Goal: Task Accomplishment & Management: Use online tool/utility

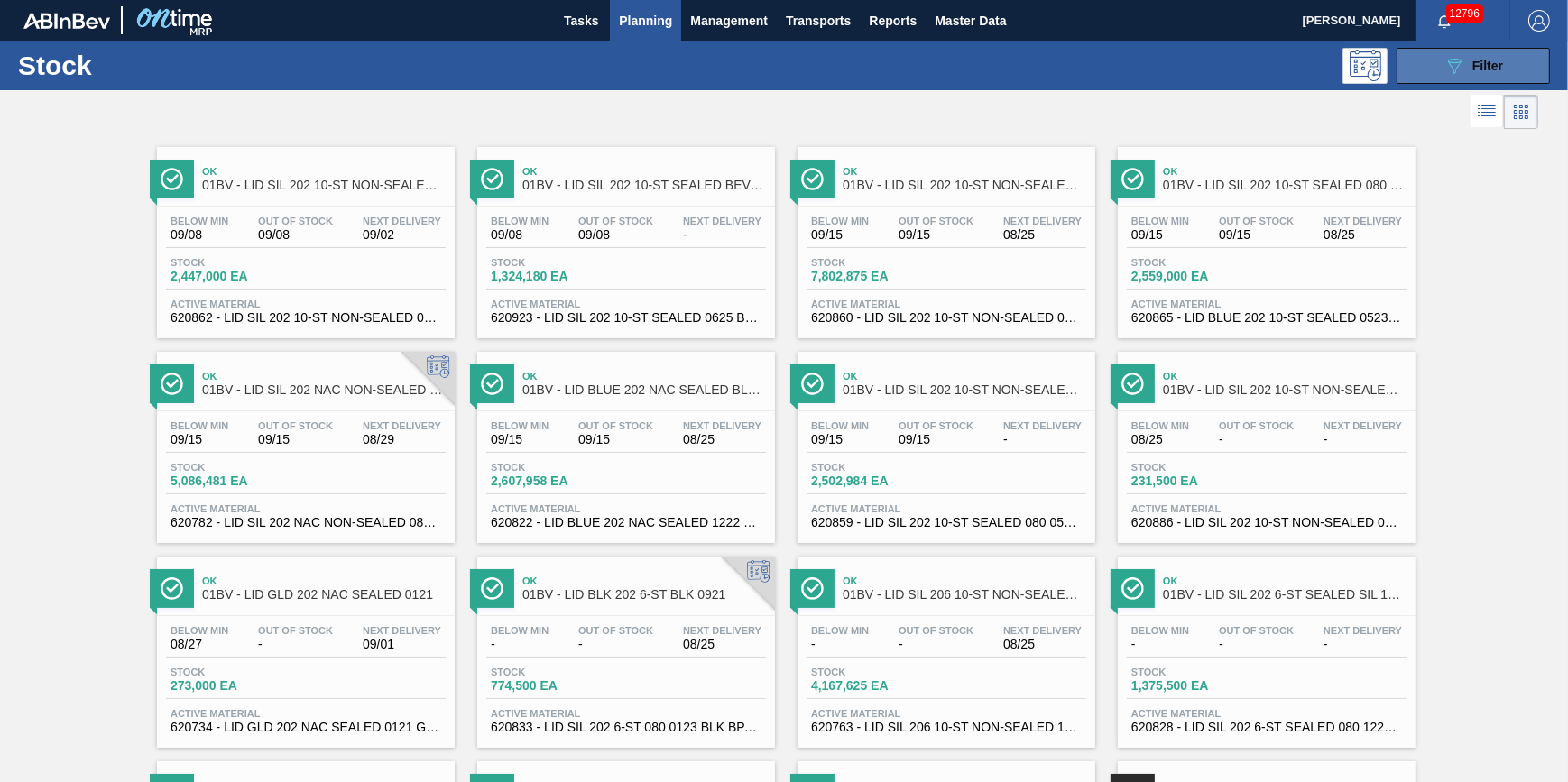
click at [1420, 65] on button "089F7B8B-B2A5-4AFE-B5C0-19BA573D28AC Filter" at bounding box center [1472, 65] width 153 height 36
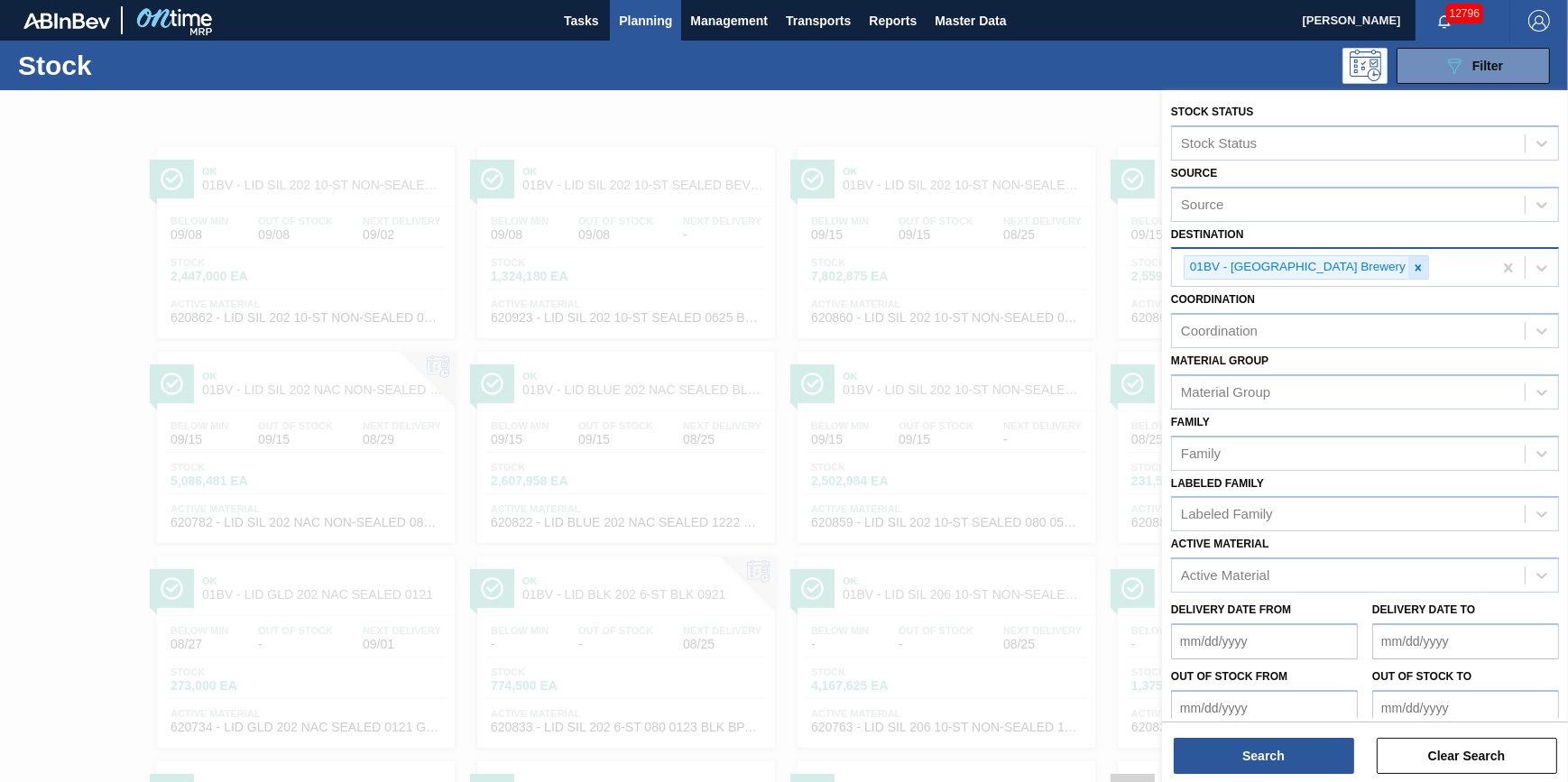
click at [1412, 269] on icon at bounding box center [1418, 268] width 13 height 13
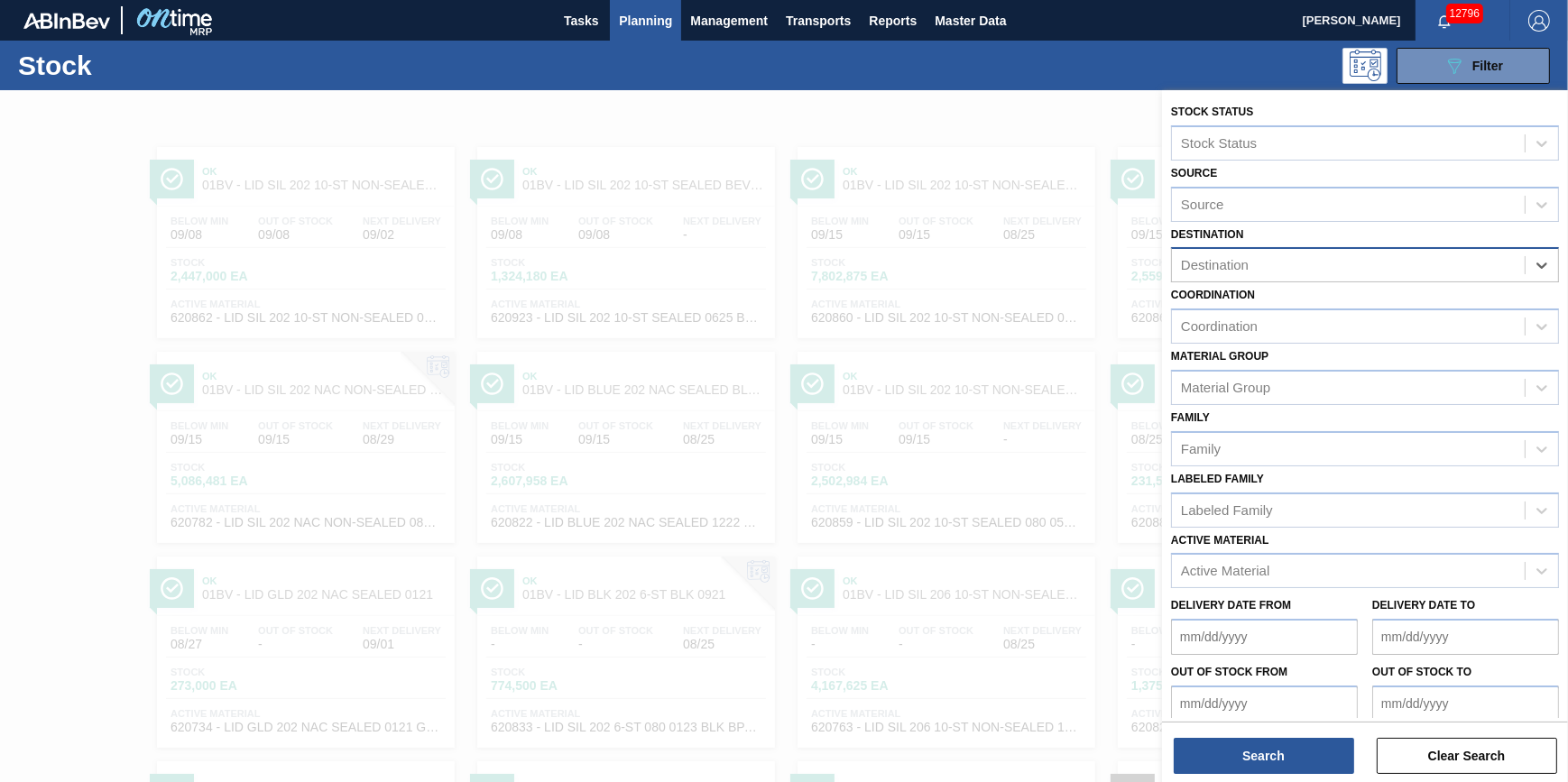
click at [1366, 269] on div "Destination" at bounding box center [1347, 266] width 352 height 26
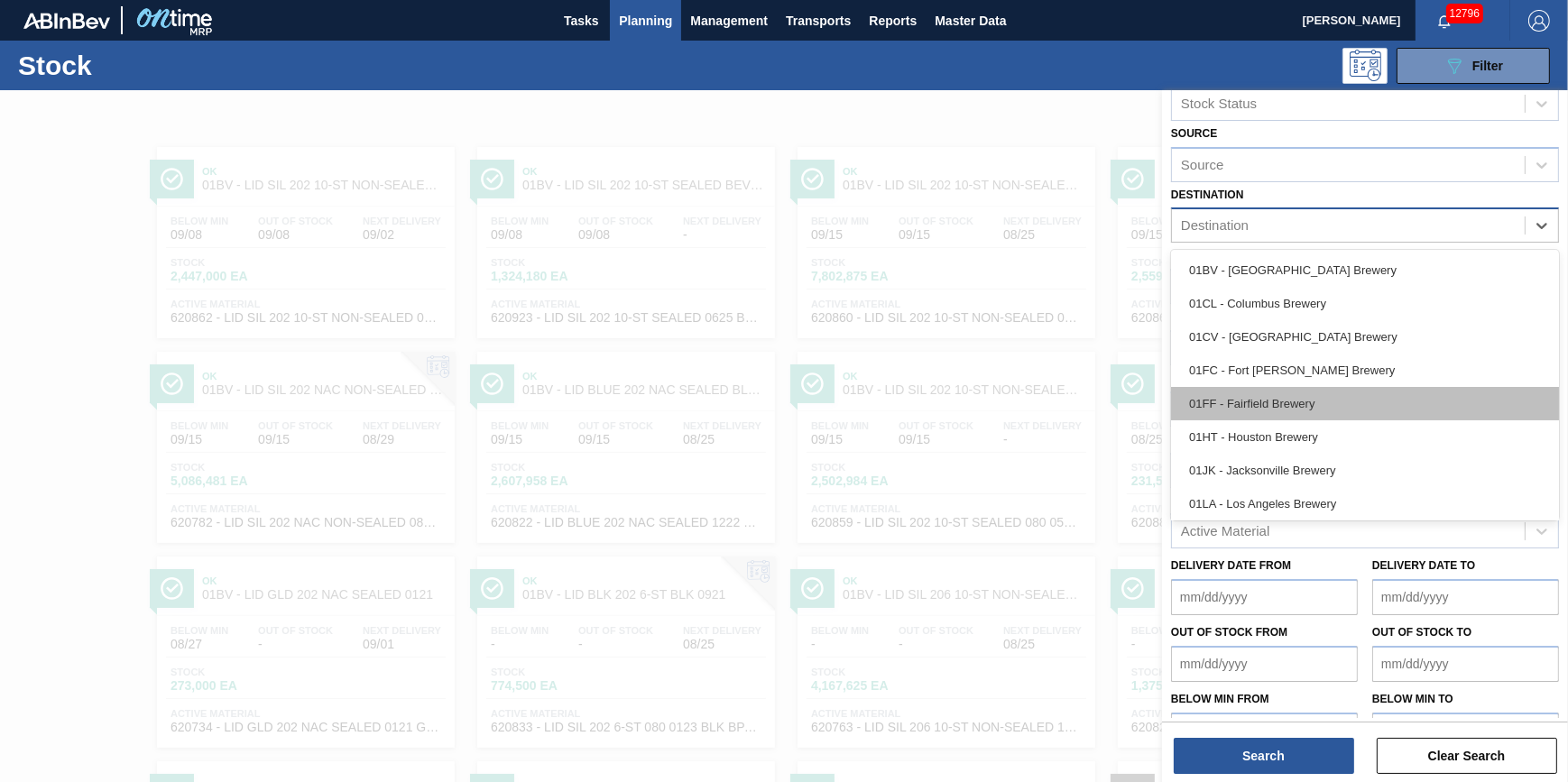
scroll to position [77, 0]
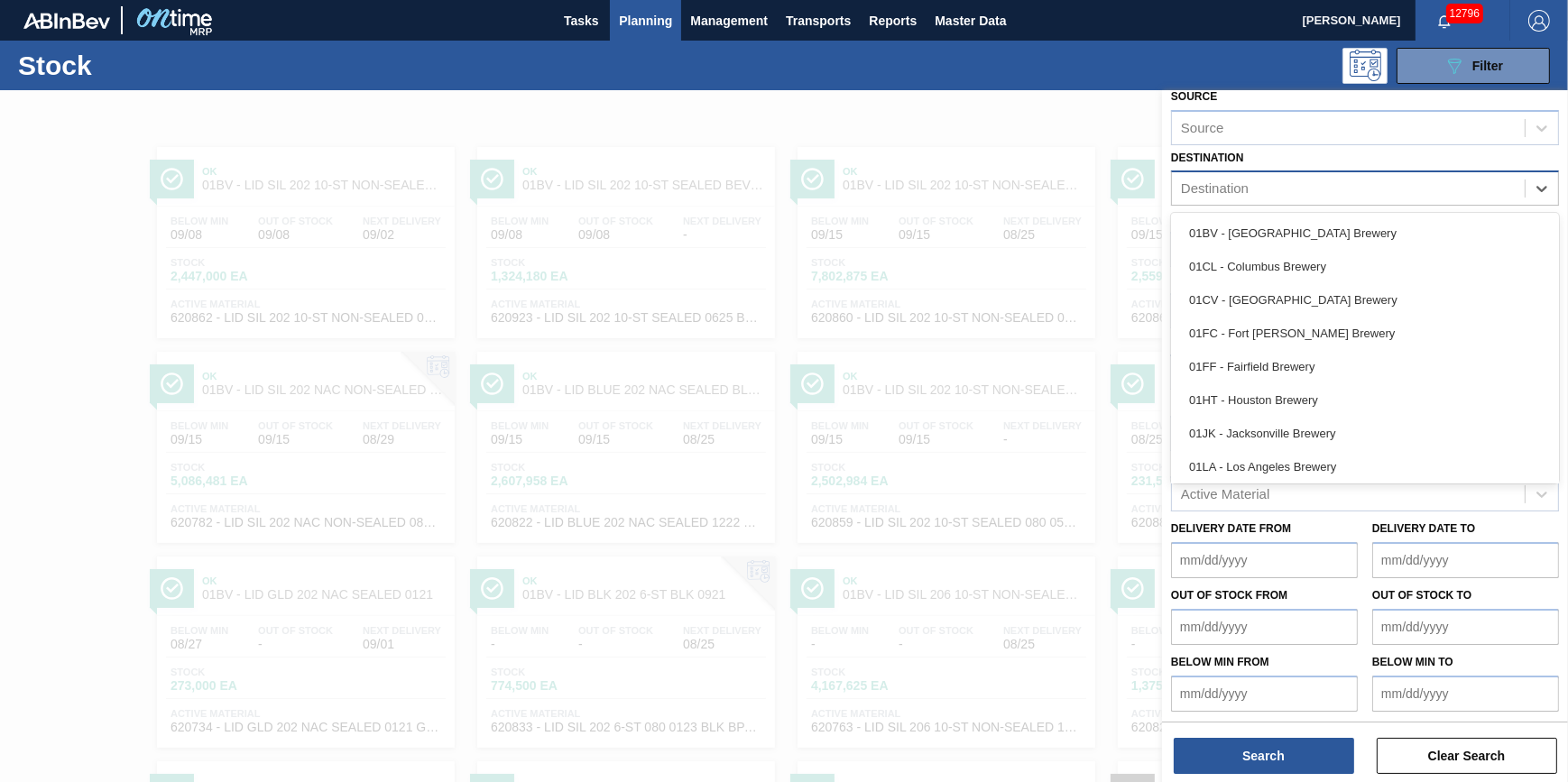
click at [1350, 385] on div "01HT - Houston Brewery" at bounding box center [1364, 400] width 388 height 33
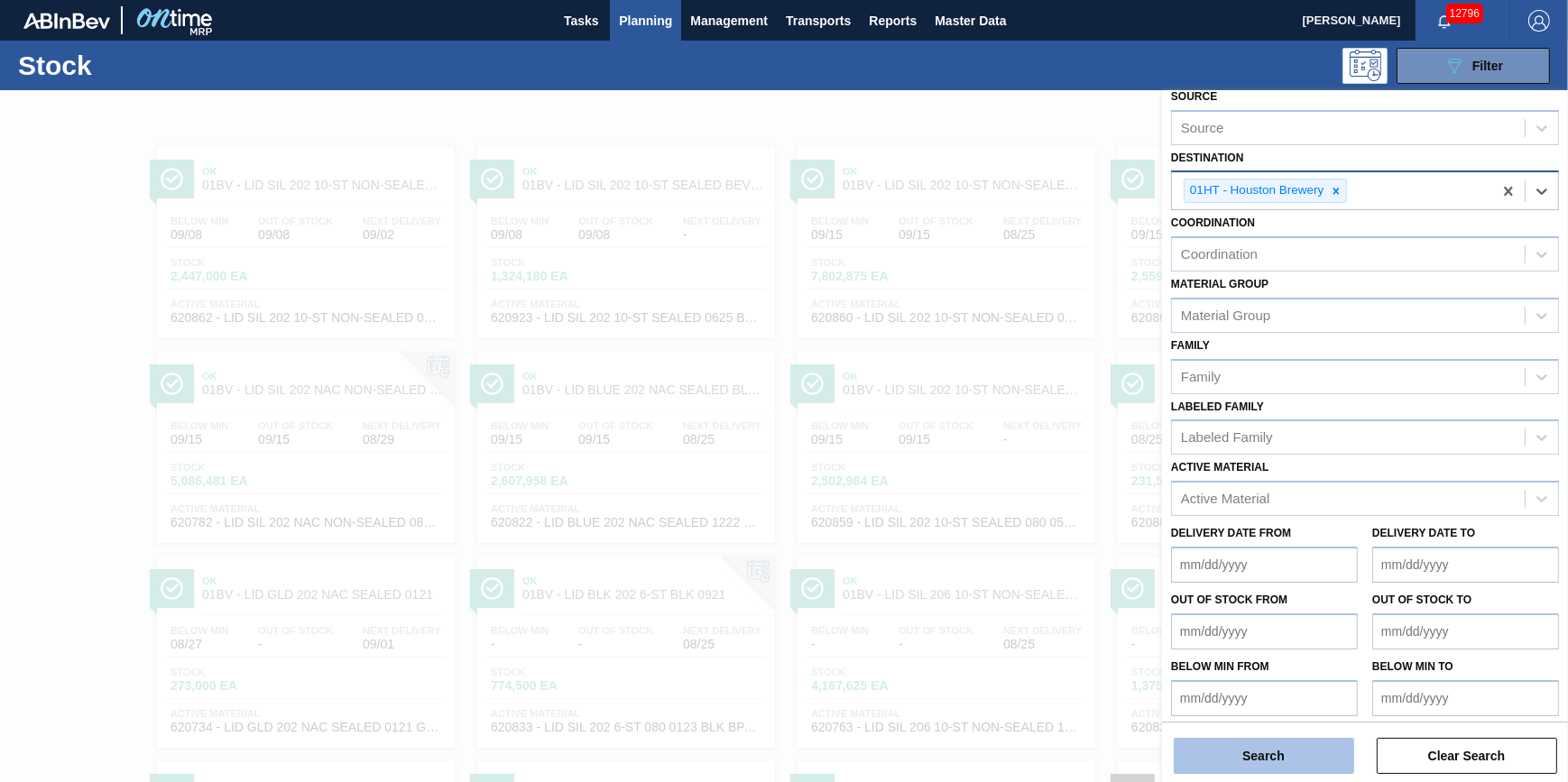
click at [1253, 761] on button "Search" at bounding box center [1263, 756] width 181 height 36
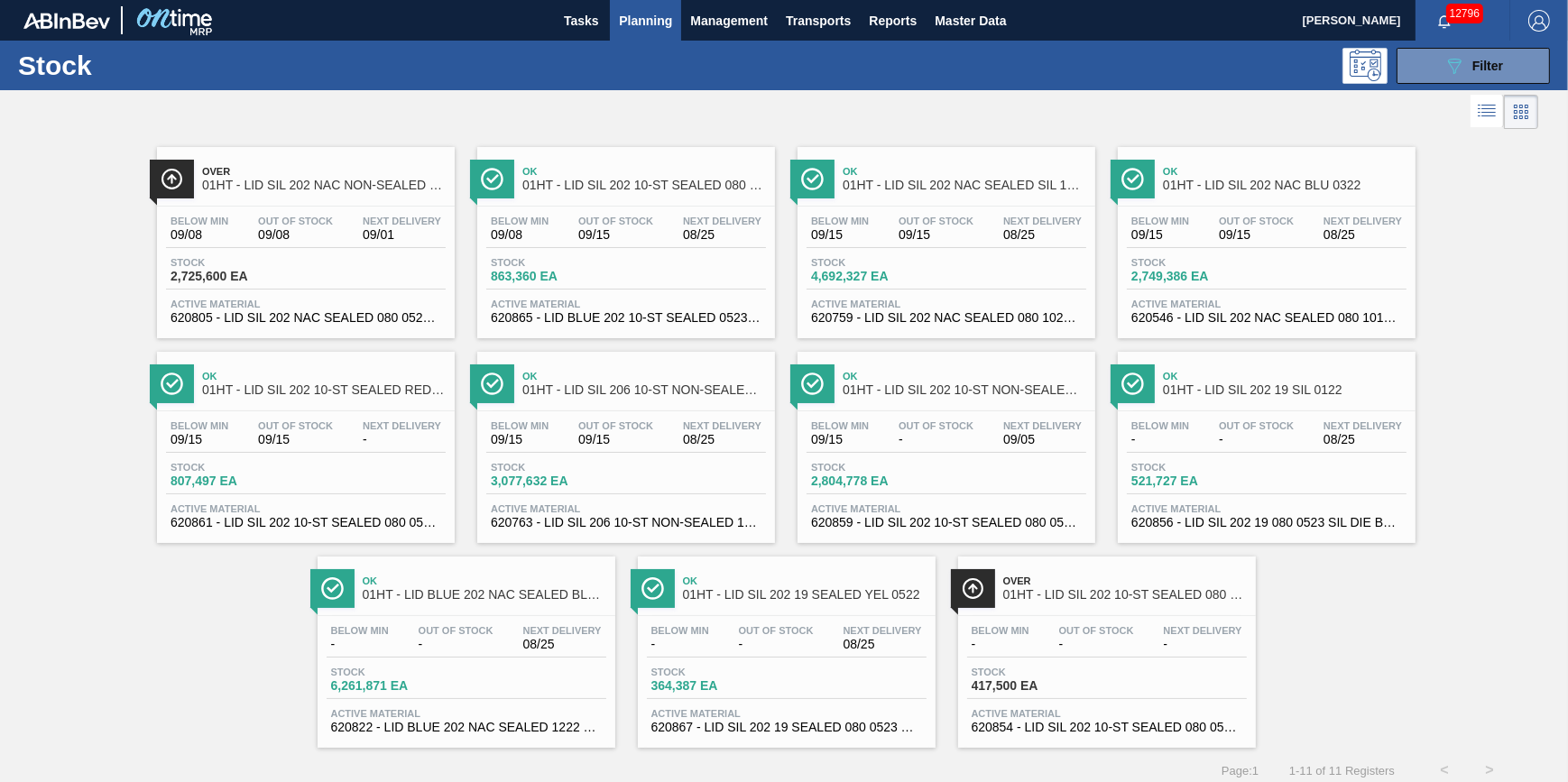
click at [625, 245] on div "Below Min 09/08 Out Of Stock 09/15 Next Delivery 08/25" at bounding box center [626, 231] width 279 height 32
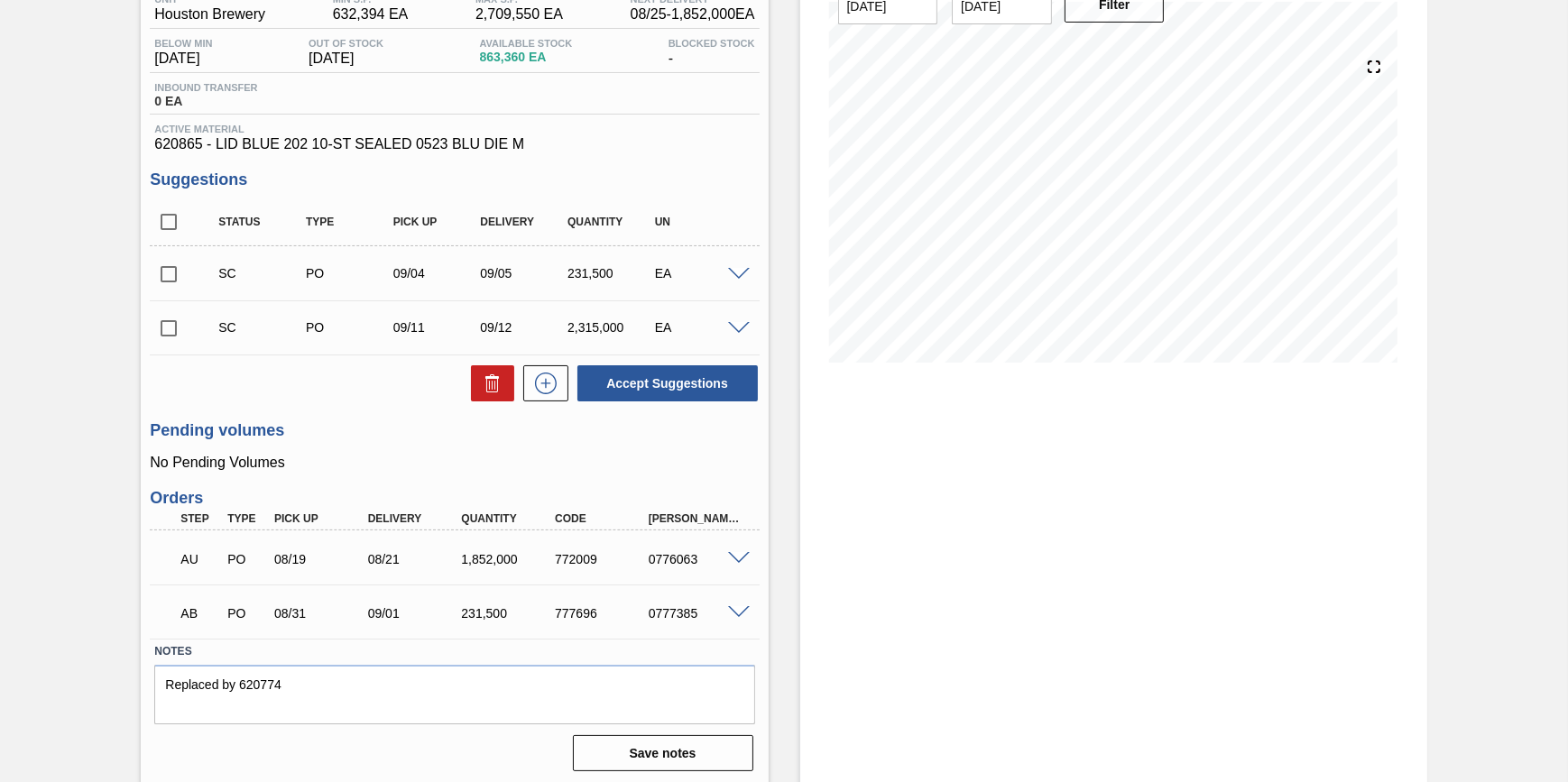
scroll to position [174, 0]
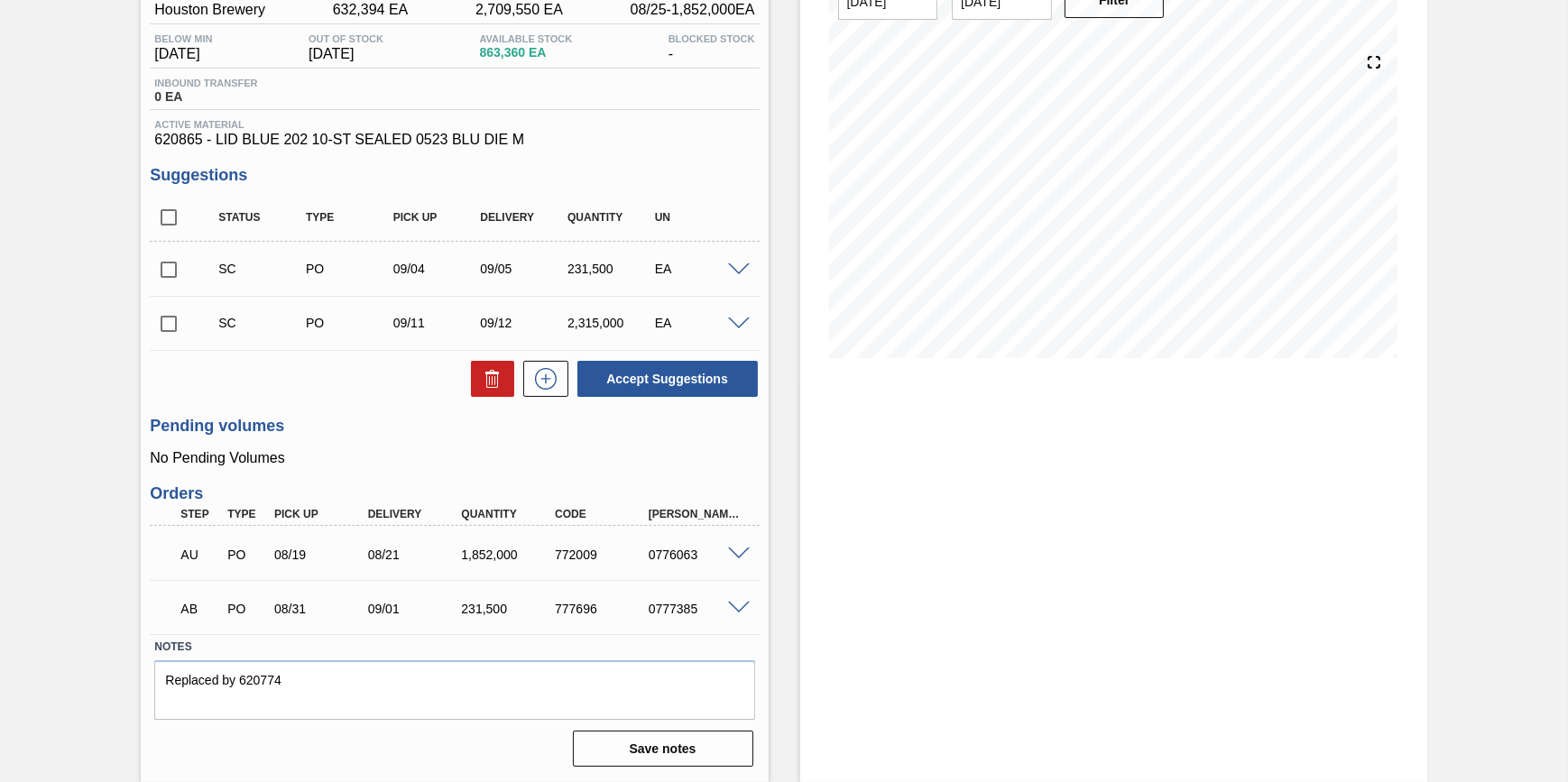
click at [728, 556] on span at bounding box center [739, 555] width 21 height 14
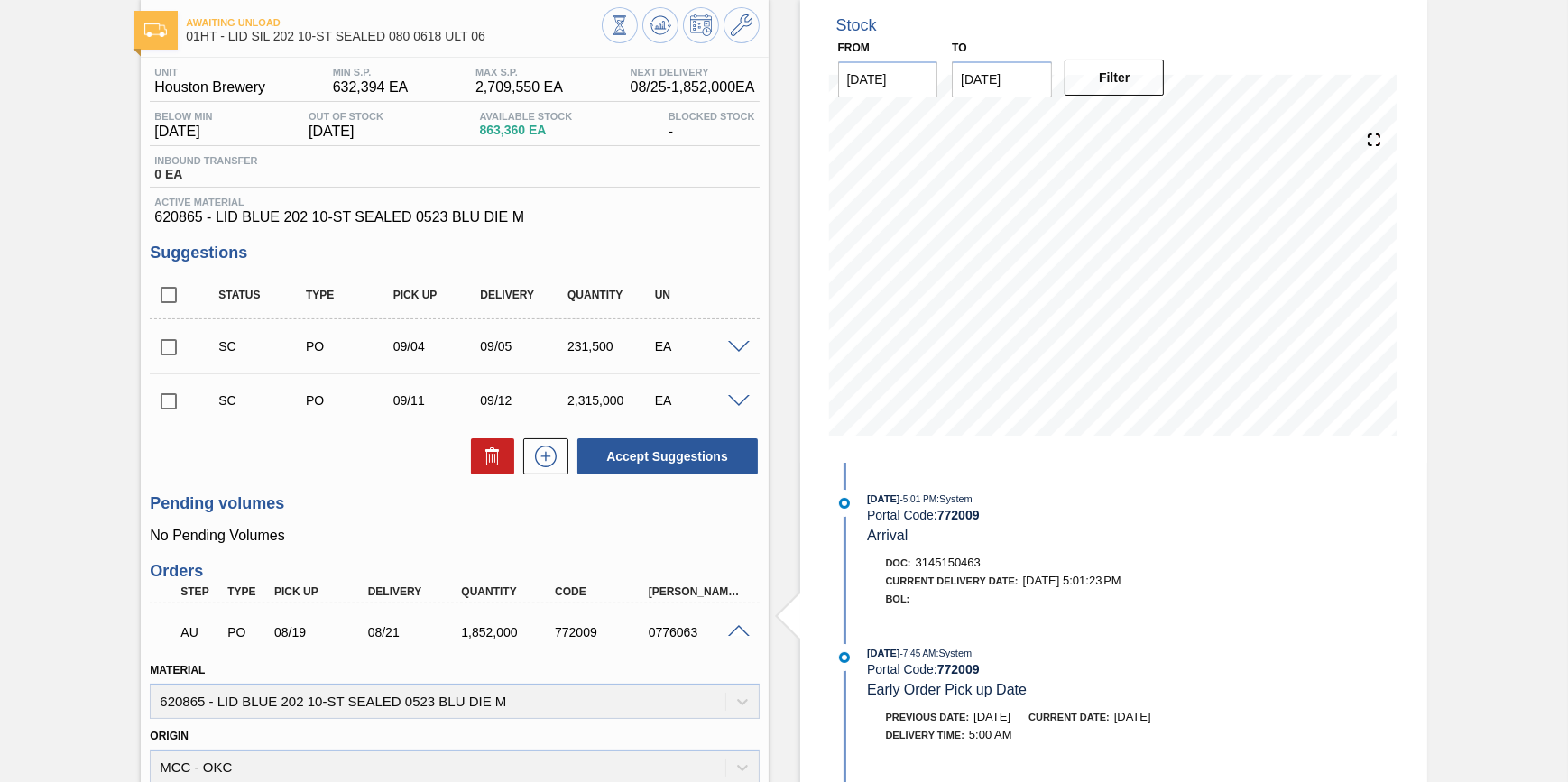
scroll to position [0, 0]
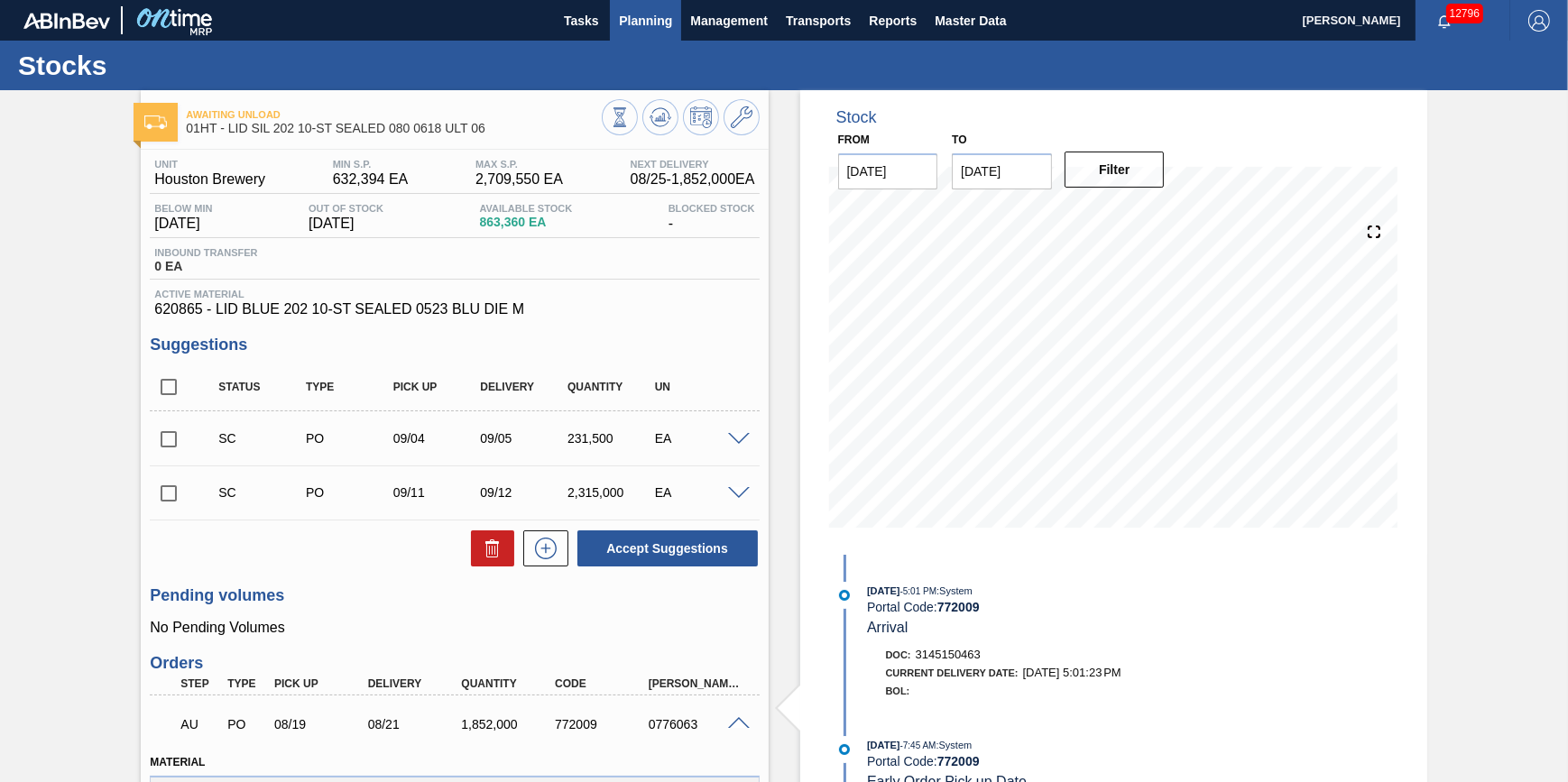
click at [629, 28] on span "Planning" at bounding box center [645, 21] width 54 height 21
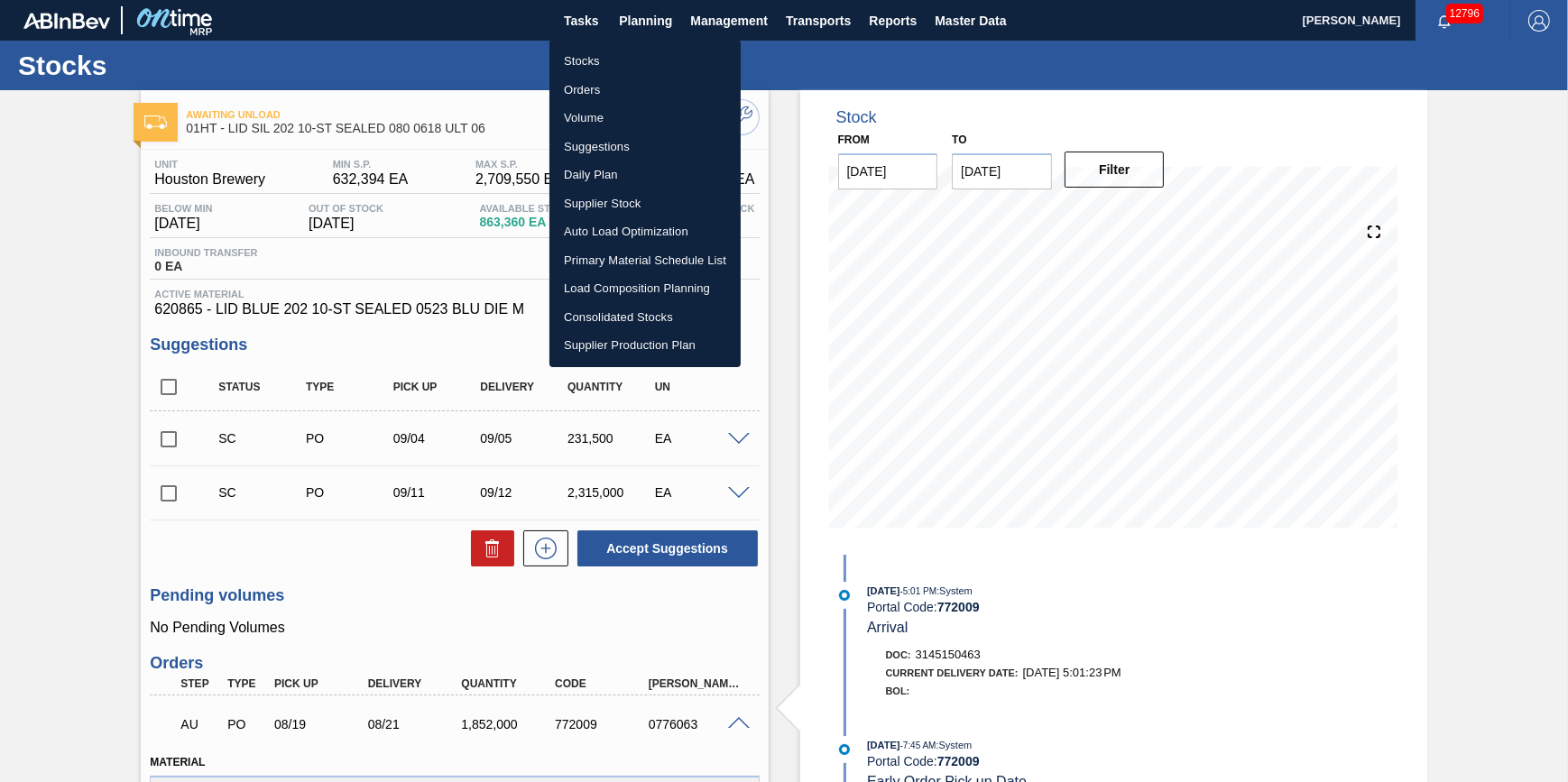
click at [611, 54] on li "Stocks" at bounding box center [645, 62] width 191 height 29
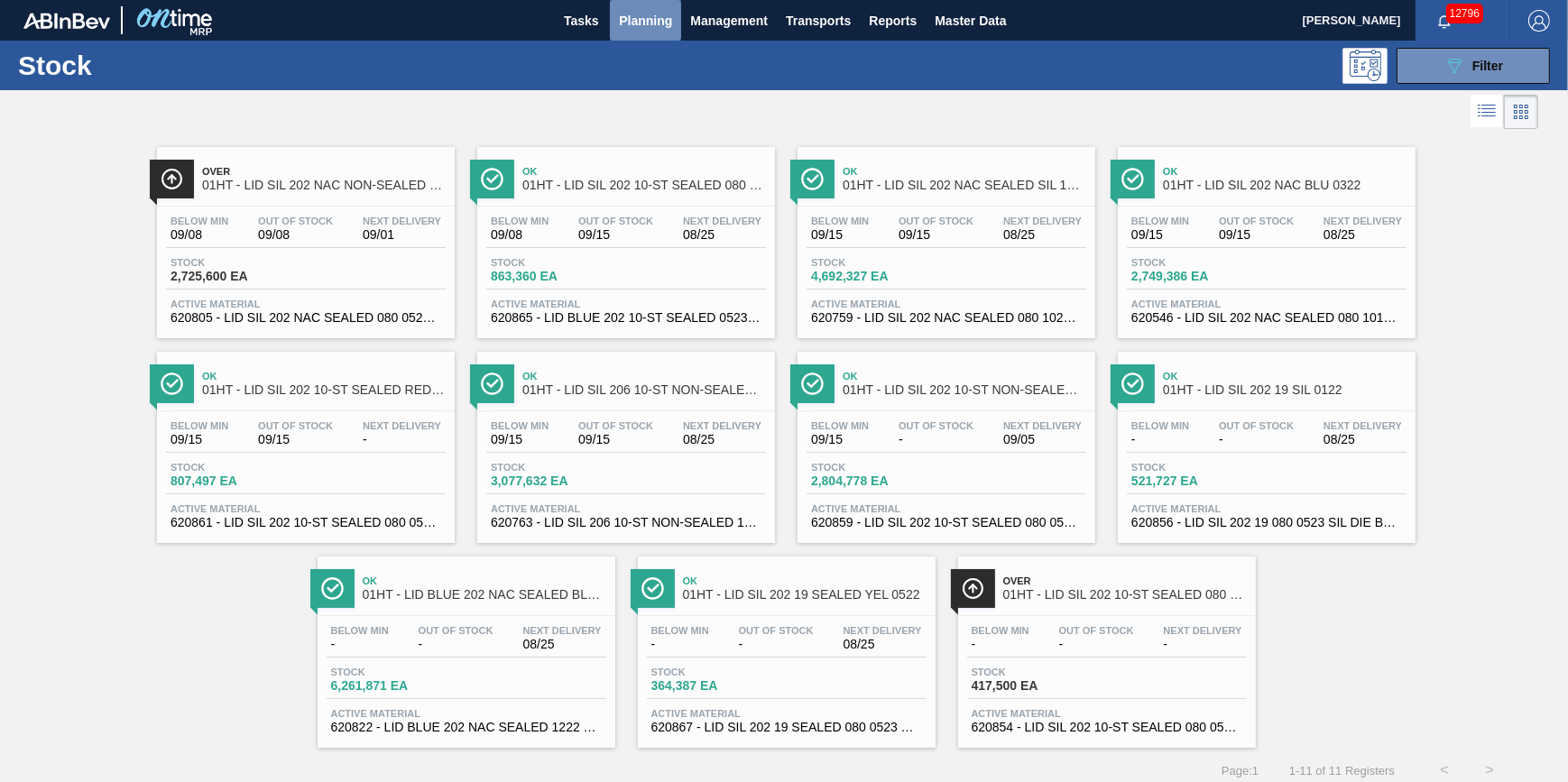
click at [629, 20] on span "Planning" at bounding box center [645, 21] width 54 height 21
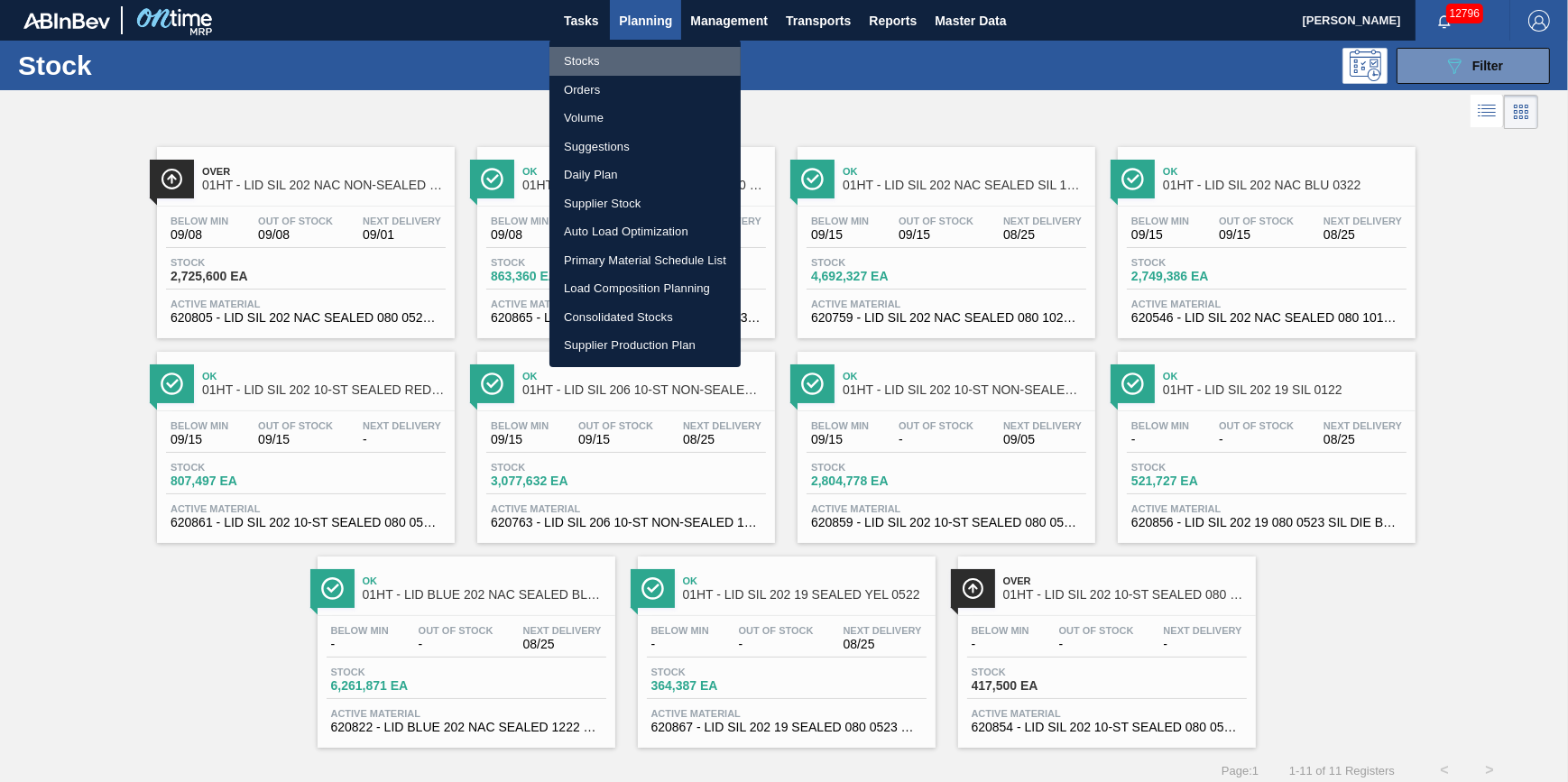
click at [623, 50] on li "Stocks" at bounding box center [645, 62] width 191 height 29
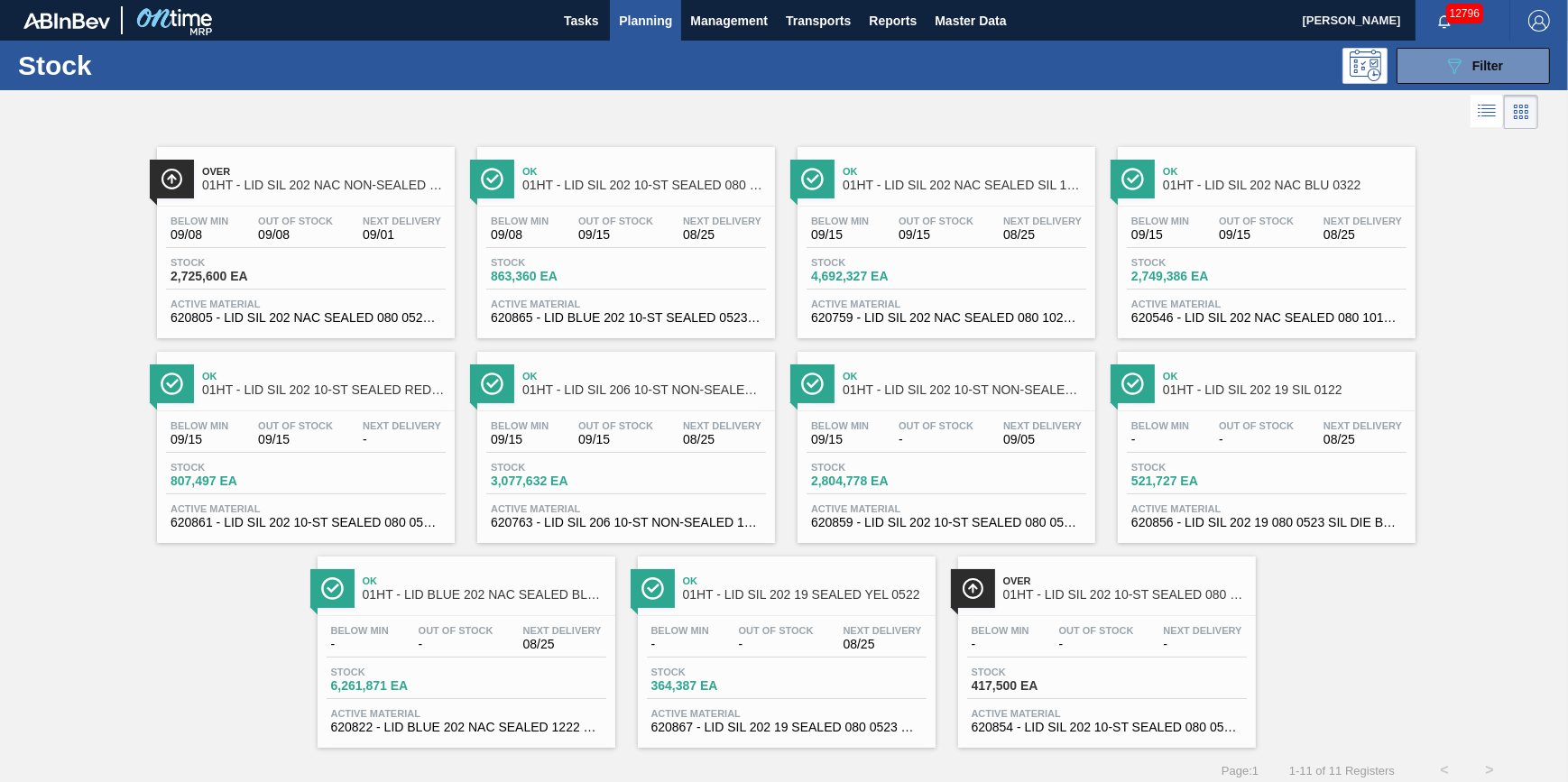
click at [610, 21] on button "Planning" at bounding box center [645, 21] width 71 height 41
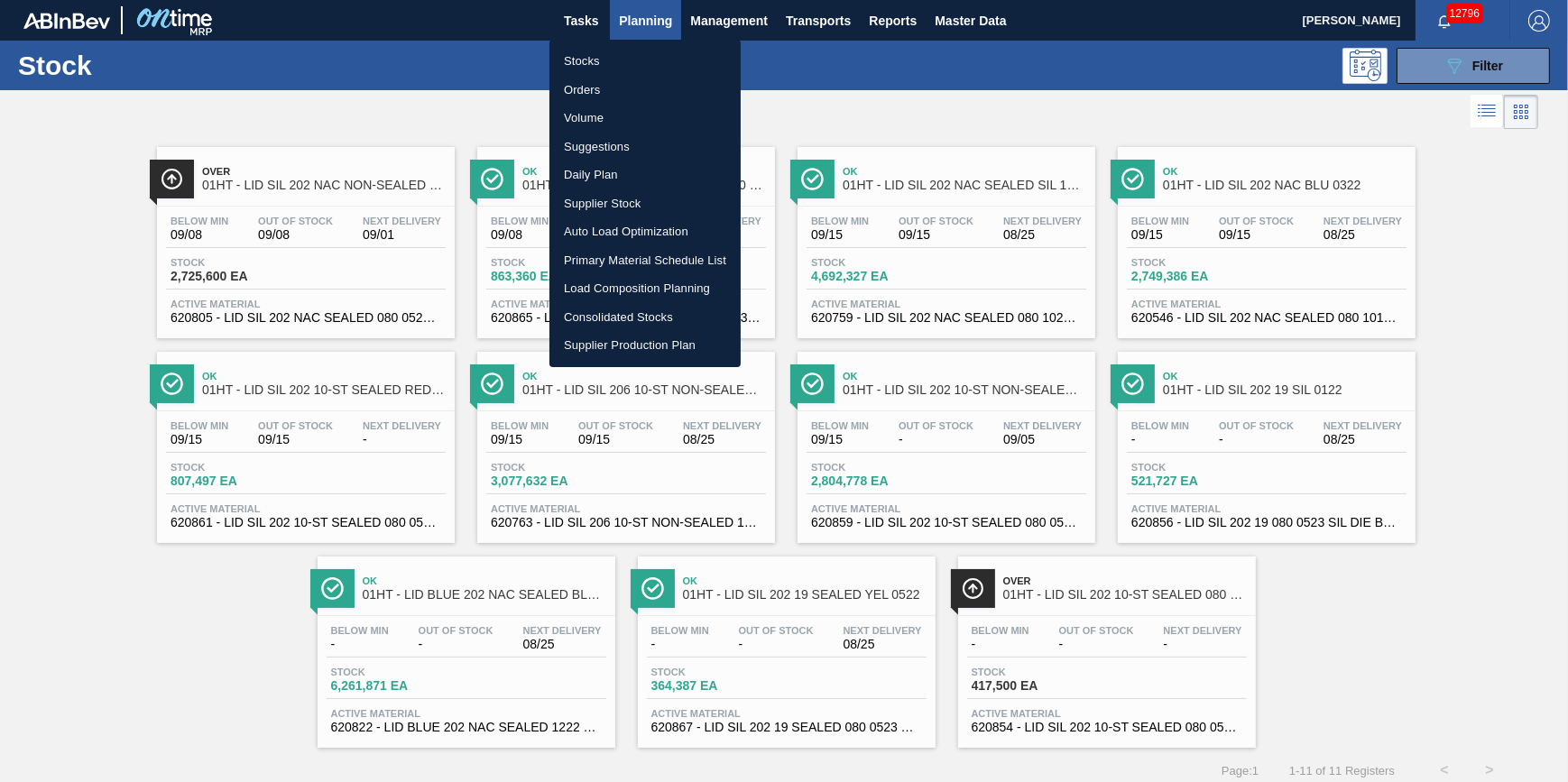
click at [567, 24] on div at bounding box center [784, 391] width 1568 height 782
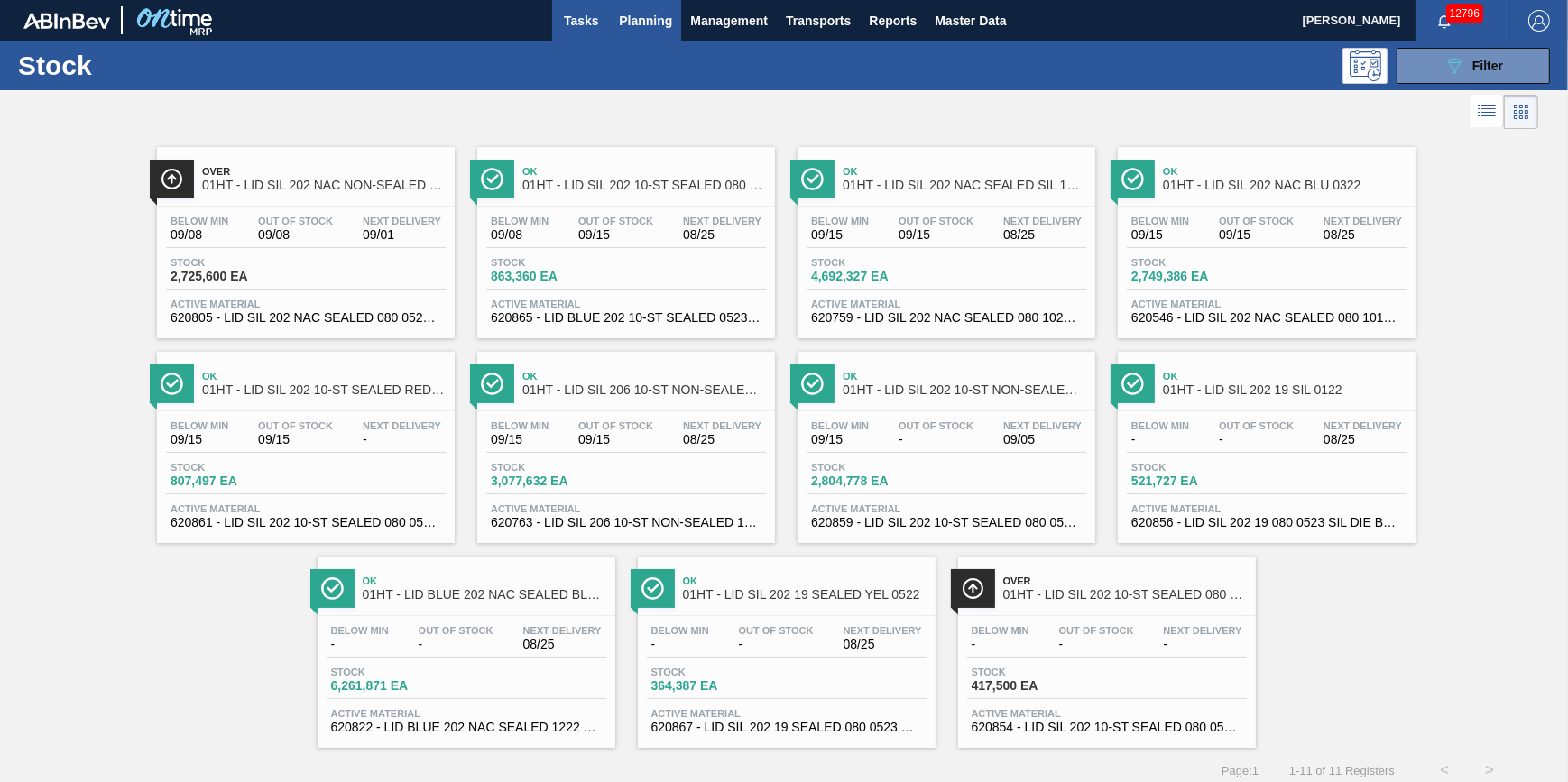
click at [572, 0] on body "Tasks Planning Management Transports Reports Master Data Jack Schuld 12796 Mark…" at bounding box center [784, 0] width 1568 height 0
click at [586, 24] on span "Tasks" at bounding box center [581, 21] width 40 height 21
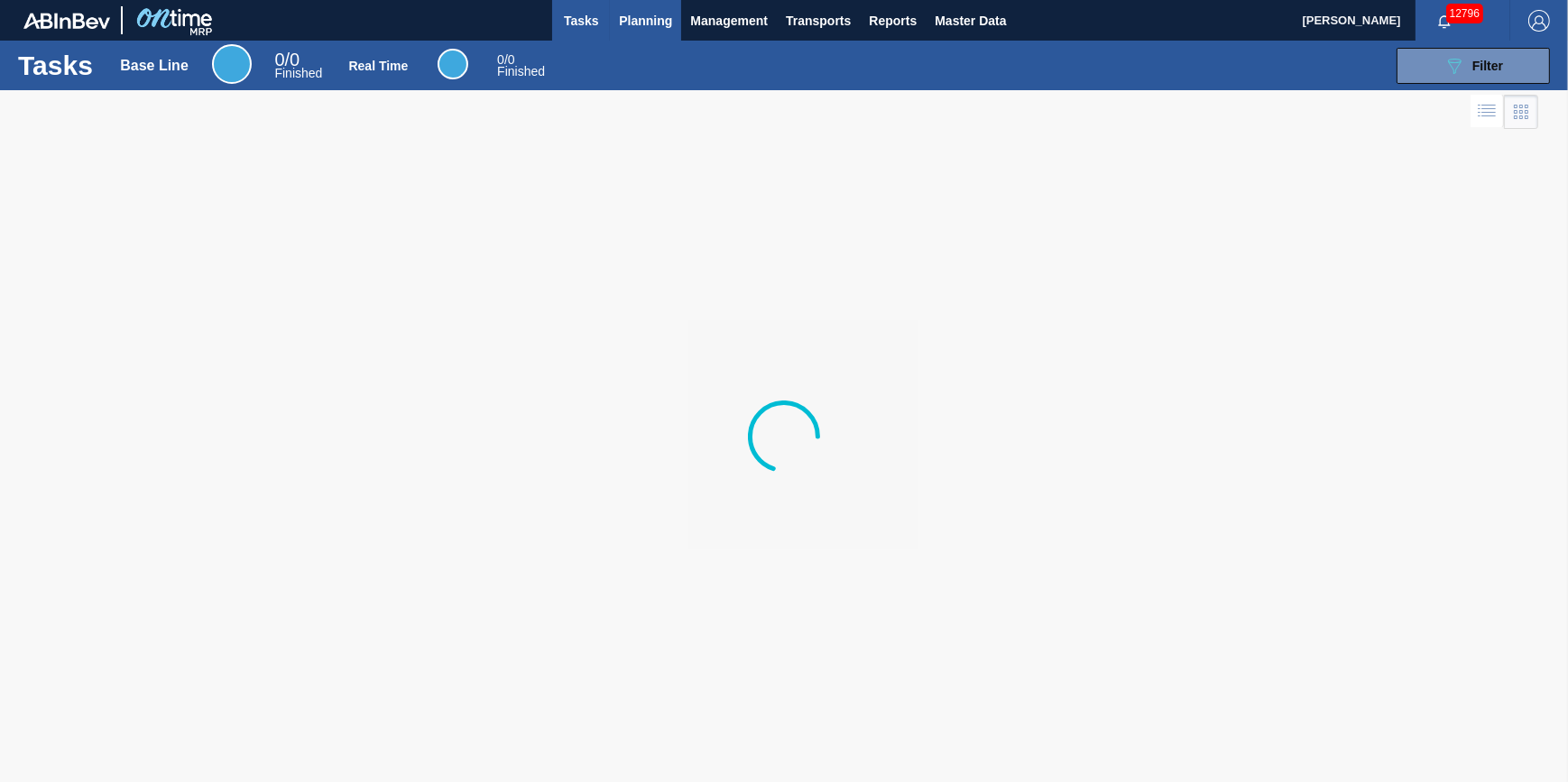
click at [631, 29] on span "Planning" at bounding box center [645, 21] width 54 height 21
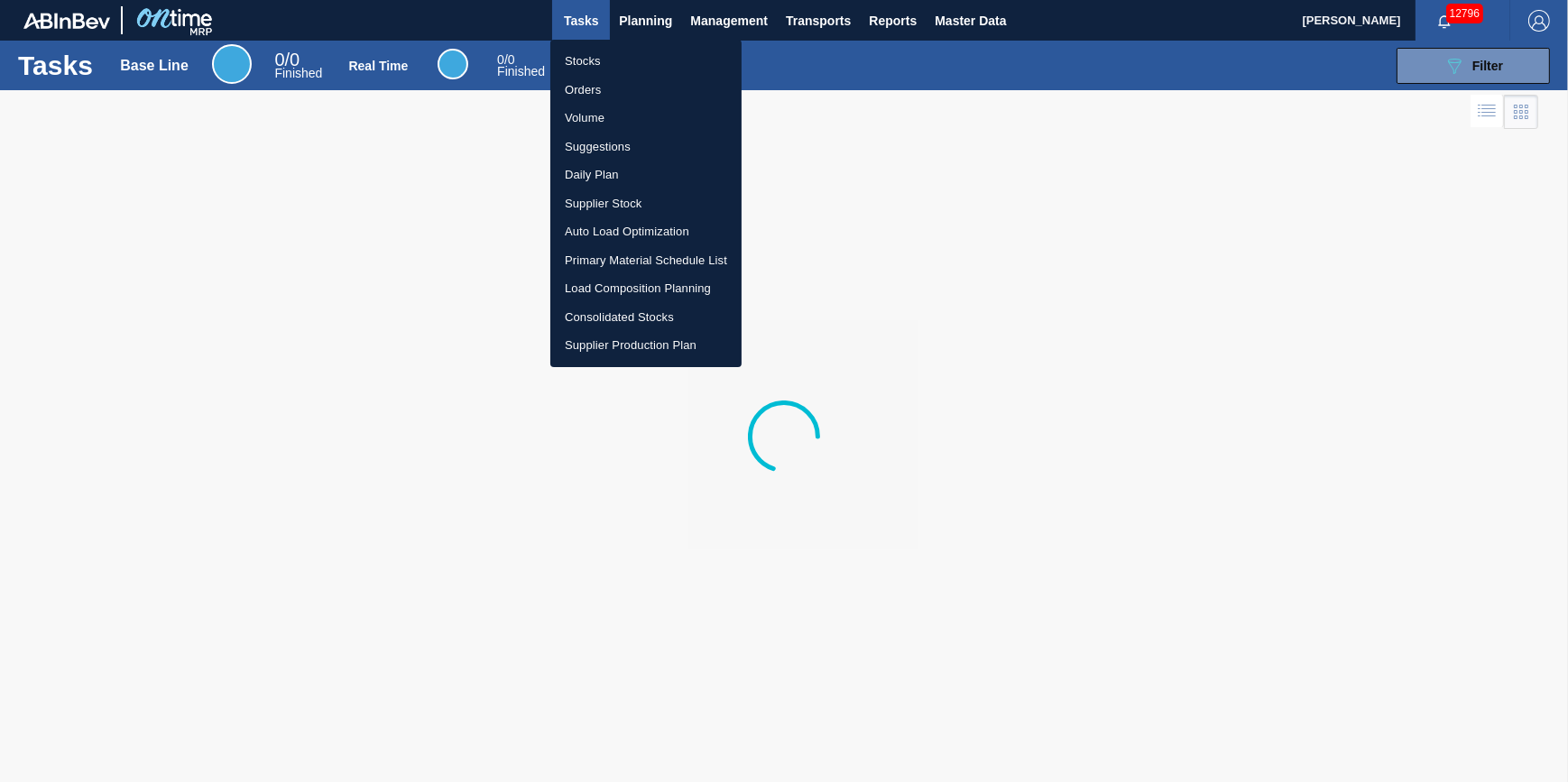
click at [615, 61] on li "Stocks" at bounding box center [646, 62] width 191 height 29
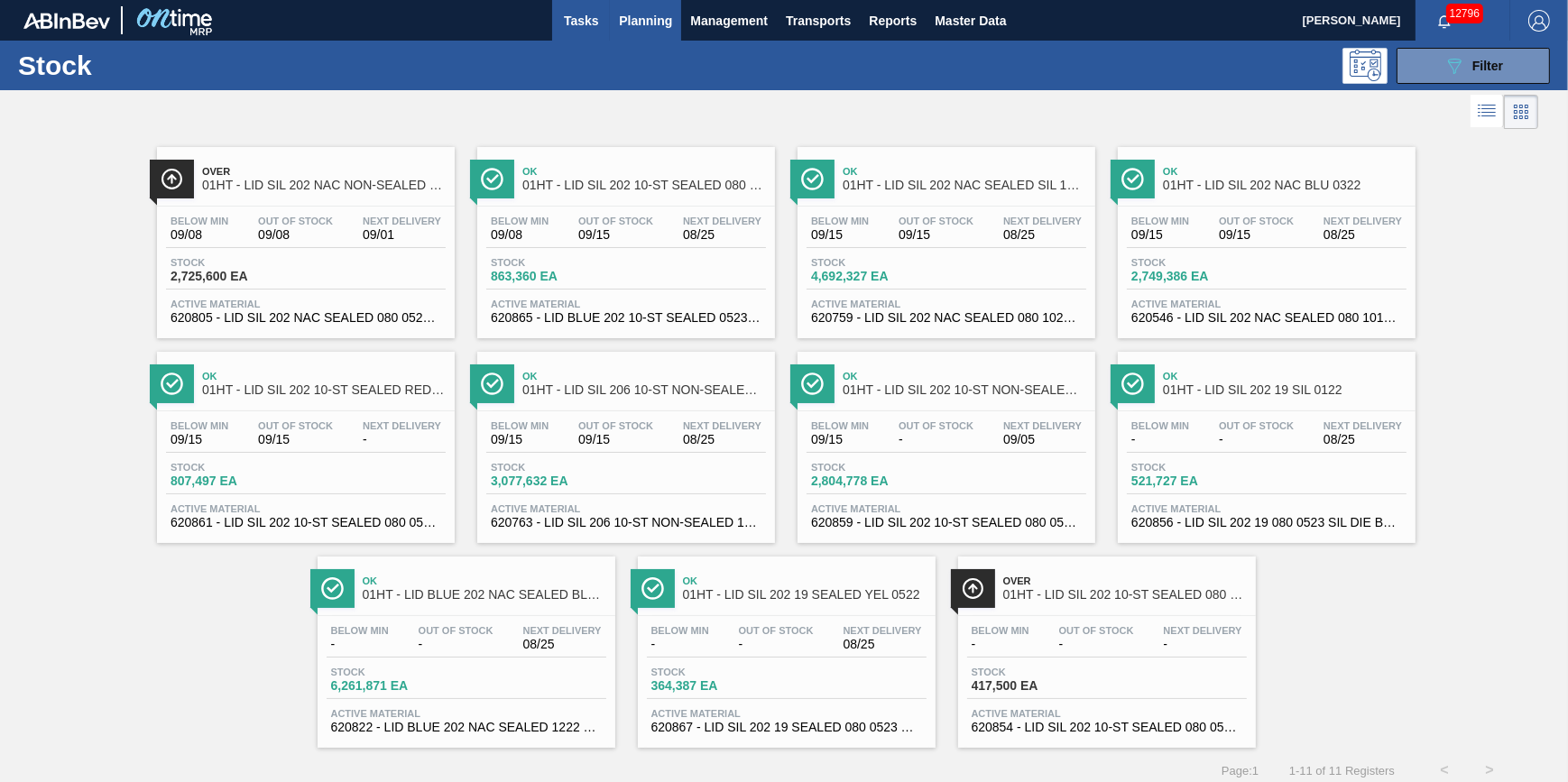
click at [577, 24] on span "Tasks" at bounding box center [581, 21] width 40 height 21
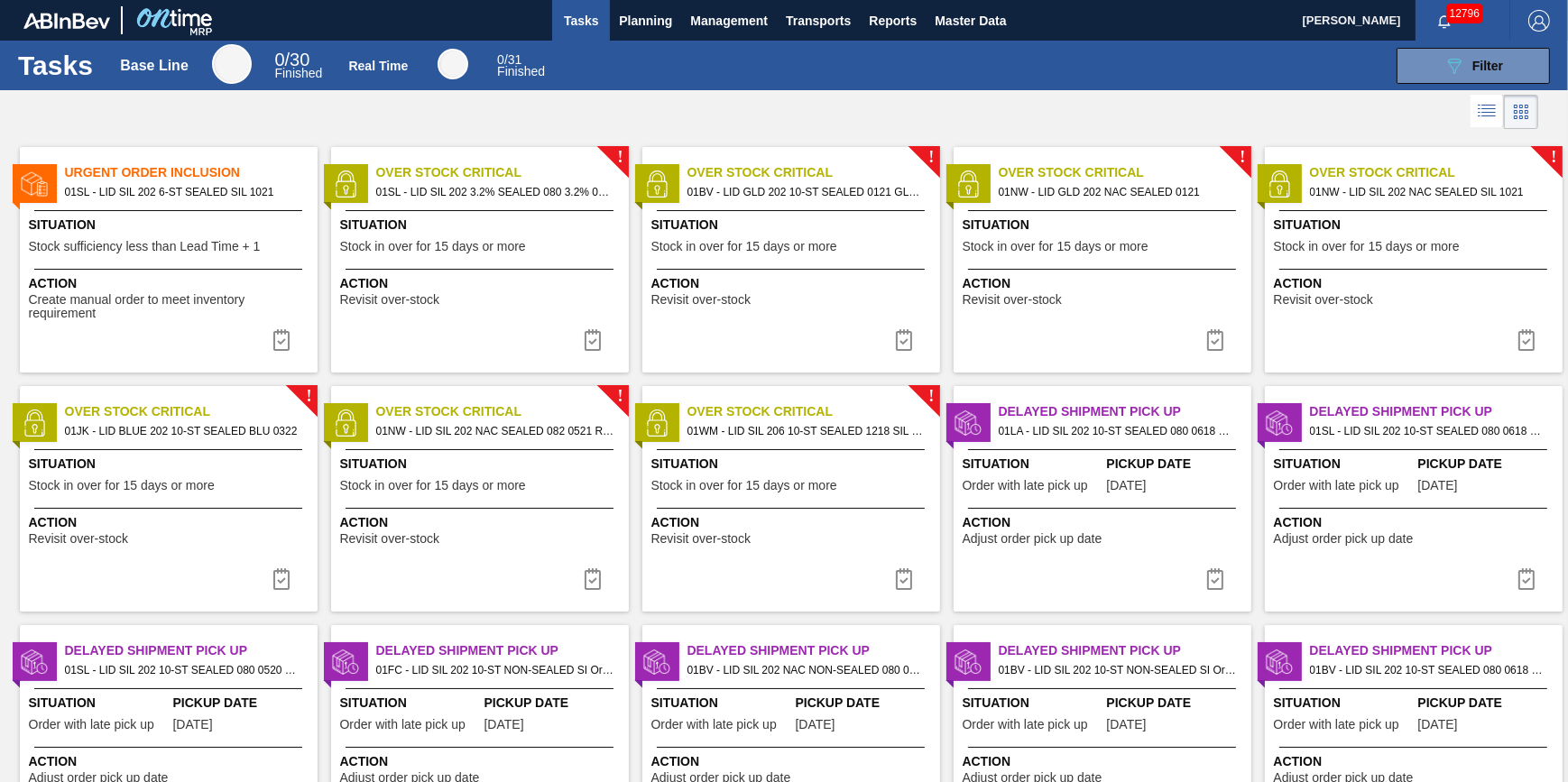
click at [240, 270] on div "Action Create manual order to meet inventory requirement" at bounding box center [168, 295] width 298 height 53
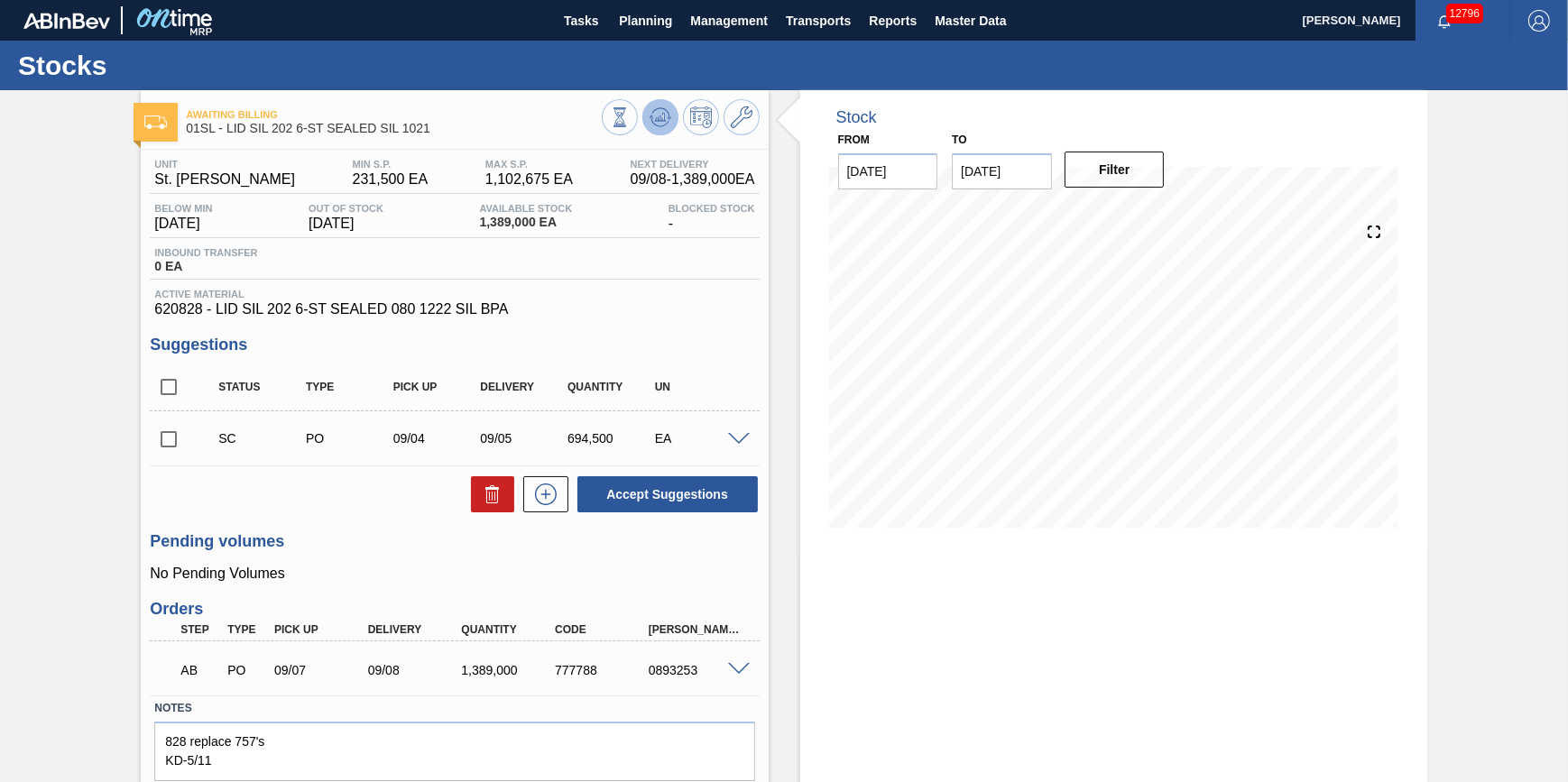
drag, startPoint x: 637, startPoint y: 113, endPoint x: 645, endPoint y: 115, distance: 8.2
click at [637, 114] on div at bounding box center [681, 120] width 158 height 41
click at [653, 115] on icon at bounding box center [660, 117] width 21 height 21
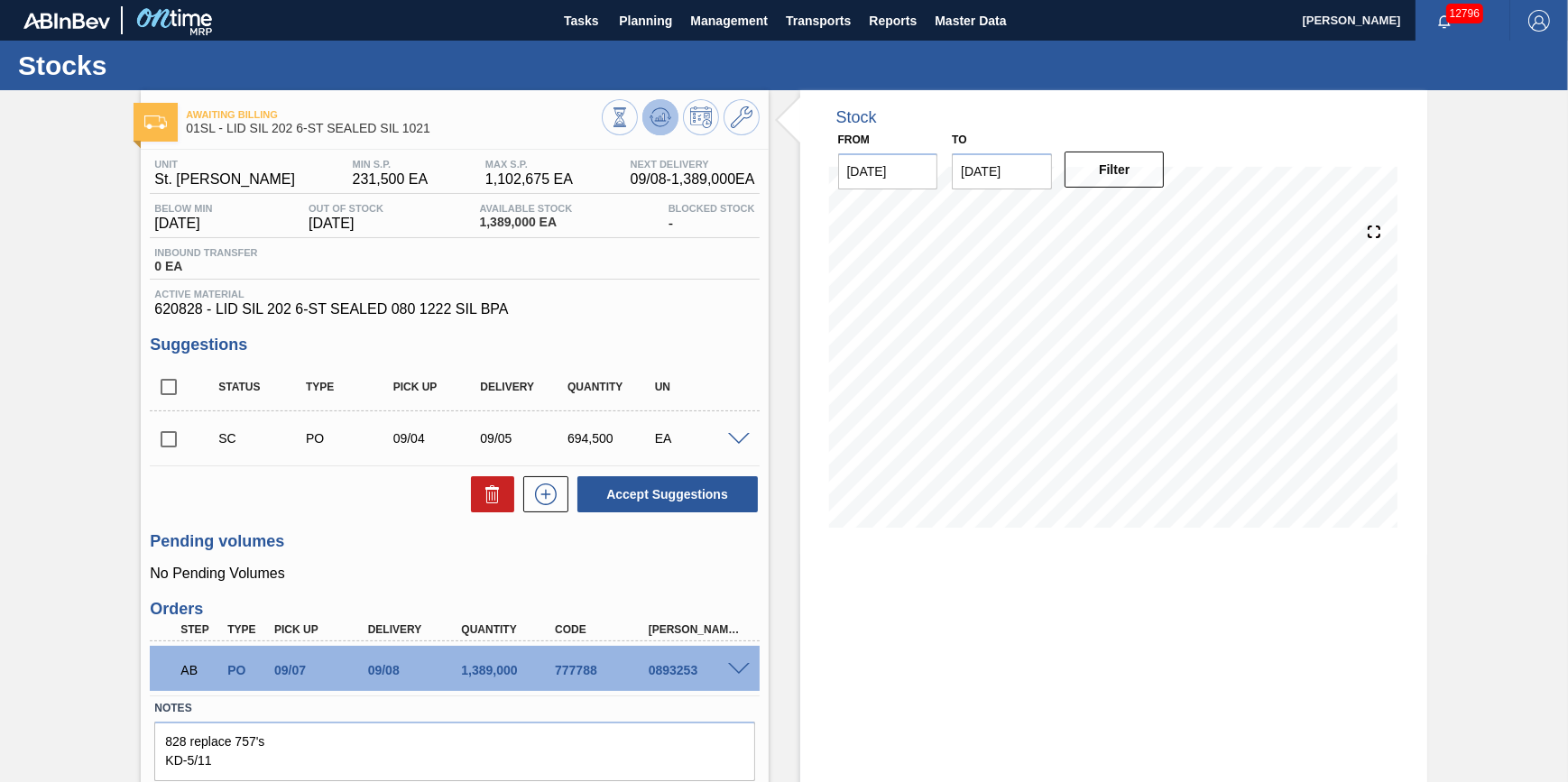
click at [670, 114] on button at bounding box center [660, 117] width 36 height 36
click at [669, 123] on icon at bounding box center [660, 117] width 21 height 21
click at [565, 16] on span "Tasks" at bounding box center [581, 21] width 40 height 21
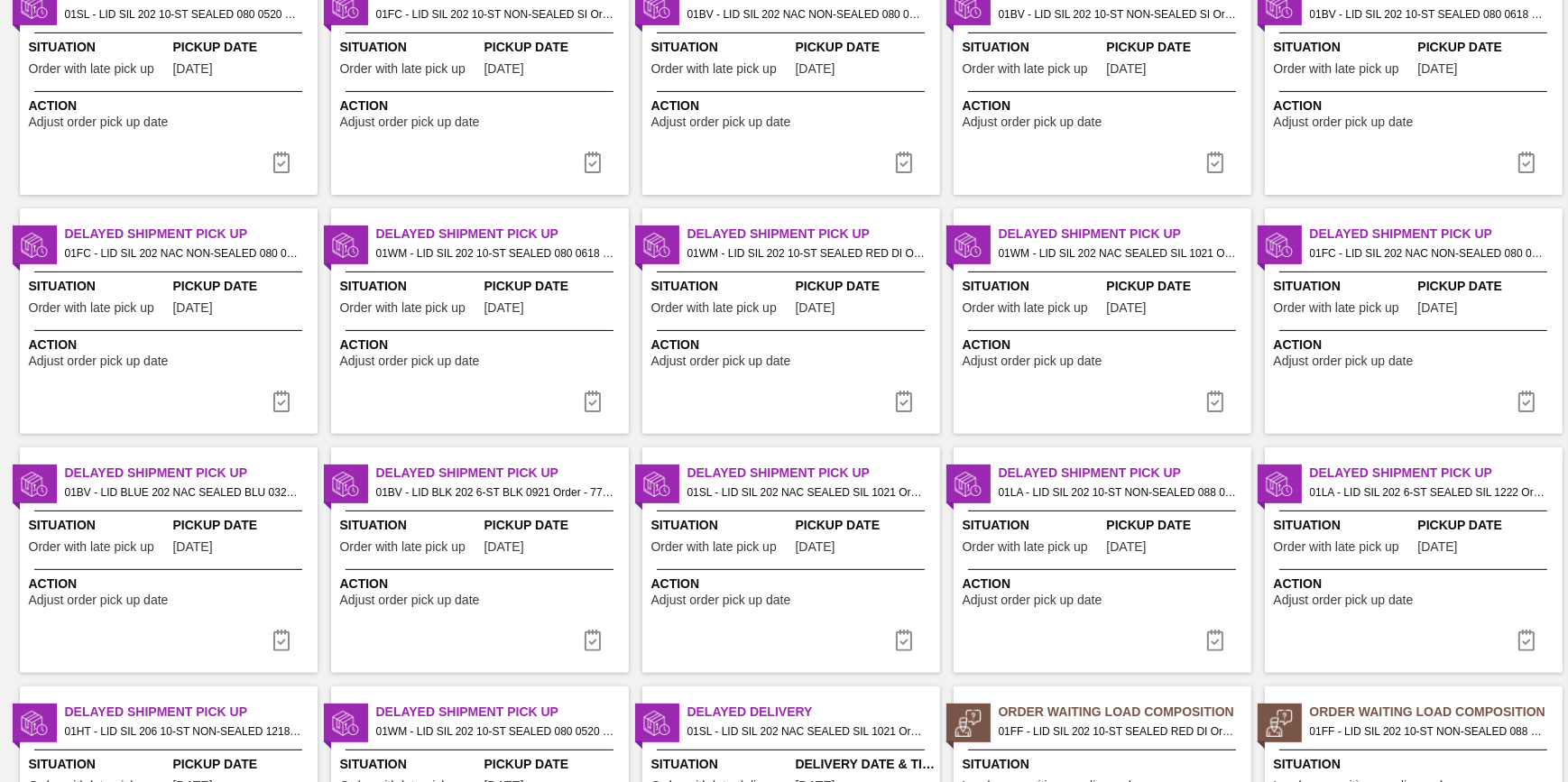
scroll to position [902, 0]
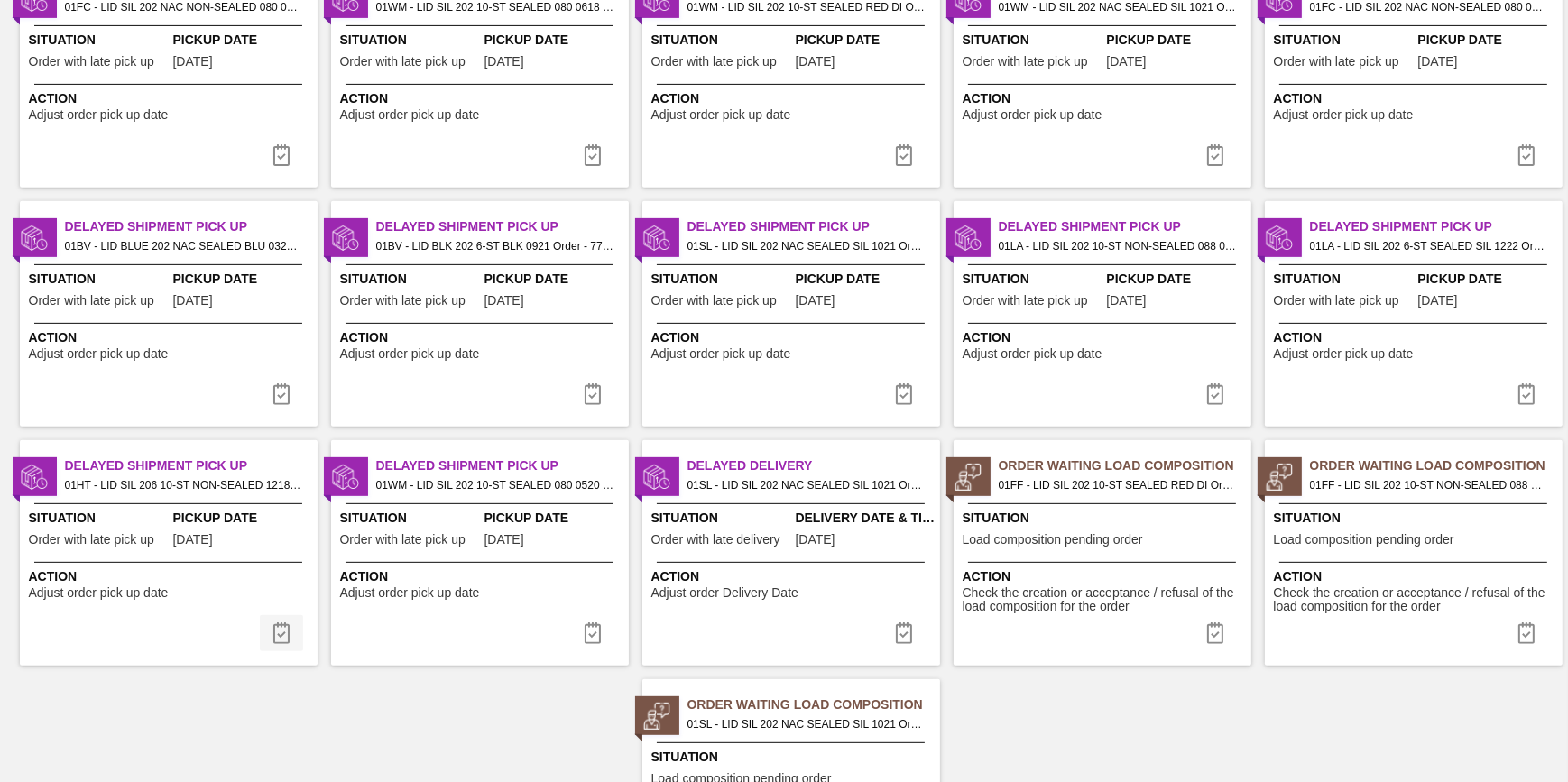
click at [280, 637] on img at bounding box center [281, 633] width 21 height 21
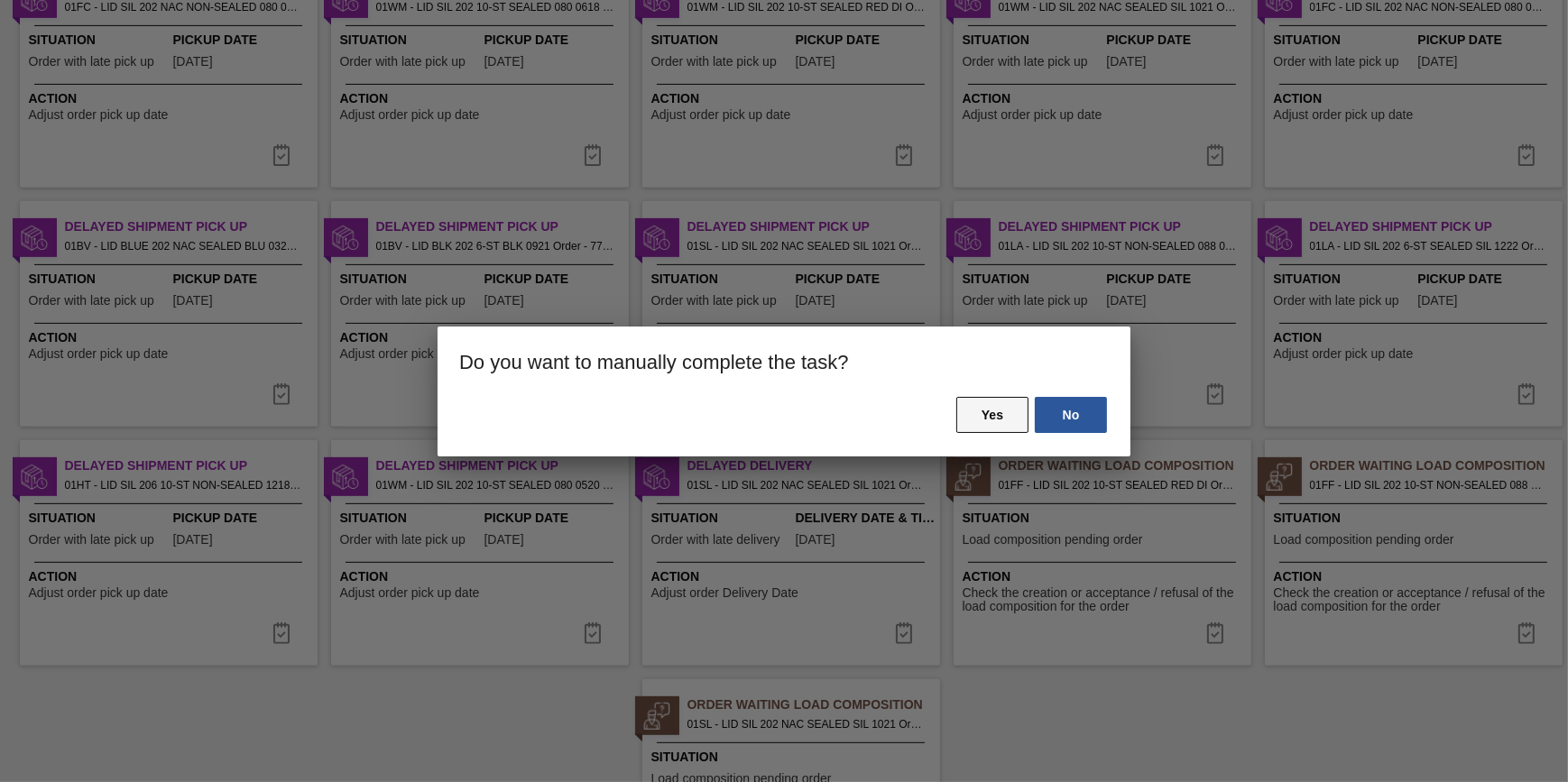
click at [999, 431] on button "Yes" at bounding box center [992, 415] width 72 height 36
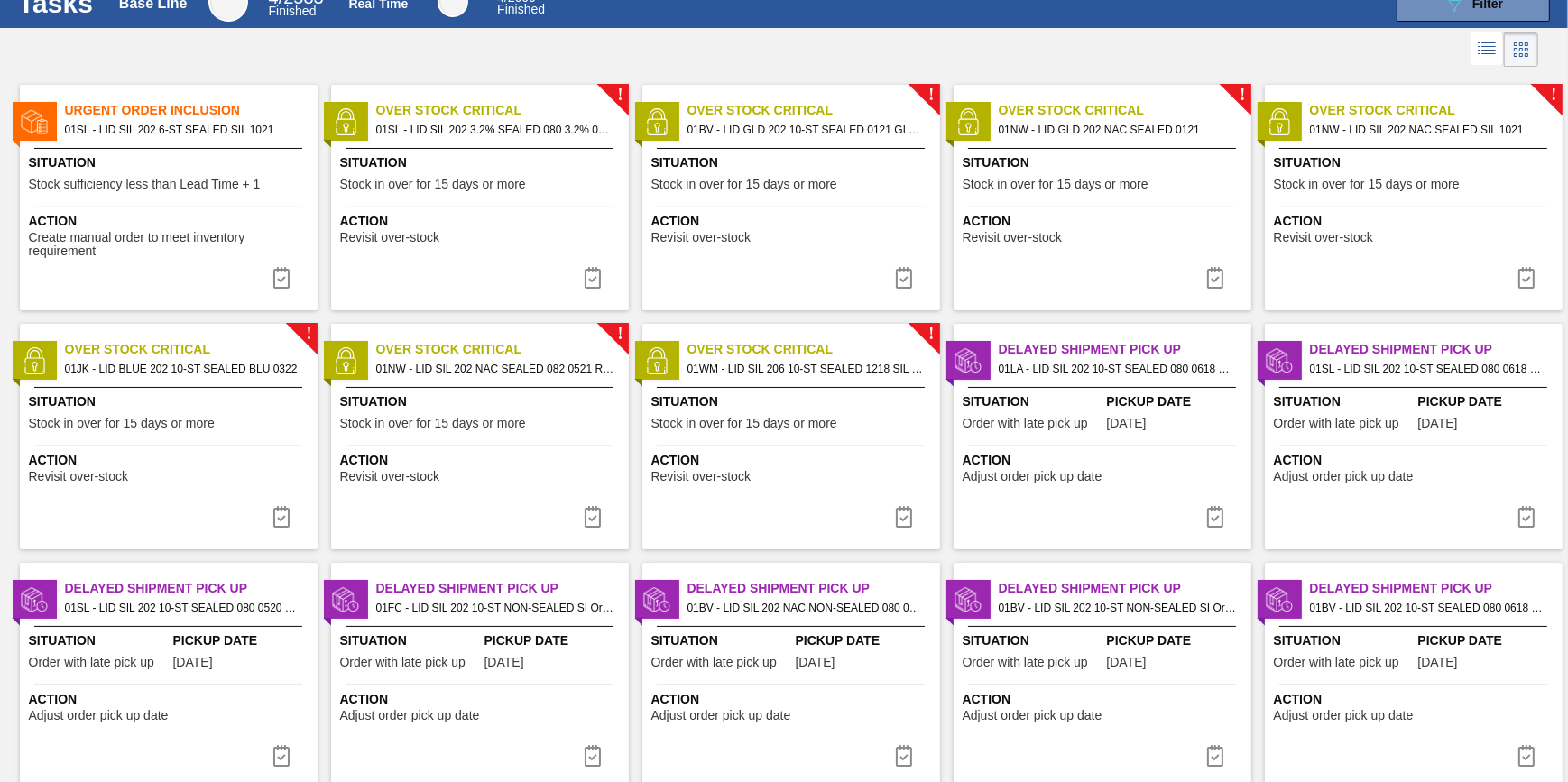
scroll to position [245, 0]
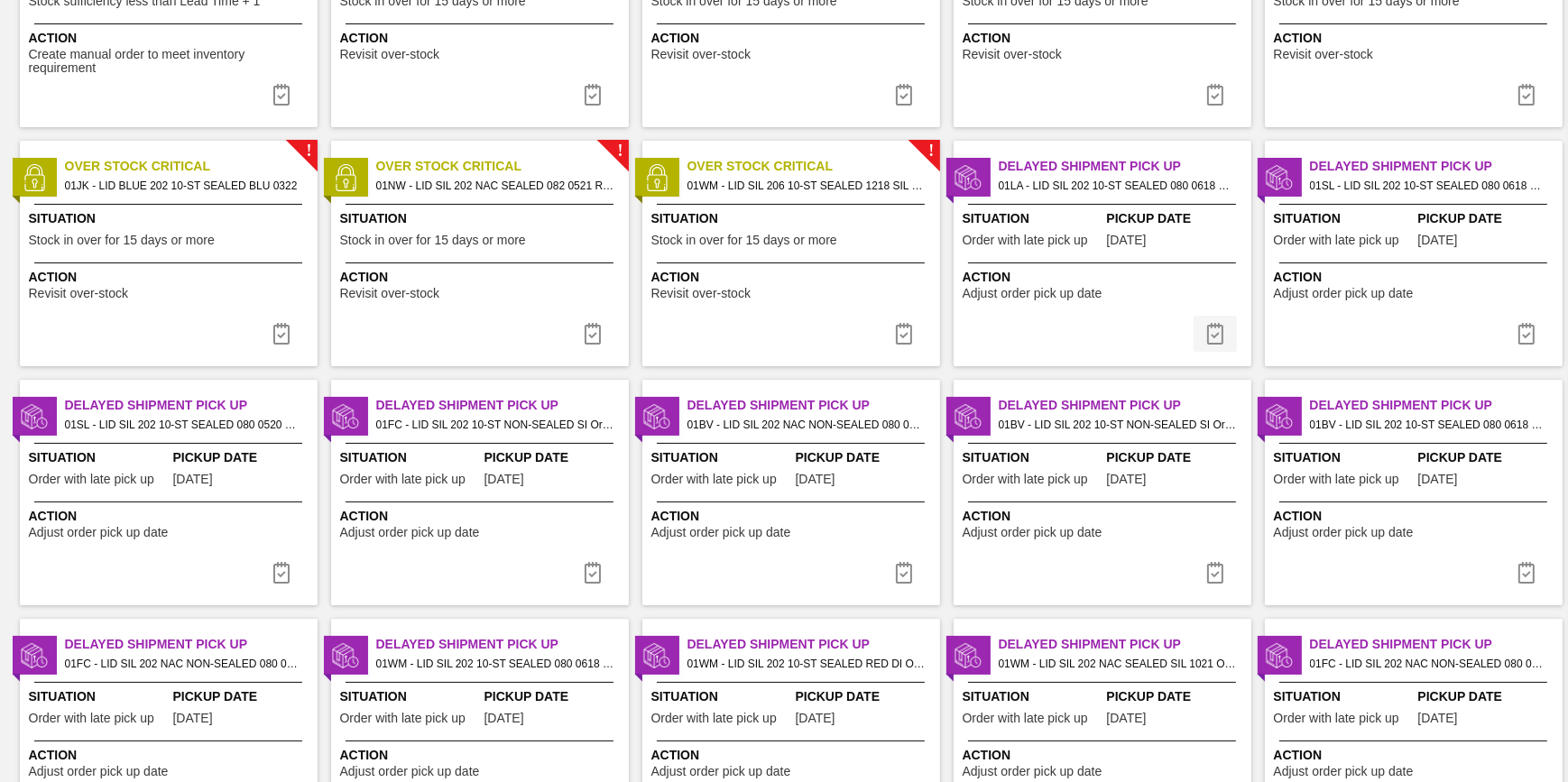
click at [1207, 334] on img at bounding box center [1215, 334] width 21 height 21
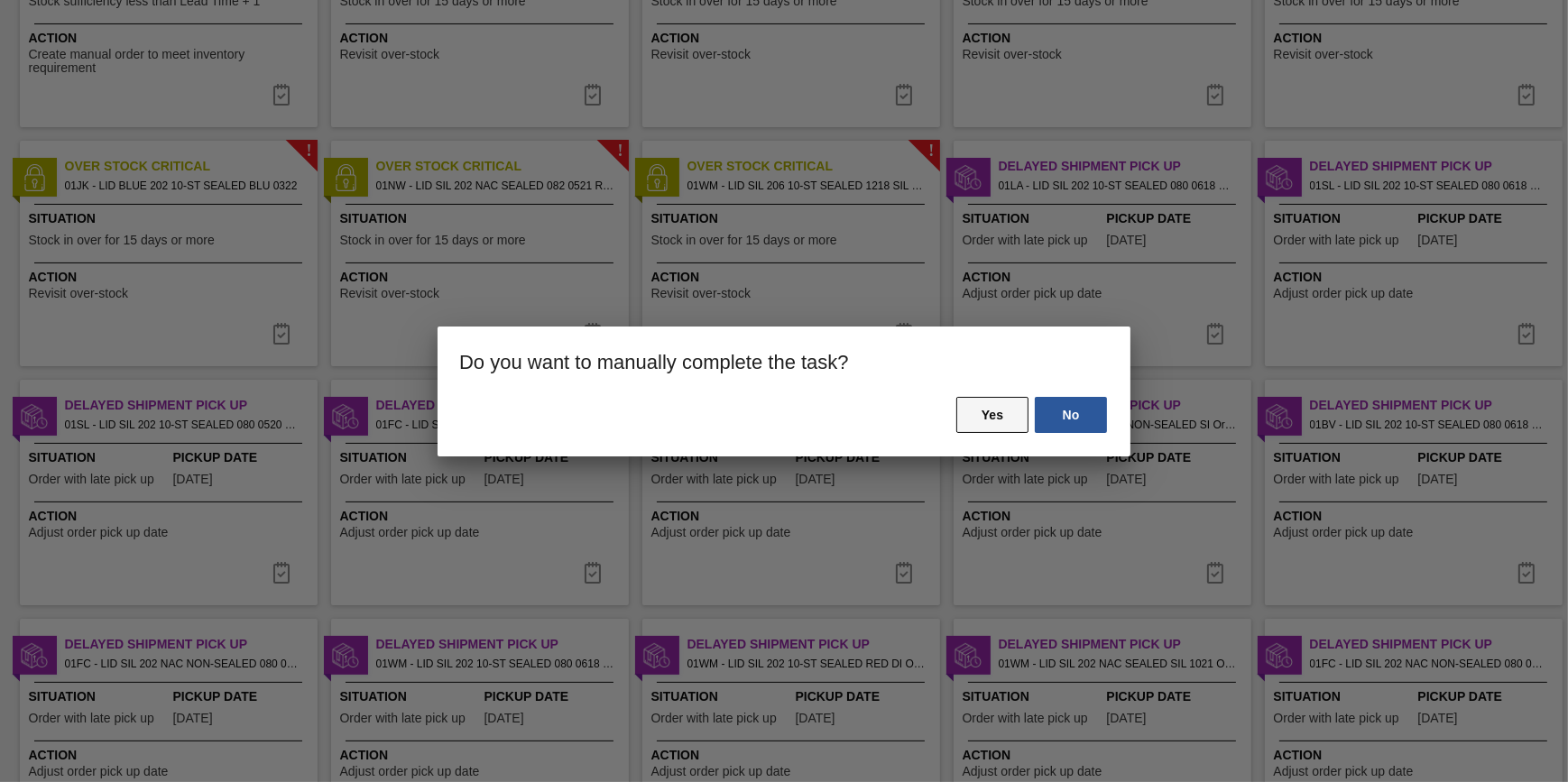
click at [995, 426] on button "Yes" at bounding box center [992, 415] width 72 height 36
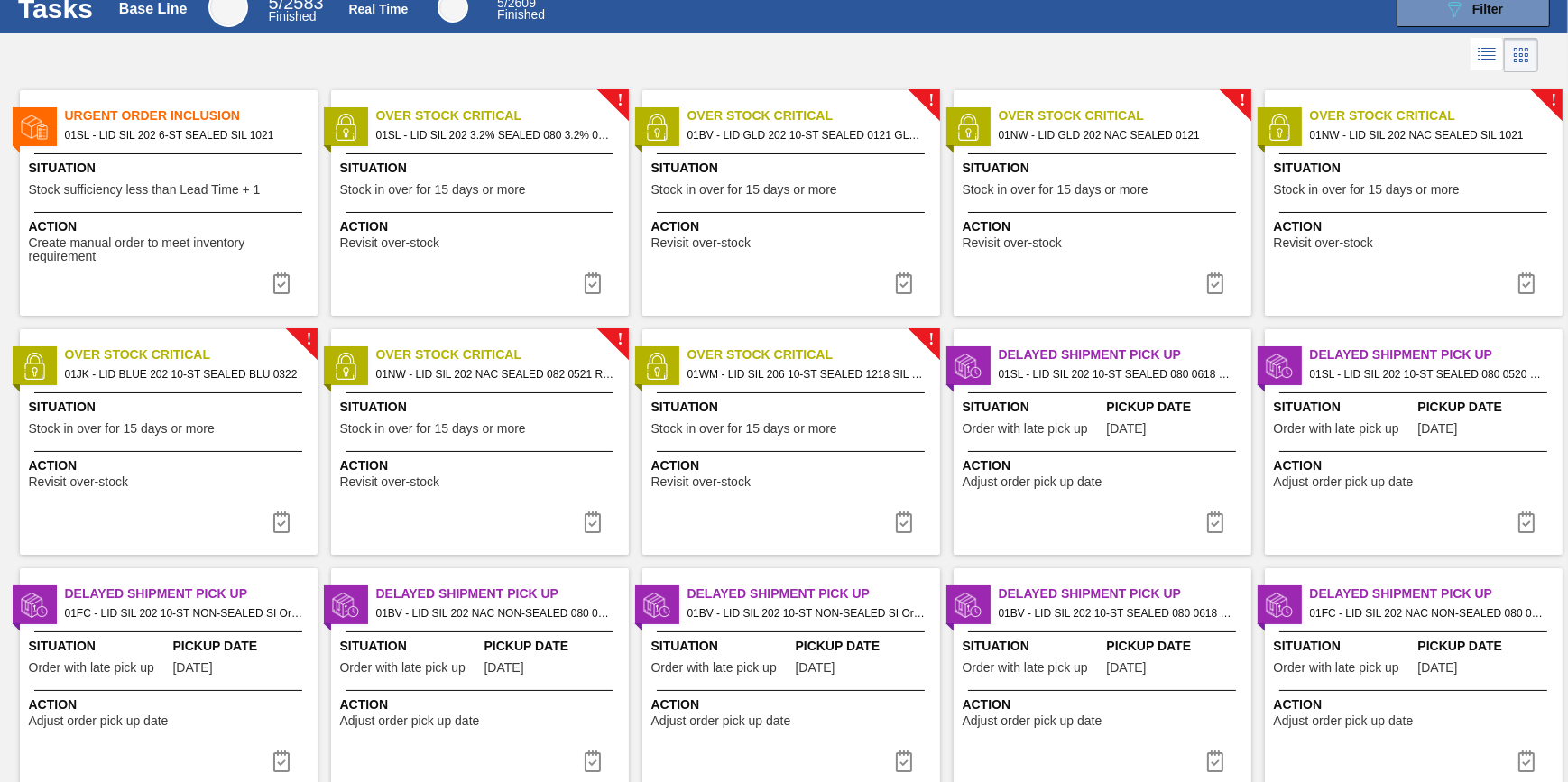
scroll to position [81, 0]
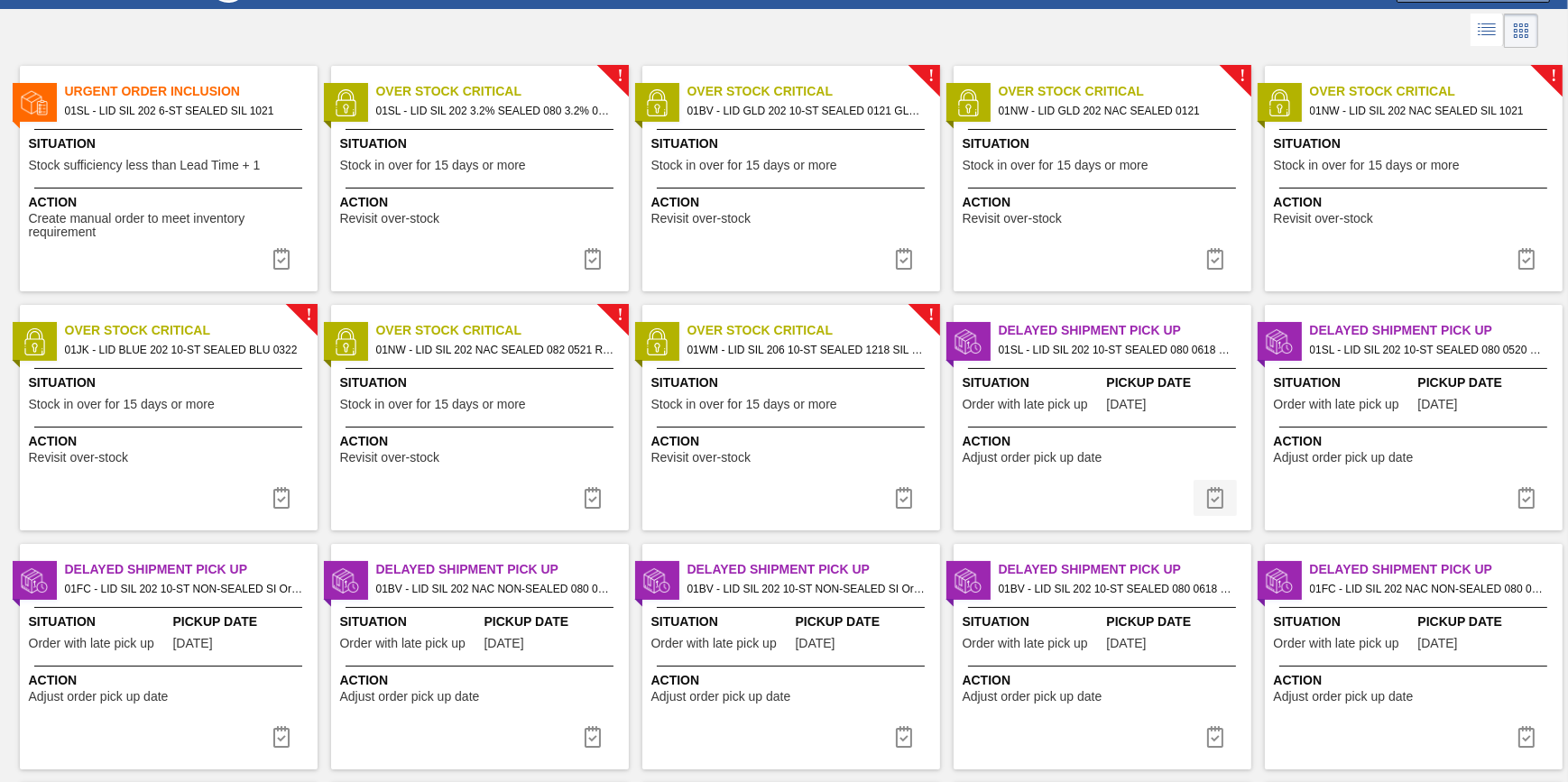
click at [1217, 497] on img at bounding box center [1215, 498] width 21 height 21
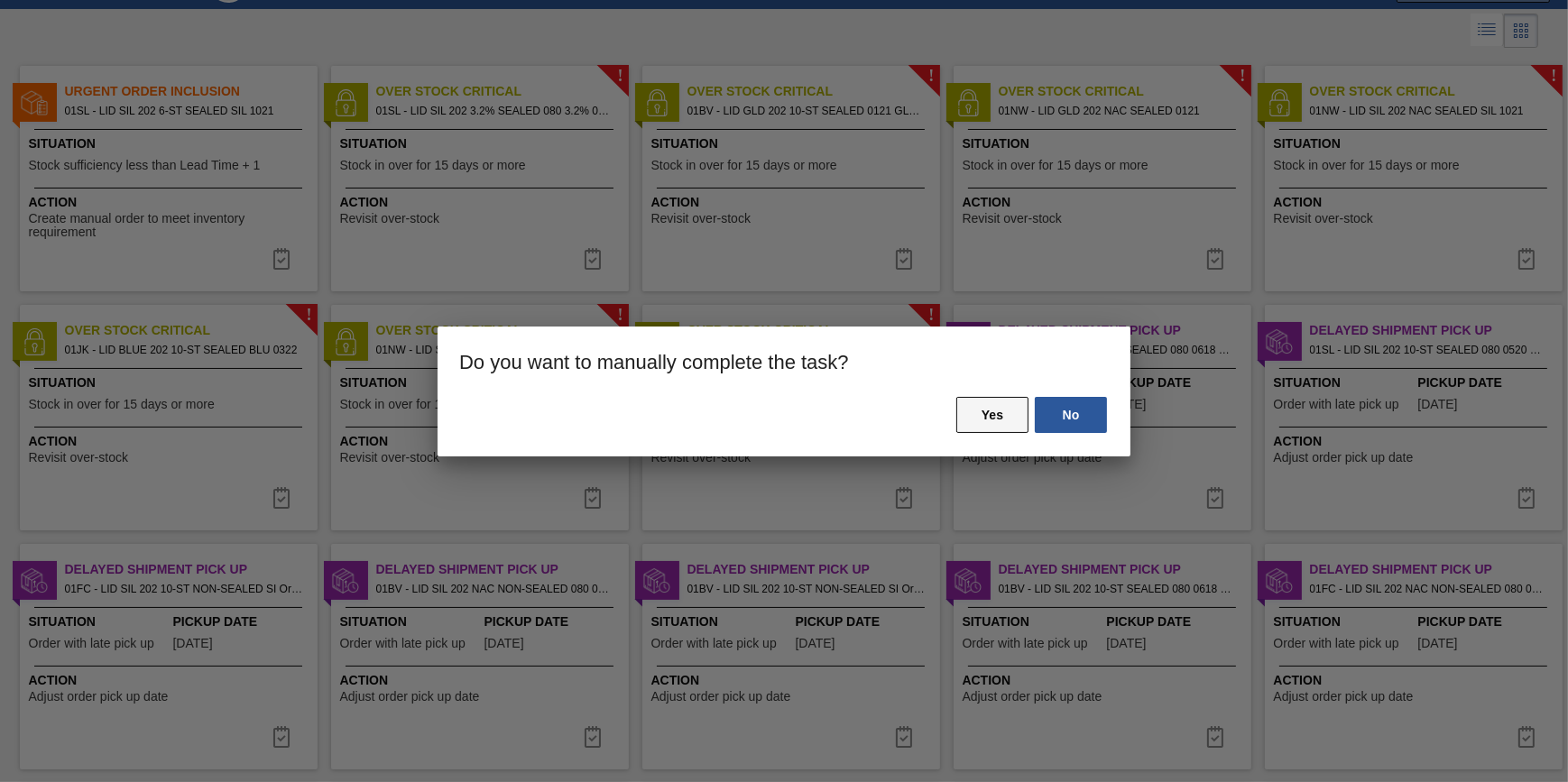
click at [1003, 417] on button "Yes" at bounding box center [992, 415] width 72 height 36
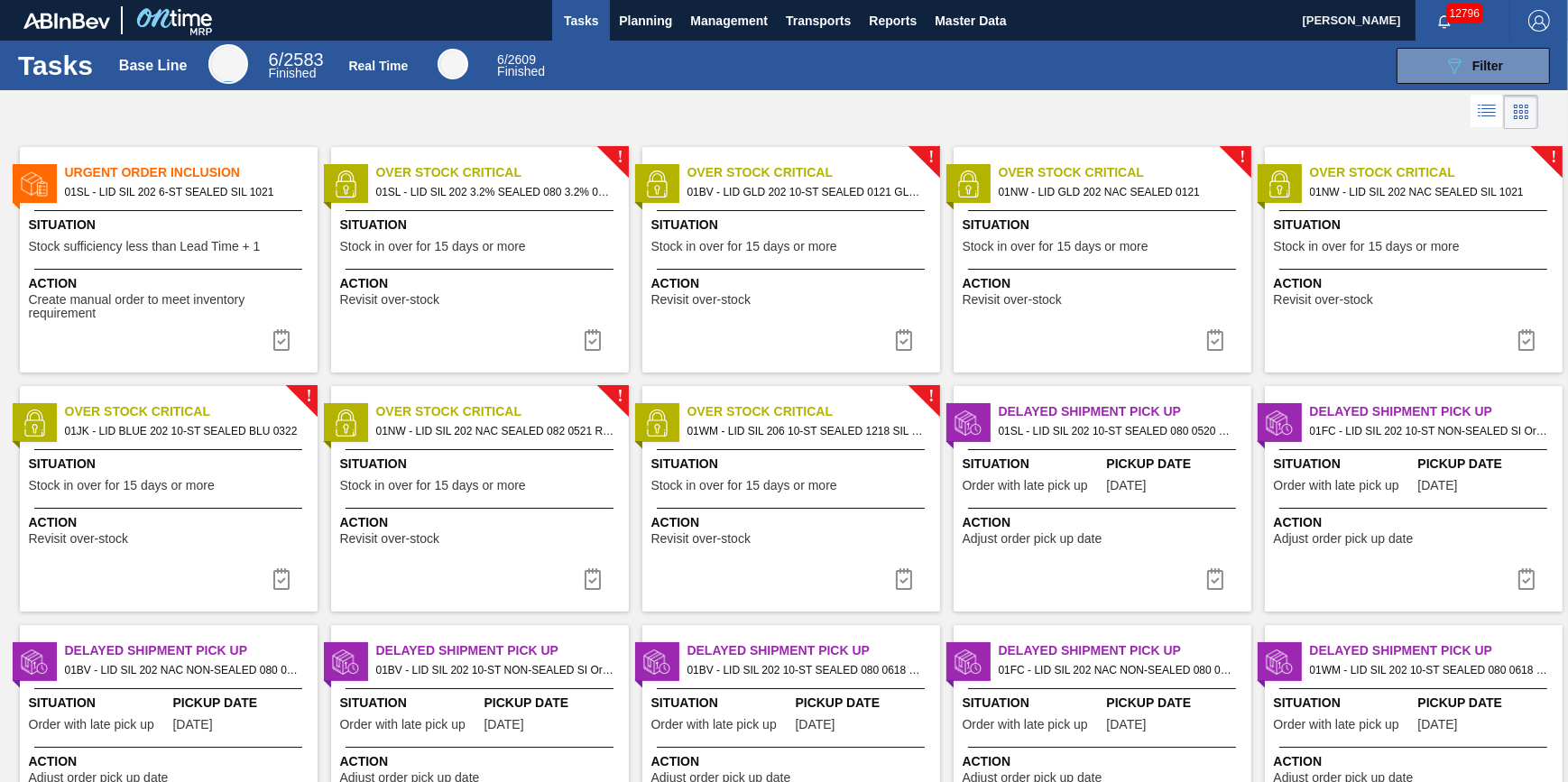
scroll to position [327, 0]
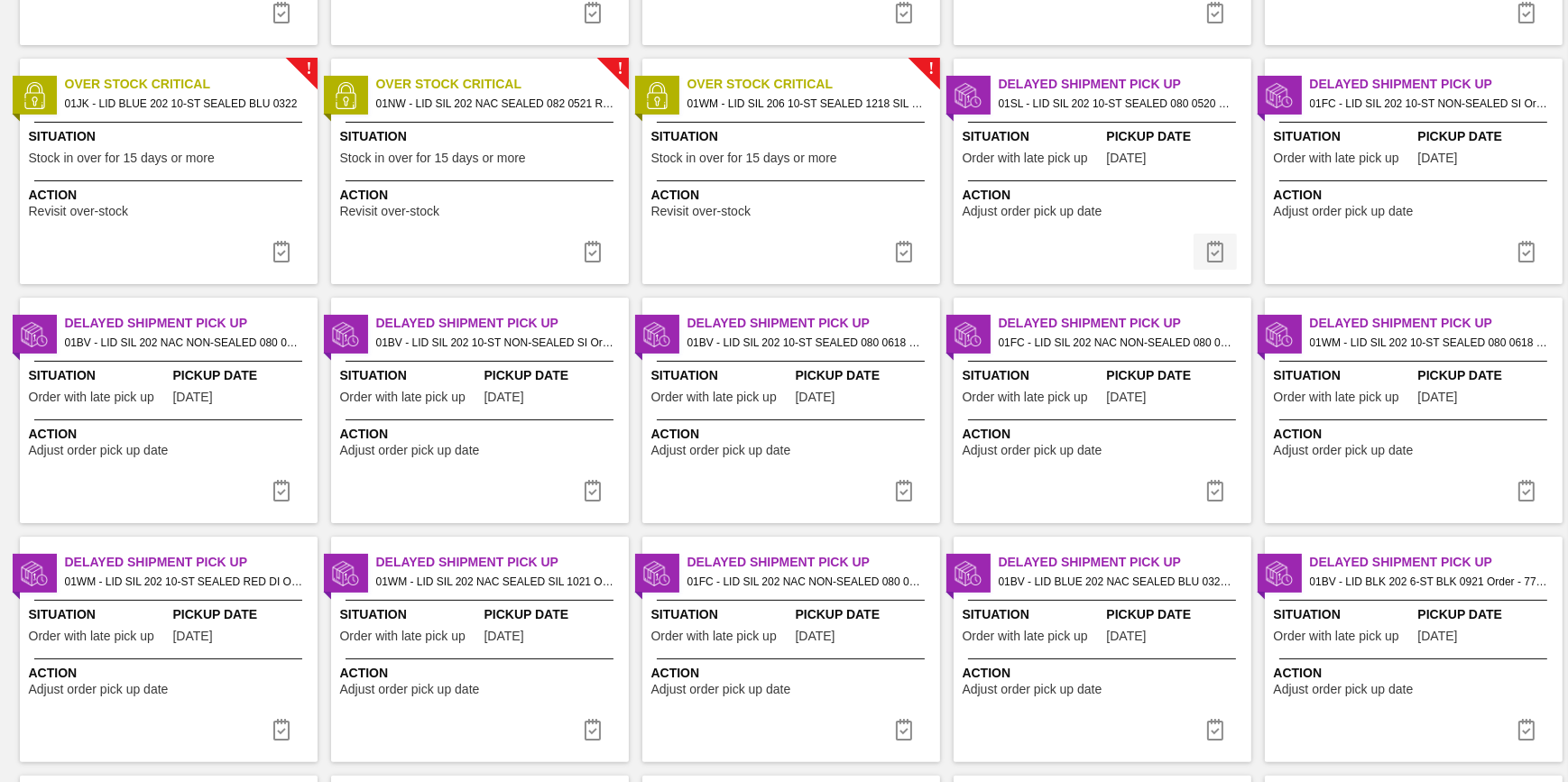
click at [1209, 255] on img at bounding box center [1215, 252] width 21 height 21
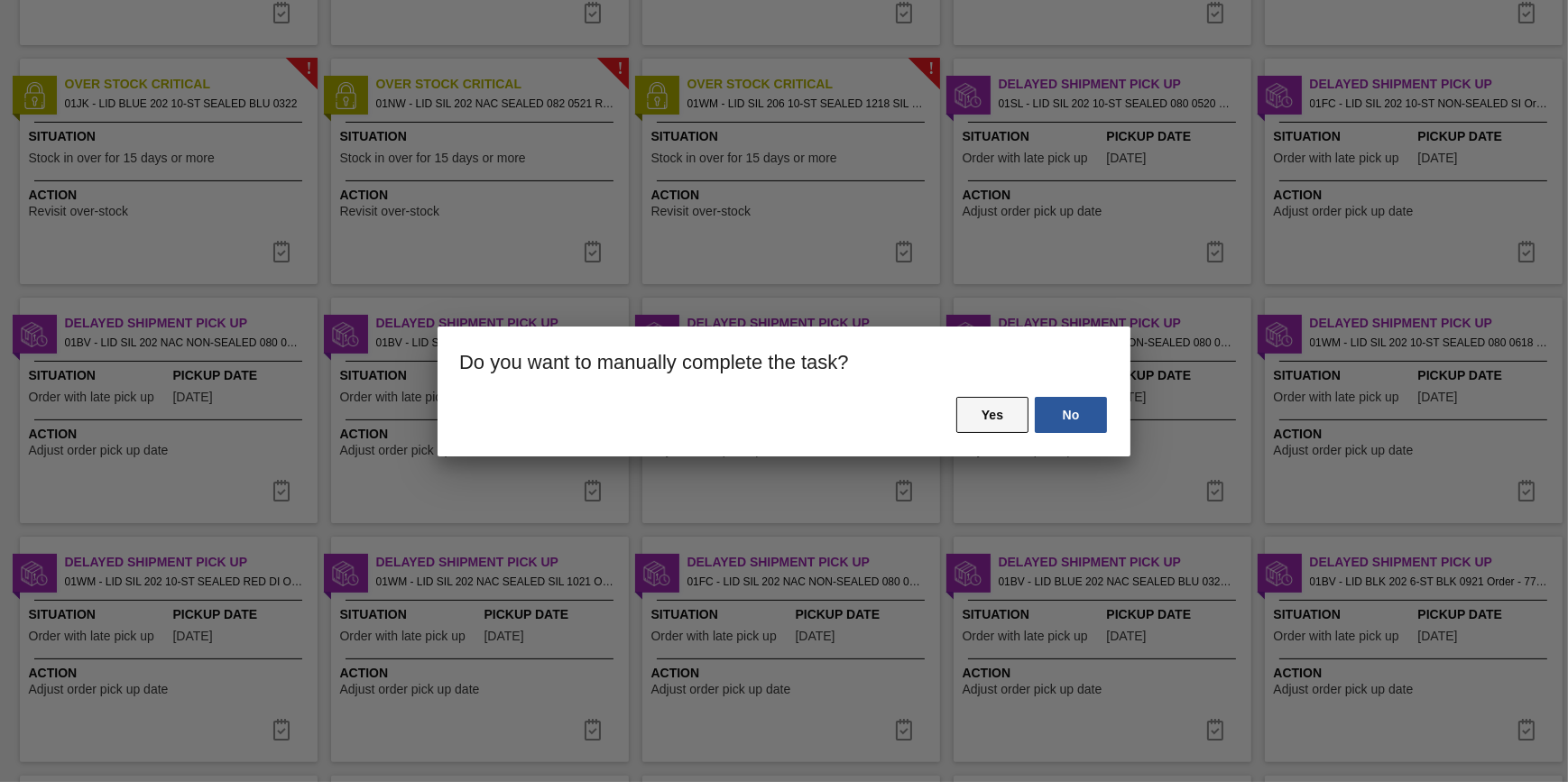
click at [997, 413] on button "Yes" at bounding box center [992, 415] width 72 height 36
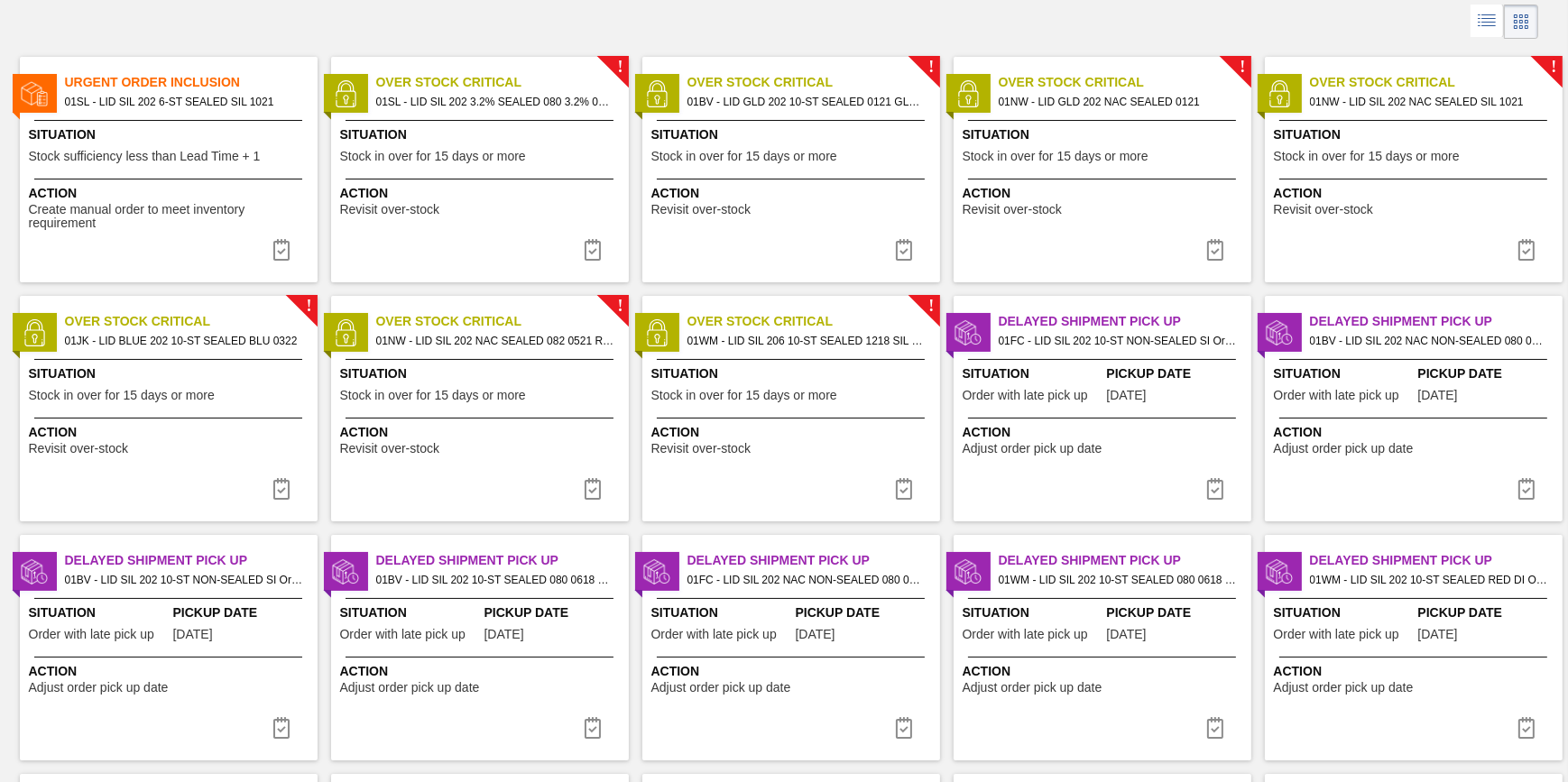
scroll to position [163, 0]
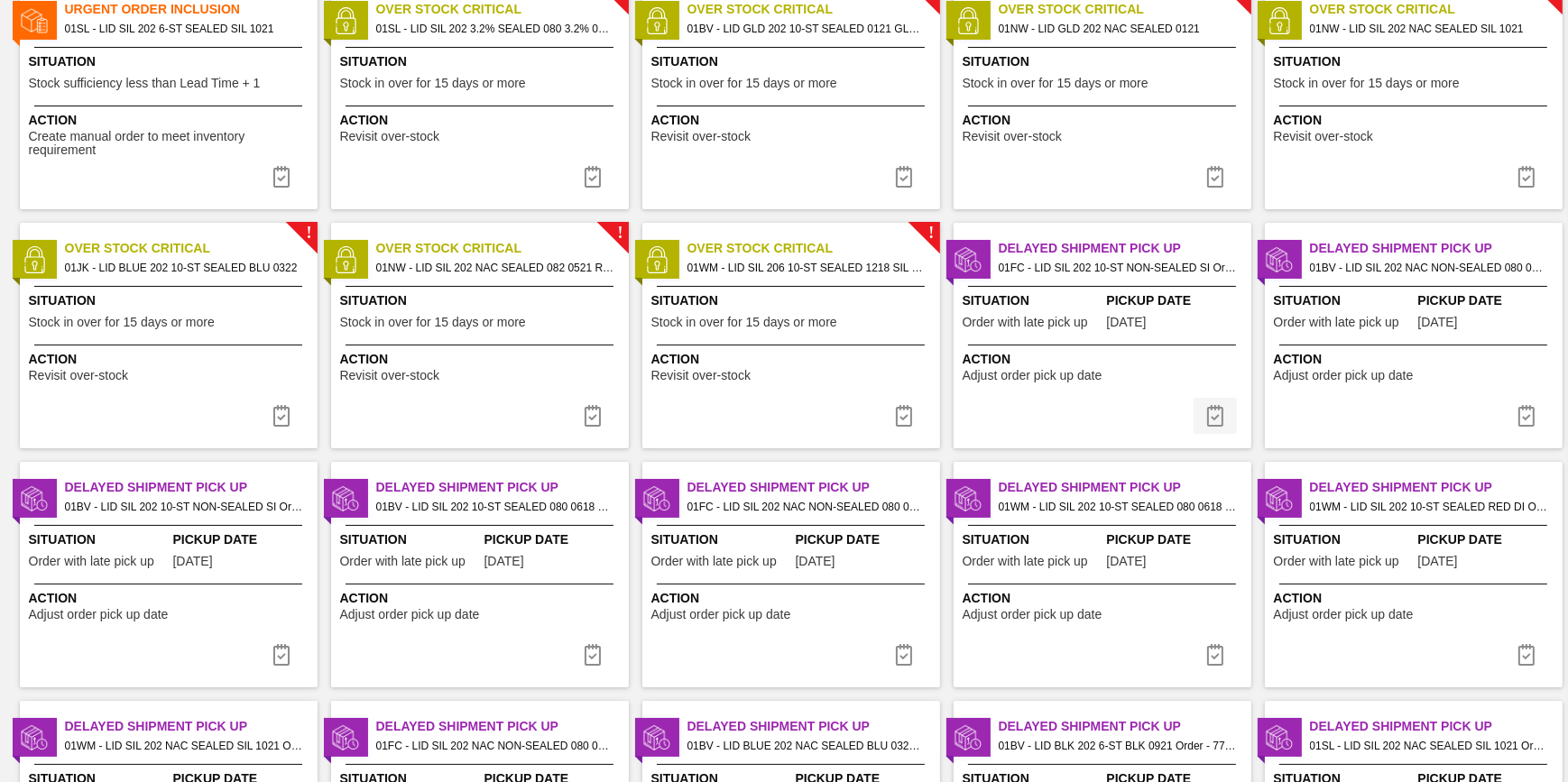
click at [1209, 413] on img at bounding box center [1215, 416] width 21 height 21
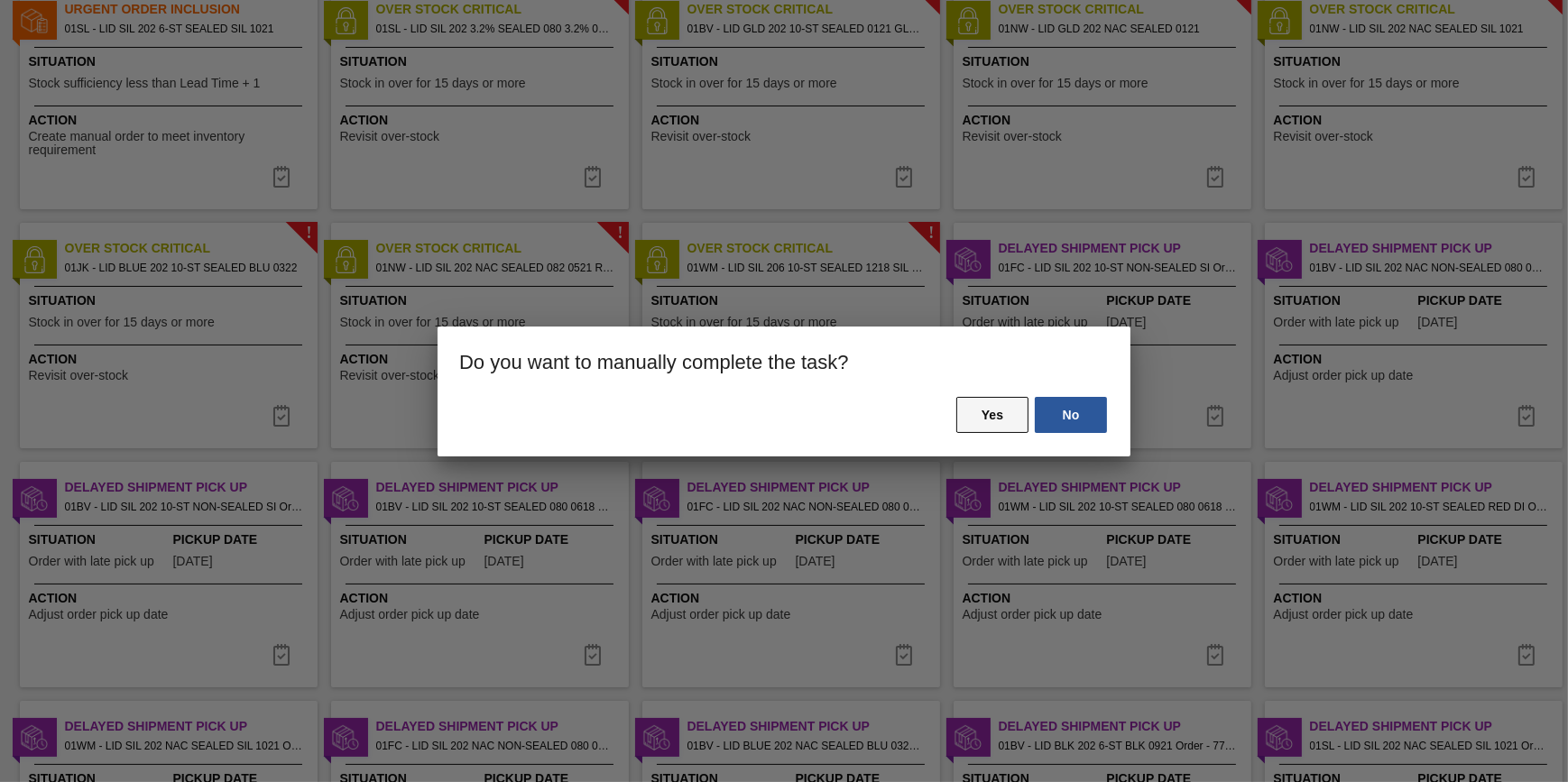
click at [987, 417] on button "Yes" at bounding box center [992, 415] width 72 height 36
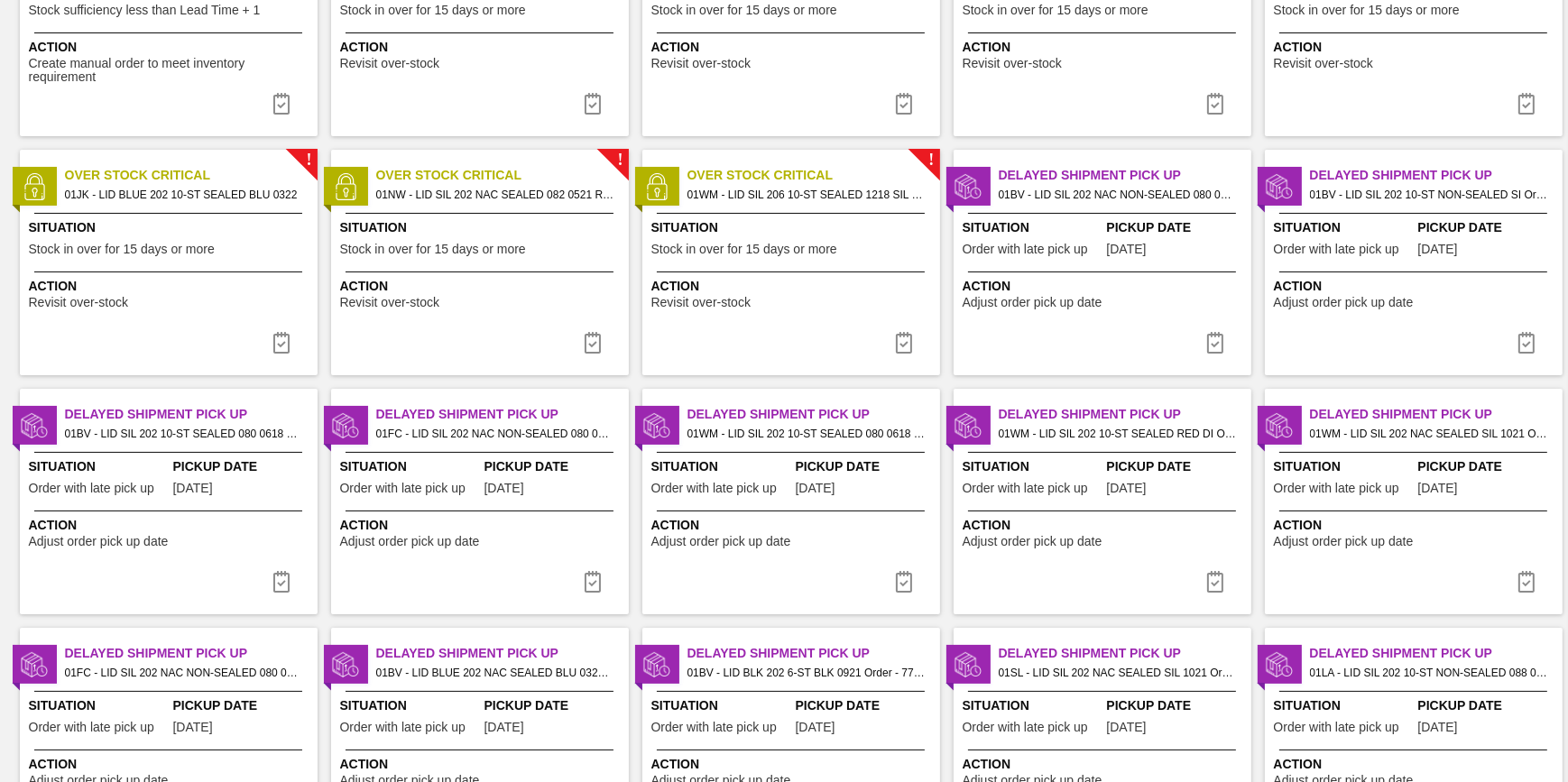
scroll to position [245, 0]
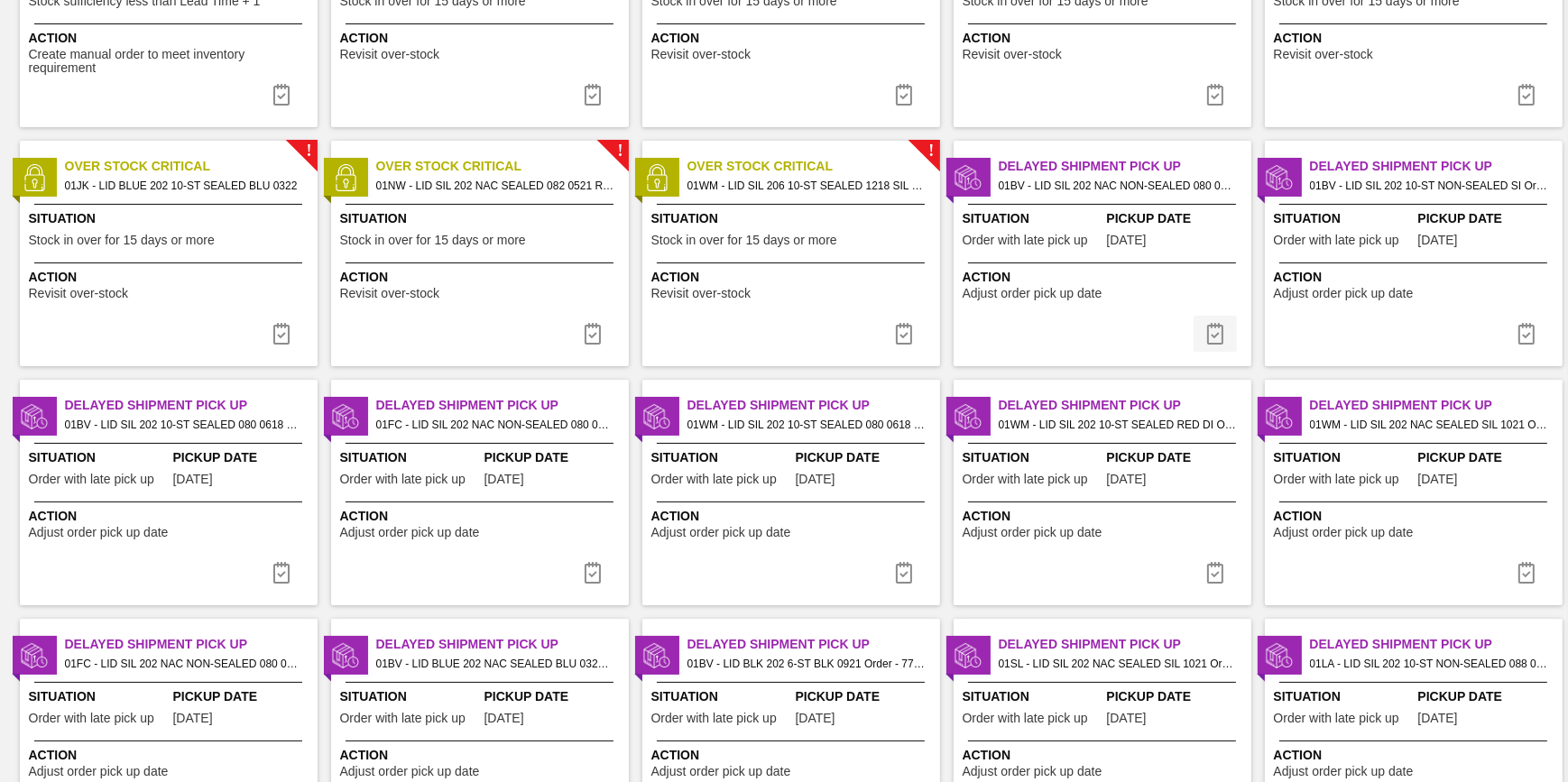
click at [1214, 348] on button at bounding box center [1215, 333] width 43 height 36
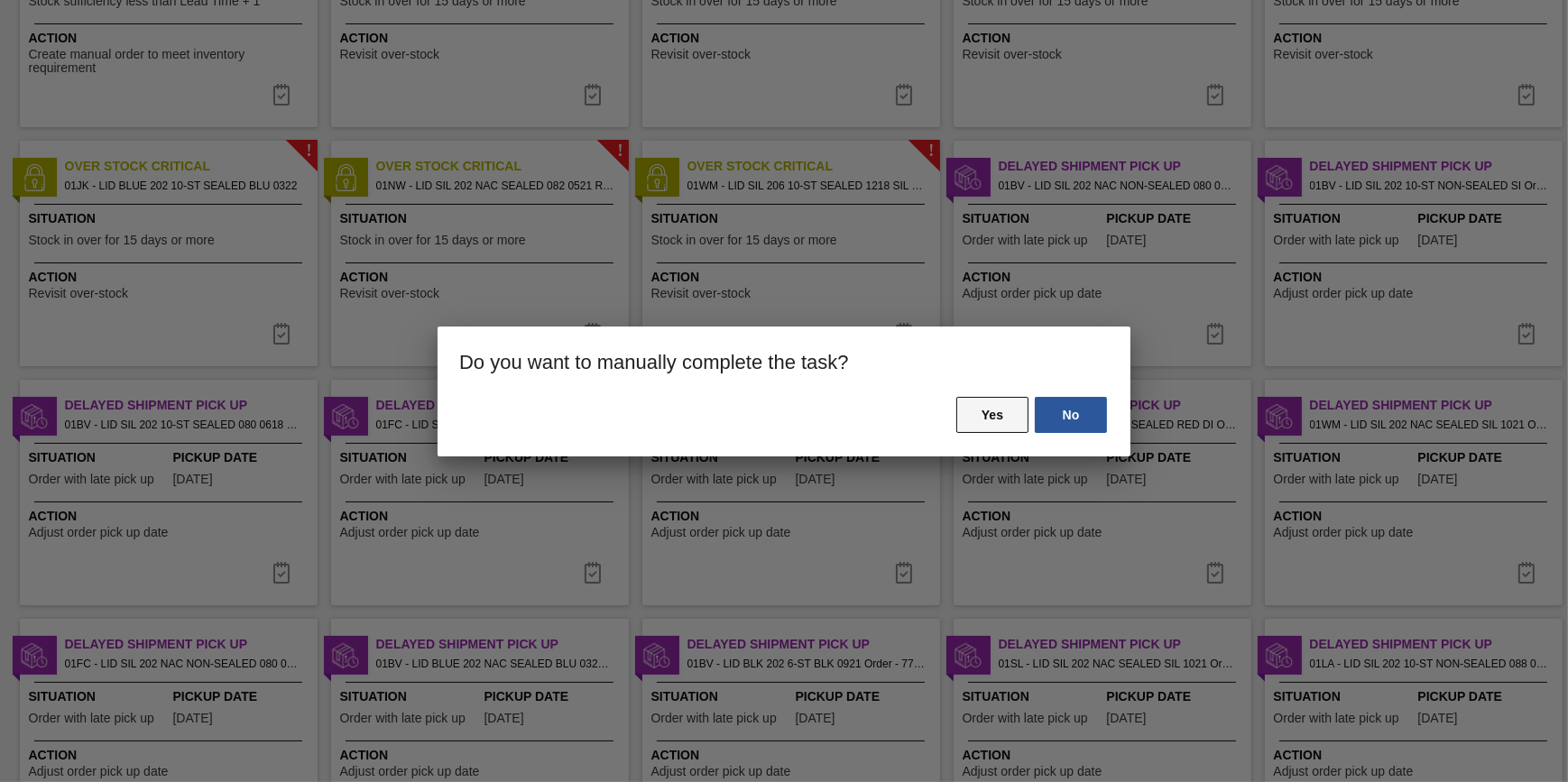
click at [993, 427] on button "Yes" at bounding box center [992, 415] width 72 height 36
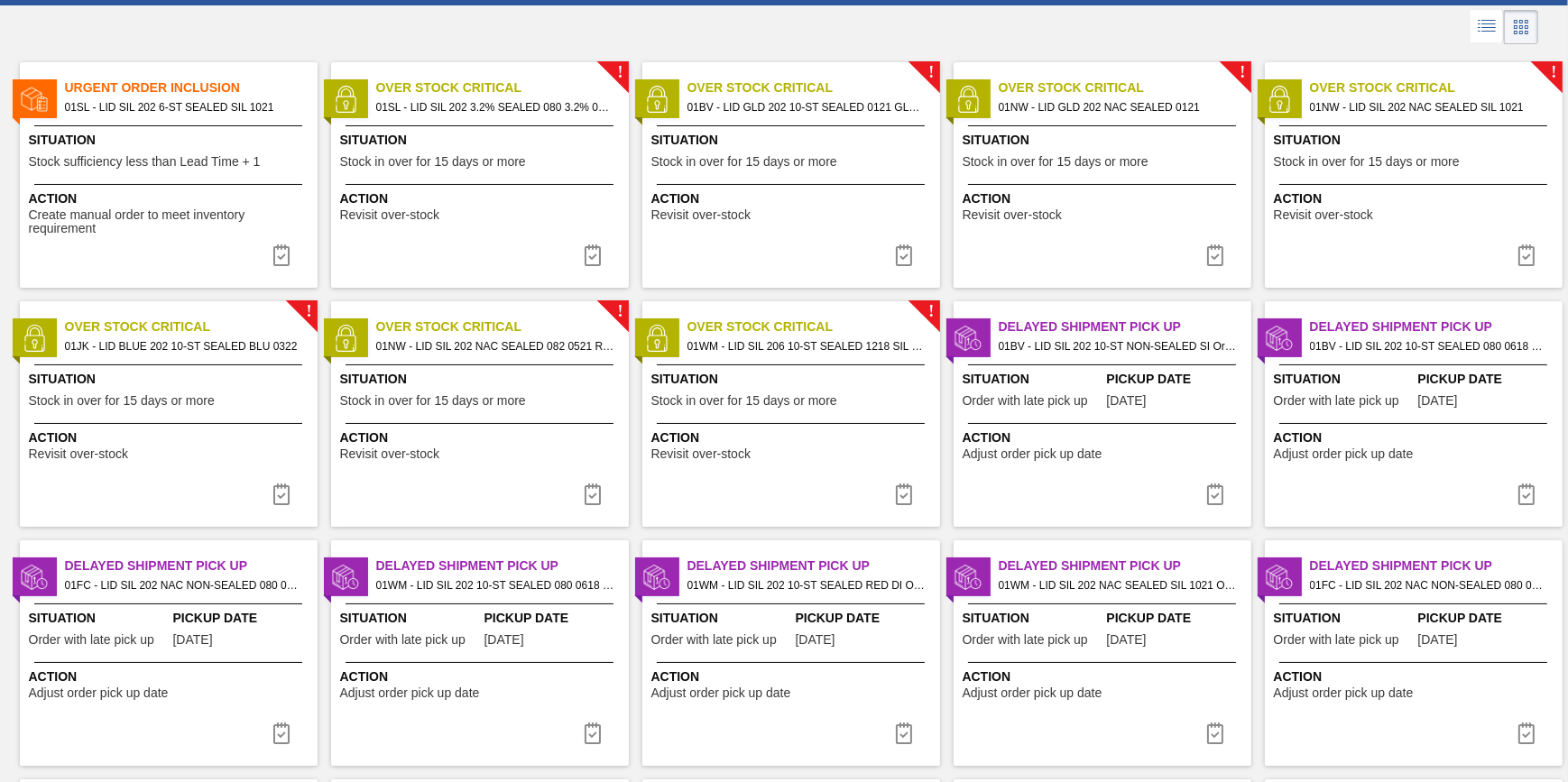
scroll to position [163, 0]
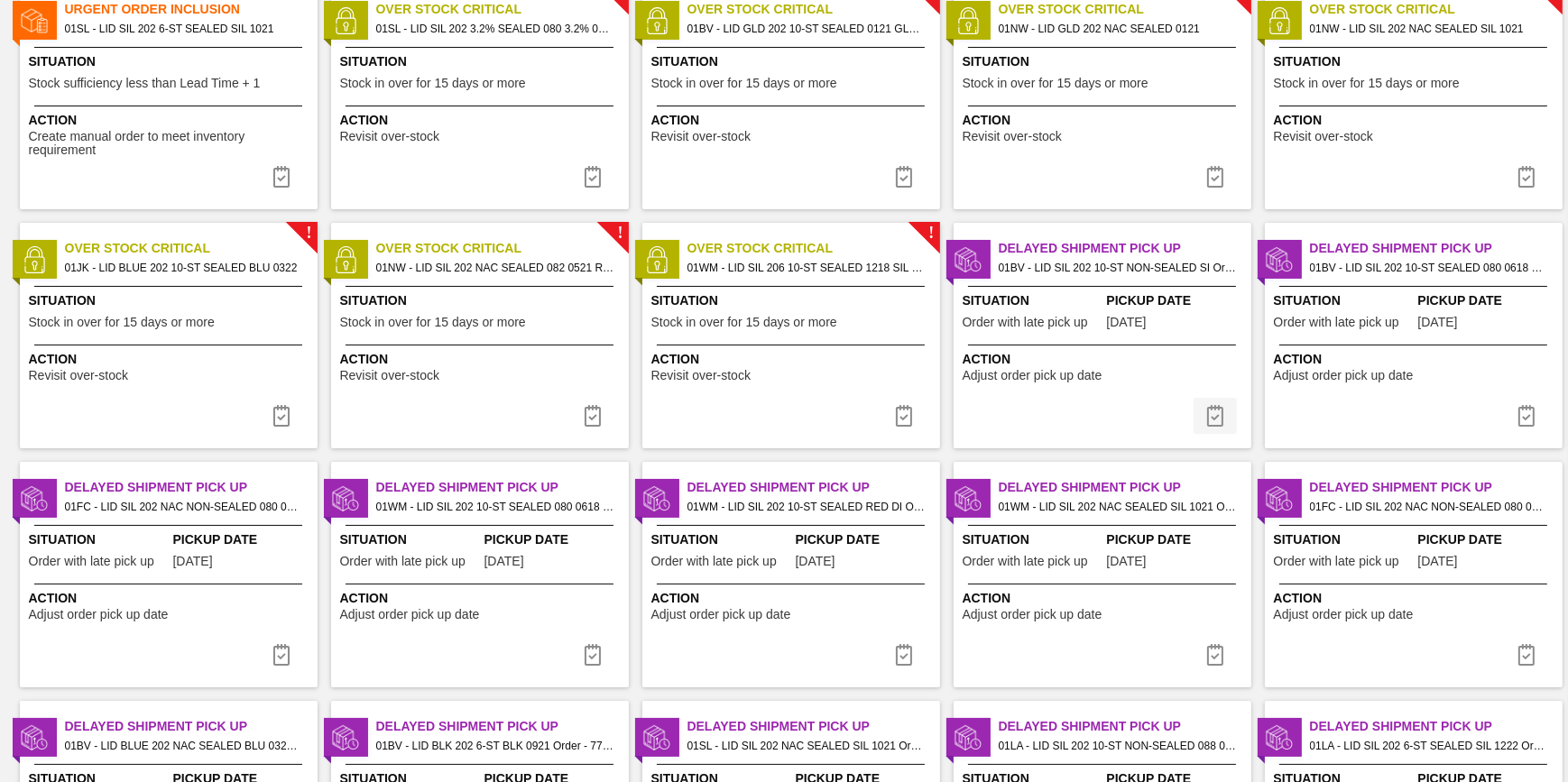
click at [1209, 422] on img at bounding box center [1215, 416] width 21 height 21
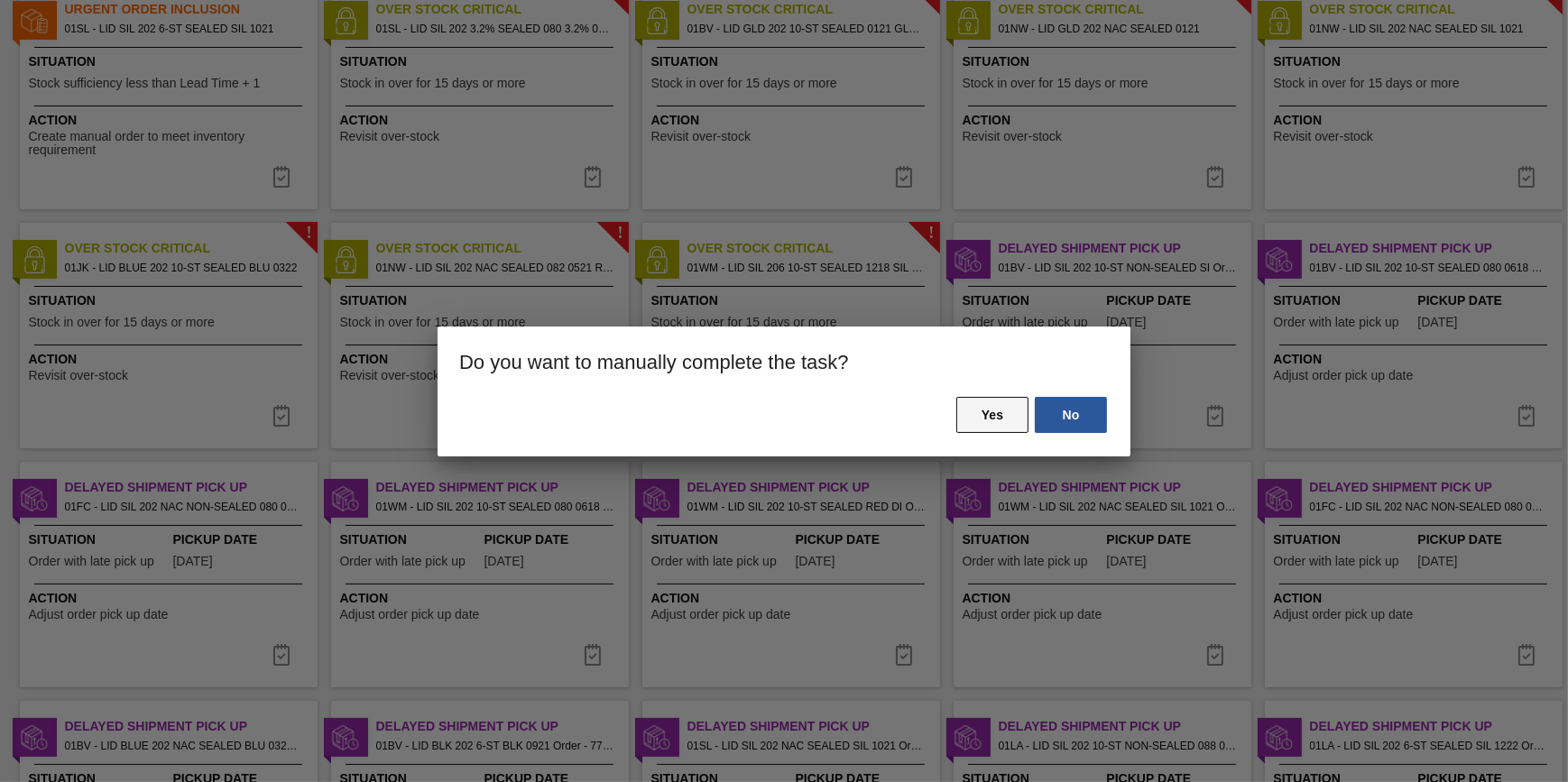
click at [977, 426] on button "Yes" at bounding box center [992, 415] width 72 height 36
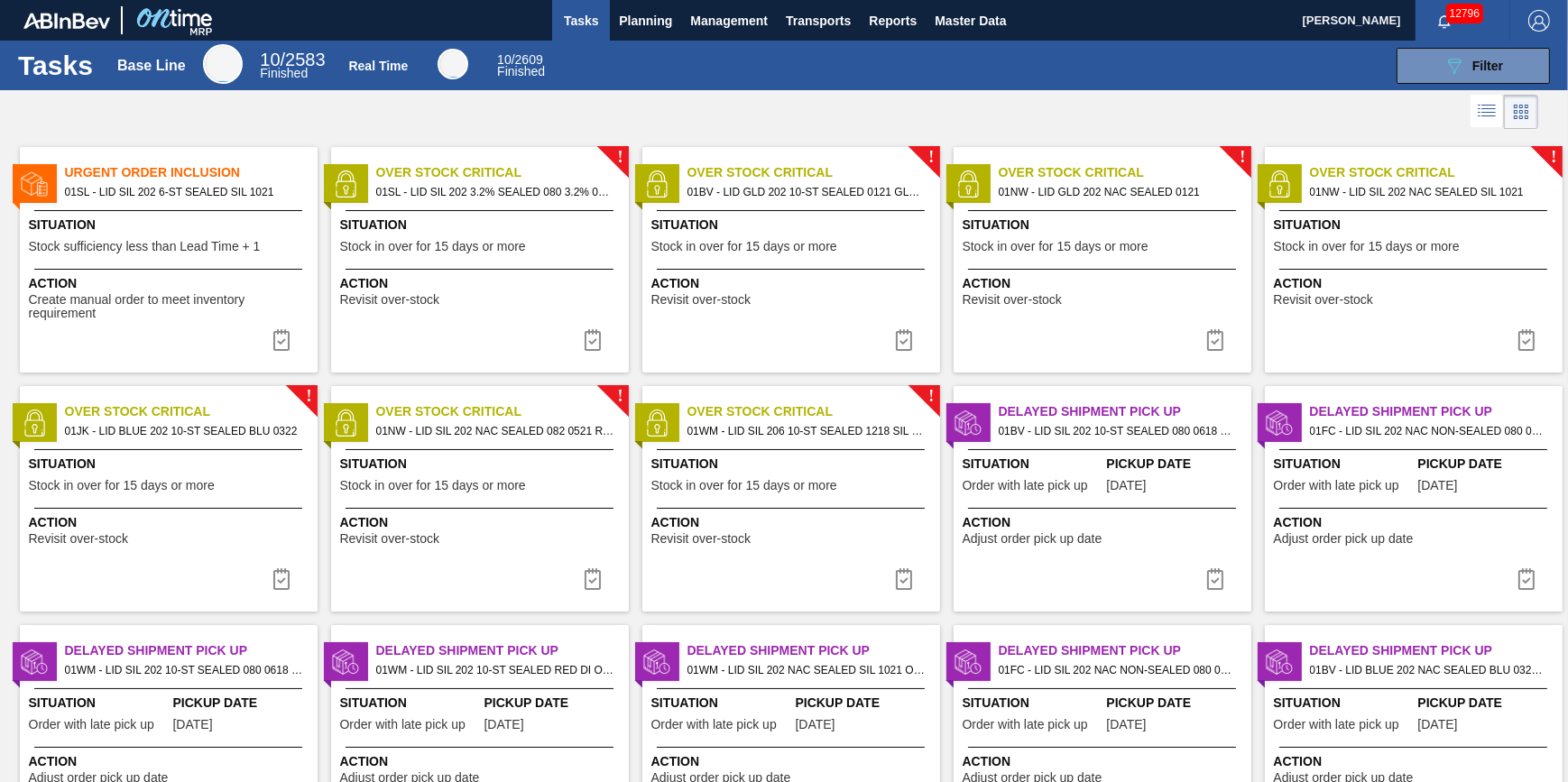
scroll to position [327, 0]
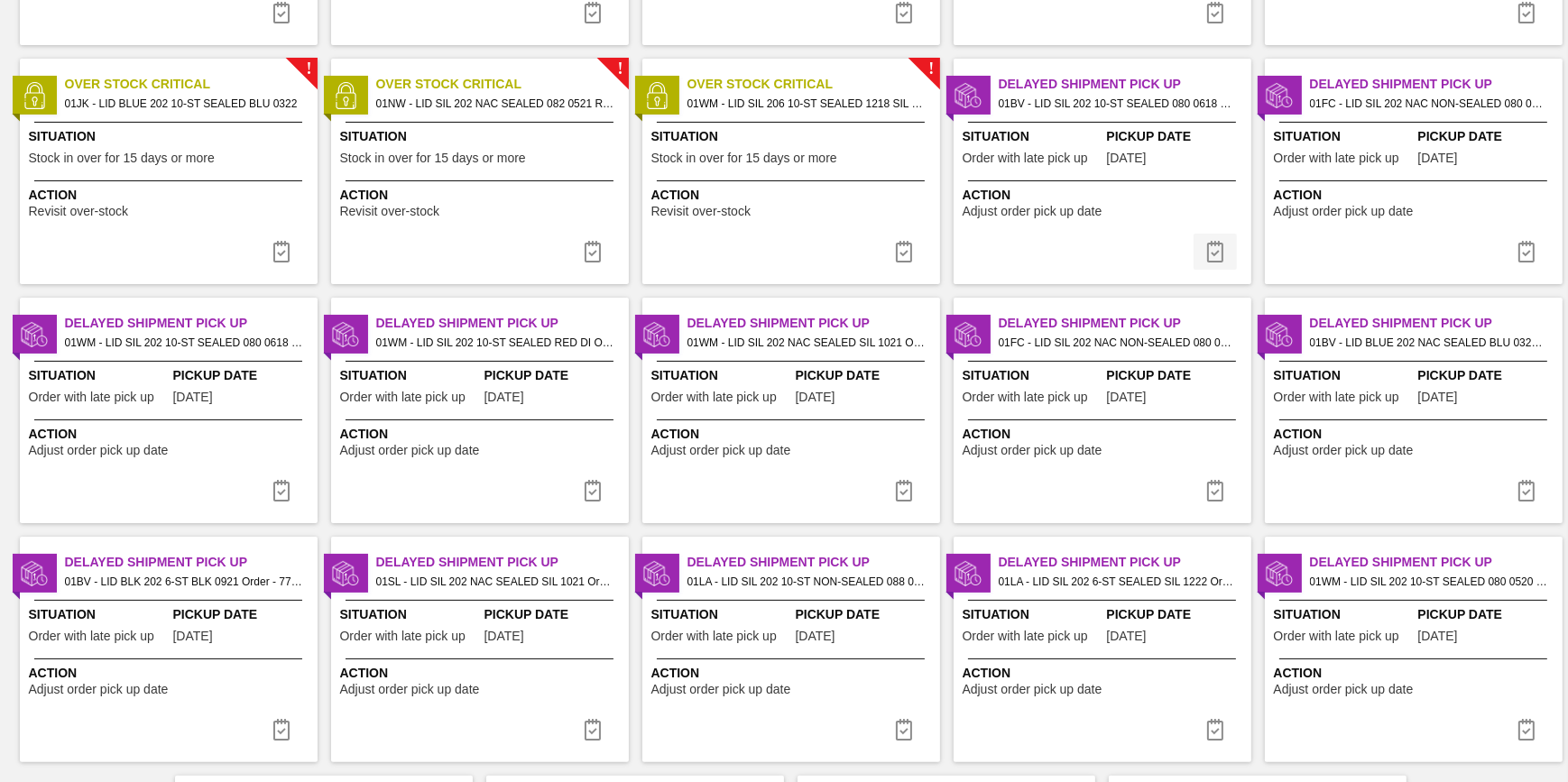
click at [1210, 252] on img at bounding box center [1215, 252] width 21 height 21
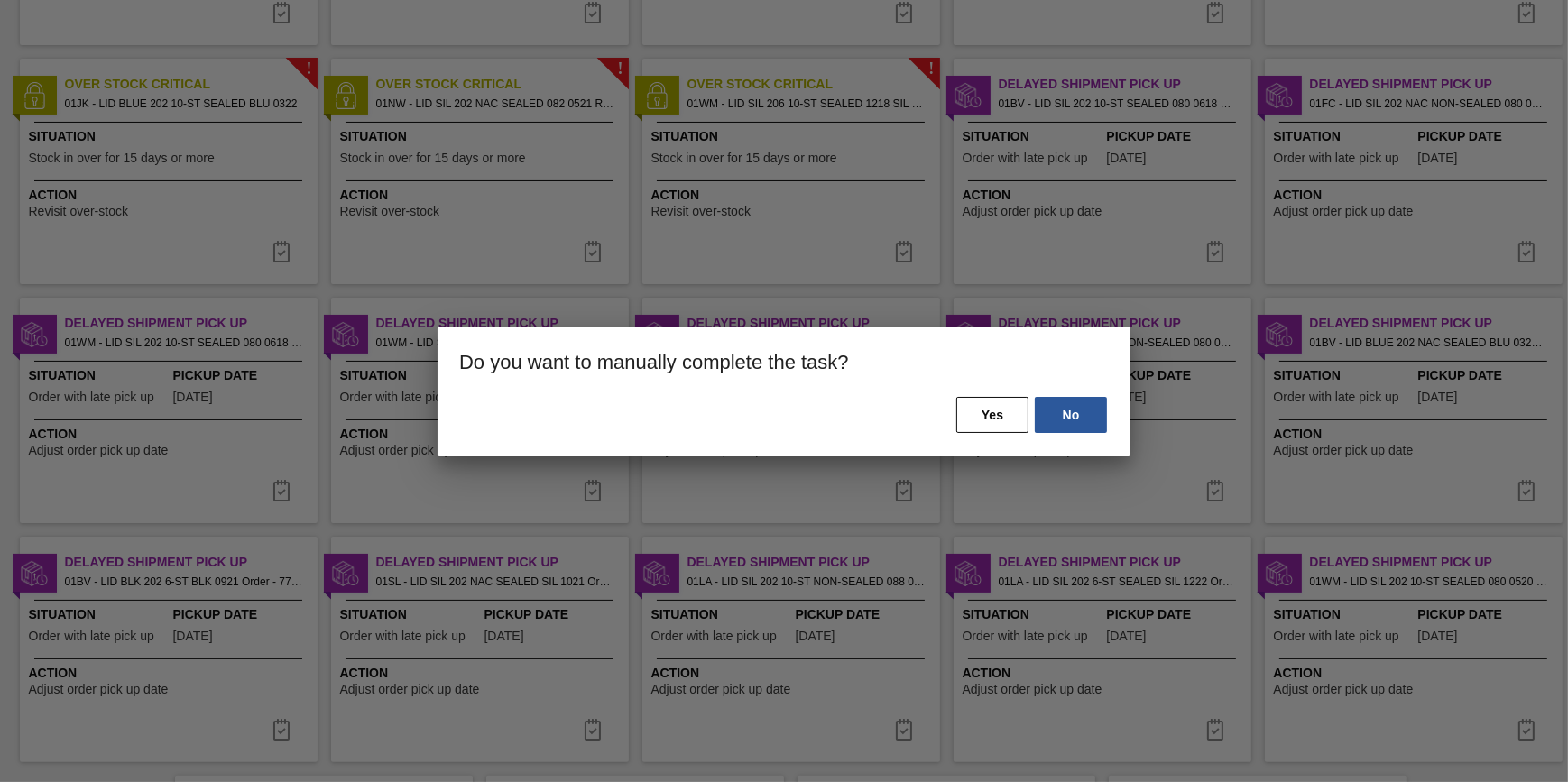
click at [1013, 432] on div "No Yes" at bounding box center [784, 426] width 693 height 62
click at [1011, 426] on button "Yes" at bounding box center [992, 415] width 72 height 36
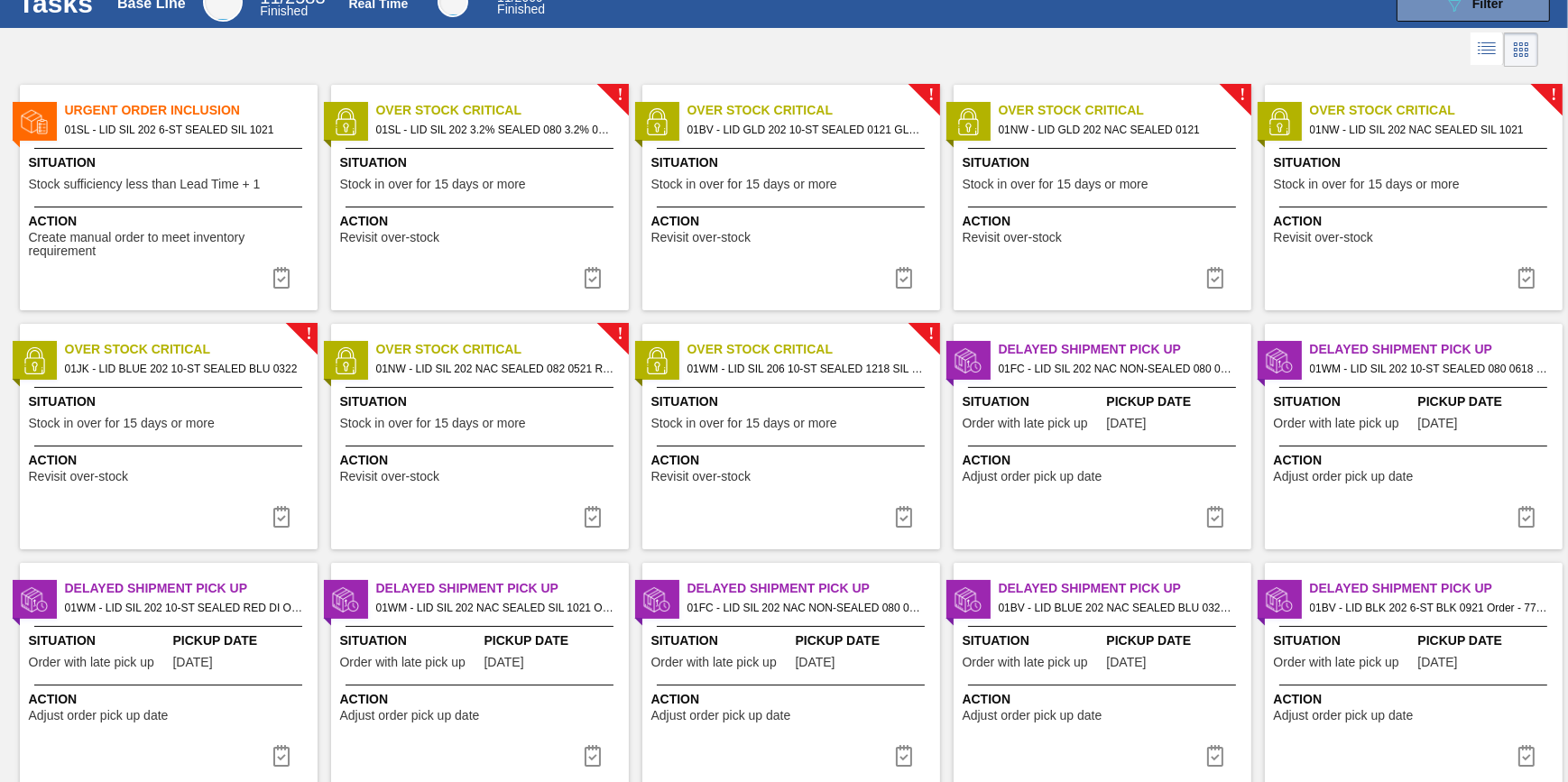
scroll to position [163, 0]
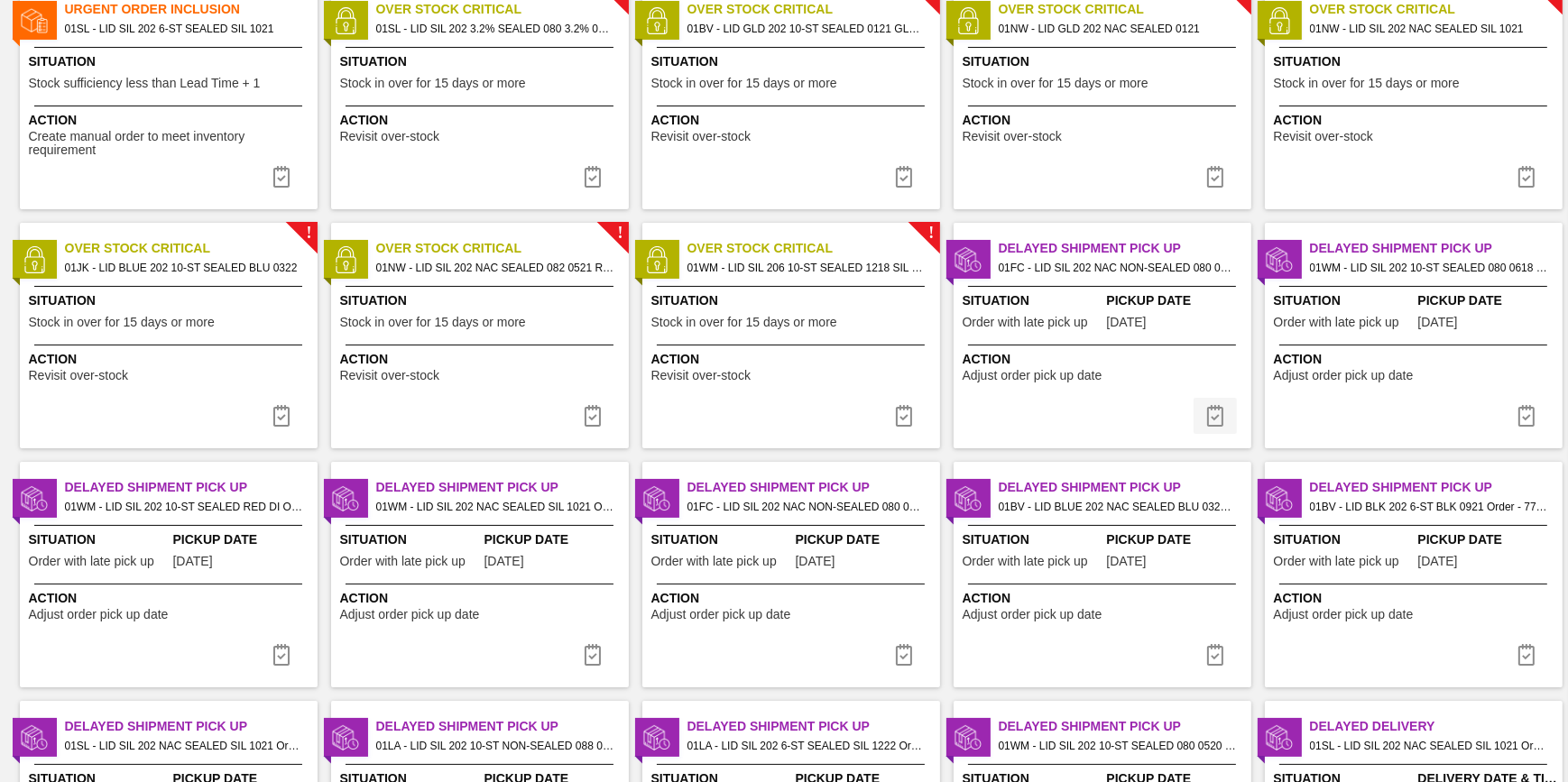
click at [1215, 409] on img at bounding box center [1215, 416] width 21 height 21
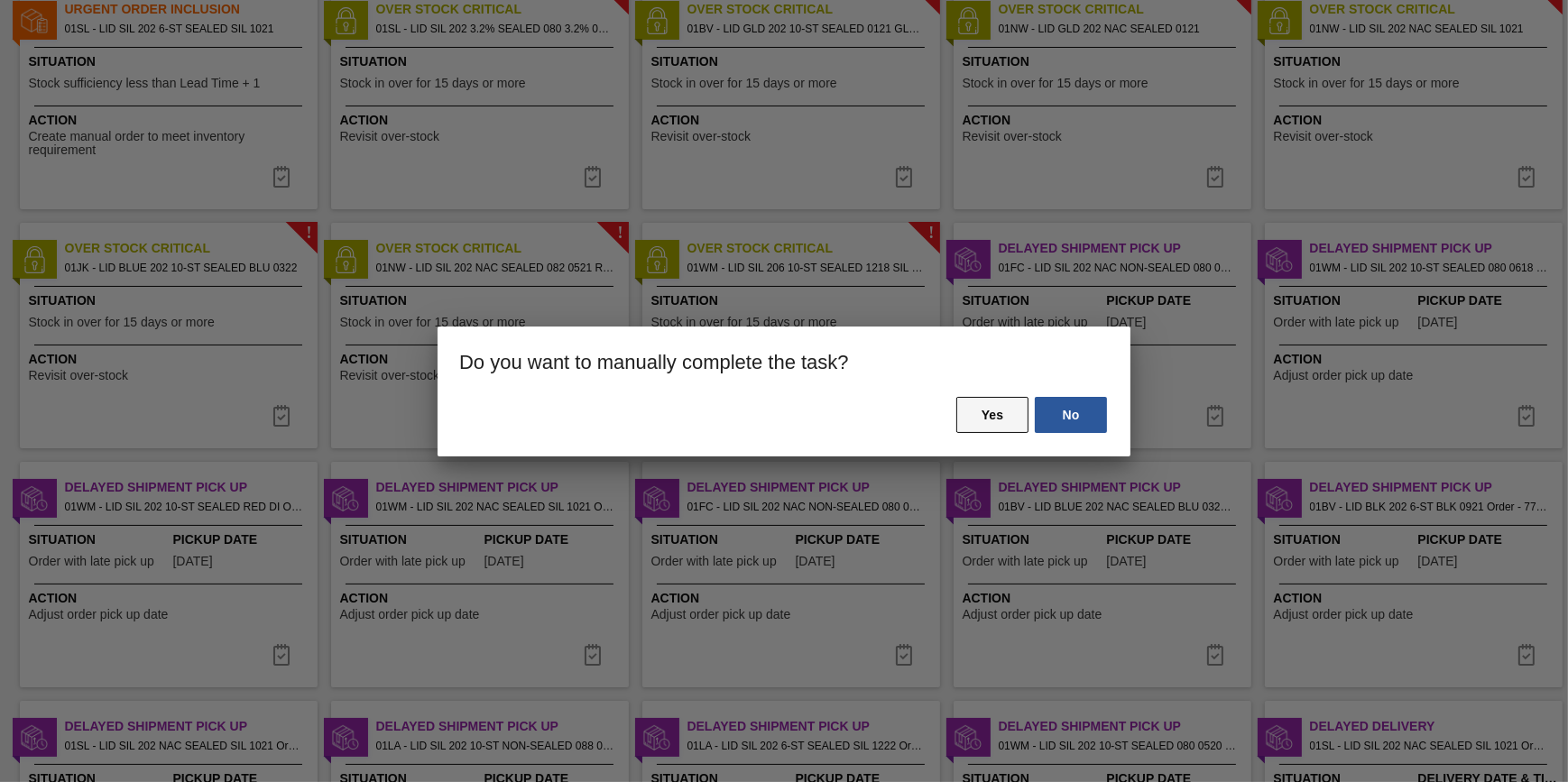
click at [1001, 421] on button "Yes" at bounding box center [992, 415] width 72 height 36
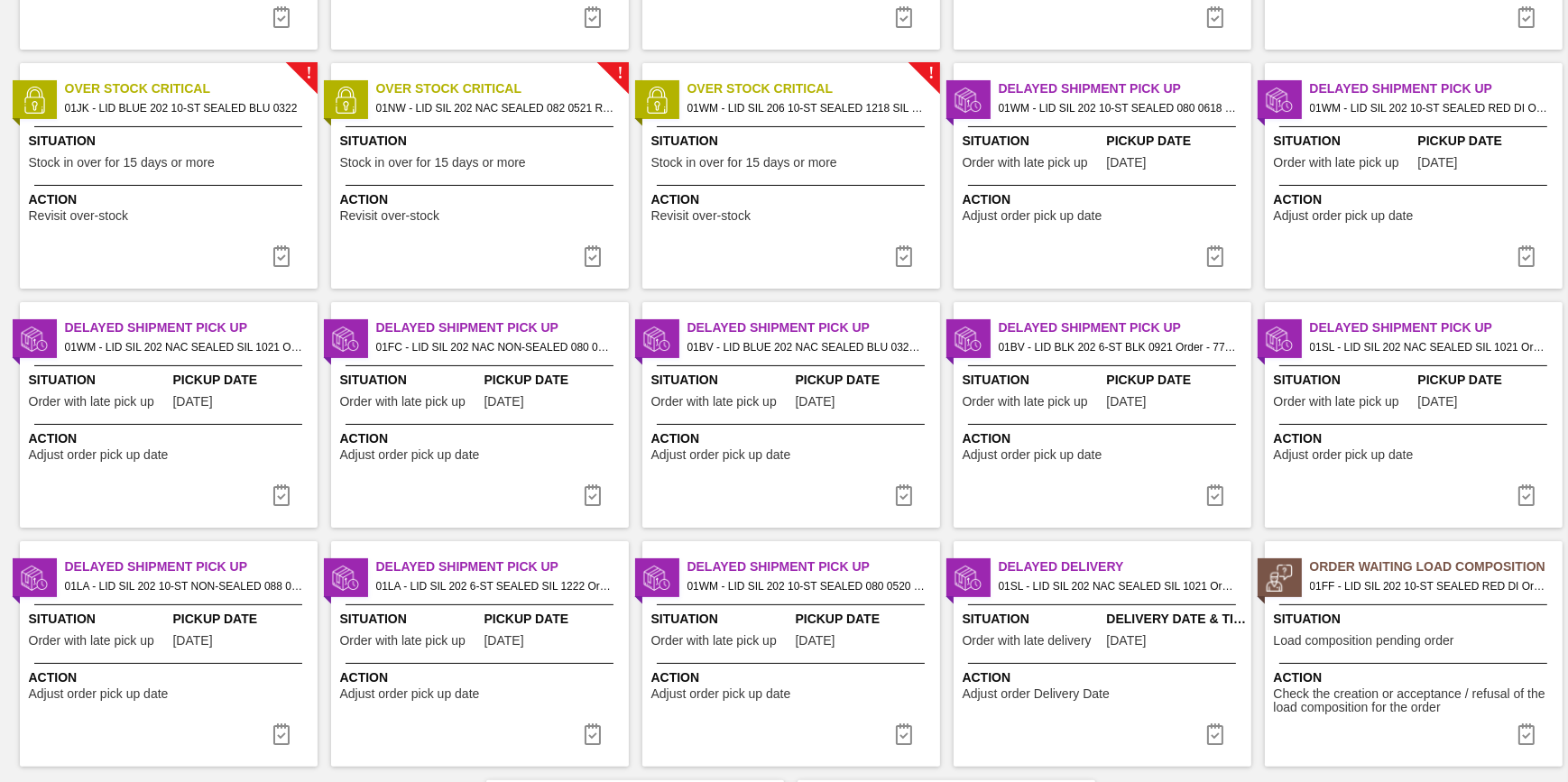
scroll to position [327, 0]
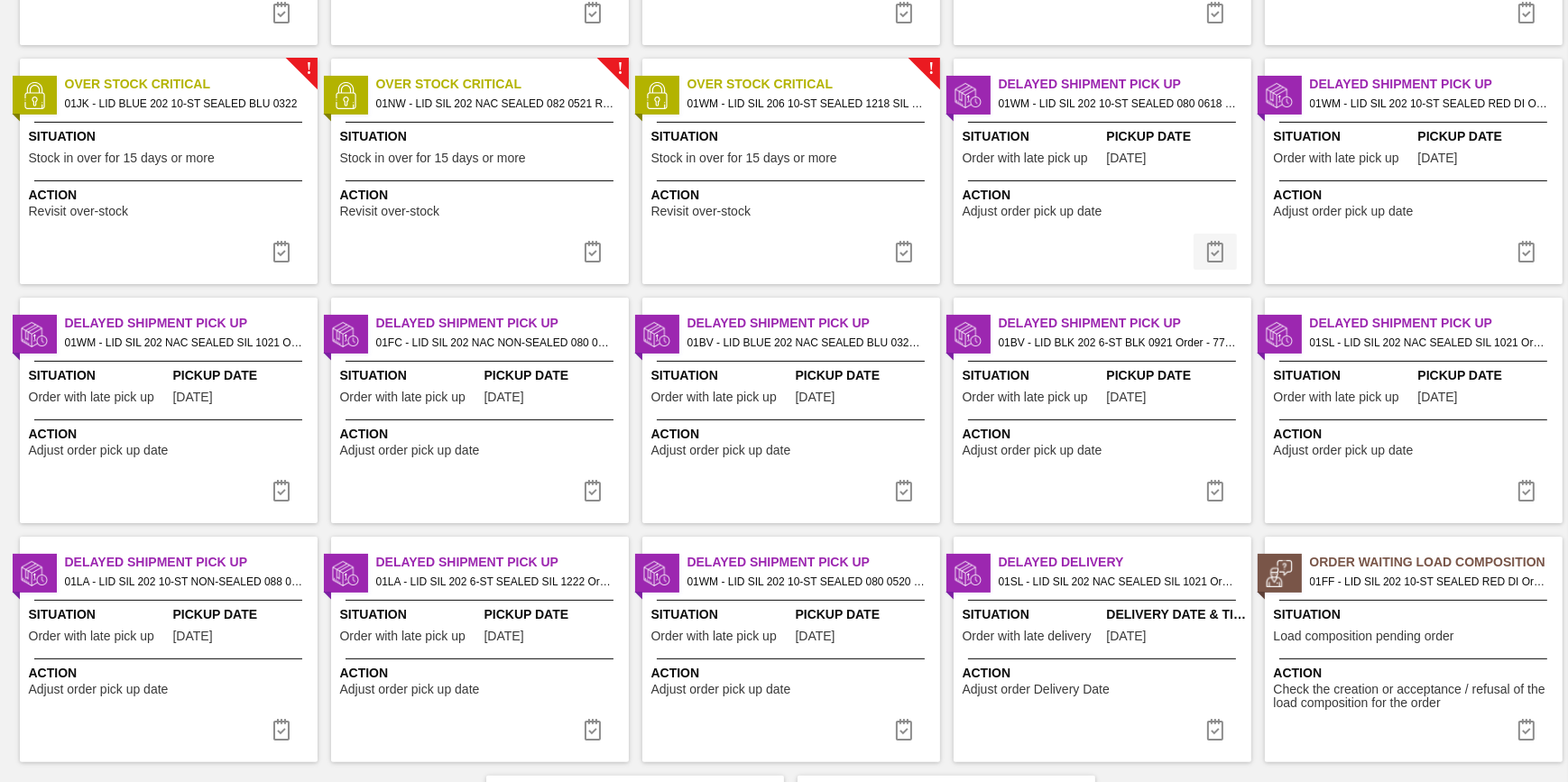
click at [1213, 250] on img at bounding box center [1215, 252] width 21 height 21
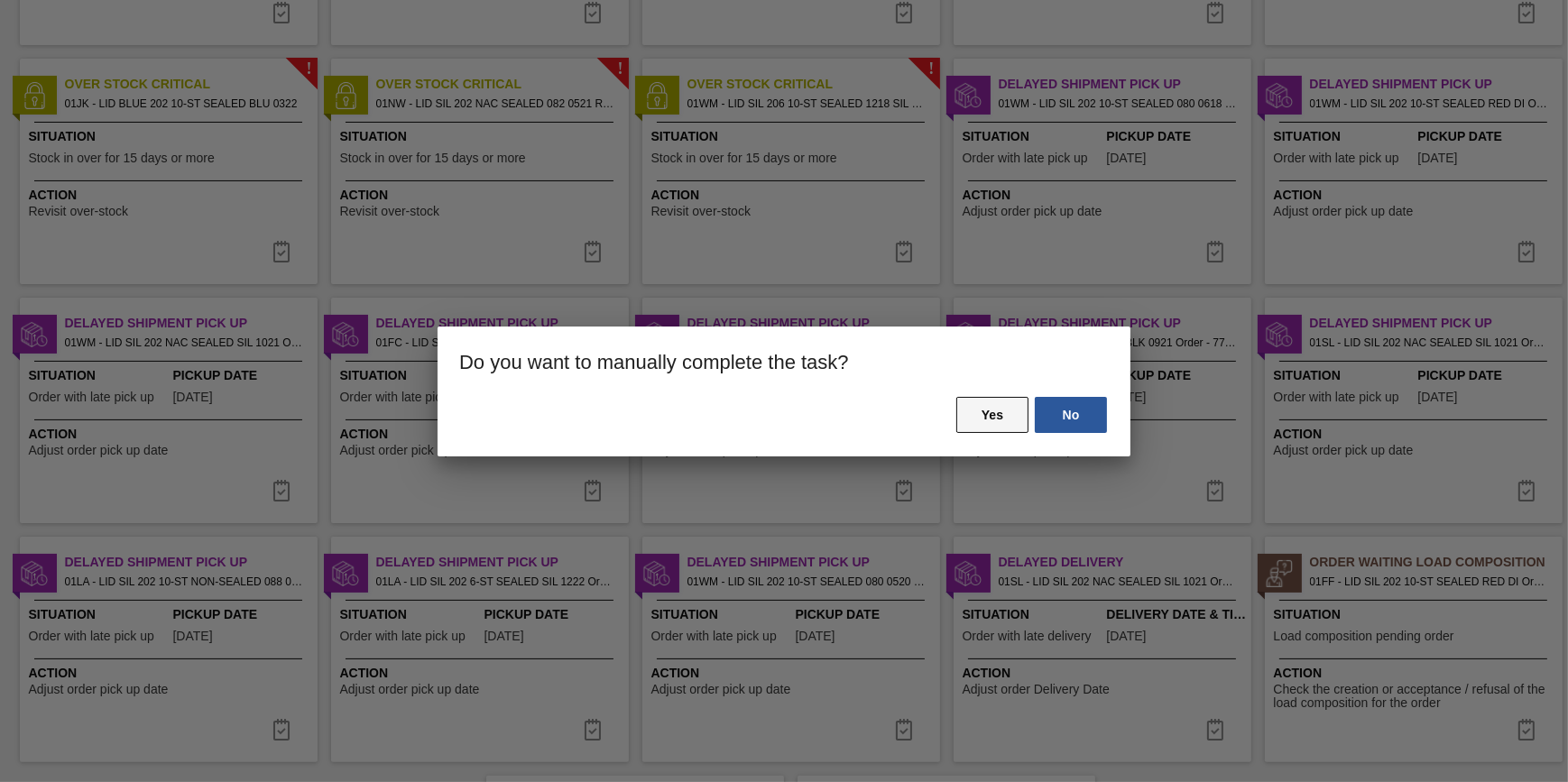
click at [987, 415] on button "Yes" at bounding box center [992, 415] width 72 height 36
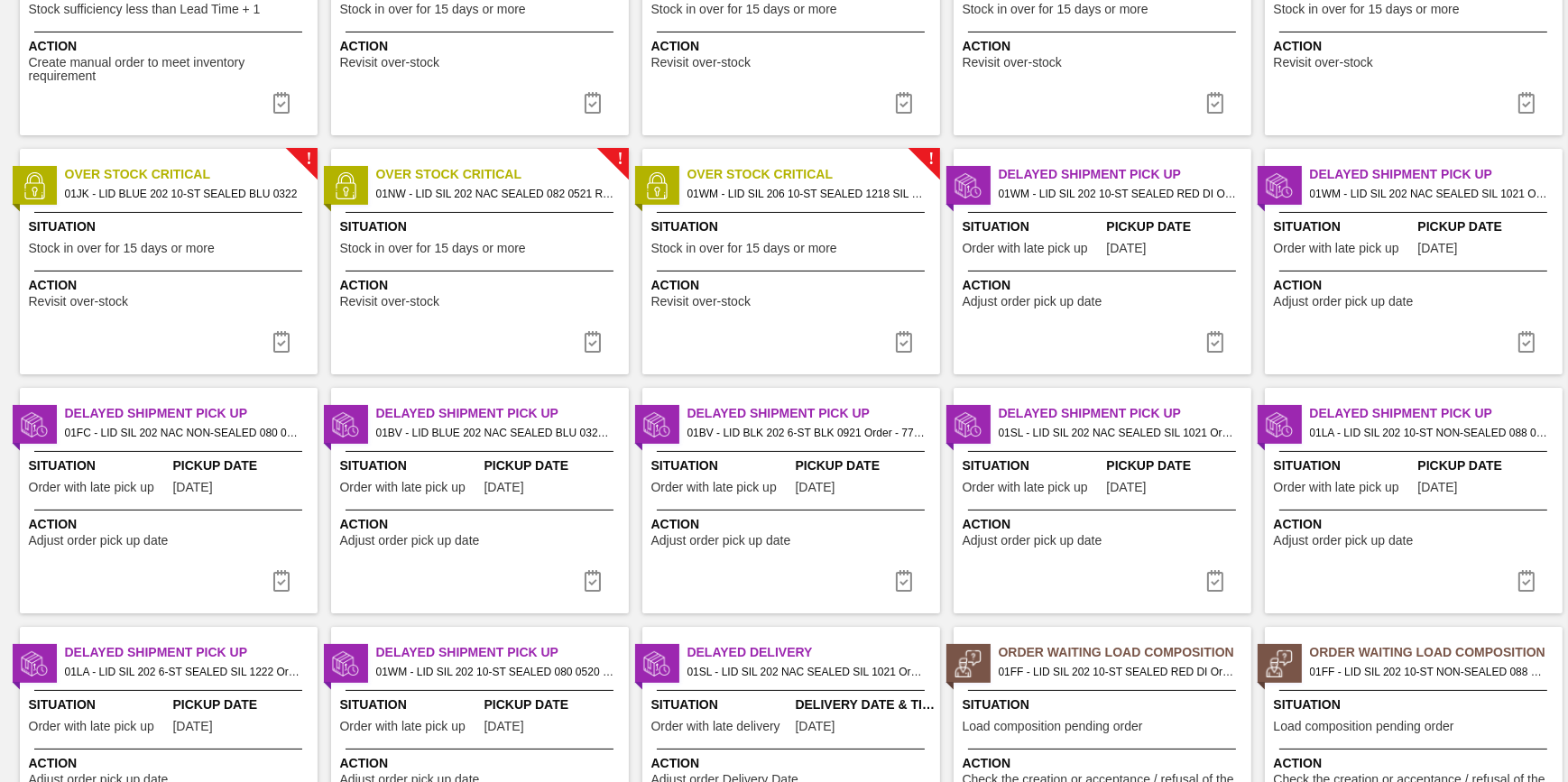
scroll to position [245, 0]
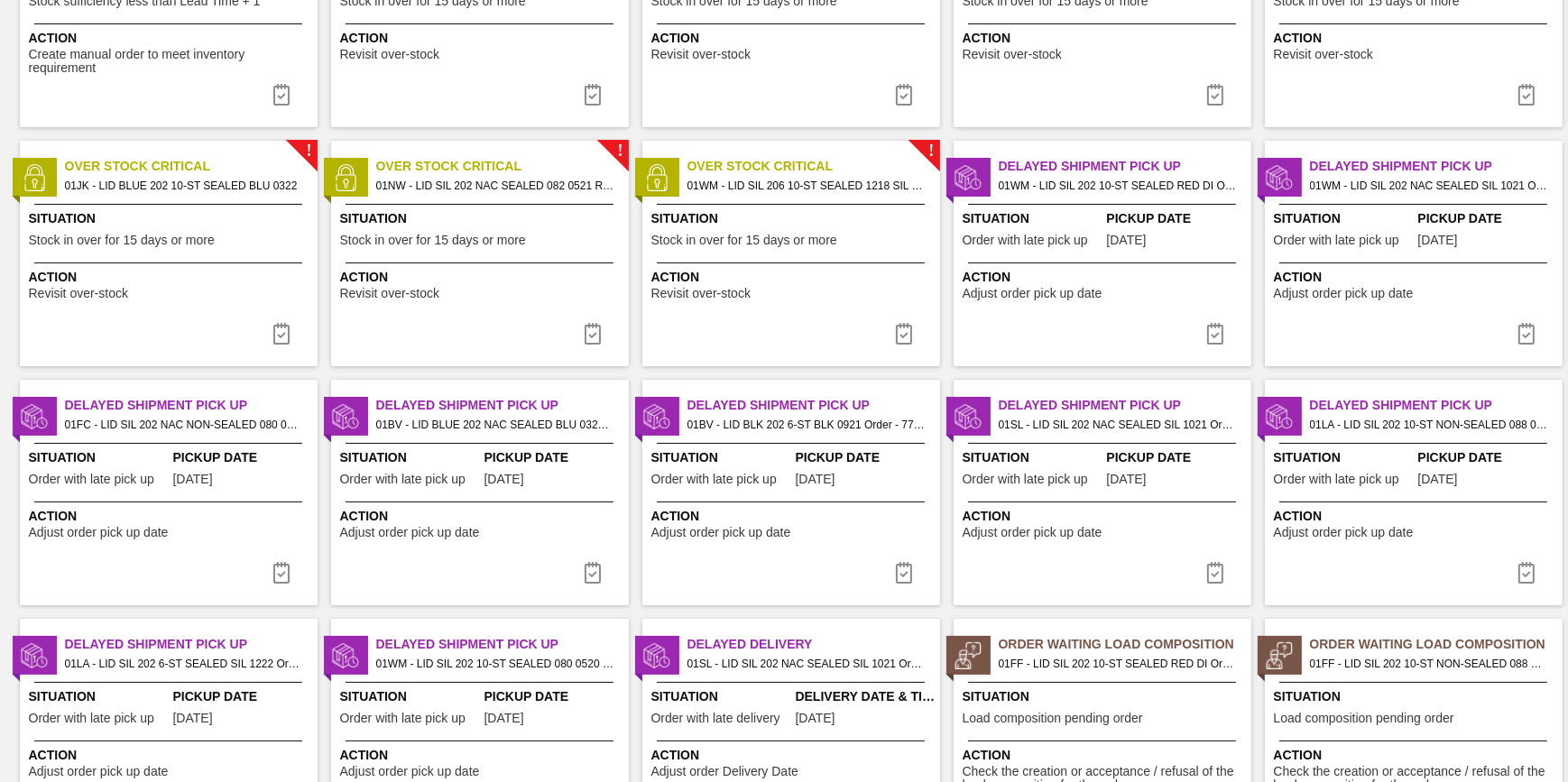
click at [1200, 336] on button at bounding box center [1215, 333] width 43 height 36
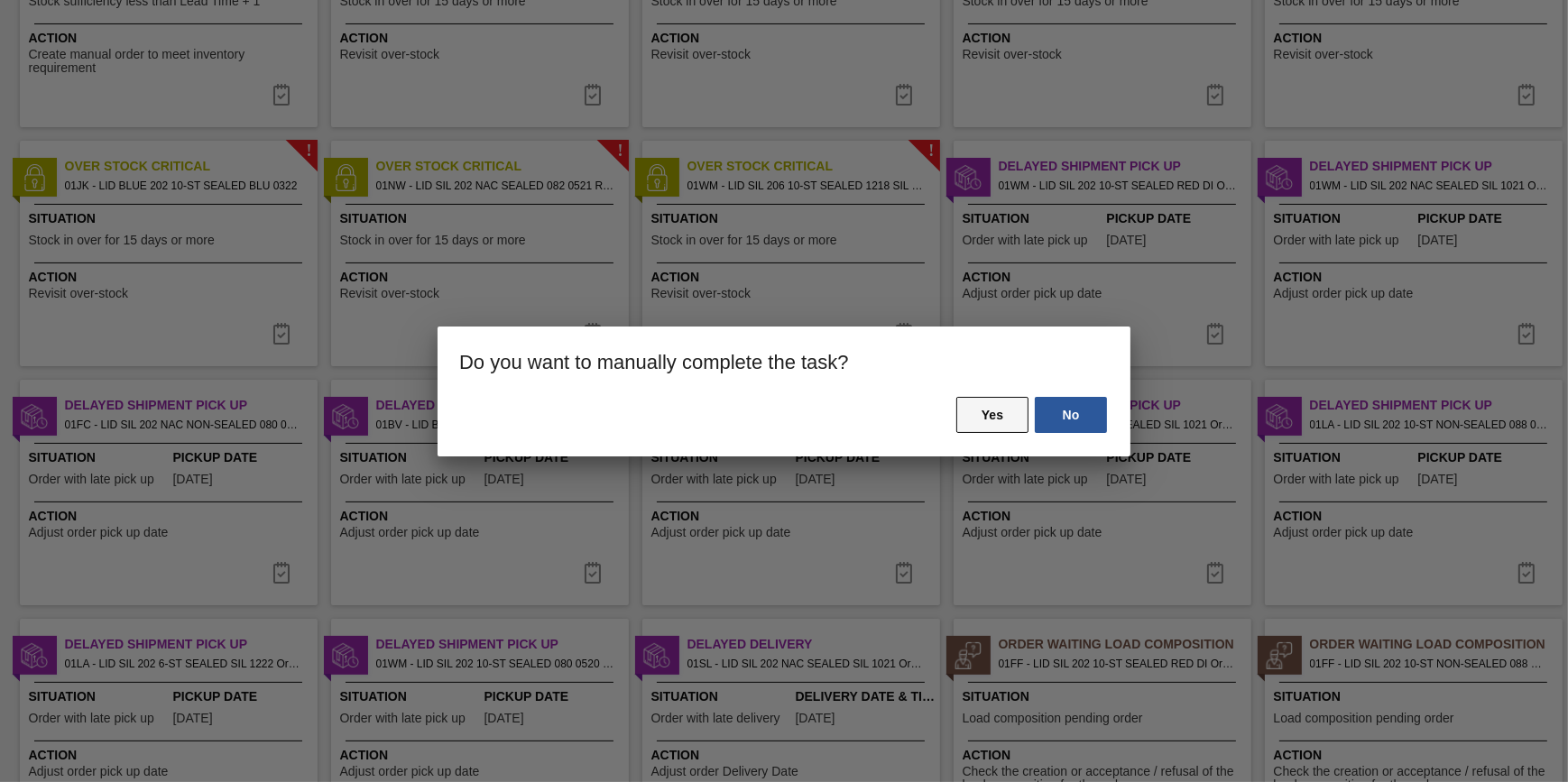
click at [990, 432] on button "Yes" at bounding box center [992, 415] width 72 height 36
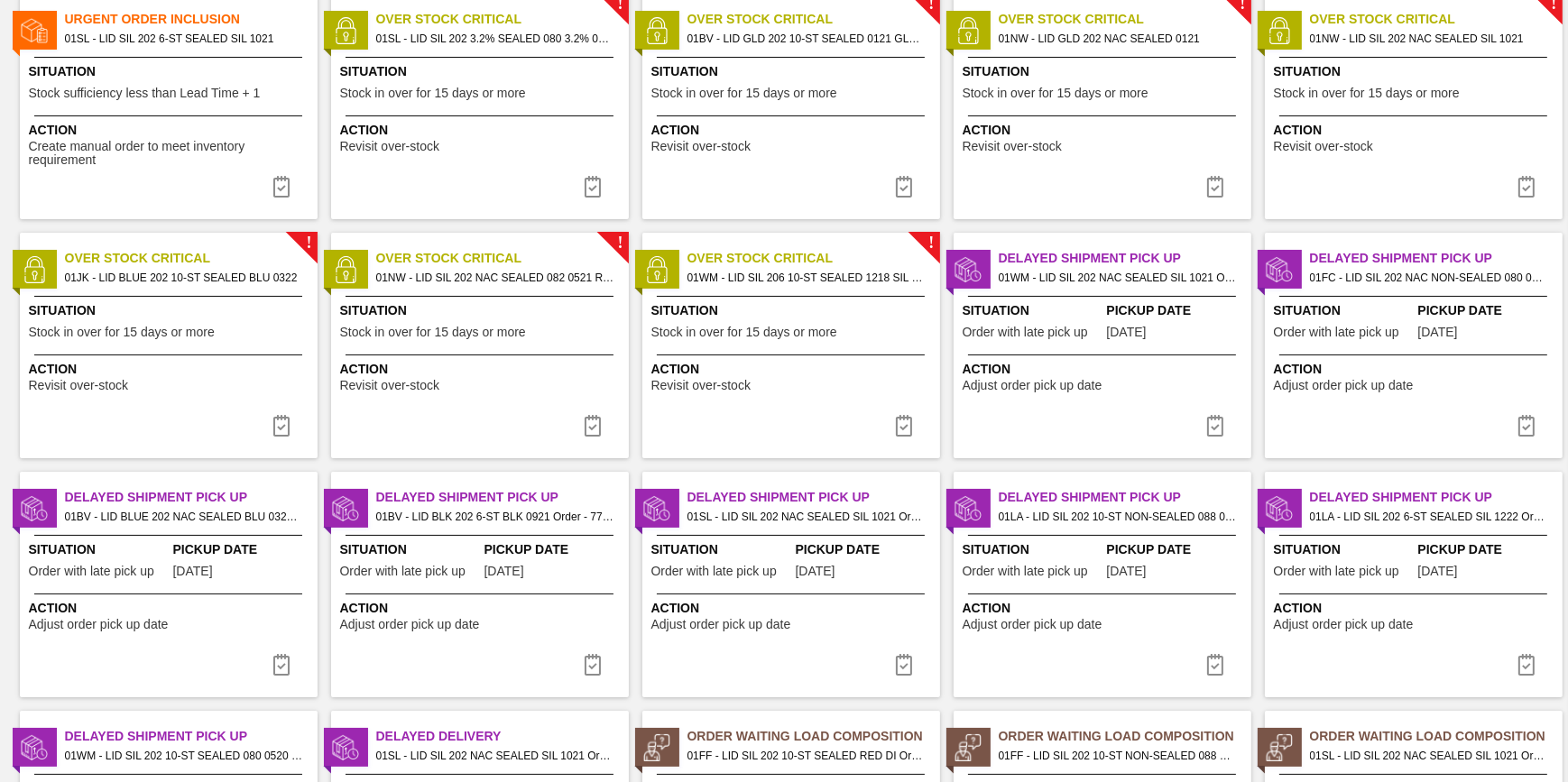
scroll to position [163, 0]
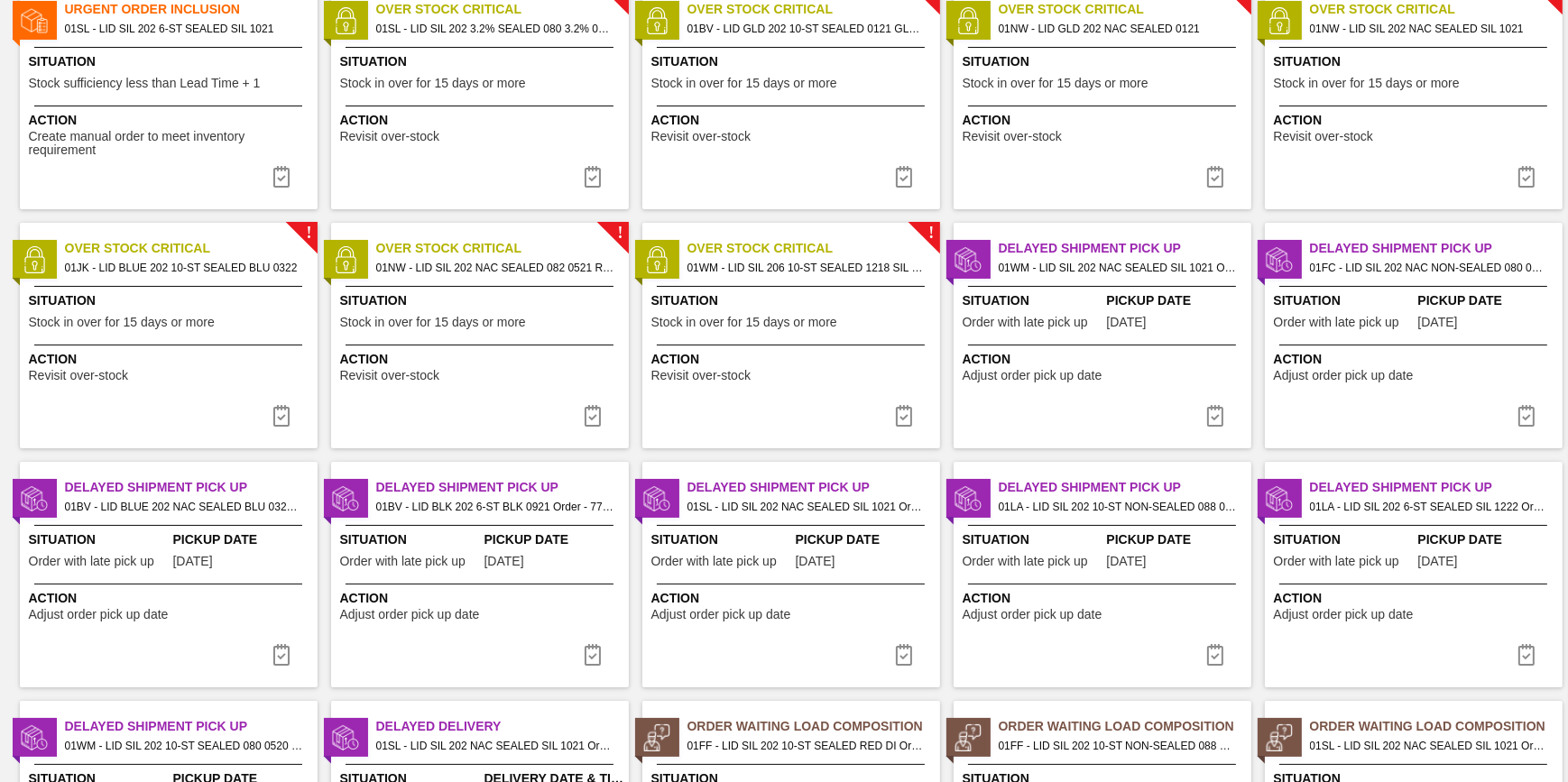
click at [1215, 414] on img at bounding box center [1215, 416] width 21 height 21
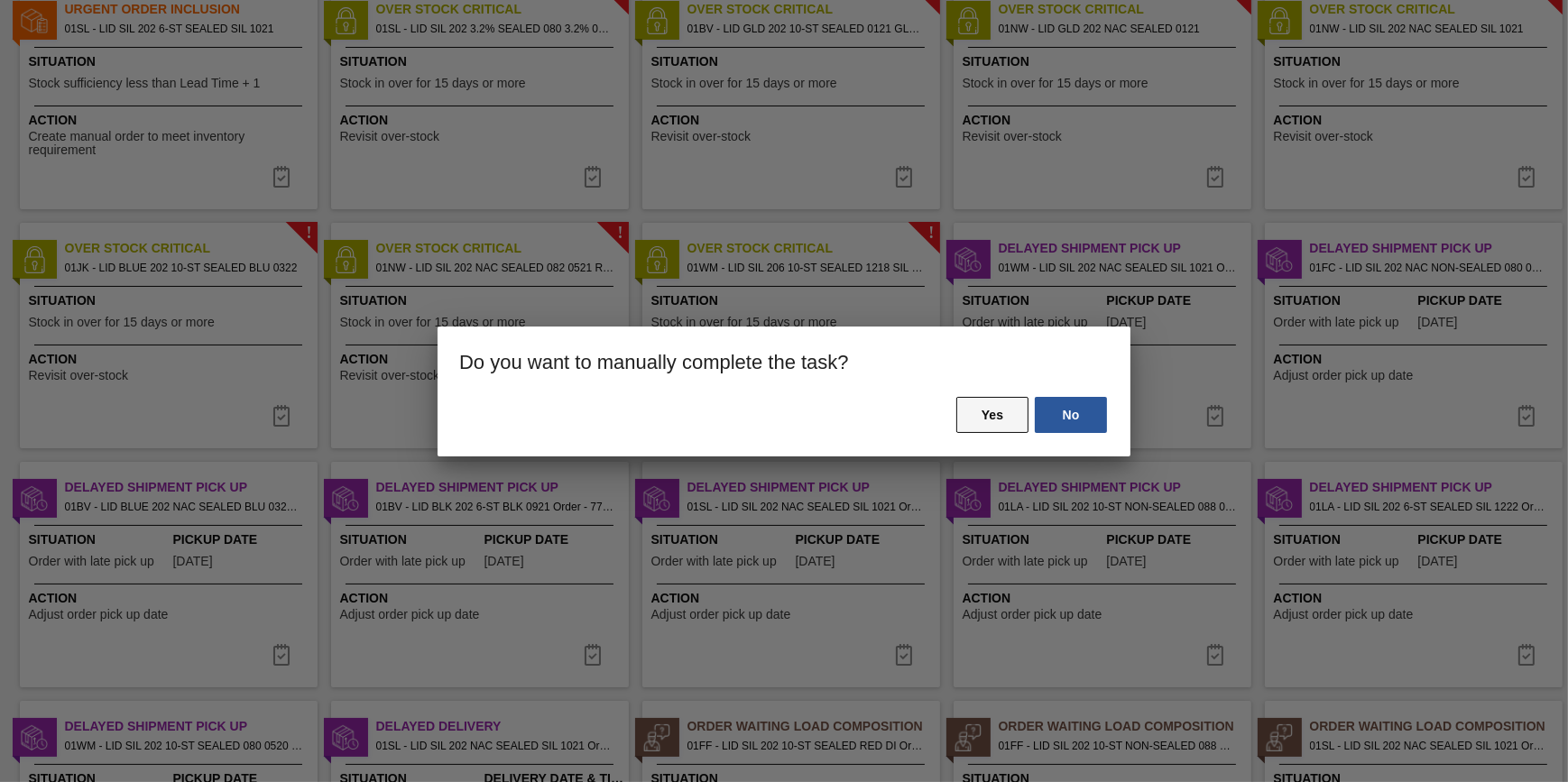
click at [977, 421] on button "Yes" at bounding box center [992, 415] width 72 height 36
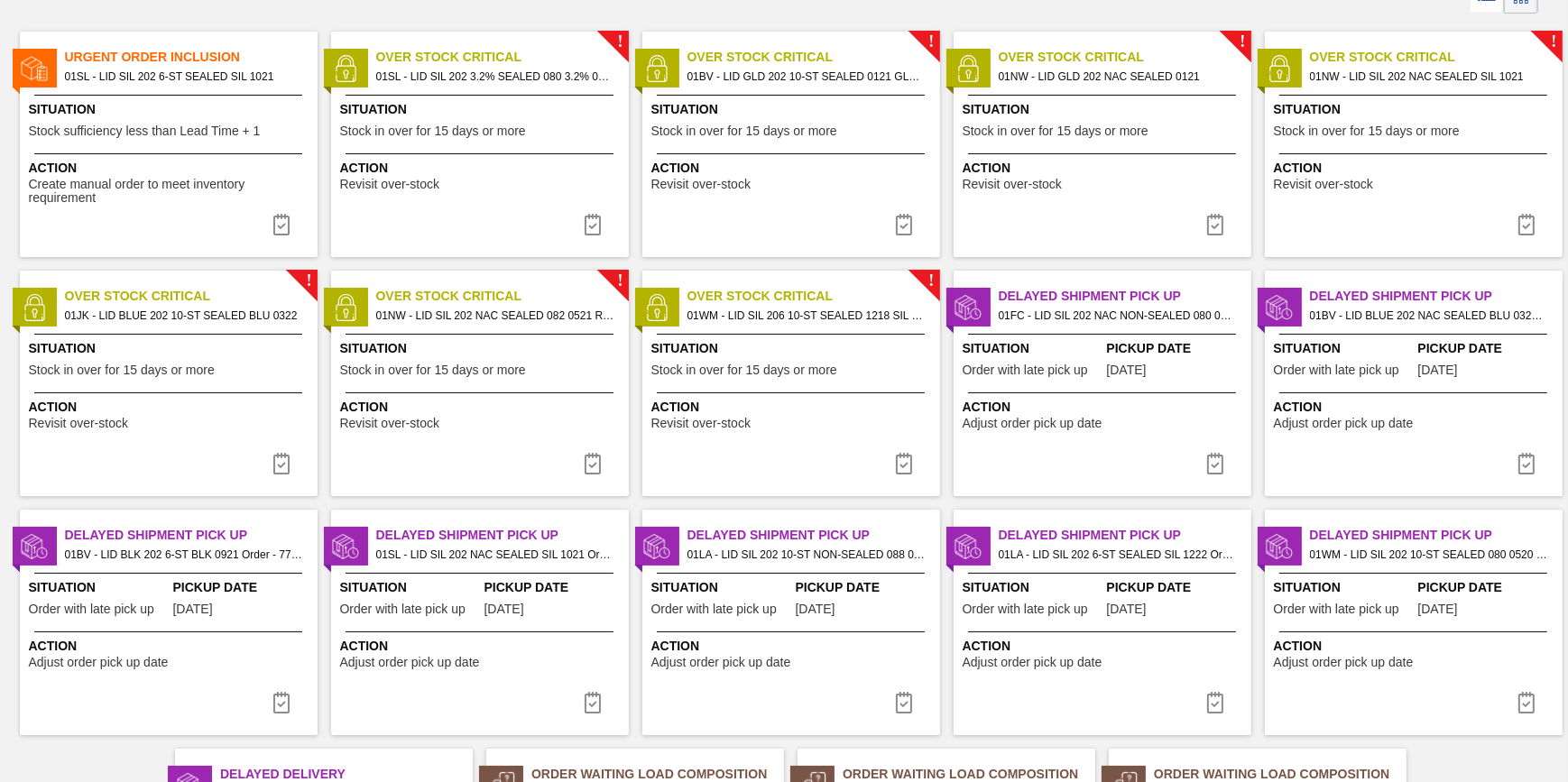
scroll to position [351, 0]
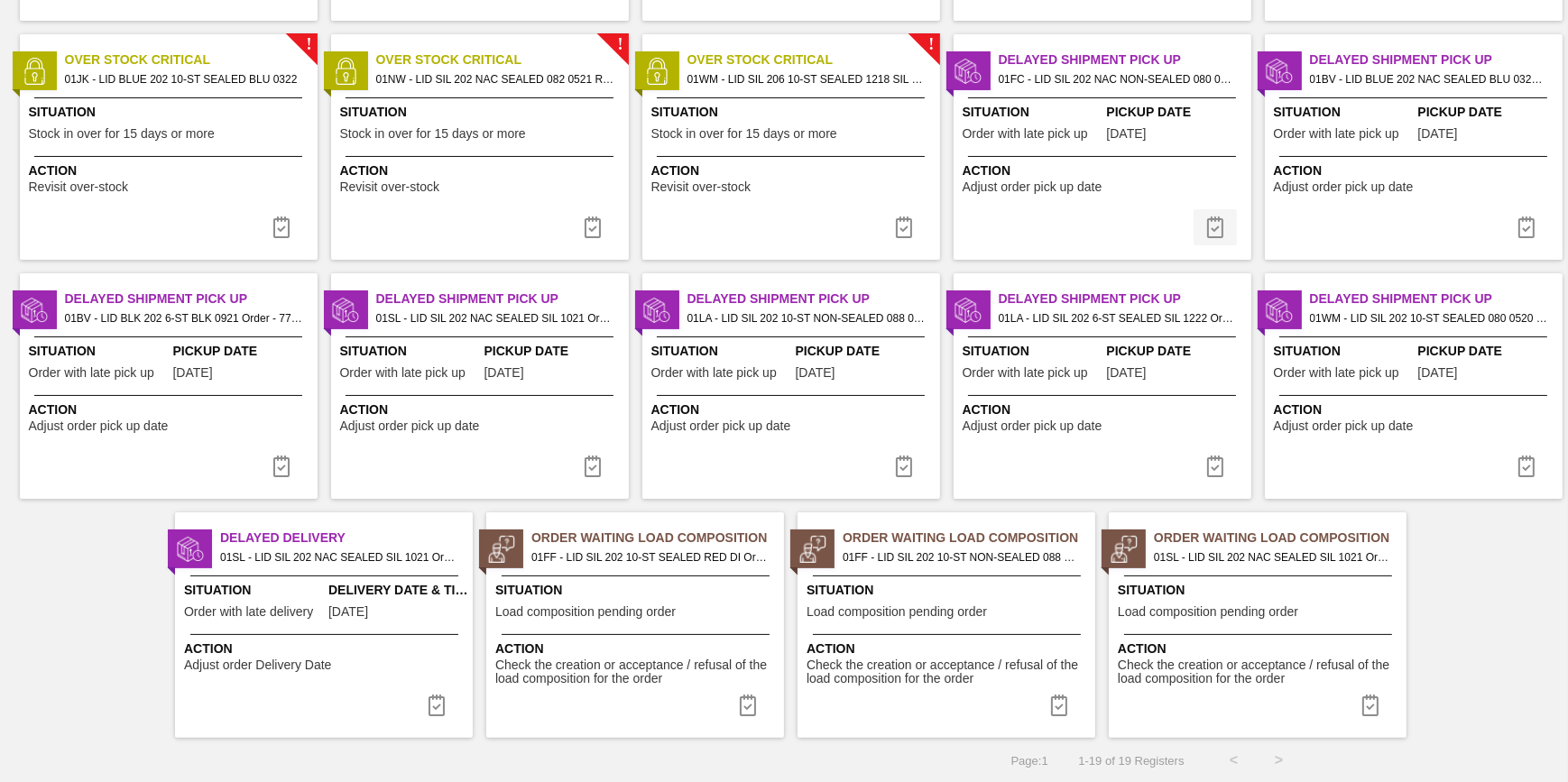
click at [1217, 227] on img at bounding box center [1215, 227] width 21 height 21
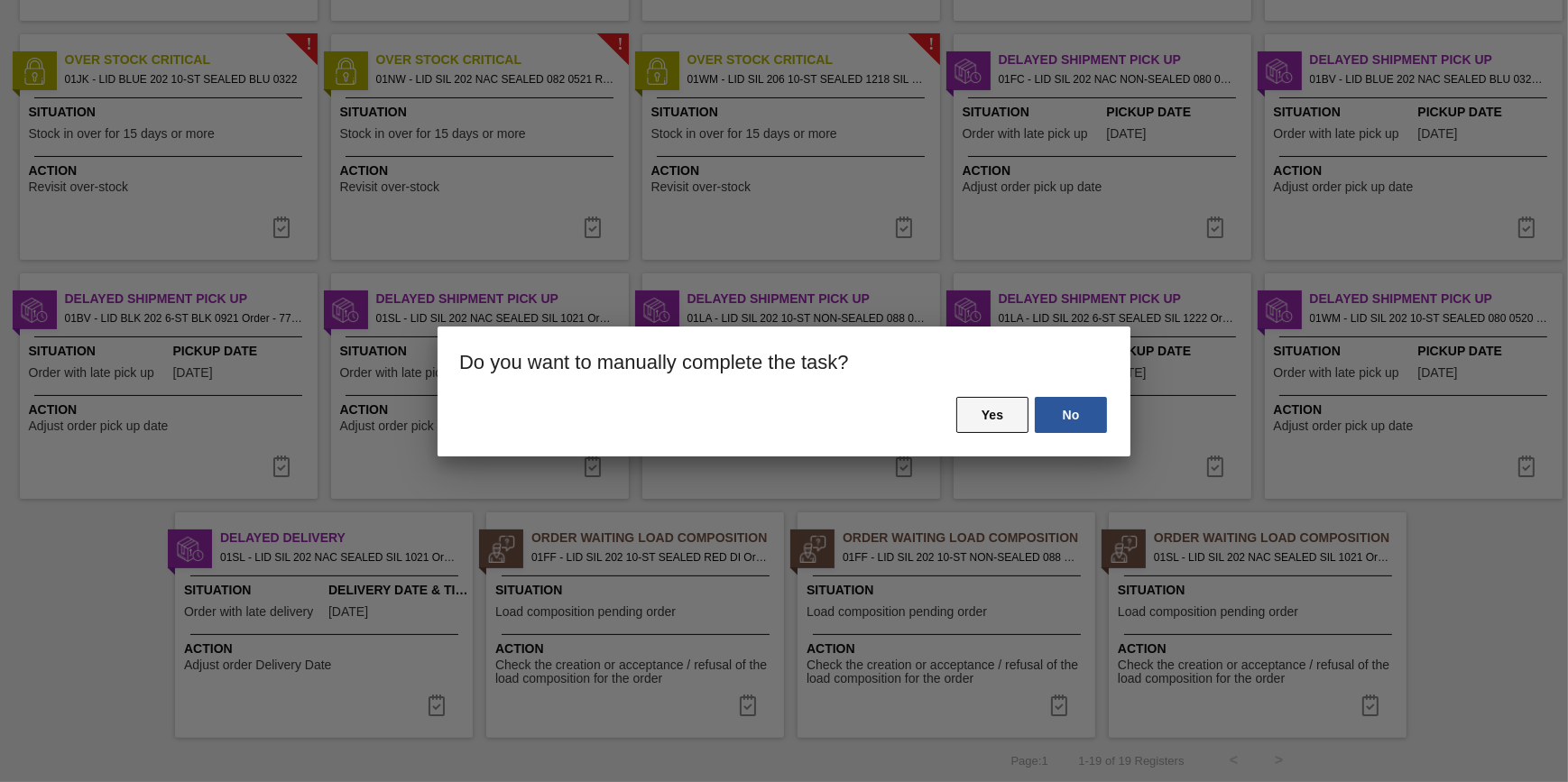
click at [981, 428] on button "Yes" at bounding box center [992, 415] width 72 height 36
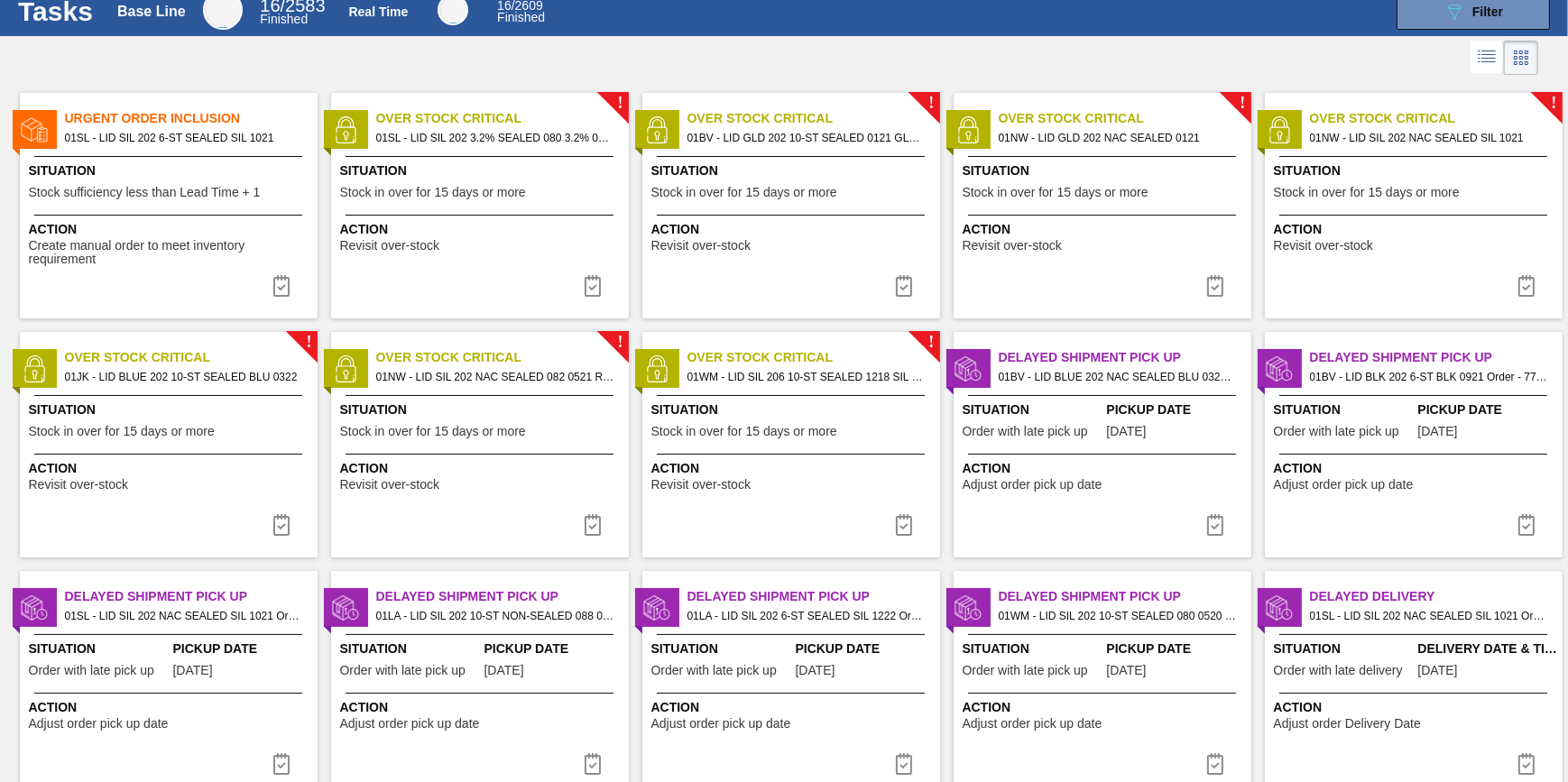
scroll to position [81, 0]
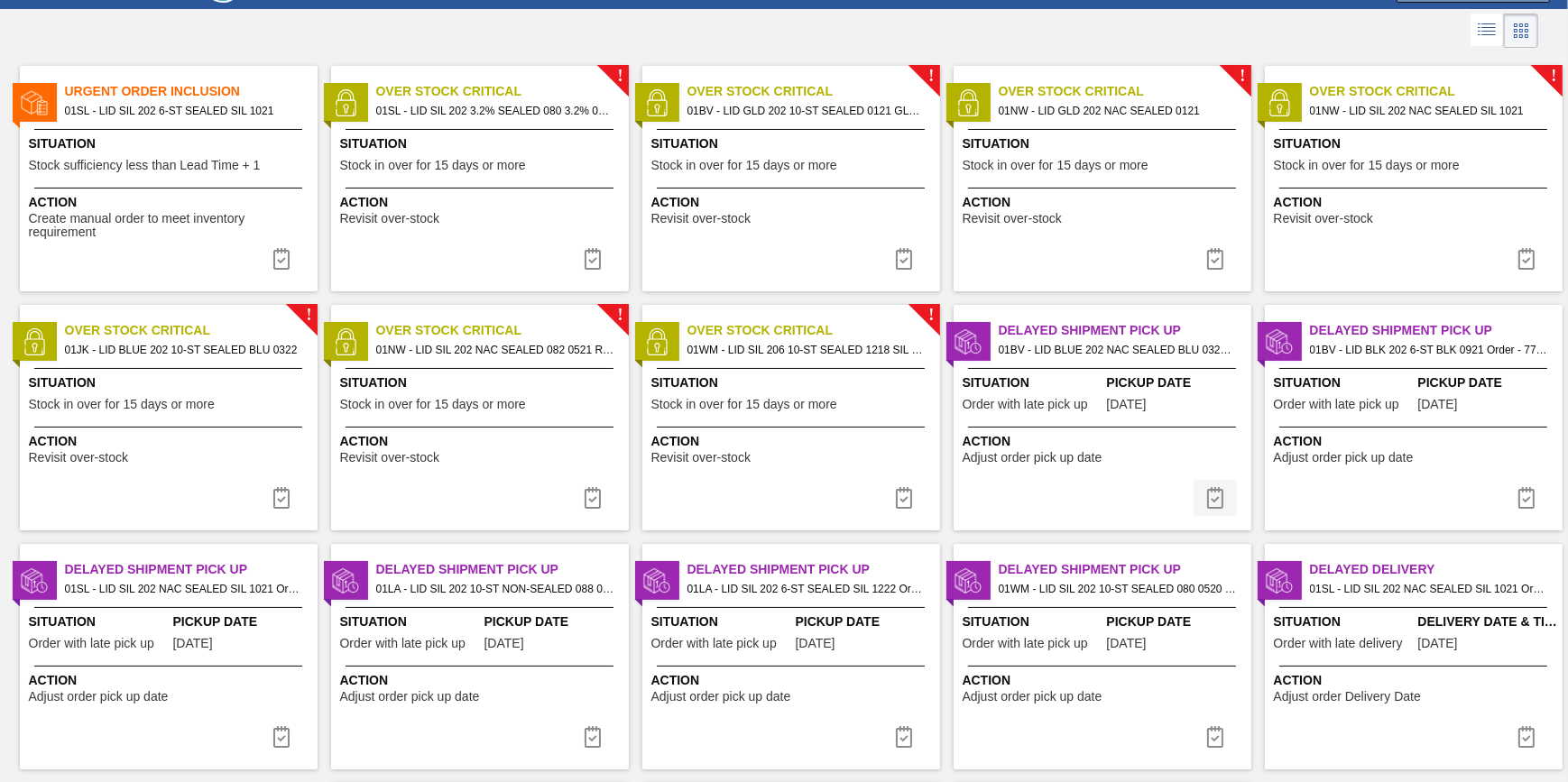
click at [1210, 488] on img at bounding box center [1215, 498] width 21 height 21
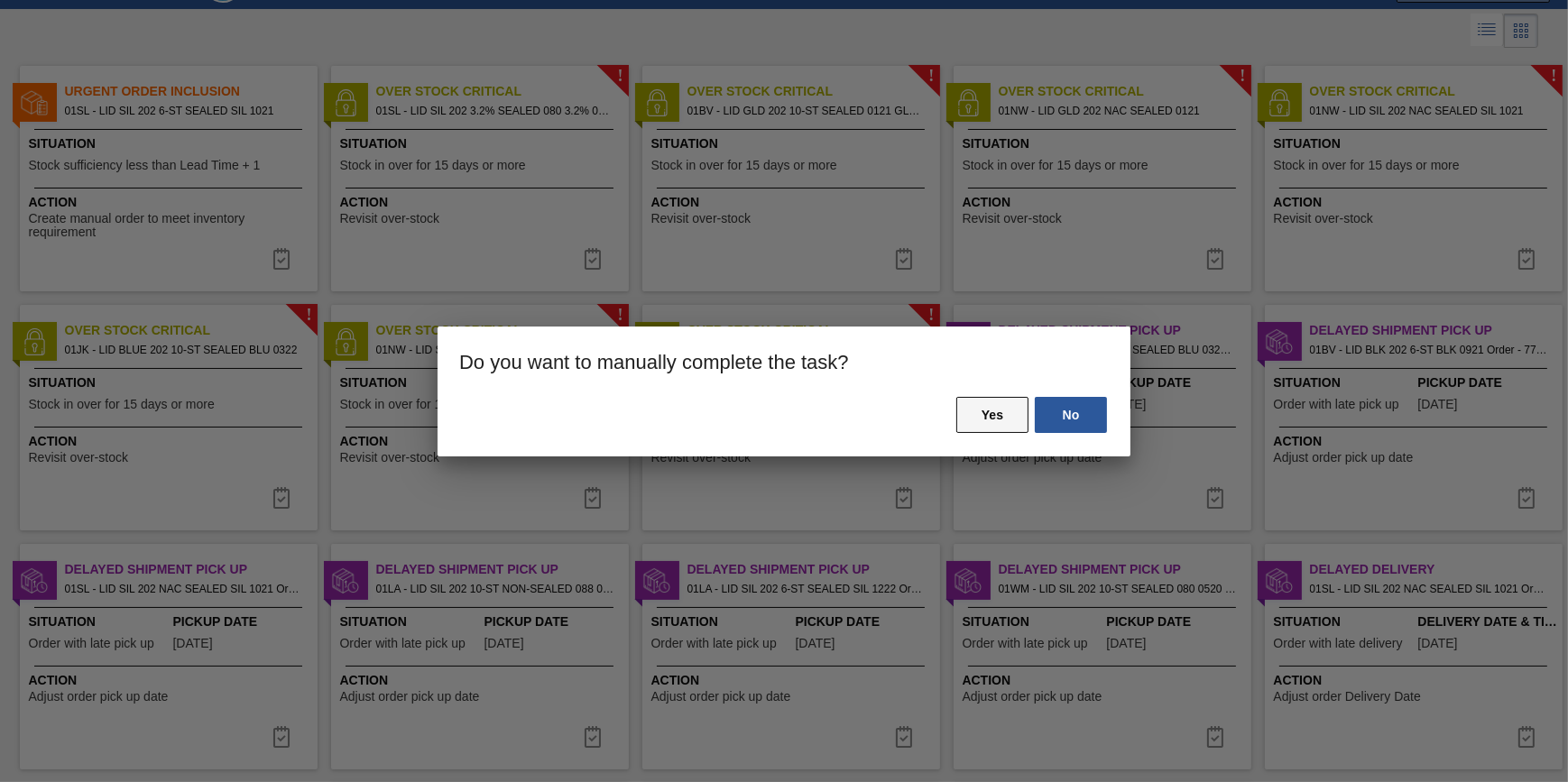
click at [995, 417] on button "Yes" at bounding box center [992, 415] width 72 height 36
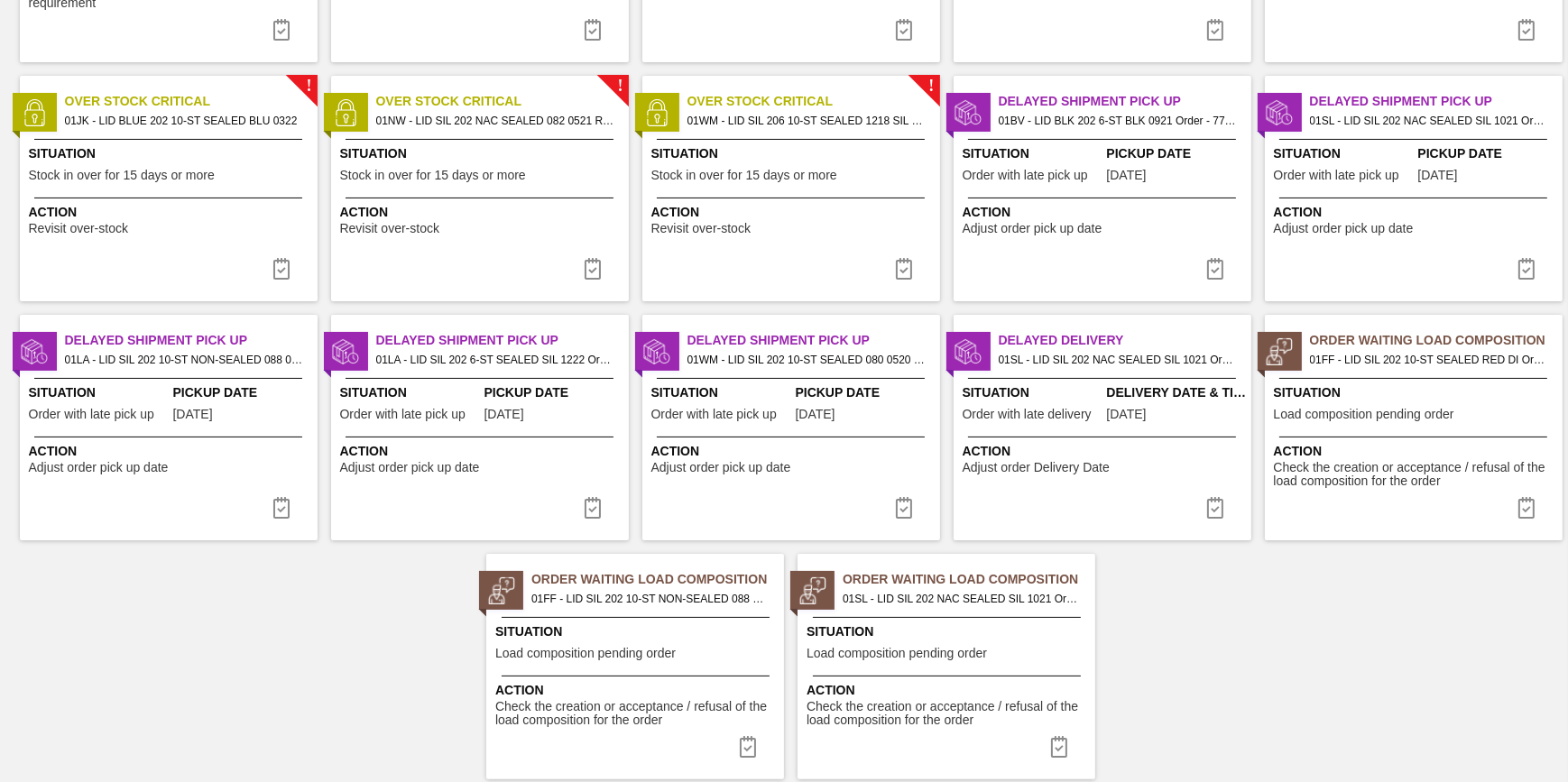
scroll to position [0, 0]
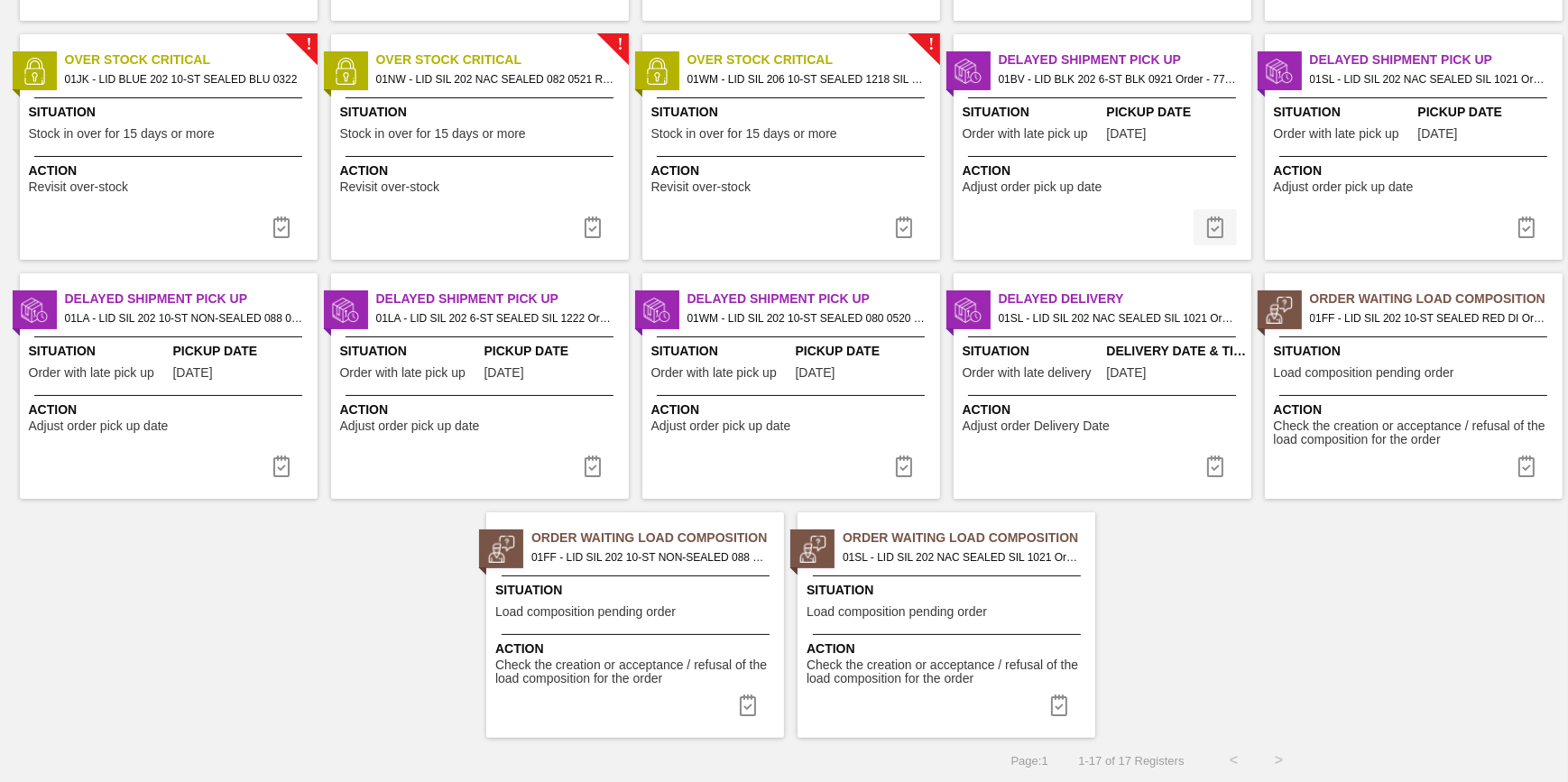
click at [1204, 226] on img at bounding box center [1215, 227] width 21 height 21
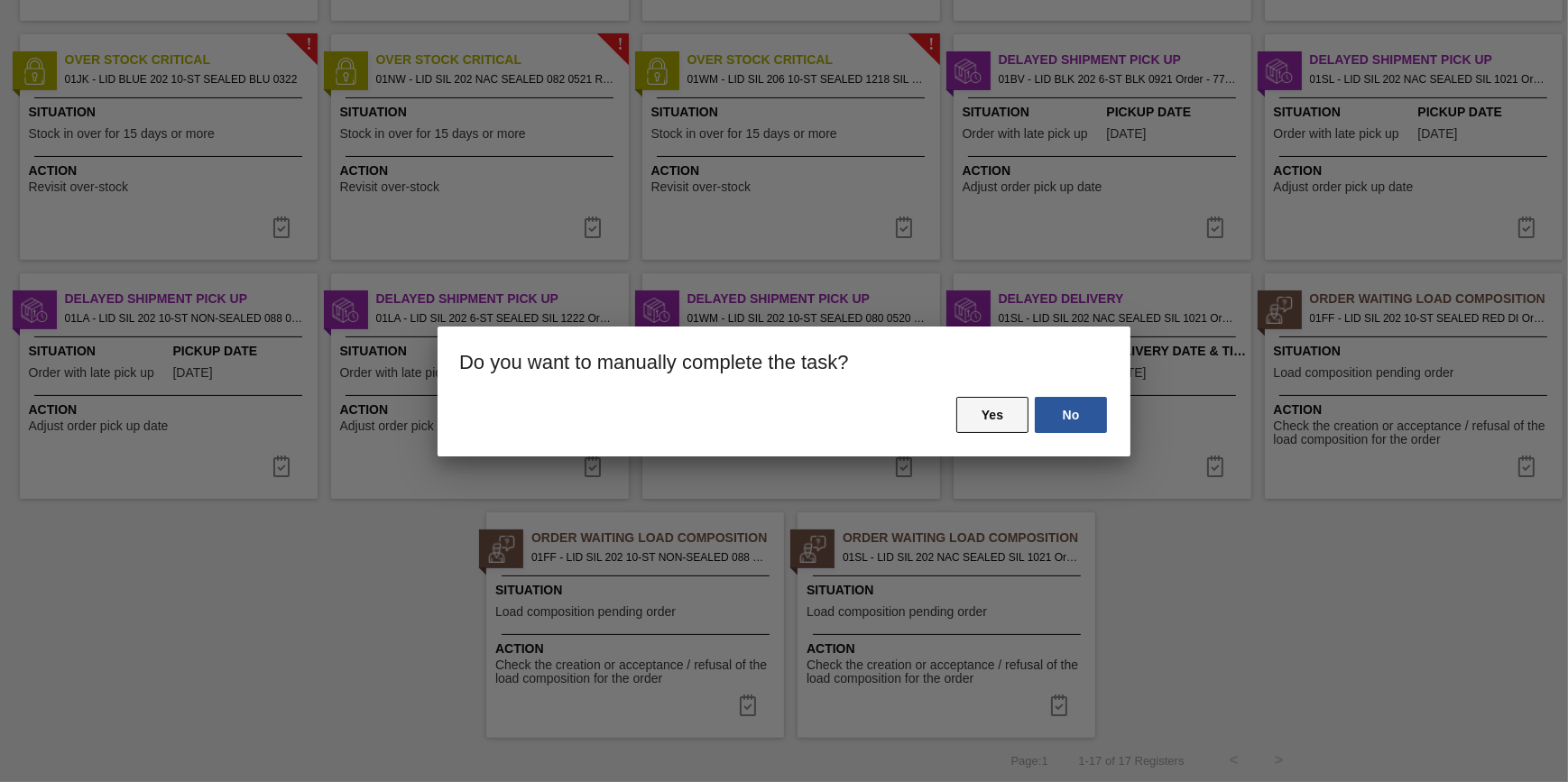
click at [969, 408] on button "Yes" at bounding box center [992, 415] width 72 height 36
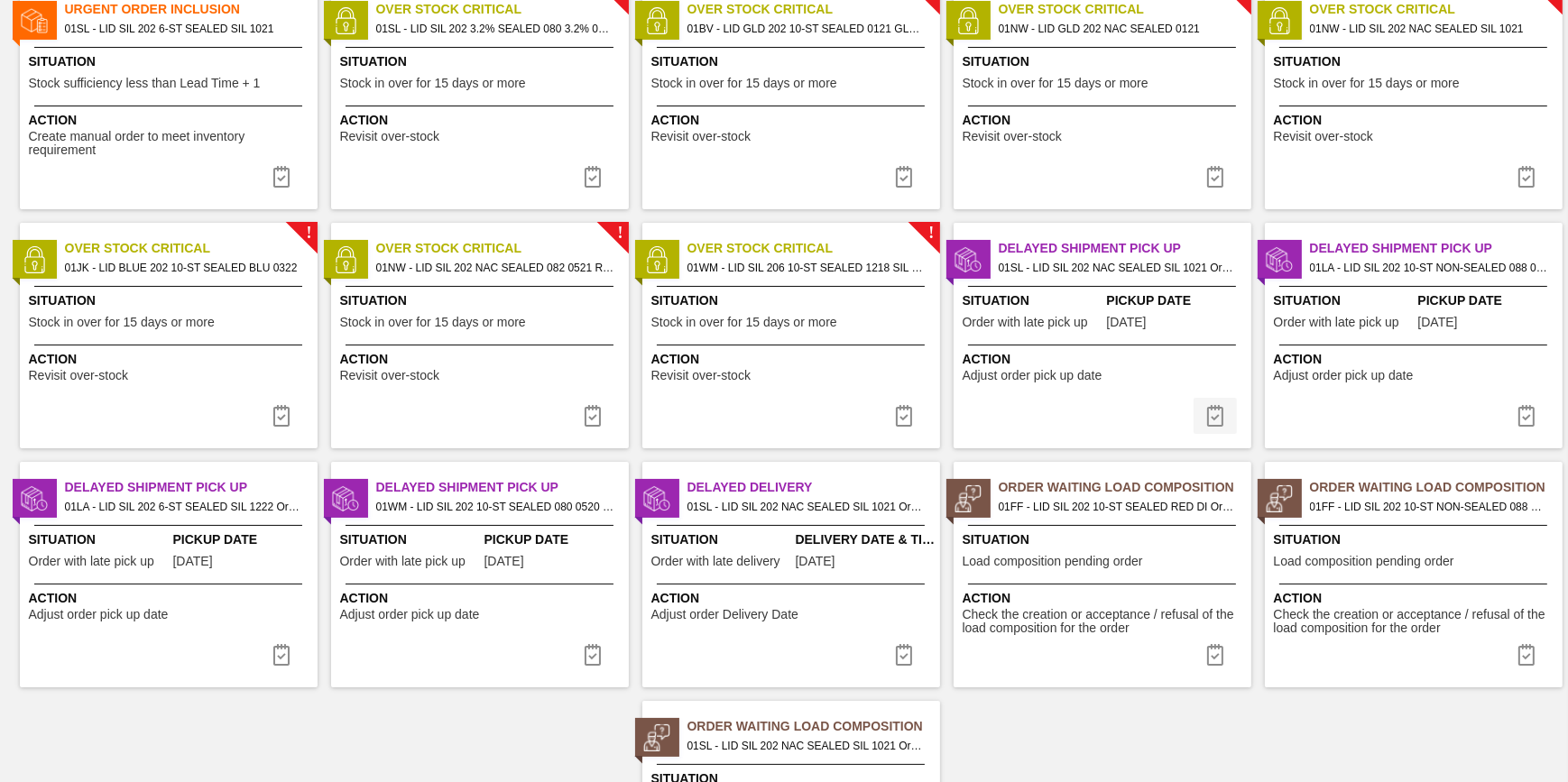
click at [1211, 405] on img at bounding box center [1215, 416] width 21 height 21
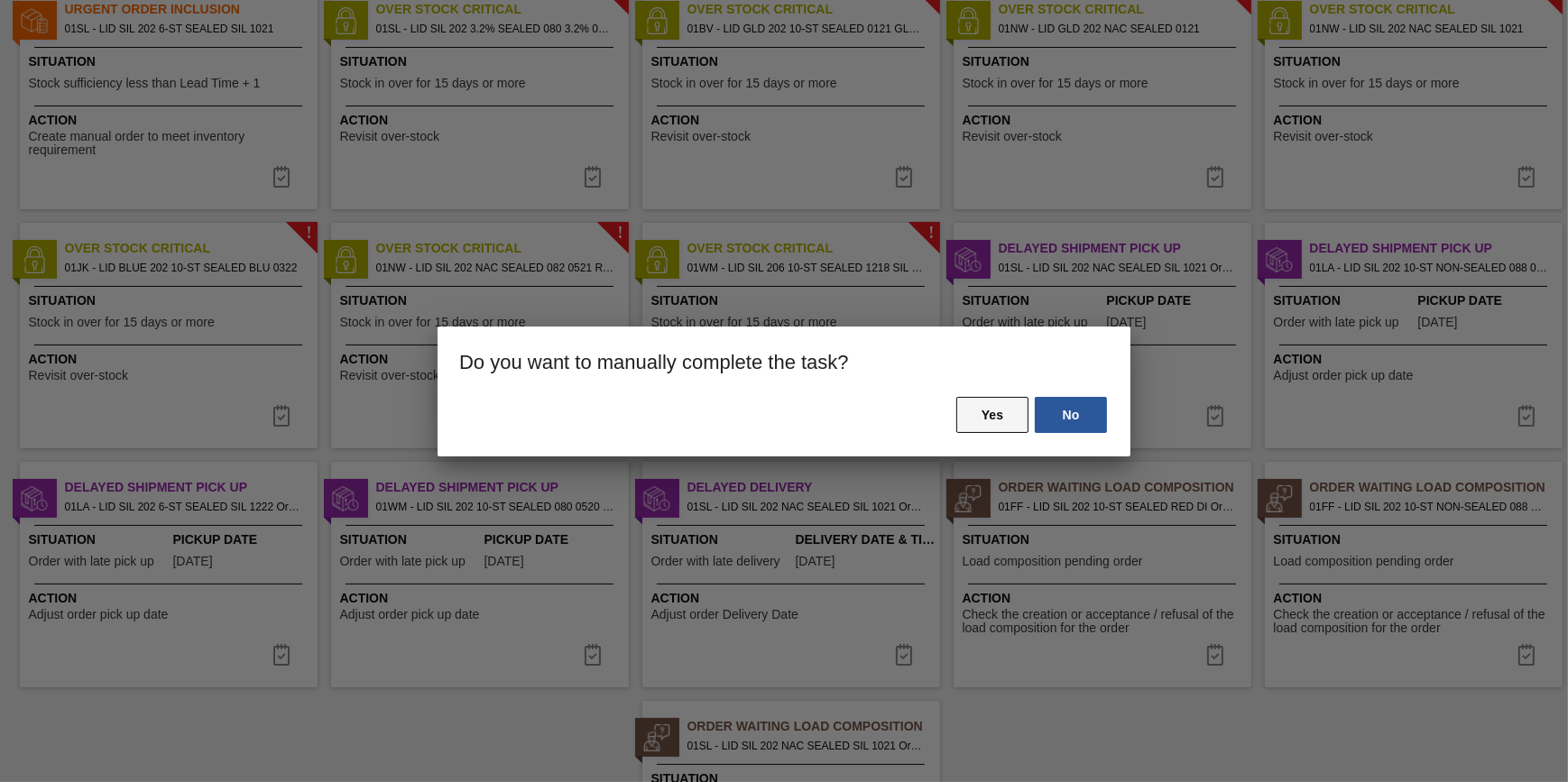
click at [969, 419] on button "Yes" at bounding box center [992, 415] width 72 height 36
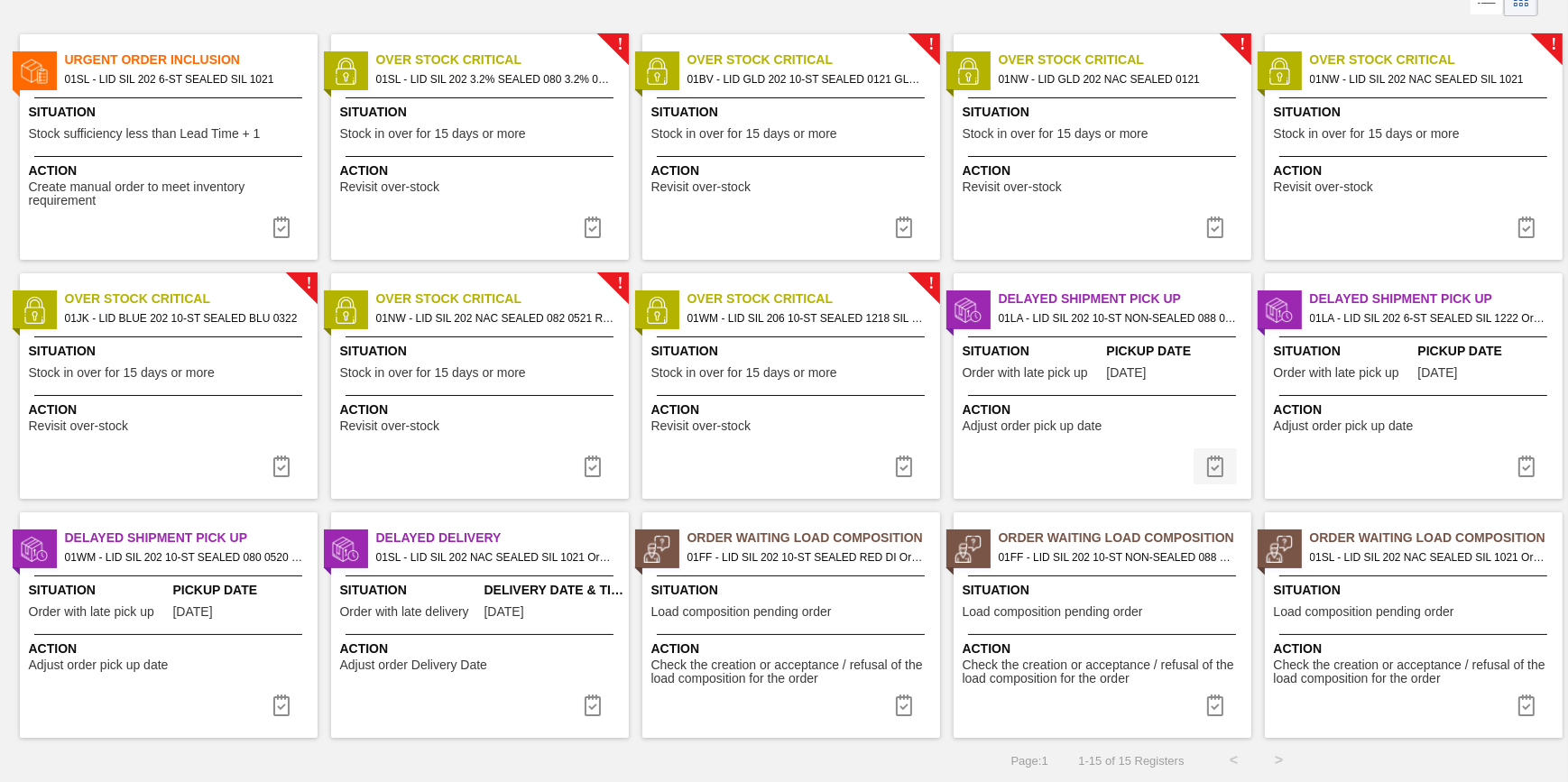
click at [1209, 468] on img at bounding box center [1215, 467] width 21 height 21
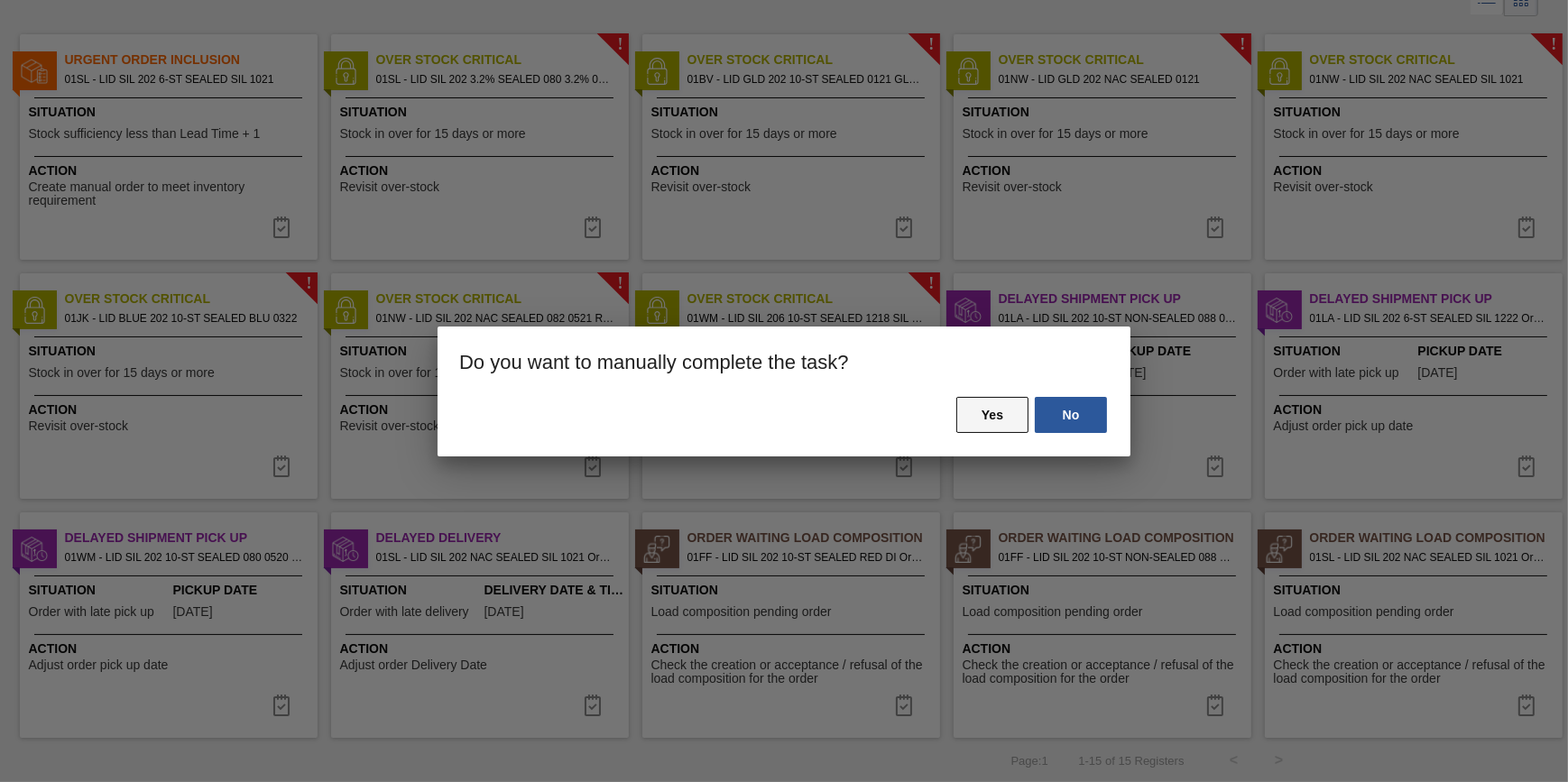
click at [996, 408] on button "Yes" at bounding box center [992, 415] width 72 height 36
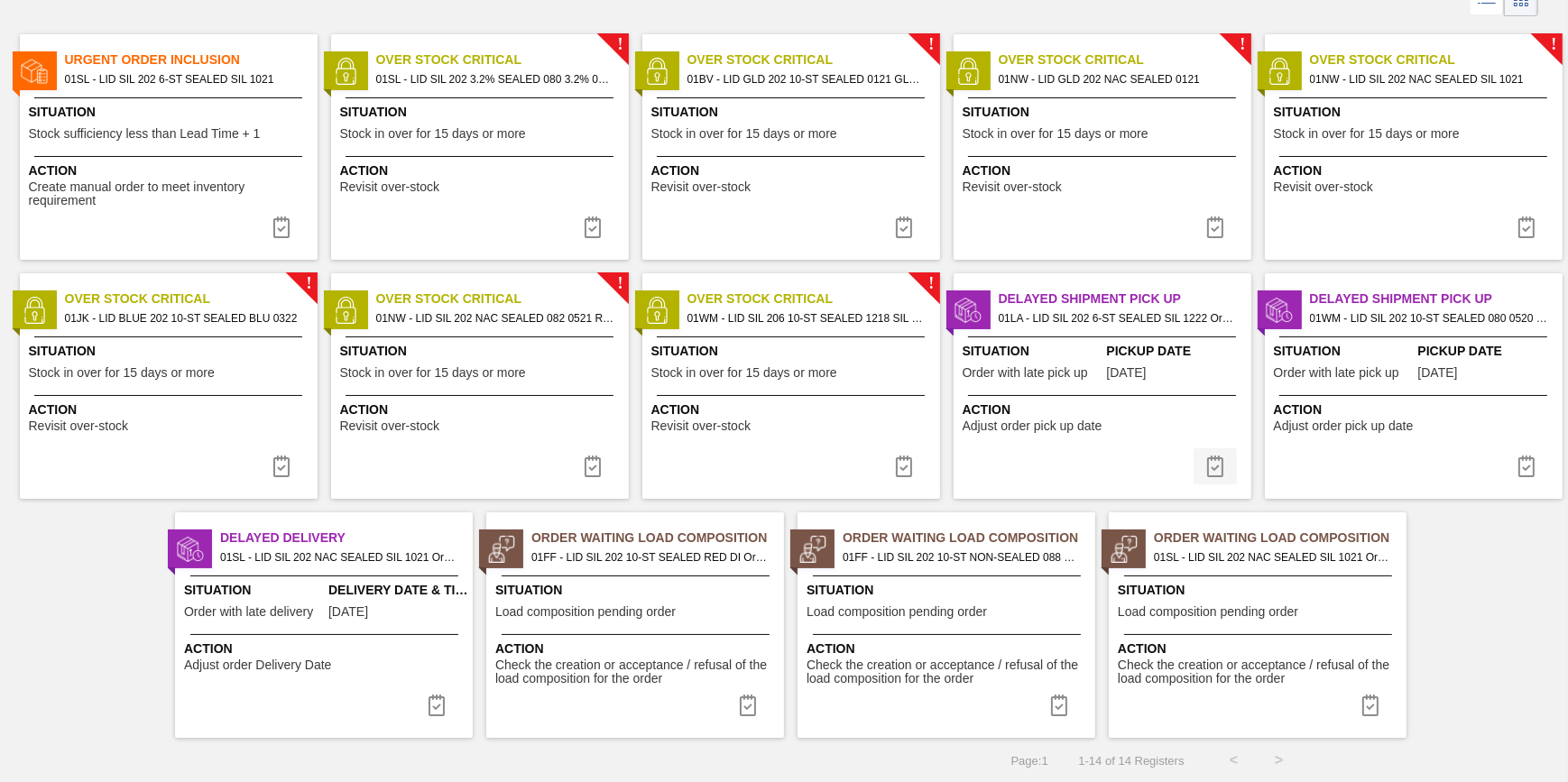
click at [1201, 468] on button at bounding box center [1215, 466] width 43 height 36
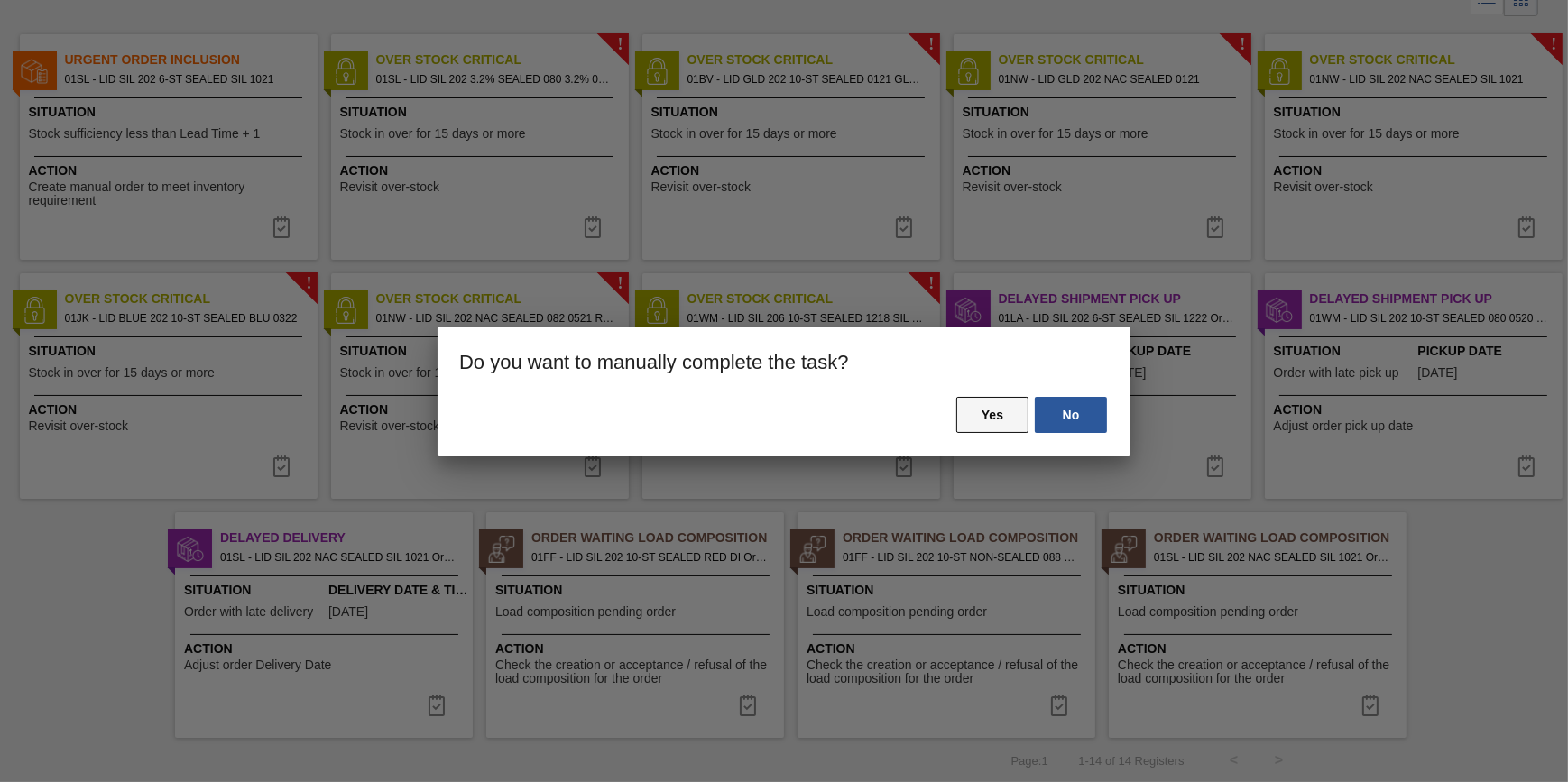
click at [1017, 419] on button "Yes" at bounding box center [992, 415] width 72 height 36
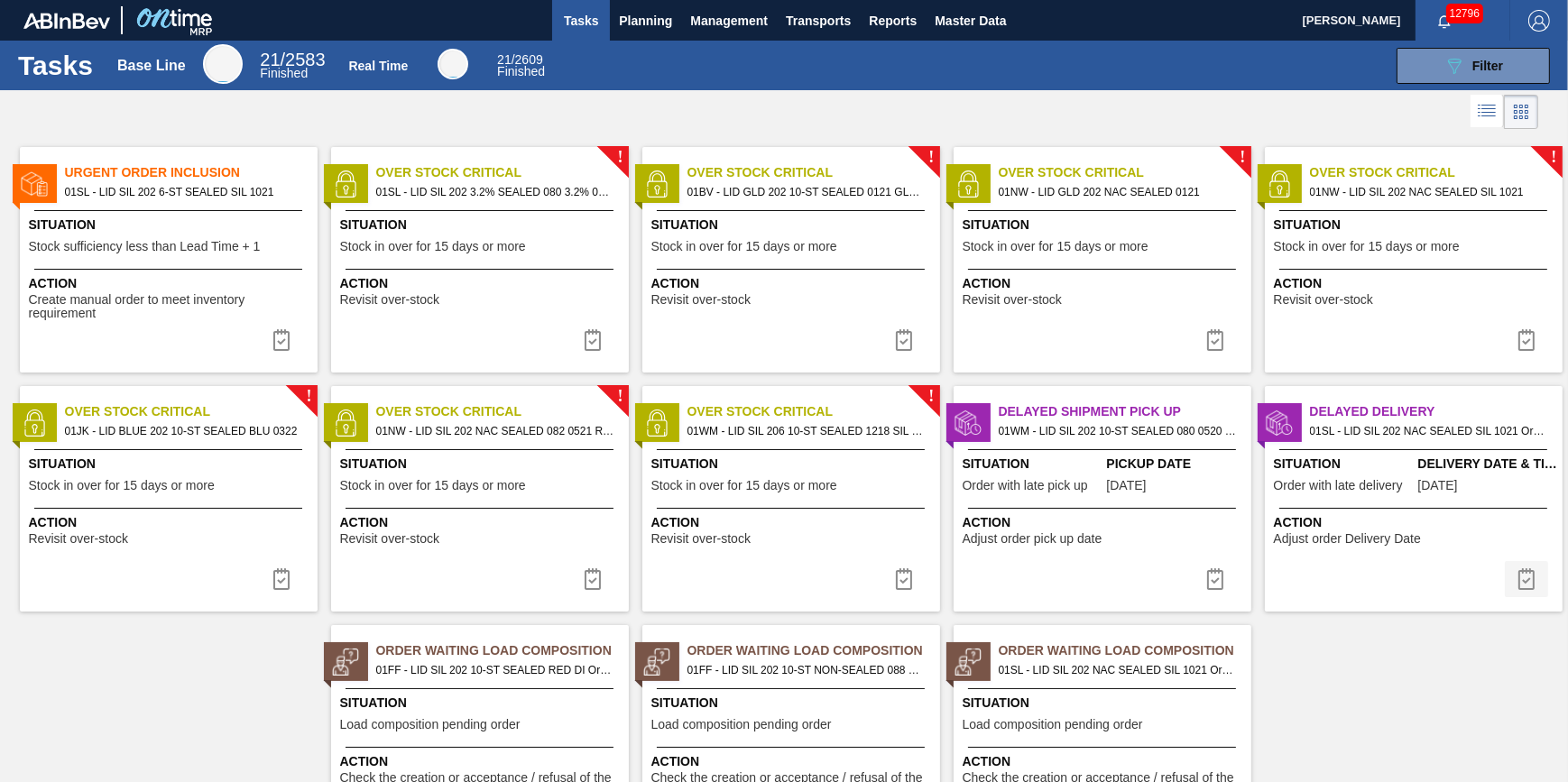
click at [1516, 575] on img at bounding box center [1526, 579] width 21 height 21
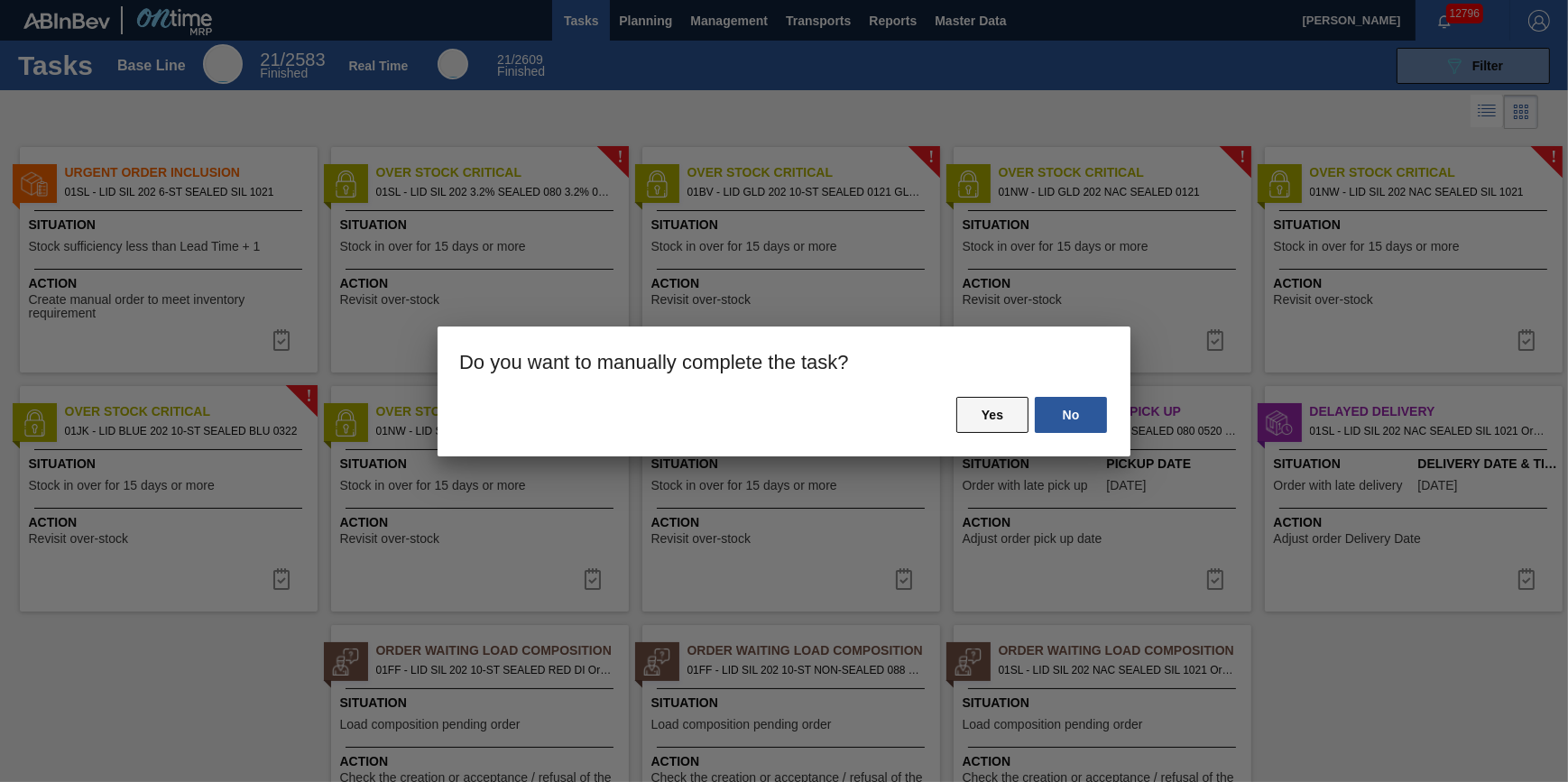
click at [988, 428] on button "Yes" at bounding box center [992, 415] width 72 height 36
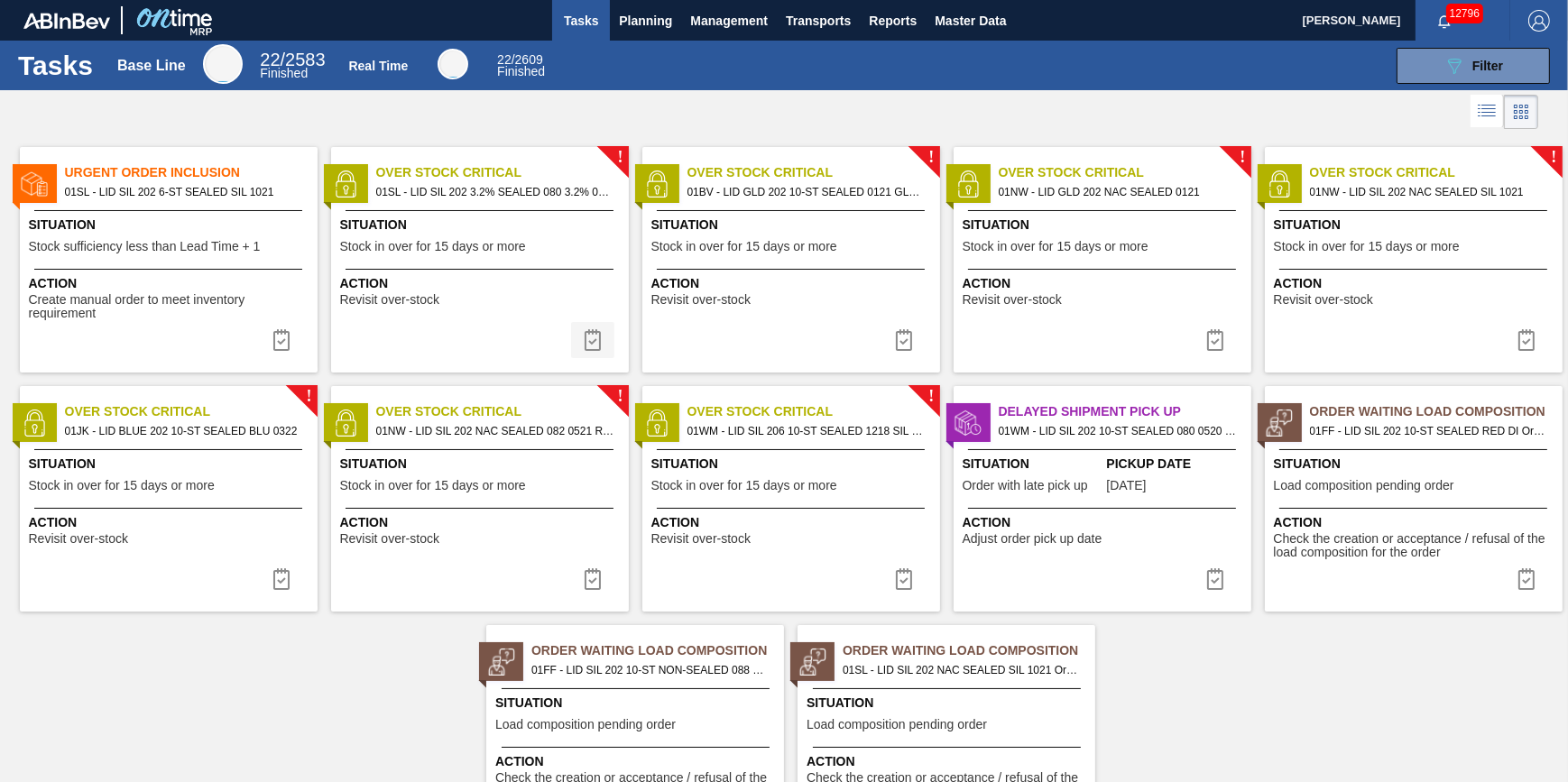
click at [587, 340] on img at bounding box center [593, 340] width 21 height 21
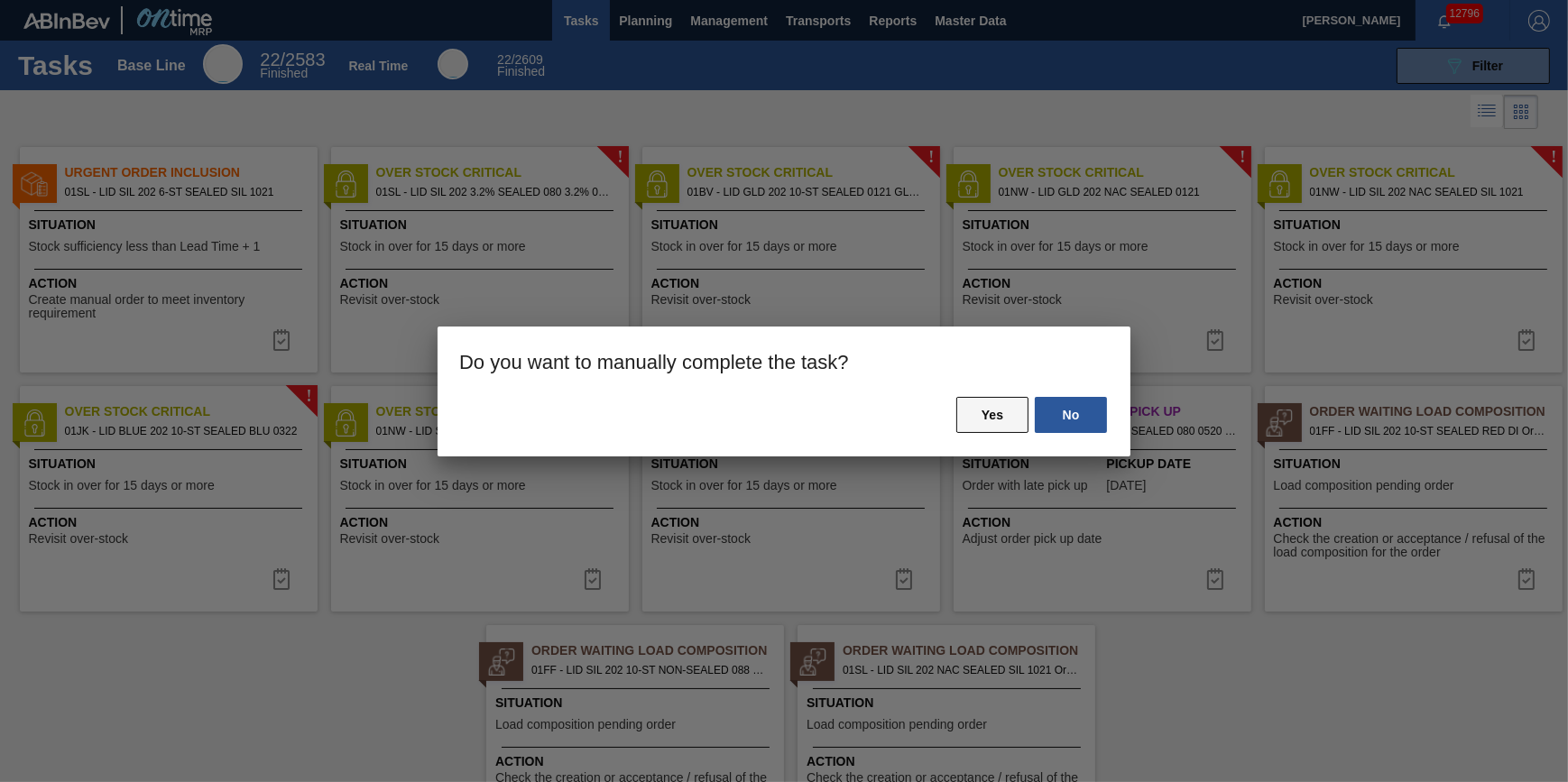
click at [963, 415] on button "Yes" at bounding box center [992, 415] width 72 height 36
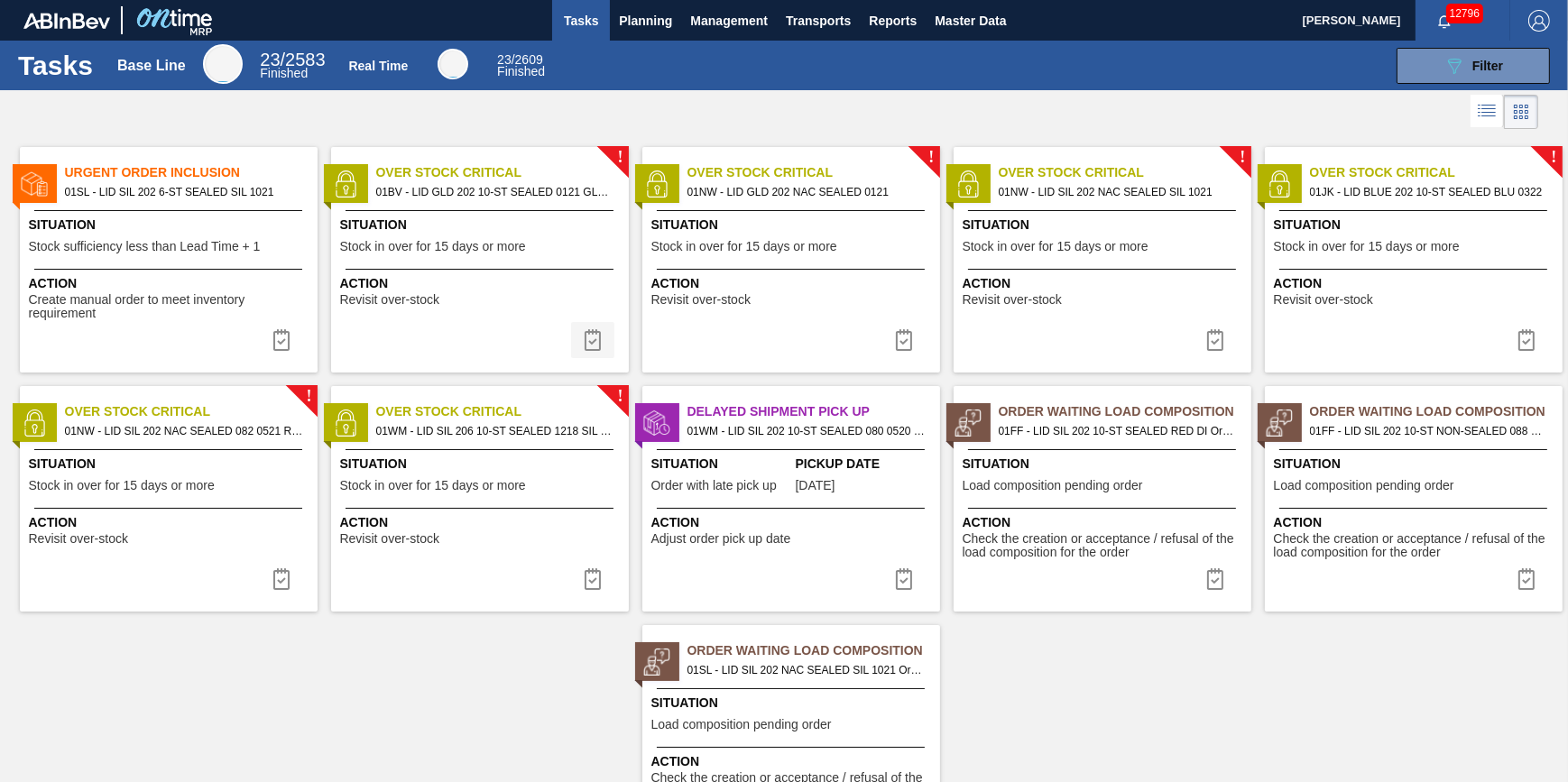
click at [576, 340] on button at bounding box center [593, 340] width 43 height 36
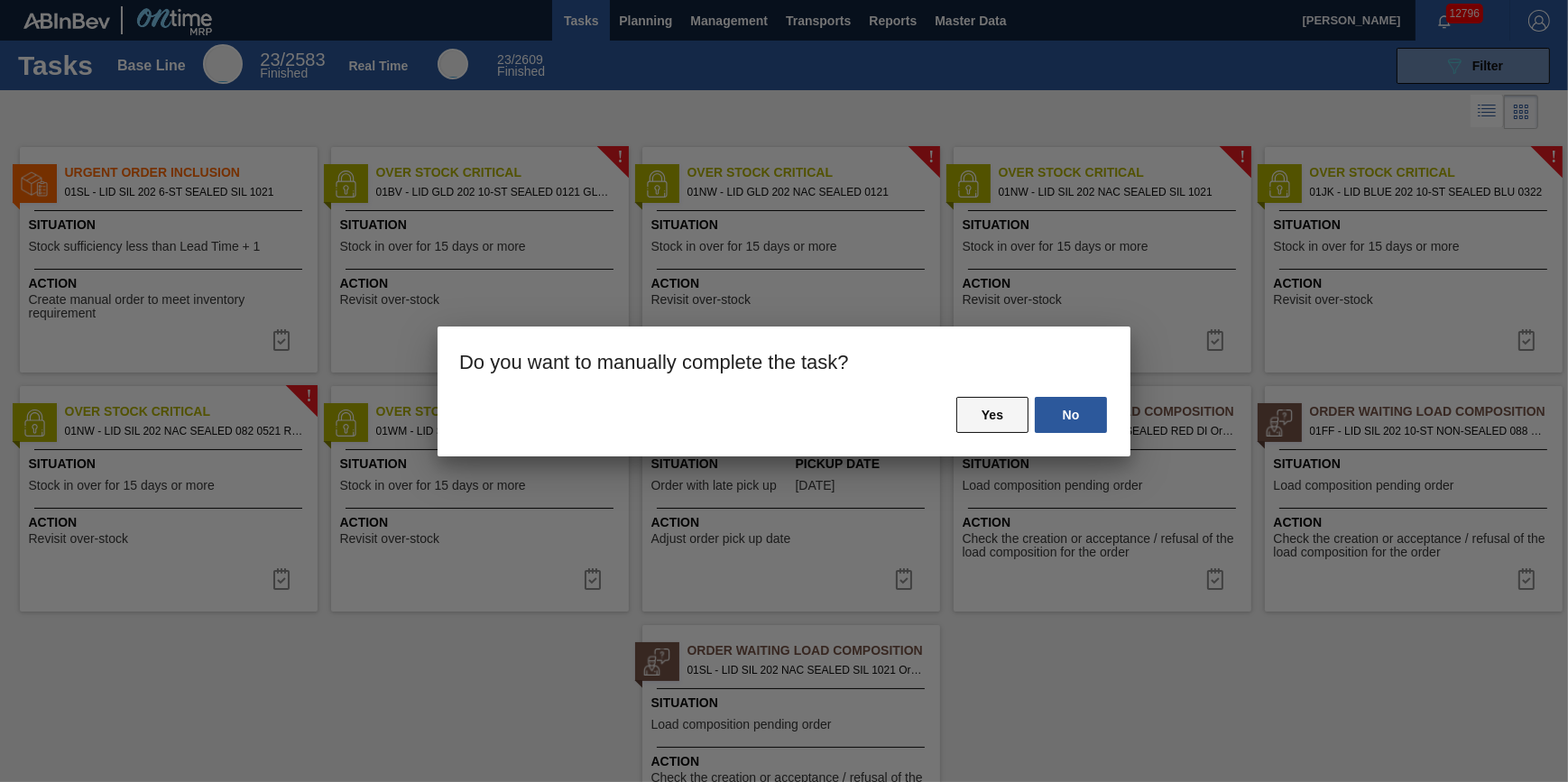
click at [992, 411] on button "Yes" at bounding box center [992, 415] width 72 height 36
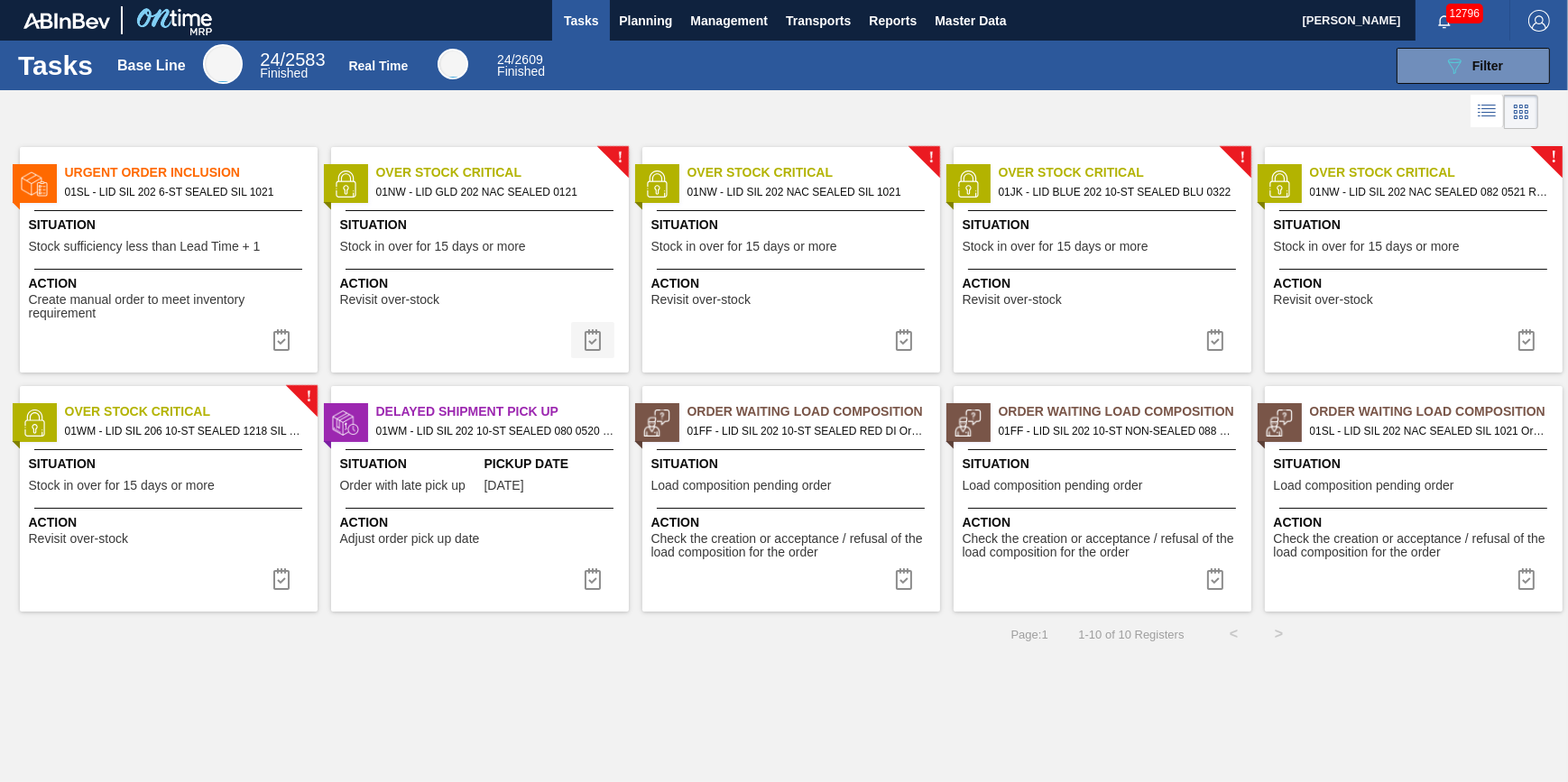
click at [585, 345] on img at bounding box center [593, 340] width 21 height 21
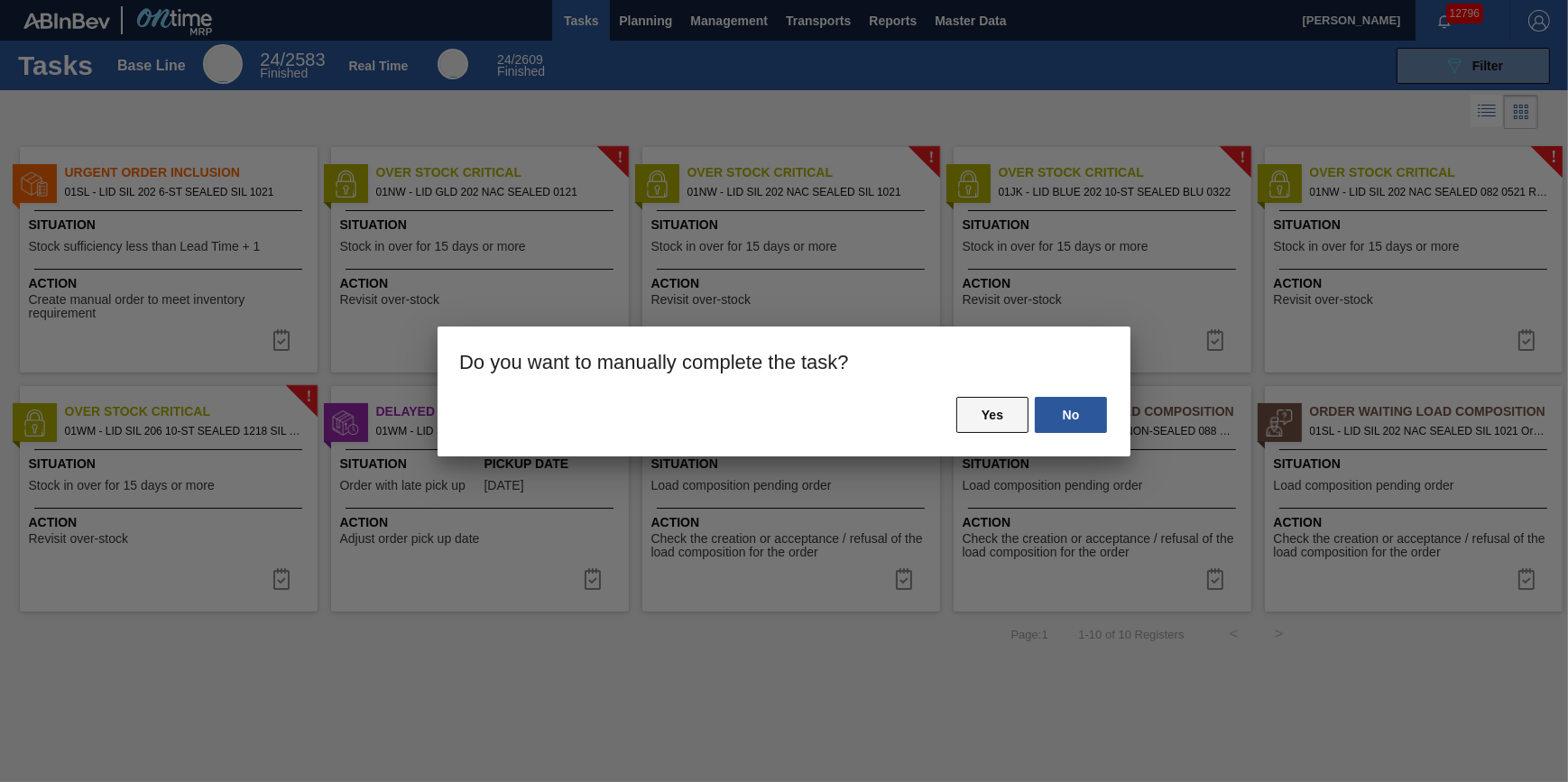
click at [1013, 420] on button "Yes" at bounding box center [992, 415] width 72 height 36
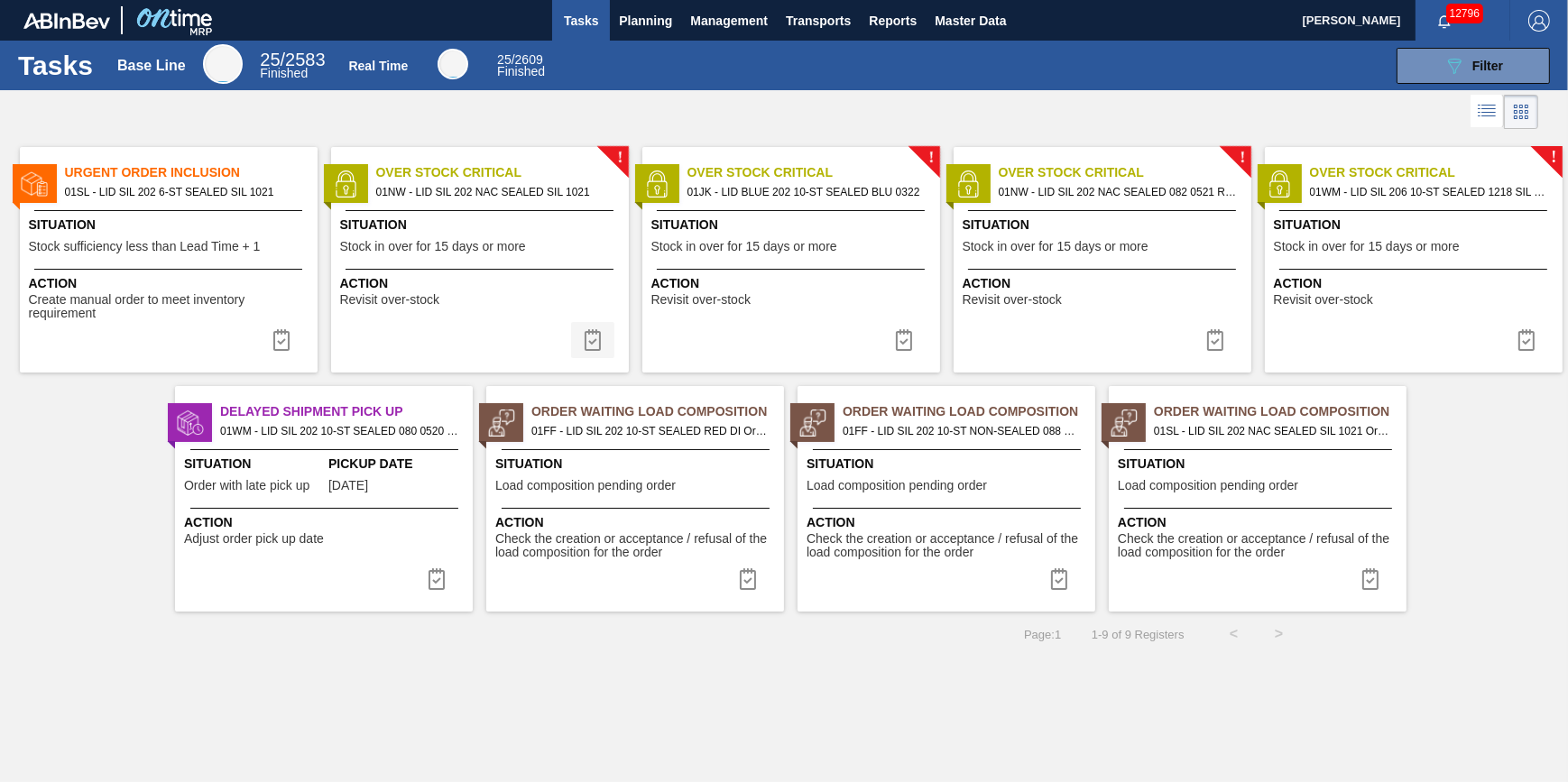
click at [581, 350] on button at bounding box center [593, 340] width 43 height 36
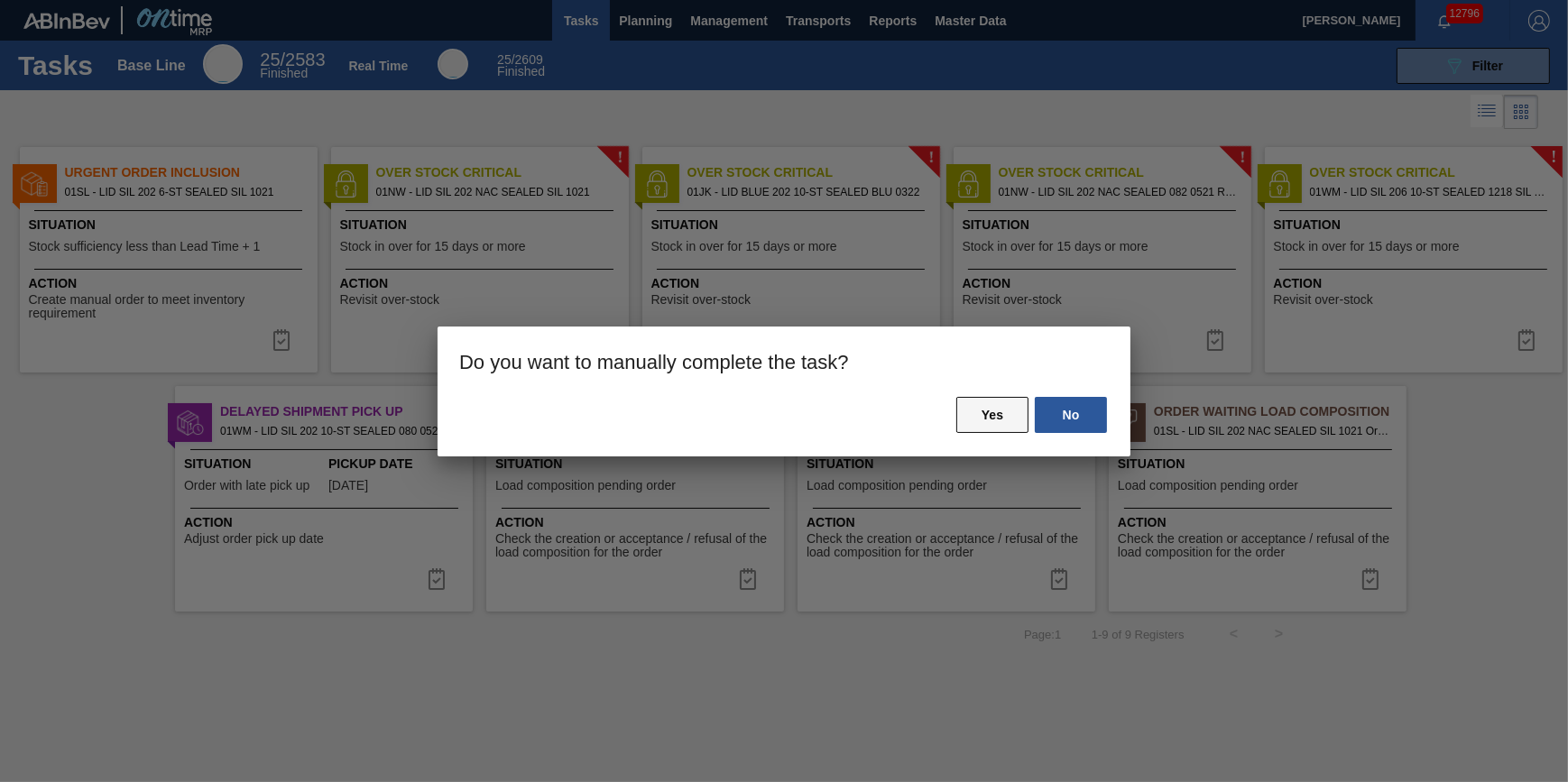
click at [993, 416] on button "Yes" at bounding box center [992, 415] width 72 height 36
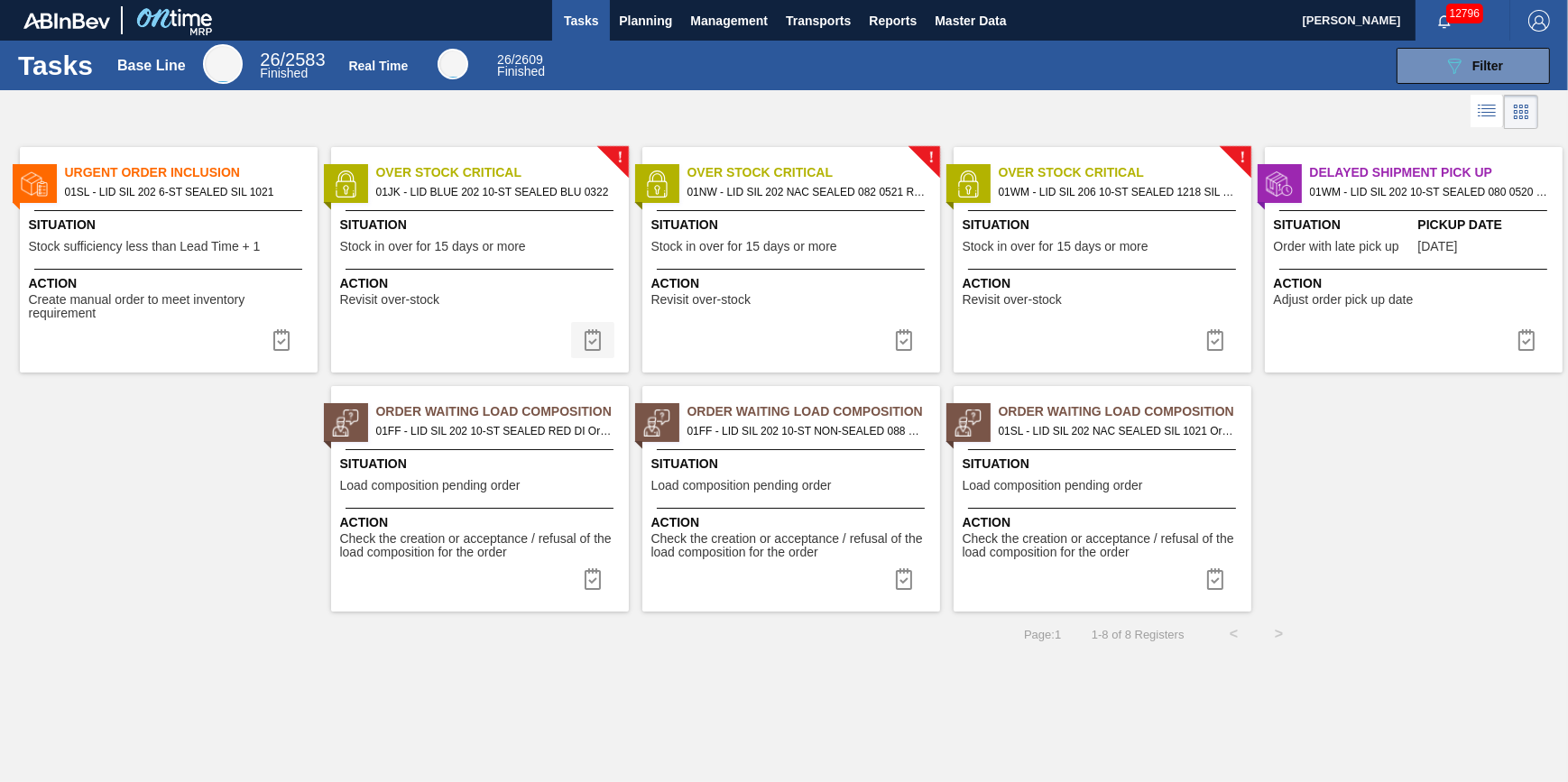
click at [582, 325] on button at bounding box center [593, 340] width 43 height 36
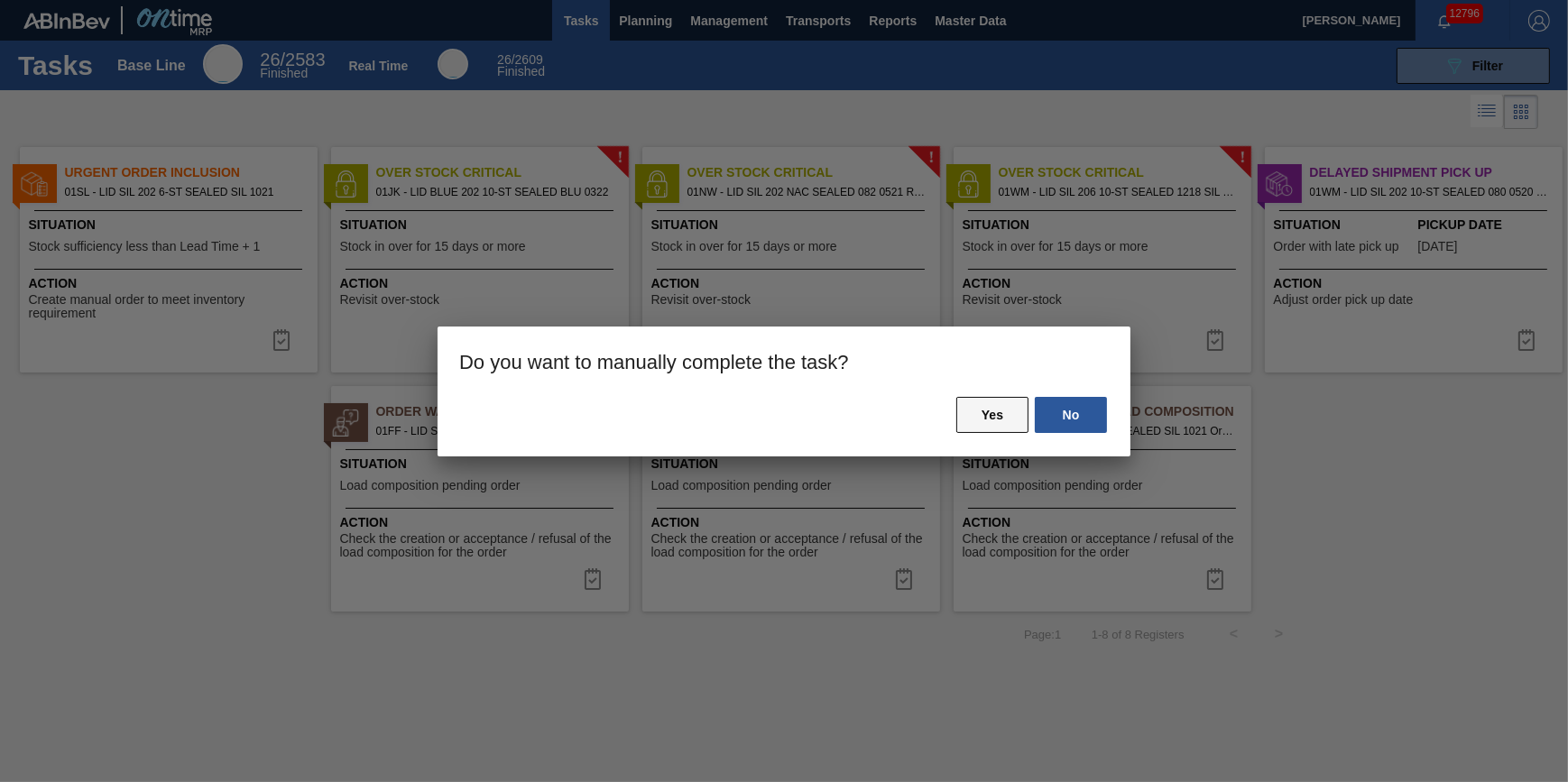
click at [969, 408] on button "Yes" at bounding box center [992, 415] width 72 height 36
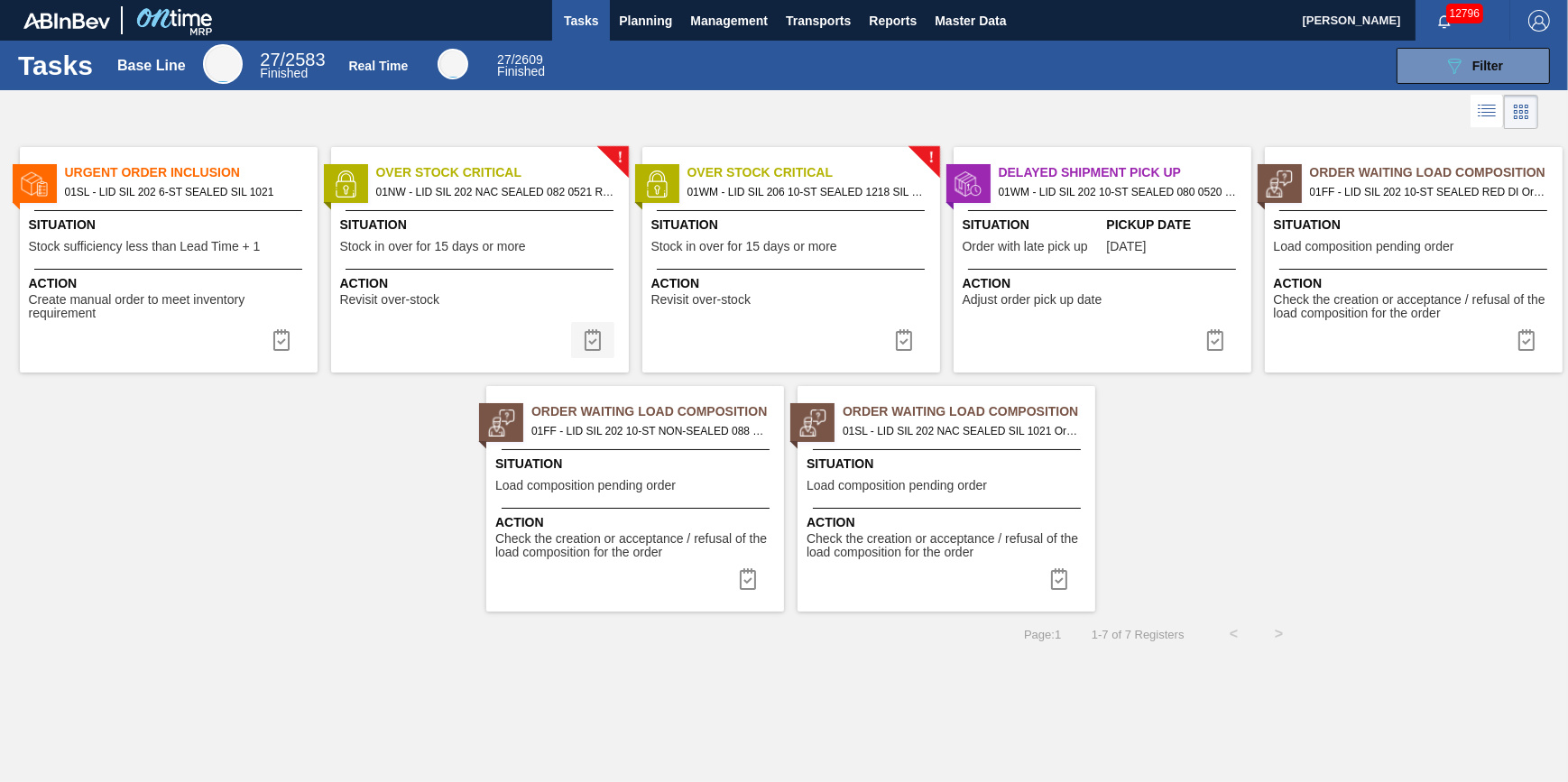
click at [597, 337] on img at bounding box center [593, 340] width 21 height 21
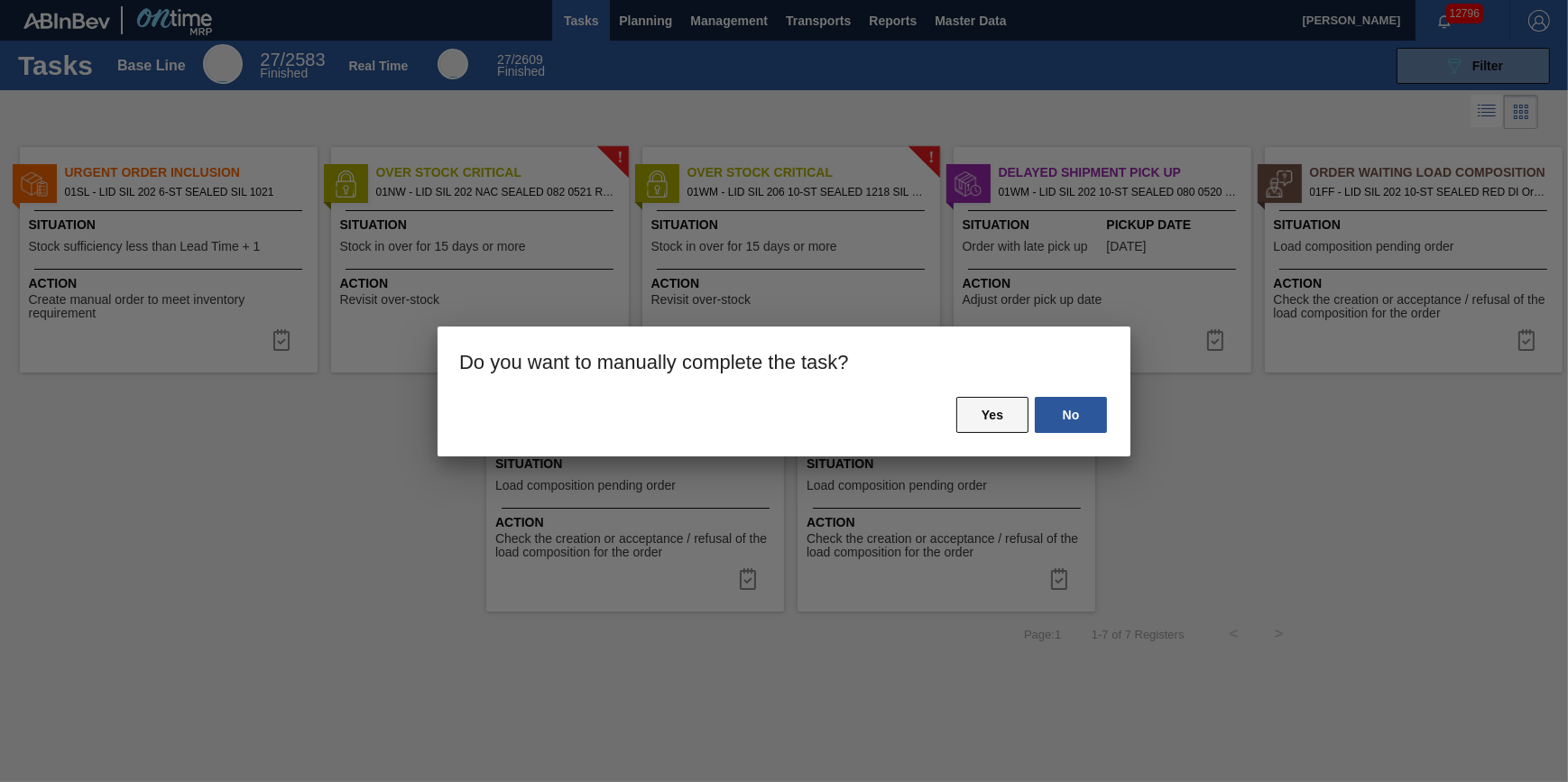
click at [989, 405] on button "Yes" at bounding box center [992, 415] width 72 height 36
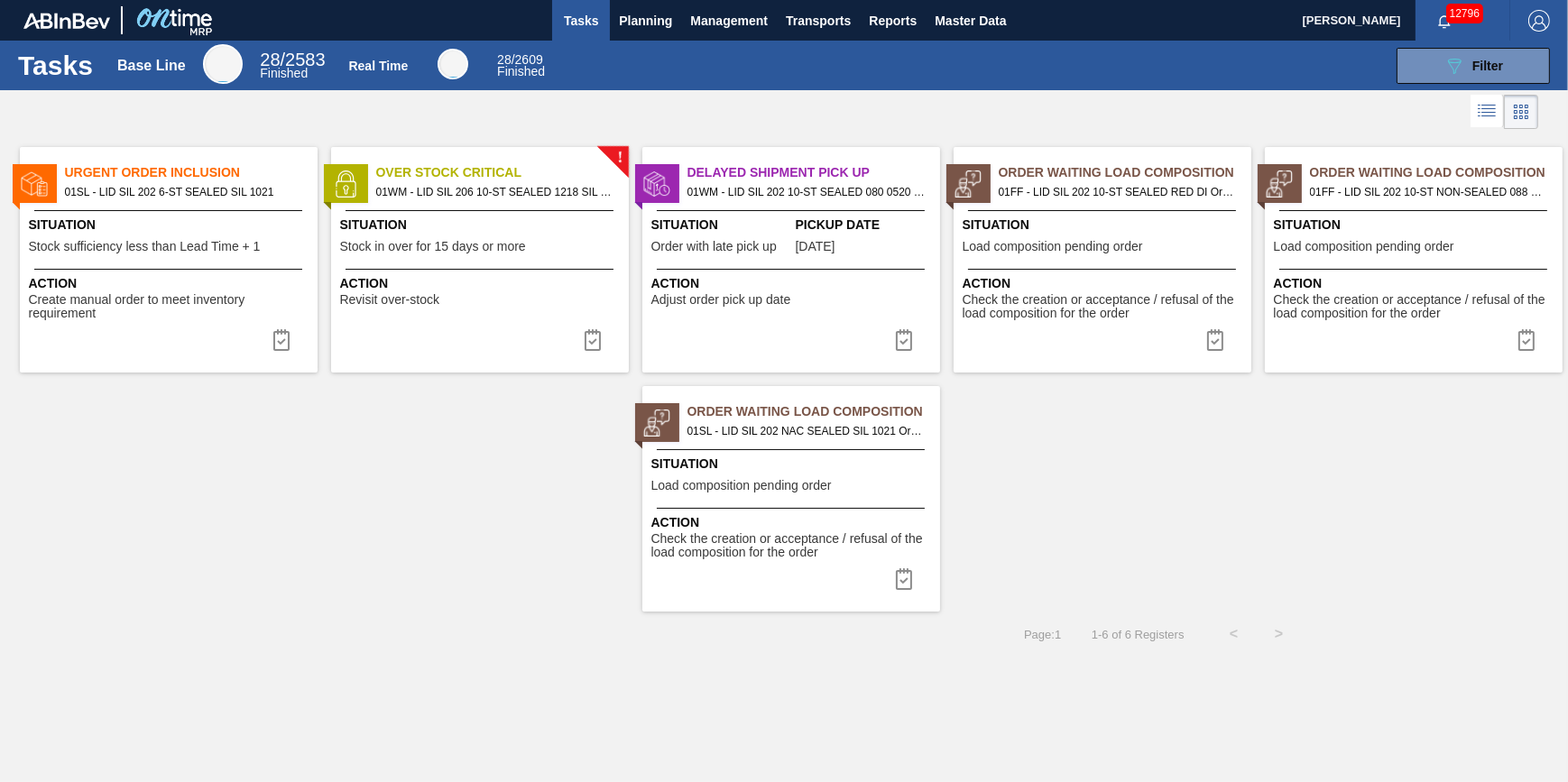
click at [568, 342] on div "! Over Stock Critical 01WM - LID SIL 206 10-ST SEALED 1218 SIL 2018 O Situation…" at bounding box center [479, 260] width 298 height 226
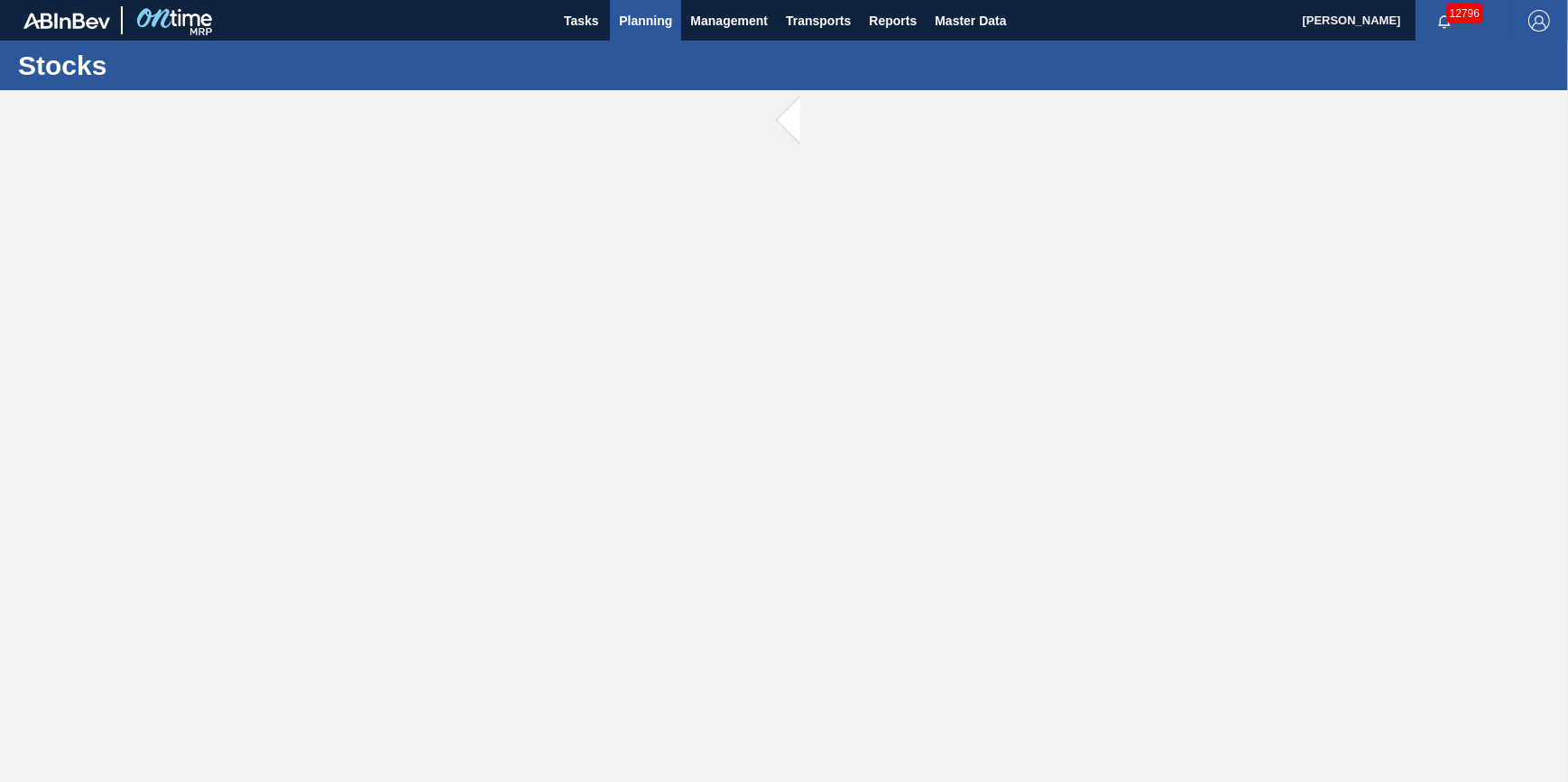
click at [647, 20] on span "Planning" at bounding box center [645, 21] width 54 height 21
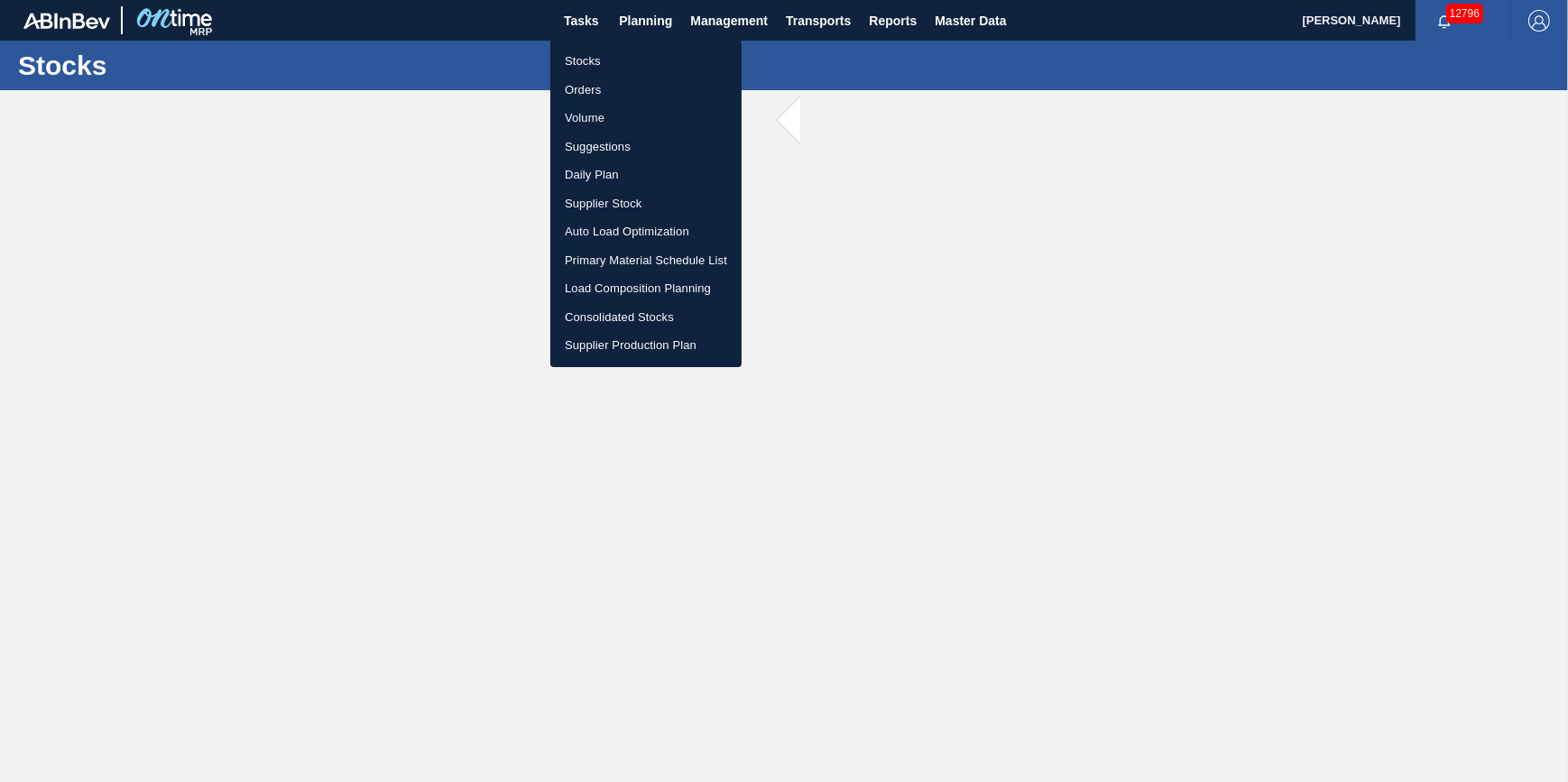
click at [639, 48] on li "Stocks" at bounding box center [646, 62] width 191 height 29
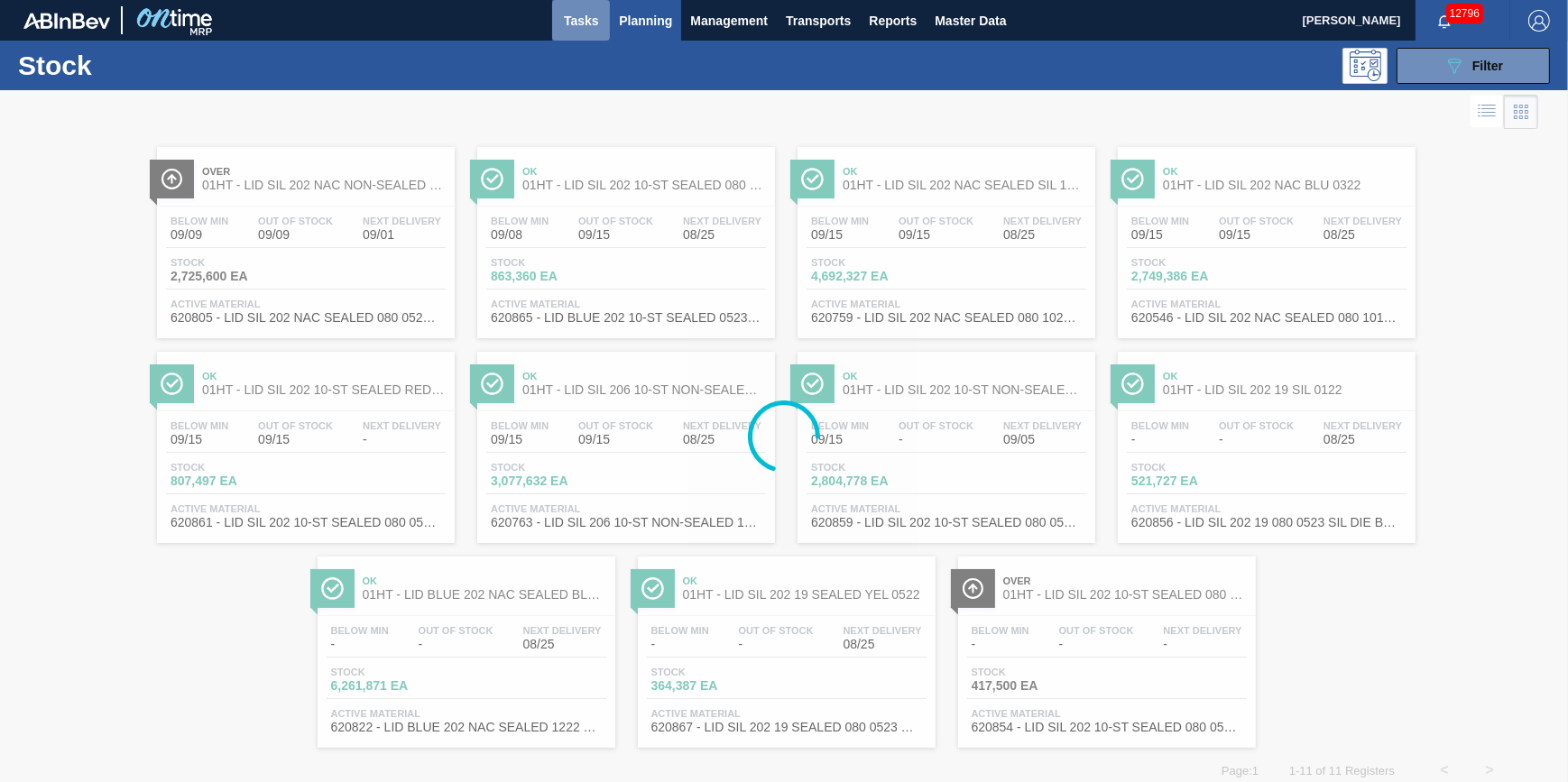
click at [575, 6] on button "Tasks" at bounding box center [580, 21] width 58 height 41
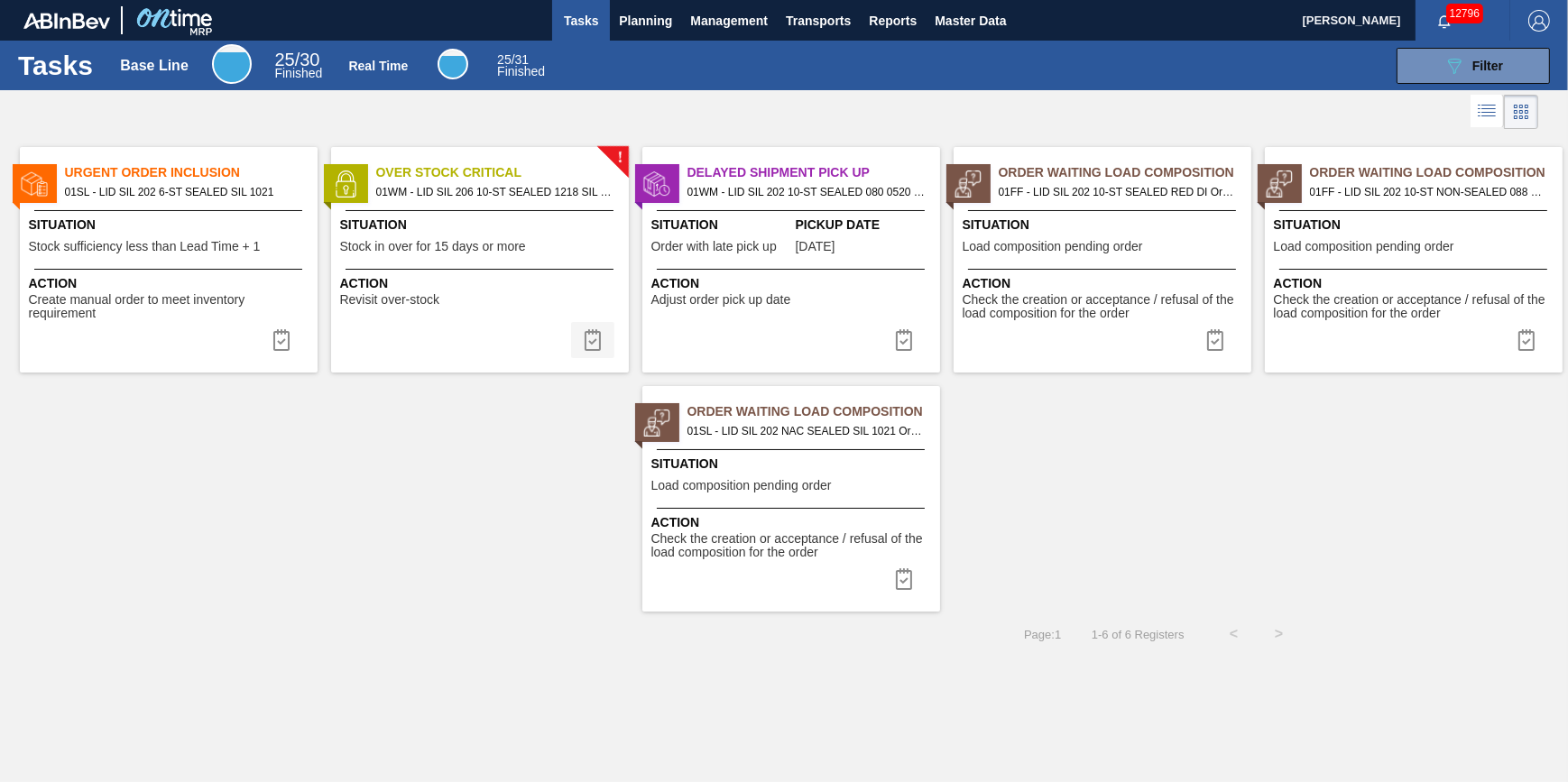
click at [601, 330] on img at bounding box center [593, 340] width 21 height 21
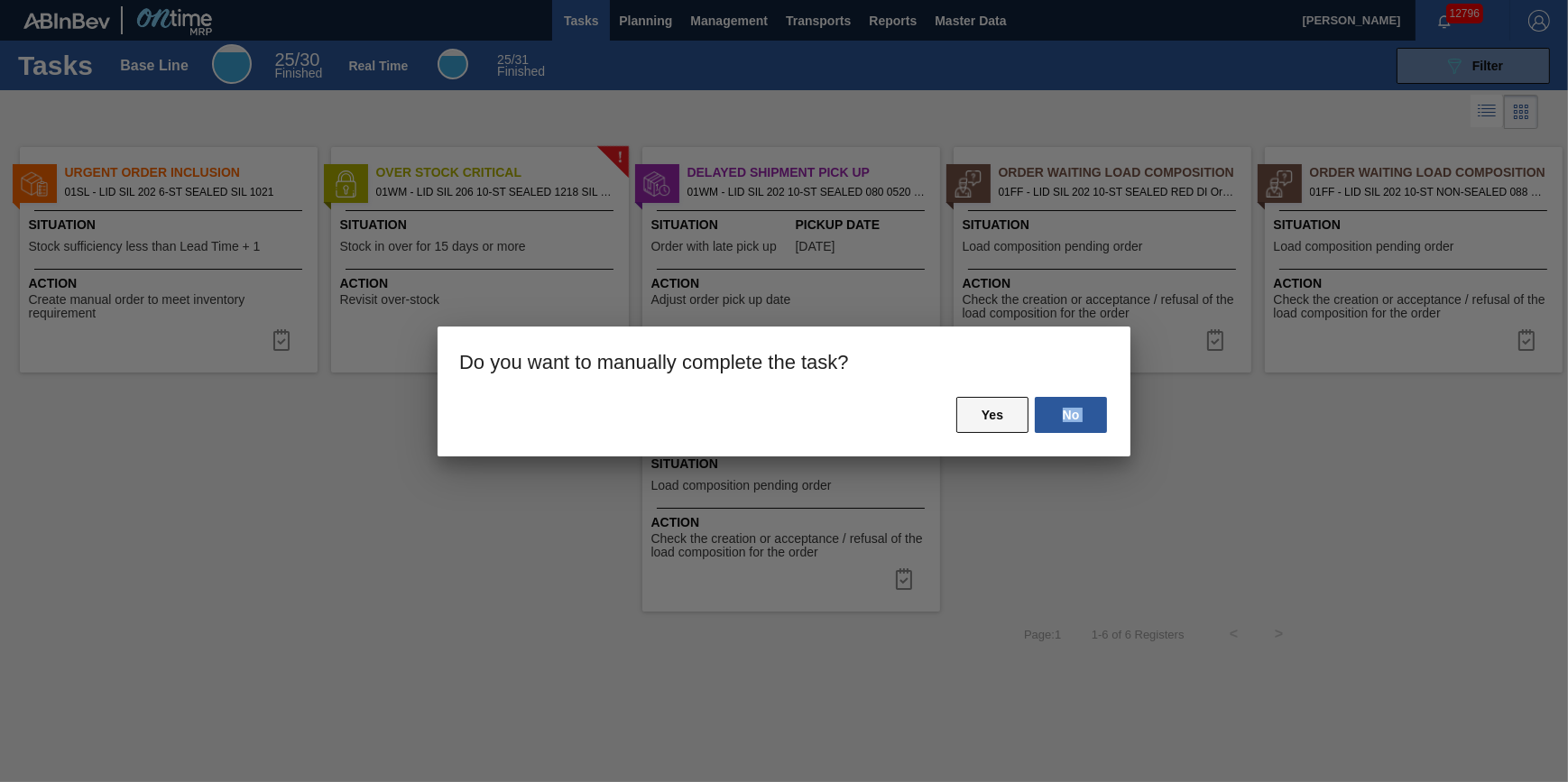
click at [956, 414] on div "No Yes" at bounding box center [784, 426] width 693 height 62
drag, startPoint x: 956, startPoint y: 414, endPoint x: 976, endPoint y: 412, distance: 20.1
click at [976, 412] on button "Yes" at bounding box center [992, 415] width 72 height 36
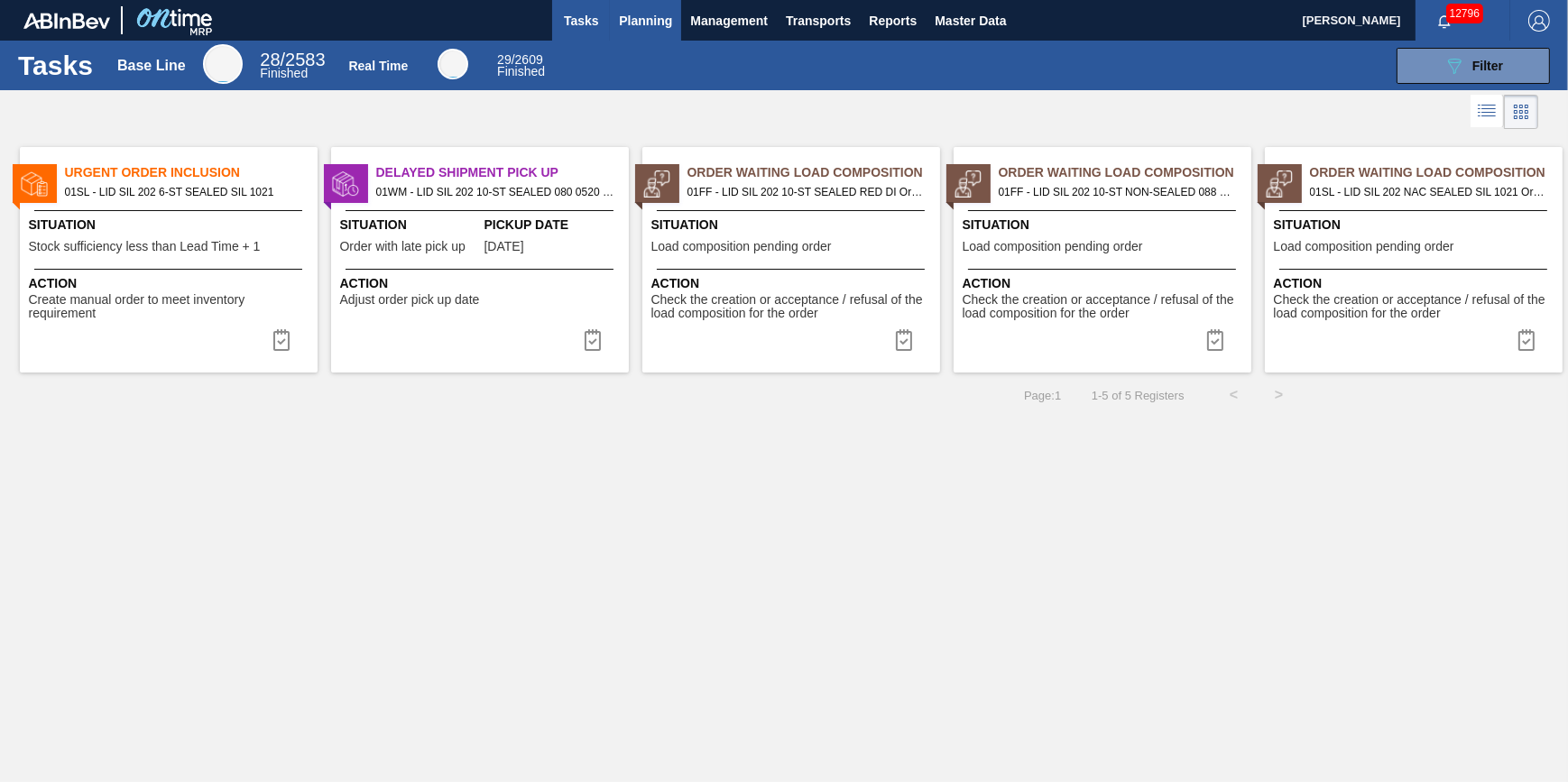
click at [640, 30] on button "Planning" at bounding box center [645, 21] width 71 height 41
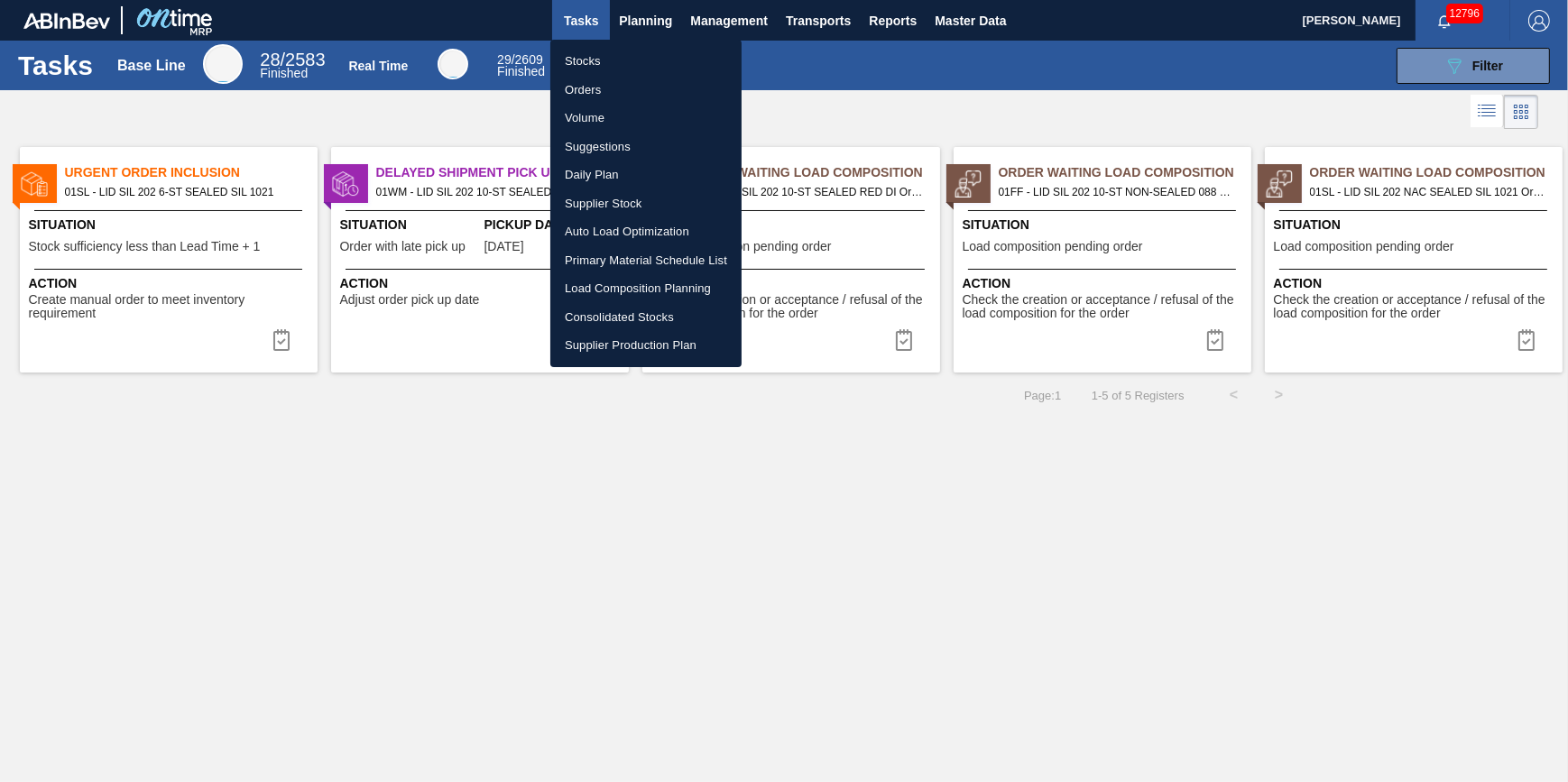
click at [629, 62] on li "Stocks" at bounding box center [646, 62] width 191 height 29
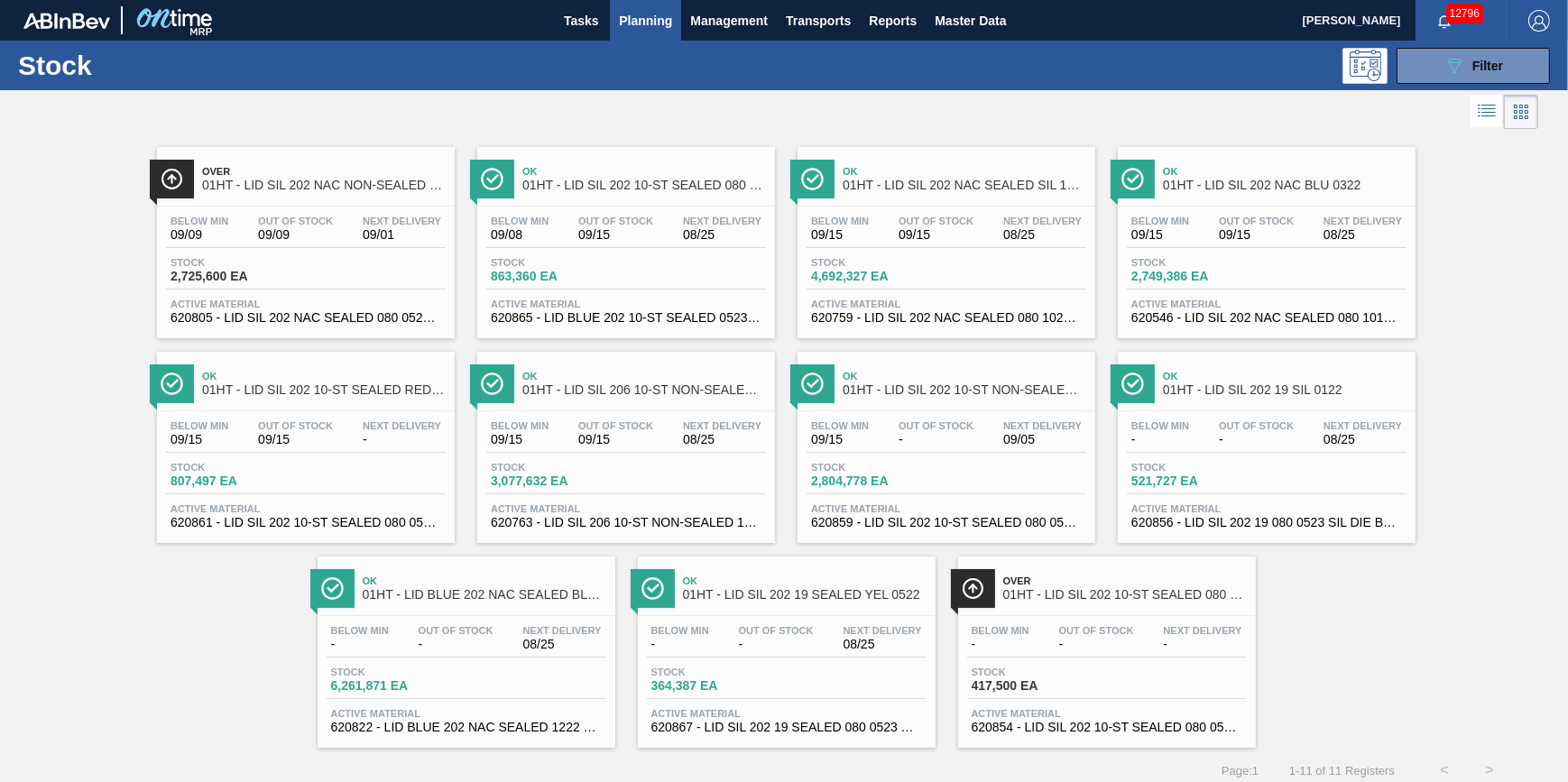
click at [567, 48] on div "089F7B8B-B2A5-4AFE-B5C0-19BA573D28AC Filter" at bounding box center [921, 65] width 1275 height 36
click at [568, 43] on div "Stock 089F7B8B-B2A5-4AFE-B5C0-19BA573D28AC Filter" at bounding box center [784, 65] width 1568 height 50
click at [578, 25] on span "Tasks" at bounding box center [581, 21] width 40 height 21
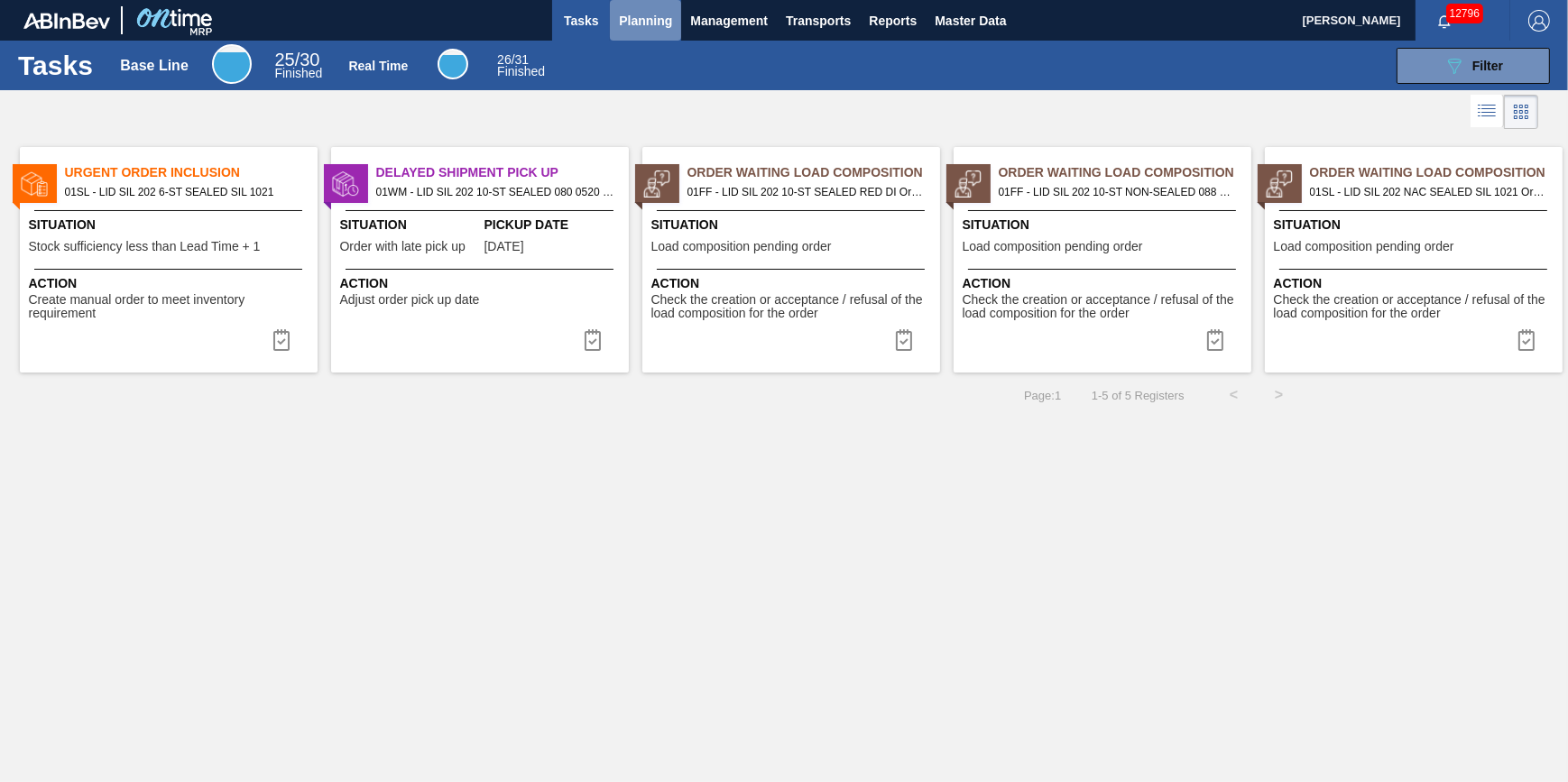
click at [651, 30] on button "Planning" at bounding box center [645, 21] width 71 height 41
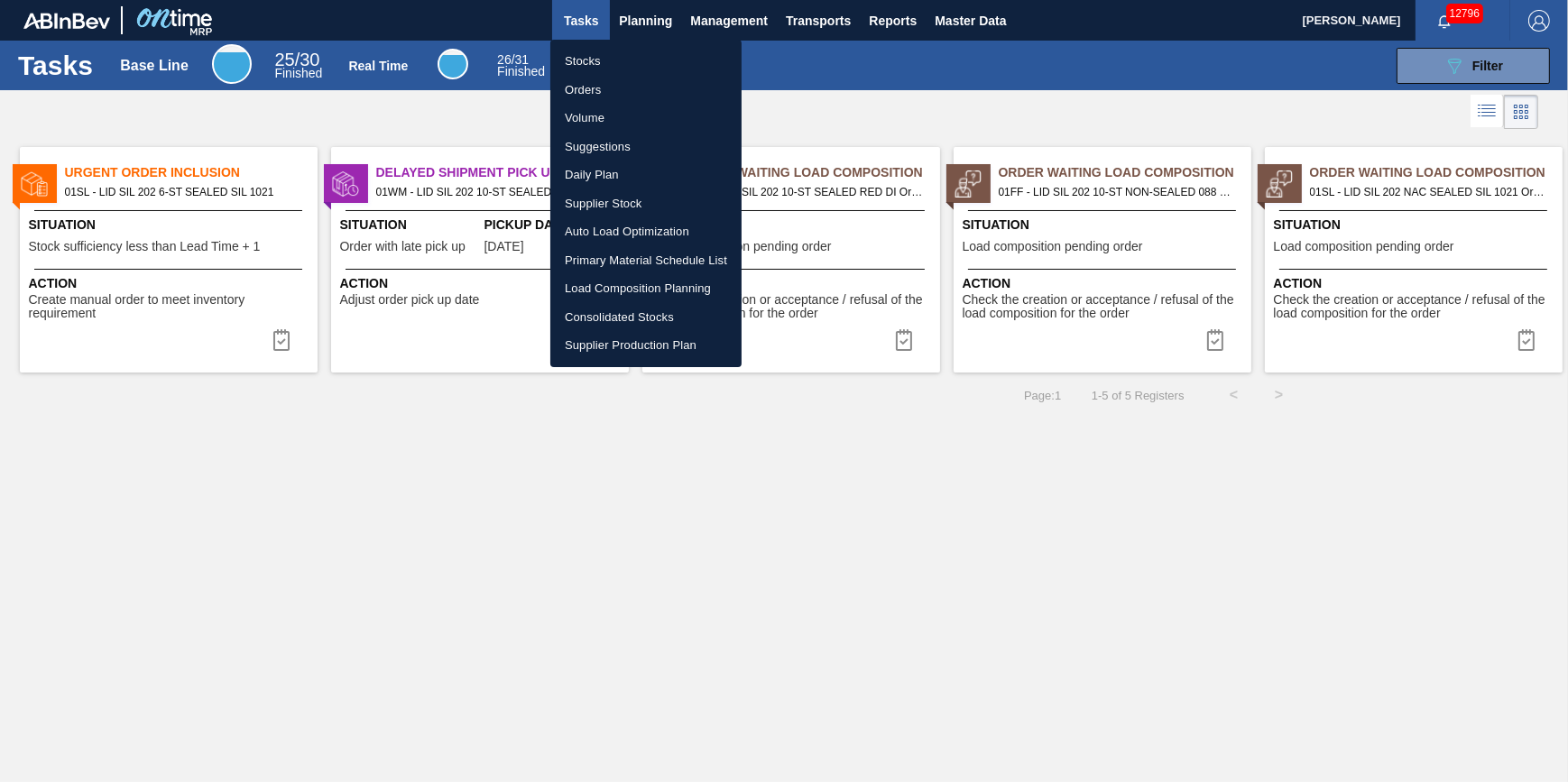
click at [651, 60] on li "Stocks" at bounding box center [646, 62] width 191 height 29
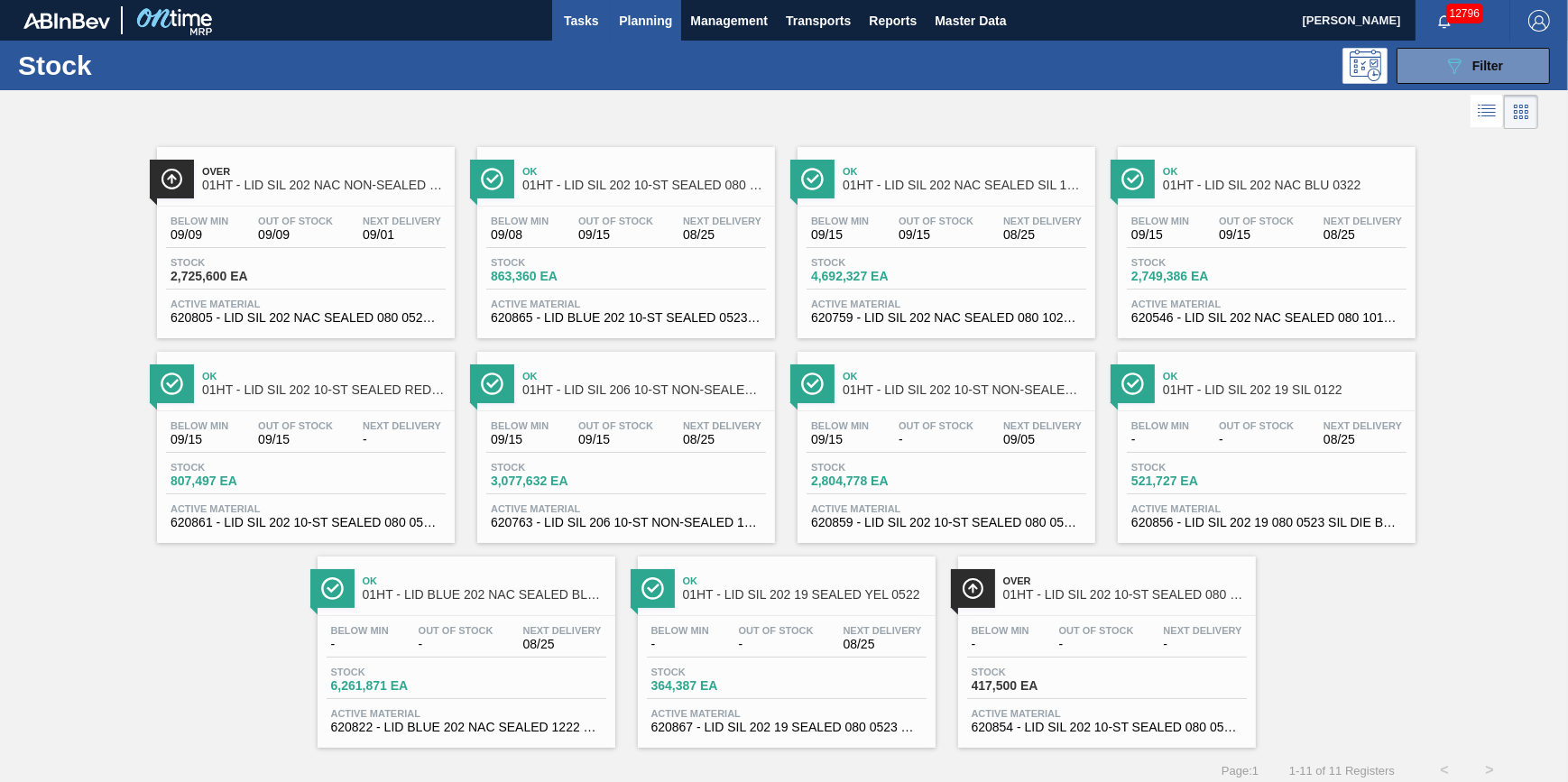
click at [594, 28] on span "Tasks" at bounding box center [581, 21] width 40 height 21
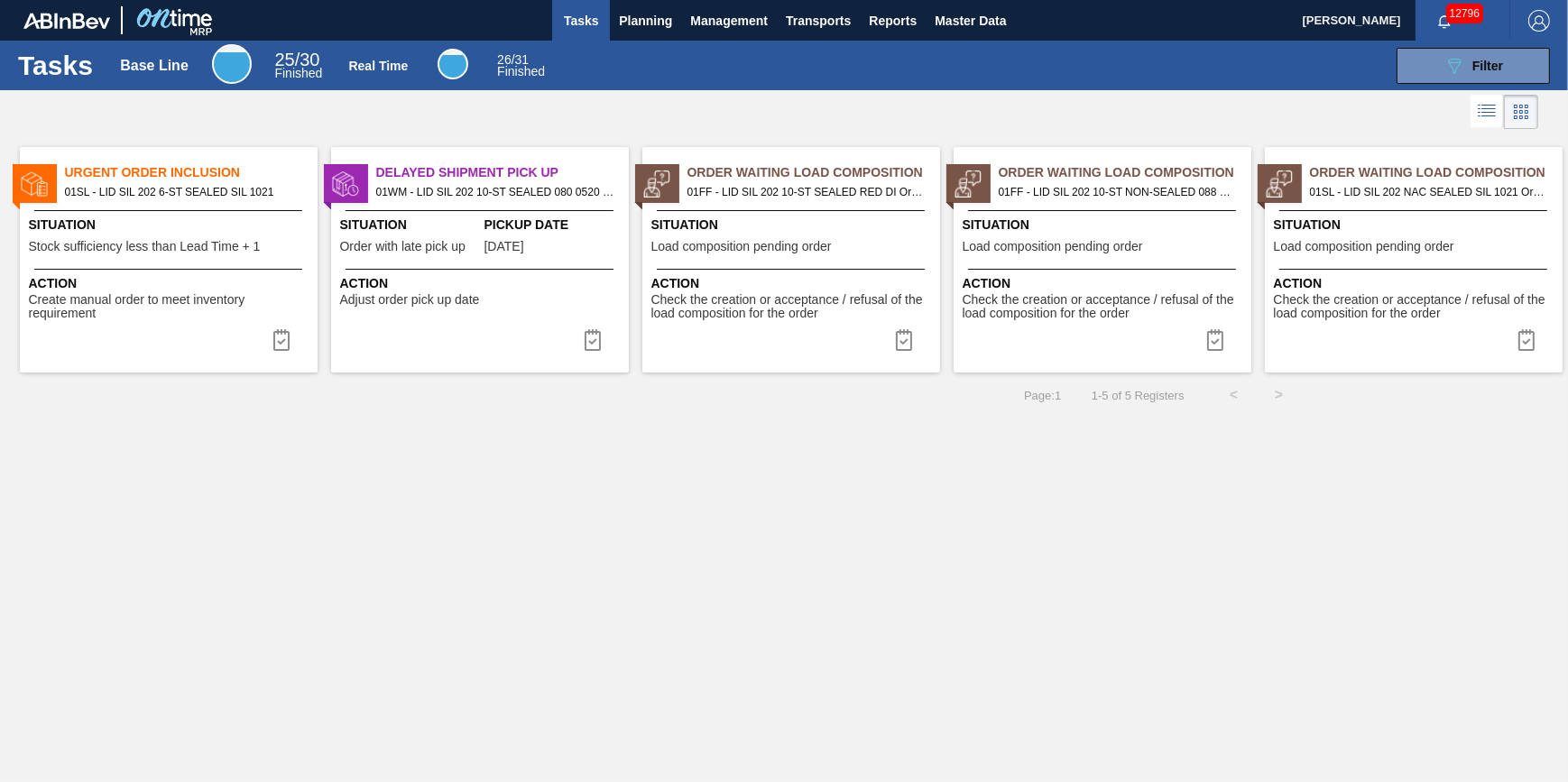
click at [199, 237] on div "Situation Stock sufficiency less than Lead Time + 1" at bounding box center [171, 237] width 284 height 44
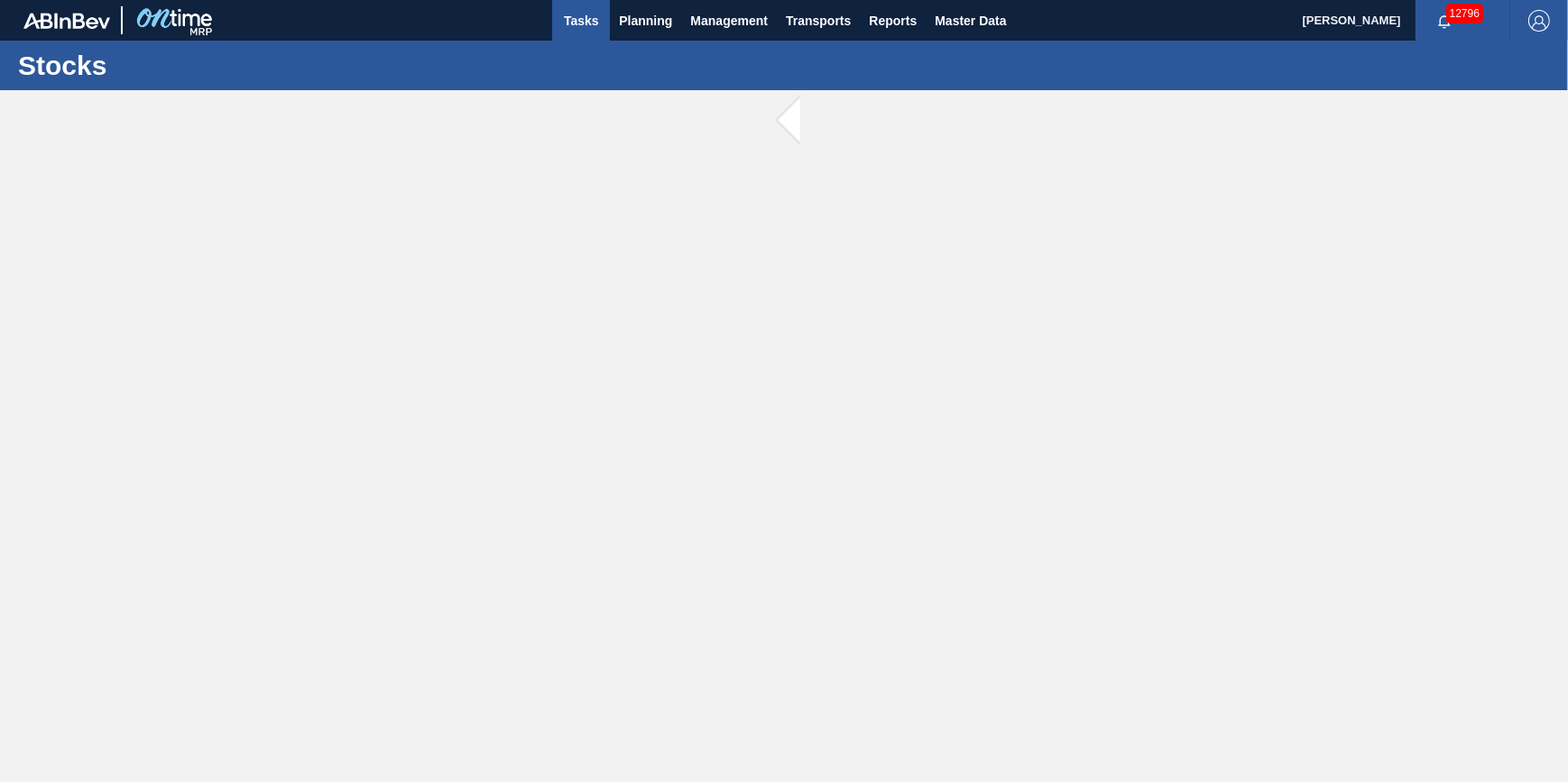
click at [559, 23] on button "Tasks" at bounding box center [580, 21] width 58 height 41
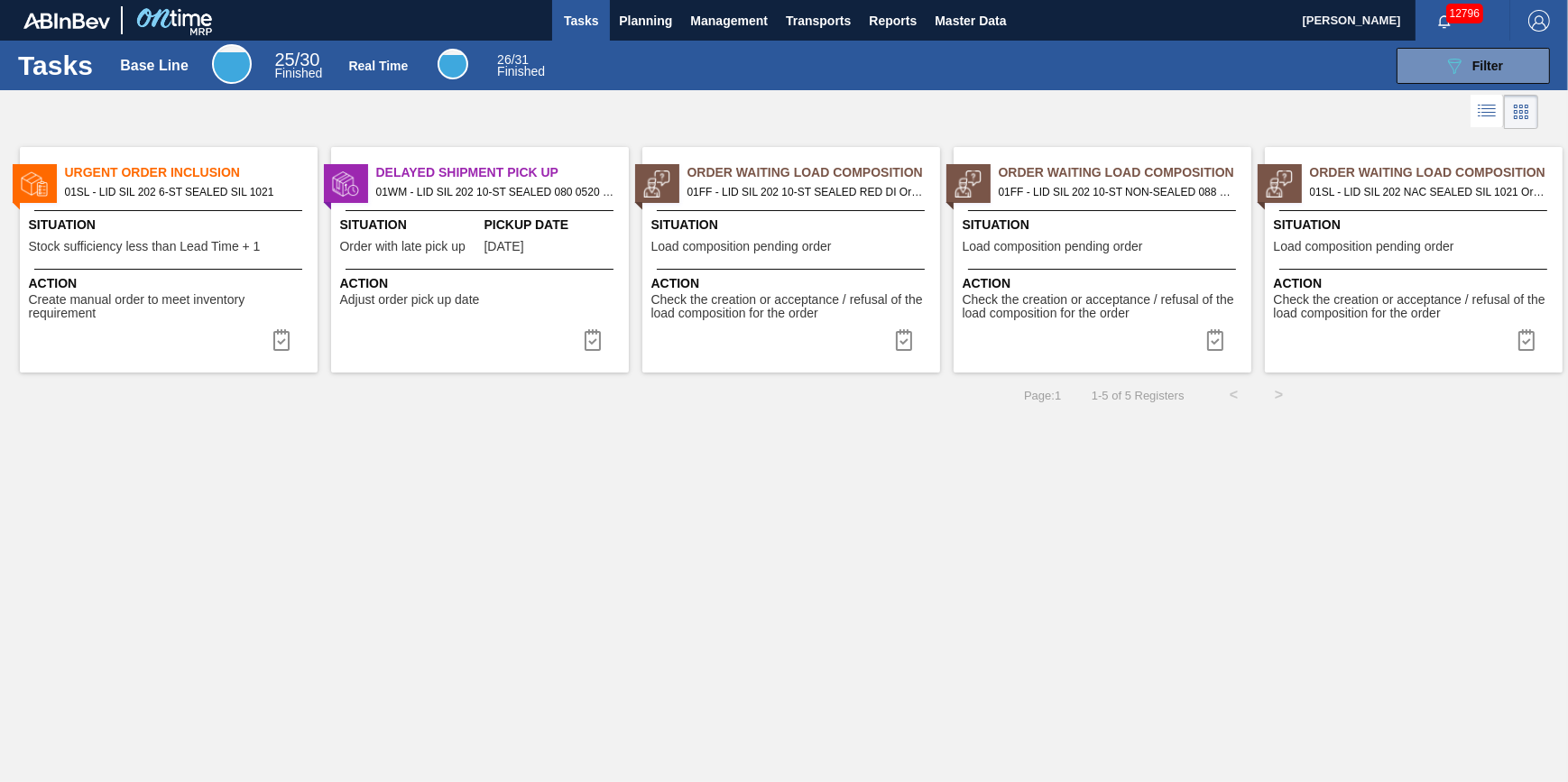
click at [725, 265] on div "Order Waiting Load Composition 01FF - LID SIL 202 10-ST SEALED RED DI Order - 7…" at bounding box center [791, 260] width 298 height 226
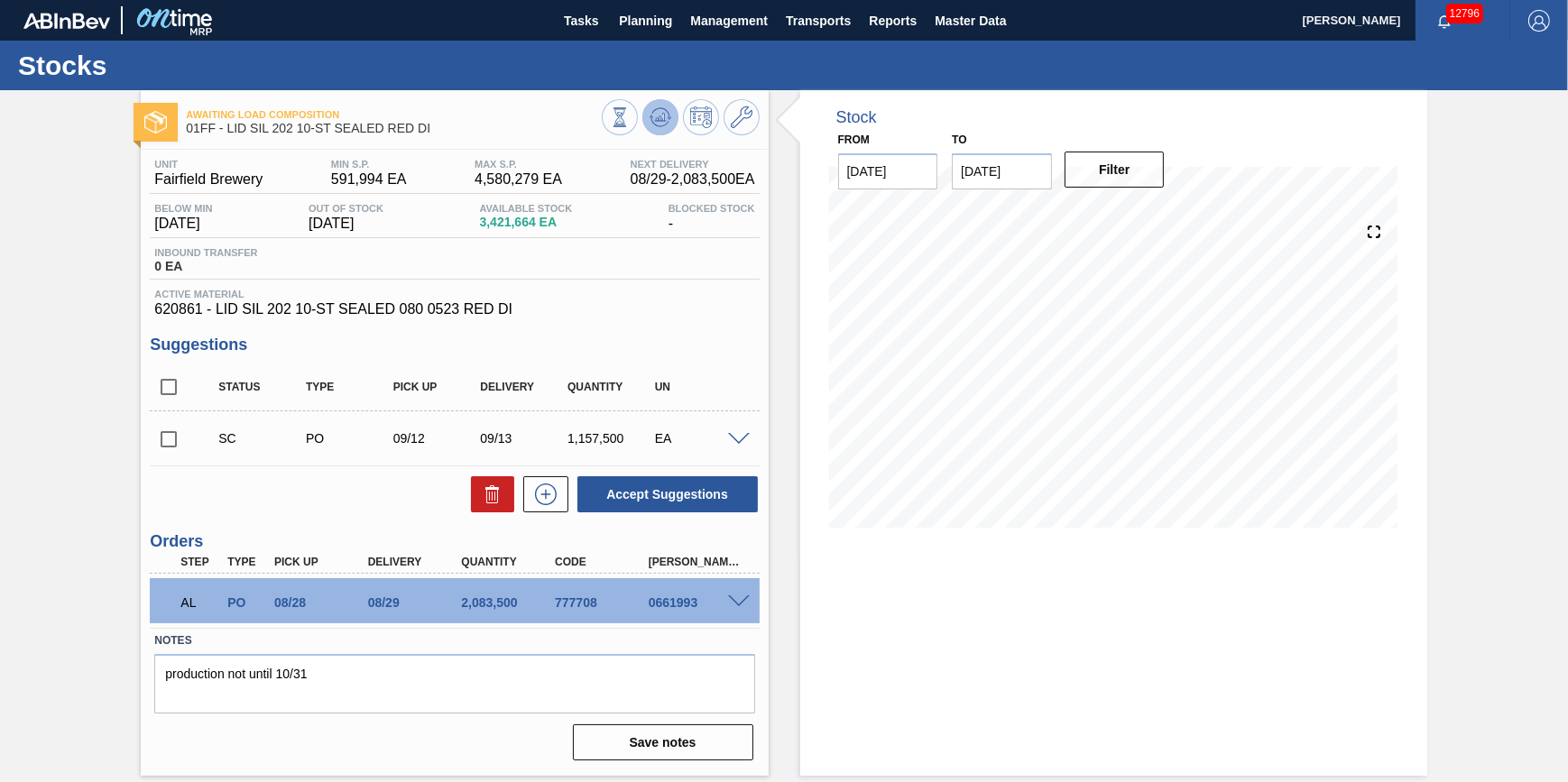
click at [649, 120] on icon at bounding box center [660, 117] width 21 height 21
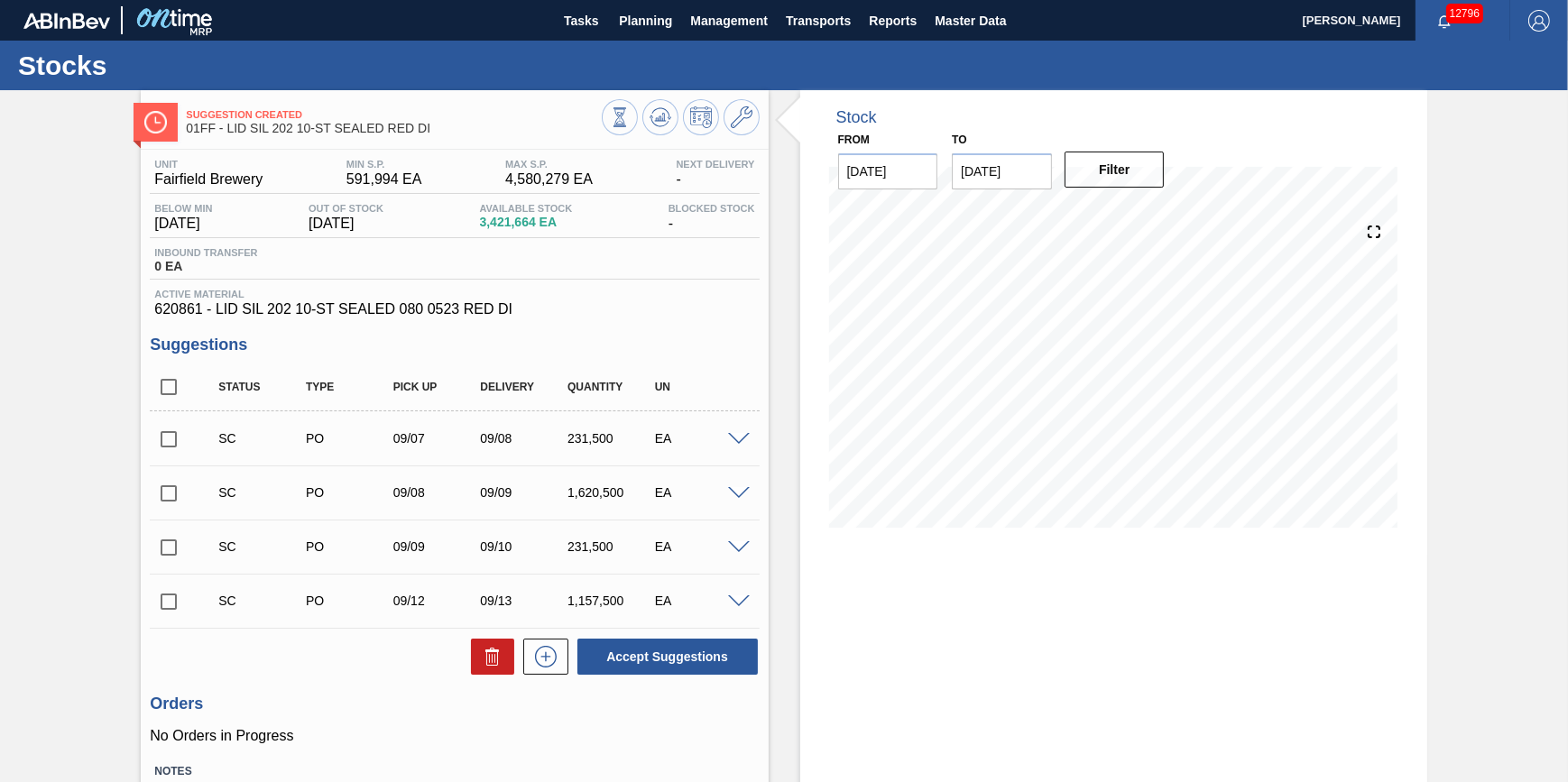
click at [622, 41] on div "Stocks" at bounding box center [784, 65] width 1568 height 50
click at [645, 27] on span "Planning" at bounding box center [645, 21] width 54 height 21
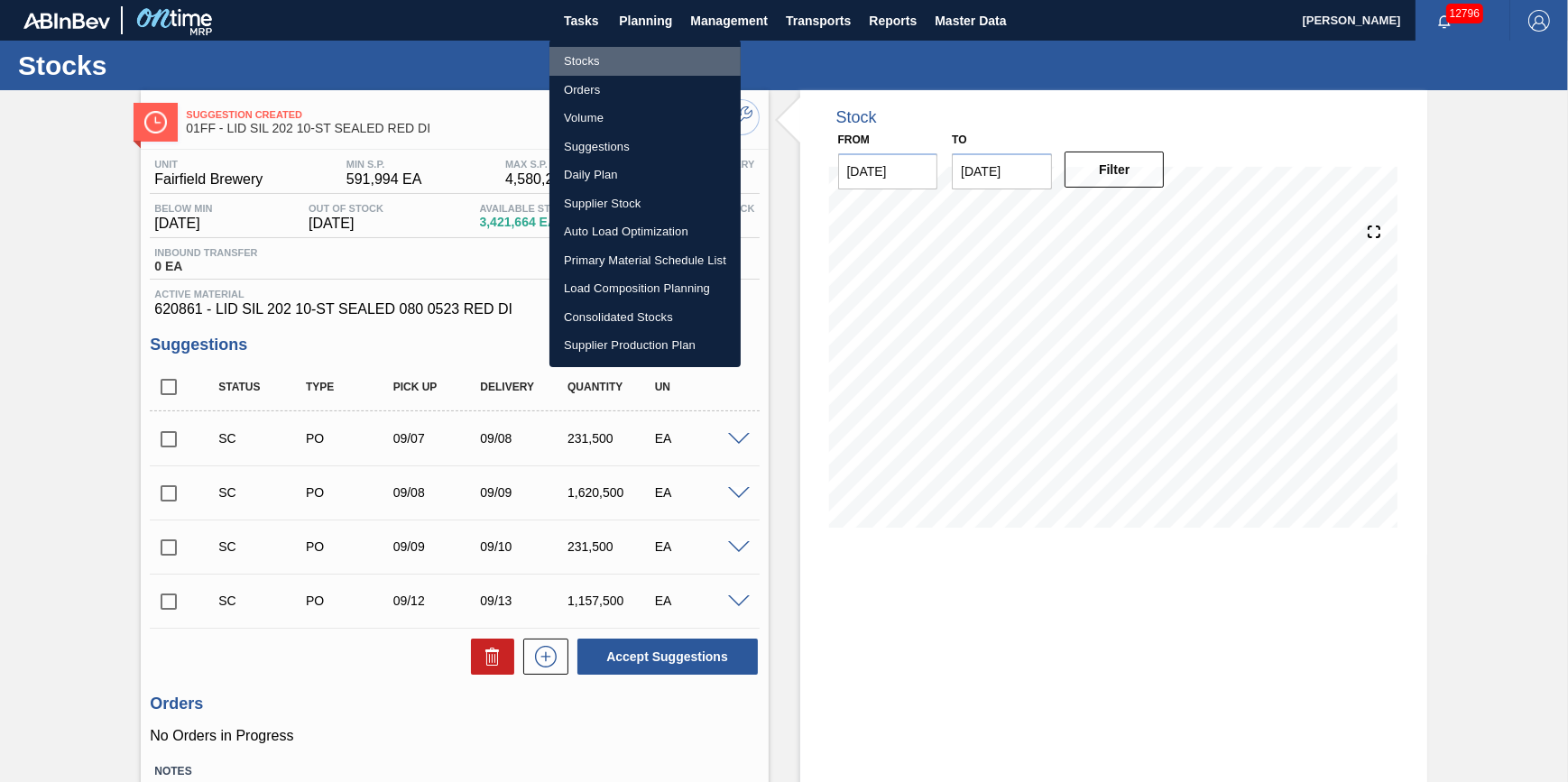
click at [628, 52] on li "Stocks" at bounding box center [645, 62] width 191 height 29
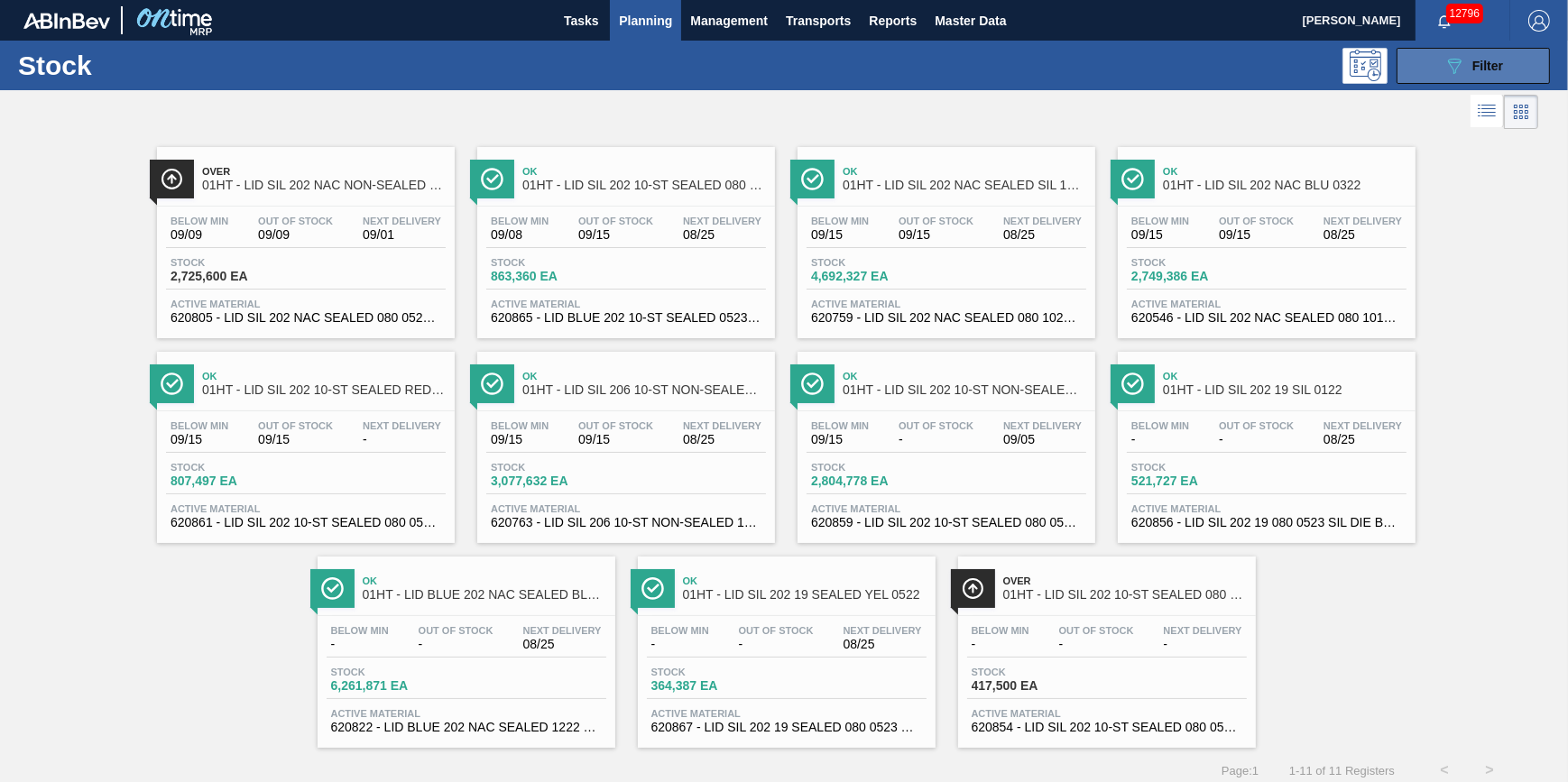
click at [1409, 77] on button "089F7B8B-B2A5-4AFE-B5C0-19BA573D28AC Filter" at bounding box center [1472, 65] width 153 height 36
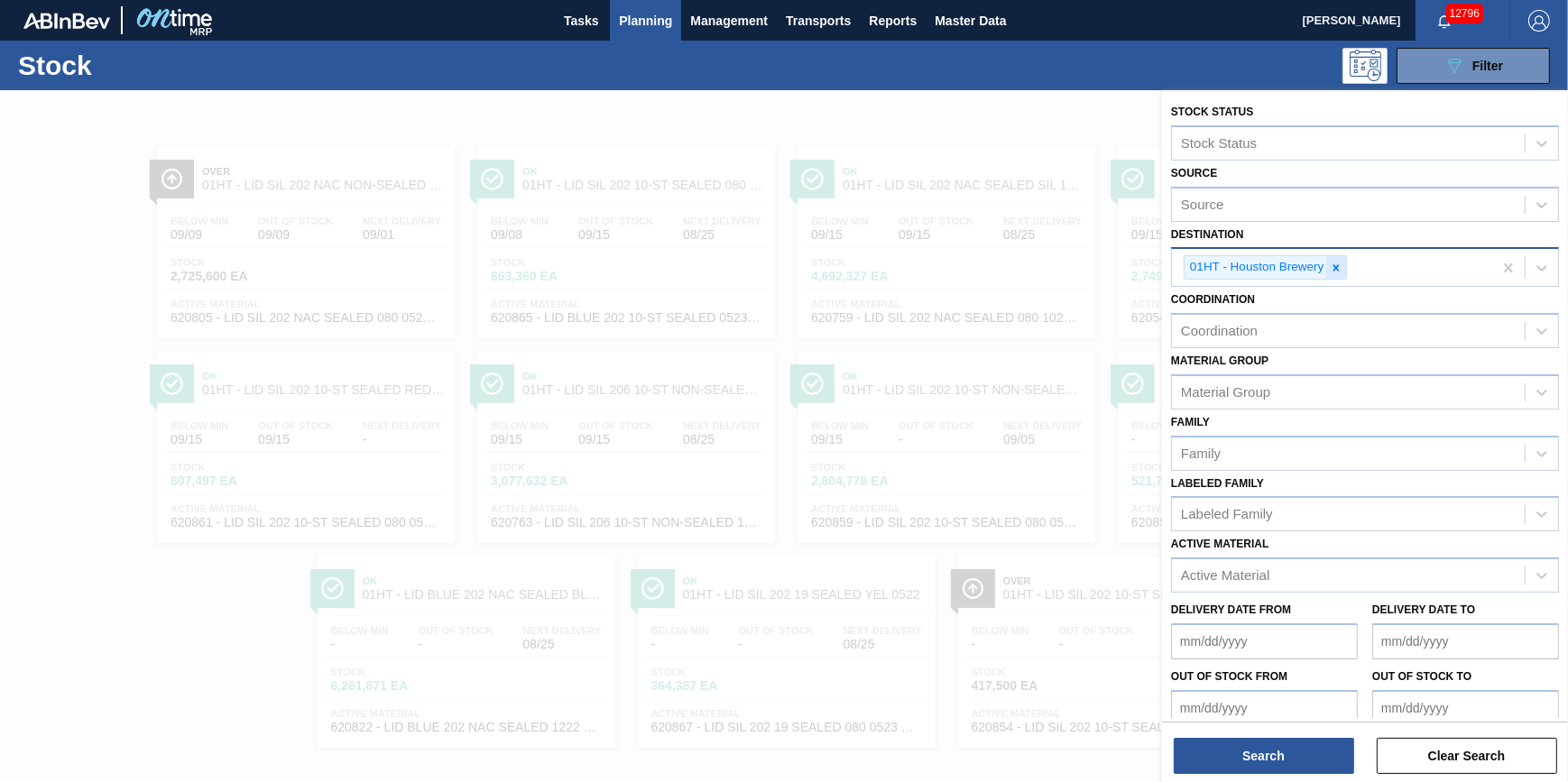
click at [1341, 268] on icon at bounding box center [1336, 268] width 13 height 13
click at [1341, 268] on div "01HT - Houston Brewery" at bounding box center [1332, 268] width 320 height 37
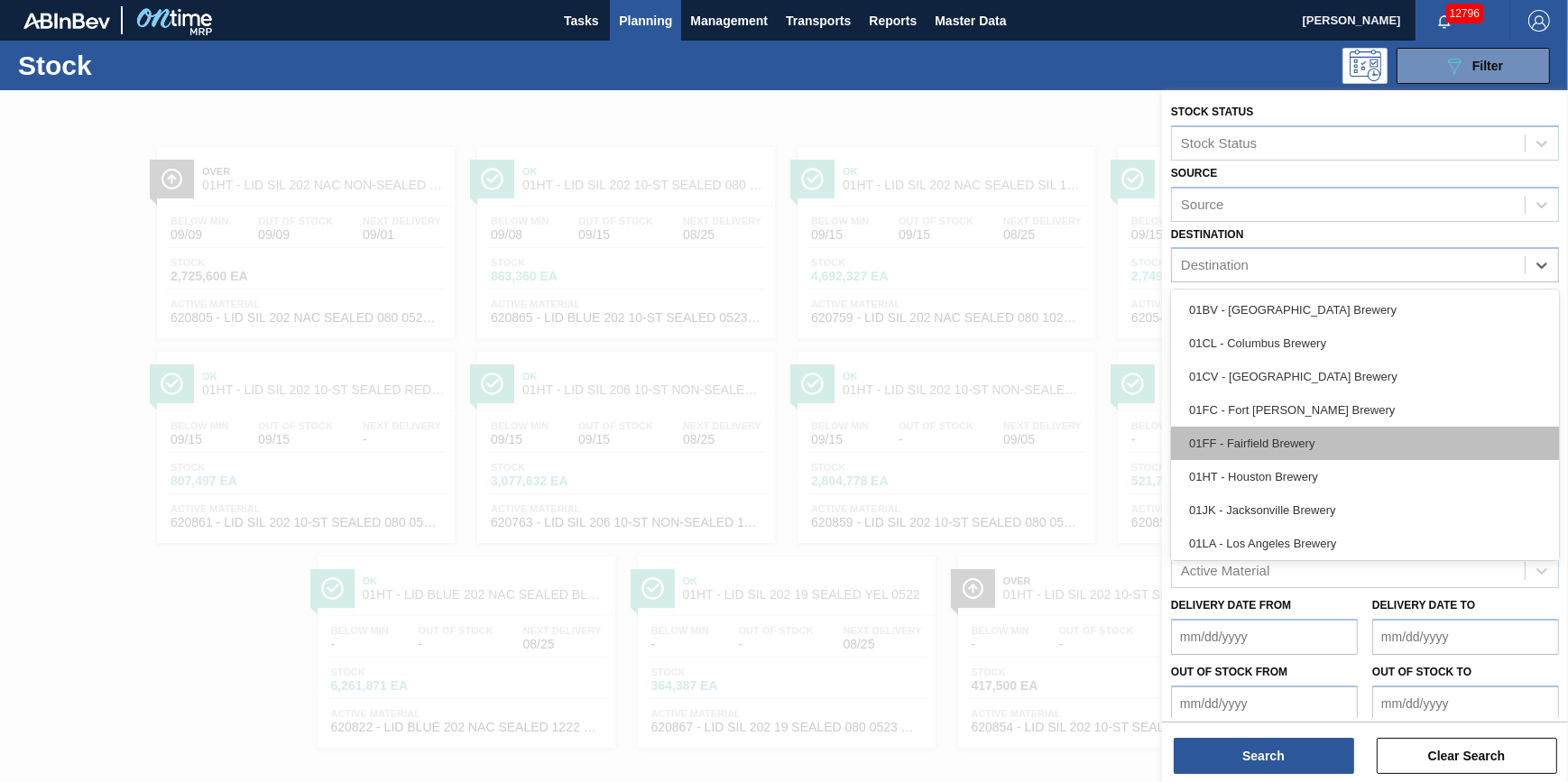
click at [1308, 441] on div "01FF - Fairfield Brewery" at bounding box center [1364, 443] width 388 height 33
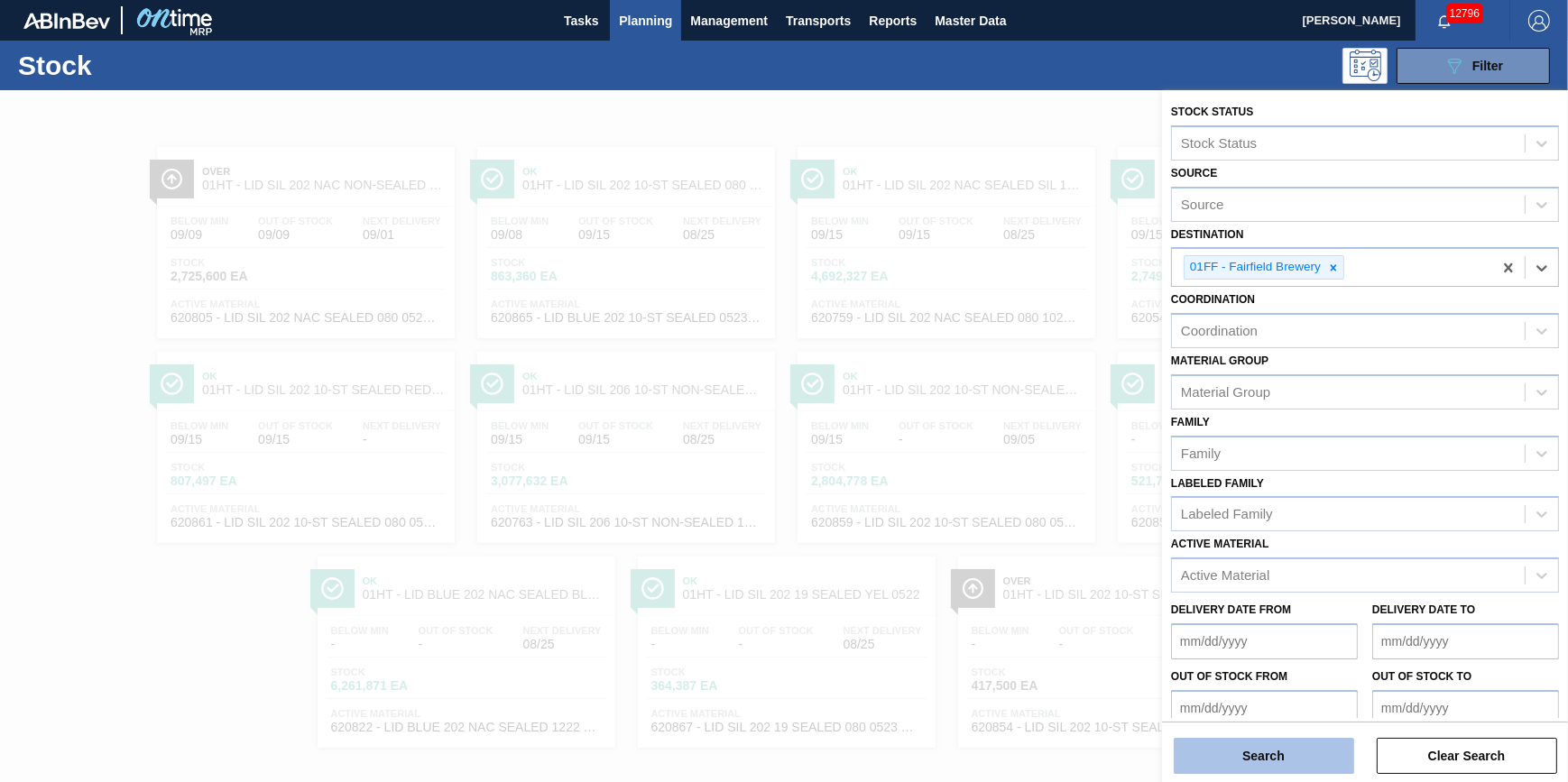
click at [1283, 764] on button "Search" at bounding box center [1263, 756] width 181 height 36
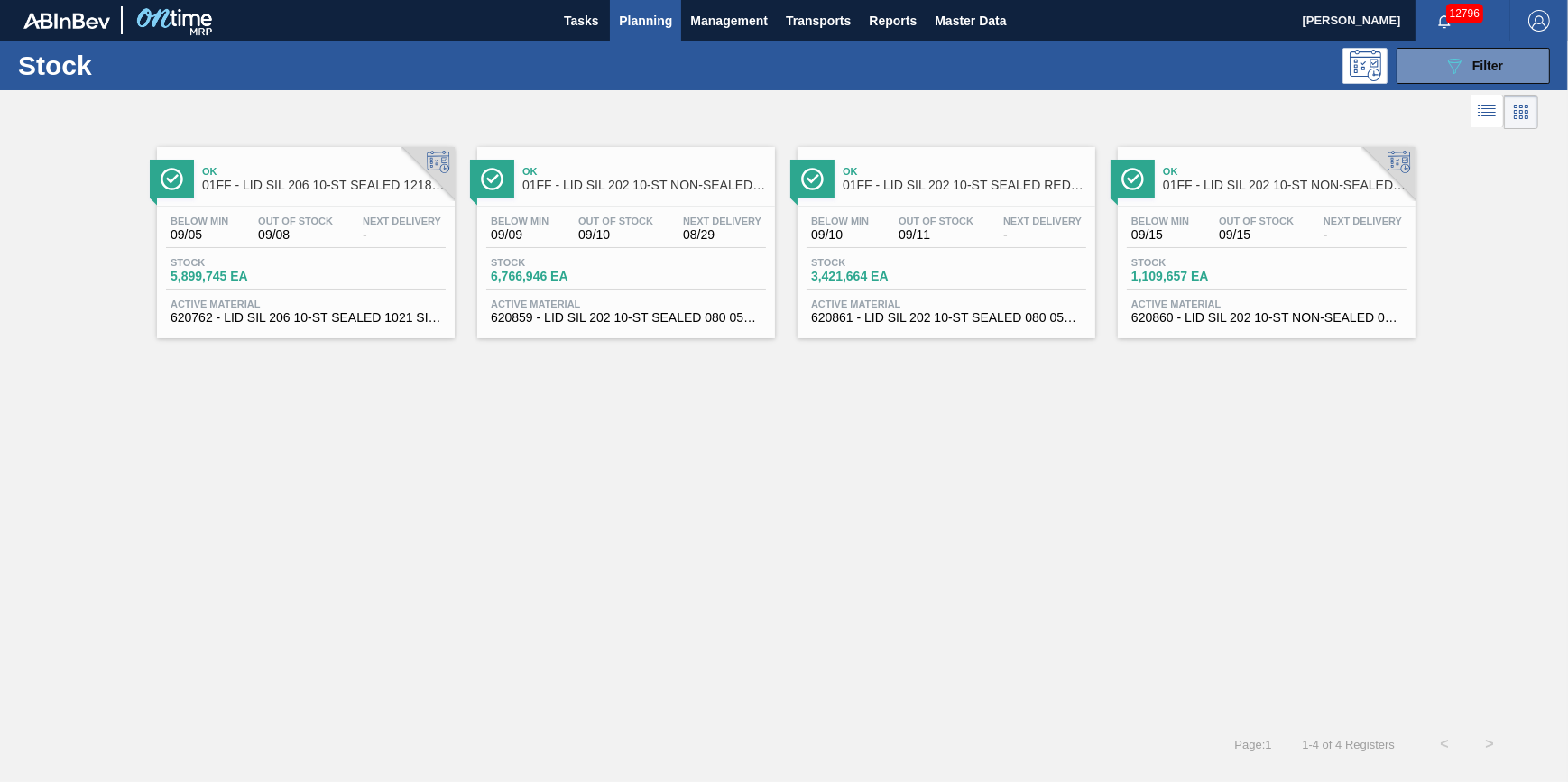
click at [633, 228] on span "09/10" at bounding box center [615, 235] width 75 height 14
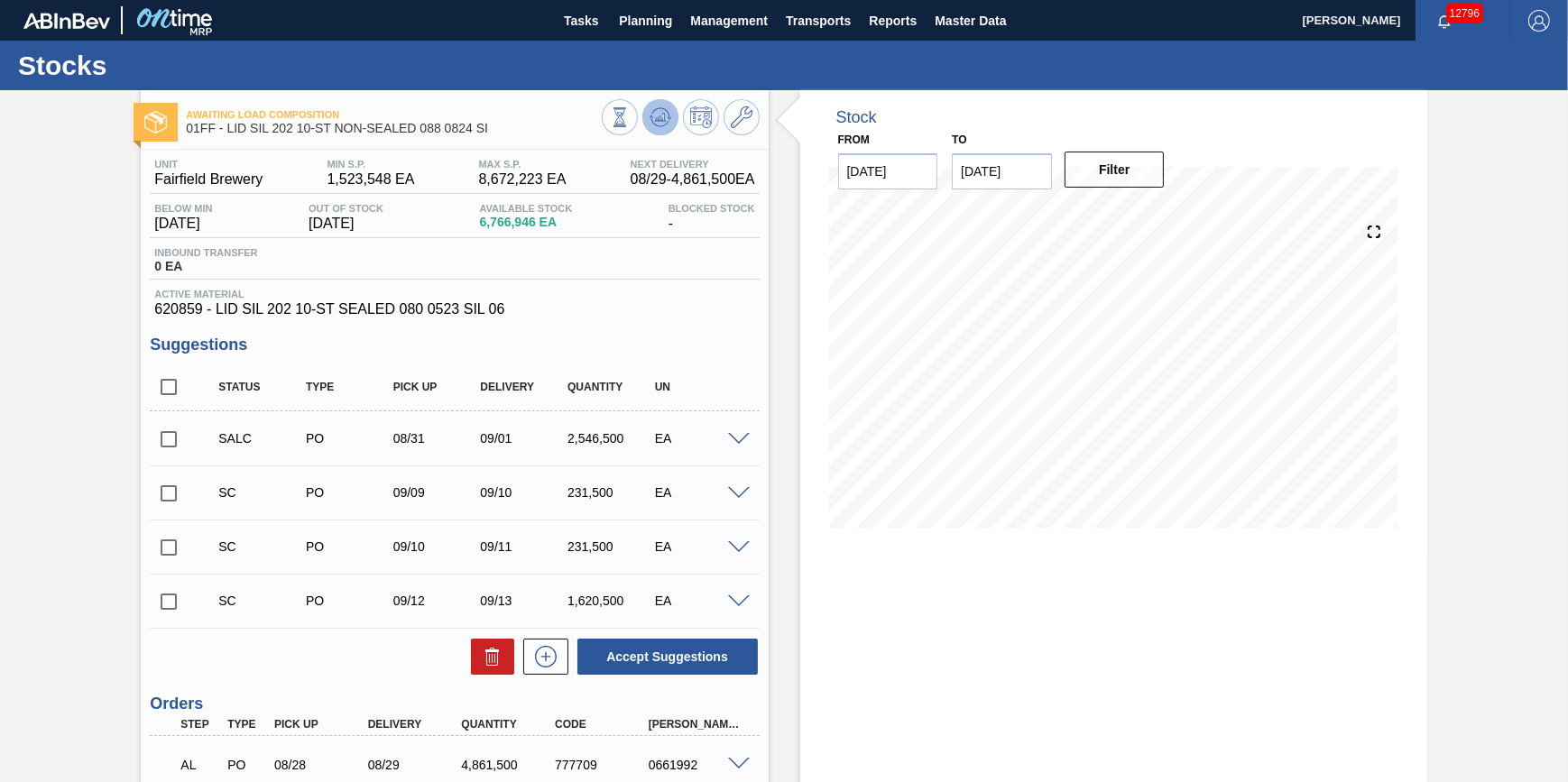
click at [643, 122] on button at bounding box center [660, 117] width 36 height 36
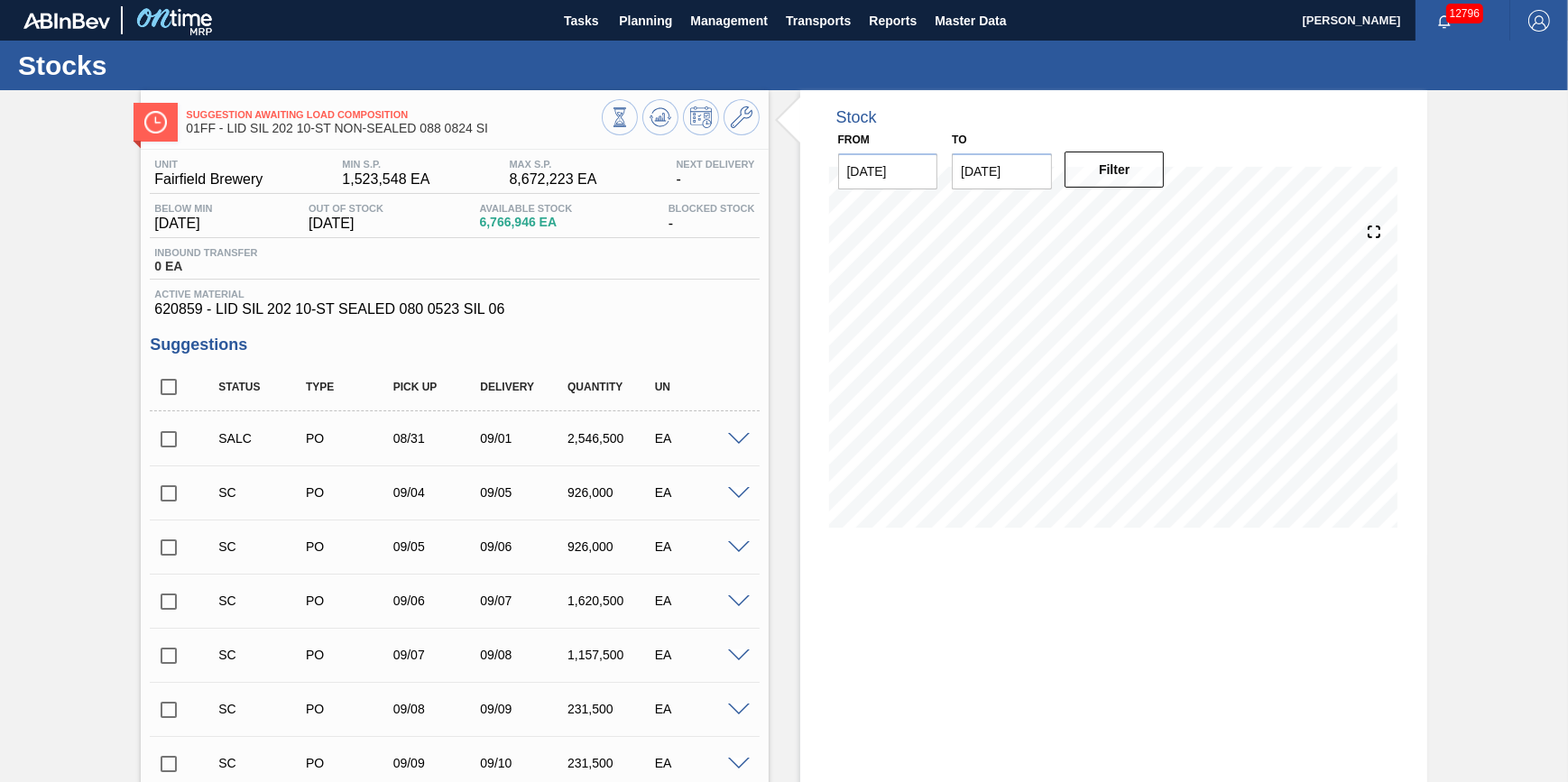
click at [550, 34] on div "Tasks Planning Management Transports Reports Master Data" at bounding box center [784, 21] width 1568 height 41
click at [561, 25] on span "Tasks" at bounding box center [581, 21] width 40 height 21
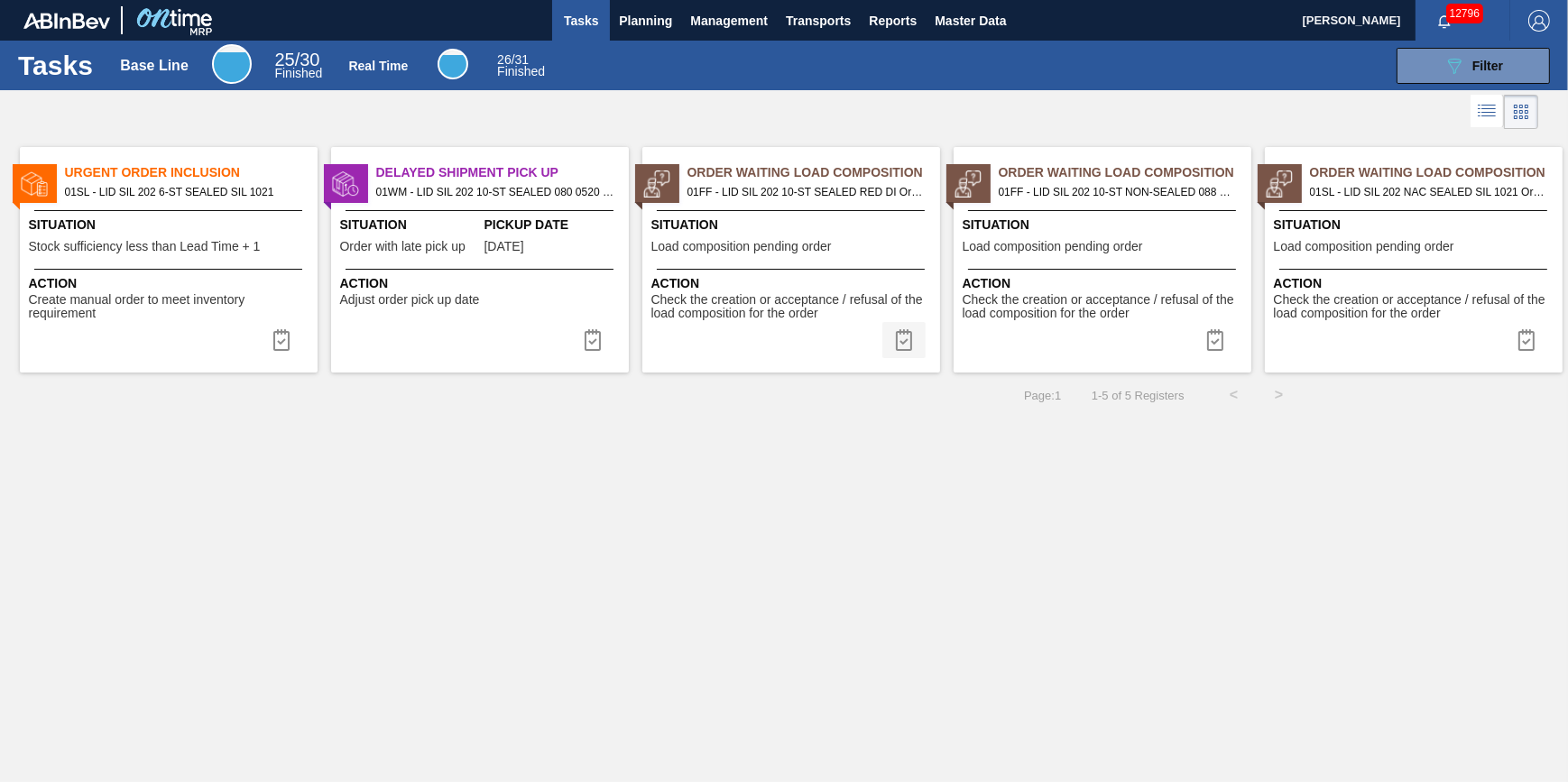
click at [894, 343] on img at bounding box center [904, 340] width 21 height 21
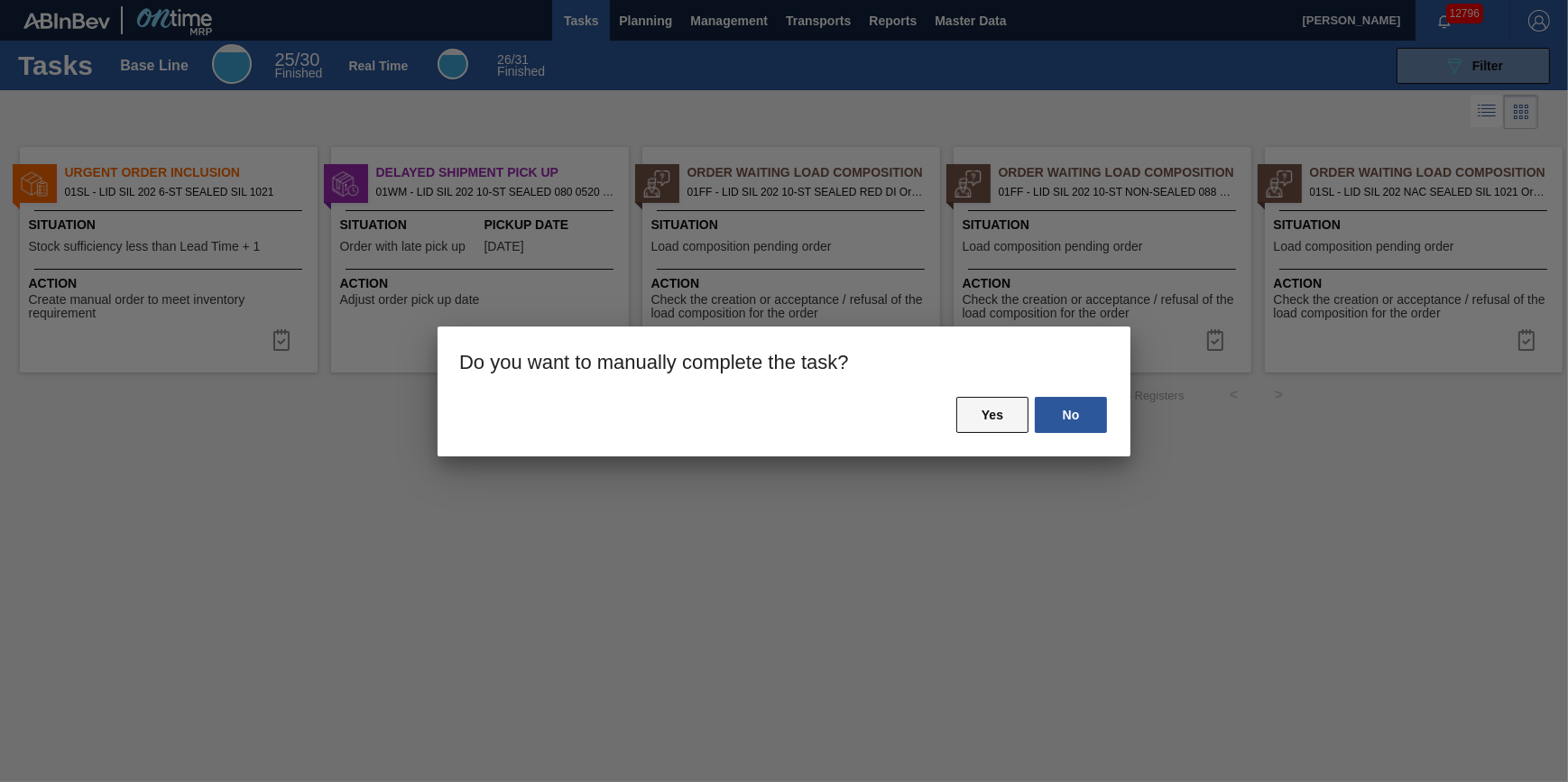
click at [1001, 425] on button "Yes" at bounding box center [992, 415] width 72 height 36
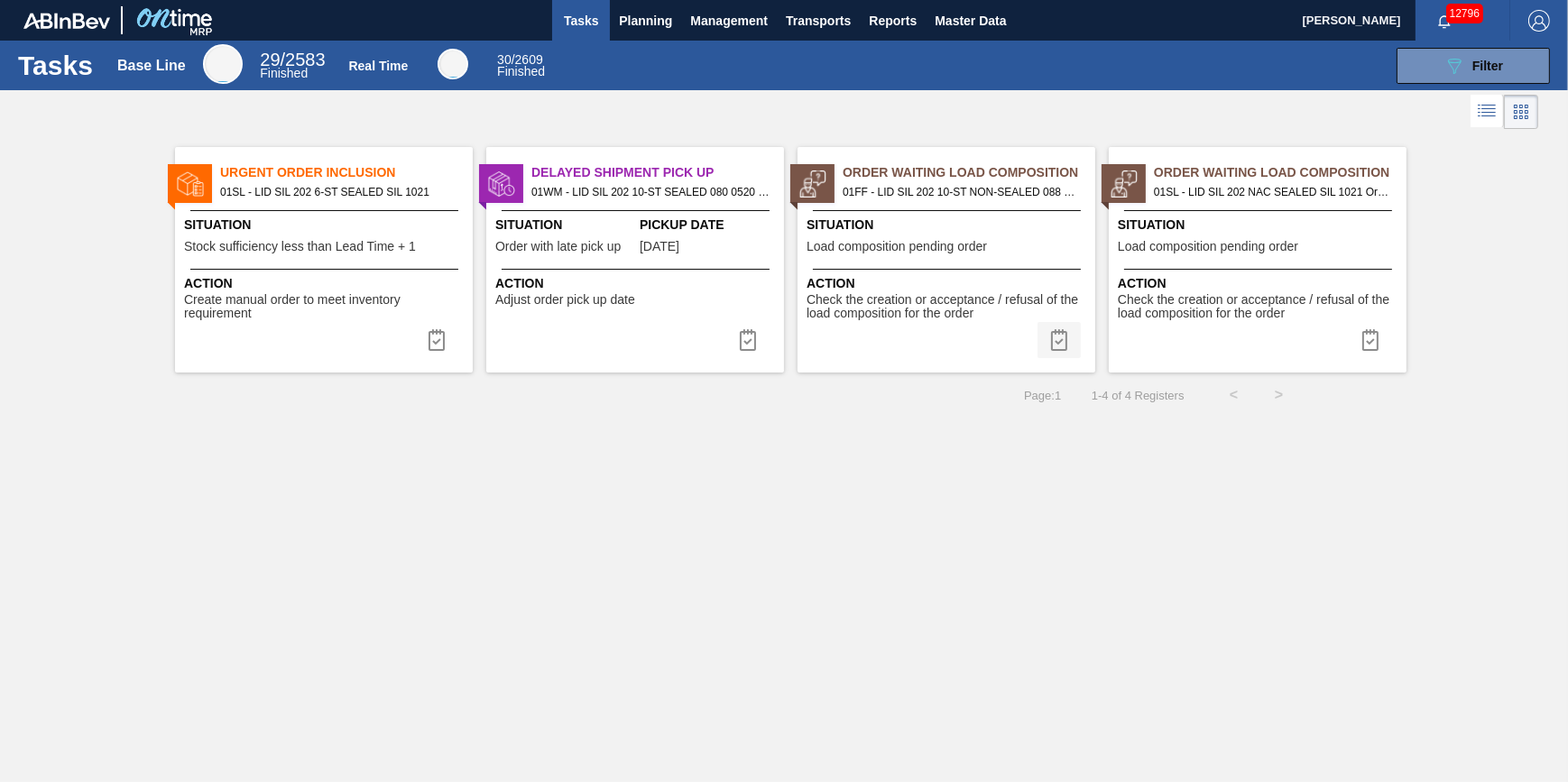
click at [1062, 345] on img at bounding box center [1059, 340] width 21 height 21
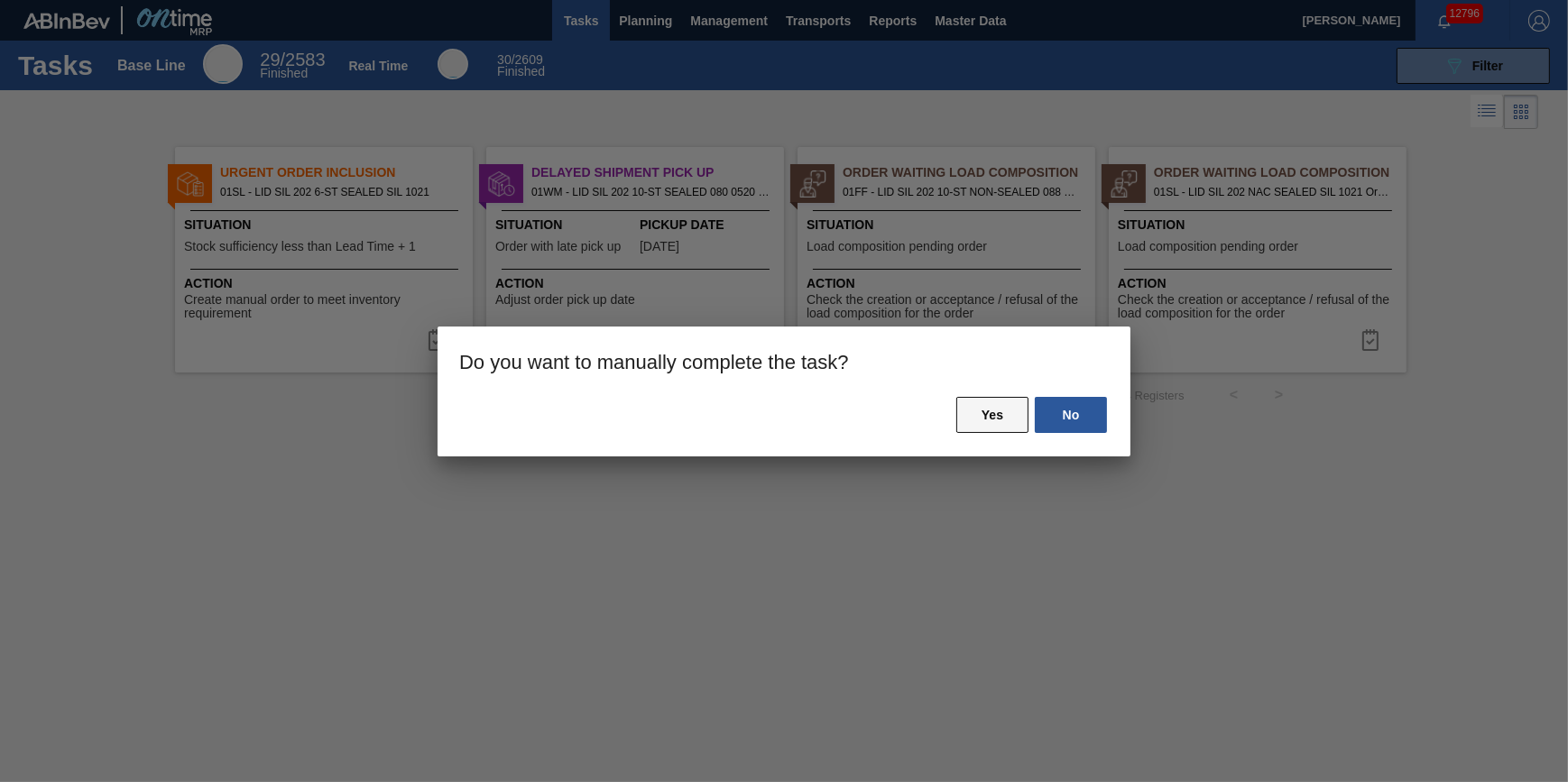
click at [1014, 405] on button "Yes" at bounding box center [992, 415] width 72 height 36
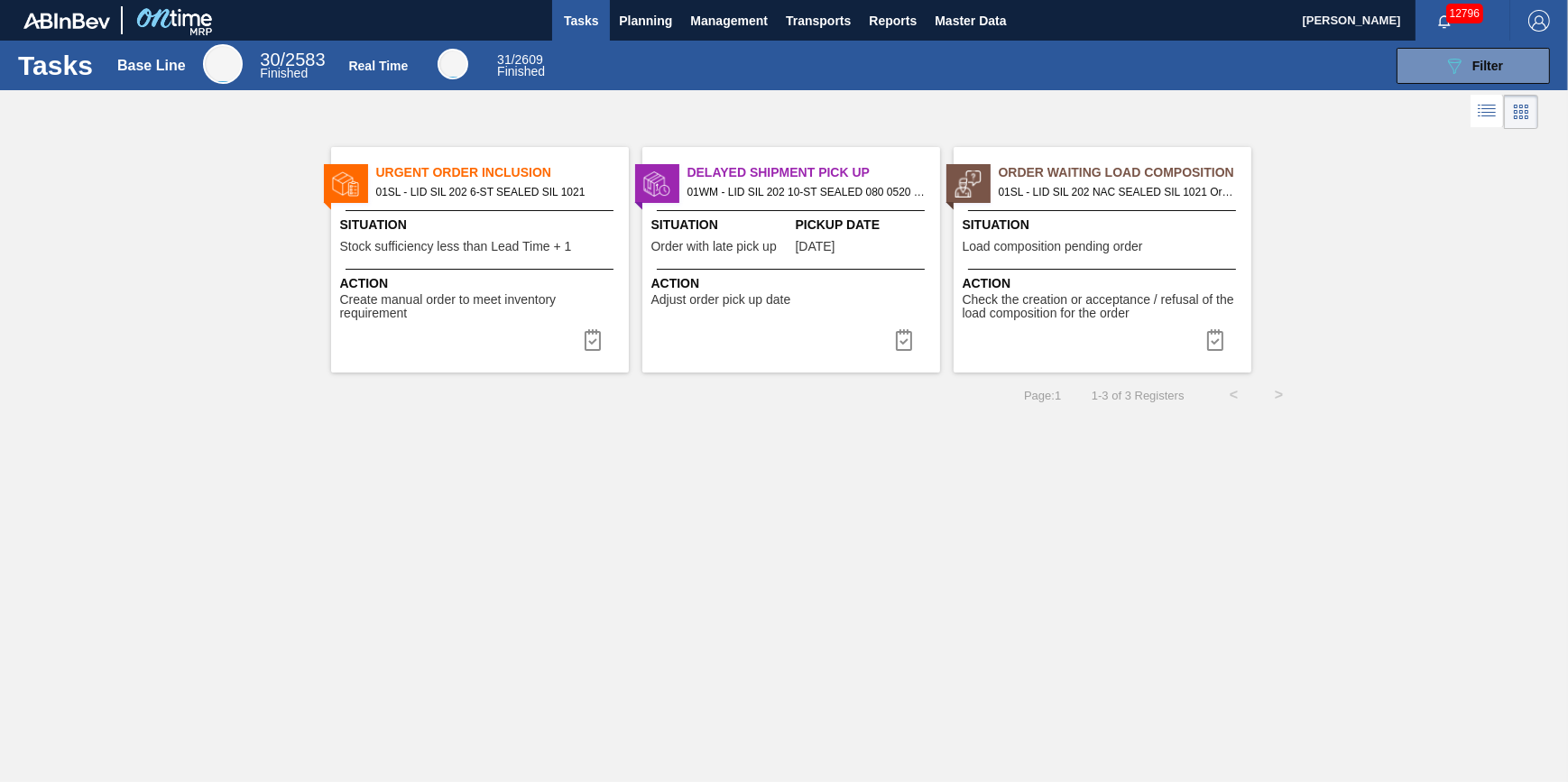
click at [1049, 277] on span "Action" at bounding box center [1104, 283] width 284 height 19
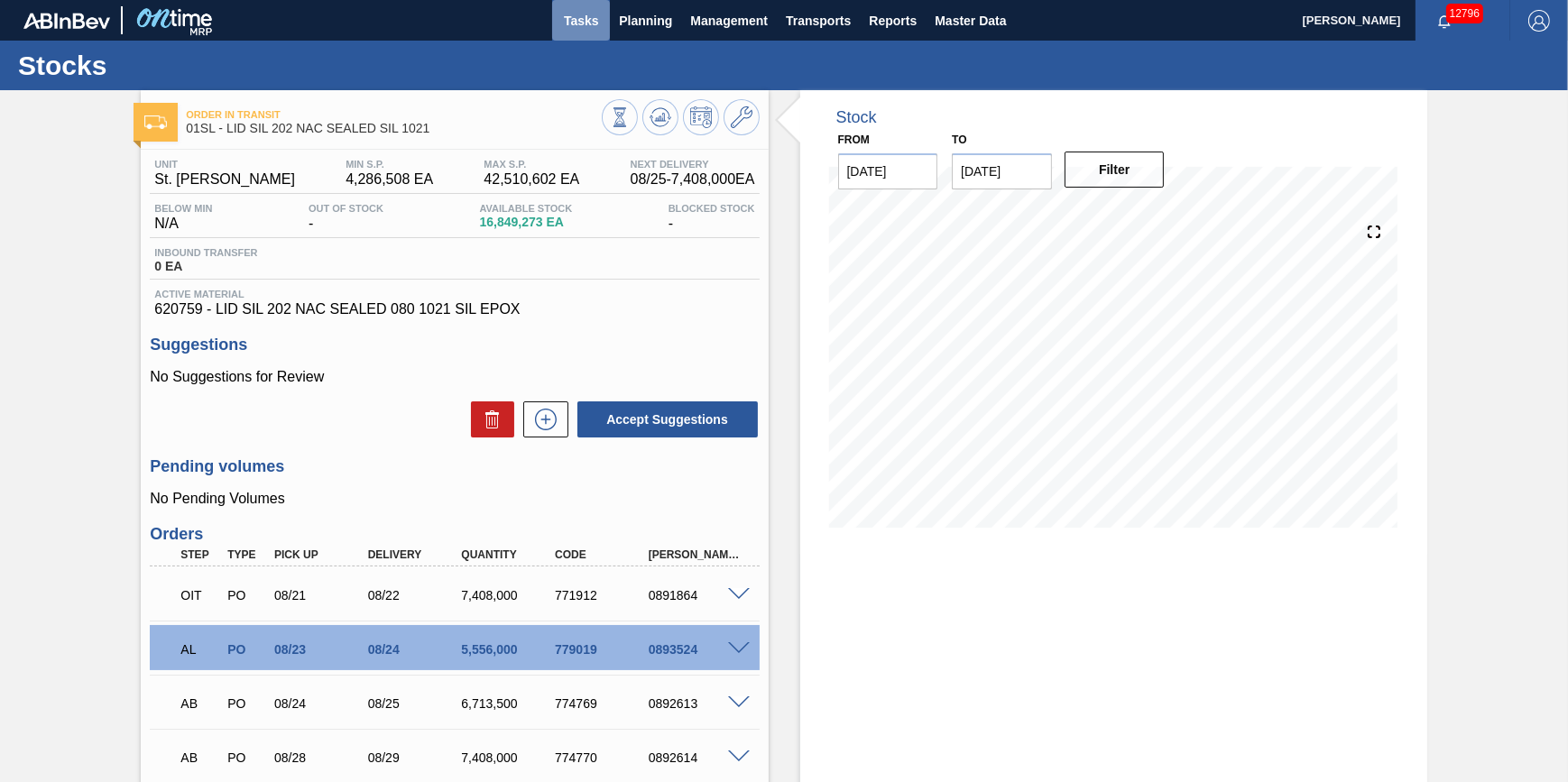
click at [563, 23] on span "Tasks" at bounding box center [581, 21] width 40 height 21
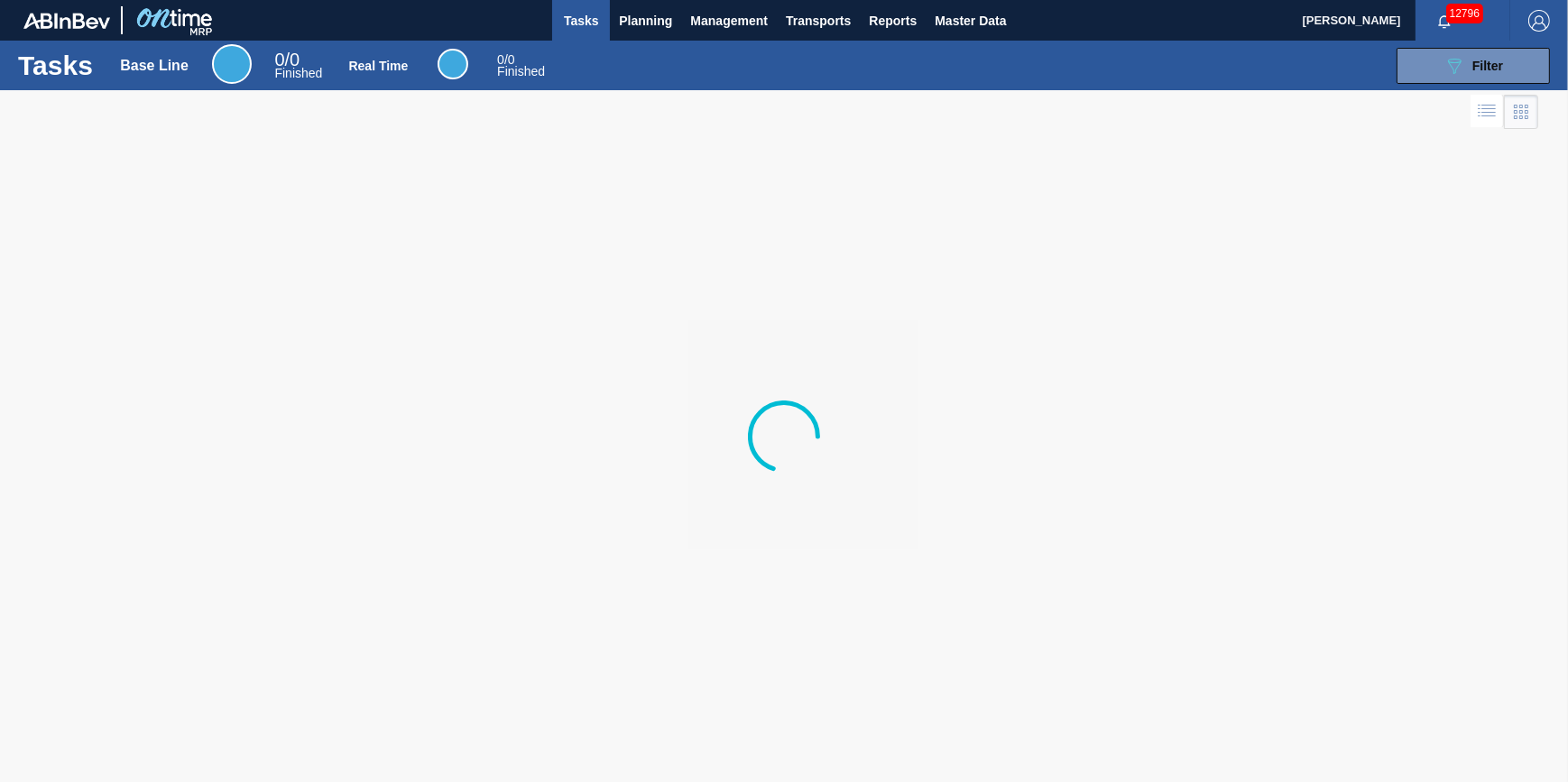
click at [563, 52] on div "089F7B8B-B2A5-4AFE-B5C0-19BA573D28AC Filter" at bounding box center [1059, 65] width 1000 height 36
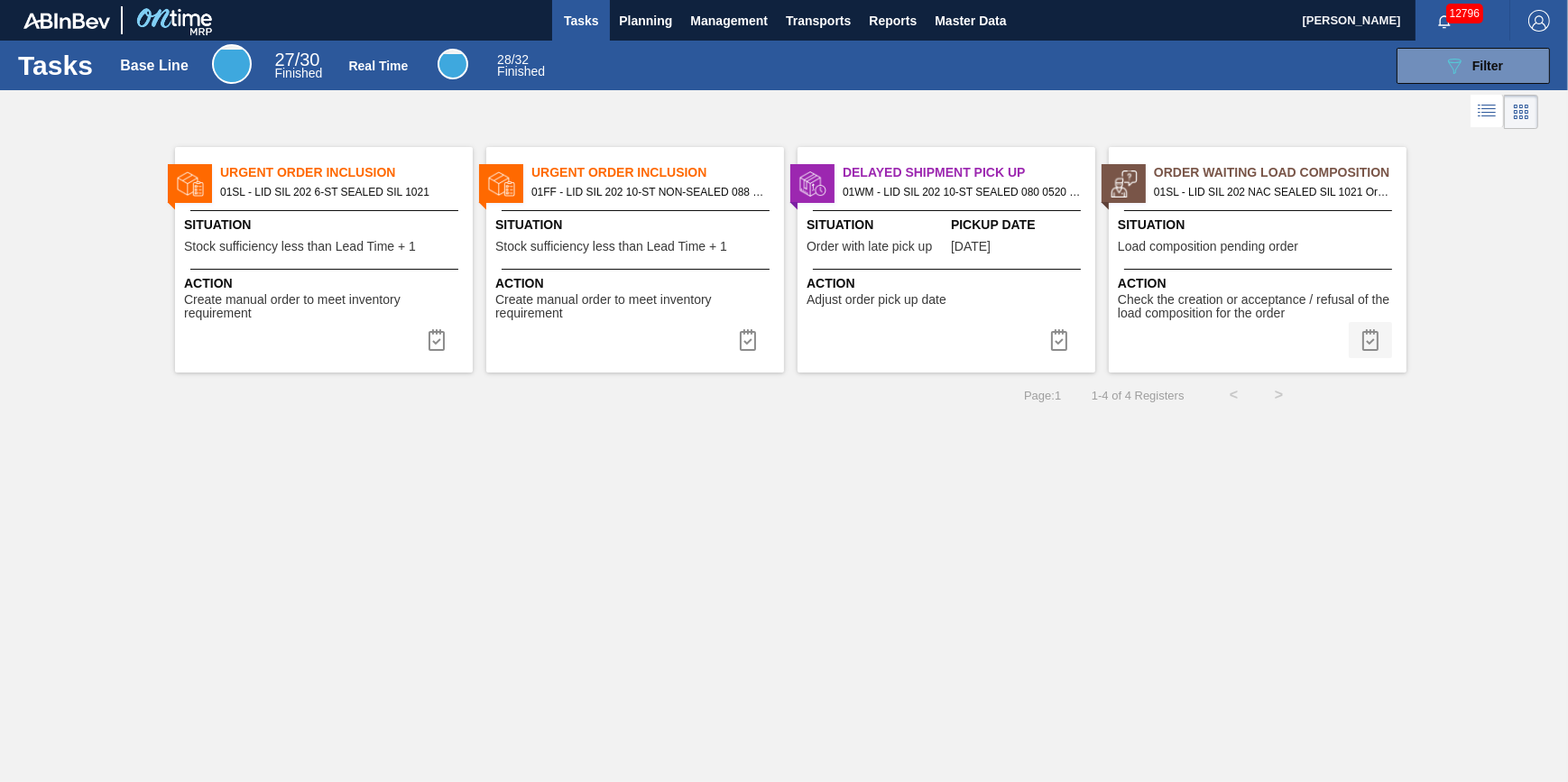
click at [1378, 337] on img at bounding box center [1370, 340] width 21 height 21
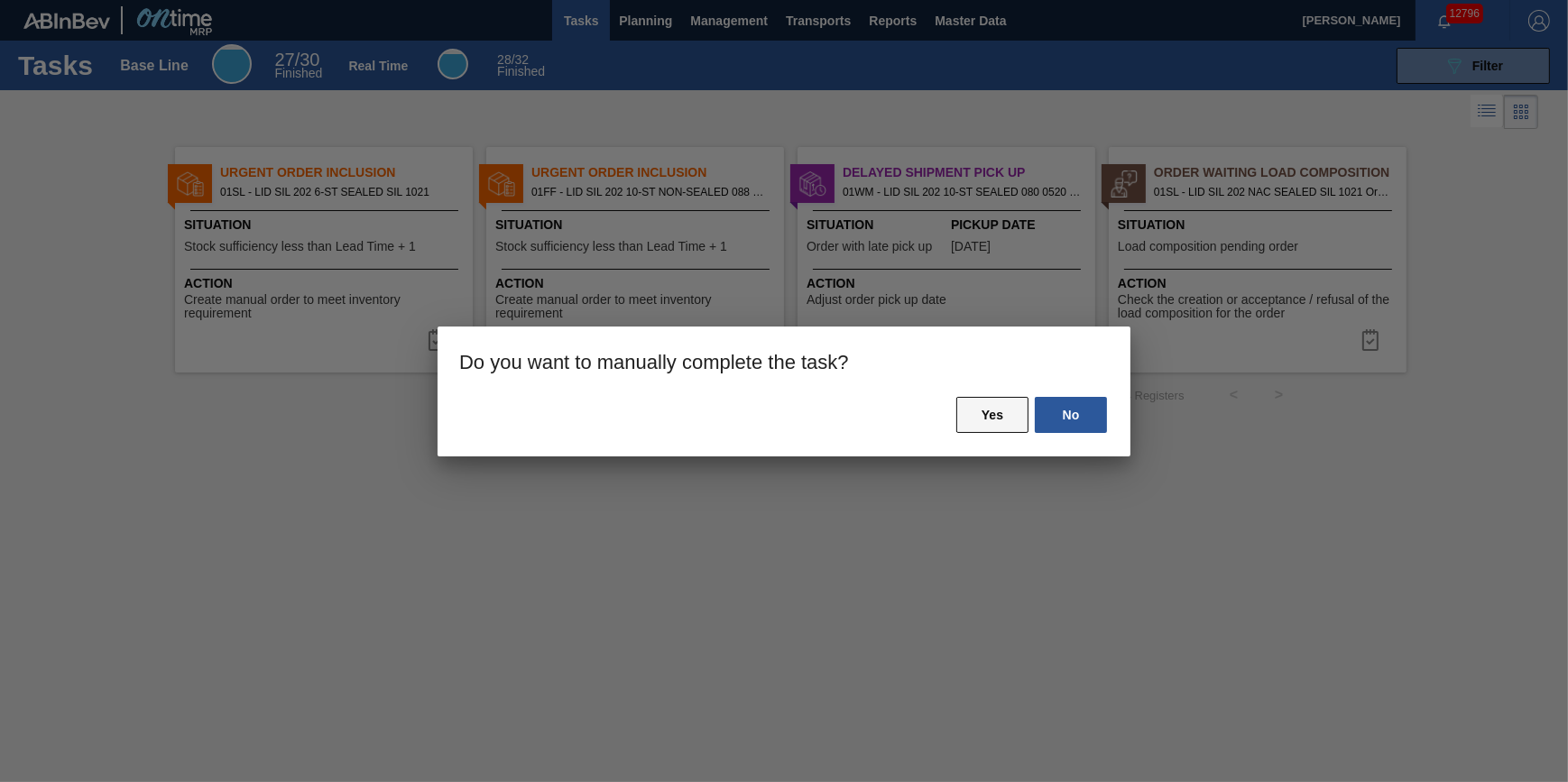
click at [1000, 414] on button "Yes" at bounding box center [992, 415] width 72 height 36
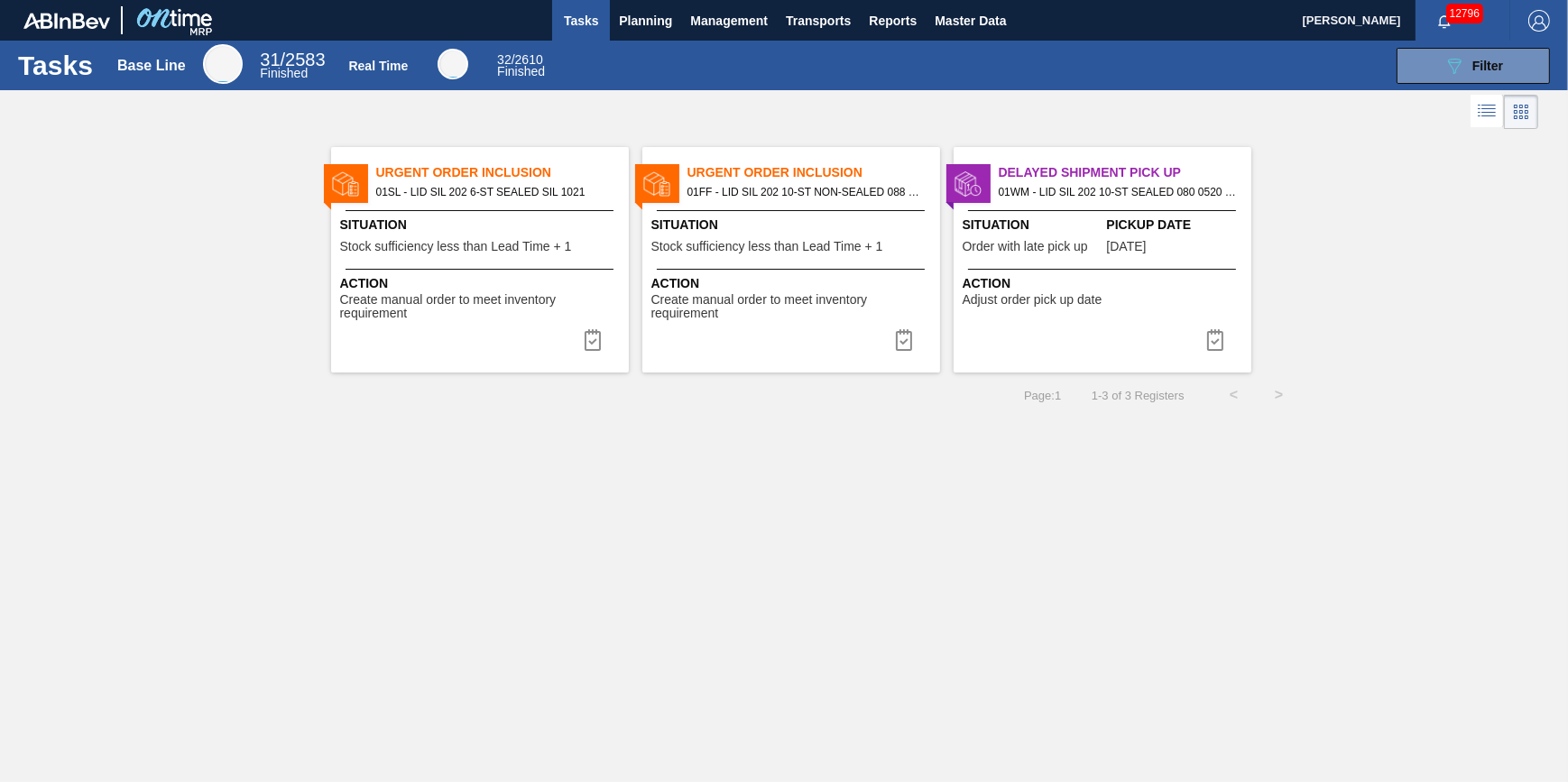
click at [578, 34] on button "Tasks" at bounding box center [580, 21] width 58 height 41
click at [649, 26] on span "Planning" at bounding box center [645, 21] width 54 height 21
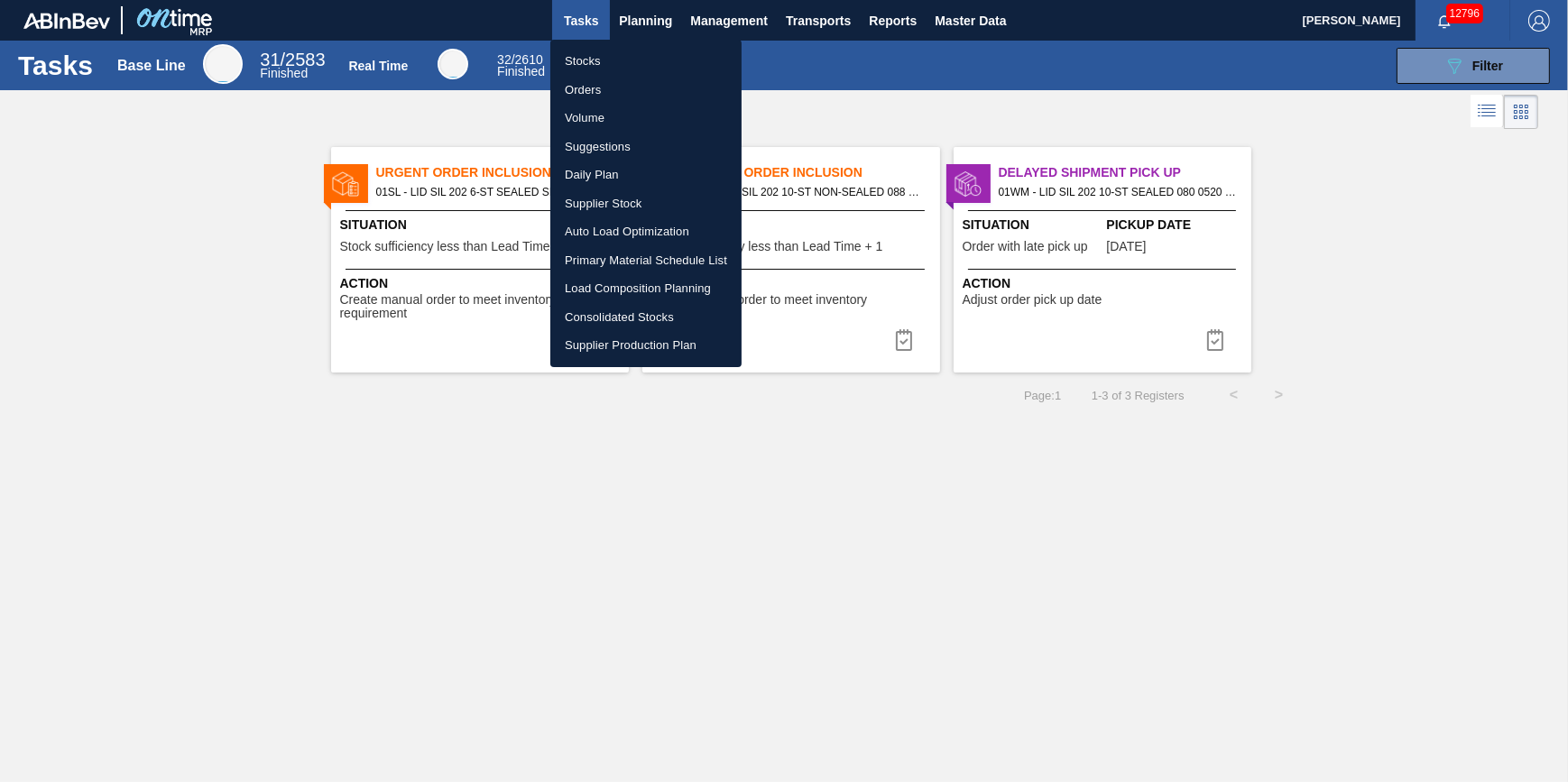
click at [632, 47] on li "Stocks" at bounding box center [646, 62] width 191 height 29
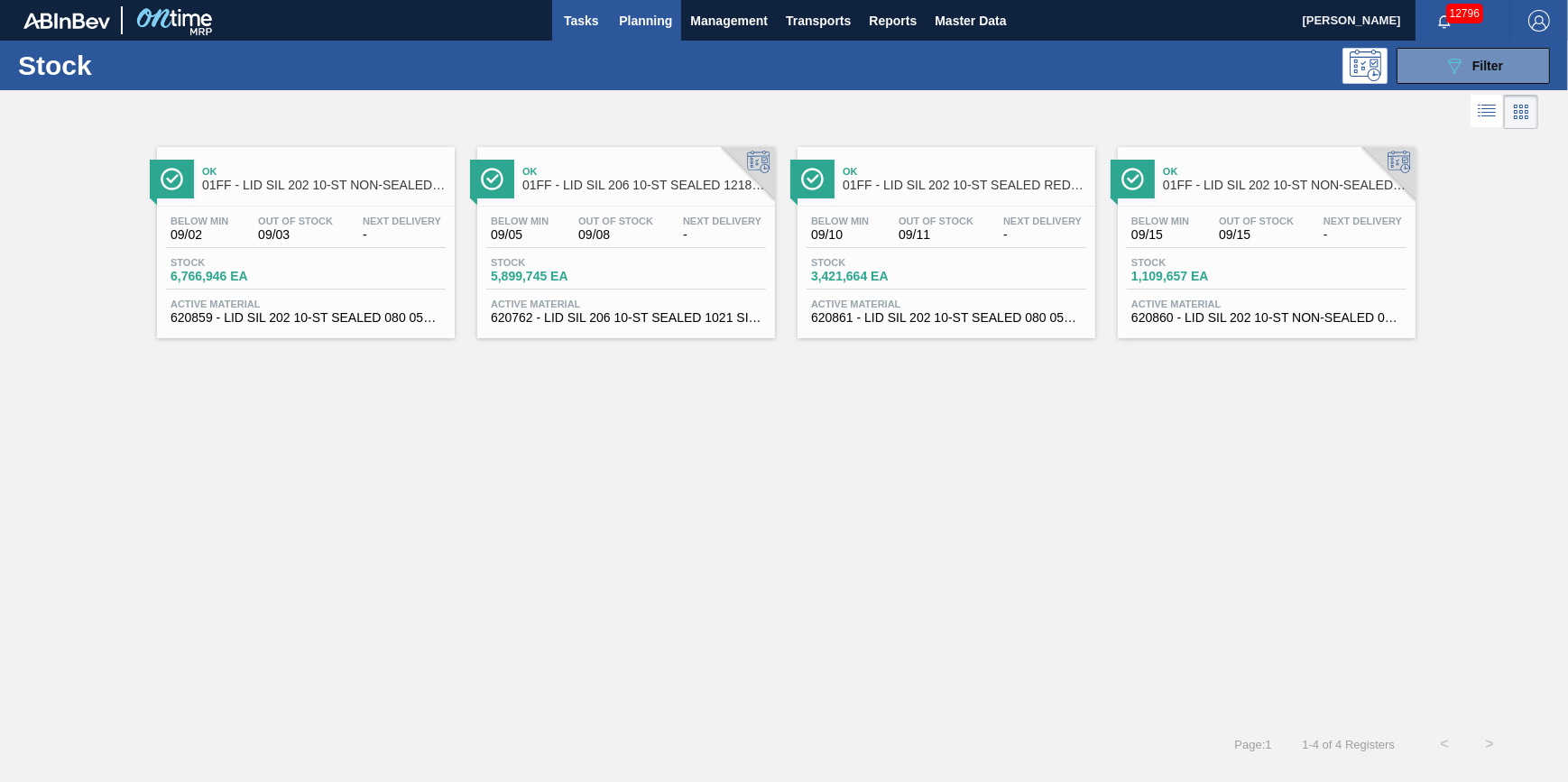
click at [567, 41] on div "Stock 089F7B8B-B2A5-4AFE-B5C0-19BA573D28AC Filter" at bounding box center [784, 65] width 1568 height 50
click at [570, 32] on button "Tasks" at bounding box center [580, 21] width 58 height 41
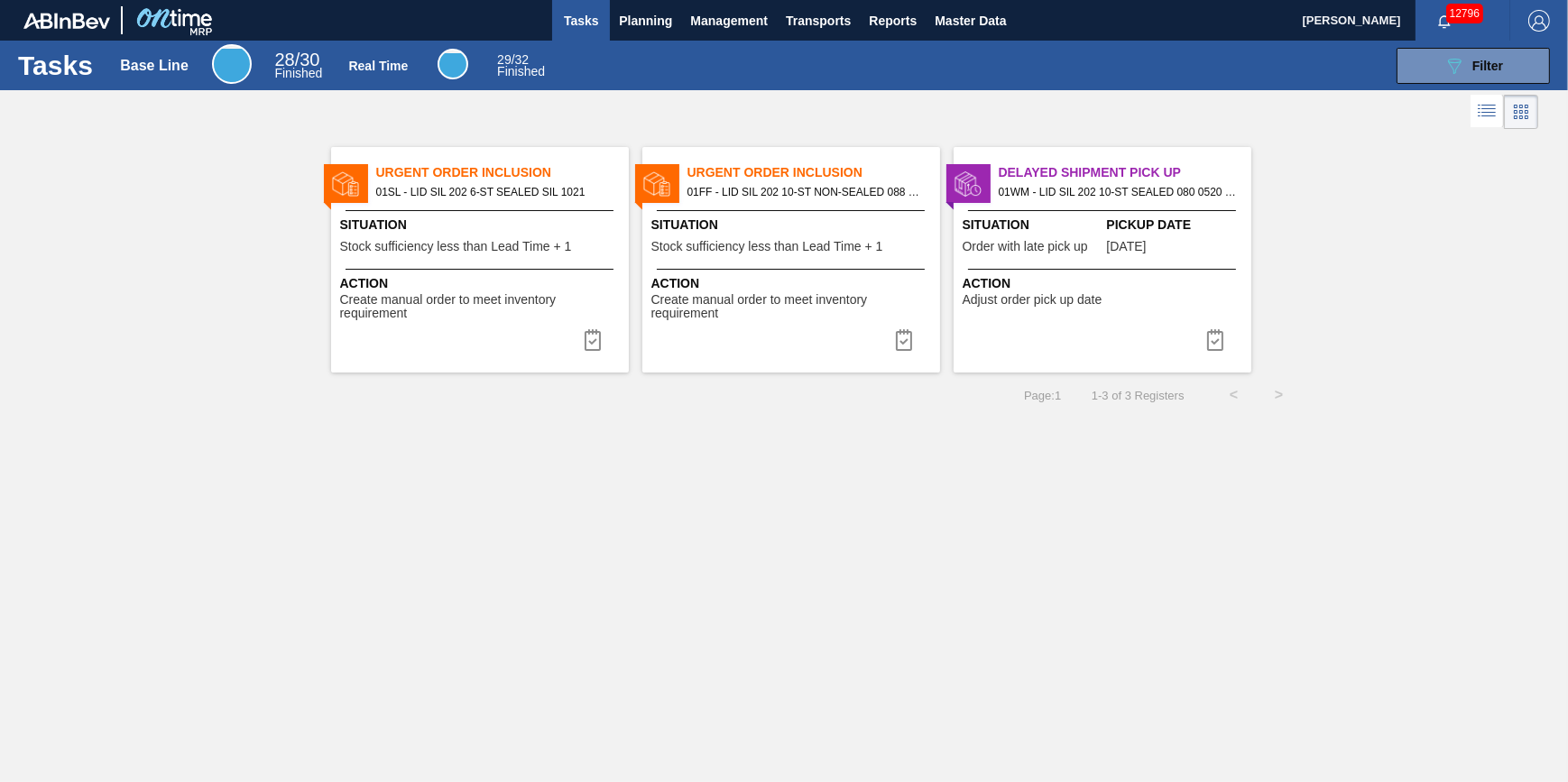
click at [572, 25] on span "Tasks" at bounding box center [581, 21] width 40 height 21
click at [624, 26] on span "Planning" at bounding box center [645, 21] width 54 height 21
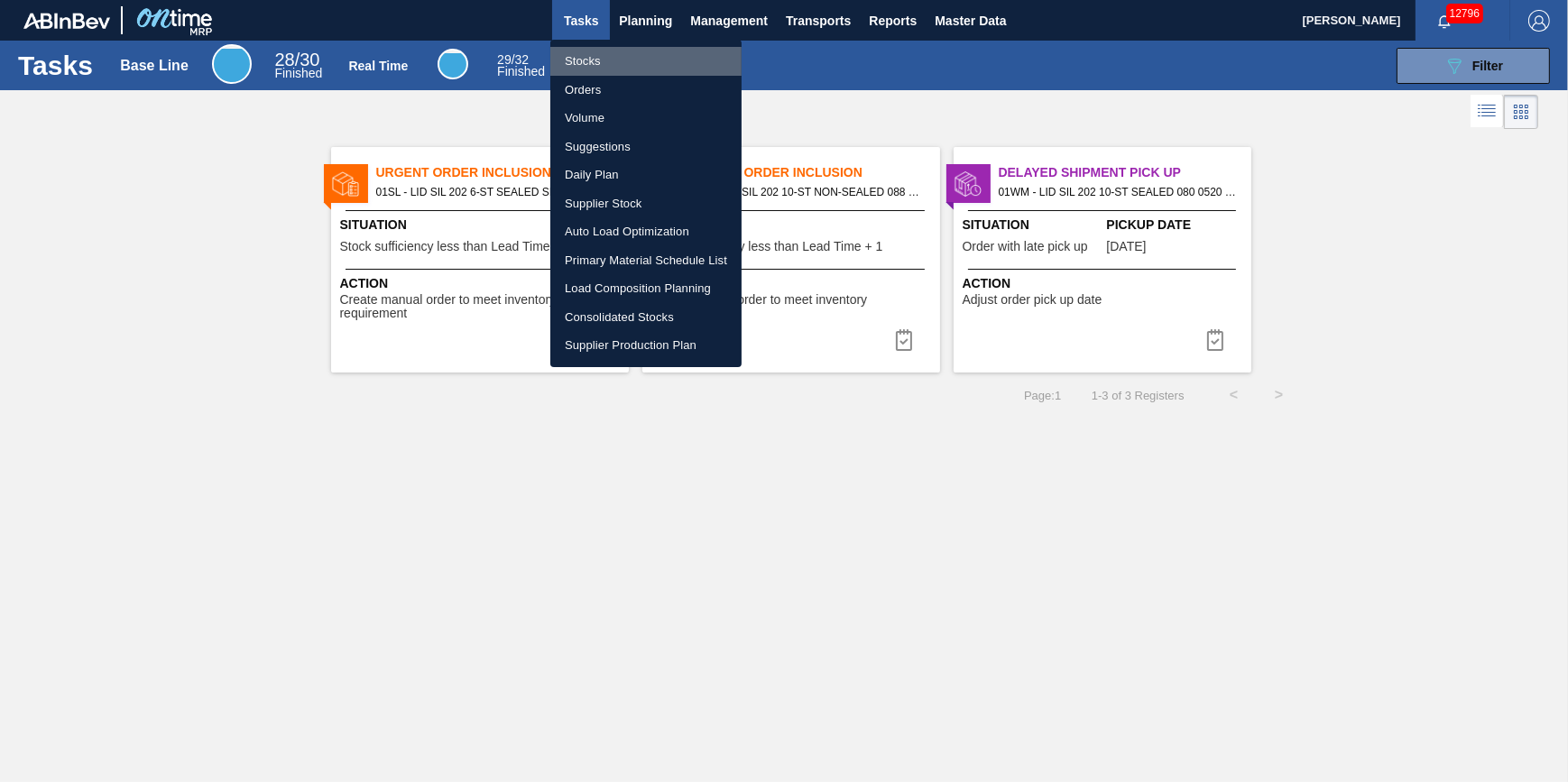
click at [615, 62] on li "Stocks" at bounding box center [646, 62] width 191 height 29
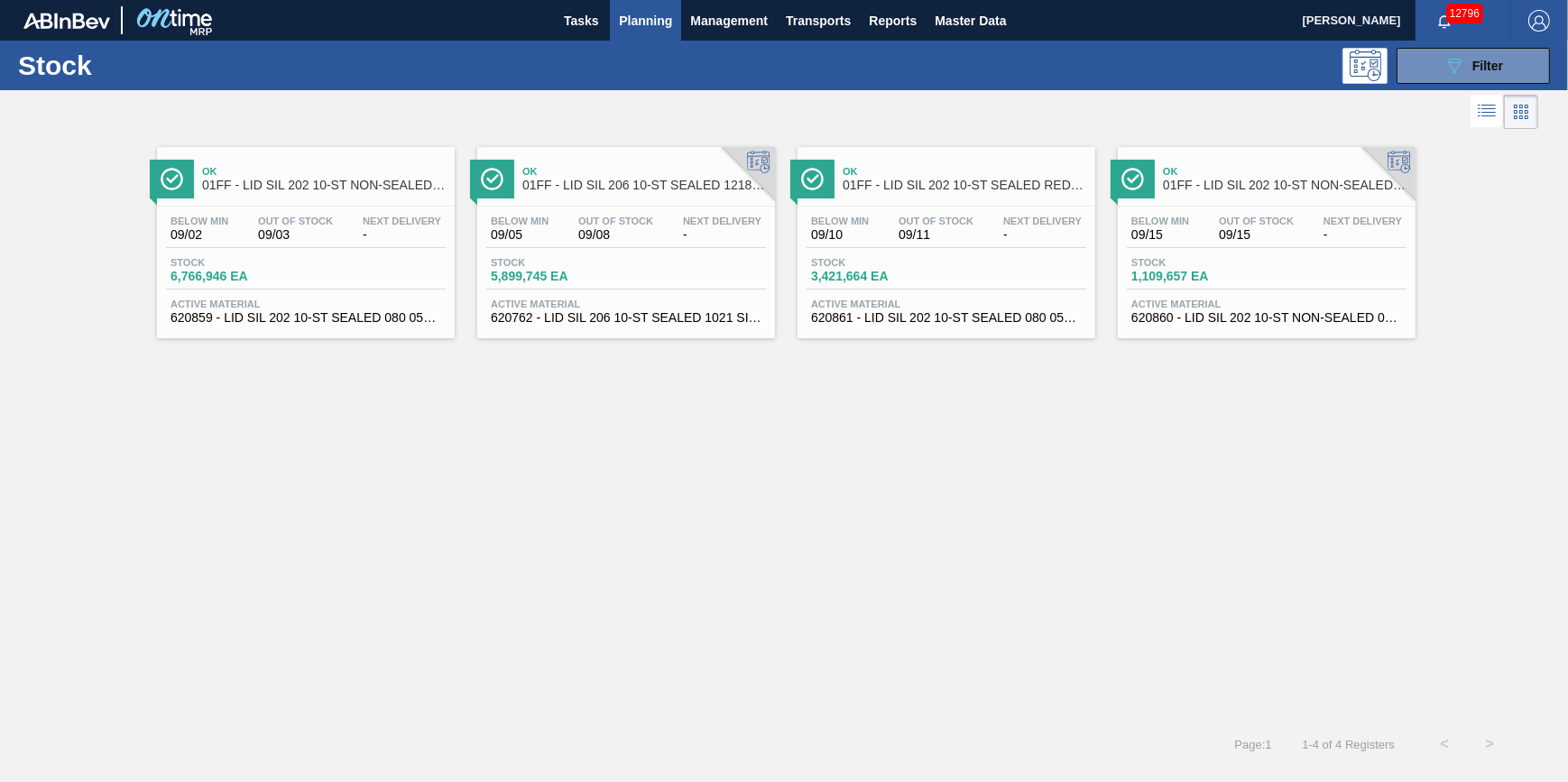
click at [655, 32] on button "Planning" at bounding box center [645, 21] width 71 height 41
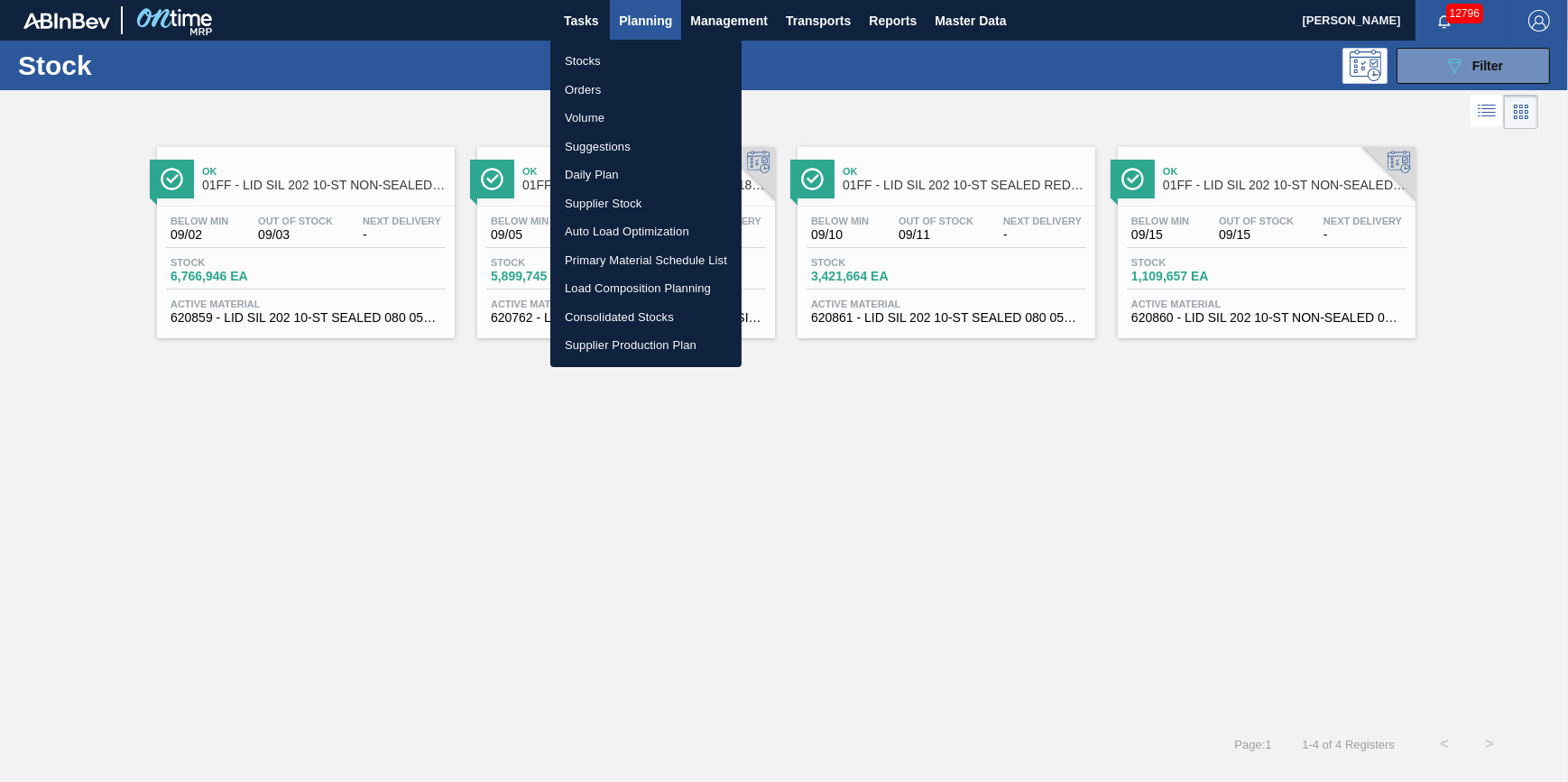
click at [654, 60] on li "Stocks" at bounding box center [646, 62] width 191 height 29
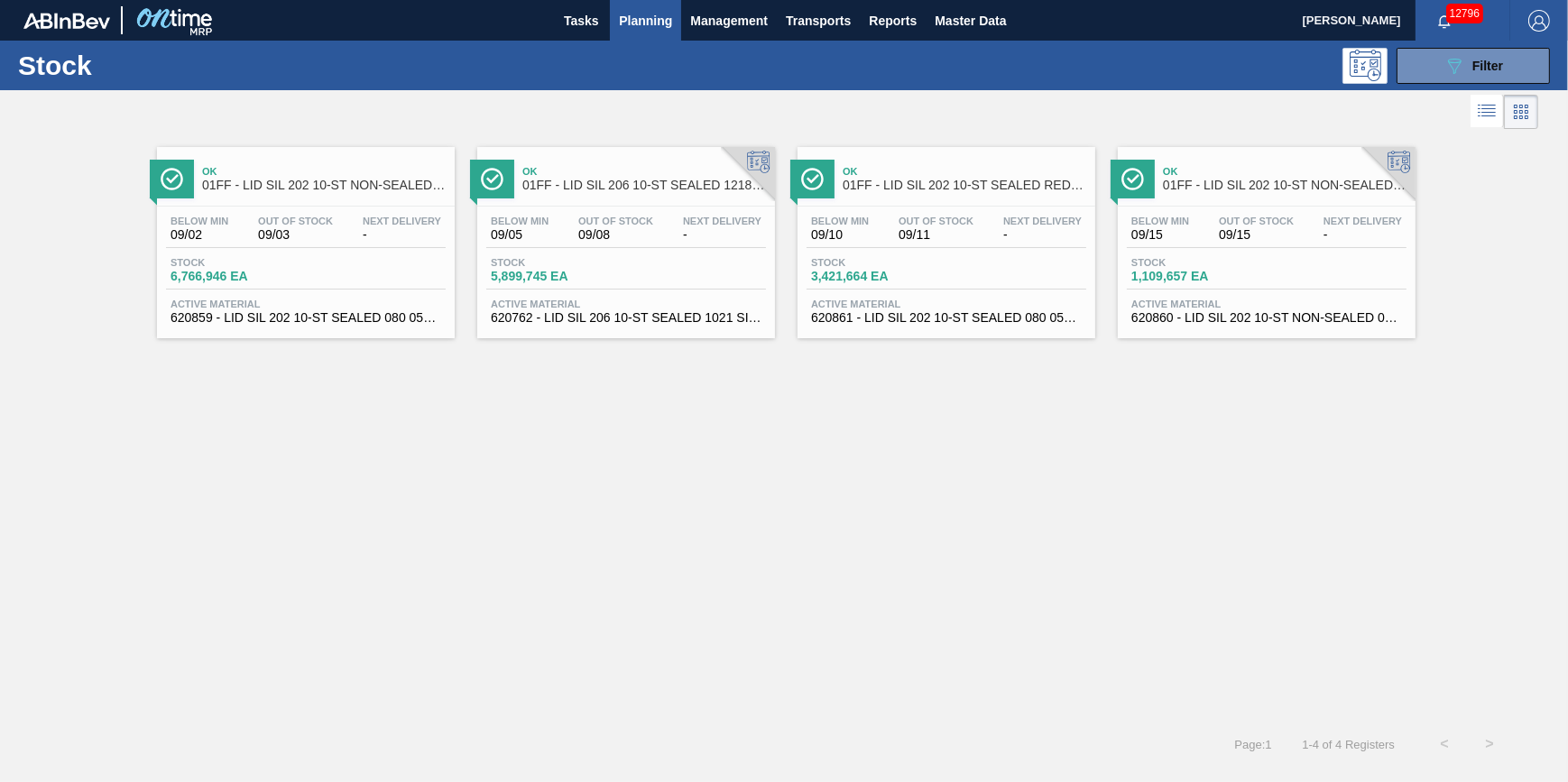
click at [633, 29] on span "Planning" at bounding box center [645, 21] width 54 height 21
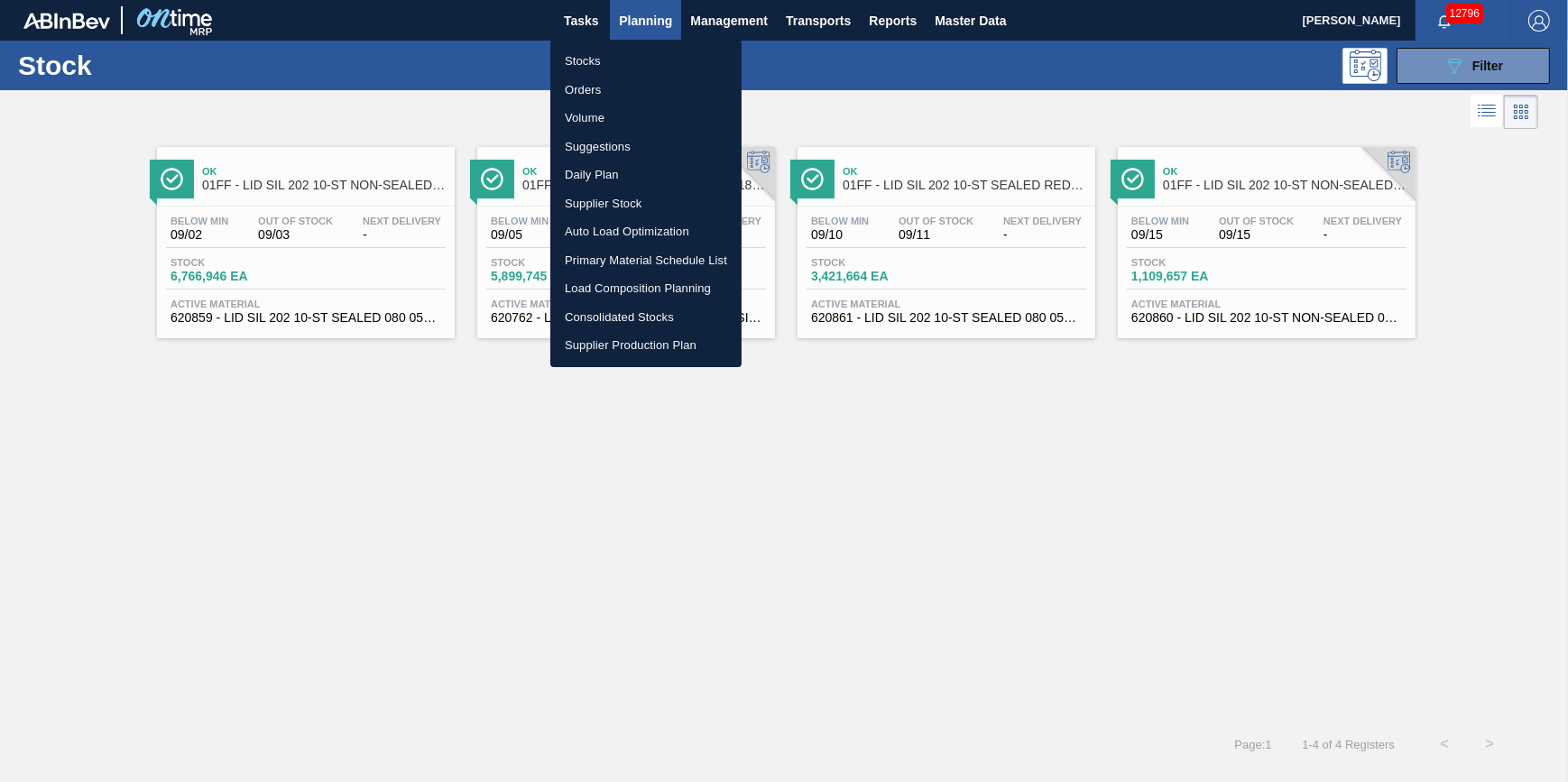
click at [633, 61] on li "Stocks" at bounding box center [646, 62] width 191 height 29
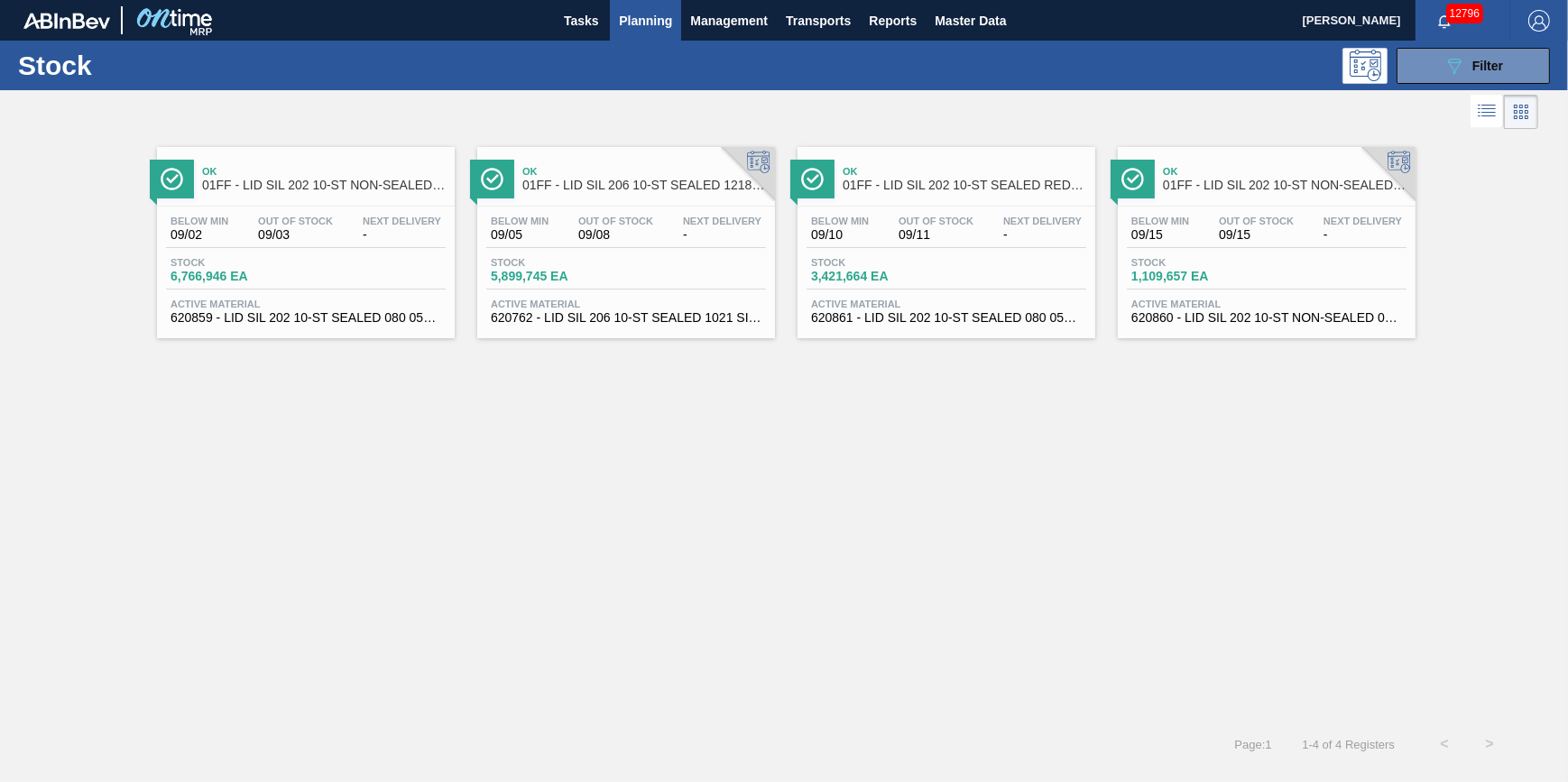
click at [669, 18] on span "Planning" at bounding box center [645, 21] width 54 height 21
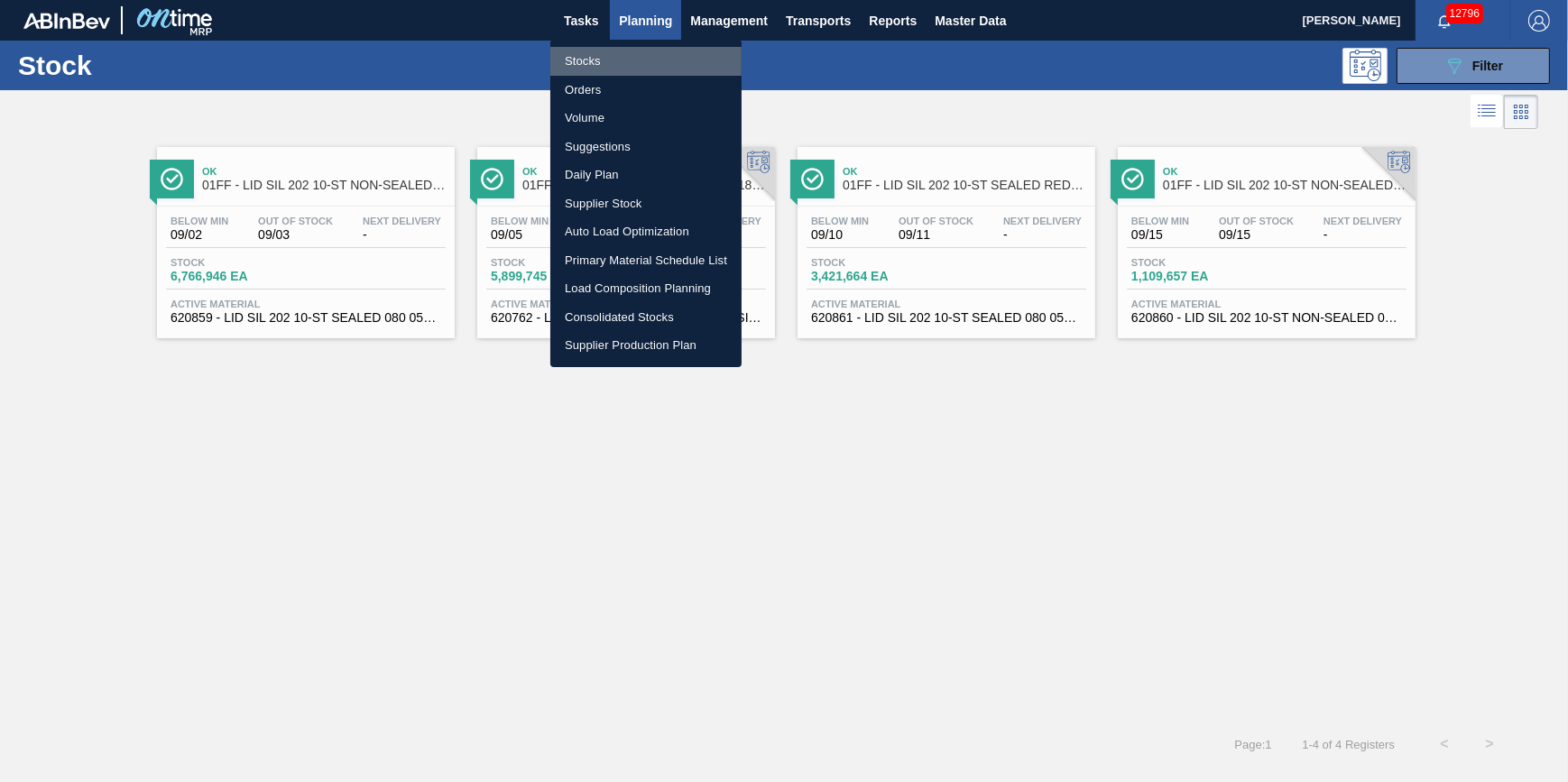
click at [661, 49] on li "Stocks" at bounding box center [646, 62] width 191 height 29
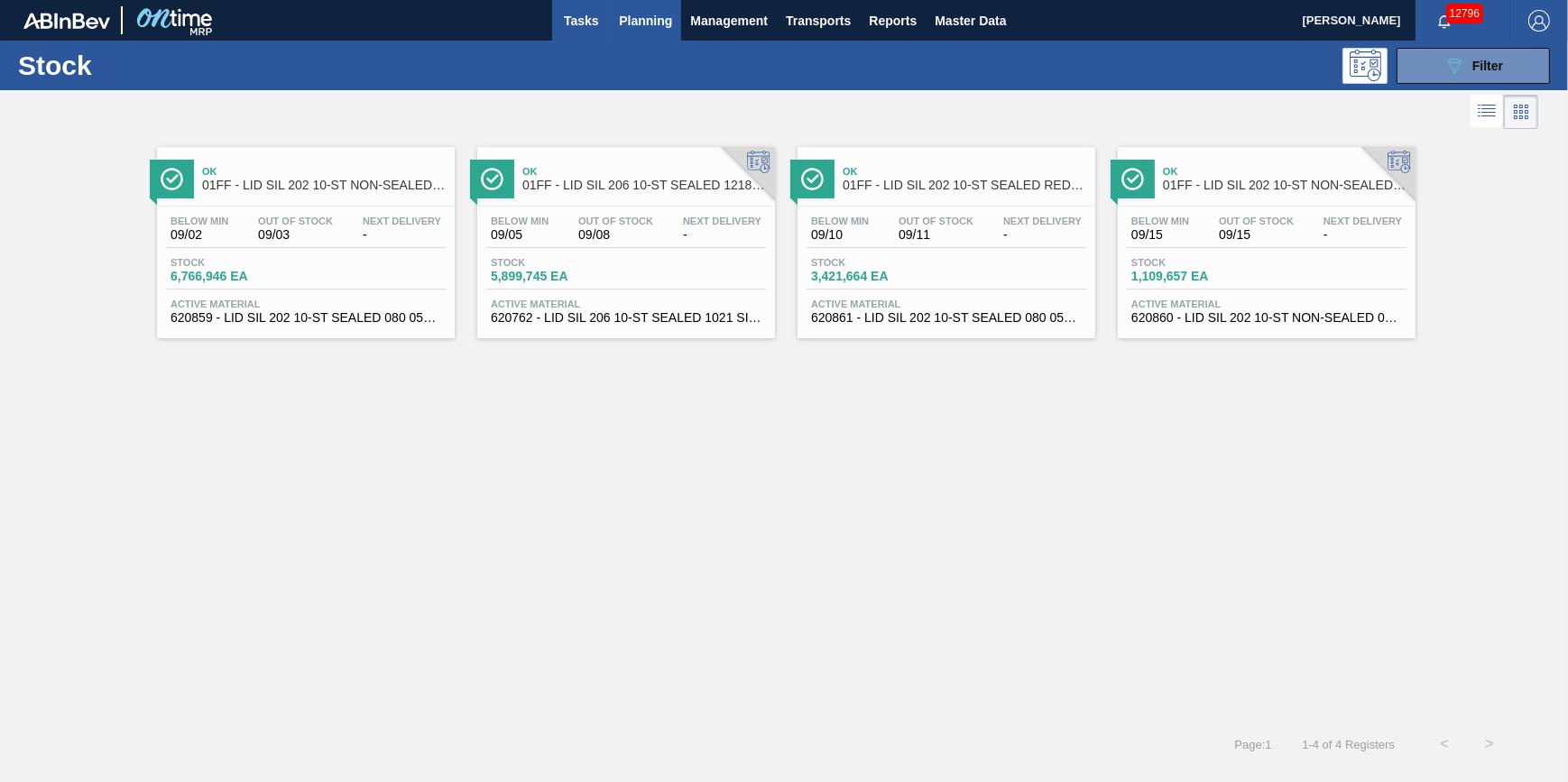
click at [555, 16] on button "Tasks" at bounding box center [580, 21] width 58 height 41
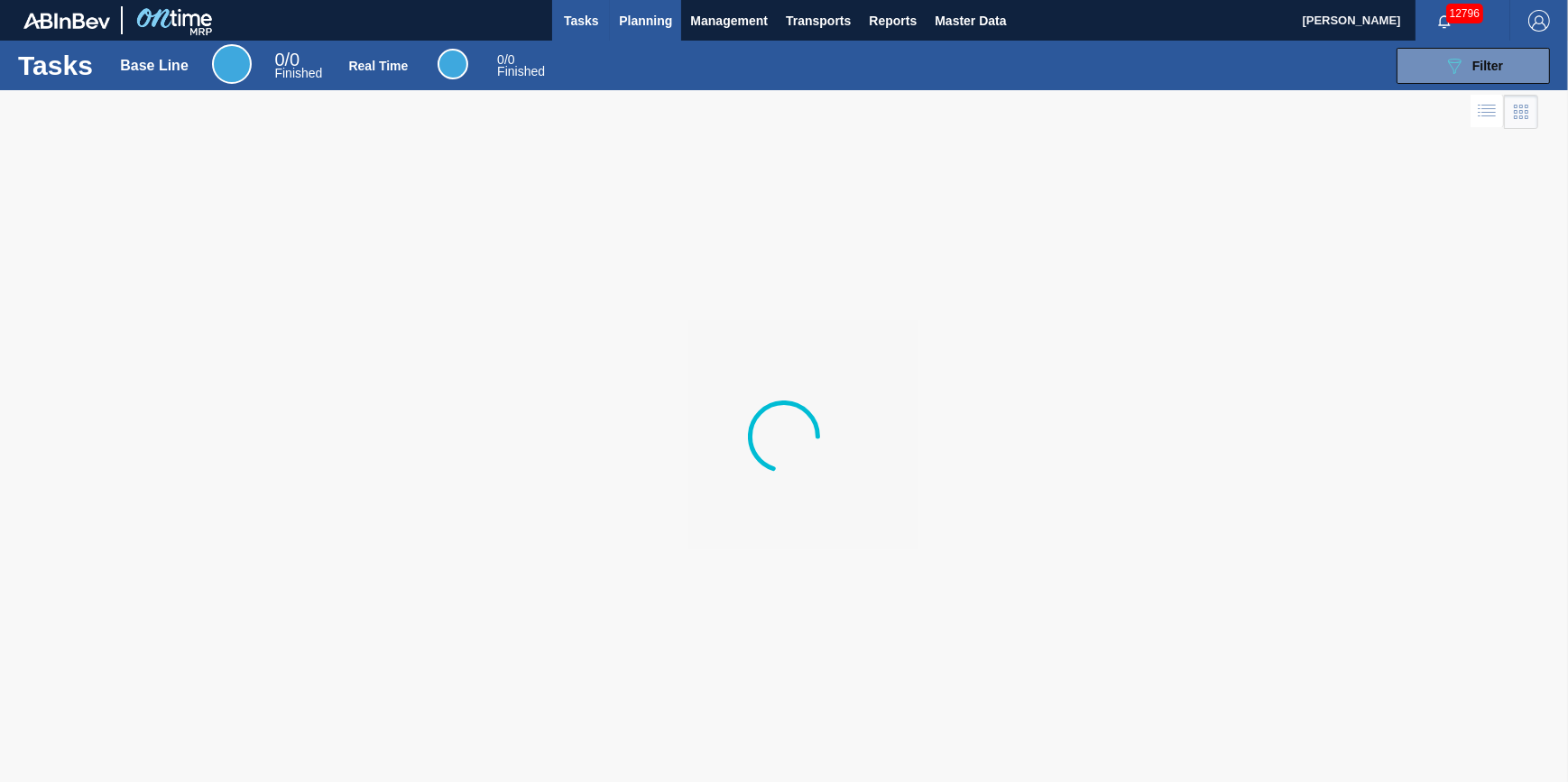
click at [634, 31] on button "Planning" at bounding box center [645, 21] width 71 height 41
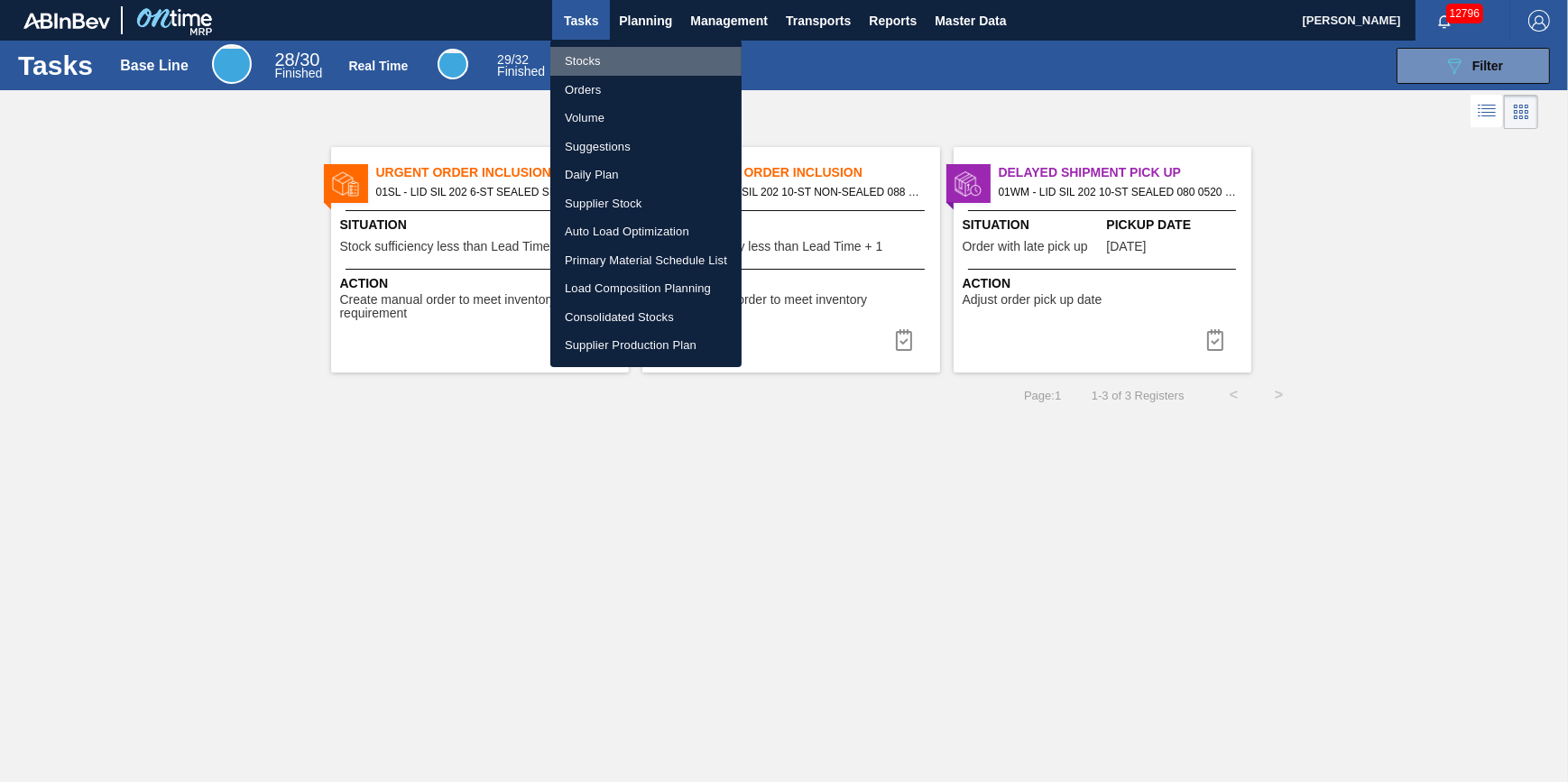
click at [625, 54] on li "Stocks" at bounding box center [646, 62] width 191 height 29
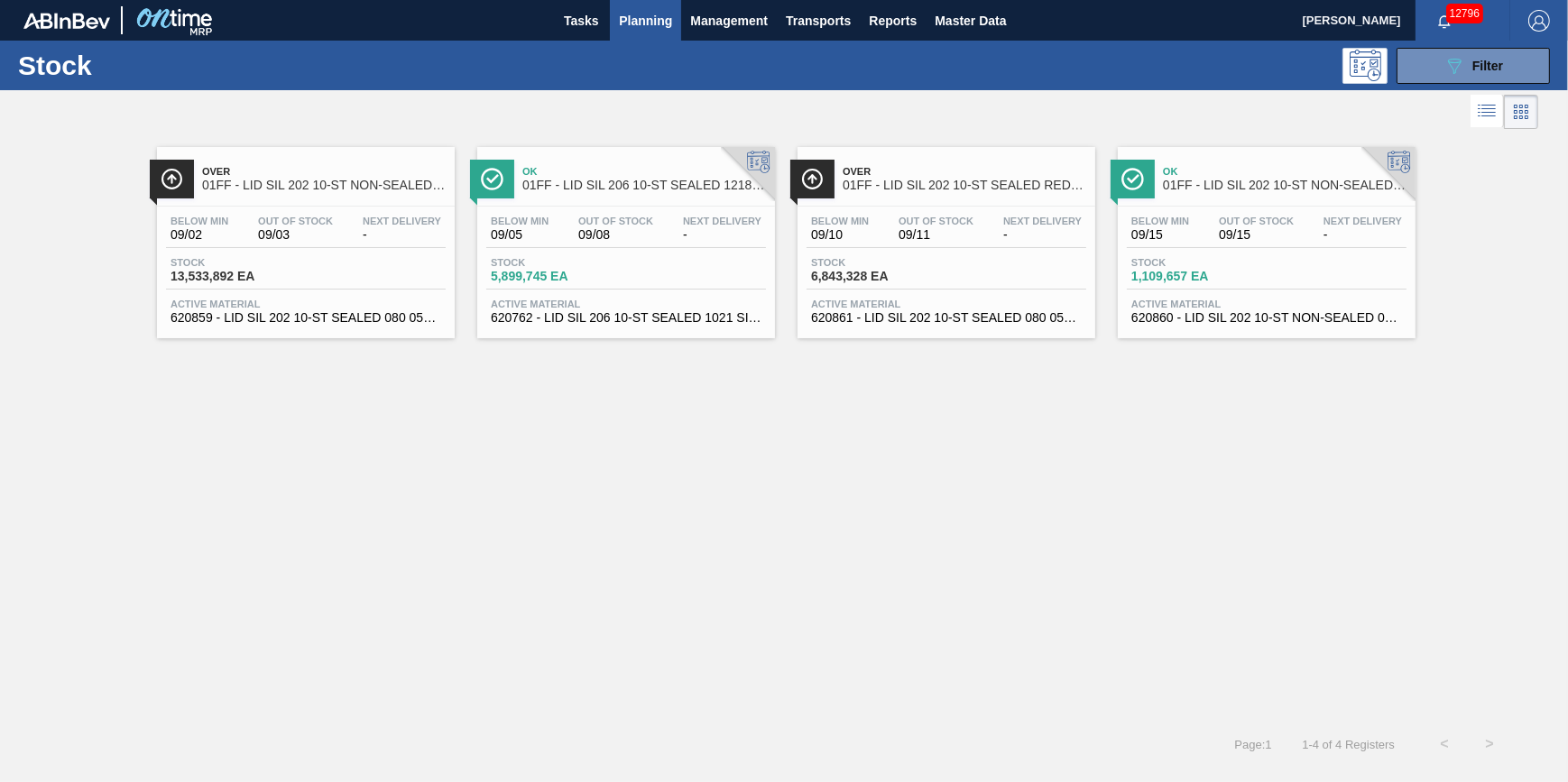
drag, startPoint x: 575, startPoint y: 23, endPoint x: 613, endPoint y: 30, distance: 38.6
click at [575, 23] on span "Tasks" at bounding box center [581, 21] width 40 height 21
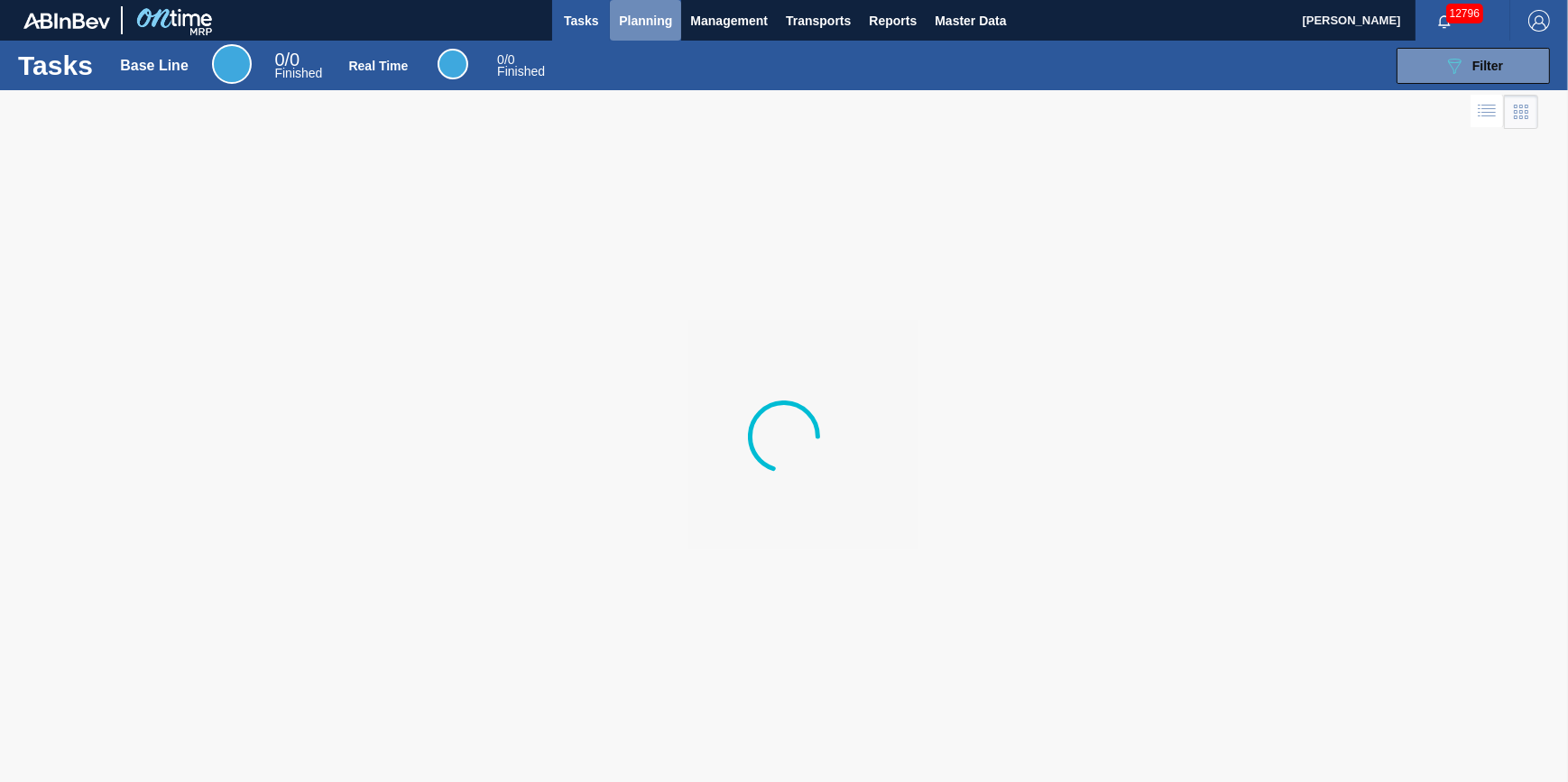
click at [647, 27] on span "Planning" at bounding box center [645, 21] width 54 height 21
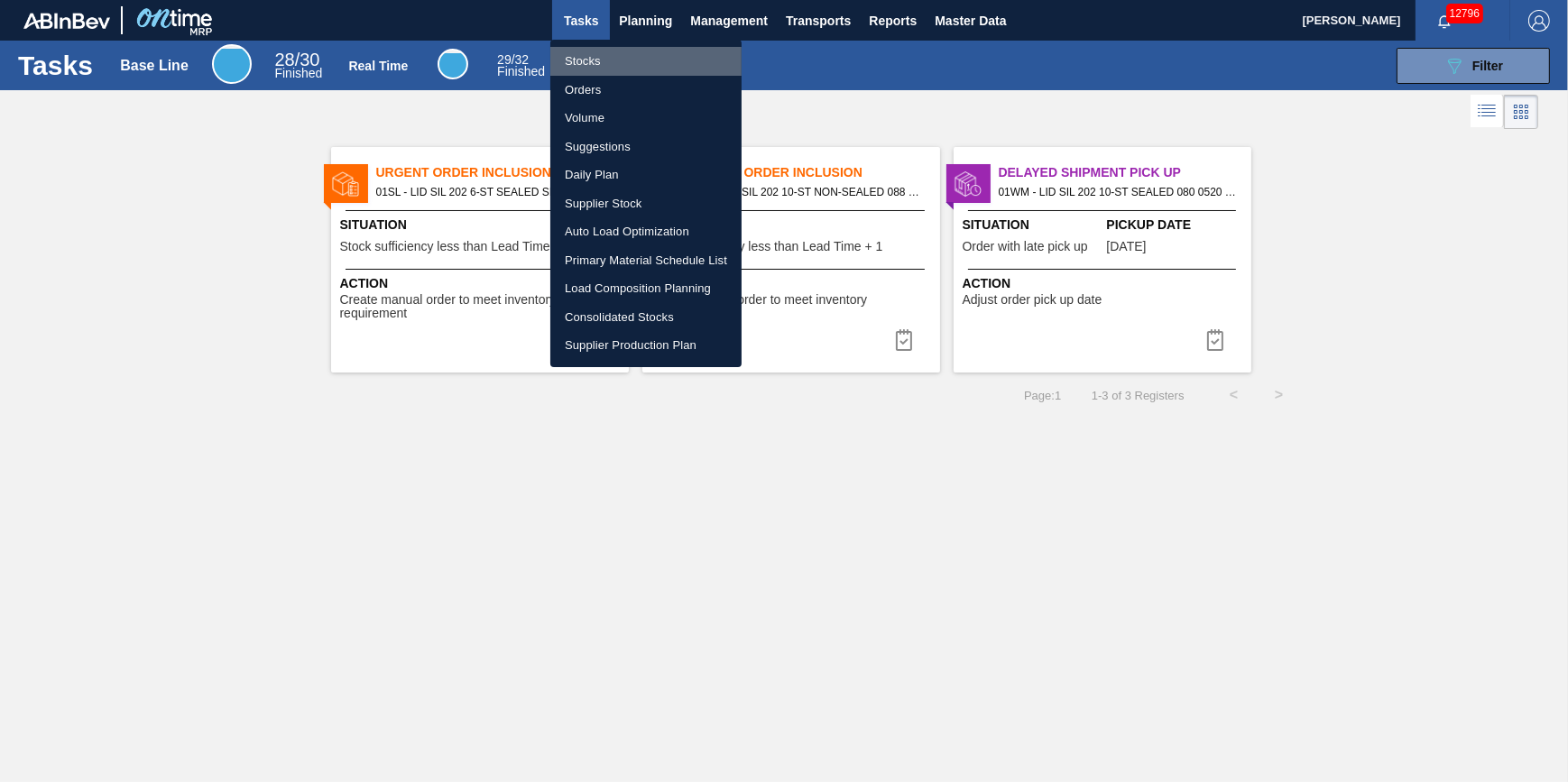
click at [611, 59] on li "Stocks" at bounding box center [646, 62] width 191 height 29
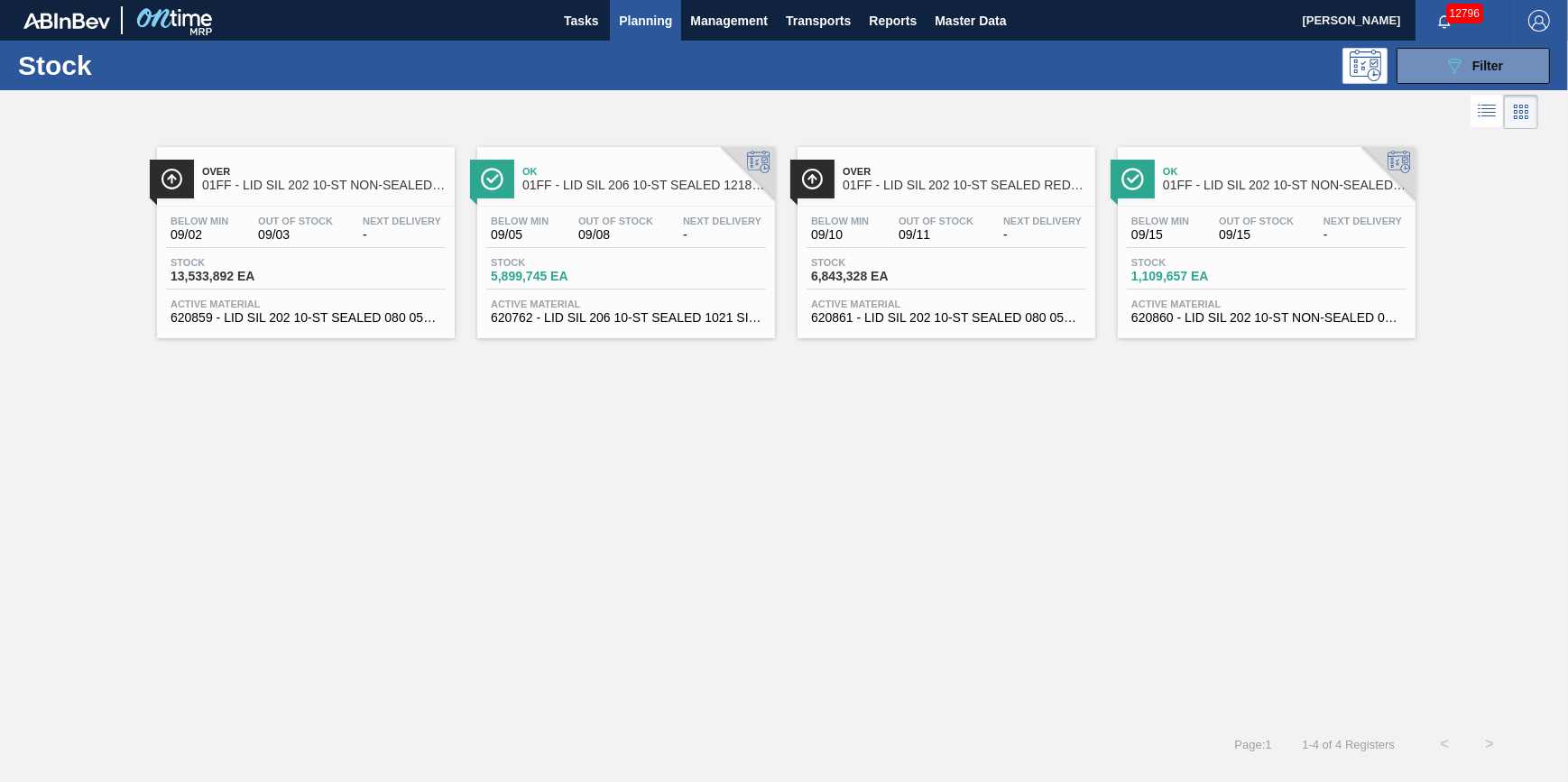
click at [619, 31] on button "Planning" at bounding box center [645, 21] width 71 height 41
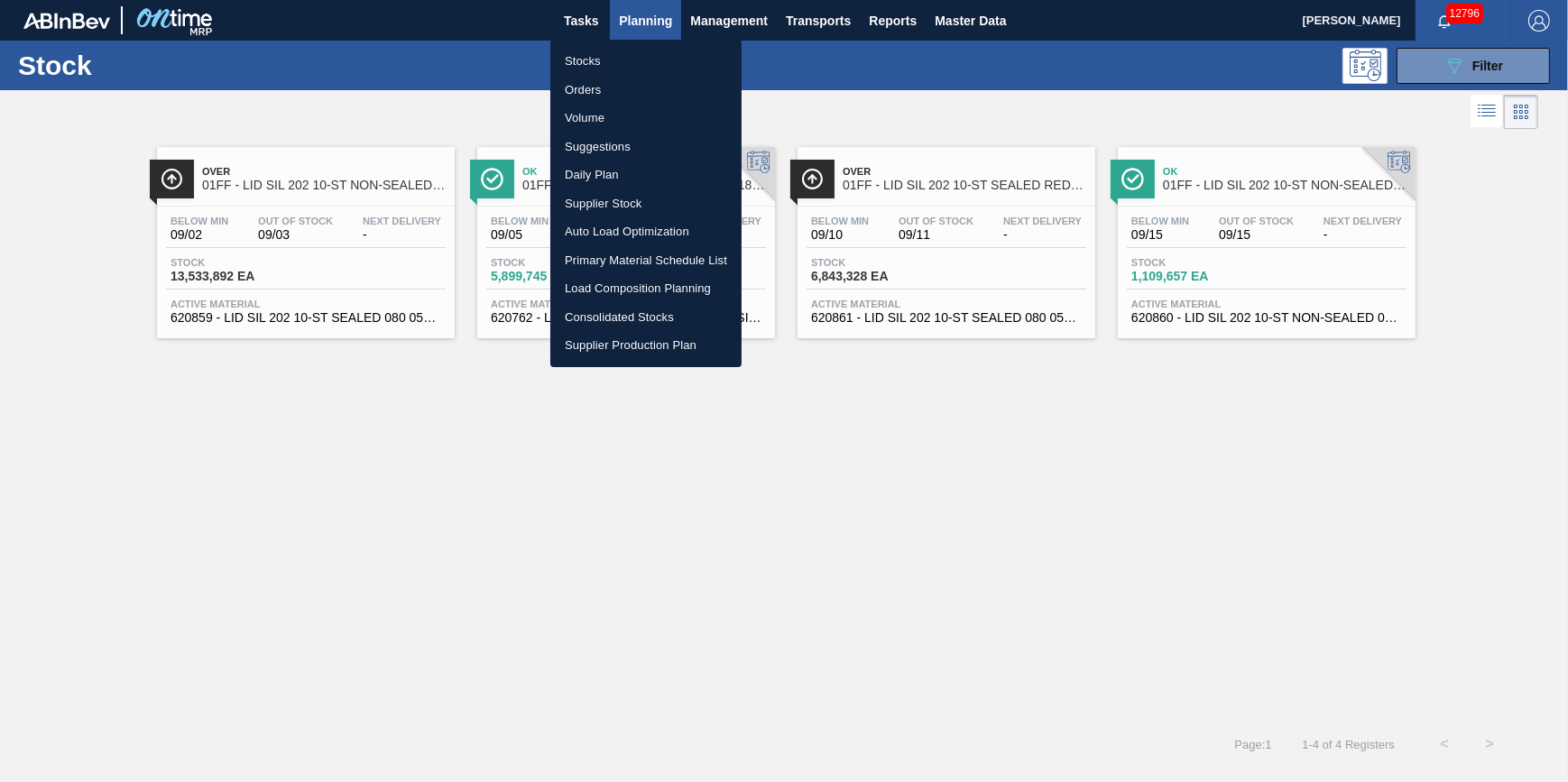
click at [594, 140] on li "Suggestions" at bounding box center [646, 147] width 191 height 29
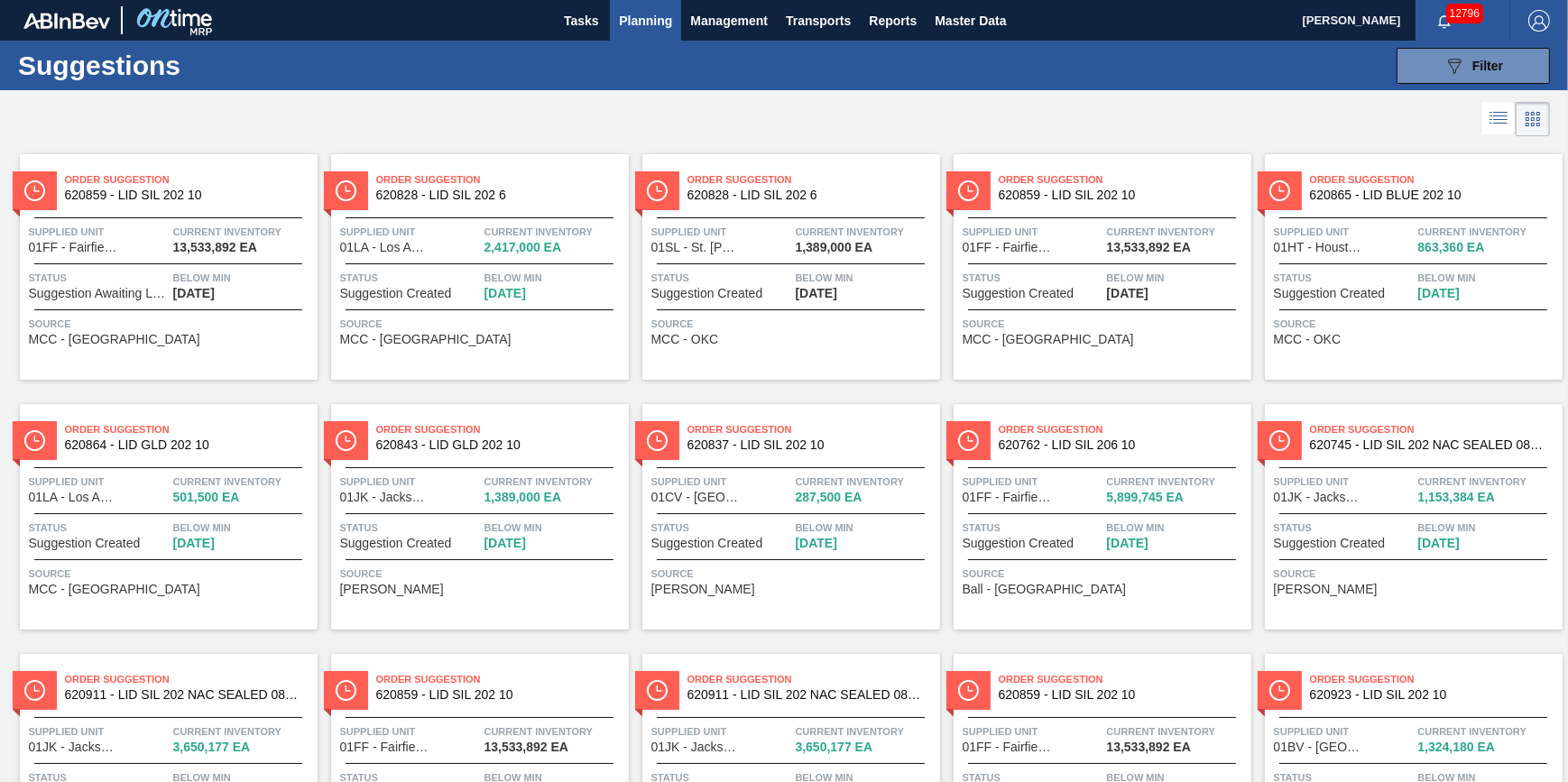
click at [1525, 125] on icon at bounding box center [1527, 125] width 4 height 4
click at [1507, 123] on li at bounding box center [1499, 117] width 33 height 32
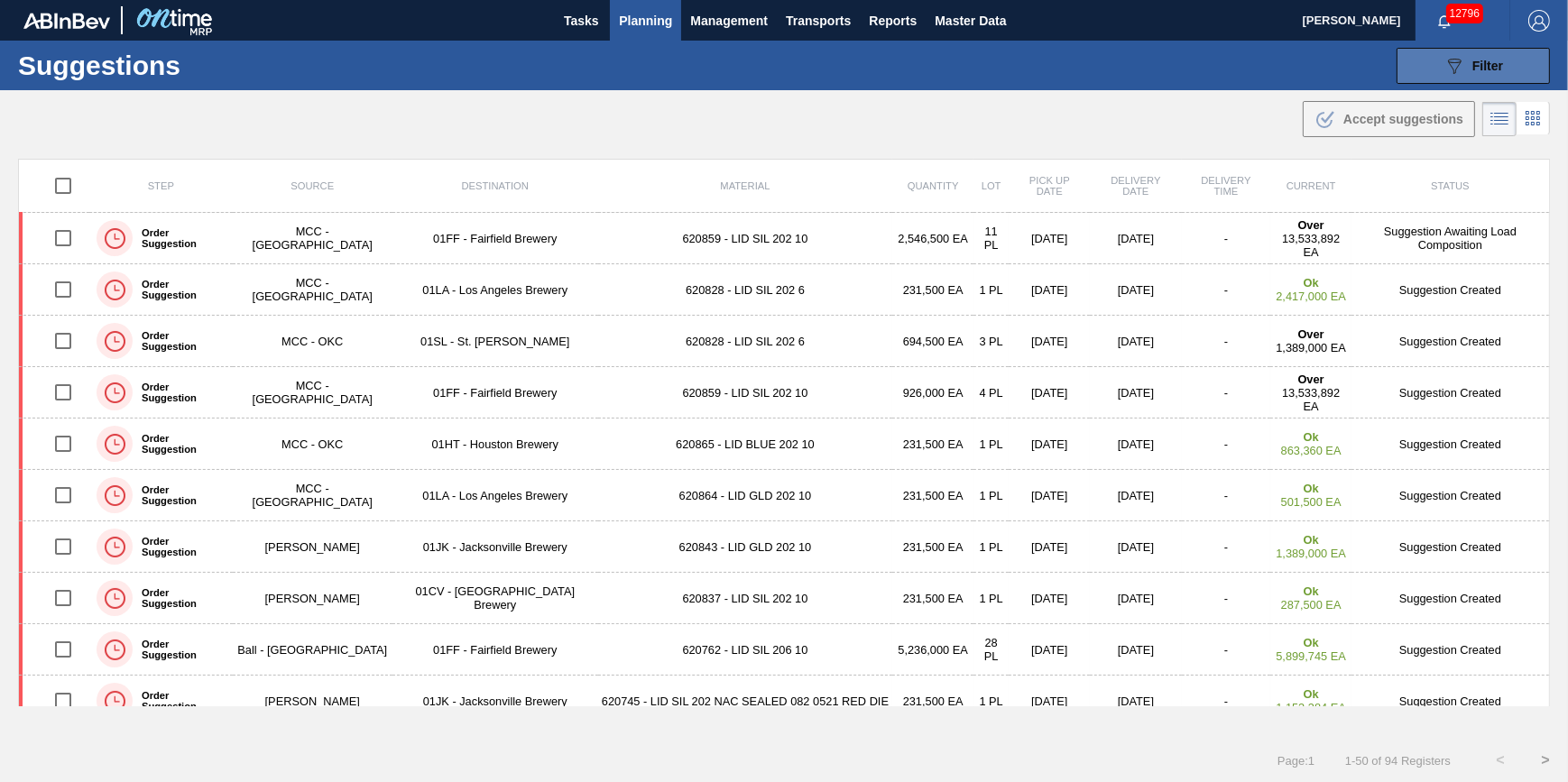
click at [1413, 82] on button "089F7B8B-B2A5-4AFE-B5C0-19BA573D28AC Filter" at bounding box center [1472, 65] width 153 height 36
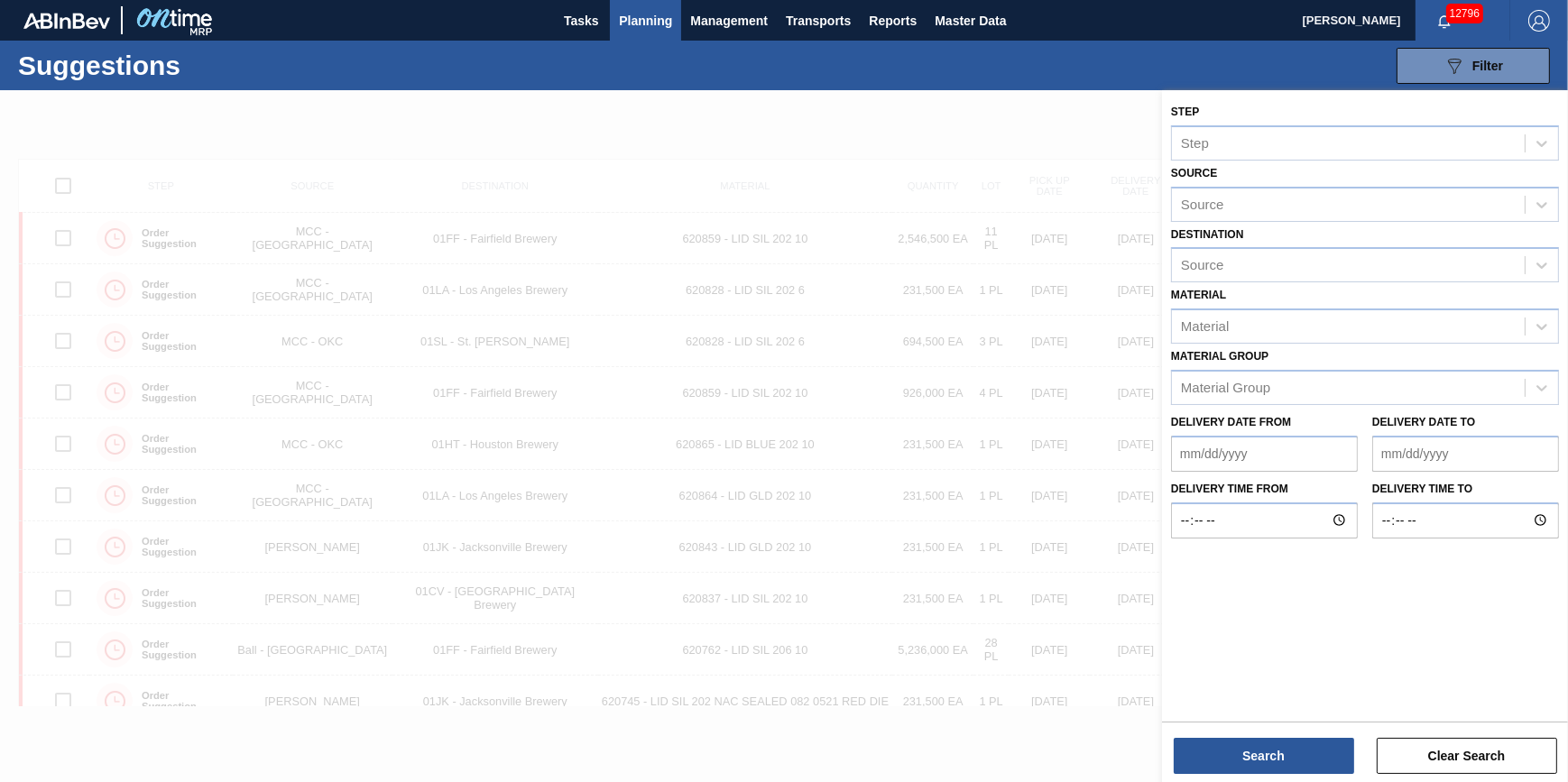
drag, startPoint x: 842, startPoint y: 91, endPoint x: 736, endPoint y: 59, distance: 110.7
click at [839, 91] on div at bounding box center [784, 480] width 1568 height 782
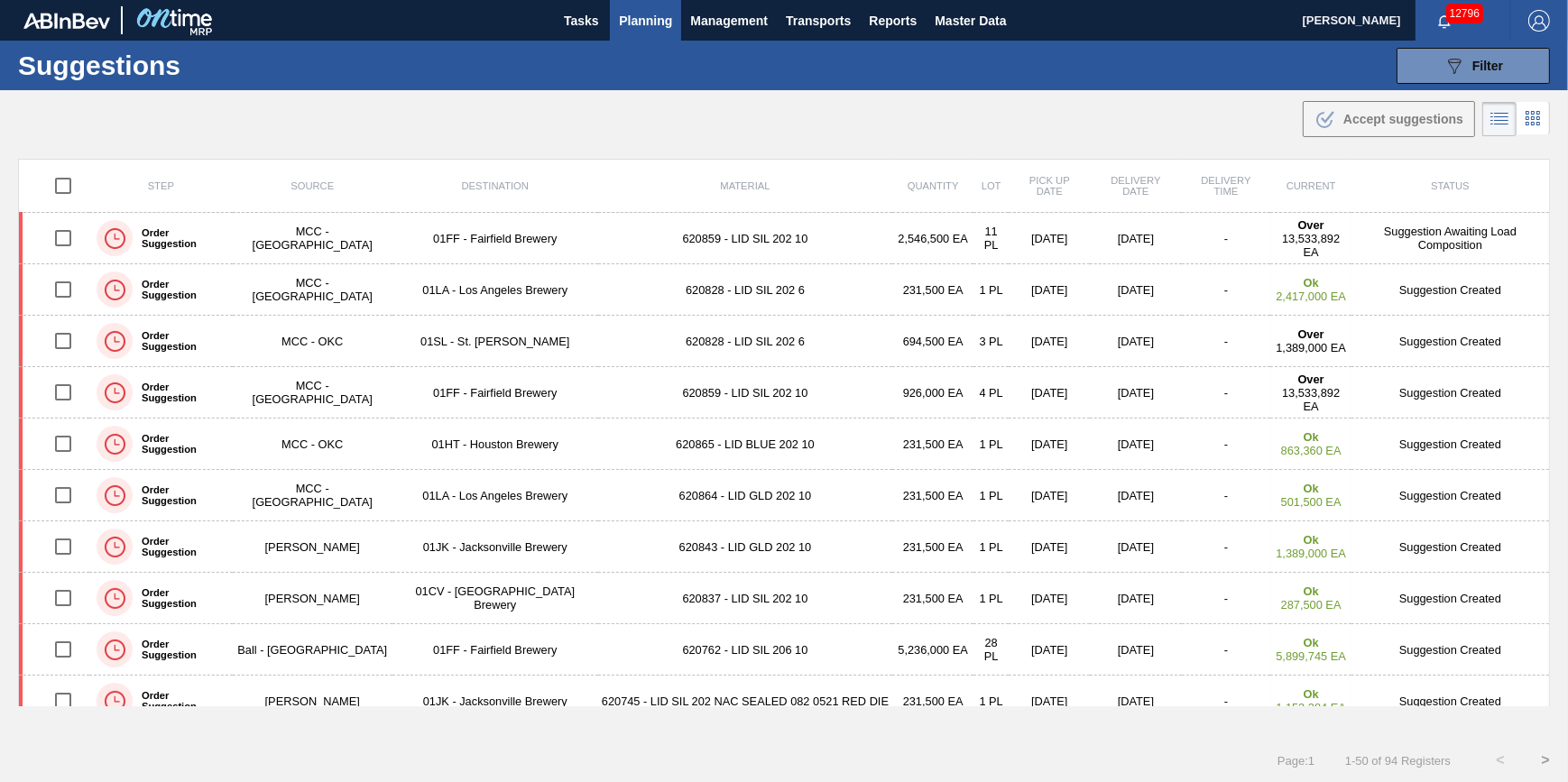
click at [658, 18] on span "Planning" at bounding box center [645, 21] width 54 height 21
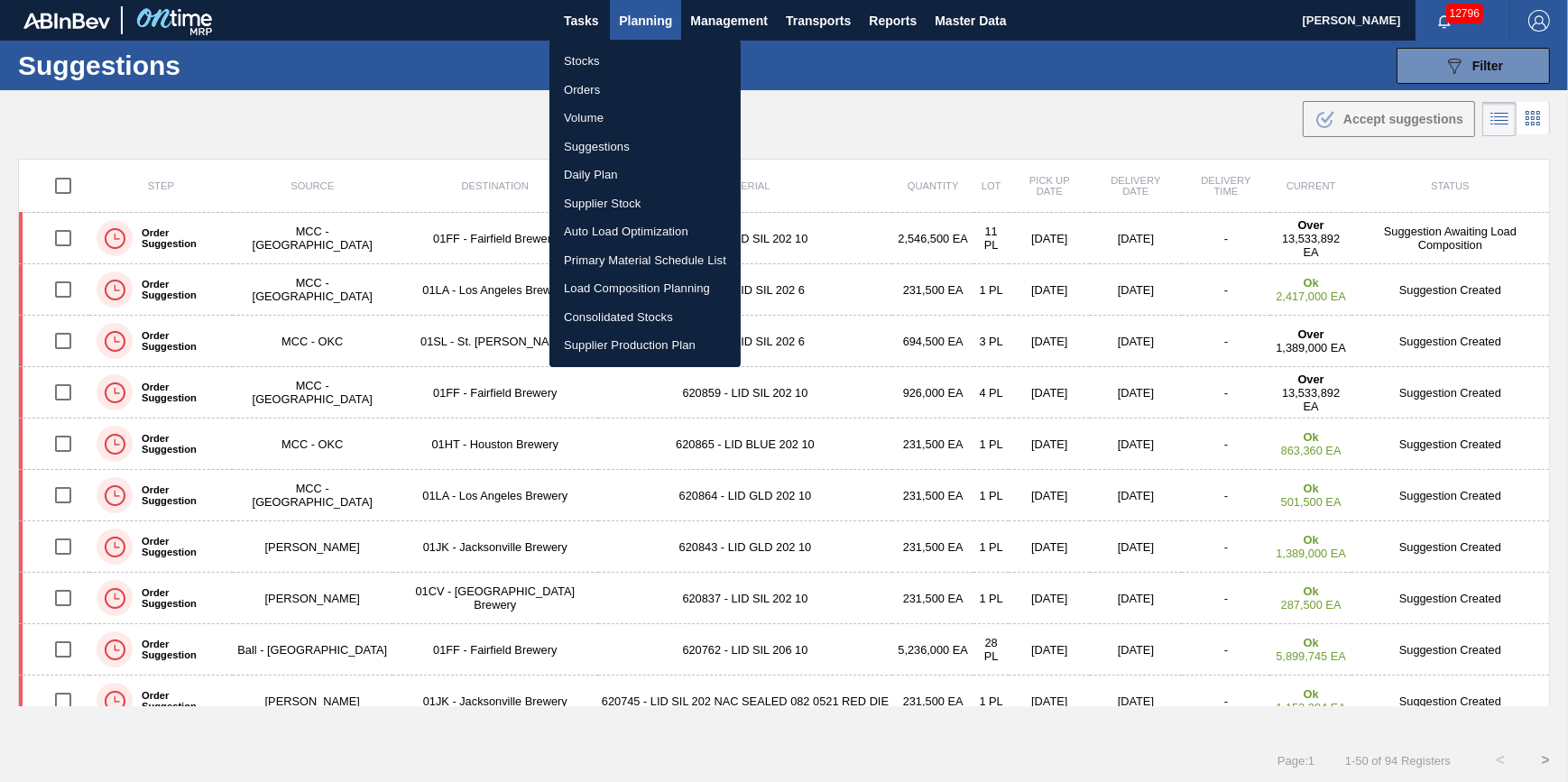
click at [644, 61] on li "Stocks" at bounding box center [645, 62] width 191 height 29
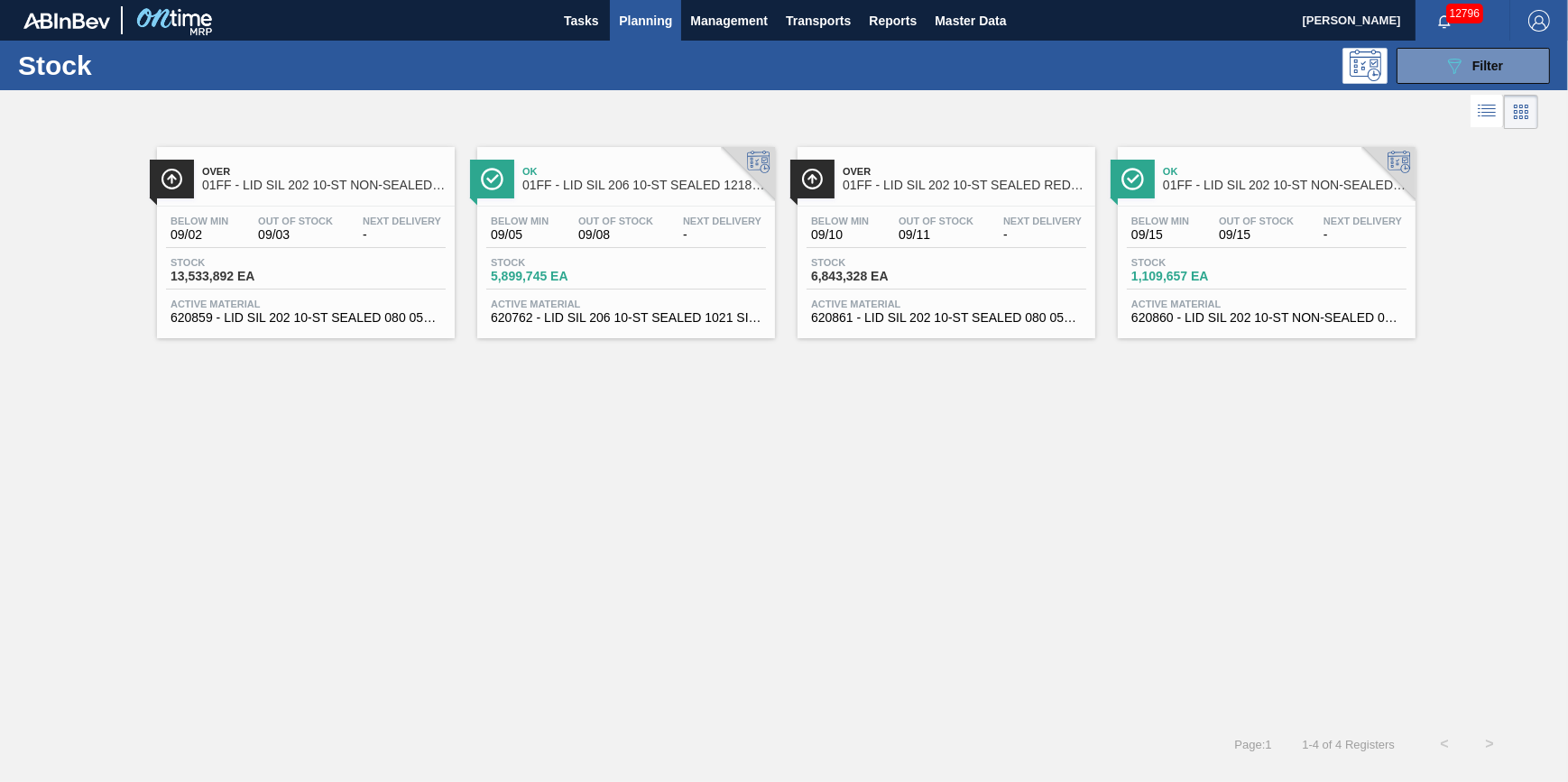
click at [382, 243] on div "Below Min 09/02 Out Of Stock 09/03 Next Delivery -" at bounding box center [306, 231] width 279 height 32
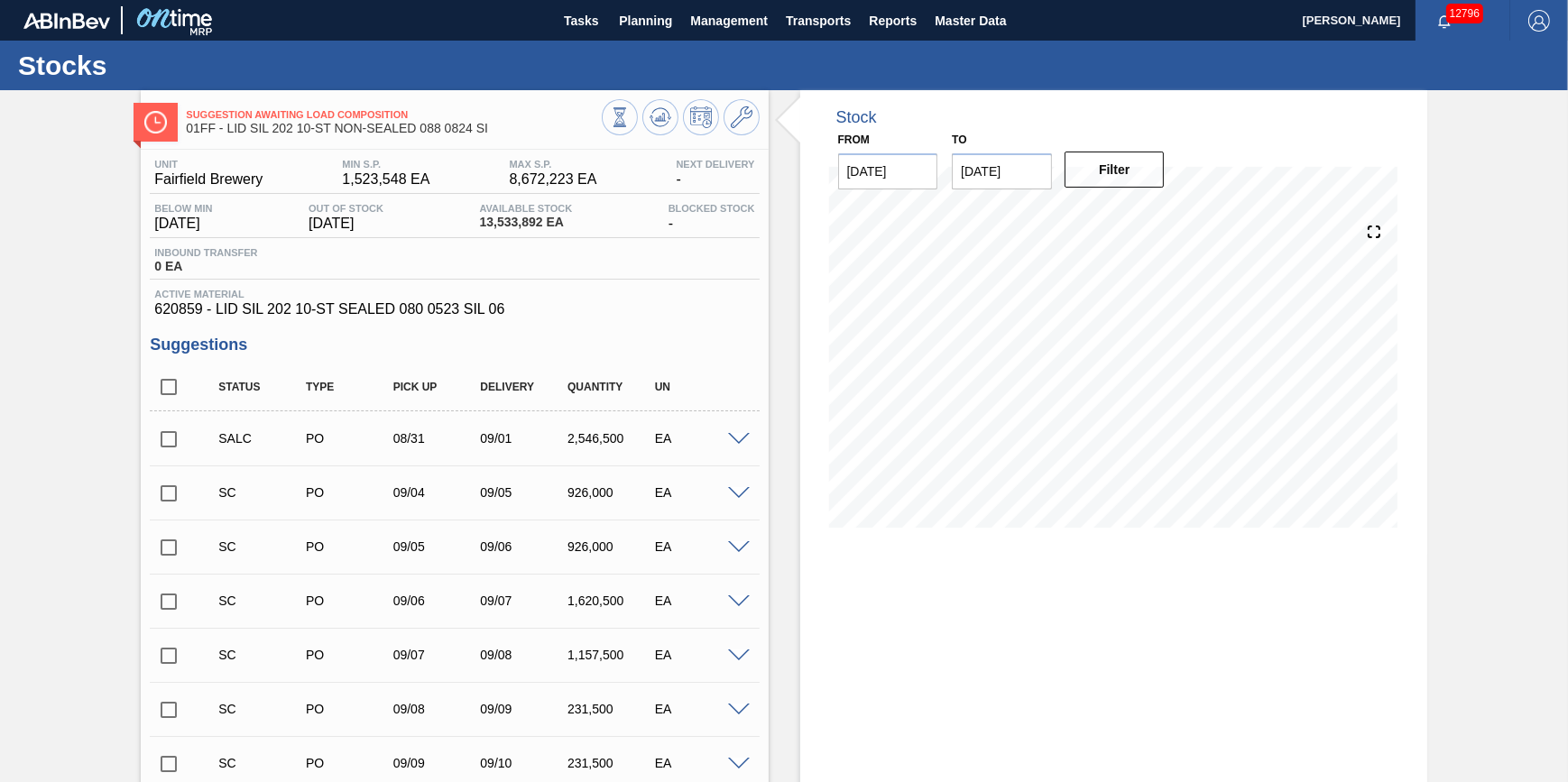
click at [158, 495] on input "checkbox" at bounding box center [168, 493] width 38 height 38
checkbox input "true"
click at [161, 554] on input "checkbox" at bounding box center [168, 547] width 38 height 38
checkbox input "true"
click at [172, 604] on input "checkbox" at bounding box center [168, 601] width 38 height 38
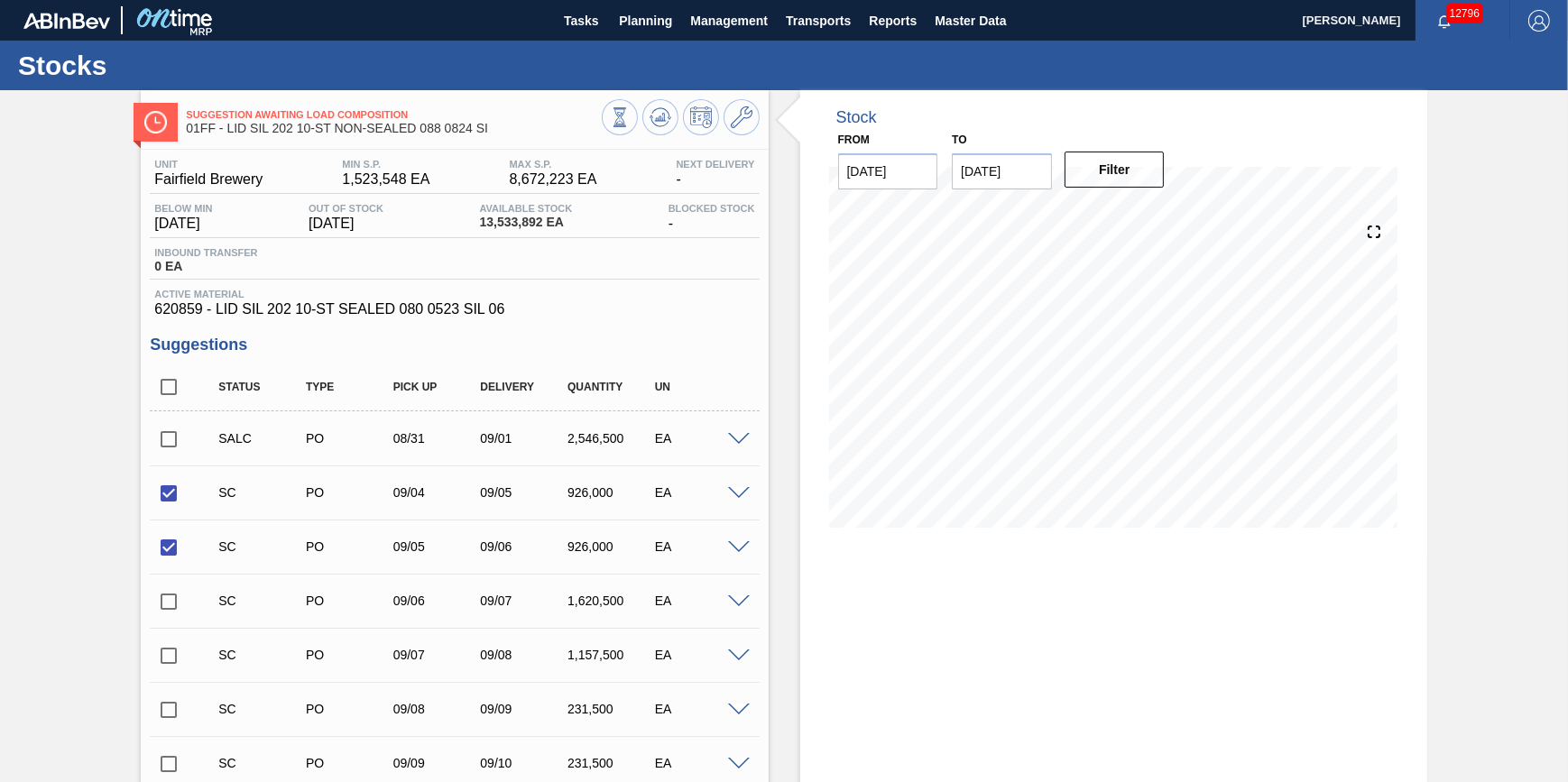
checkbox input "true"
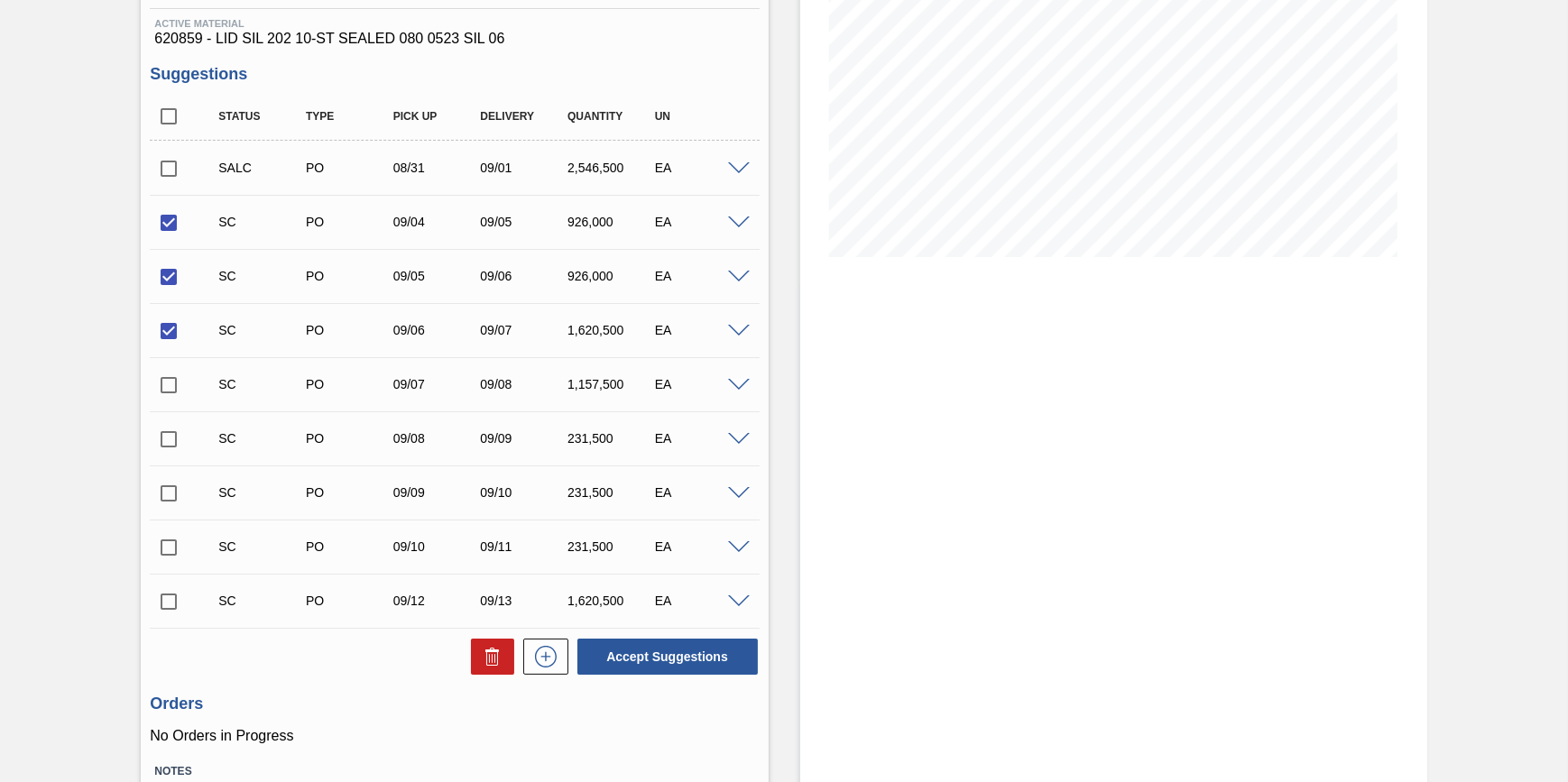
scroll to position [399, 0]
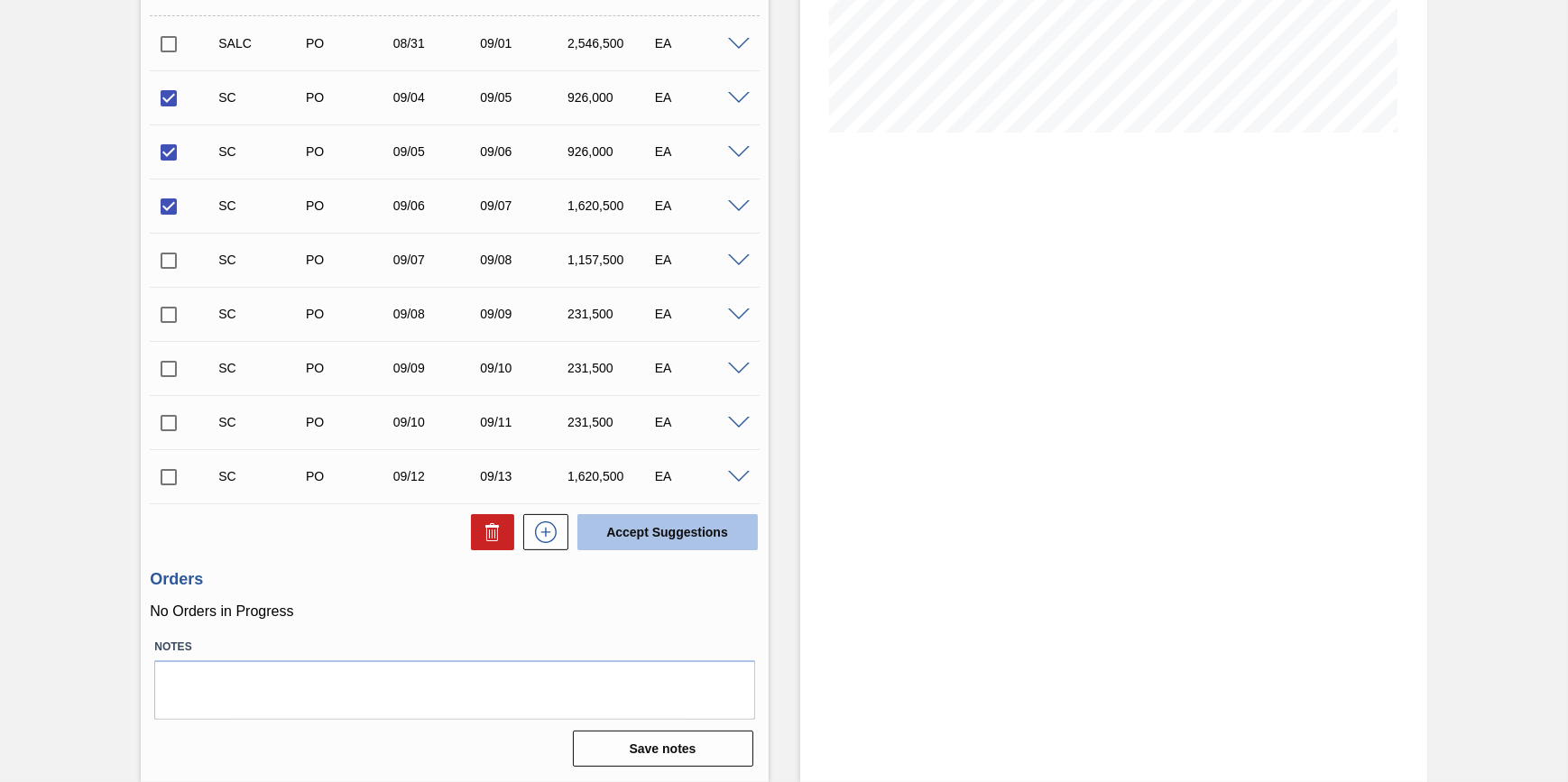
click at [700, 547] on button "Accept Suggestions" at bounding box center [667, 532] width 181 height 36
checkbox input "false"
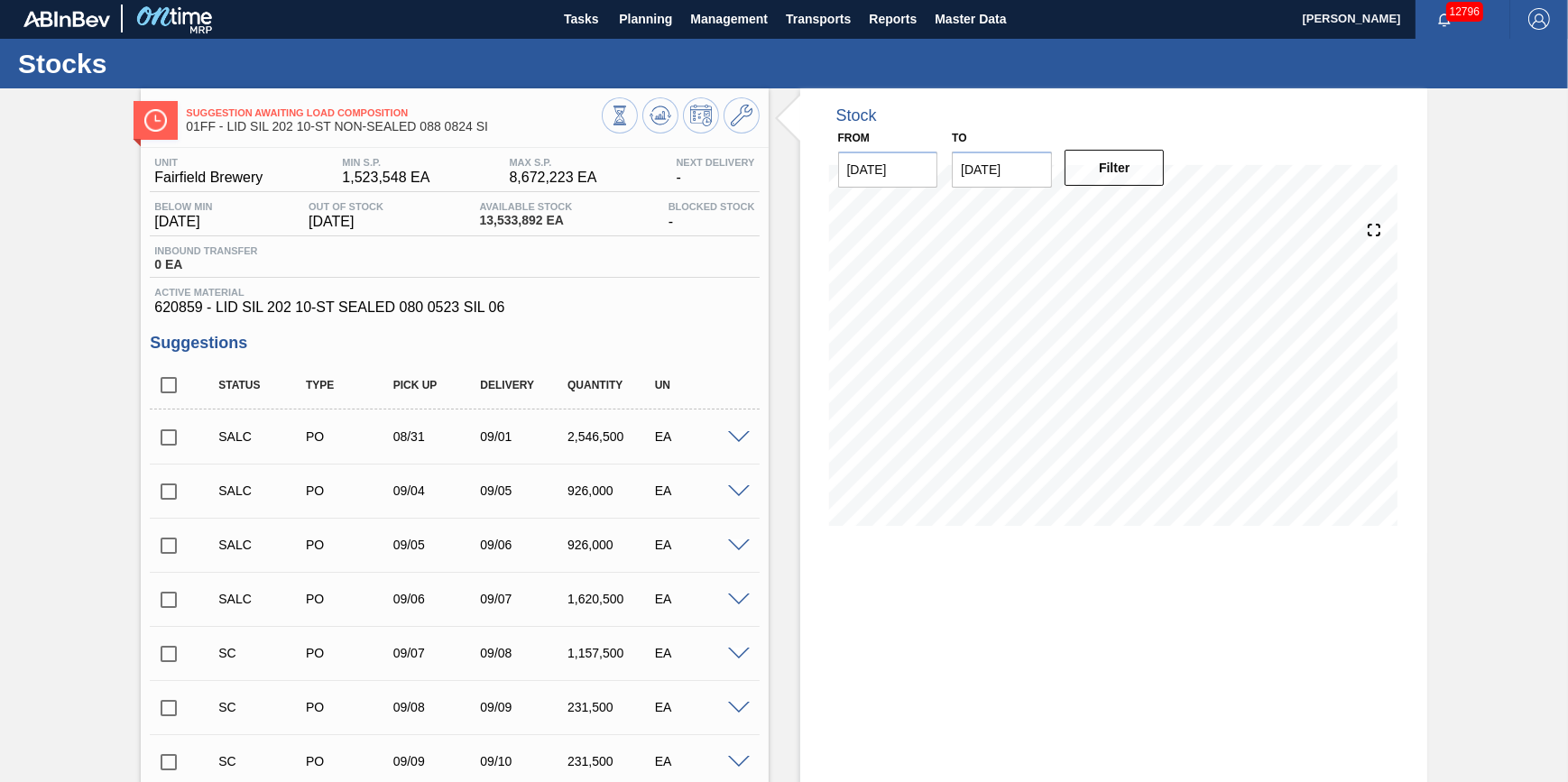
scroll to position [0, 0]
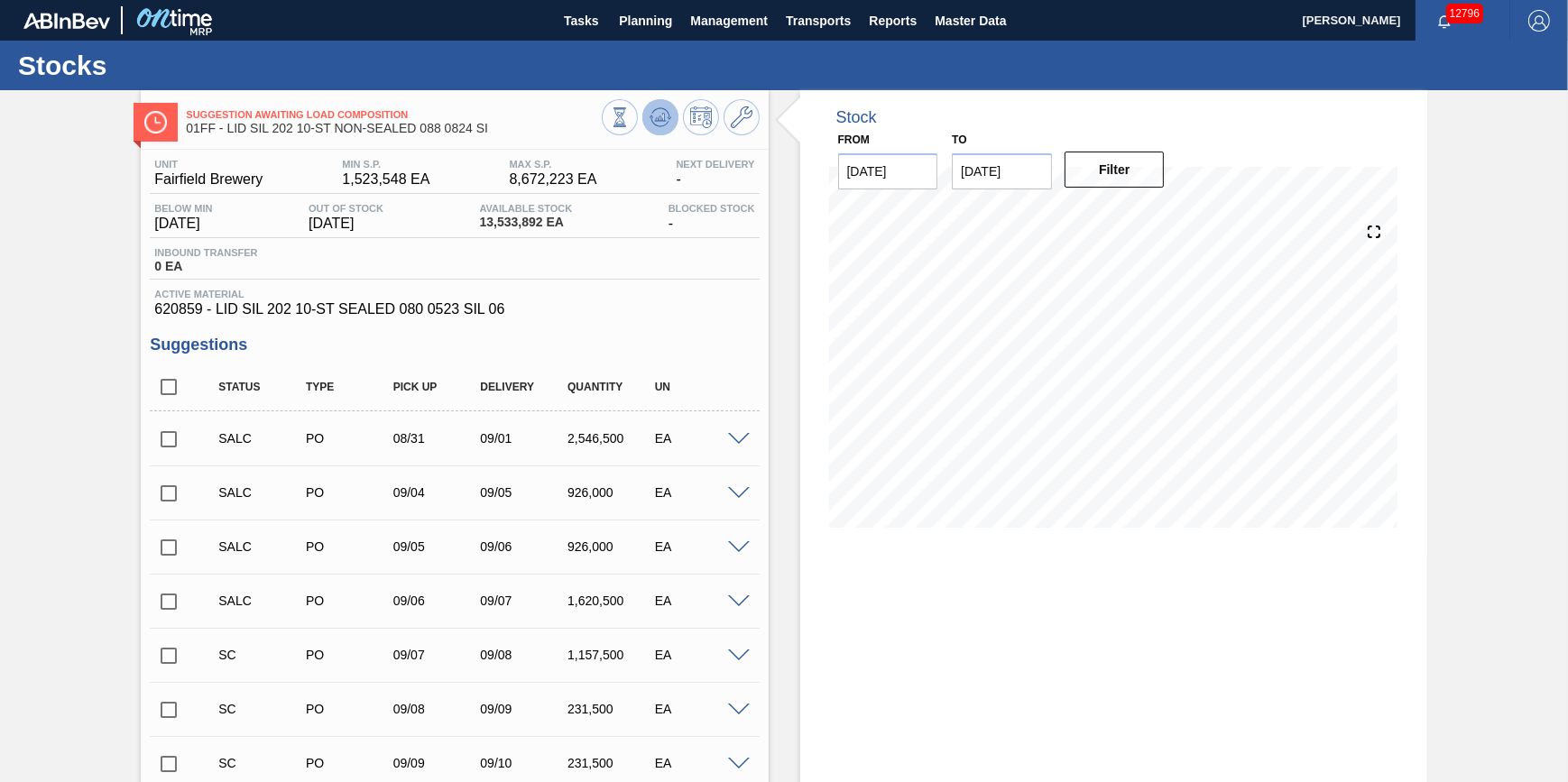
click at [673, 118] on button at bounding box center [660, 117] width 36 height 36
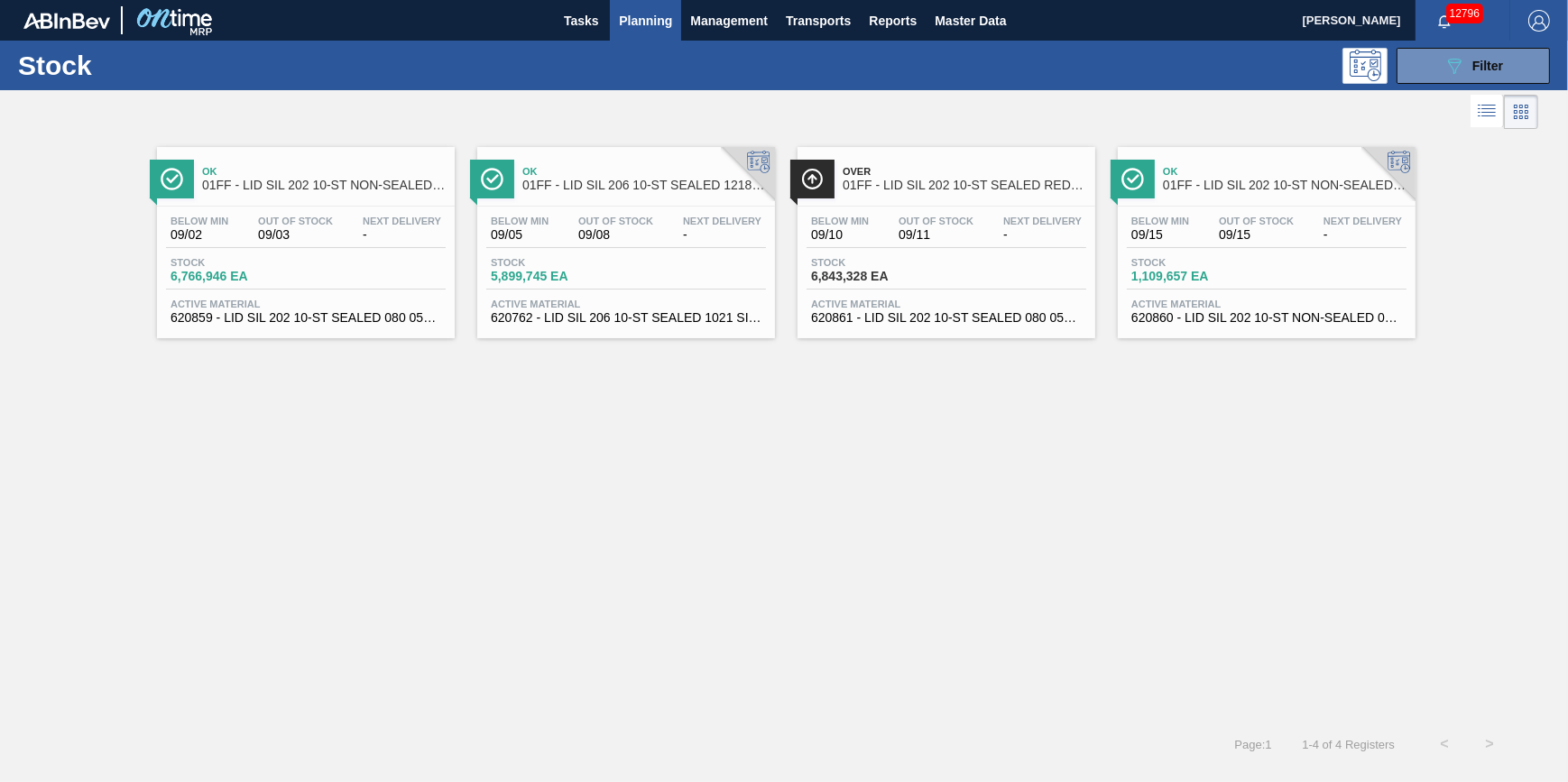
click at [646, 273] on div "Stock 5,899,745 EA" at bounding box center [626, 272] width 279 height 32
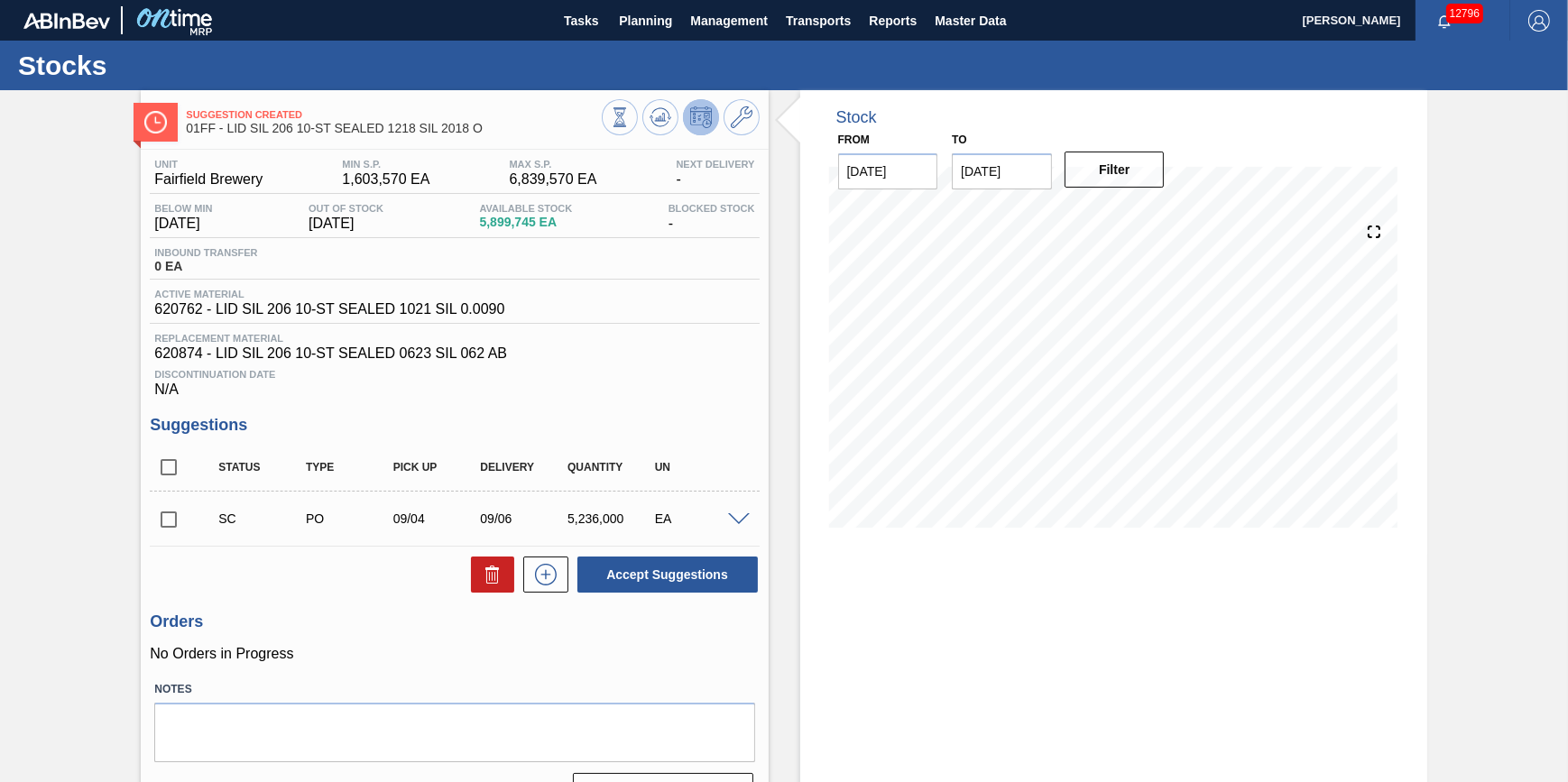
click at [720, 520] on div "EA" at bounding box center [698, 518] width 97 height 15
click at [732, 521] on span at bounding box center [739, 520] width 21 height 14
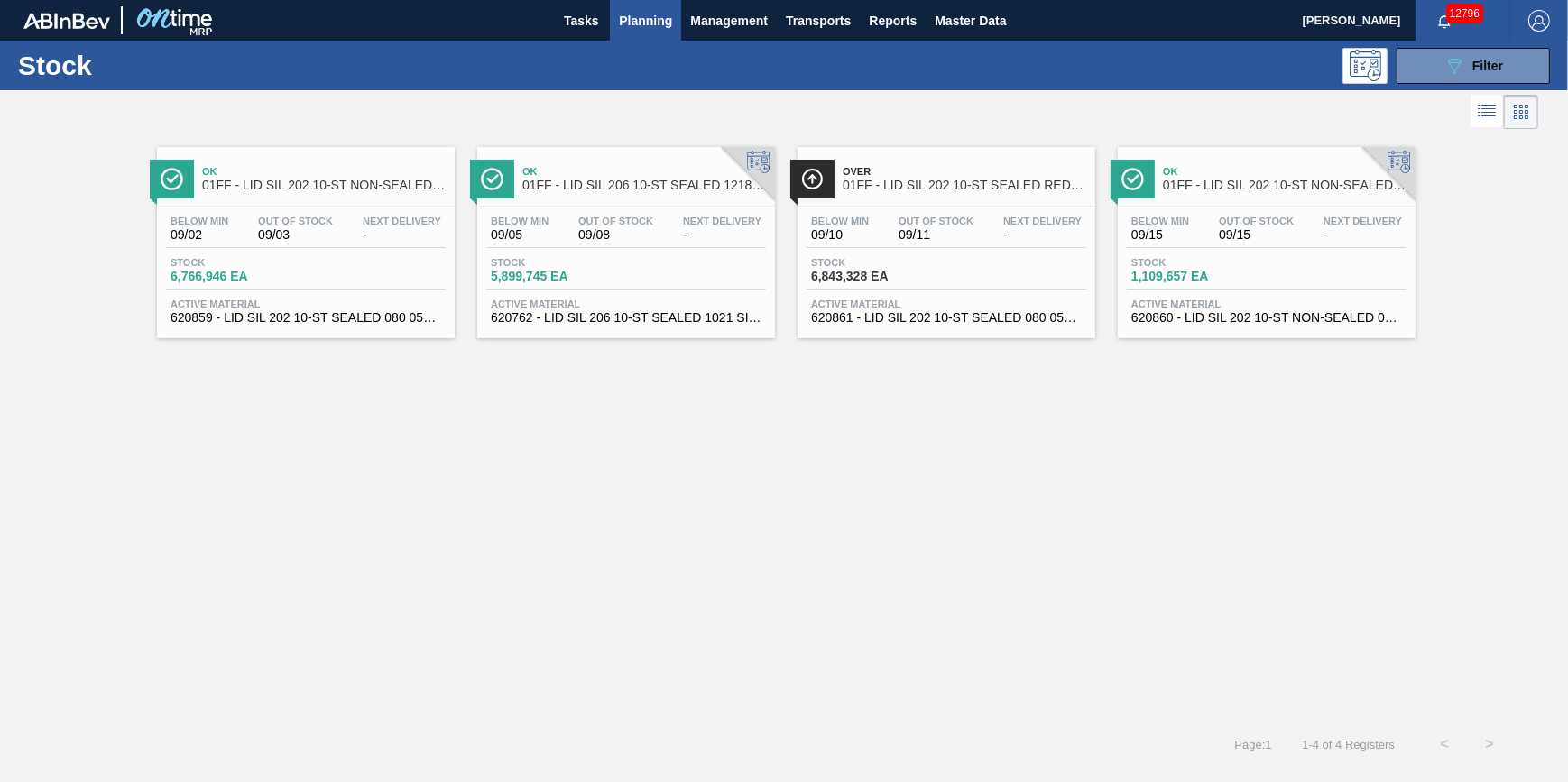
click at [911, 255] on div "Below Min 09/10 Out Of Stock 09/11 Next Delivery - Stock 6,843,328 EA Active Ma…" at bounding box center [946, 268] width 298 height 123
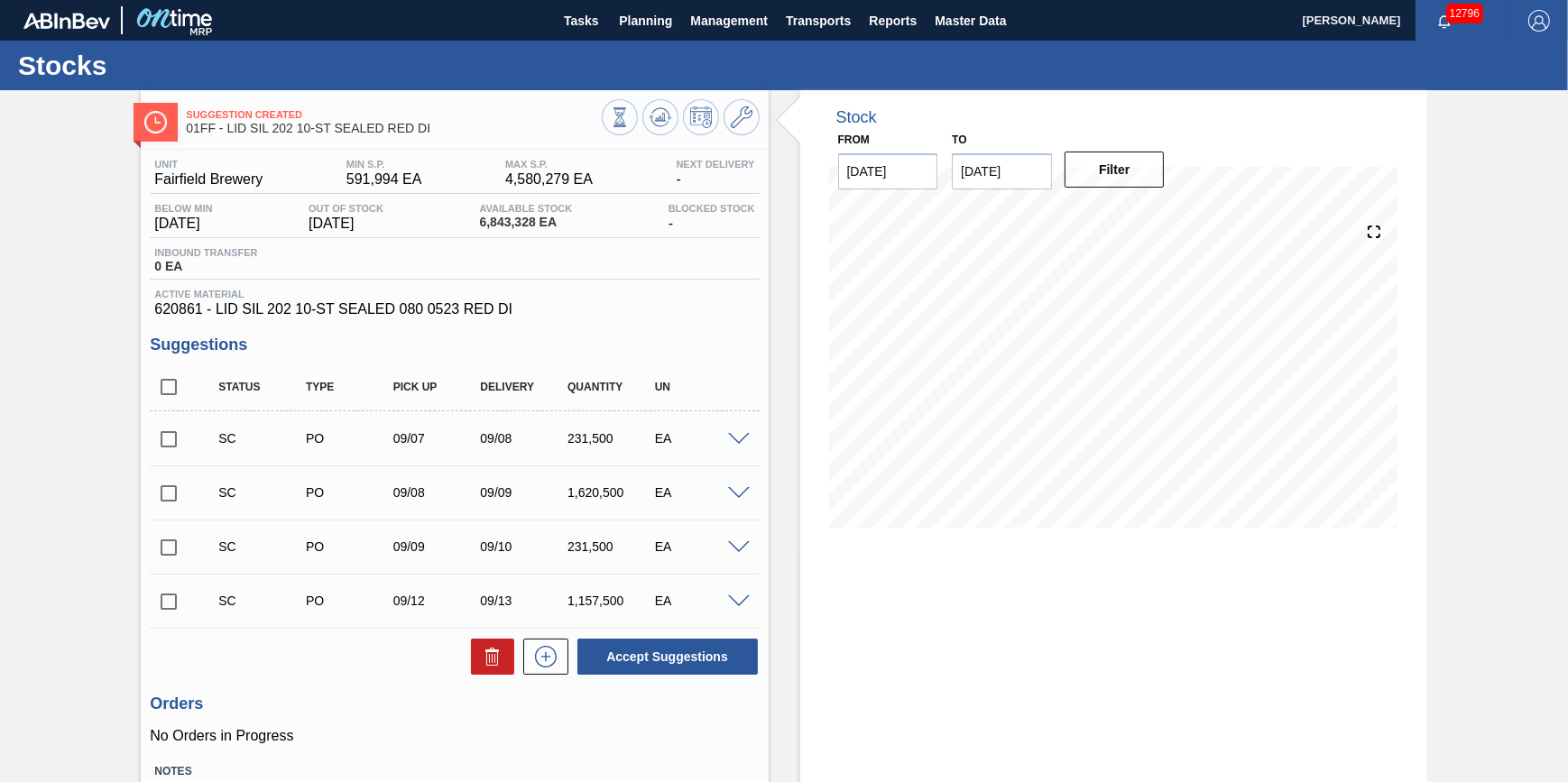
click at [162, 494] on input "checkbox" at bounding box center [168, 493] width 38 height 38
checkbox input "true"
click at [155, 429] on input "checkbox" at bounding box center [168, 439] width 38 height 38
click at [668, 648] on button "Accept Suggestions" at bounding box center [667, 656] width 181 height 36
checkbox input "false"
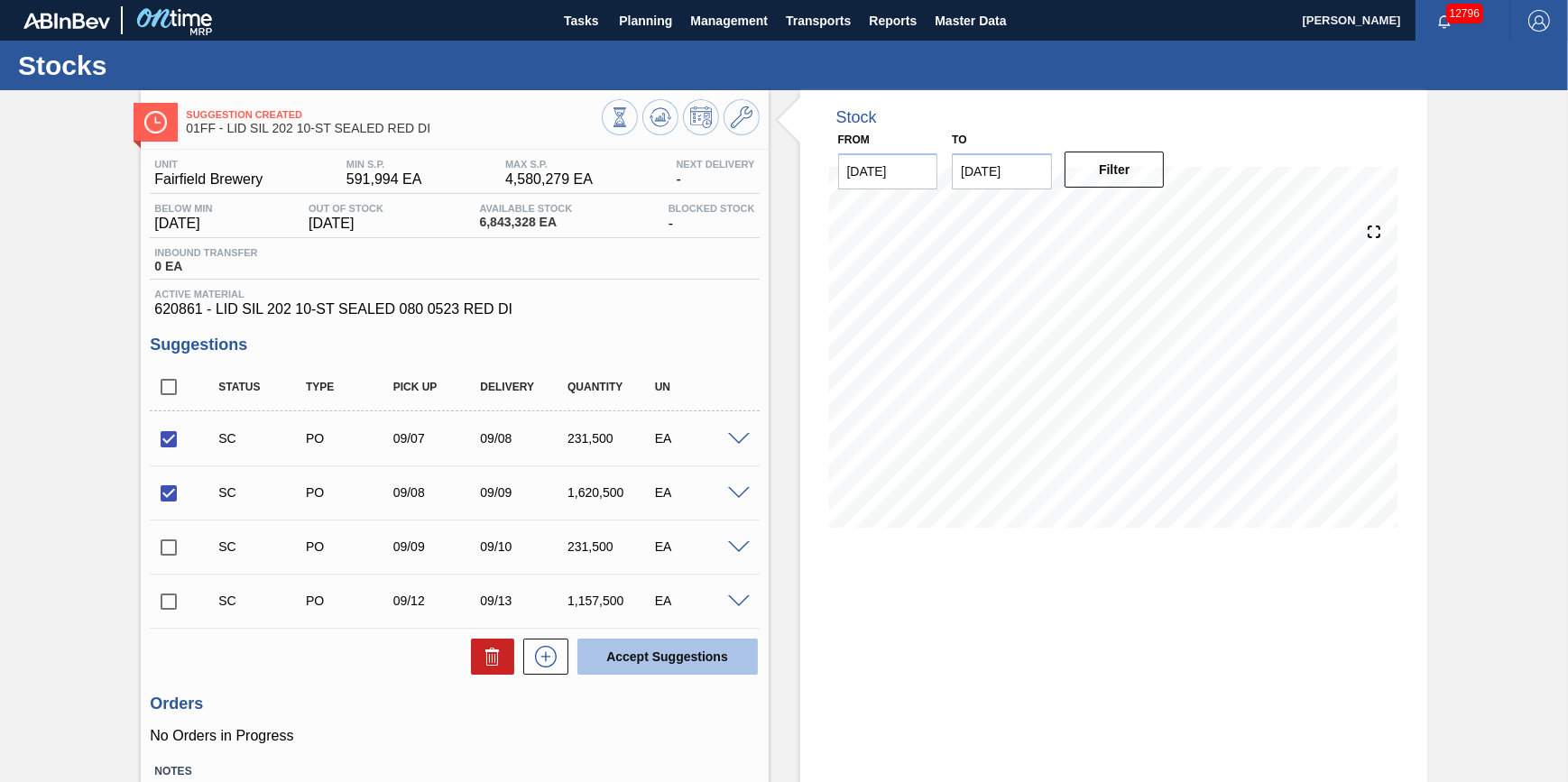
checkbox input "false"
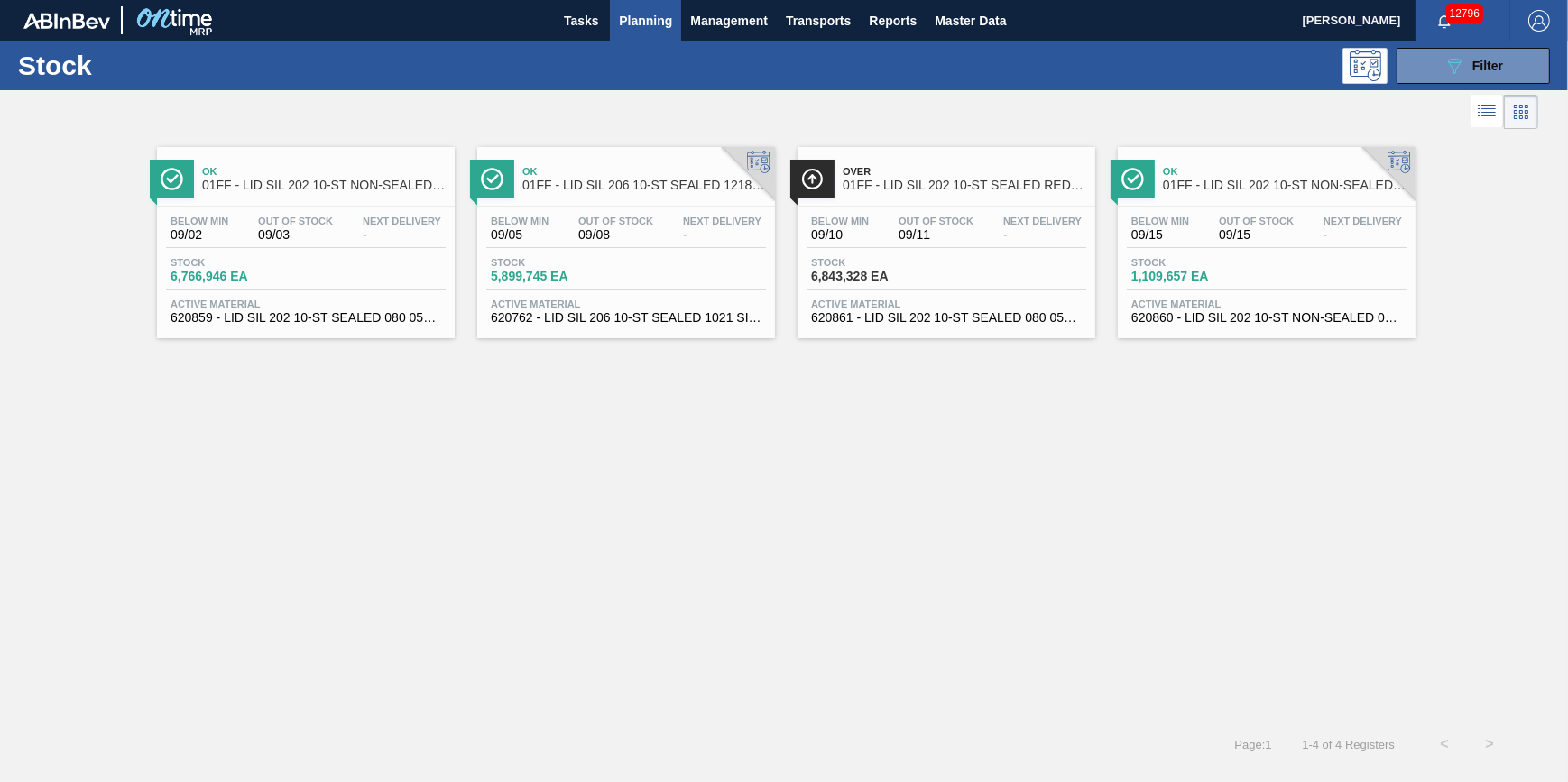
click at [1300, 250] on div "Below Min 09/15 Out Of Stock 09/15 Next Delivery - Stock 1,109,657 EA Active Ma…" at bounding box center [1266, 268] width 298 height 123
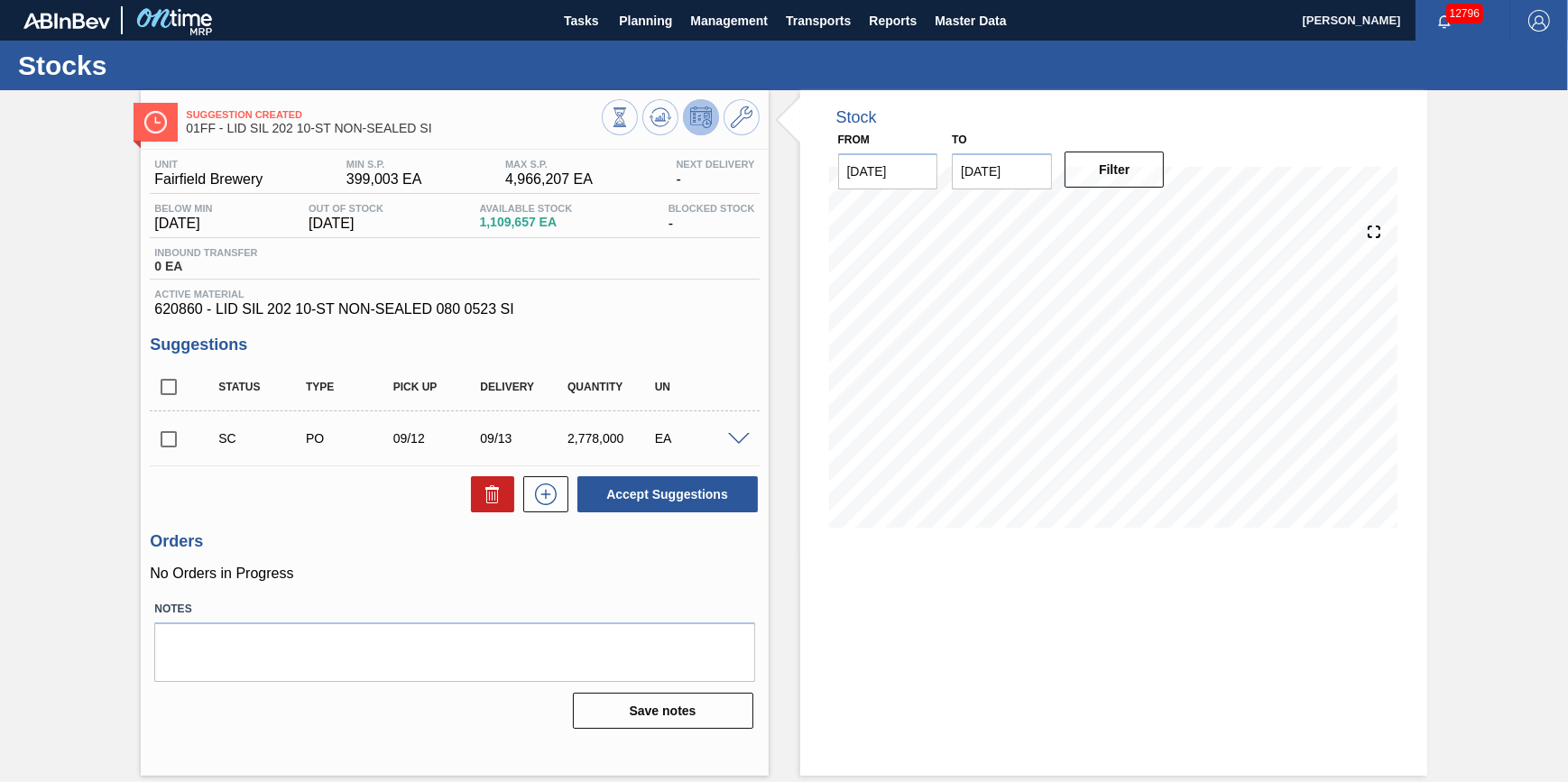
click at [1041, 181] on input "[DATE]" at bounding box center [1002, 171] width 101 height 36
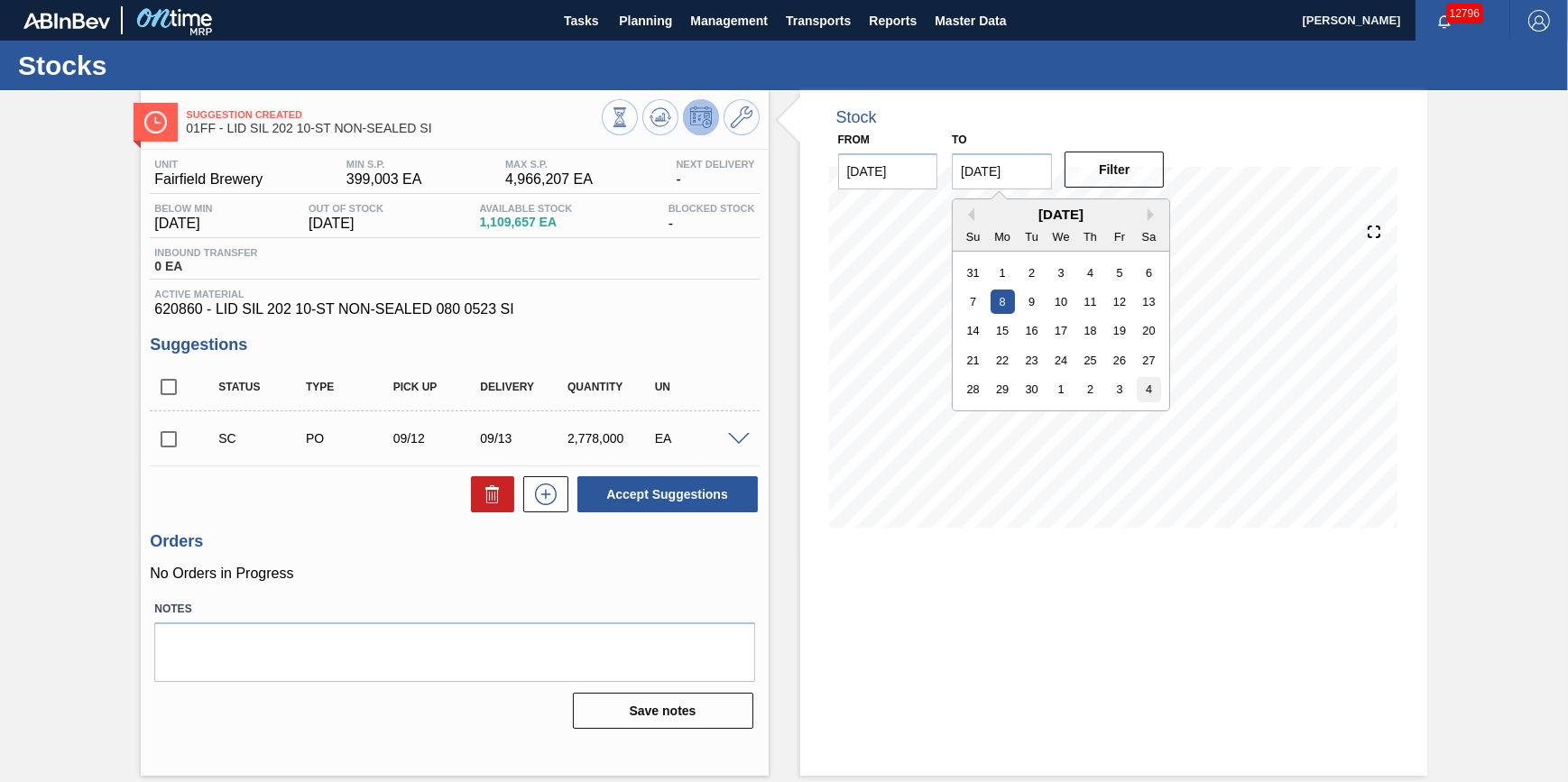
click at [1159, 393] on div "4" at bounding box center [1148, 389] width 24 height 24
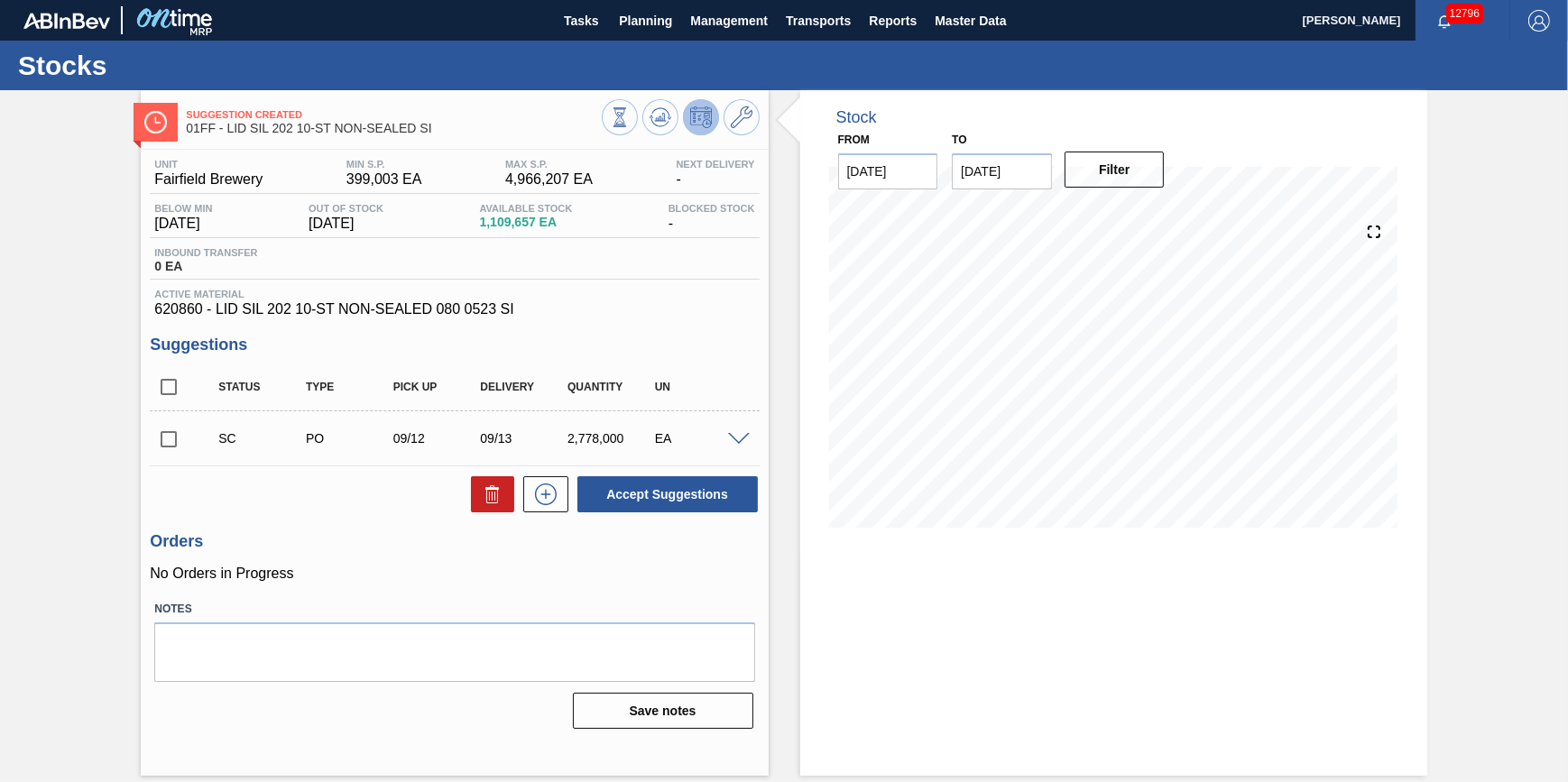
type input "[DATE]"
click at [1120, 185] on button "Filter" at bounding box center [1114, 169] width 101 height 36
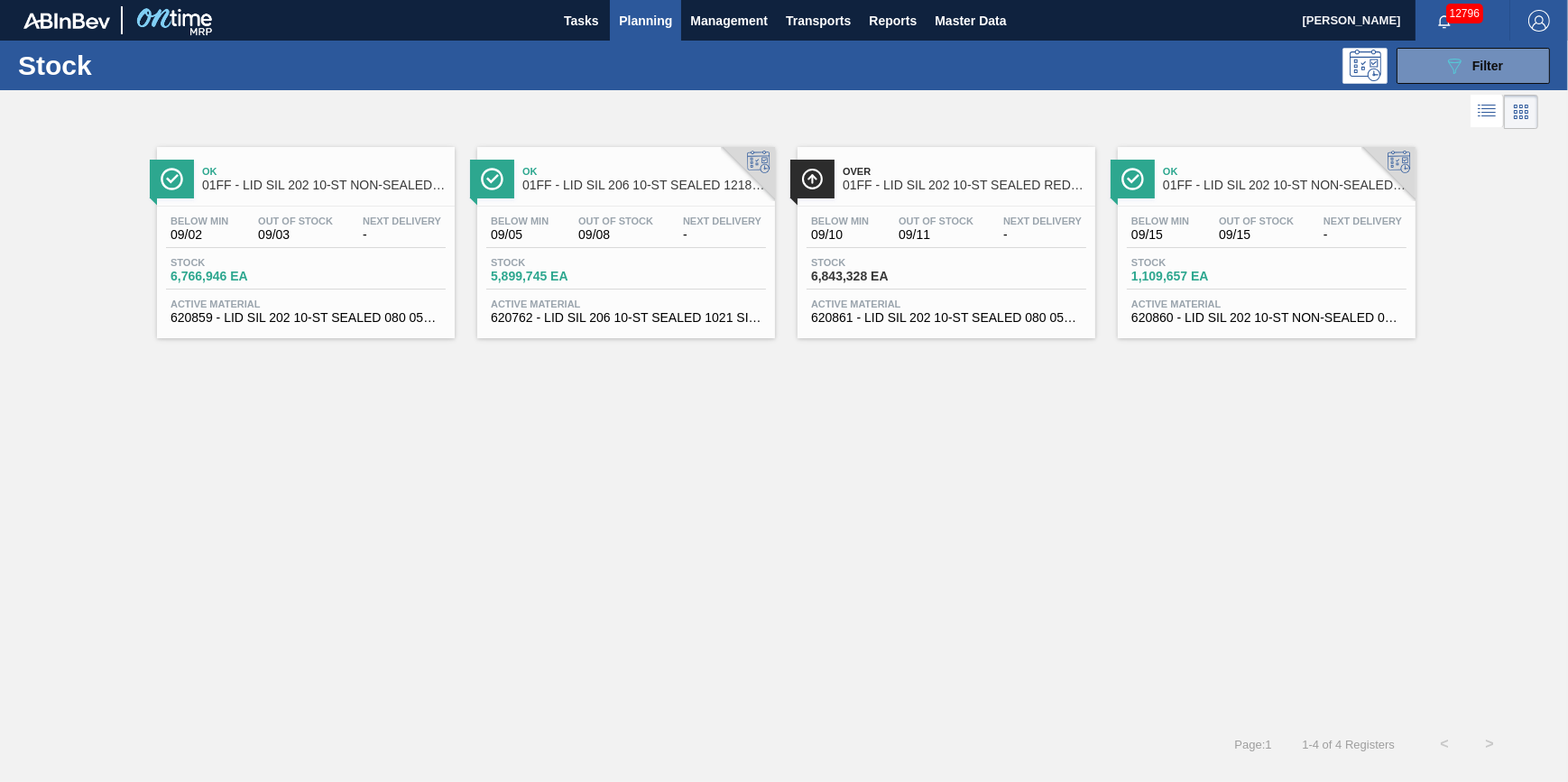
click at [913, 263] on span "Stock" at bounding box center [874, 262] width 126 height 11
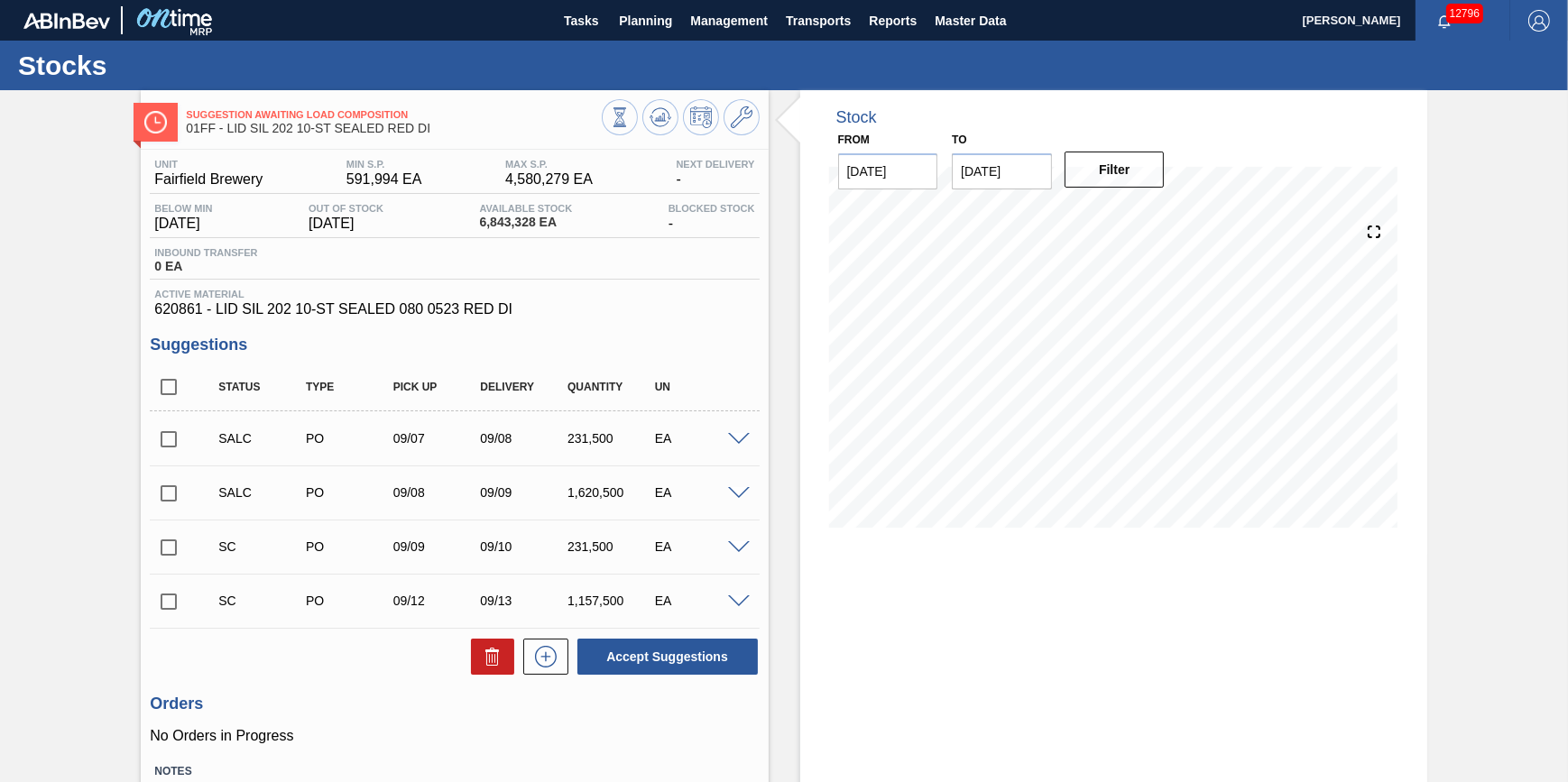
click at [169, 553] on input "checkbox" at bounding box center [168, 547] width 38 height 38
click at [641, 652] on button "Accept Suggestions" at bounding box center [667, 656] width 181 height 36
checkbox input "false"
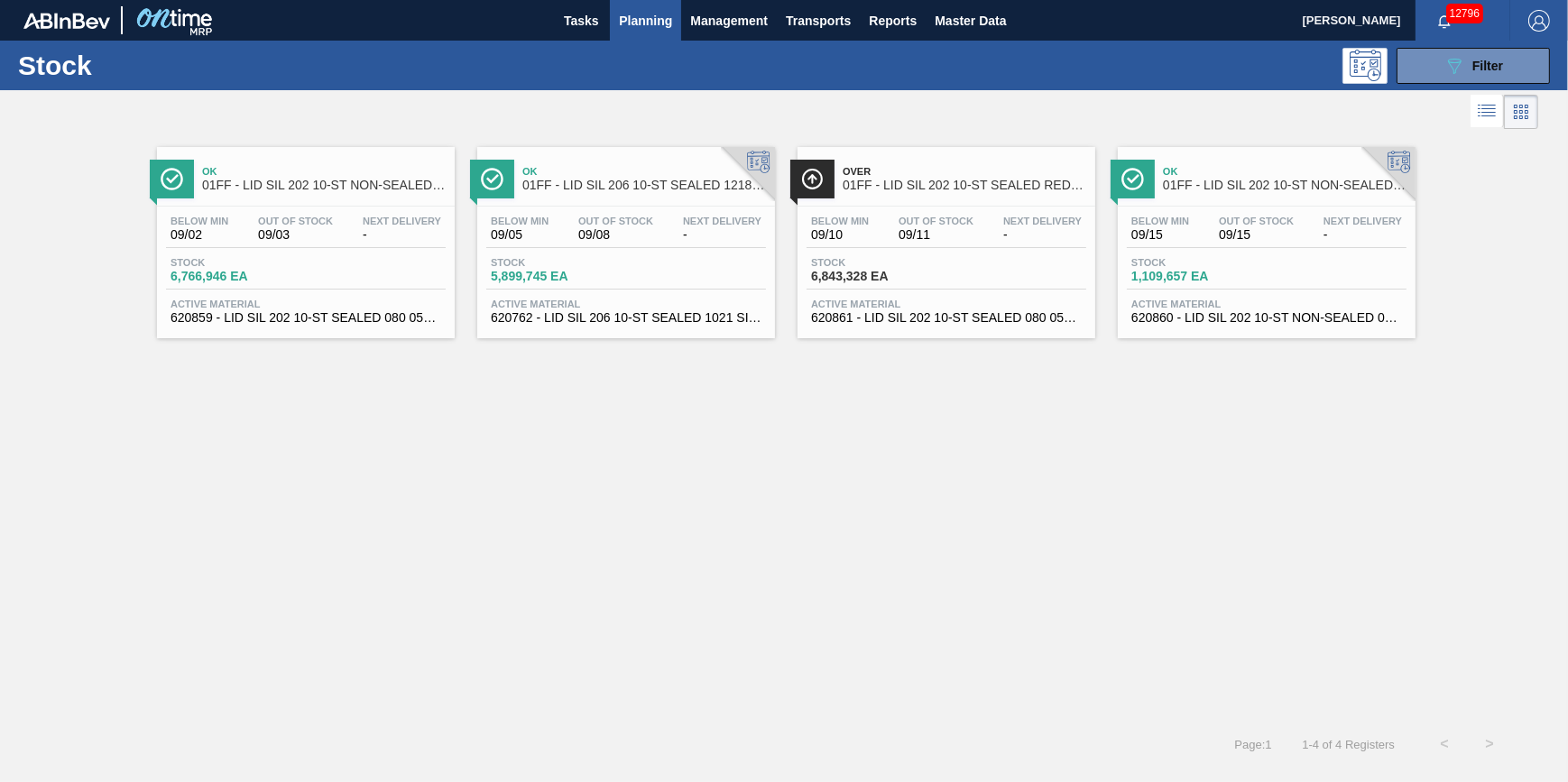
click at [351, 226] on div "Below Min 09/02 Out Of Stock 09/03 Next Delivery -" at bounding box center [306, 231] width 279 height 32
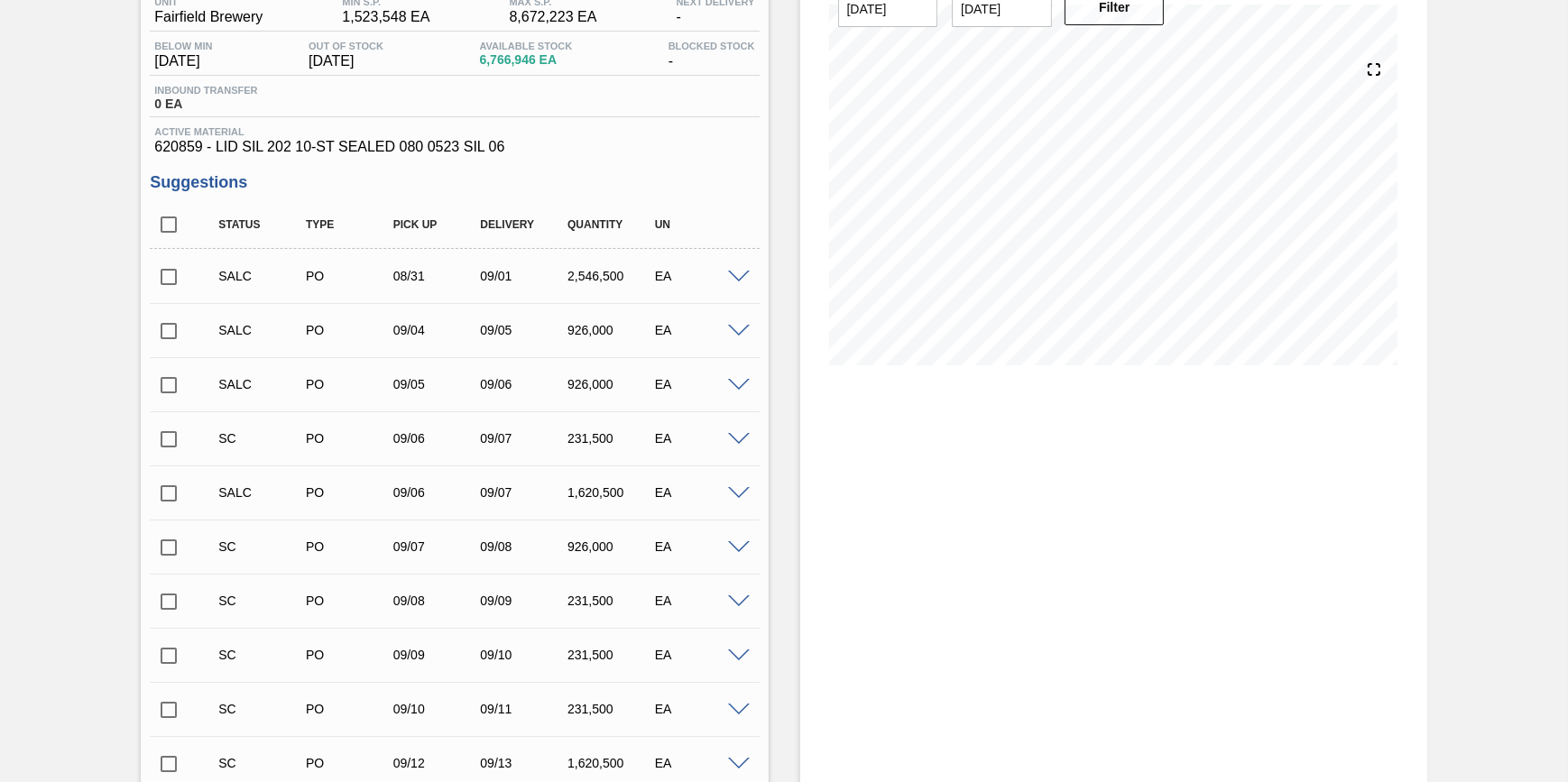
scroll to position [163, 0]
click at [169, 608] on input "checkbox" at bounding box center [168, 600] width 38 height 38
checkbox input "true"
click at [172, 650] on input "checkbox" at bounding box center [168, 654] width 38 height 38
checkbox input "true"
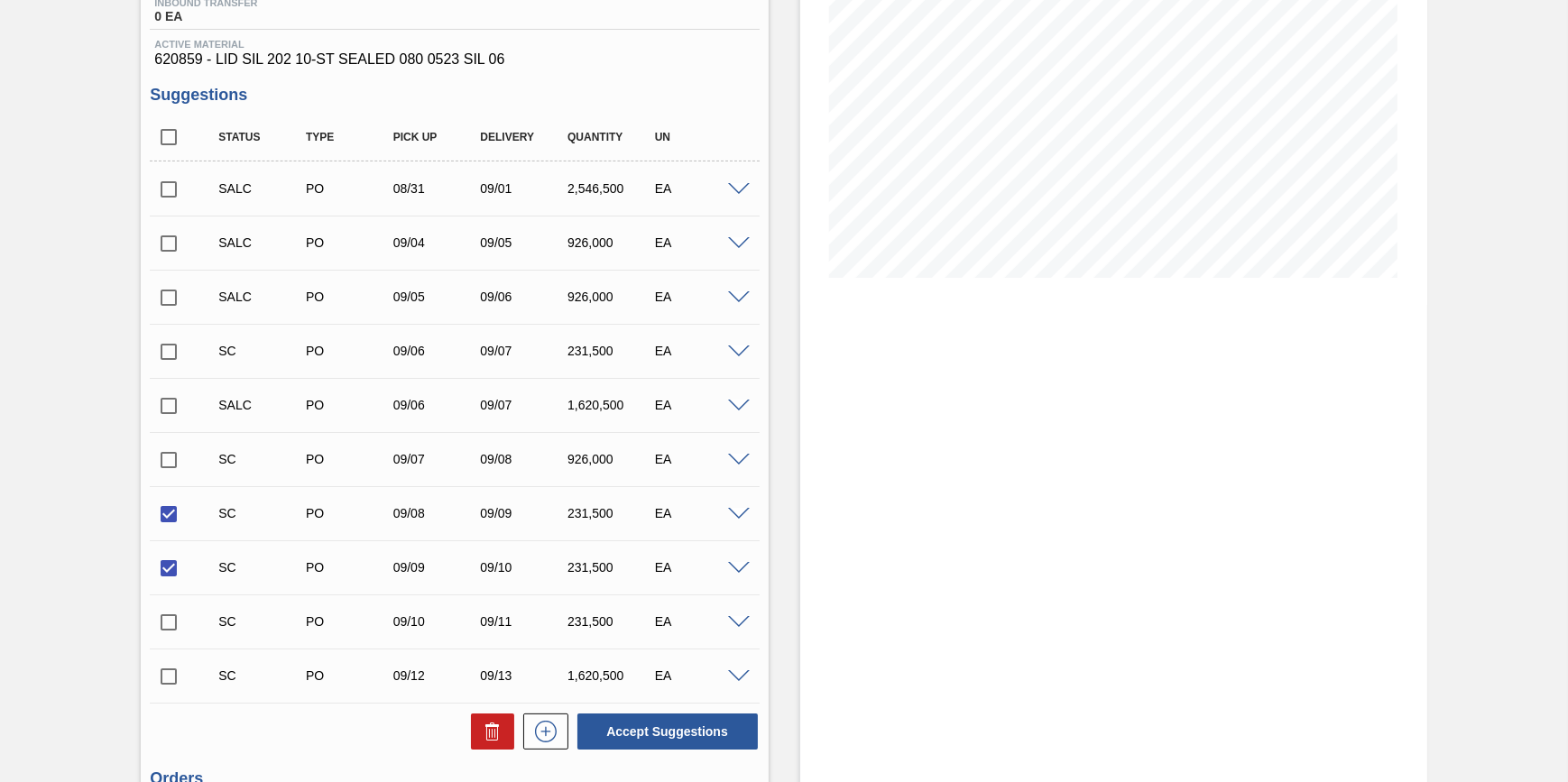
scroll to position [454, 0]
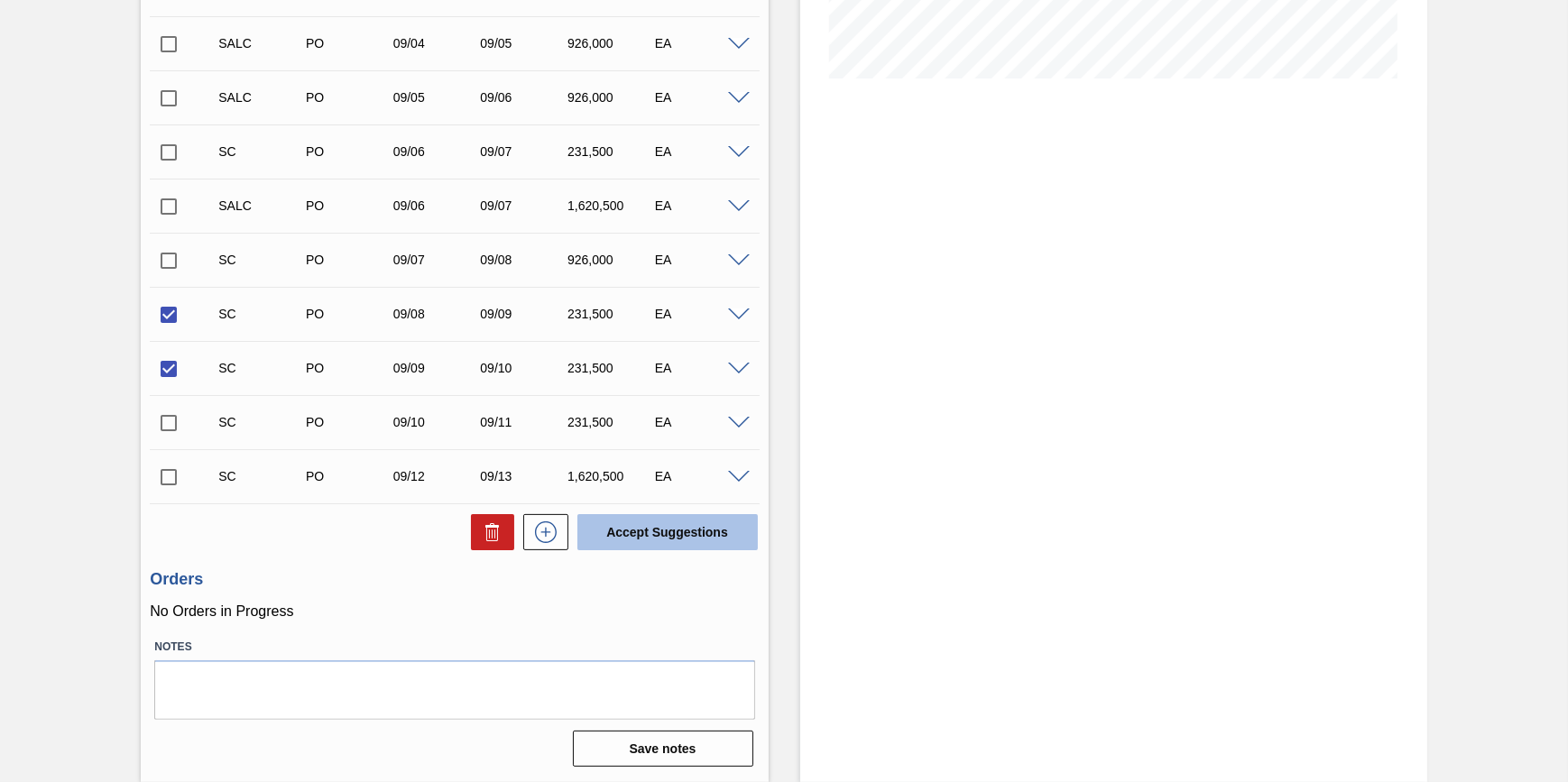
click at [692, 539] on button "Accept Suggestions" at bounding box center [667, 532] width 181 height 36
checkbox input "false"
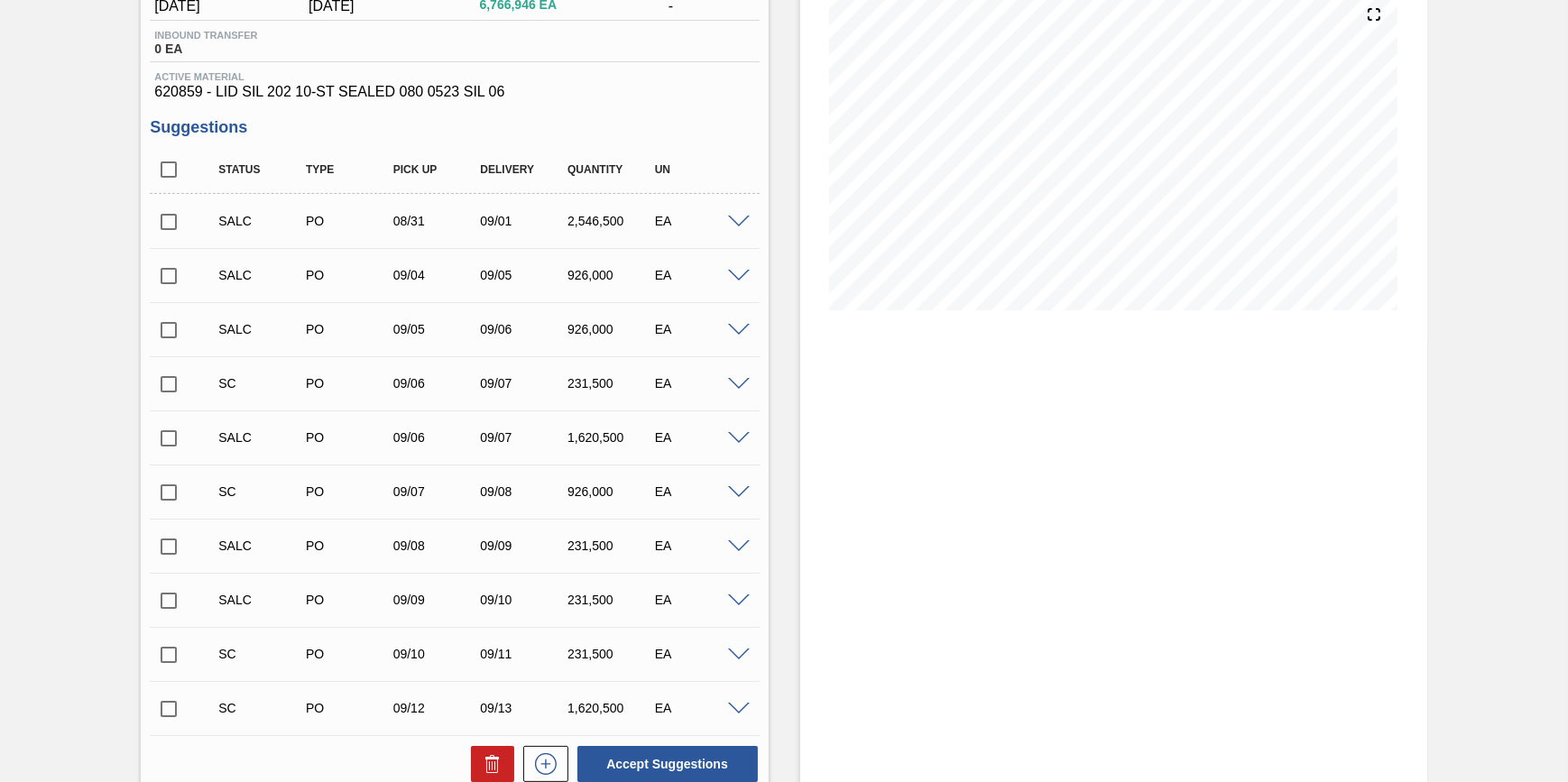
scroll to position [0, 0]
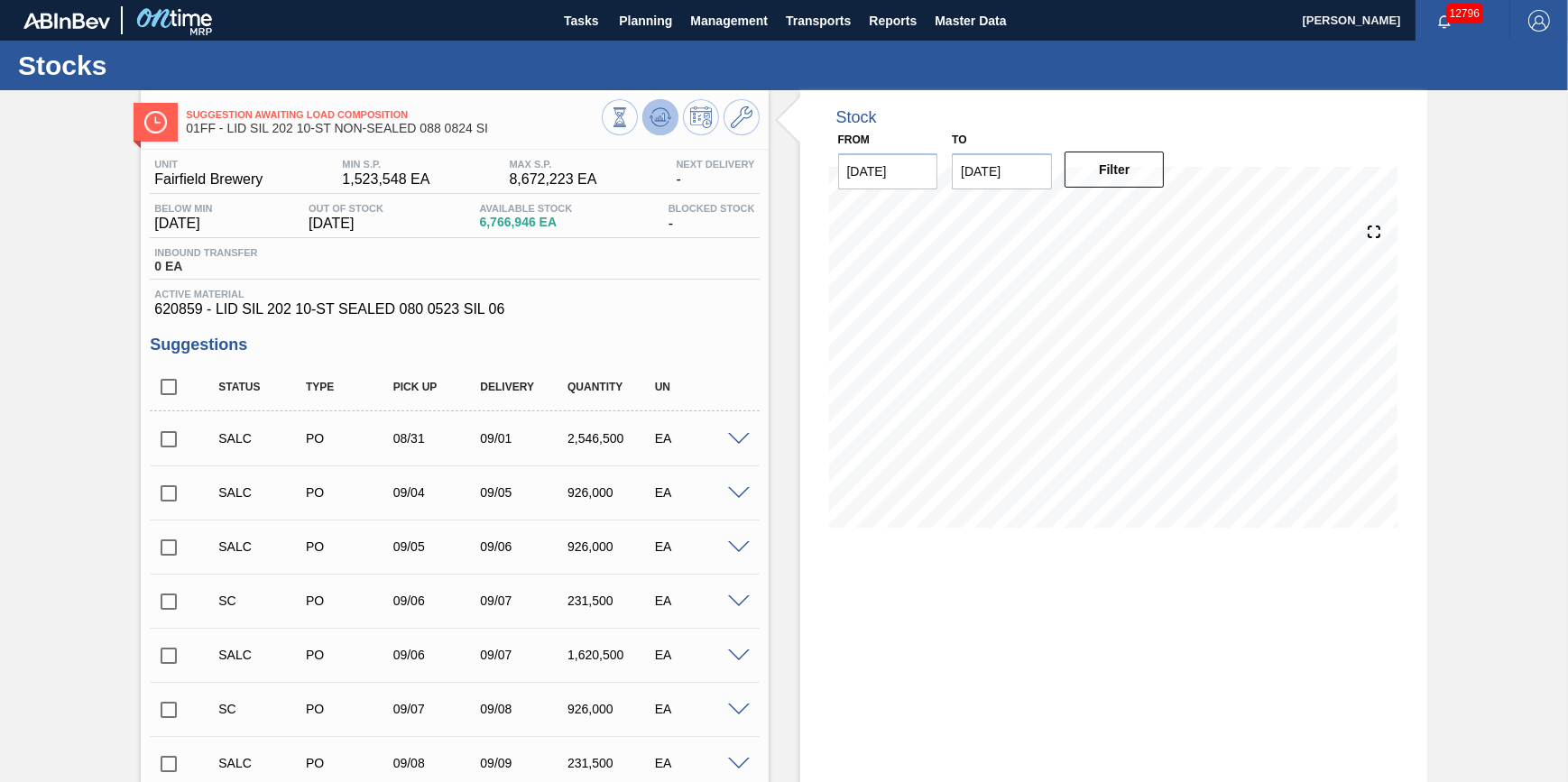
click at [664, 124] on icon at bounding box center [660, 117] width 21 height 21
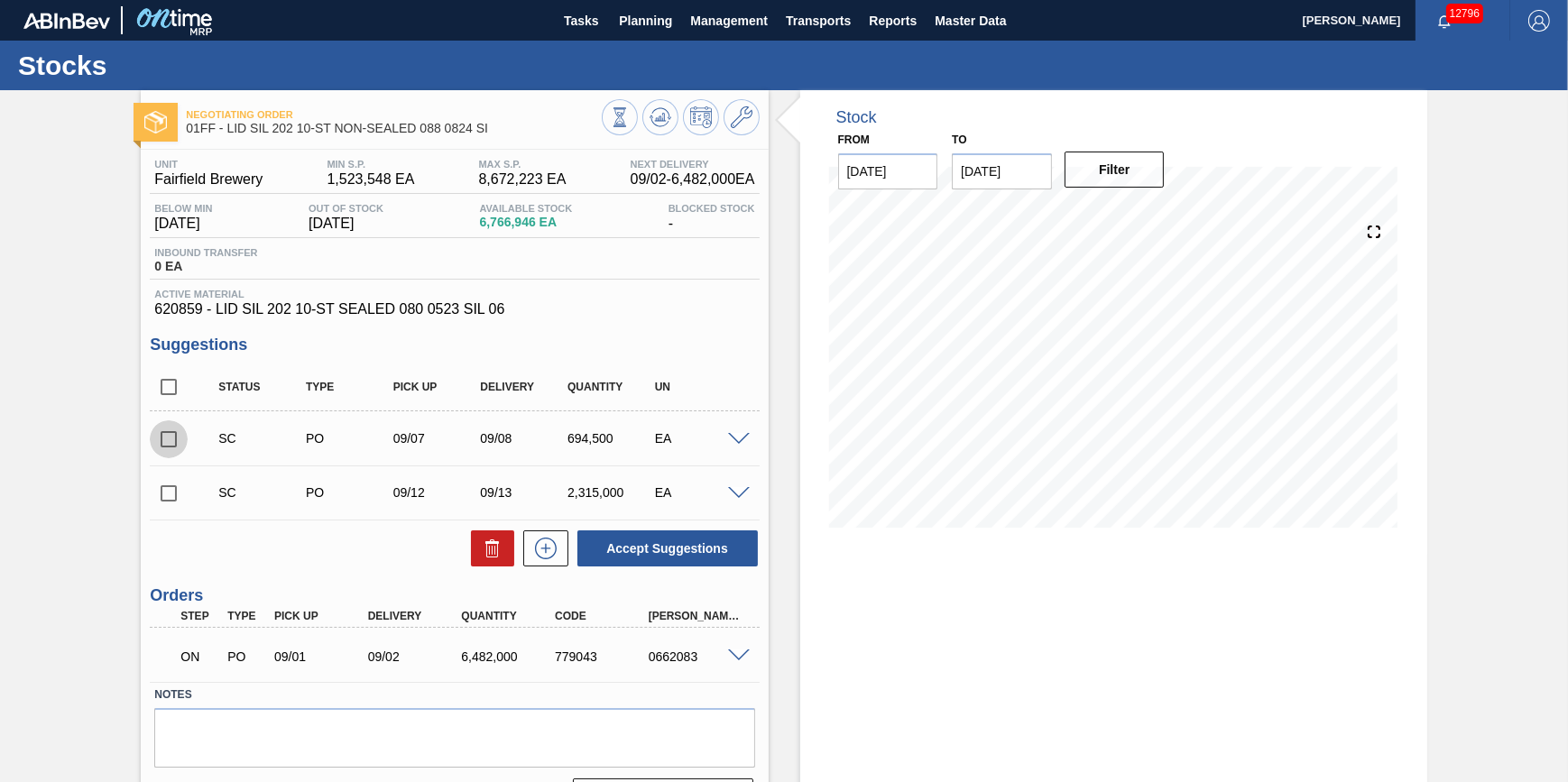
drag, startPoint x: 163, startPoint y: 441, endPoint x: 172, endPoint y: 486, distance: 45.9
click at [163, 442] on input "checkbox" at bounding box center [168, 439] width 38 height 38
checkbox input "true"
click at [172, 486] on input "checkbox" at bounding box center [168, 493] width 38 height 38
checkbox input "true"
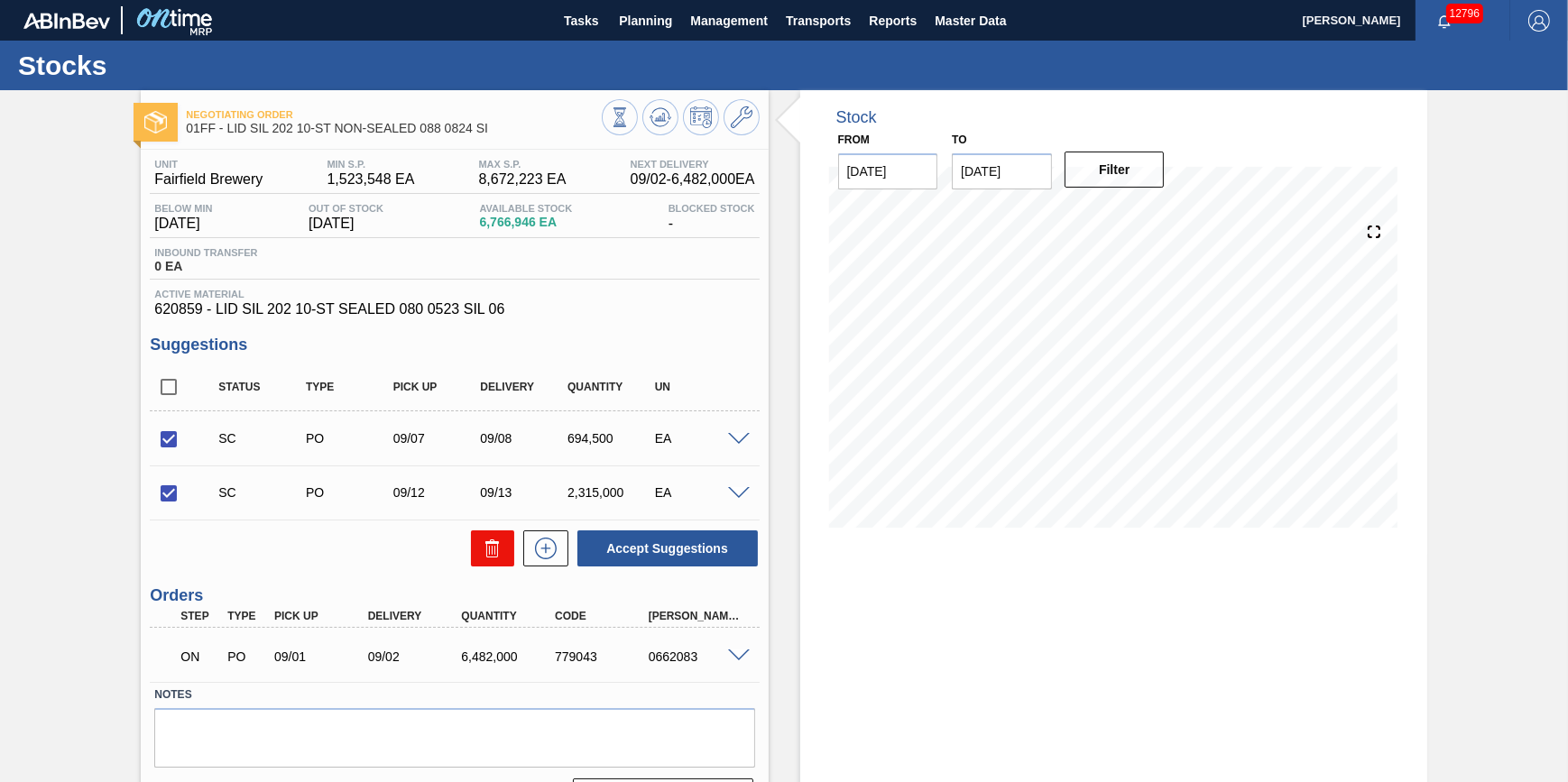
click at [497, 559] on icon at bounding box center [492, 549] width 21 height 21
checkbox input "false"
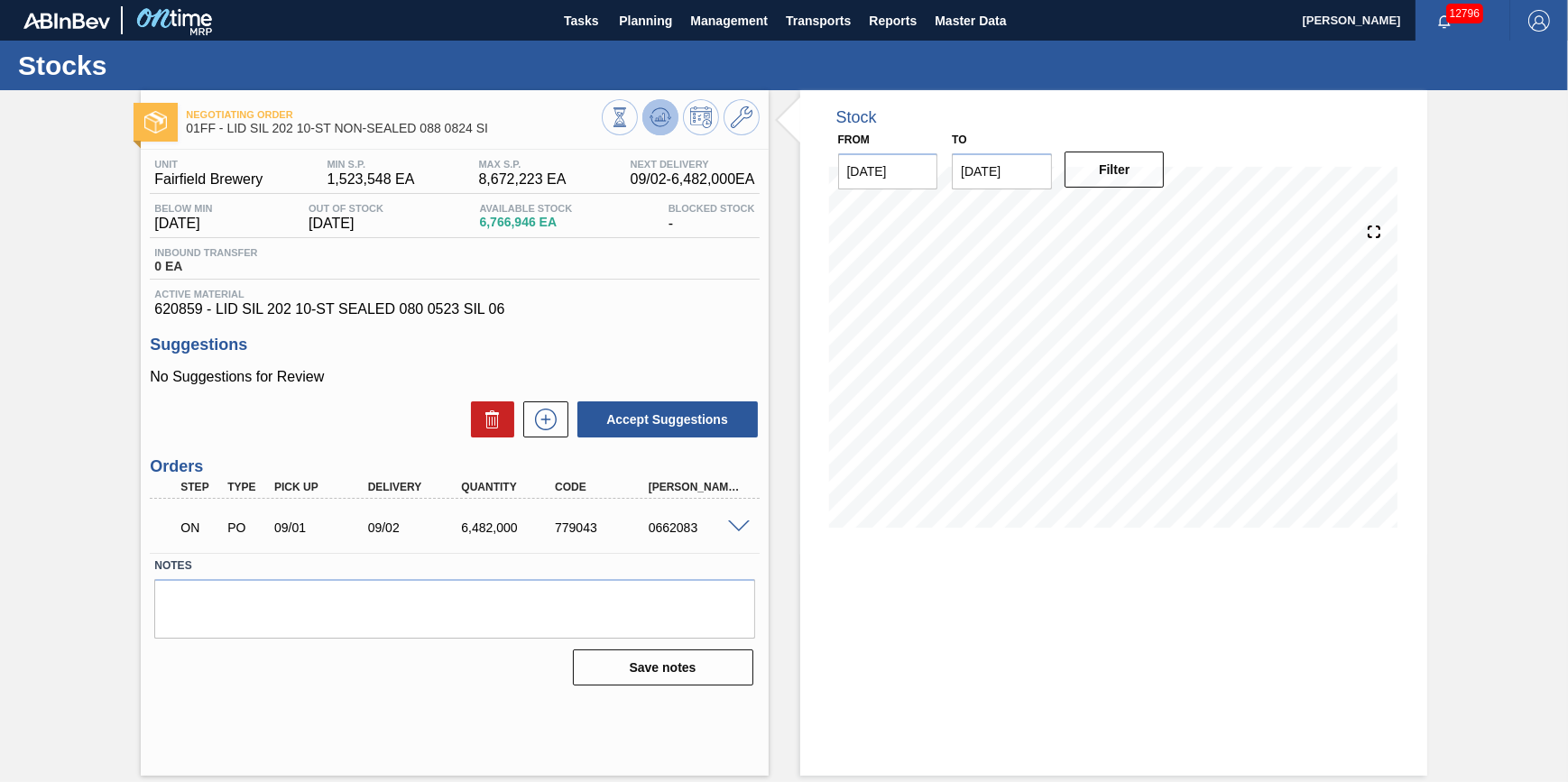
click at [658, 110] on icon at bounding box center [660, 117] width 21 height 21
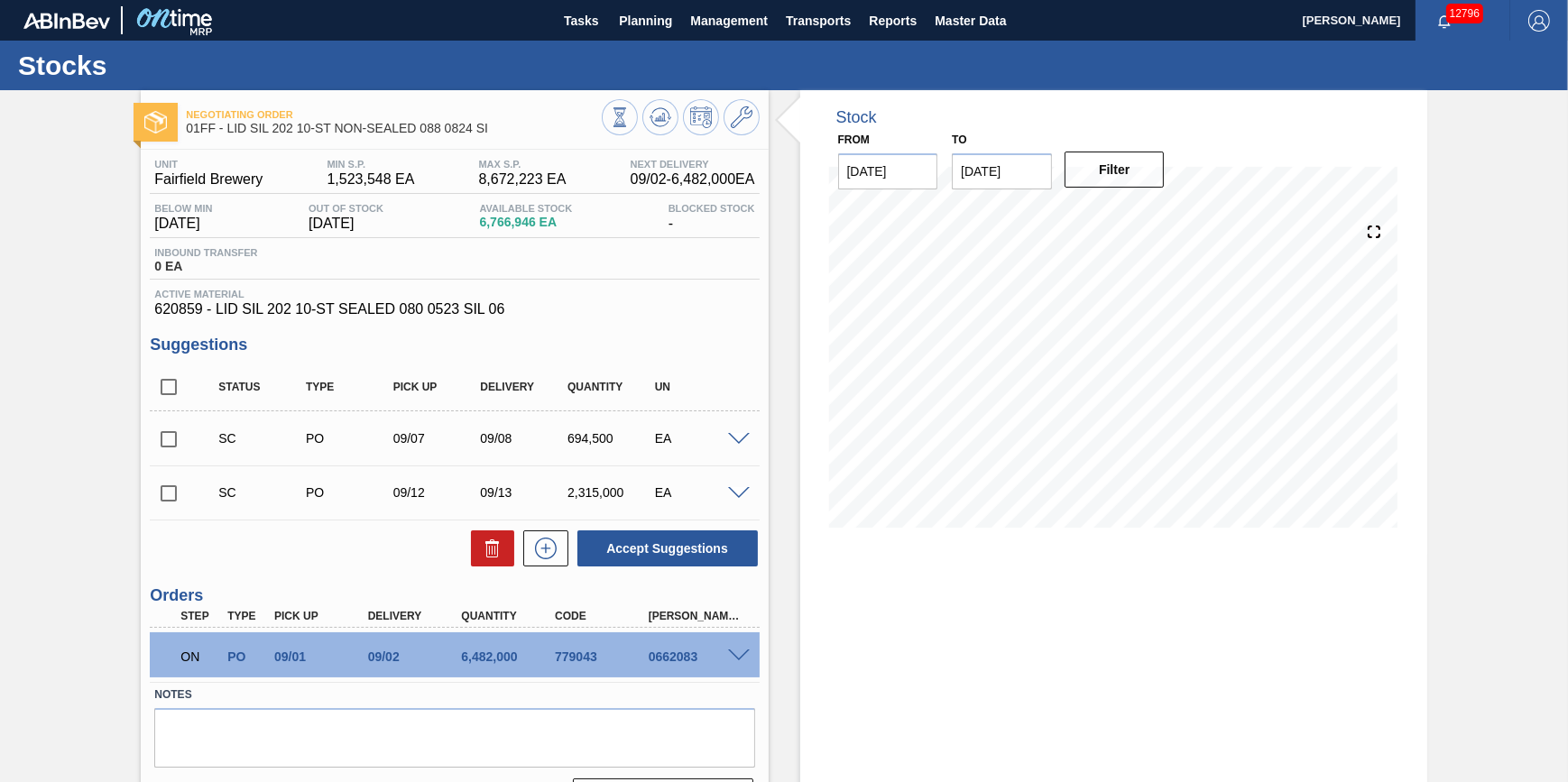
click at [181, 439] on input "checkbox" at bounding box center [168, 439] width 38 height 38
checkbox input "true"
click at [154, 485] on input "checkbox" at bounding box center [168, 493] width 38 height 38
checkbox input "true"
click at [598, 540] on button "Accept Suggestions" at bounding box center [667, 548] width 181 height 36
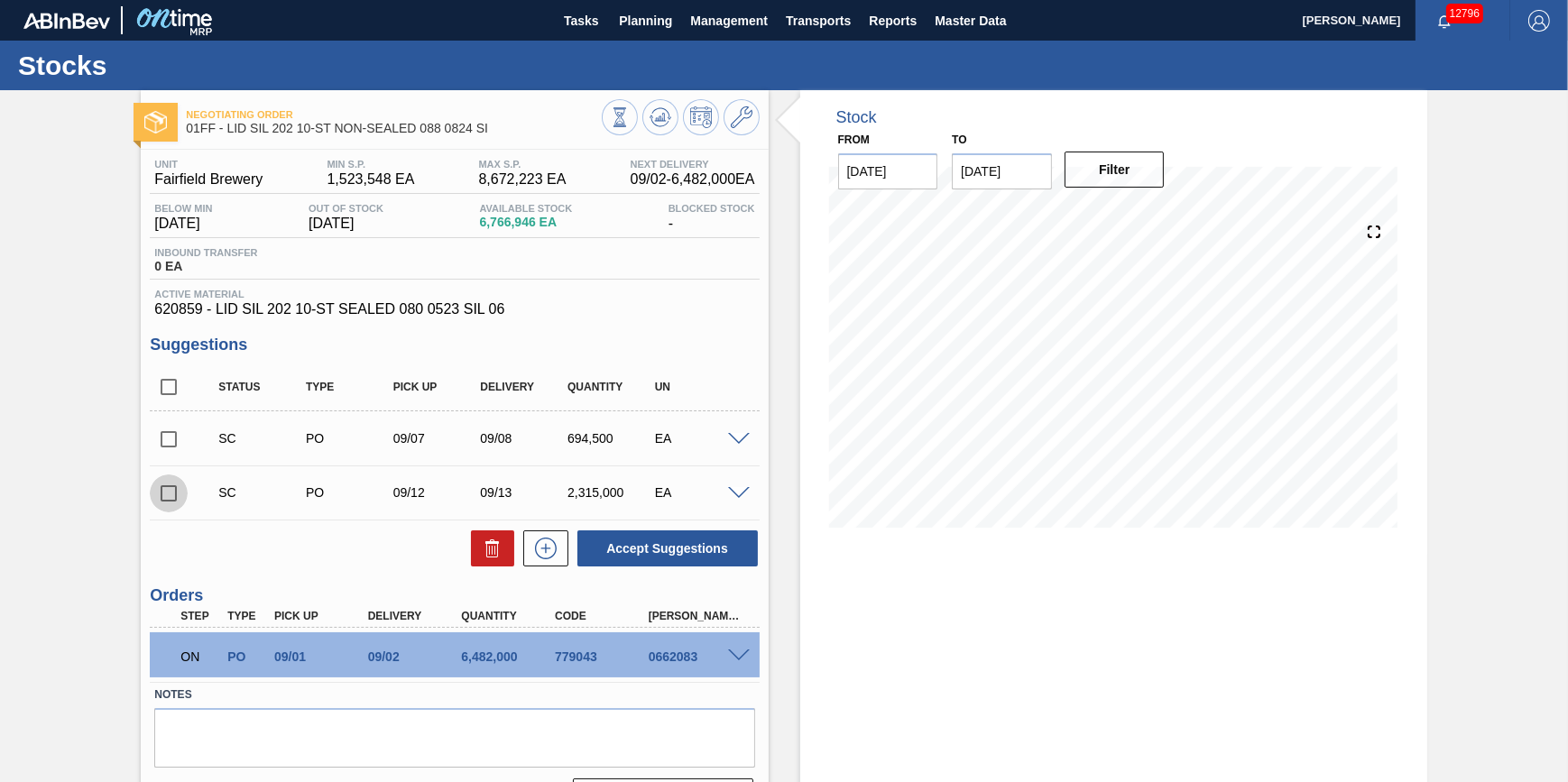
drag, startPoint x: 181, startPoint y: 489, endPoint x: 181, endPoint y: 463, distance: 26.0
click at [183, 487] on input "checkbox" at bounding box center [168, 493] width 38 height 38
checkbox input "true"
click at [179, 449] on input "checkbox" at bounding box center [168, 439] width 38 height 38
click at [603, 540] on button "Accept Suggestions" at bounding box center [667, 548] width 181 height 36
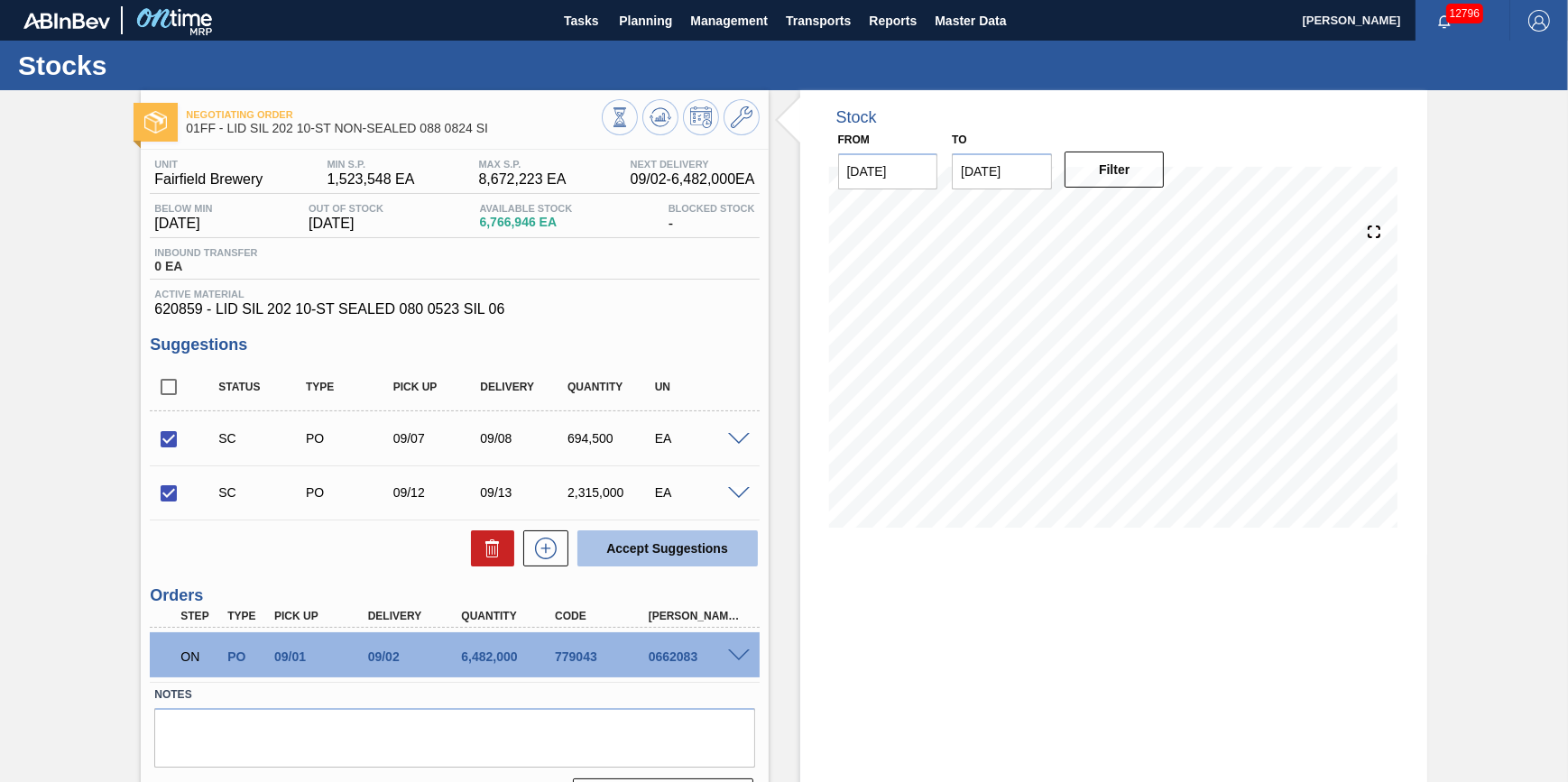
checkbox input "false"
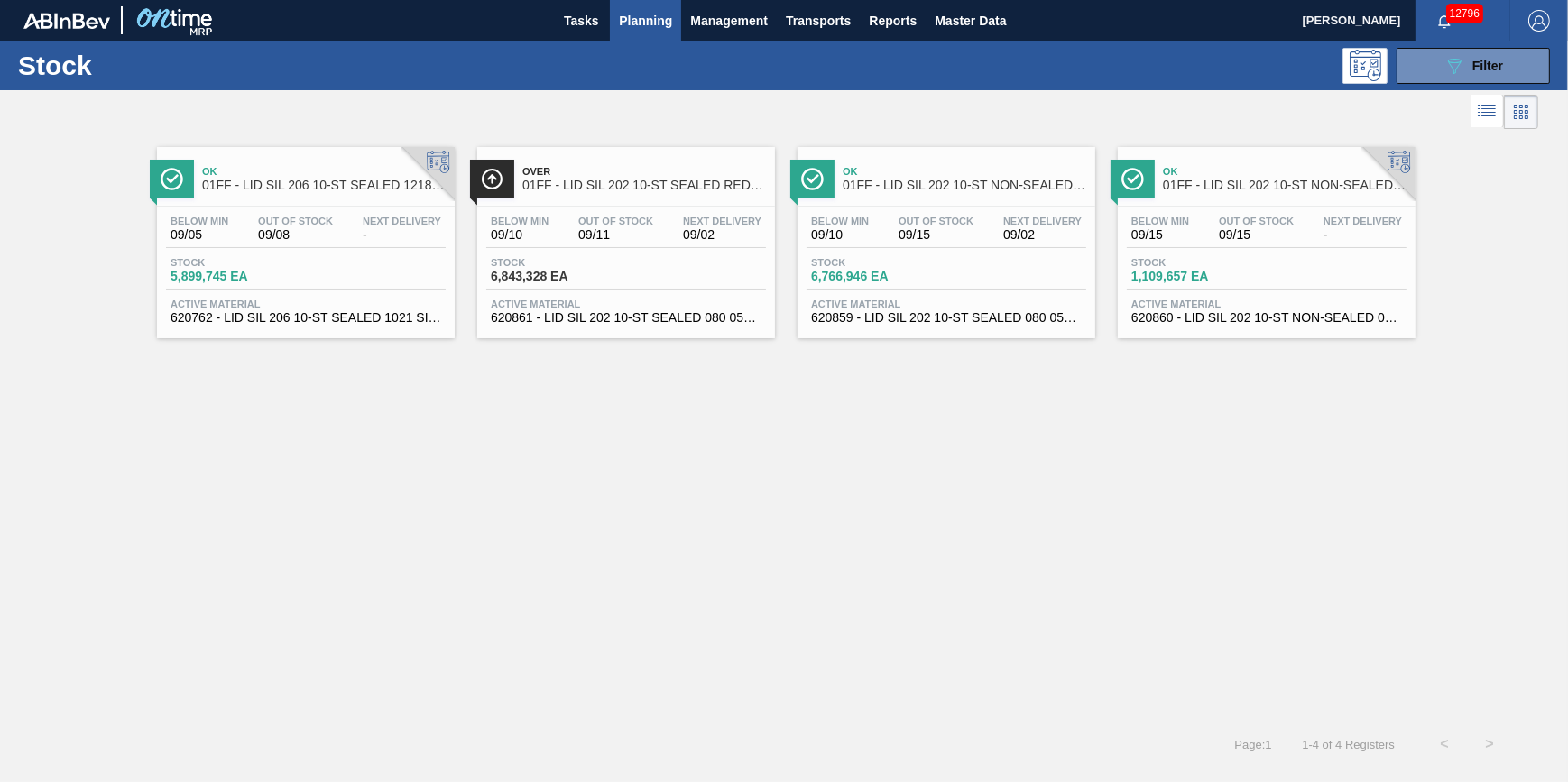
click at [594, 270] on span "6,843,328 EA" at bounding box center [554, 276] width 126 height 14
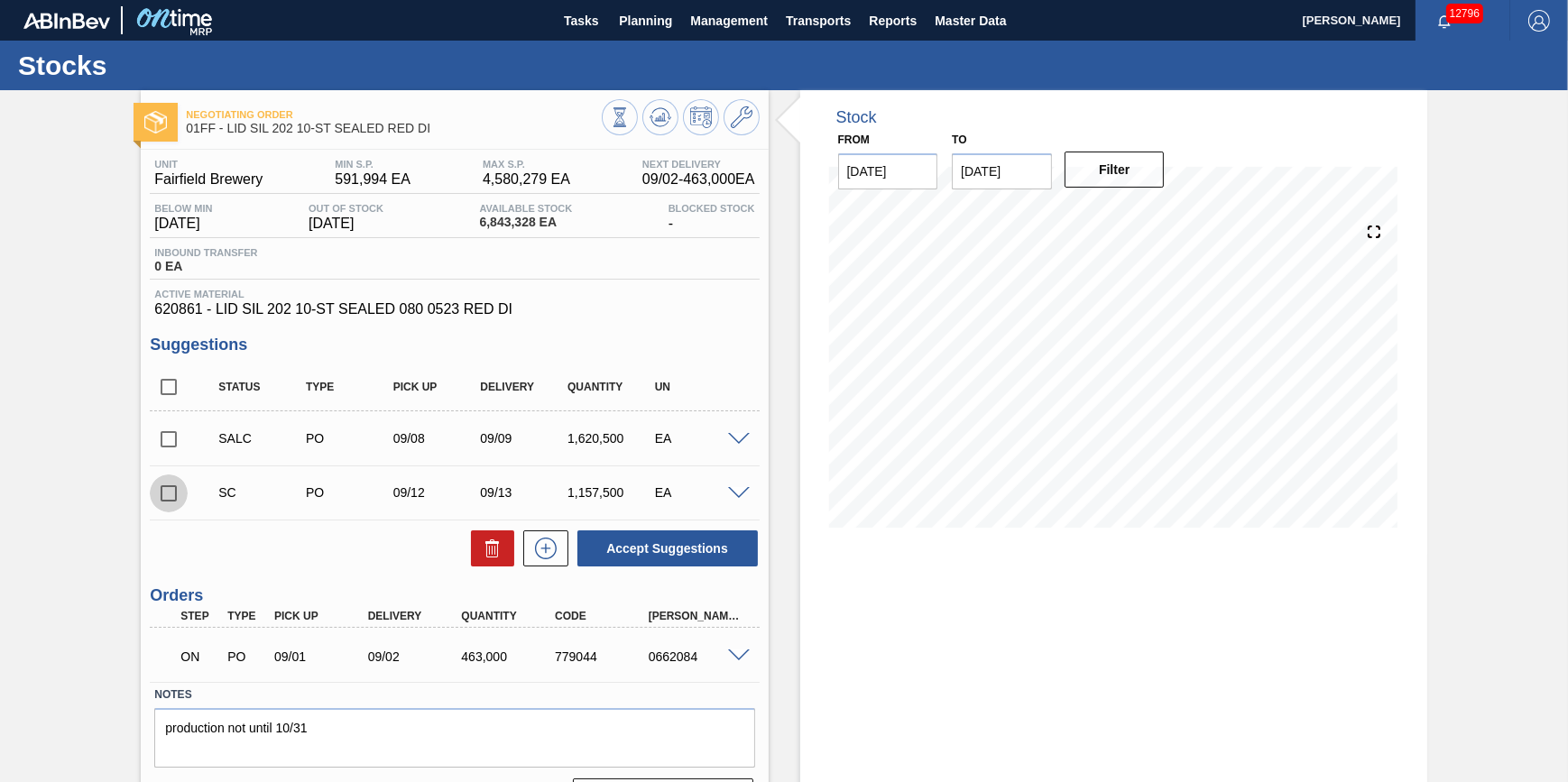
click at [179, 504] on input "checkbox" at bounding box center [168, 493] width 38 height 38
click at [638, 547] on button "Accept Suggestions" at bounding box center [667, 548] width 181 height 36
checkbox input "false"
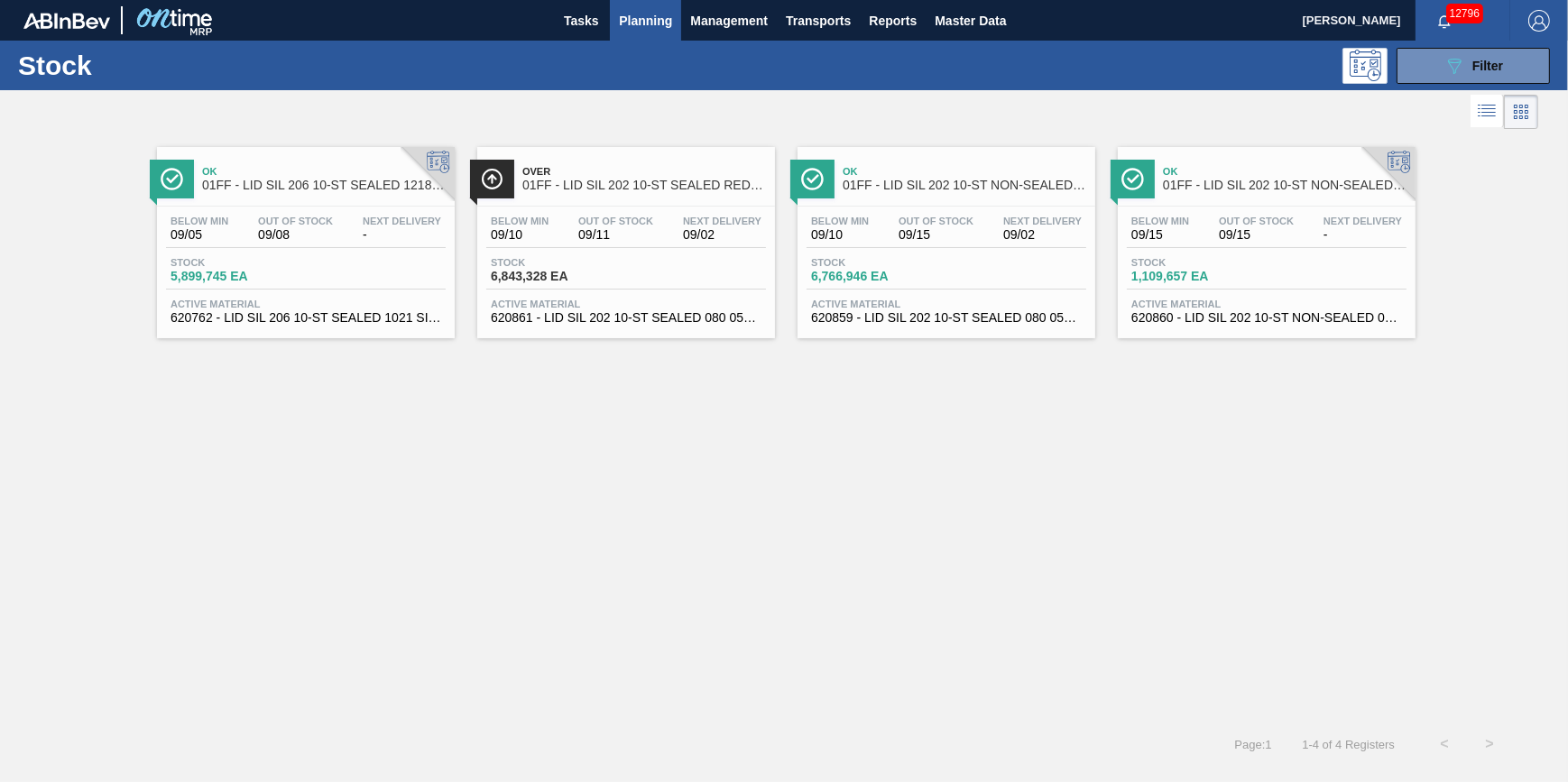
click at [1246, 267] on span "Stock" at bounding box center [1194, 262] width 126 height 11
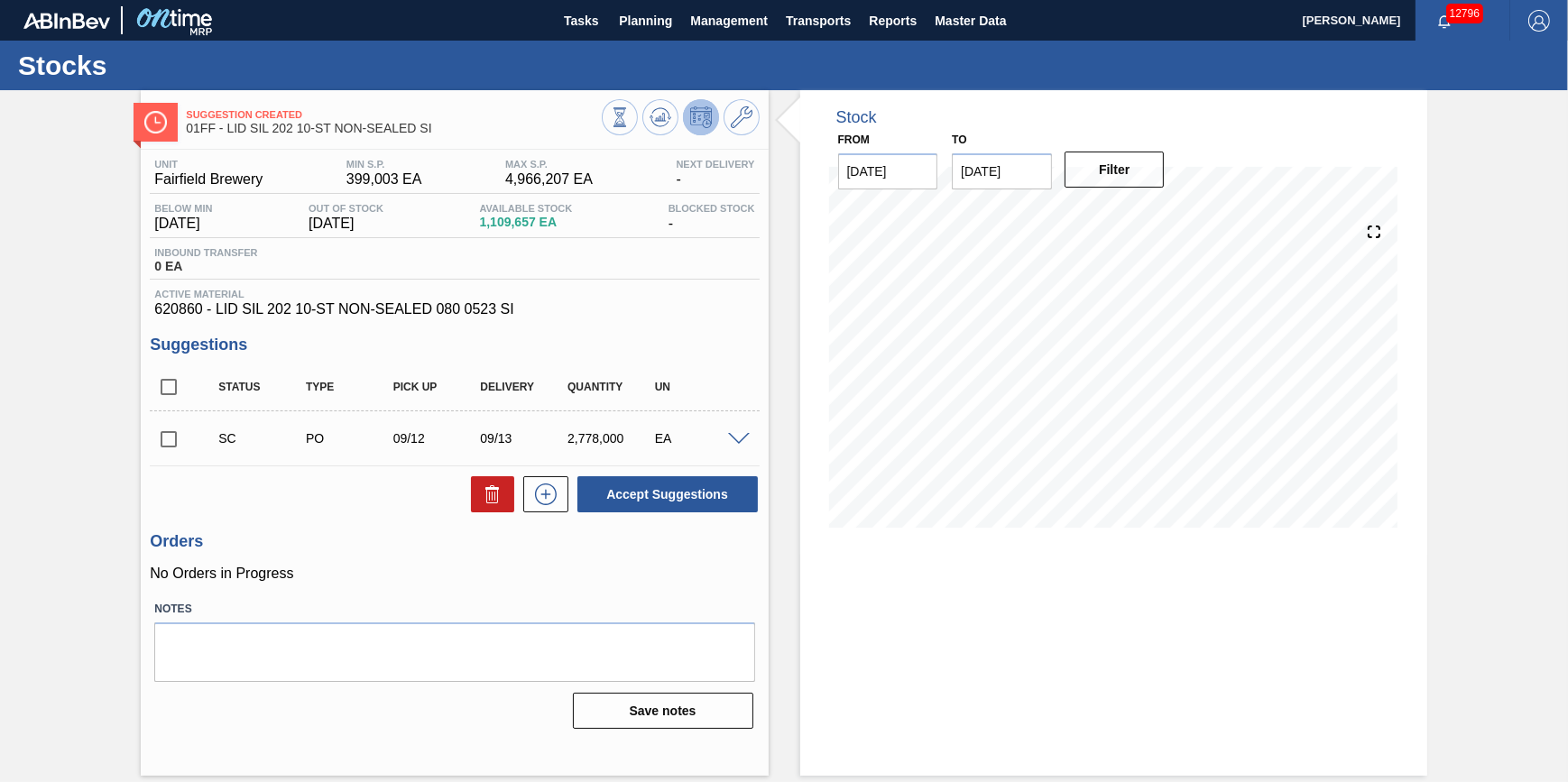
click at [745, 446] on span at bounding box center [739, 439] width 21 height 14
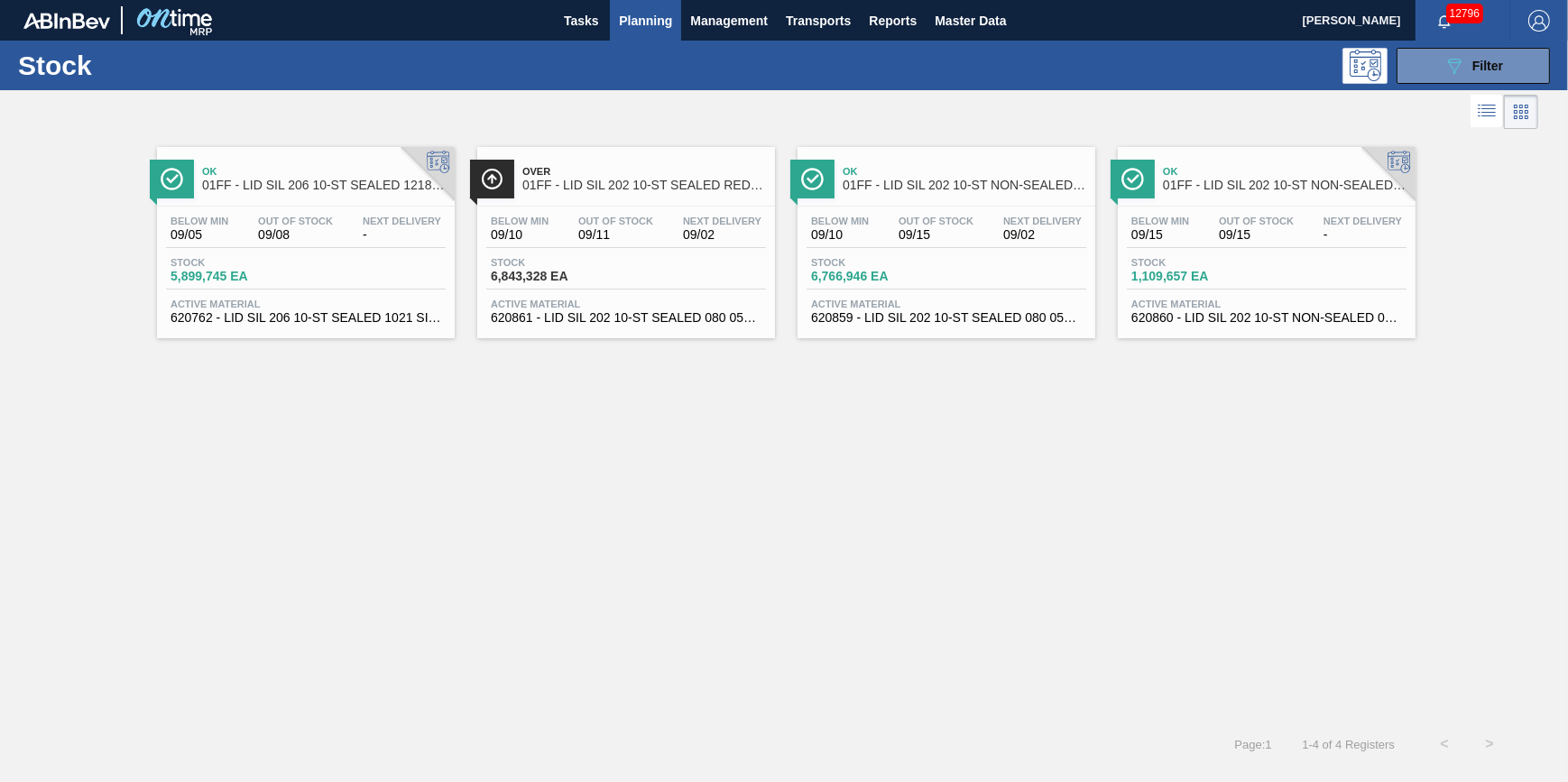
click at [947, 228] on span "09/15" at bounding box center [935, 235] width 75 height 14
click at [316, 245] on div "Below Min 09/05 Out Of Stock 09/08 Next Delivery -" at bounding box center [306, 231] width 279 height 32
click at [660, 29] on span "Planning" at bounding box center [645, 21] width 54 height 21
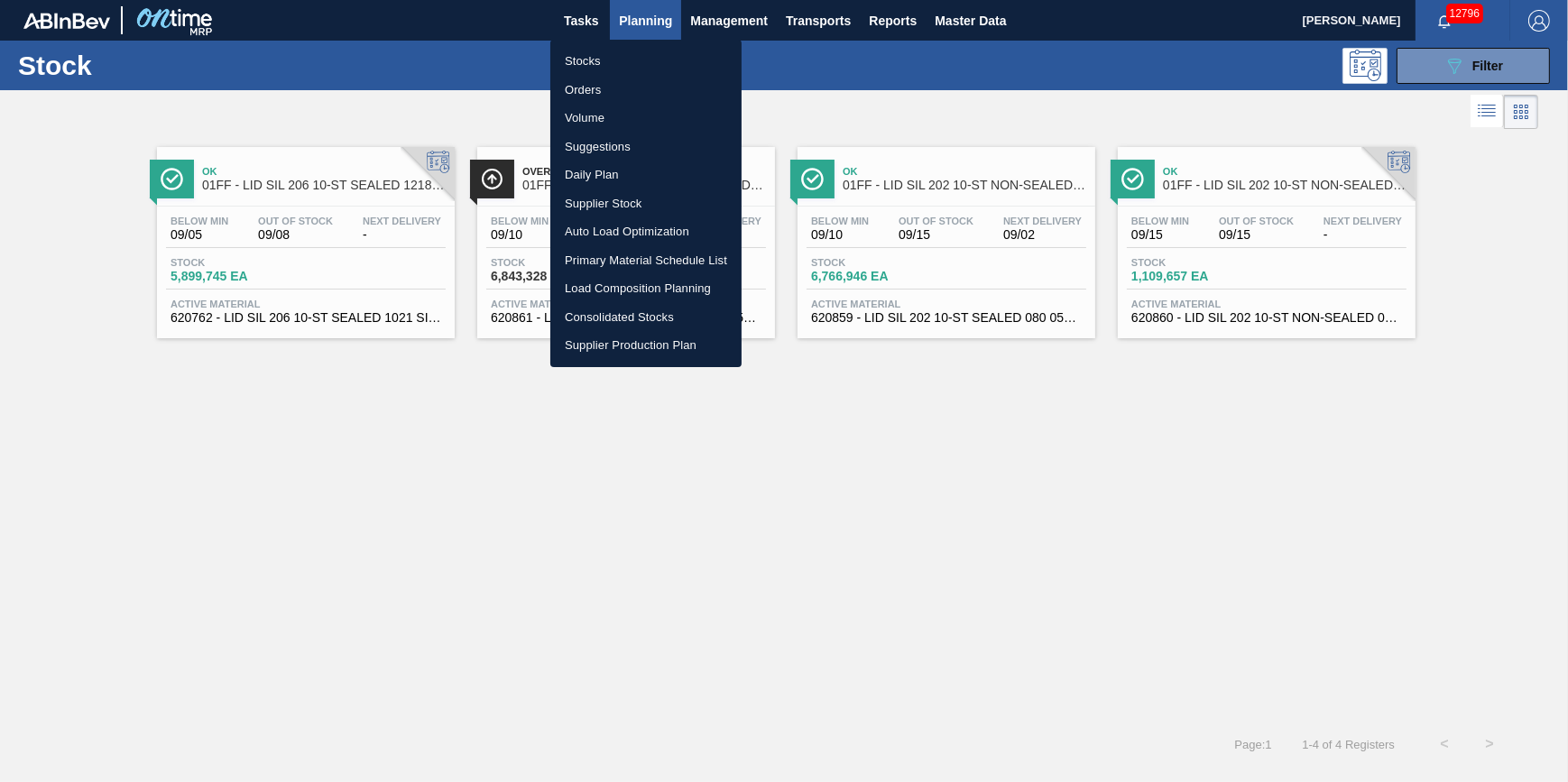
click at [639, 54] on li "Stocks" at bounding box center [646, 62] width 191 height 29
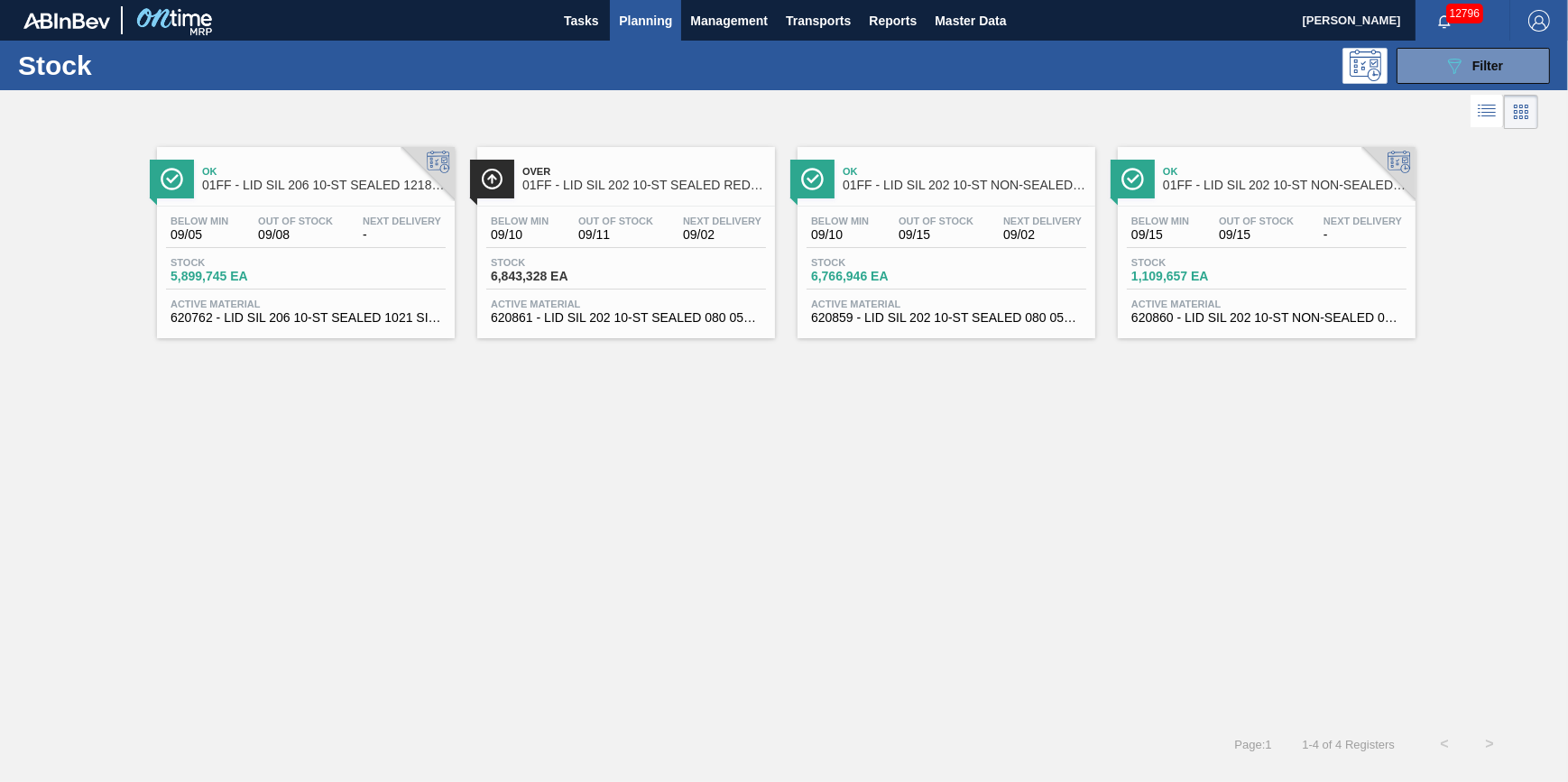
click at [355, 270] on div "Stock 5,899,745 EA" at bounding box center [306, 272] width 279 height 32
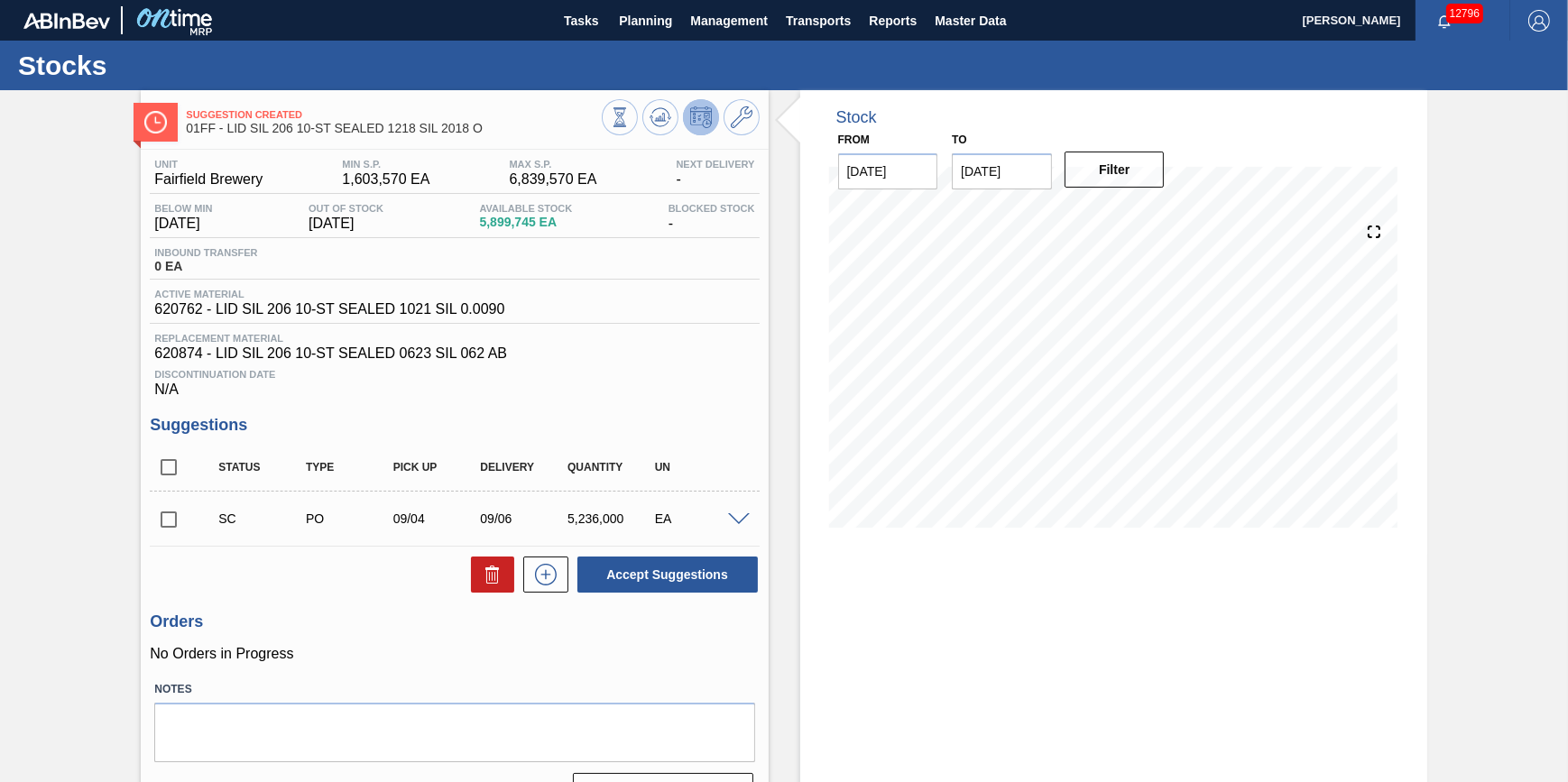
click at [170, 514] on input "checkbox" at bounding box center [168, 519] width 38 height 38
click at [741, 527] on span at bounding box center [739, 520] width 21 height 14
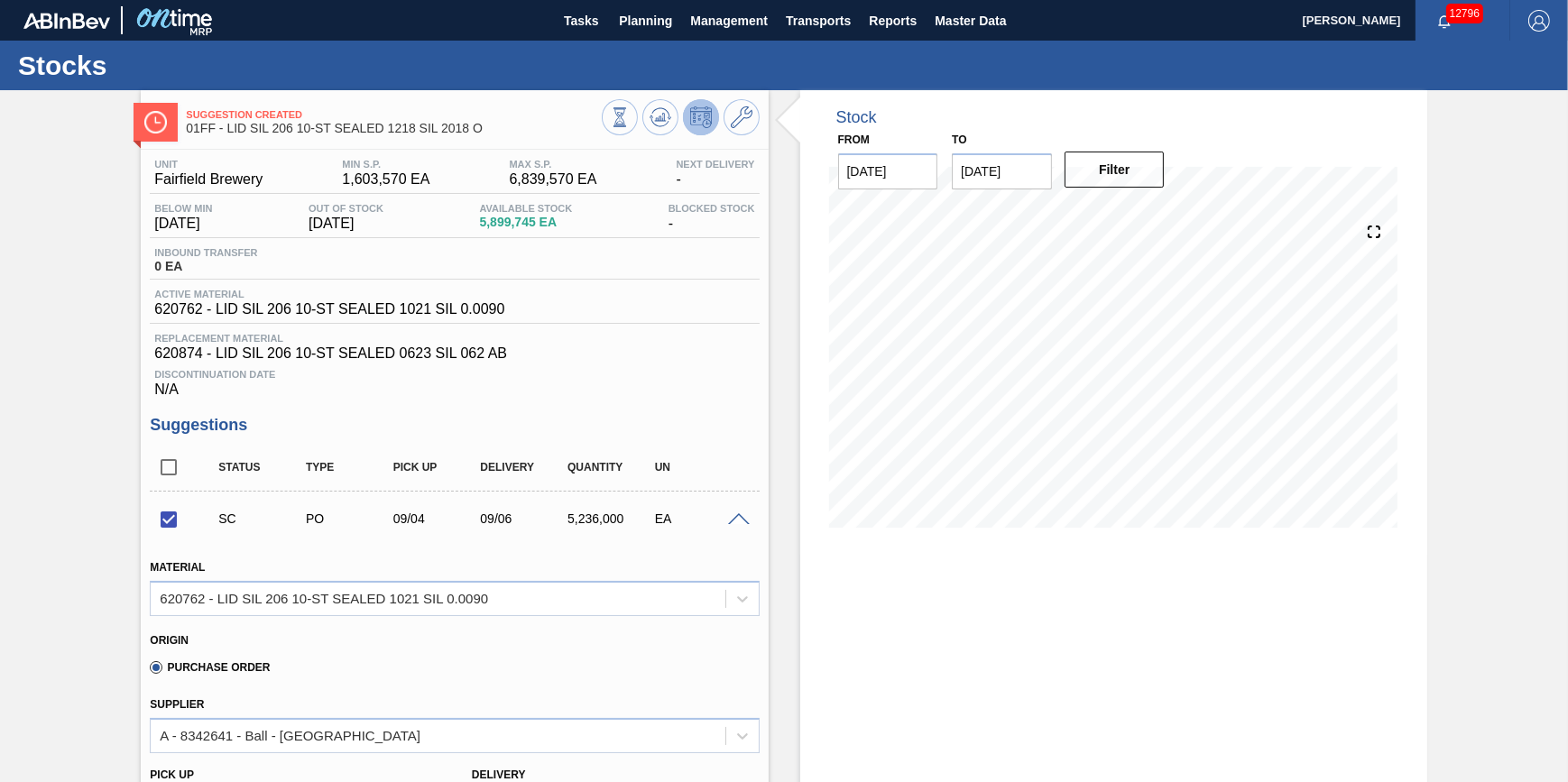
click at [739, 516] on div "SC PO 09/04 09/06 5,236,000 EA" at bounding box center [454, 518] width 609 height 45
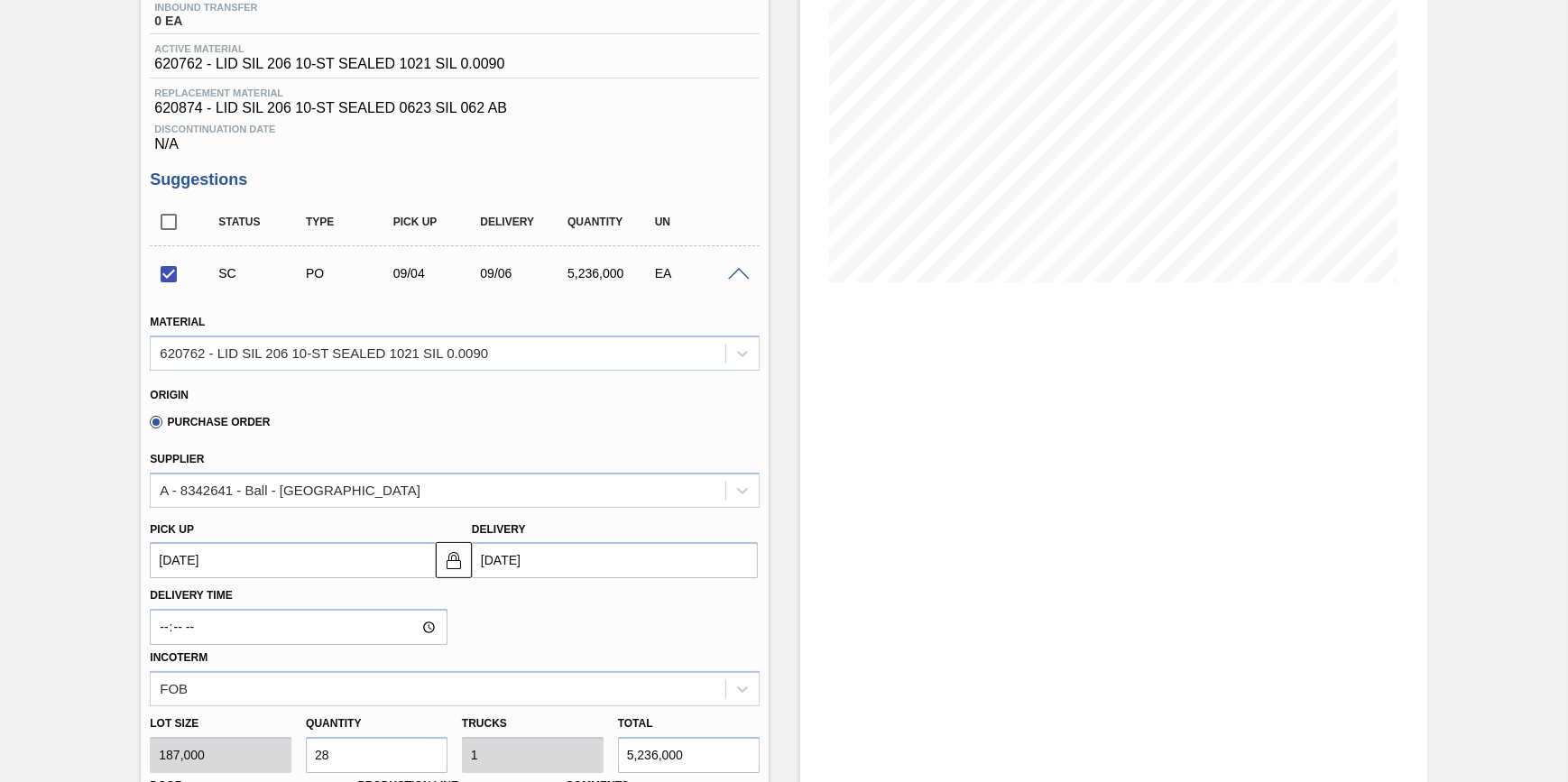
click at [737, 290] on div "SC PO 09/04 09/06 5,236,000 EA" at bounding box center [454, 273] width 609 height 45
click at [738, 281] on span at bounding box center [739, 274] width 21 height 14
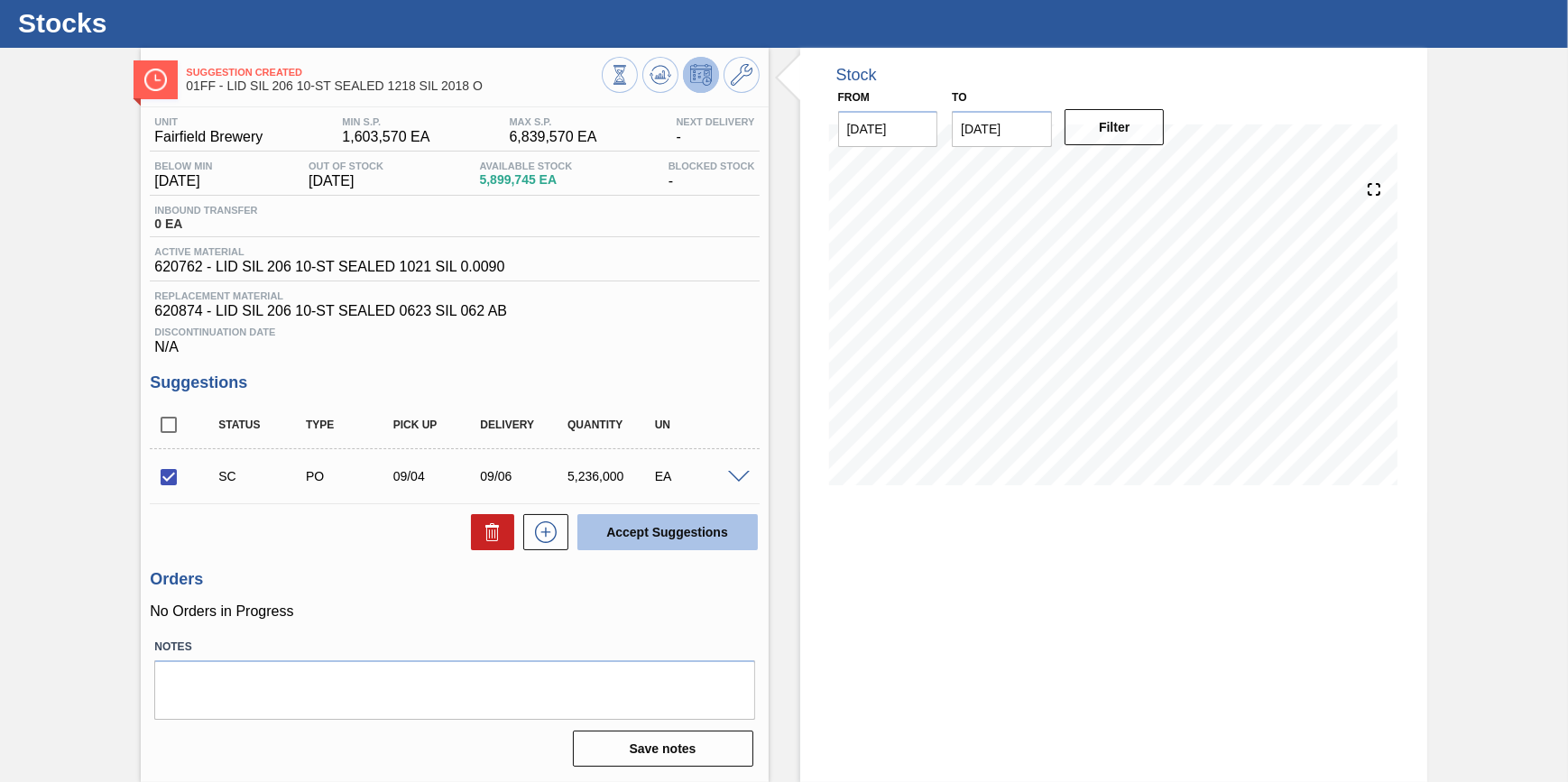
click at [729, 527] on button "Accept Suggestions" at bounding box center [667, 532] width 181 height 36
checkbox input "false"
click at [658, 64] on icon at bounding box center [660, 75] width 21 height 21
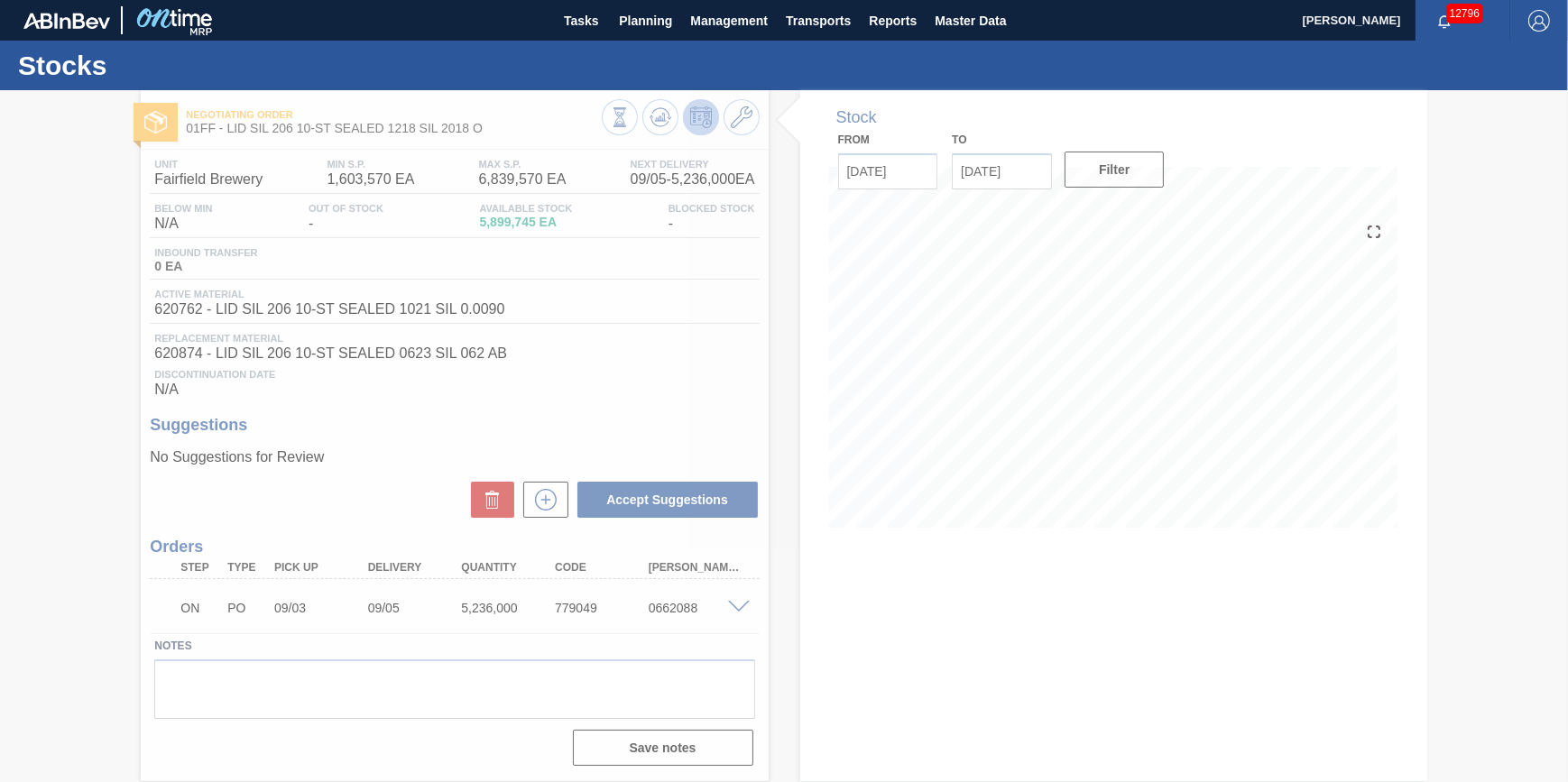
scroll to position [7, 0]
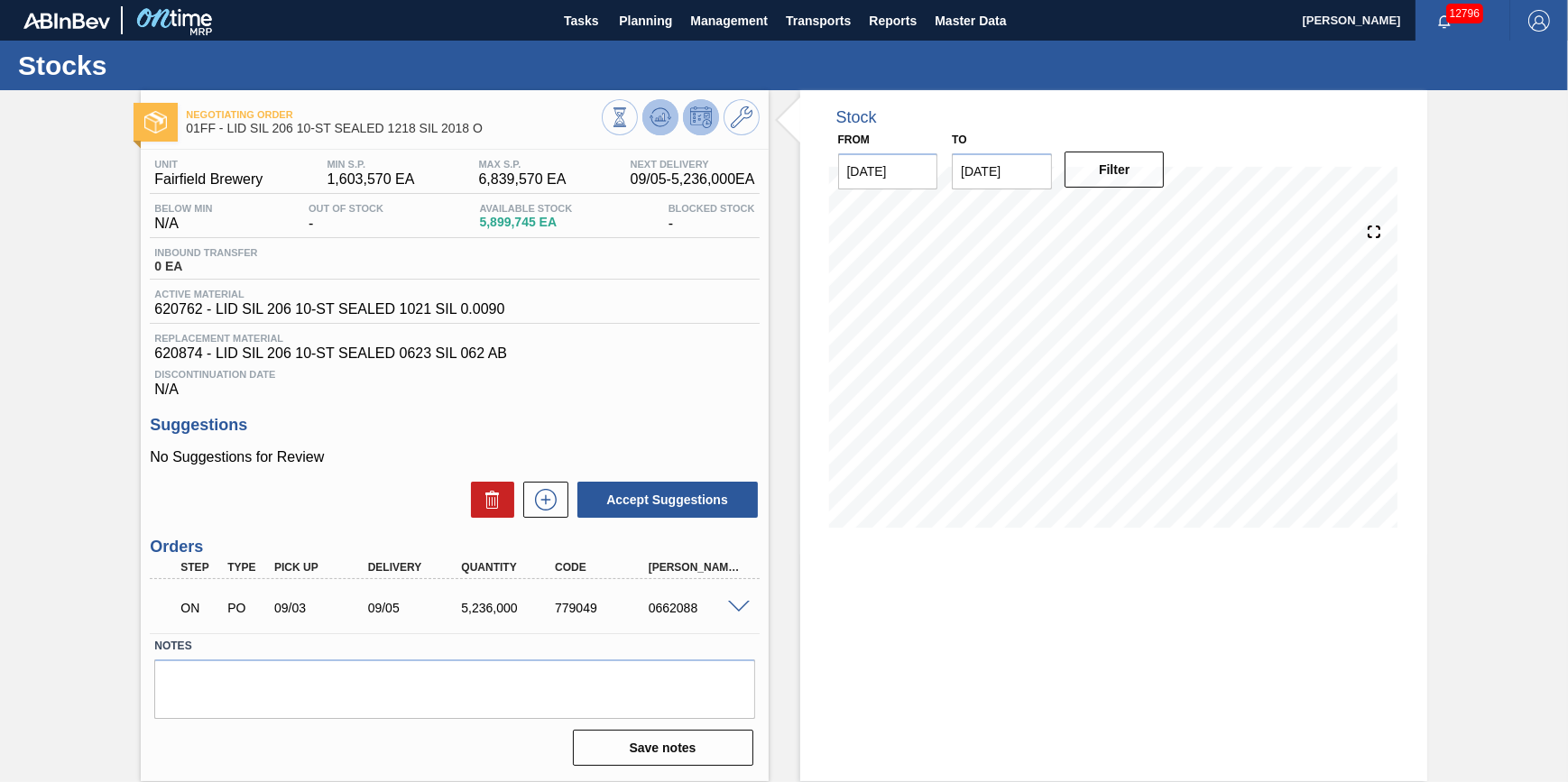
click at [656, 106] on icon at bounding box center [660, 117] width 21 height 21
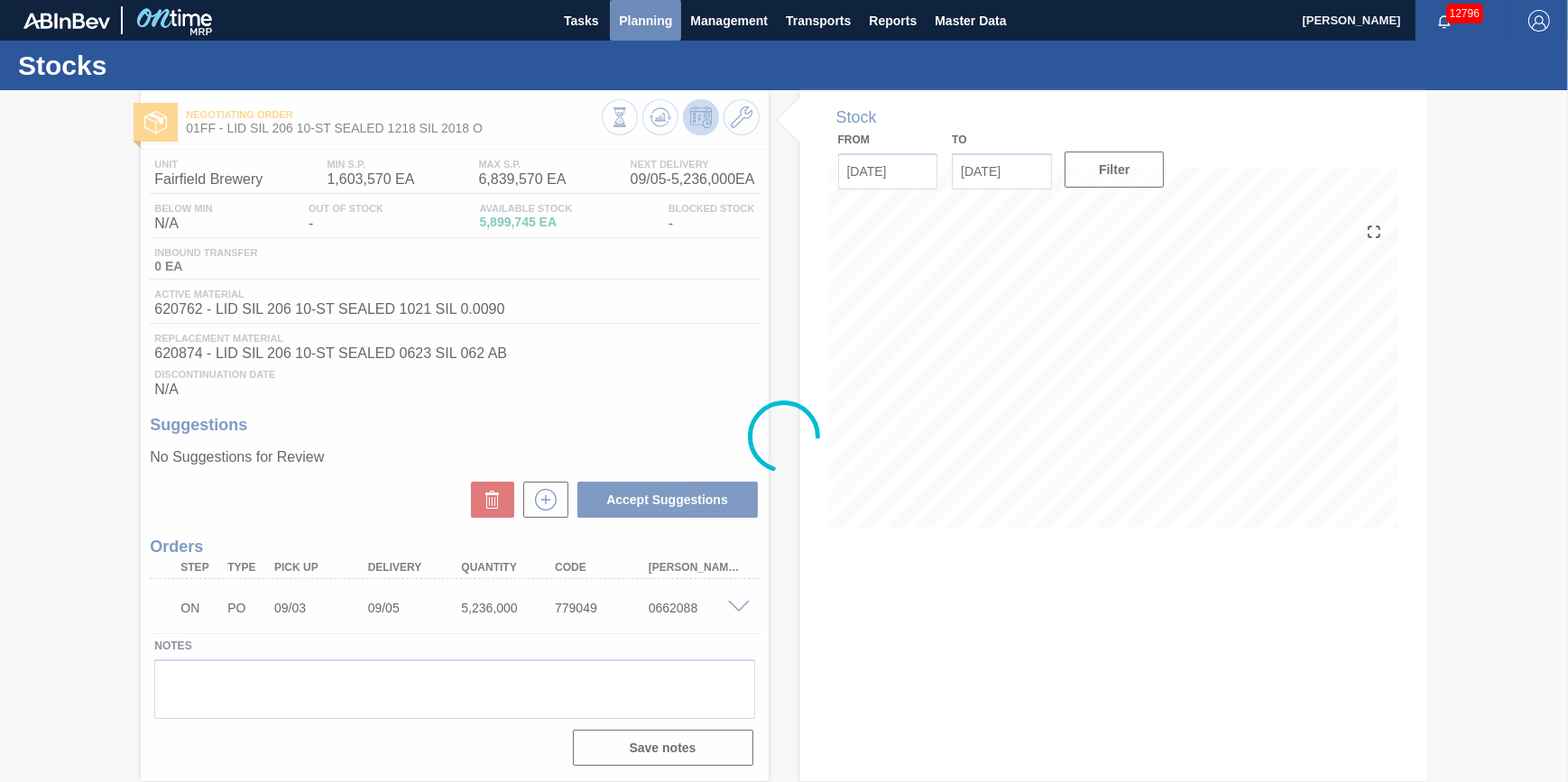
click at [634, 25] on button "Planning" at bounding box center [645, 21] width 71 height 41
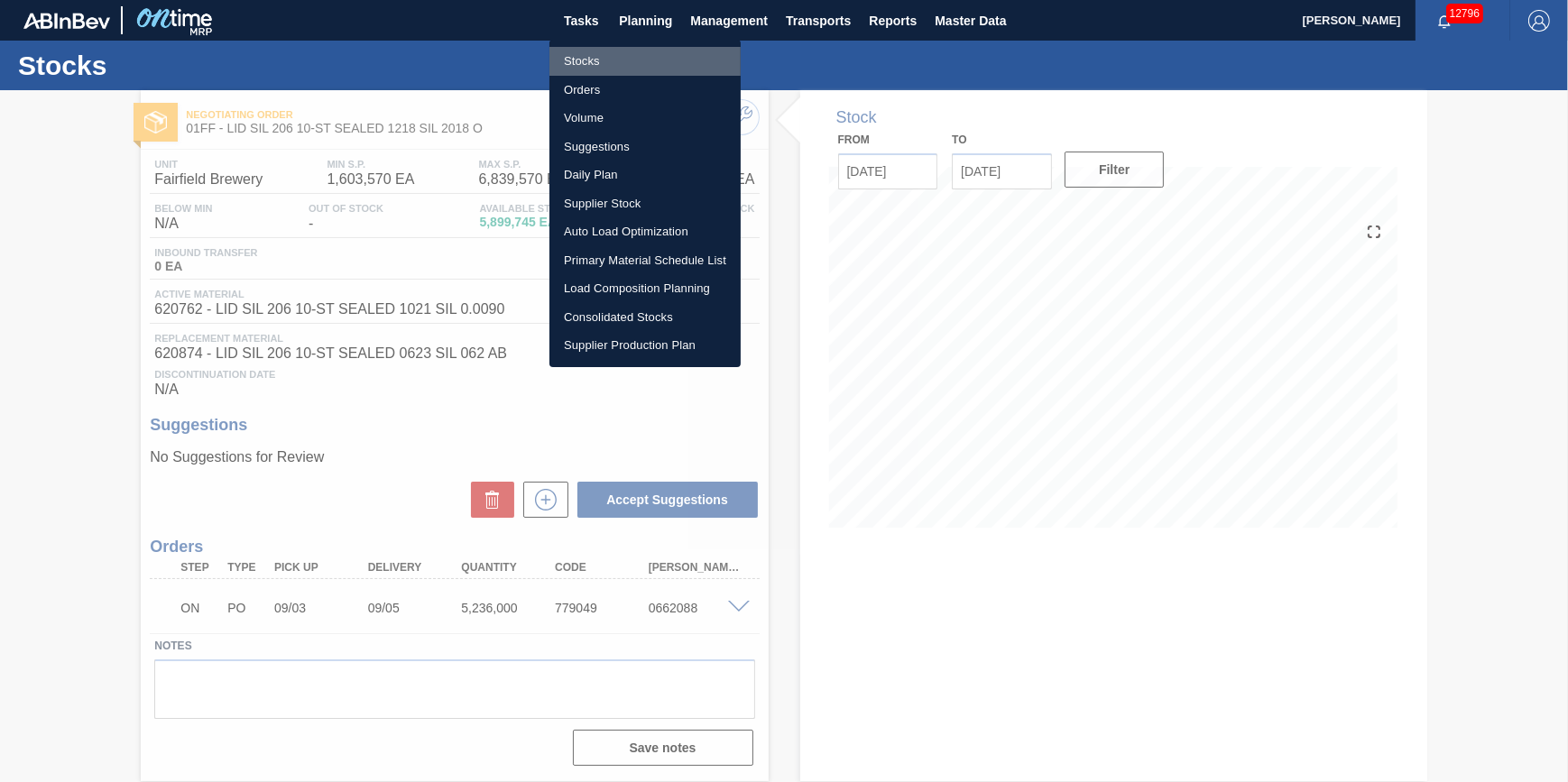
click at [632, 58] on li "Stocks" at bounding box center [645, 62] width 191 height 29
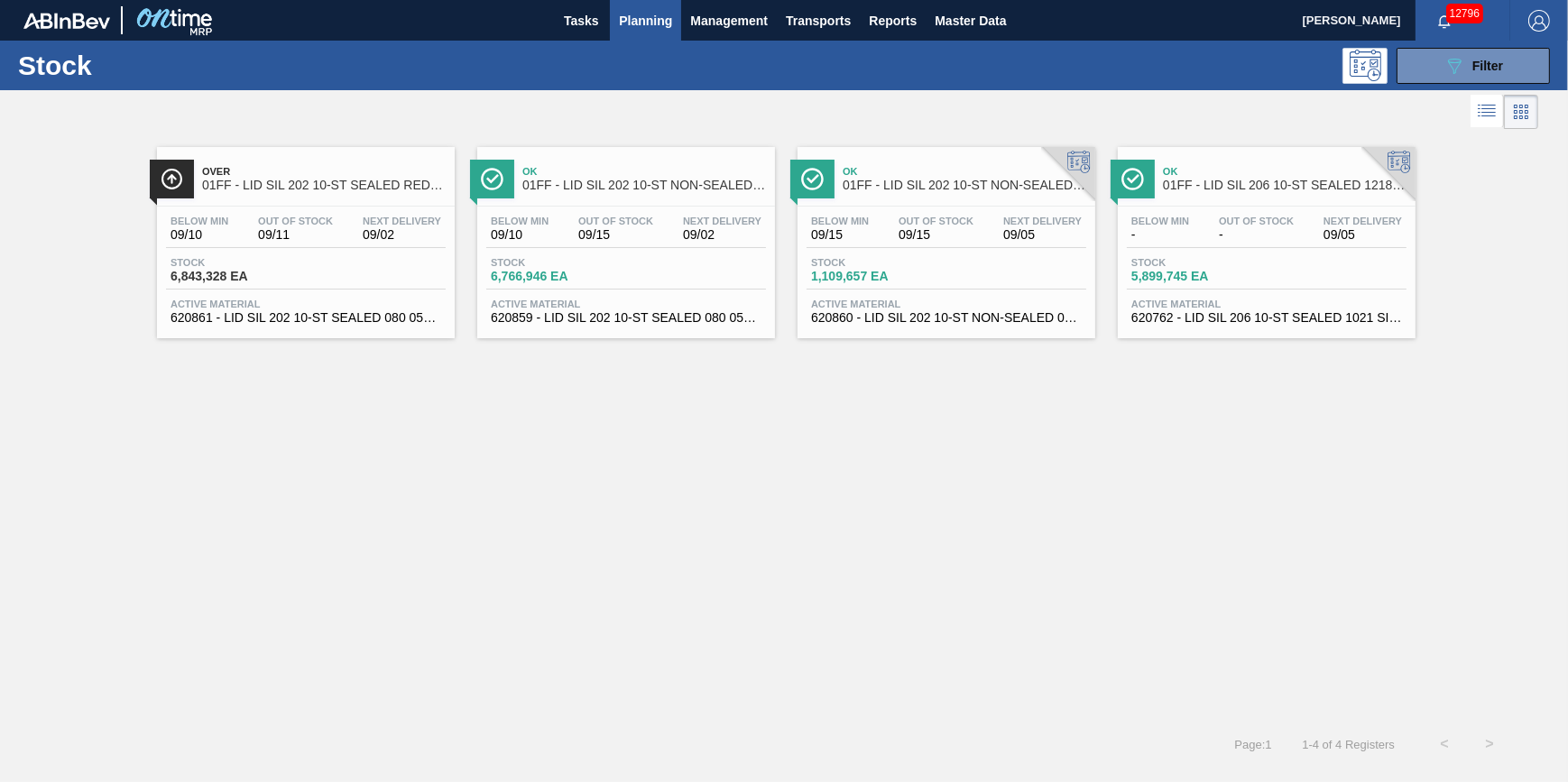
click at [348, 284] on div "Stock 6,843,328 EA" at bounding box center [306, 272] width 279 height 32
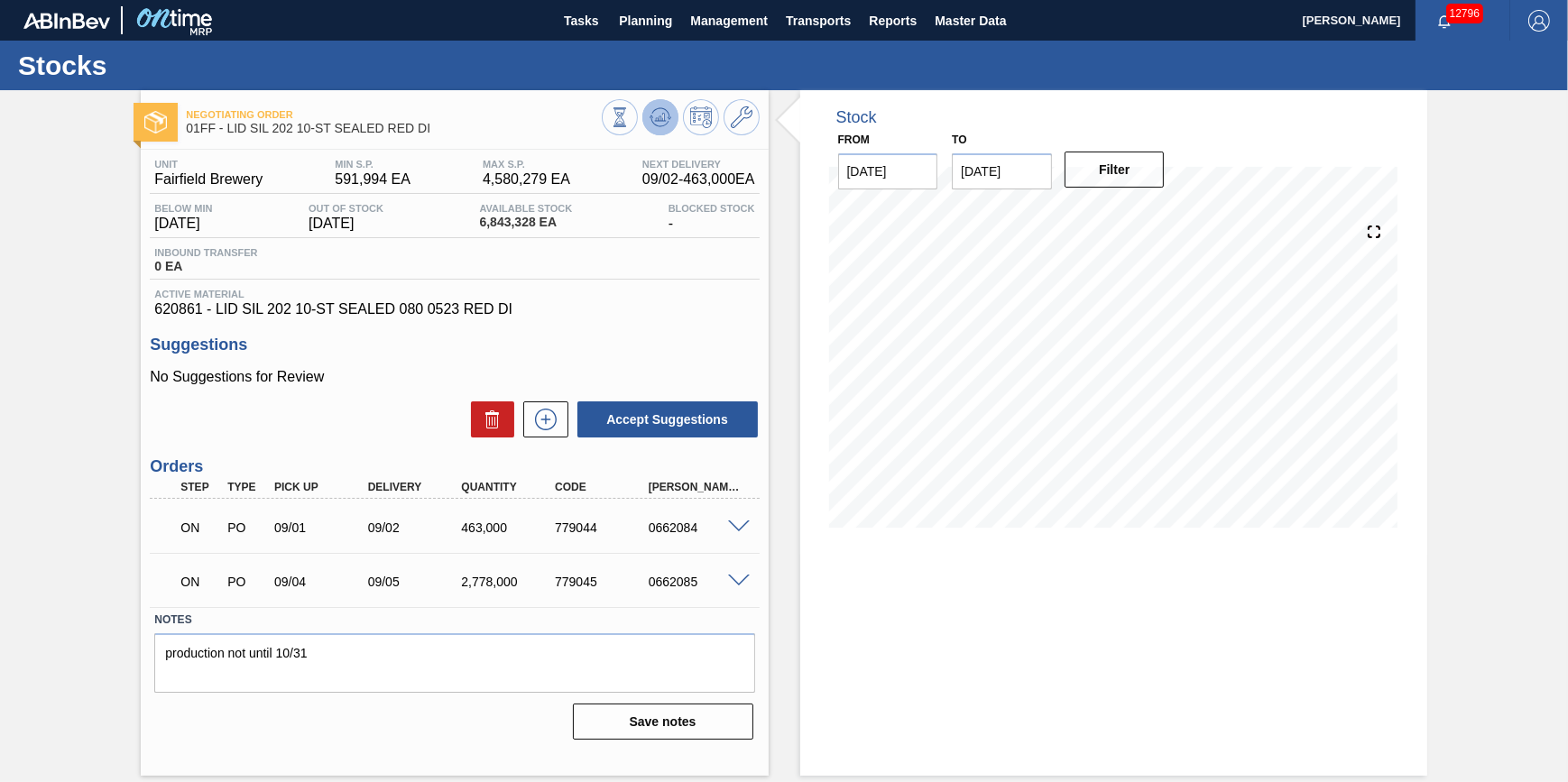
click at [657, 117] on icon at bounding box center [660, 116] width 12 height 8
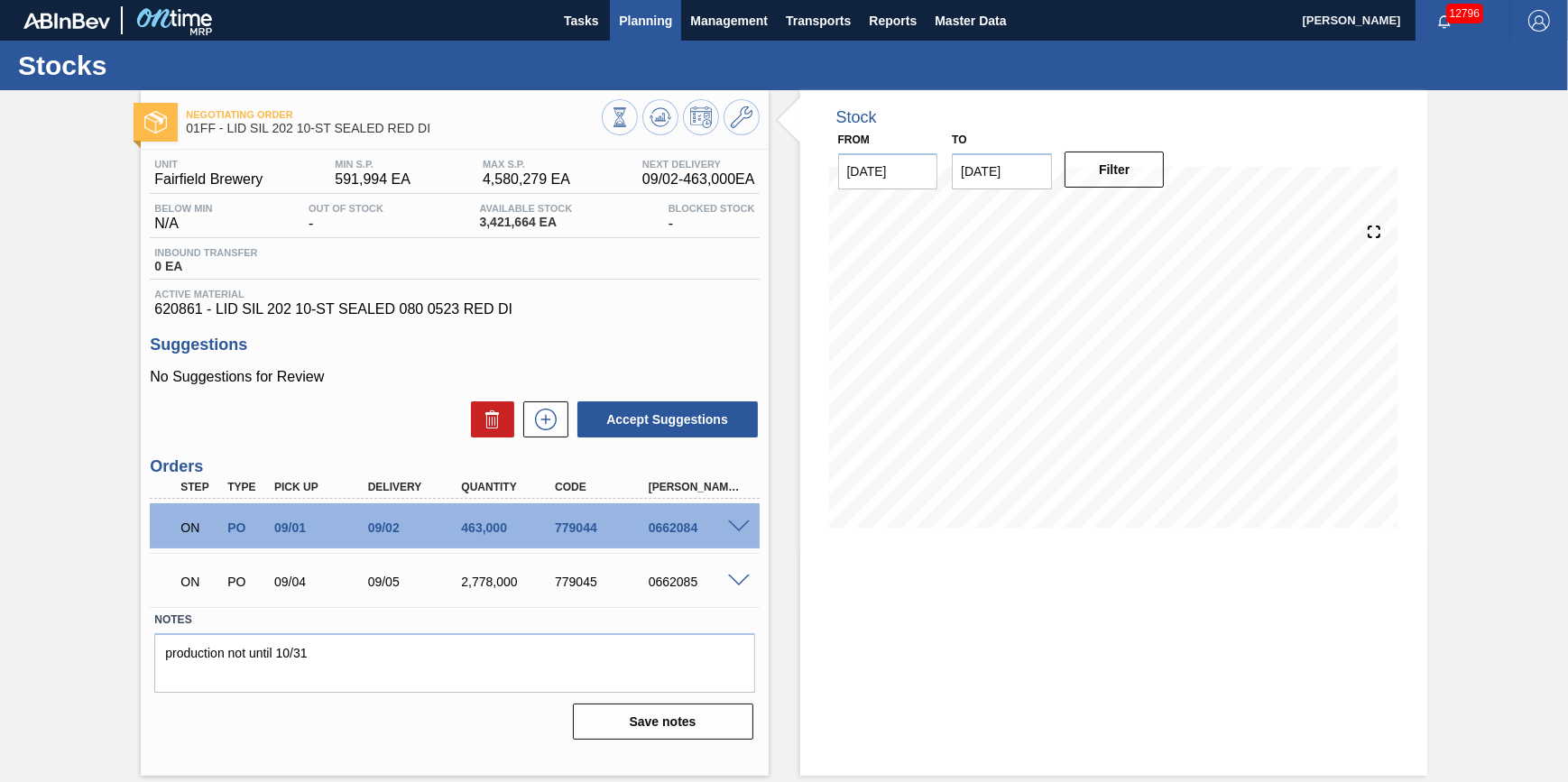
click at [648, 30] on button "Planning" at bounding box center [645, 21] width 71 height 41
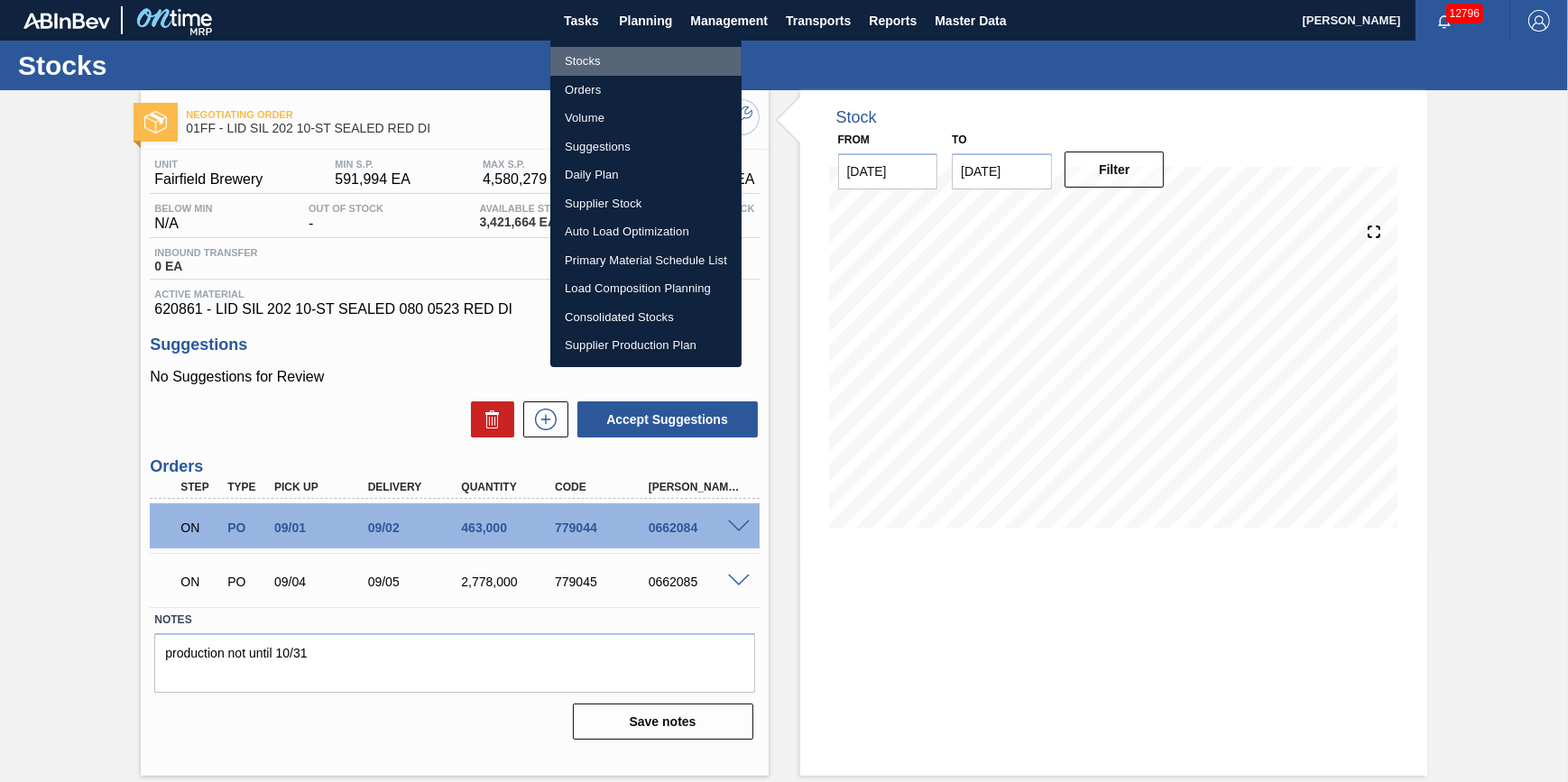
click at [649, 54] on li "Stocks" at bounding box center [646, 62] width 191 height 29
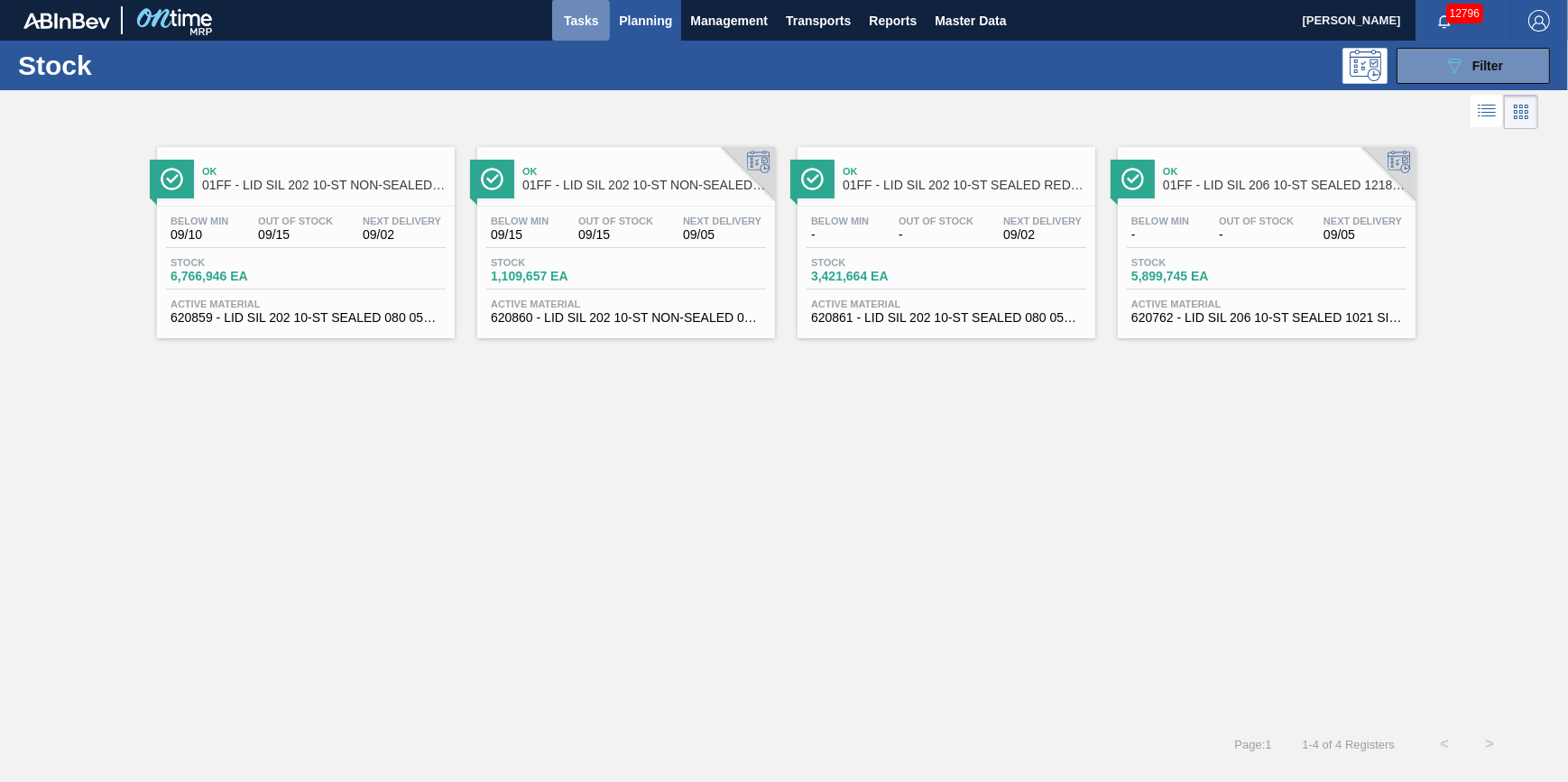
click at [598, 10] on span "Tasks" at bounding box center [581, 21] width 40 height 21
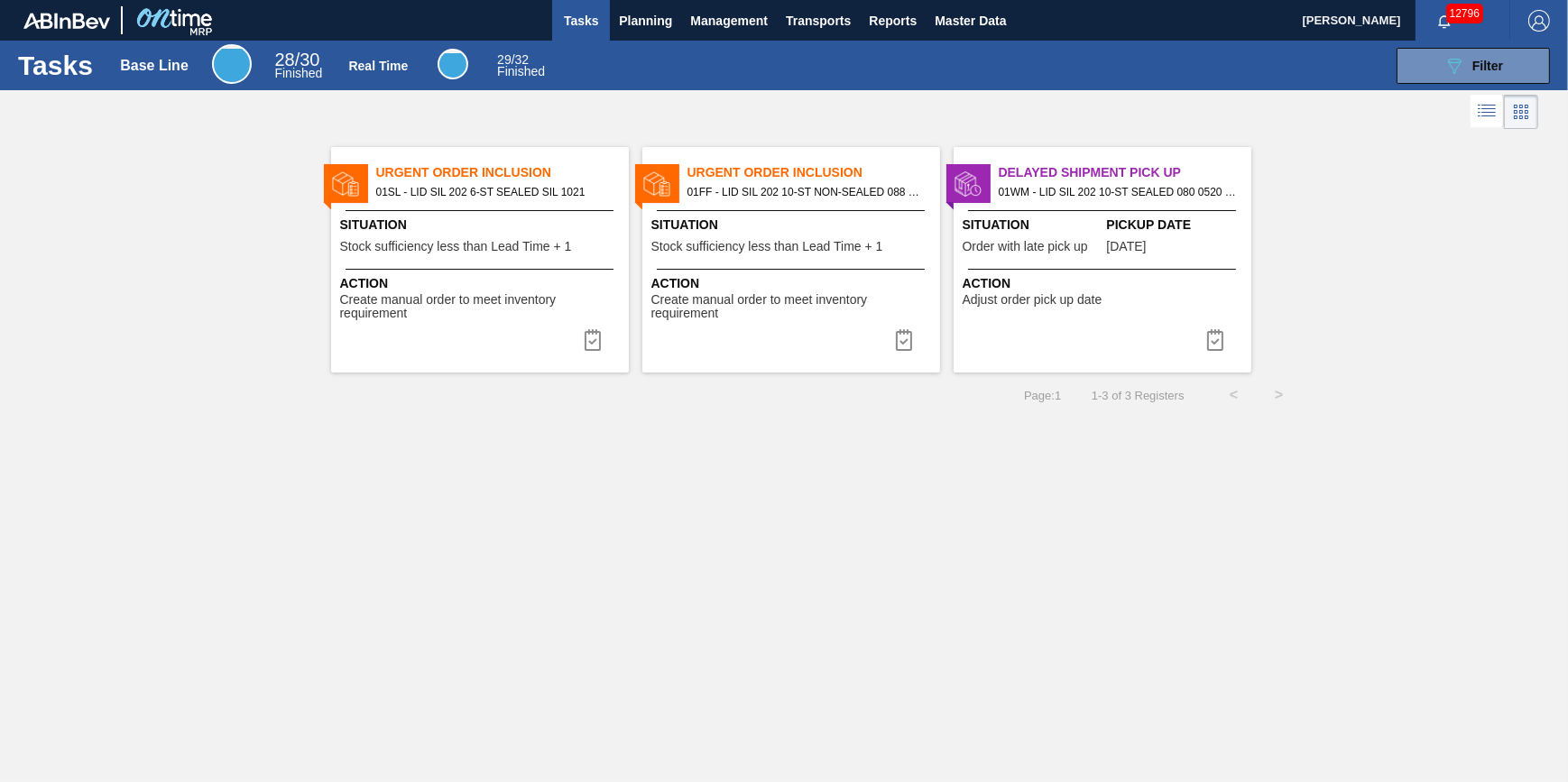
click at [880, 315] on span "Create manual order to meet inventory requirement" at bounding box center [793, 307] width 284 height 28
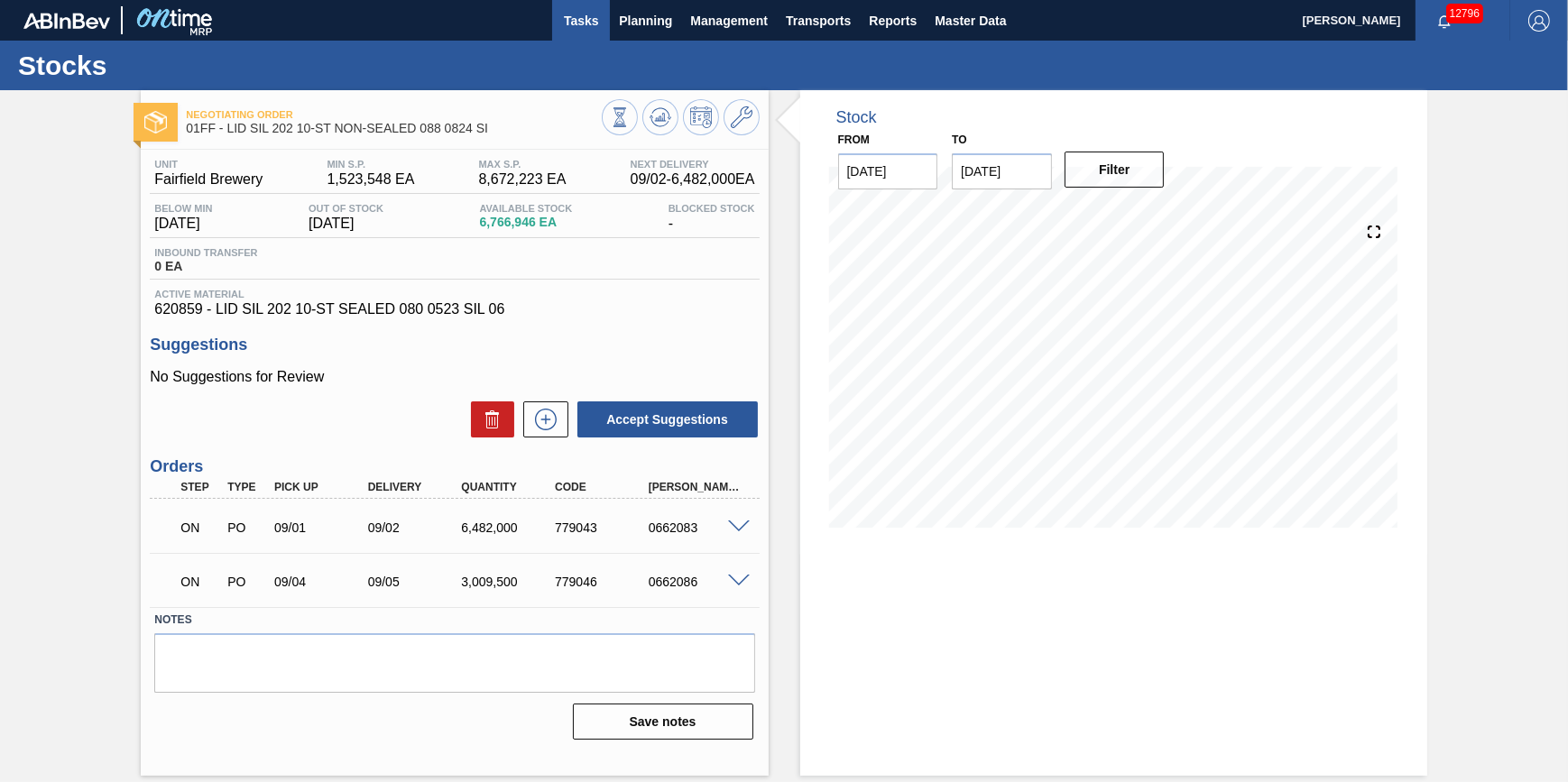
click at [572, 36] on button "Tasks" at bounding box center [580, 21] width 58 height 41
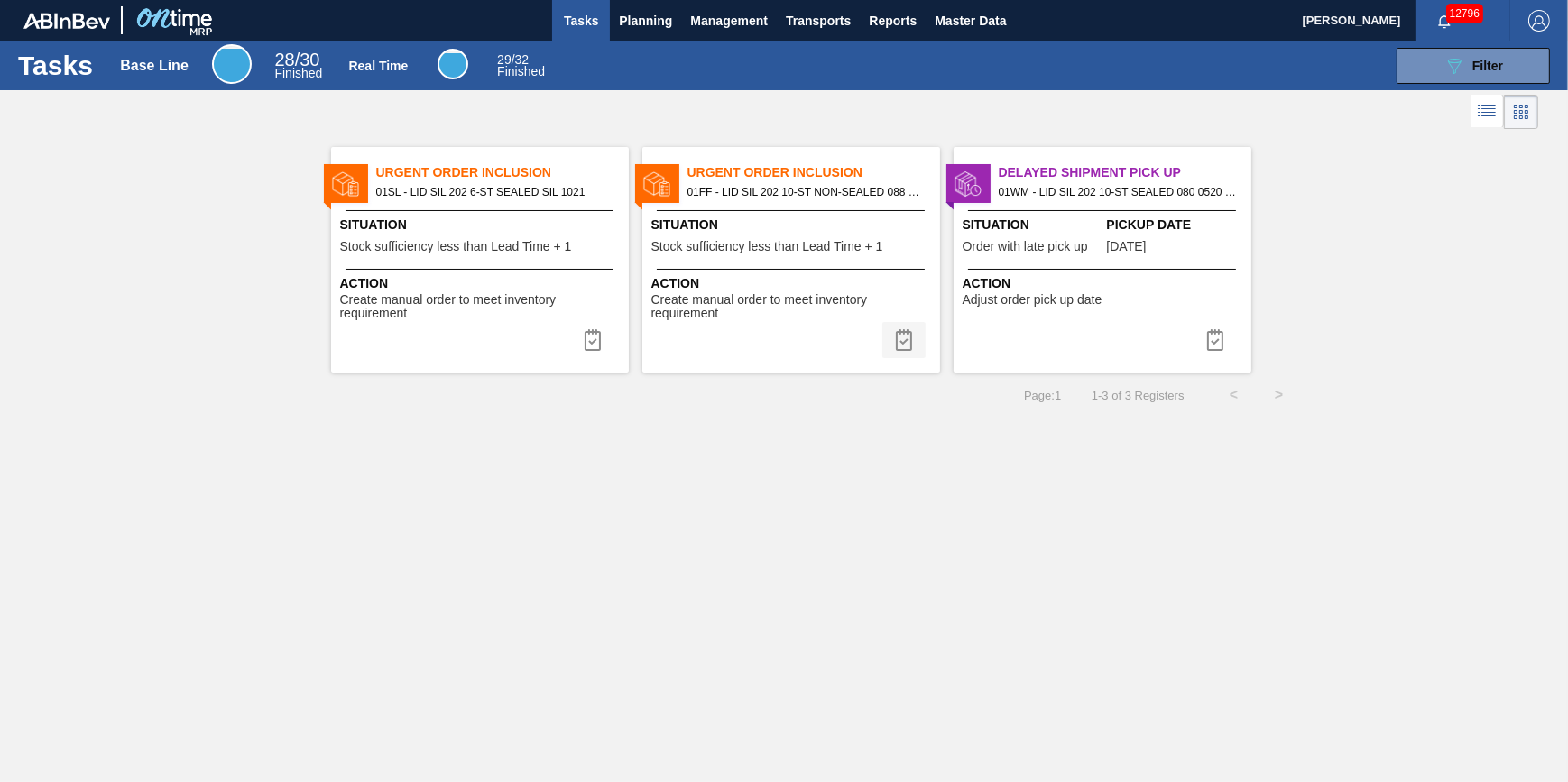
click at [900, 335] on img at bounding box center [904, 340] width 21 height 21
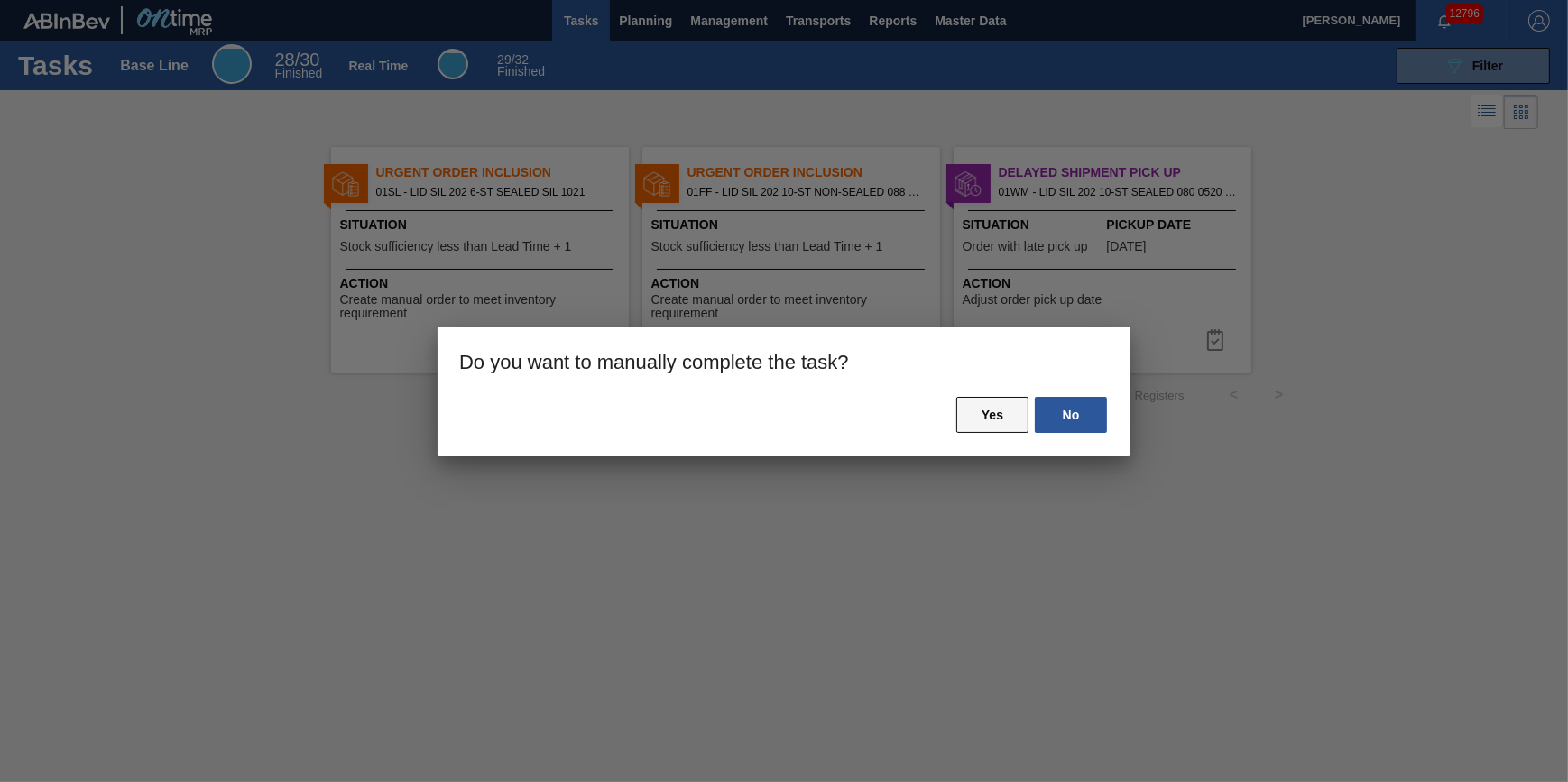
click at [975, 404] on button "Yes" at bounding box center [992, 415] width 72 height 36
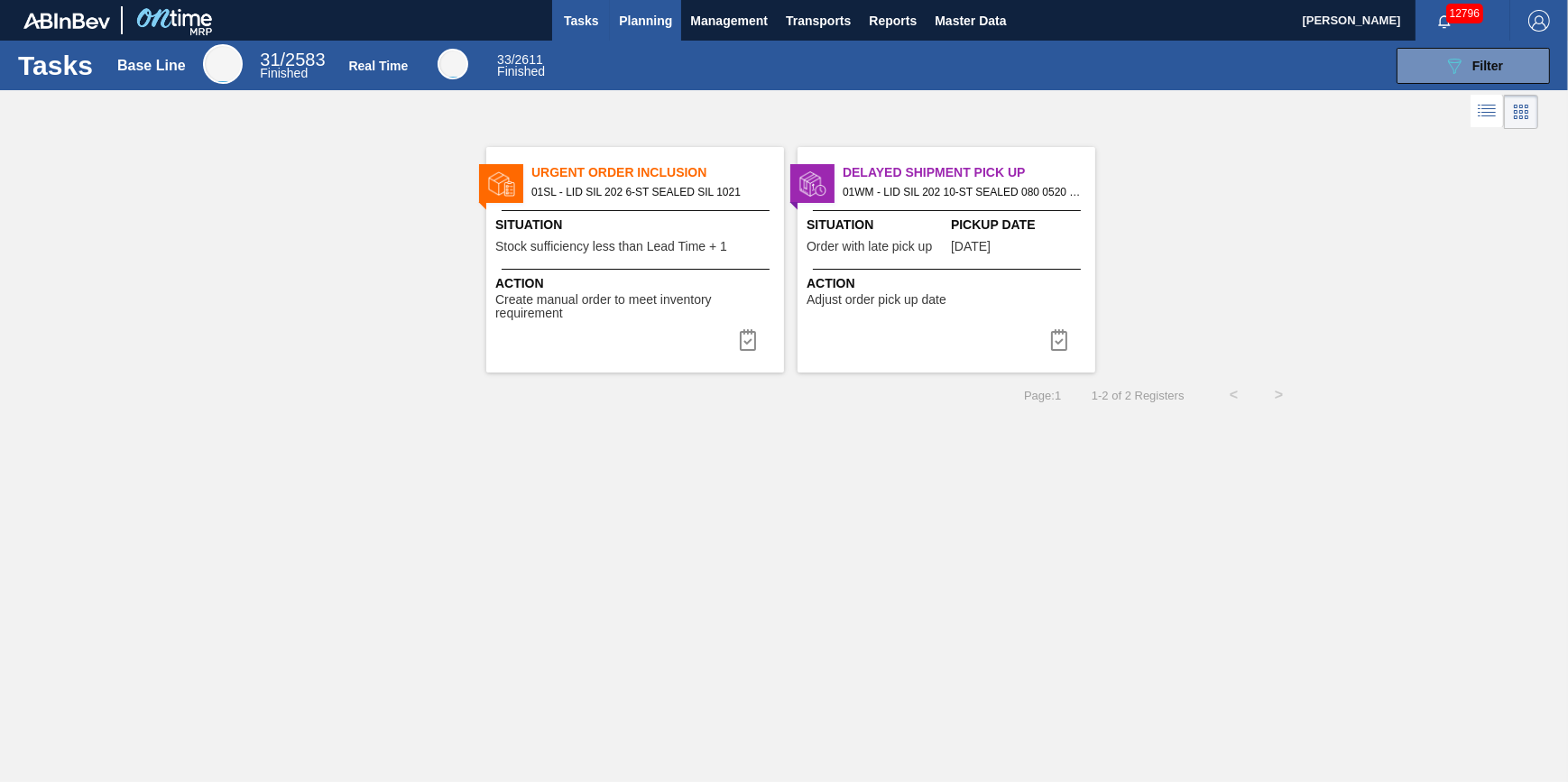
click at [649, 15] on span "Planning" at bounding box center [645, 21] width 54 height 21
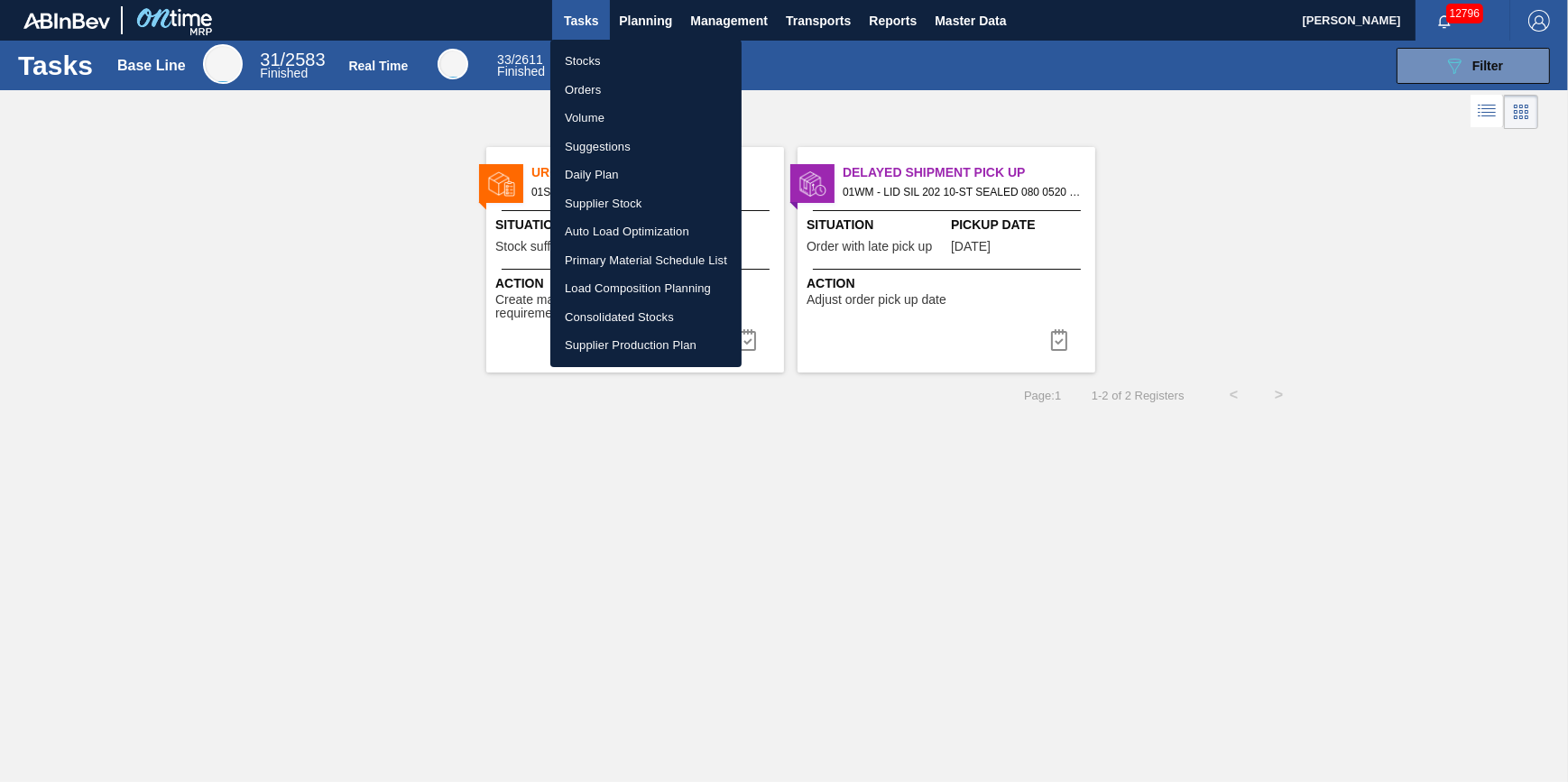
click at [636, 52] on li "Stocks" at bounding box center [646, 62] width 191 height 29
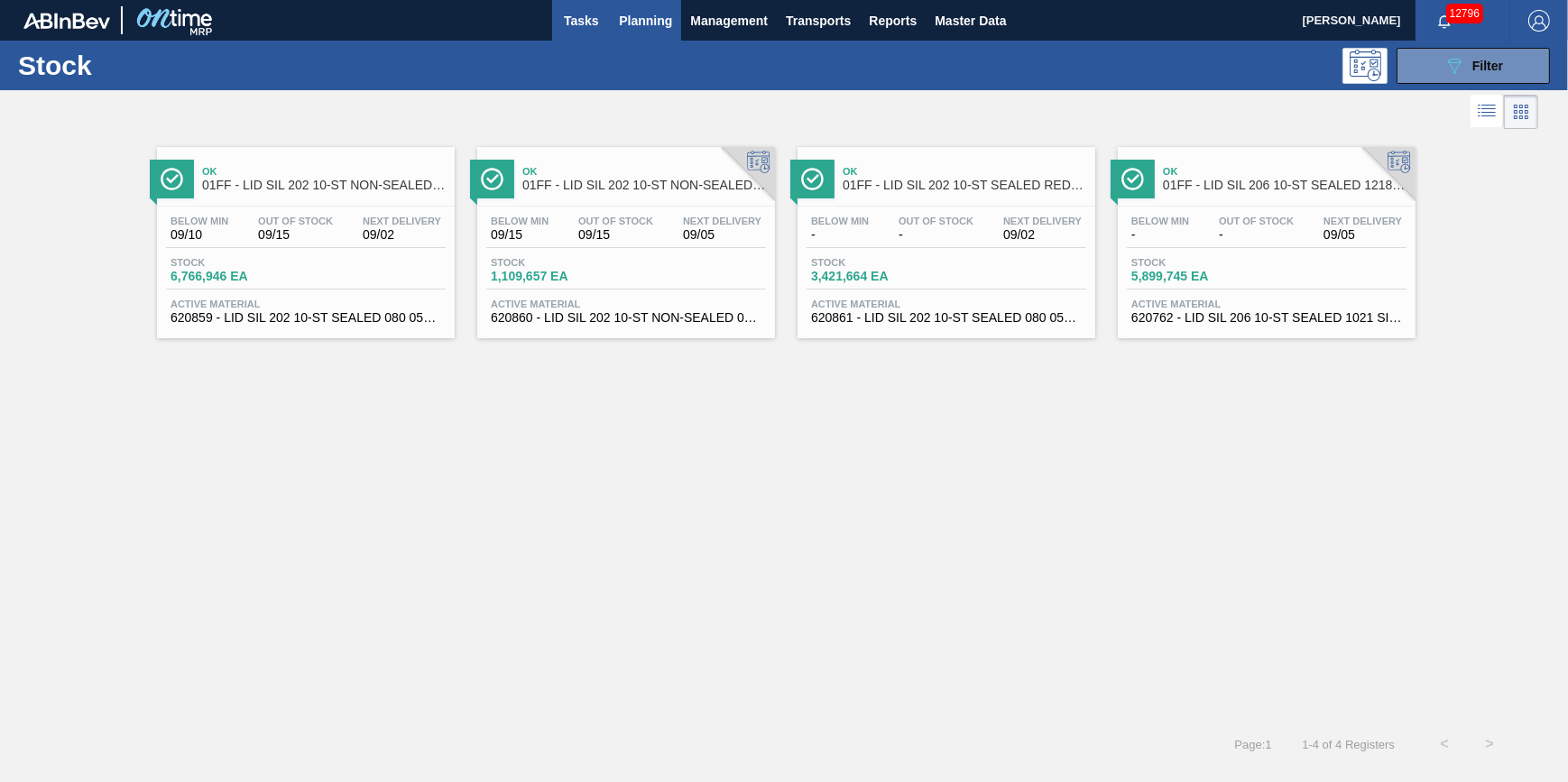
click at [577, 26] on span "Tasks" at bounding box center [581, 21] width 40 height 21
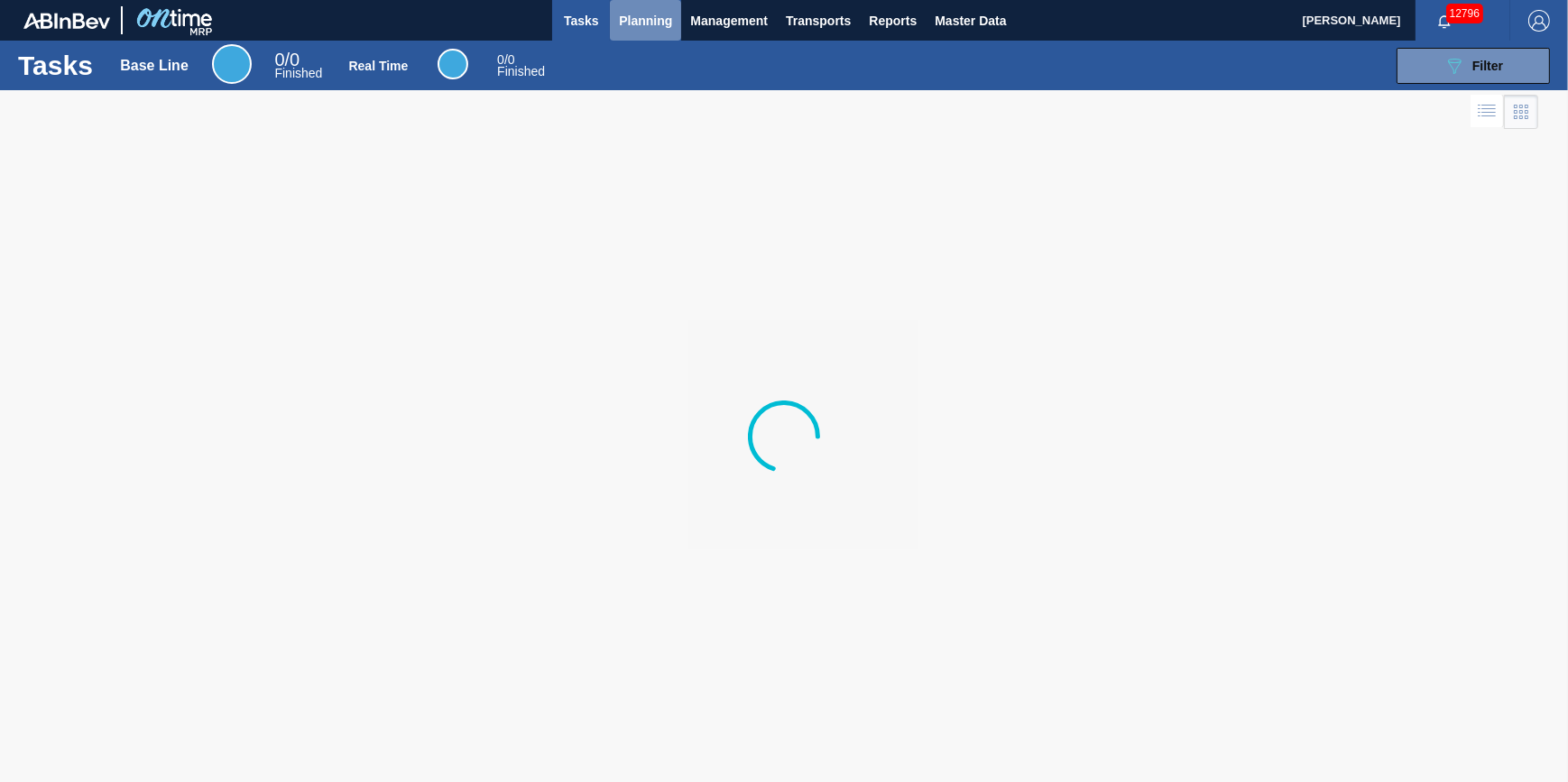
click at [649, 26] on span "Planning" at bounding box center [645, 21] width 54 height 21
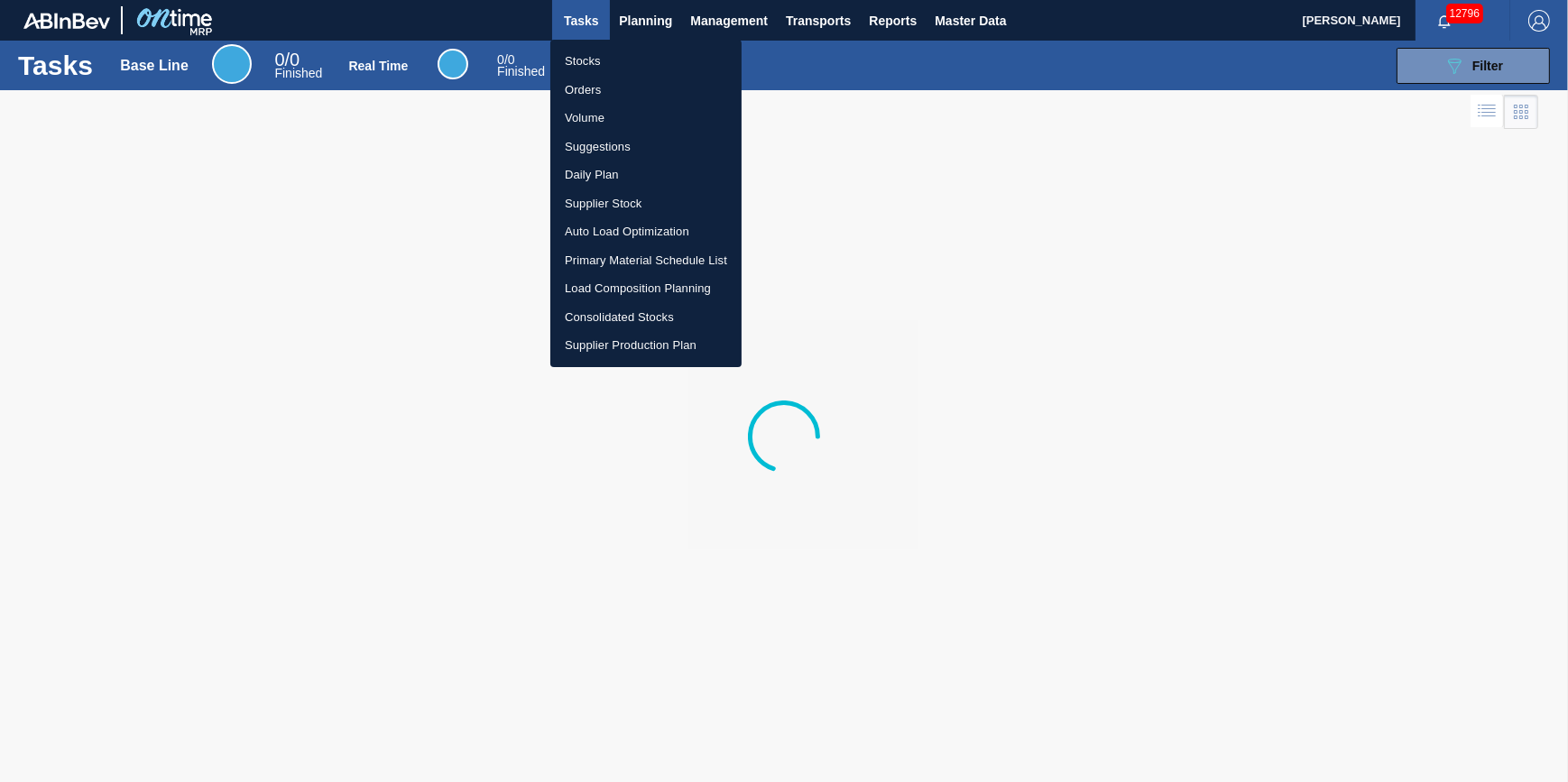
click at [640, 53] on li "Stocks" at bounding box center [646, 62] width 191 height 29
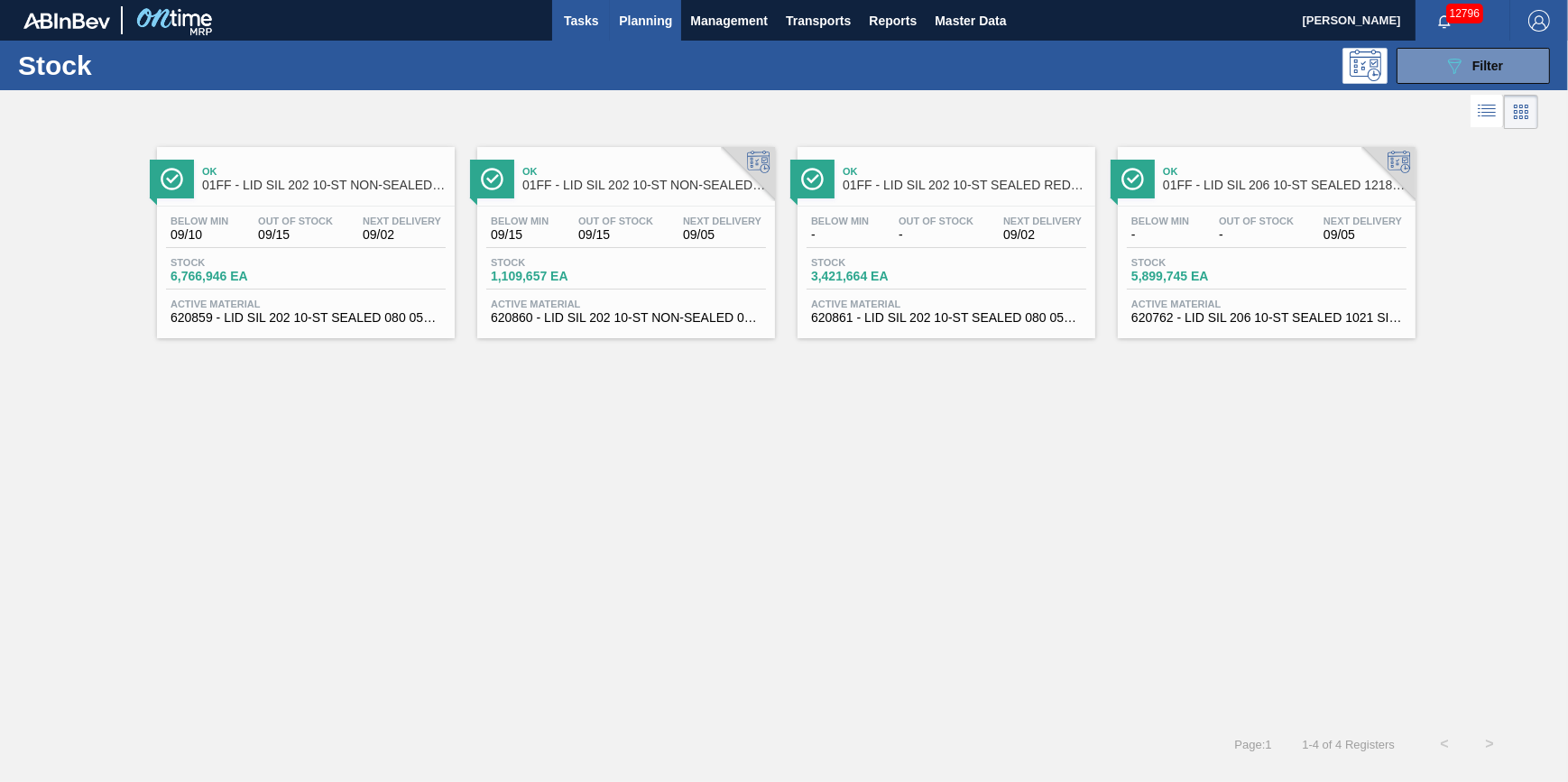
click at [591, 19] on span "Tasks" at bounding box center [581, 21] width 40 height 21
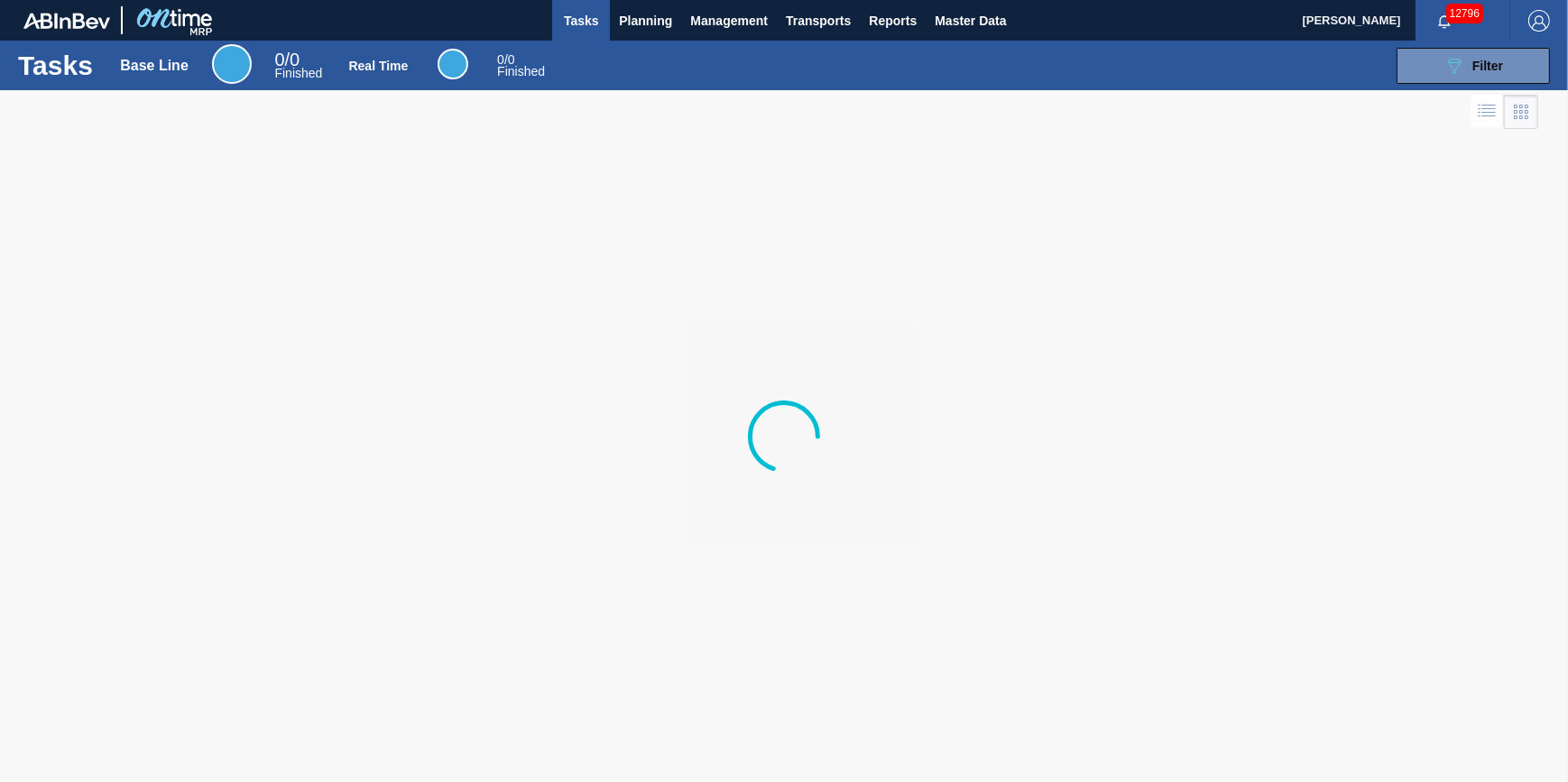
click at [612, 41] on div "Tasks Base Line 0 / 0 Finished Real Time 0 / 0 Finished 089F7B8B-B2A5-4AFE-B5C0…" at bounding box center [784, 65] width 1568 height 50
click at [627, 34] on button "Planning" at bounding box center [645, 21] width 71 height 41
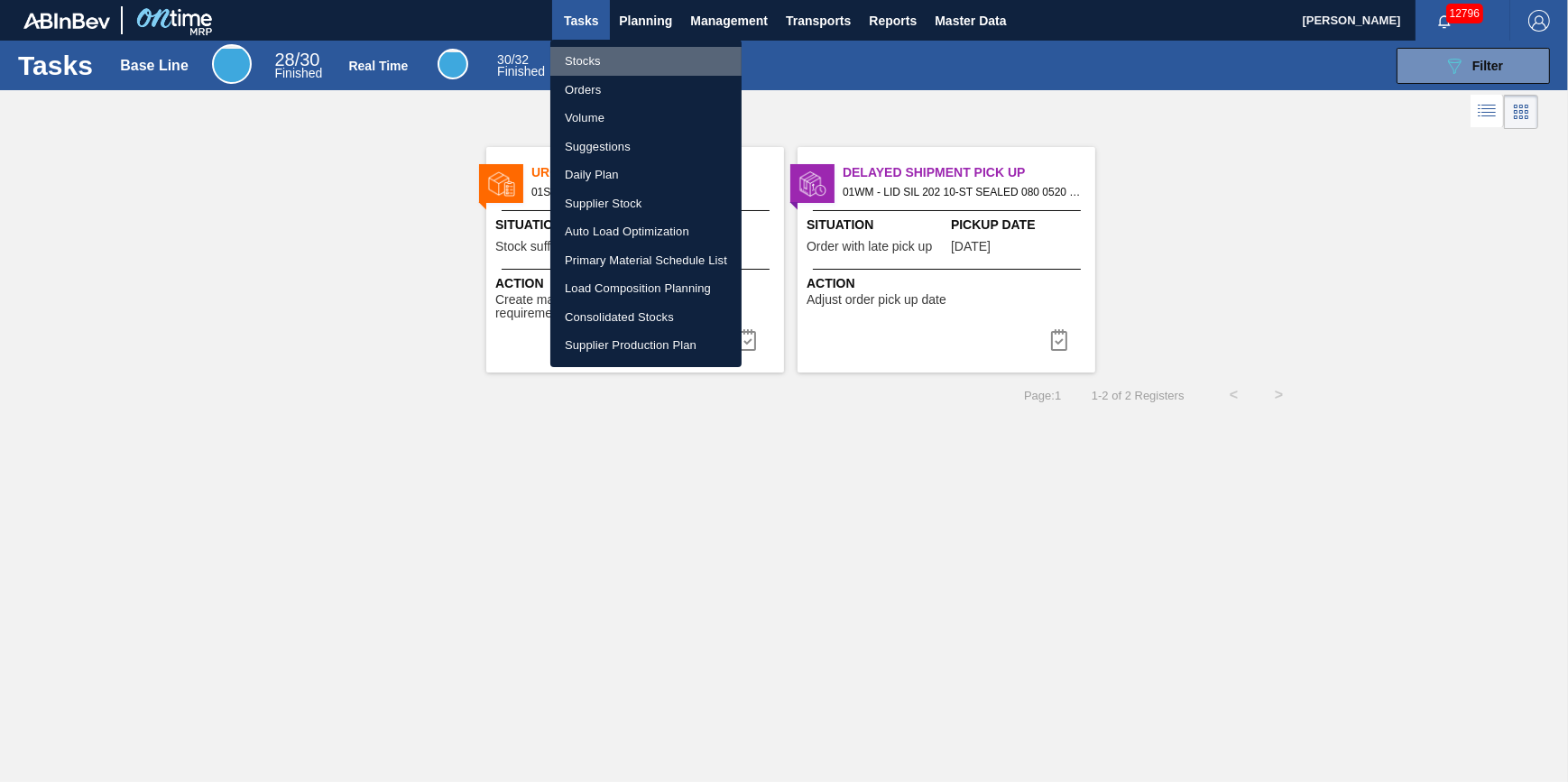
click at [619, 52] on li "Stocks" at bounding box center [646, 62] width 191 height 29
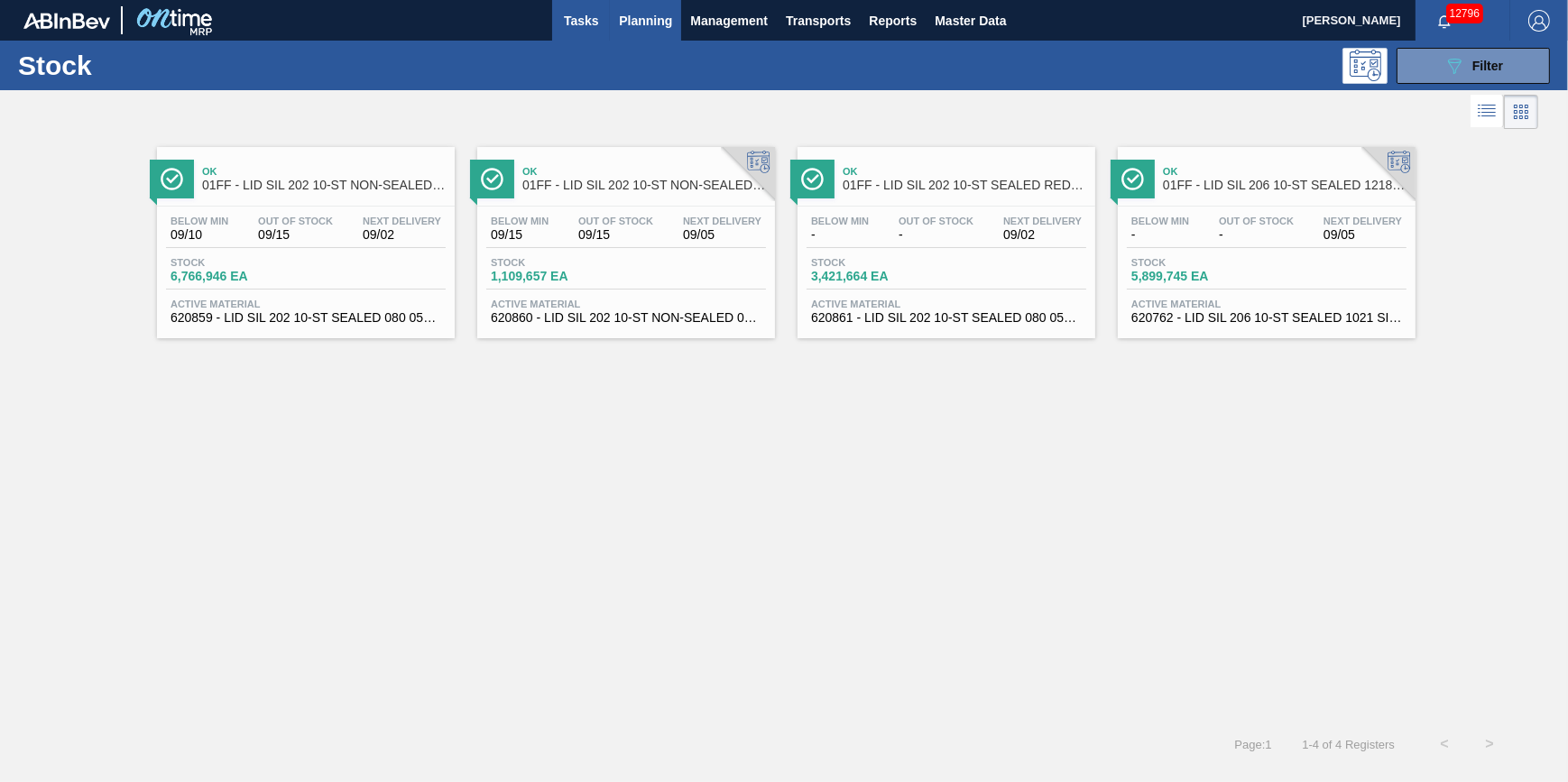
click at [574, 23] on span "Tasks" at bounding box center [581, 21] width 40 height 21
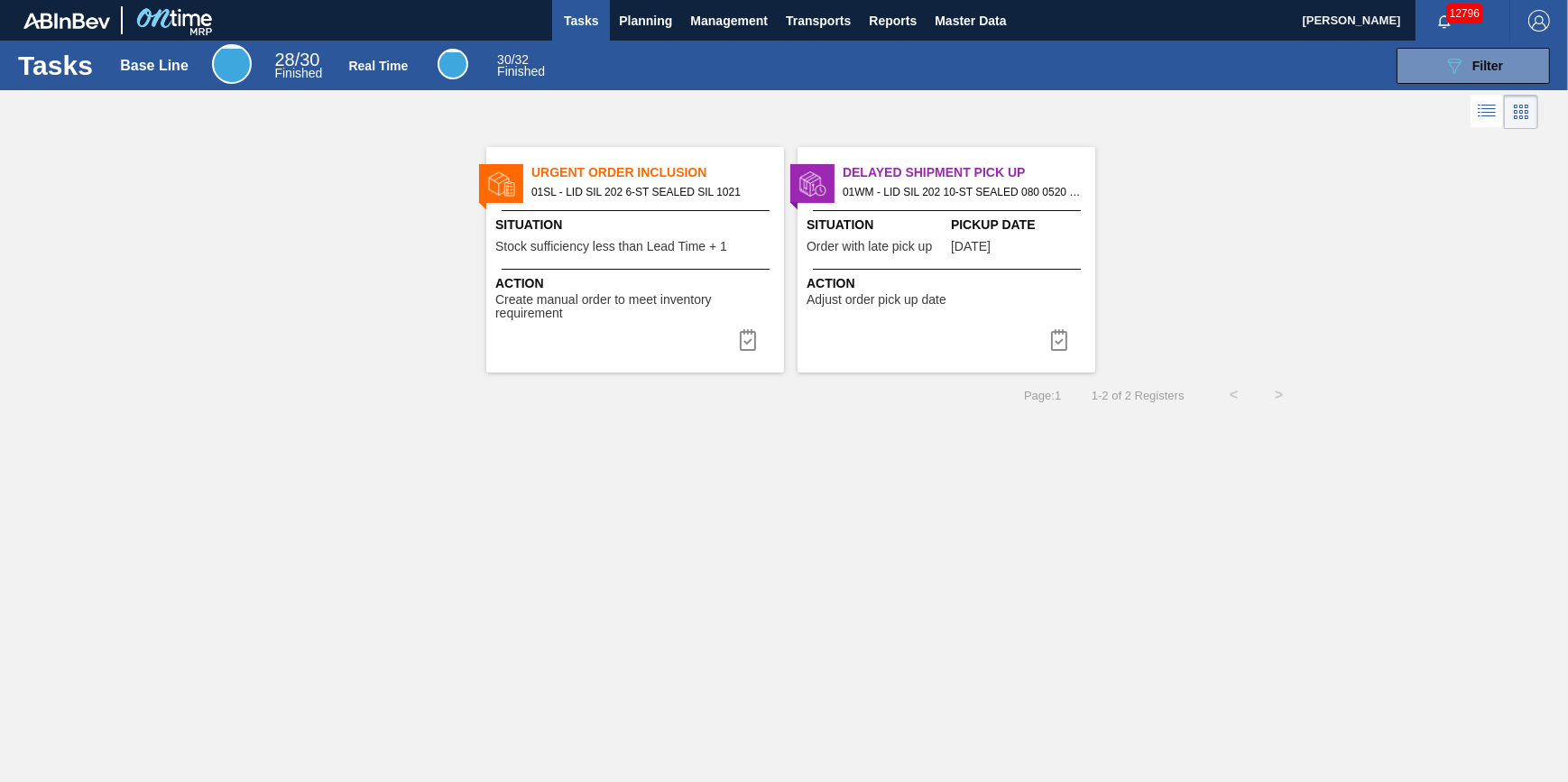
click at [1007, 588] on div "Tasks Base Line 28 / 30 Finished Real Time 30 / 32 Finished 089F7B8B-B2A5-4AFE-…" at bounding box center [784, 371] width 1568 height 661
click at [573, 27] on span "Tasks" at bounding box center [581, 21] width 40 height 21
click at [600, 20] on span "Tasks" at bounding box center [581, 21] width 40 height 21
drag, startPoint x: 643, startPoint y: 15, endPoint x: 631, endPoint y: 41, distance: 28.6
click at [643, 15] on span "Planning" at bounding box center [645, 21] width 54 height 21
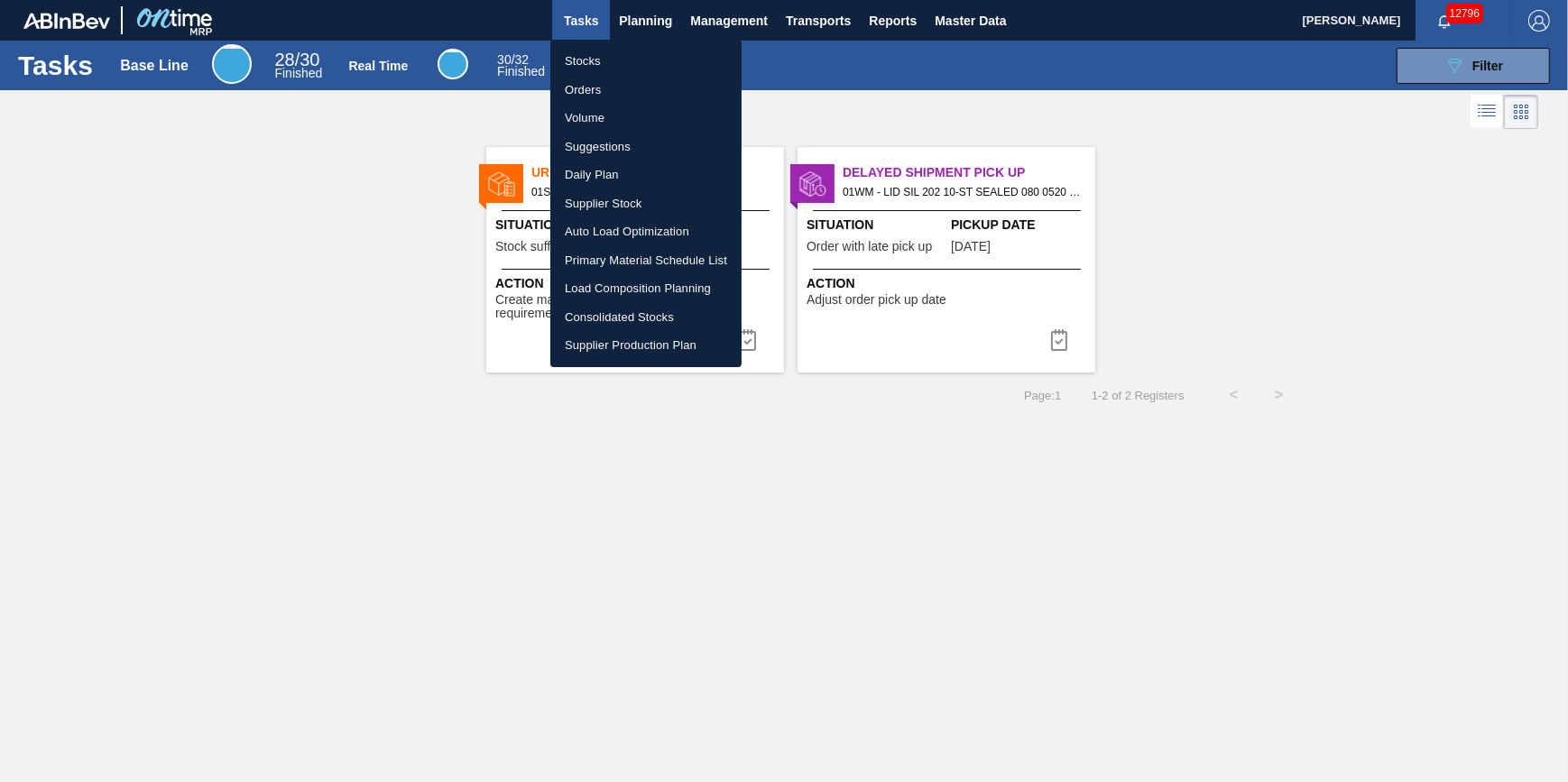
click at [629, 48] on li "Stocks" at bounding box center [646, 62] width 191 height 29
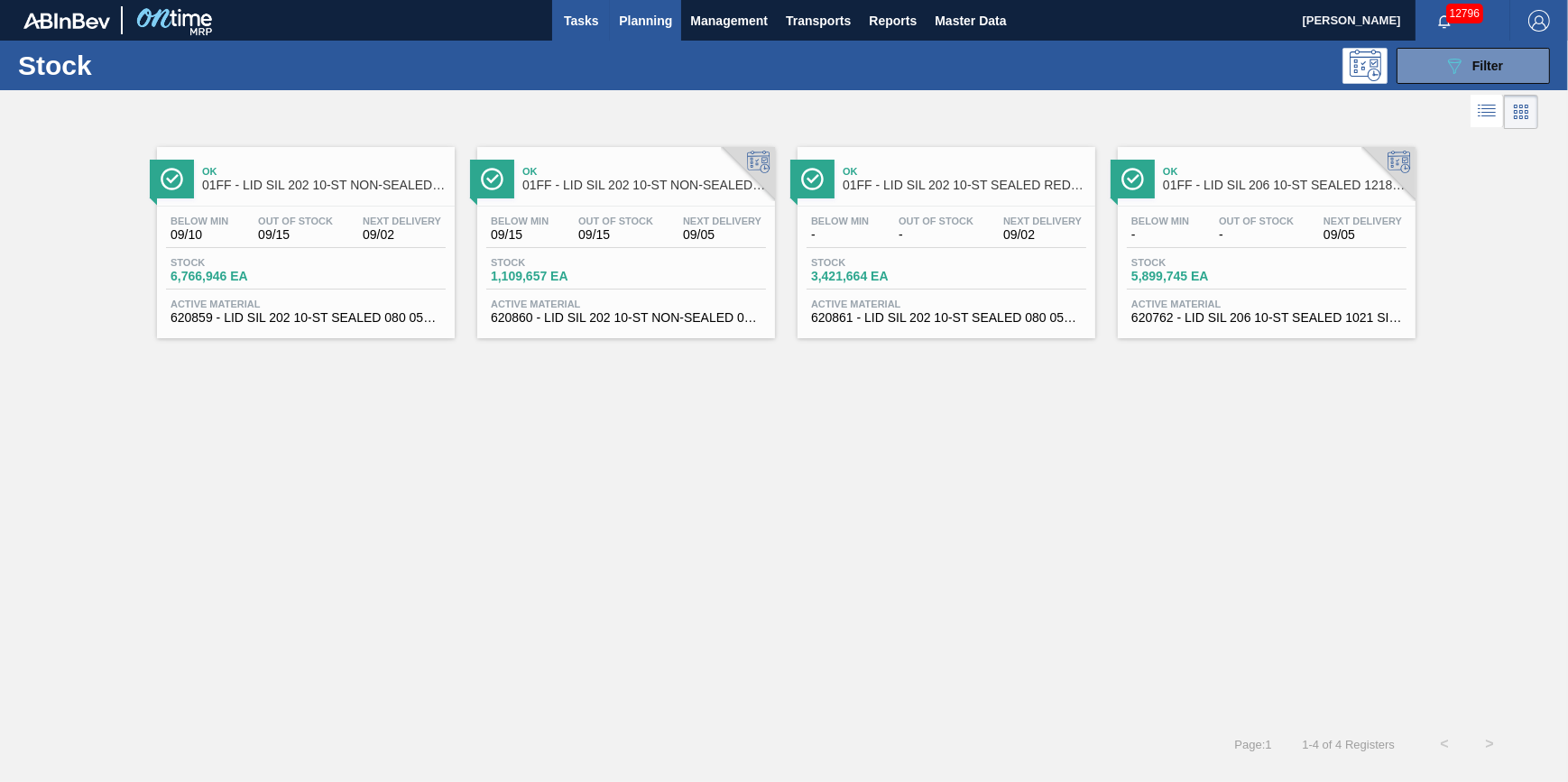
click at [571, 26] on span "Tasks" at bounding box center [581, 21] width 40 height 21
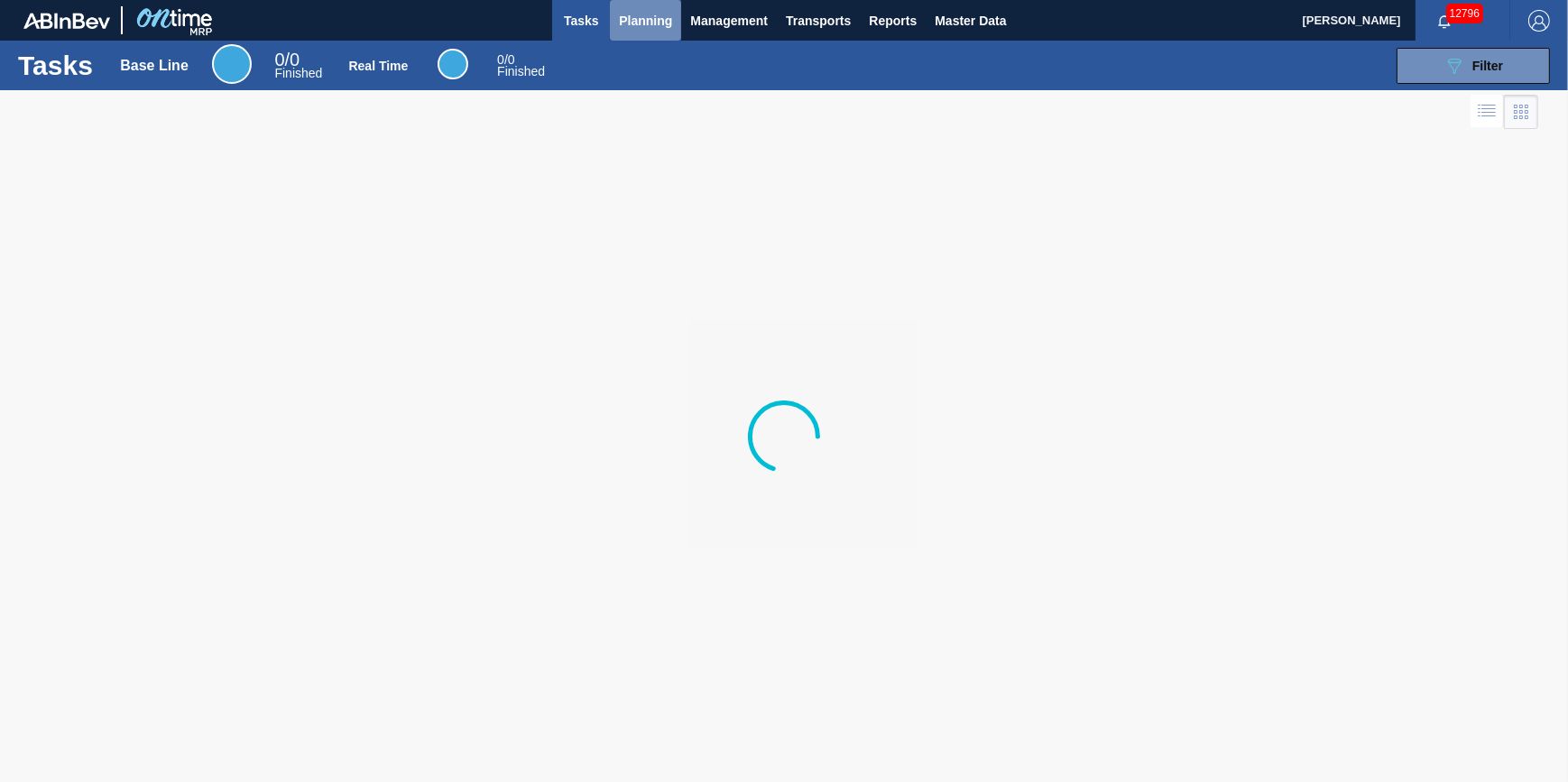
click at [625, 34] on button "Planning" at bounding box center [645, 21] width 71 height 41
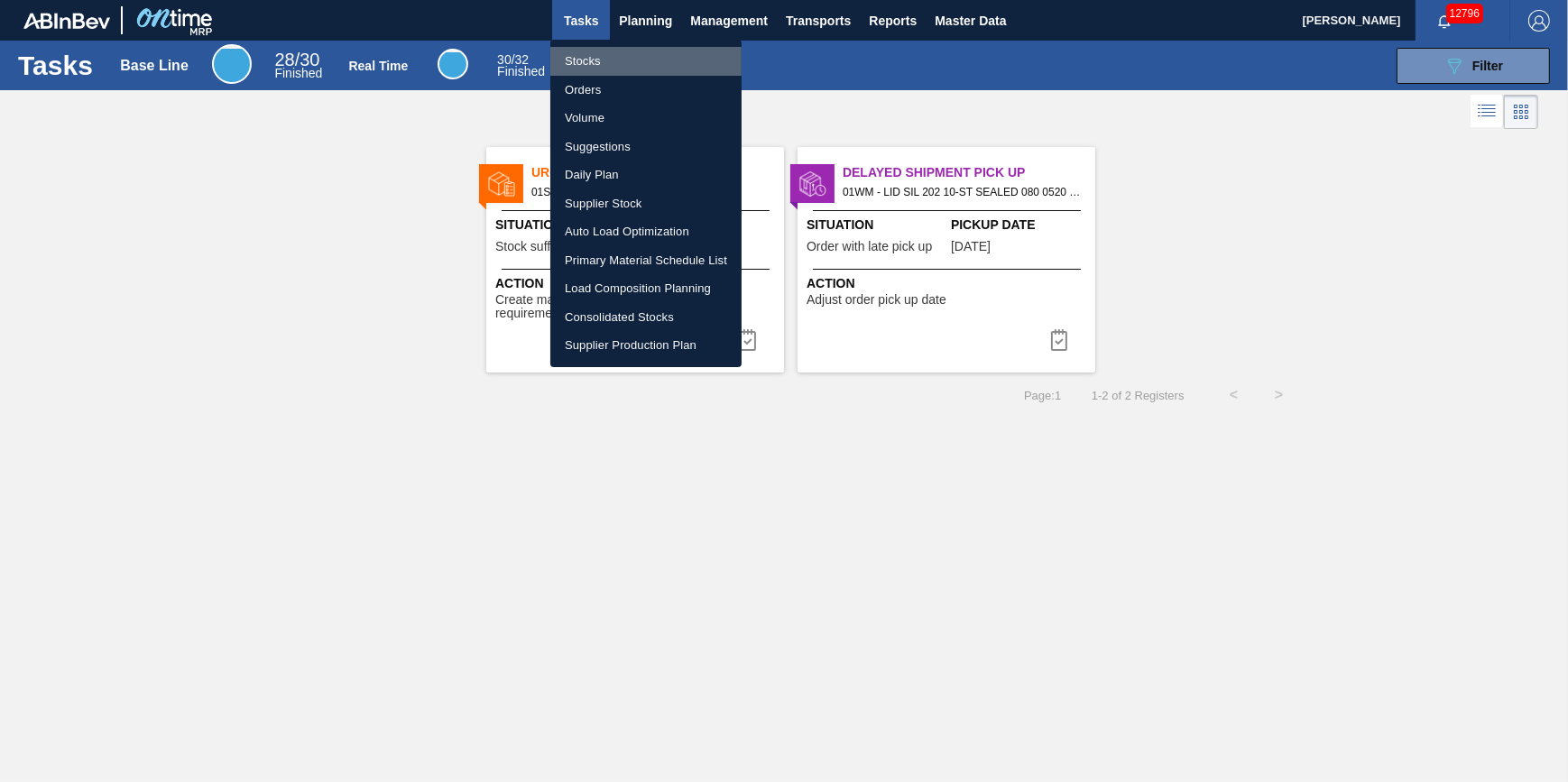
click at [613, 60] on li "Stocks" at bounding box center [646, 62] width 191 height 29
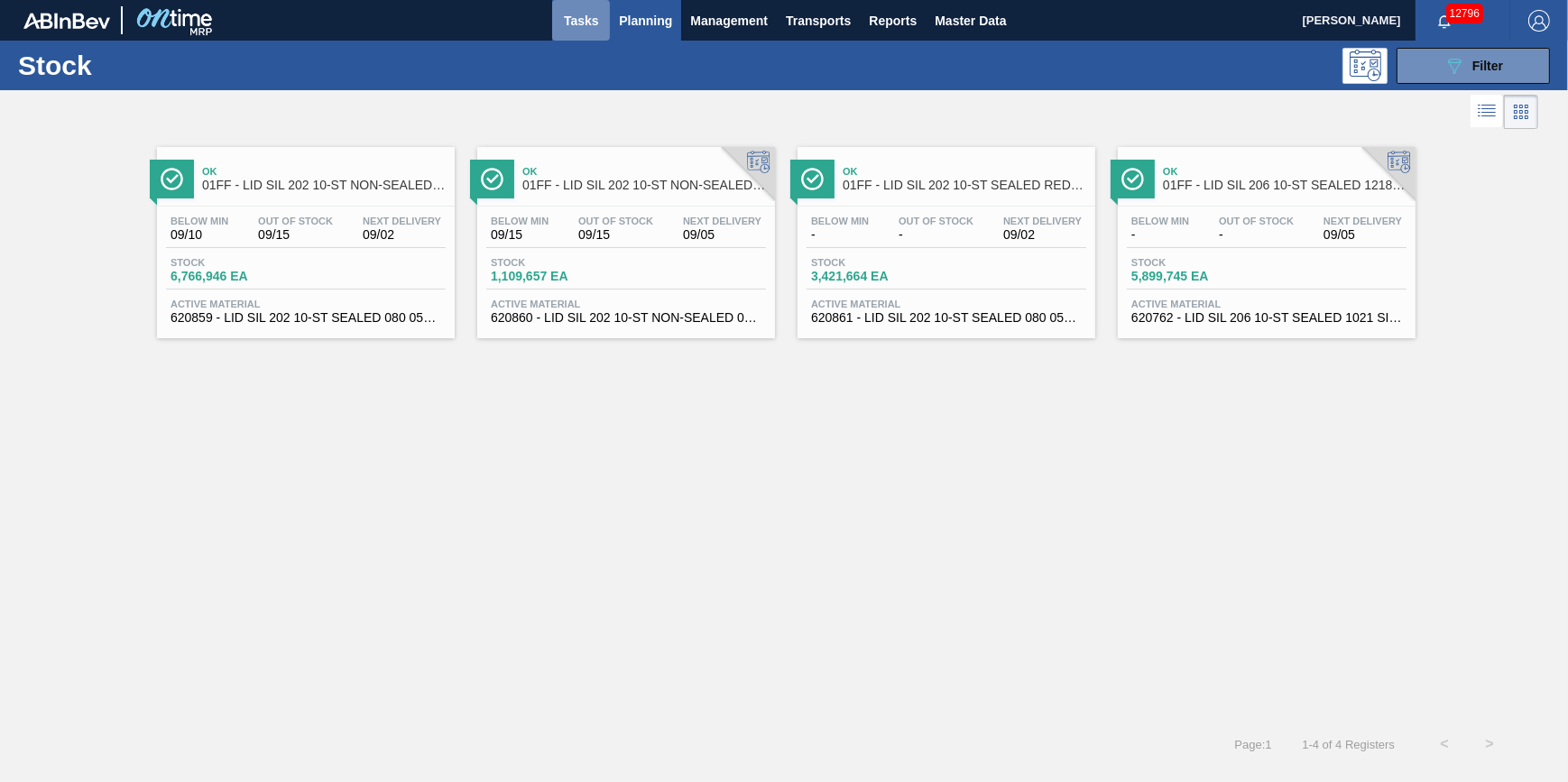
click at [587, 26] on span "Tasks" at bounding box center [581, 21] width 40 height 21
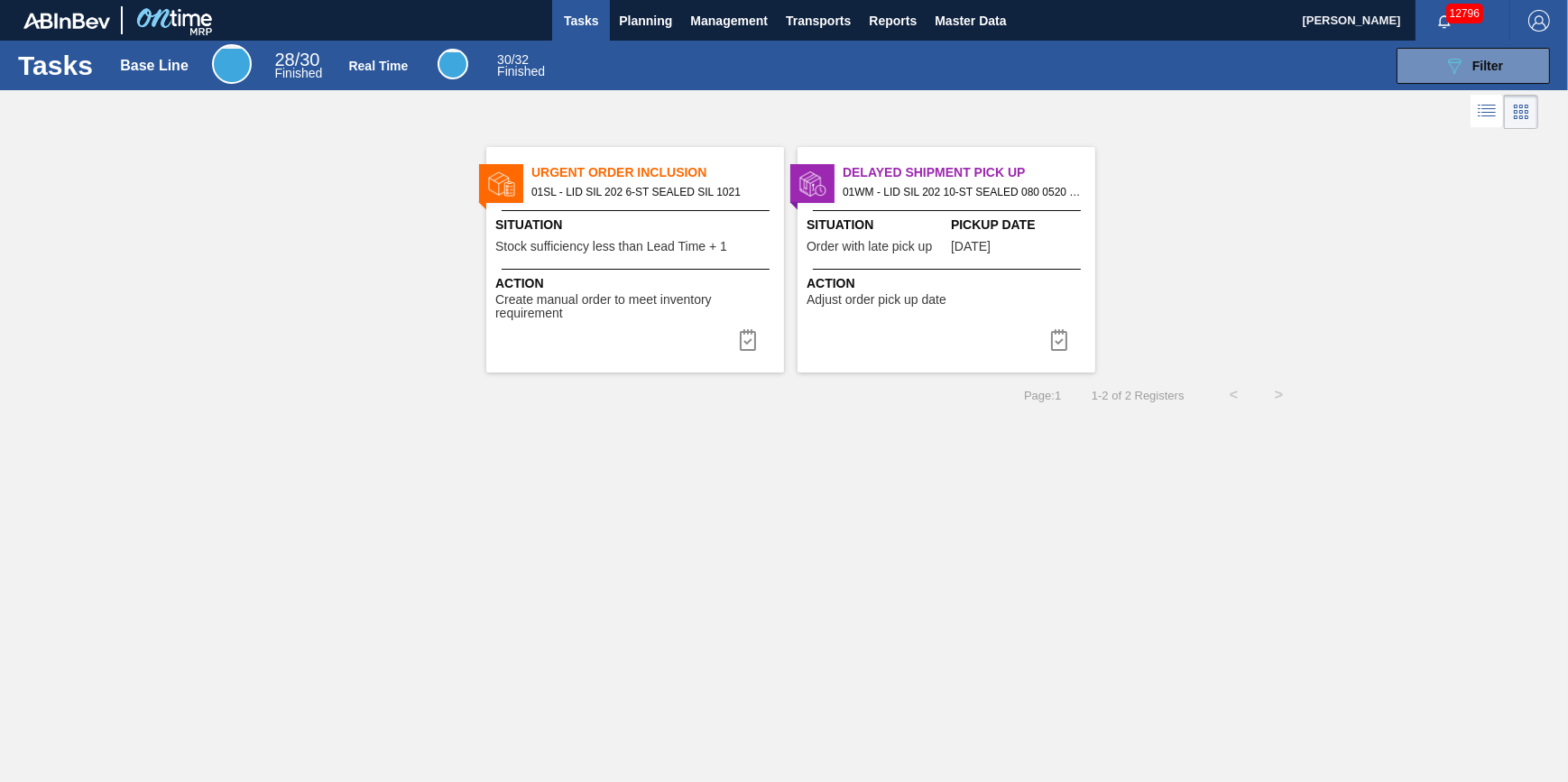
click at [883, 271] on div "Action Adjust order pick up date" at bounding box center [946, 287] width 298 height 38
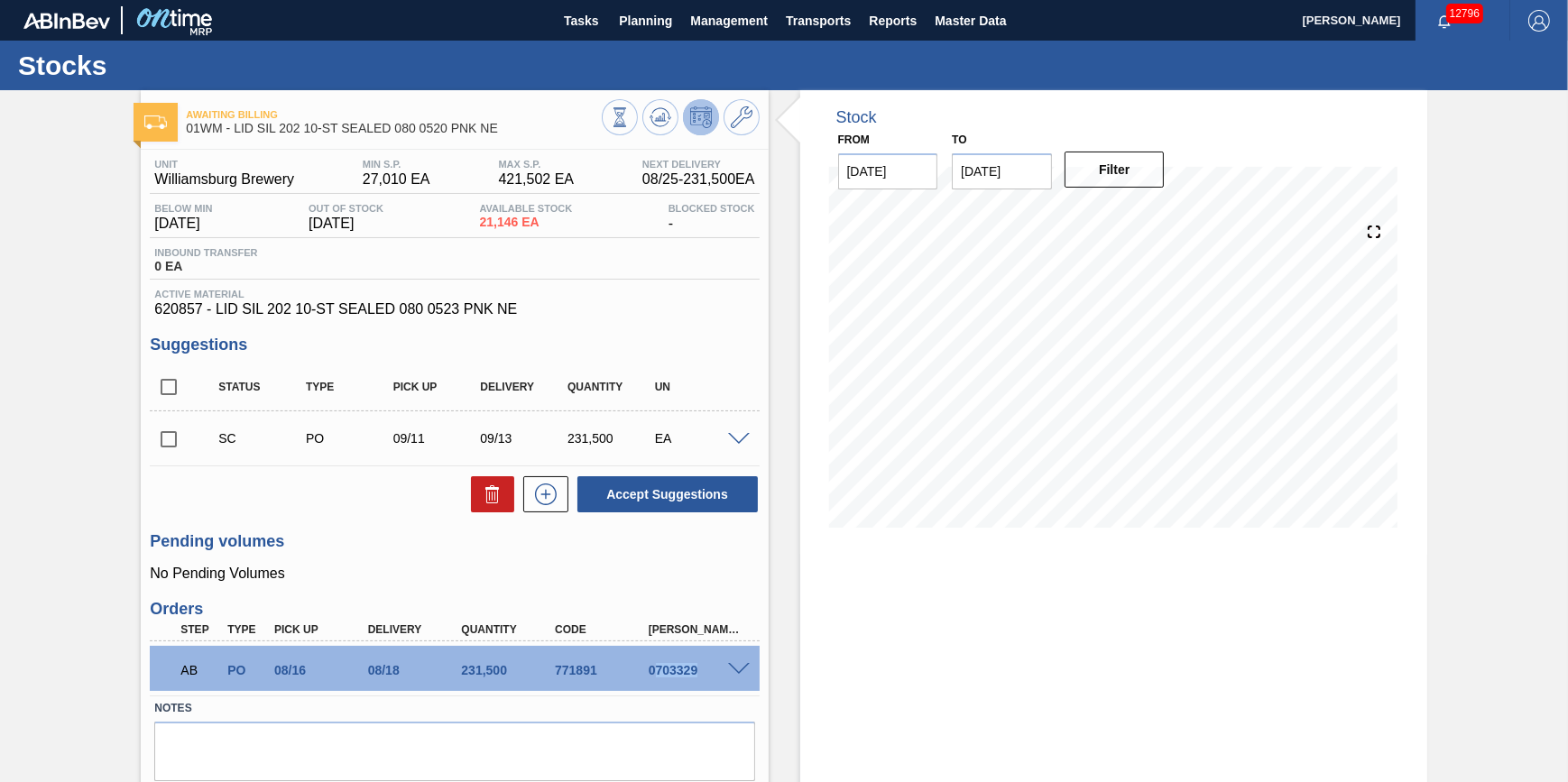
drag, startPoint x: 702, startPoint y: 677, endPoint x: 656, endPoint y: 679, distance: 46.0
click at [656, 678] on div "0703329" at bounding box center [696, 670] width 103 height 15
copy div "703329"
click at [629, 35] on button "Planning" at bounding box center [645, 21] width 71 height 41
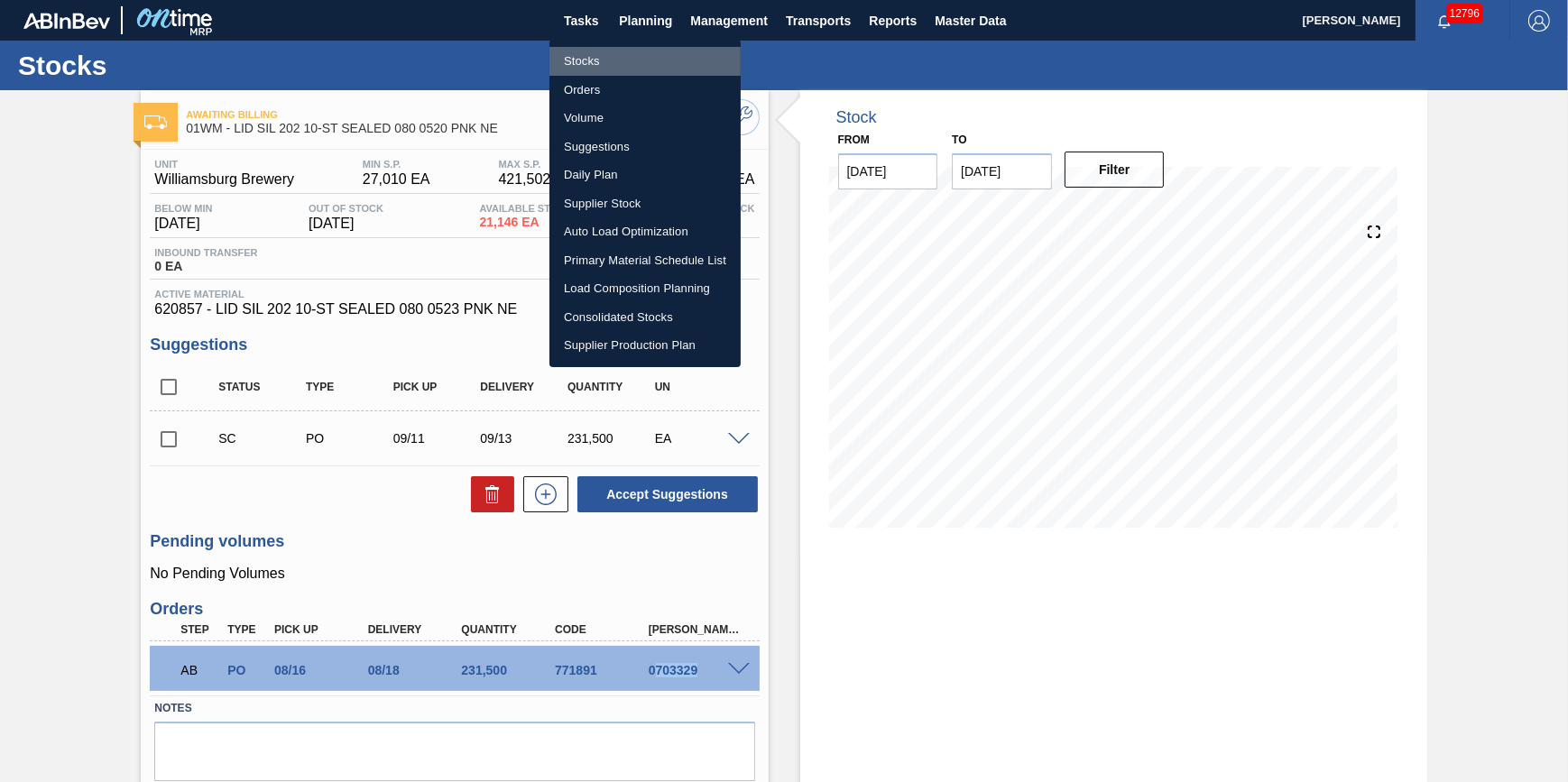
click at [630, 54] on li "Stocks" at bounding box center [645, 62] width 191 height 29
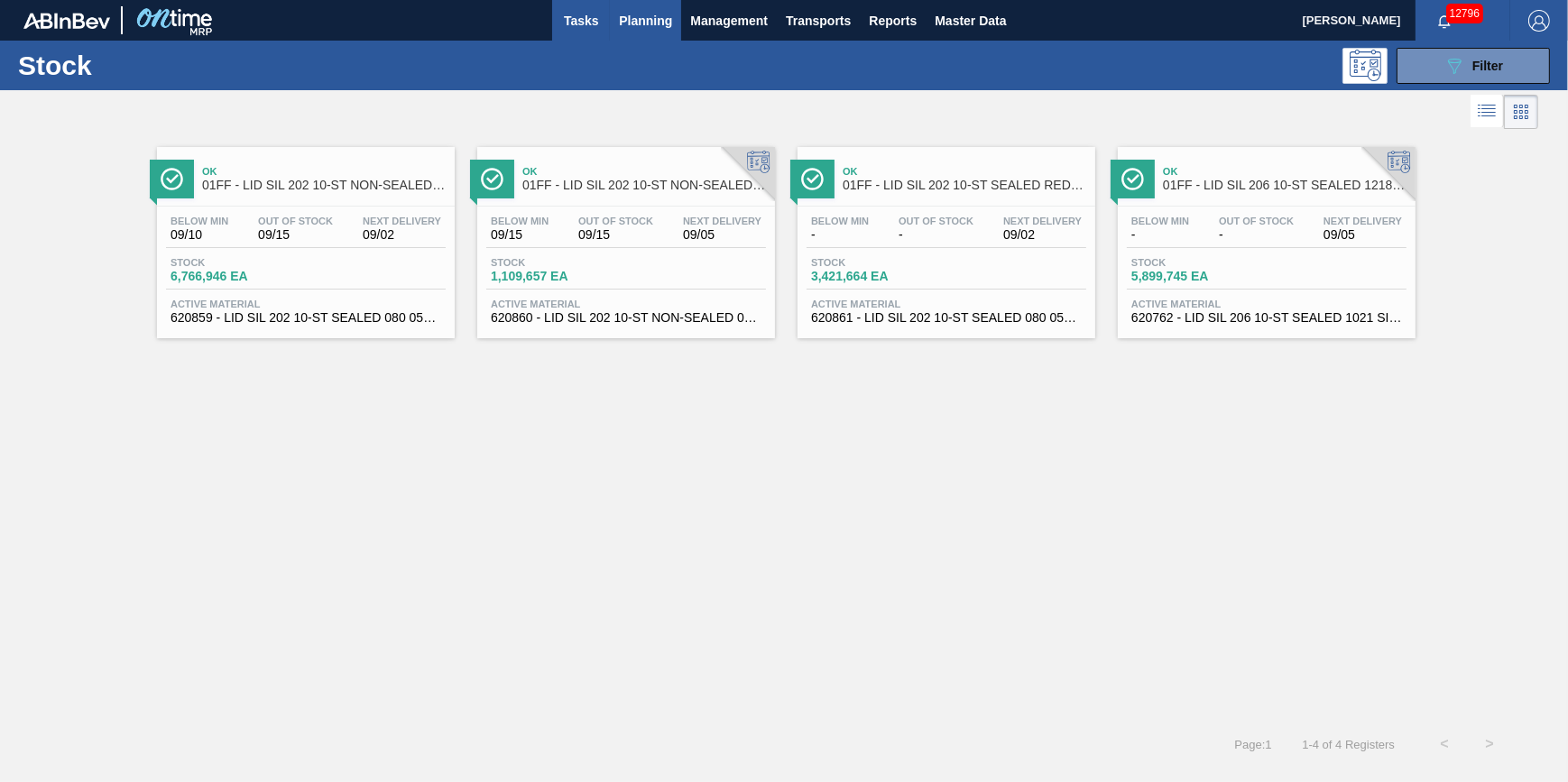
click at [581, 21] on span "Tasks" at bounding box center [581, 21] width 40 height 21
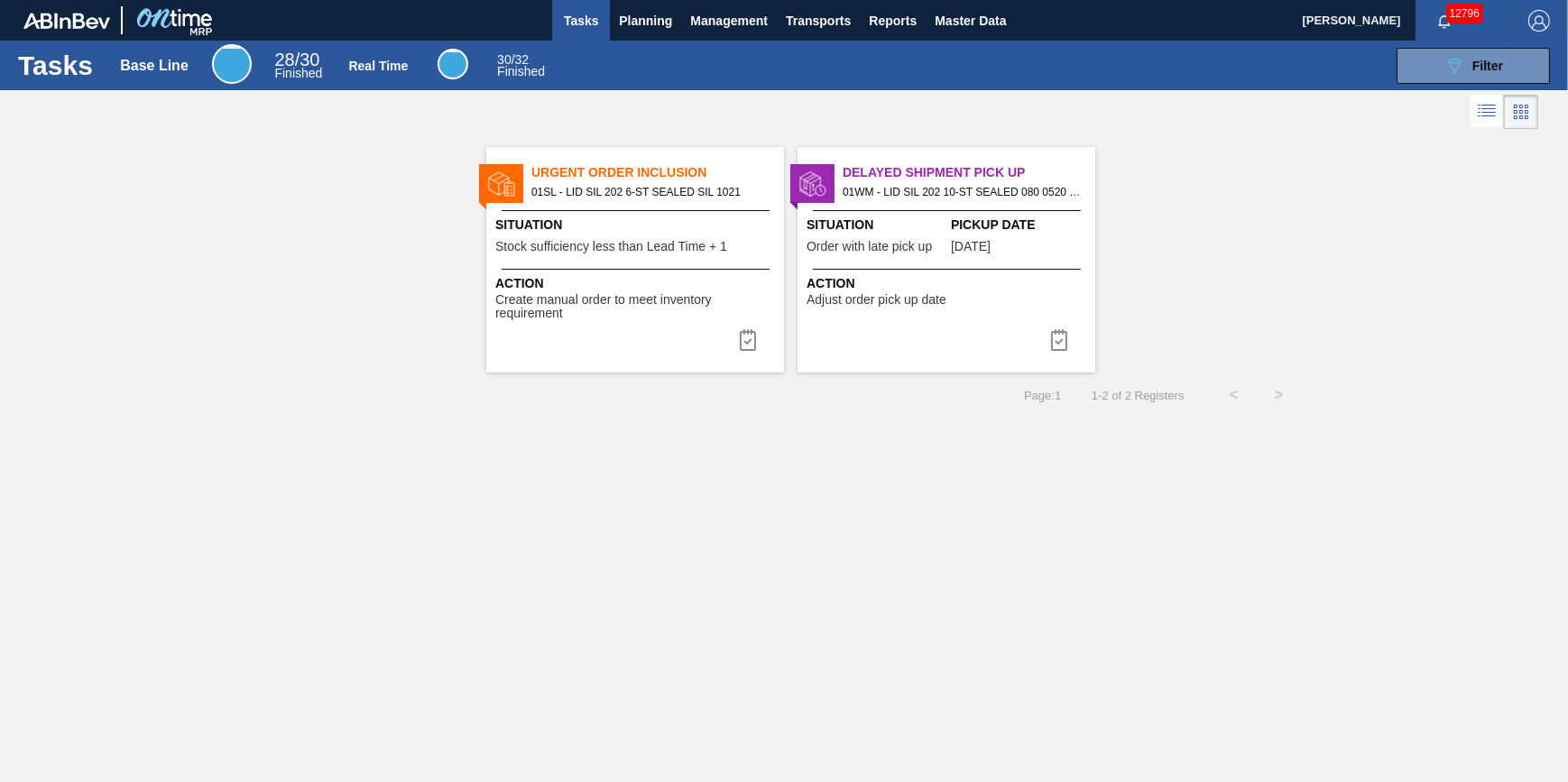
click at [576, 27] on span "Tasks" at bounding box center [581, 21] width 40 height 21
click at [579, 19] on span "Tasks" at bounding box center [581, 21] width 40 height 21
click at [583, 26] on span "Tasks" at bounding box center [581, 21] width 40 height 21
click at [624, 19] on span "Planning" at bounding box center [645, 21] width 54 height 21
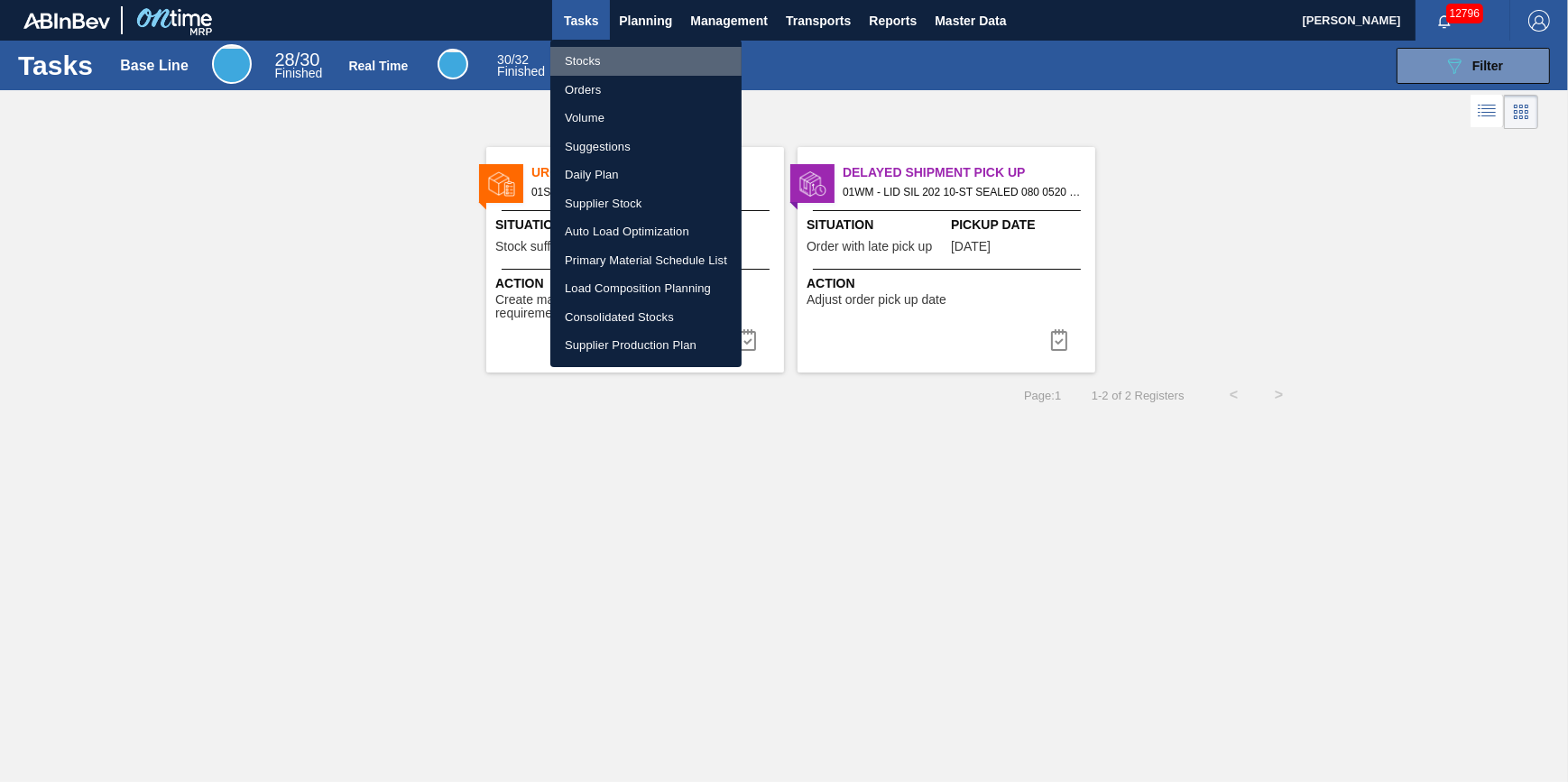
click at [626, 57] on li "Stocks" at bounding box center [646, 62] width 191 height 29
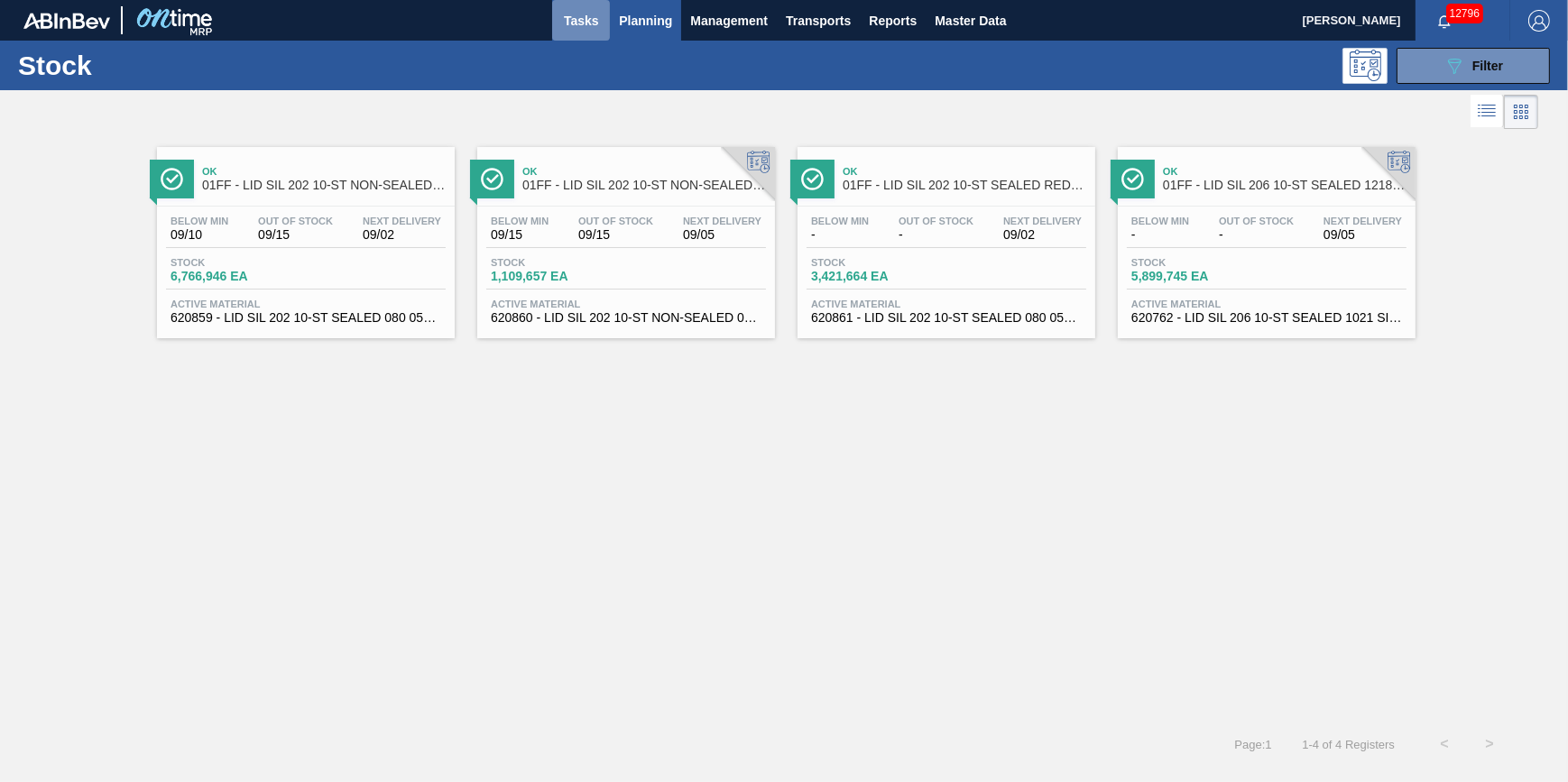
click at [601, 33] on button "Tasks" at bounding box center [580, 21] width 58 height 41
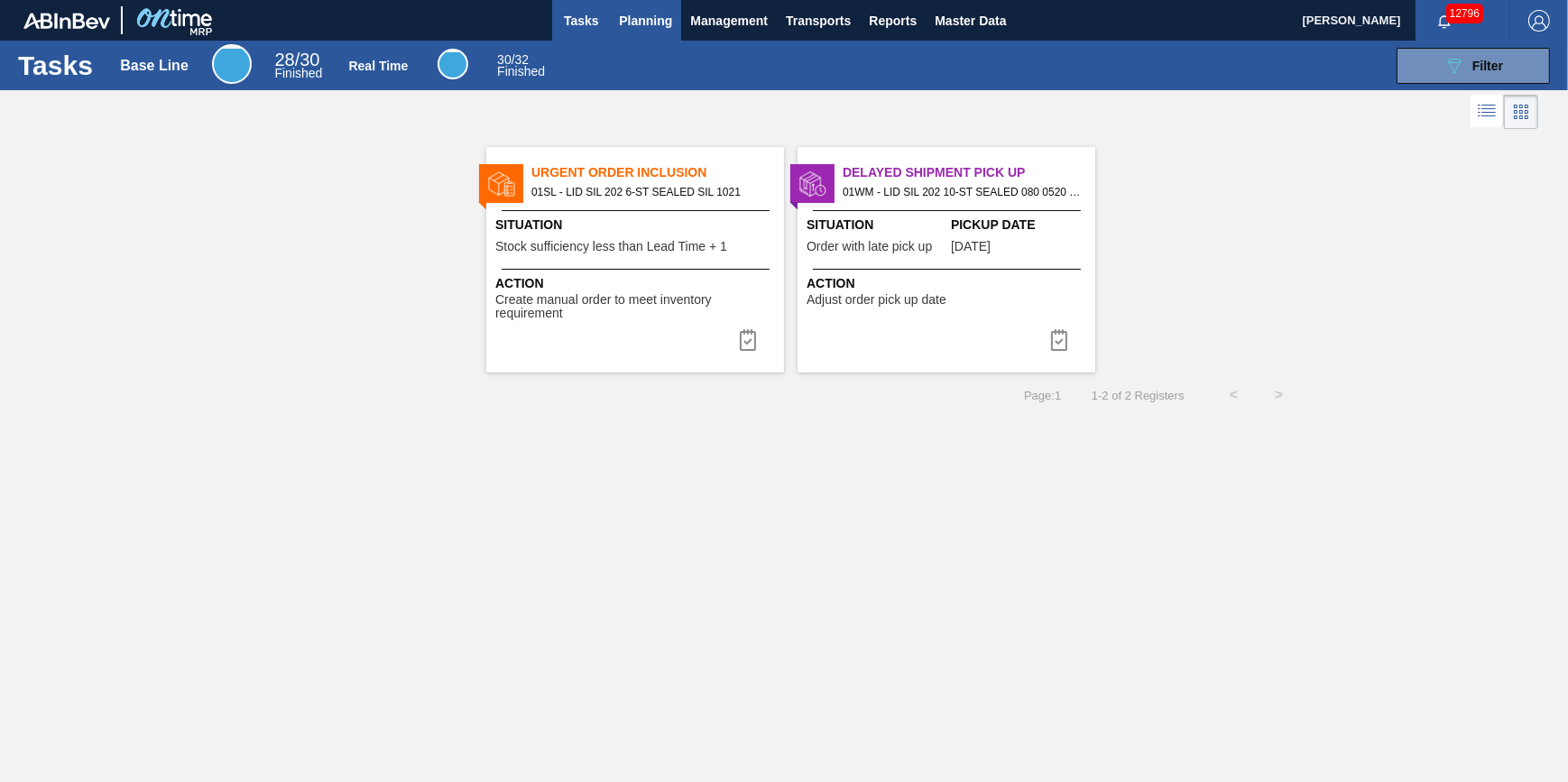
click at [663, 18] on span "Planning" at bounding box center [645, 21] width 54 height 21
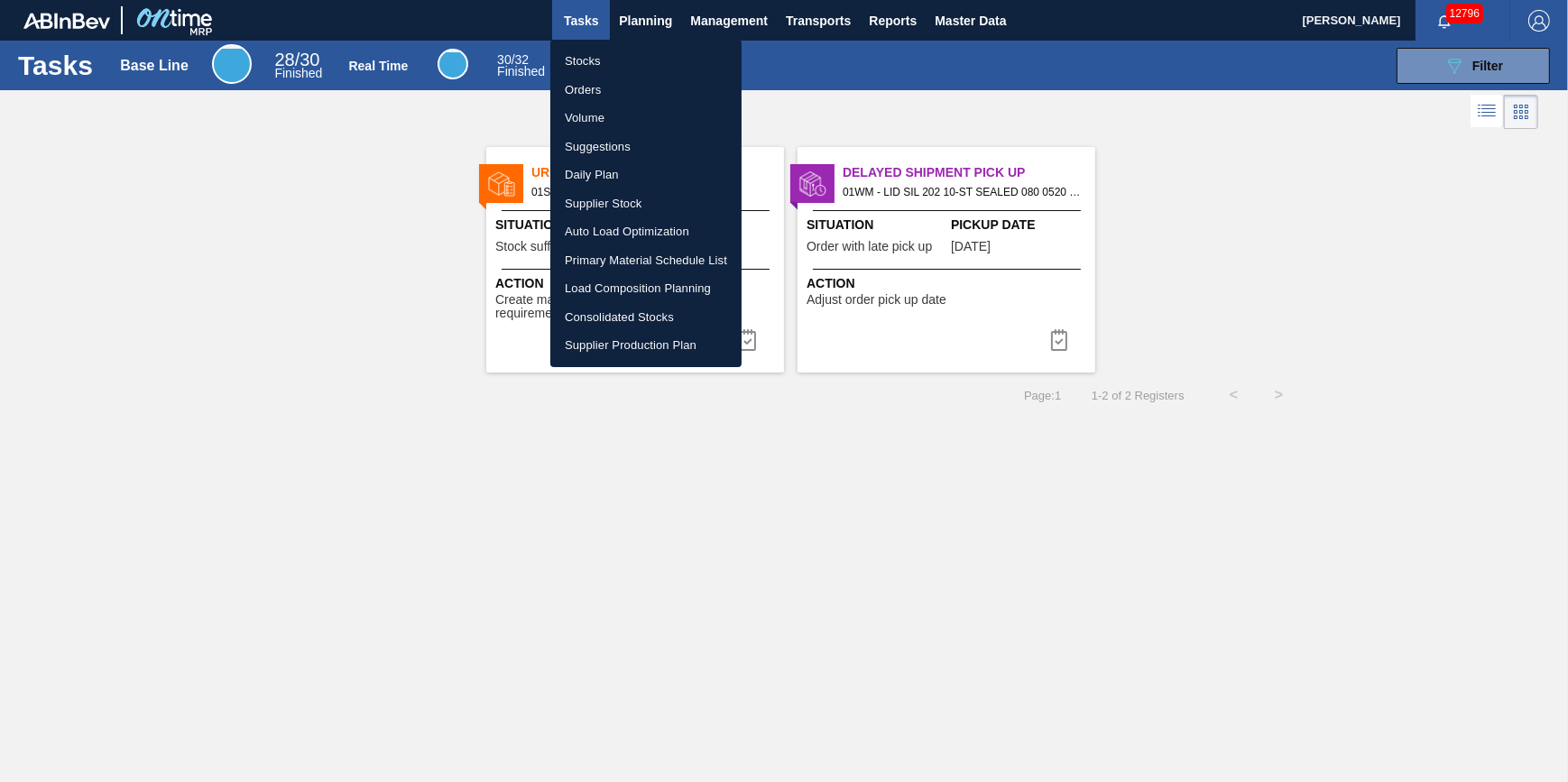
click at [644, 59] on li "Stocks" at bounding box center [646, 62] width 191 height 29
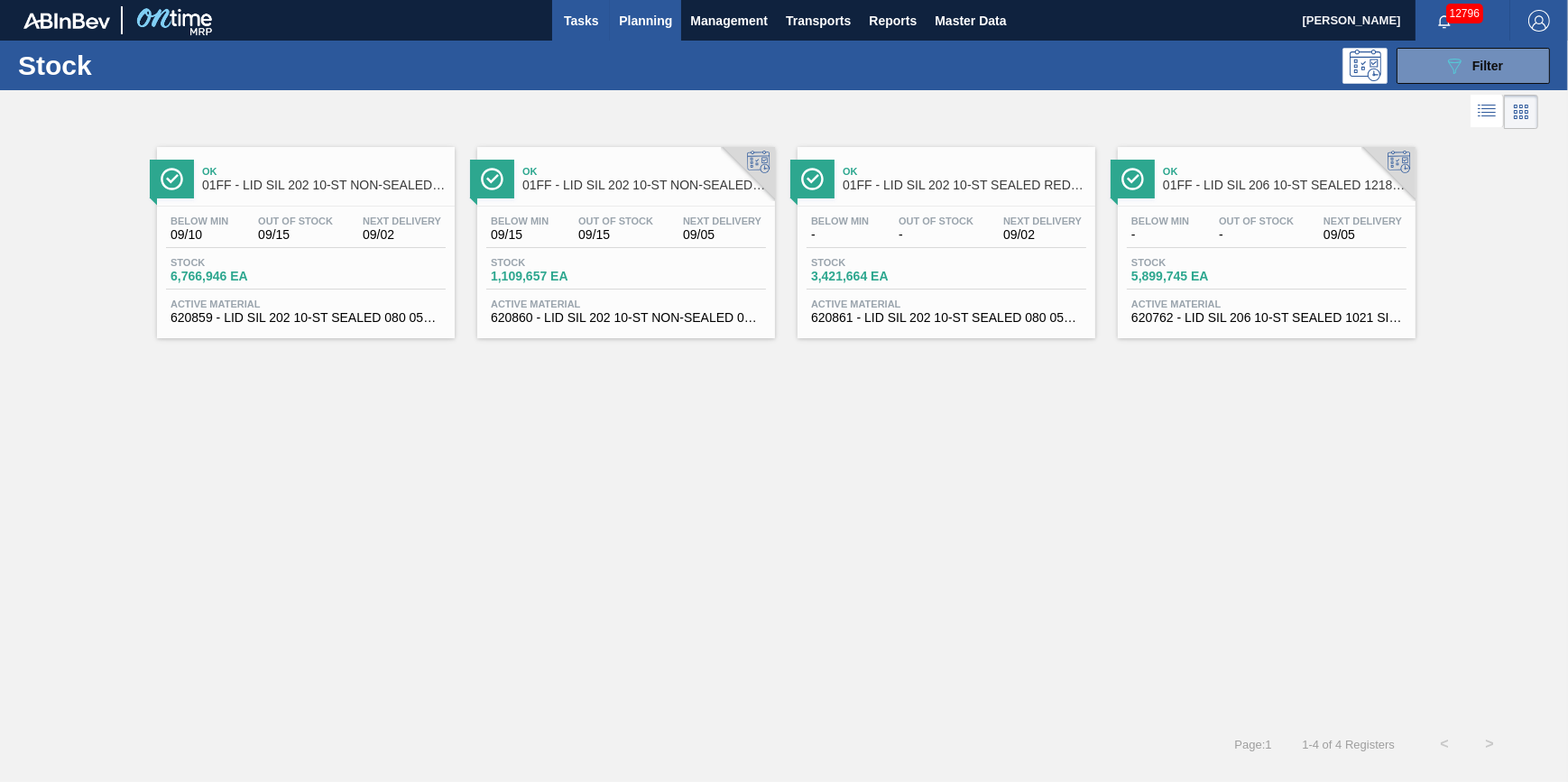
click at [593, 28] on span "Tasks" at bounding box center [581, 21] width 40 height 21
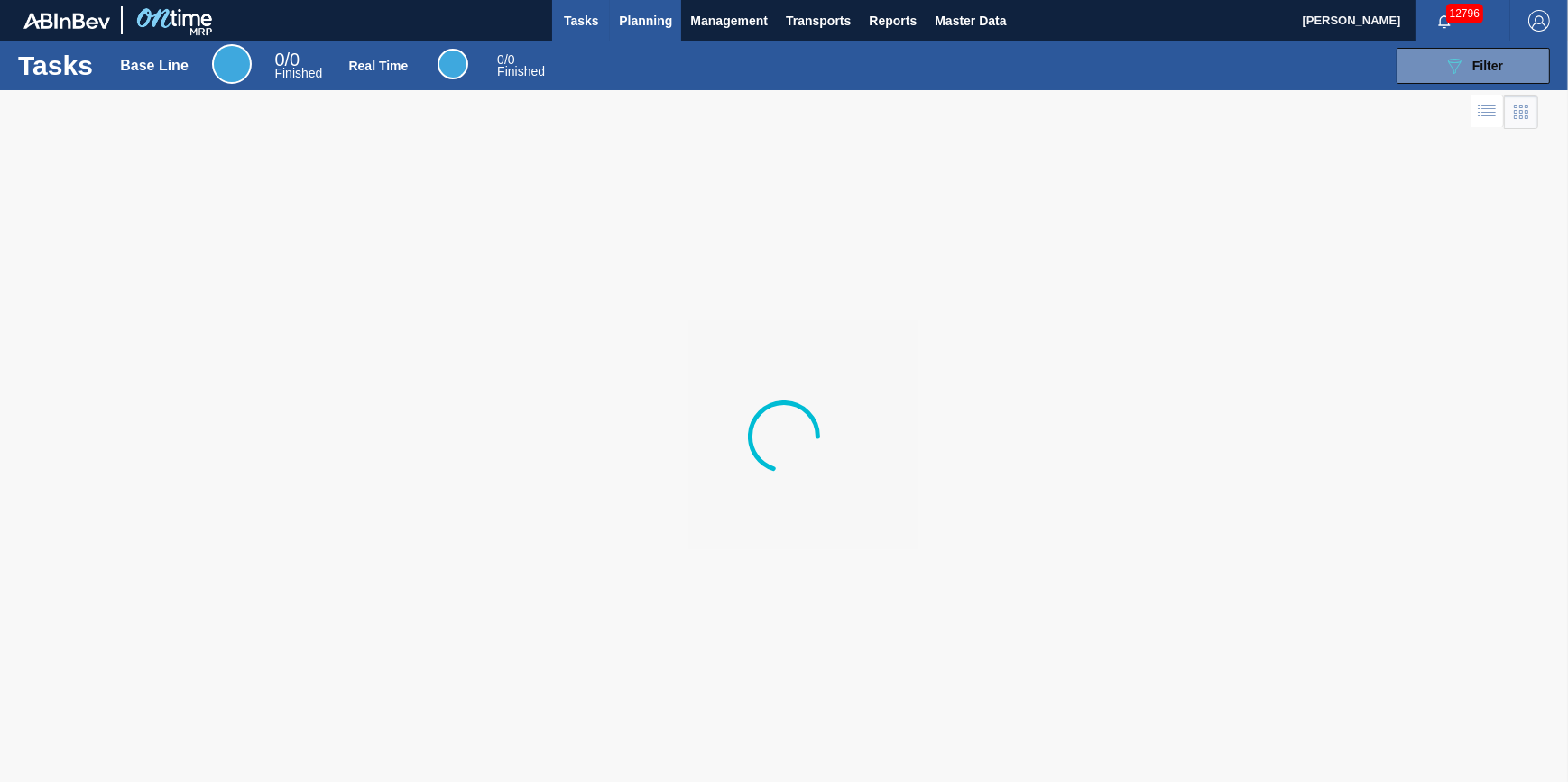
click at [665, 24] on span "Planning" at bounding box center [645, 21] width 54 height 21
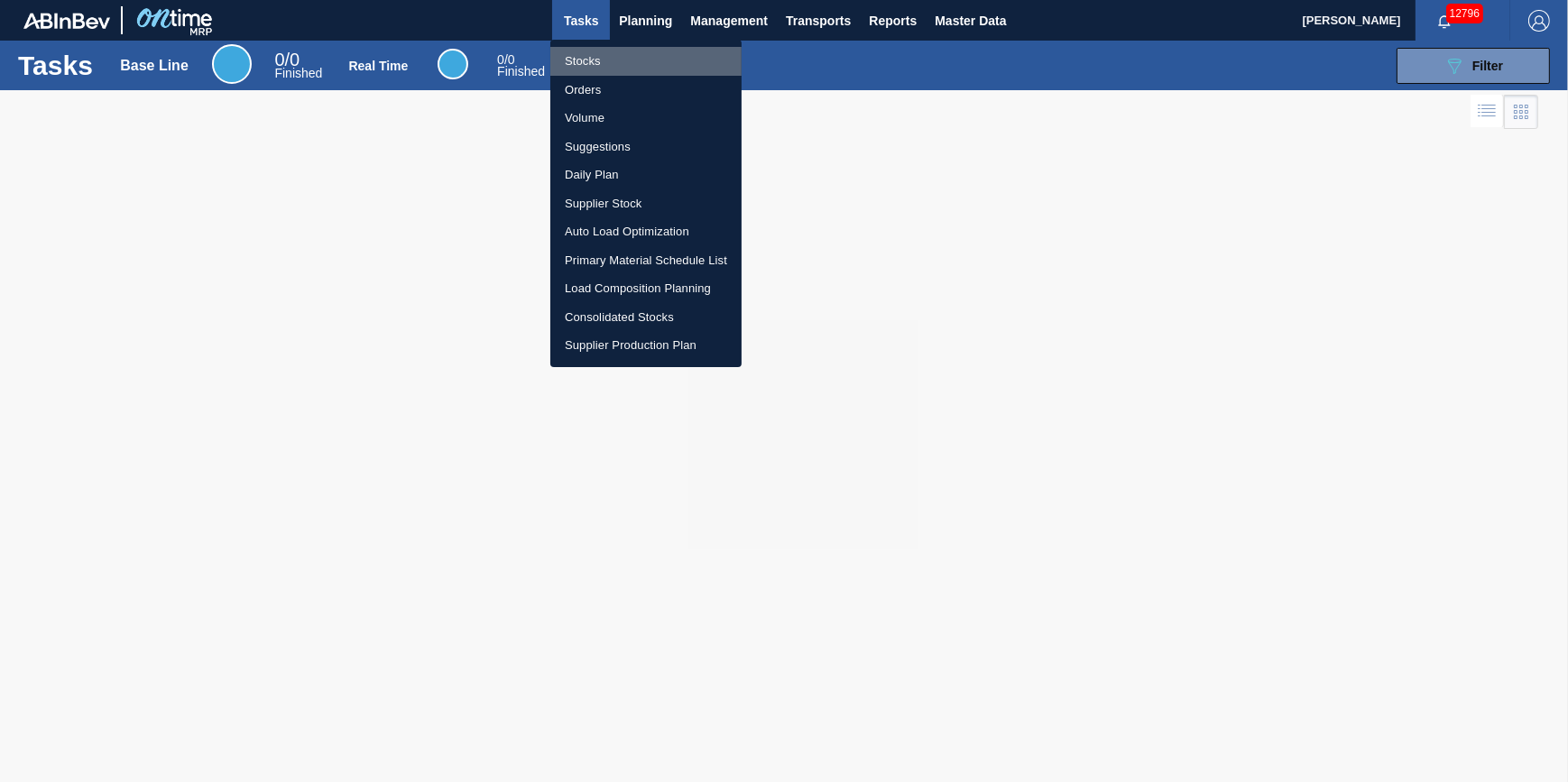
click at [645, 68] on li "Stocks" at bounding box center [646, 62] width 191 height 29
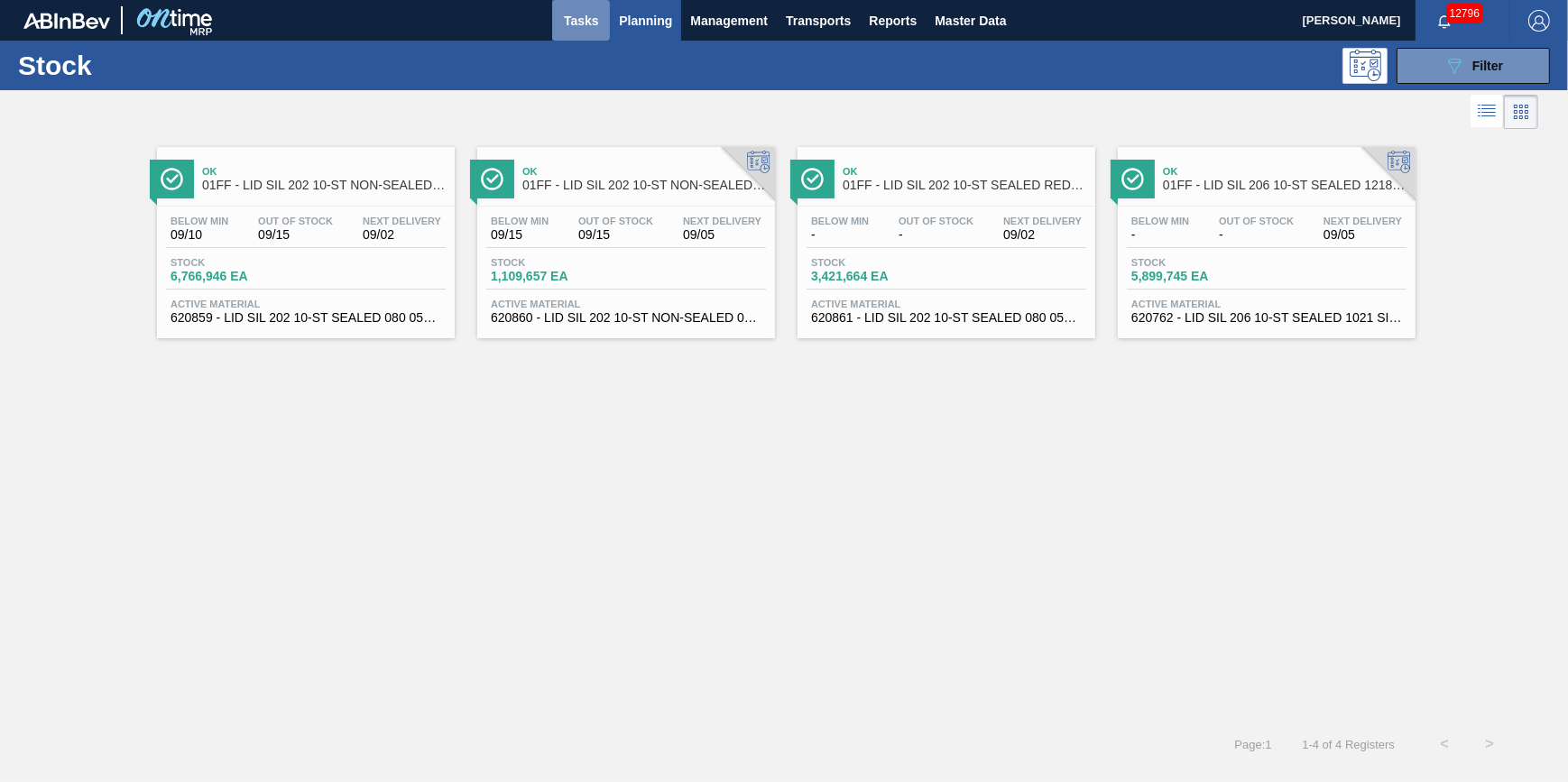
click at [587, 25] on span "Tasks" at bounding box center [581, 21] width 40 height 21
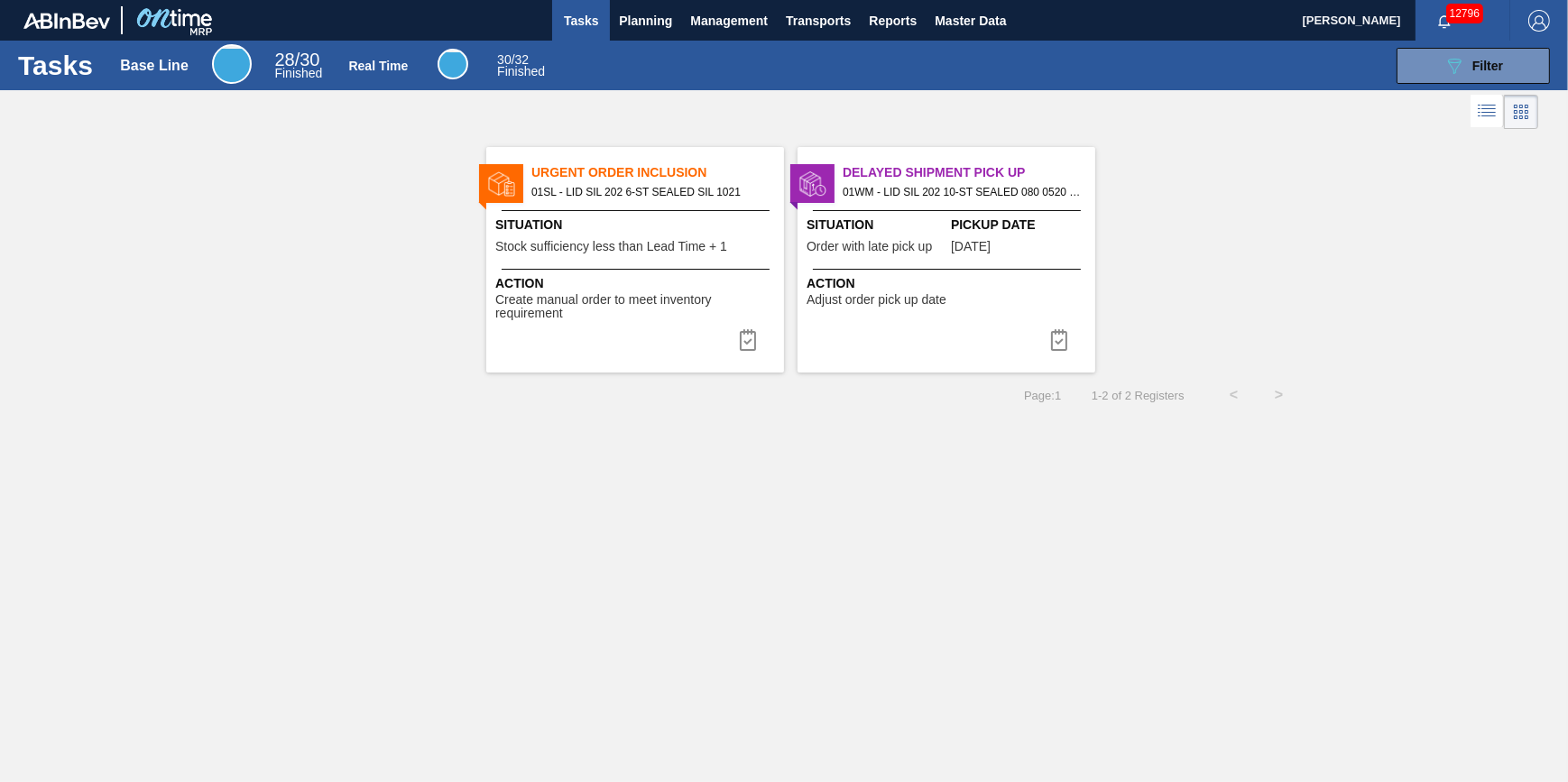
click at [562, 22] on span "Tasks" at bounding box center [581, 21] width 40 height 21
click at [634, 164] on span "Urgent Order Inclusion" at bounding box center [657, 172] width 253 height 19
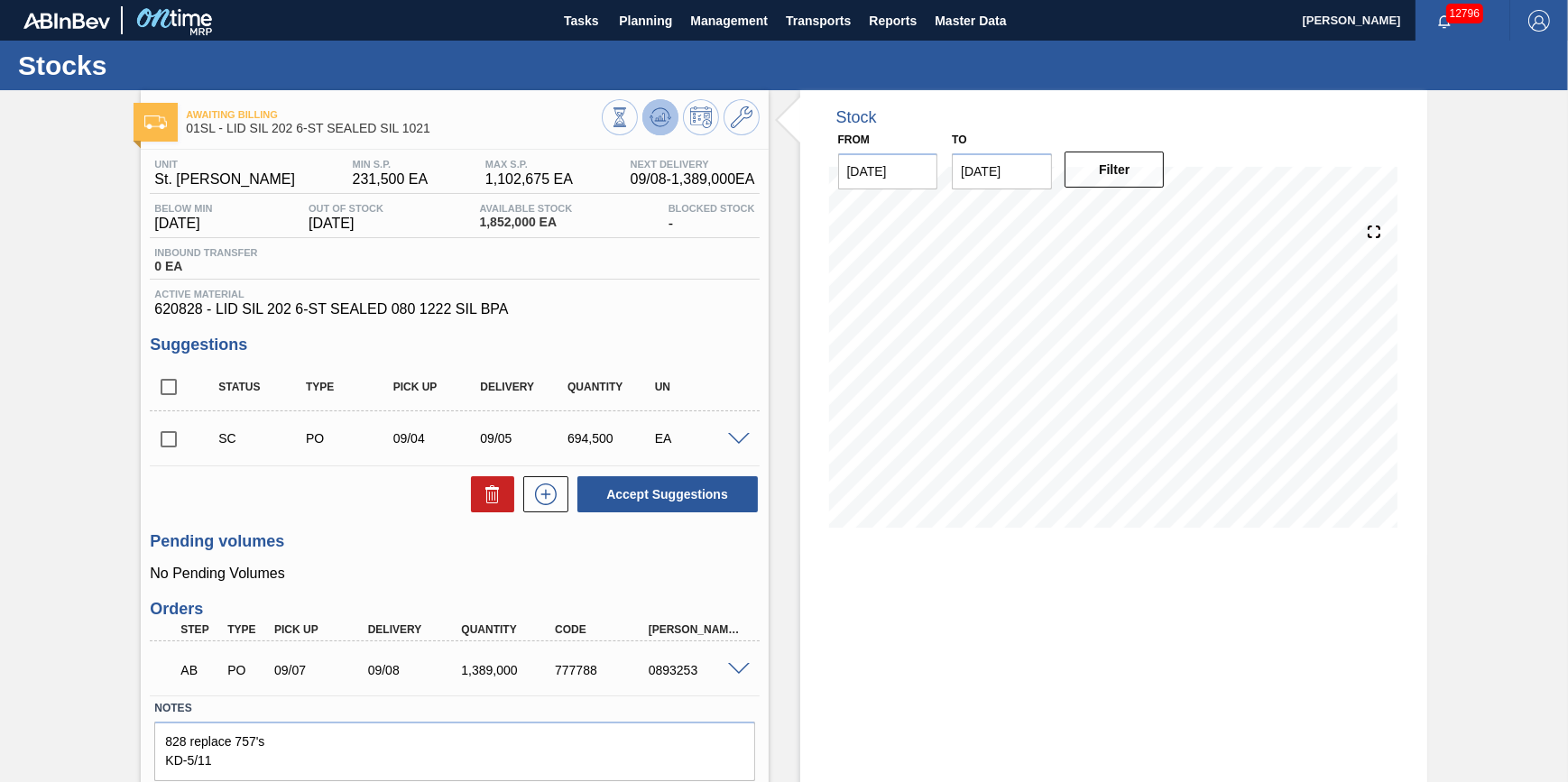
click at [654, 120] on icon at bounding box center [660, 116] width 12 height 8
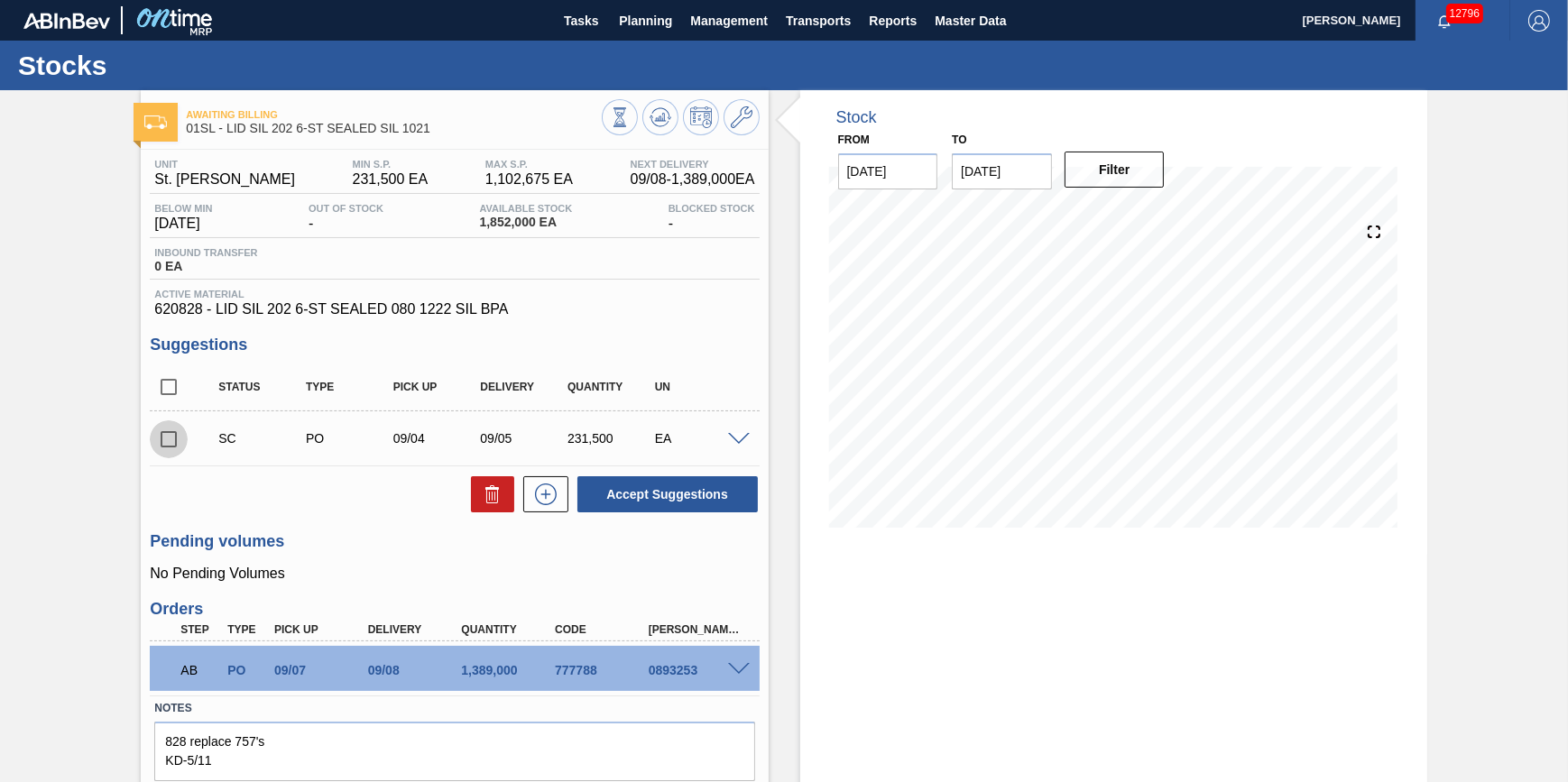
click at [168, 445] on input "checkbox" at bounding box center [168, 439] width 38 height 38
click at [487, 505] on icon at bounding box center [492, 494] width 21 height 21
checkbox input "false"
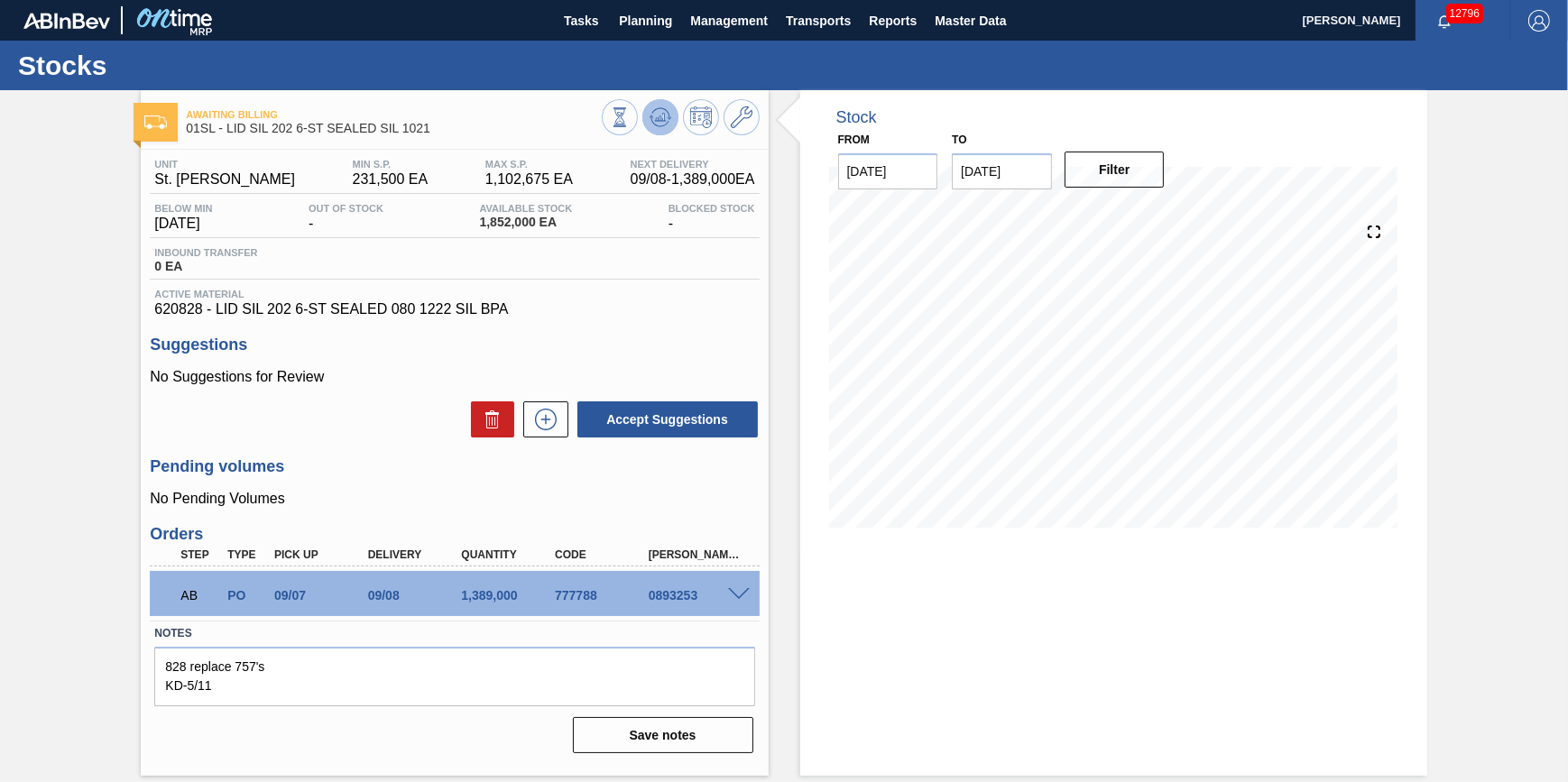
click at [657, 121] on icon at bounding box center [660, 117] width 21 height 21
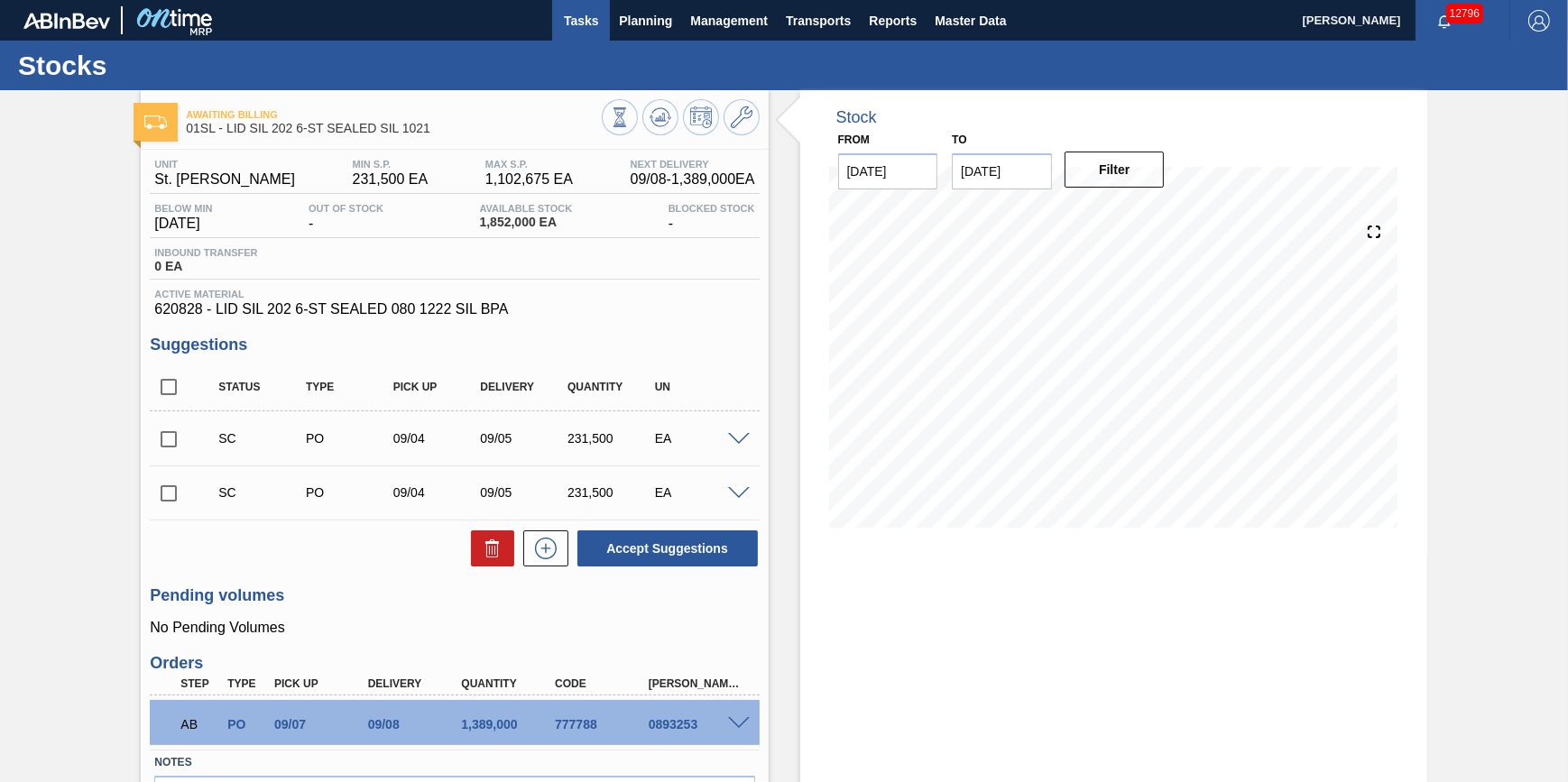
click at [574, 17] on span "Tasks" at bounding box center [581, 21] width 40 height 21
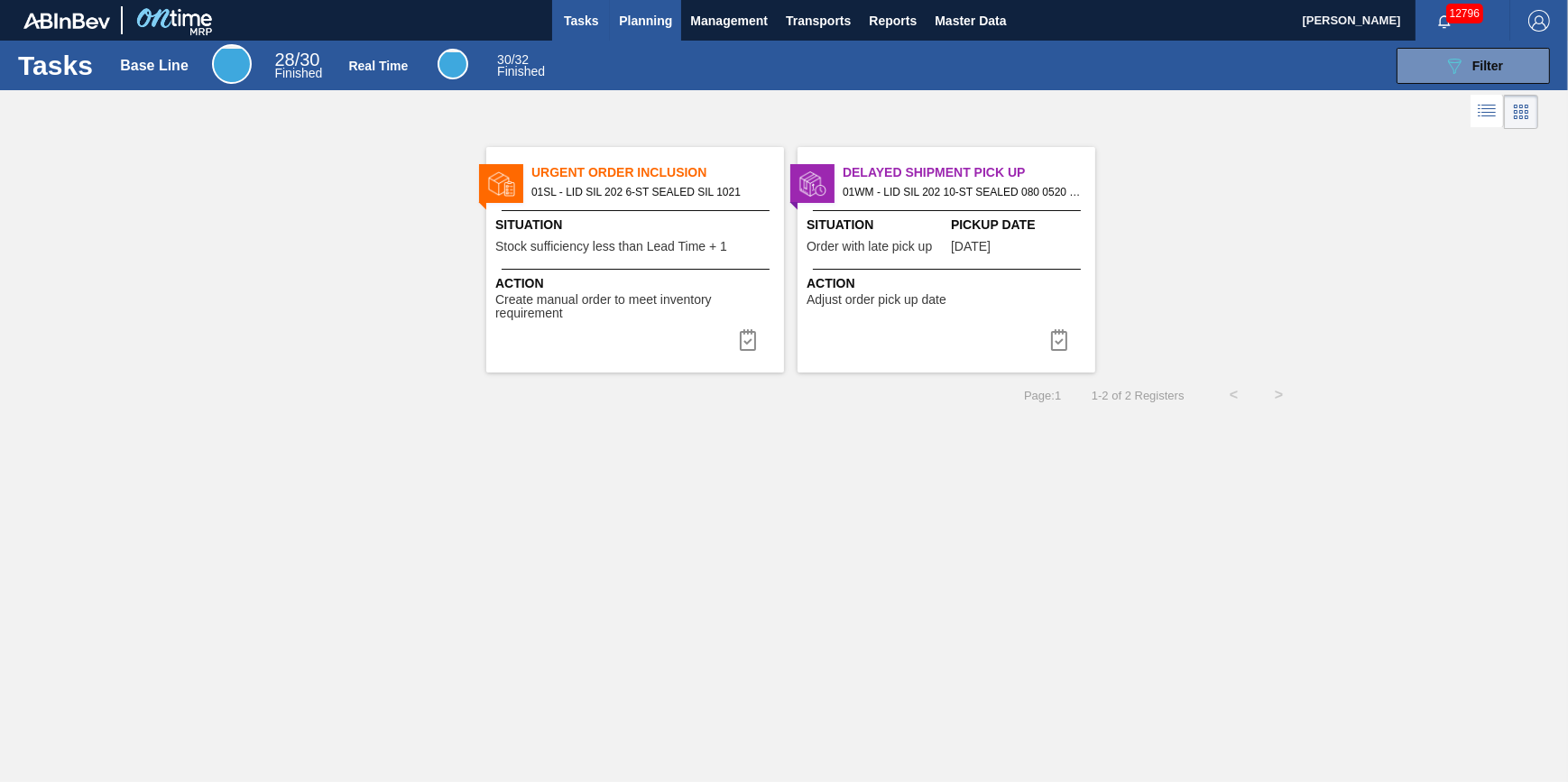
click at [622, 17] on span "Planning" at bounding box center [645, 21] width 54 height 21
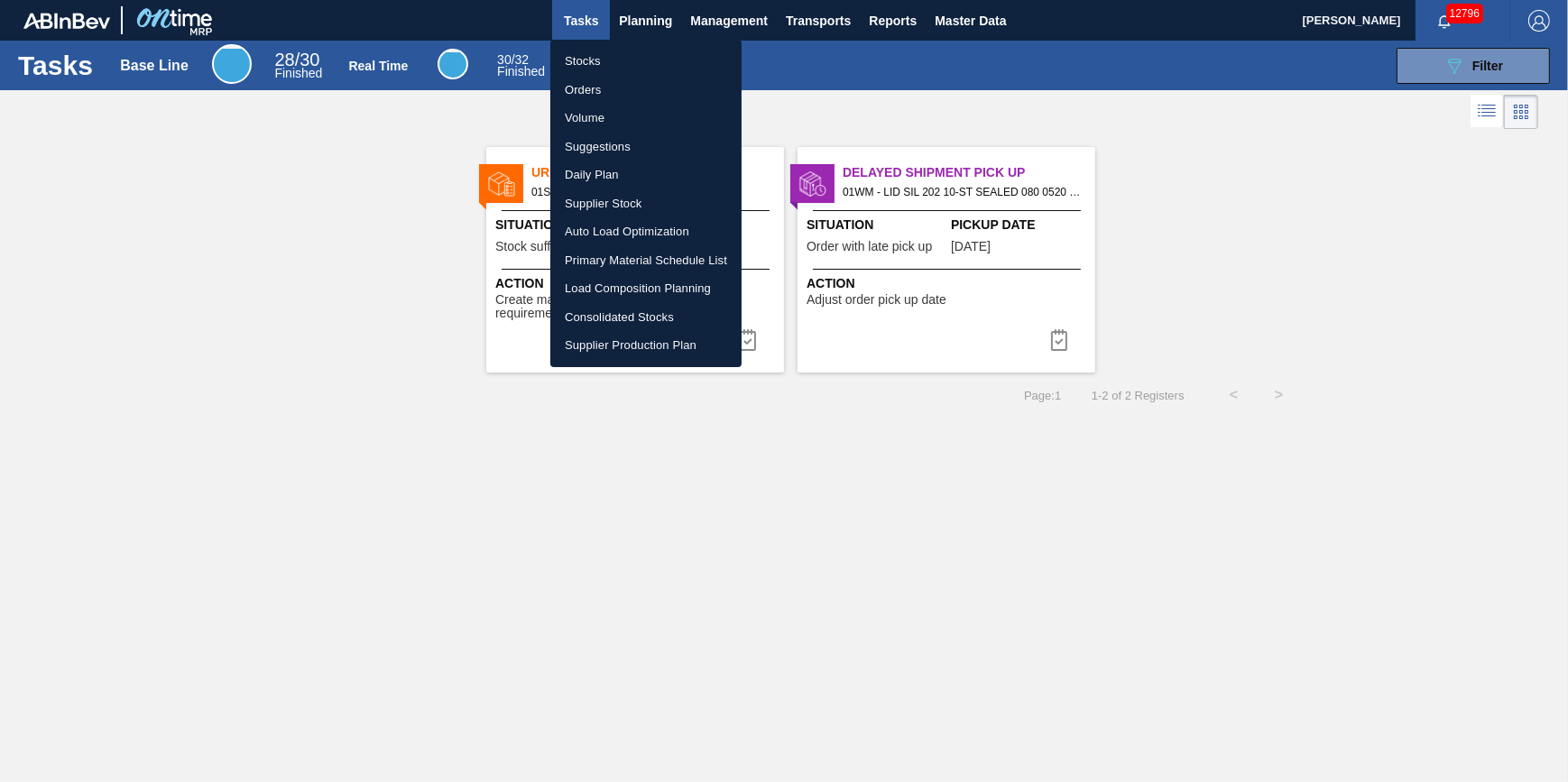
click at [633, 50] on li "Stocks" at bounding box center [646, 62] width 191 height 29
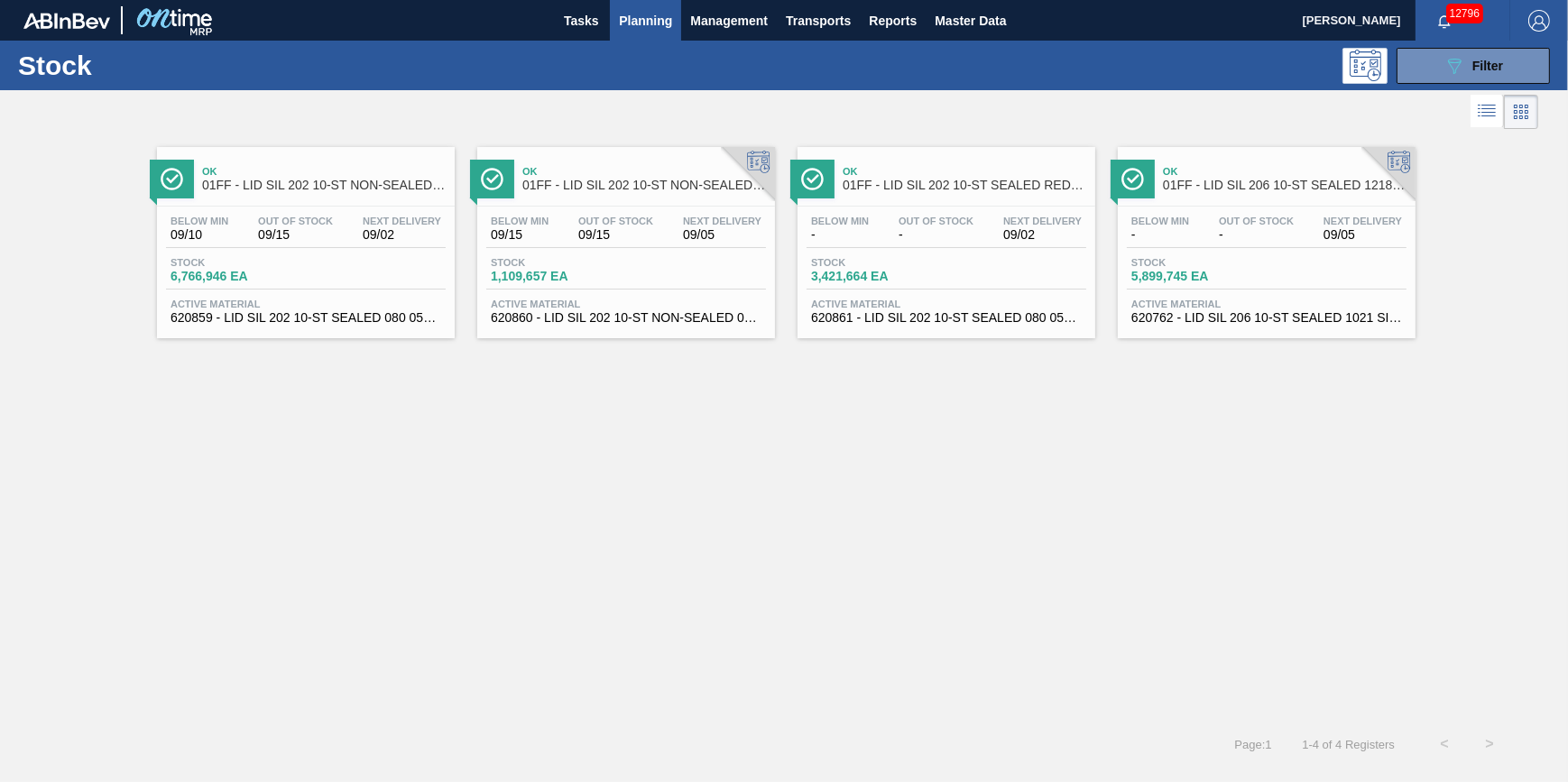
click at [653, 17] on span "Planning" at bounding box center [645, 21] width 54 height 21
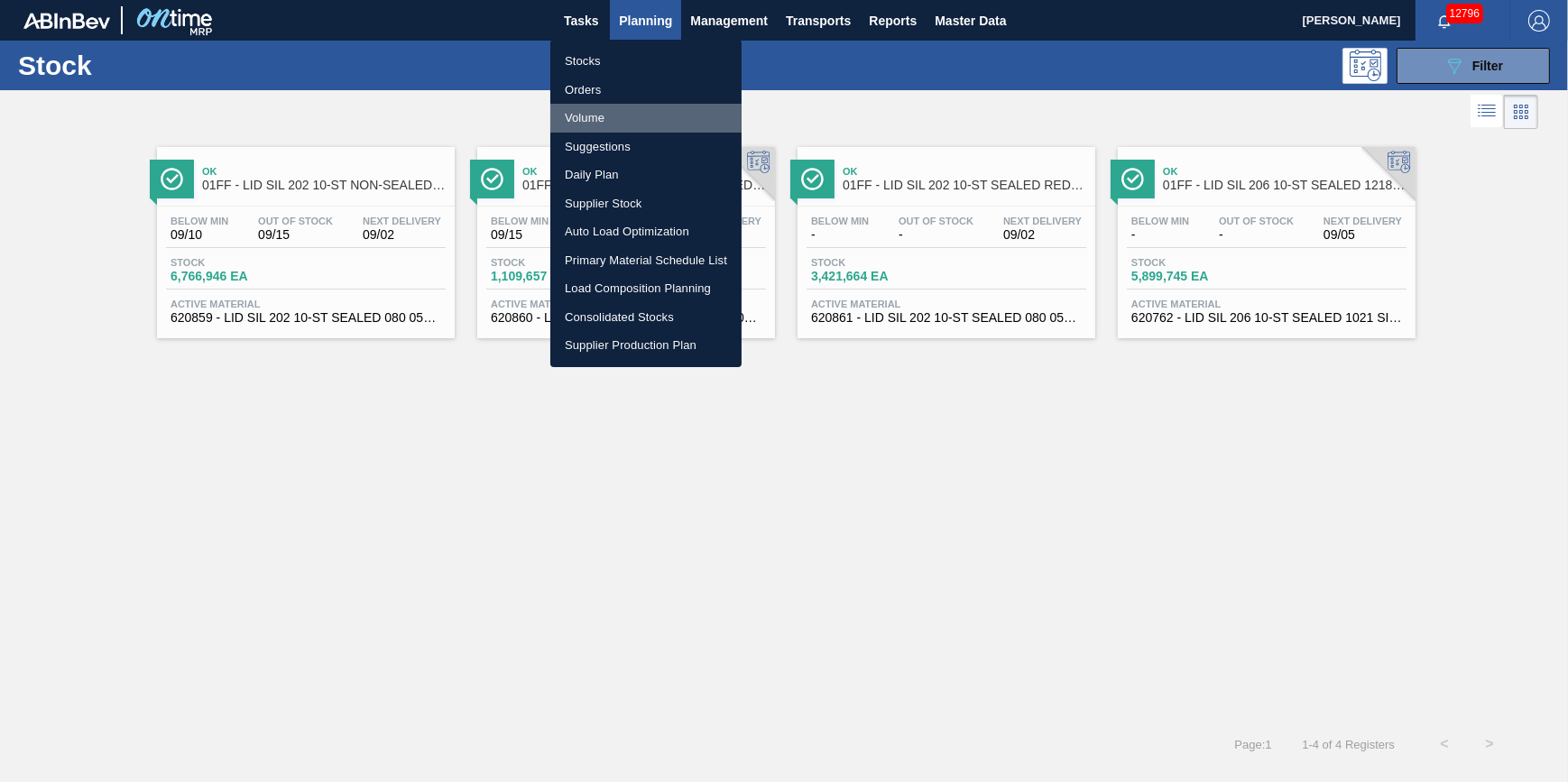
click at [634, 126] on li "Volume" at bounding box center [646, 118] width 191 height 29
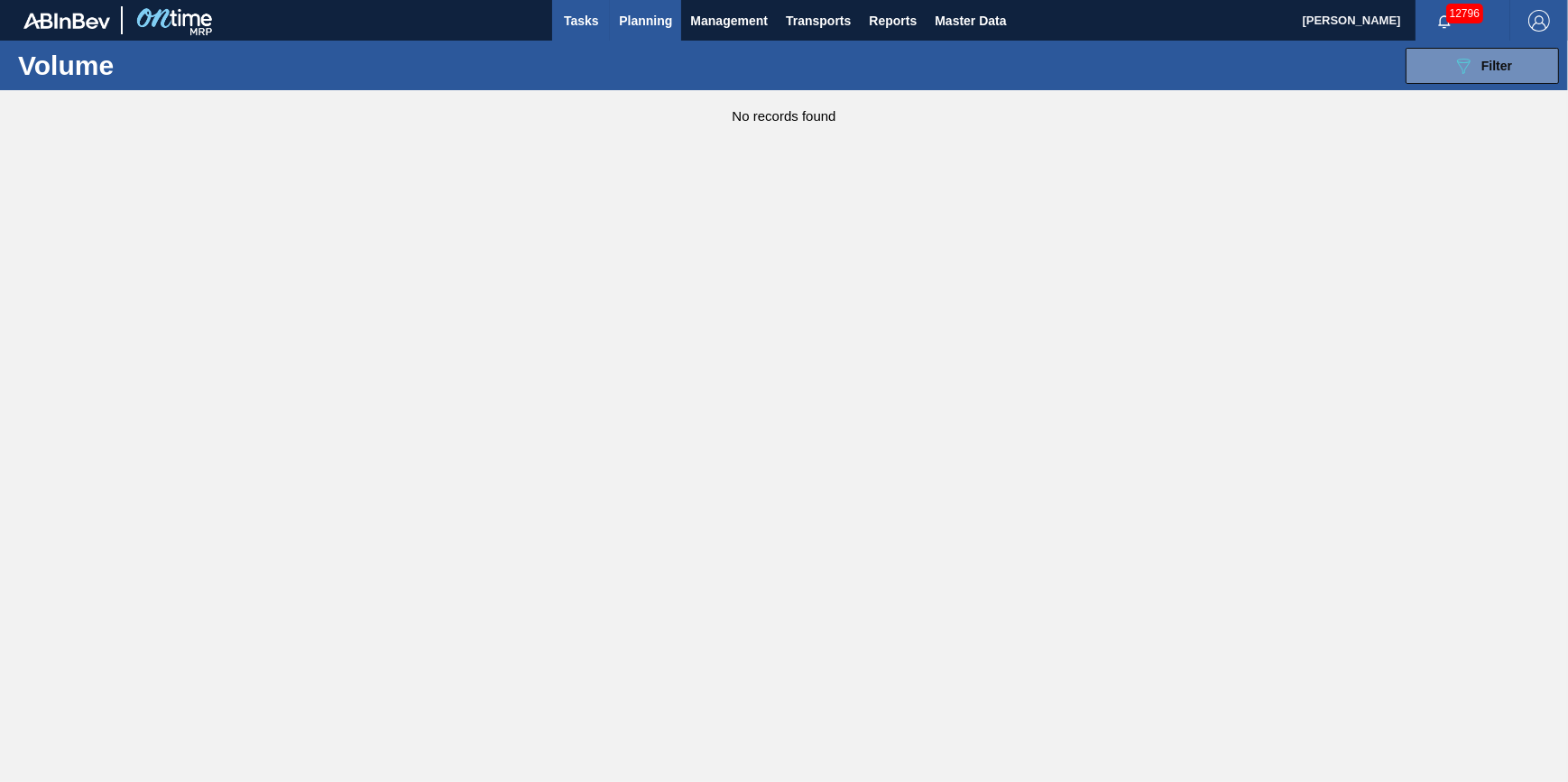
click at [594, 43] on div "089F7B8B-B2A5-4AFE-B5C0-19BA573D28AC Filter Volume Code WMS Transaction ID Step…" at bounding box center [921, 65] width 1275 height 54
click at [591, 38] on button "Tasks" at bounding box center [580, 21] width 58 height 41
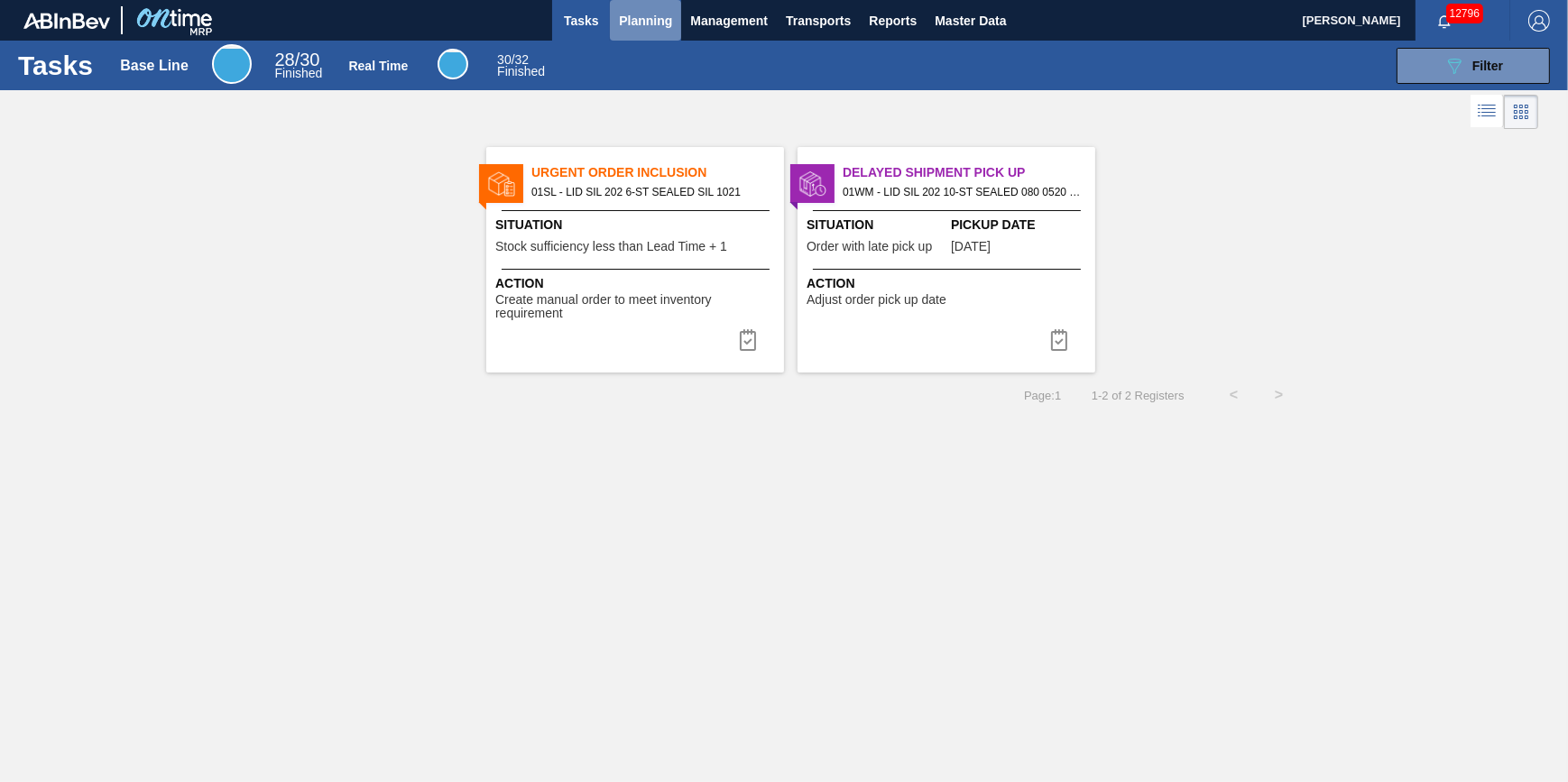
click at [640, 13] on span "Planning" at bounding box center [645, 21] width 54 height 21
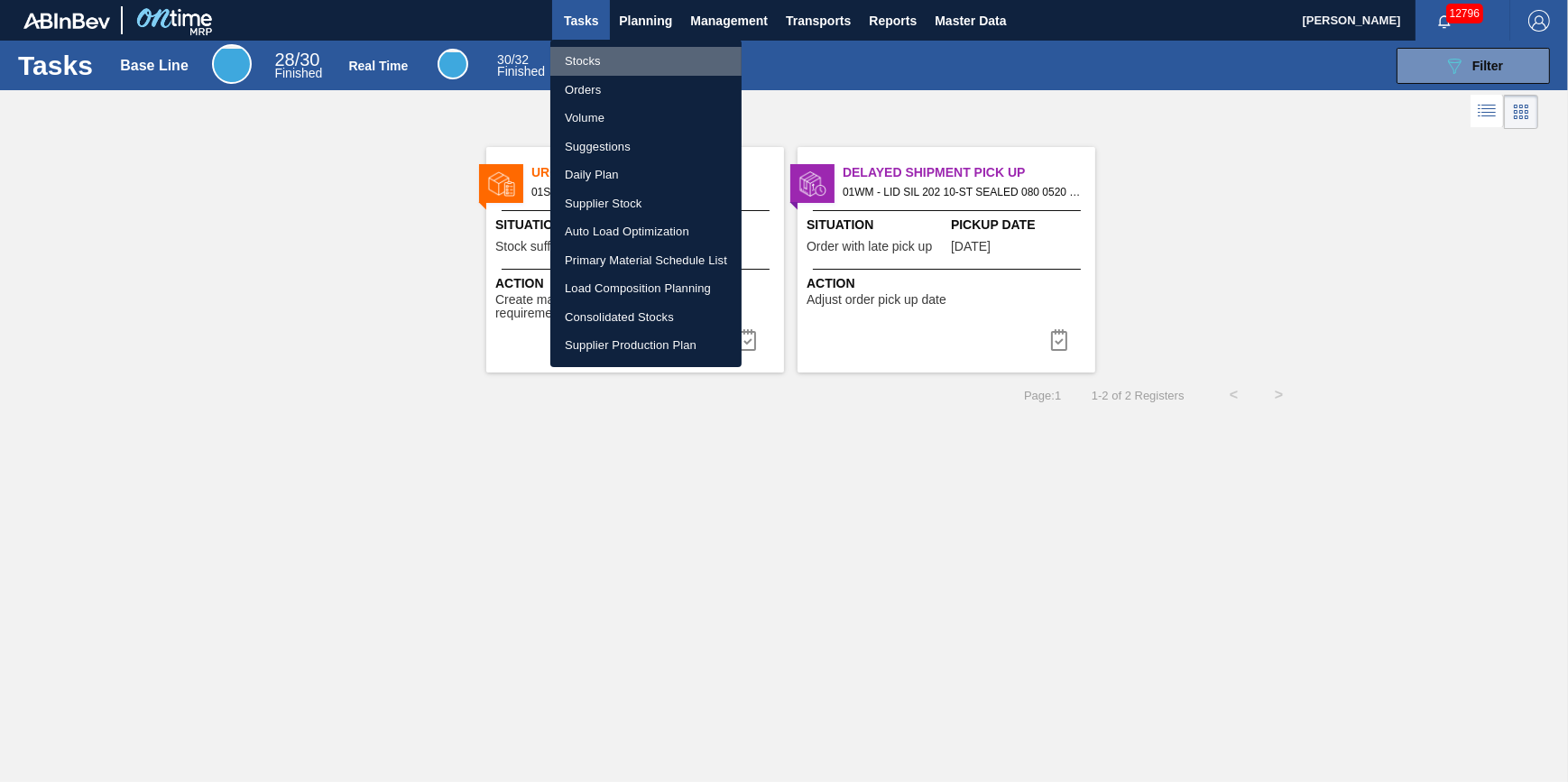
click at [643, 53] on li "Stocks" at bounding box center [646, 62] width 191 height 29
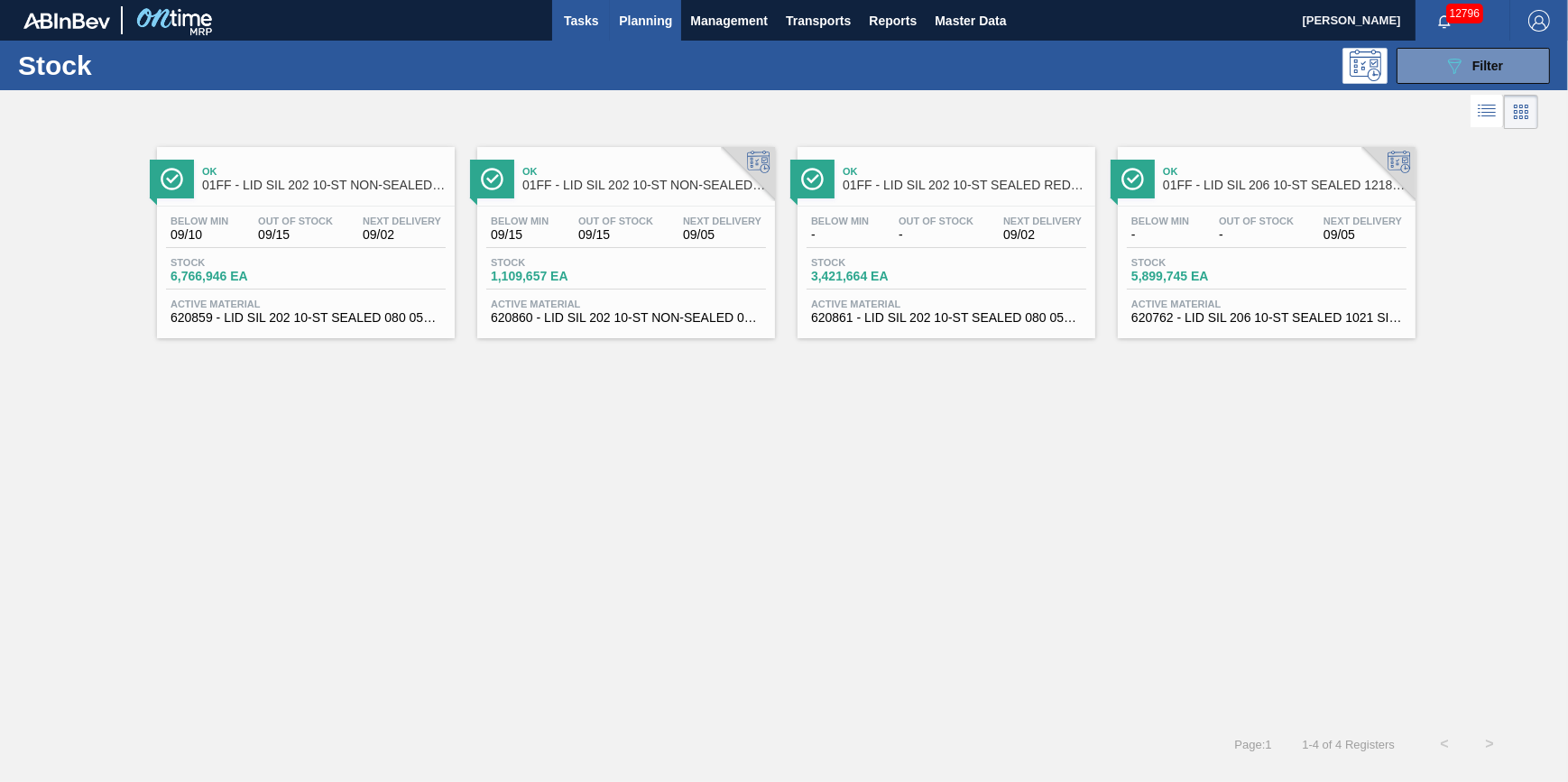
click at [592, 31] on button "Tasks" at bounding box center [580, 21] width 58 height 41
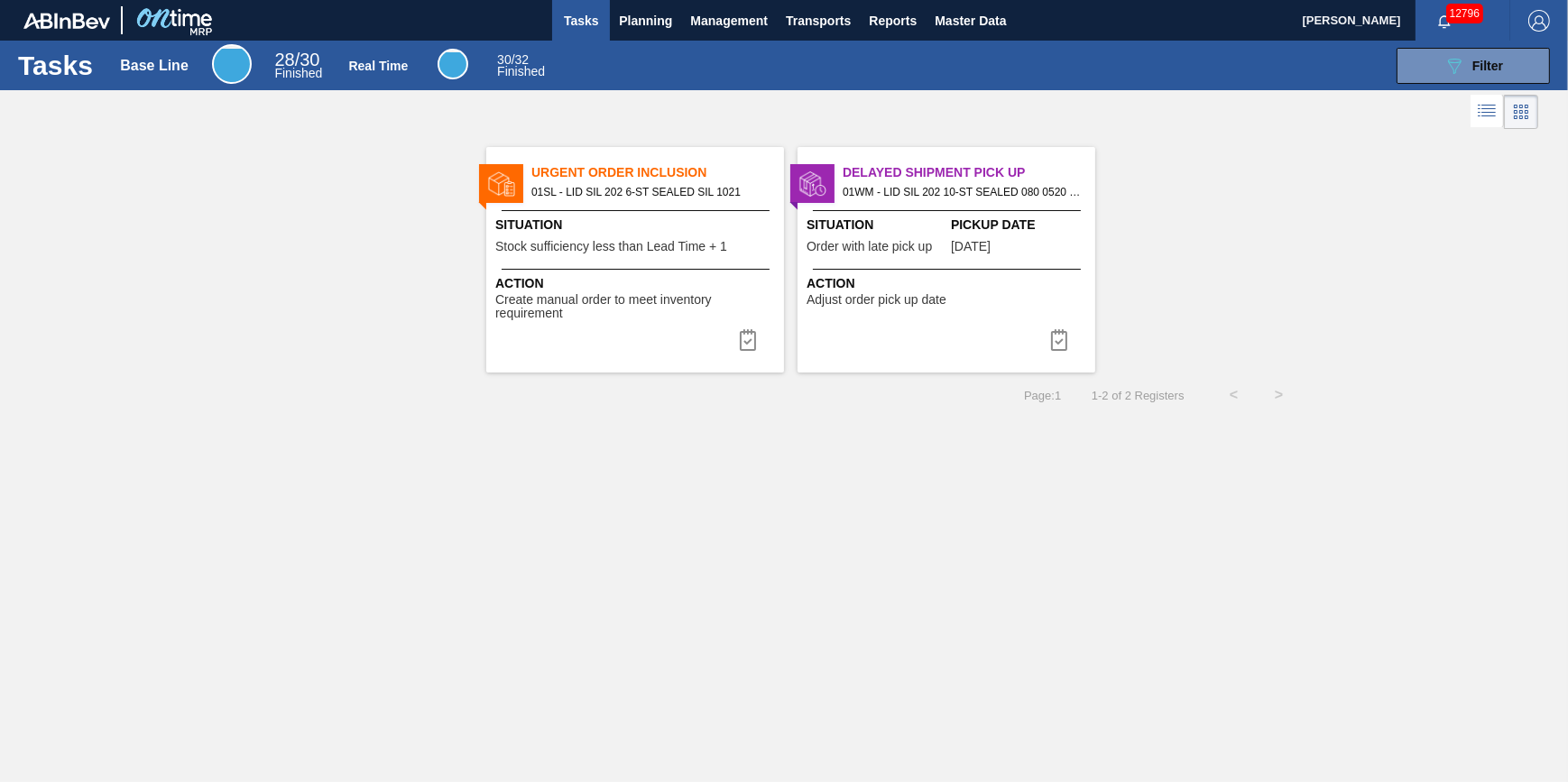
click at [582, 36] on button "Tasks" at bounding box center [580, 21] width 58 height 41
click at [575, 57] on div "089F7B8B-B2A5-4AFE-B5C0-19BA573D28AC Filter" at bounding box center [1059, 65] width 1000 height 36
click at [589, 30] on button "Tasks" at bounding box center [580, 21] width 58 height 41
click at [644, 28] on span "Planning" at bounding box center [645, 21] width 54 height 21
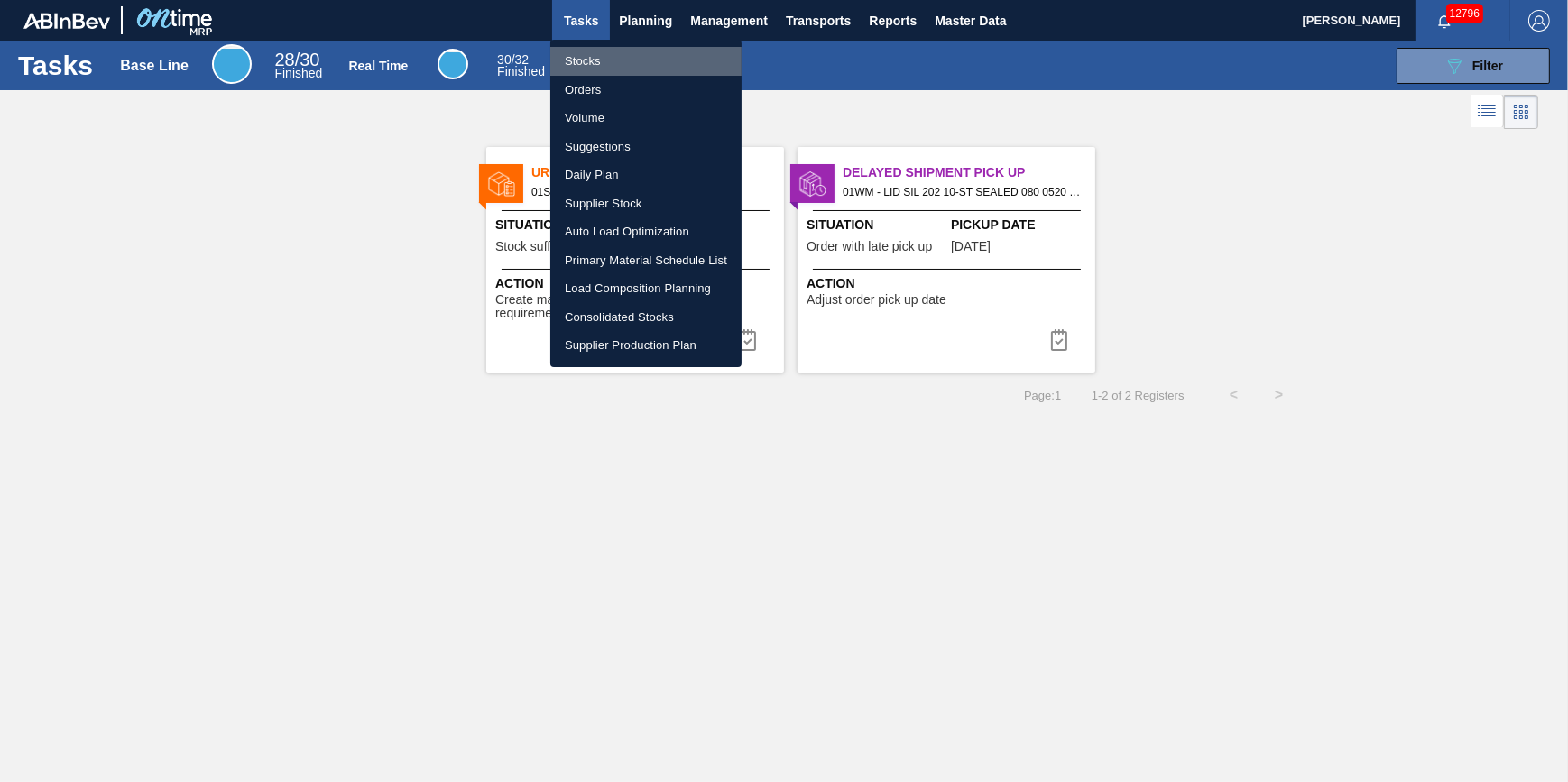
click at [628, 57] on li "Stocks" at bounding box center [646, 62] width 191 height 29
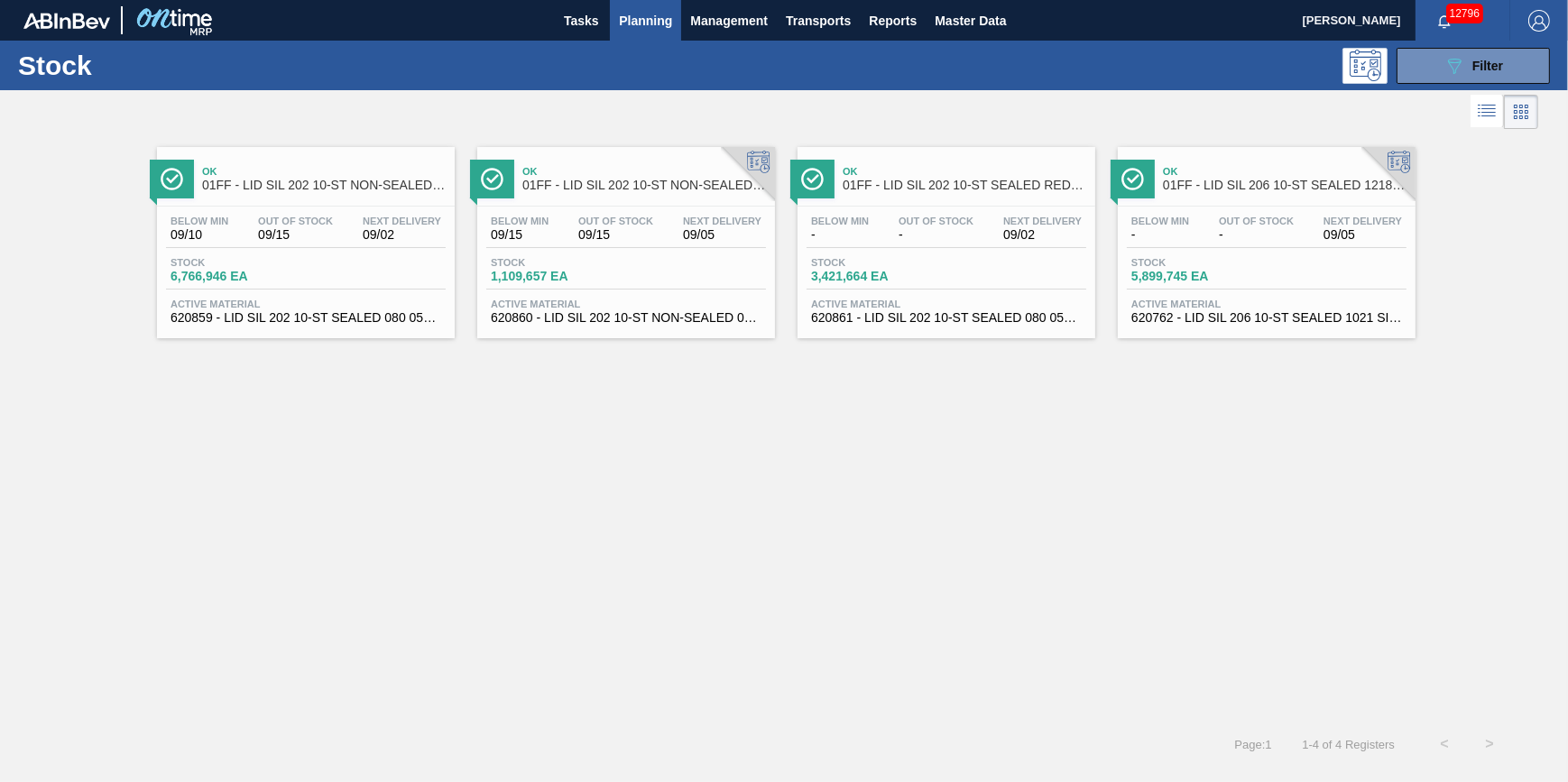
click at [645, 31] on button "Planning" at bounding box center [645, 21] width 71 height 41
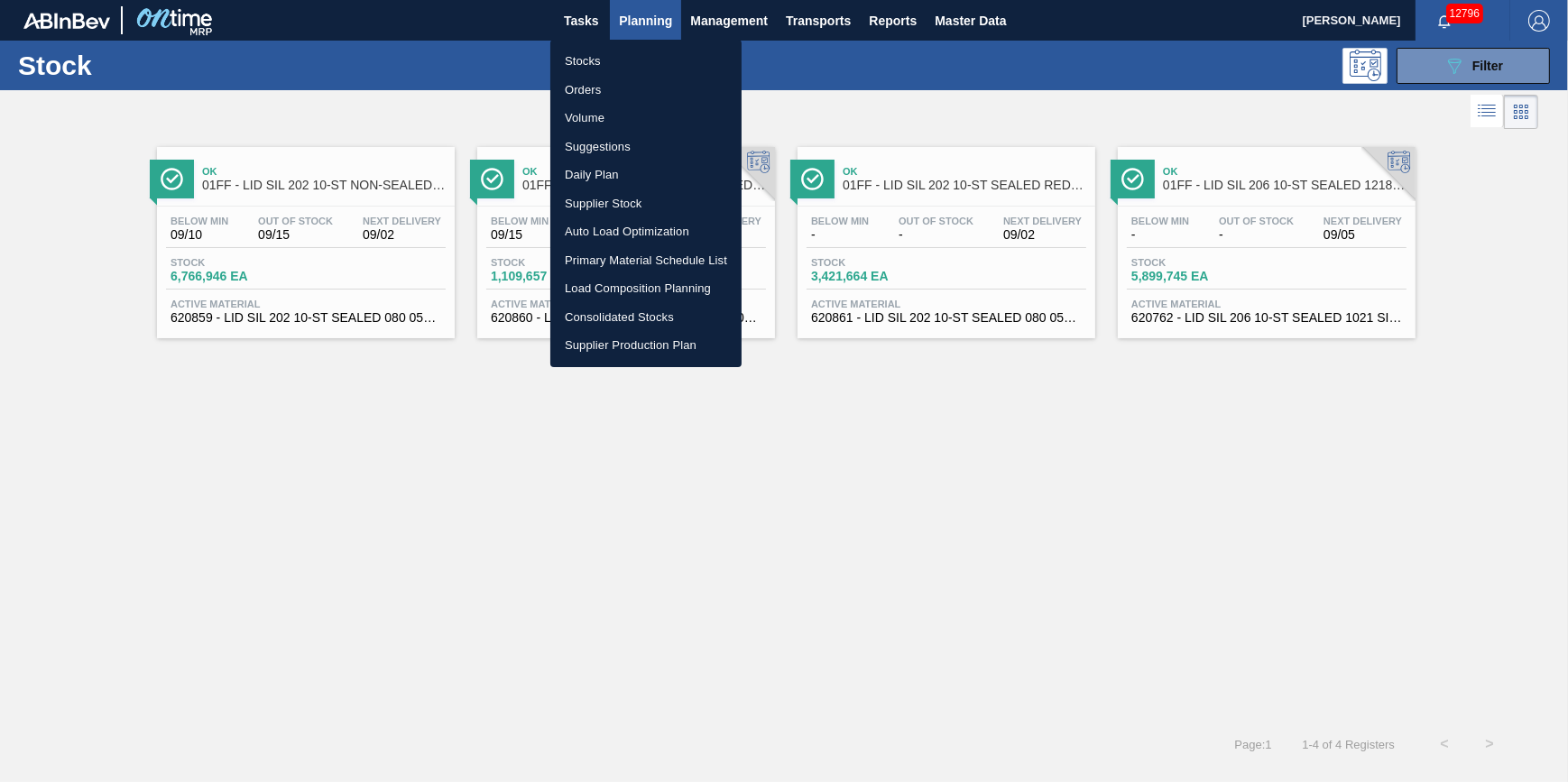
click at [640, 60] on li "Stocks" at bounding box center [646, 62] width 191 height 29
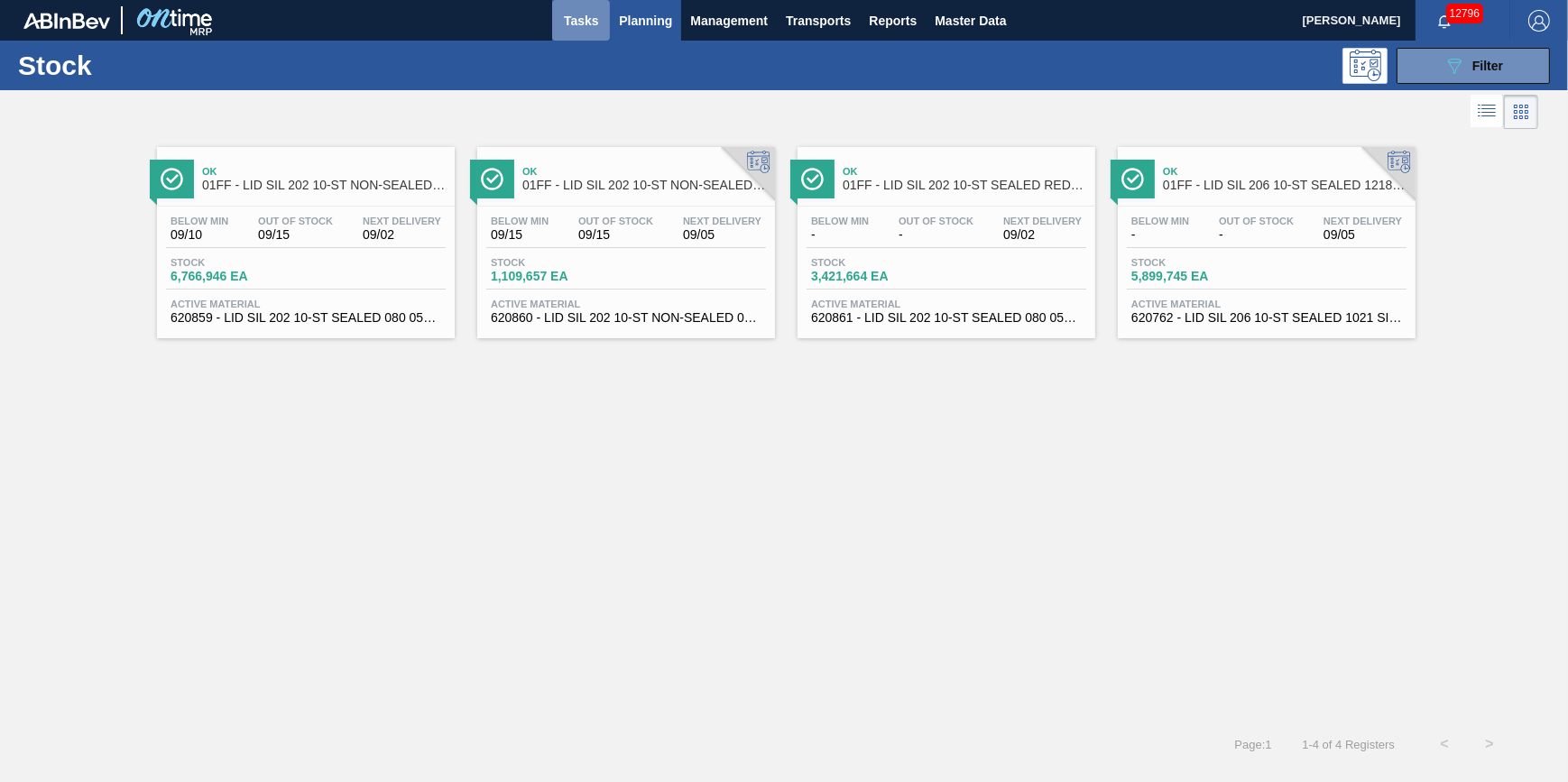
click at [595, 18] on span "Tasks" at bounding box center [581, 21] width 40 height 21
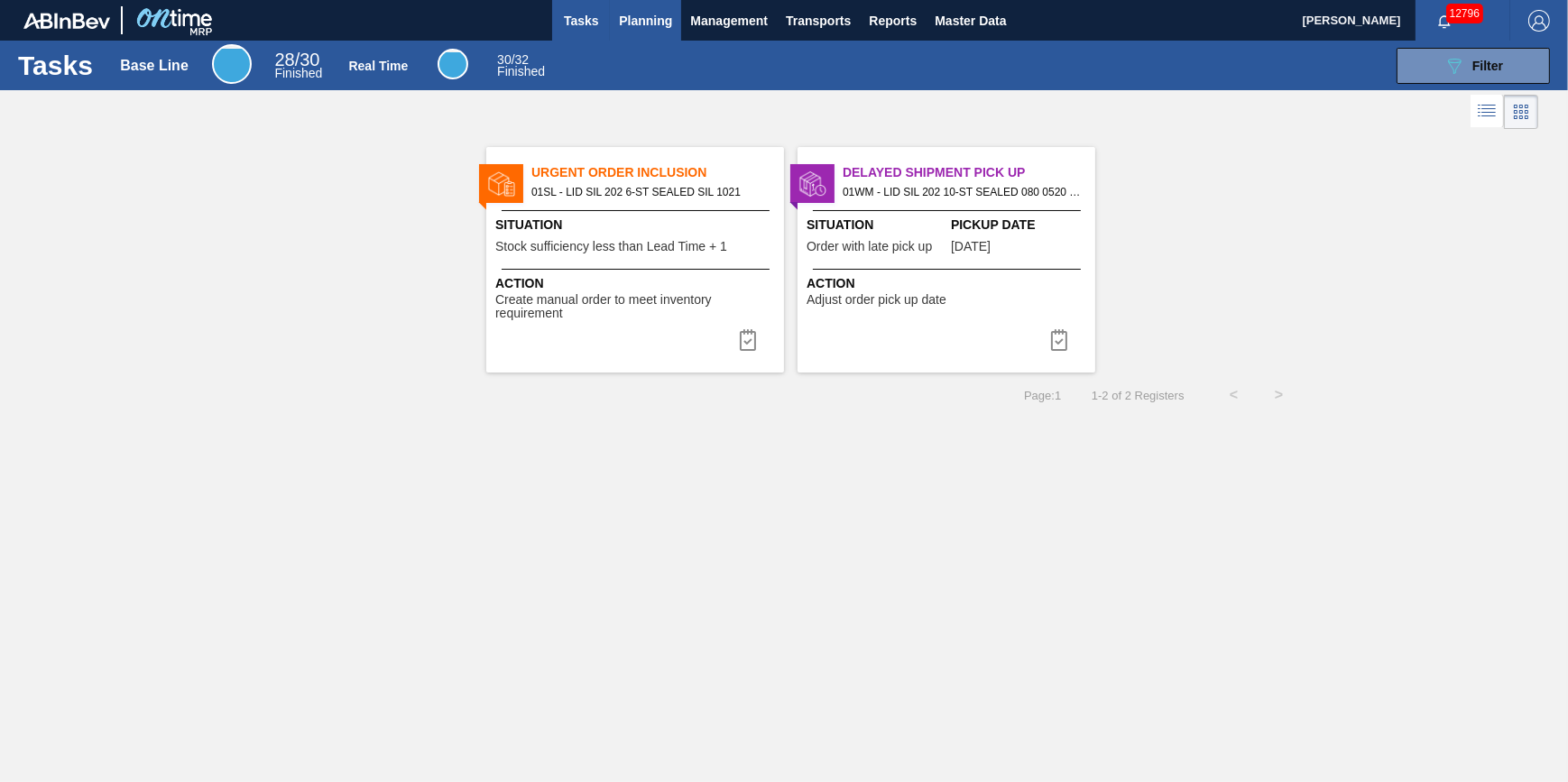
click at [643, 17] on span "Planning" at bounding box center [645, 21] width 54 height 21
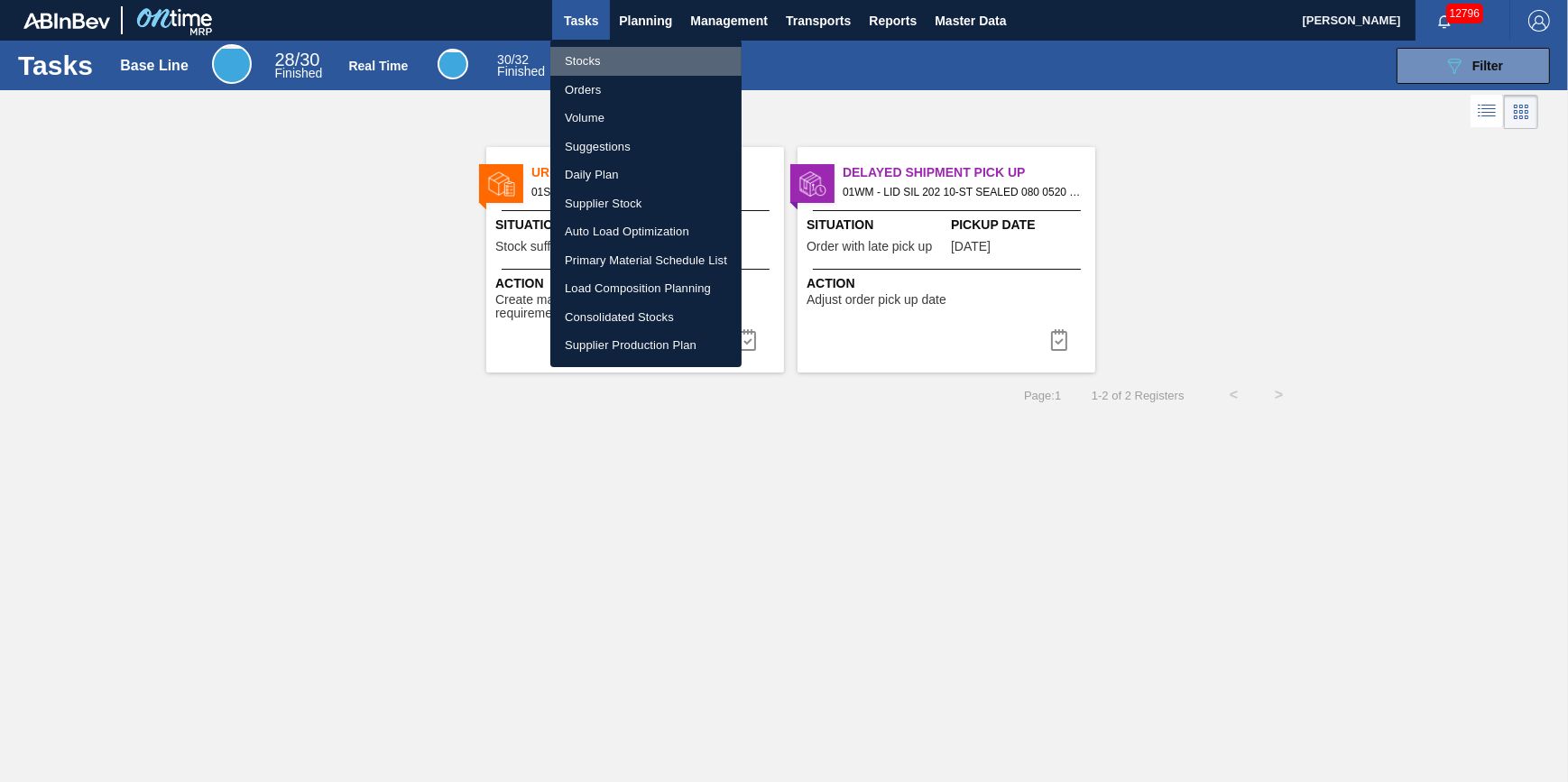
click at [624, 47] on li "Stocks" at bounding box center [646, 62] width 191 height 29
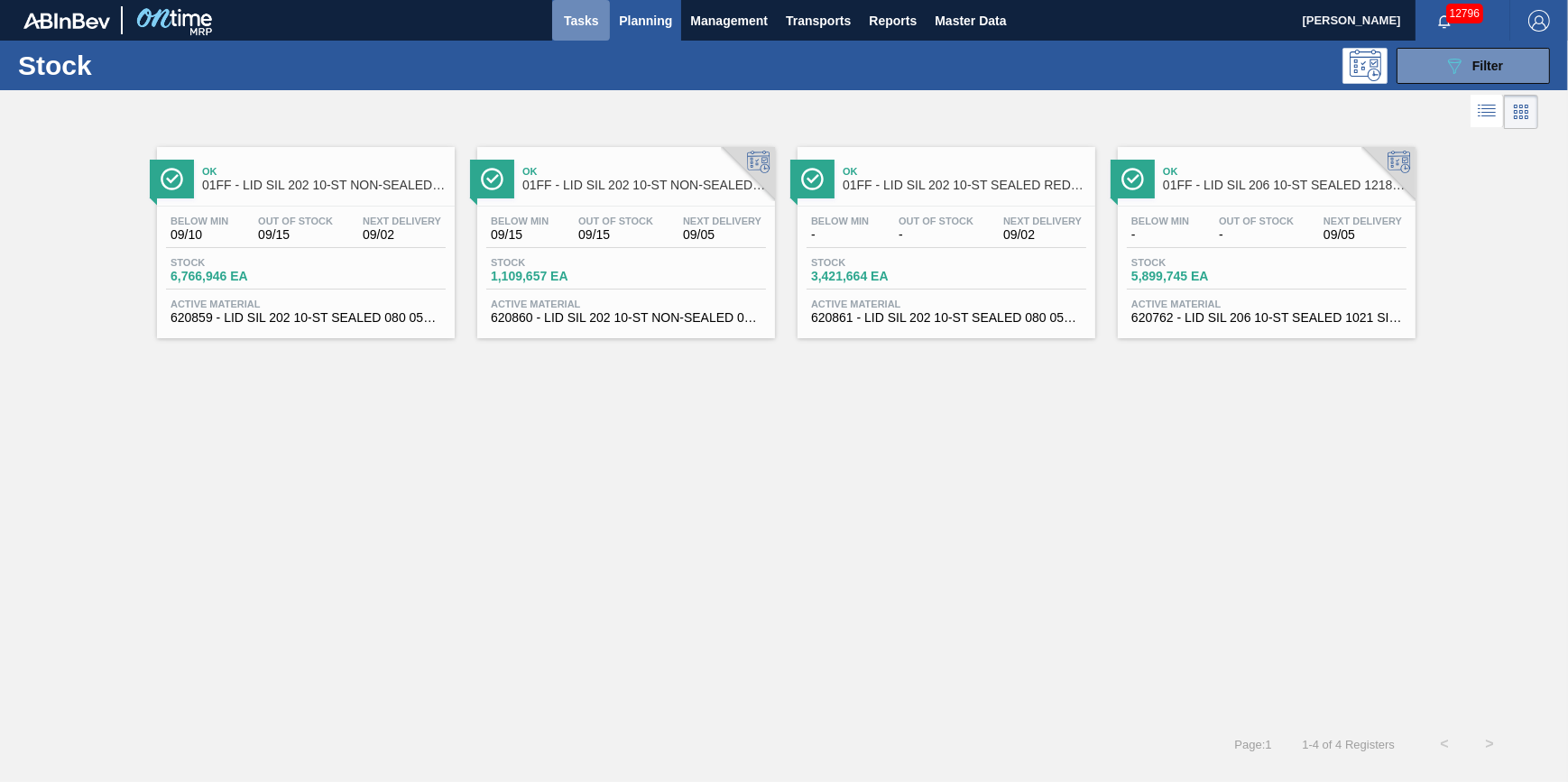
click at [570, 17] on span "Tasks" at bounding box center [581, 21] width 40 height 21
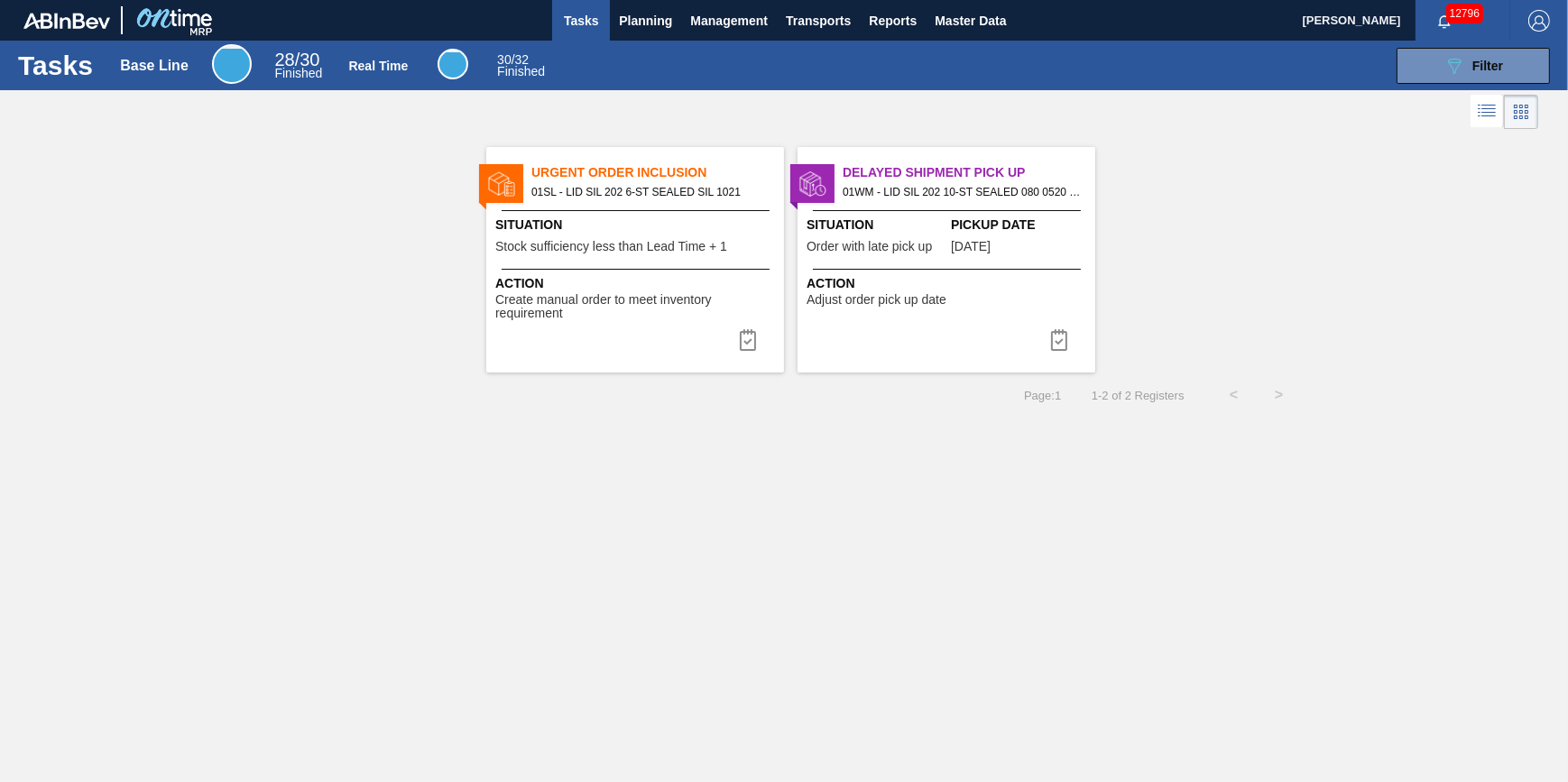
click at [942, 298] on span "Adjust order pick up date" at bounding box center [876, 300] width 140 height 14
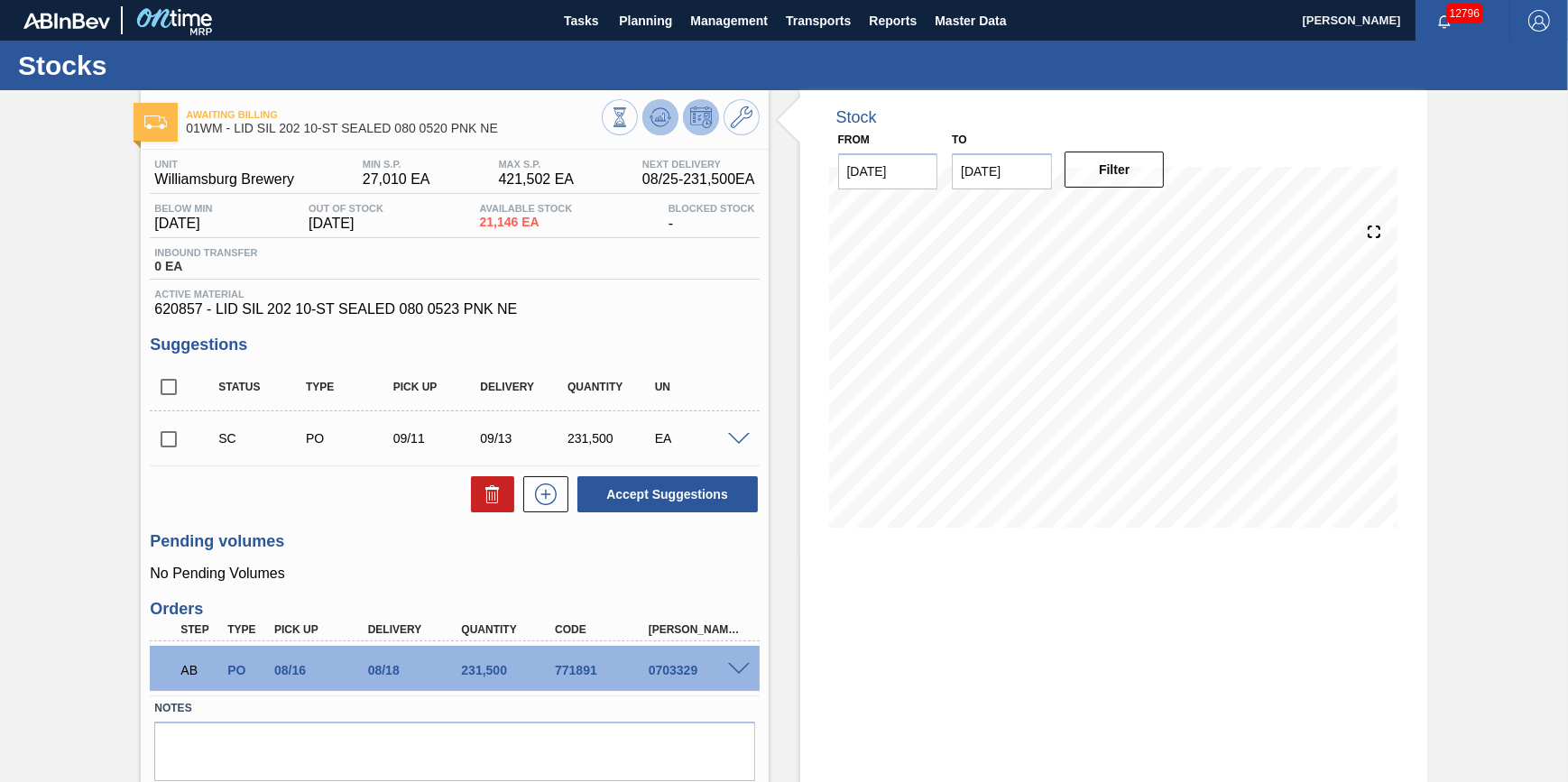
click at [668, 124] on icon at bounding box center [660, 117] width 21 height 21
click at [575, 33] on button "Tasks" at bounding box center [580, 21] width 58 height 41
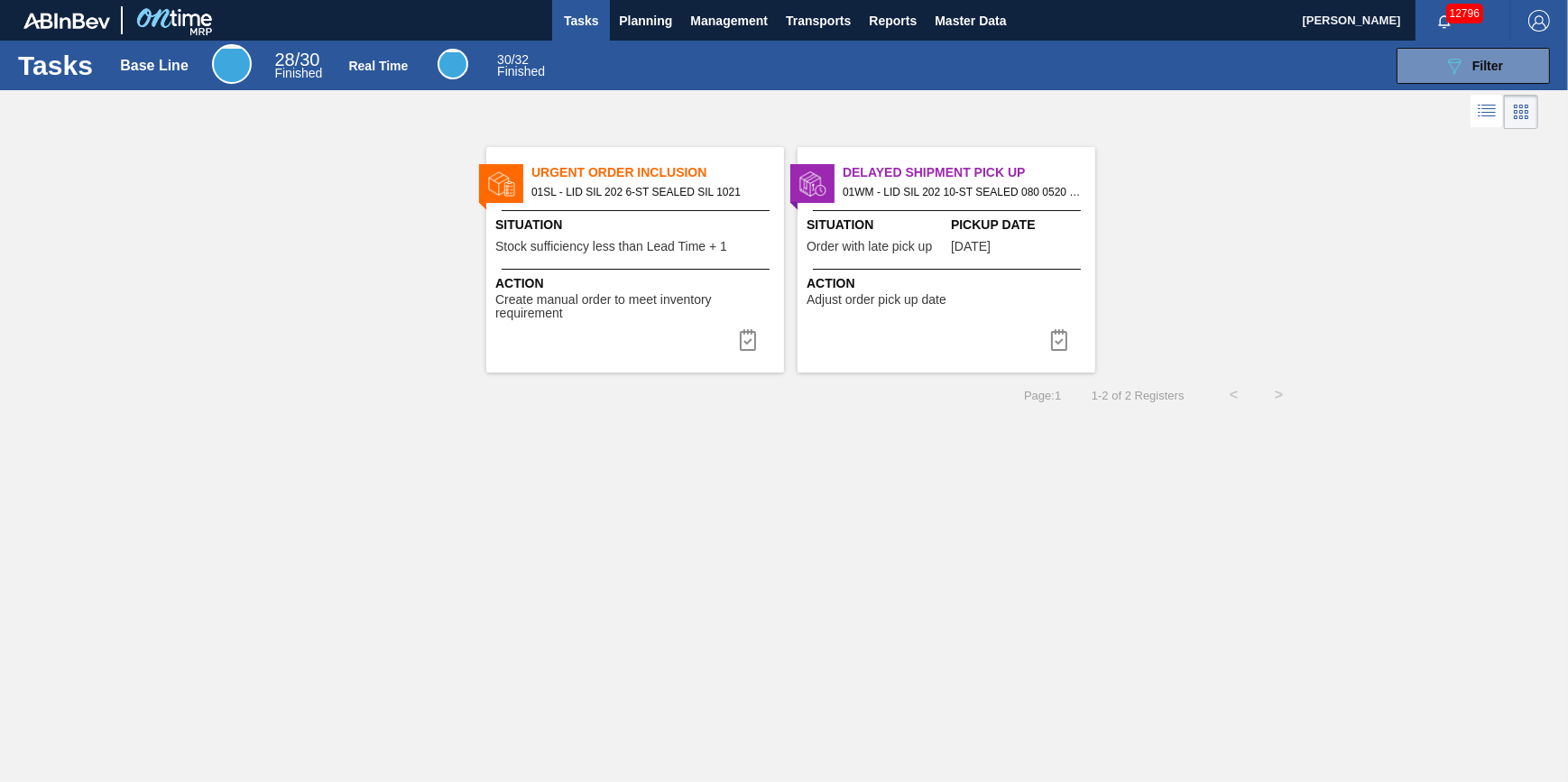
click at [557, 21] on button "Tasks" at bounding box center [580, 21] width 58 height 41
click at [649, 18] on span "Planning" at bounding box center [645, 21] width 54 height 21
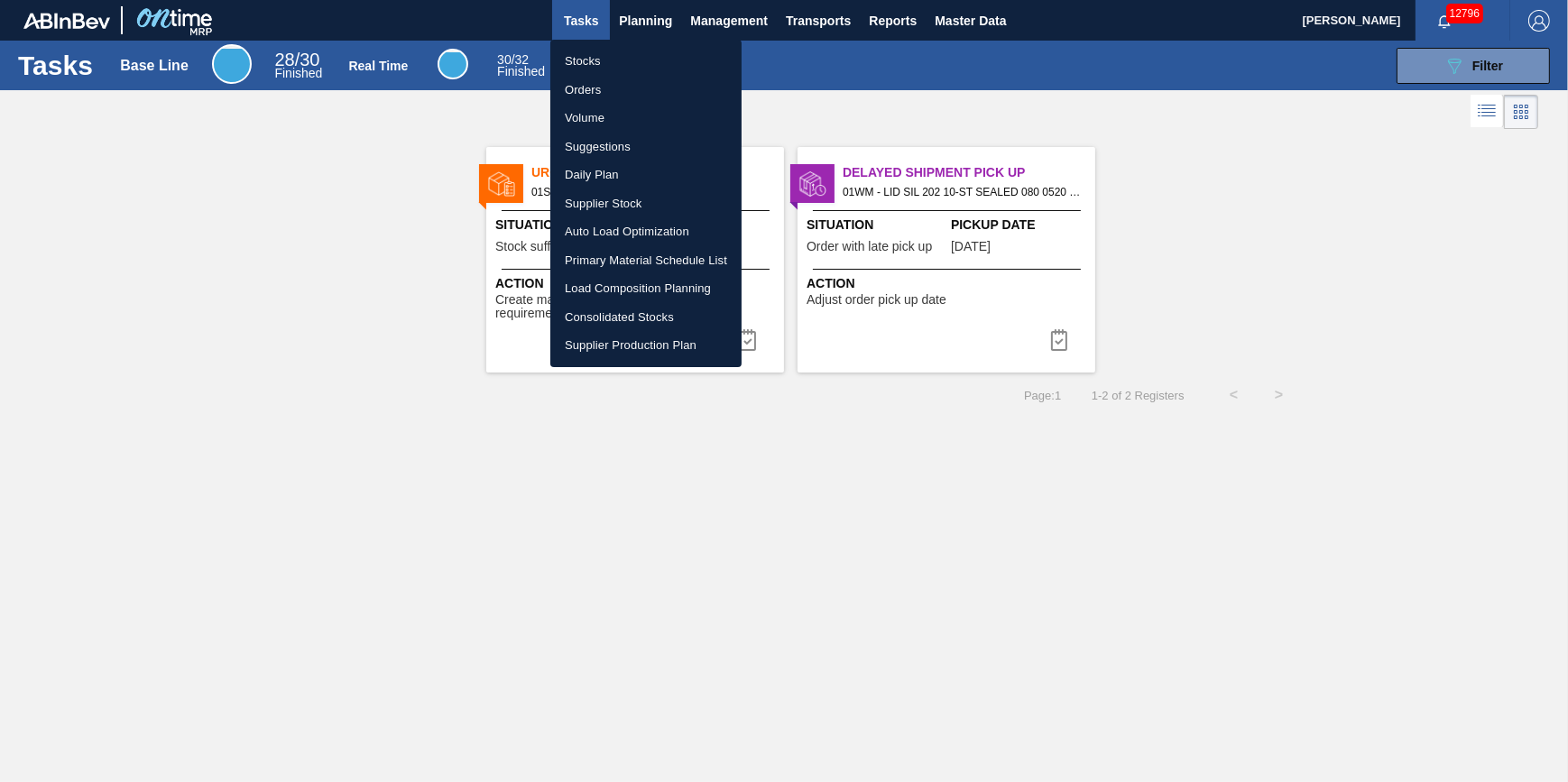
click at [644, 44] on ul "Stocks Orders Volume Suggestions Daily Plan Supplier Stock Auto Load Optimizati…" at bounding box center [646, 203] width 191 height 327
click at [648, 62] on li "Stocks" at bounding box center [646, 62] width 191 height 29
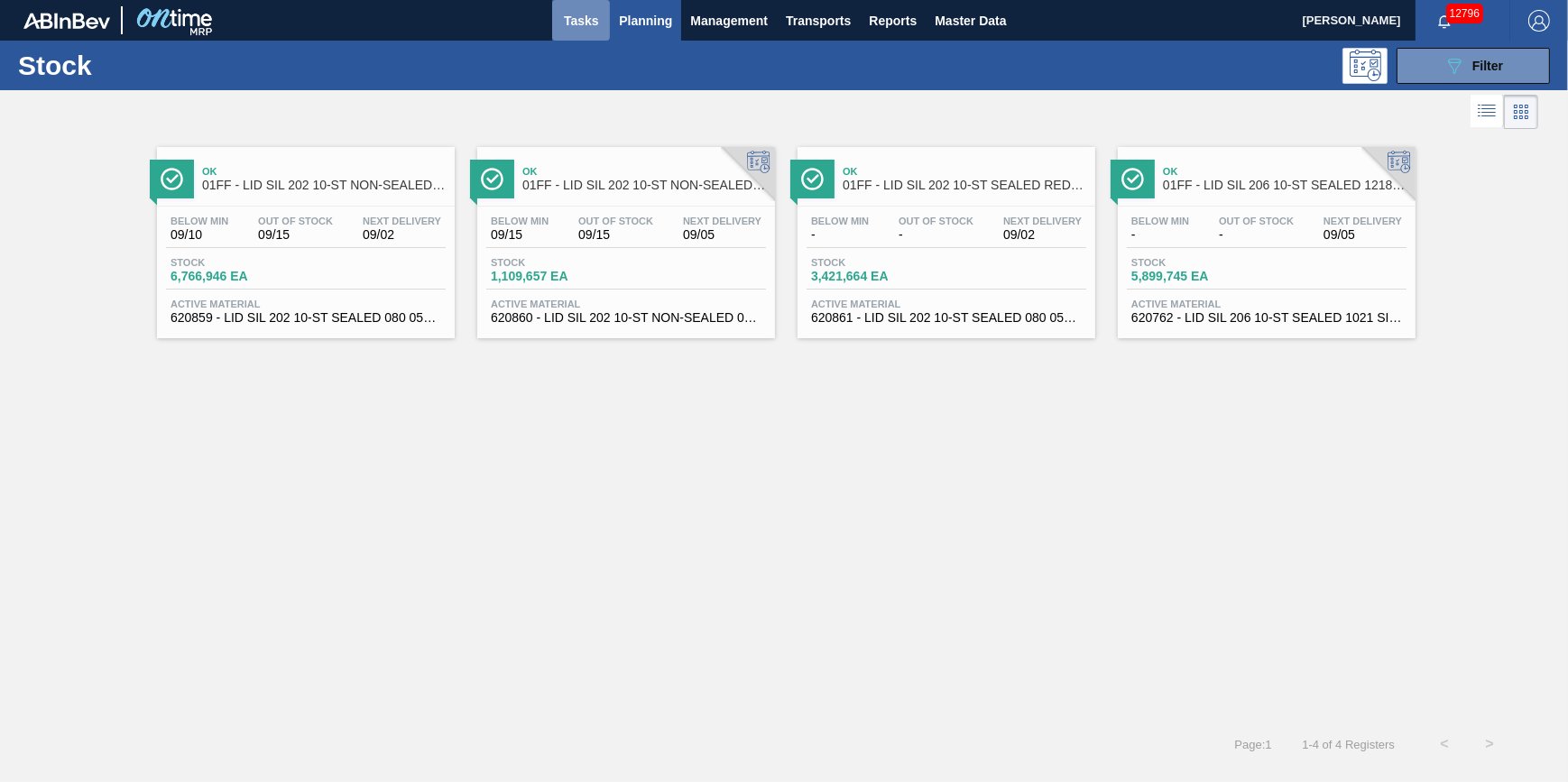
click at [592, 9] on button "Tasks" at bounding box center [580, 21] width 58 height 41
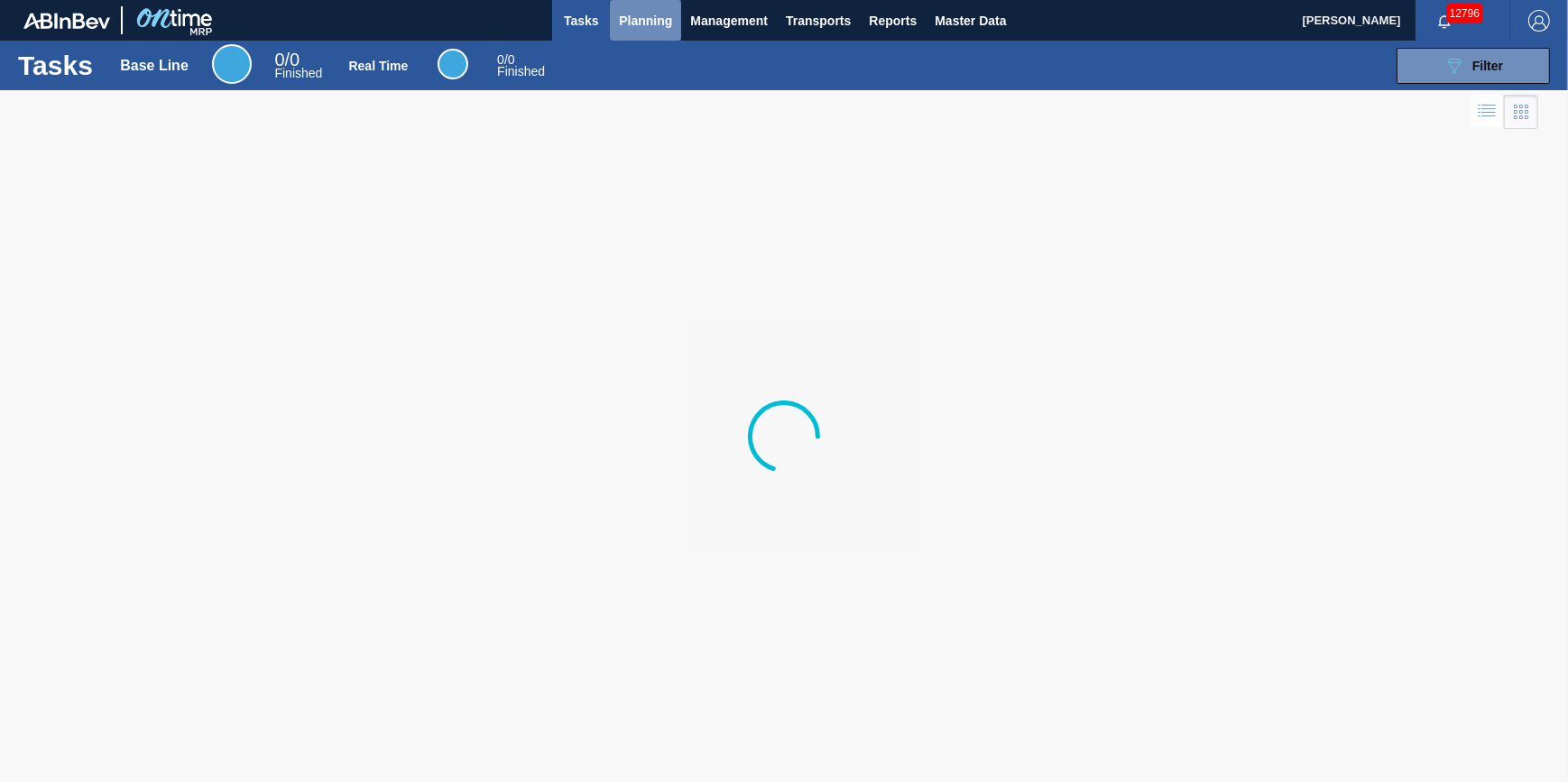
click at [652, 11] on span "Planning" at bounding box center [645, 21] width 54 height 21
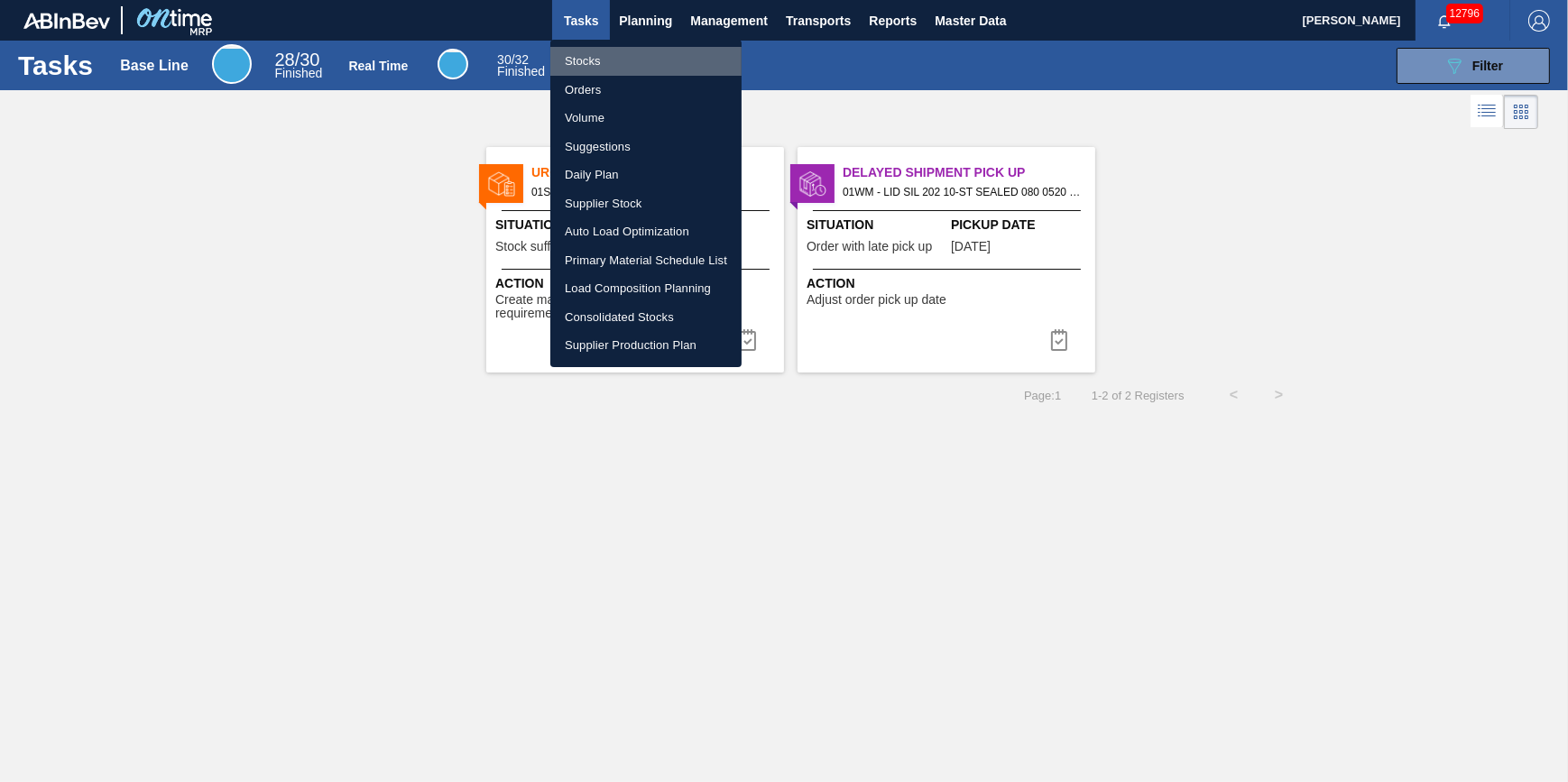
click at [632, 55] on li "Stocks" at bounding box center [646, 62] width 191 height 29
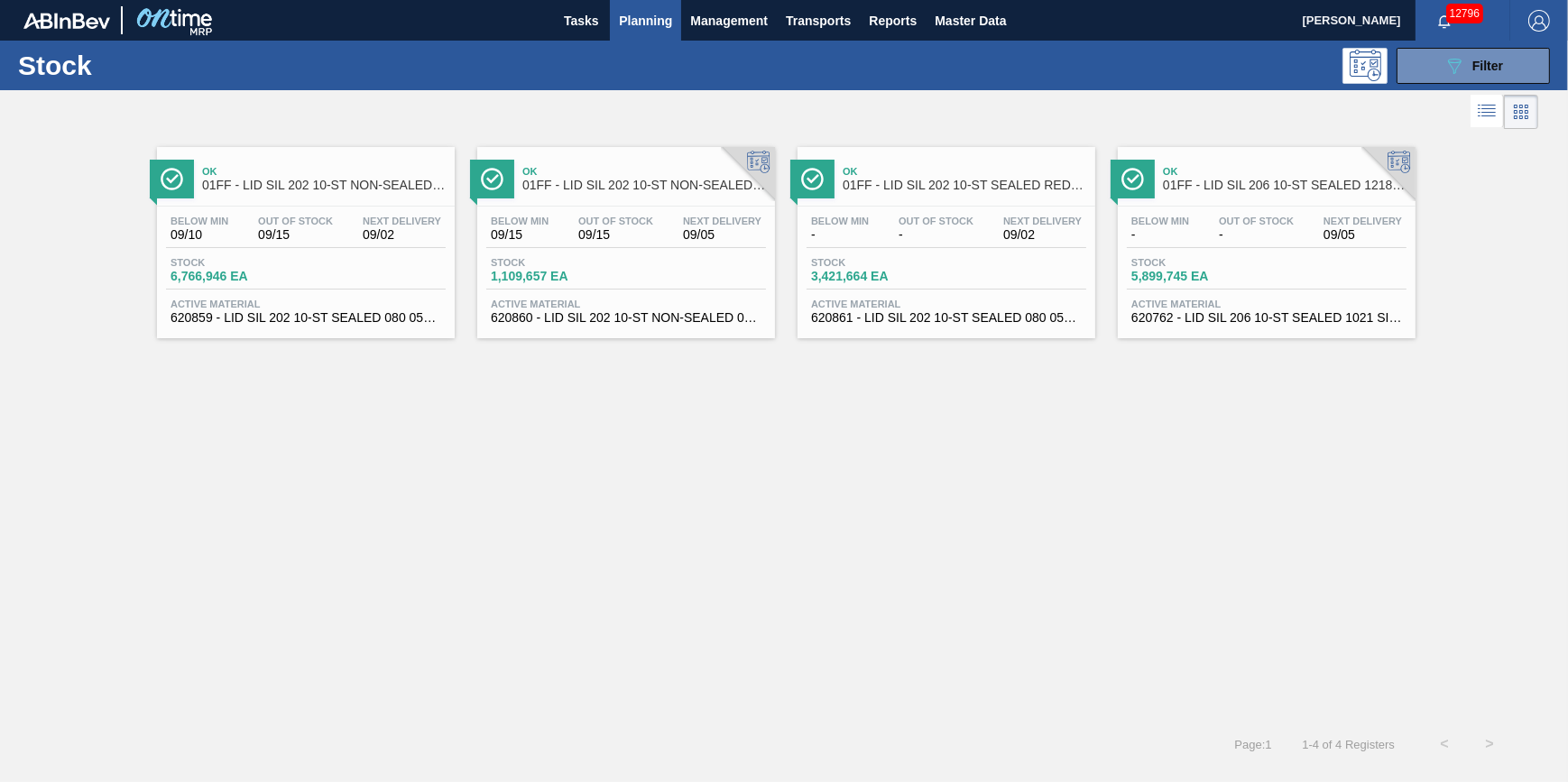
click at [628, 32] on button "Planning" at bounding box center [645, 21] width 71 height 41
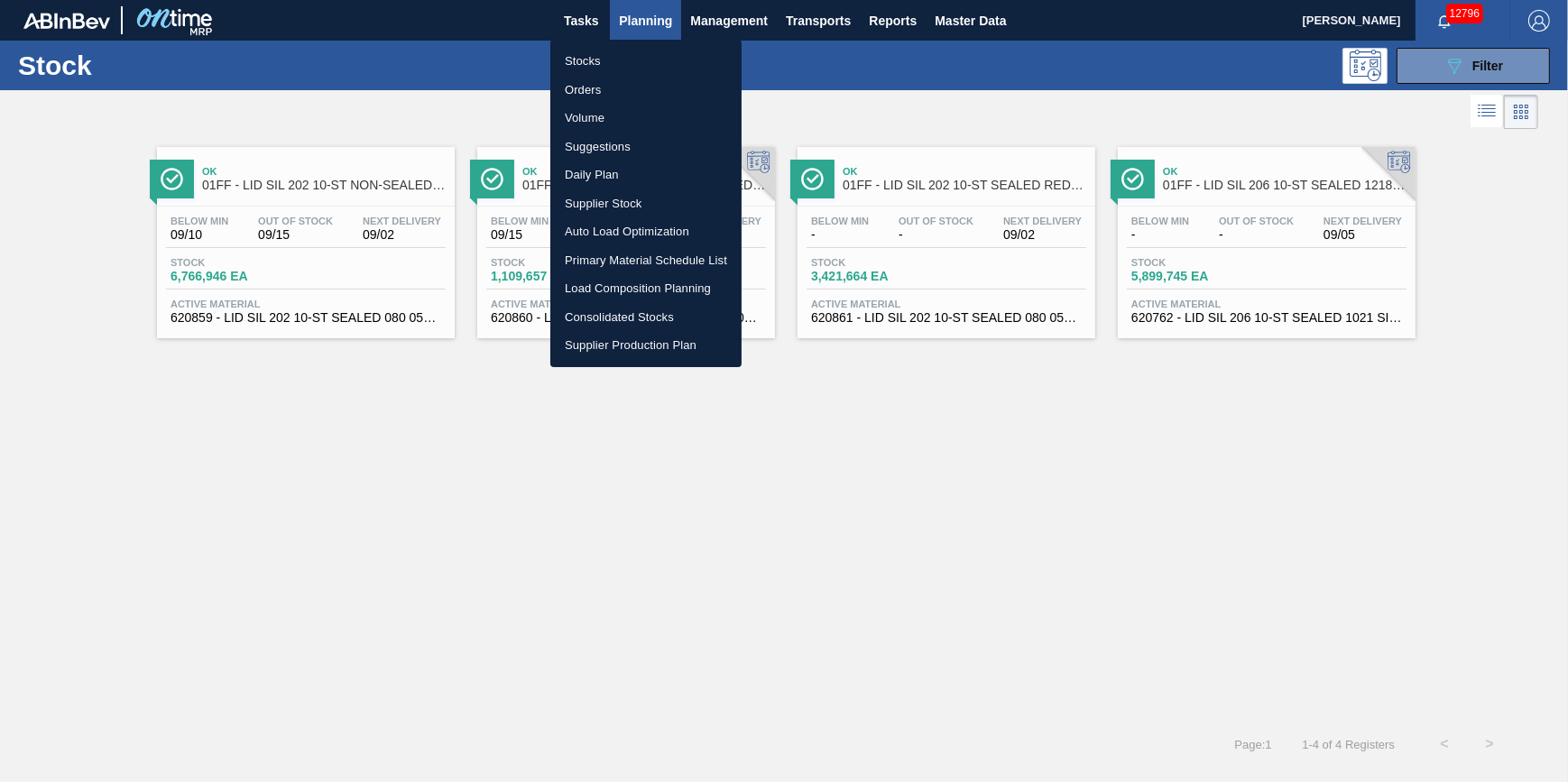
click at [626, 63] on li "Stocks" at bounding box center [646, 62] width 191 height 29
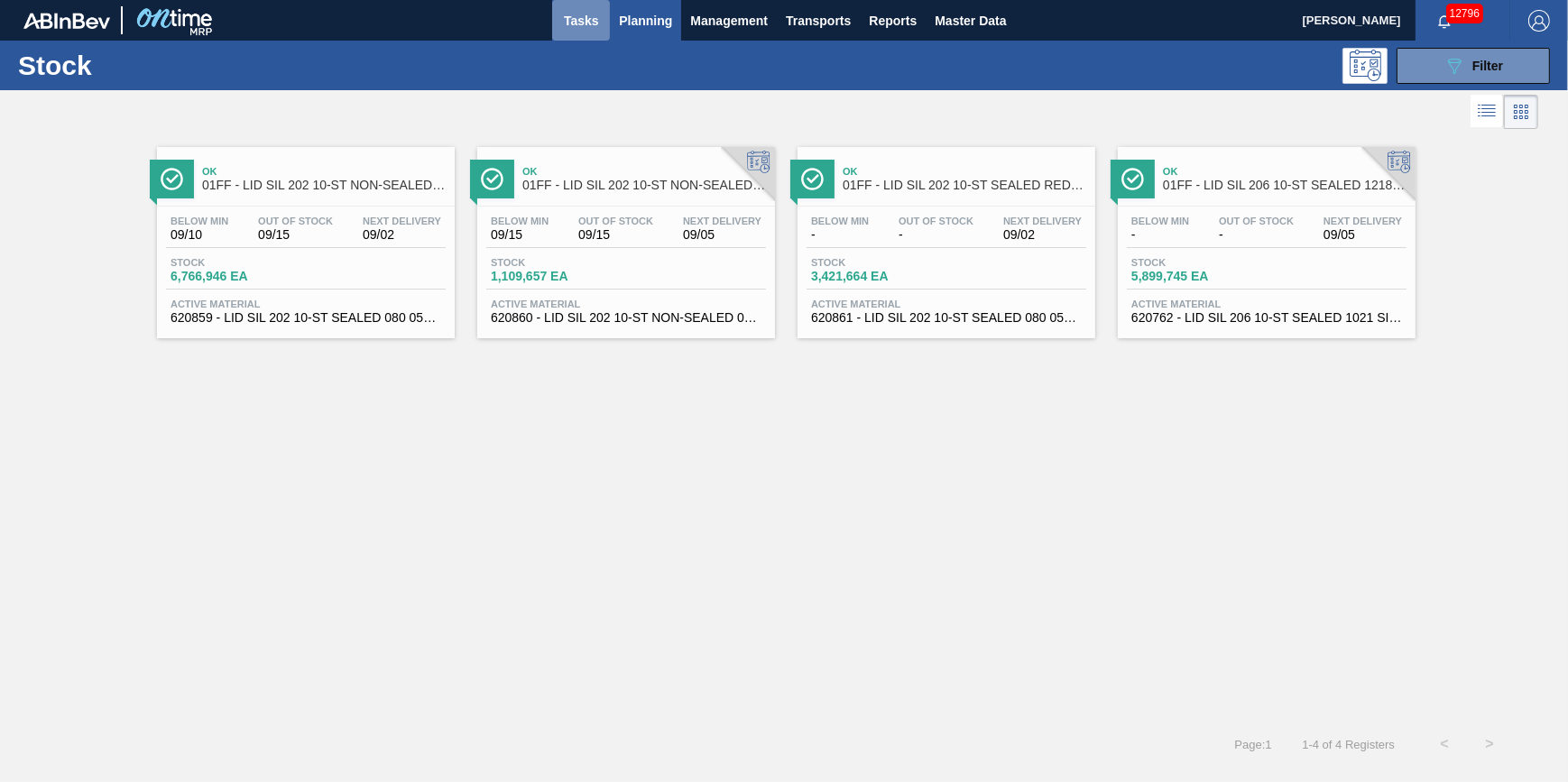
click at [580, 29] on span "Tasks" at bounding box center [581, 21] width 40 height 21
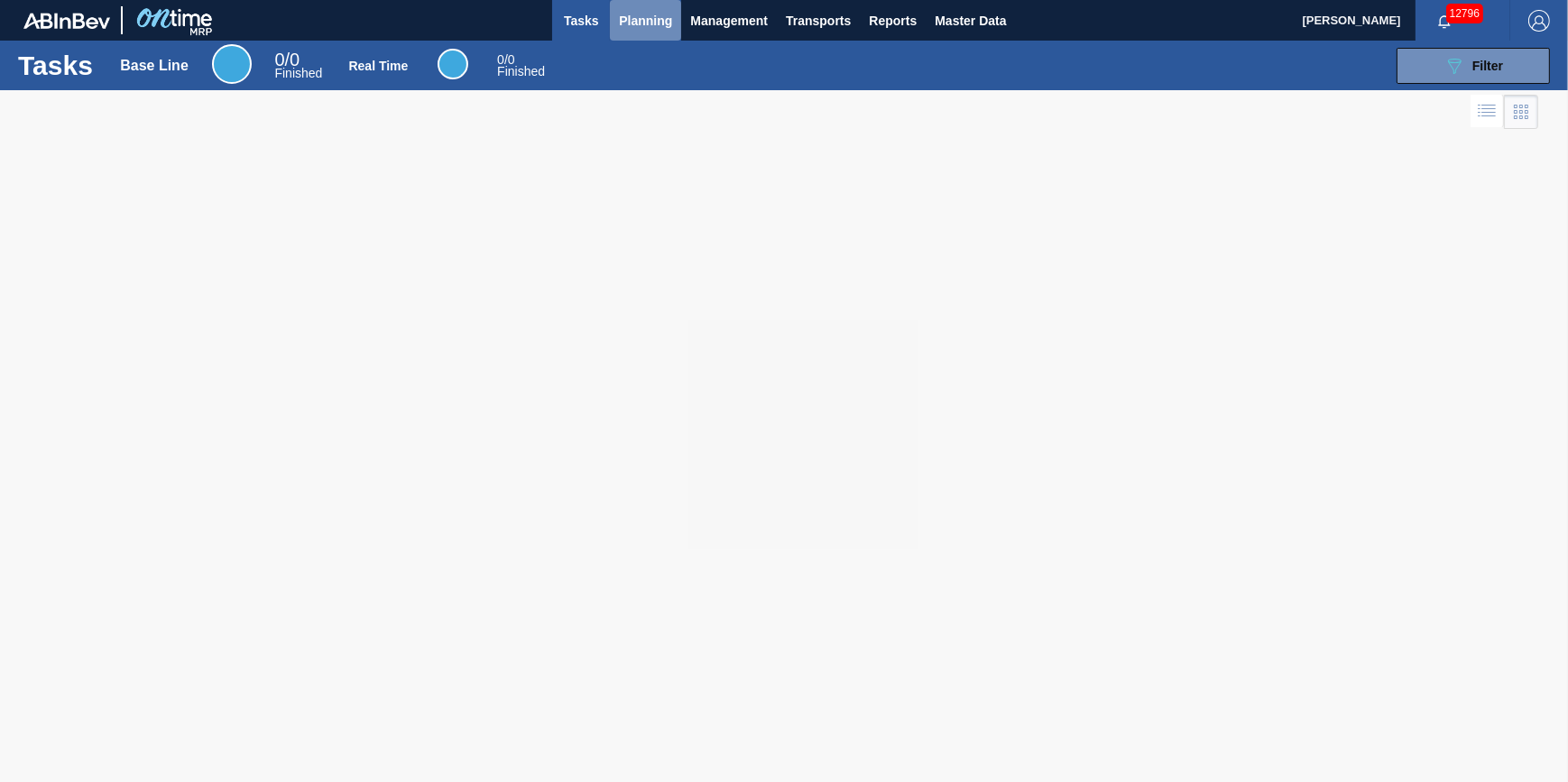
click at [615, 18] on button "Planning" at bounding box center [645, 21] width 71 height 41
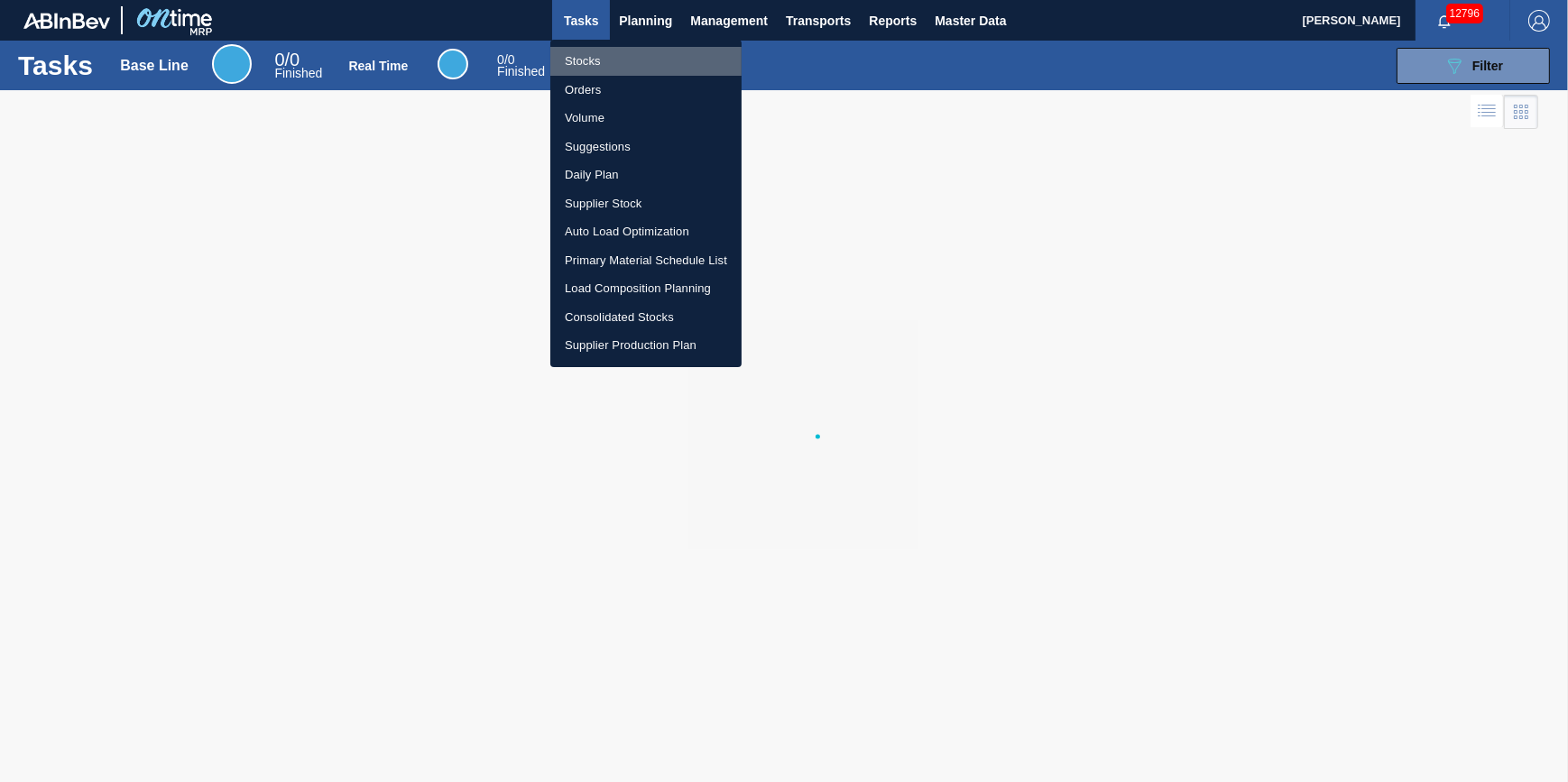
click at [617, 53] on li "Stocks" at bounding box center [646, 62] width 191 height 29
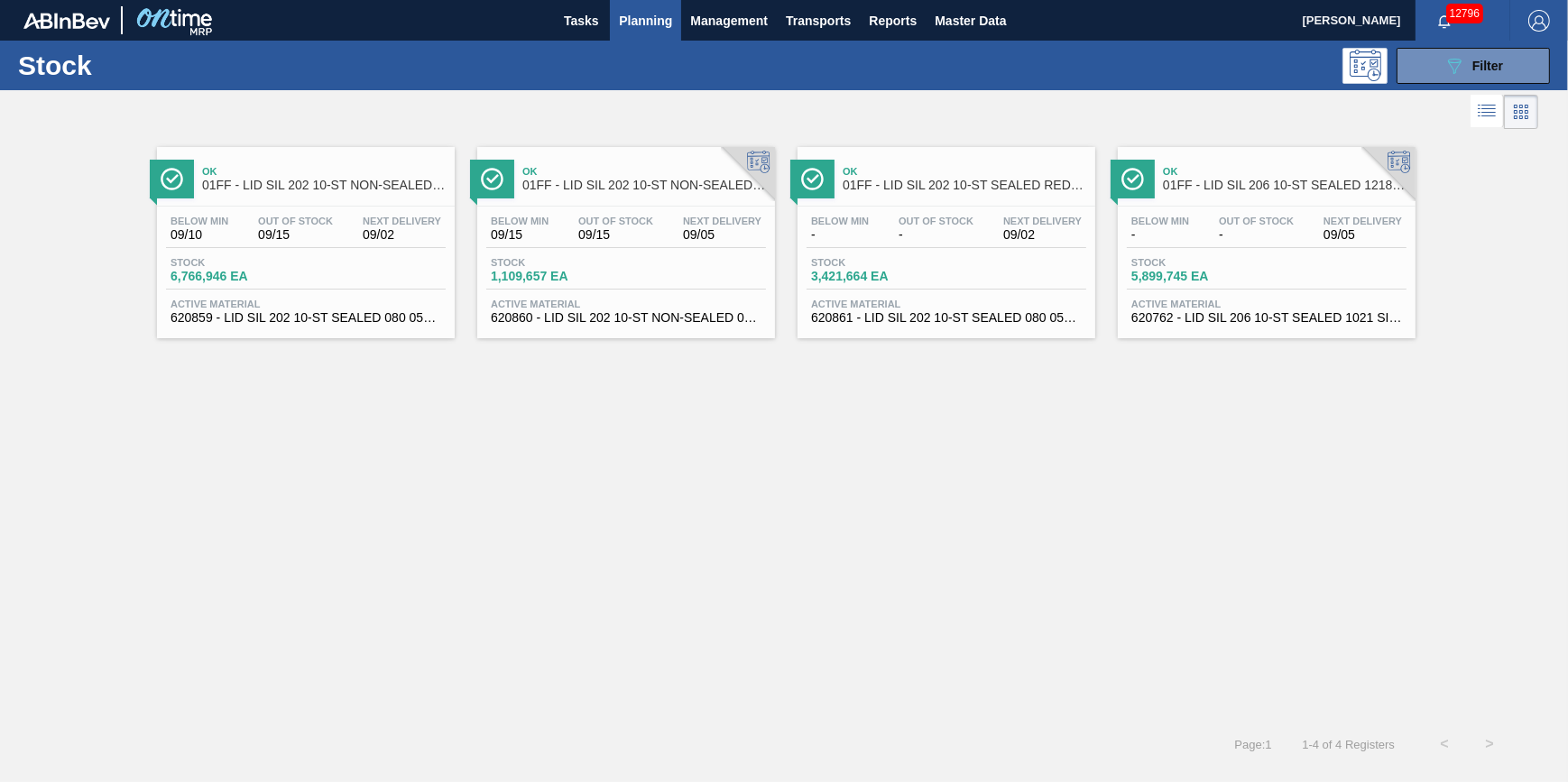
drag, startPoint x: 568, startPoint y: 36, endPoint x: 645, endPoint y: 30, distance: 77.2
click at [570, 36] on button "Tasks" at bounding box center [580, 21] width 58 height 41
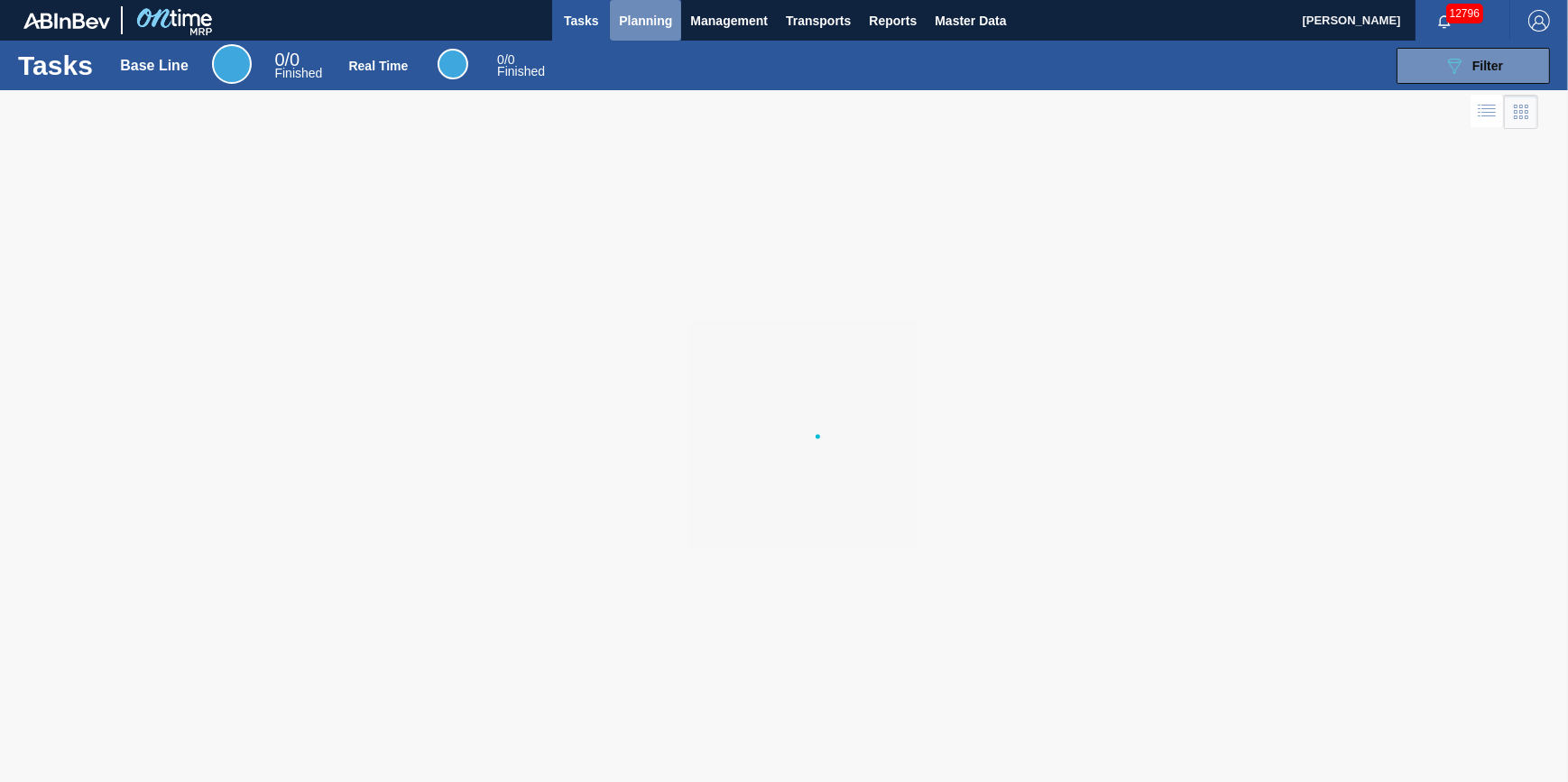
click at [655, 28] on span "Planning" at bounding box center [645, 21] width 54 height 21
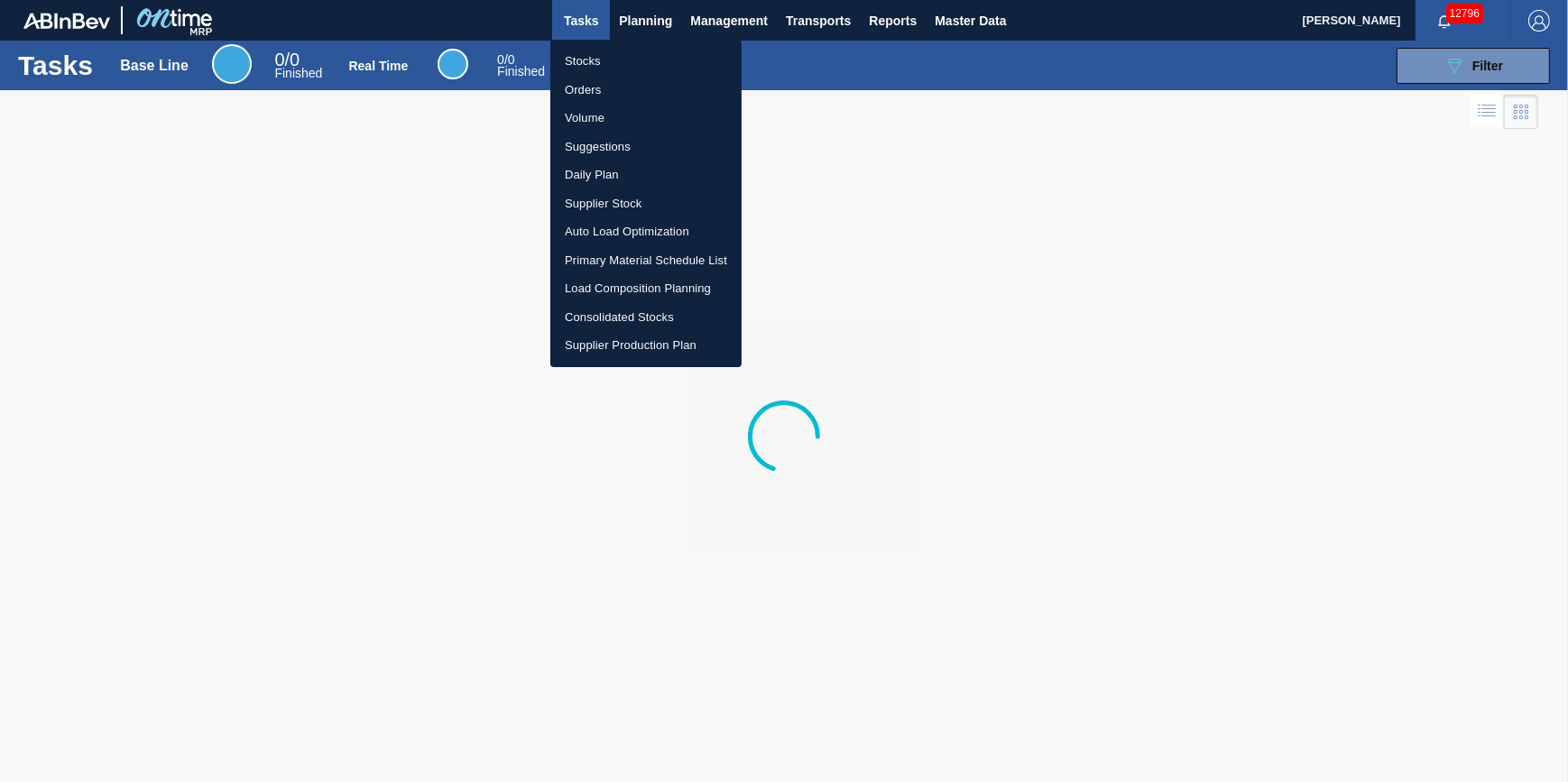
click at [662, 55] on li "Stocks" at bounding box center [646, 62] width 191 height 29
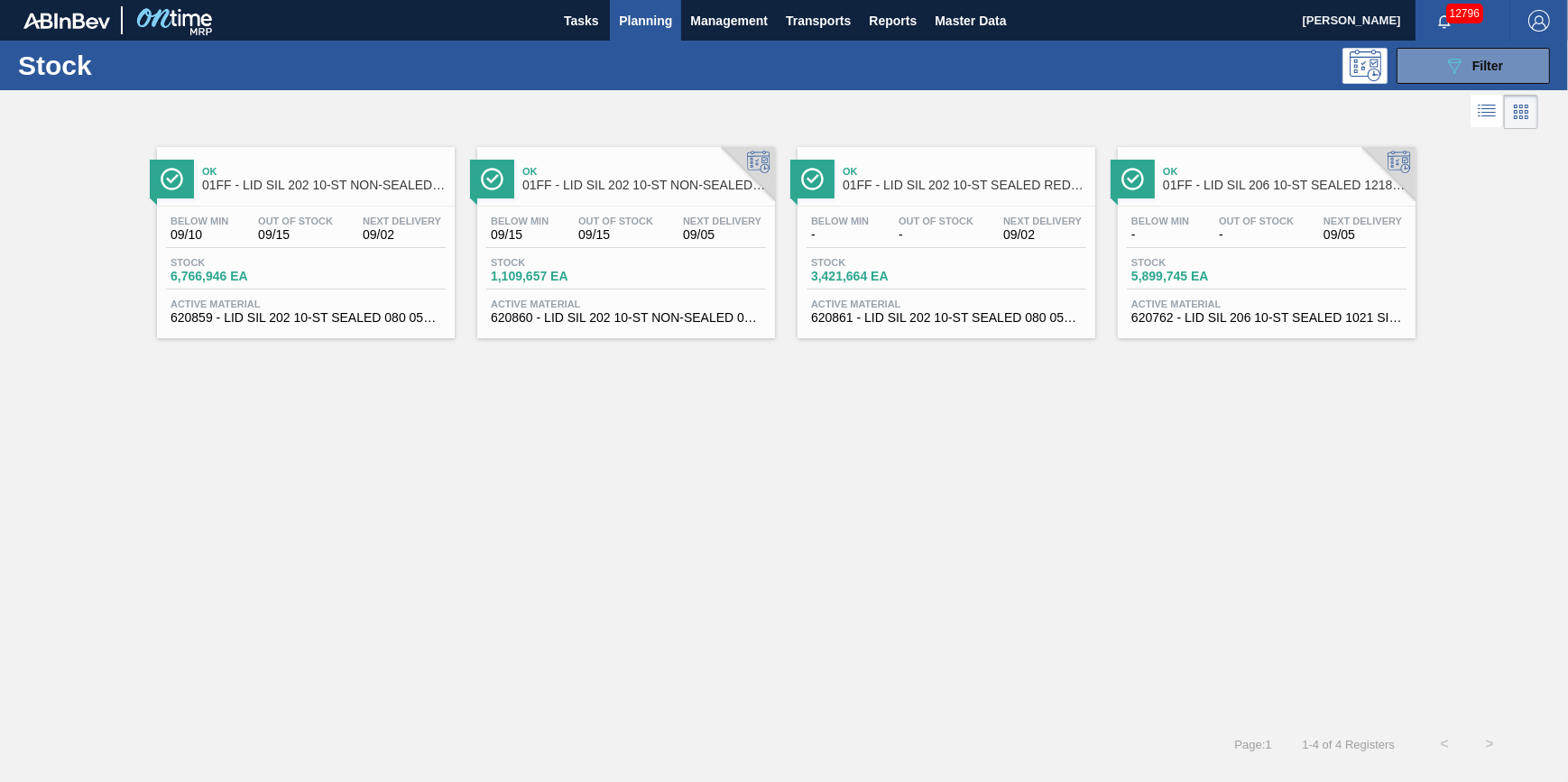
drag, startPoint x: 593, startPoint y: 18, endPoint x: 636, endPoint y: 19, distance: 43.0
click at [592, 18] on span "Tasks" at bounding box center [581, 21] width 40 height 21
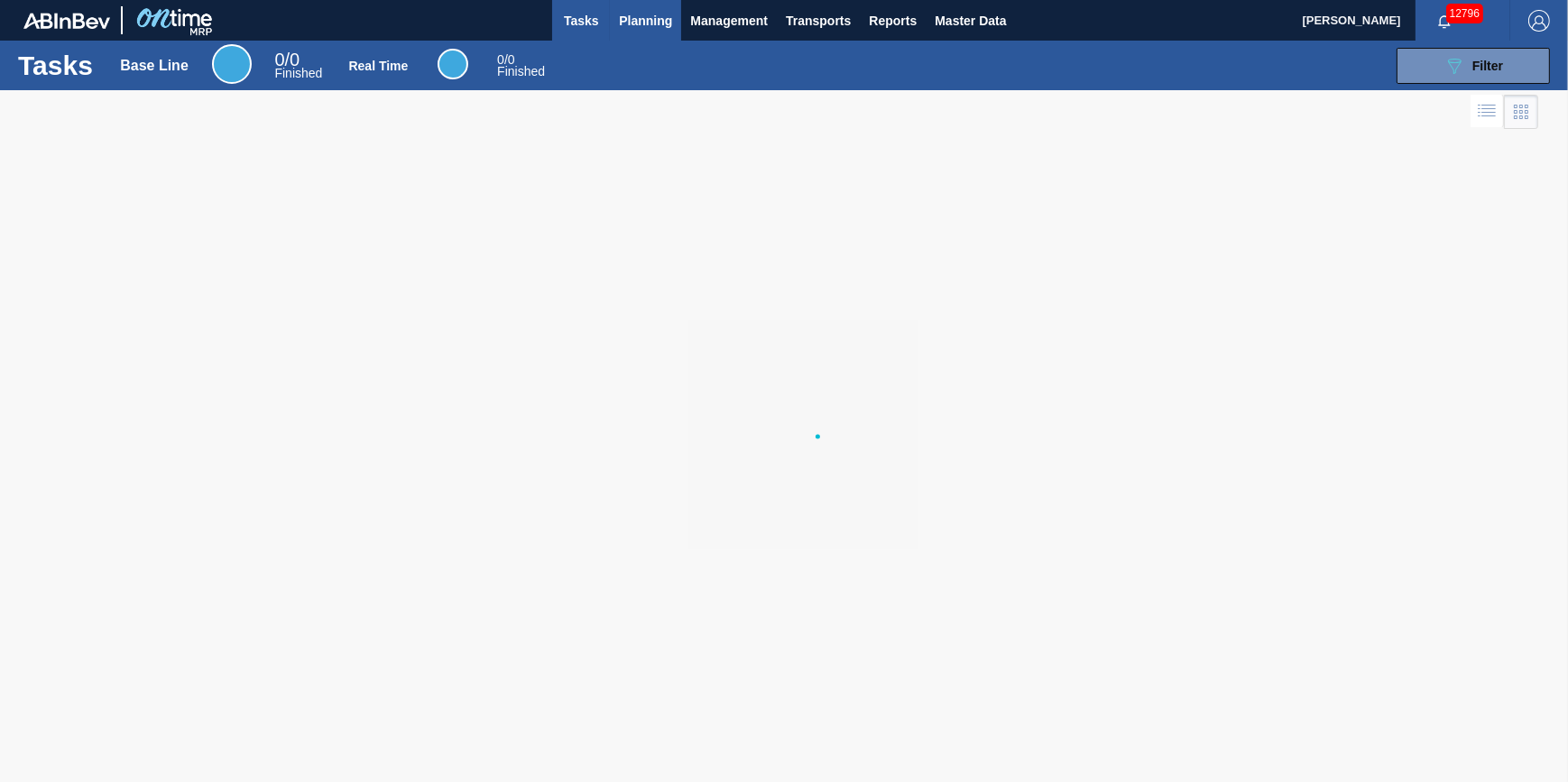
click at [636, 19] on span "Planning" at bounding box center [645, 21] width 54 height 21
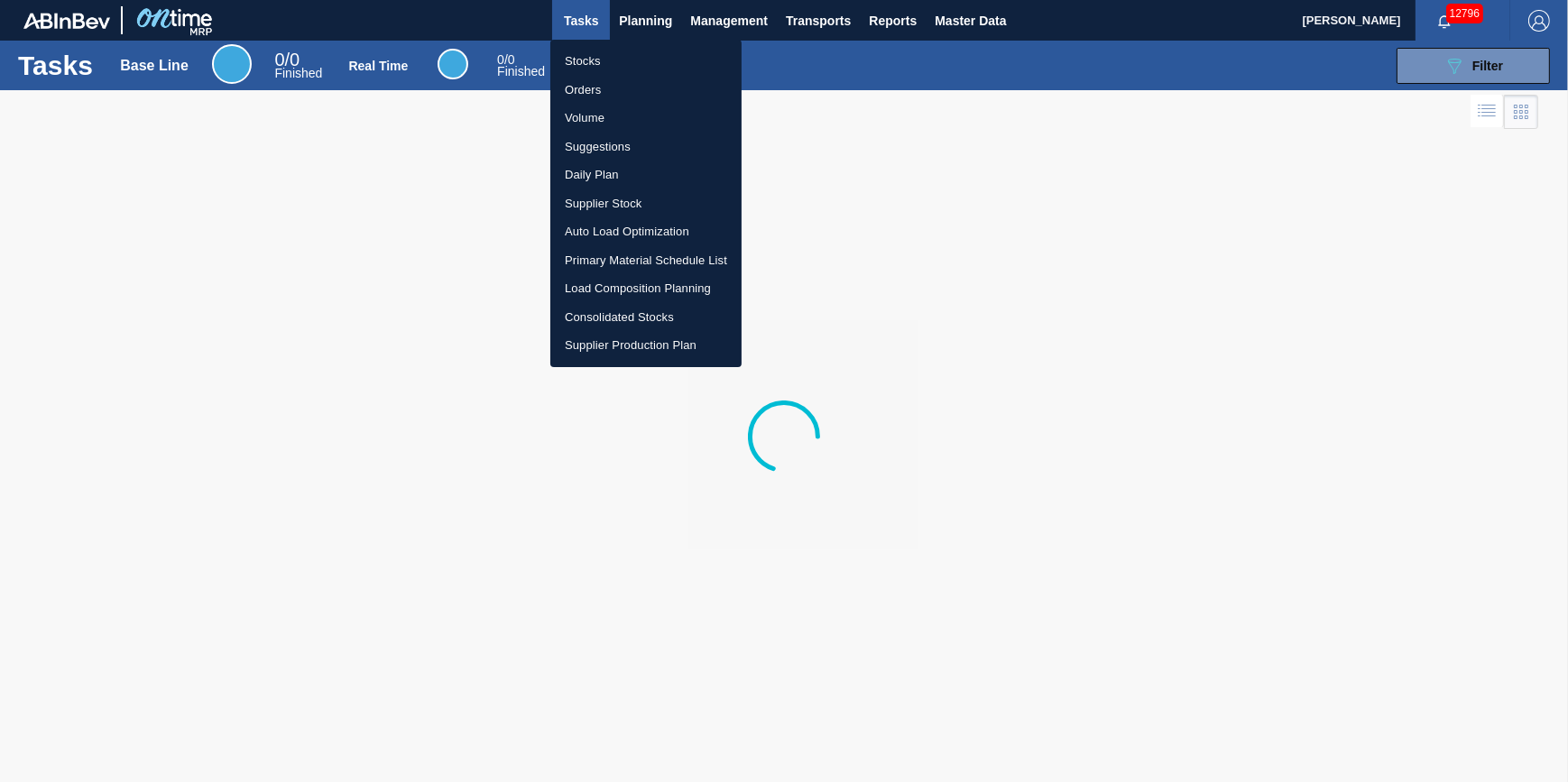
click at [641, 54] on li "Stocks" at bounding box center [646, 62] width 191 height 29
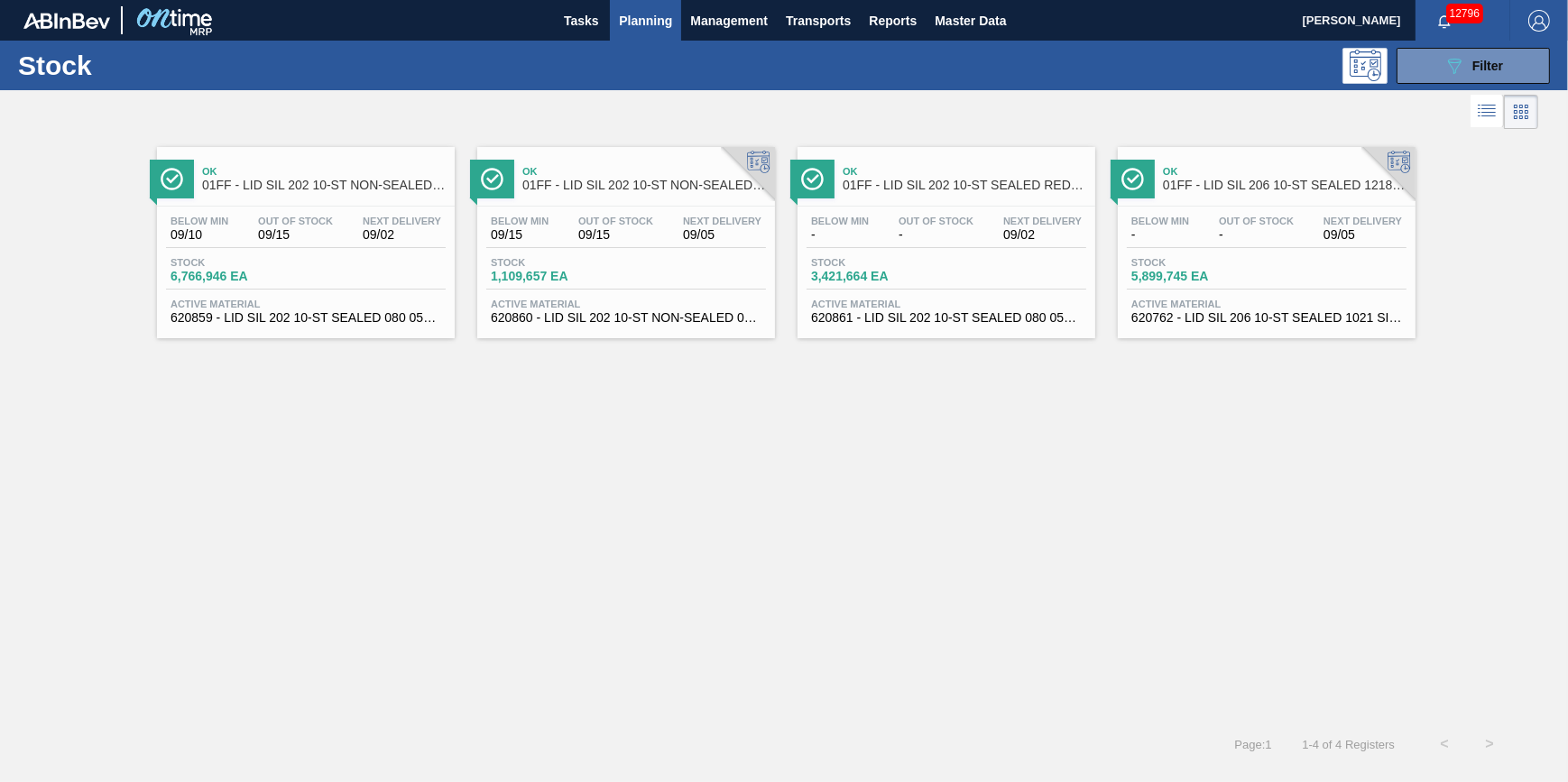
drag, startPoint x: 572, startPoint y: 21, endPoint x: 632, endPoint y: 19, distance: 60.0
click at [573, 21] on span "Tasks" at bounding box center [581, 21] width 40 height 21
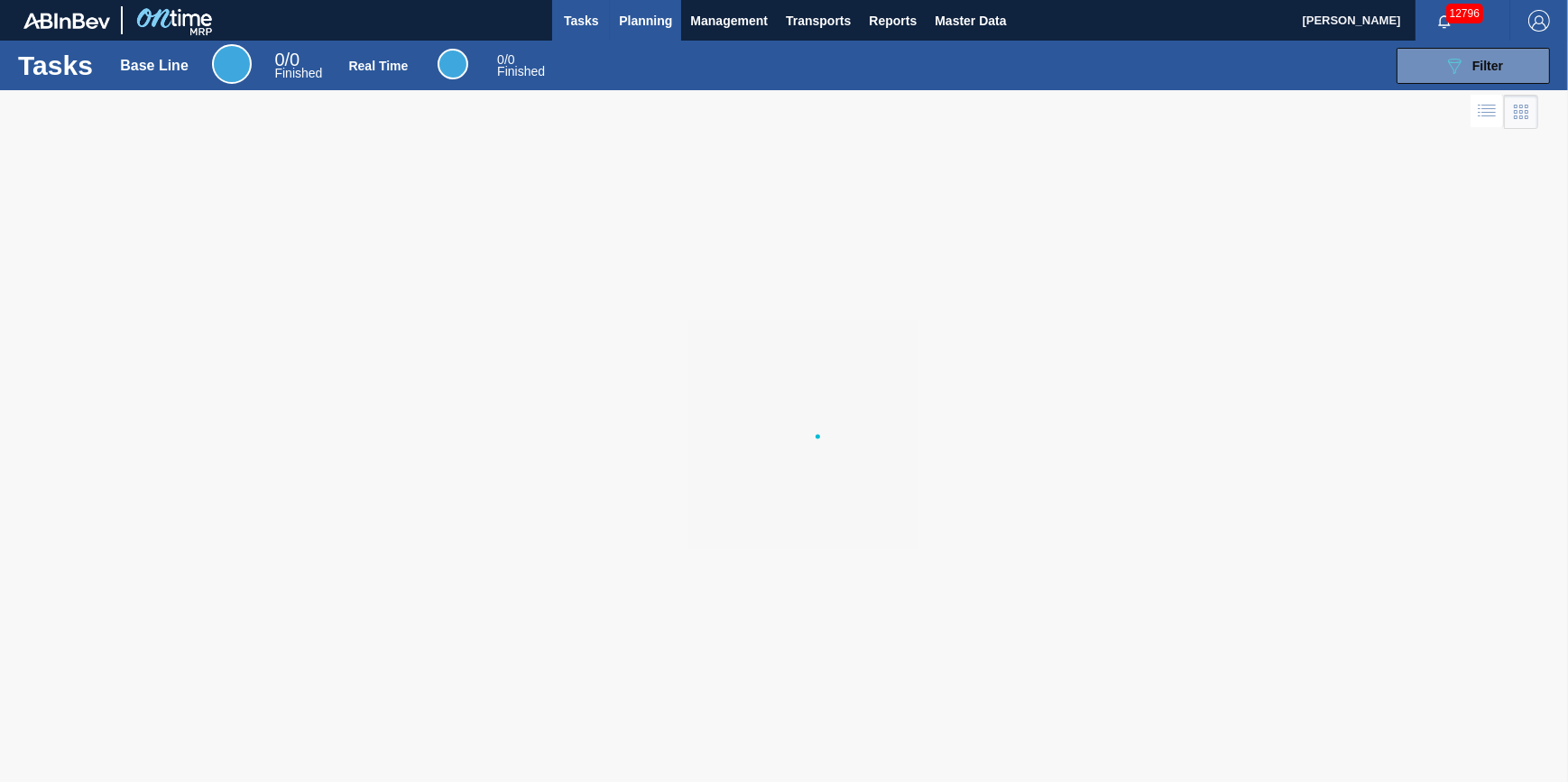
click at [632, 19] on span "Planning" at bounding box center [645, 21] width 54 height 21
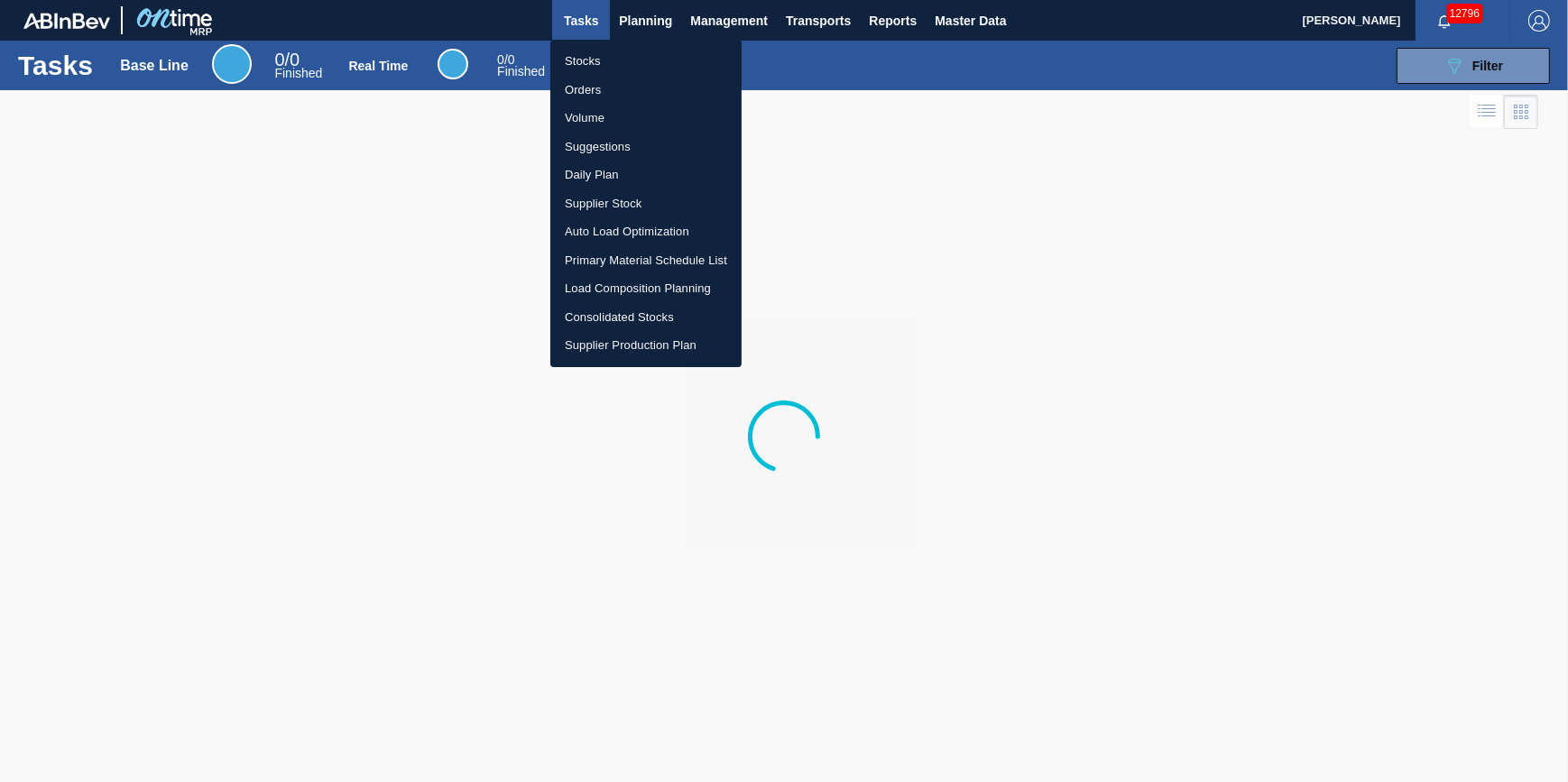
click at [618, 61] on li "Stocks" at bounding box center [646, 62] width 191 height 29
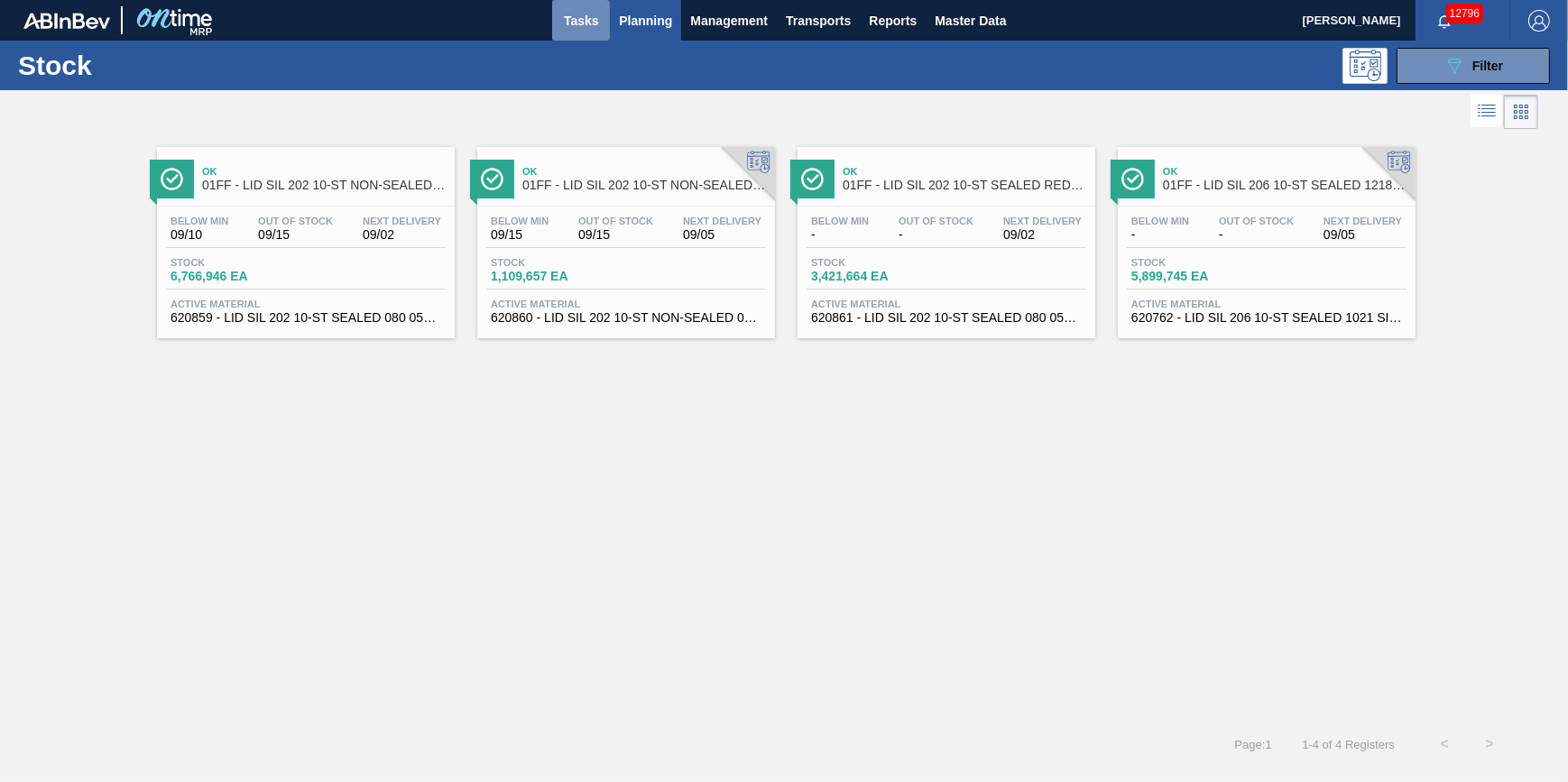
click at [576, 26] on span "Tasks" at bounding box center [581, 21] width 40 height 21
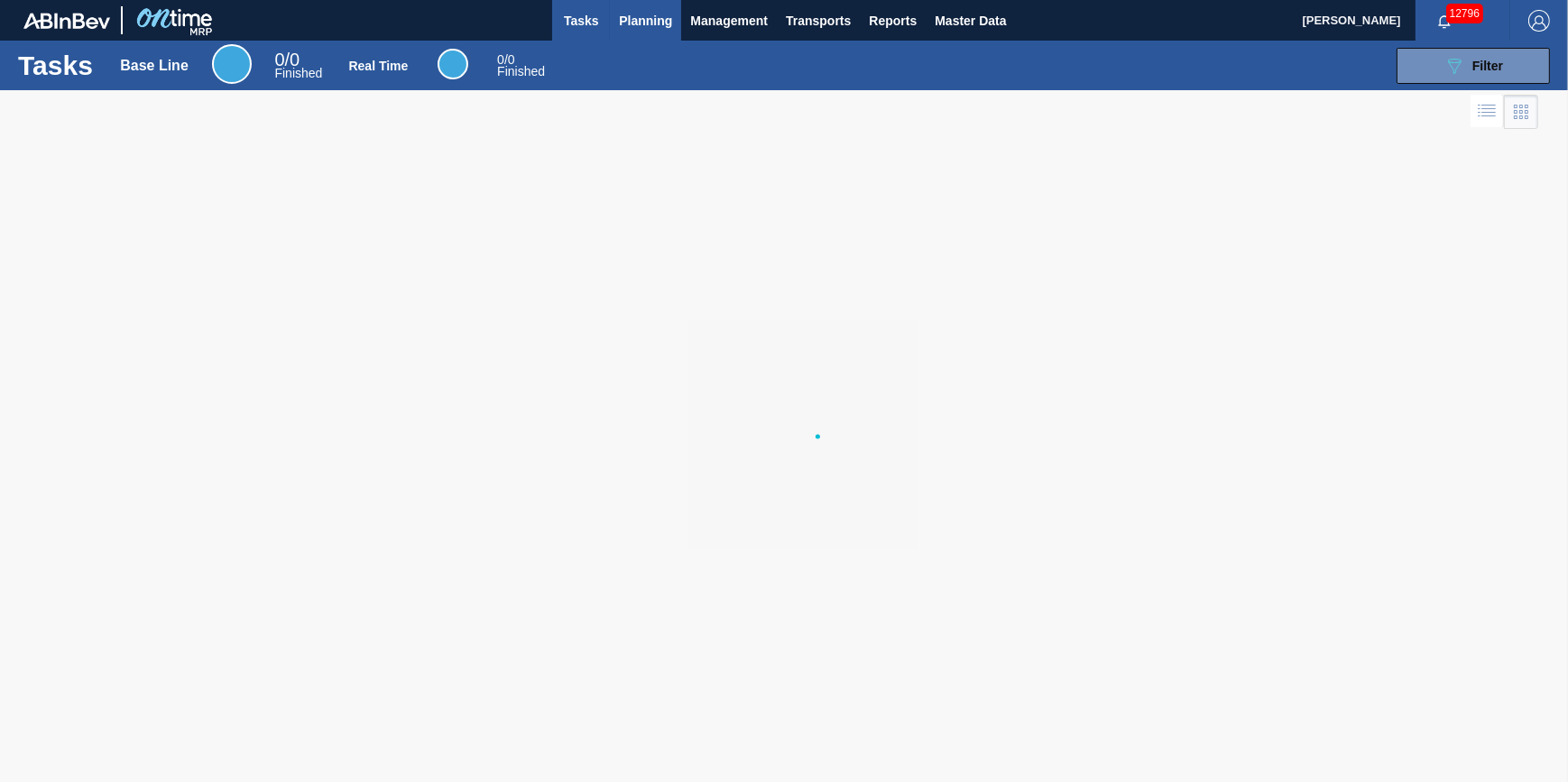
click at [633, 25] on span "Planning" at bounding box center [645, 21] width 54 height 21
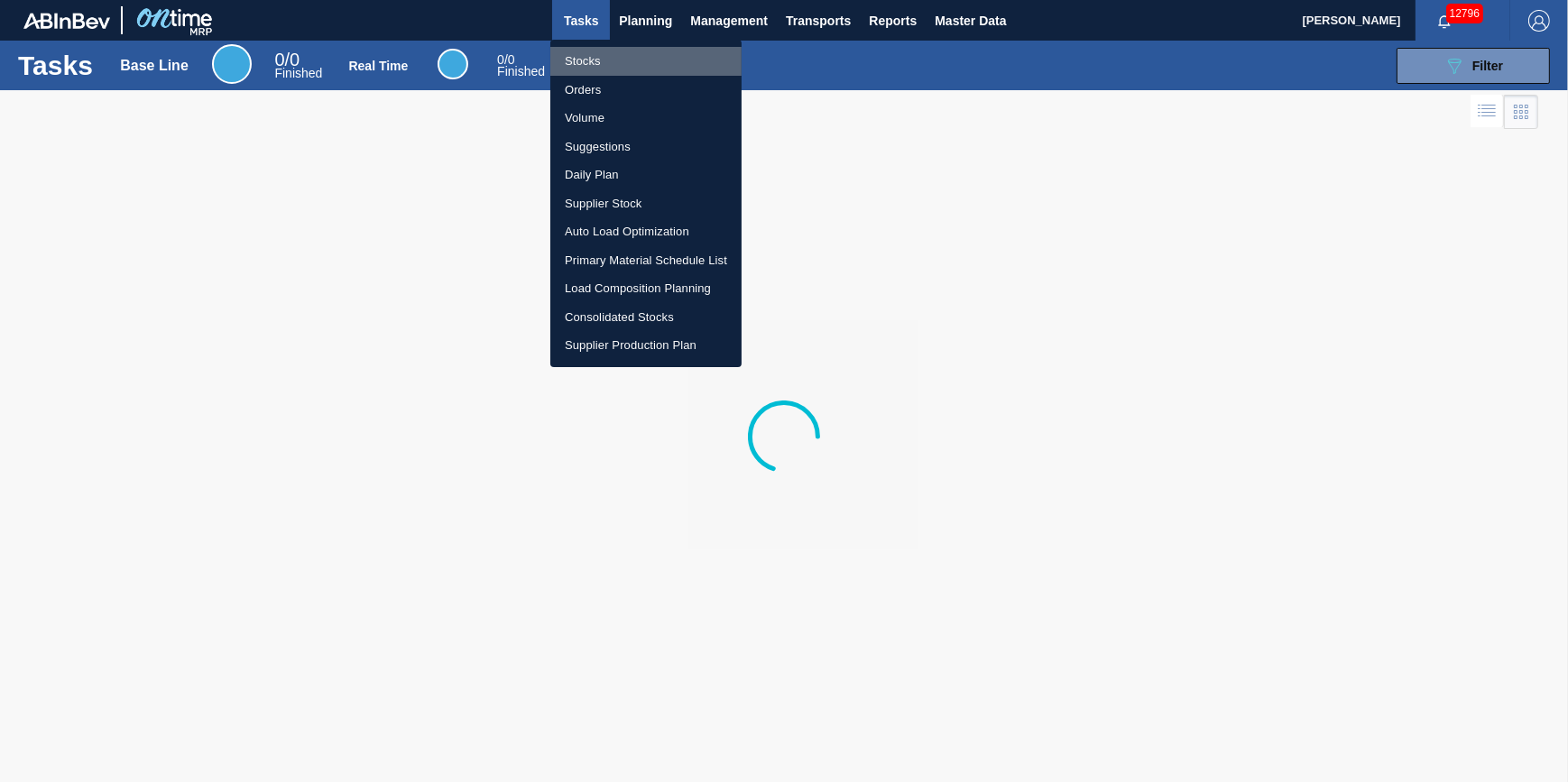
click at [620, 61] on li "Stocks" at bounding box center [646, 62] width 191 height 29
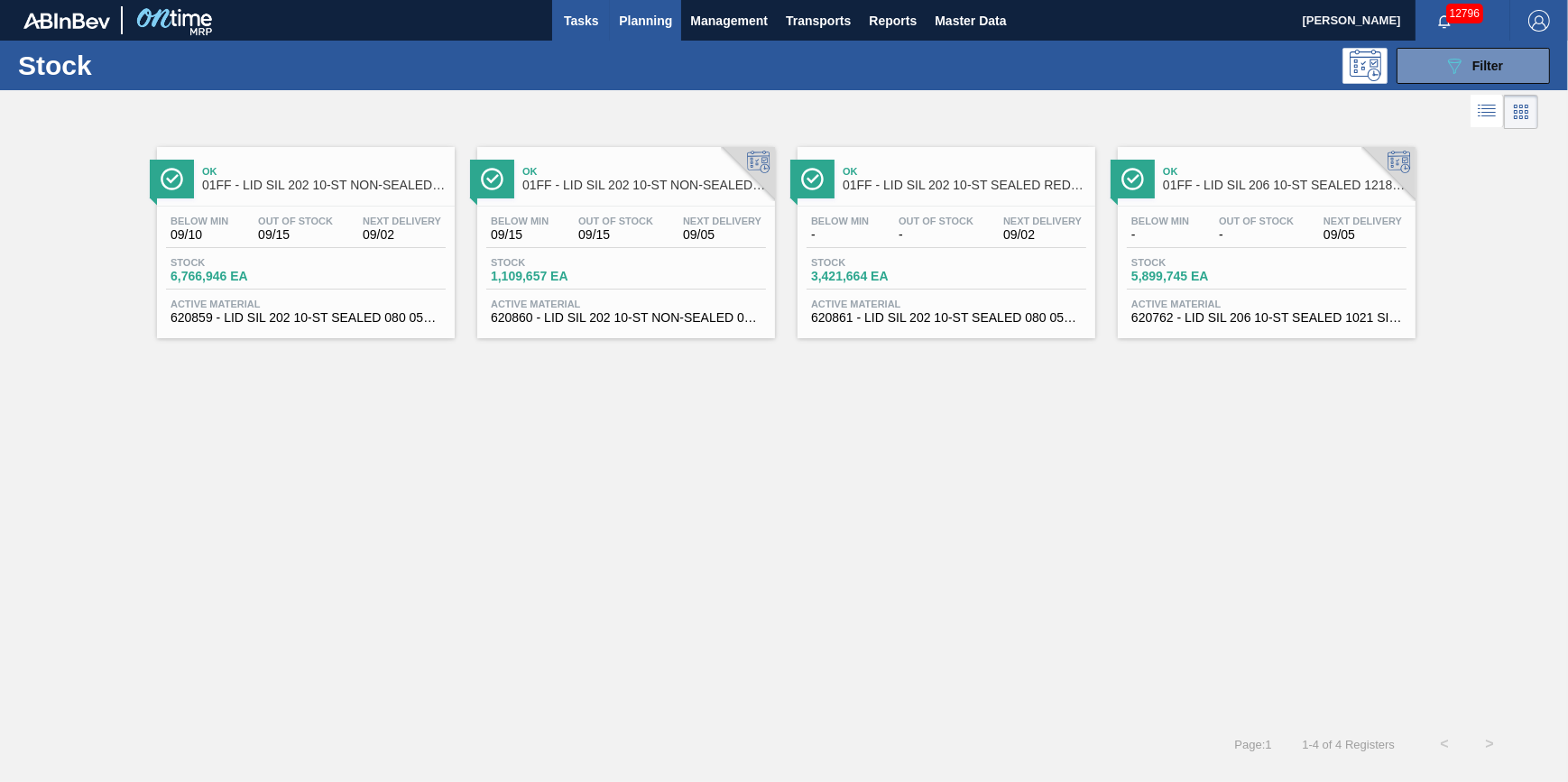
click at [596, 26] on span "Tasks" at bounding box center [581, 21] width 40 height 21
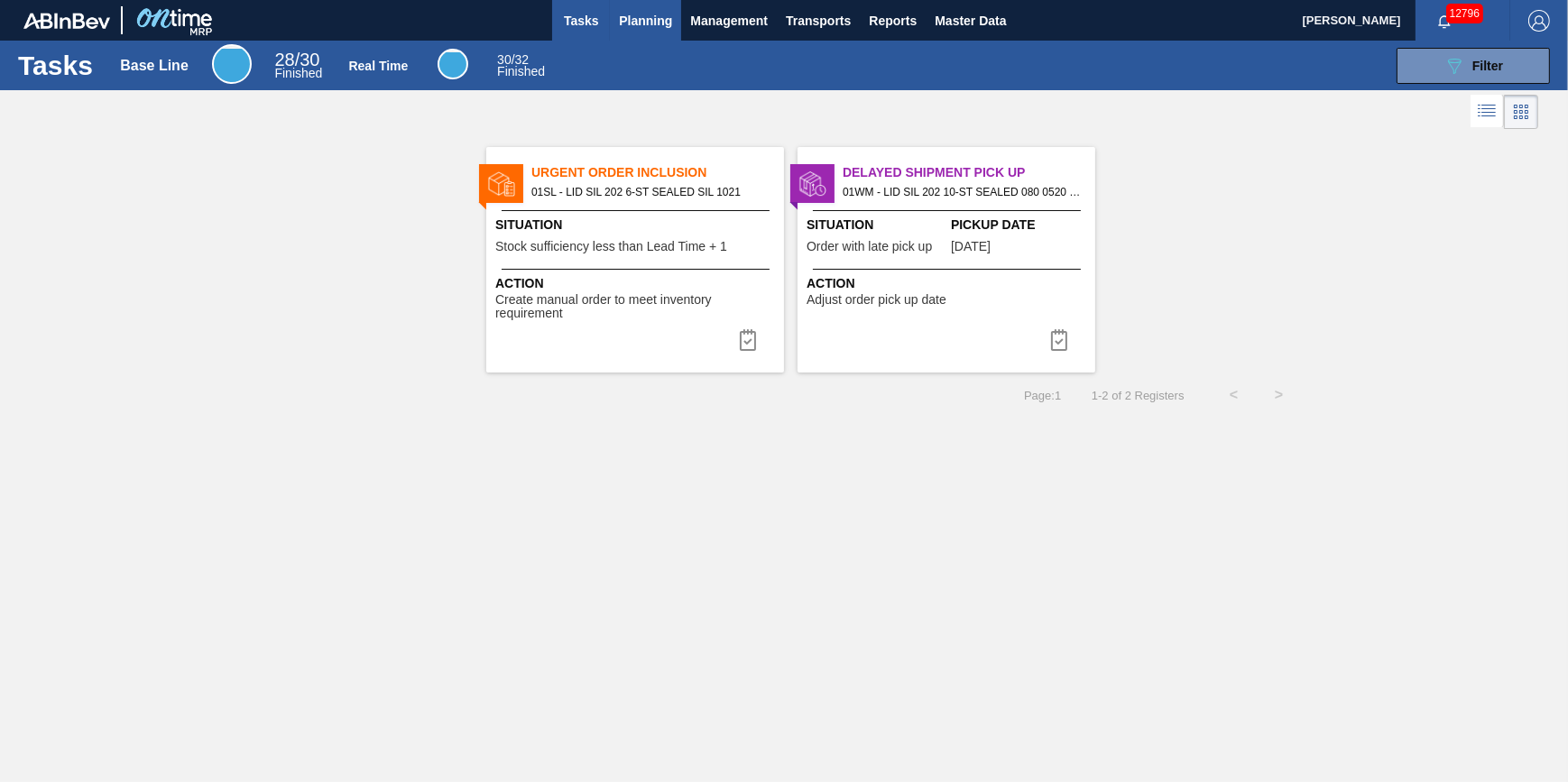
click at [633, 26] on span "Planning" at bounding box center [645, 21] width 54 height 21
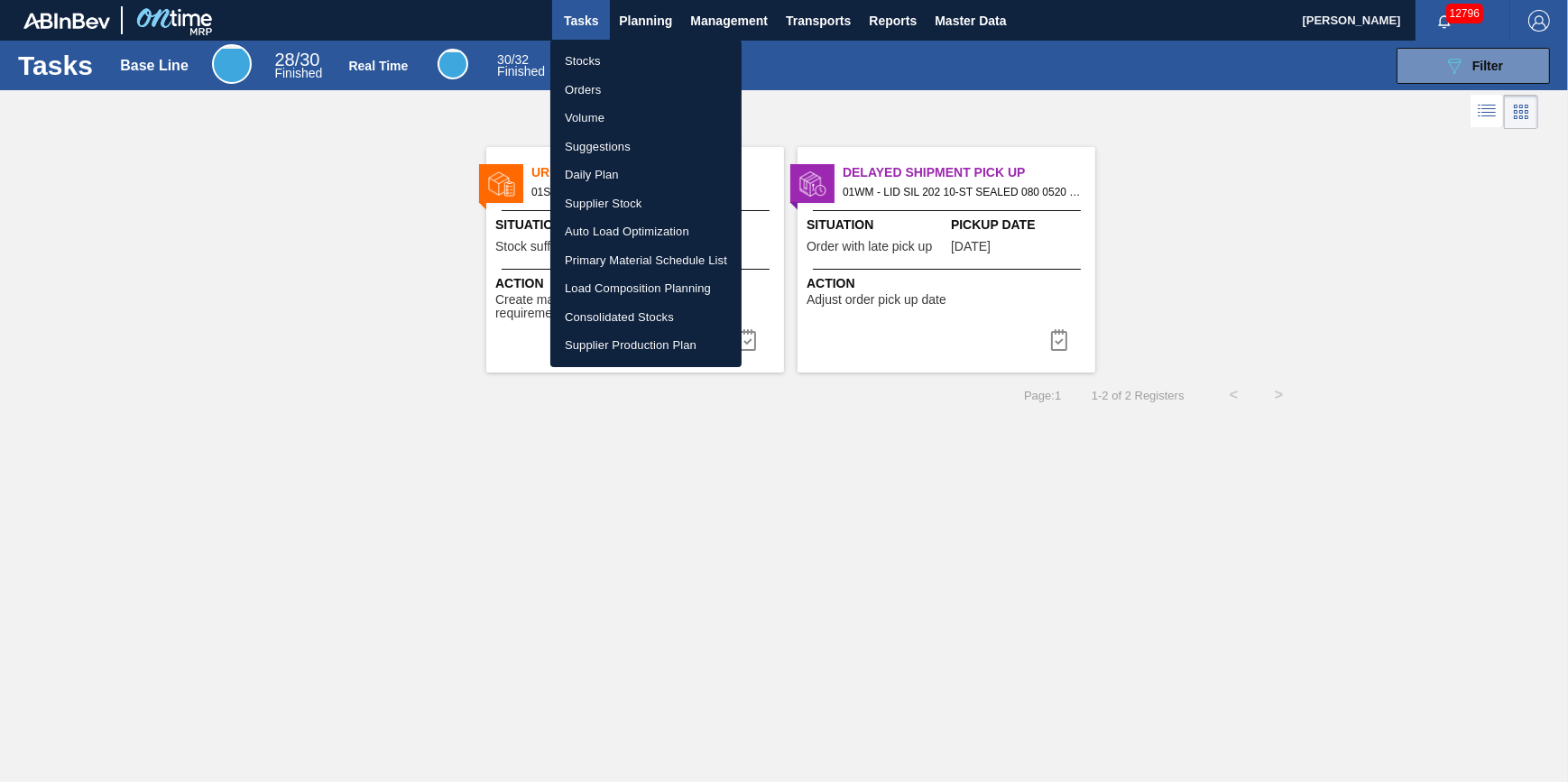
click at [596, 62] on li "Stocks" at bounding box center [646, 62] width 191 height 29
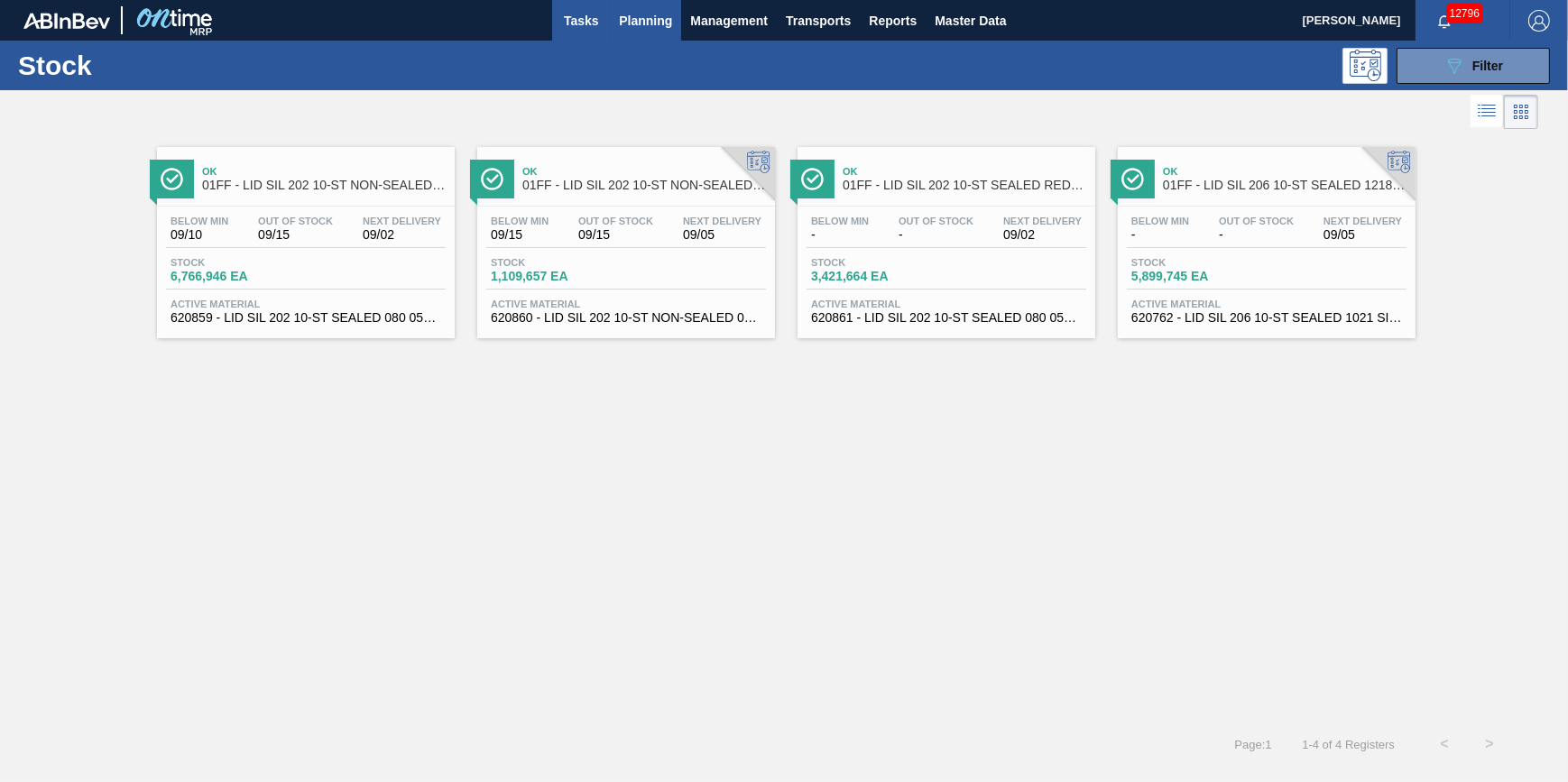
click at [590, 19] on span "Tasks" at bounding box center [581, 21] width 40 height 21
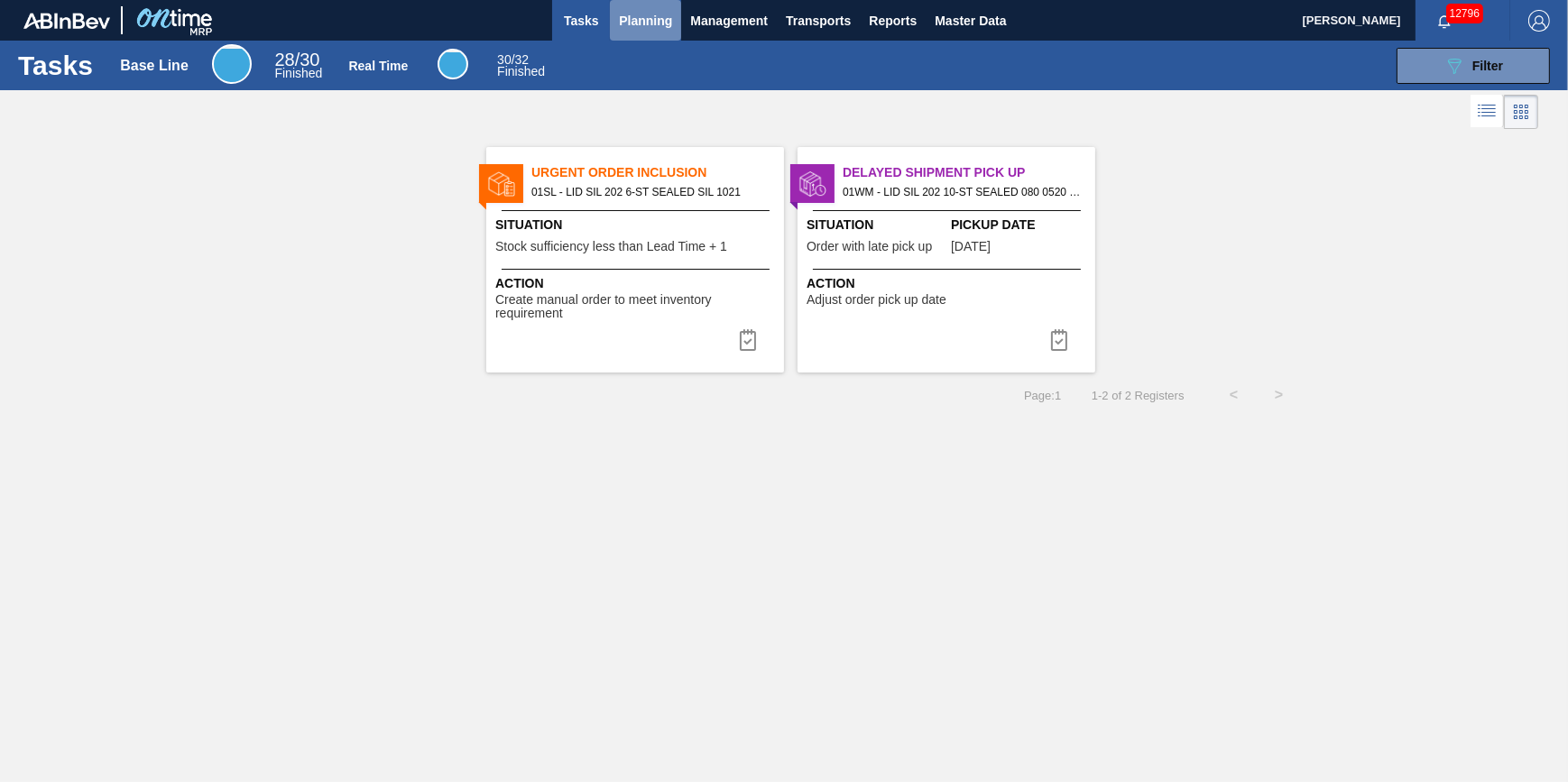
click at [661, 19] on span "Planning" at bounding box center [645, 21] width 54 height 21
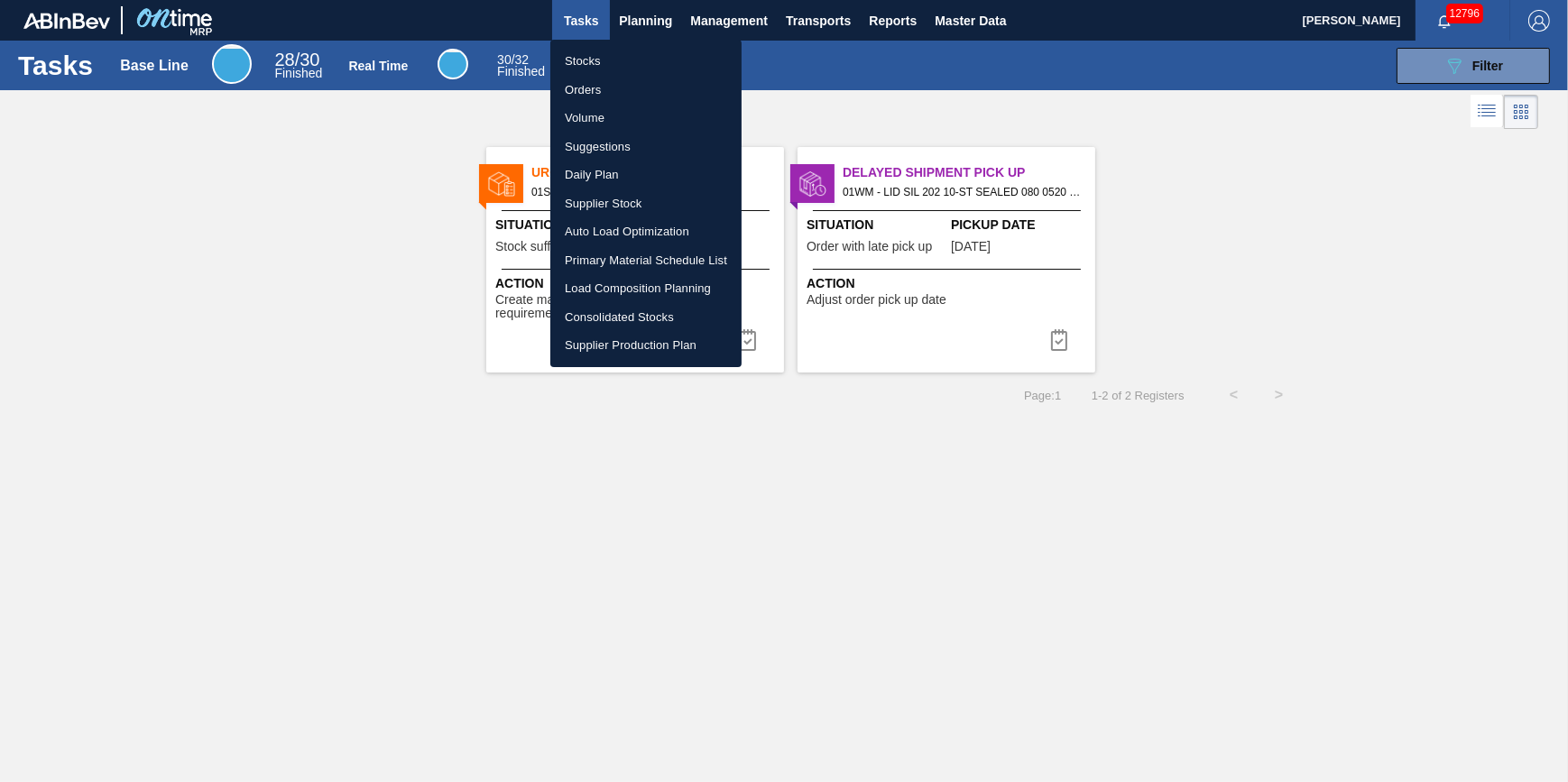
click at [646, 76] on li "Orders" at bounding box center [646, 91] width 191 height 29
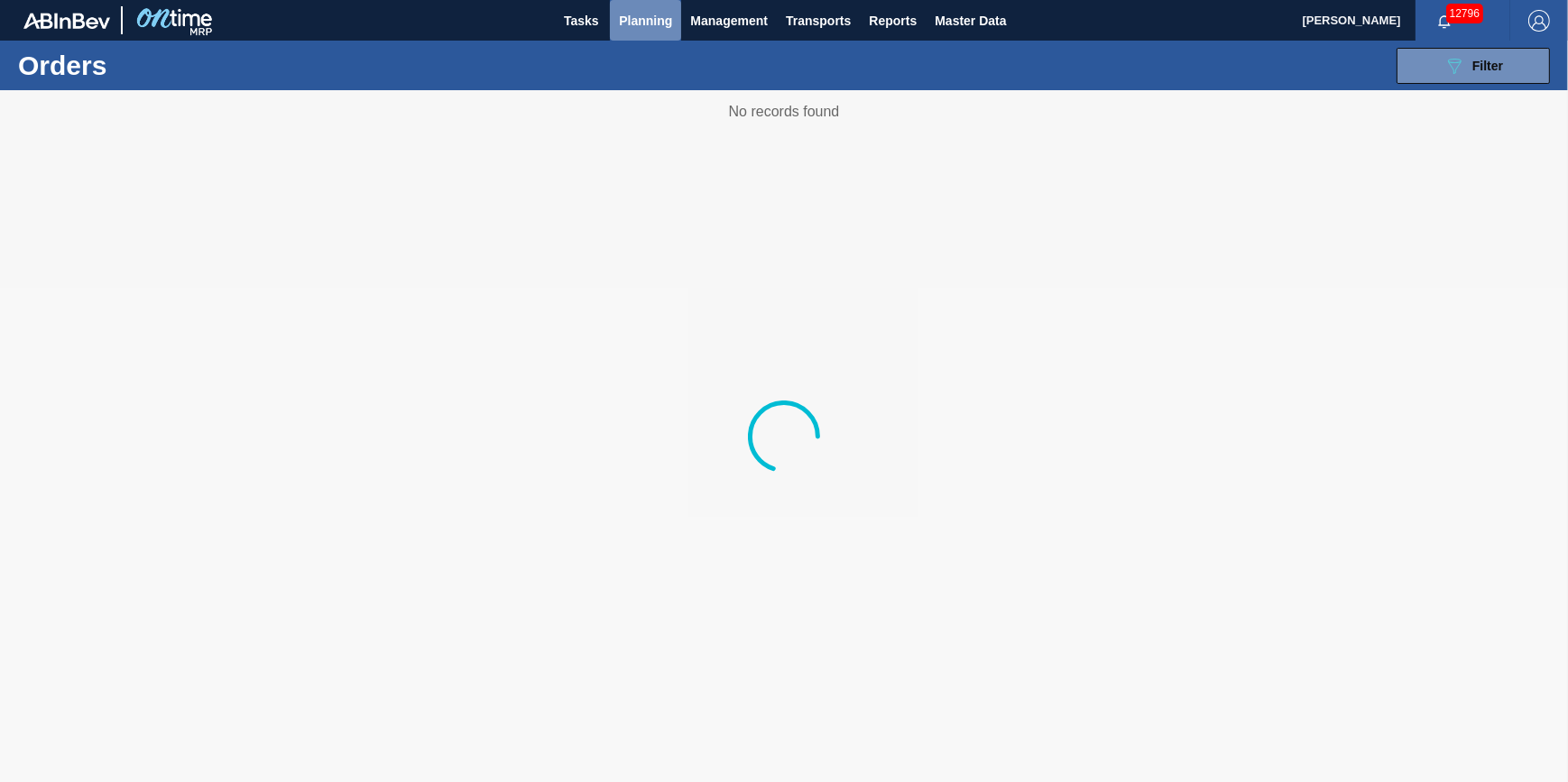
click at [636, 26] on span "Planning" at bounding box center [645, 21] width 54 height 21
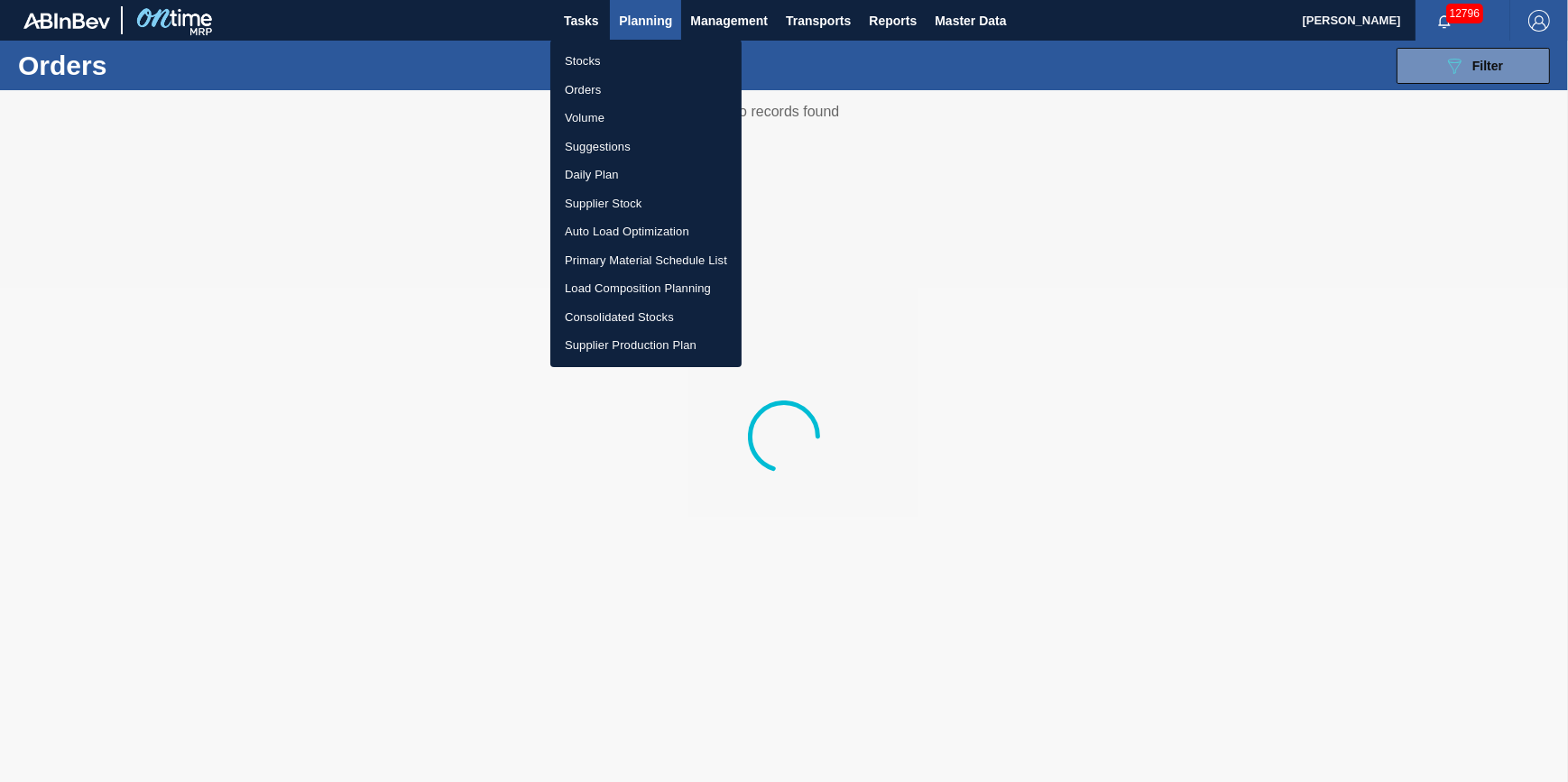
click at [638, 42] on ul "Stocks Orders Volume Suggestions Daily Plan Supplier Stock Auto Load Optimizati…" at bounding box center [646, 203] width 191 height 327
click at [641, 54] on li "Stocks" at bounding box center [646, 62] width 191 height 29
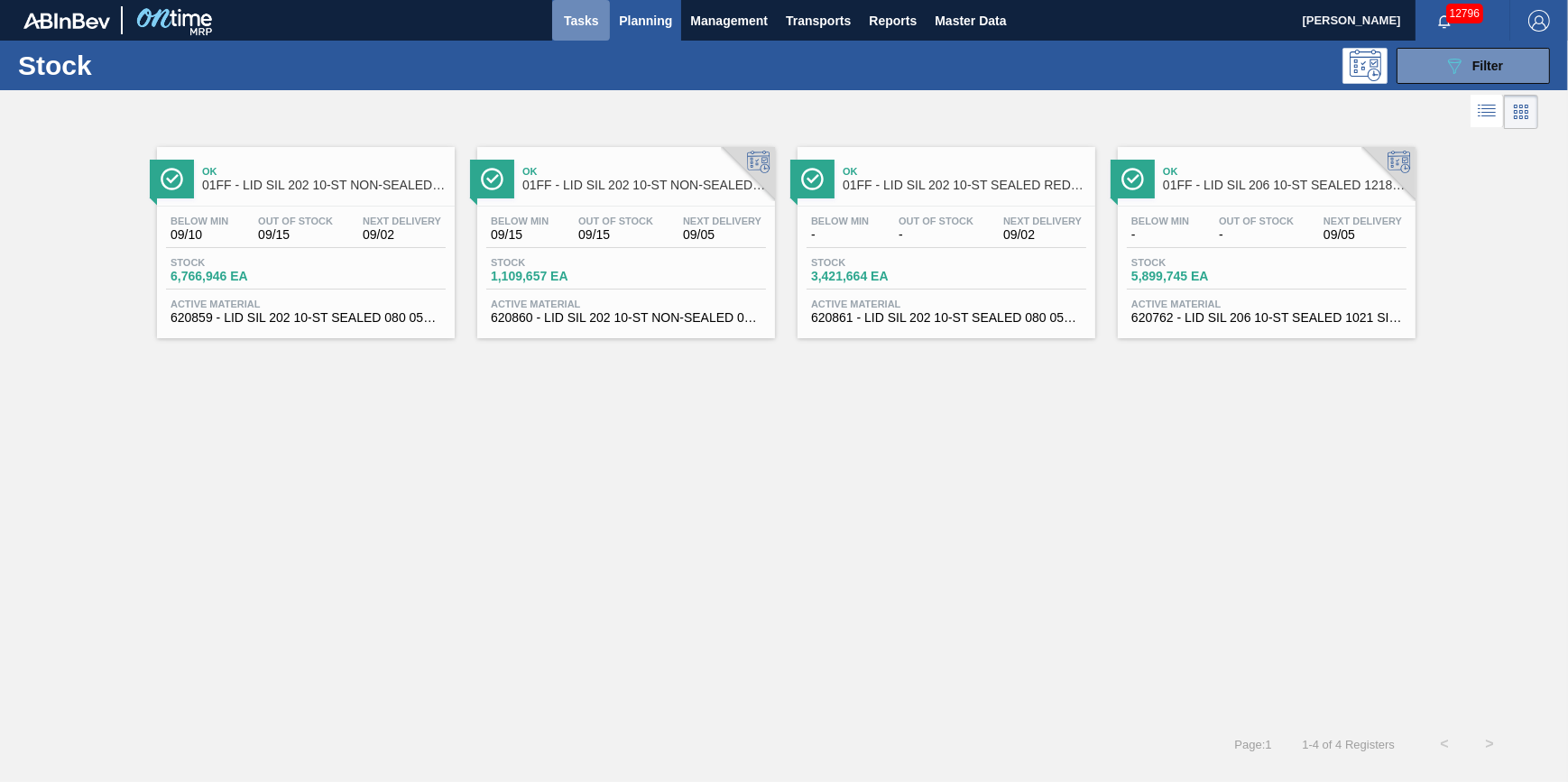
click at [578, 12] on span "Tasks" at bounding box center [581, 21] width 40 height 21
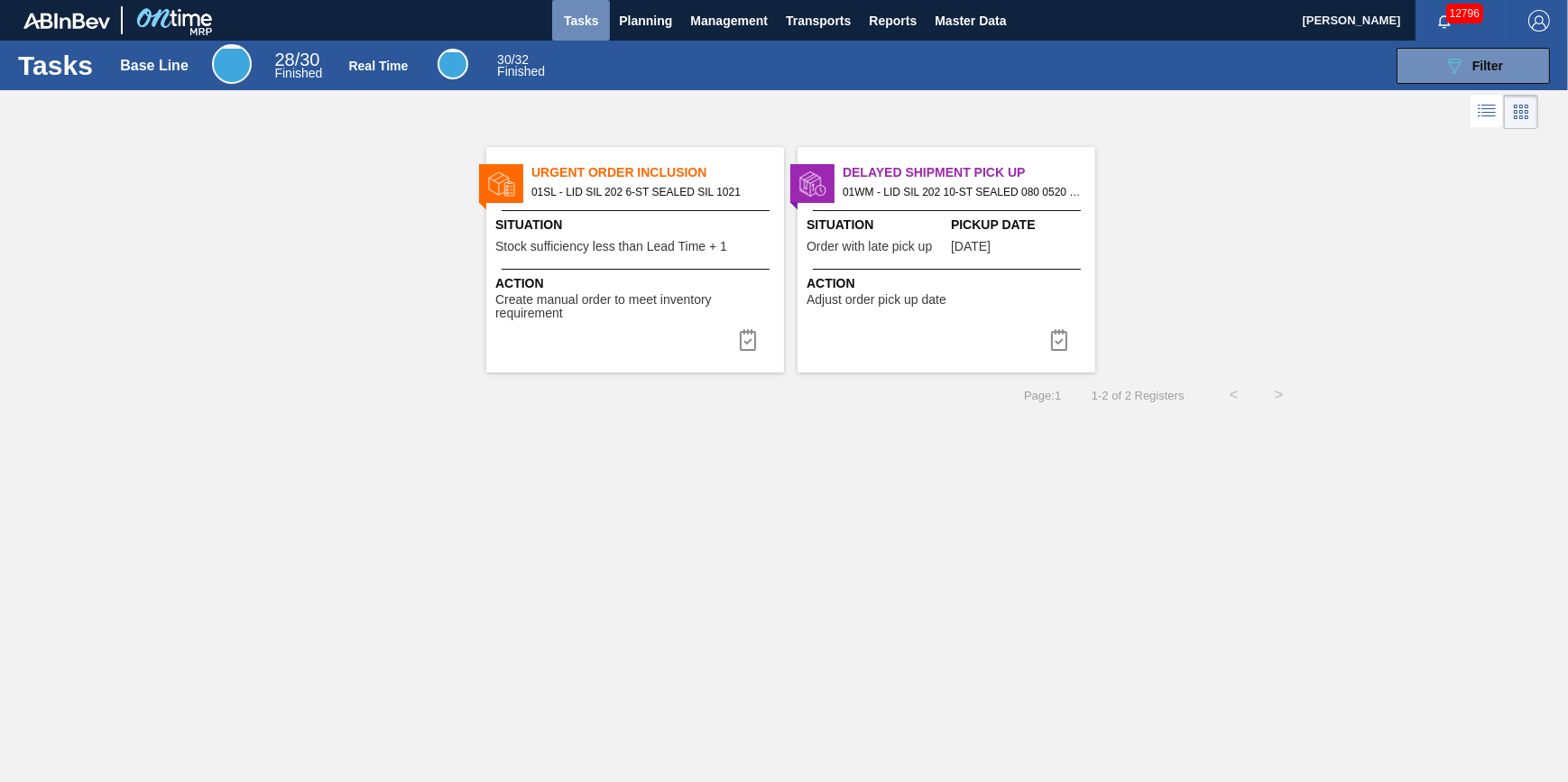
click at [598, 29] on span "Tasks" at bounding box center [581, 21] width 40 height 21
click at [644, 13] on span "Planning" at bounding box center [645, 21] width 54 height 21
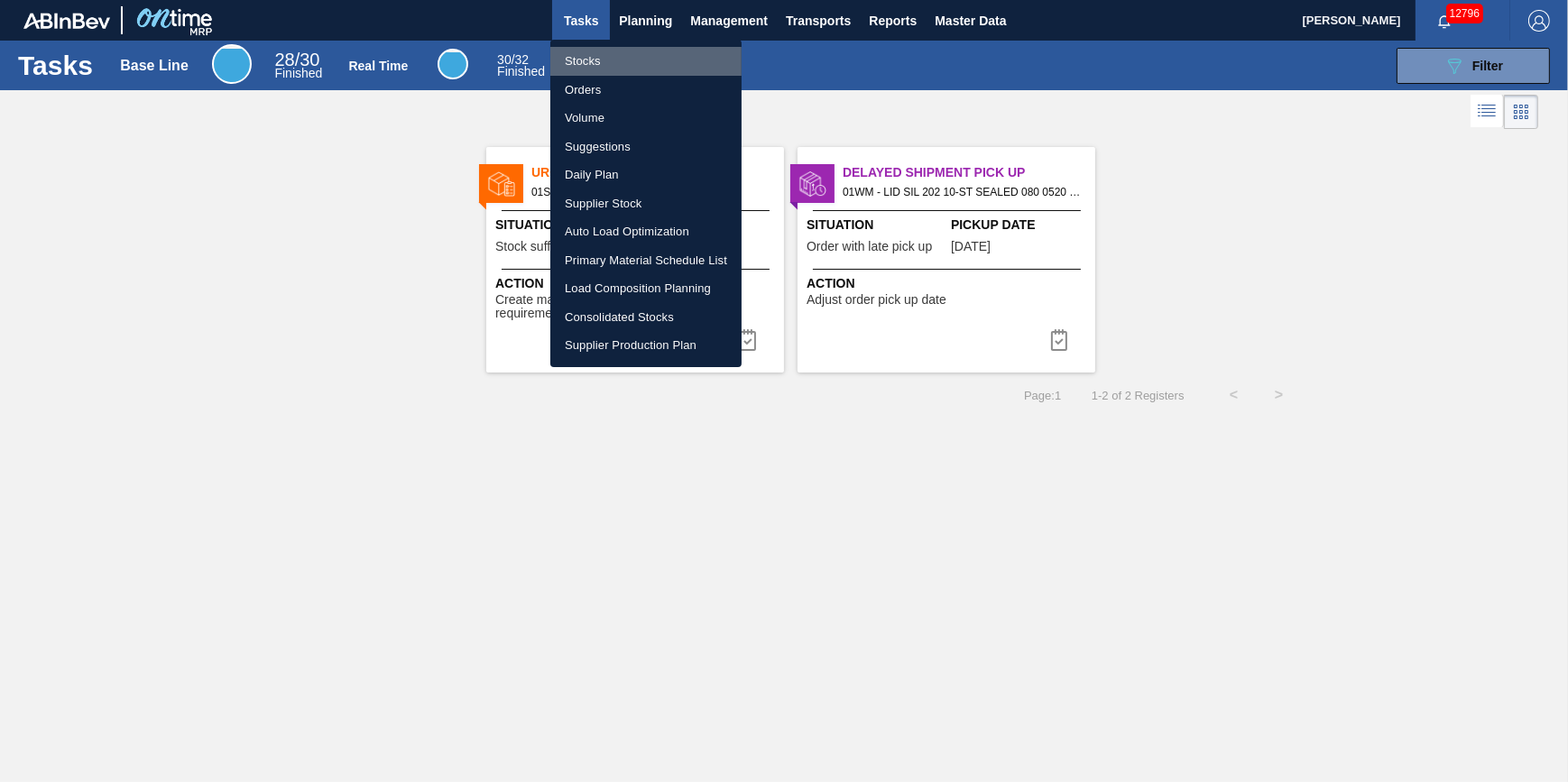
click at [619, 54] on li "Stocks" at bounding box center [646, 62] width 191 height 29
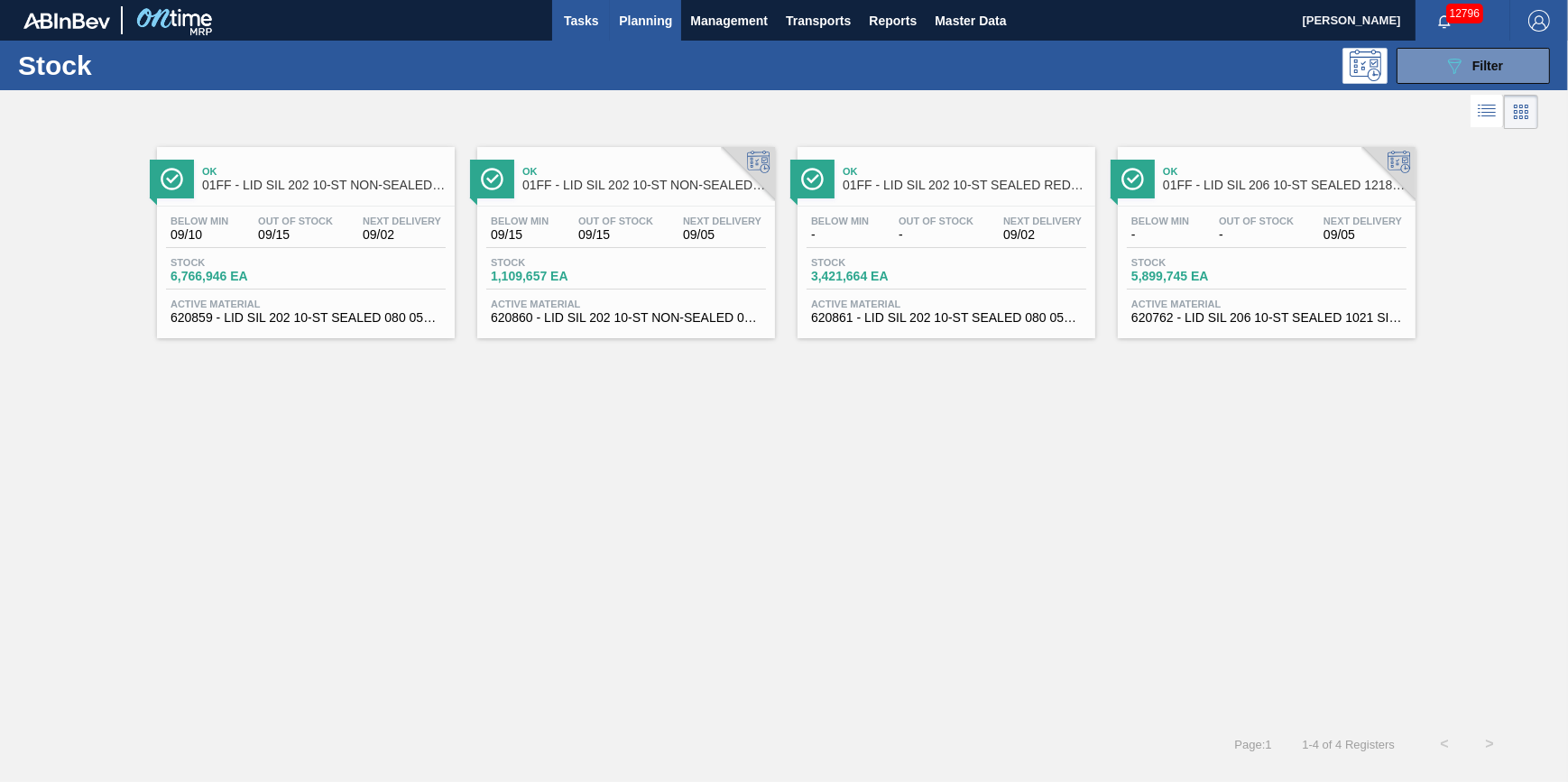
click at [587, 24] on span "Tasks" at bounding box center [581, 21] width 40 height 21
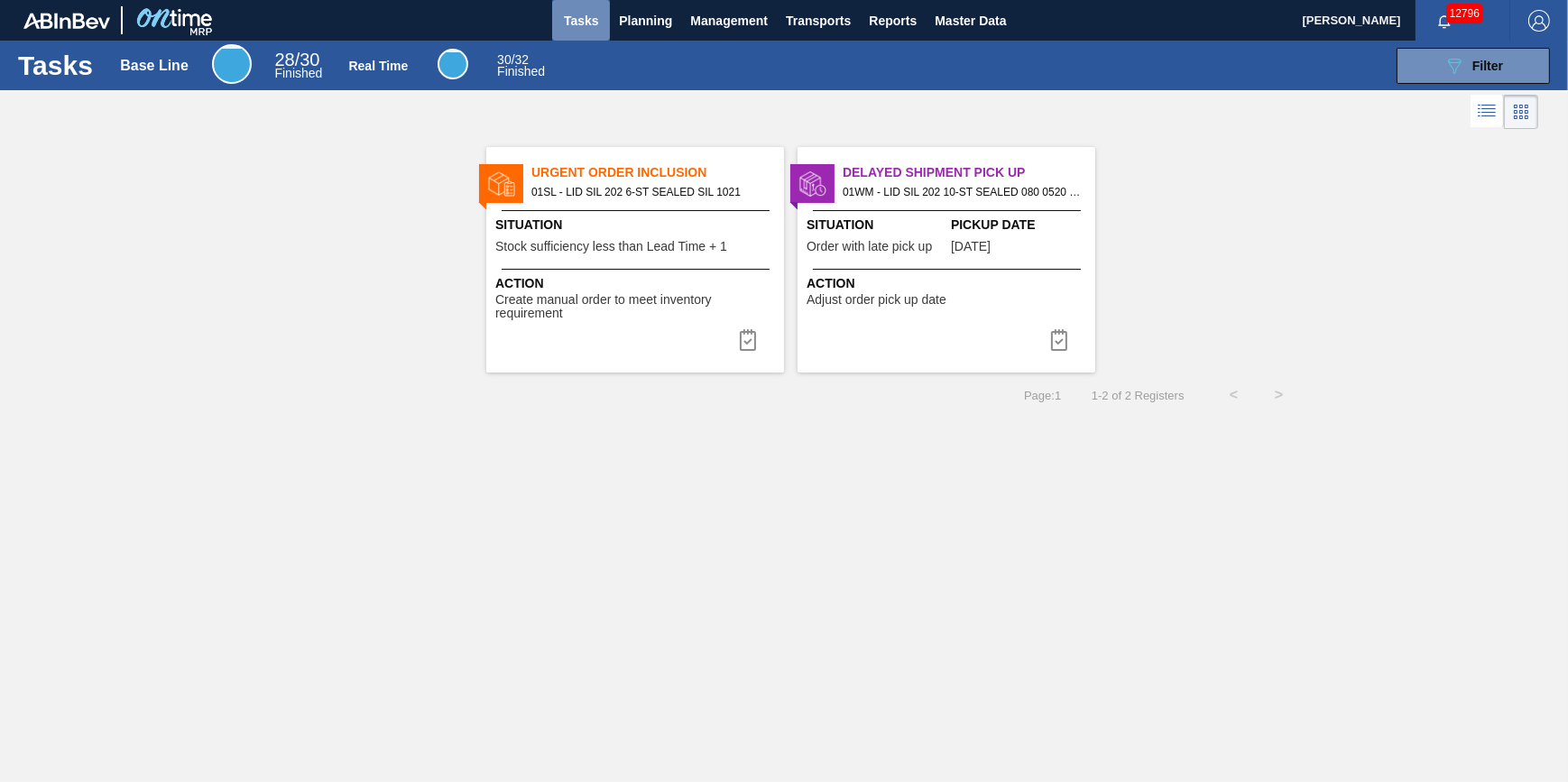
click at [574, 21] on span "Tasks" at bounding box center [581, 21] width 40 height 21
click at [622, 29] on span "Planning" at bounding box center [645, 21] width 54 height 21
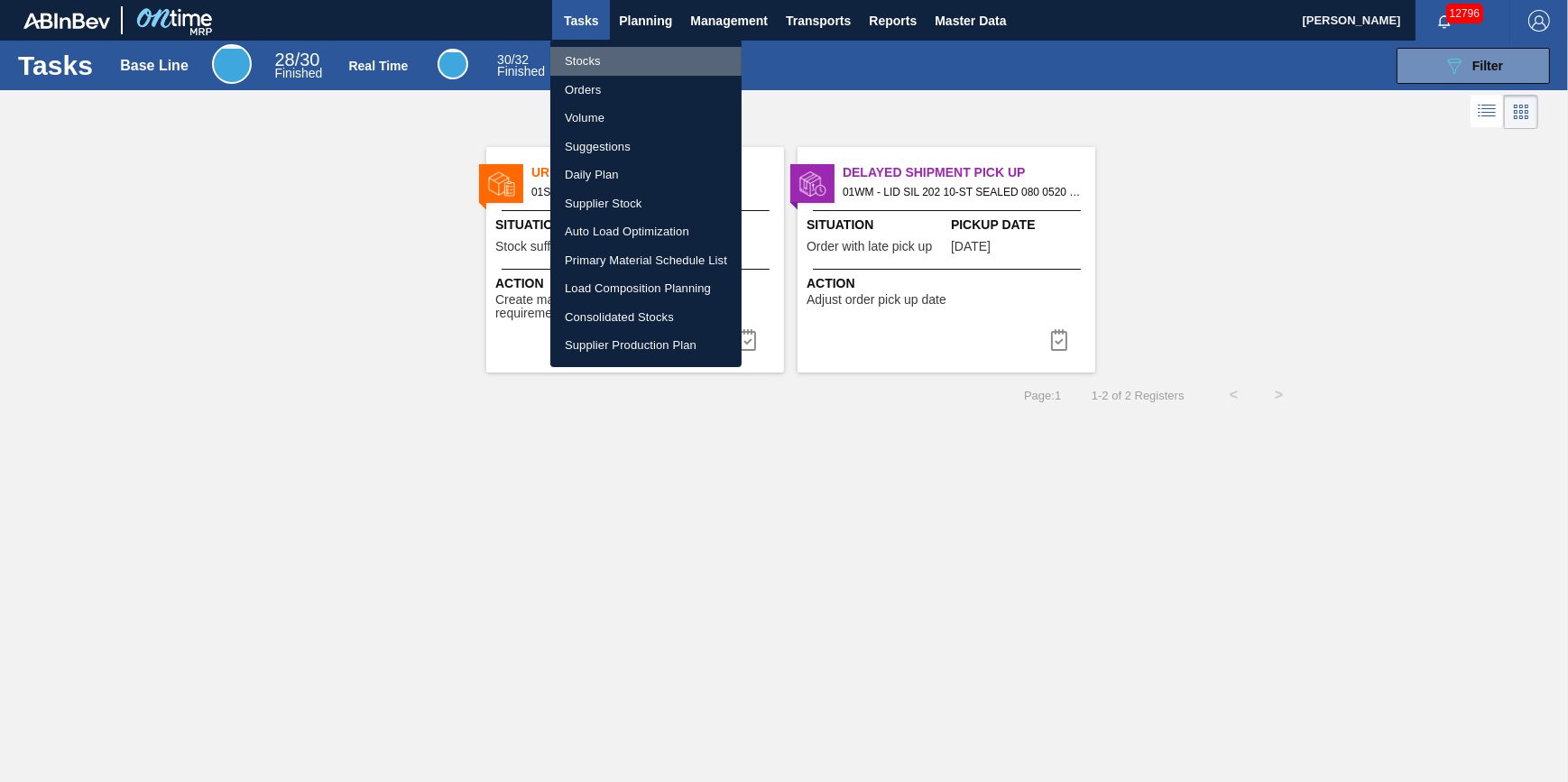
click at [623, 54] on li "Stocks" at bounding box center [646, 62] width 191 height 29
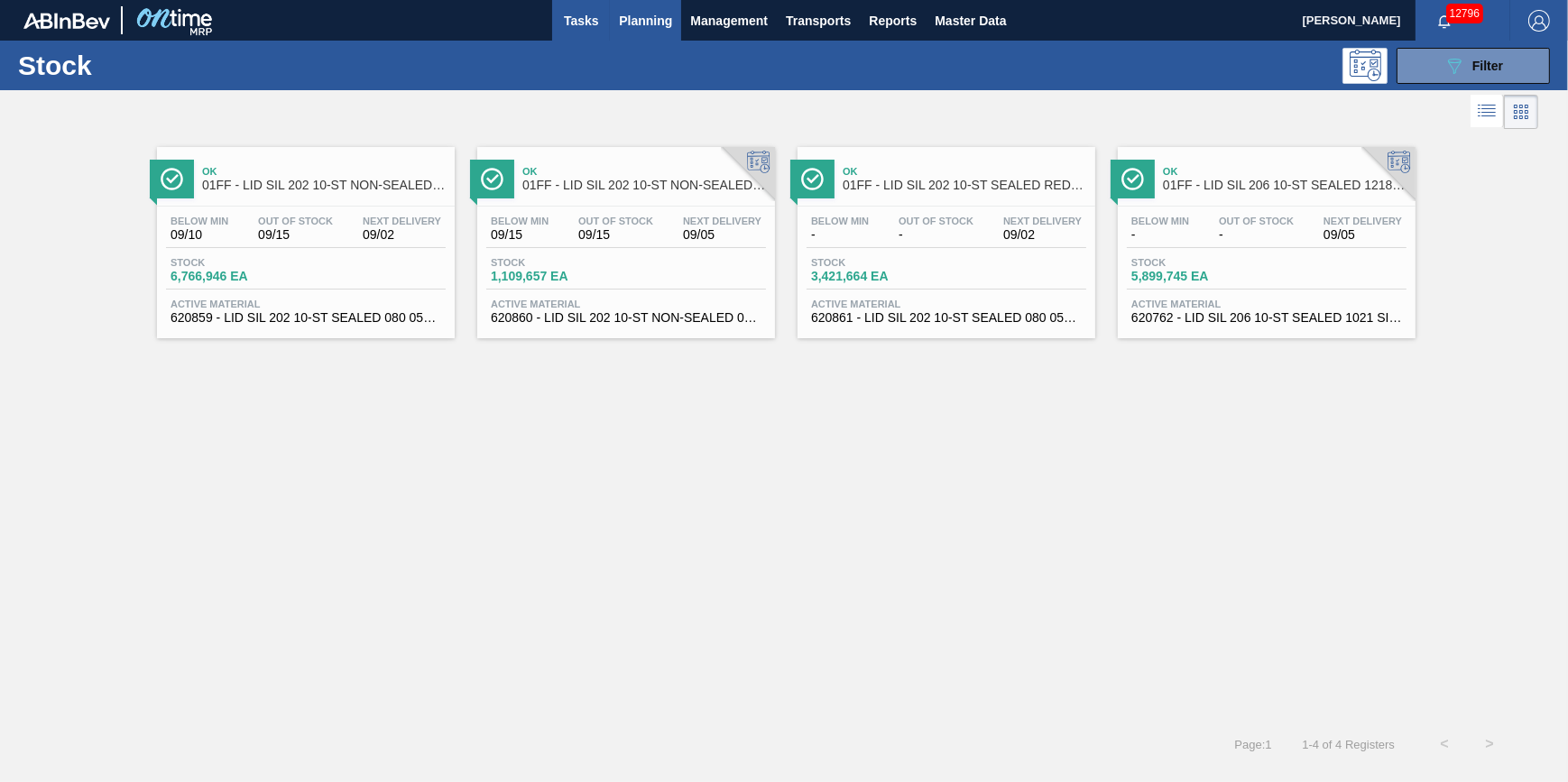
click at [585, 16] on span "Tasks" at bounding box center [581, 21] width 40 height 21
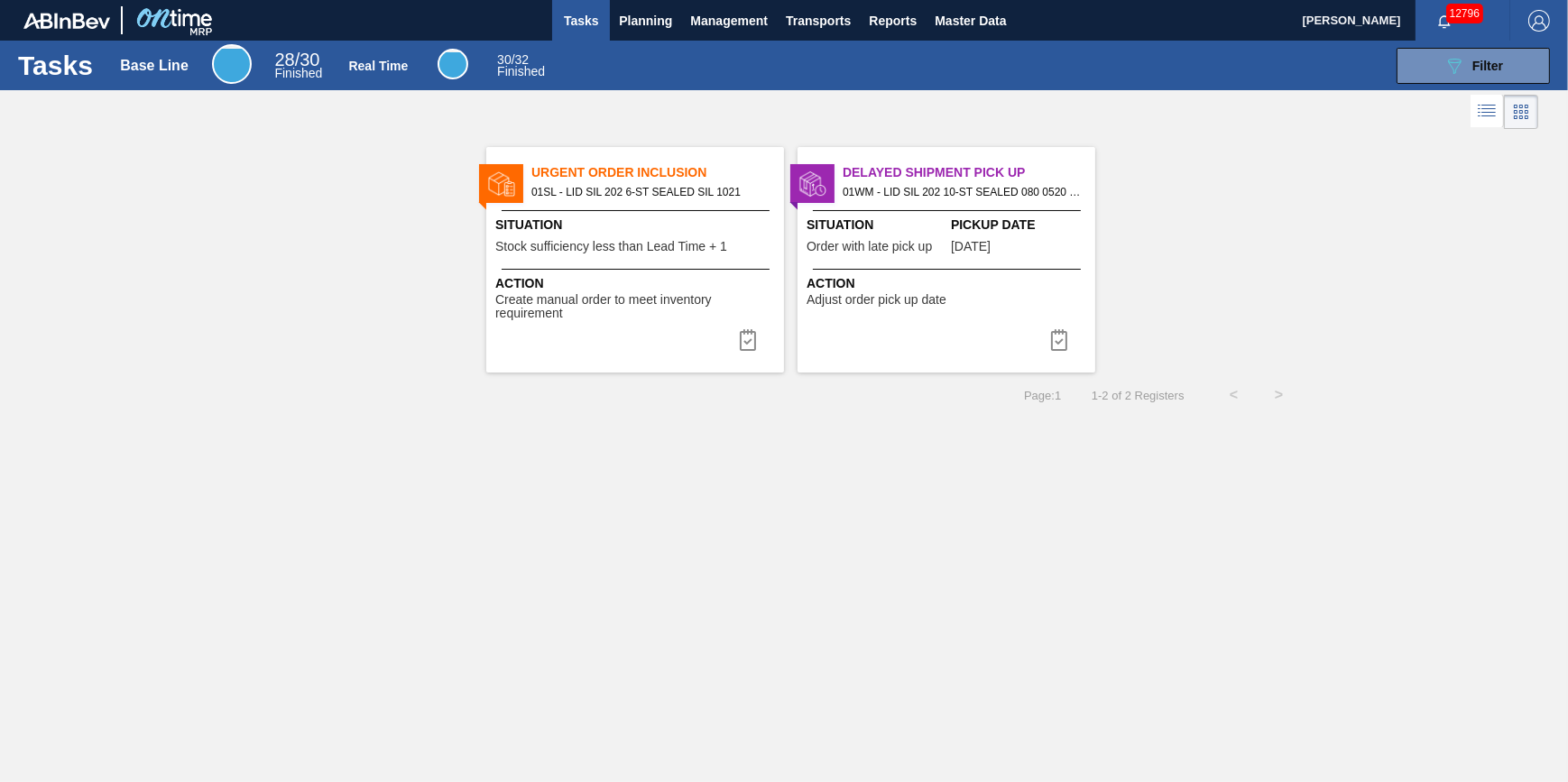
click at [634, 41] on div "Tasks Base Line 28 / 30 Finished Real Time 30 / 32 Finished 089F7B8B-B2A5-4AFE-…" at bounding box center [784, 65] width 1568 height 50
click at [644, 37] on button "Planning" at bounding box center [645, 21] width 71 height 41
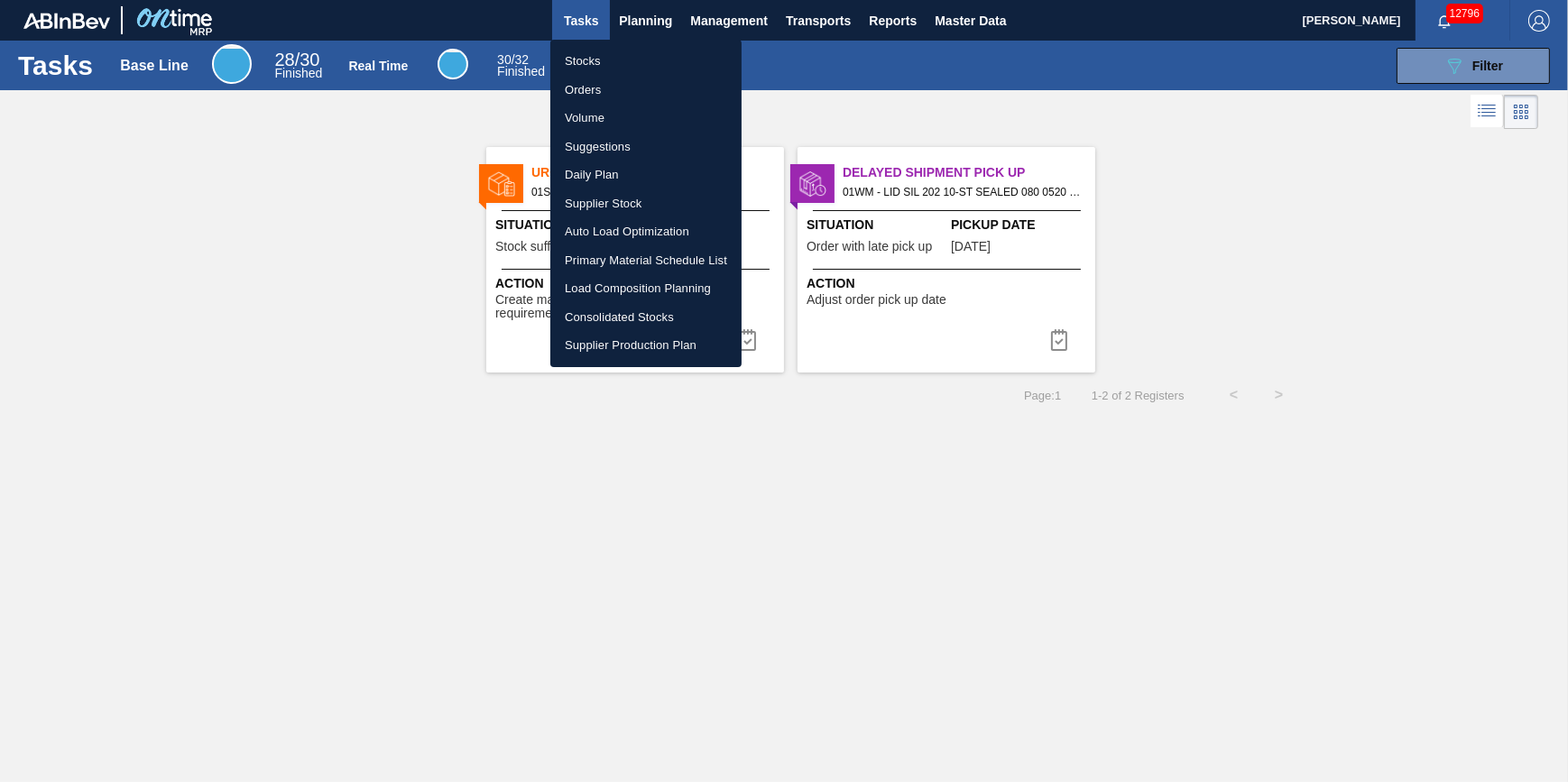
click at [641, 63] on li "Stocks" at bounding box center [646, 62] width 191 height 29
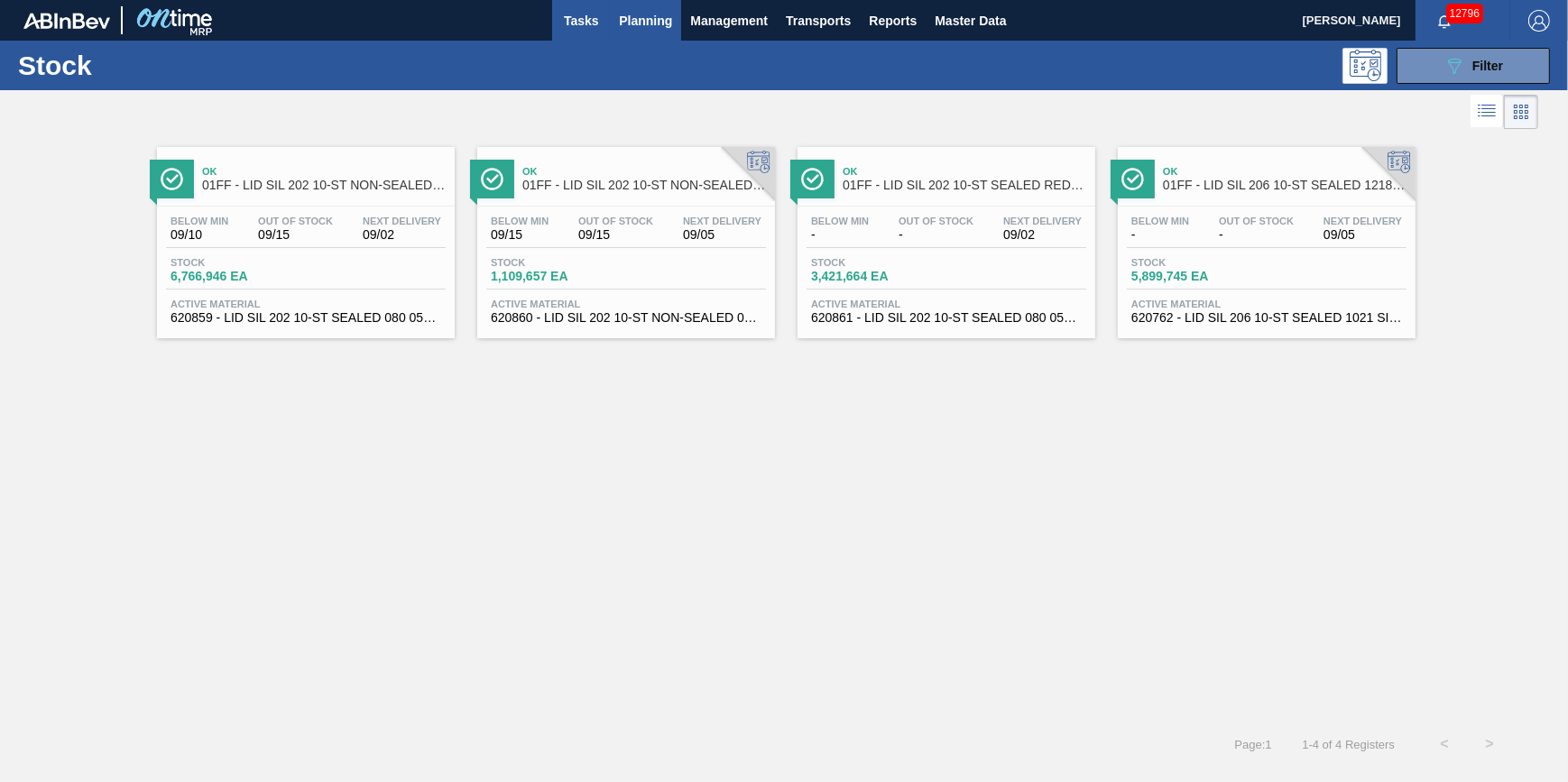
click at [580, 26] on span "Tasks" at bounding box center [581, 21] width 40 height 21
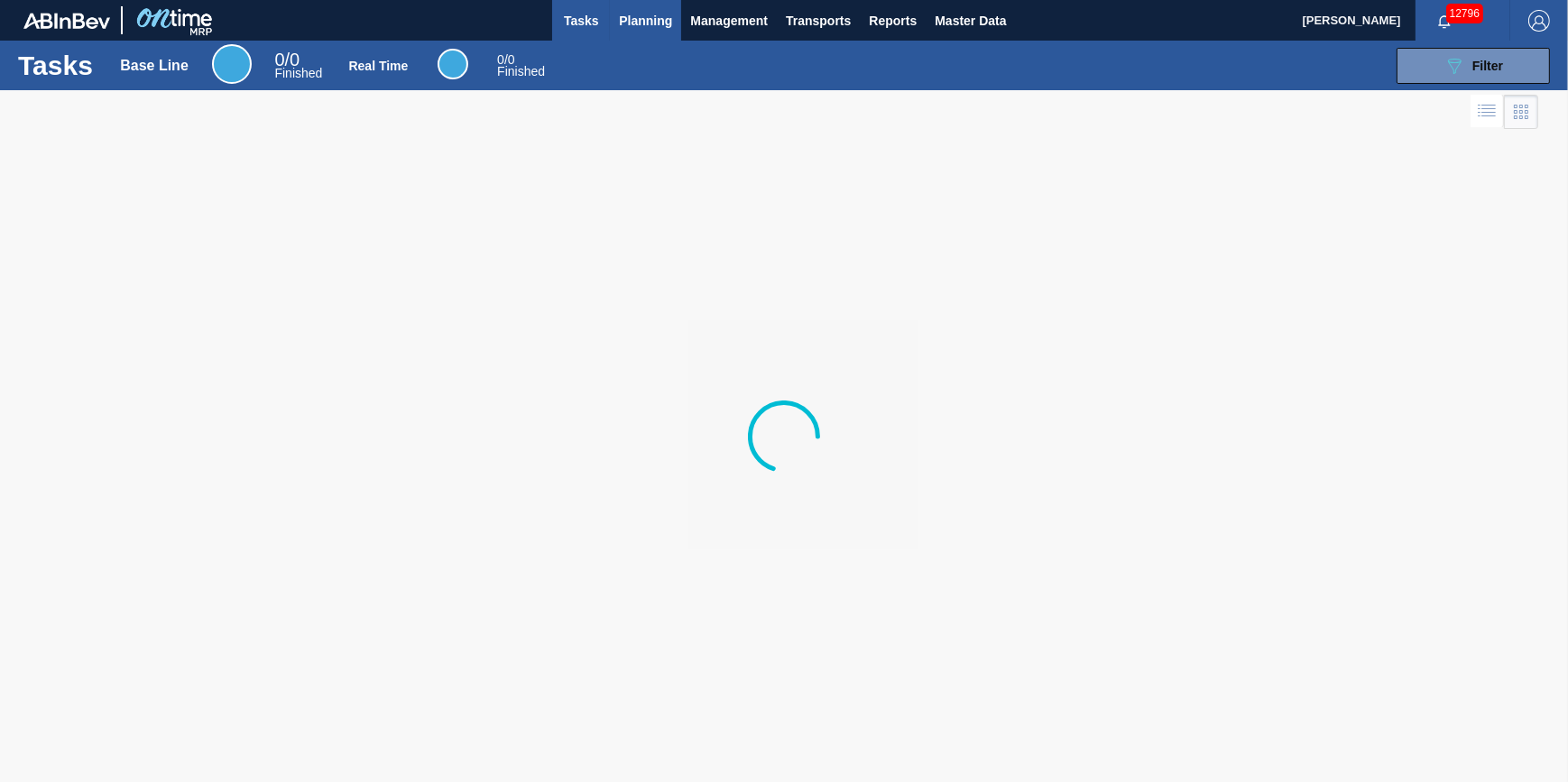
click at [637, 28] on span "Planning" at bounding box center [645, 21] width 54 height 21
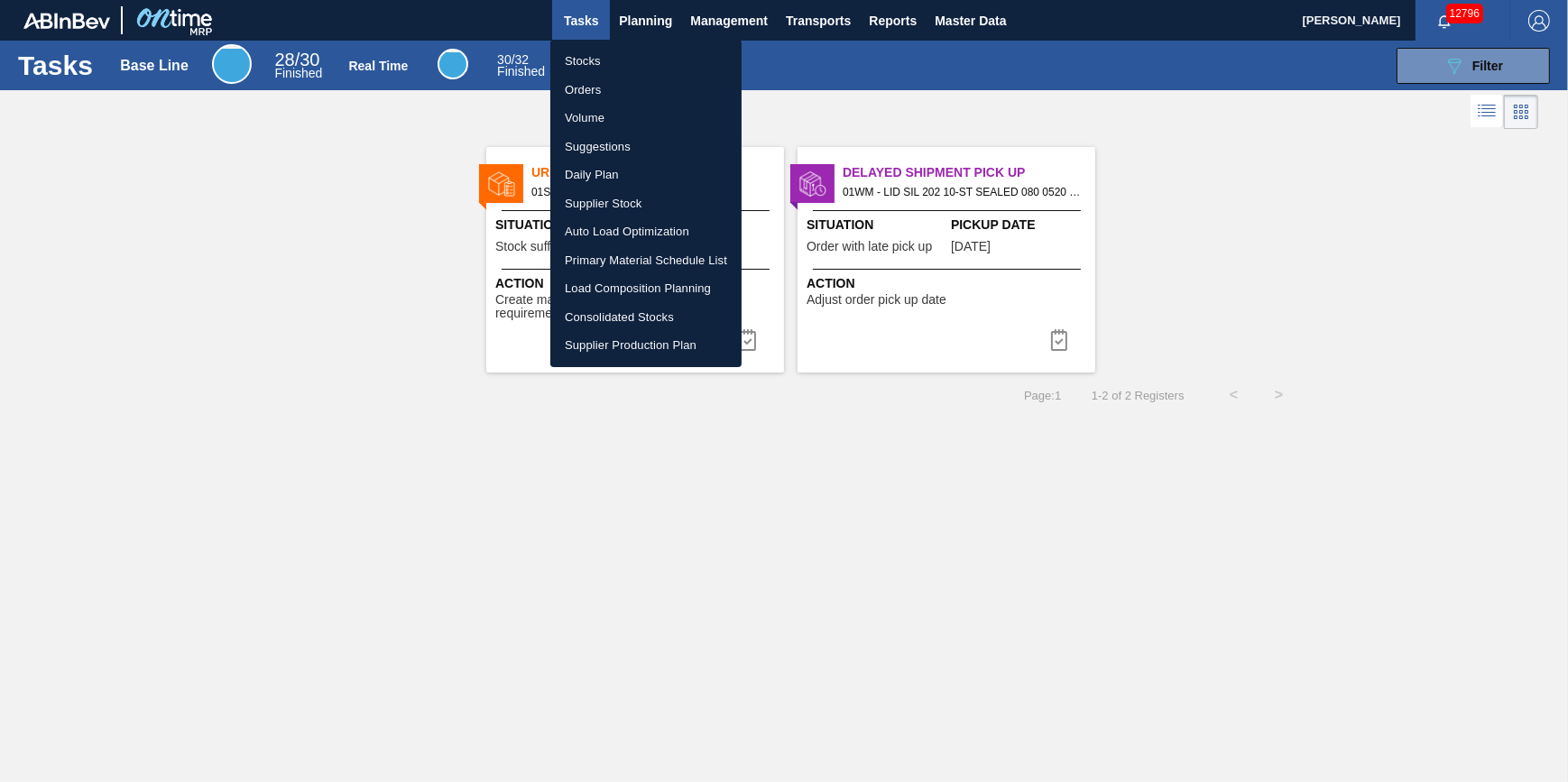
click at [634, 54] on li "Stocks" at bounding box center [646, 62] width 191 height 29
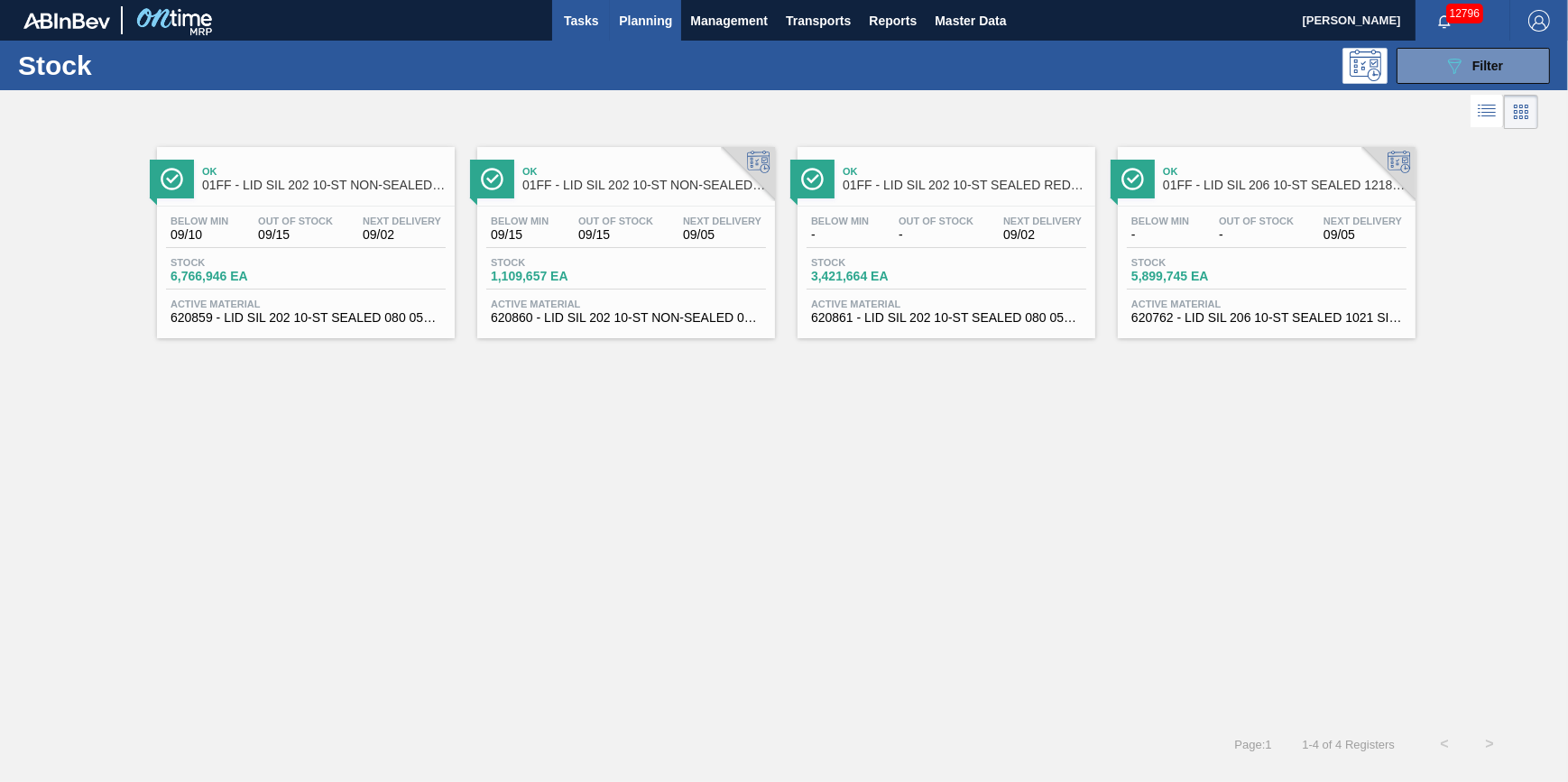
click at [594, 23] on span "Tasks" at bounding box center [581, 21] width 40 height 21
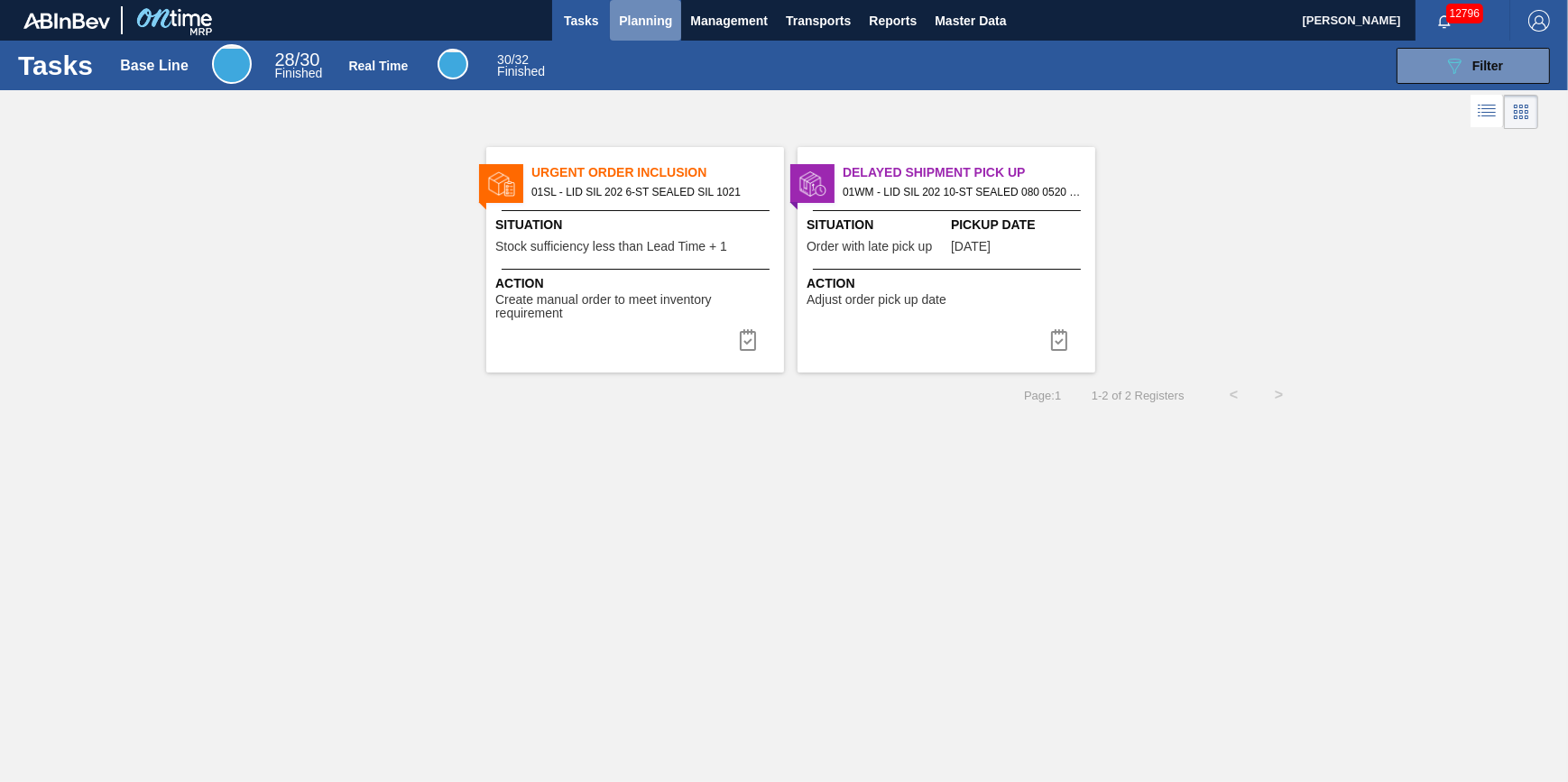
click at [623, 33] on button "Planning" at bounding box center [645, 21] width 71 height 41
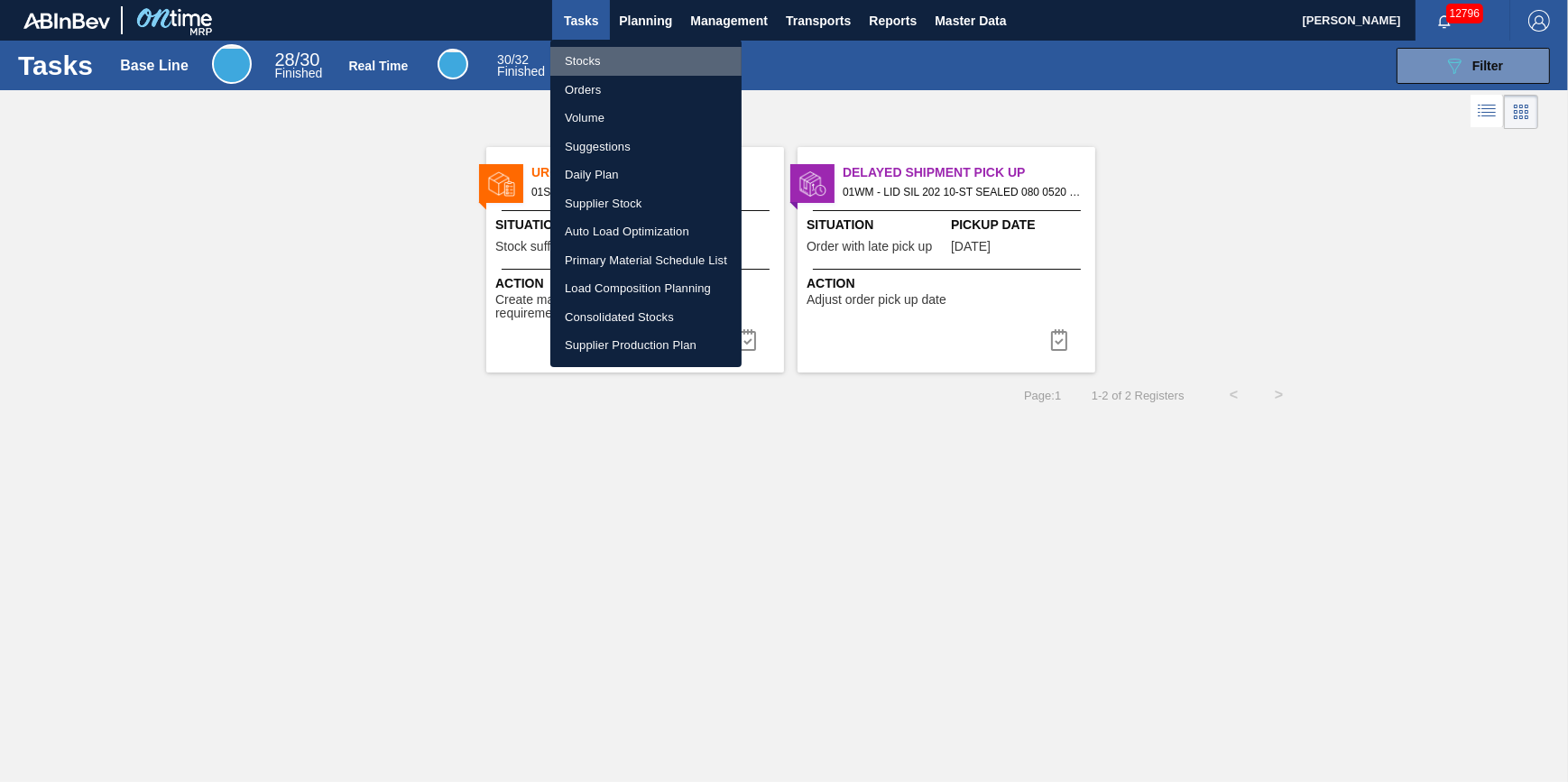
click at [610, 61] on li "Stocks" at bounding box center [646, 62] width 191 height 29
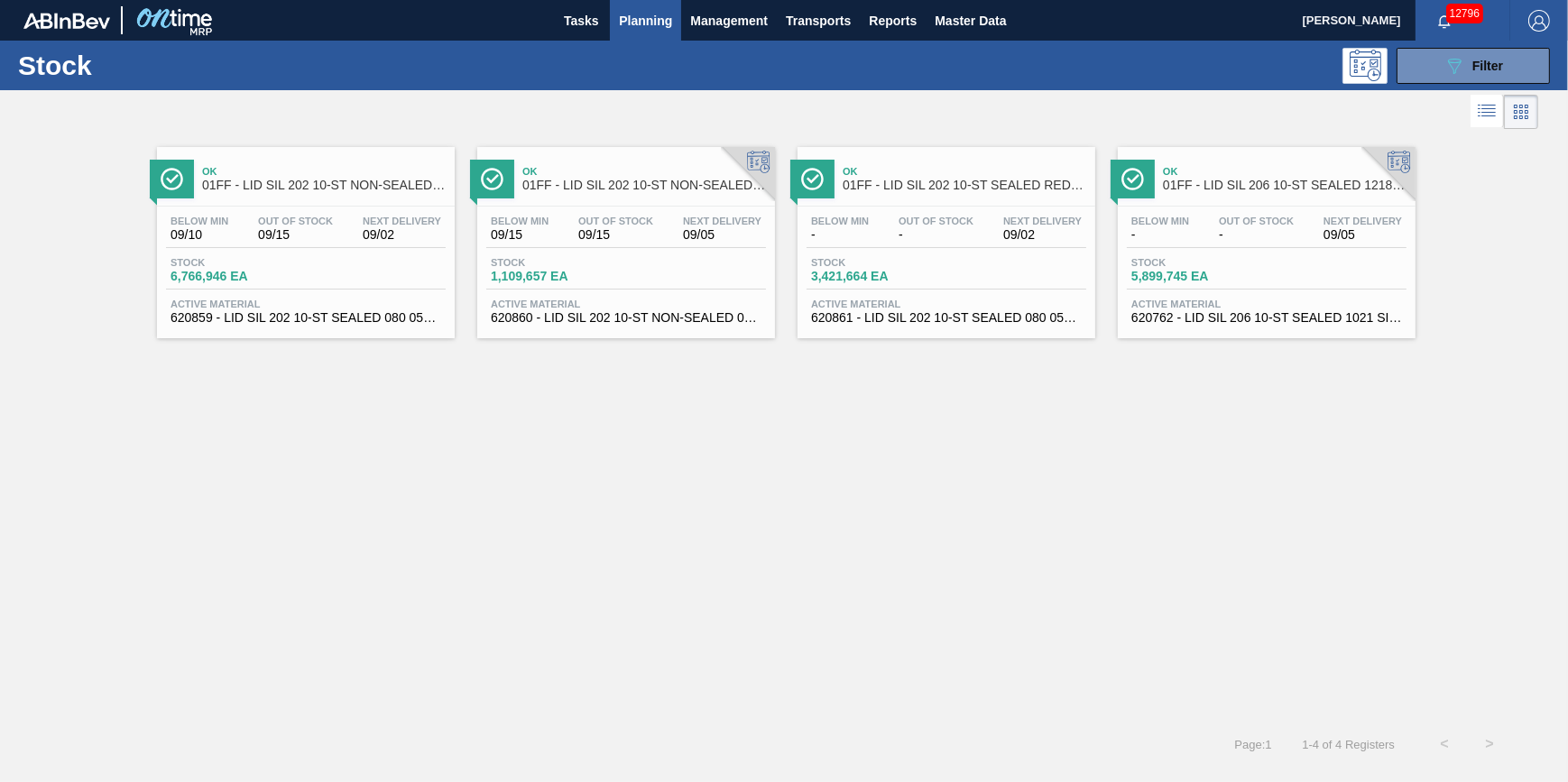
click at [655, 24] on span "Planning" at bounding box center [645, 21] width 54 height 21
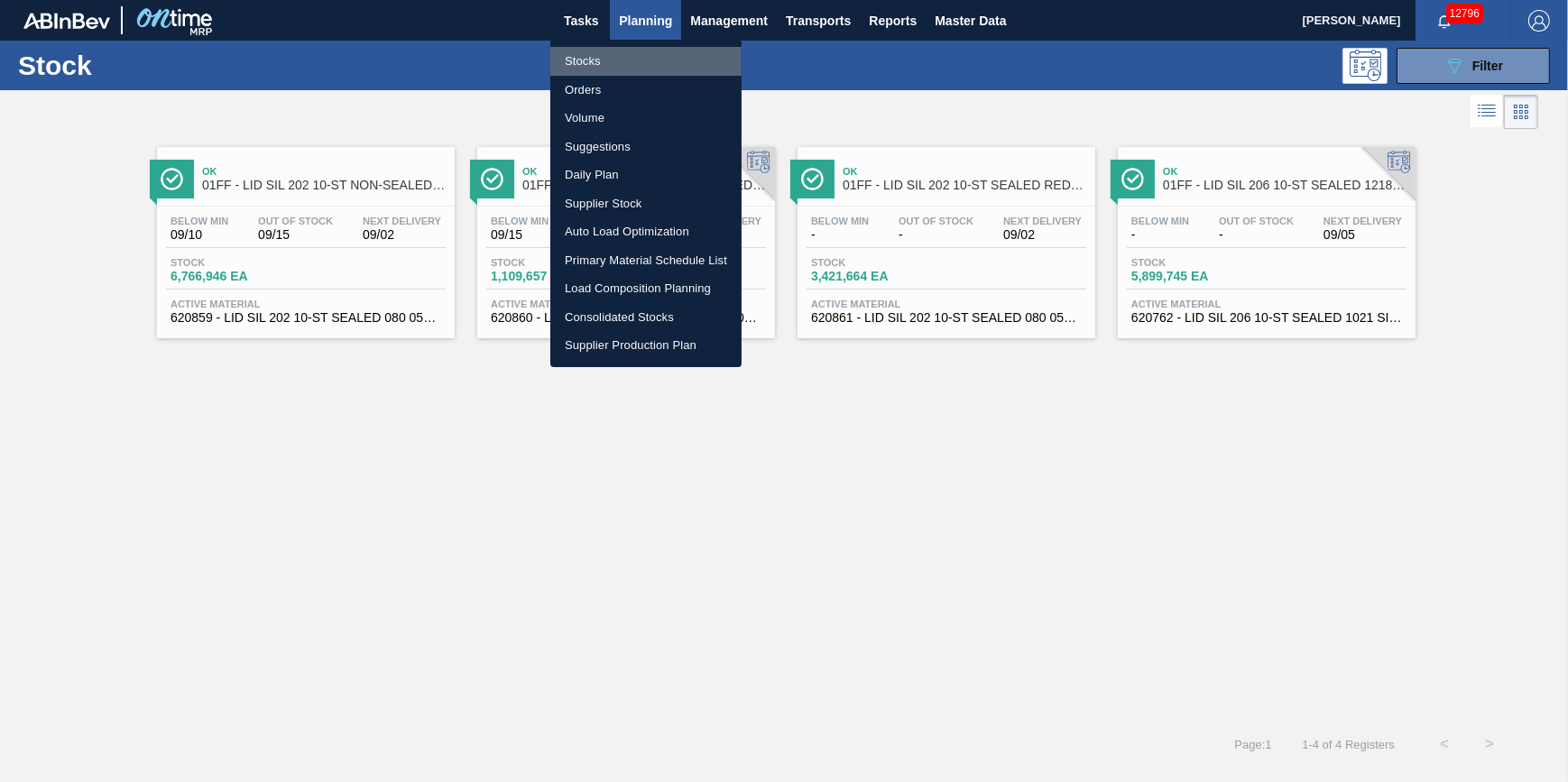
click at [658, 52] on li "Stocks" at bounding box center [646, 62] width 191 height 29
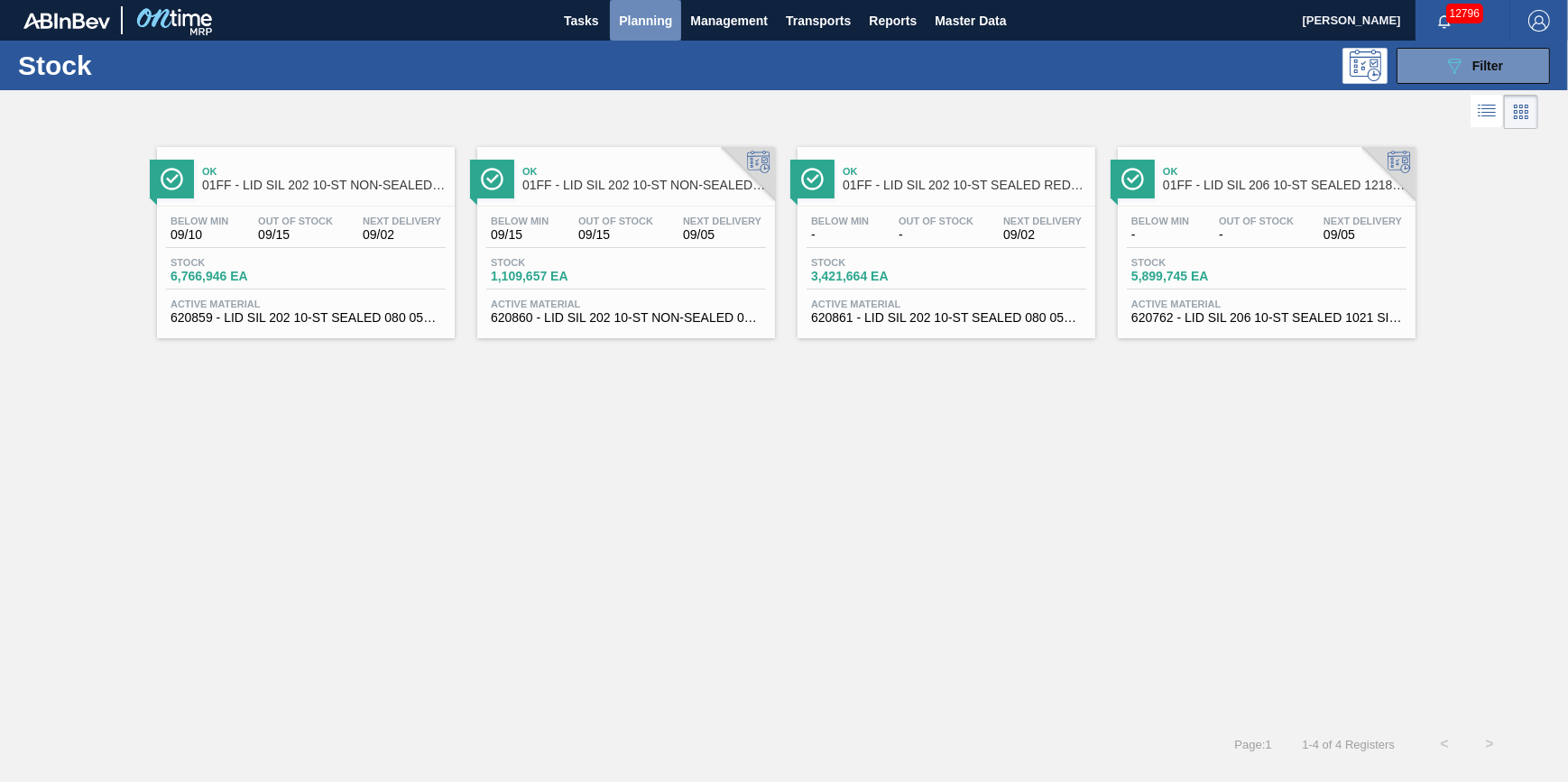
click at [610, 25] on button "Planning" at bounding box center [645, 21] width 71 height 41
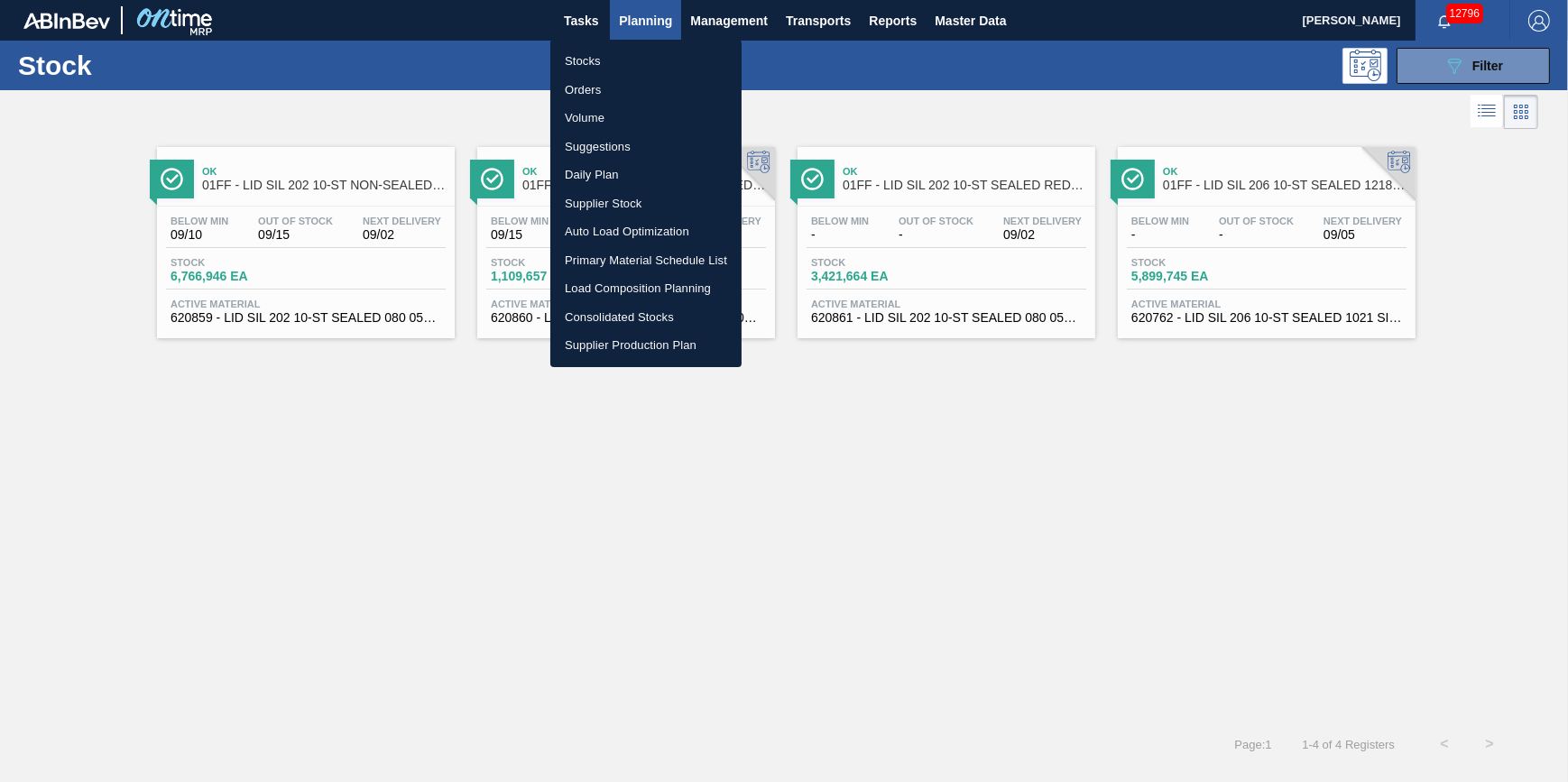
click at [587, 26] on div at bounding box center [784, 391] width 1568 height 782
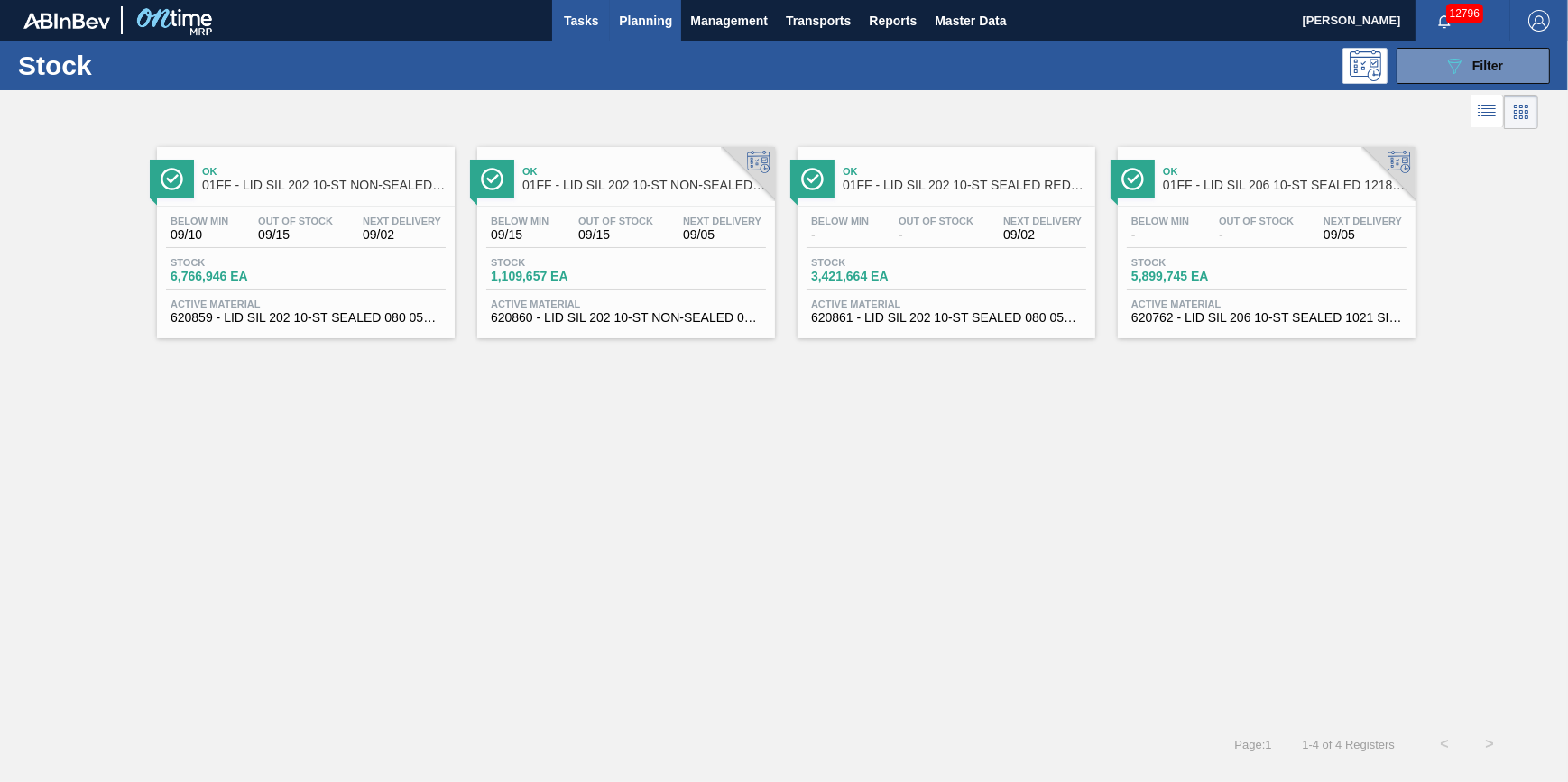
click at [577, 26] on span "Tasks" at bounding box center [581, 21] width 40 height 21
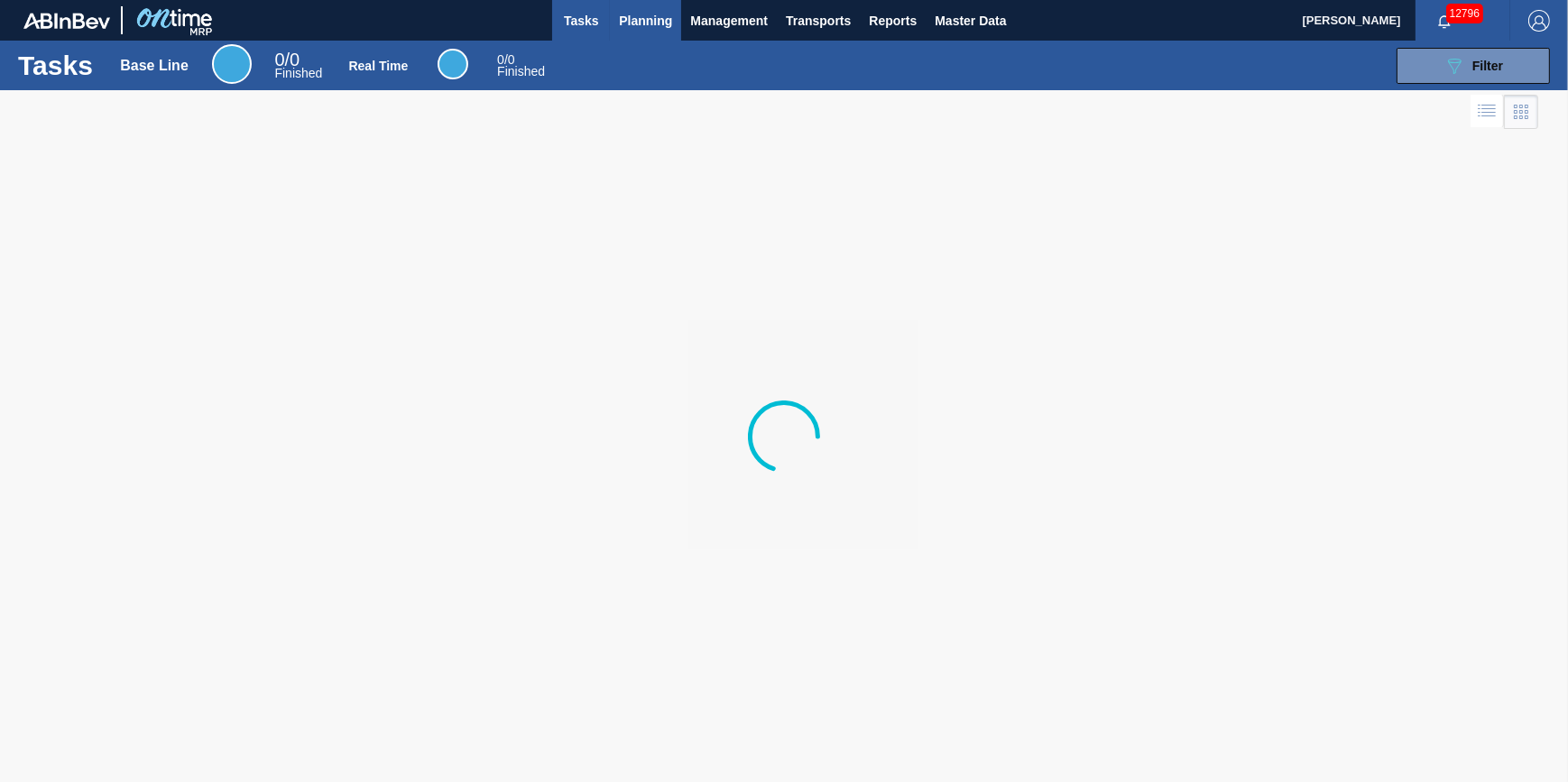
click at [663, 36] on button "Planning" at bounding box center [645, 21] width 71 height 41
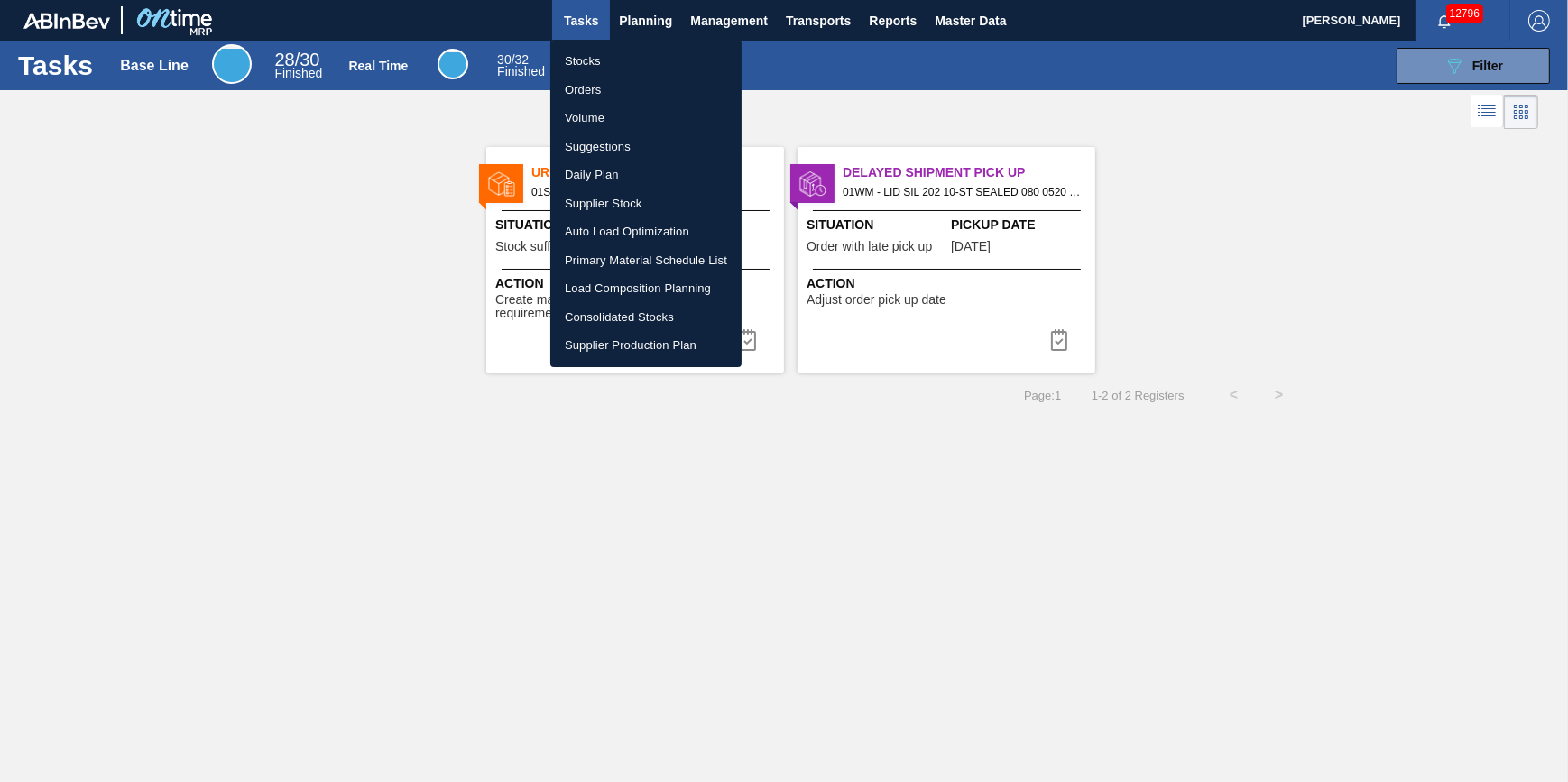
click at [663, 62] on li "Stocks" at bounding box center [646, 62] width 191 height 29
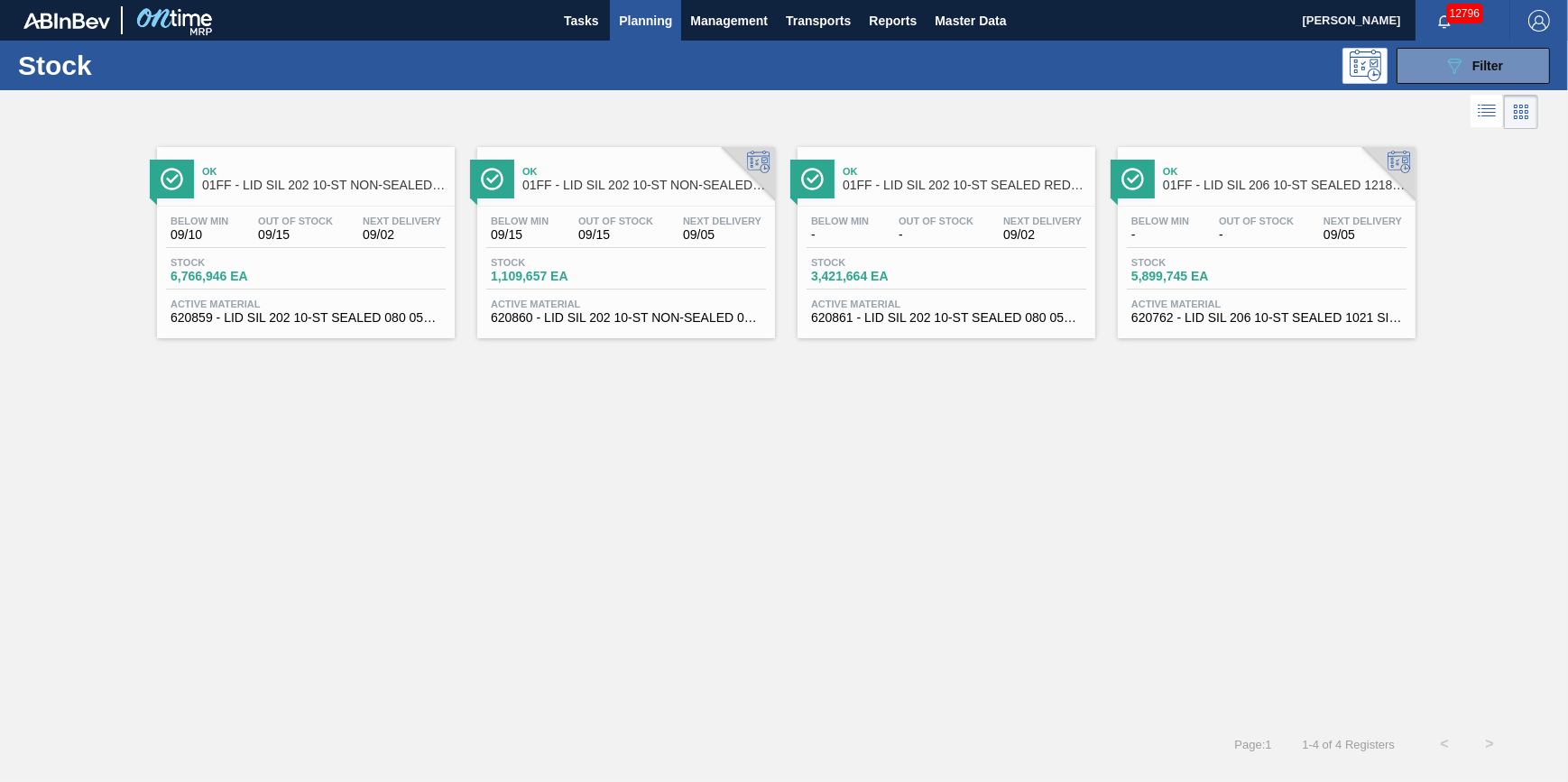
click at [668, 23] on span "Planning" at bounding box center [645, 21] width 54 height 21
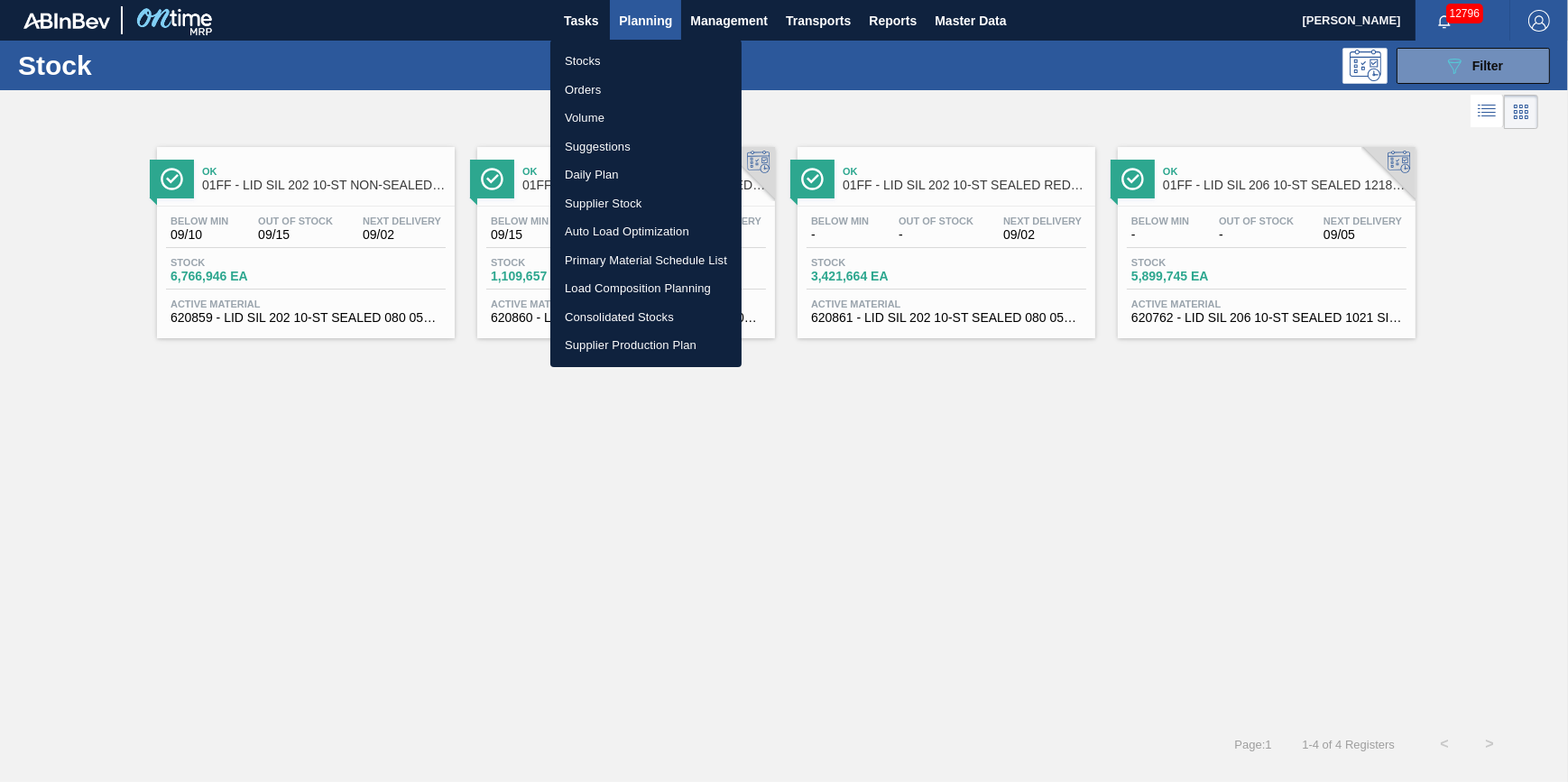
click at [662, 34] on div at bounding box center [784, 391] width 1568 height 782
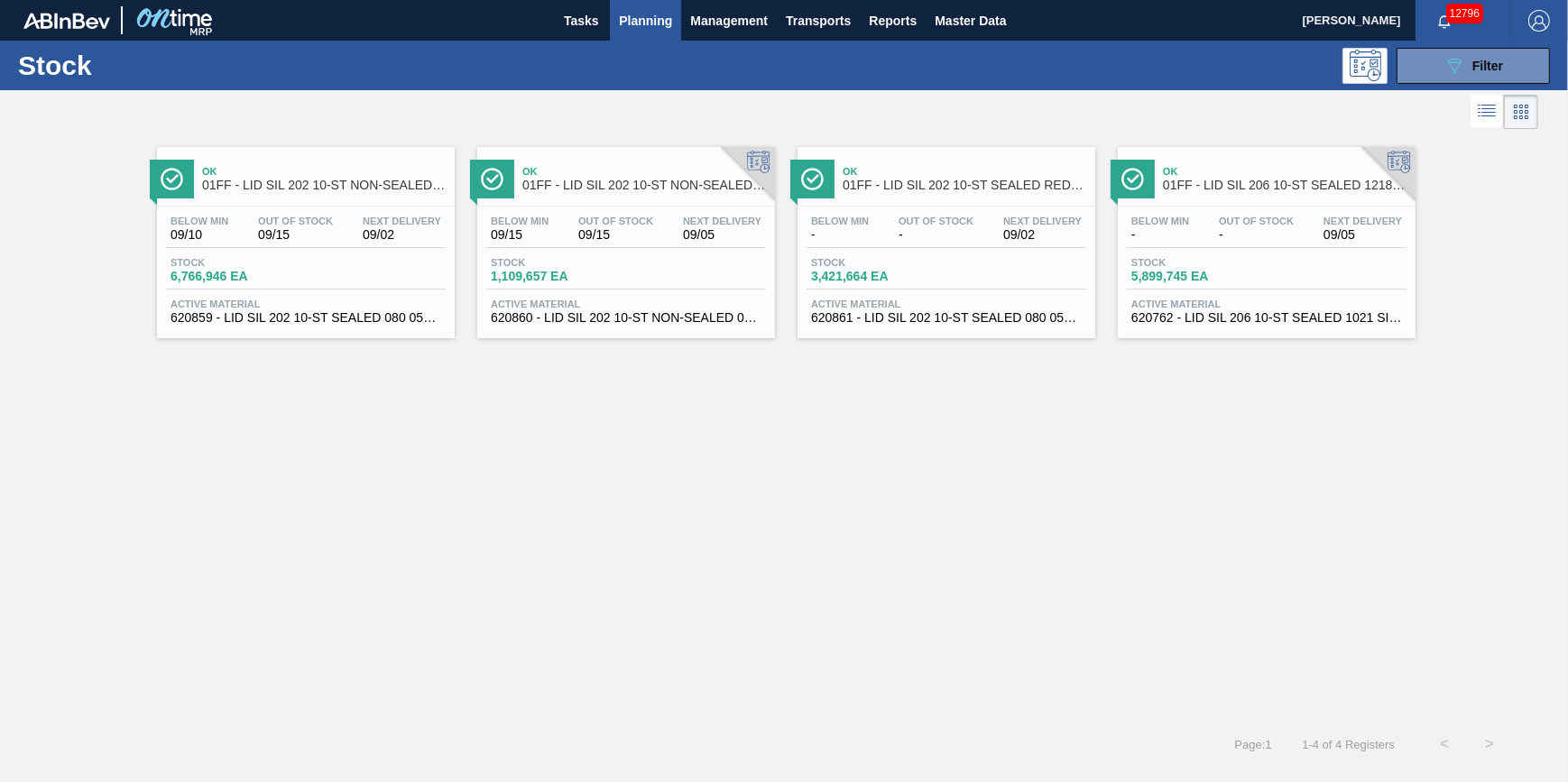
click at [660, 46] on div "Stocks Orders Volume Suggestions Daily Plan Supplier Stock Auto Load Optimizati…" at bounding box center [784, 391] width 1568 height 782
click at [641, 24] on span "Planning" at bounding box center [645, 21] width 54 height 21
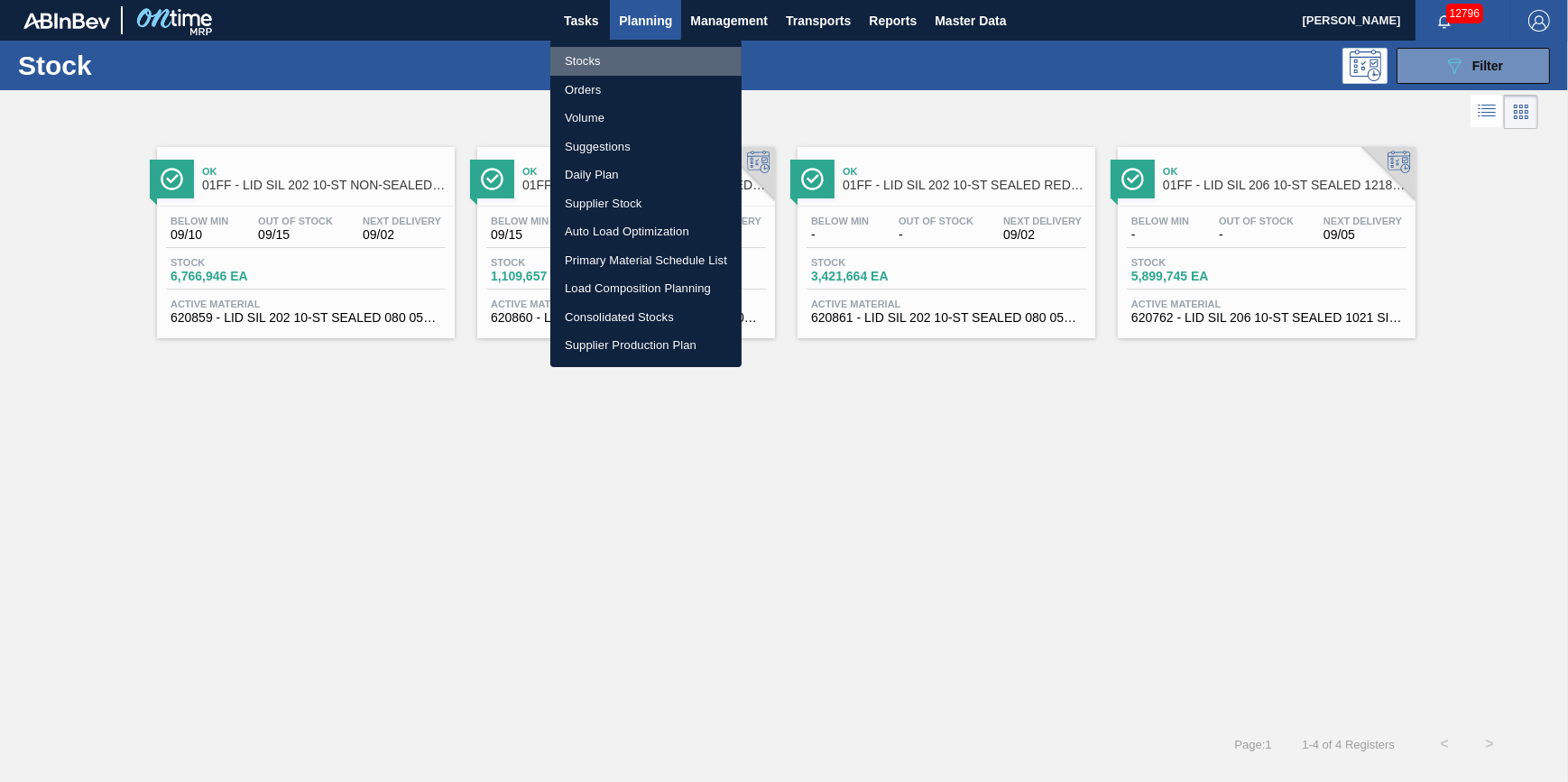
click at [633, 49] on li "Stocks" at bounding box center [646, 62] width 191 height 29
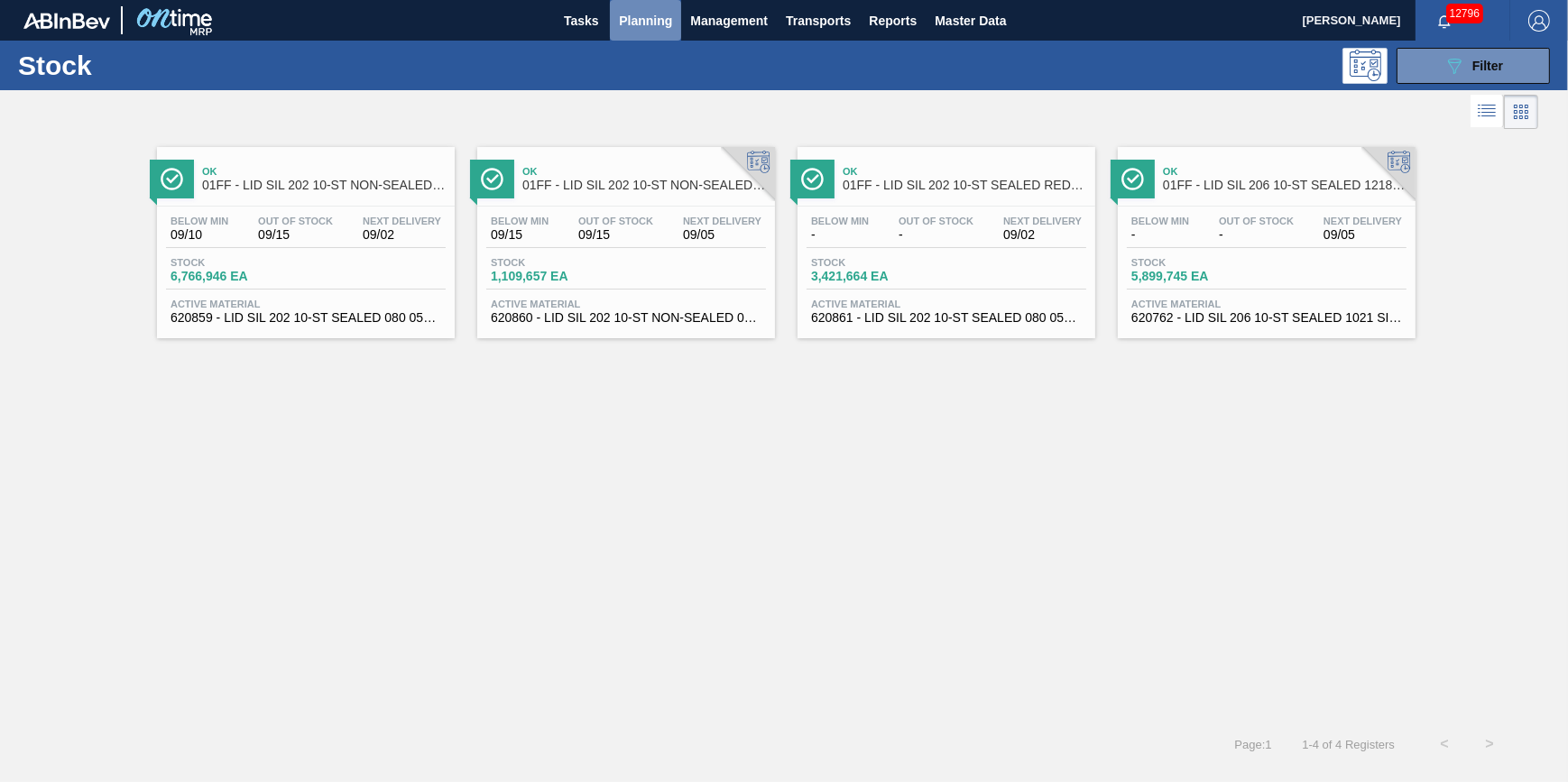
click at [610, 25] on button "Planning" at bounding box center [645, 21] width 71 height 41
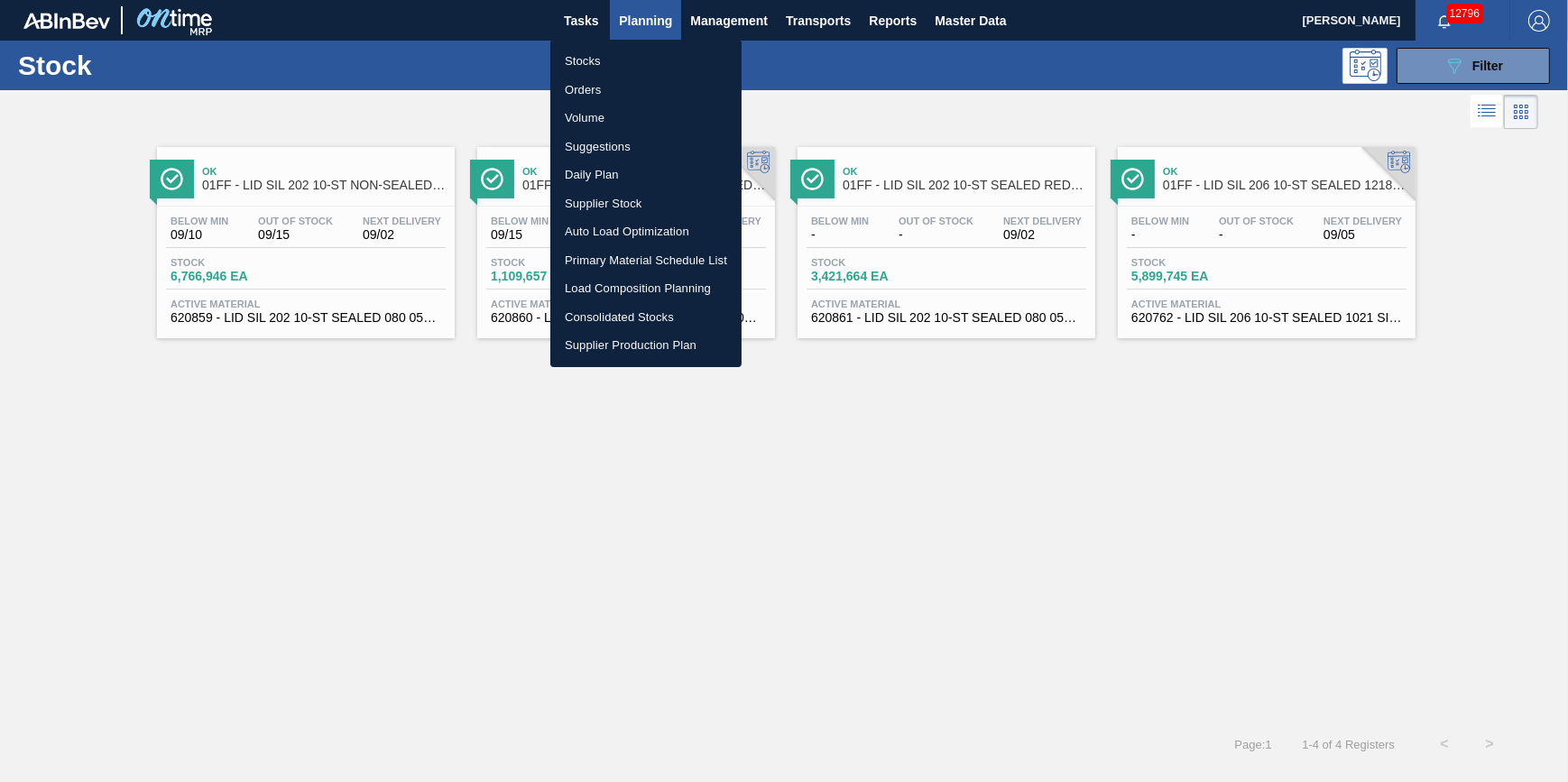
click at [583, 27] on div at bounding box center [784, 391] width 1568 height 782
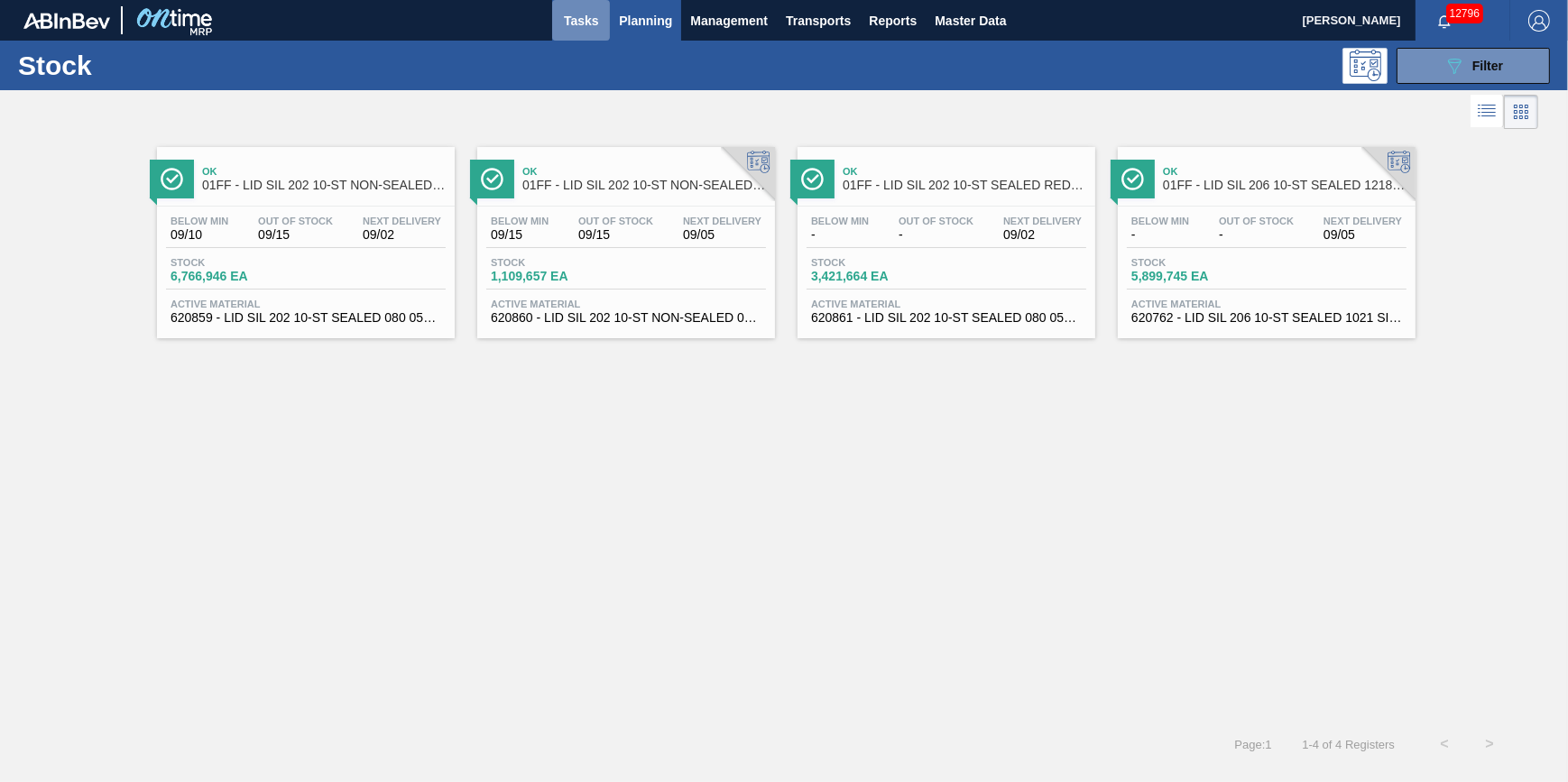
click at [583, 29] on span "Tasks" at bounding box center [581, 21] width 40 height 21
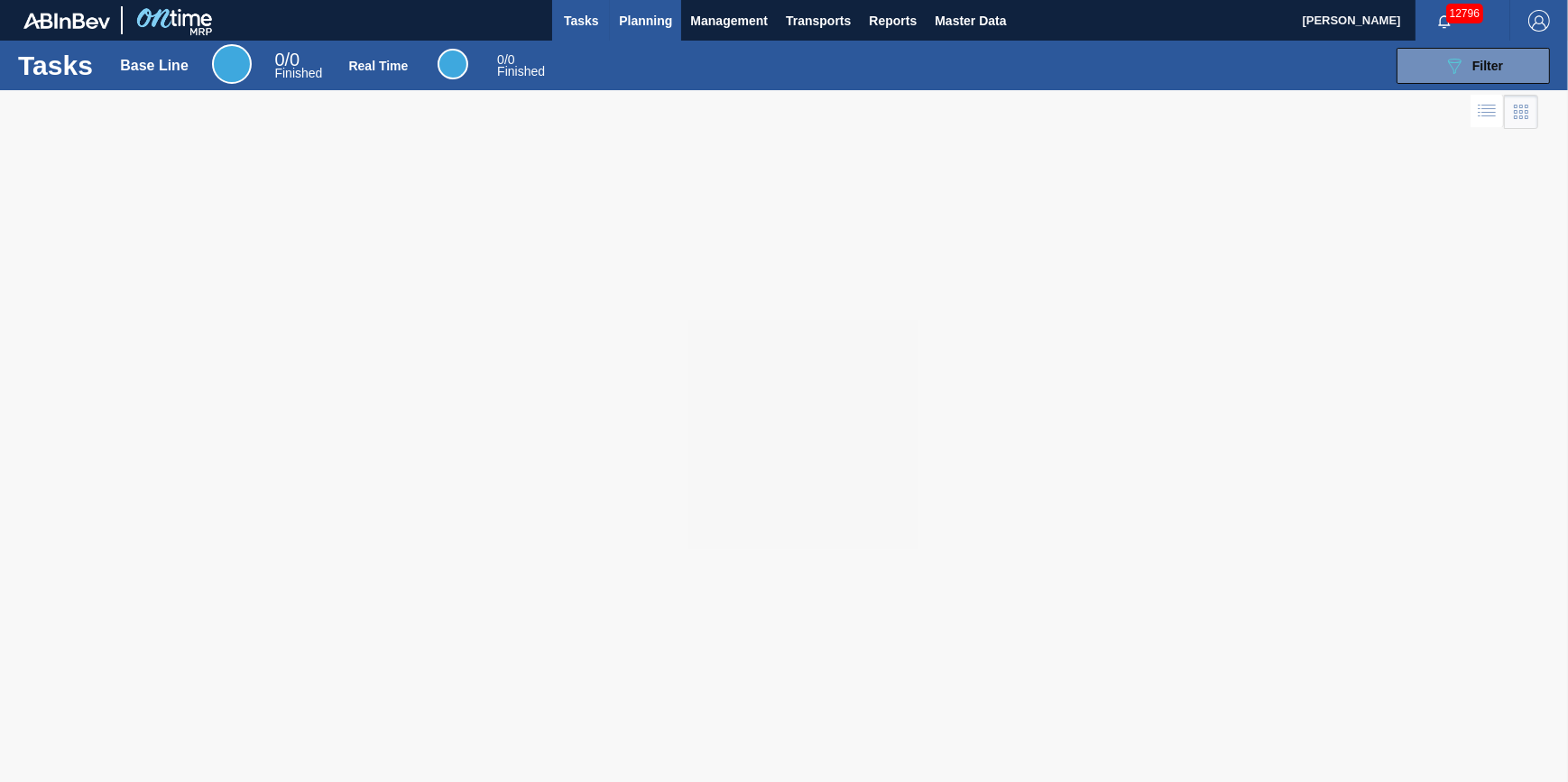
click at [613, 36] on button "Planning" at bounding box center [645, 21] width 71 height 41
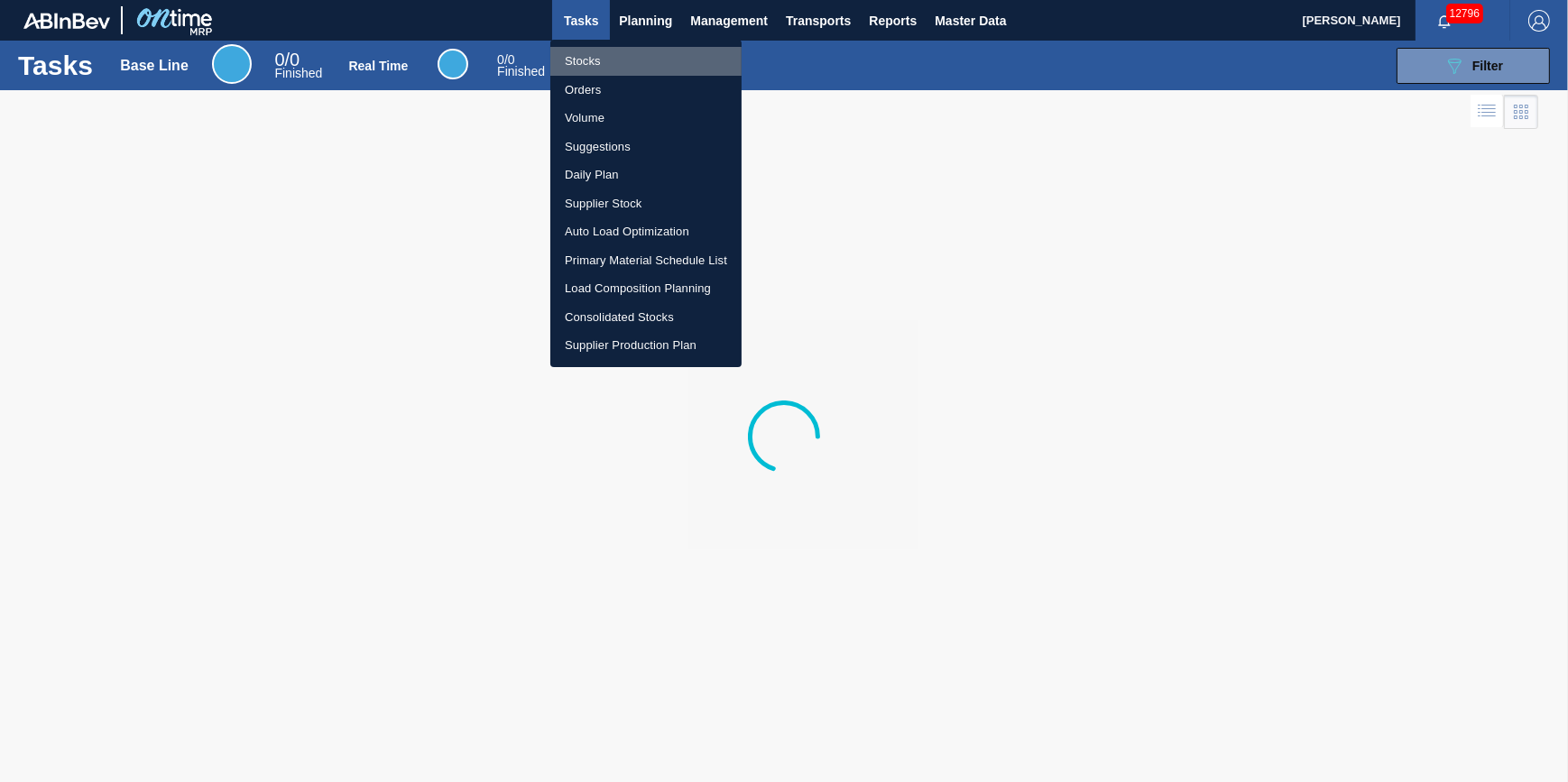
click at [614, 54] on li "Stocks" at bounding box center [646, 62] width 191 height 29
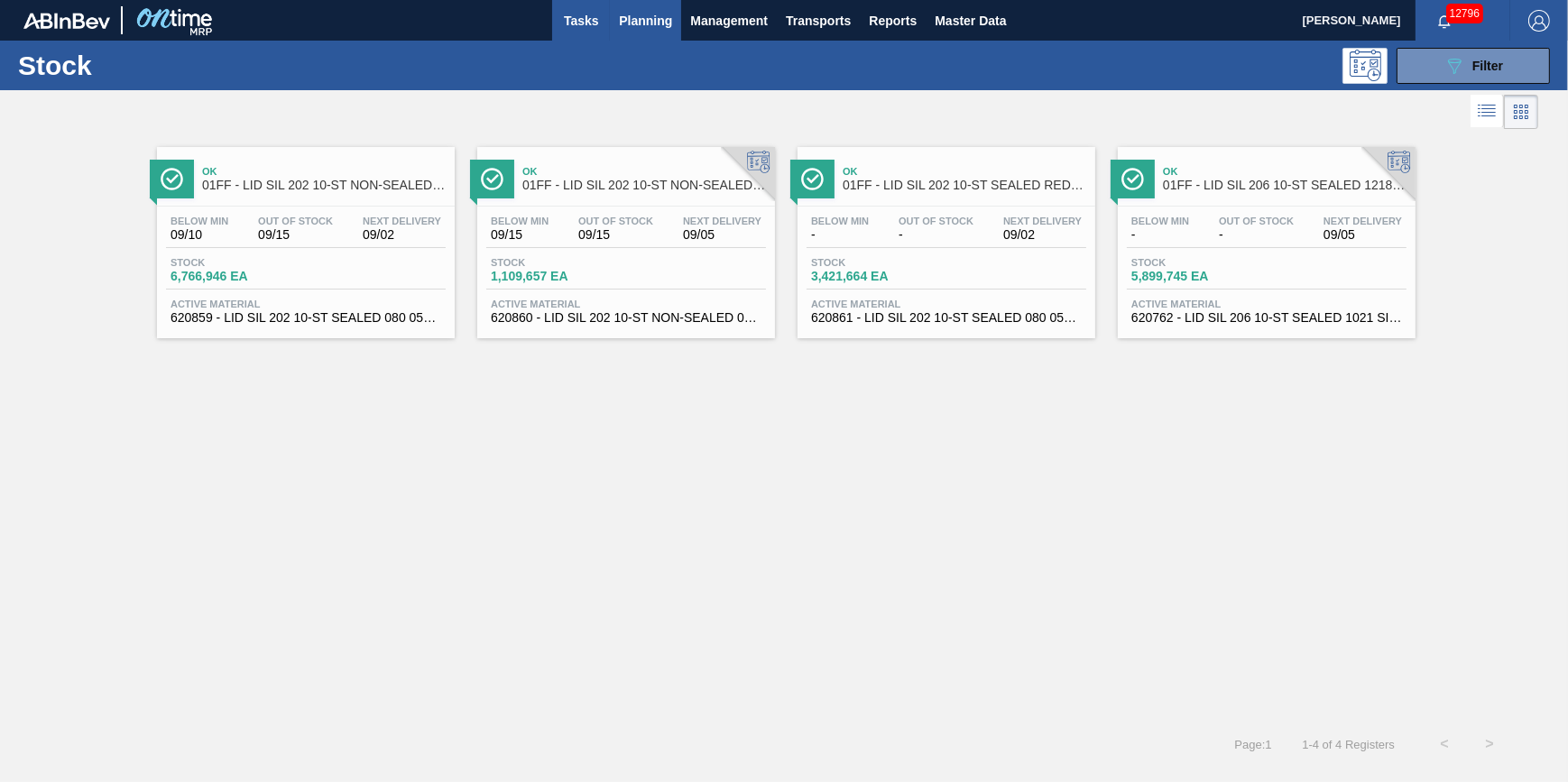
click at [568, 28] on span "Tasks" at bounding box center [581, 21] width 40 height 21
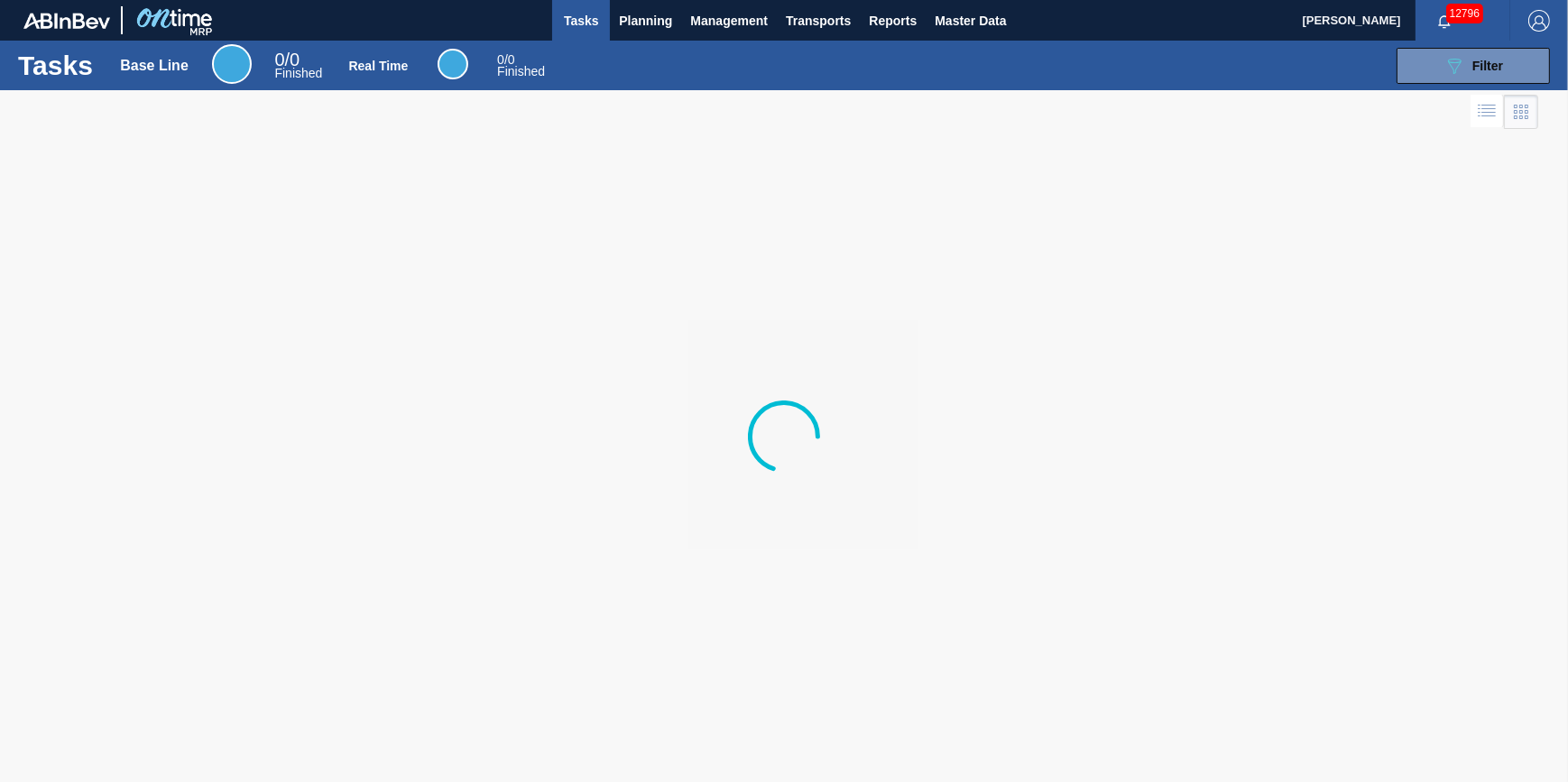
drag, startPoint x: 648, startPoint y: 18, endPoint x: 622, endPoint y: 76, distance: 63.6
click at [648, 21] on span "Planning" at bounding box center [645, 21] width 54 height 21
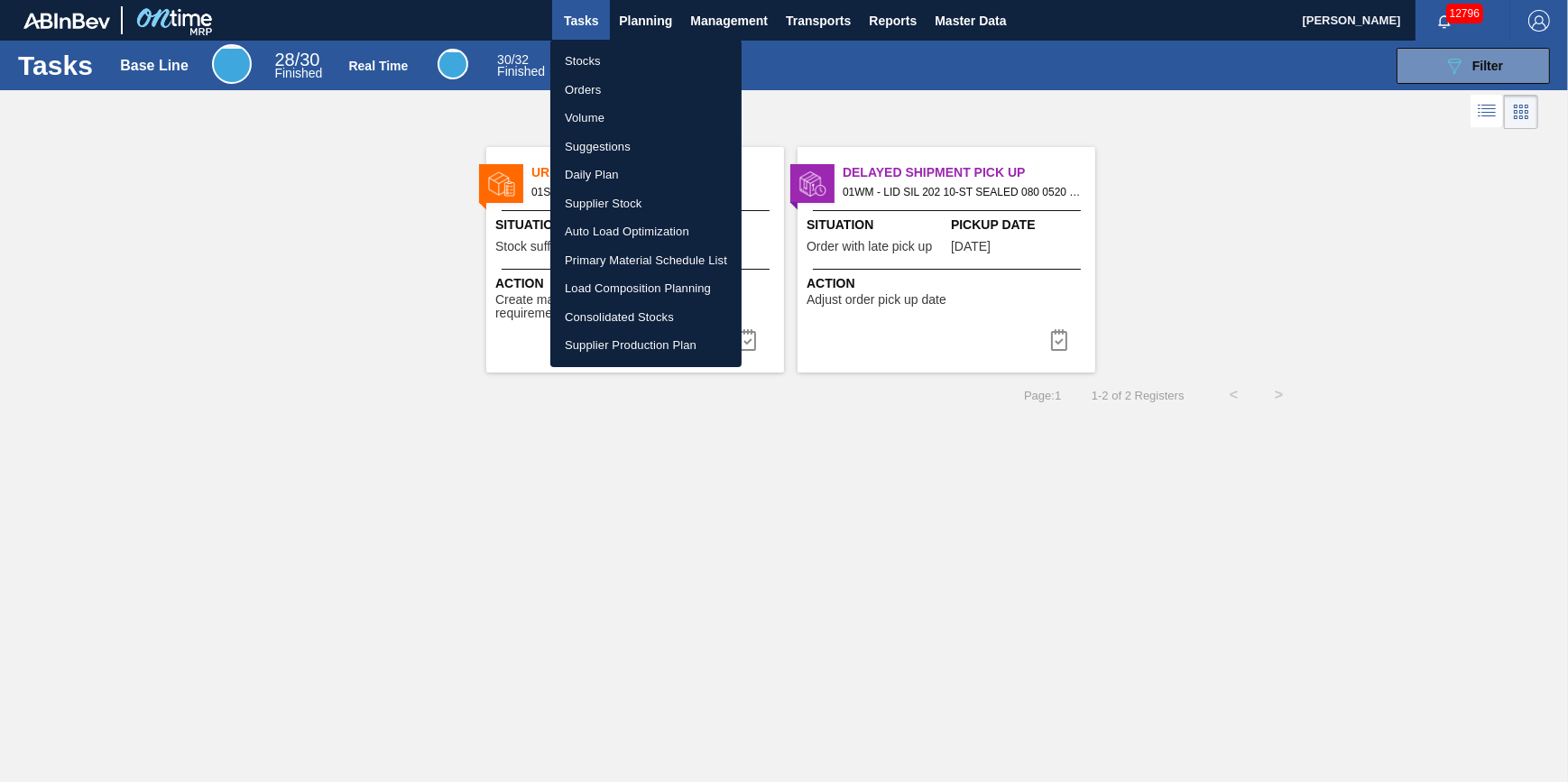
click at [622, 76] on li "Orders" at bounding box center [646, 91] width 191 height 29
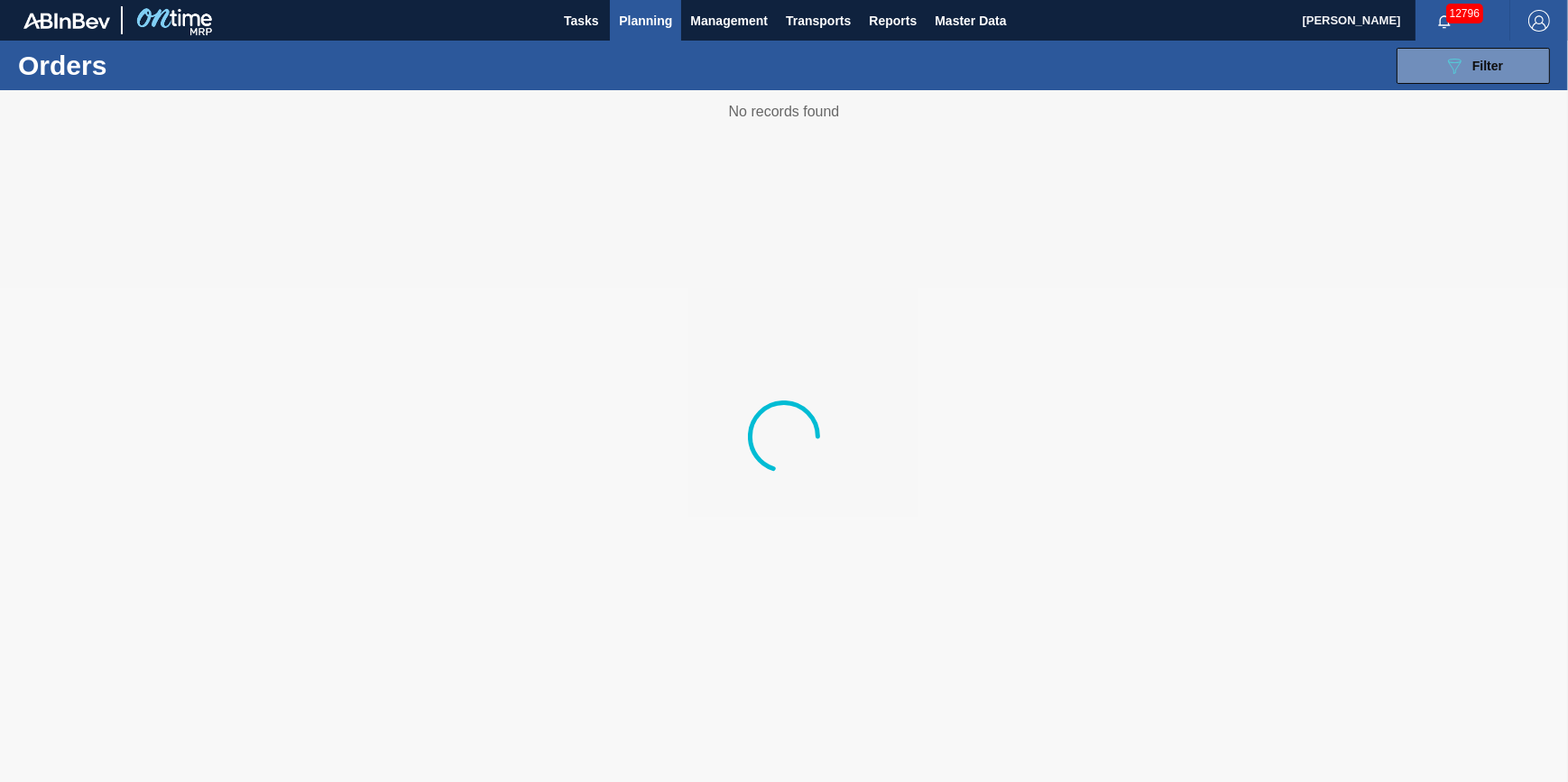
click at [632, 28] on span "Planning" at bounding box center [645, 21] width 54 height 21
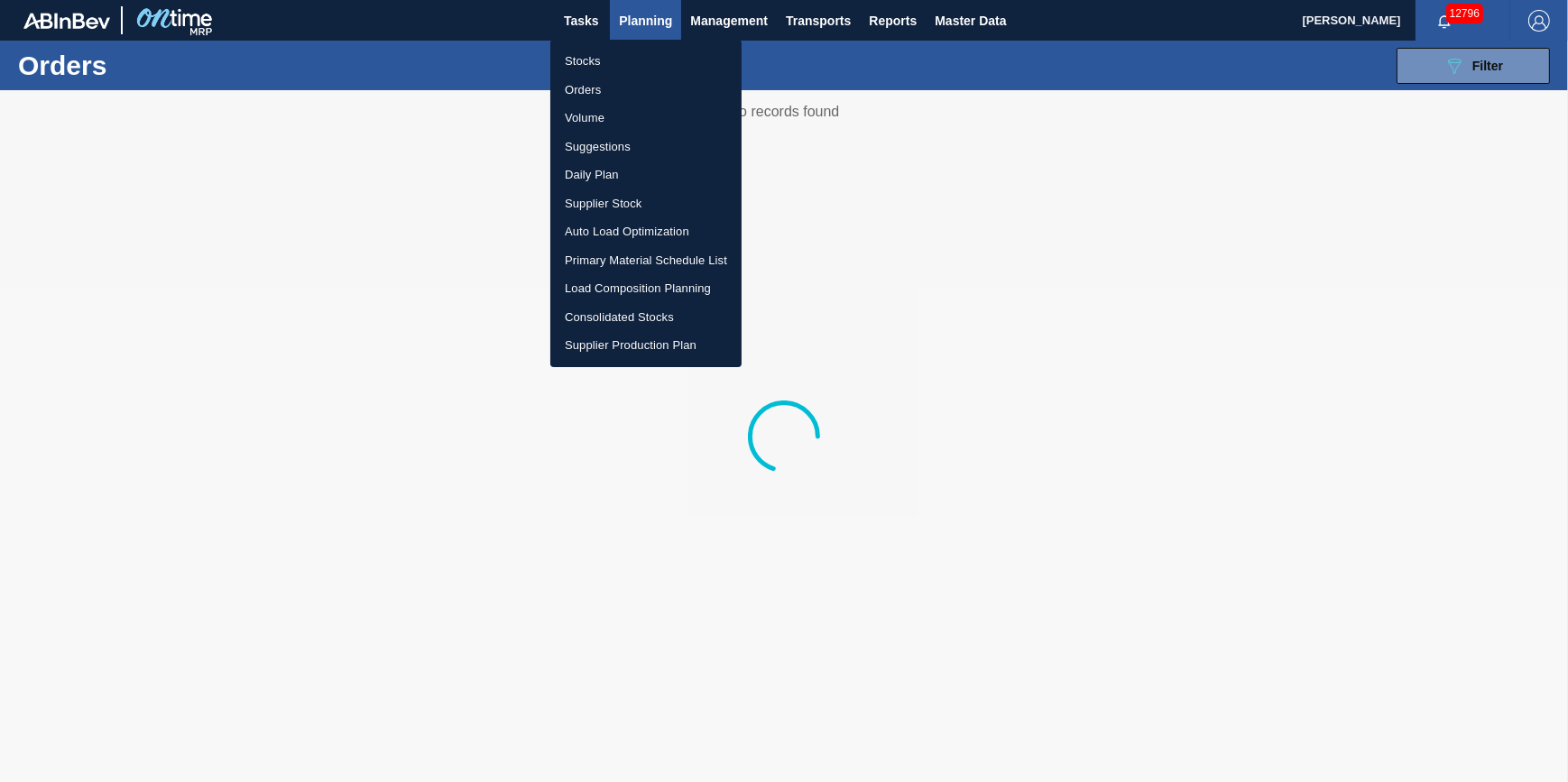
click at [628, 49] on li "Stocks" at bounding box center [646, 62] width 191 height 29
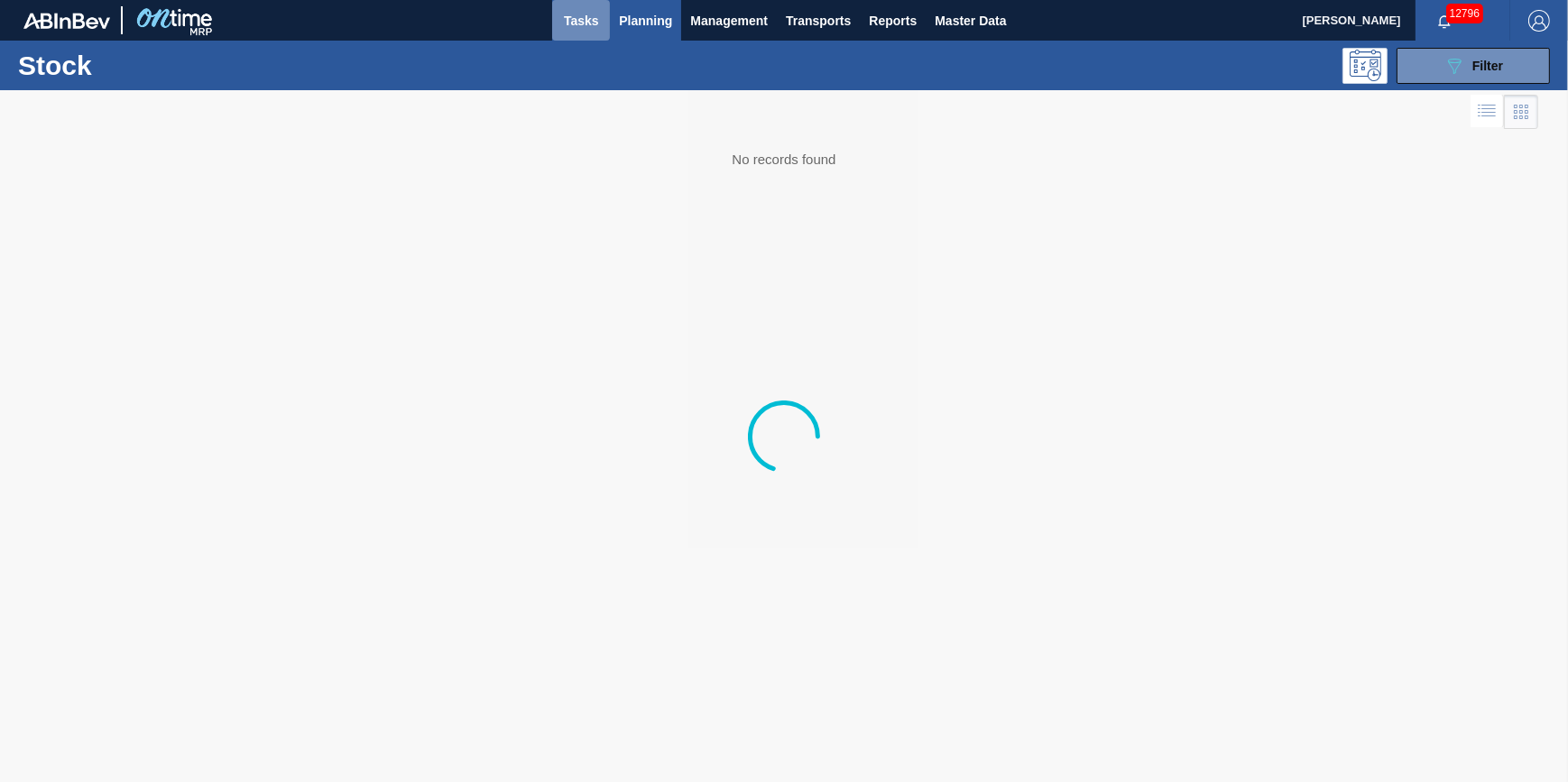
click at [598, 18] on span "Tasks" at bounding box center [581, 21] width 40 height 21
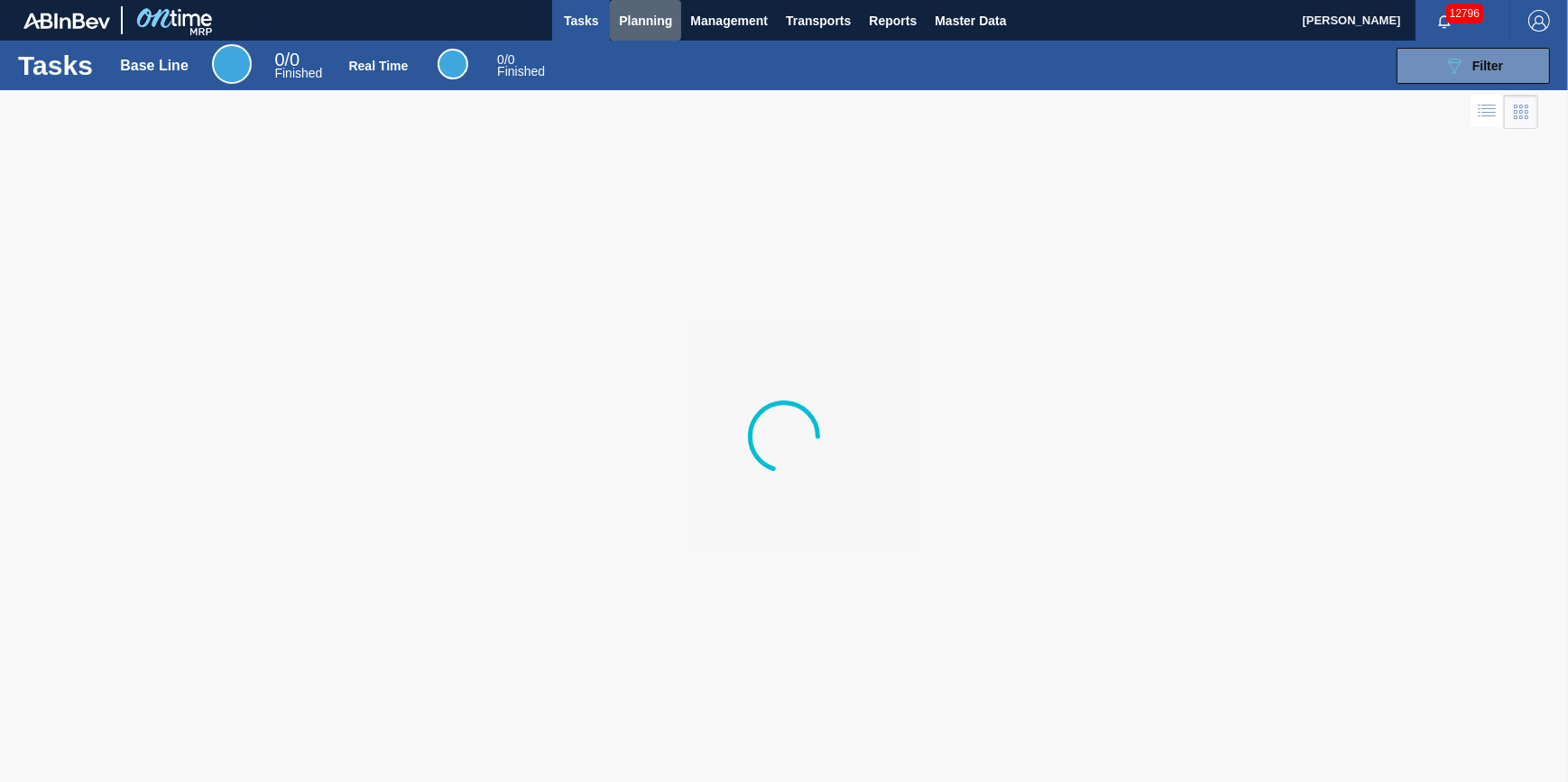
drag, startPoint x: 634, startPoint y: 29, endPoint x: 622, endPoint y: 49, distance: 23.3
click at [634, 29] on span "Planning" at bounding box center [645, 21] width 54 height 21
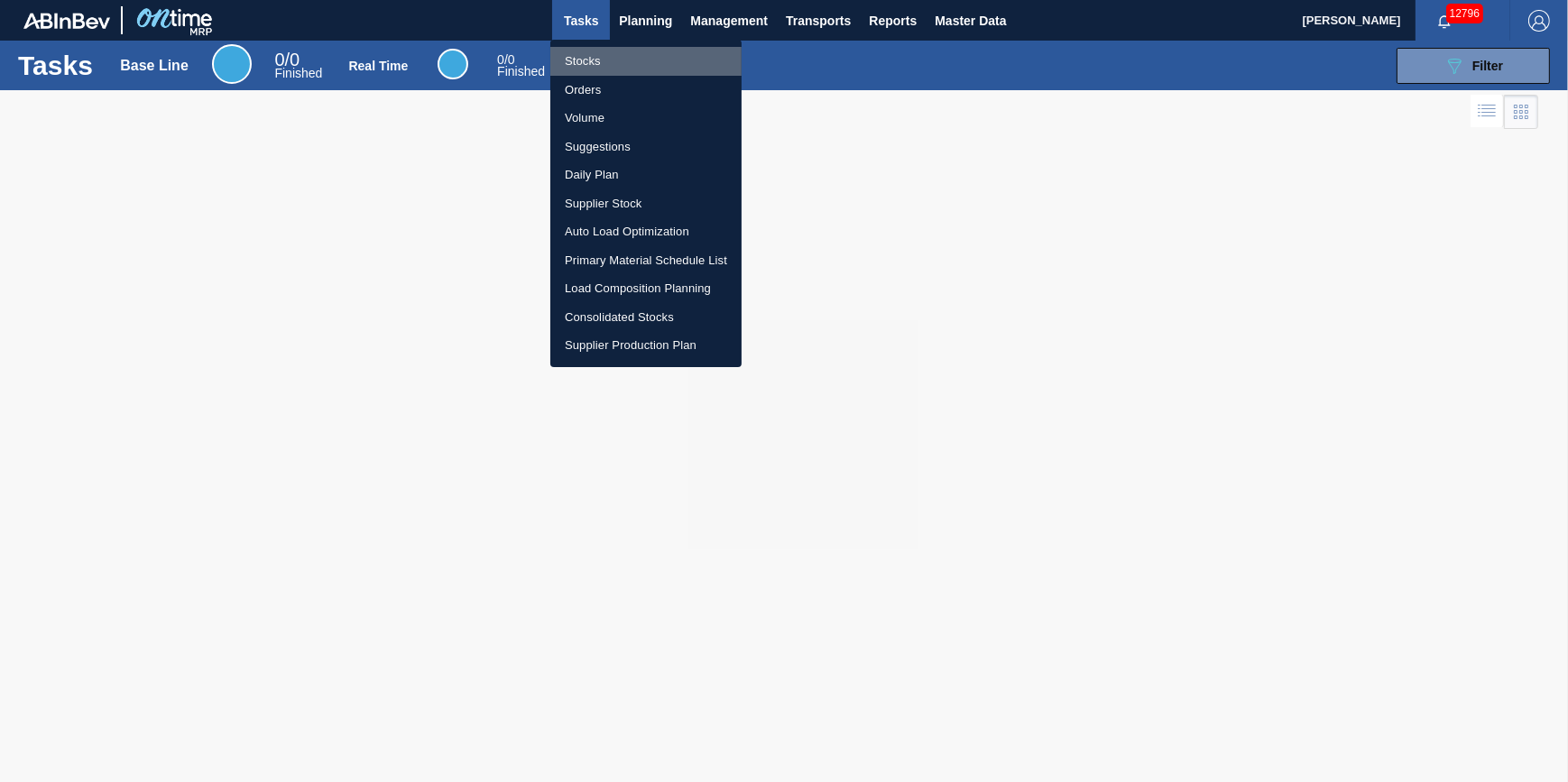
click at [622, 52] on li "Stocks" at bounding box center [646, 62] width 191 height 29
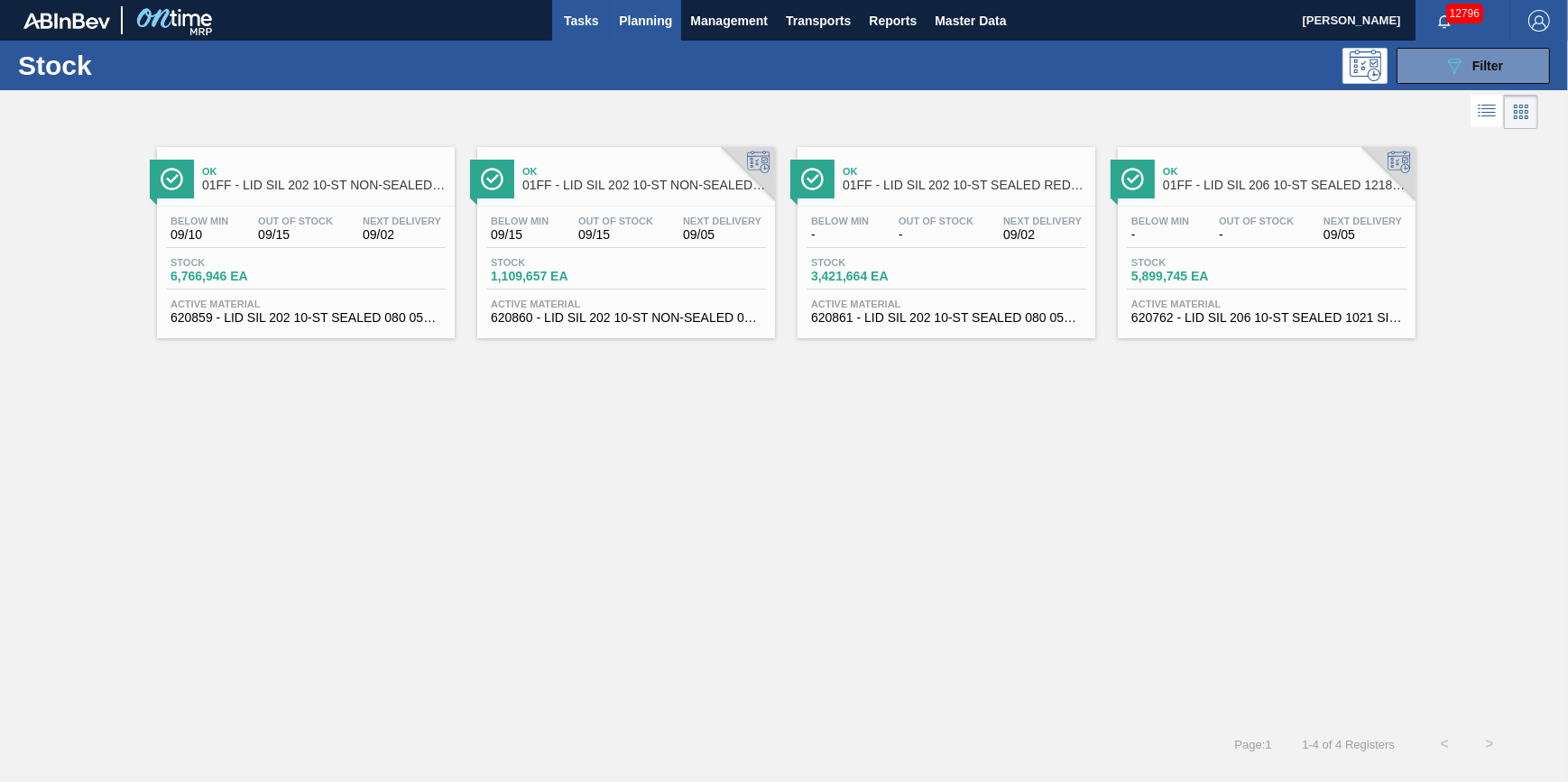
click at [565, 35] on button "Tasks" at bounding box center [580, 21] width 58 height 41
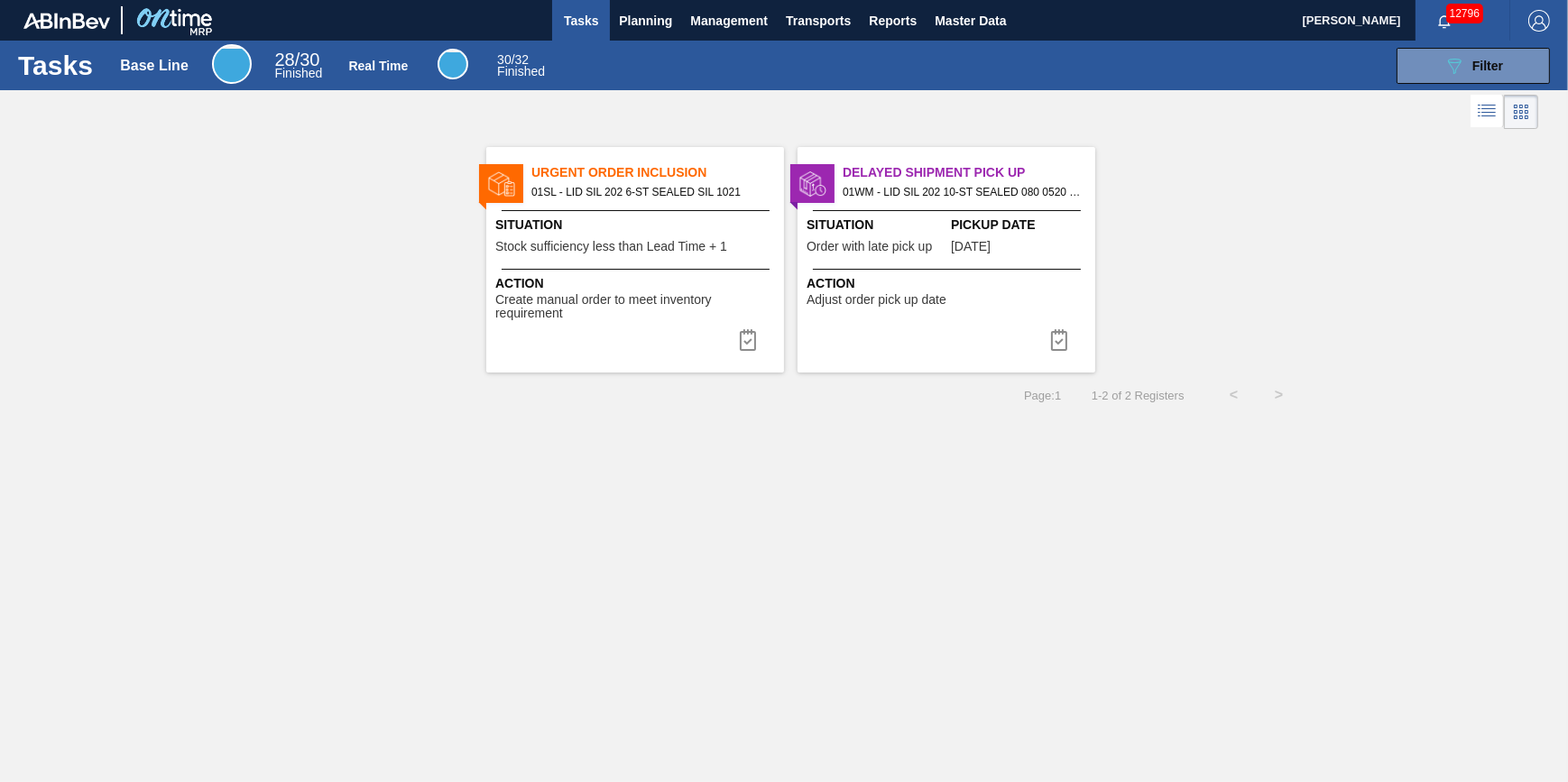
drag, startPoint x: 664, startPoint y: 36, endPoint x: 660, endPoint y: 45, distance: 9.8
click at [664, 36] on button "Planning" at bounding box center [645, 21] width 71 height 41
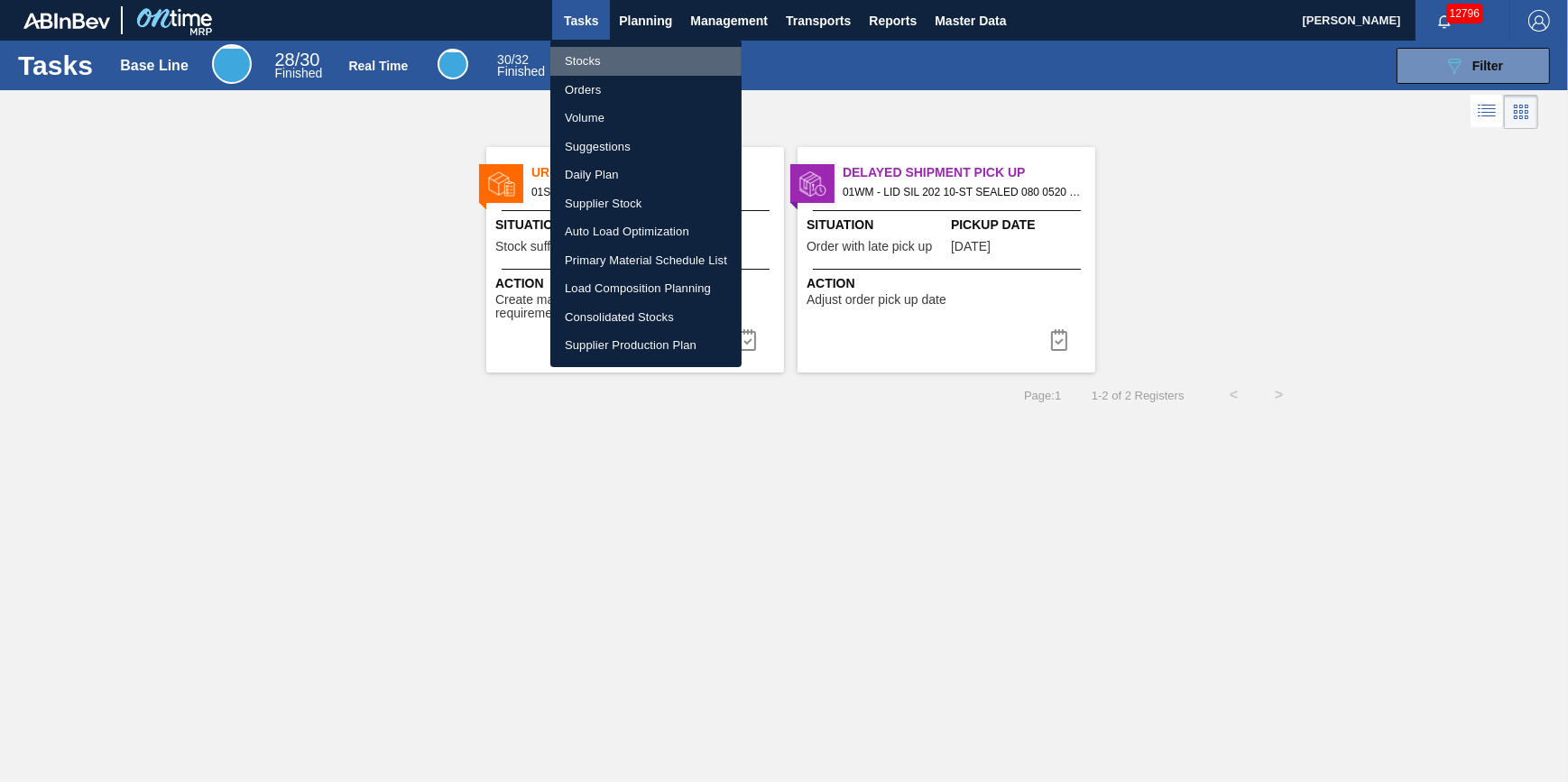
click at [657, 60] on li "Stocks" at bounding box center [646, 62] width 191 height 29
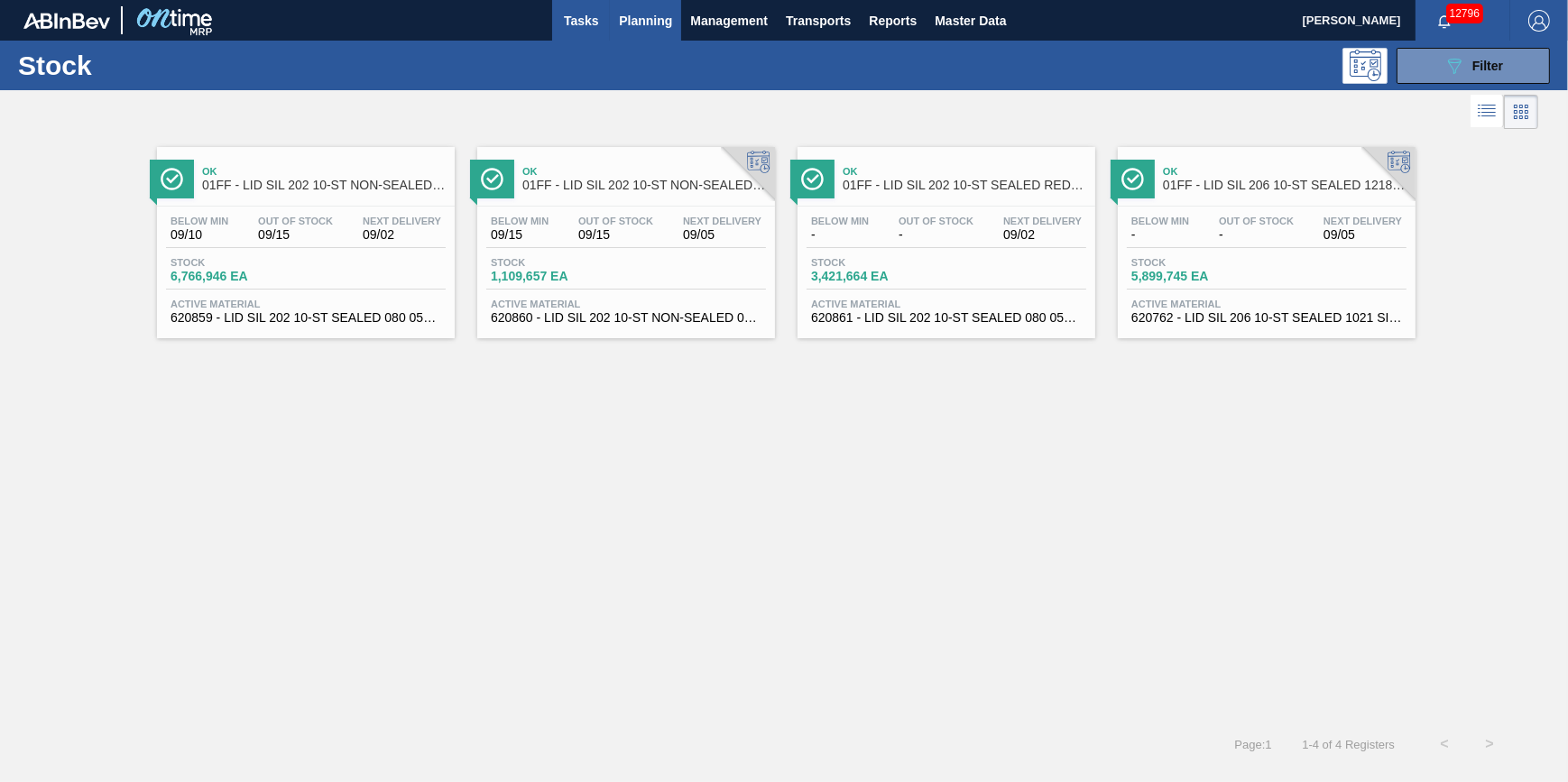
click at [587, 29] on span "Tasks" at bounding box center [581, 21] width 40 height 21
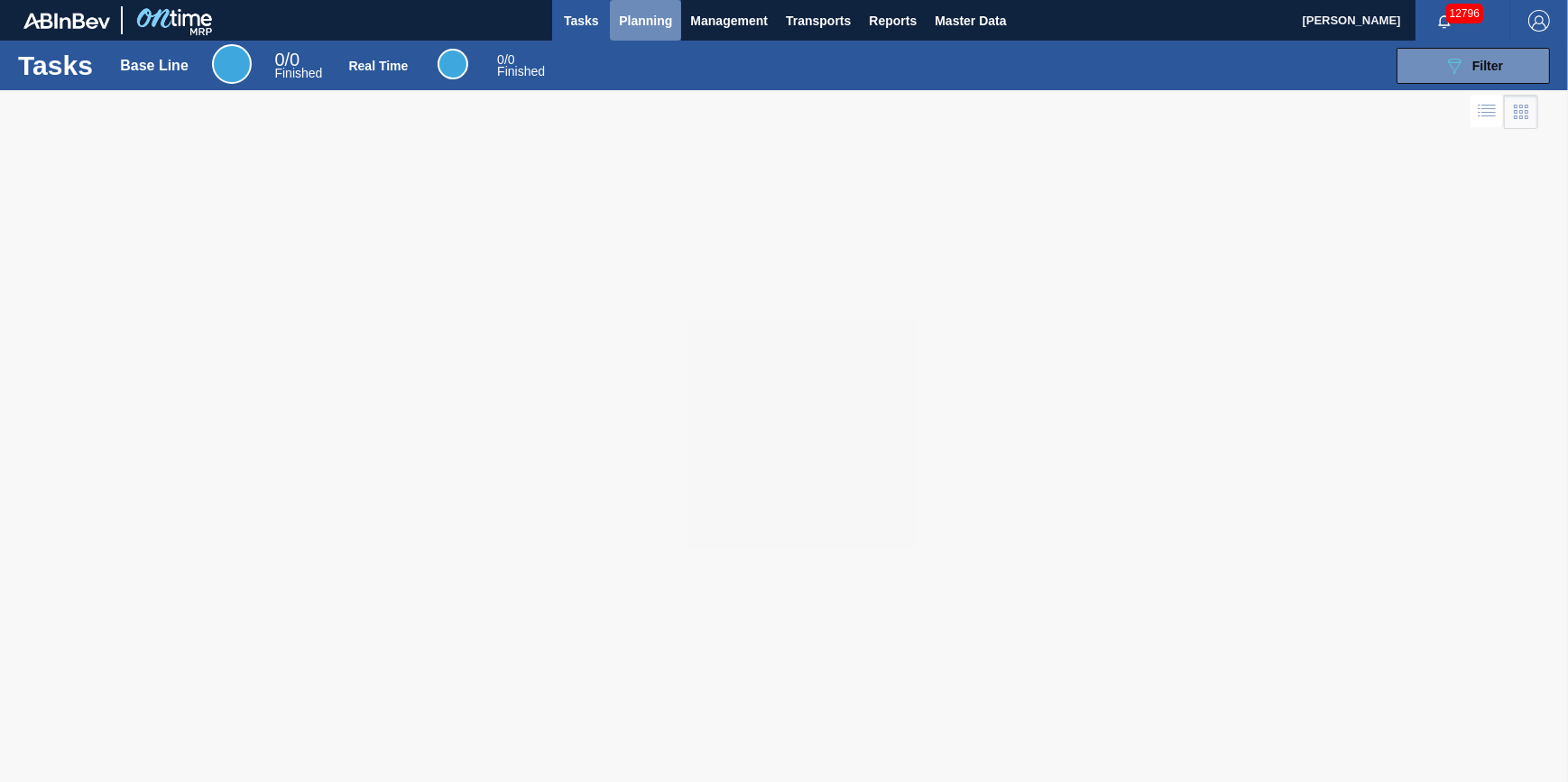
click at [640, 35] on button "Planning" at bounding box center [645, 21] width 71 height 41
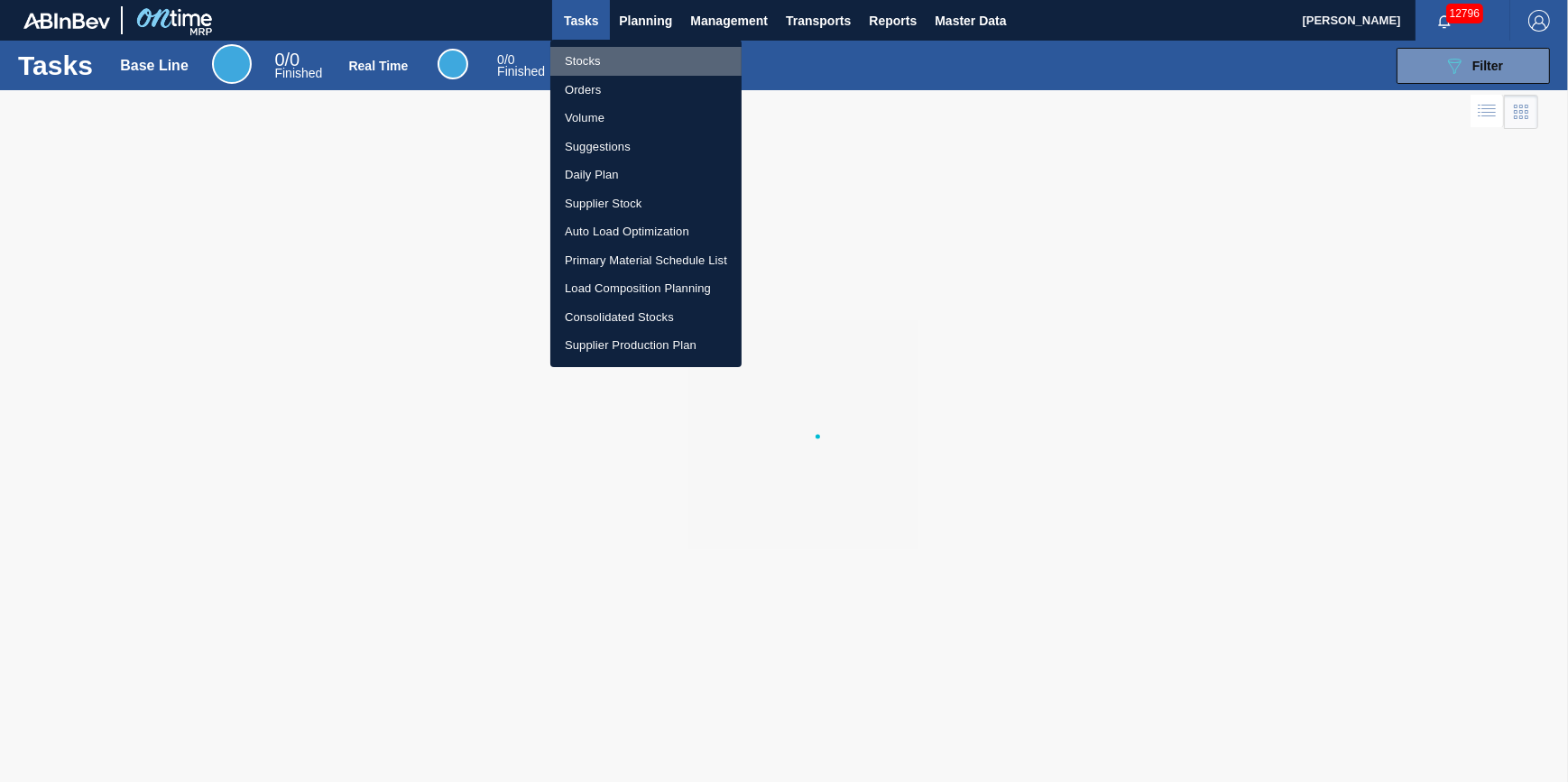
click at [640, 57] on li "Stocks" at bounding box center [646, 62] width 191 height 29
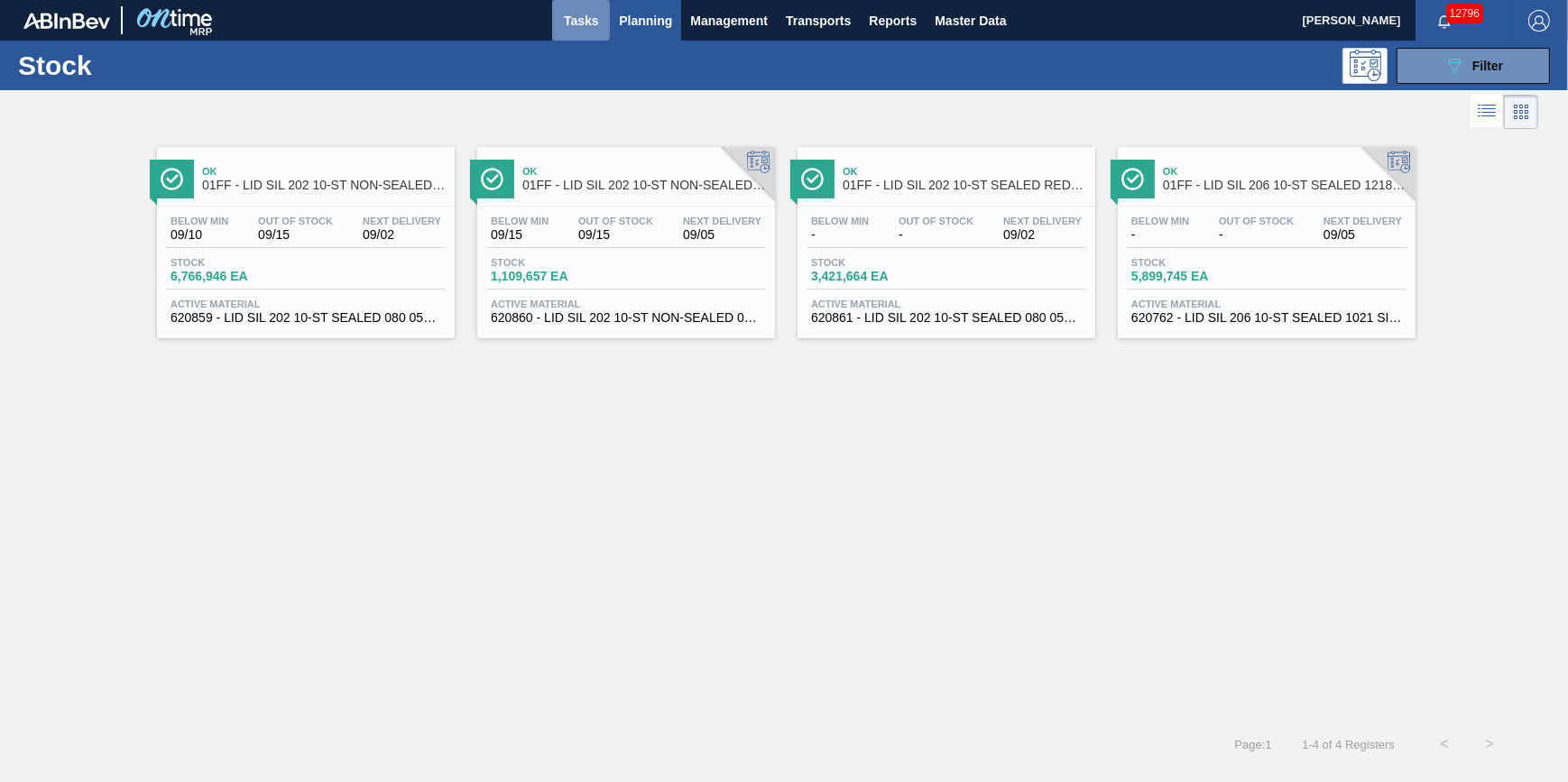
click at [607, 25] on button "Tasks" at bounding box center [580, 21] width 58 height 41
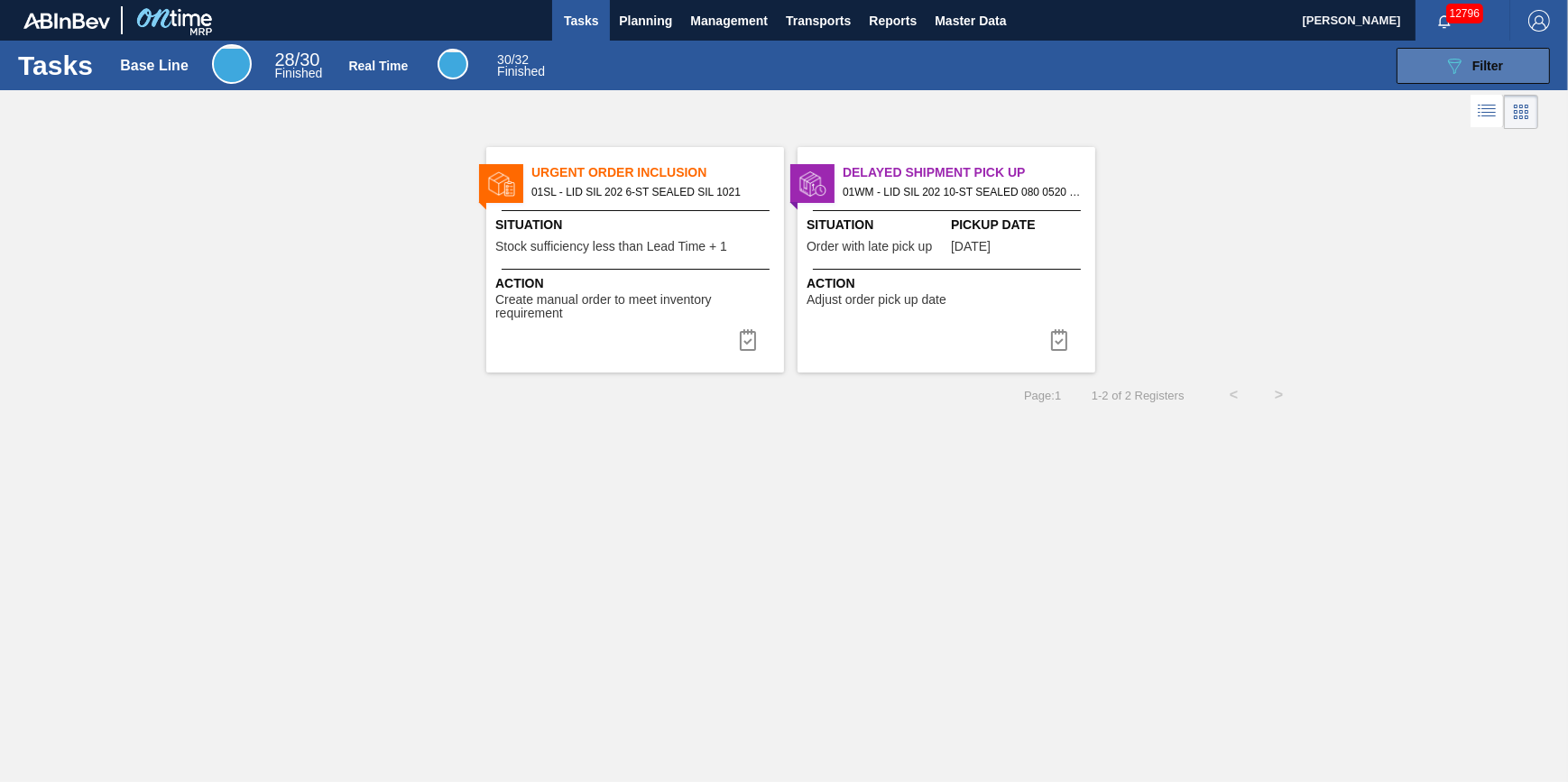
click at [1485, 69] on span "Filter" at bounding box center [1487, 65] width 30 height 15
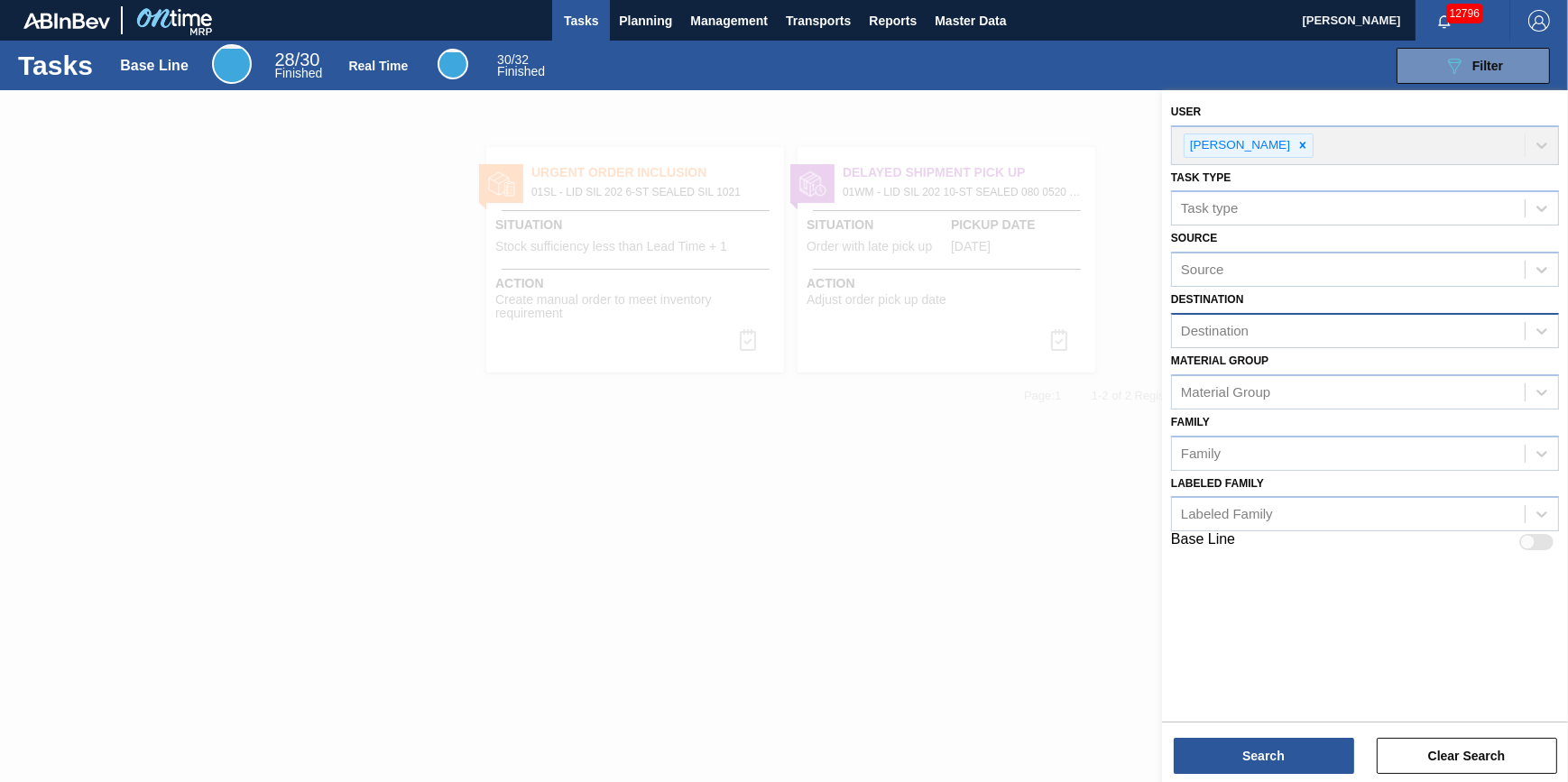
click at [1397, 311] on div "Destination Destination" at bounding box center [1364, 317] width 388 height 62
drag, startPoint x: 1397, startPoint y: 313, endPoint x: 1386, endPoint y: 344, distance: 32.9
click at [1386, 344] on div "Destination" at bounding box center [1364, 331] width 388 height 35
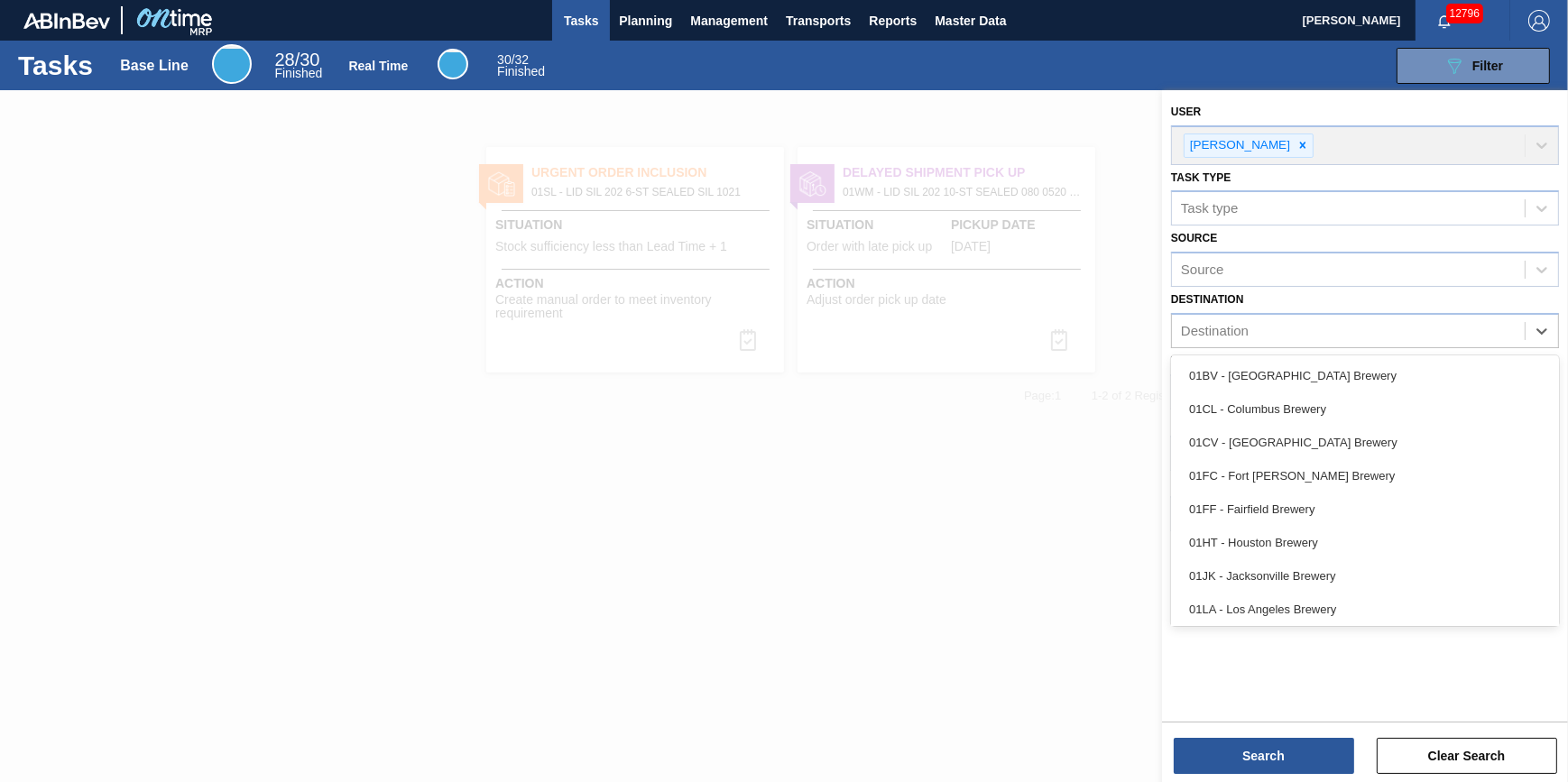
click at [1368, 374] on div "01BV - [GEOGRAPHIC_DATA] Brewery" at bounding box center [1364, 376] width 388 height 33
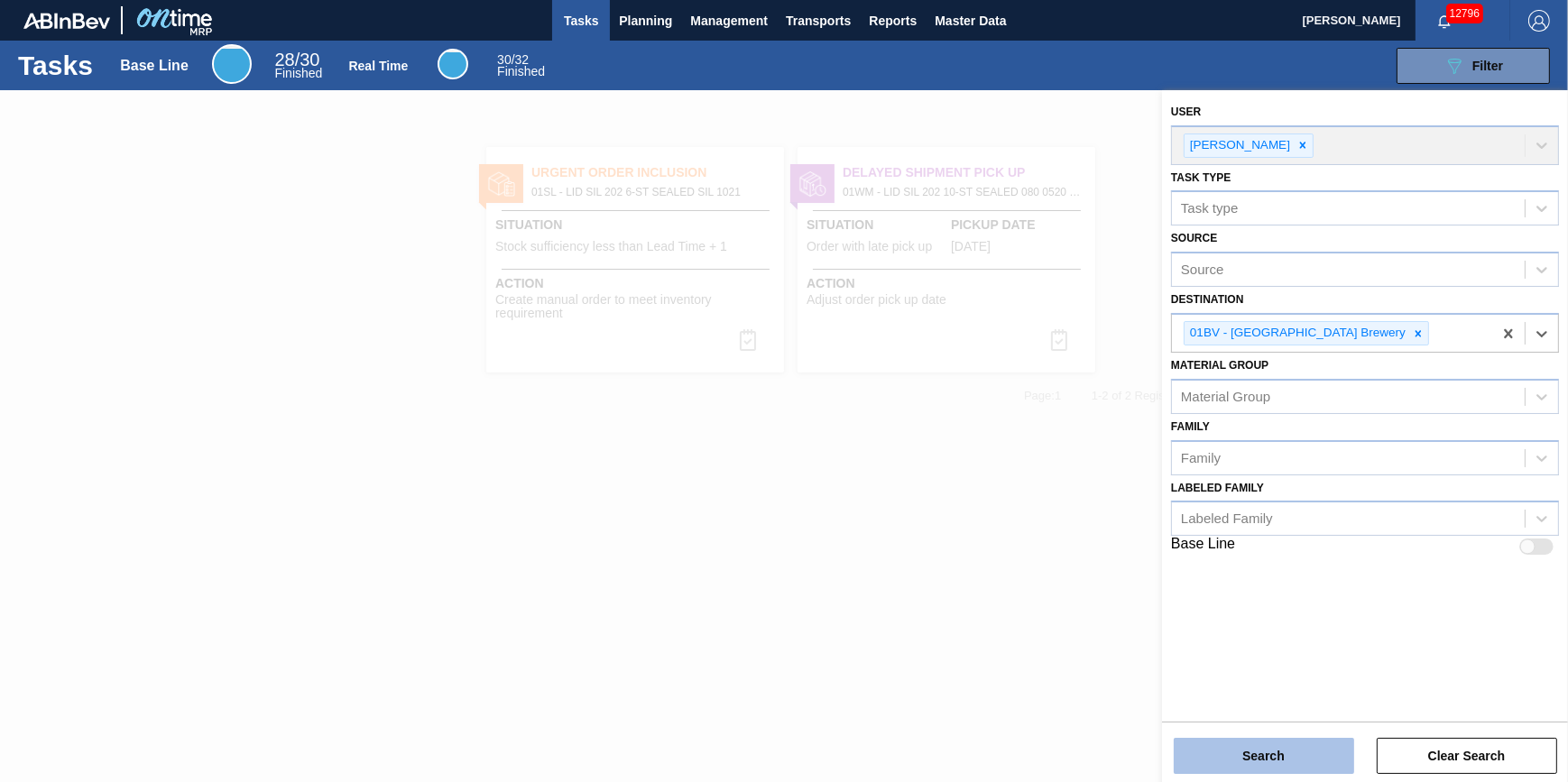
click at [1259, 747] on button "Search" at bounding box center [1263, 756] width 181 height 36
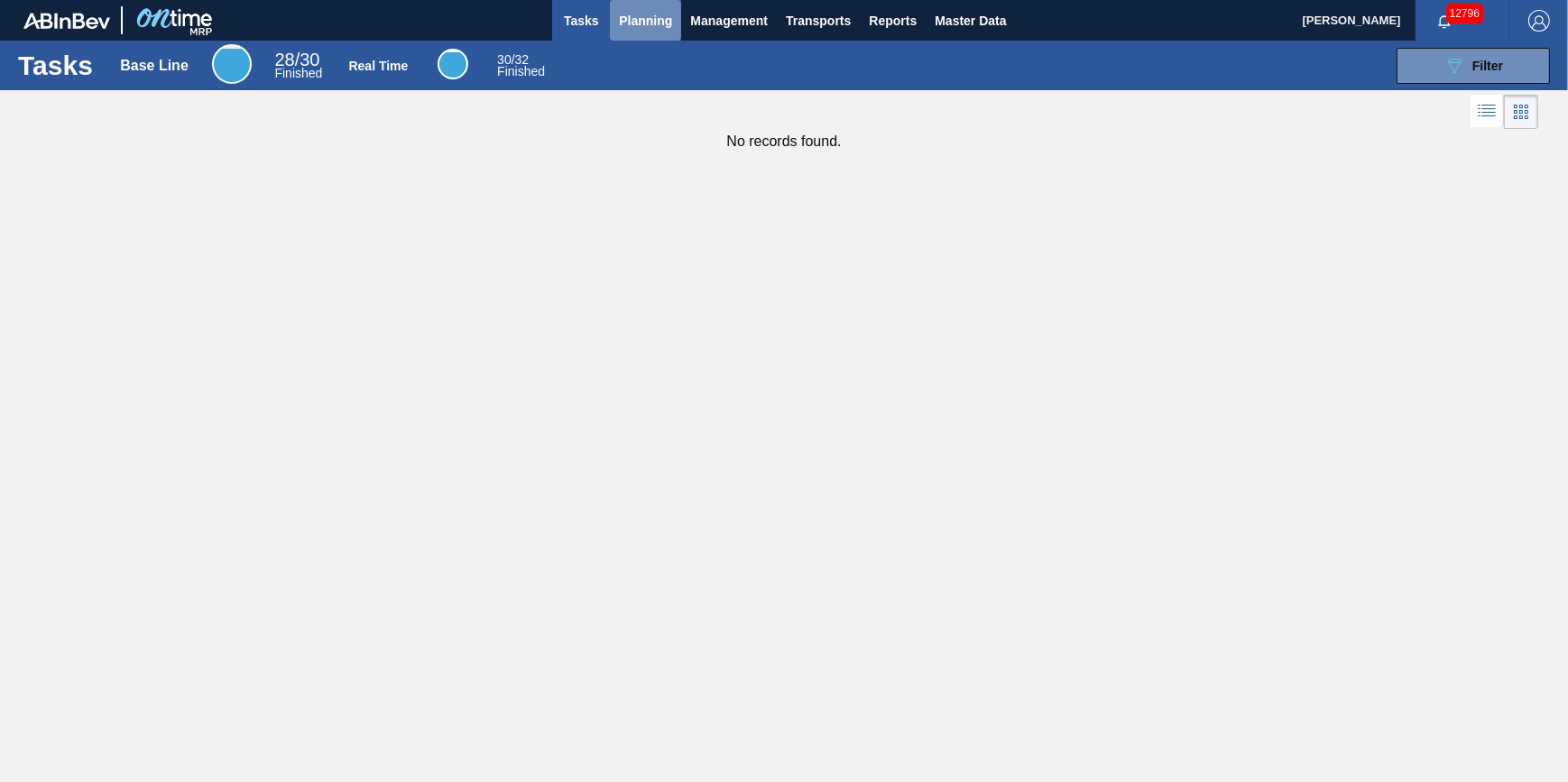
click at [658, 25] on span "Planning" at bounding box center [645, 21] width 54 height 21
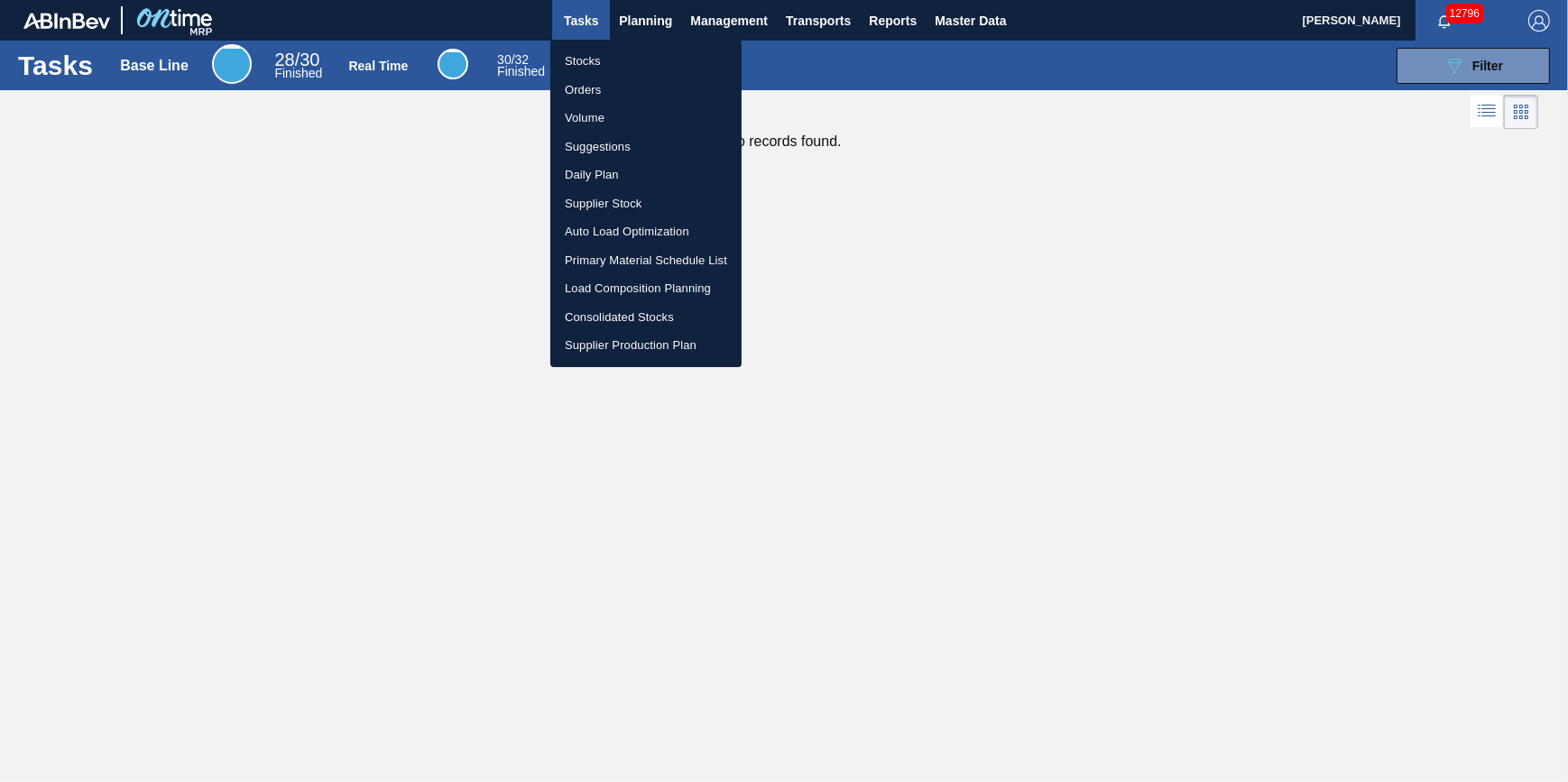
click at [658, 63] on li "Stocks" at bounding box center [646, 62] width 191 height 29
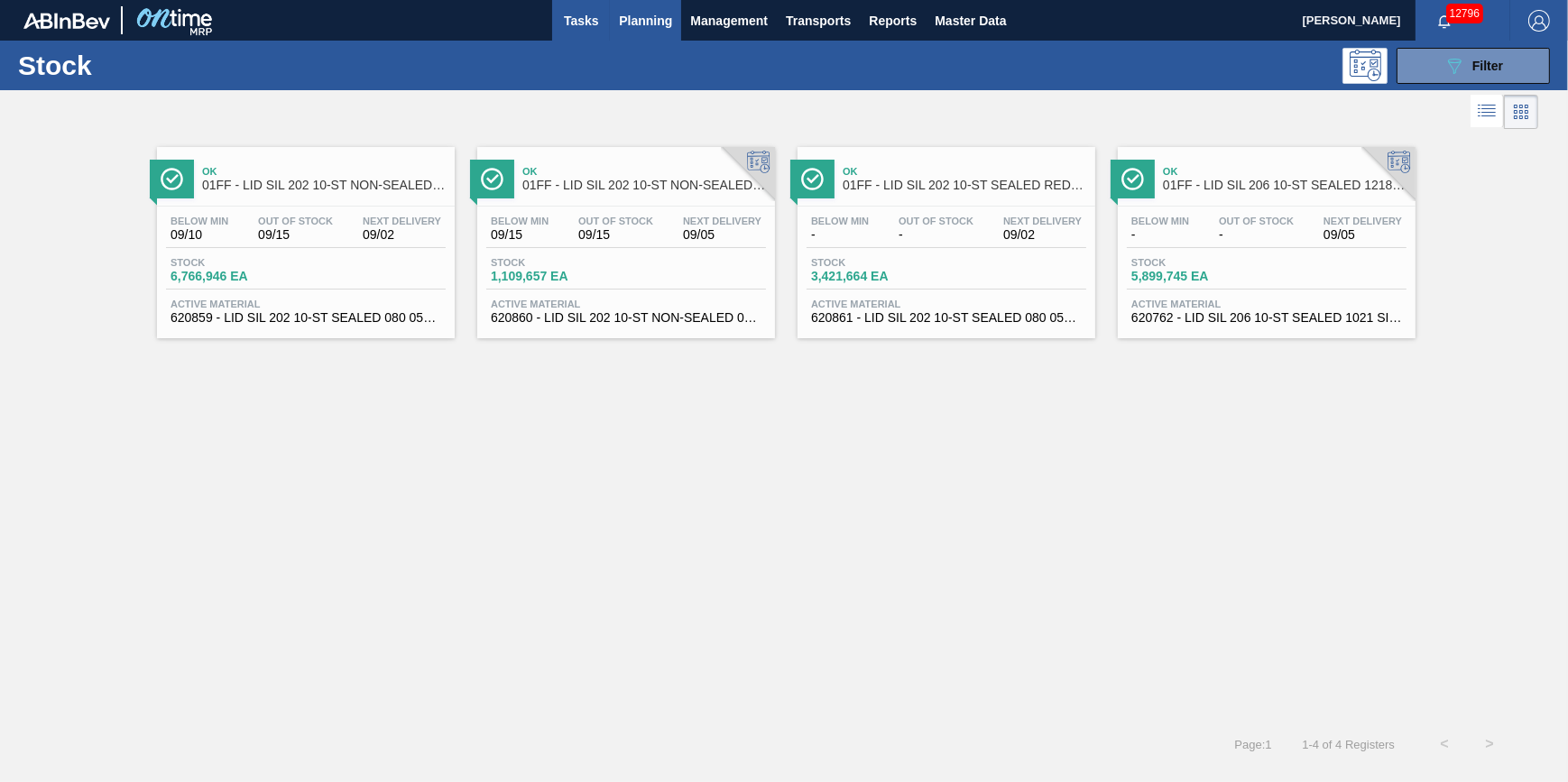
click at [571, 18] on span "Tasks" at bounding box center [581, 21] width 40 height 21
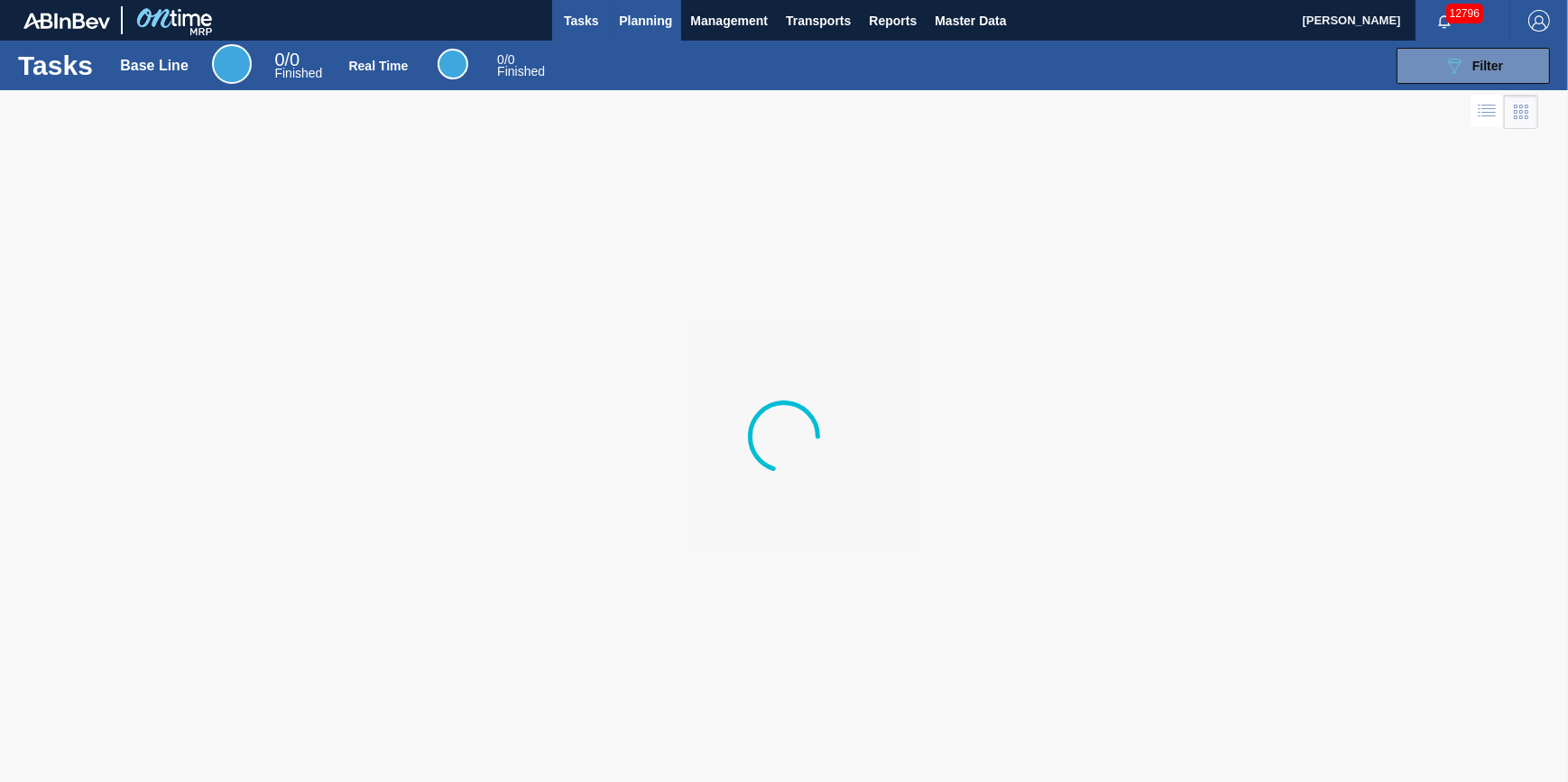
click at [610, 29] on div "Tasks Planning Management Transports Reports Master Data" at bounding box center [784, 21] width 1568 height 41
click at [640, 36] on button "Planning" at bounding box center [645, 21] width 71 height 41
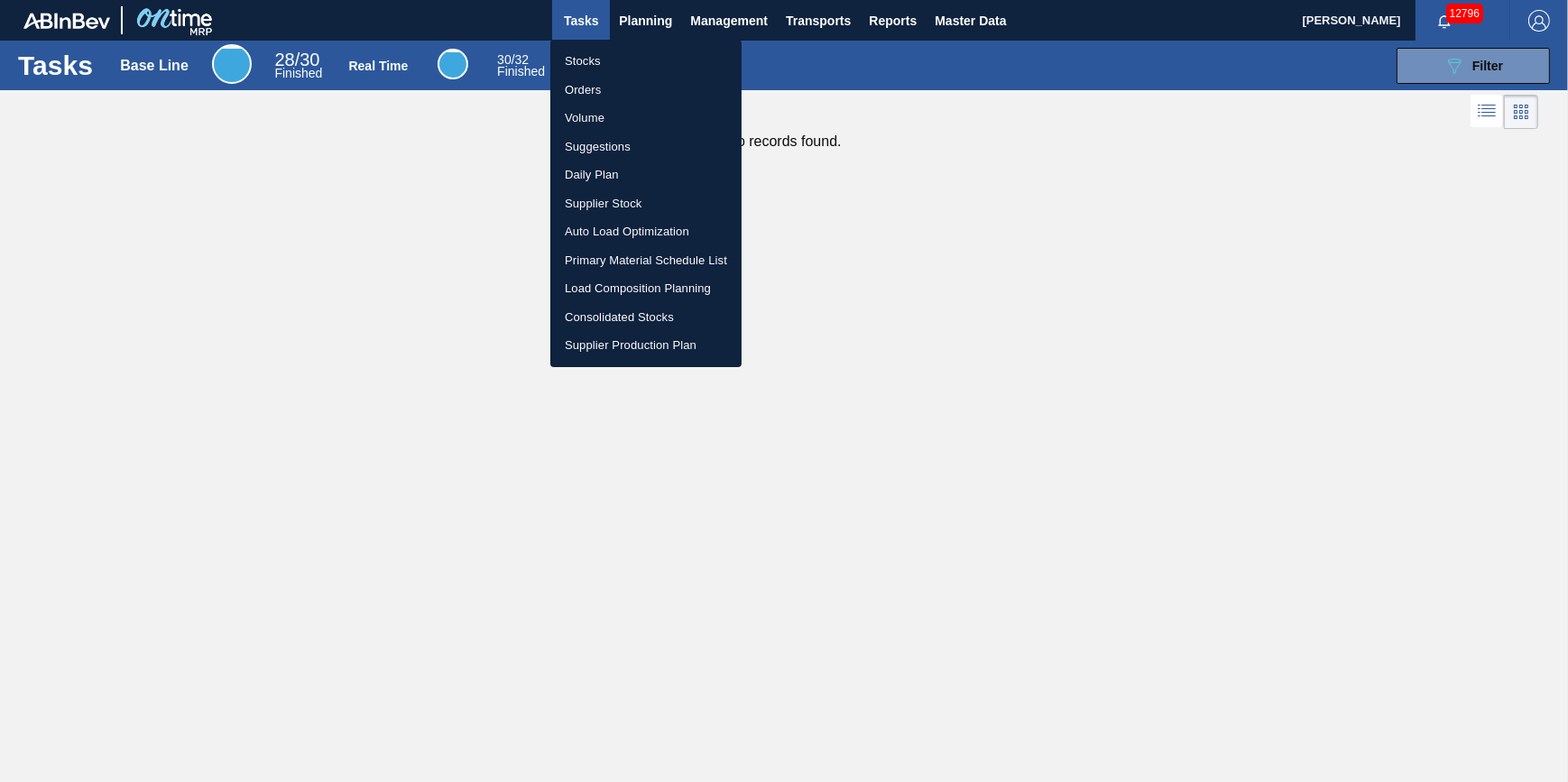
click at [630, 59] on li "Stocks" at bounding box center [646, 62] width 191 height 29
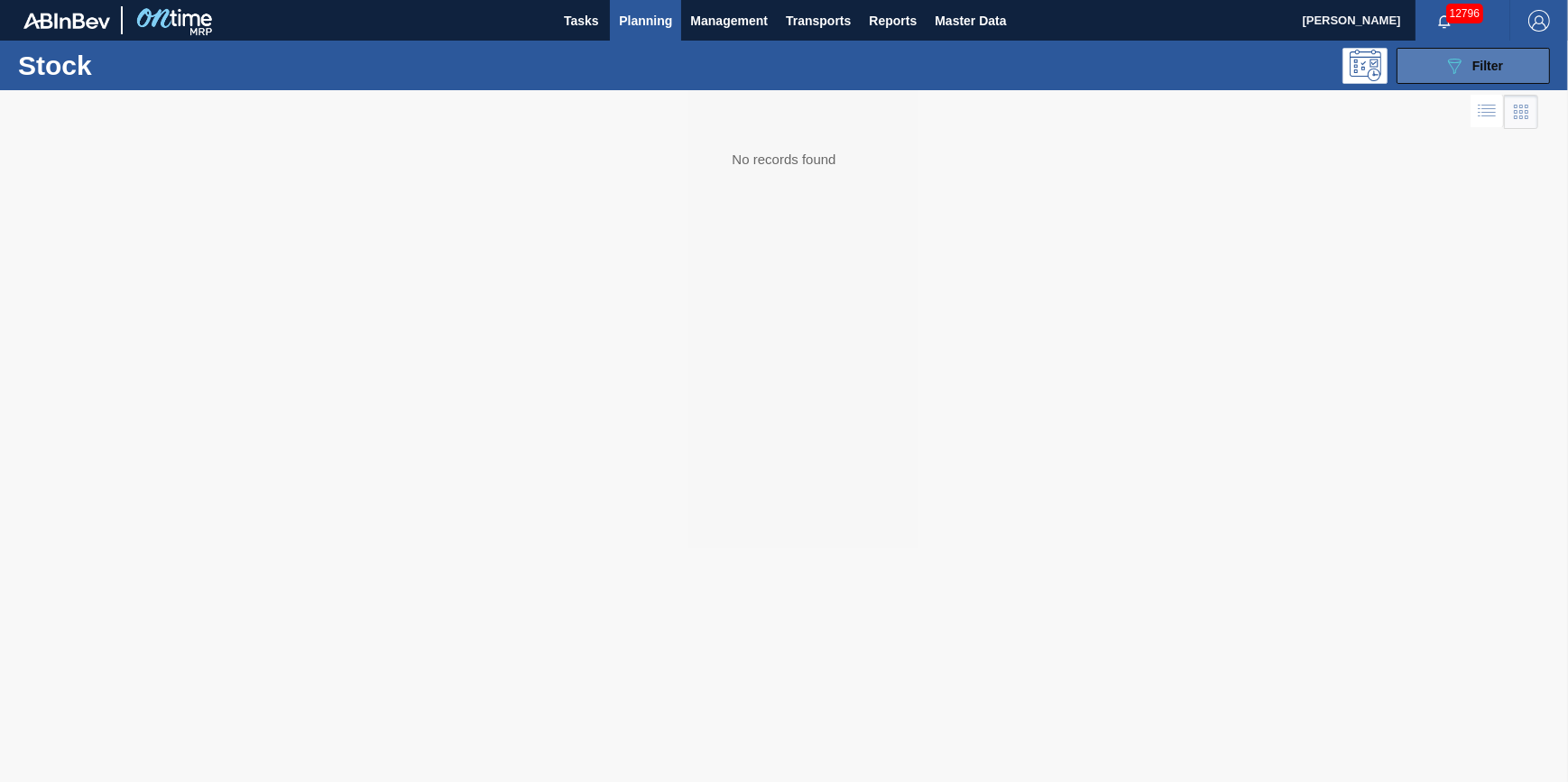
click at [1508, 66] on button "089F7B8B-B2A5-4AFE-B5C0-19BA573D28AC Filter" at bounding box center [1472, 65] width 153 height 36
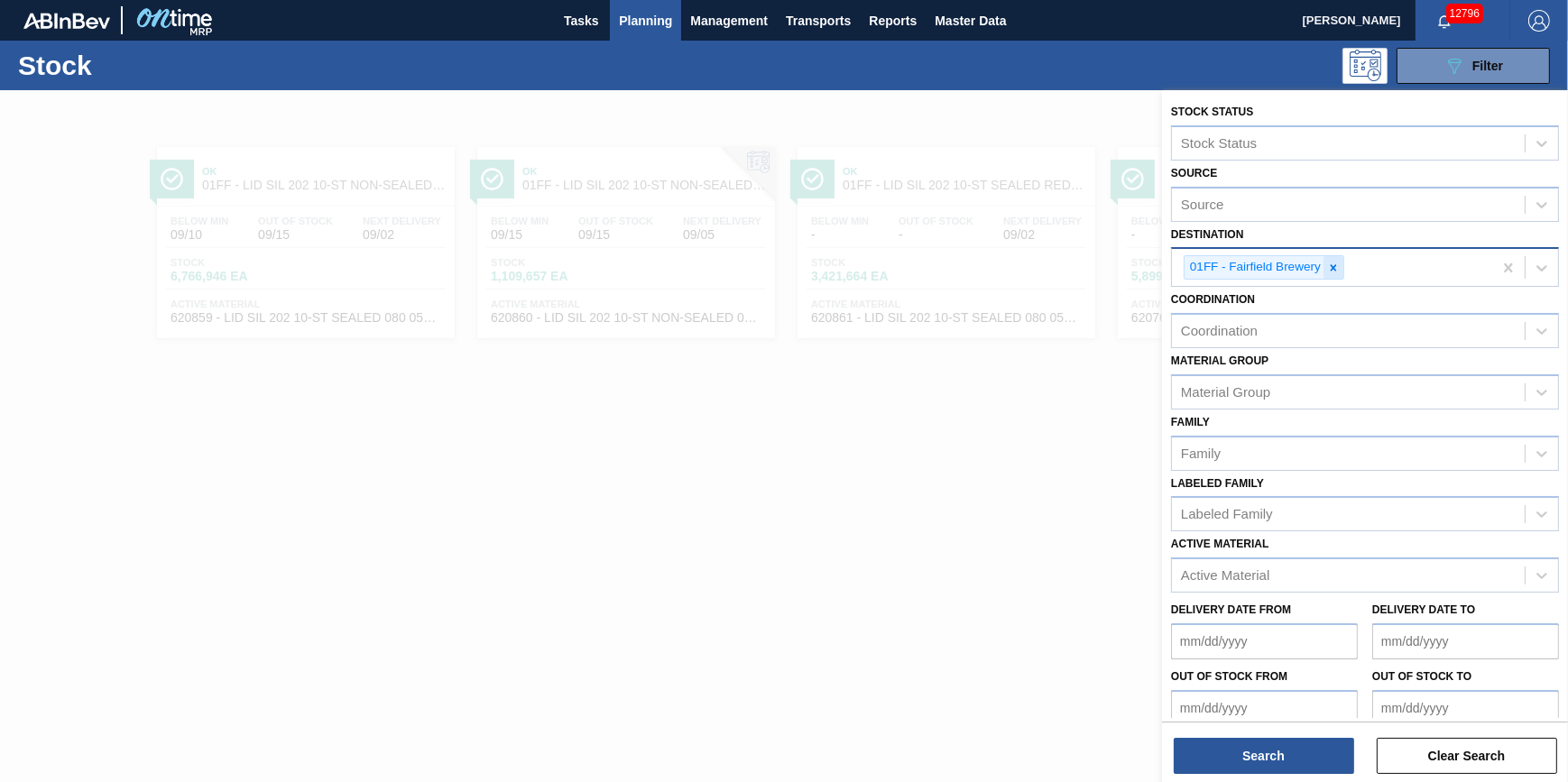
click at [1339, 265] on icon at bounding box center [1333, 268] width 13 height 13
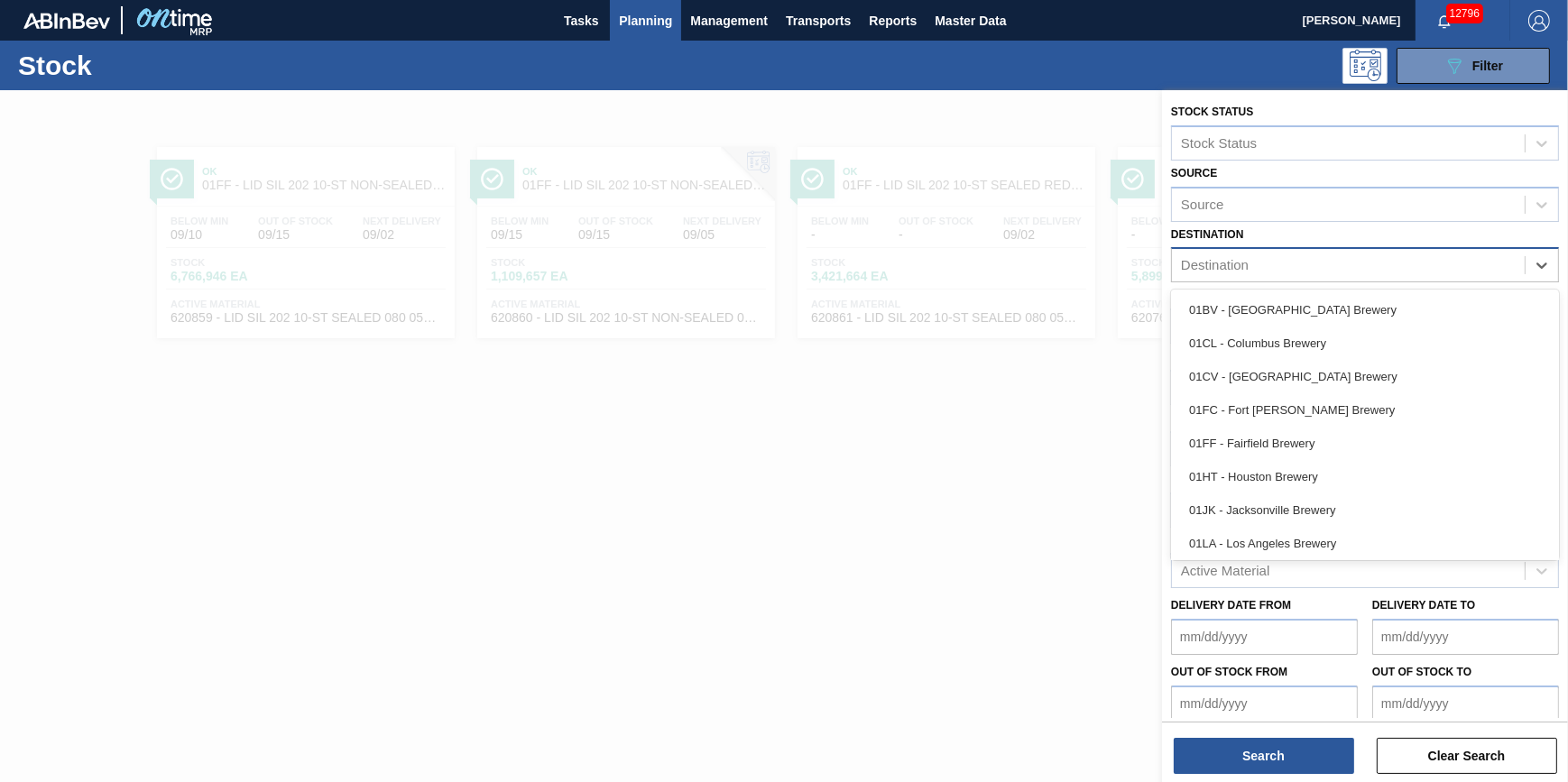
click at [1339, 265] on div "Destination" at bounding box center [1347, 266] width 352 height 26
click at [1344, 307] on div "01BV - [GEOGRAPHIC_DATA] Brewery" at bounding box center [1364, 309] width 388 height 33
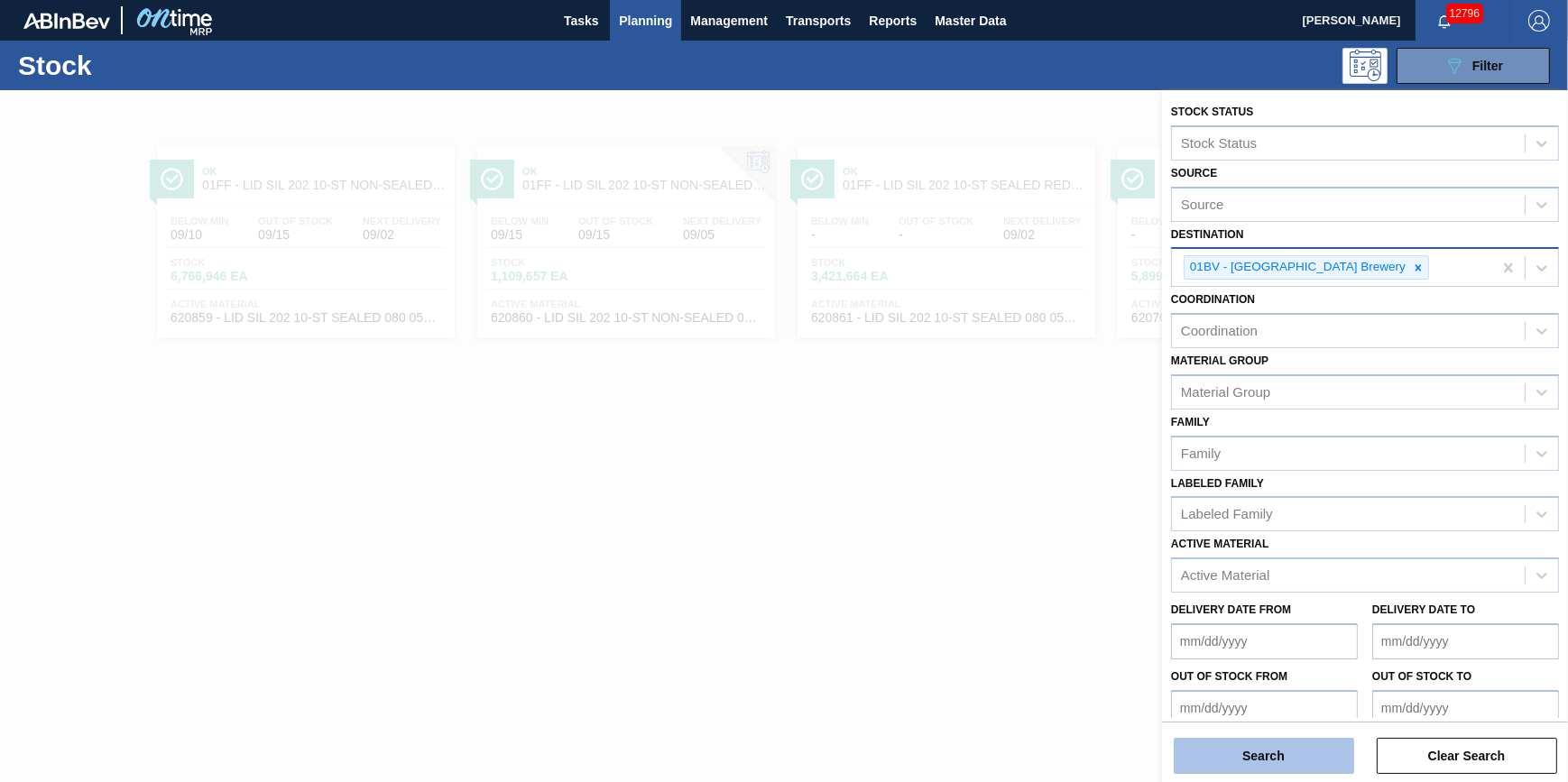
click at [1279, 743] on button "Search" at bounding box center [1263, 756] width 181 height 36
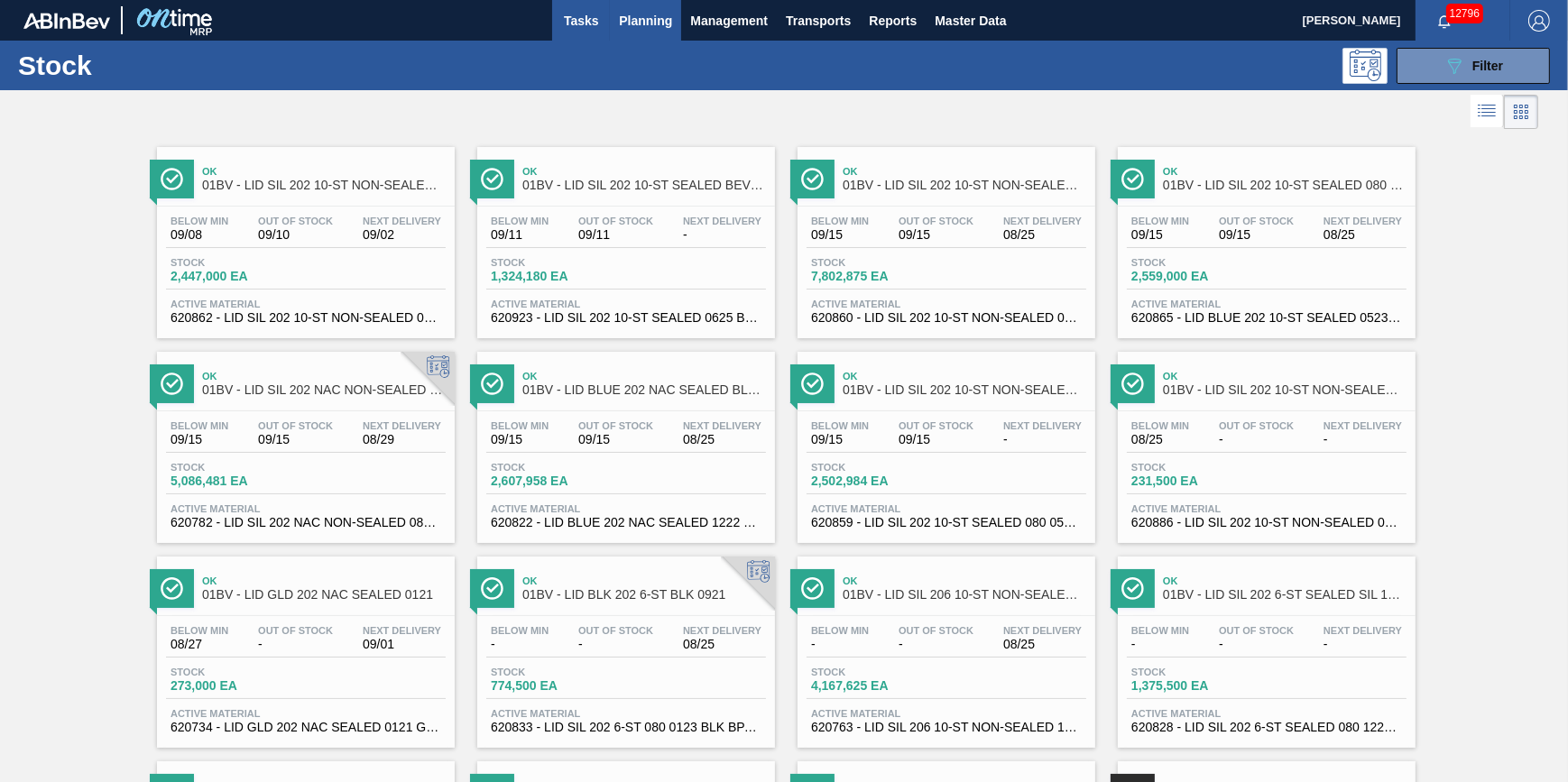
click at [590, 18] on span "Tasks" at bounding box center [581, 21] width 40 height 21
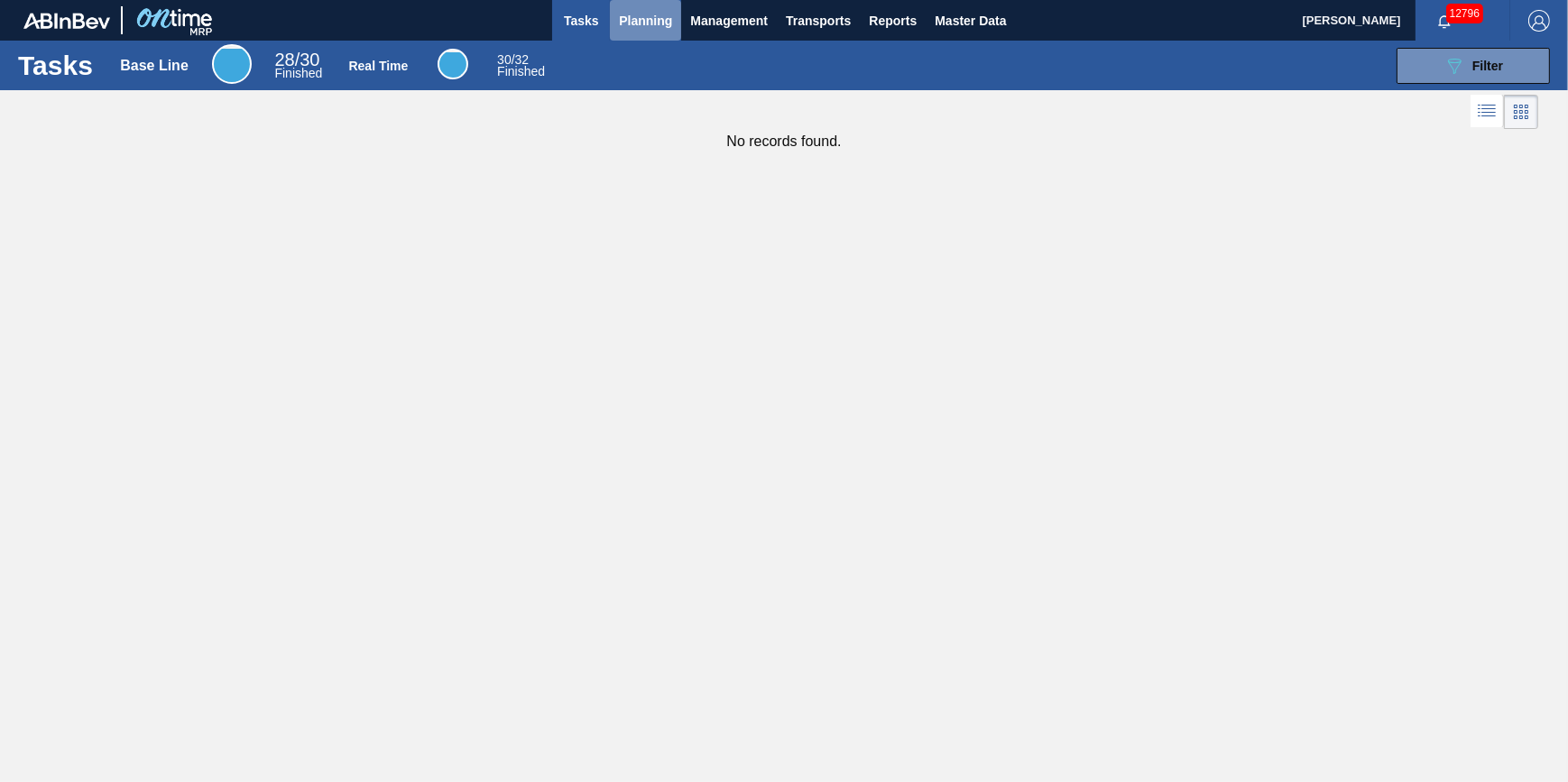
click at [648, 13] on span "Planning" at bounding box center [645, 21] width 54 height 21
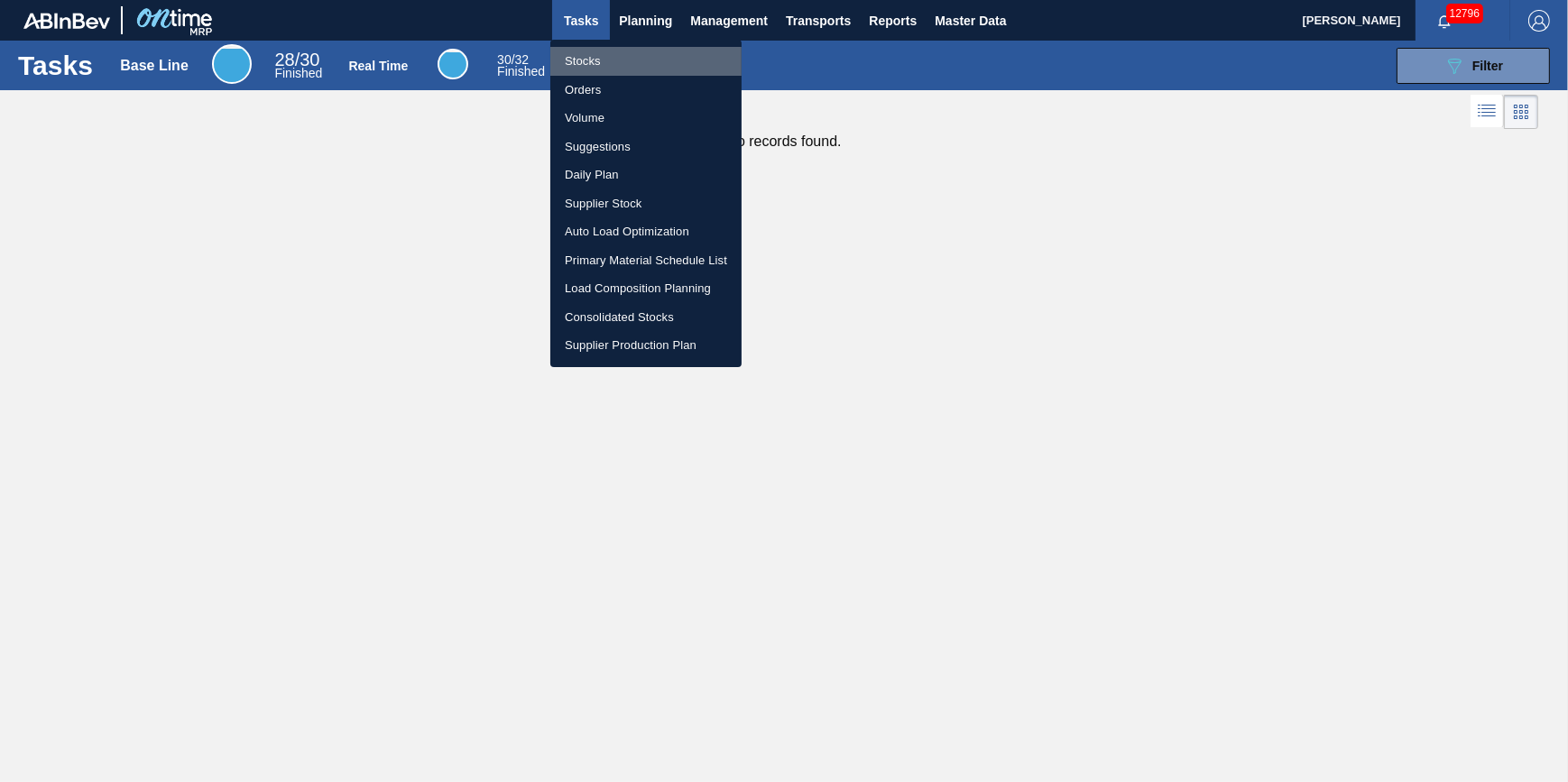
click at [658, 55] on li "Stocks" at bounding box center [646, 62] width 191 height 29
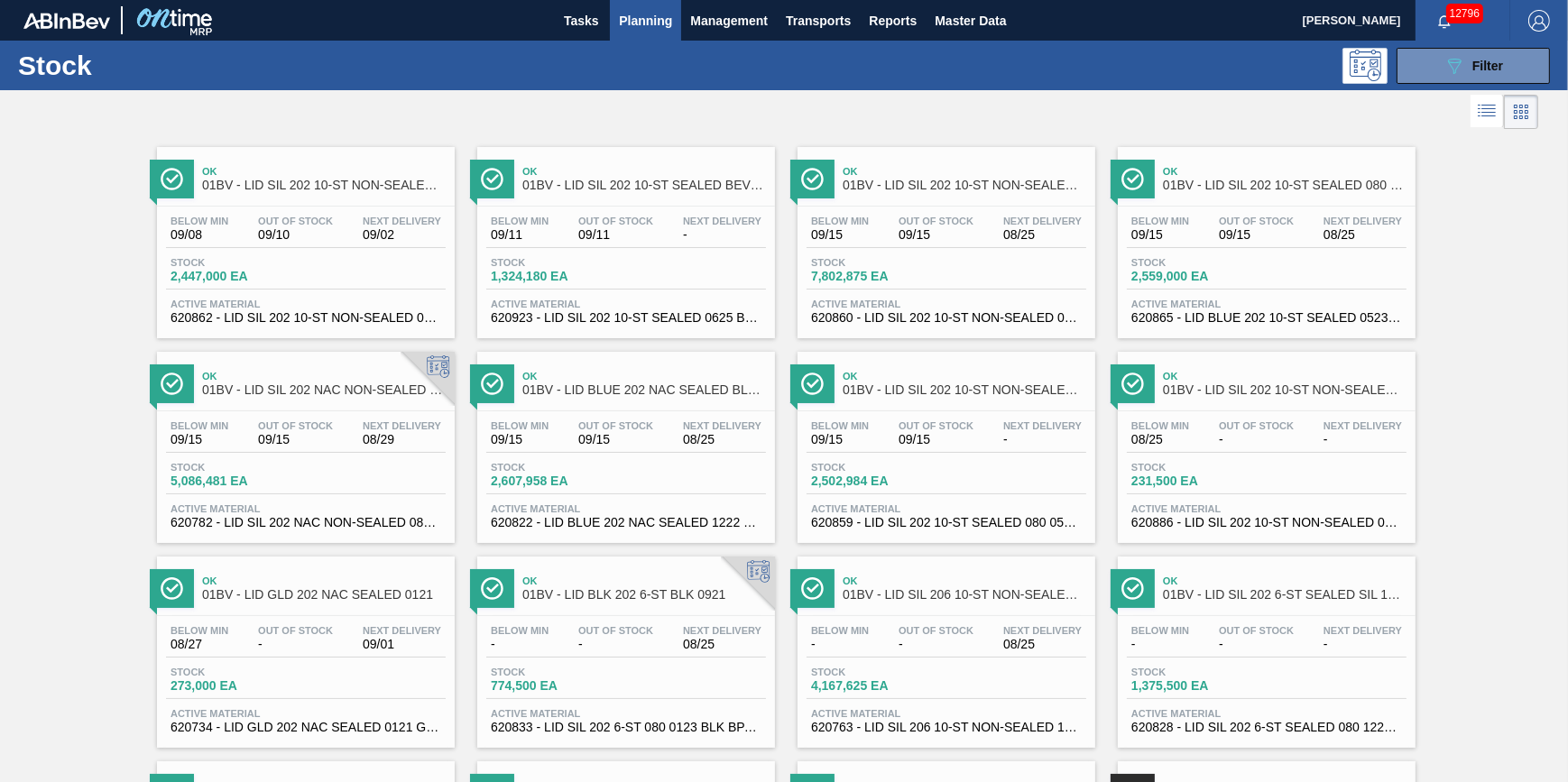
drag, startPoint x: 594, startPoint y: 25, endPoint x: 637, endPoint y: 23, distance: 43.0
click at [594, 25] on span "Tasks" at bounding box center [581, 21] width 40 height 21
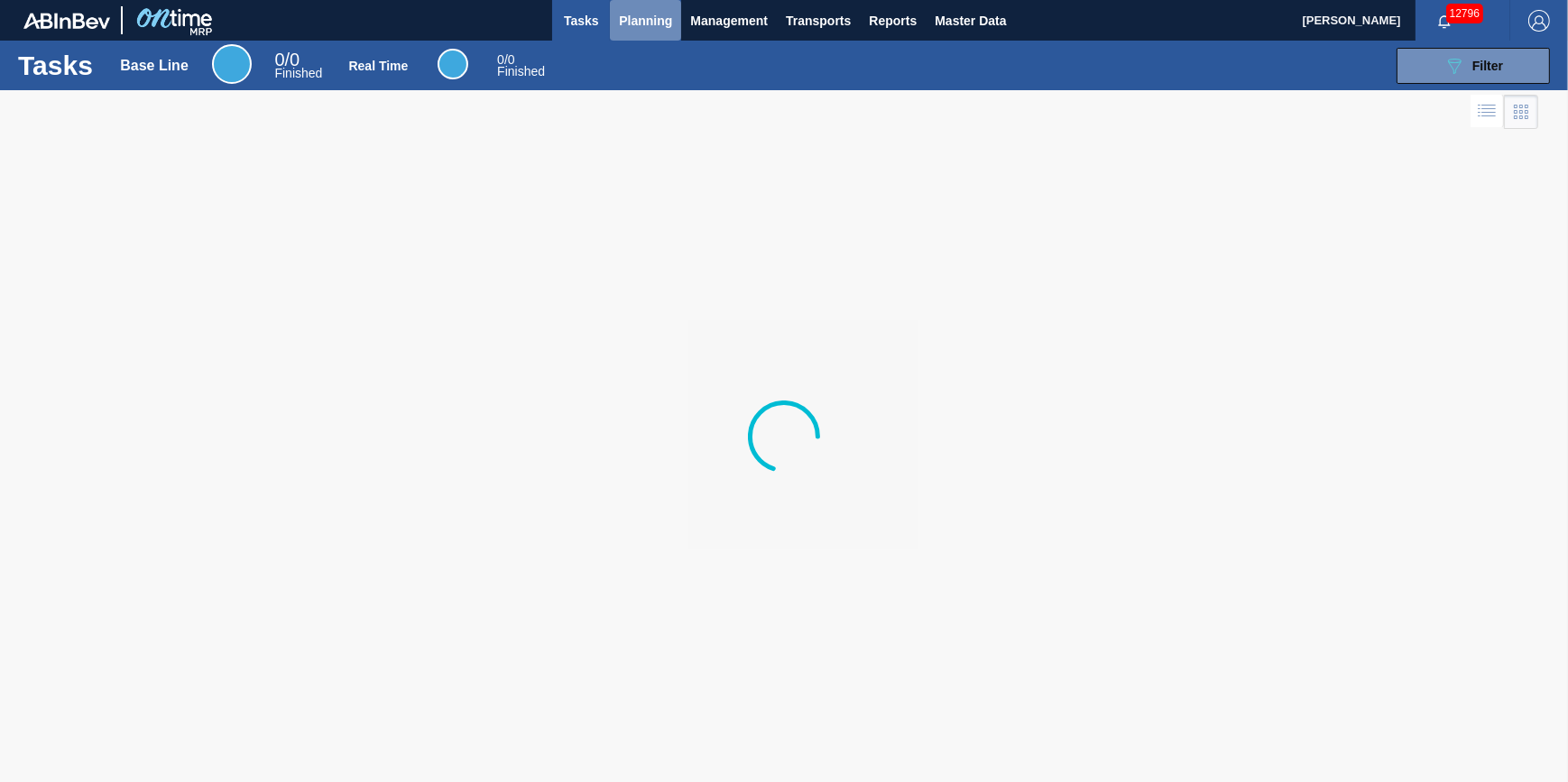
click at [650, 22] on span "Planning" at bounding box center [645, 21] width 54 height 21
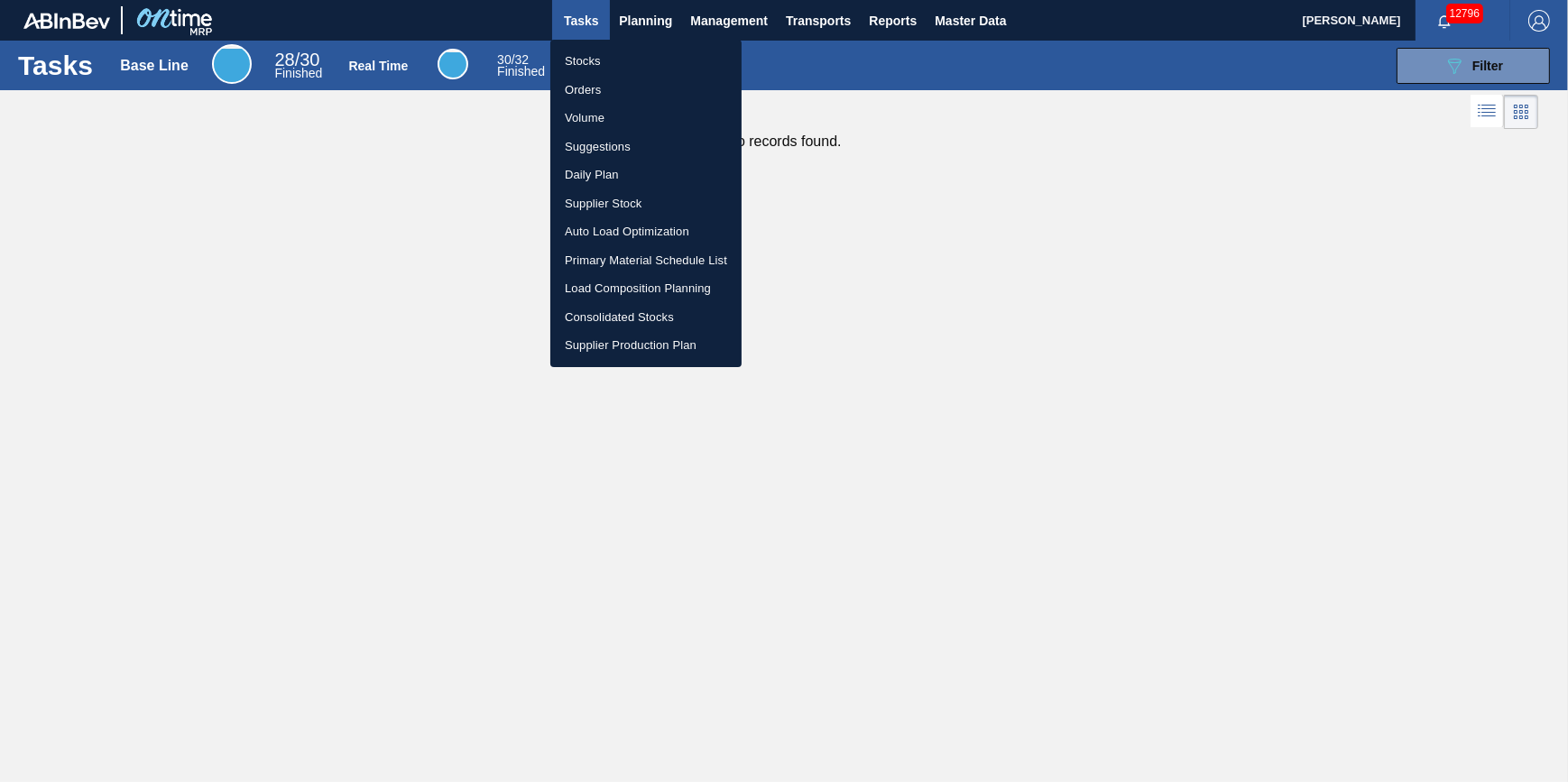
click at [643, 52] on li "Stocks" at bounding box center [646, 62] width 191 height 29
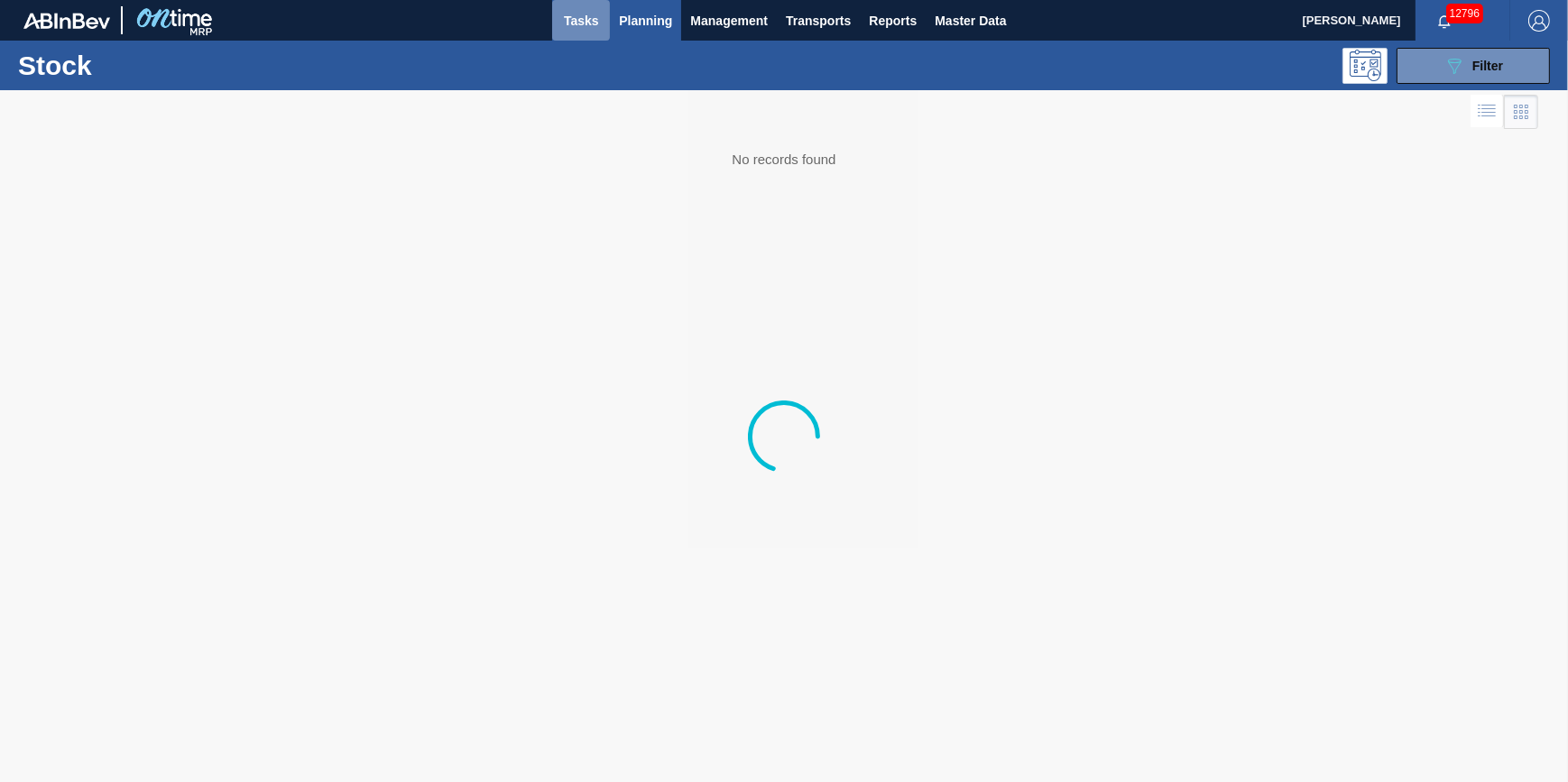
click at [571, 13] on span "Tasks" at bounding box center [581, 21] width 40 height 21
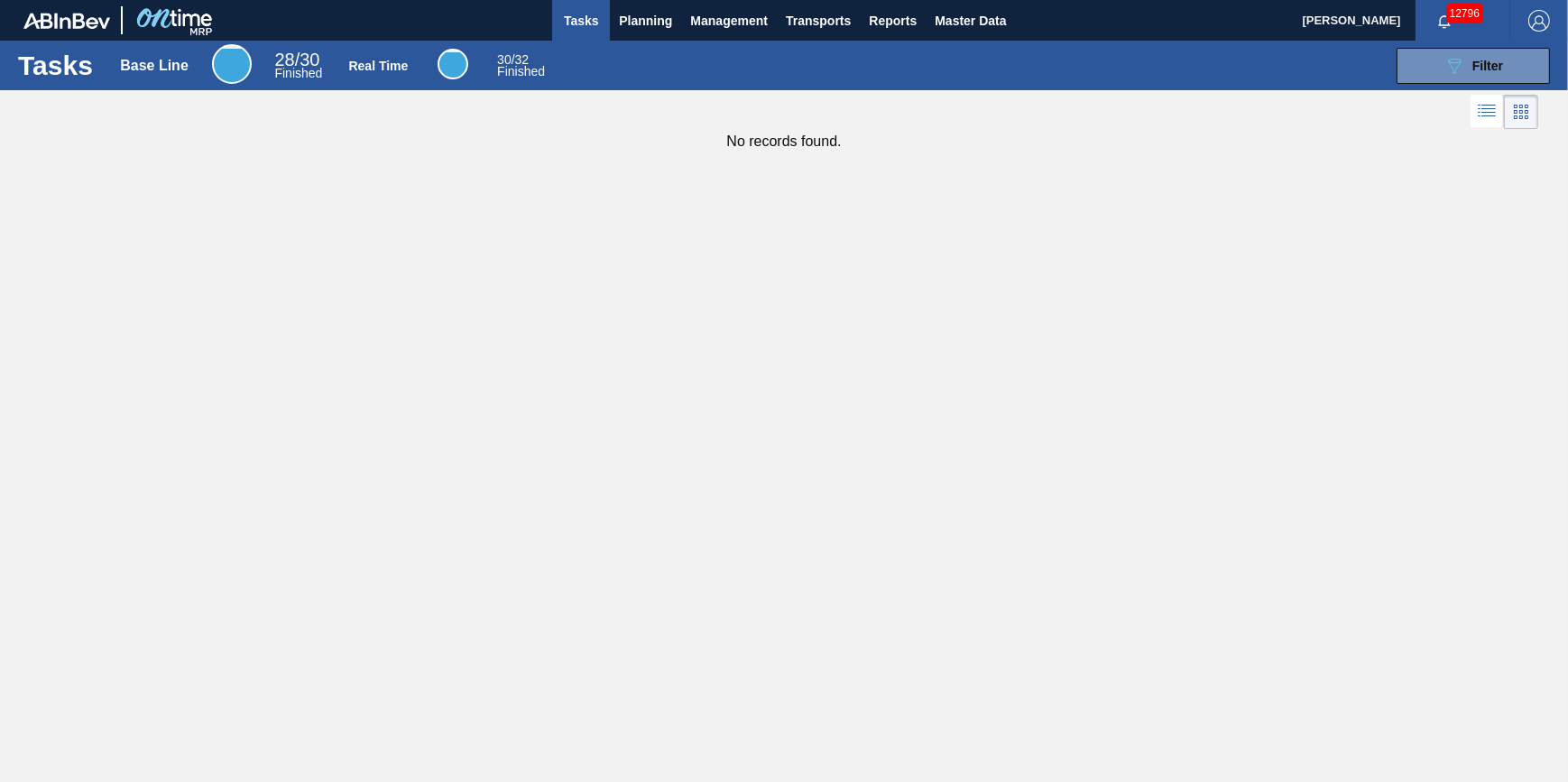
click at [587, 19] on span "Tasks" at bounding box center [581, 21] width 40 height 21
click at [587, 20] on span "Tasks" at bounding box center [581, 21] width 40 height 21
click at [649, 20] on span "Planning" at bounding box center [645, 21] width 54 height 21
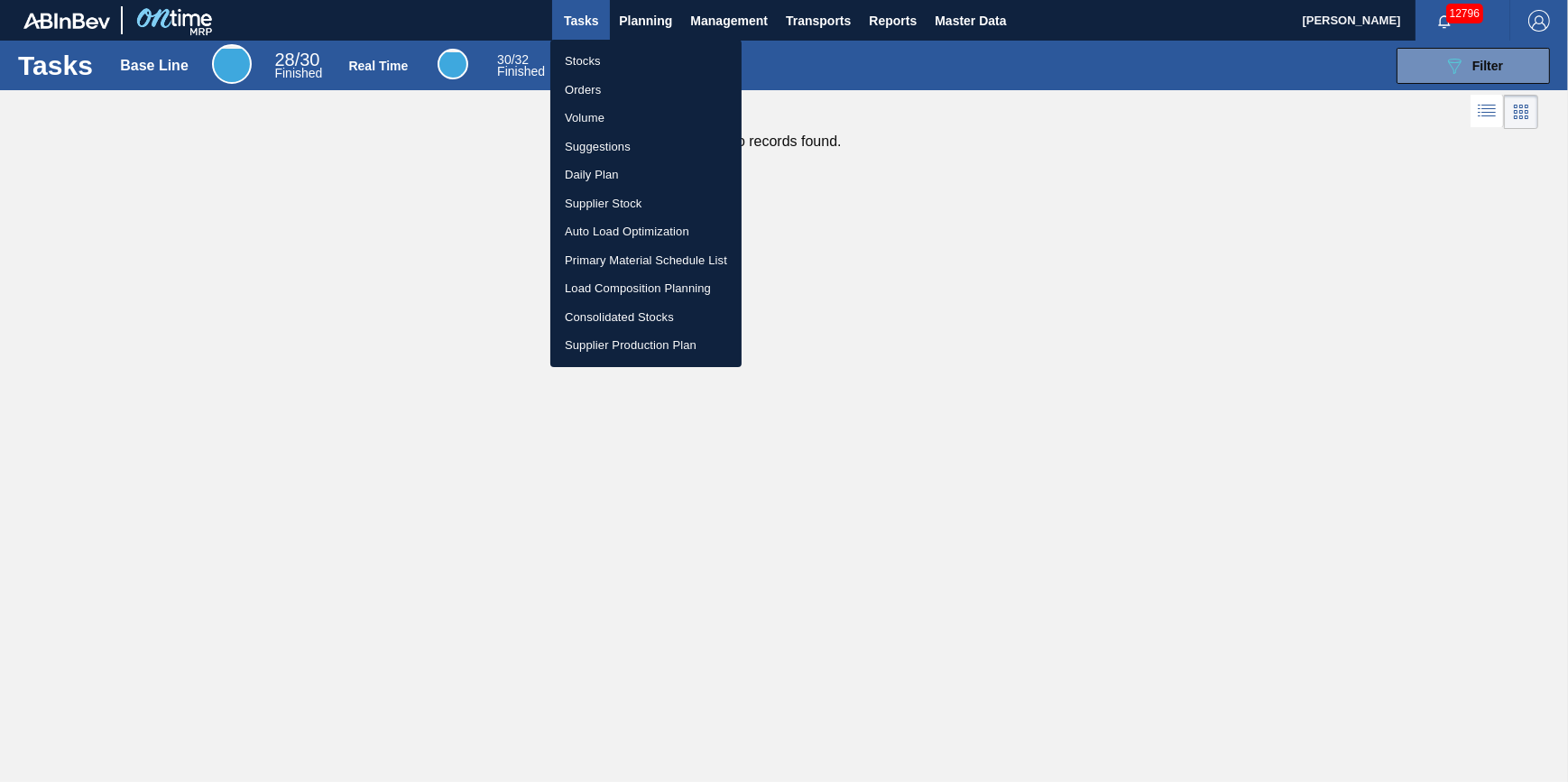
click at [632, 43] on ul "Stocks Orders Volume Suggestions Daily Plan Supplier Stock Auto Load Optimizati…" at bounding box center [646, 203] width 191 height 327
click at [632, 51] on li "Stocks" at bounding box center [646, 62] width 191 height 29
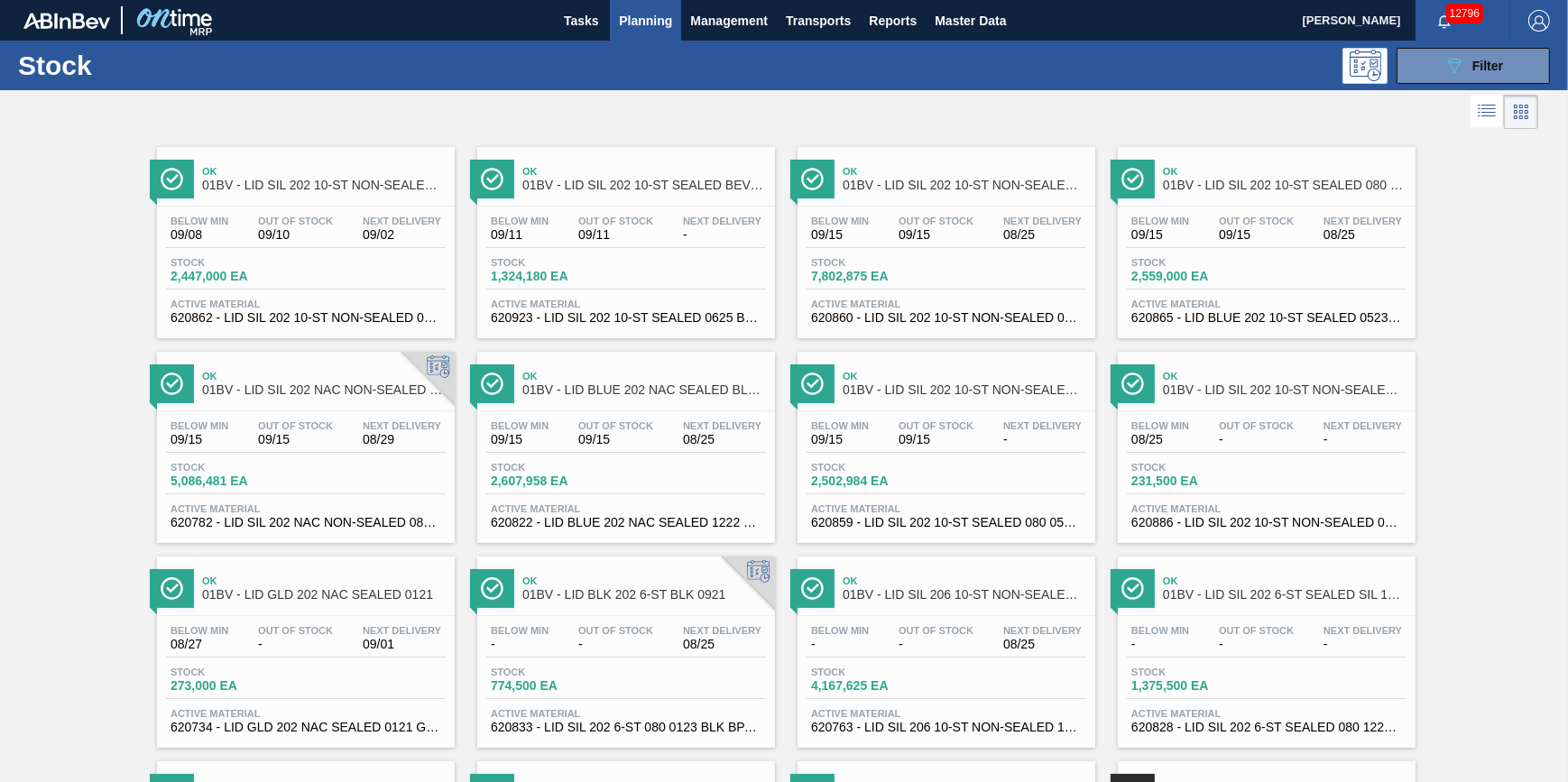
drag, startPoint x: 1425, startPoint y: 65, endPoint x: 1407, endPoint y: 97, distance: 36.7
click at [1426, 65] on button "089F7B8B-B2A5-4AFE-B5C0-19BA573D28AC Filter" at bounding box center [1472, 65] width 153 height 36
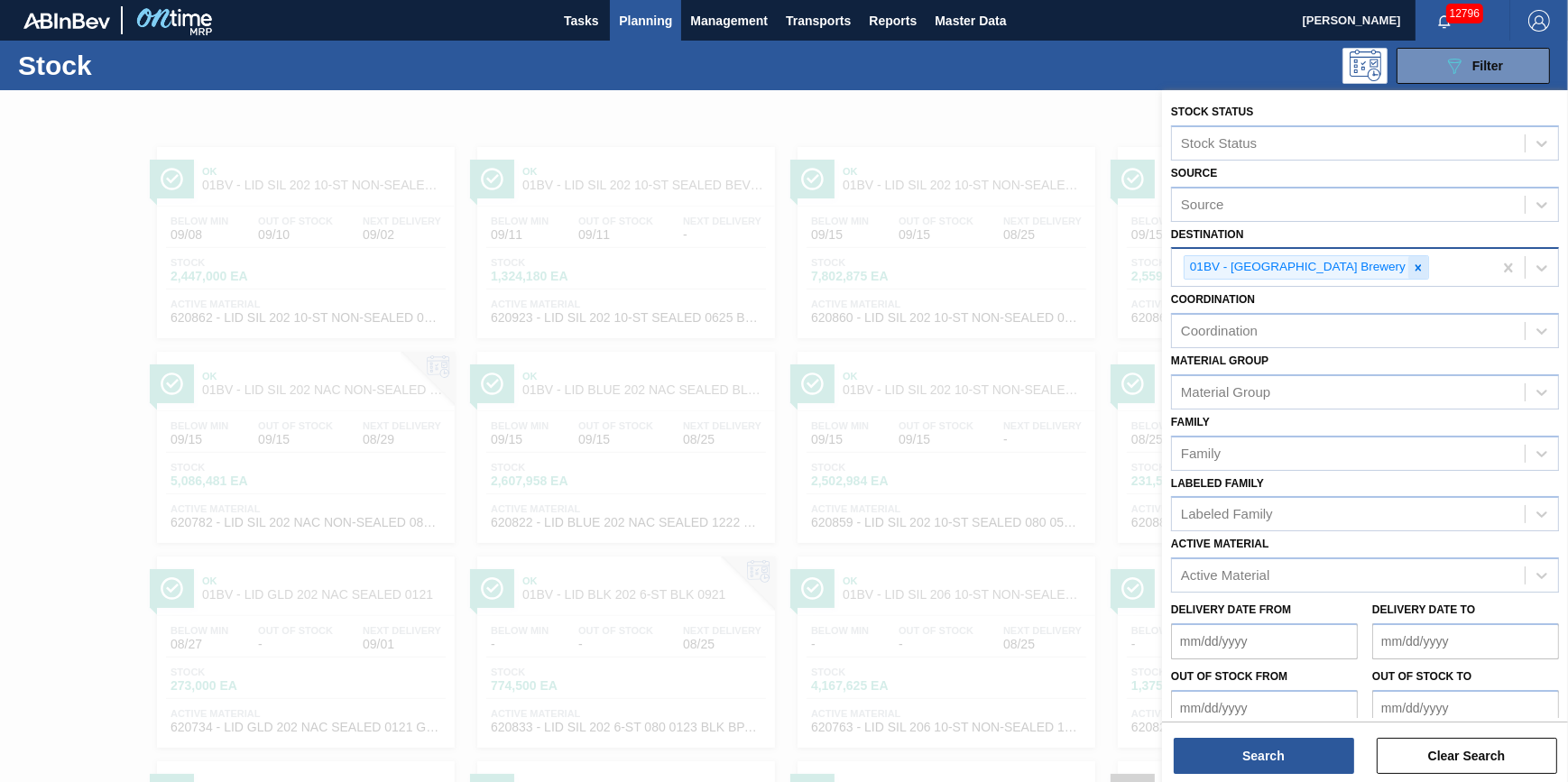
click at [1412, 262] on icon at bounding box center [1418, 268] width 13 height 13
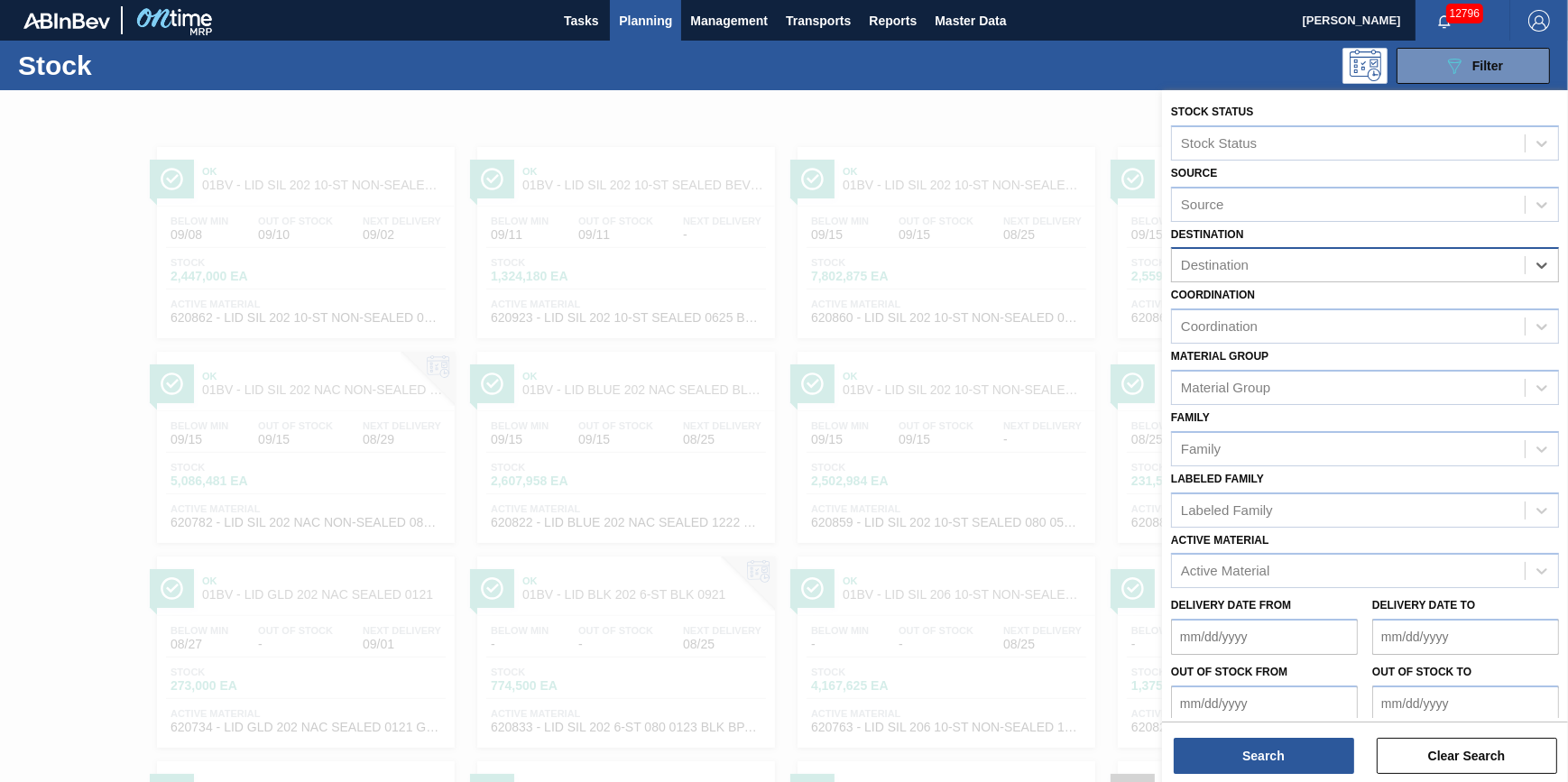
click at [1356, 262] on div "Destination" at bounding box center [1347, 266] width 352 height 26
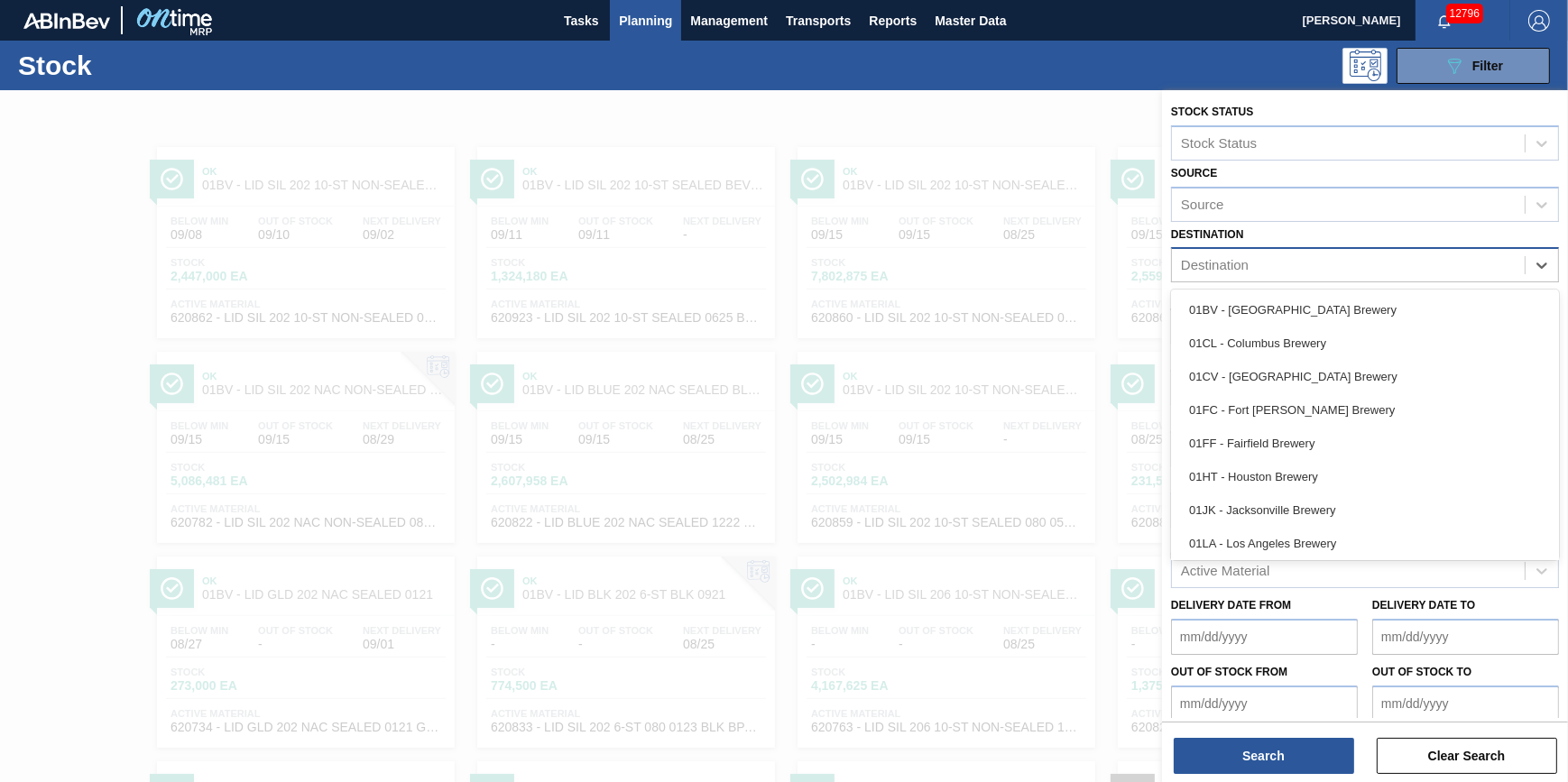
click at [1348, 334] on div "01CL - Columbus Brewery" at bounding box center [1364, 343] width 388 height 33
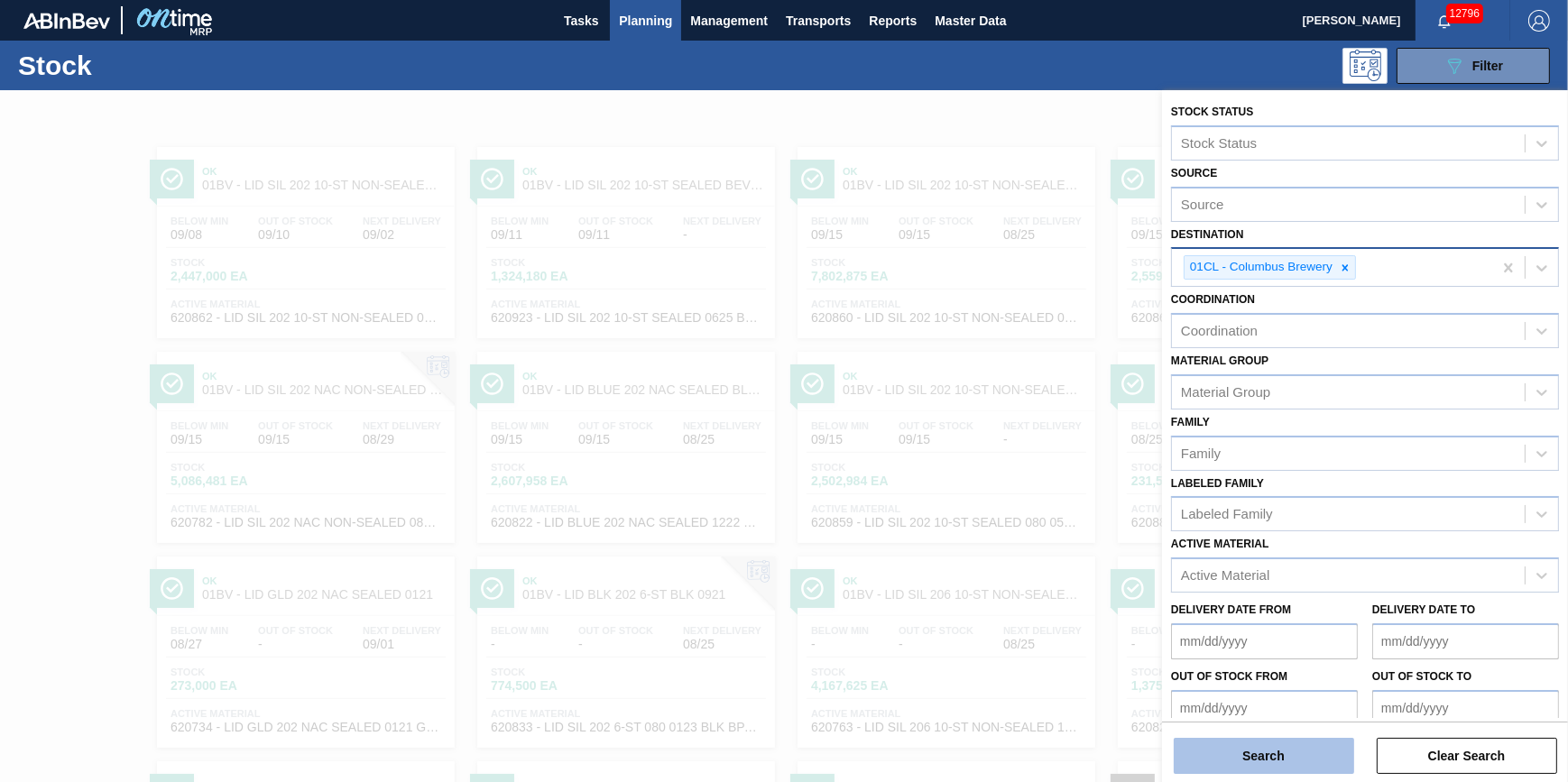
click at [1282, 754] on button "Search" at bounding box center [1263, 756] width 181 height 36
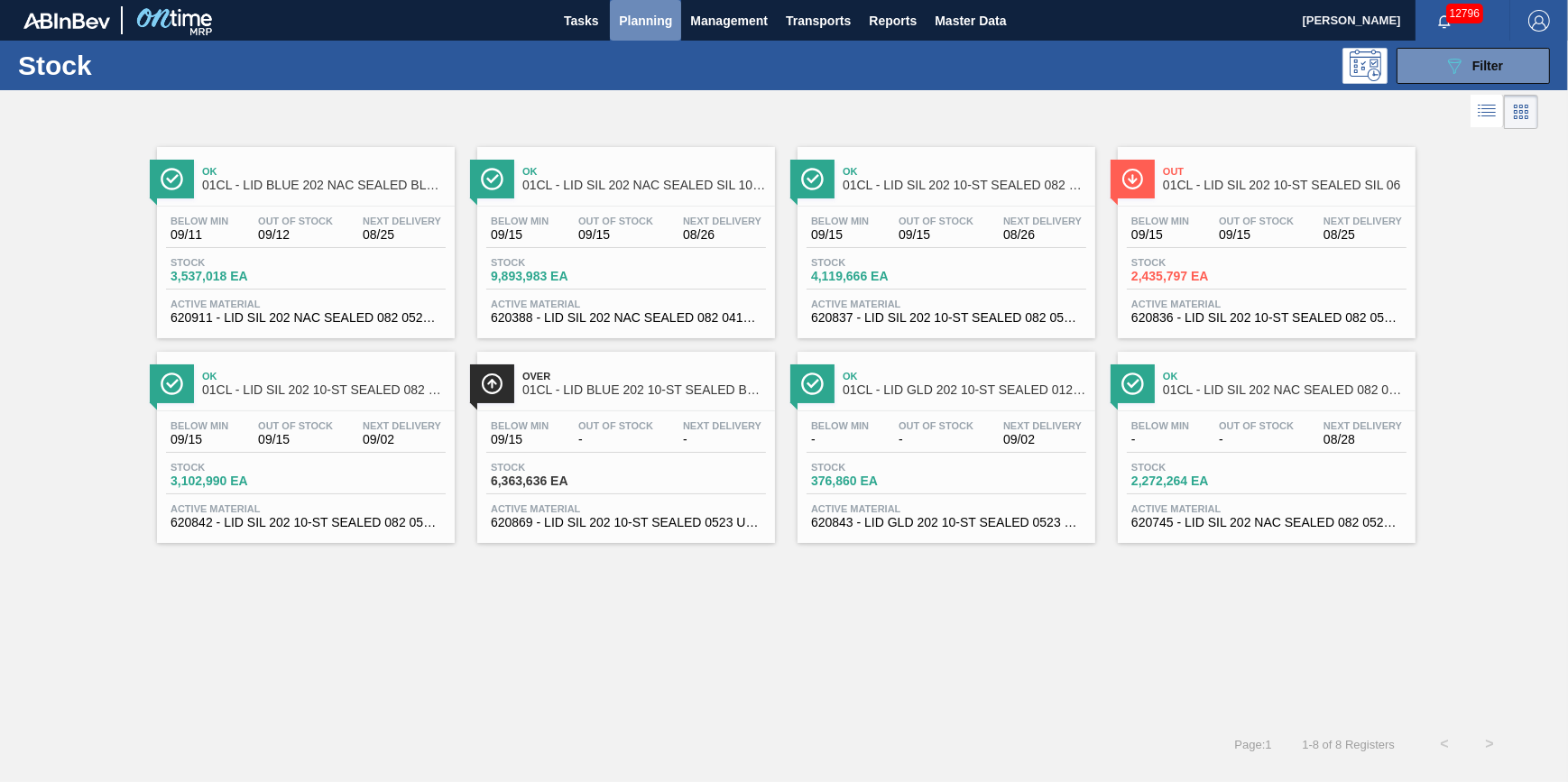
click at [636, 28] on span "Planning" at bounding box center [645, 21] width 54 height 21
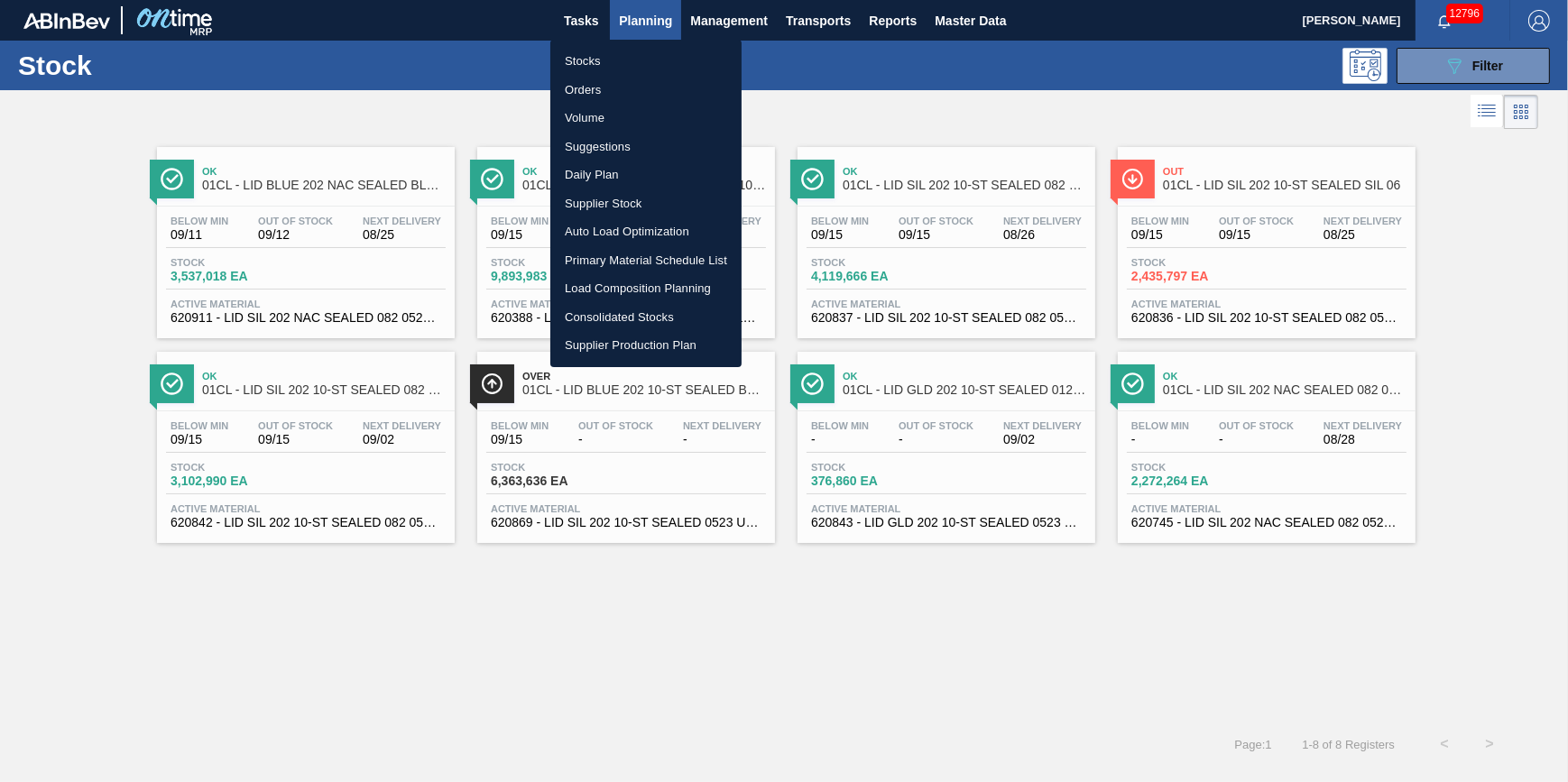
click at [632, 62] on li "Stocks" at bounding box center [646, 62] width 191 height 29
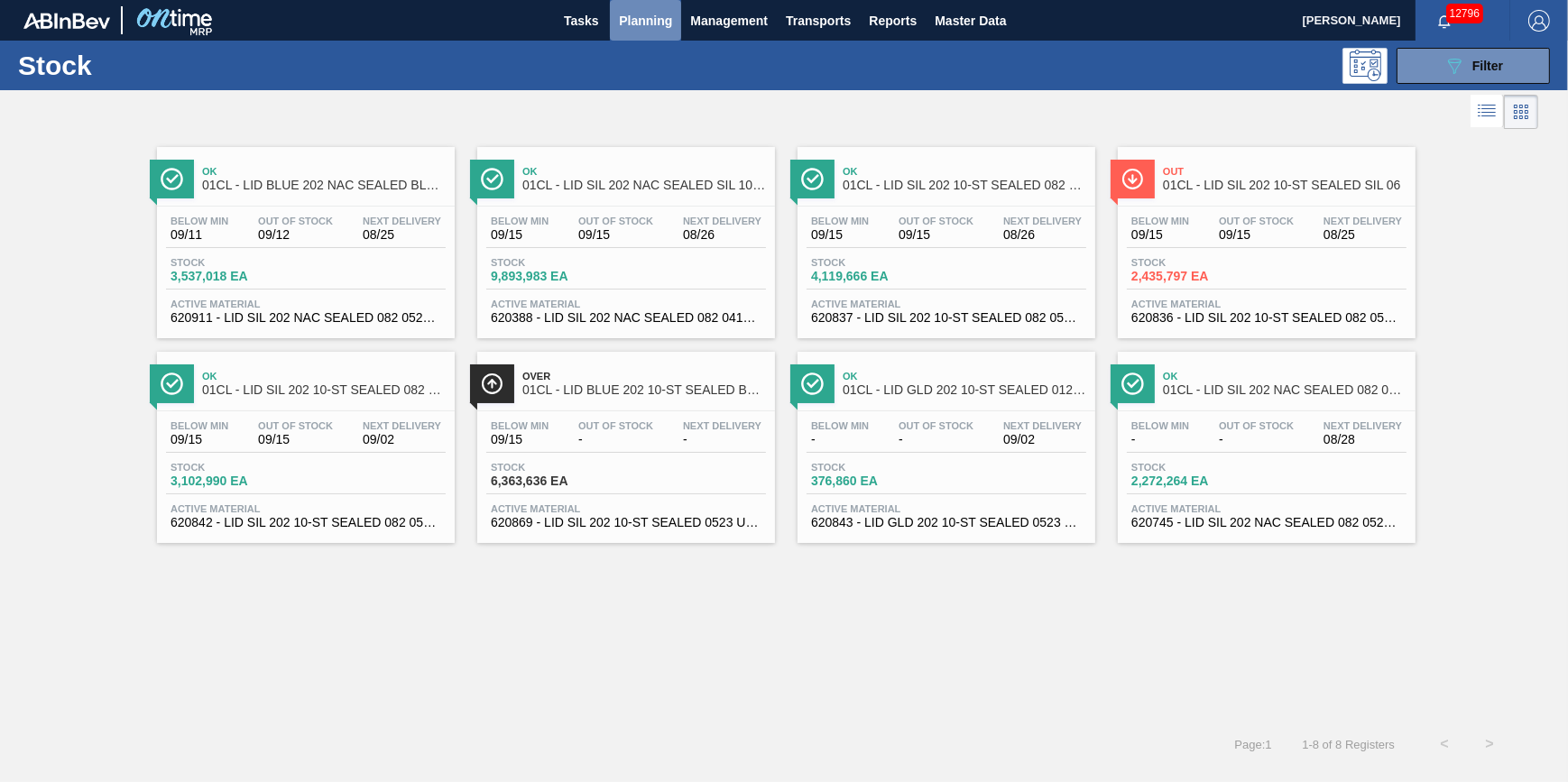
click at [653, 38] on button "Planning" at bounding box center [645, 21] width 71 height 41
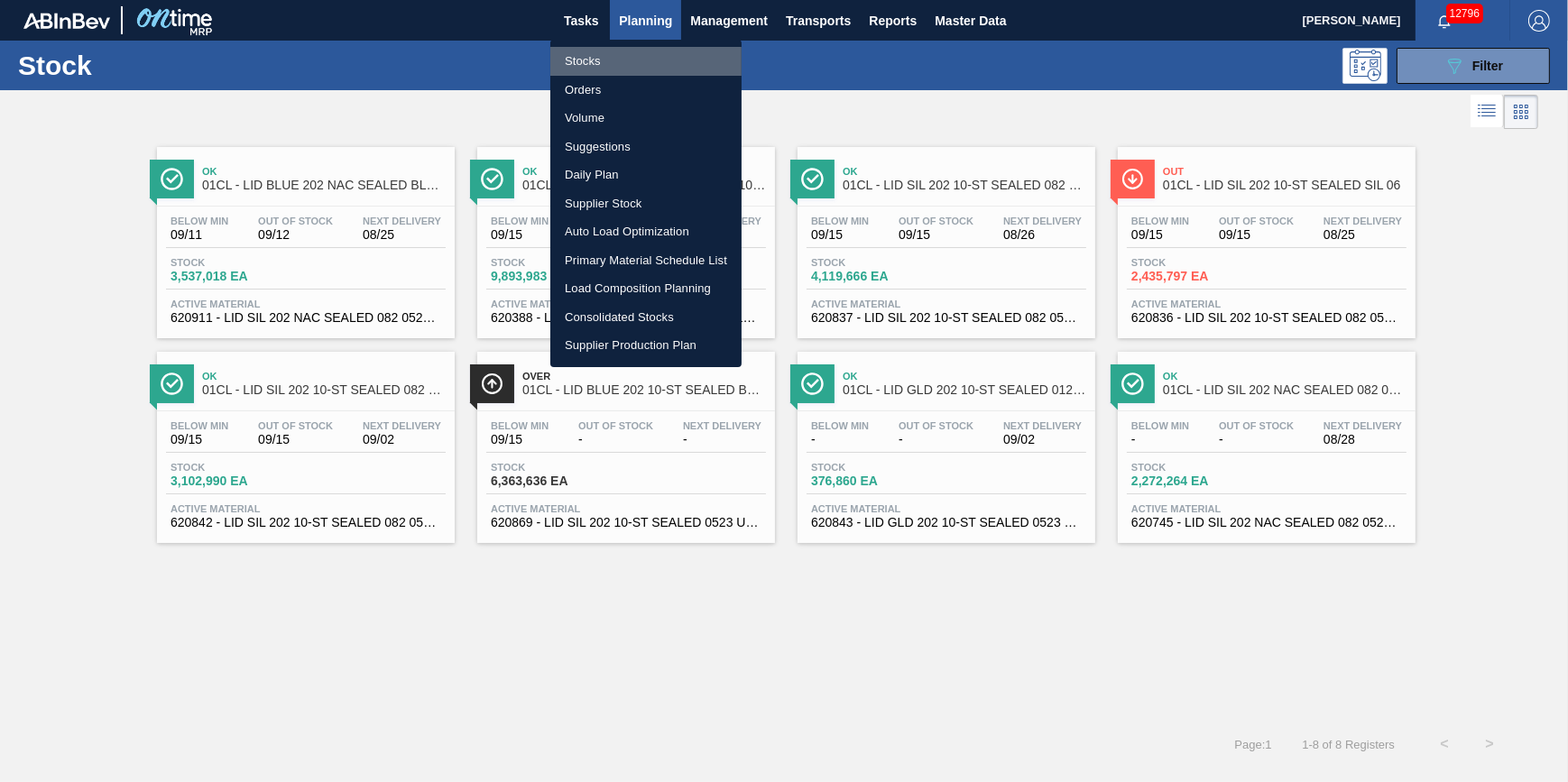
click at [647, 65] on li "Stocks" at bounding box center [646, 62] width 191 height 29
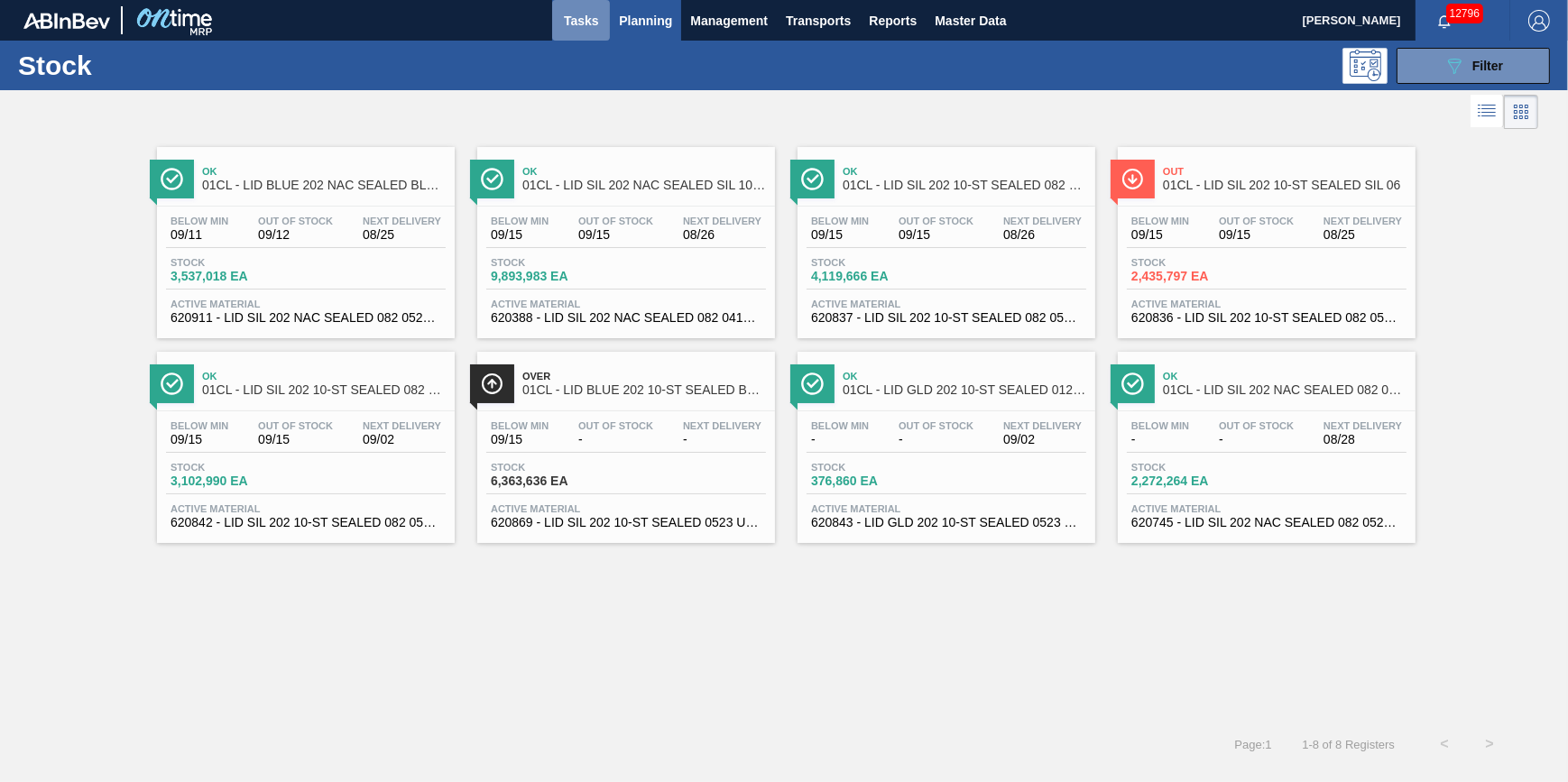
click at [584, 26] on span "Tasks" at bounding box center [581, 21] width 40 height 21
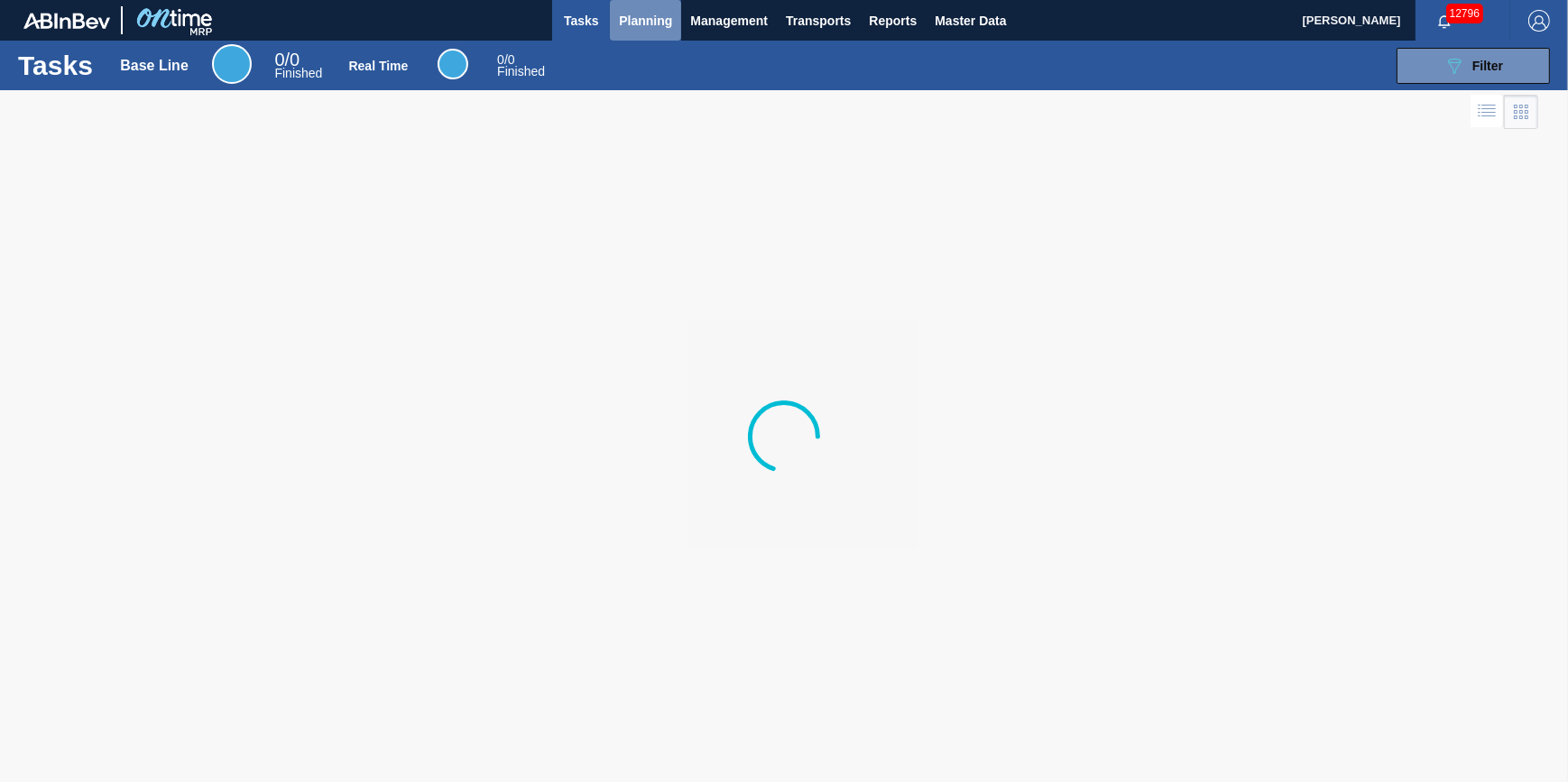
click at [632, 23] on span "Planning" at bounding box center [645, 21] width 54 height 21
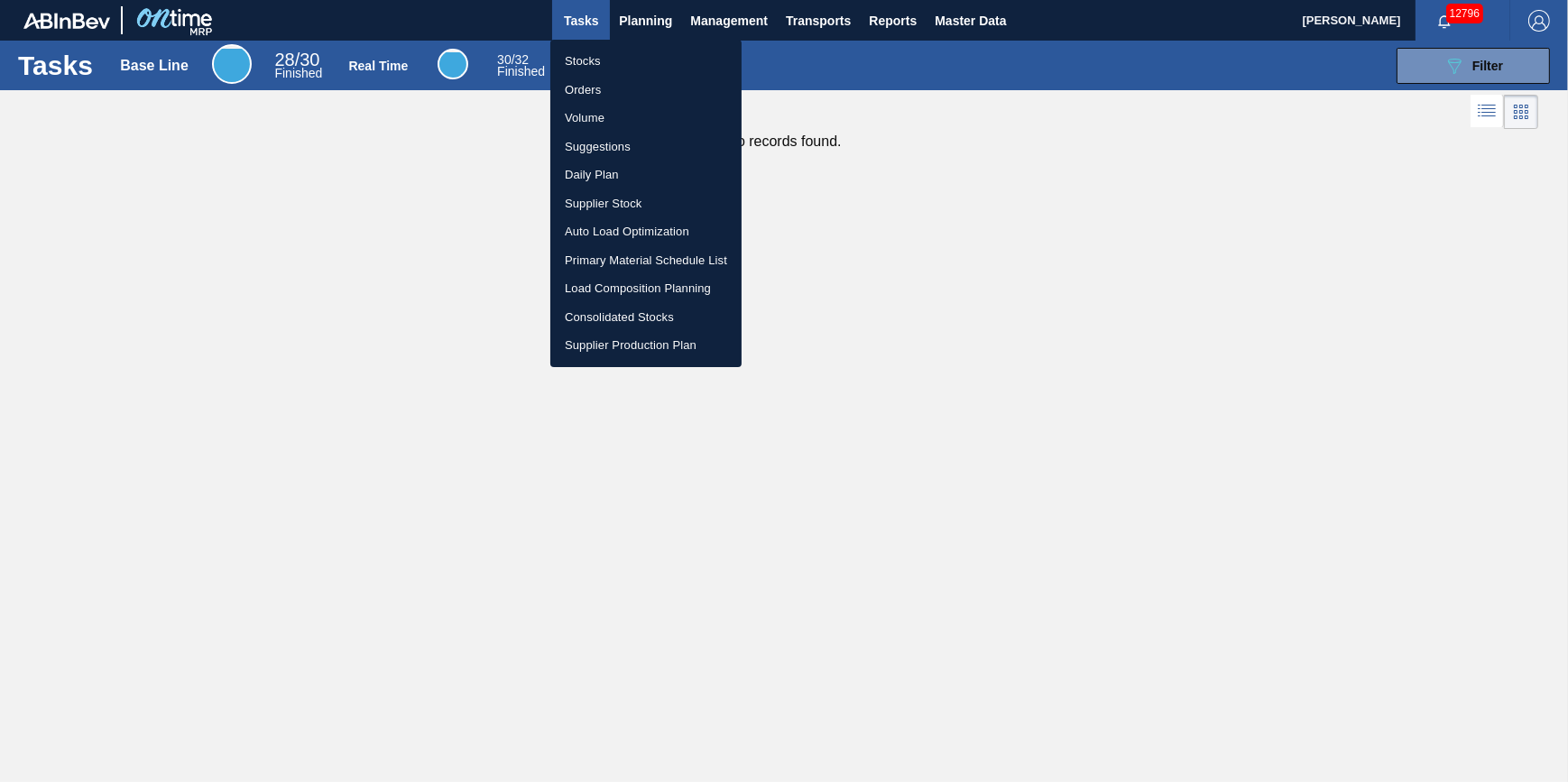
click at [630, 48] on li "Stocks" at bounding box center [646, 62] width 191 height 29
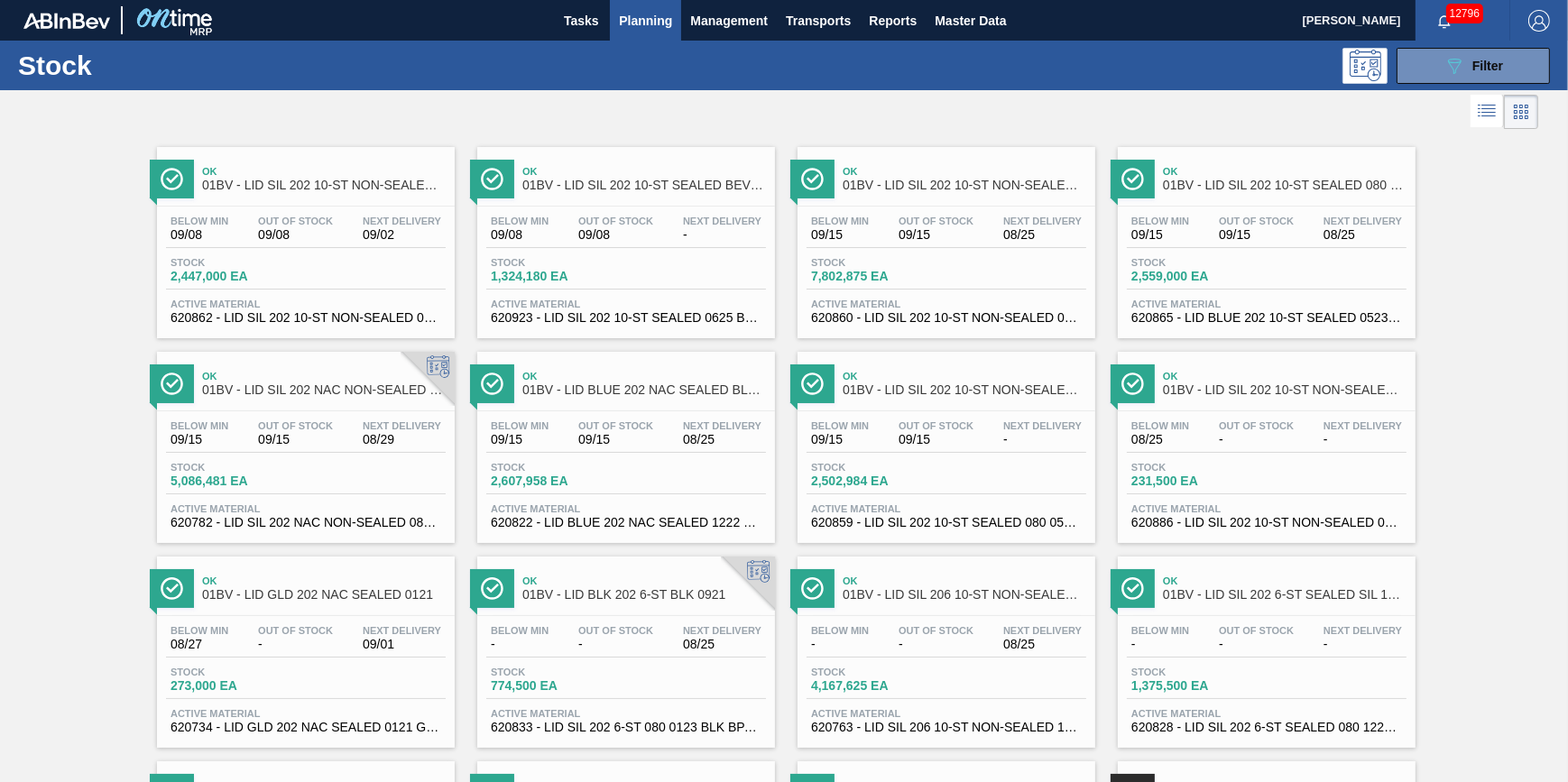
click at [634, 20] on span "Planning" at bounding box center [645, 21] width 54 height 21
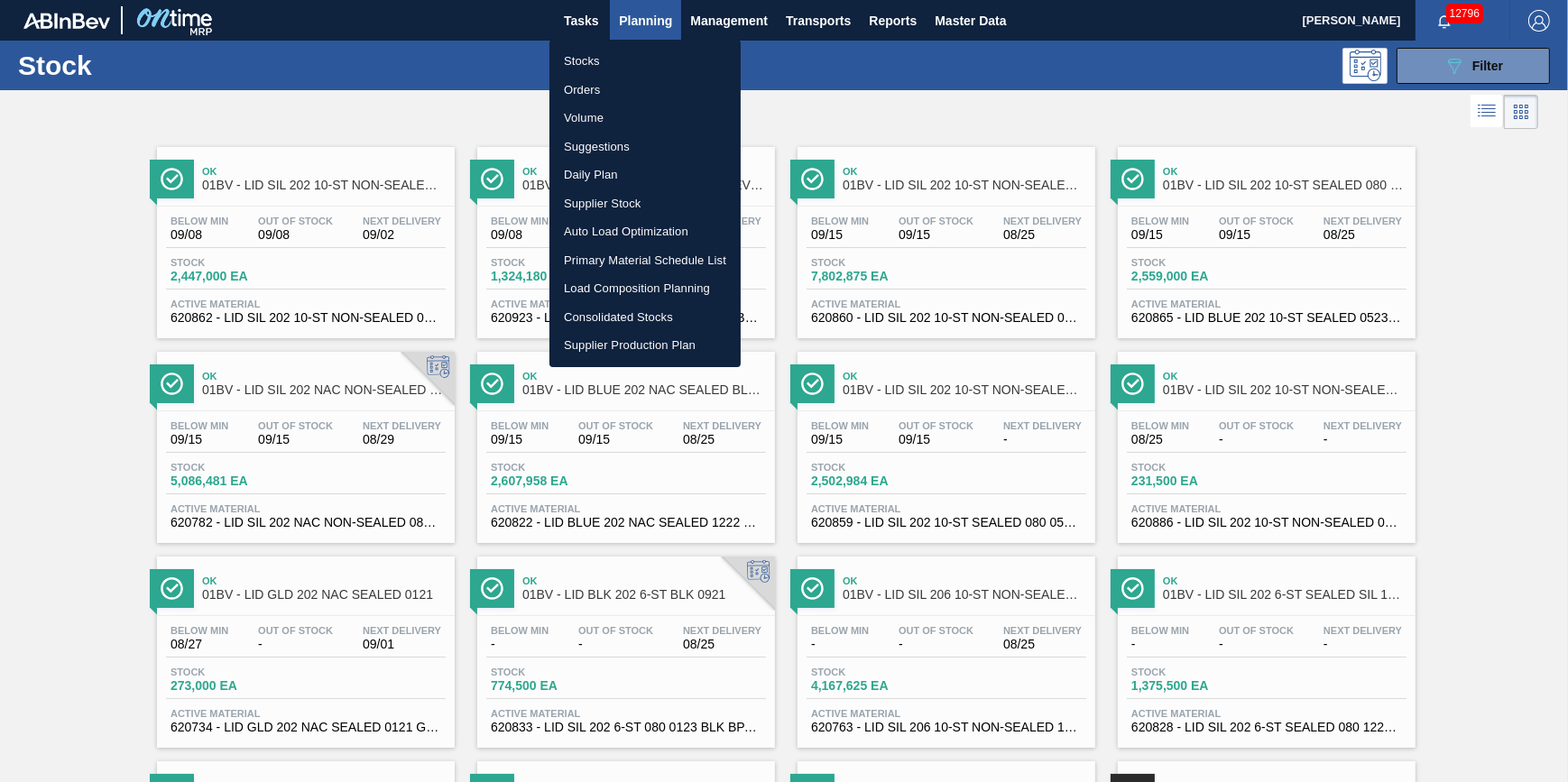
click at [622, 285] on li "Load Composition Planning" at bounding box center [645, 289] width 191 height 29
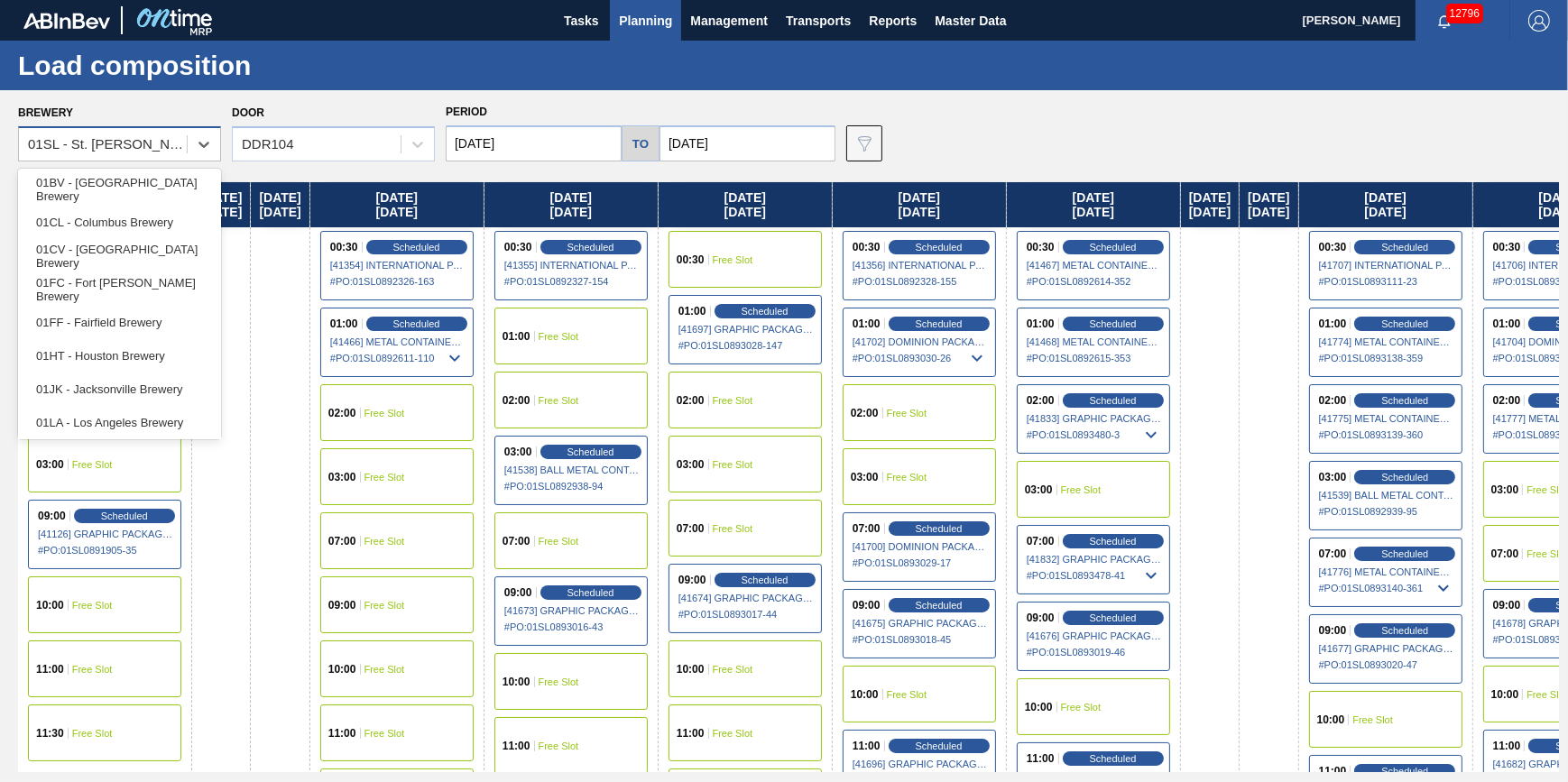
click at [144, 147] on div "01SL - St. Louis Brewery" at bounding box center [108, 144] width 160 height 16
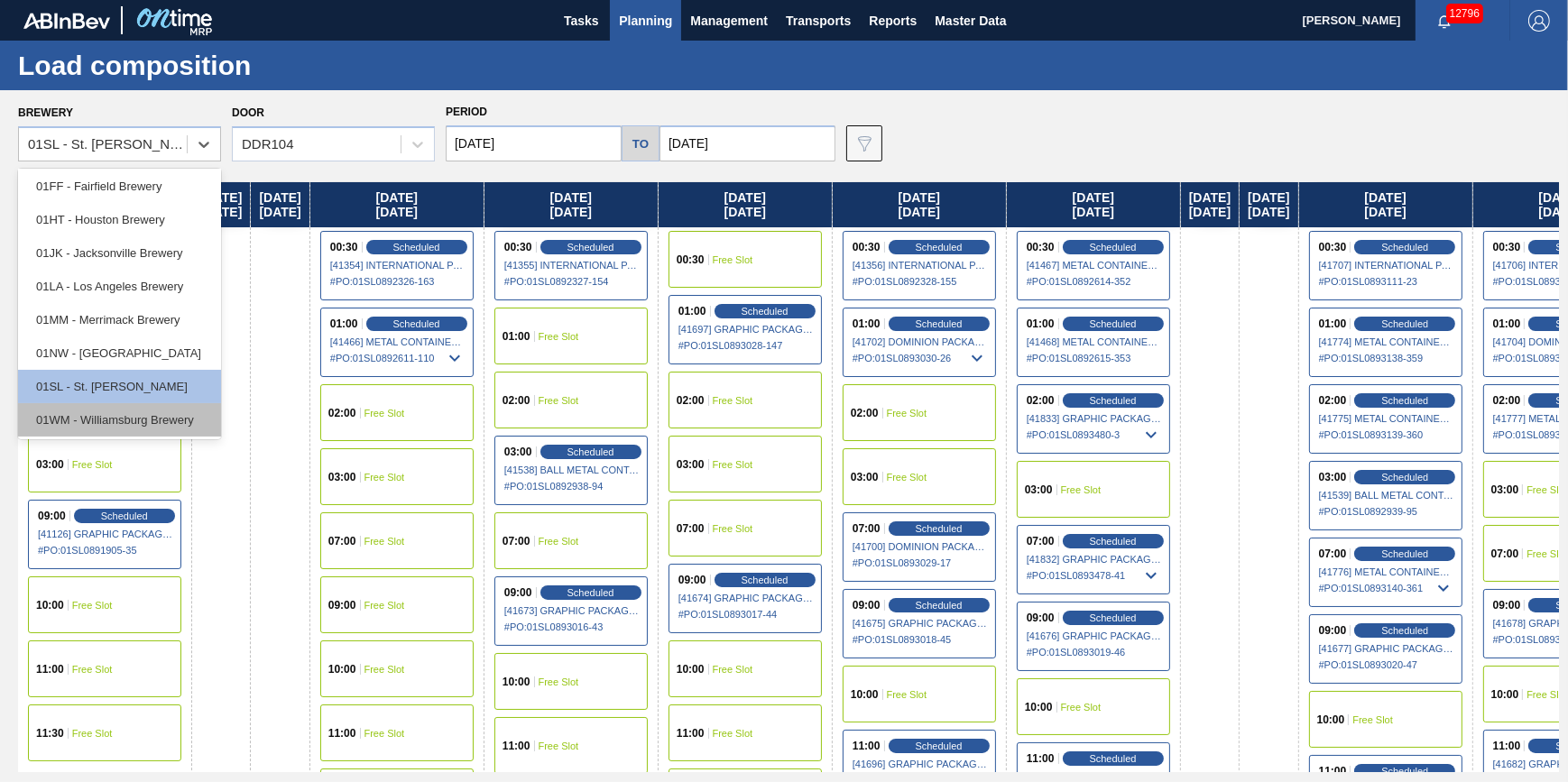
click at [172, 418] on div "01WM - Williamsburg Brewery" at bounding box center [119, 420] width 203 height 33
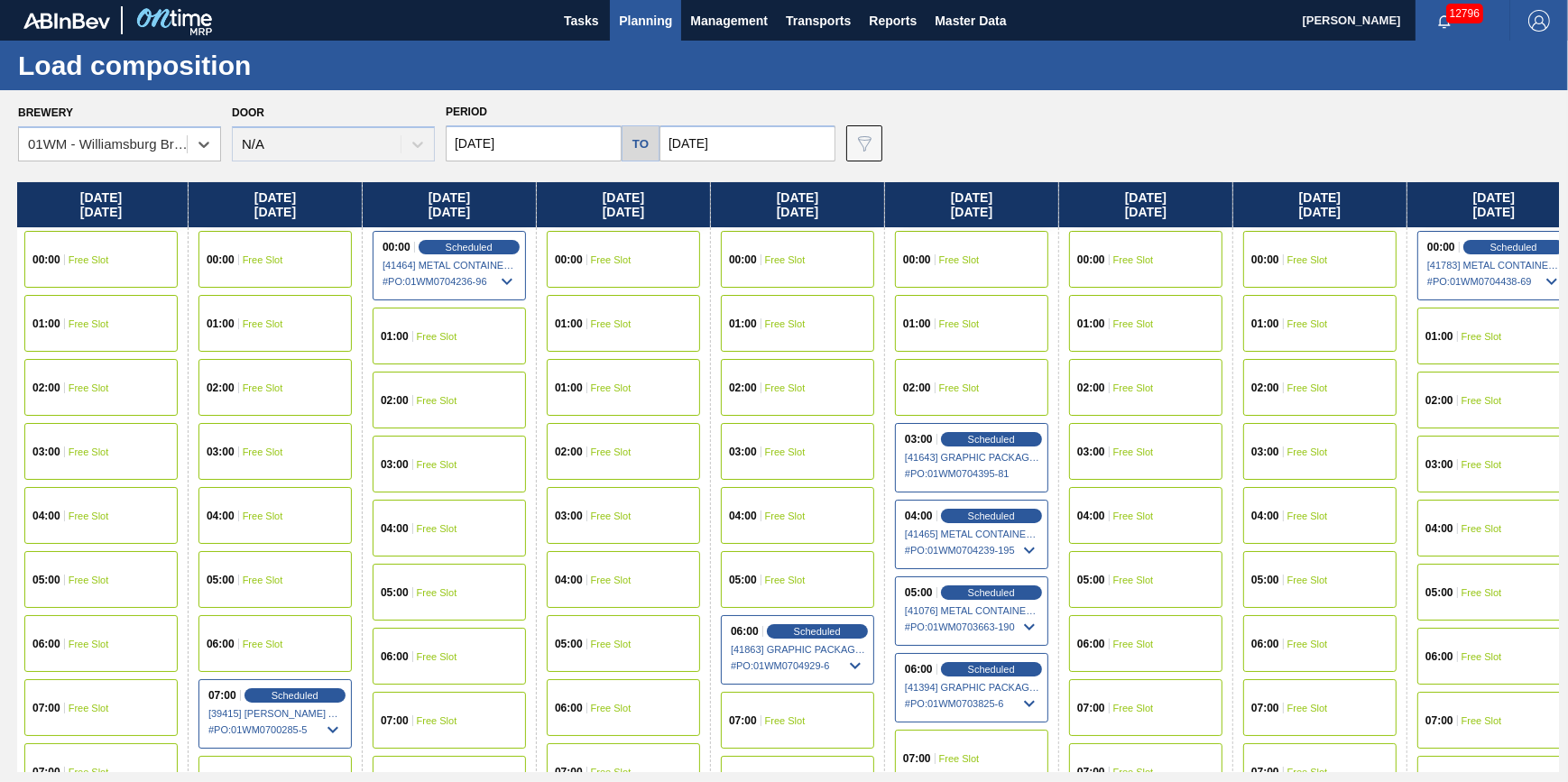
scroll to position [0, 374]
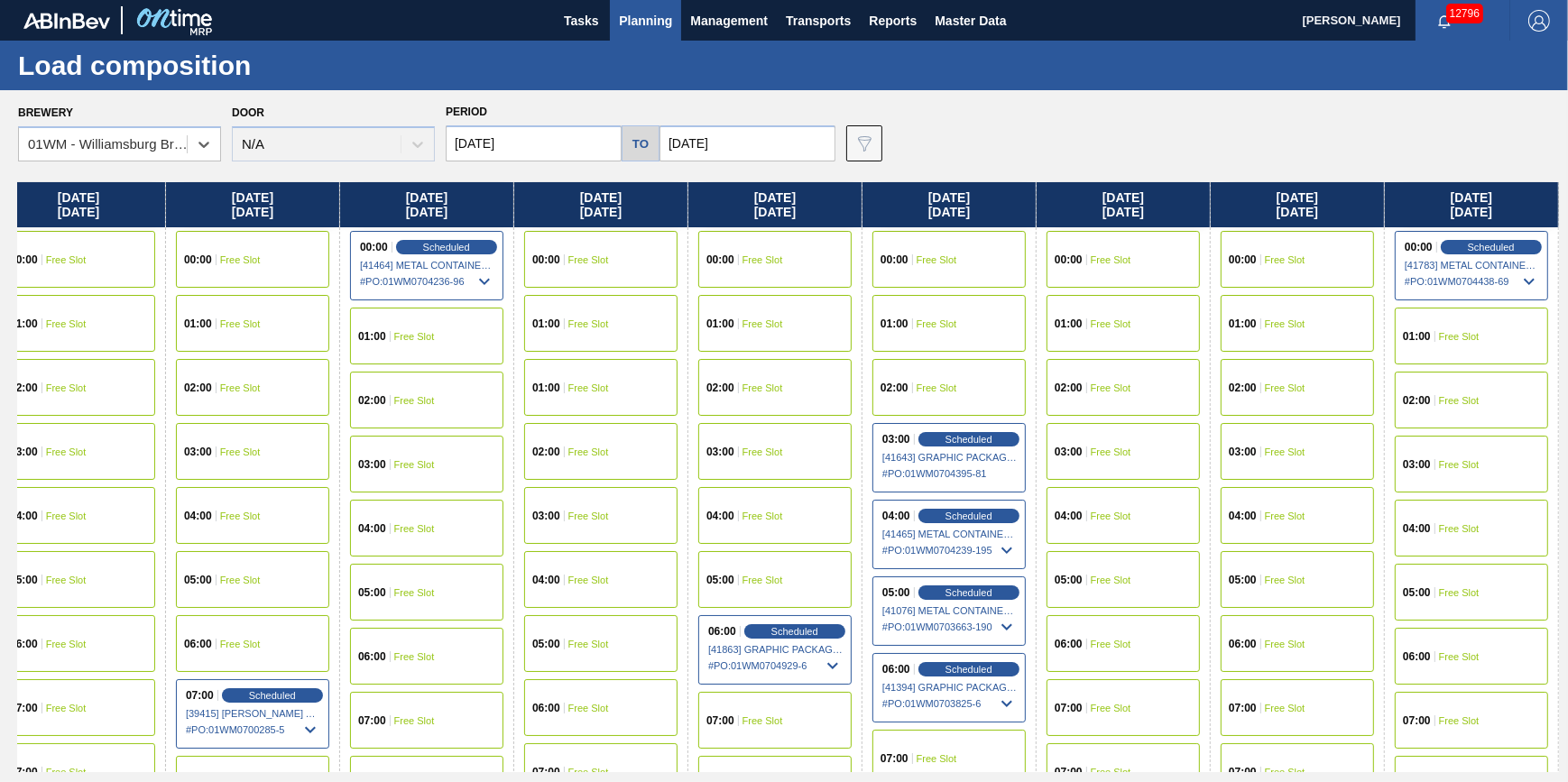
drag, startPoint x: 728, startPoint y: 496, endPoint x: 343, endPoint y: 527, distance: 386.2
click at [343, 527] on div "Friday 08/22/2025 00:00 Free Slot 01:00 Free Slot 02:00 Free Slot 03:00 Free Sl…" at bounding box center [788, 477] width 1541 height 590
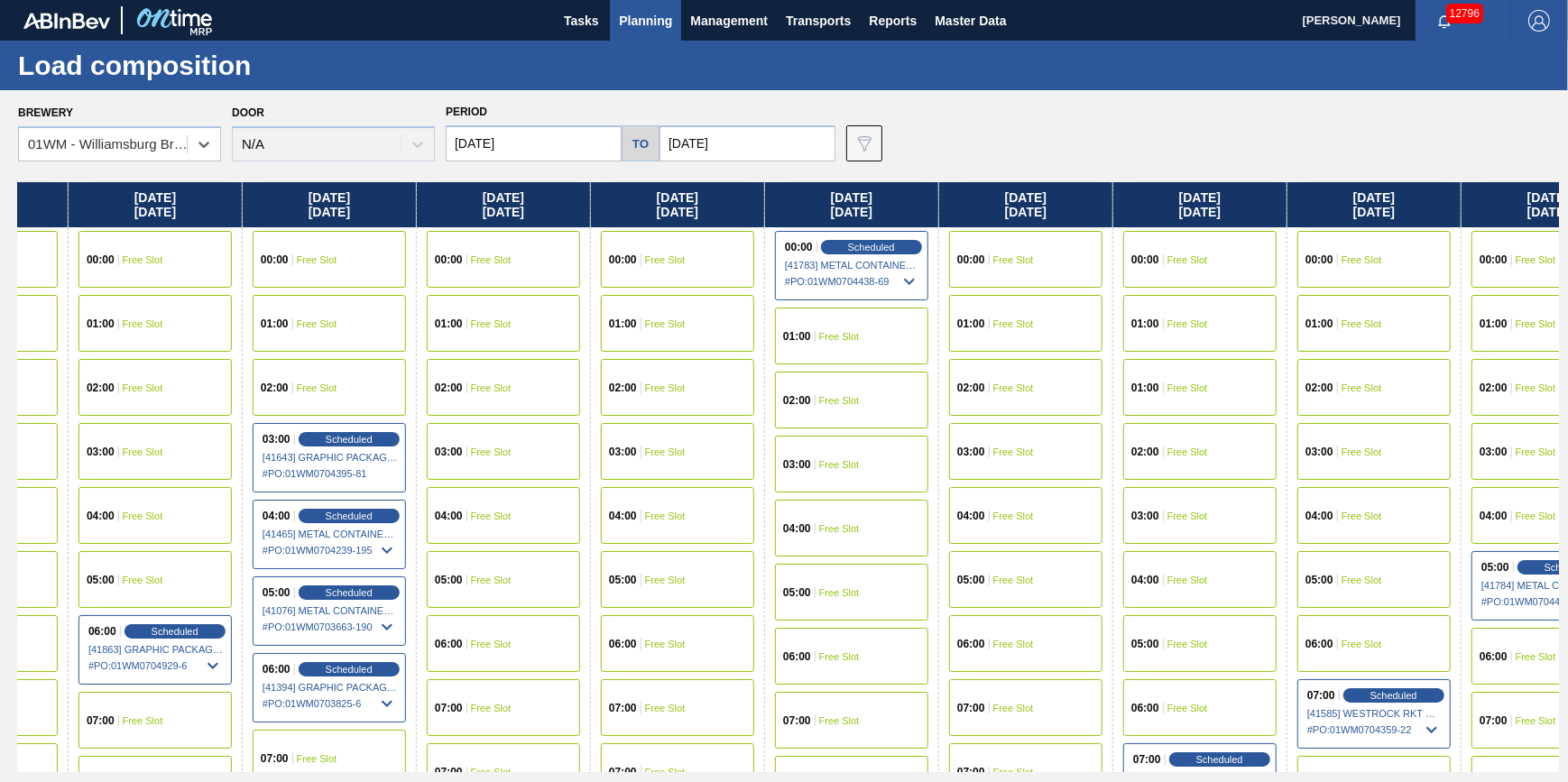
drag, startPoint x: 632, startPoint y: 431, endPoint x: 539, endPoint y: 418, distance: 93.9
click at [77, 494] on div "Friday 08/22/2025 00:00 Free Slot 01:00 Free Slot 02:00 Free Slot 03:00 Free Sl…" at bounding box center [788, 477] width 1541 height 590
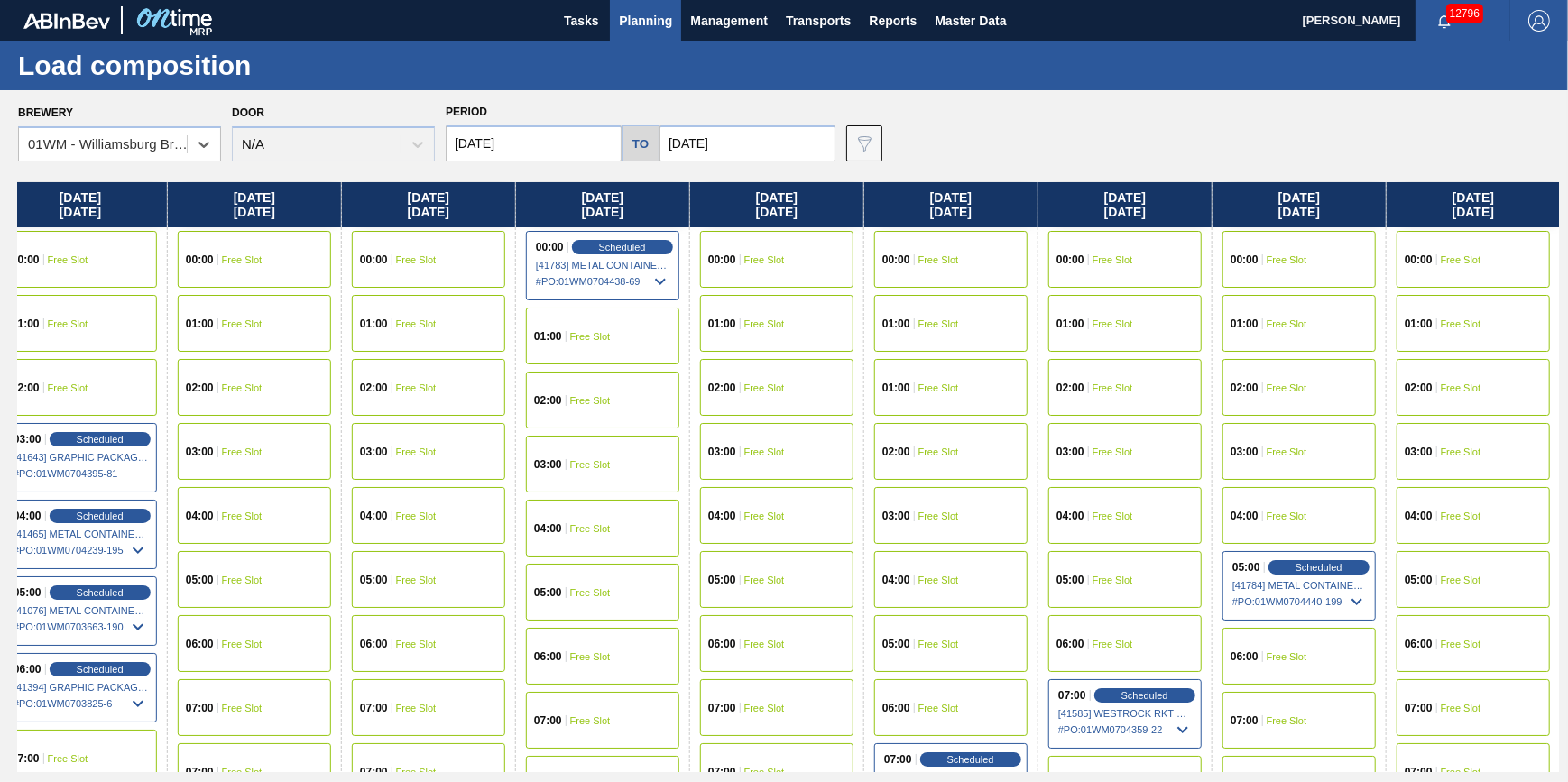
drag, startPoint x: 873, startPoint y: 403, endPoint x: 309, endPoint y: 456, distance: 566.5
click at [309, 456] on div "Friday 08/22/2025 00:00 Free Slot 01:00 Free Slot 02:00 Free Slot 03:00 Free Sl…" at bounding box center [788, 477] width 1541 height 590
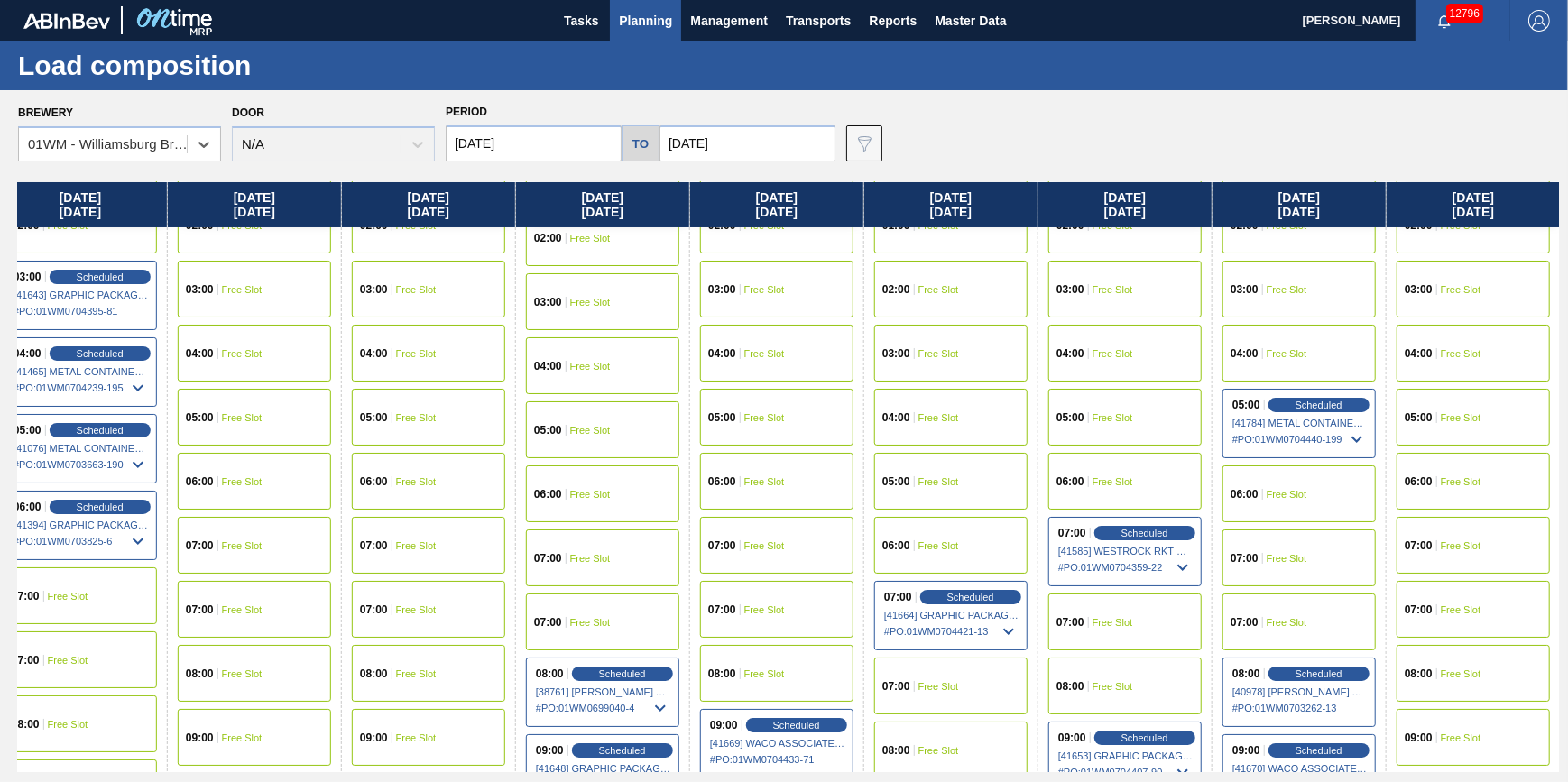
scroll to position [163, 1243]
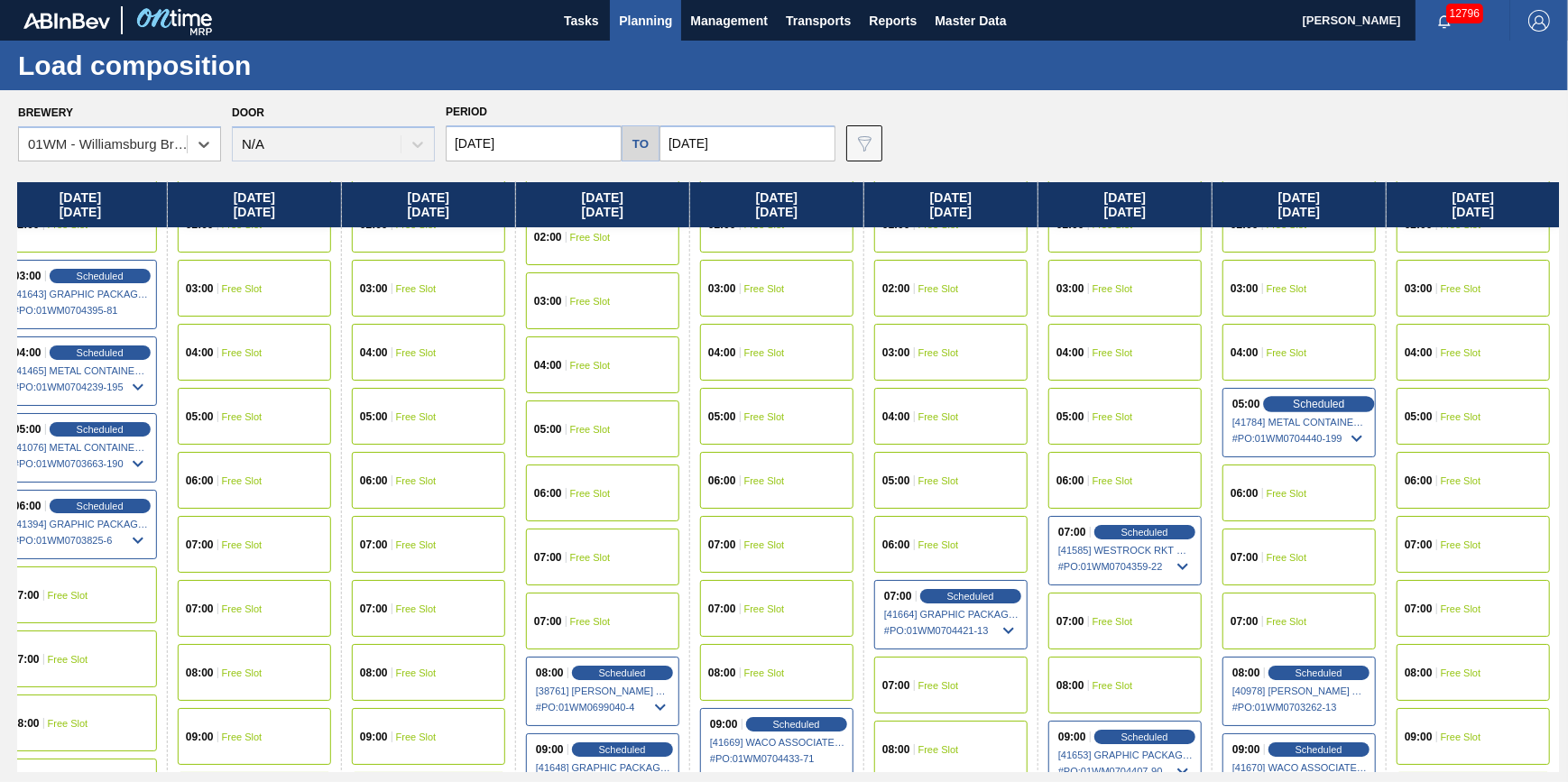
click at [1300, 402] on span "Scheduled" at bounding box center [1318, 403] width 52 height 12
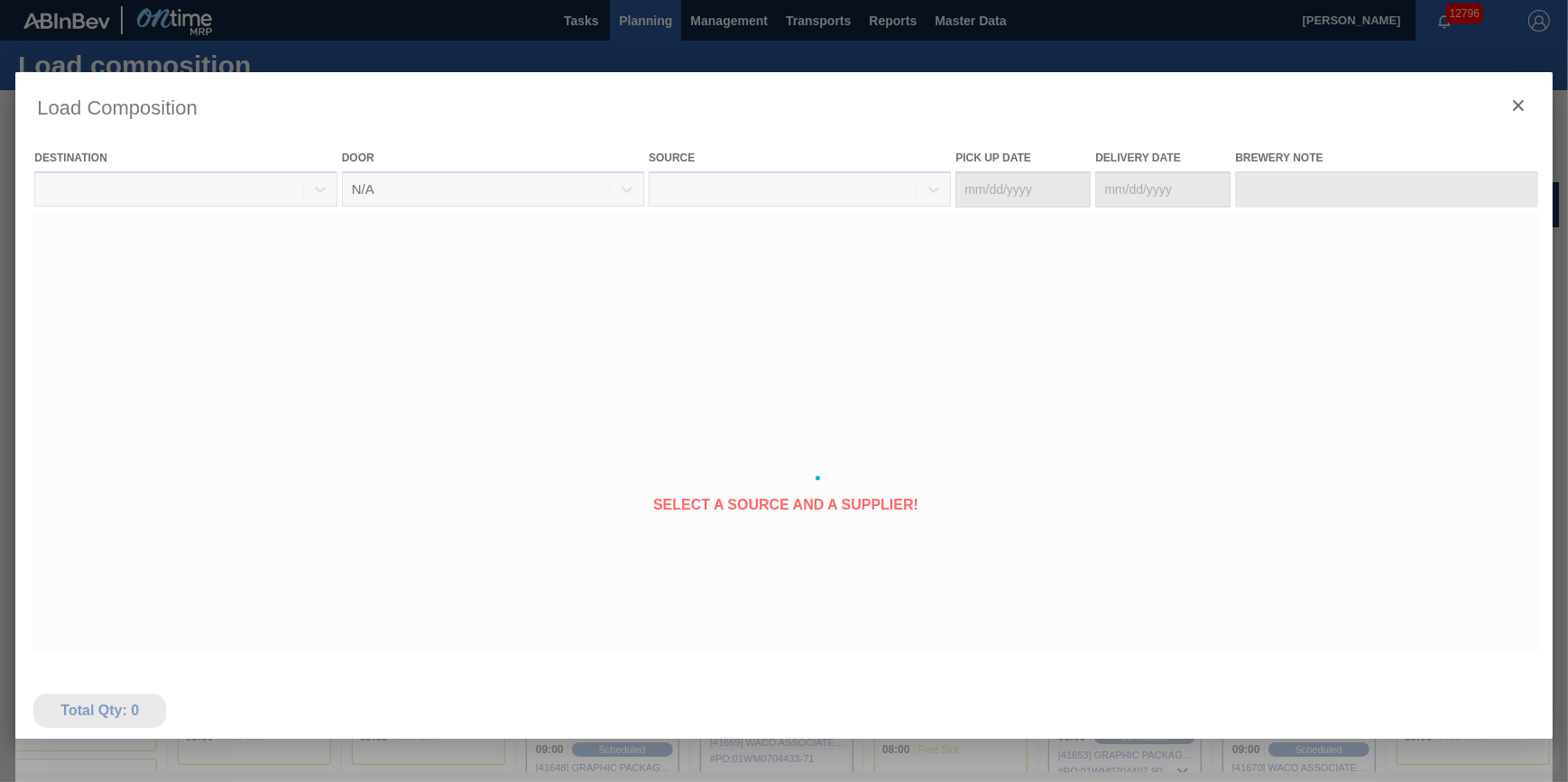
type Date "[DATE]"
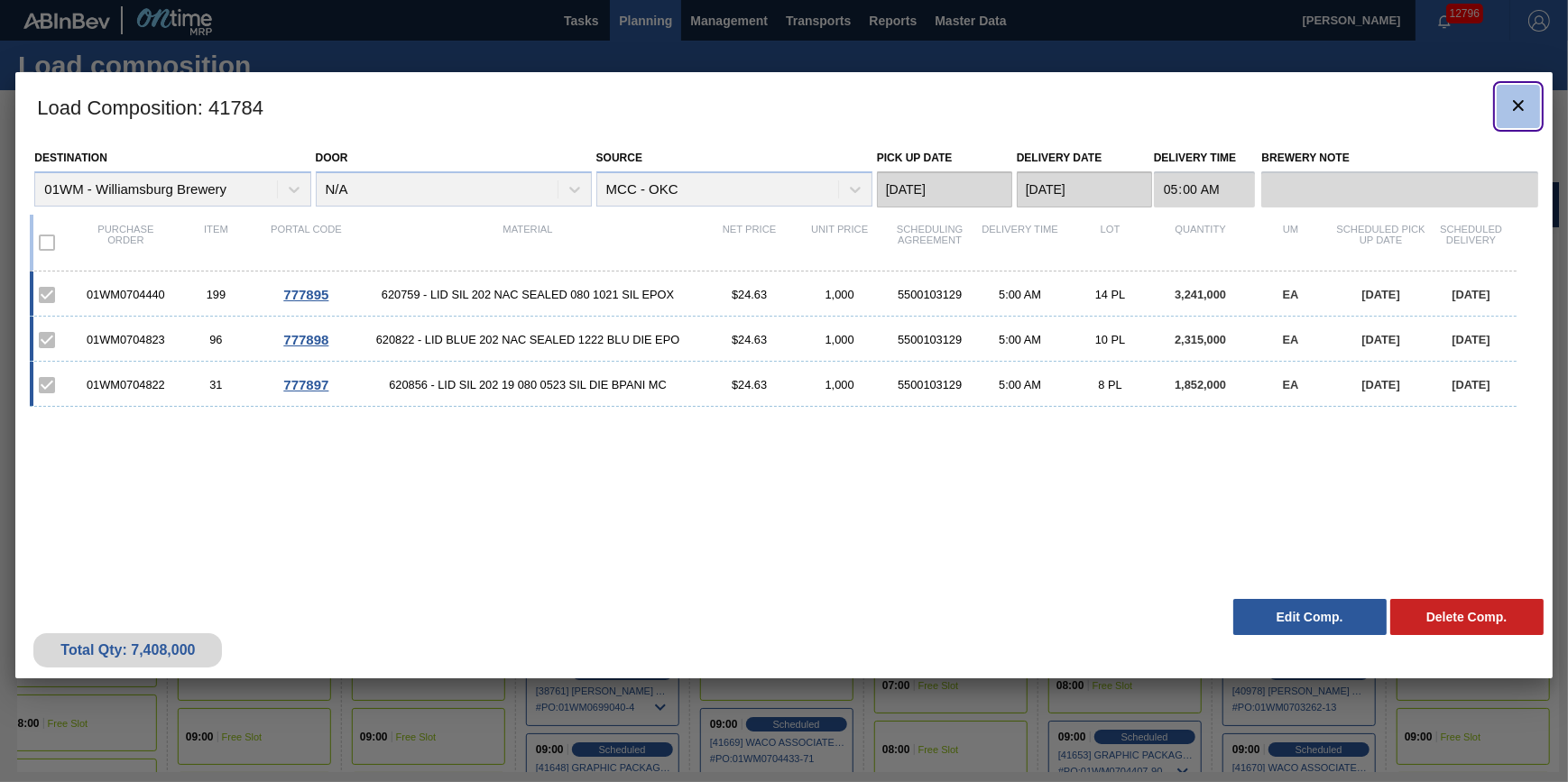
click at [1507, 102] on icon "botão de ícone" at bounding box center [1518, 105] width 21 height 21
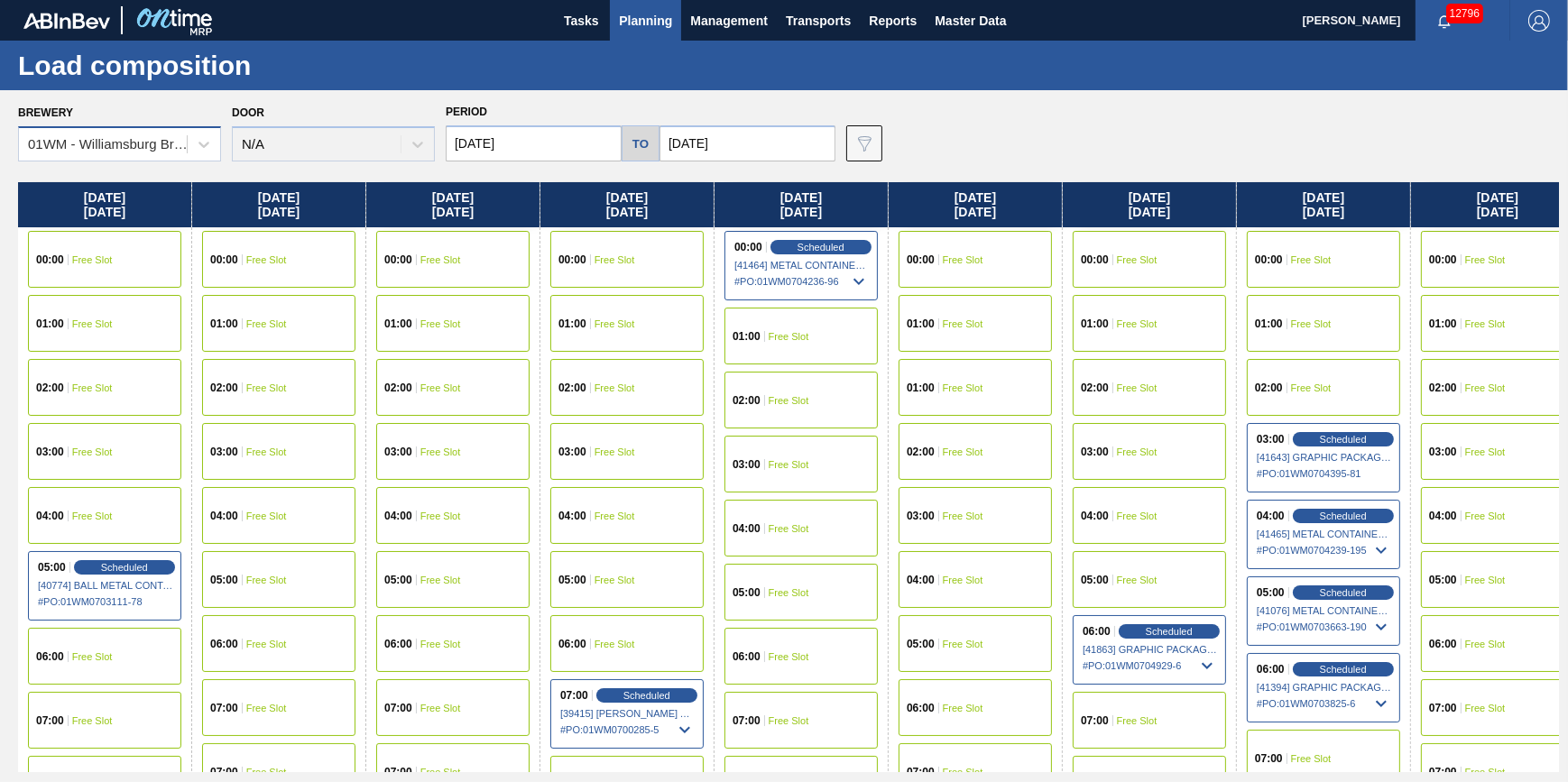
click at [172, 145] on div "01WM - Williamsburg Brewery" at bounding box center [108, 144] width 160 height 16
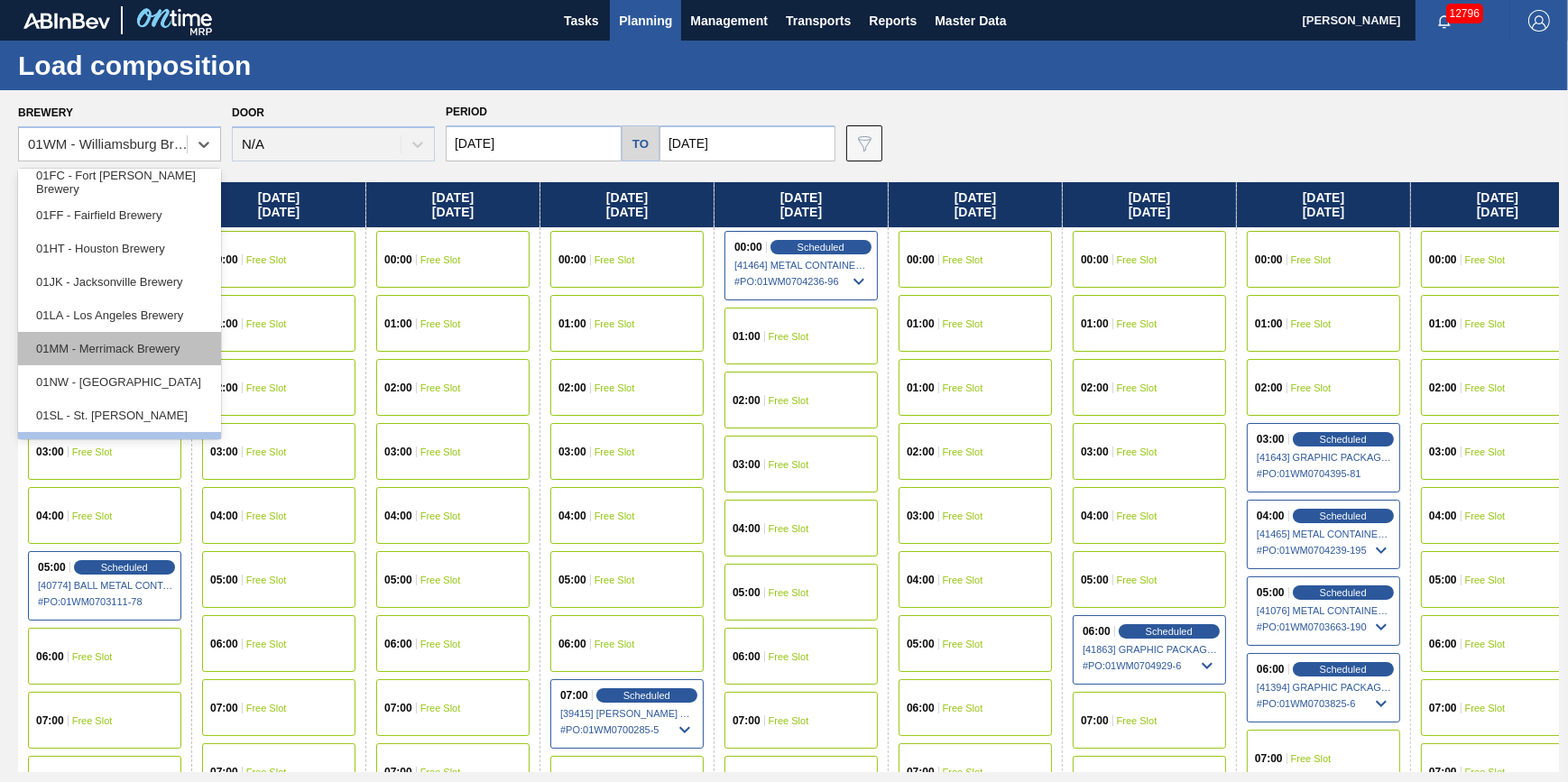
scroll to position [137, 0]
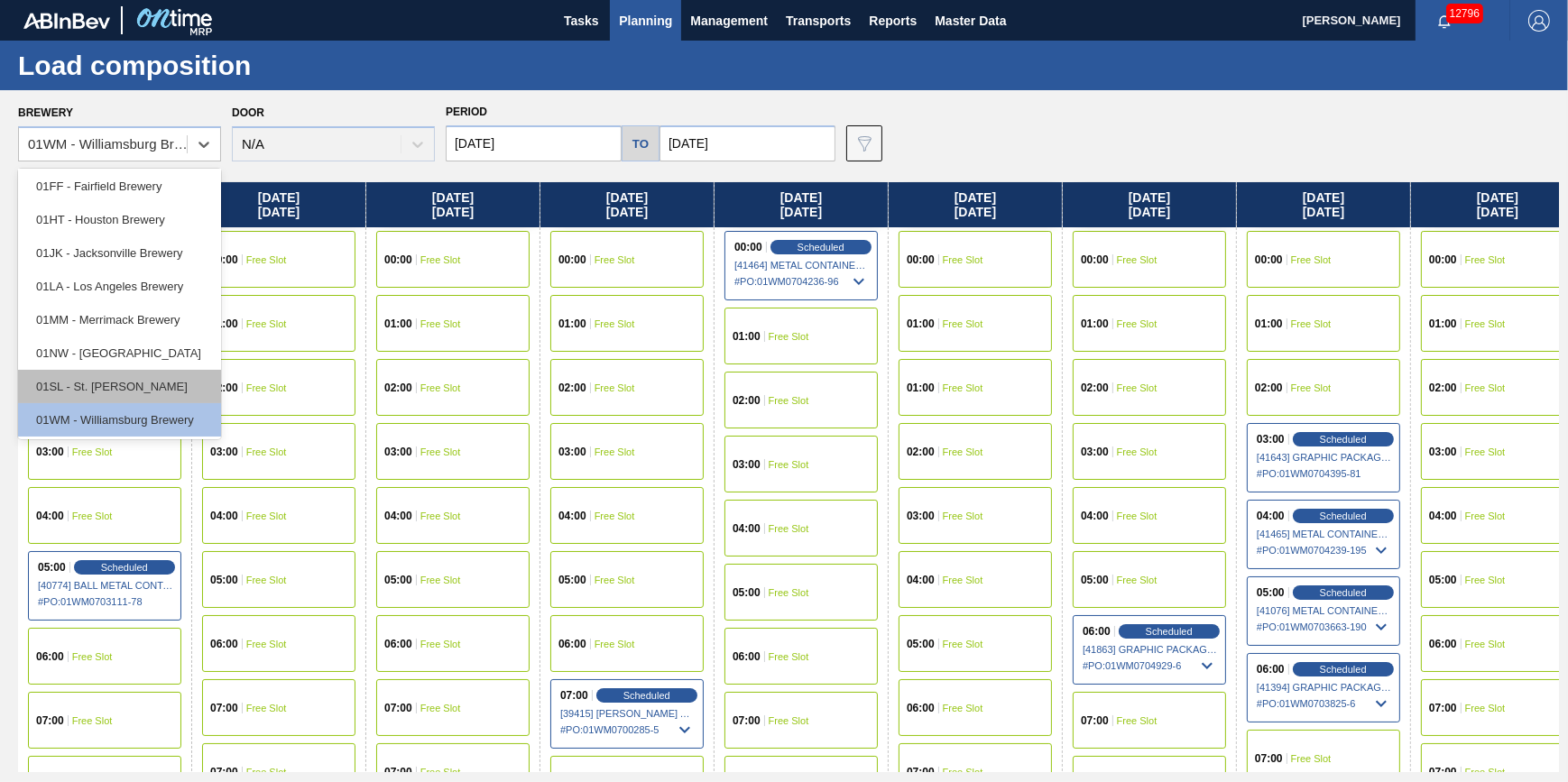
click at [160, 372] on div "01SL - St. [PERSON_NAME]" at bounding box center [119, 387] width 203 height 33
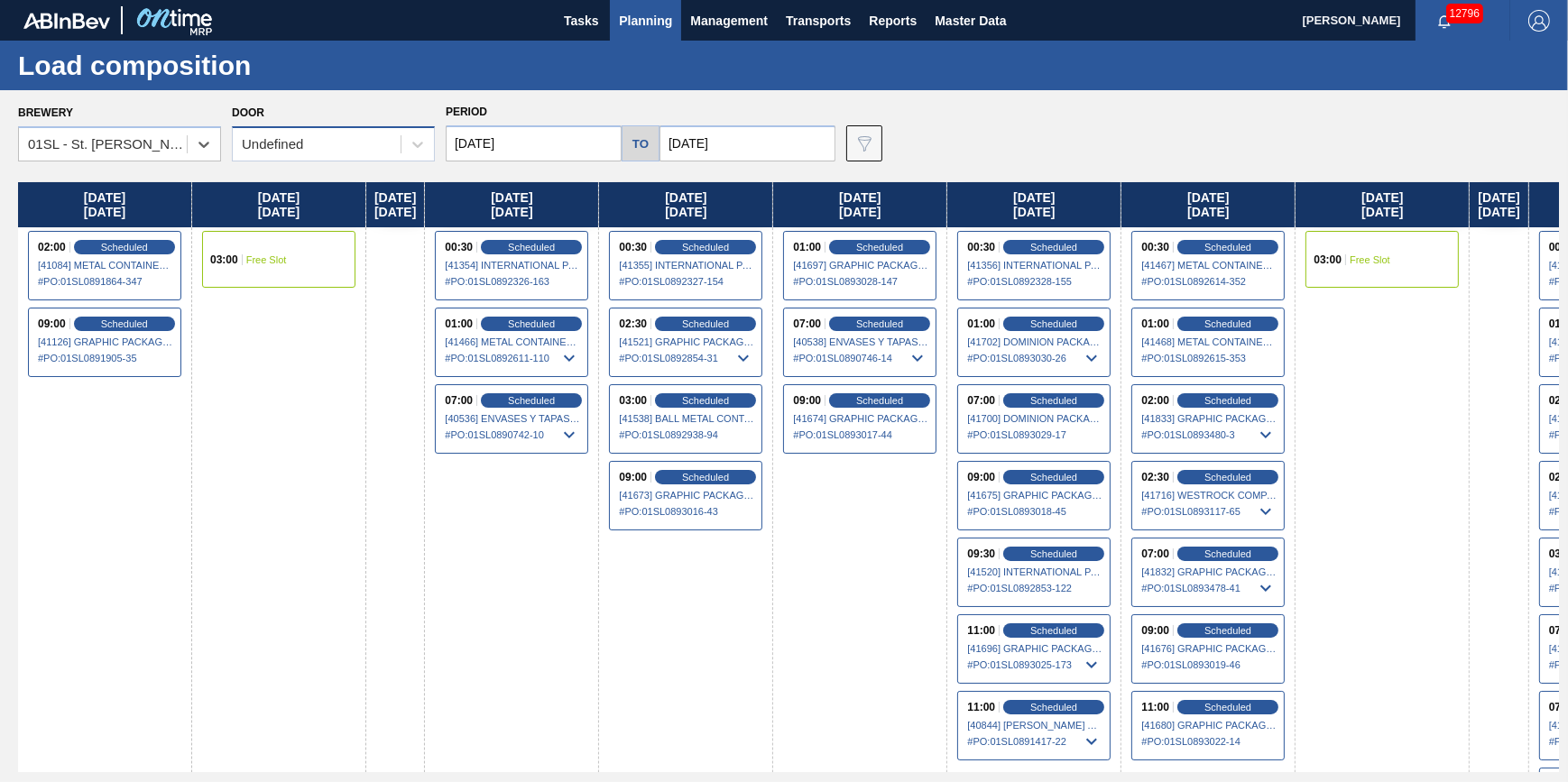
click at [289, 137] on div "Undefined" at bounding box center [272, 144] width 62 height 16
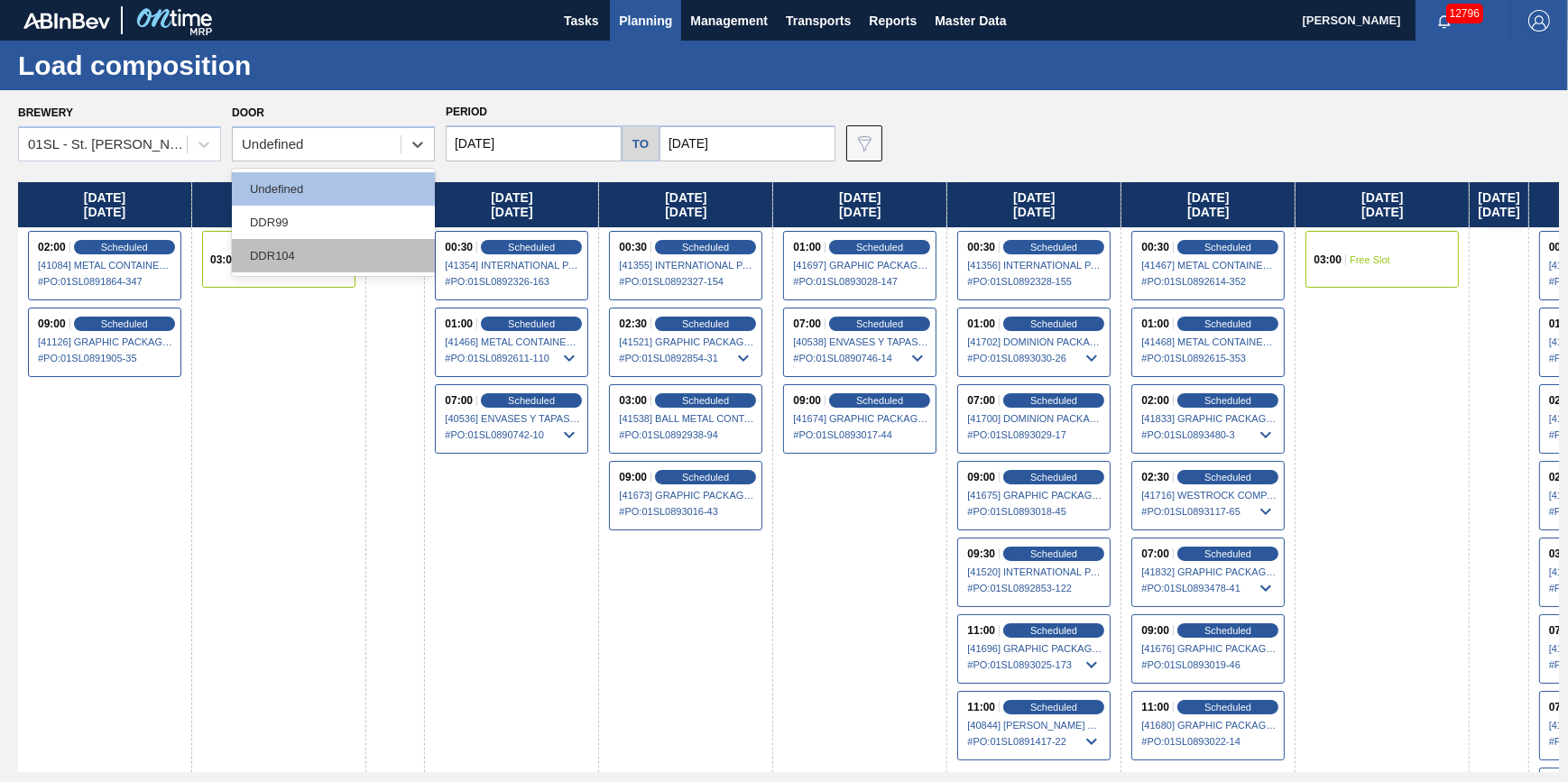
click at [328, 255] on div "DDR104" at bounding box center [333, 256] width 203 height 33
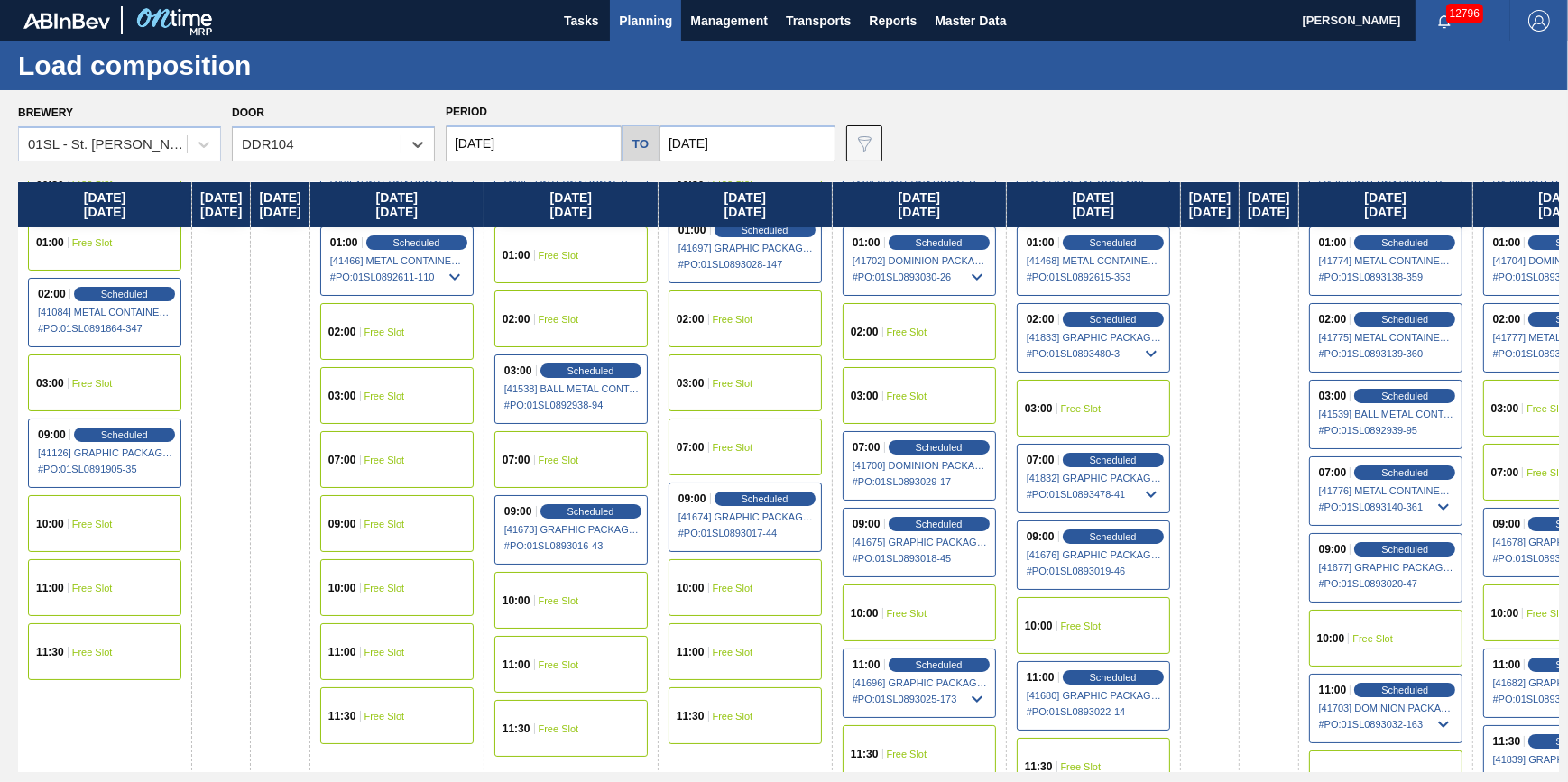
scroll to position [0, 0]
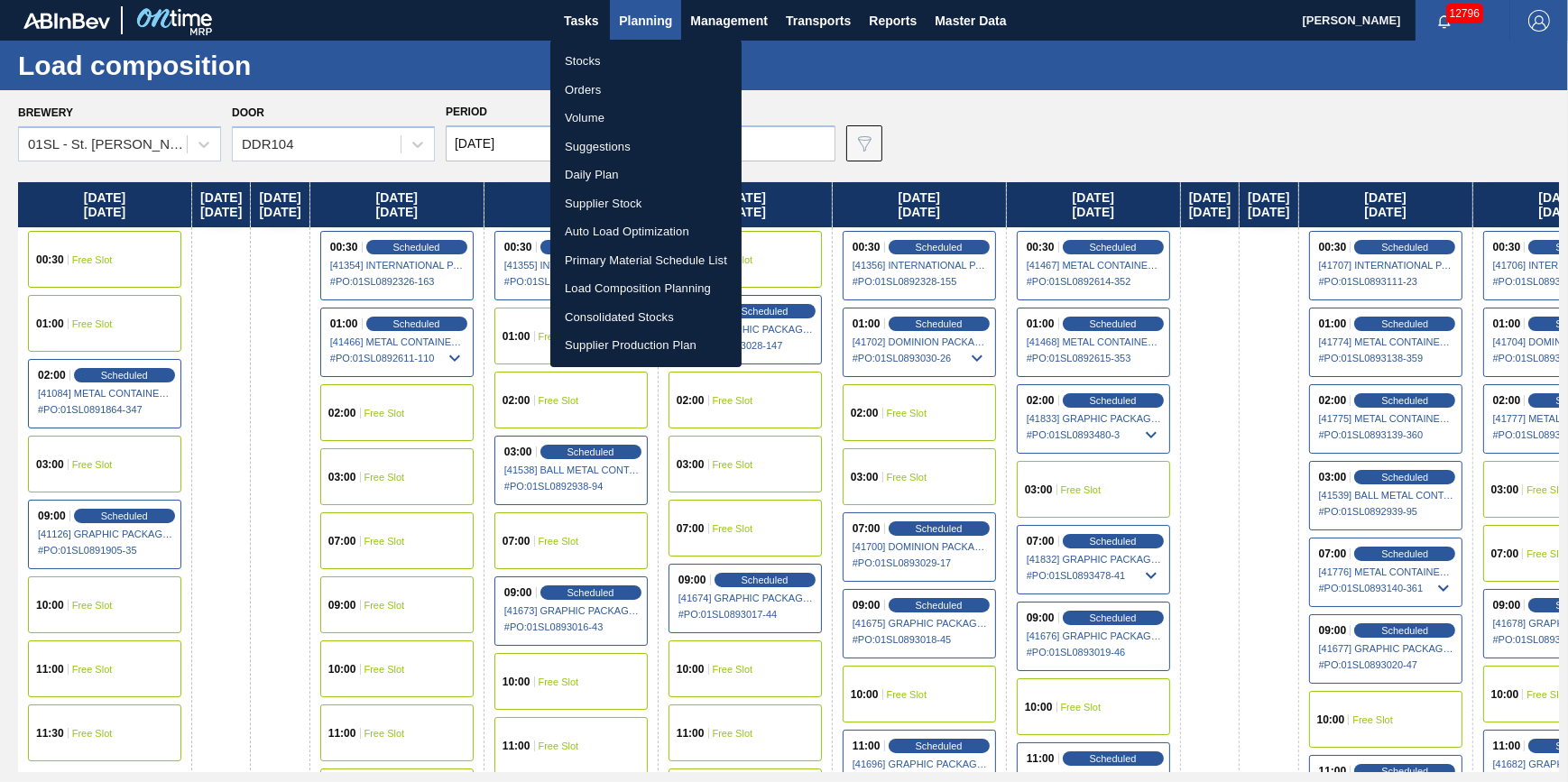
click at [646, 281] on li "Load Composition Planning" at bounding box center [646, 289] width 191 height 29
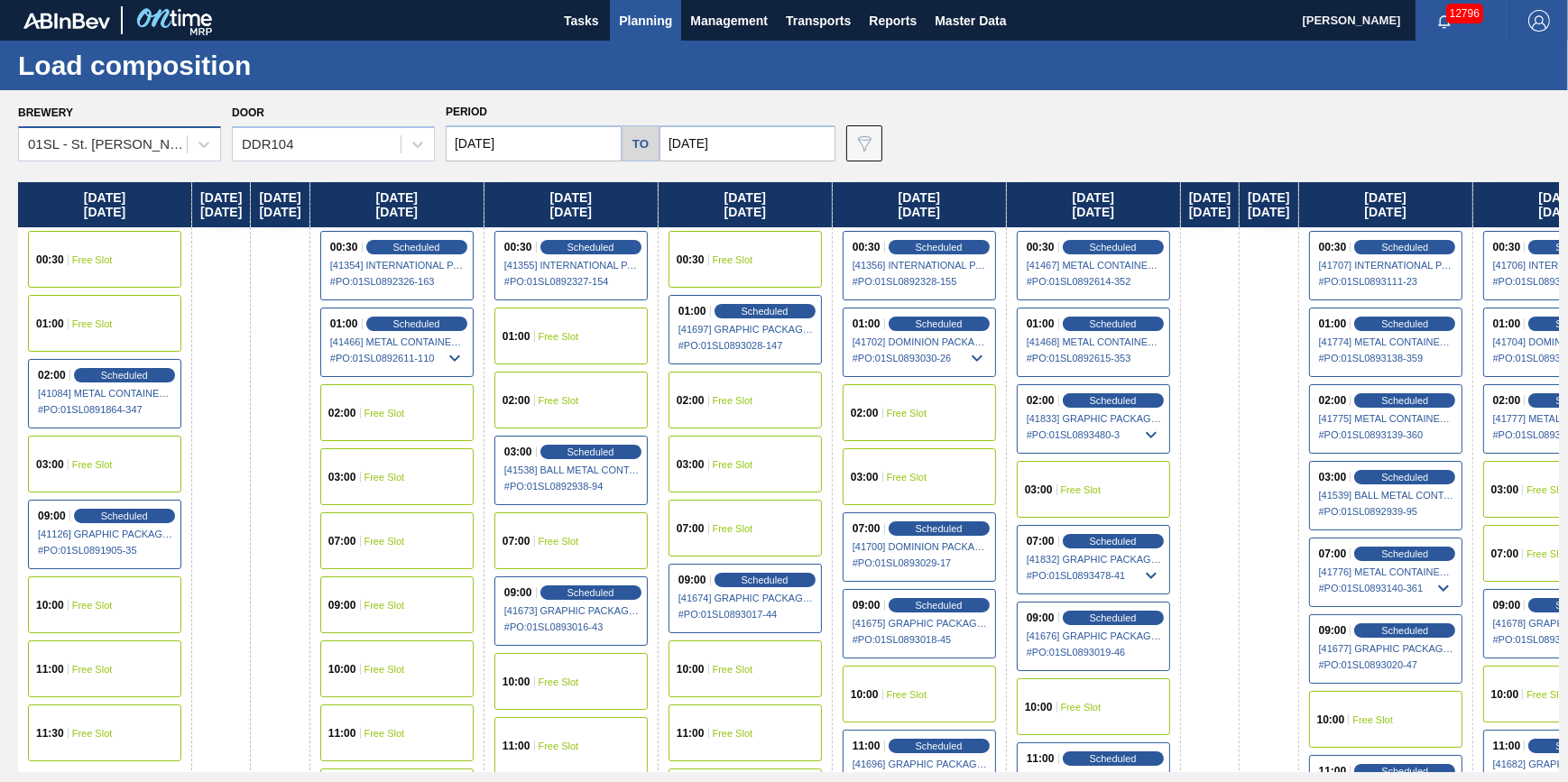
click at [162, 134] on div "01SL - St. [PERSON_NAME]" at bounding box center [103, 144] width 168 height 26
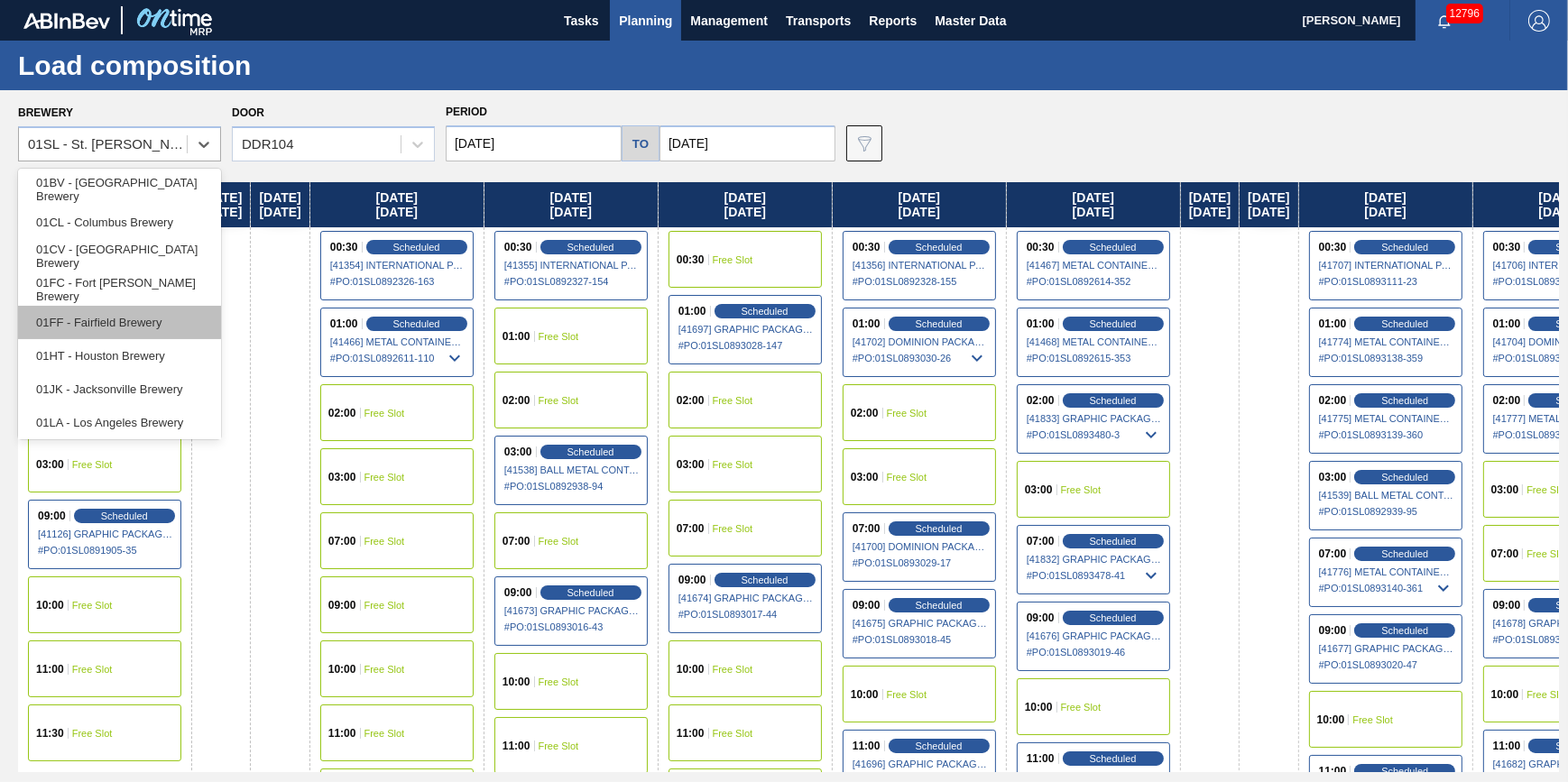
click at [172, 319] on div "01FF - Fairfield Brewery" at bounding box center [119, 322] width 203 height 33
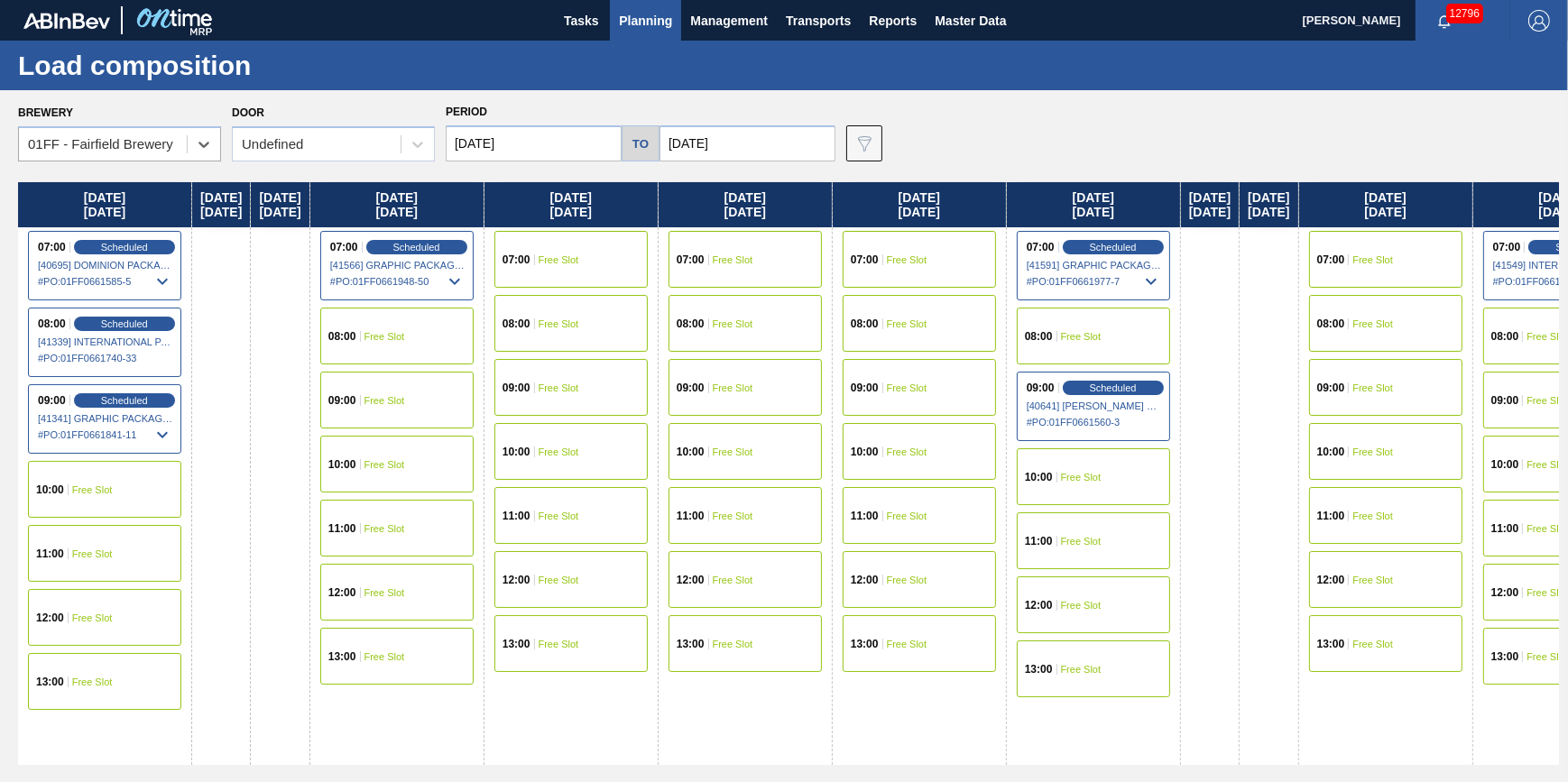
click at [579, 387] on span "Free Slot" at bounding box center [559, 388] width 41 height 11
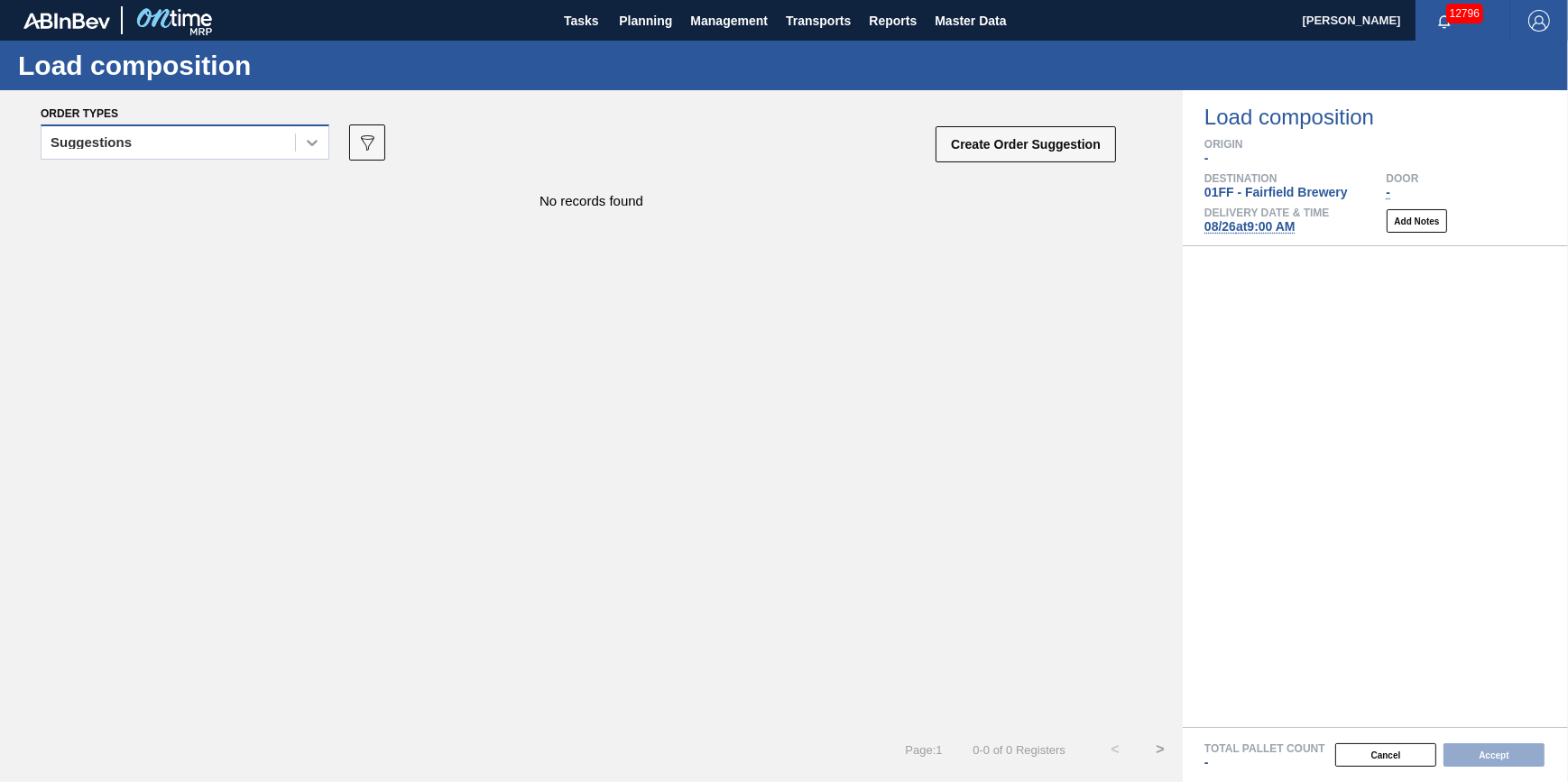
click at [313, 146] on icon at bounding box center [311, 143] width 18 height 18
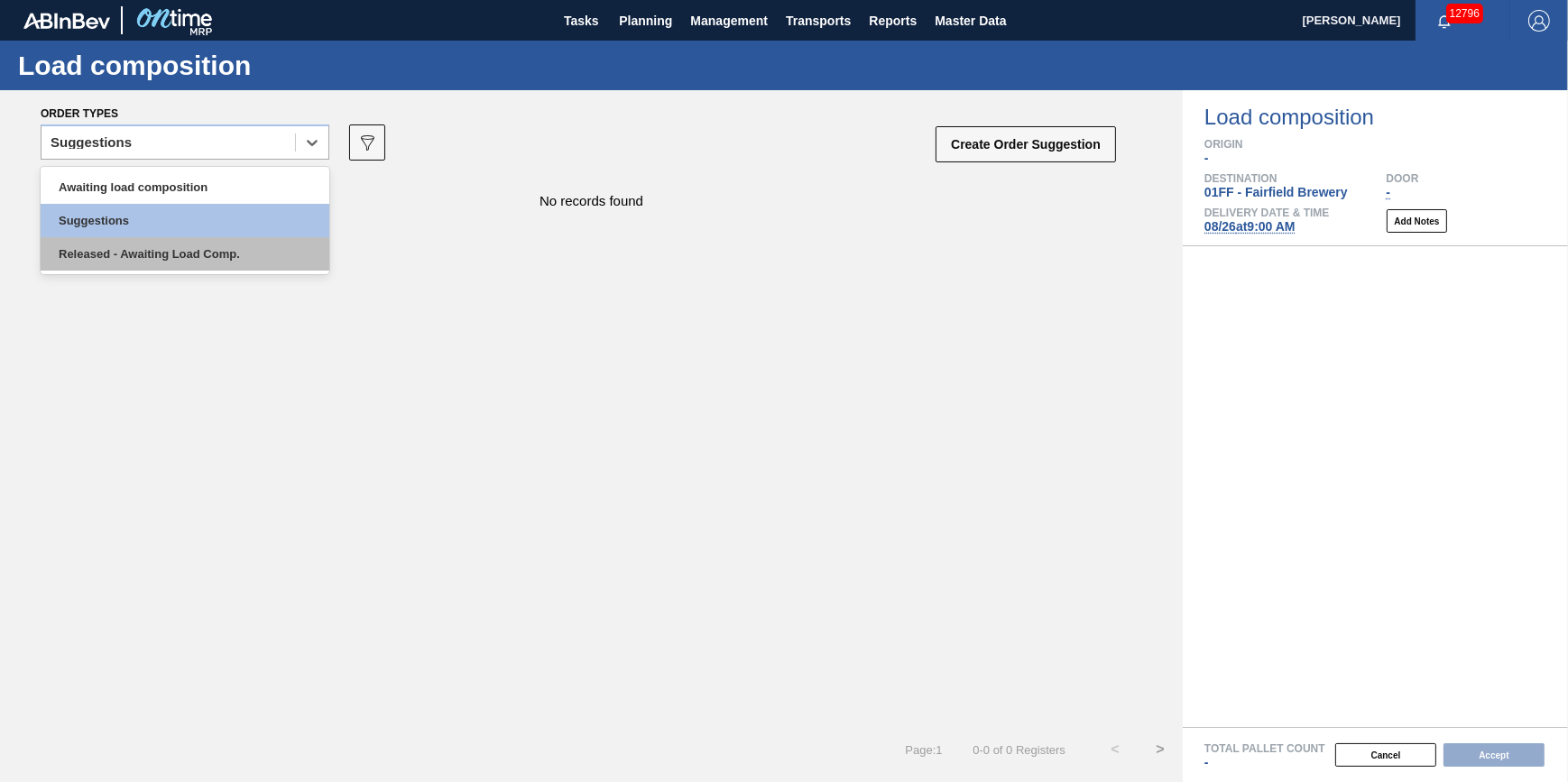
click at [287, 249] on div "Released - Awaiting Load Comp." at bounding box center [186, 254] width 289 height 33
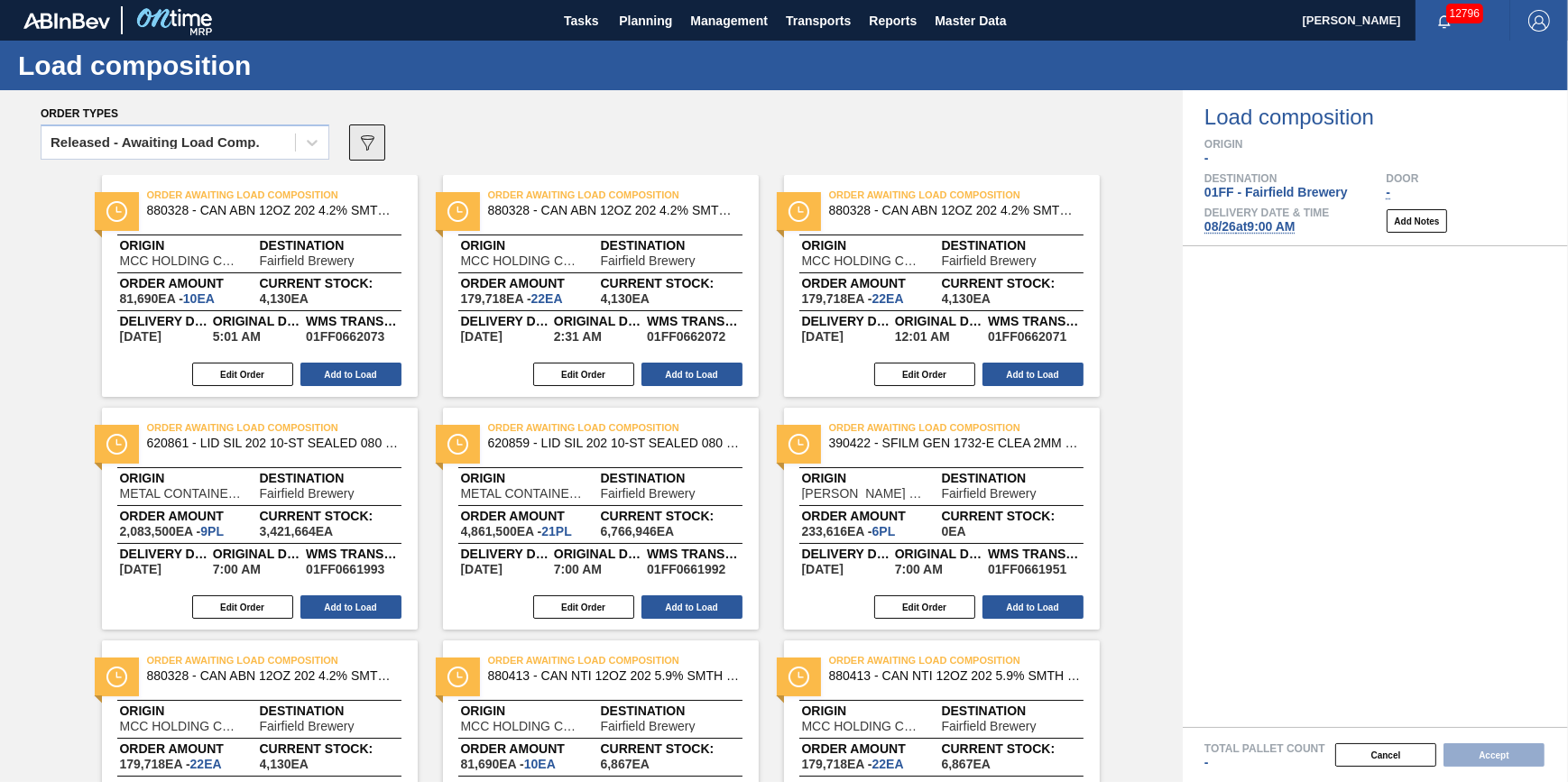
click at [370, 151] on icon "089F7B8B-B2A5-4AFE-B5C0-19BA573D28AC" at bounding box center [367, 143] width 21 height 21
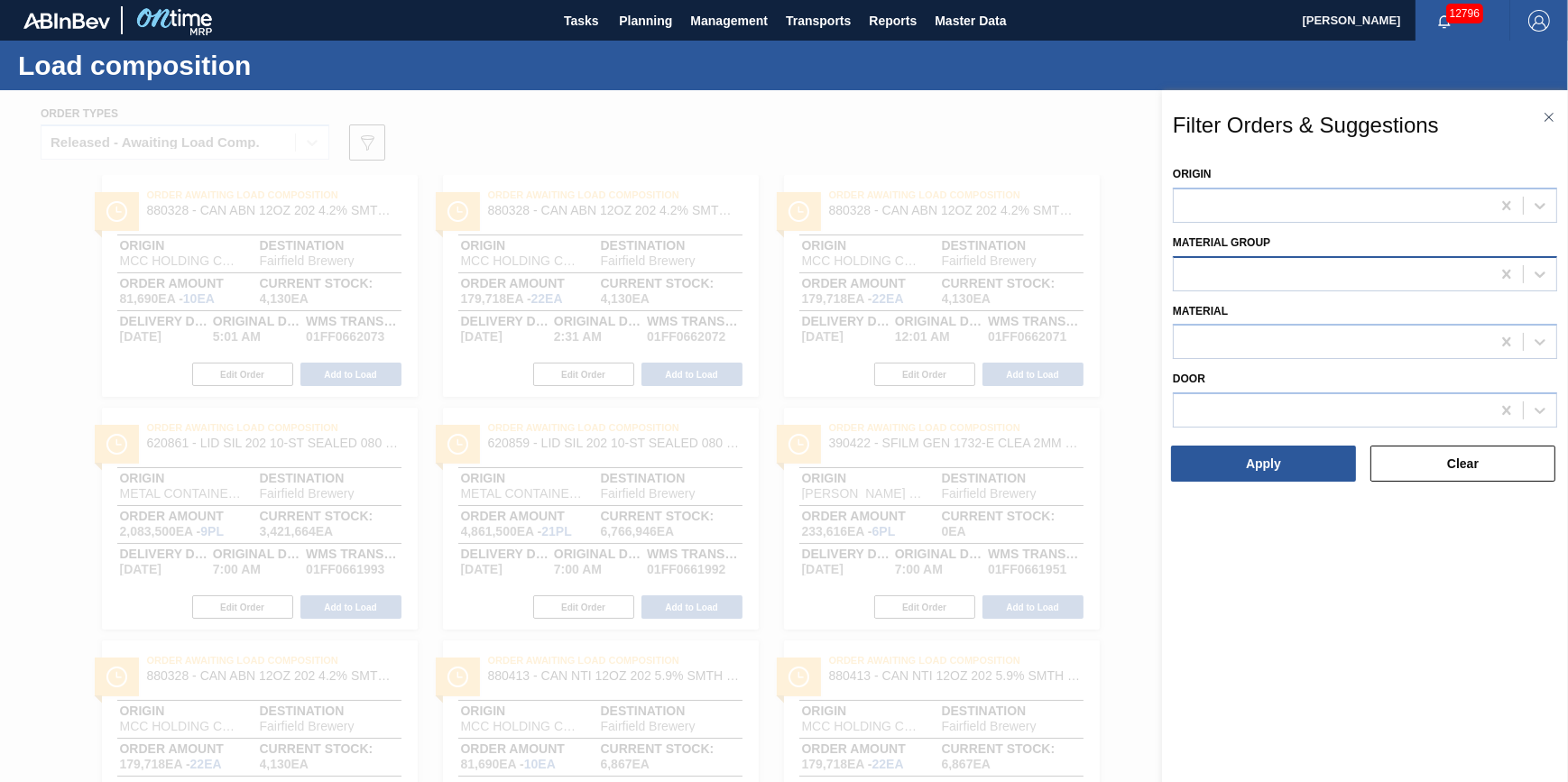
click at [1275, 271] on div at bounding box center [1332, 273] width 316 height 26
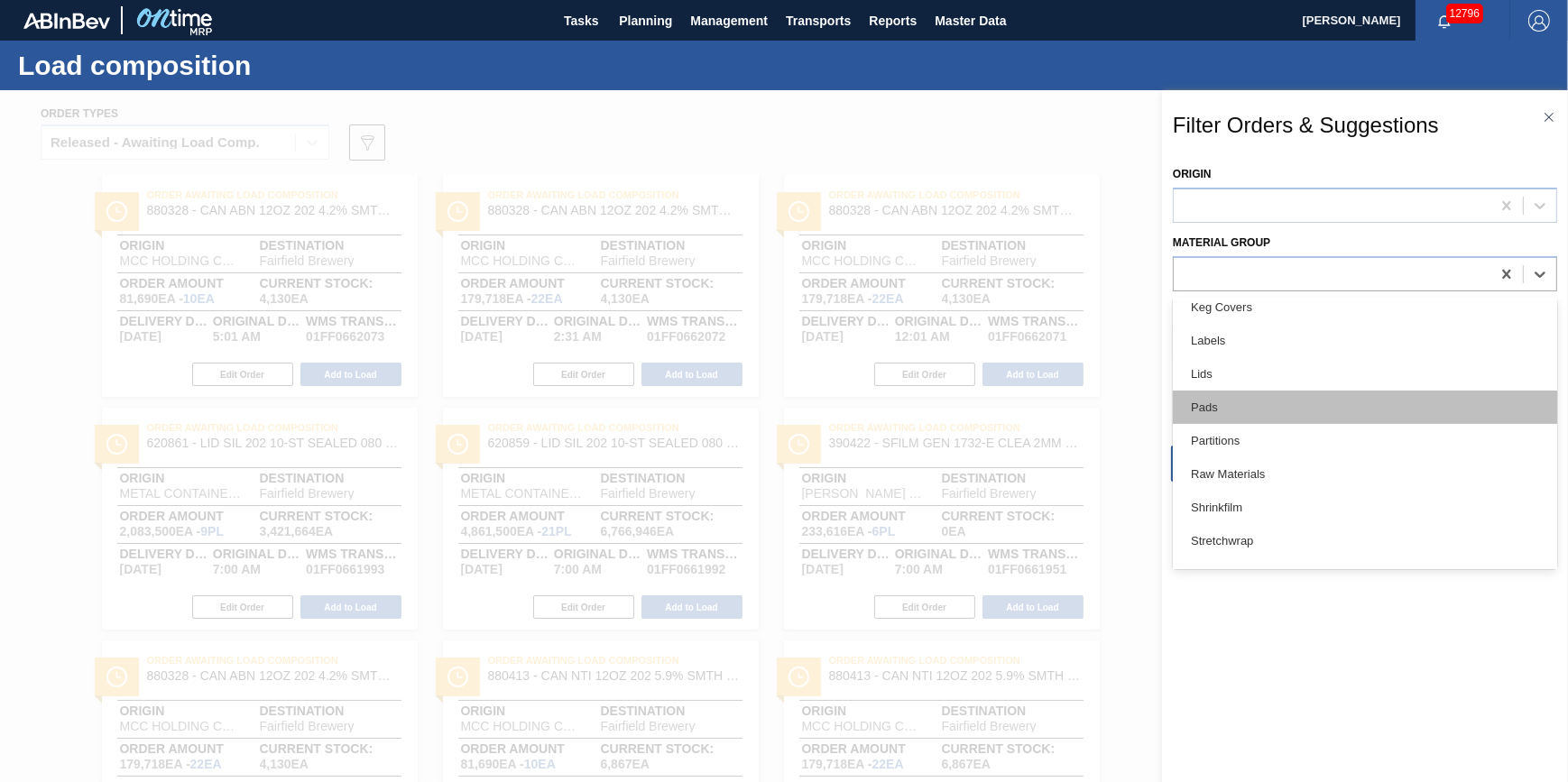
scroll to position [370, 0]
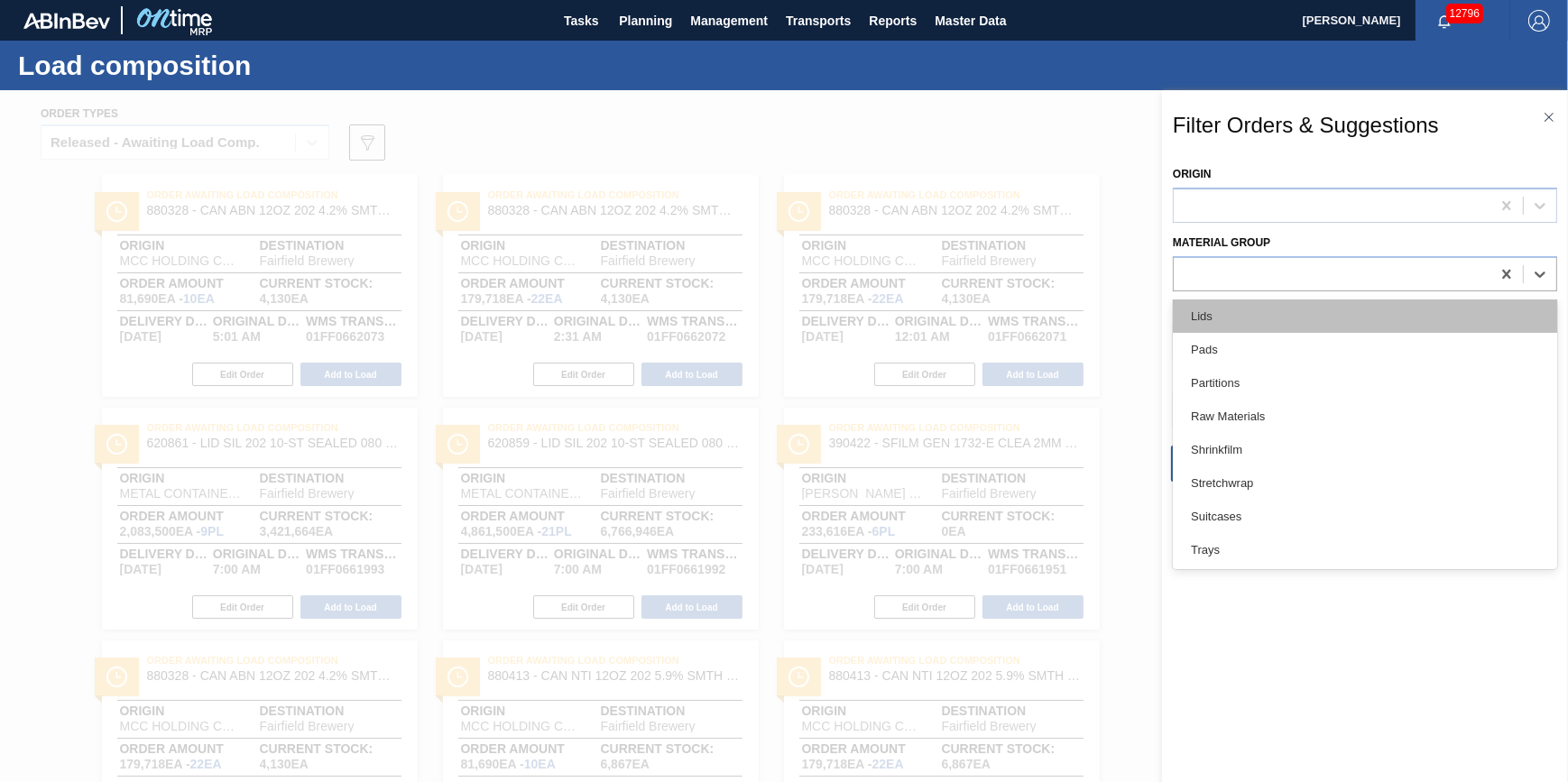
click at [1348, 319] on div "Lids" at bounding box center [1365, 316] width 385 height 33
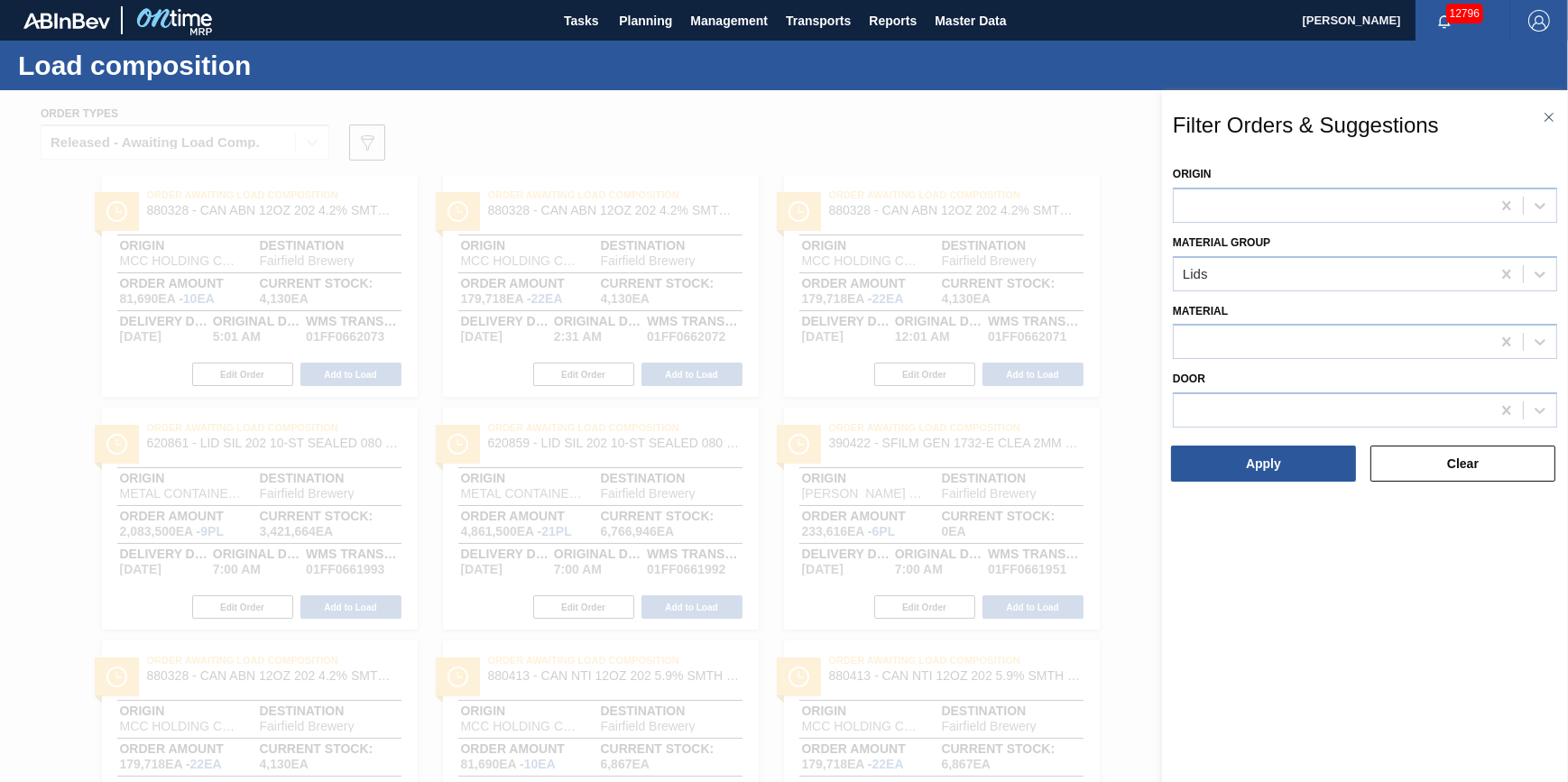
click at [1287, 481] on div "Apply" at bounding box center [1265, 464] width 199 height 40
click at [1288, 473] on button "Apply" at bounding box center [1262, 463] width 185 height 36
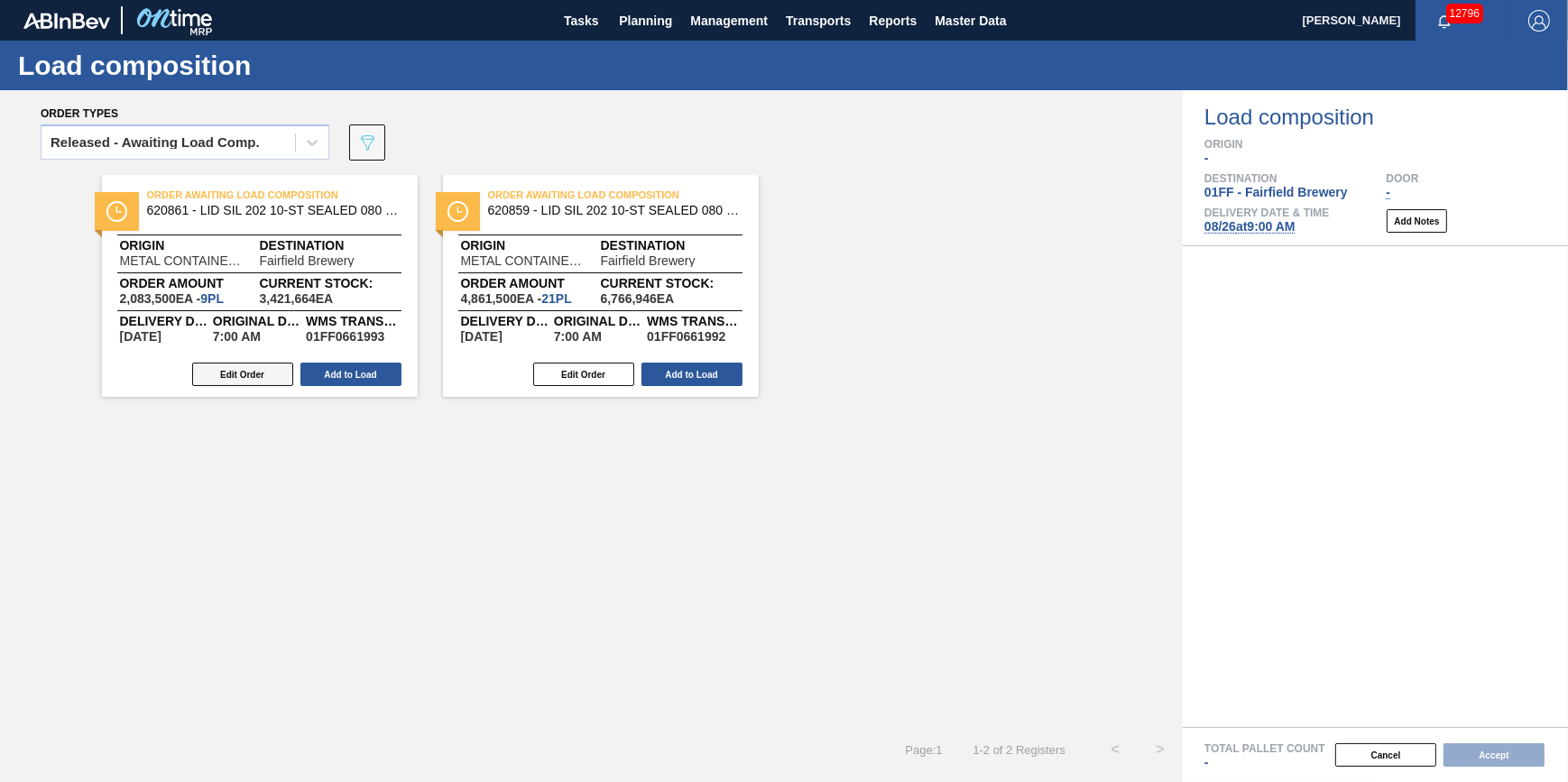
click at [272, 382] on button "Edit Order" at bounding box center [242, 374] width 101 height 23
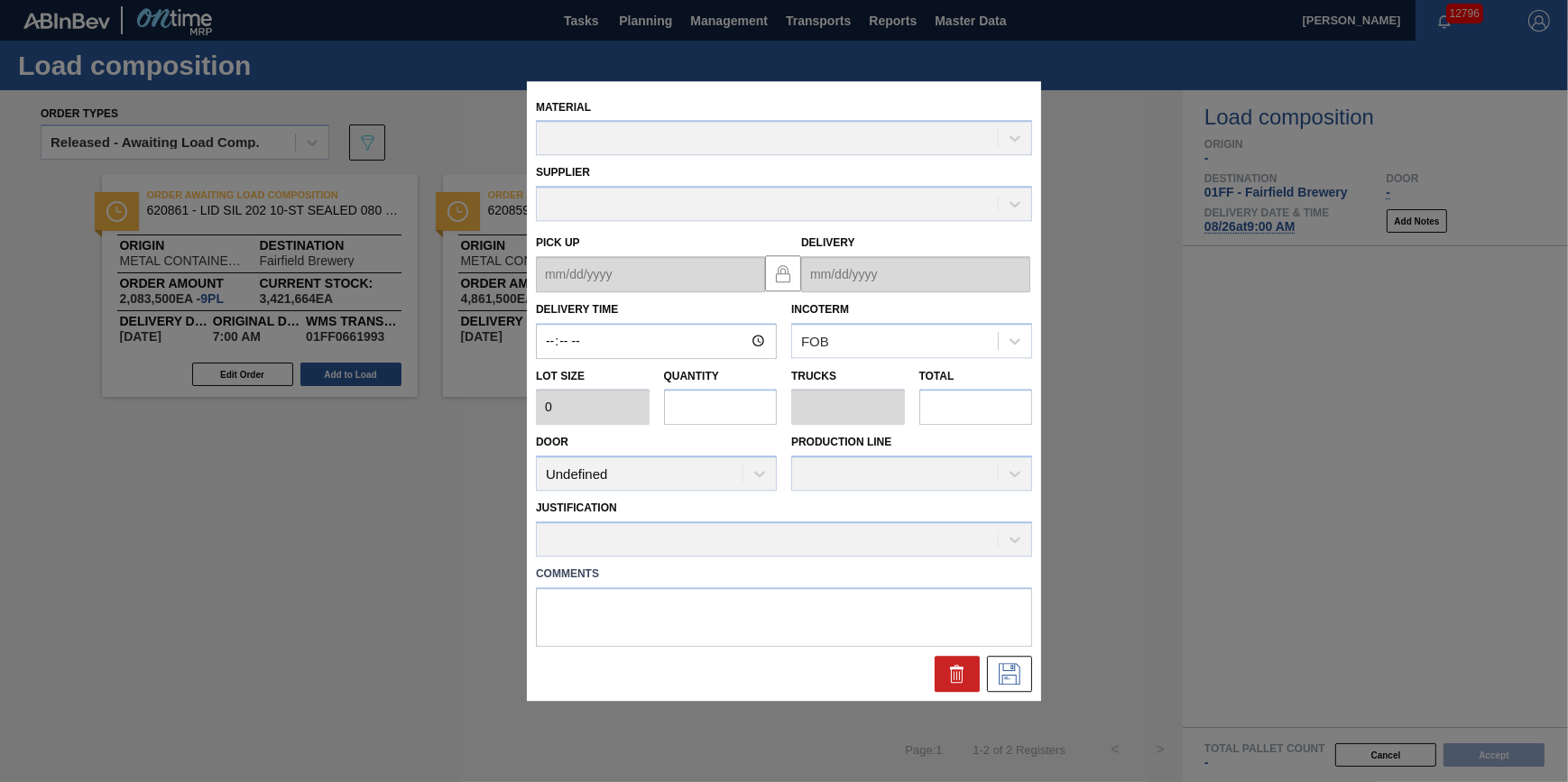
type input "07:00:00"
type input "231,500"
type input "9"
type input "0.3"
type input "2,083,500"
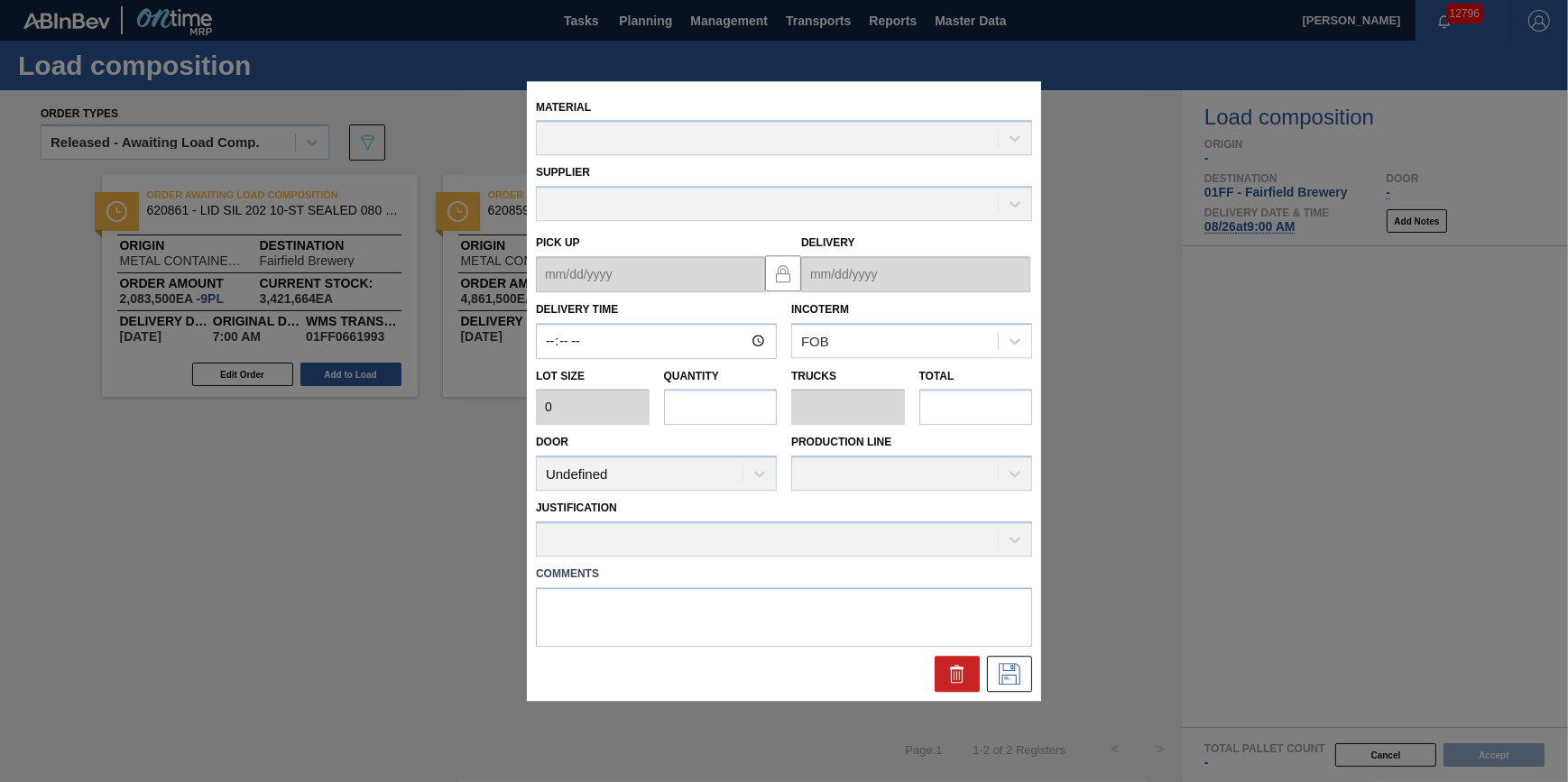
type textarea "NULL"
type up "08/28/2025"
type input "08/29/2025"
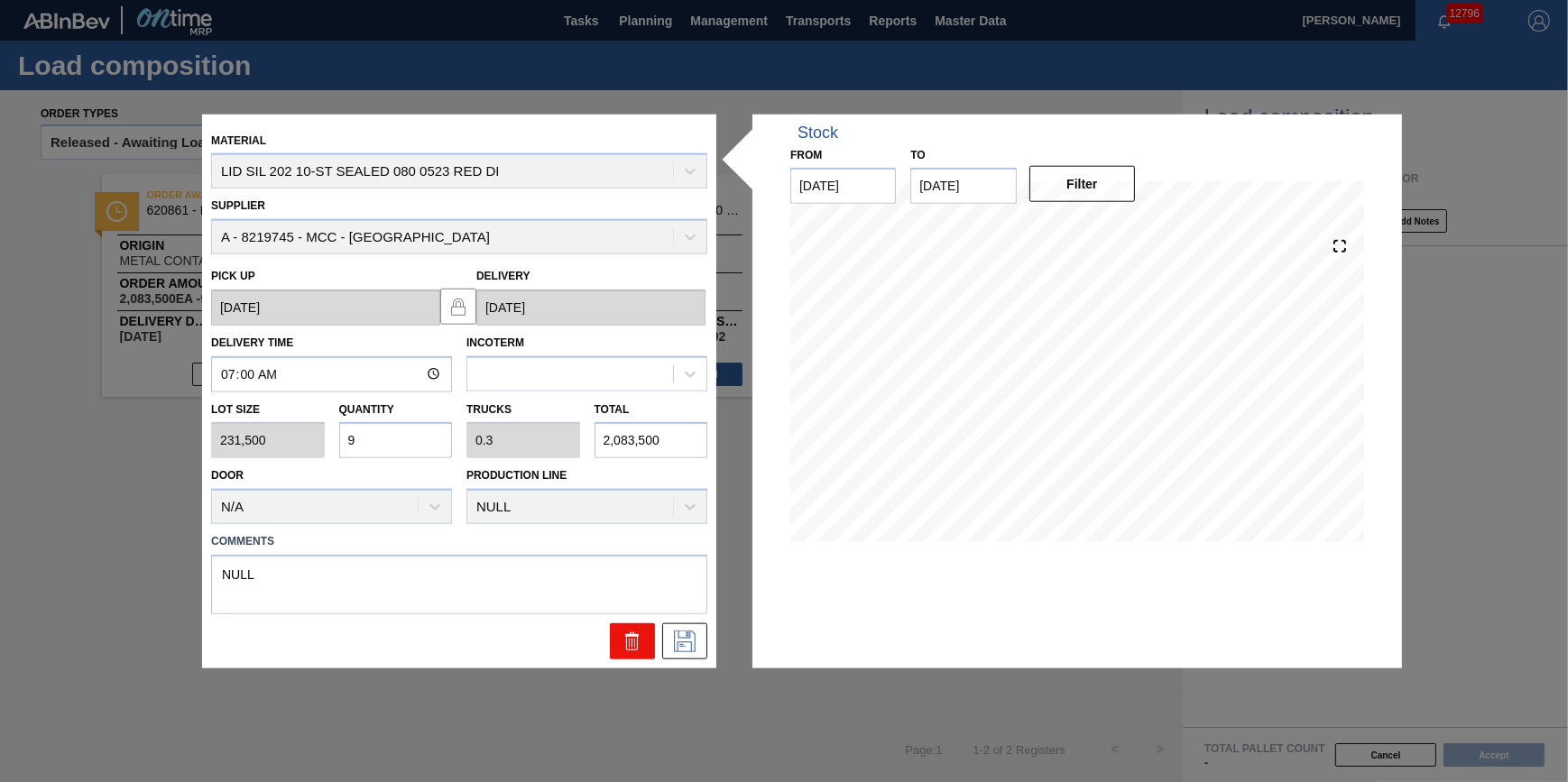
click at [637, 644] on icon at bounding box center [632, 642] width 12 height 14
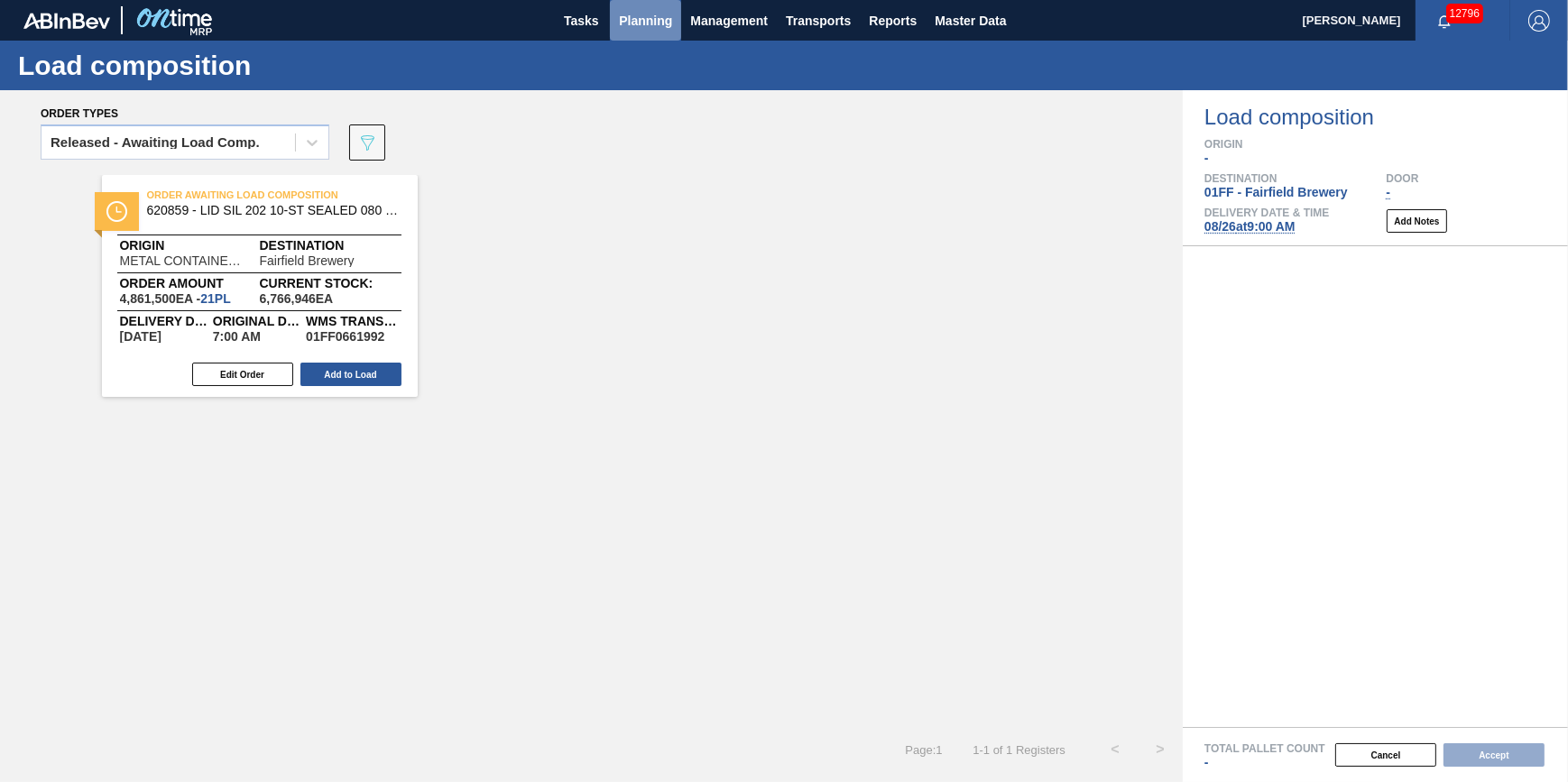
click at [649, 22] on span "Planning" at bounding box center [645, 21] width 54 height 21
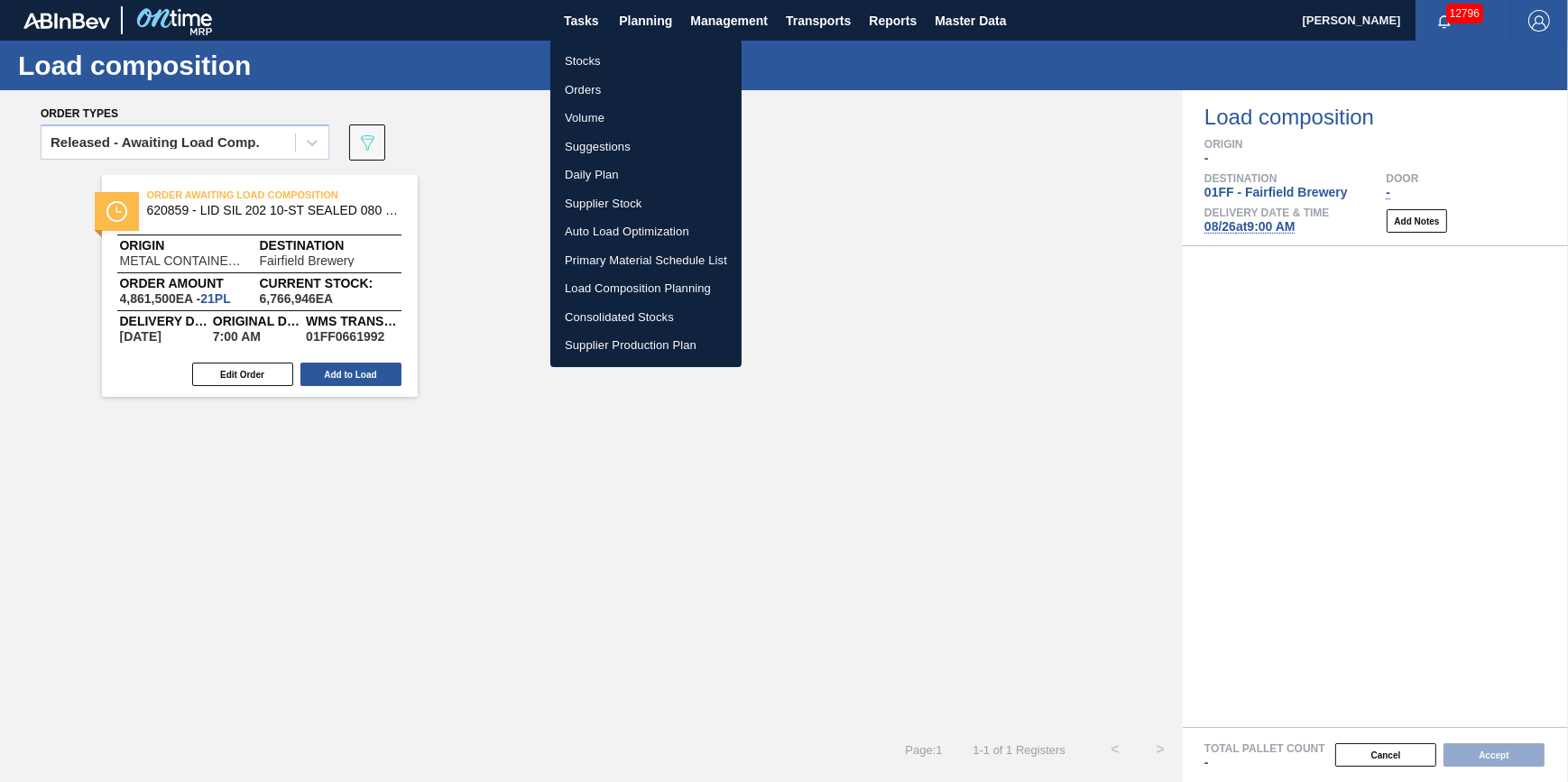
click at [247, 376] on div at bounding box center [784, 391] width 1568 height 782
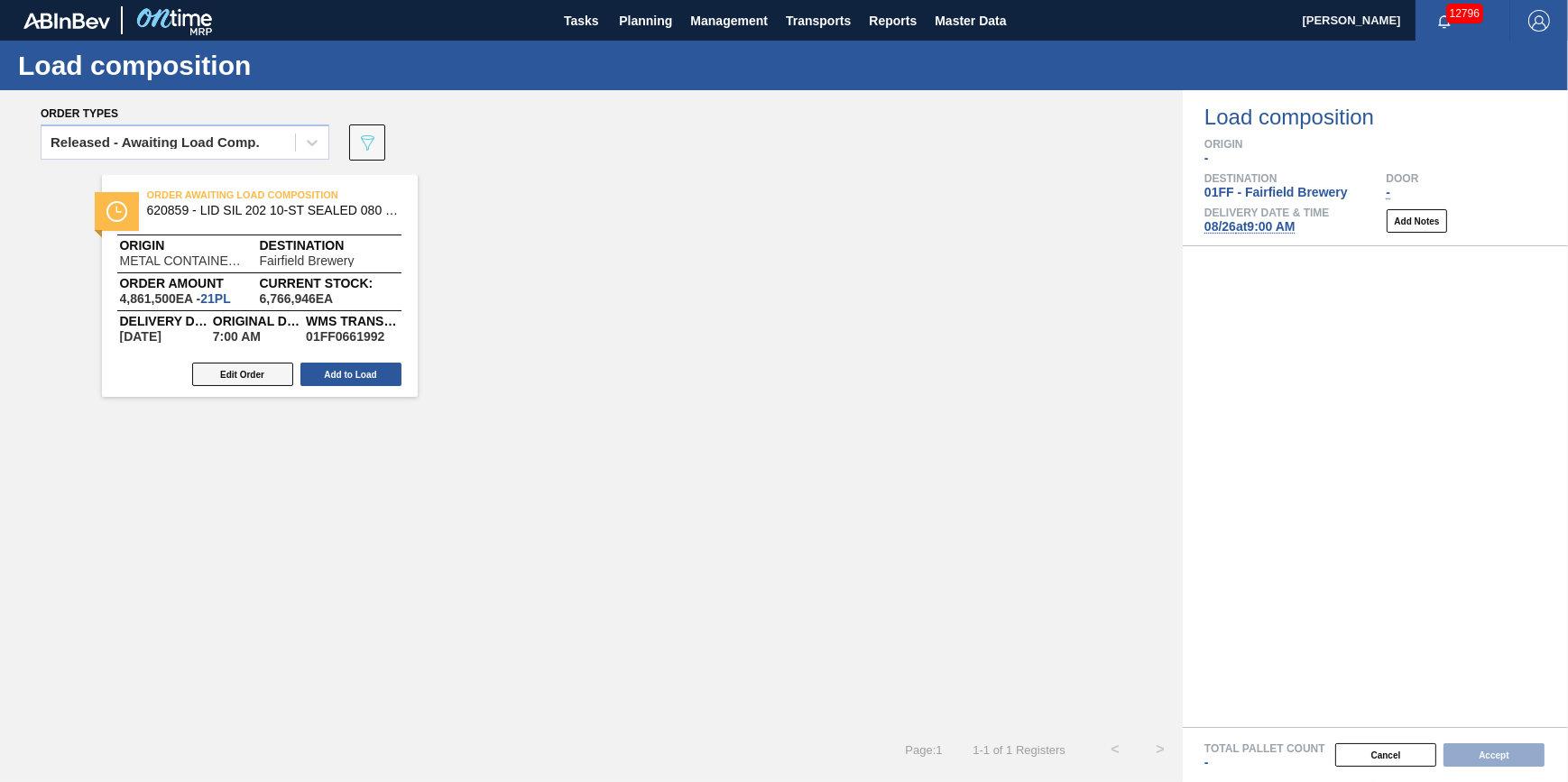
click at [253, 375] on button "Edit Order" at bounding box center [242, 374] width 101 height 23
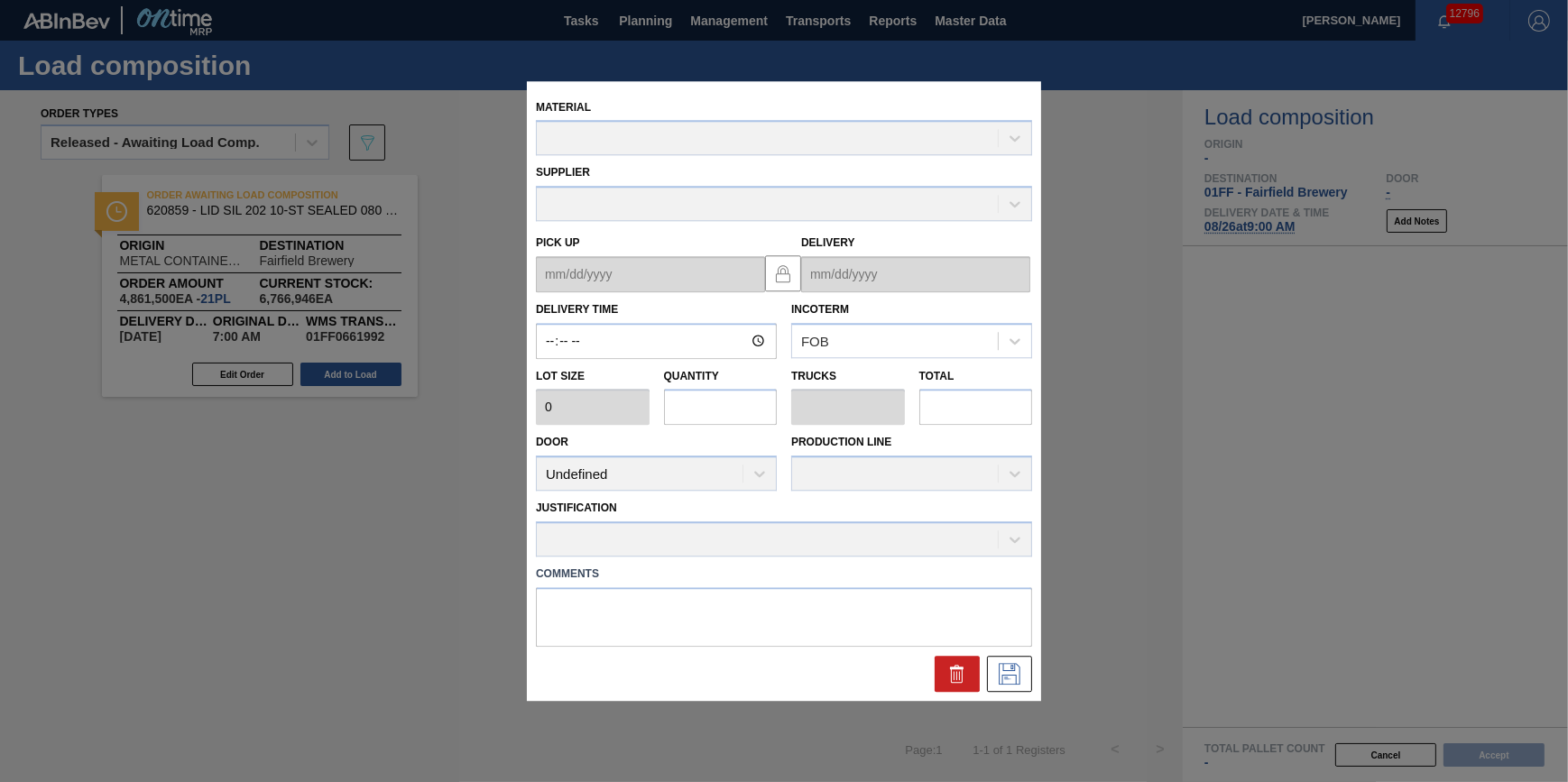
type input "07:00:00"
type input "231,500"
type input "21"
type input "0.7"
type input "4,861,500"
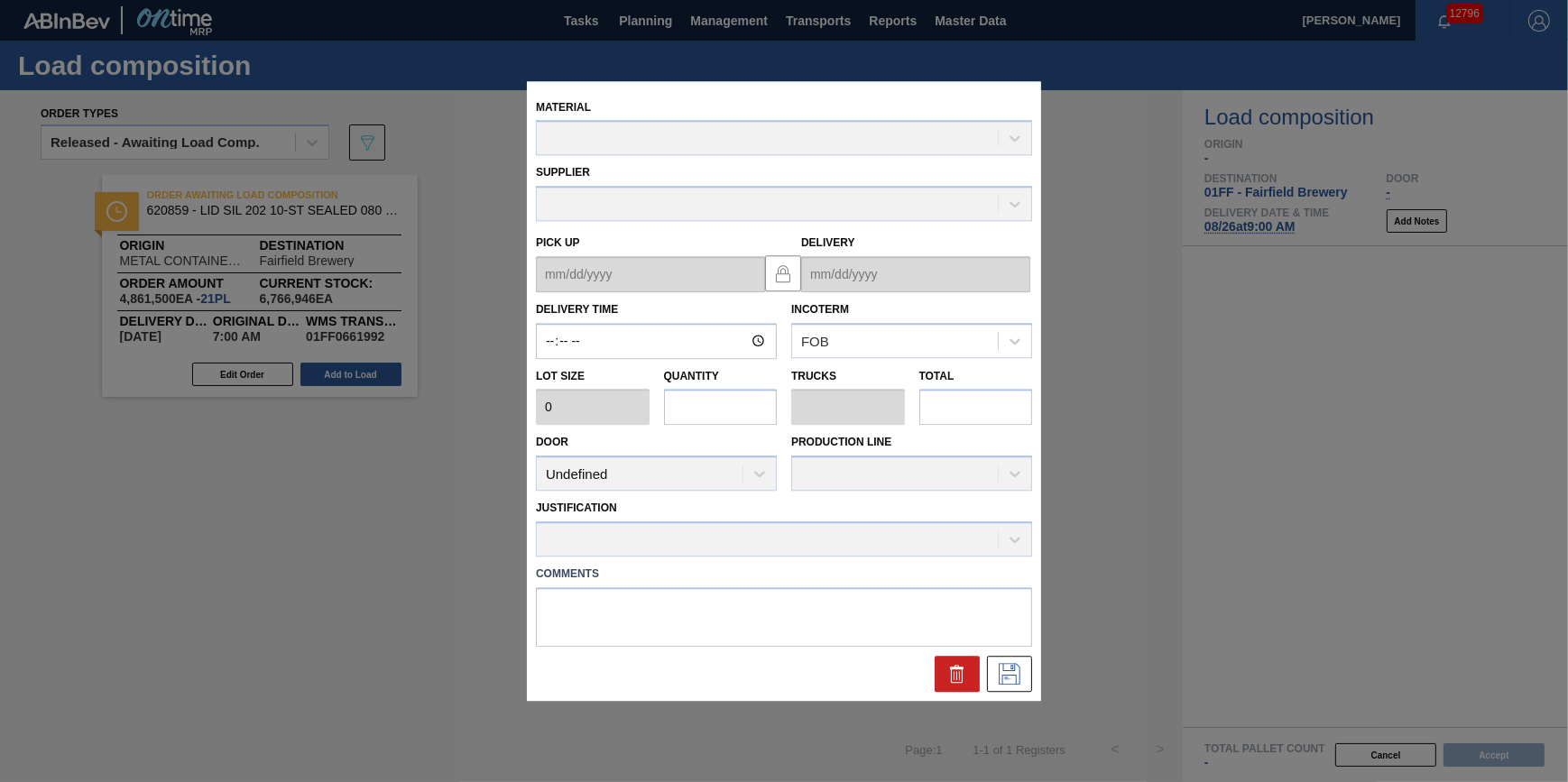
type textarea "NULL"
type up "[DATE]"
type input "[DATE]"
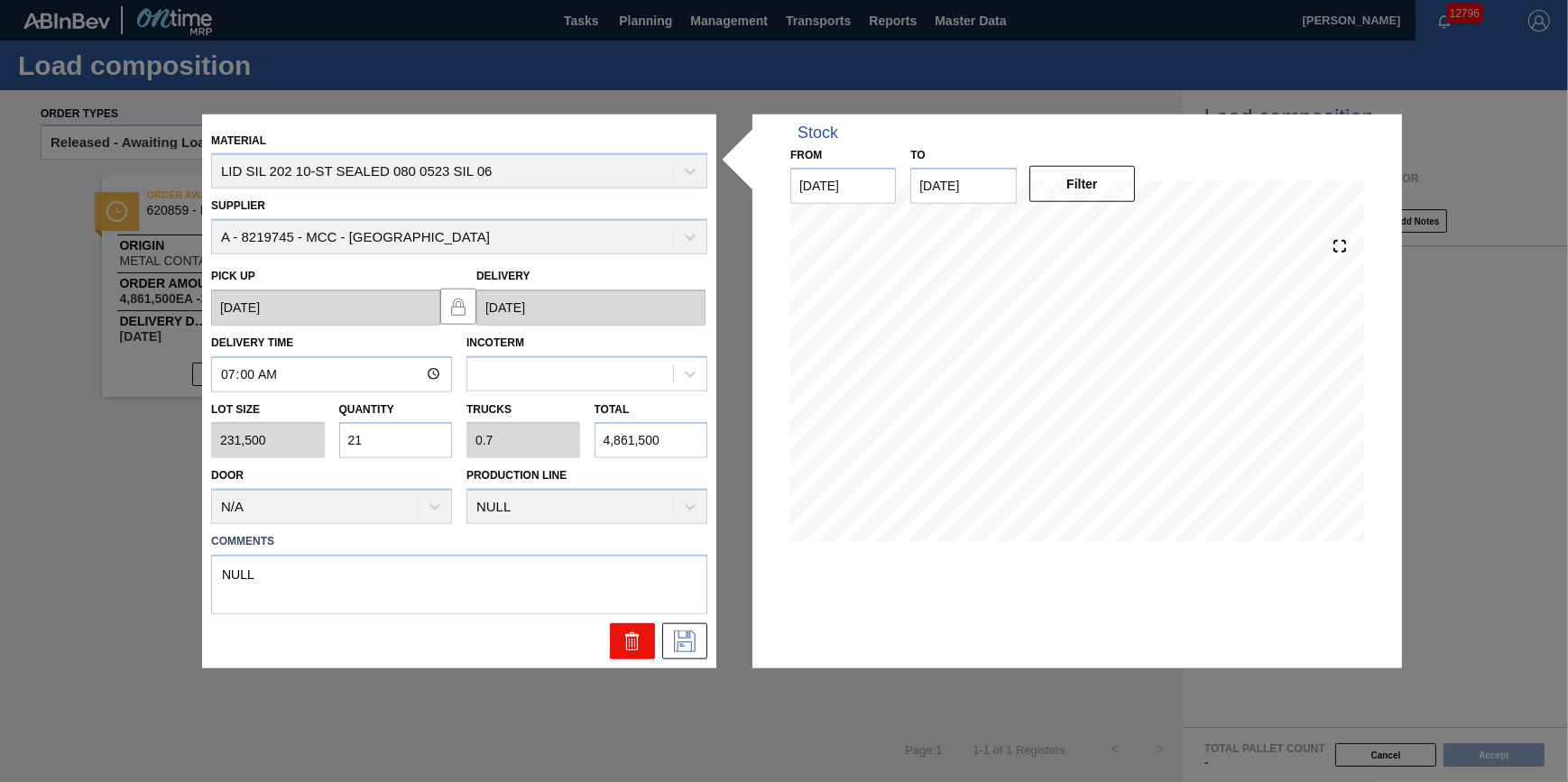
click at [645, 632] on button at bounding box center [633, 640] width 45 height 36
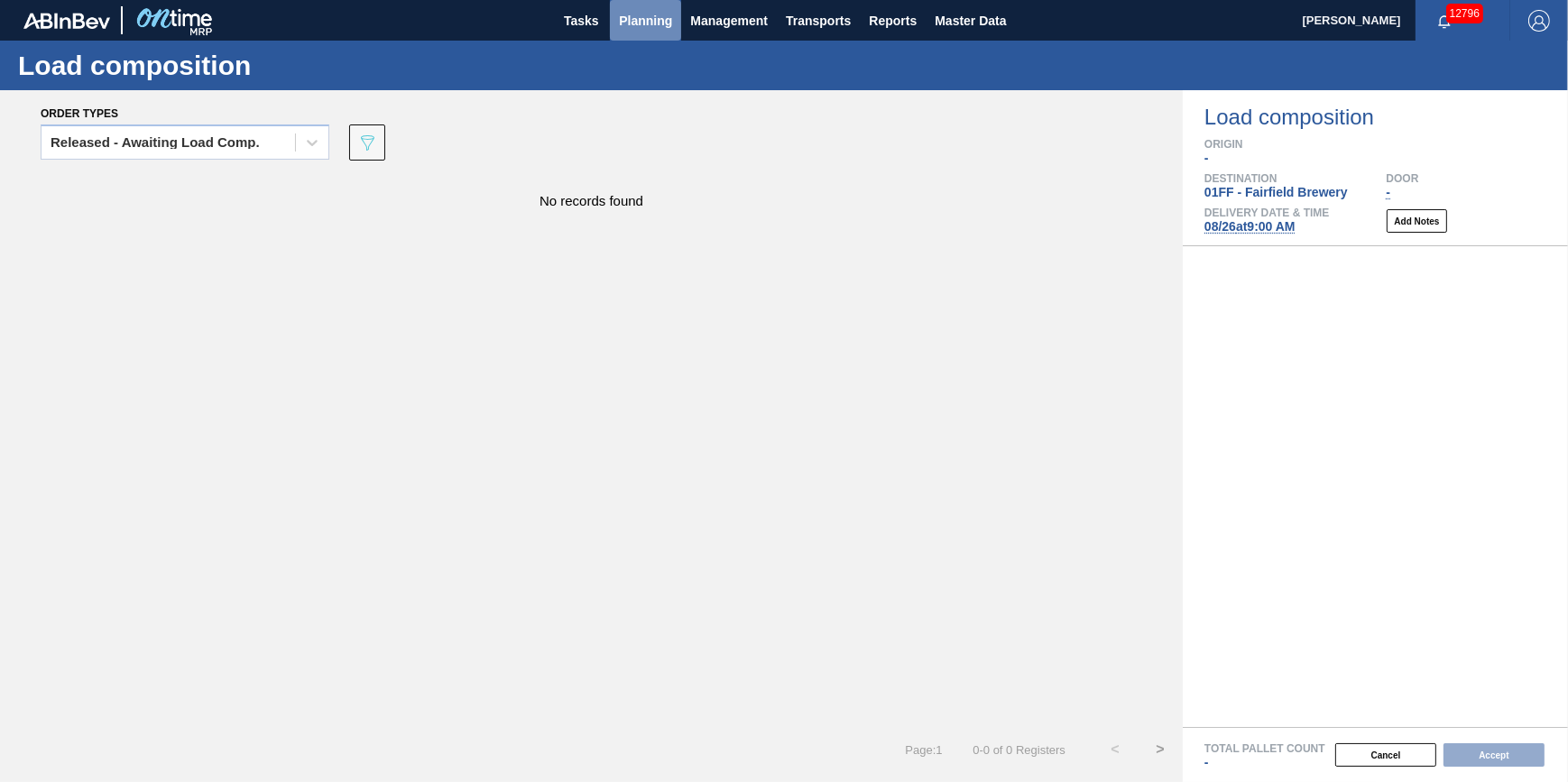
click at [641, 35] on button "Planning" at bounding box center [645, 21] width 71 height 41
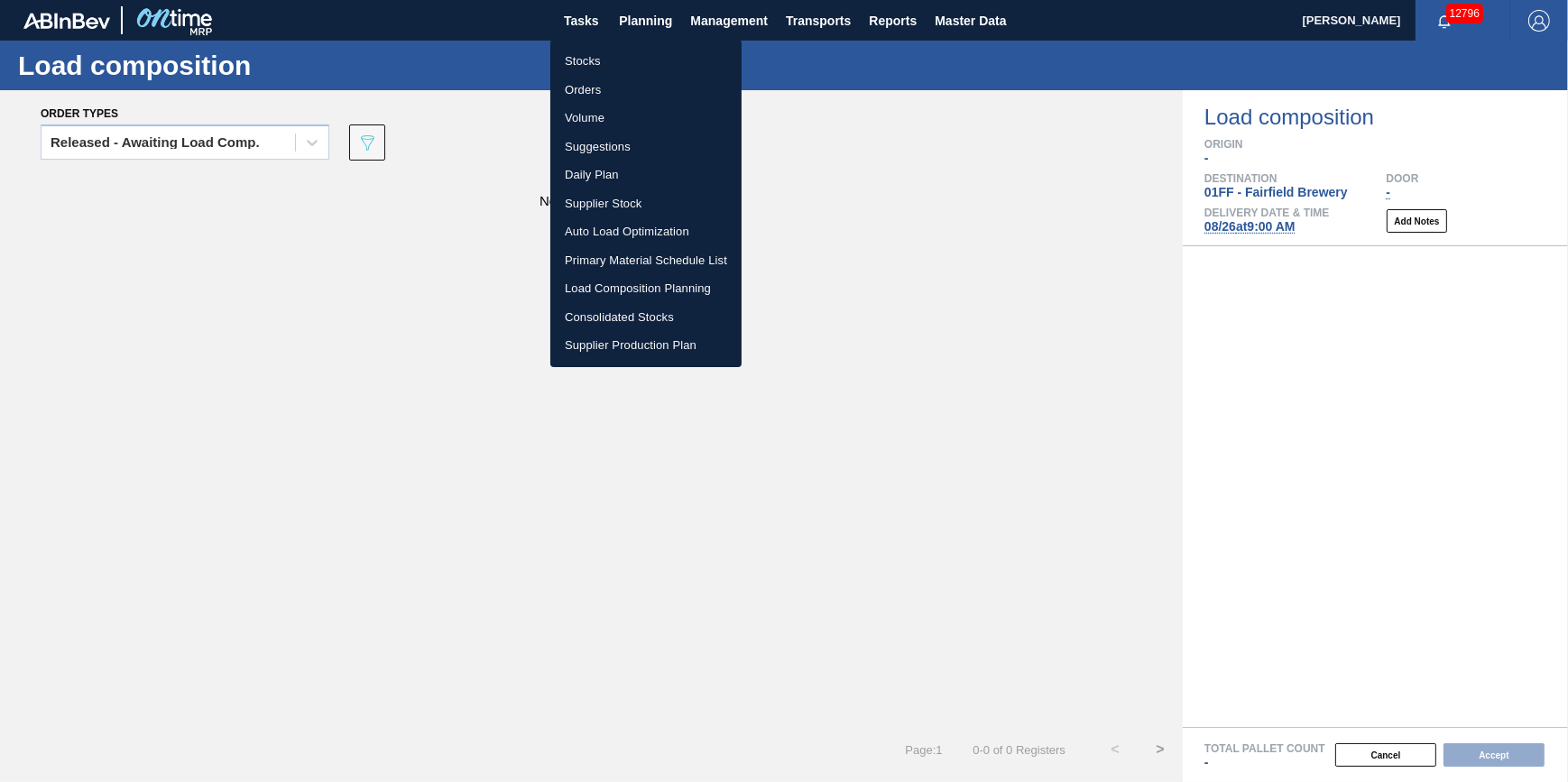
click at [635, 60] on li "Stocks" at bounding box center [646, 62] width 191 height 29
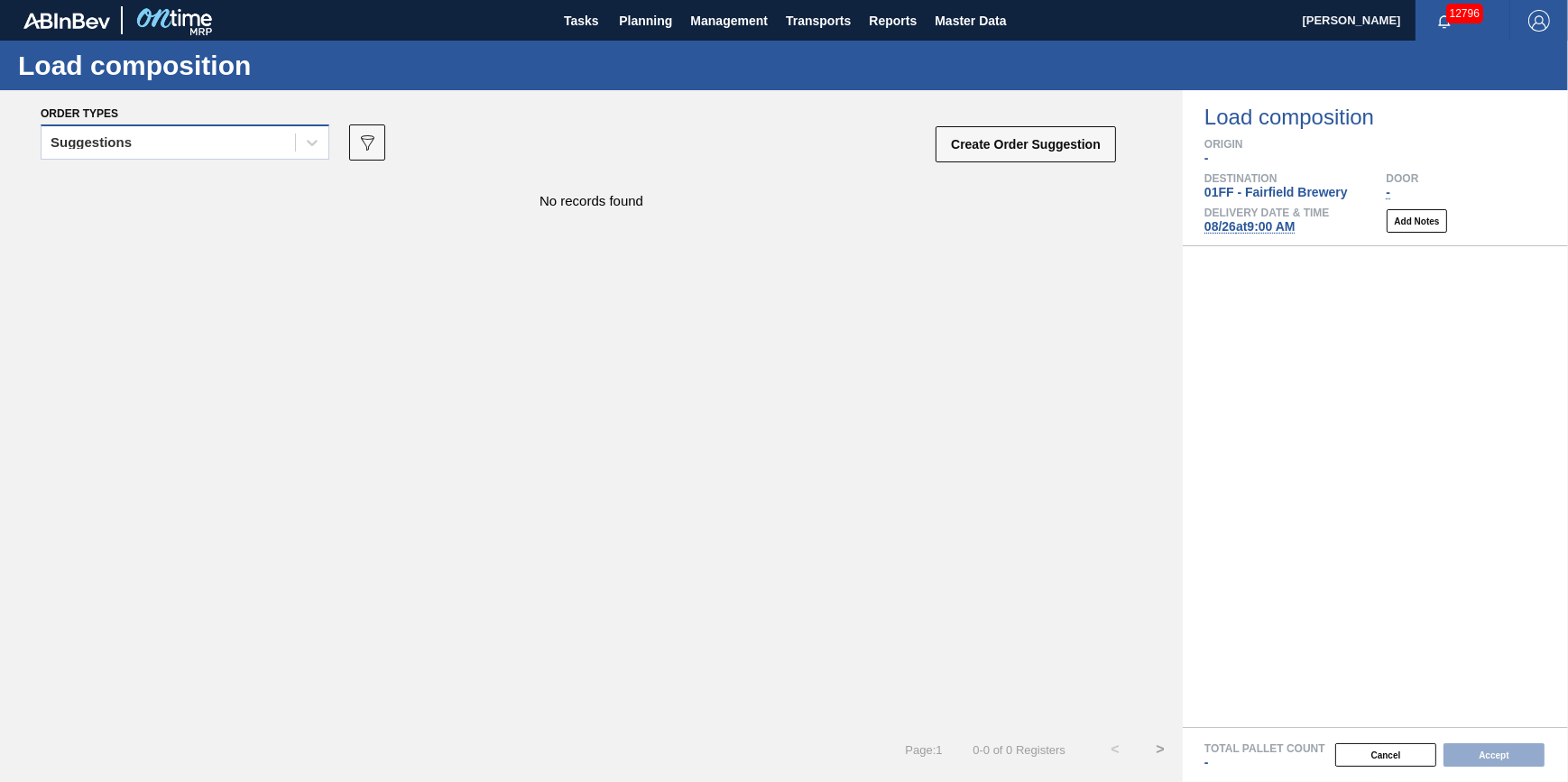
click at [272, 127] on div "Suggestions" at bounding box center [186, 142] width 289 height 35
click at [262, 144] on div "Suggestions" at bounding box center [168, 143] width 254 height 26
click at [640, 19] on span "Planning" at bounding box center [645, 21] width 54 height 21
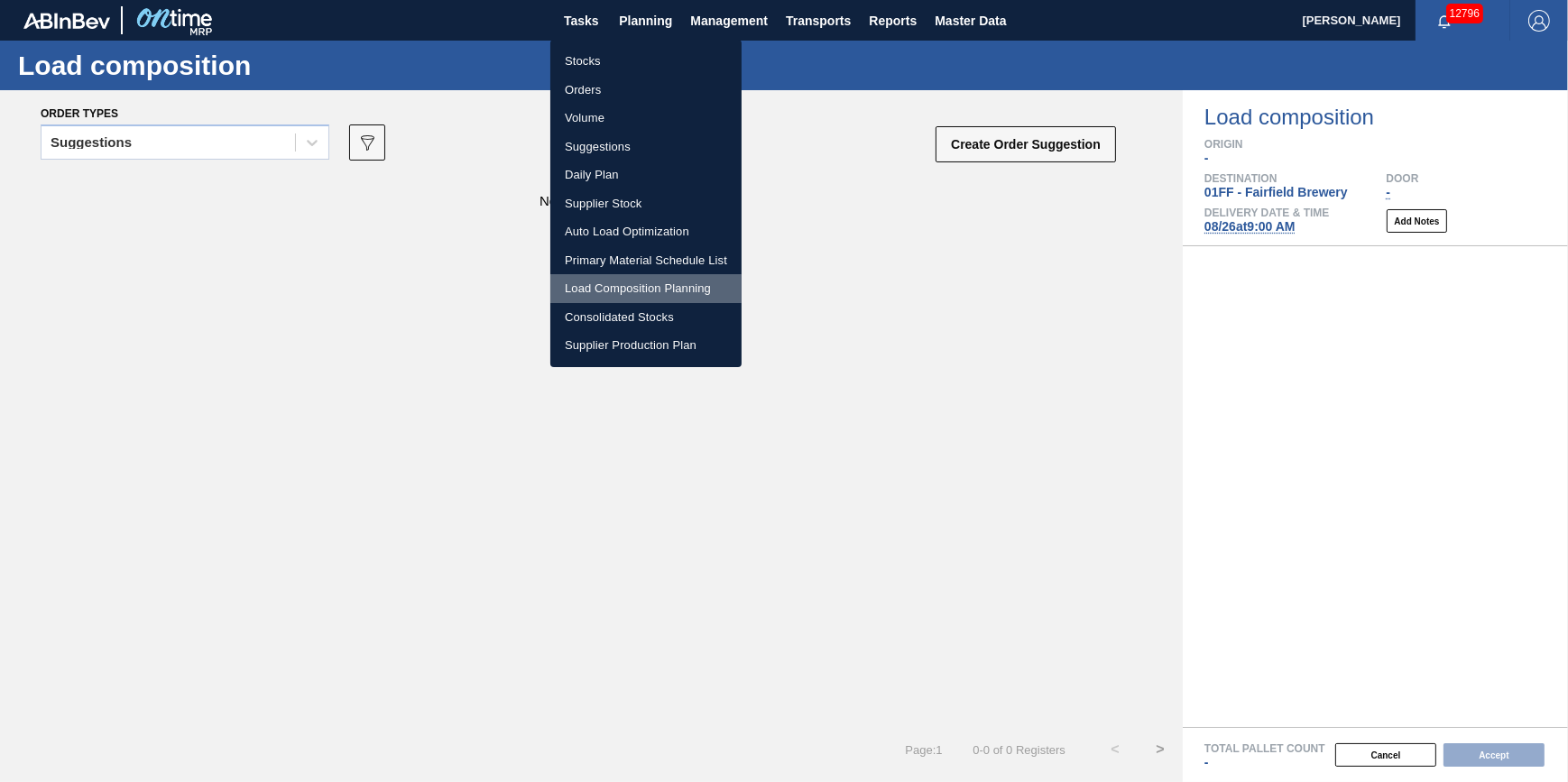
click at [644, 283] on li "Load Composition Planning" at bounding box center [646, 289] width 191 height 29
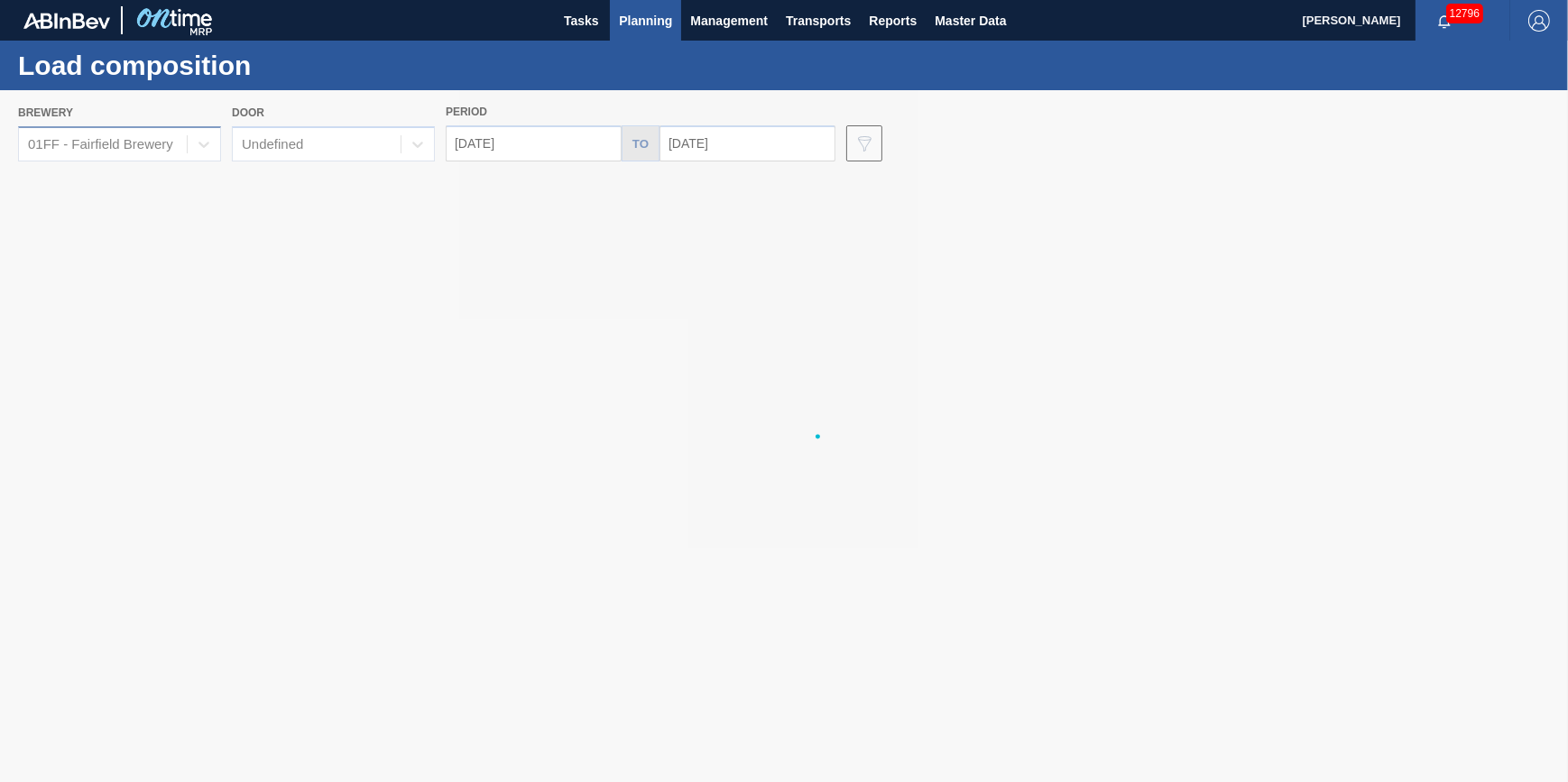
click at [177, 137] on div at bounding box center [784, 435] width 1568 height 692
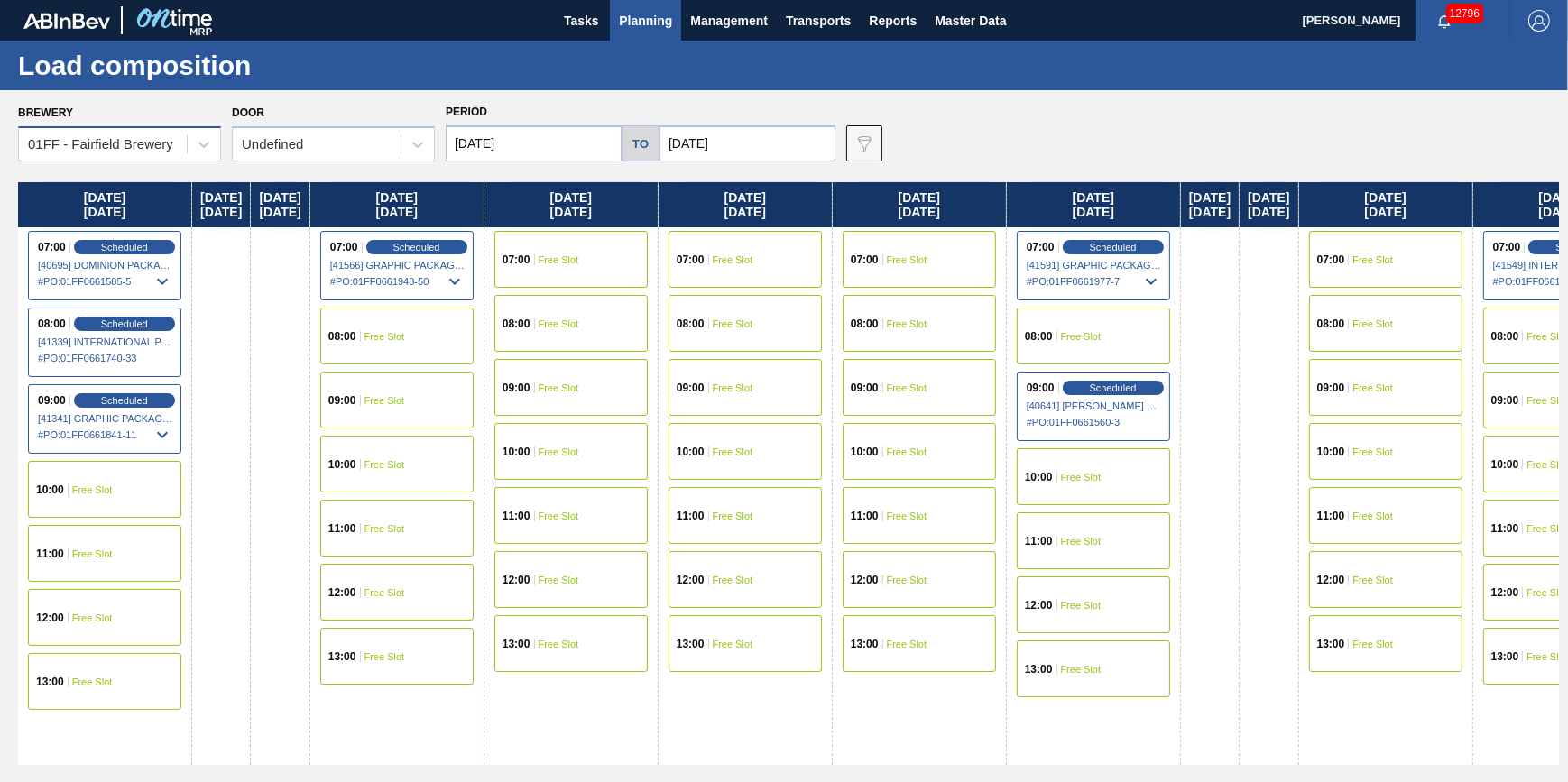
click at [148, 150] on div "01FF - Fairfield Brewery" at bounding box center [101, 144] width 145 height 16
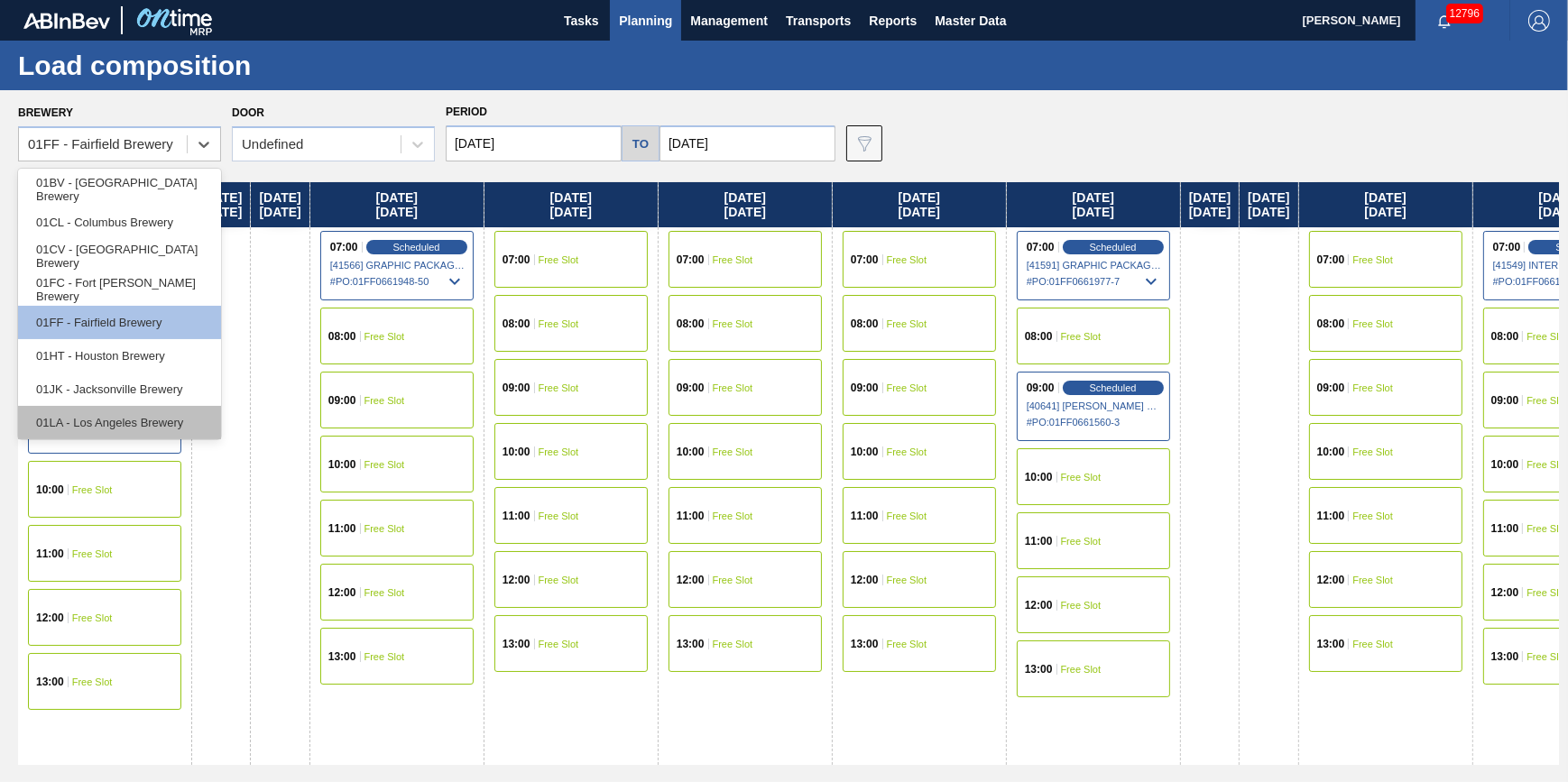
scroll to position [137, 0]
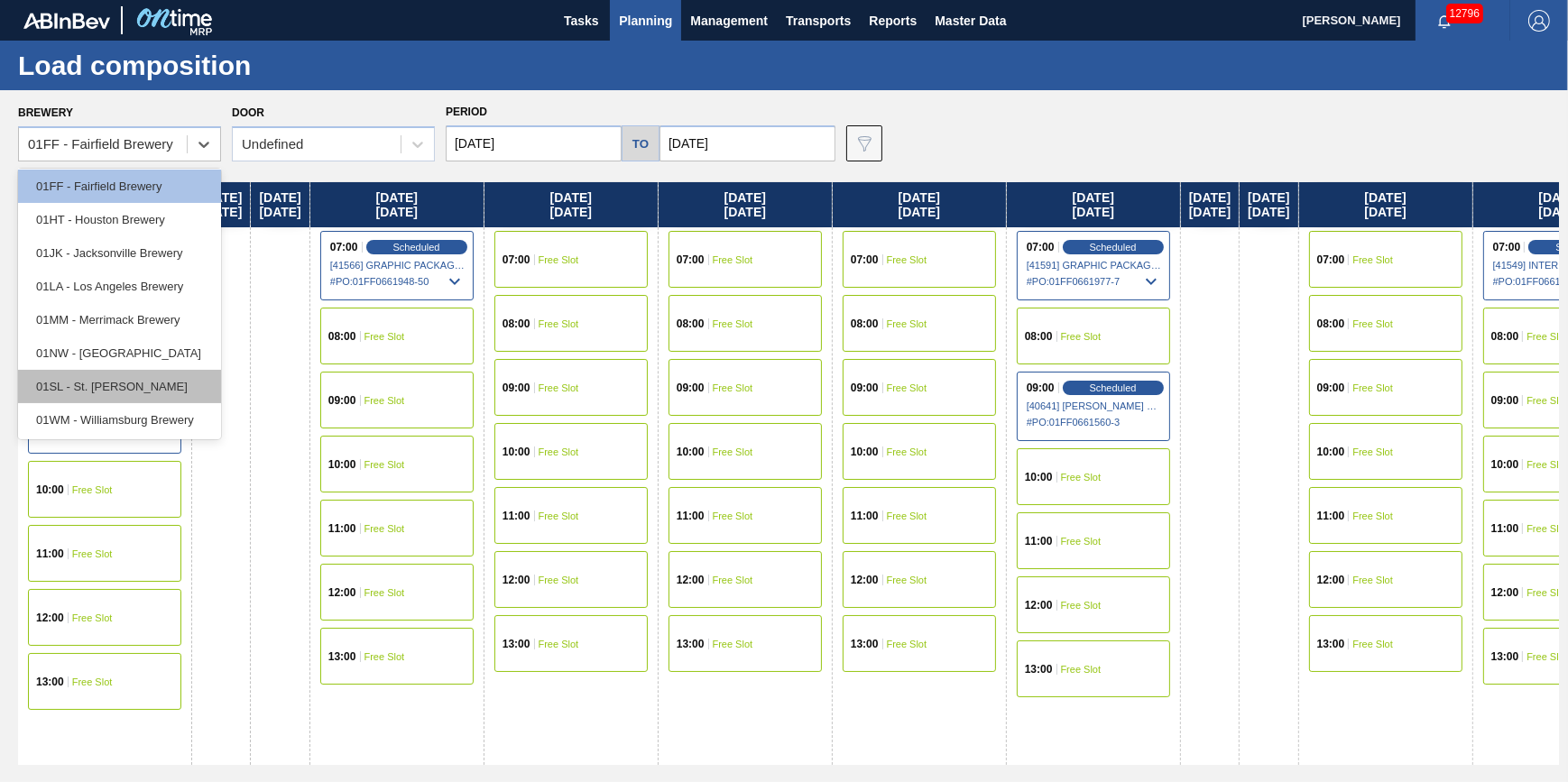
click at [160, 376] on div "01SL - St. [PERSON_NAME]" at bounding box center [119, 387] width 203 height 33
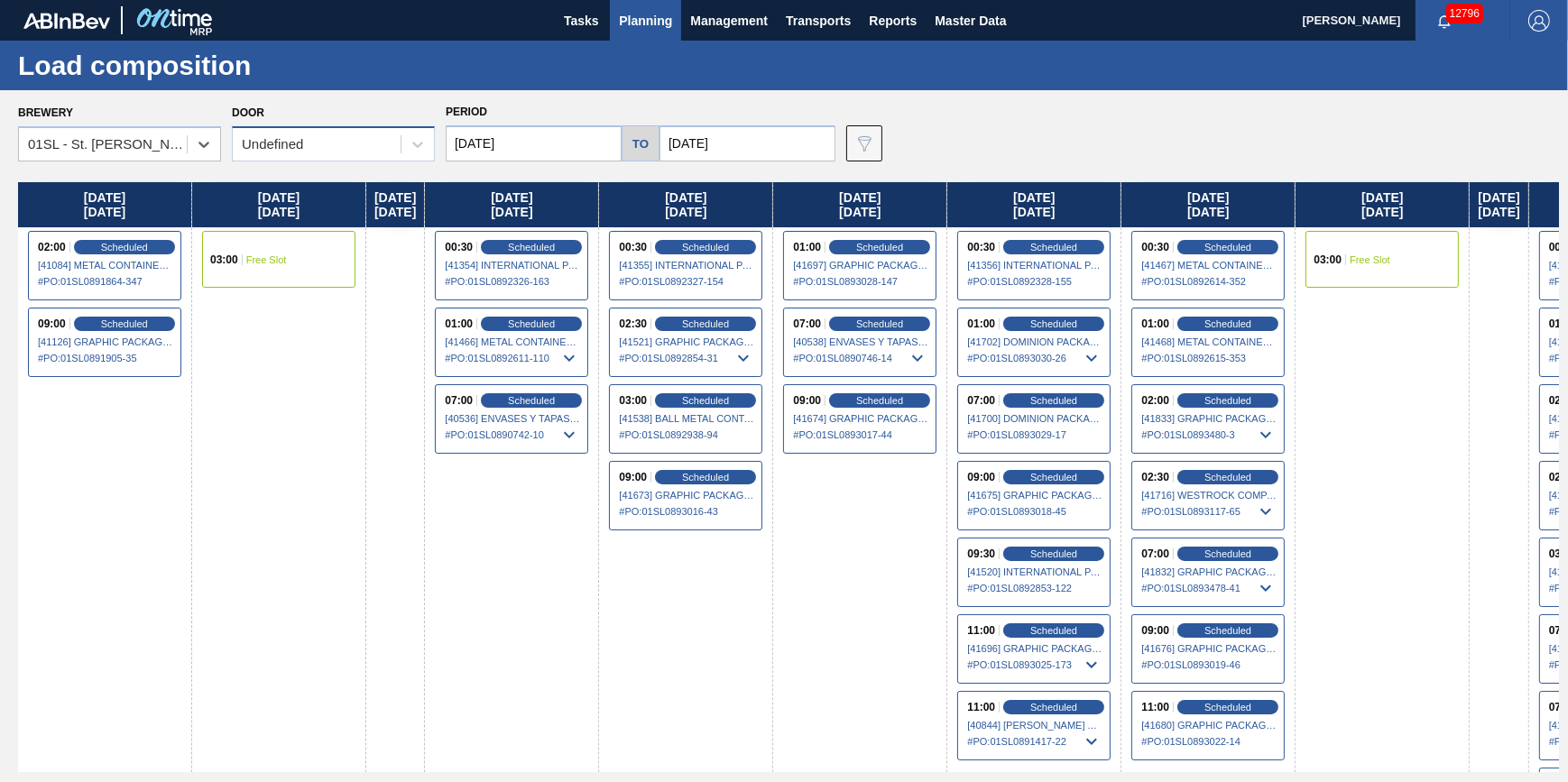
click at [335, 152] on div "Undefined" at bounding box center [316, 144] width 168 height 26
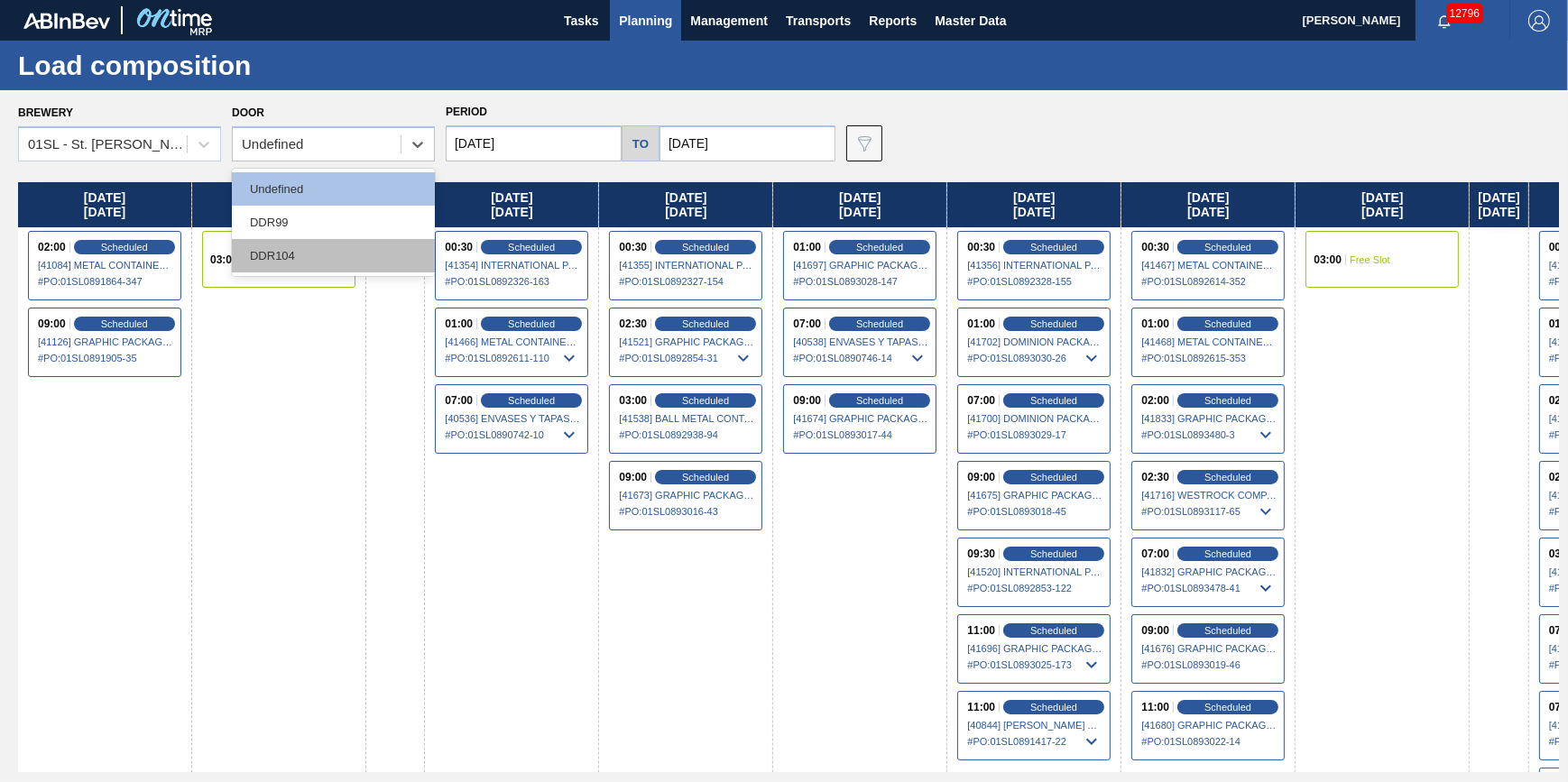
click at [342, 256] on div "DDR104" at bounding box center [333, 256] width 203 height 33
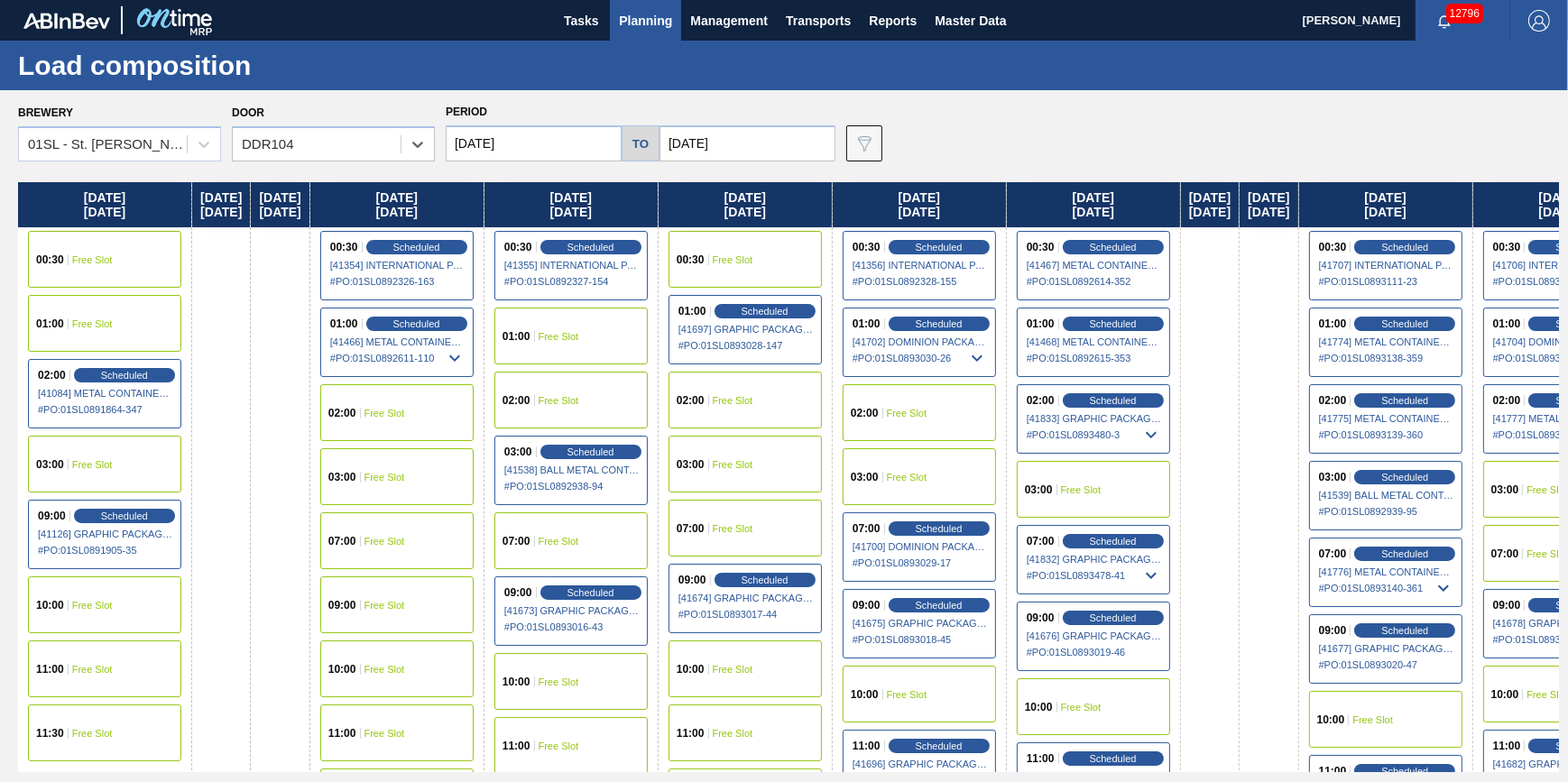
click at [928, 477] on span "Free Slot" at bounding box center [907, 476] width 41 height 11
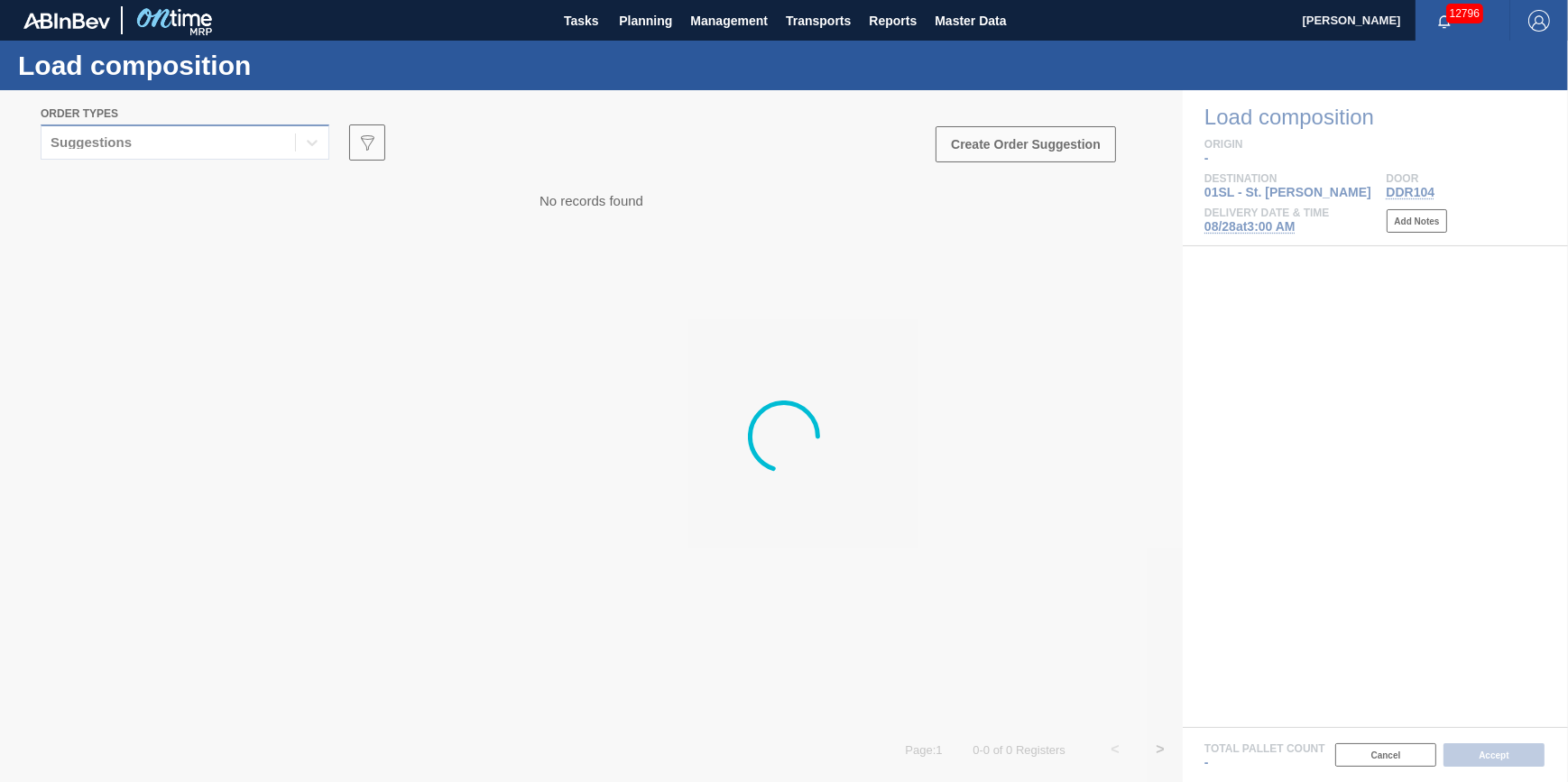
click at [211, 145] on div "Suggestions" at bounding box center [168, 143] width 254 height 26
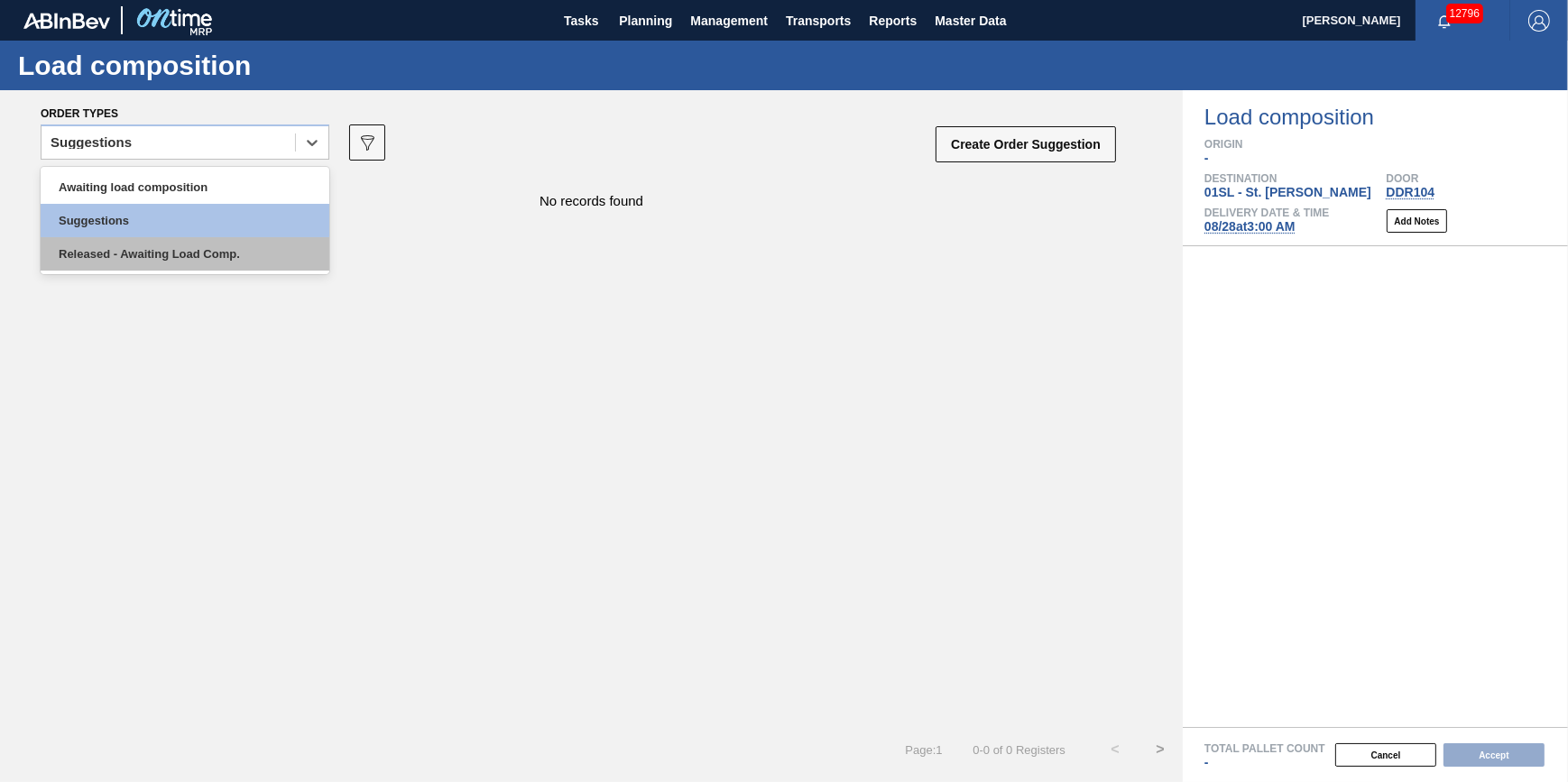
click at [215, 247] on div "Released - Awaiting Load Comp." at bounding box center [186, 254] width 289 height 33
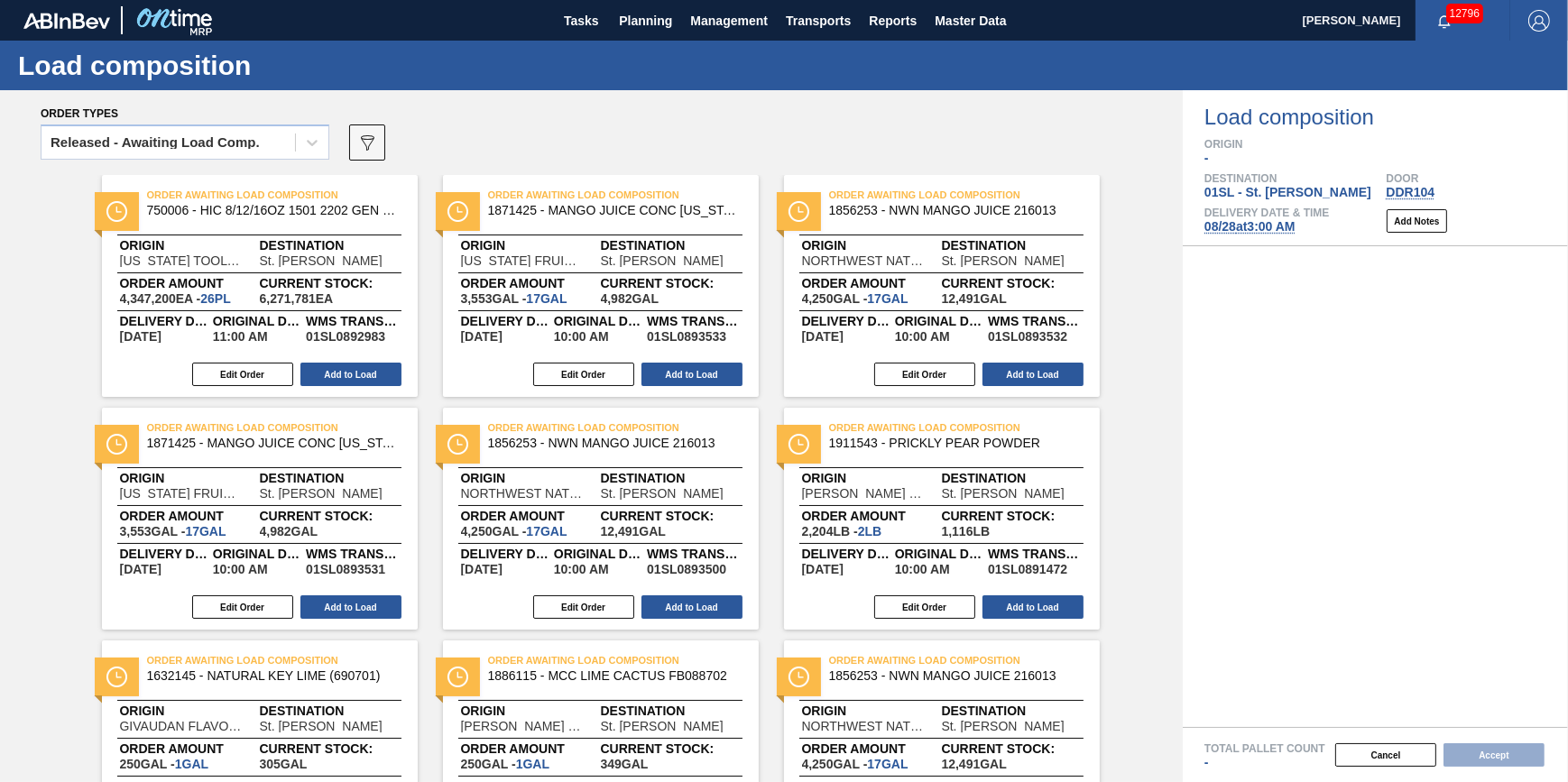
click at [348, 144] on div "Released - Awaiting Load Comp. 089F7B8B-B2A5-4AFE-B5C0-19BA573D28AC" at bounding box center [579, 147] width 1077 height 54
click at [352, 144] on button "089F7B8B-B2A5-4AFE-B5C0-19BA573D28AC" at bounding box center [367, 142] width 36 height 36
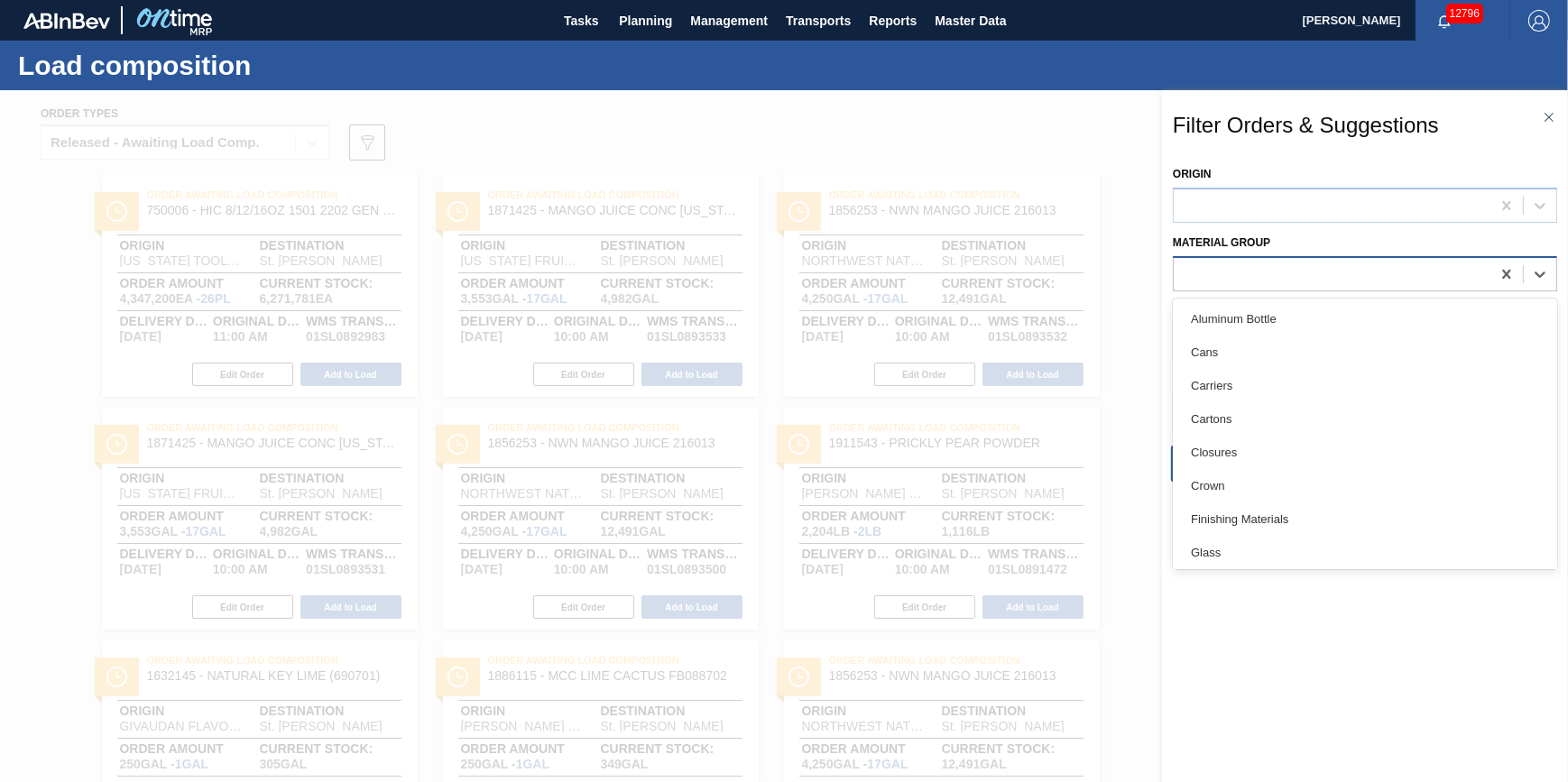
click at [1373, 267] on div at bounding box center [1332, 273] width 316 height 26
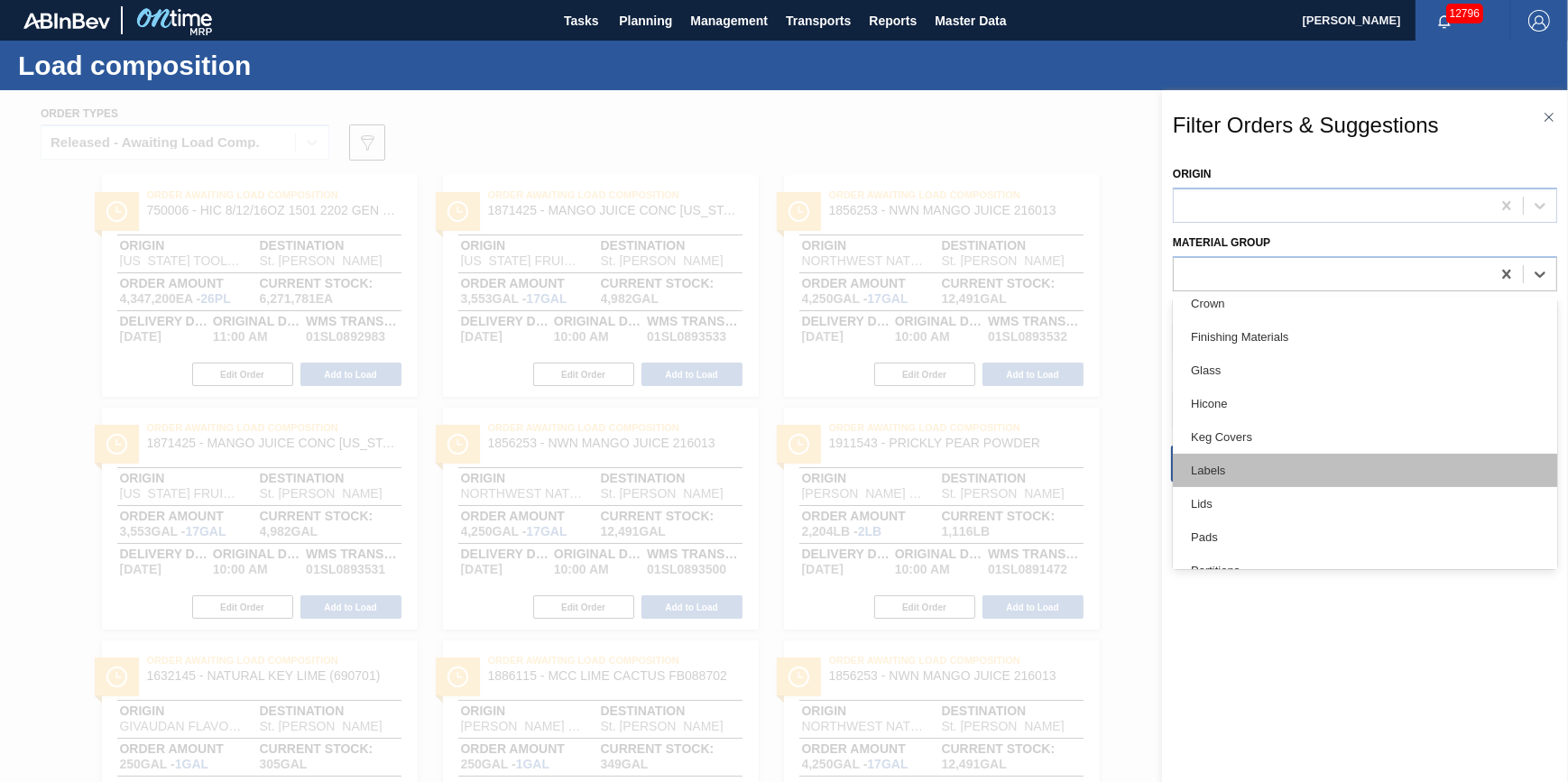
scroll to position [327, 0]
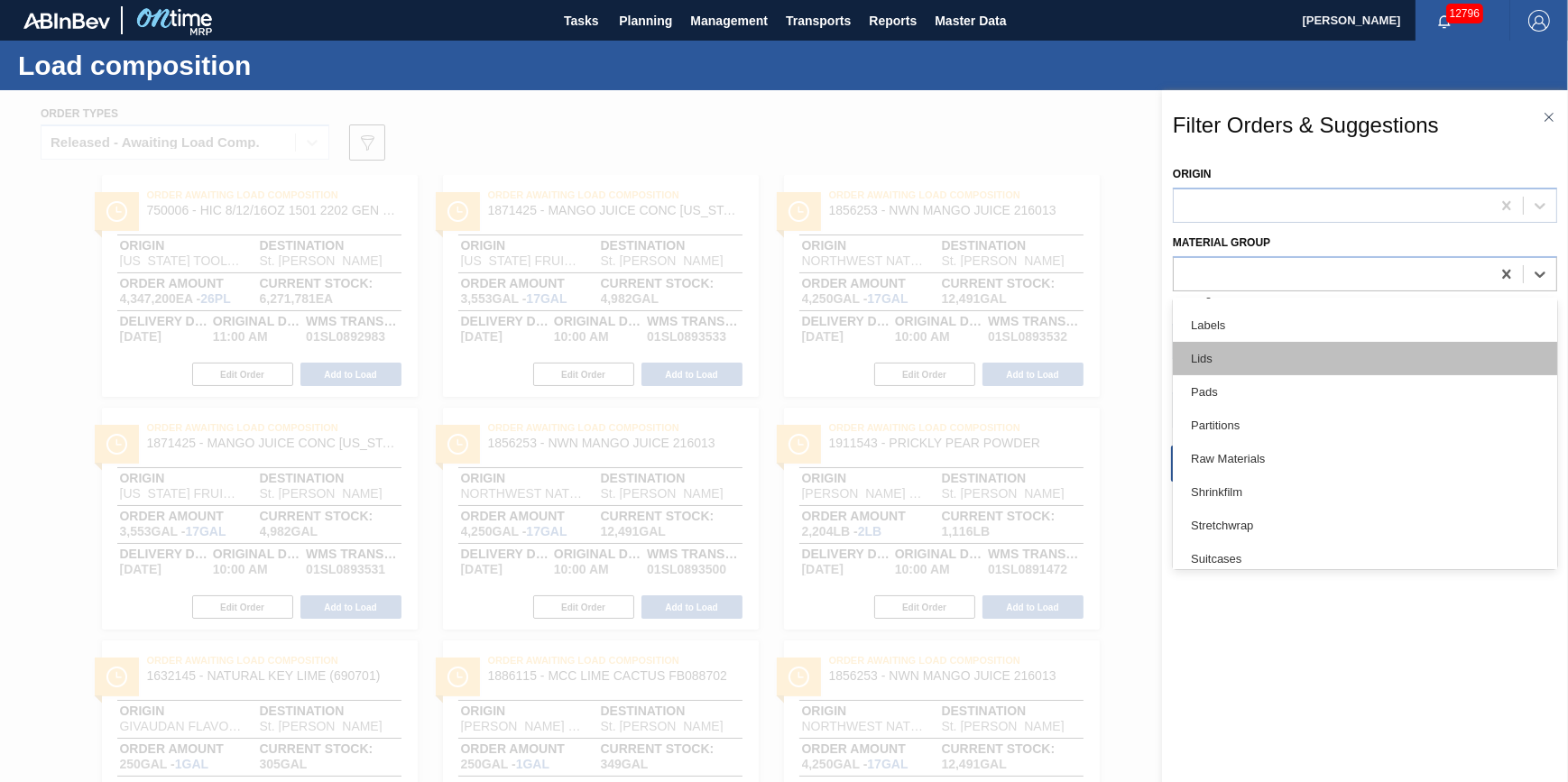
click at [1353, 359] on div "Lids" at bounding box center [1365, 358] width 385 height 33
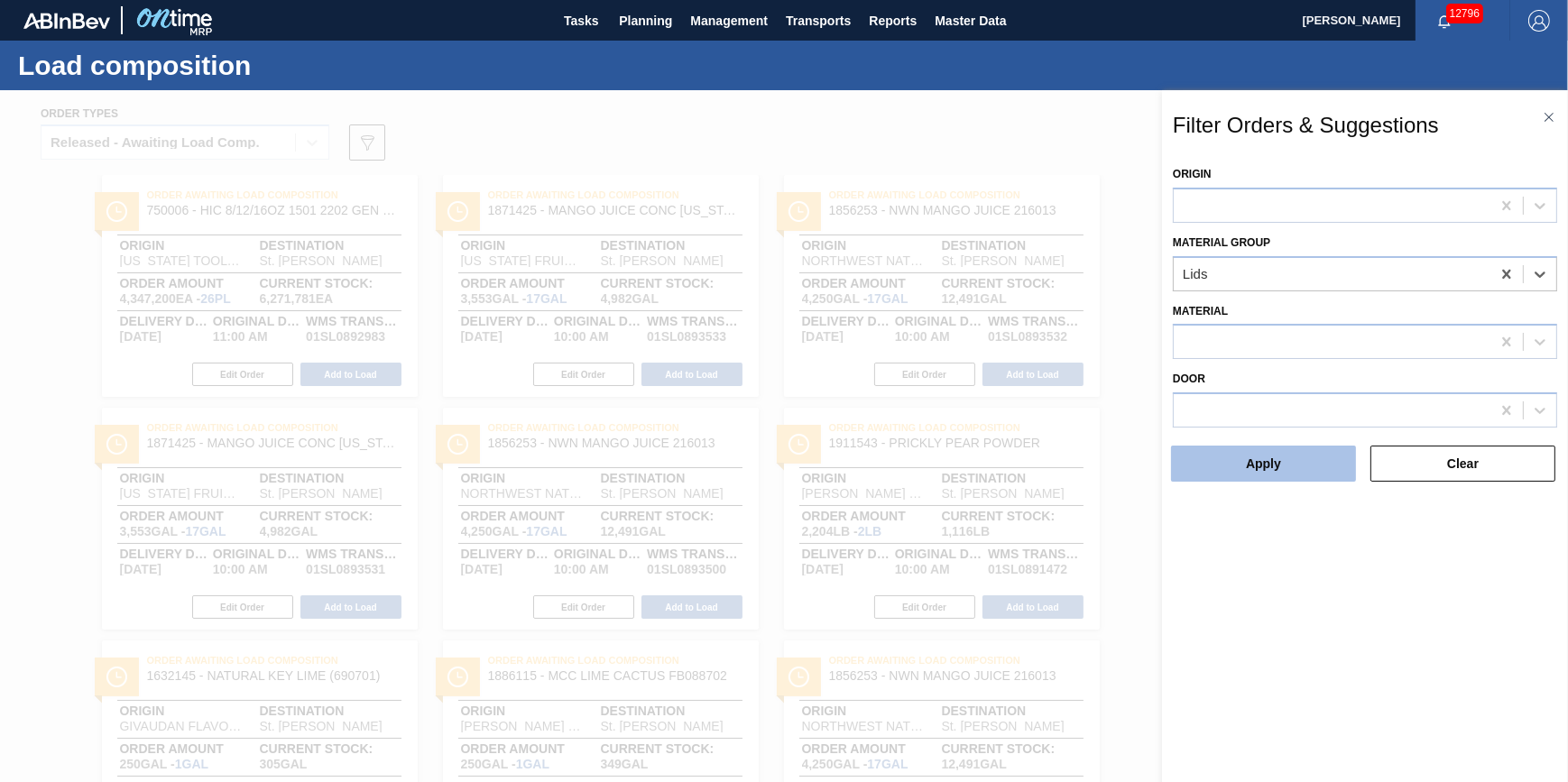
click at [1256, 458] on button "Apply" at bounding box center [1262, 463] width 185 height 36
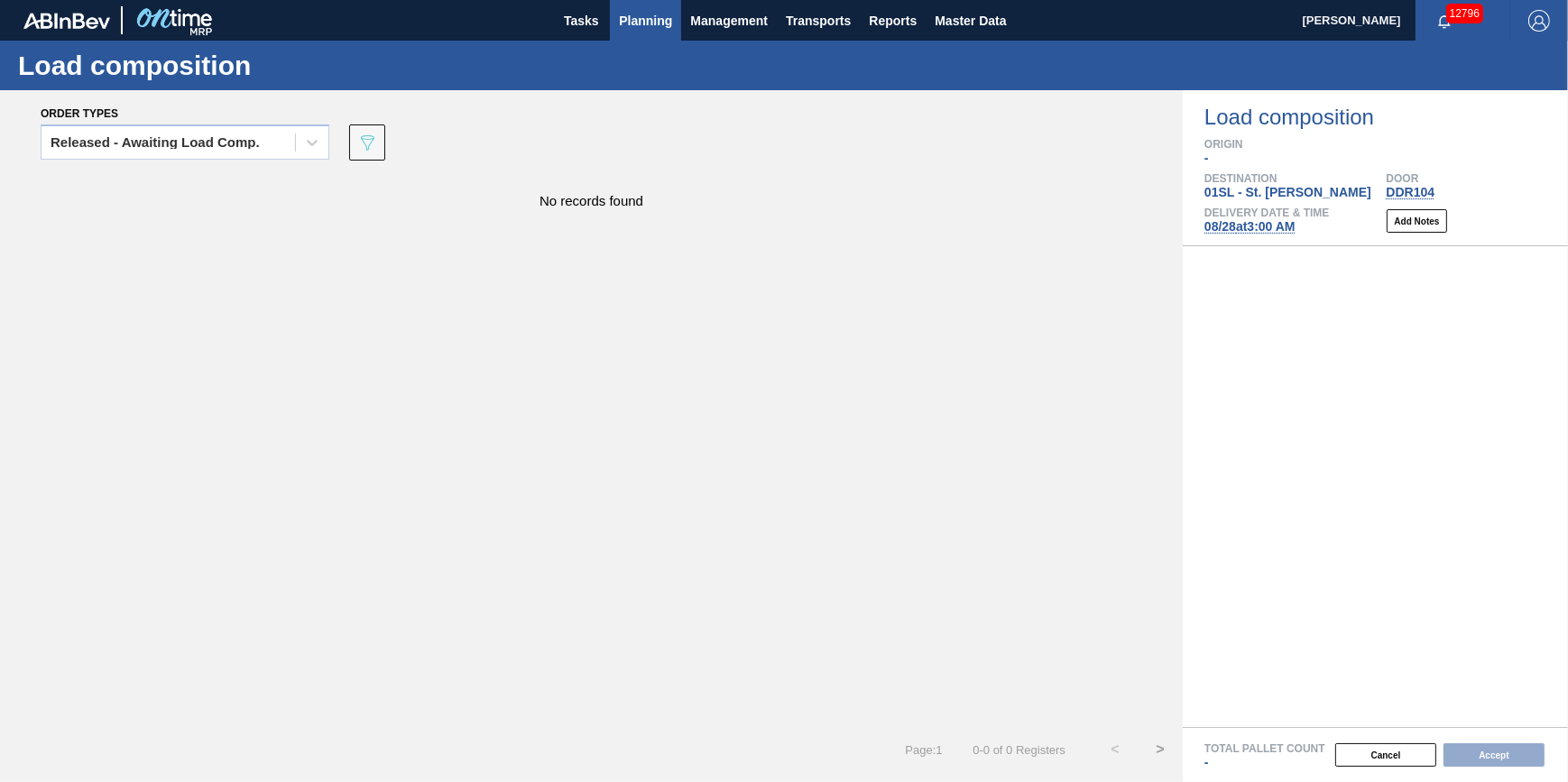
click at [664, 25] on span "Planning" at bounding box center [645, 21] width 54 height 21
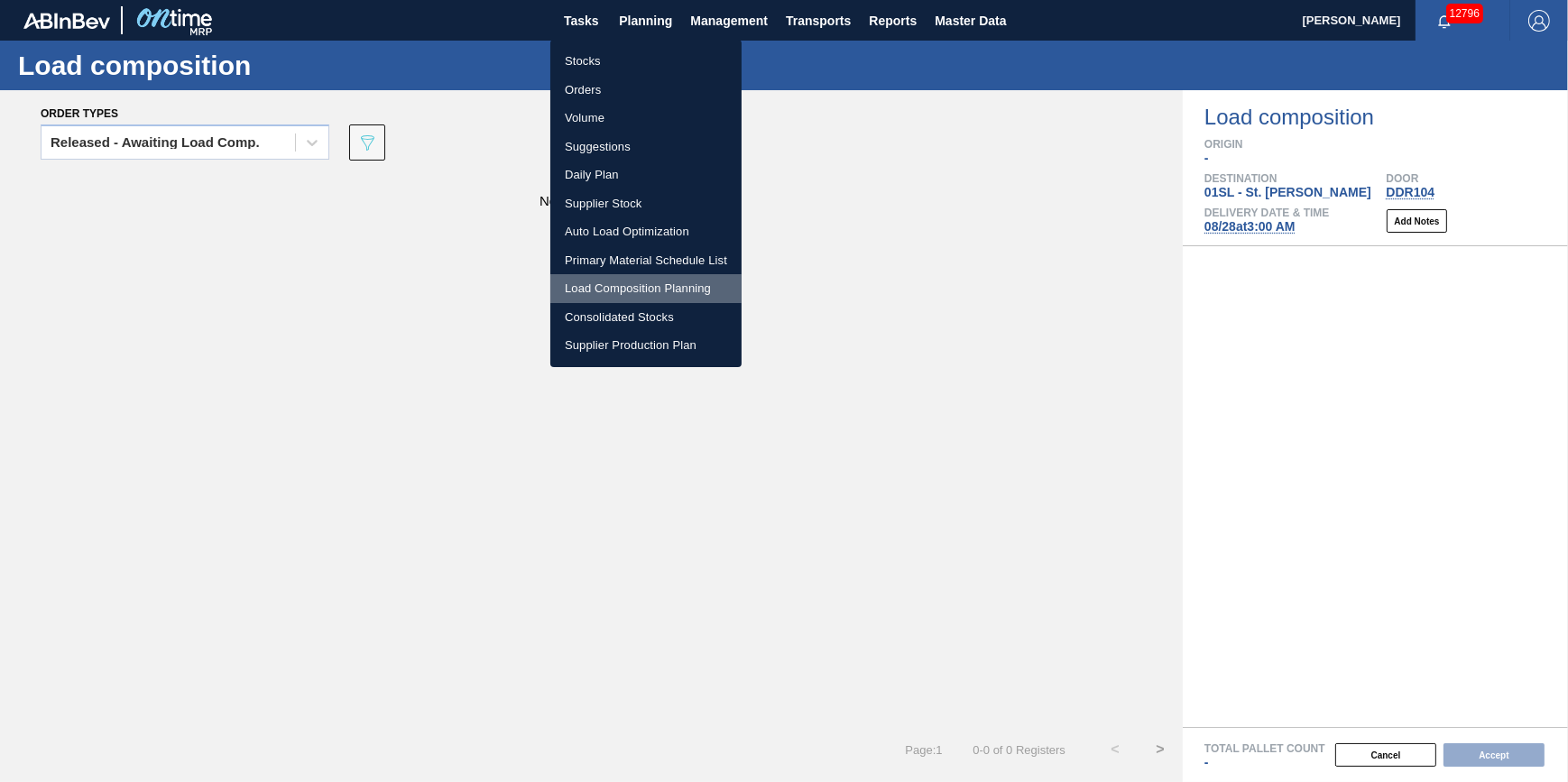
click at [663, 283] on li "Load Composition Planning" at bounding box center [646, 289] width 191 height 29
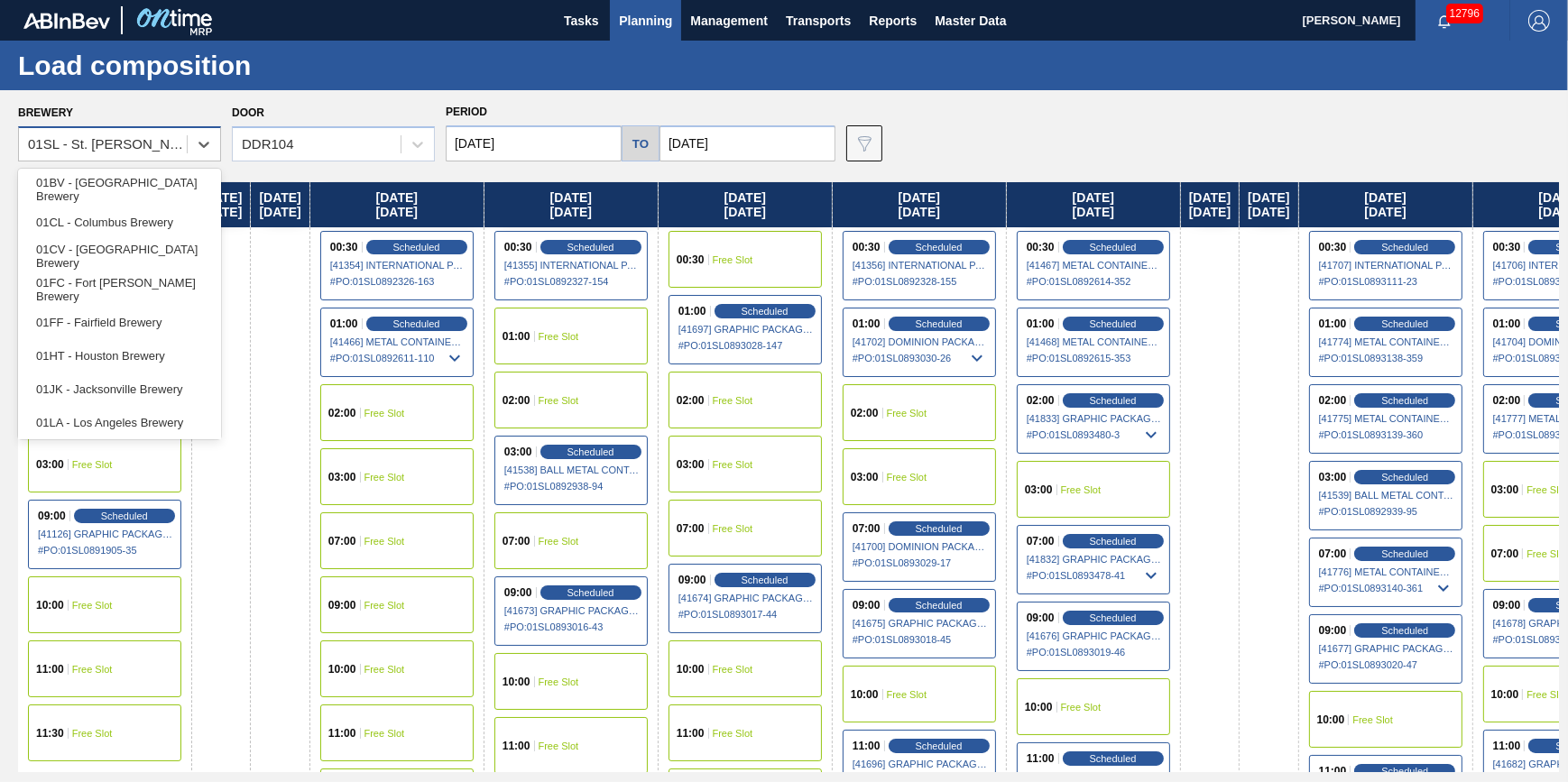
click at [112, 144] on div "01SL - St. [PERSON_NAME]" at bounding box center [108, 144] width 160 height 16
click at [165, 276] on div "01FC - Fort [PERSON_NAME] Brewery" at bounding box center [119, 289] width 203 height 33
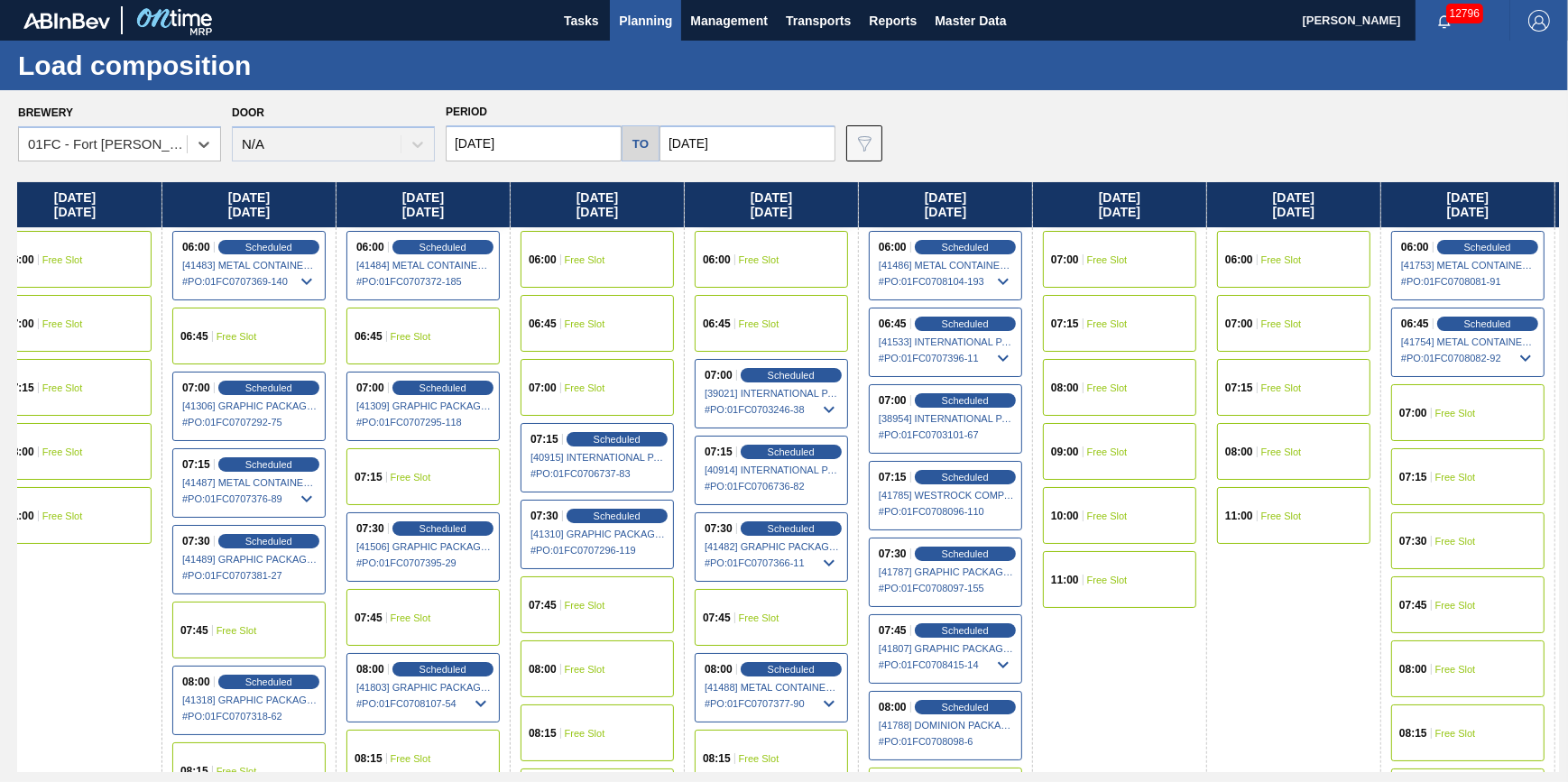
drag, startPoint x: 763, startPoint y: 398, endPoint x: 244, endPoint y: 404, distance: 519.0
click at [244, 404] on div "[DATE] 06:00 Free Slot 06:45 Scheduled [40906] INTERNATIONAL PAPER COMPANY - 00…" at bounding box center [788, 477] width 1541 height 590
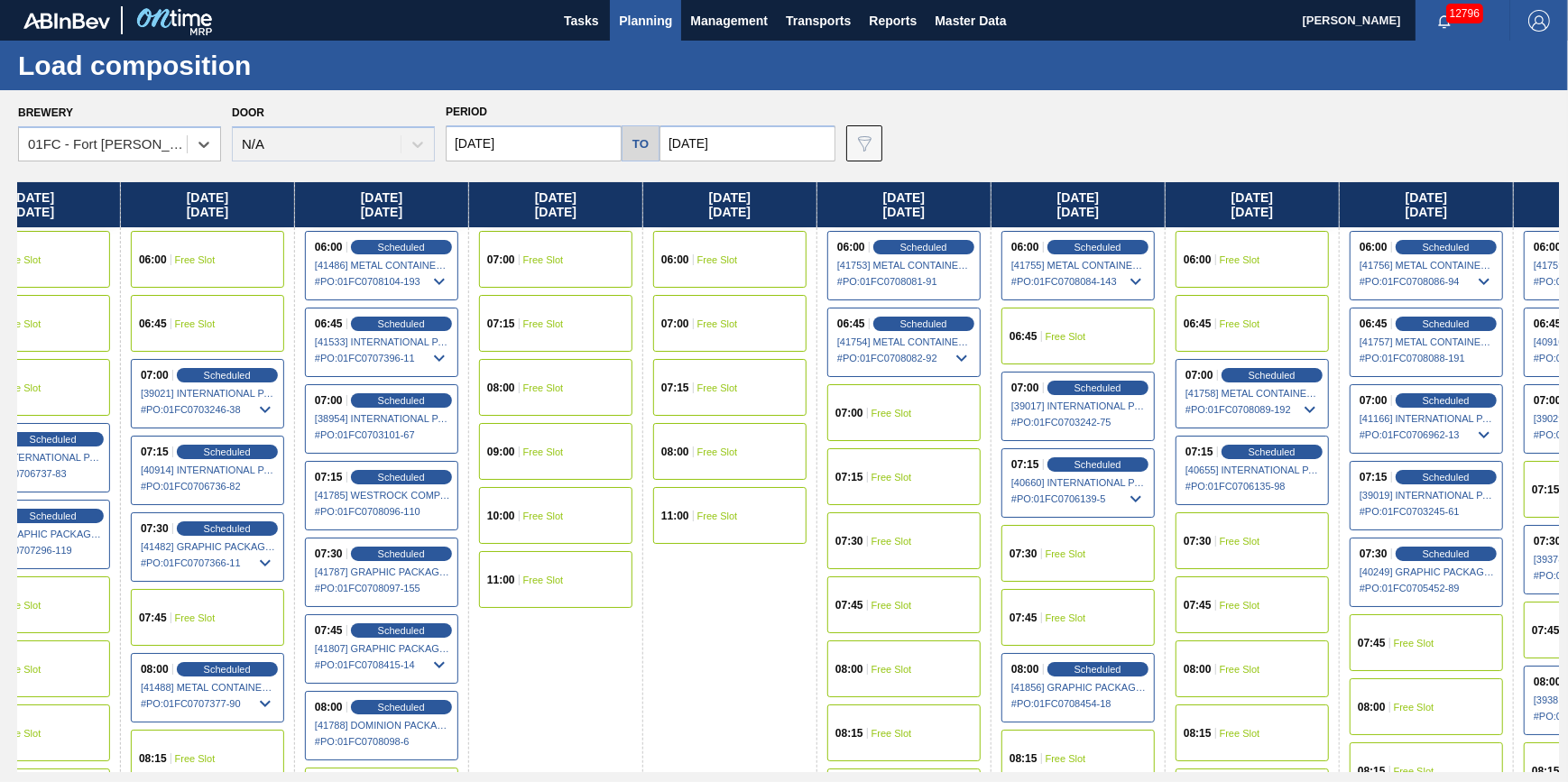
drag, startPoint x: 577, startPoint y: 406, endPoint x: 409, endPoint y: 416, distance: 168.3
click at [400, 420] on div "[DATE] 06:00 Free Slot 06:45 Scheduled [40906] INTERNATIONAL PAPER COMPANY - 00…" at bounding box center [788, 477] width 1541 height 590
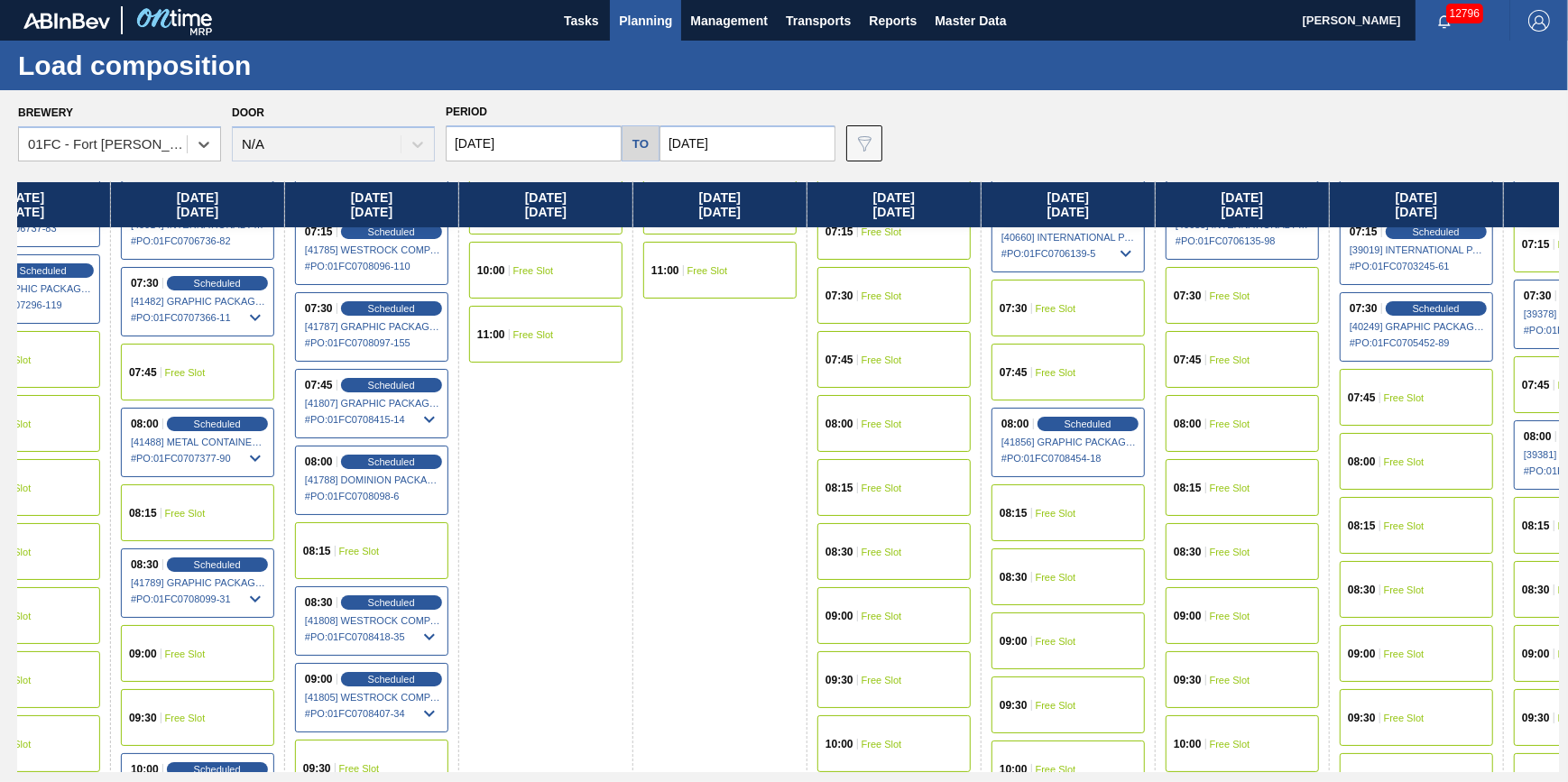
scroll to position [0, 952]
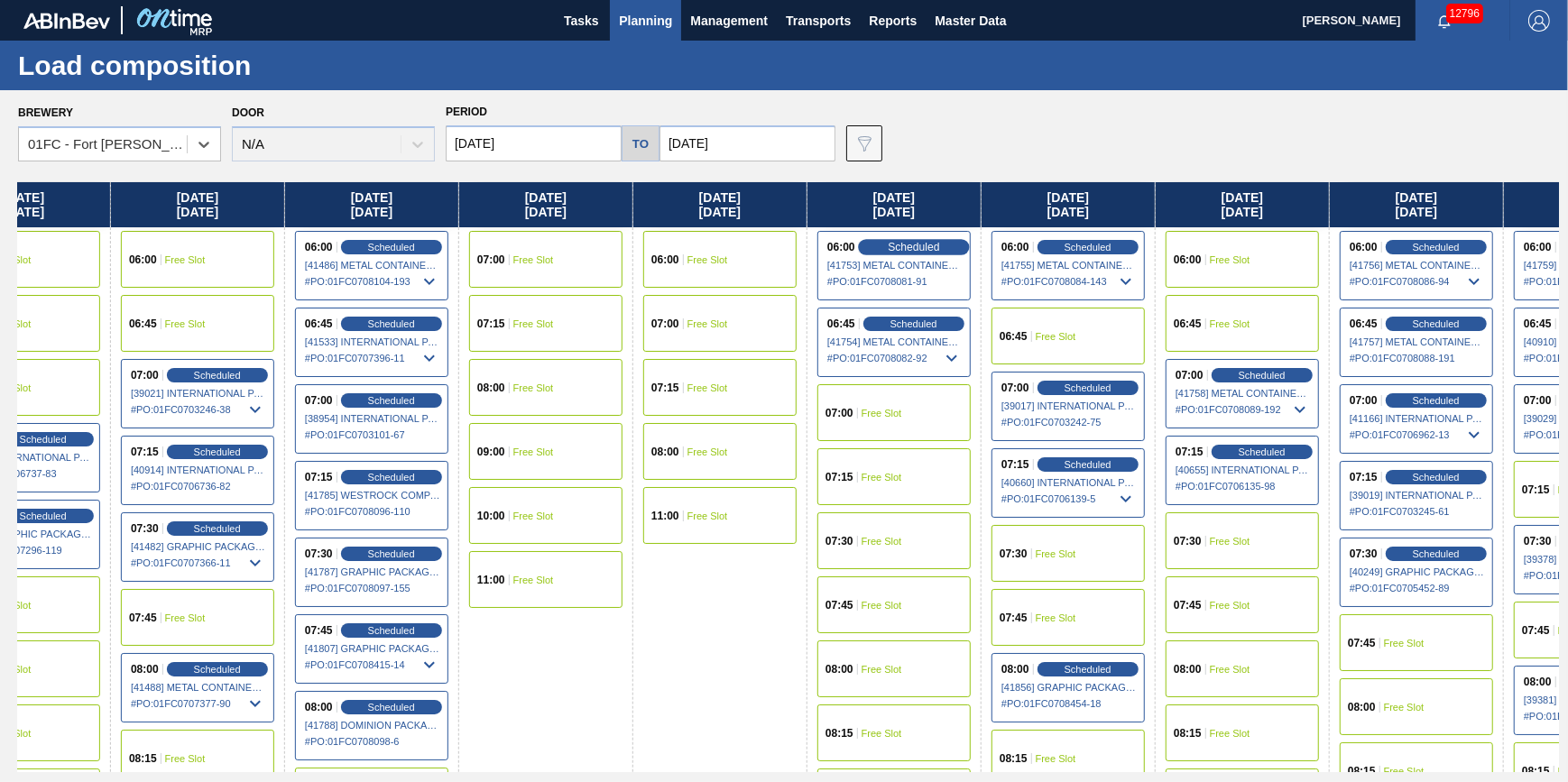
click at [923, 247] on span "Scheduled" at bounding box center [913, 247] width 52 height 12
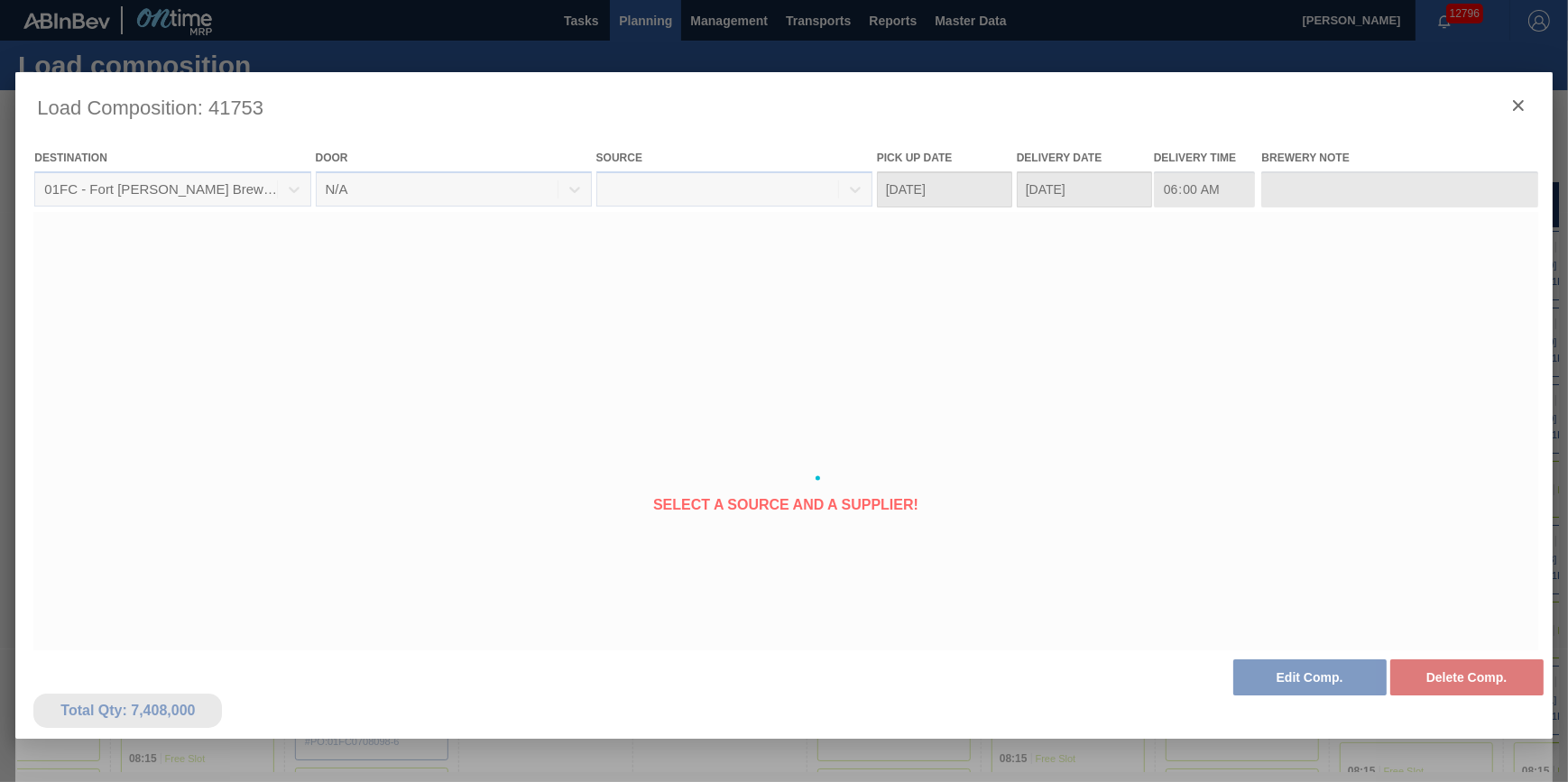
type Date "[DATE]"
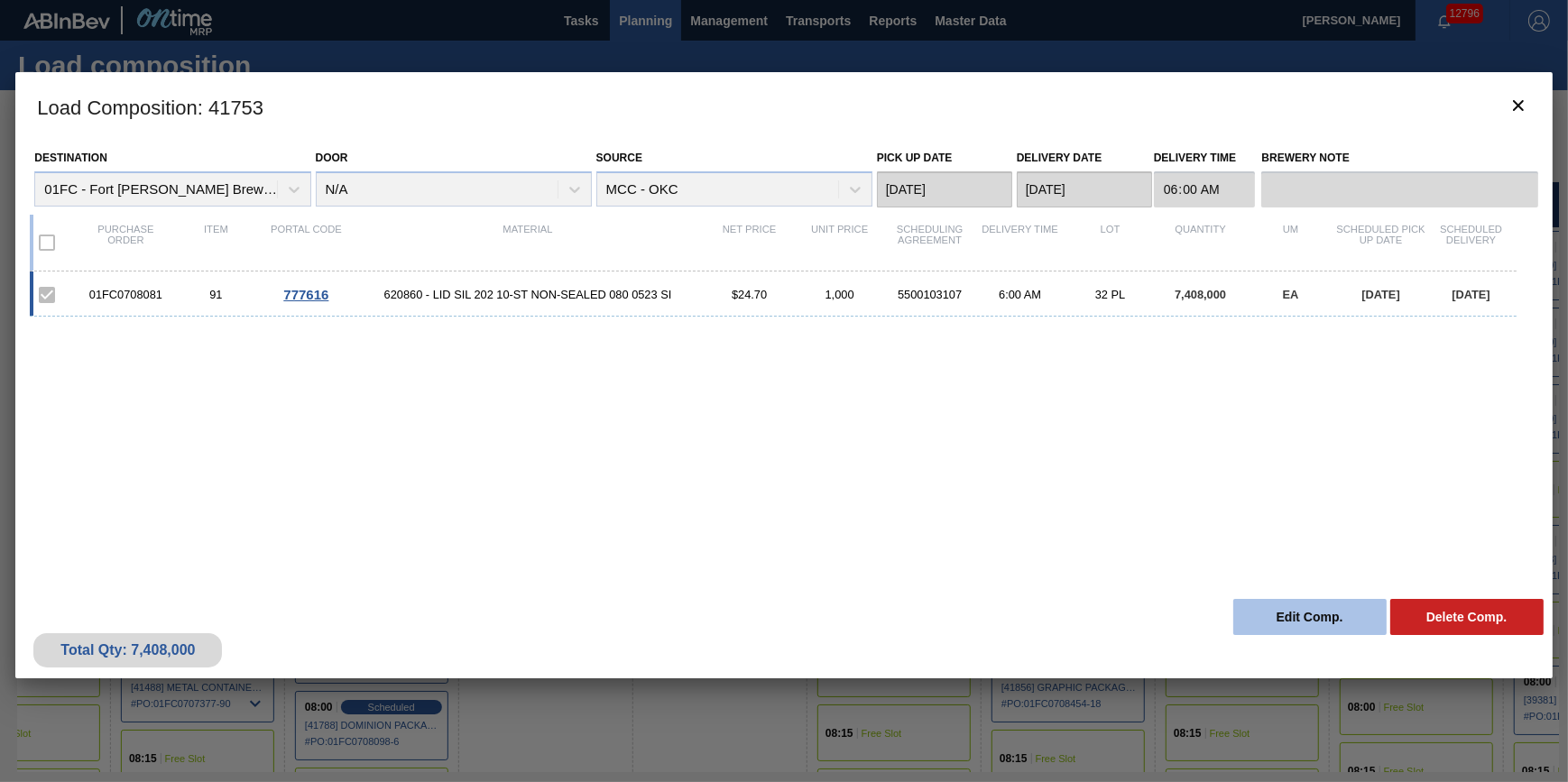
click at [1269, 620] on button "Edit Comp." at bounding box center [1309, 616] width 153 height 36
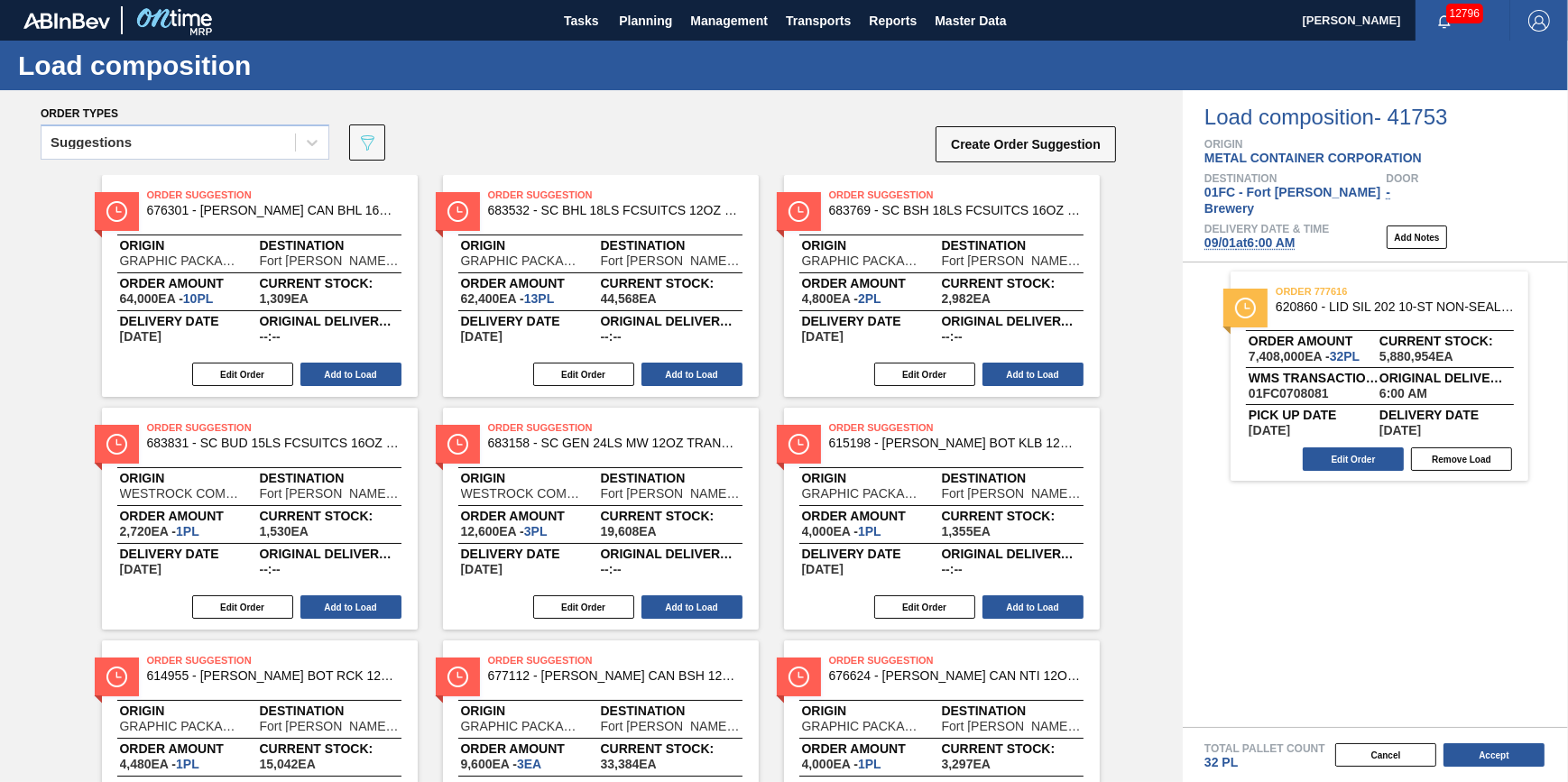
click at [1245, 235] on span "[DATE] 6:00 AM" at bounding box center [1249, 242] width 91 height 15
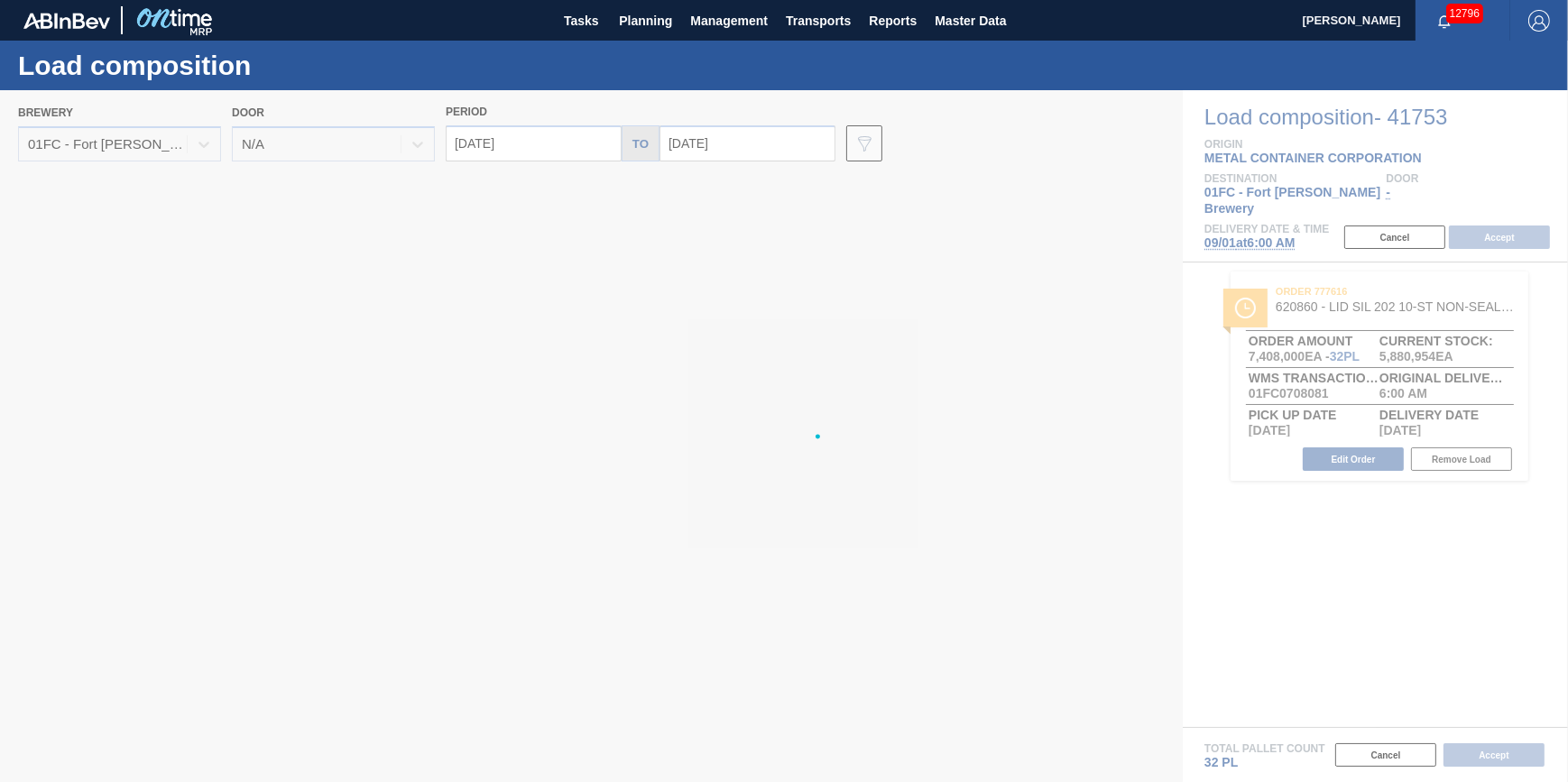
type input "[DATE]"
click at [549, 146] on div at bounding box center [784, 435] width 1568 height 692
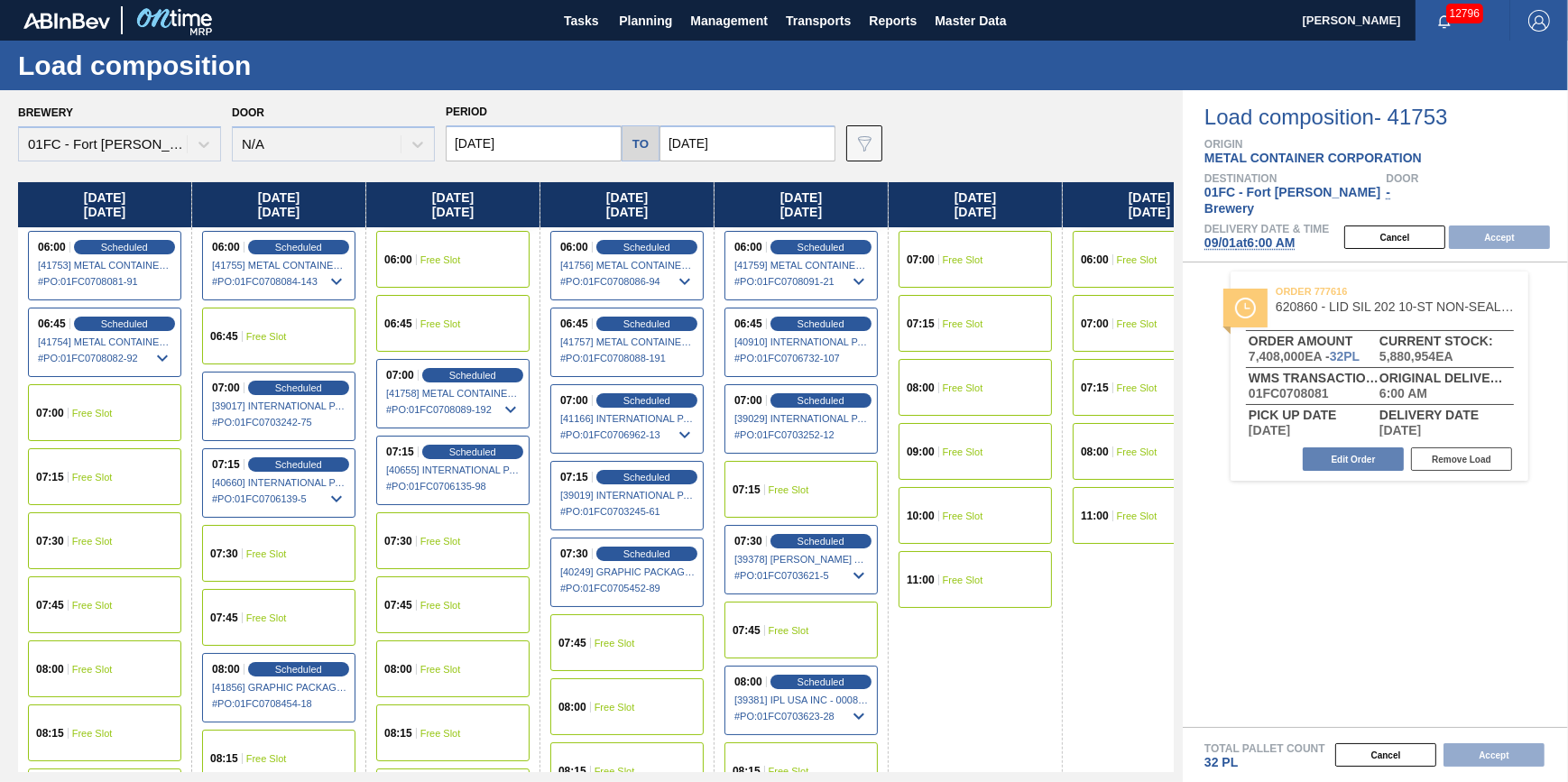
click at [566, 146] on input "[DATE]" at bounding box center [533, 143] width 176 height 36
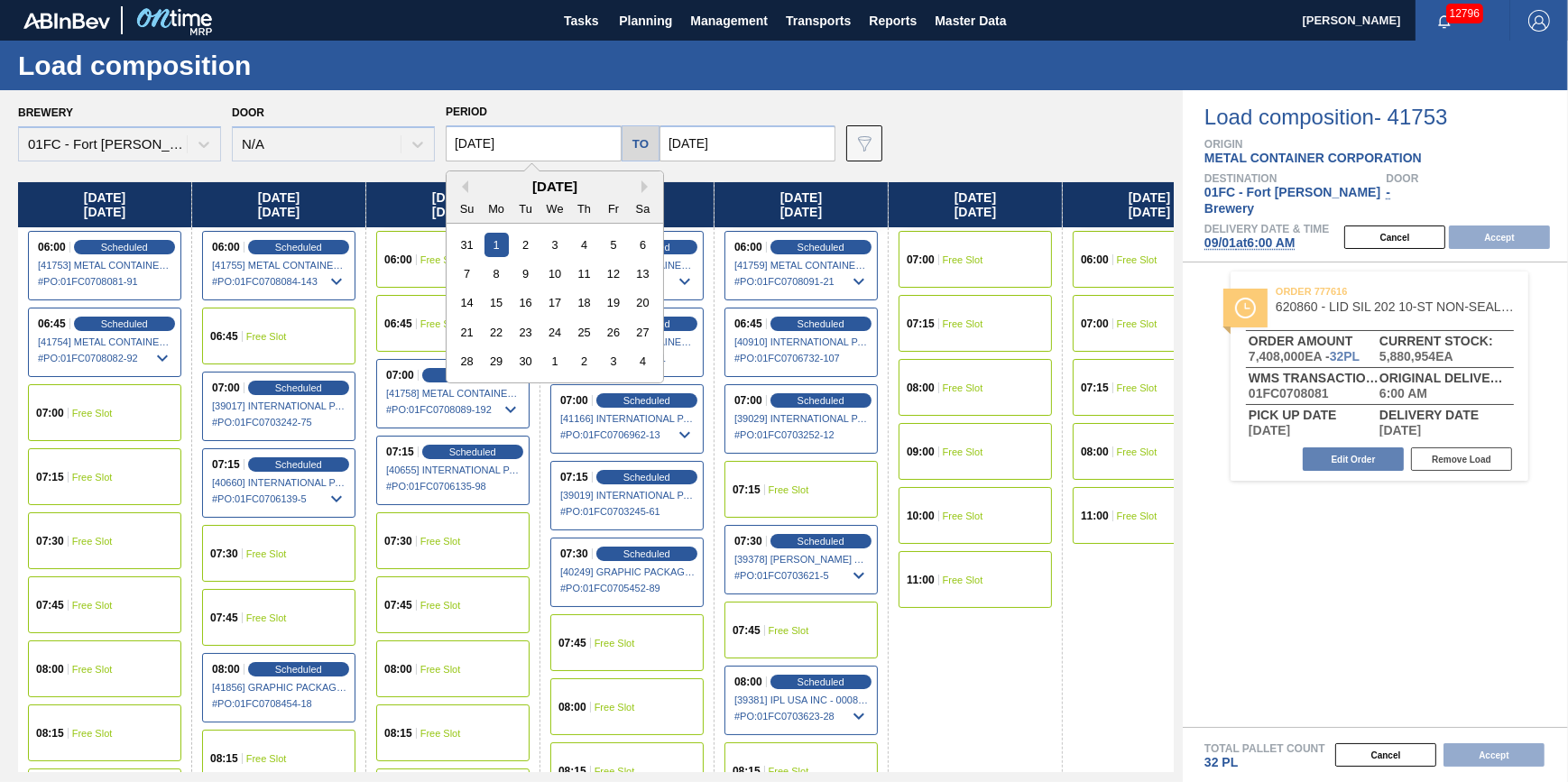
click at [468, 188] on div "[DATE]" at bounding box center [555, 186] width 217 height 16
click at [462, 187] on button "Previous Month" at bounding box center [462, 186] width 13 height 13
click at [617, 365] on div "29" at bounding box center [612, 361] width 24 height 24
type input "[DATE]"
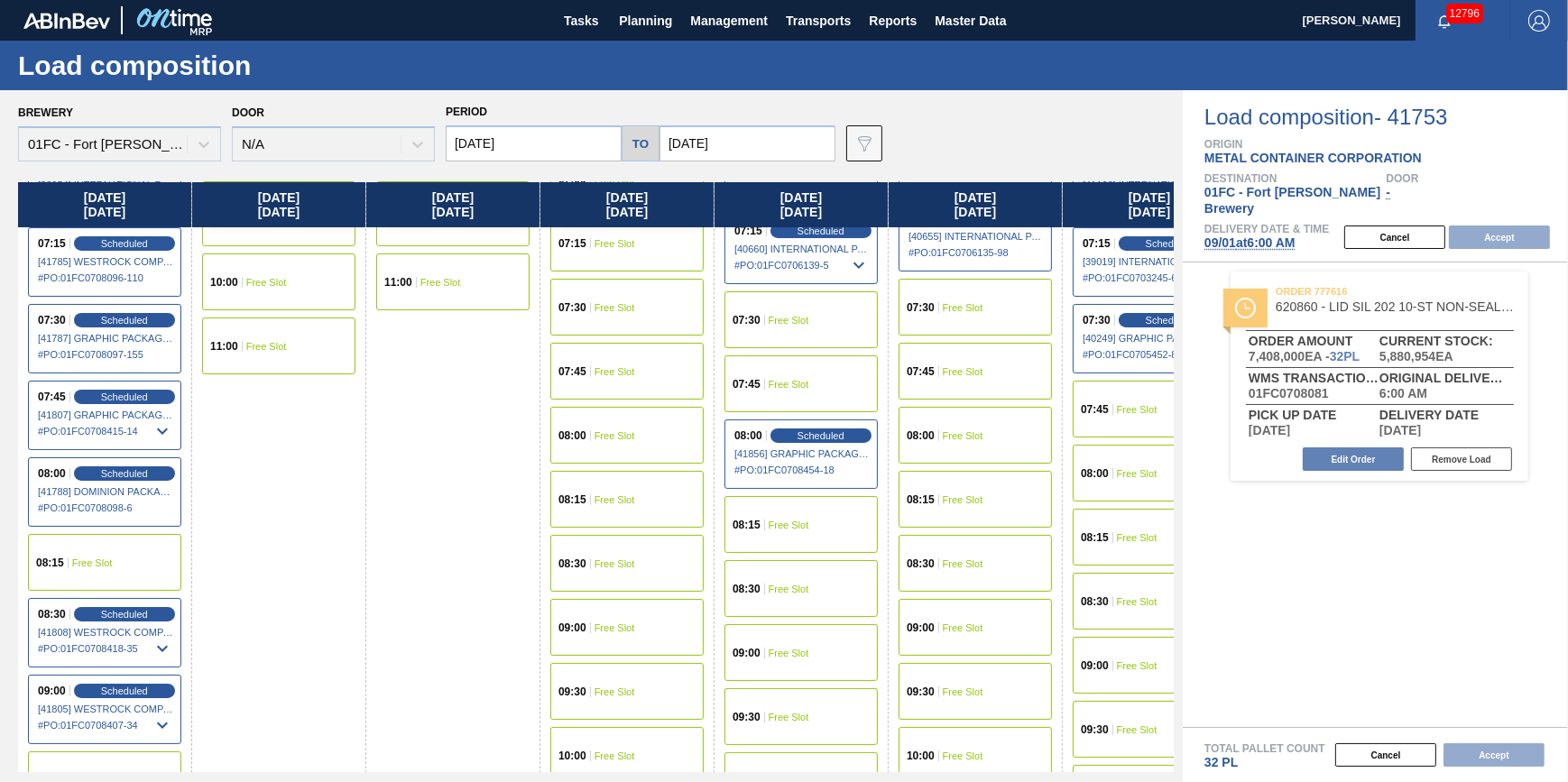
scroll to position [245, 0]
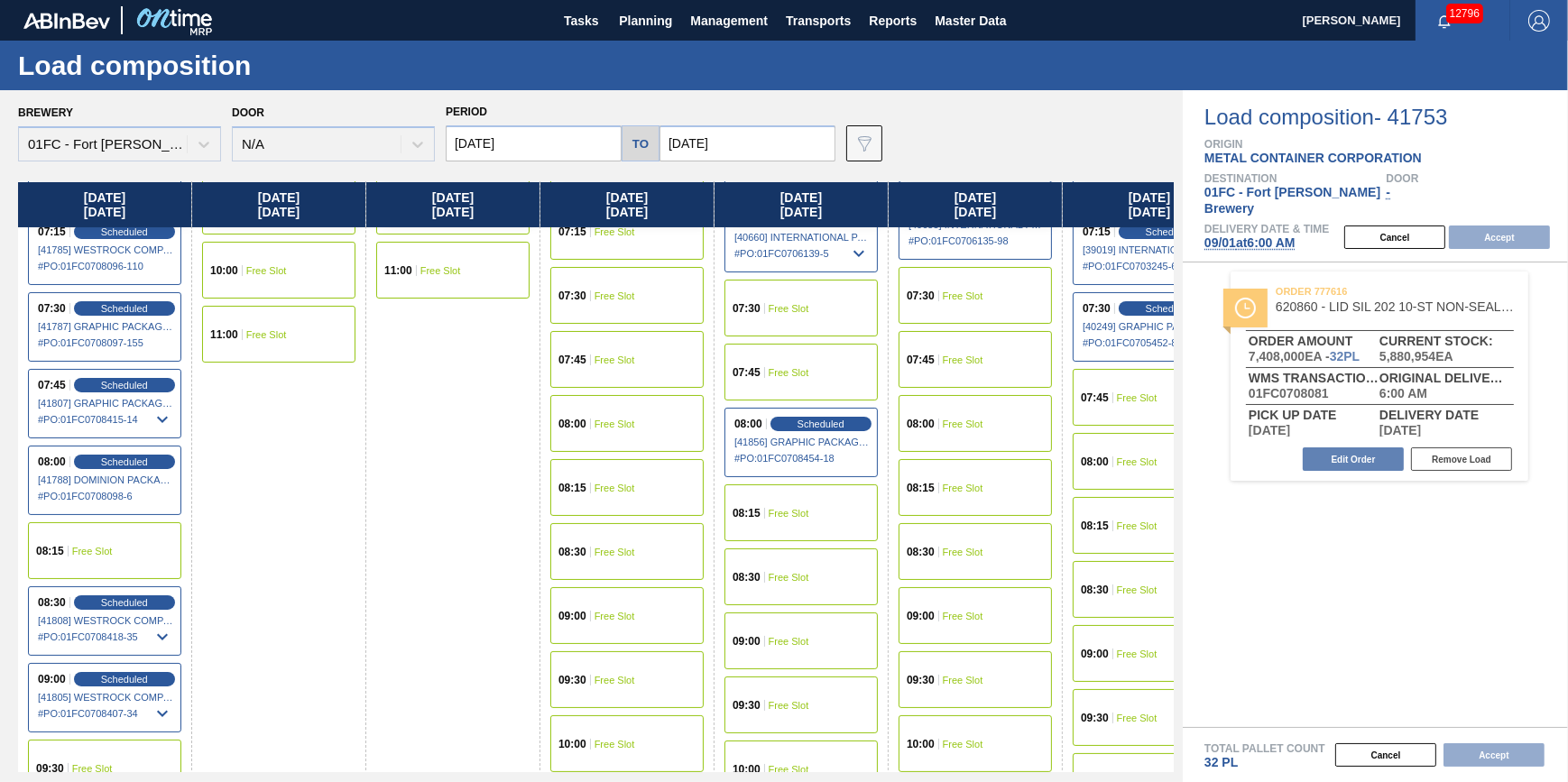
click at [136, 551] on div "08:15 Free Slot" at bounding box center [104, 551] width 153 height 57
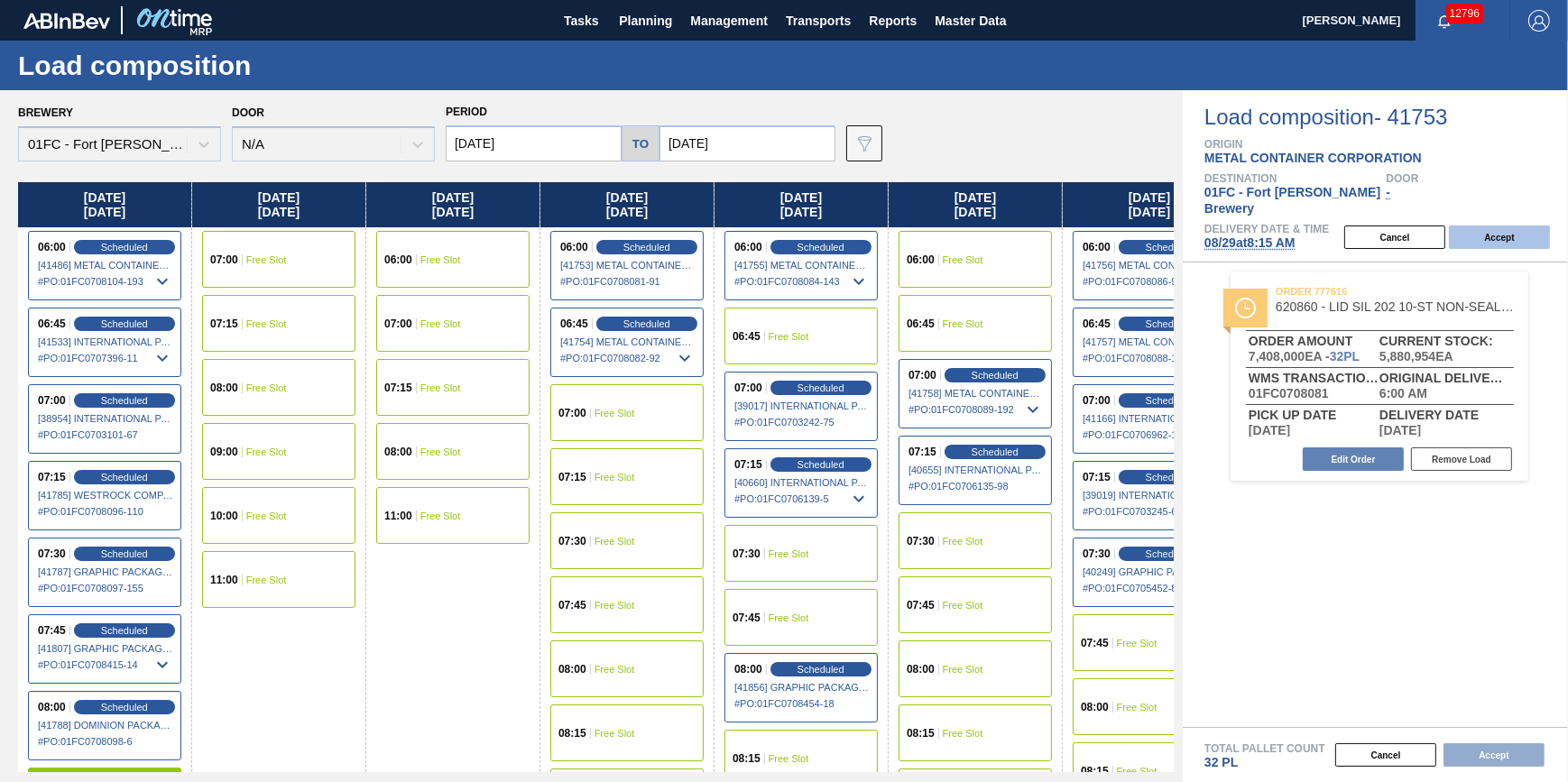
click at [1517, 226] on button "Accept" at bounding box center [1499, 237] width 101 height 23
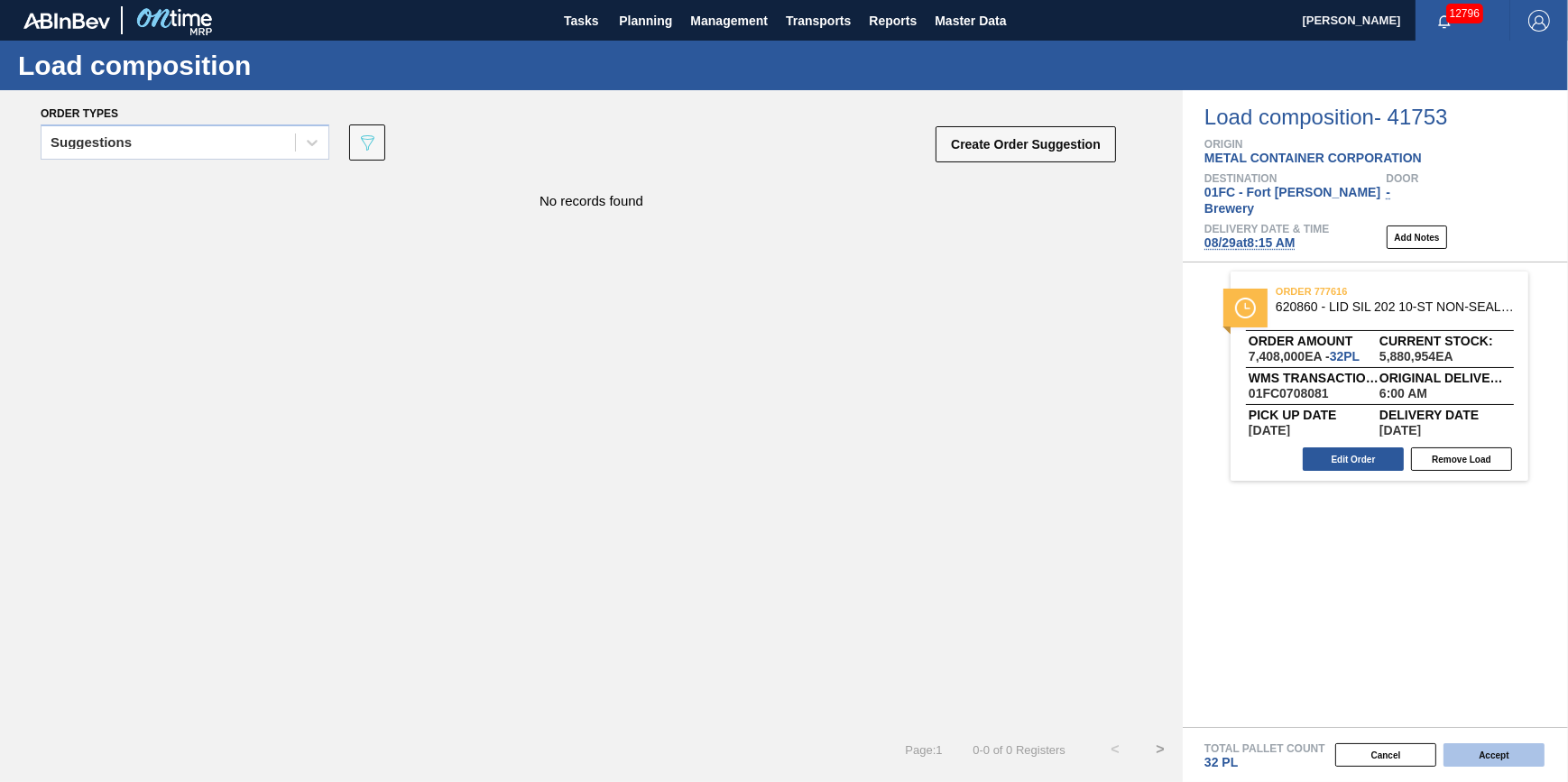
click at [1499, 753] on button "Accept" at bounding box center [1493, 755] width 101 height 23
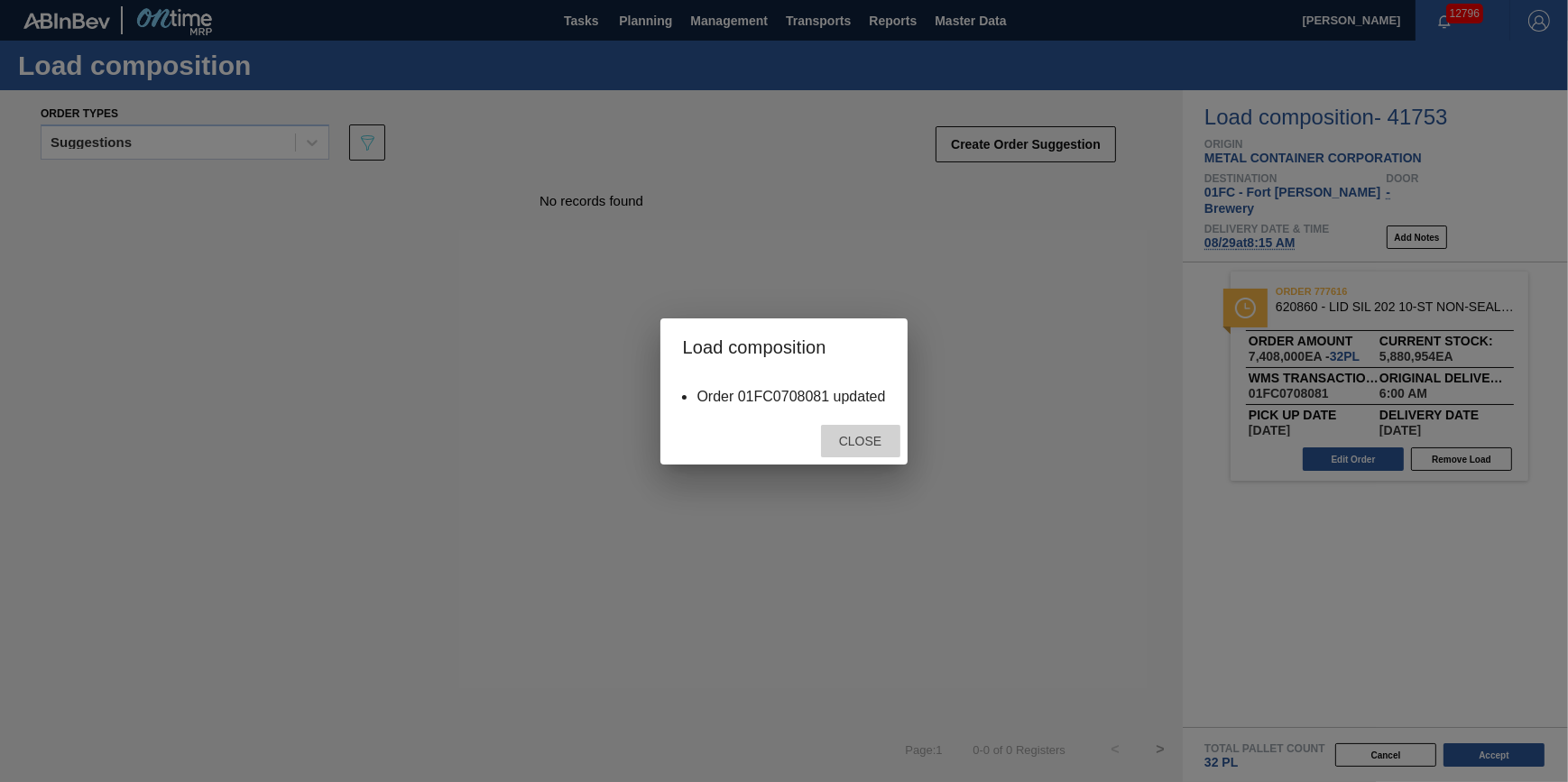
click at [860, 437] on span "Close" at bounding box center [859, 440] width 71 height 15
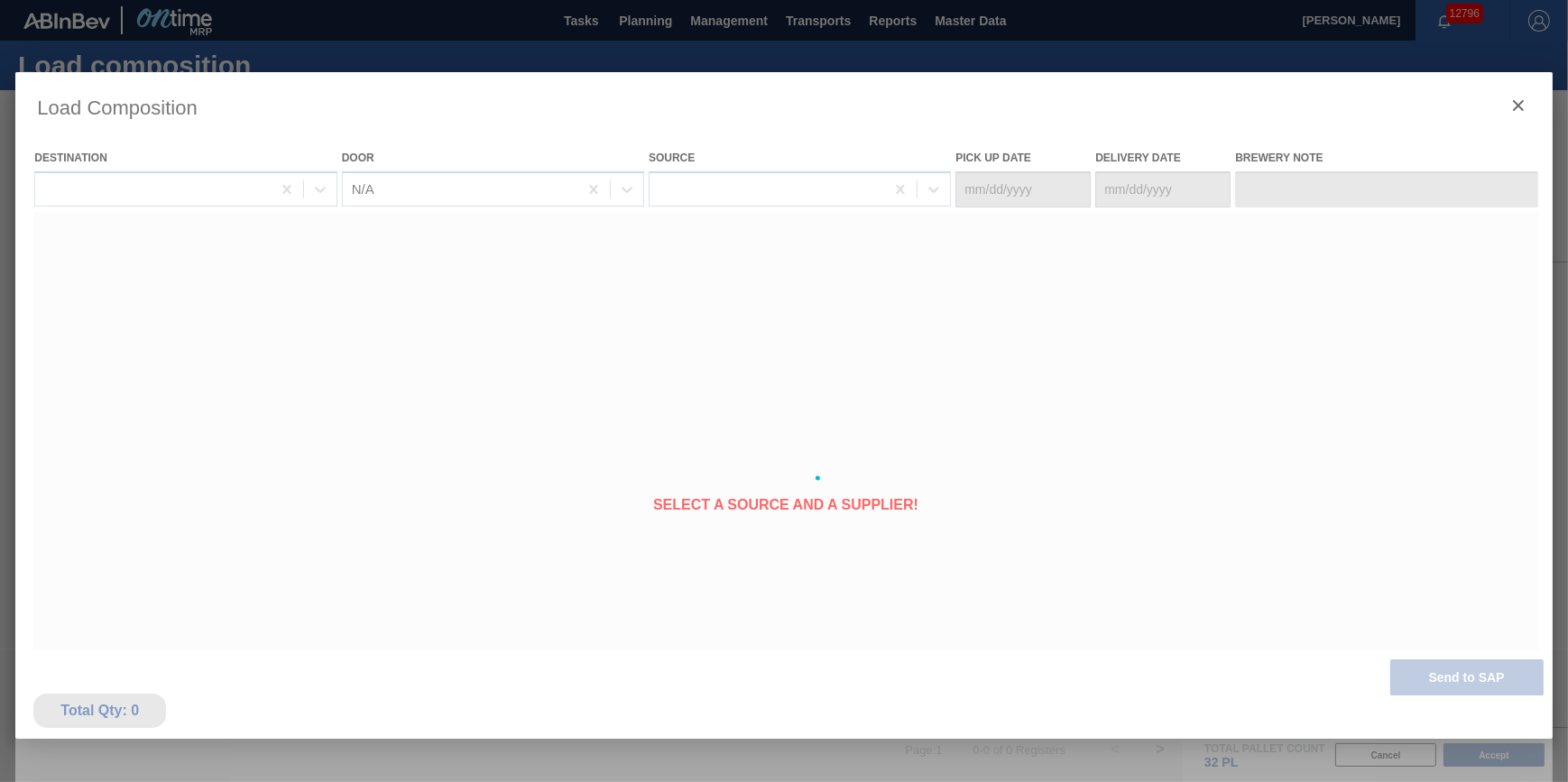
type Date "[DATE]"
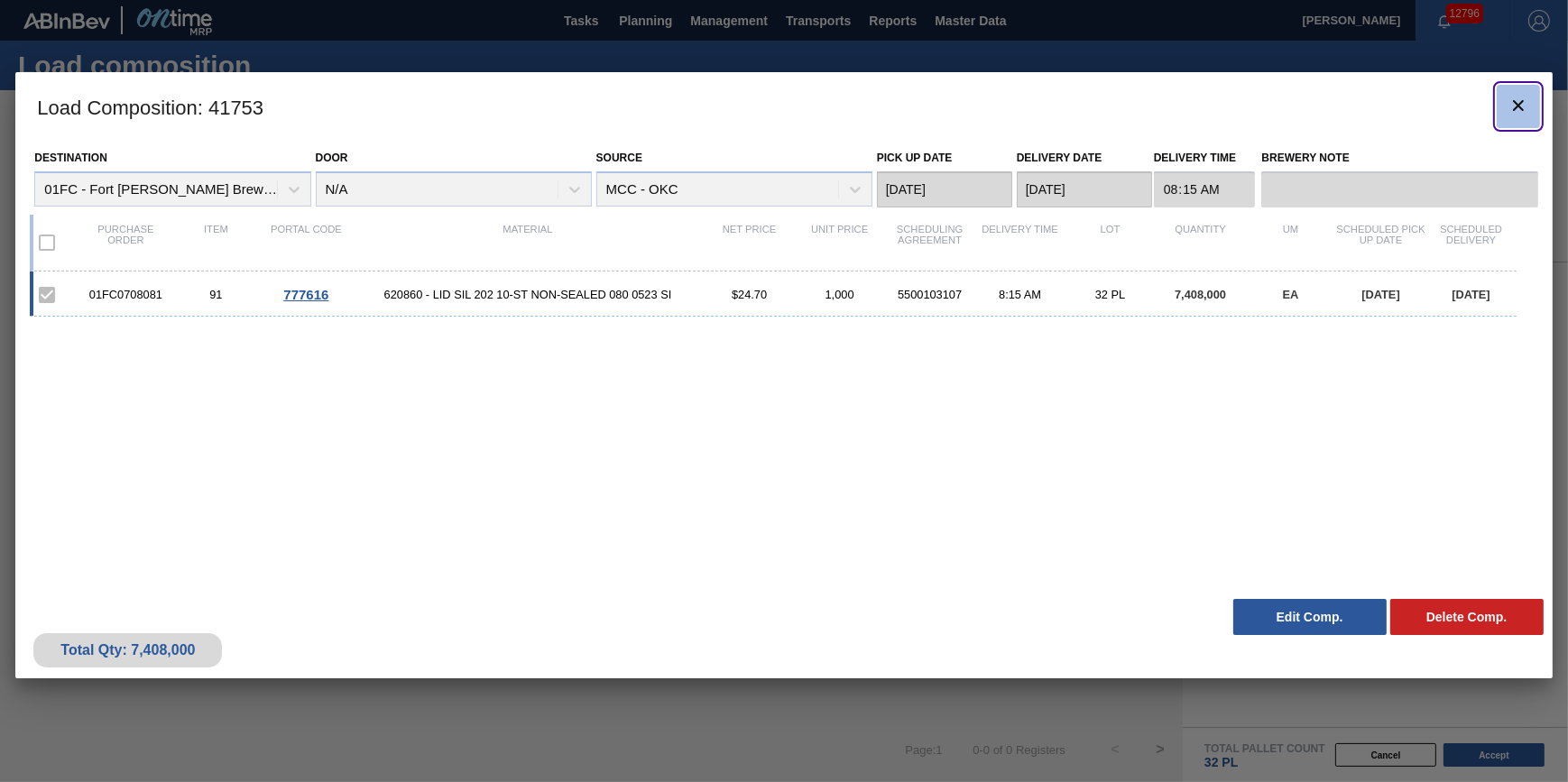
click at [1506, 107] on button "botão de ícone" at bounding box center [1518, 106] width 43 height 43
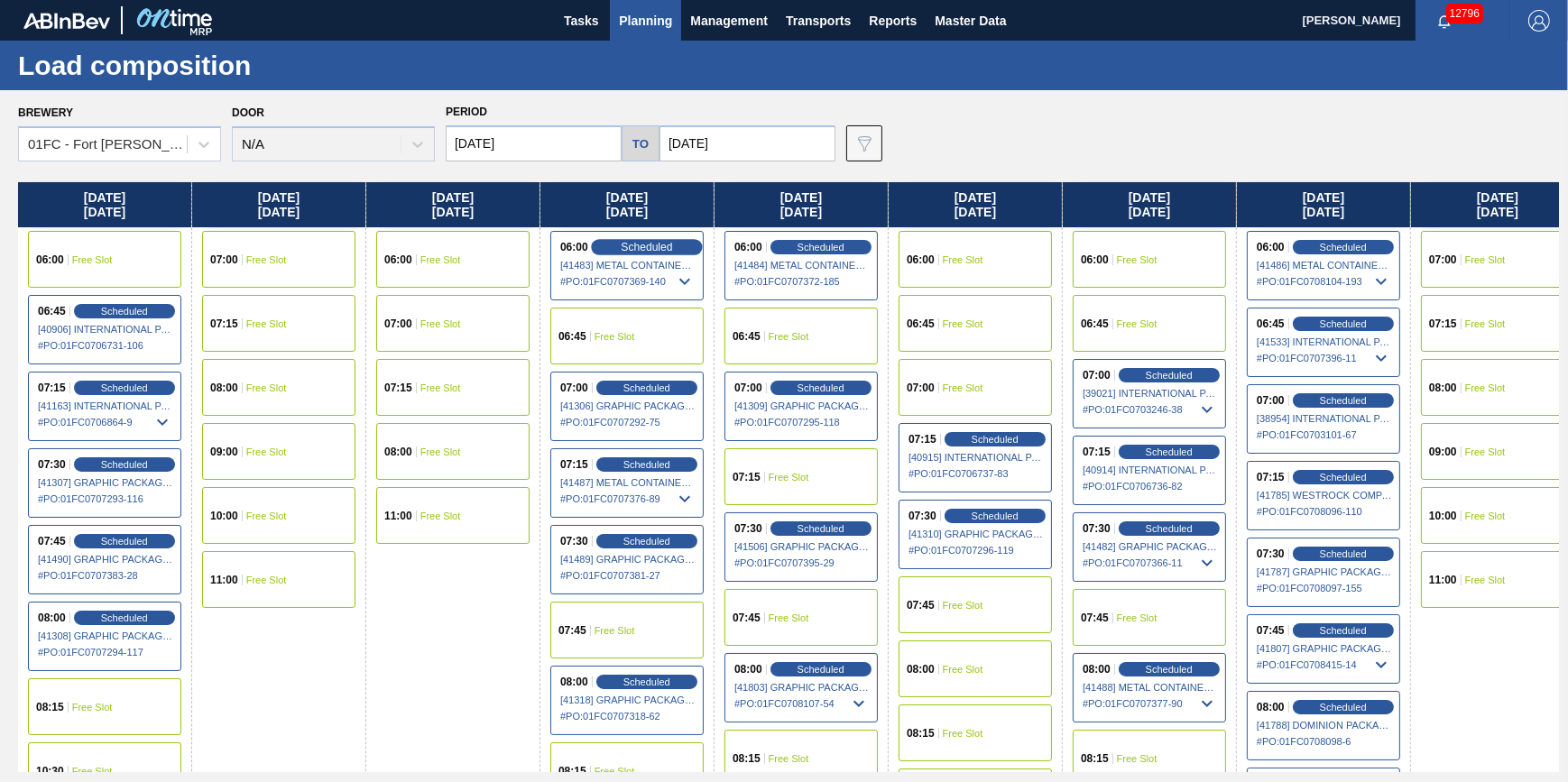
click at [644, 248] on span "Scheduled" at bounding box center [646, 247] width 52 height 12
click at [684, 289] on icon at bounding box center [684, 281] width 21 height 21
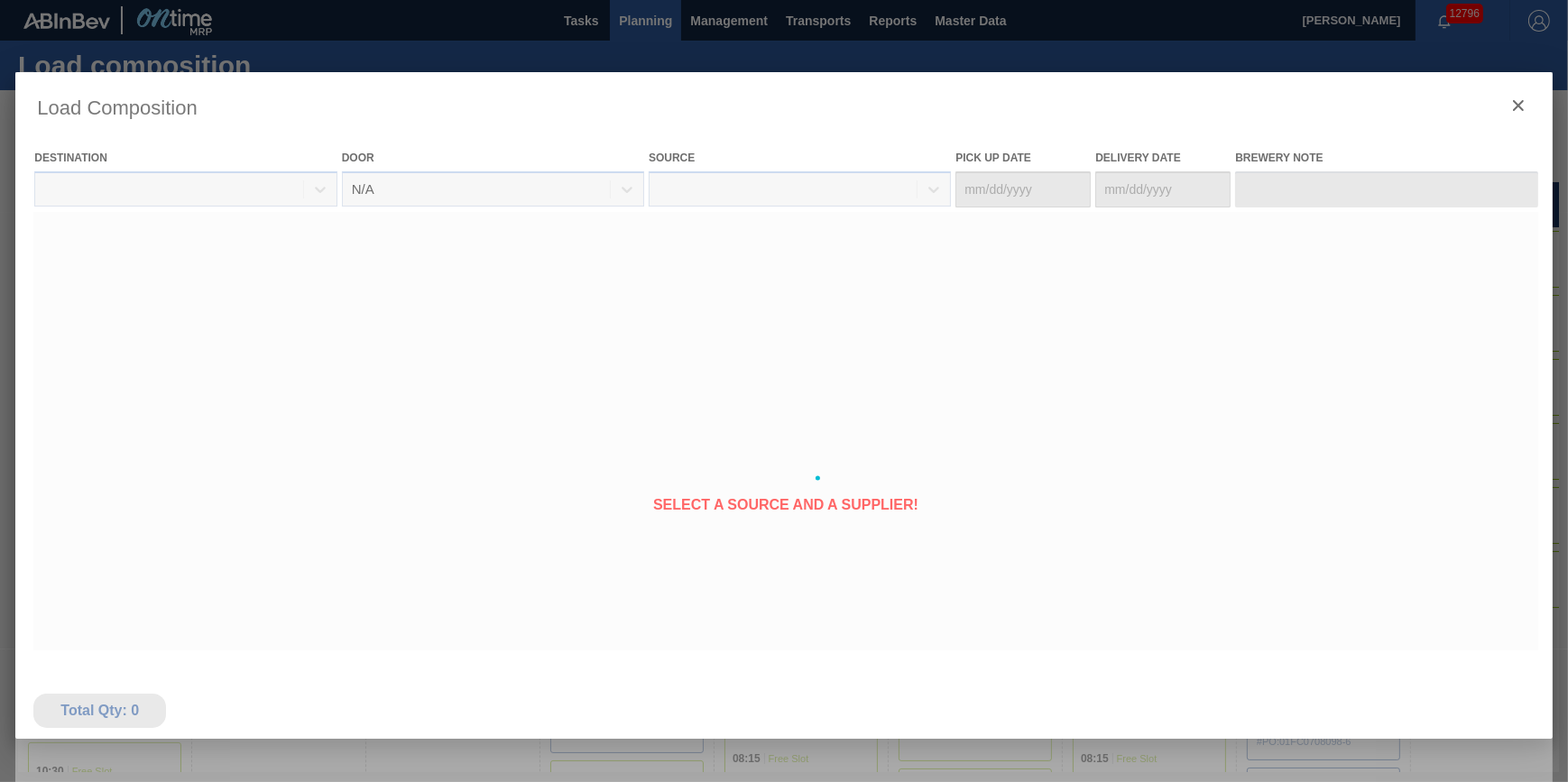
type Date "[DATE]"
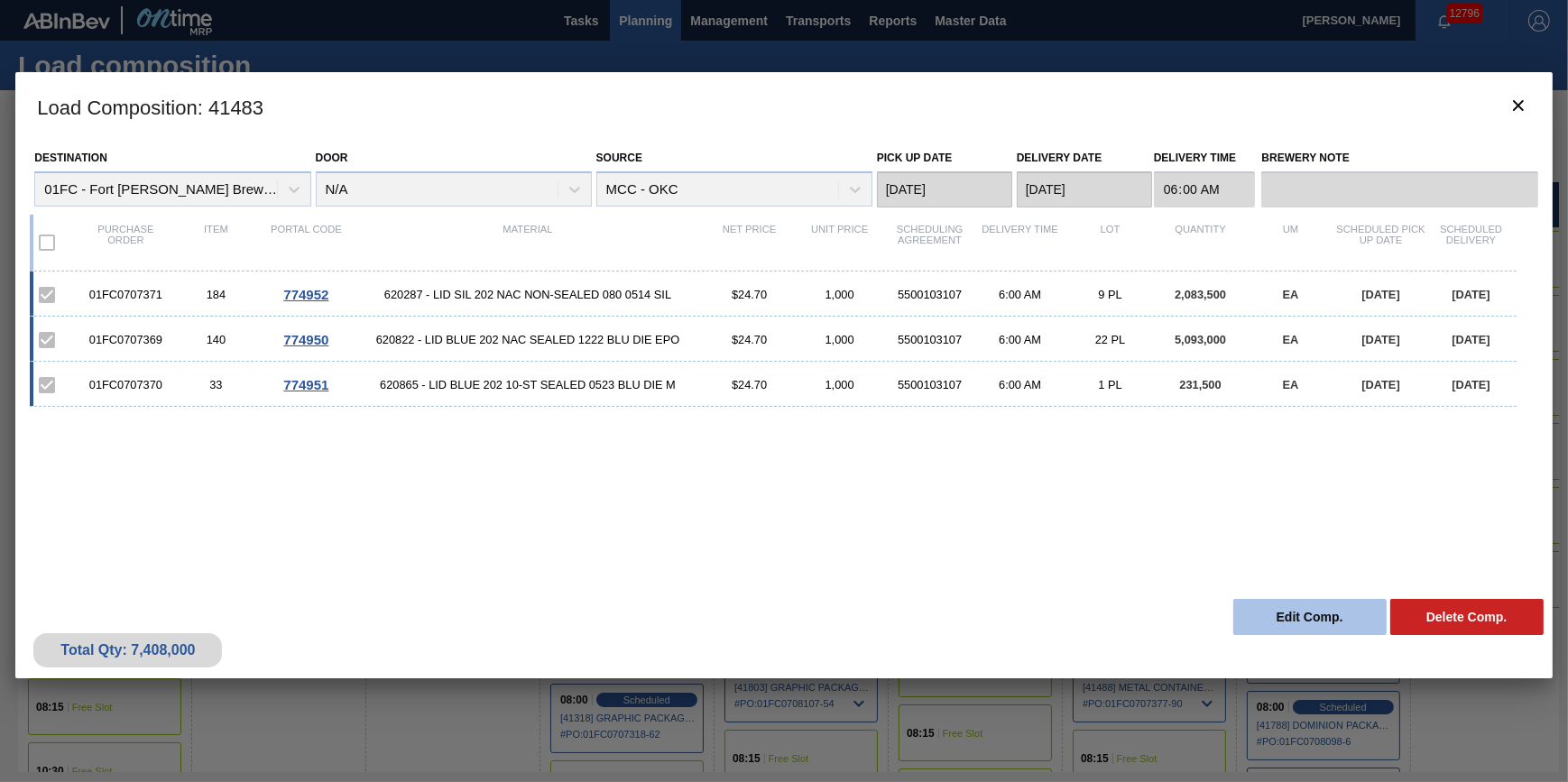
click at [1290, 615] on button "Edit Comp." at bounding box center [1309, 616] width 153 height 36
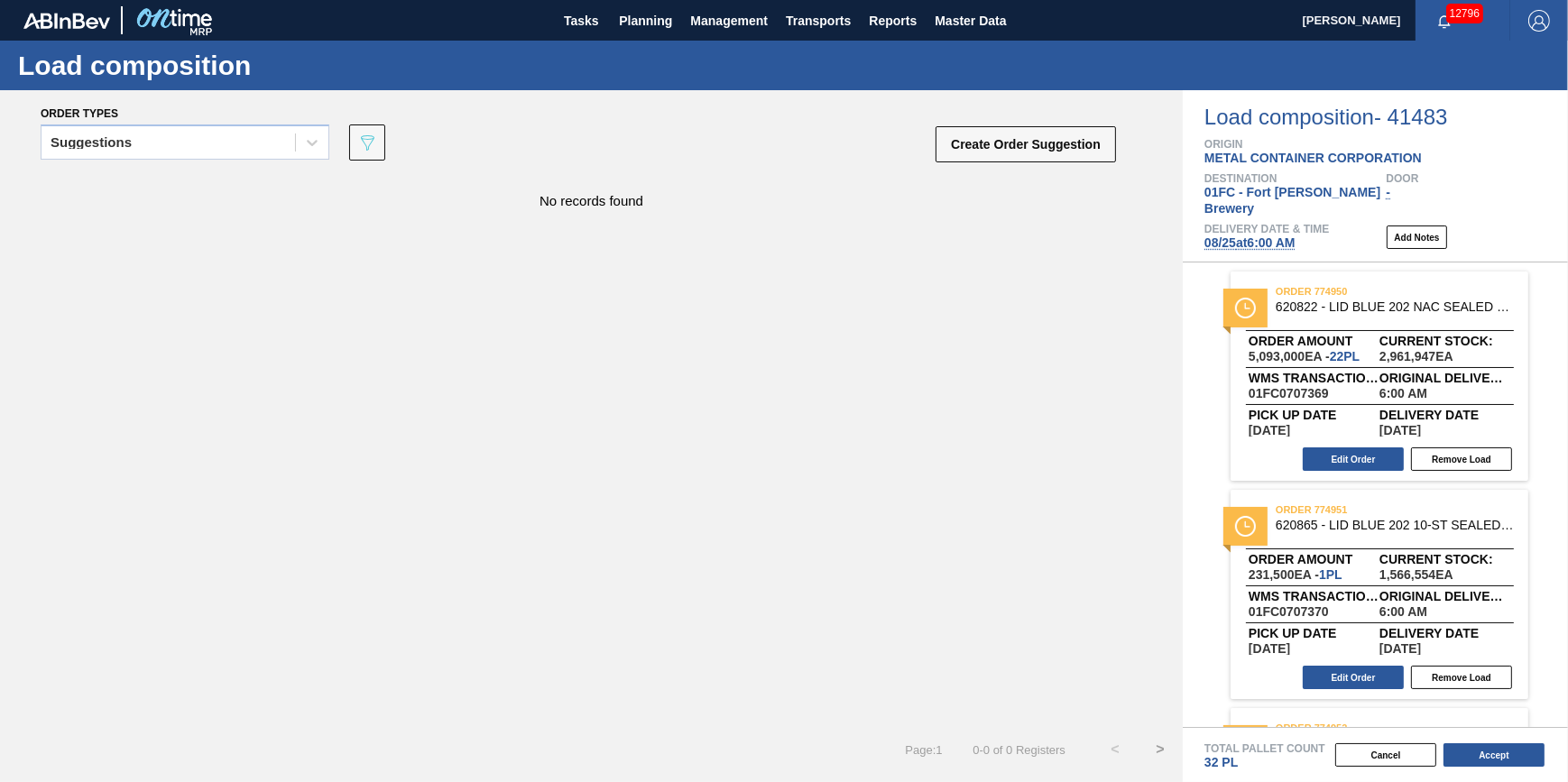
click at [1236, 235] on span "[DATE] 6:00 AM" at bounding box center [1249, 242] width 91 height 15
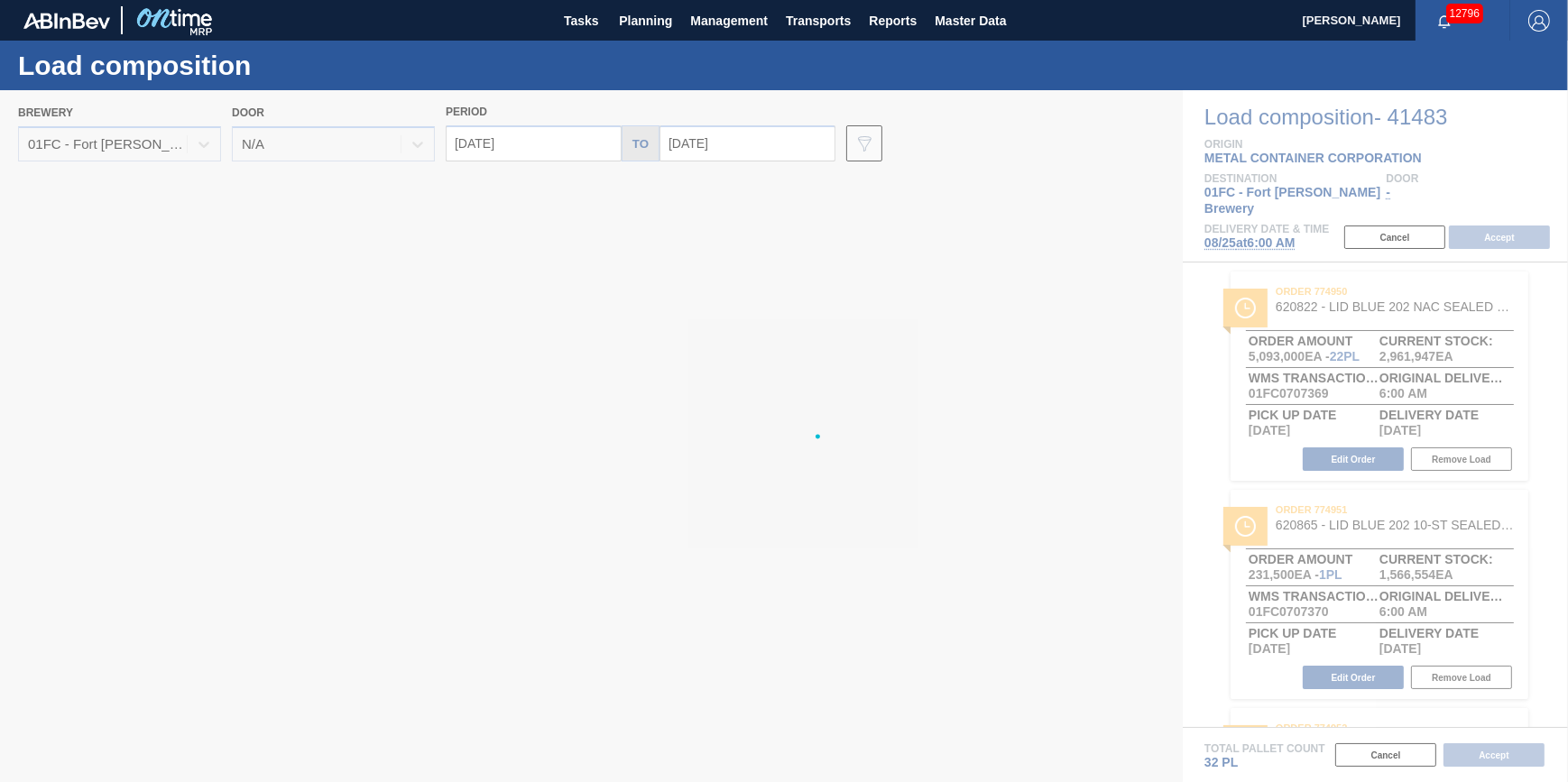
type input "[DATE]"
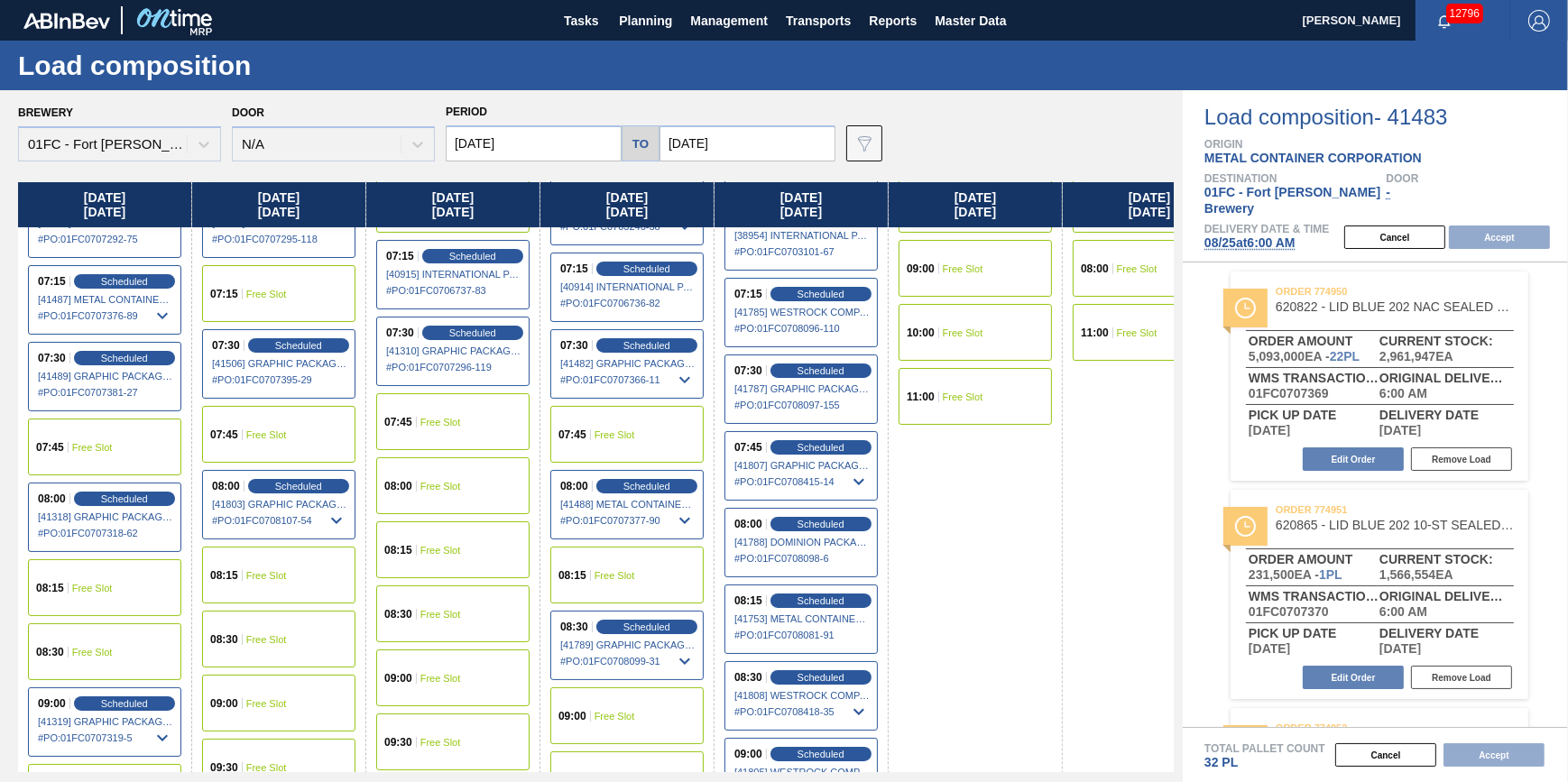
scroll to position [409, 0]
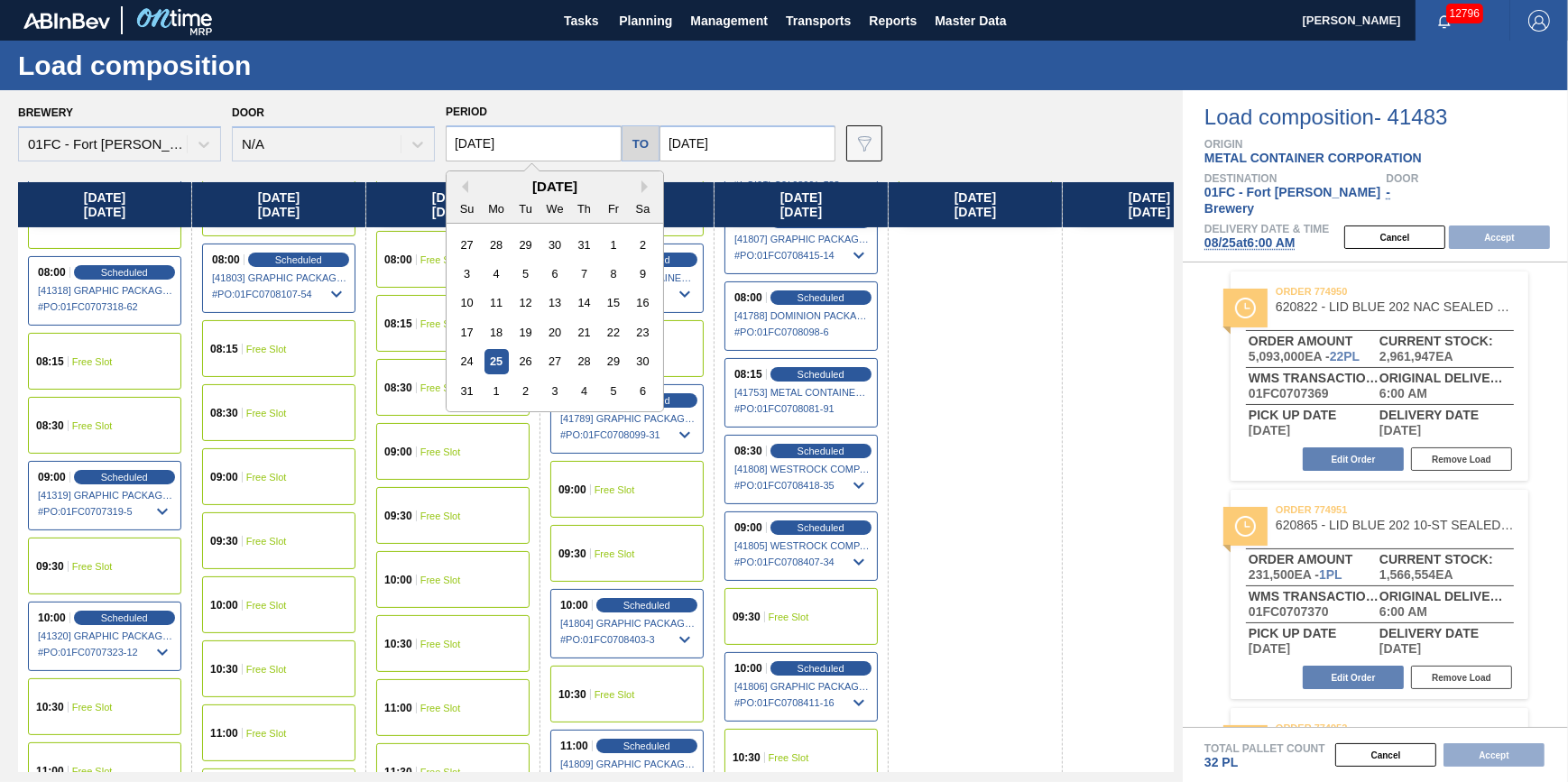
click at [562, 141] on input "[DATE]" at bounding box center [533, 143] width 176 height 36
click at [1063, 465] on div "[DATE] 06:00 Free Slot 07:00 Free Slot 07:15 Free Slot 08:00 Free Slot 11:00 Fr…" at bounding box center [1149, 505] width 174 height 1464
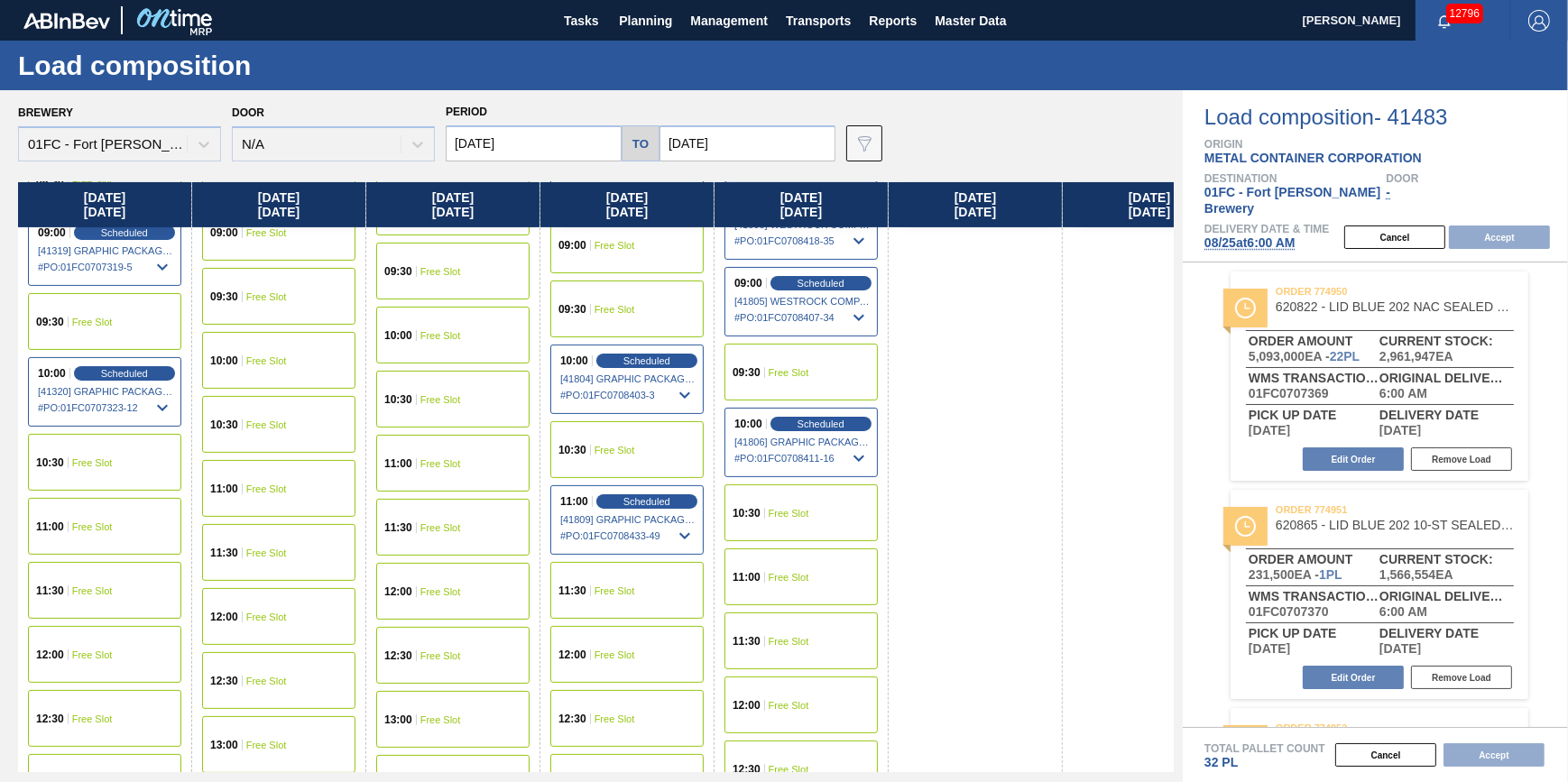
scroll to position [656, 0]
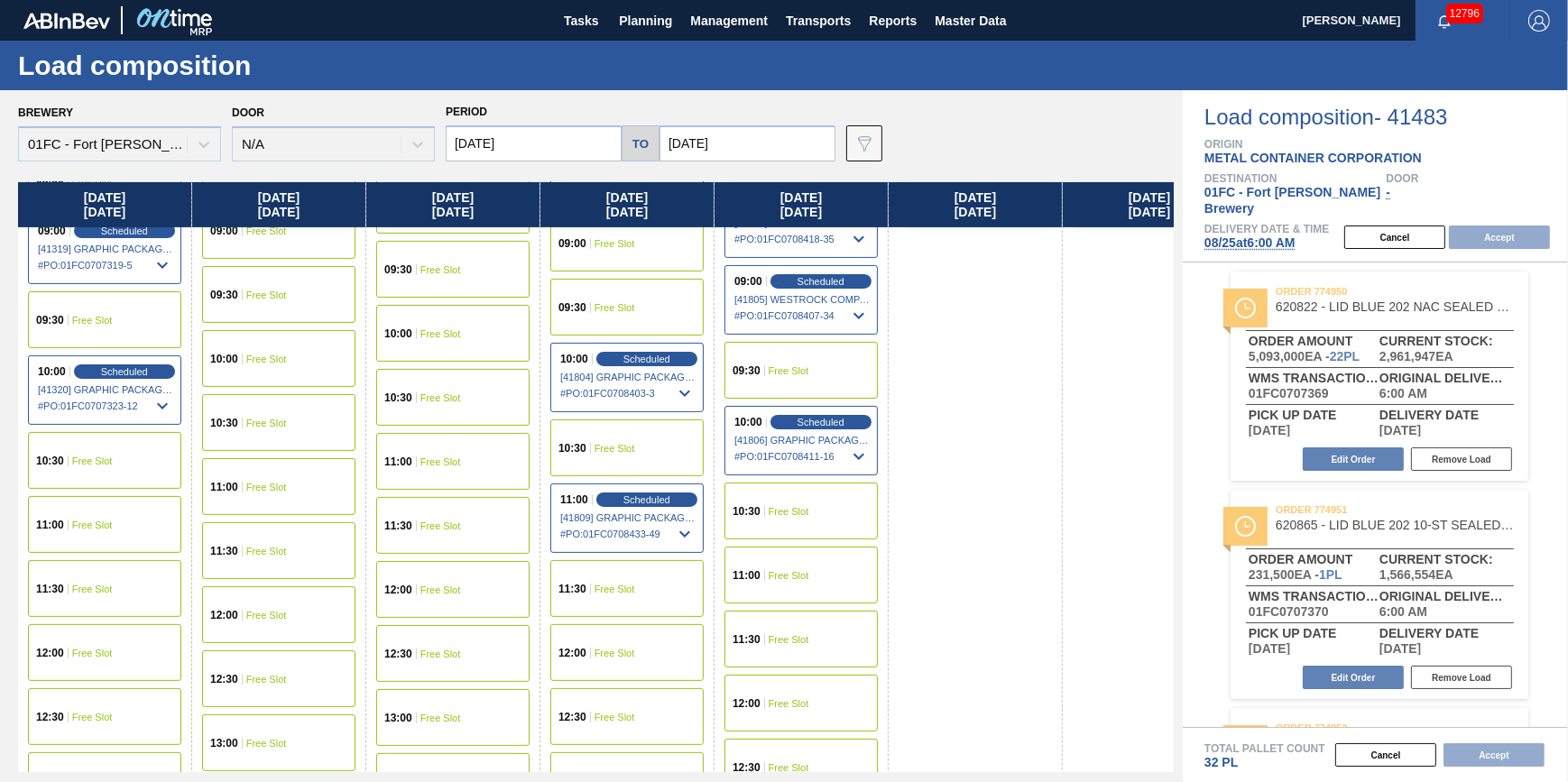
click at [794, 374] on div "09:30 Free Slot" at bounding box center [801, 370] width 153 height 57
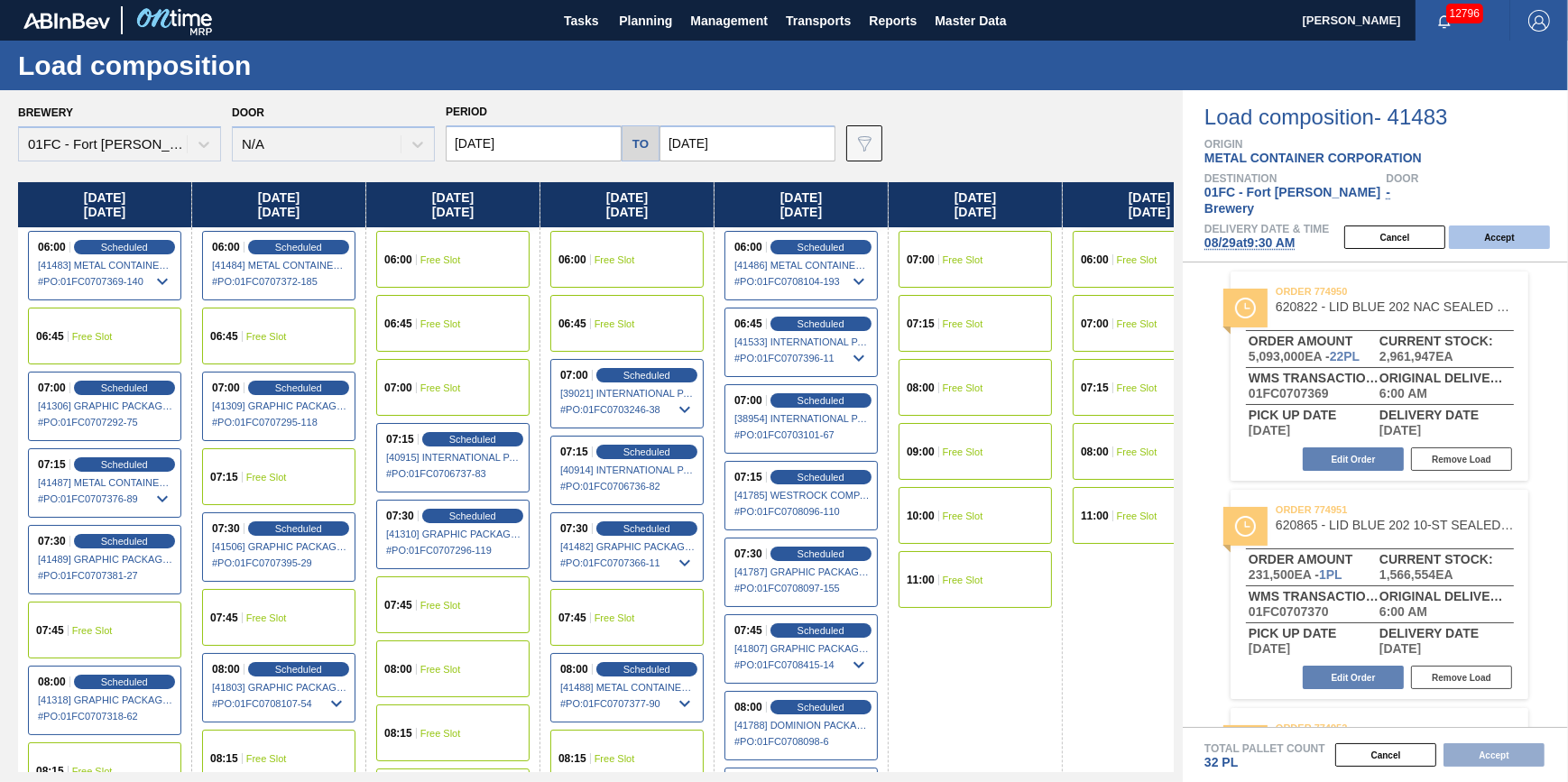
click at [1481, 226] on button "Accept" at bounding box center [1499, 237] width 101 height 23
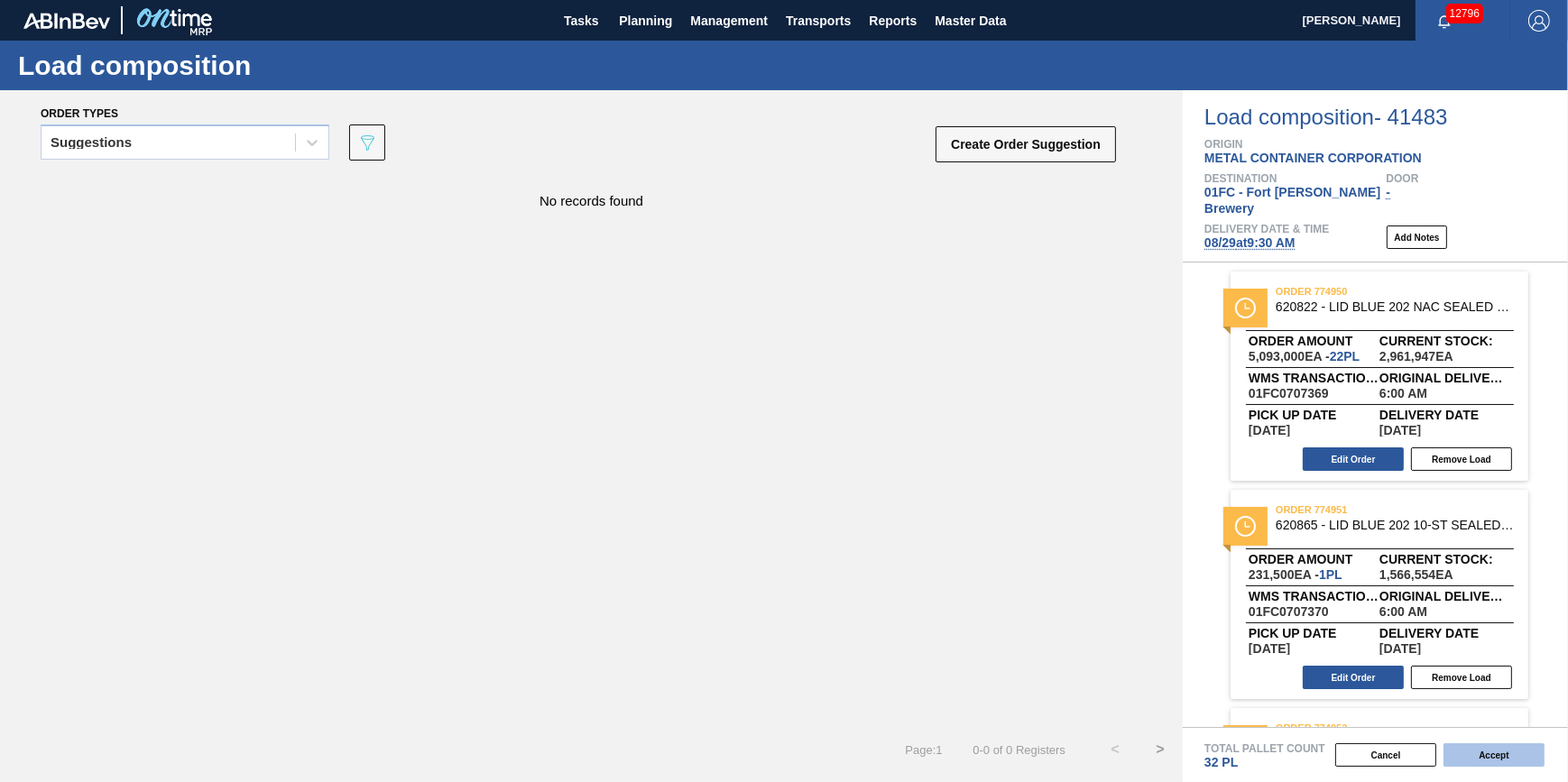
click at [1505, 757] on button "Accept" at bounding box center [1493, 755] width 101 height 23
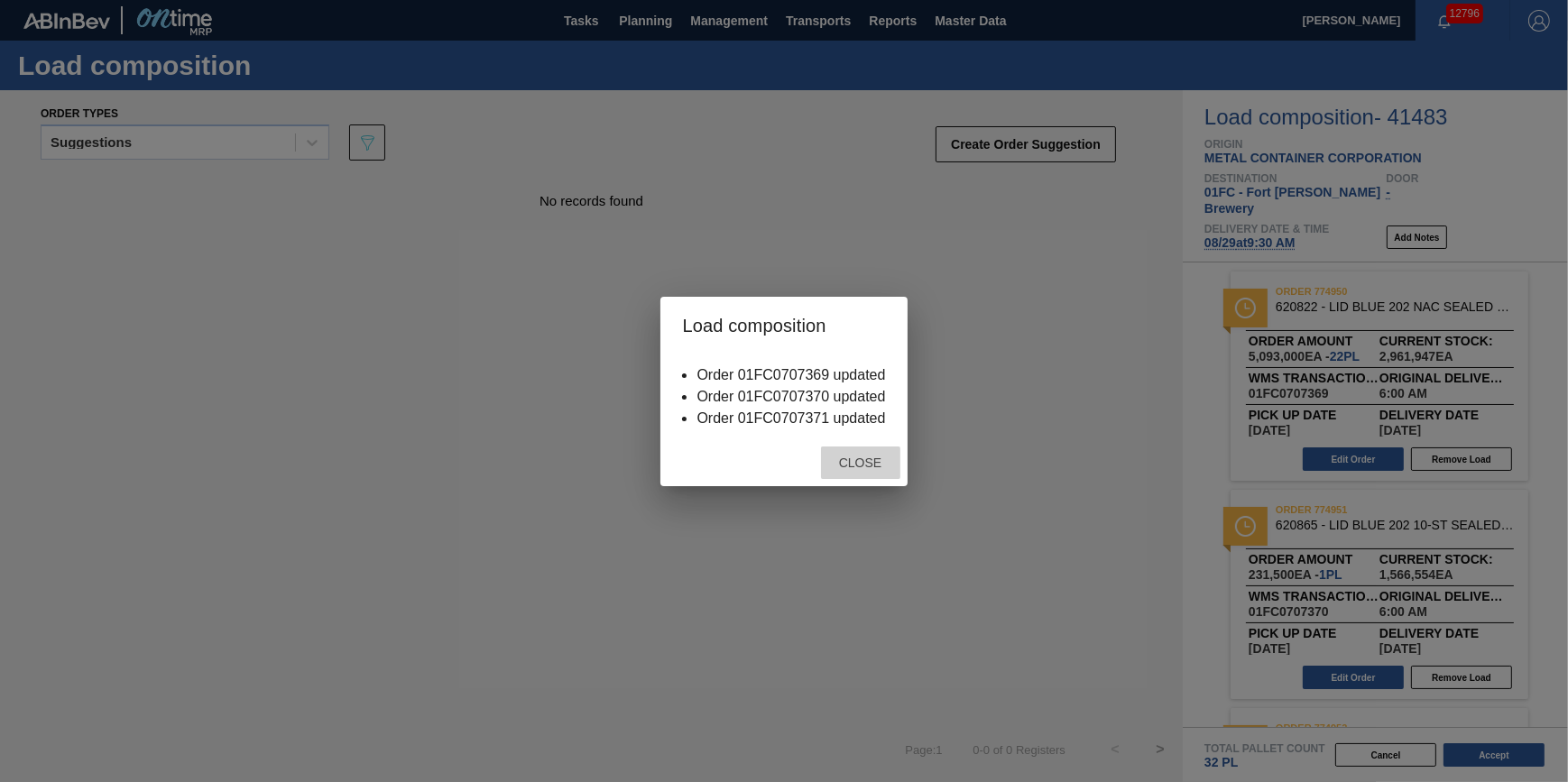
click at [881, 469] on span "Close" at bounding box center [859, 463] width 71 height 15
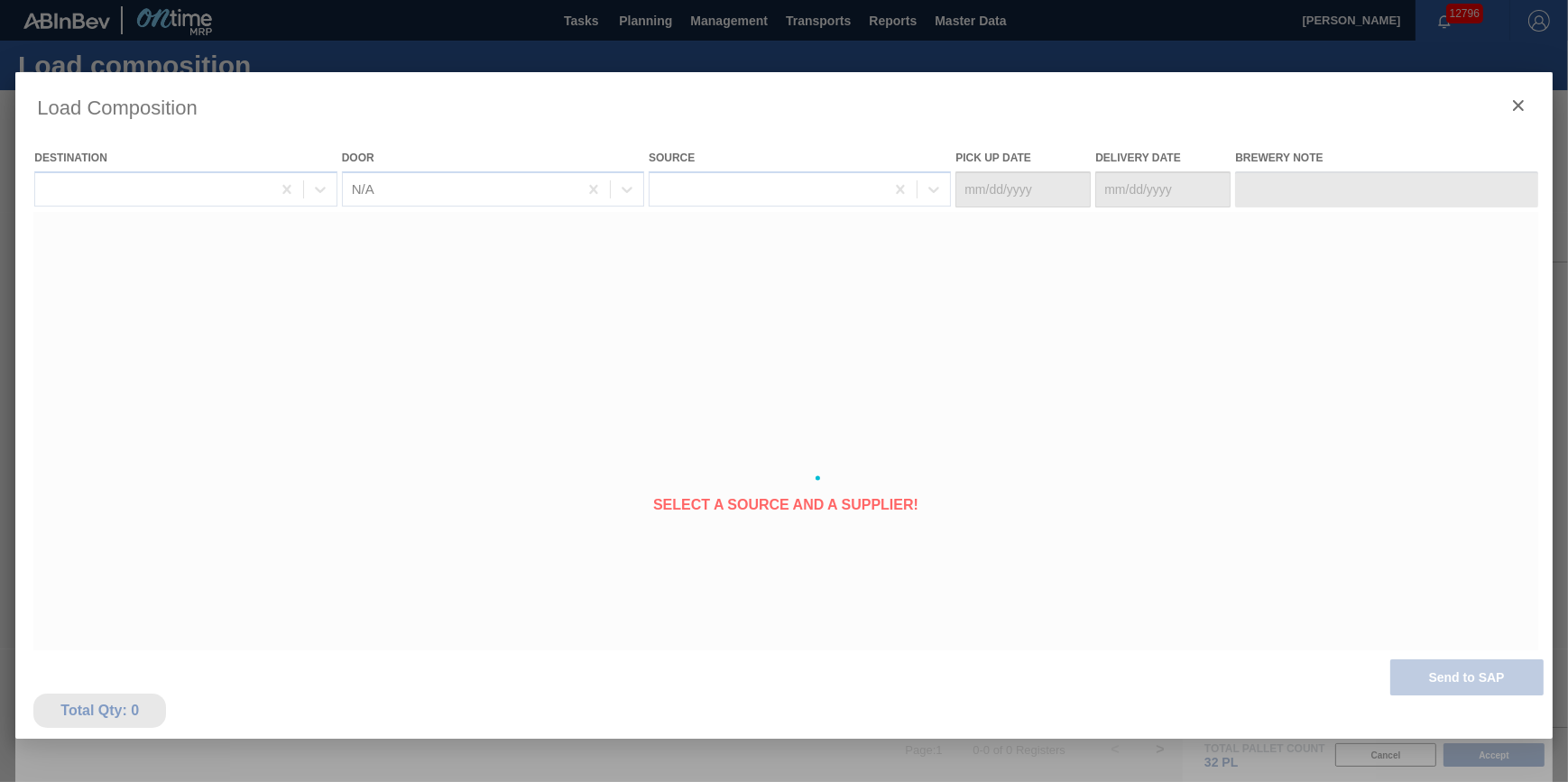
type Date "[DATE]"
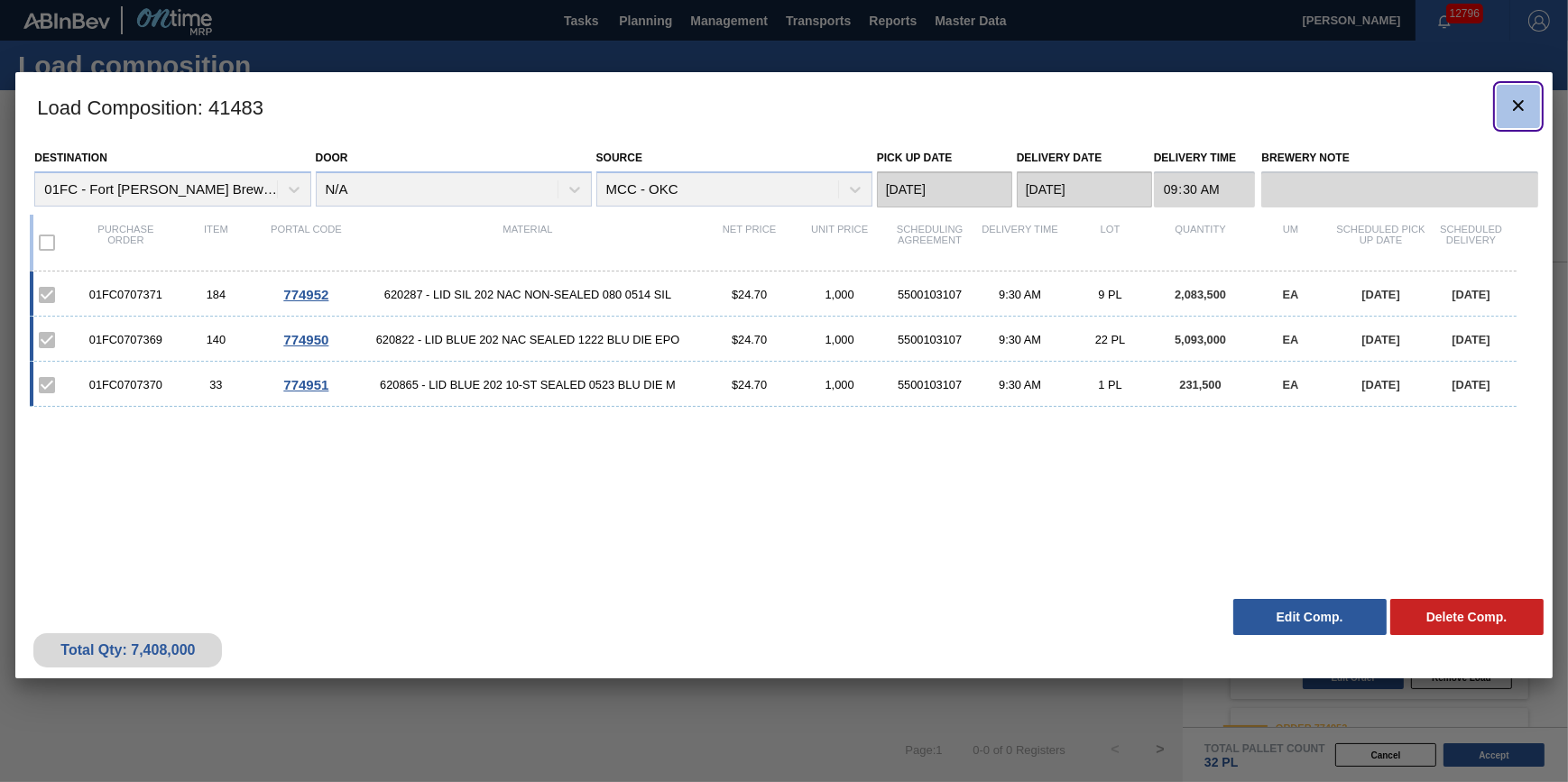
click at [1510, 108] on icon "botão de ícone" at bounding box center [1518, 105] width 21 height 21
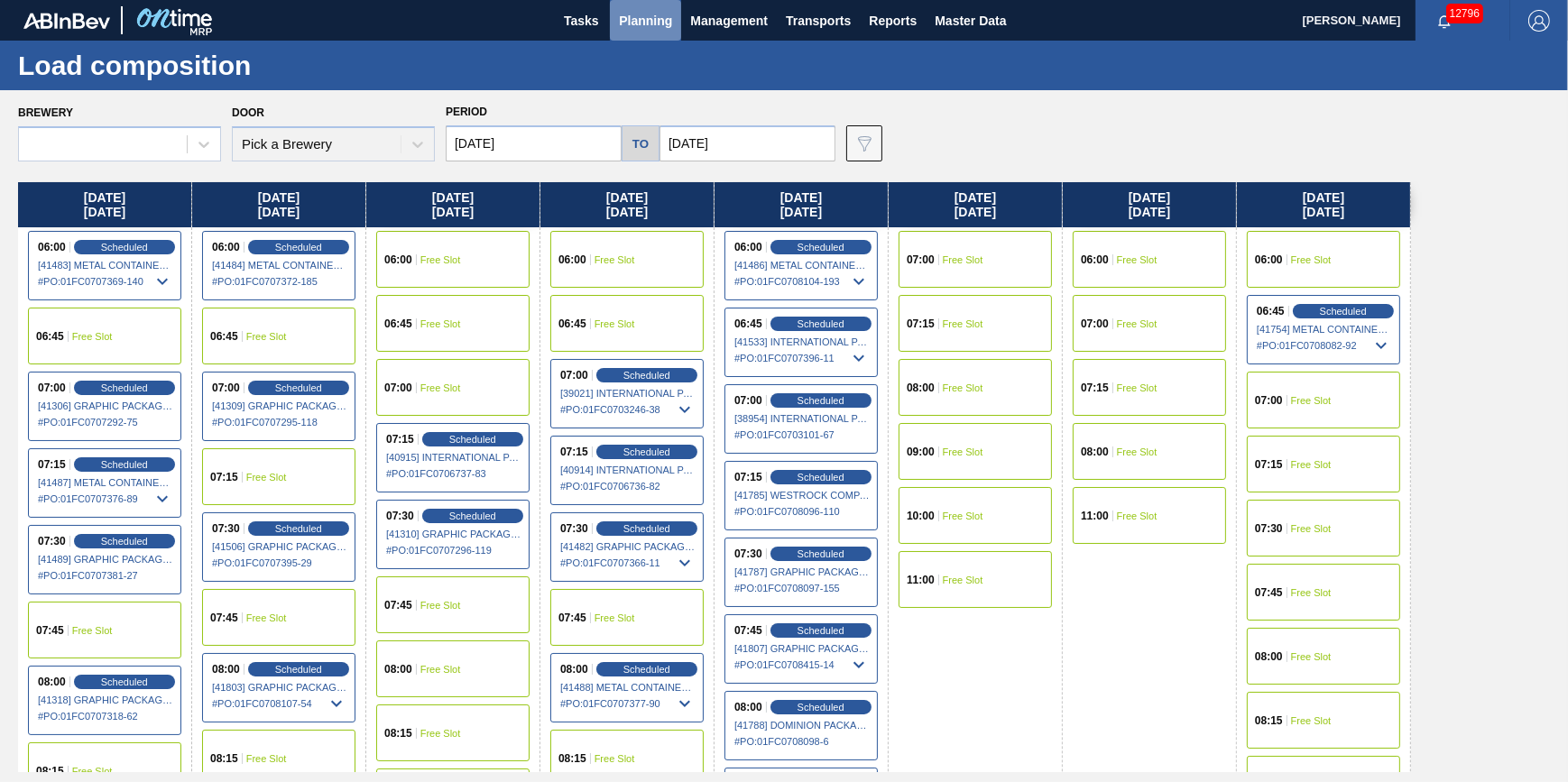
click at [647, 22] on span "Planning" at bounding box center [645, 21] width 54 height 21
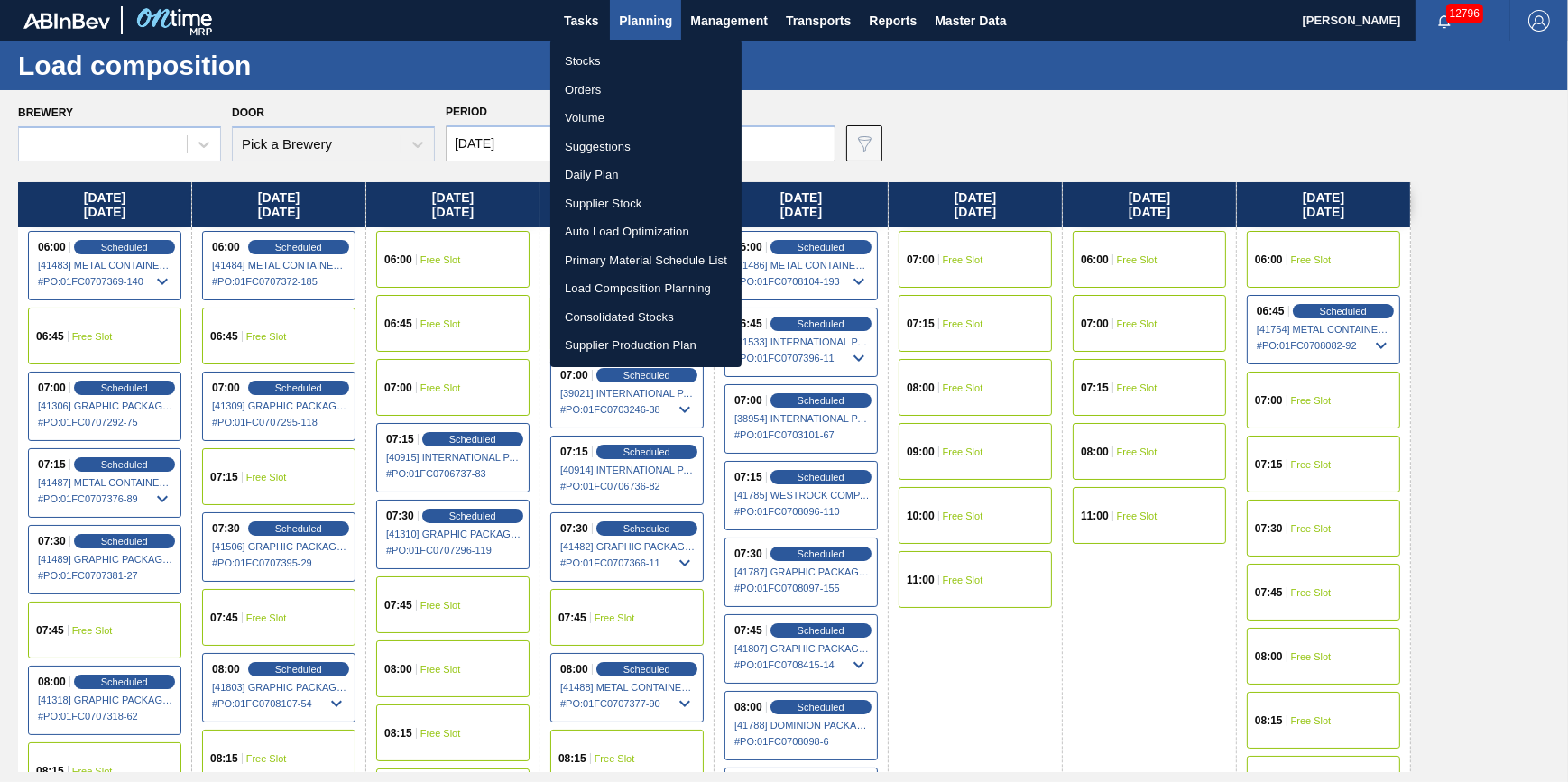
click at [209, 74] on div at bounding box center [784, 391] width 1568 height 782
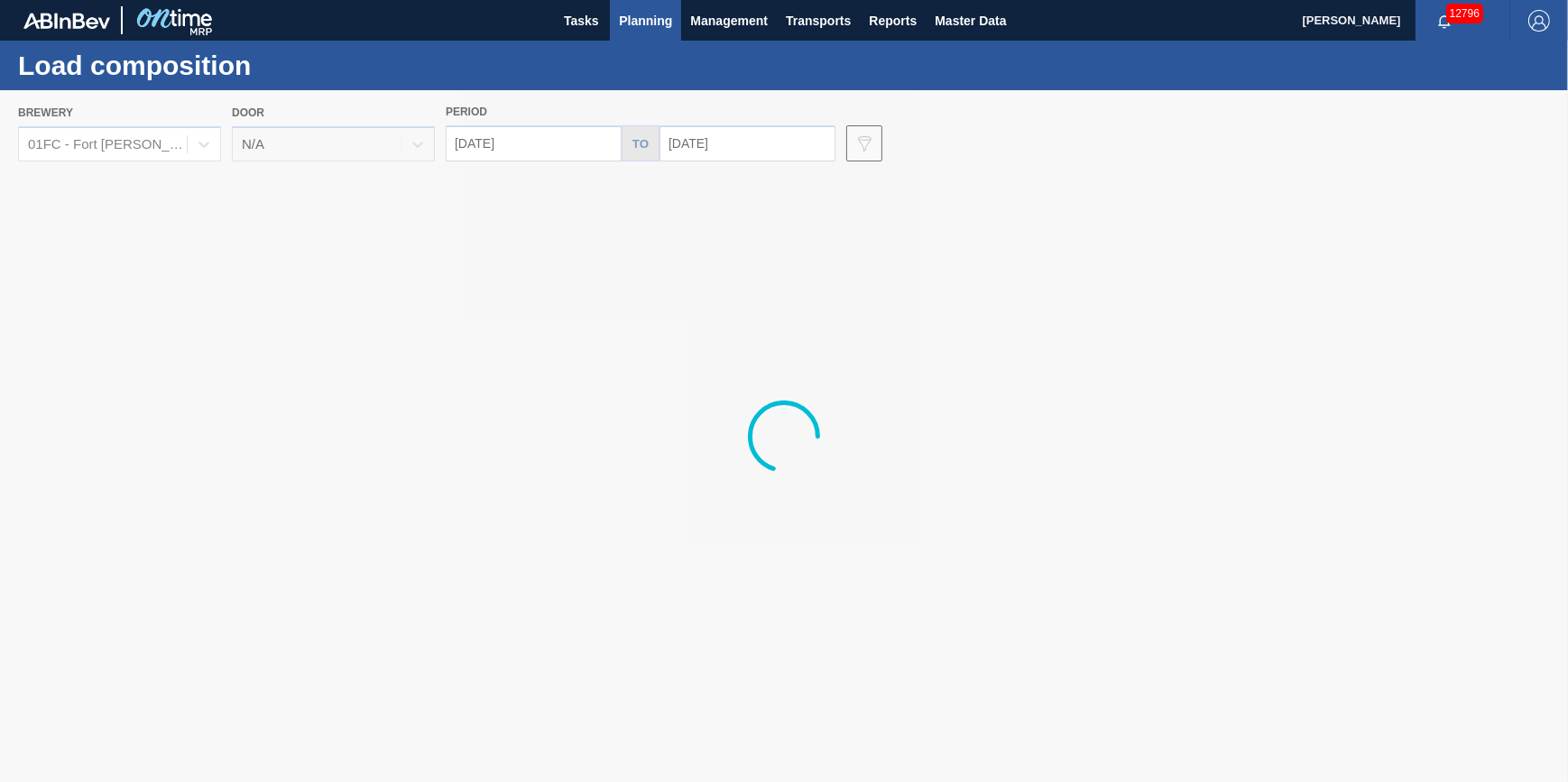
click at [155, 147] on div at bounding box center [784, 435] width 1568 height 692
click at [181, 145] on div at bounding box center [784, 435] width 1568 height 692
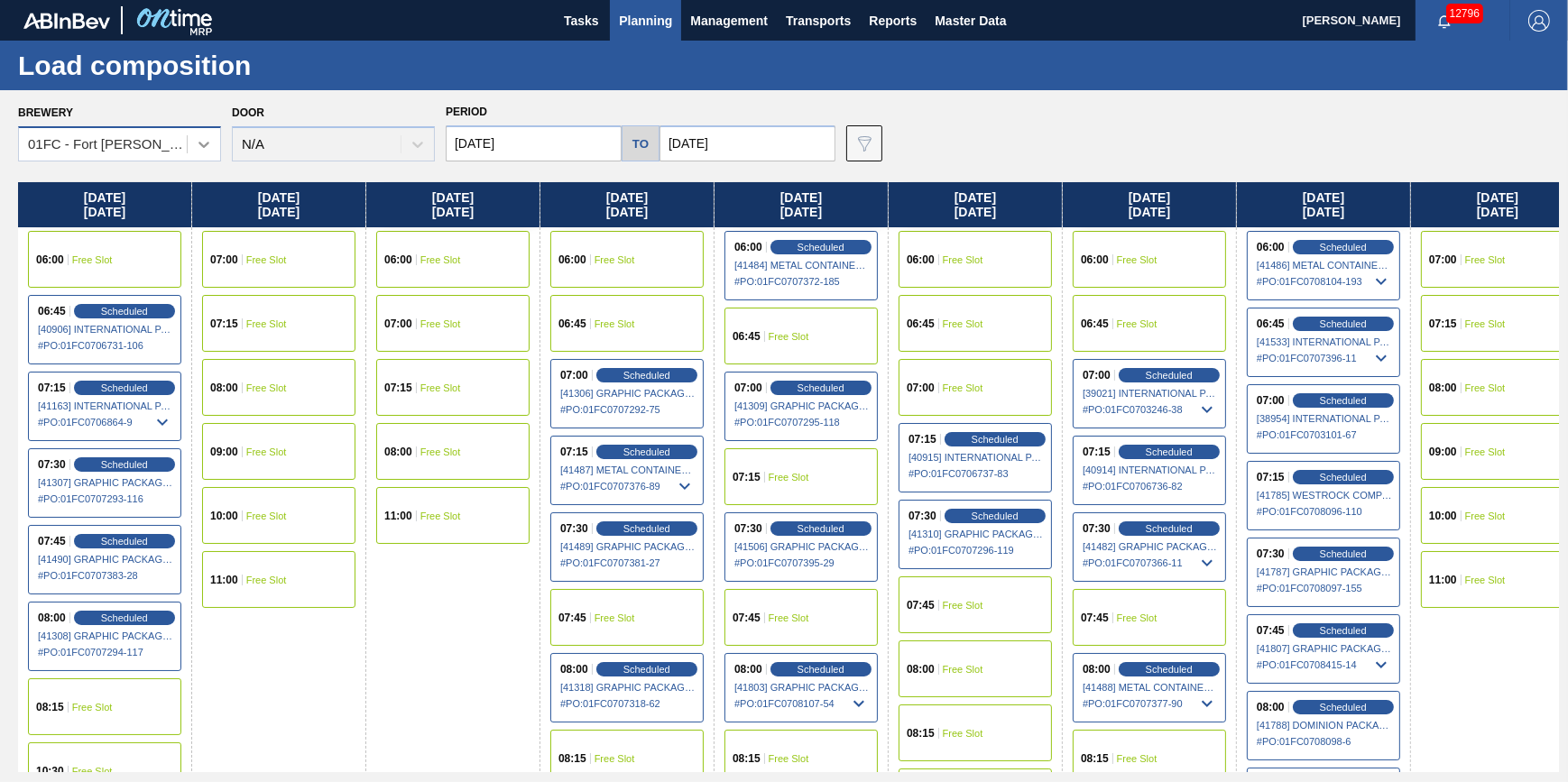
click at [195, 144] on icon at bounding box center [204, 144] width 18 height 18
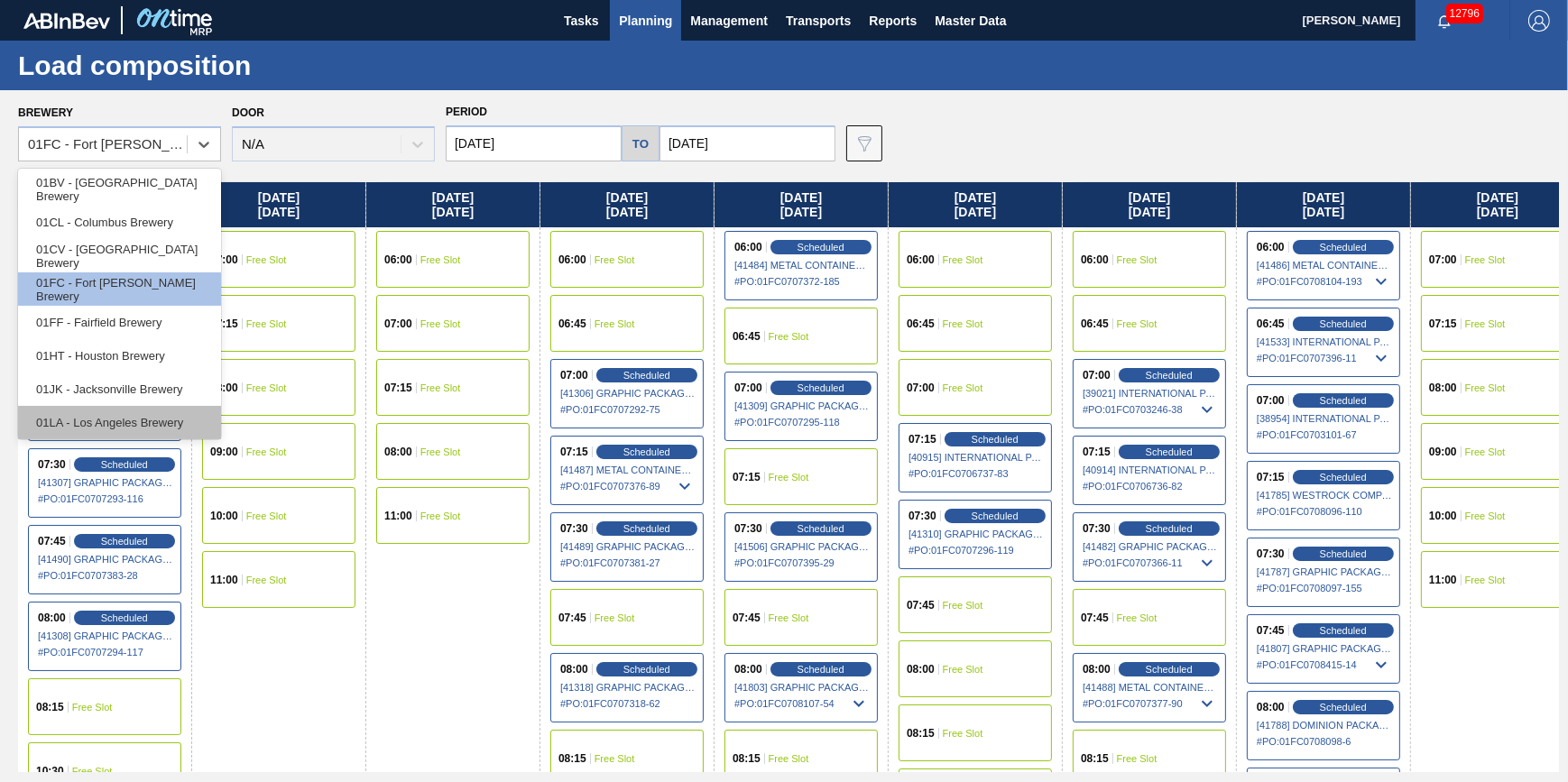
click at [150, 429] on div "01LA - Los Angeles Brewery" at bounding box center [119, 423] width 203 height 33
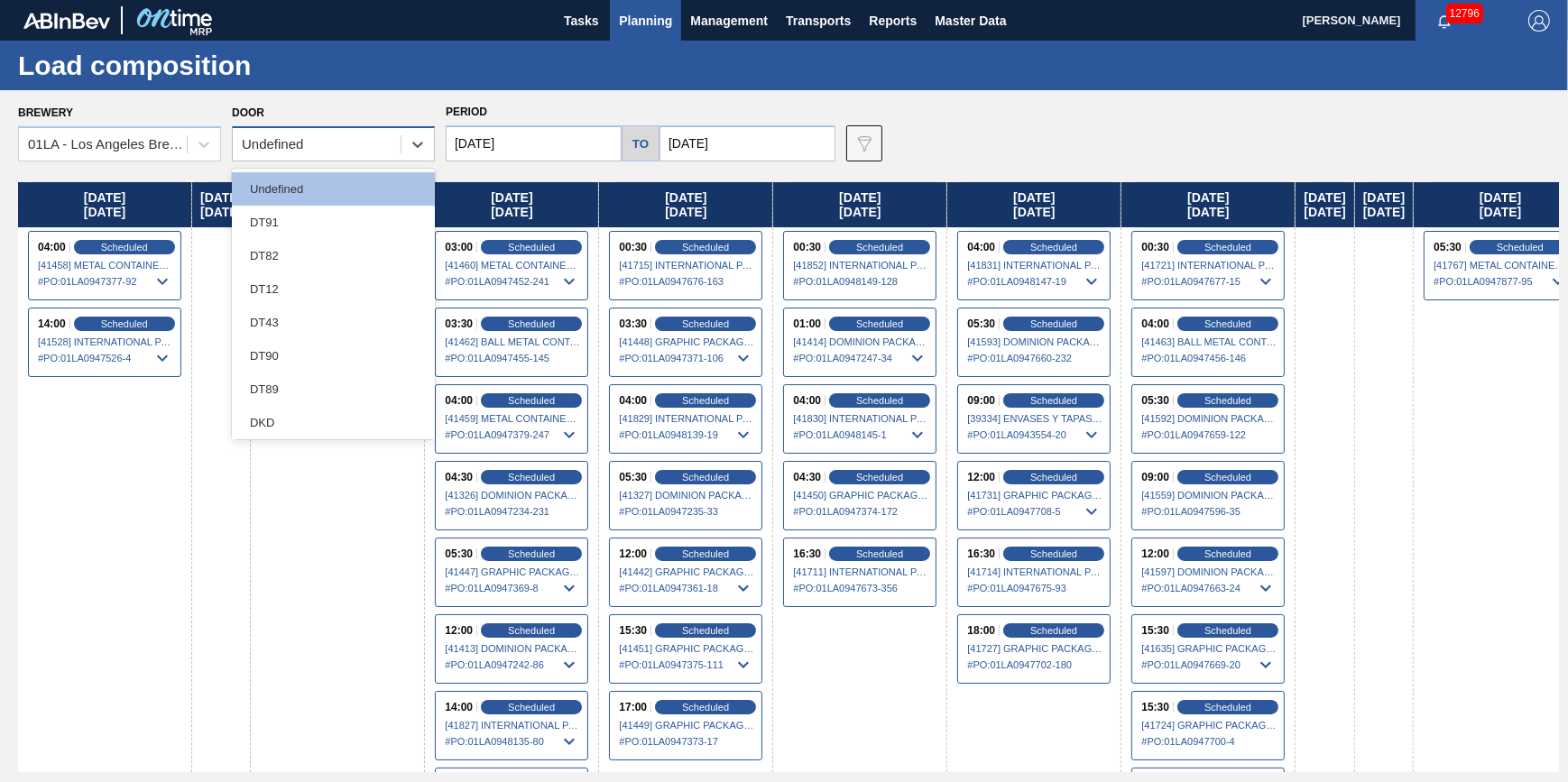
click at [384, 159] on div "Undefined" at bounding box center [333, 144] width 203 height 35
click at [325, 315] on div "DT43" at bounding box center [333, 322] width 203 height 33
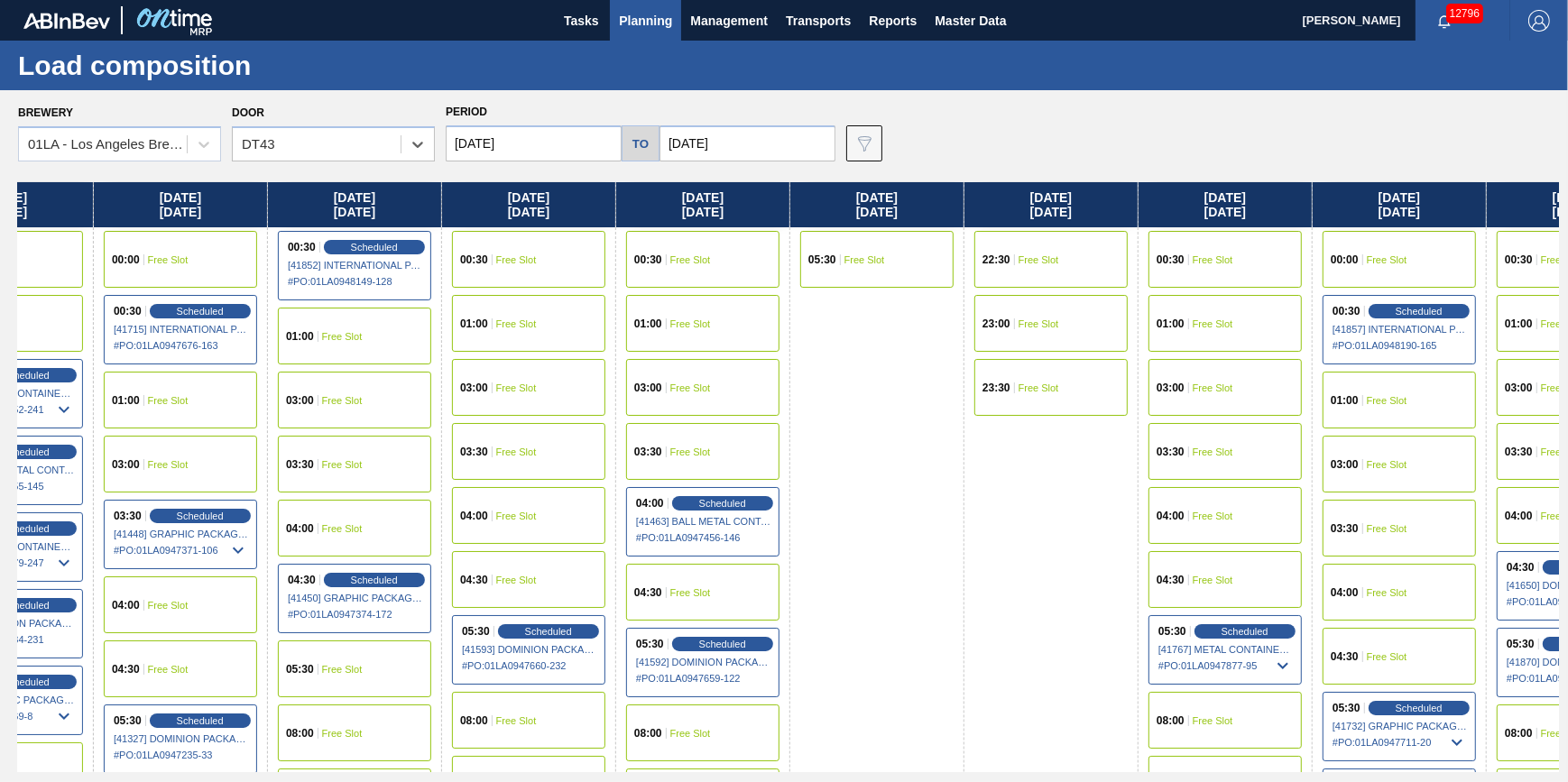
drag, startPoint x: 899, startPoint y: 457, endPoint x: 426, endPoint y: 496, distance: 474.6
click at [394, 505] on div "[DATE] 01:00 Free Slot 03:00 Free Slot 03:30 Free Slot 04:00 Scheduled [41458] …" at bounding box center [788, 477] width 1541 height 590
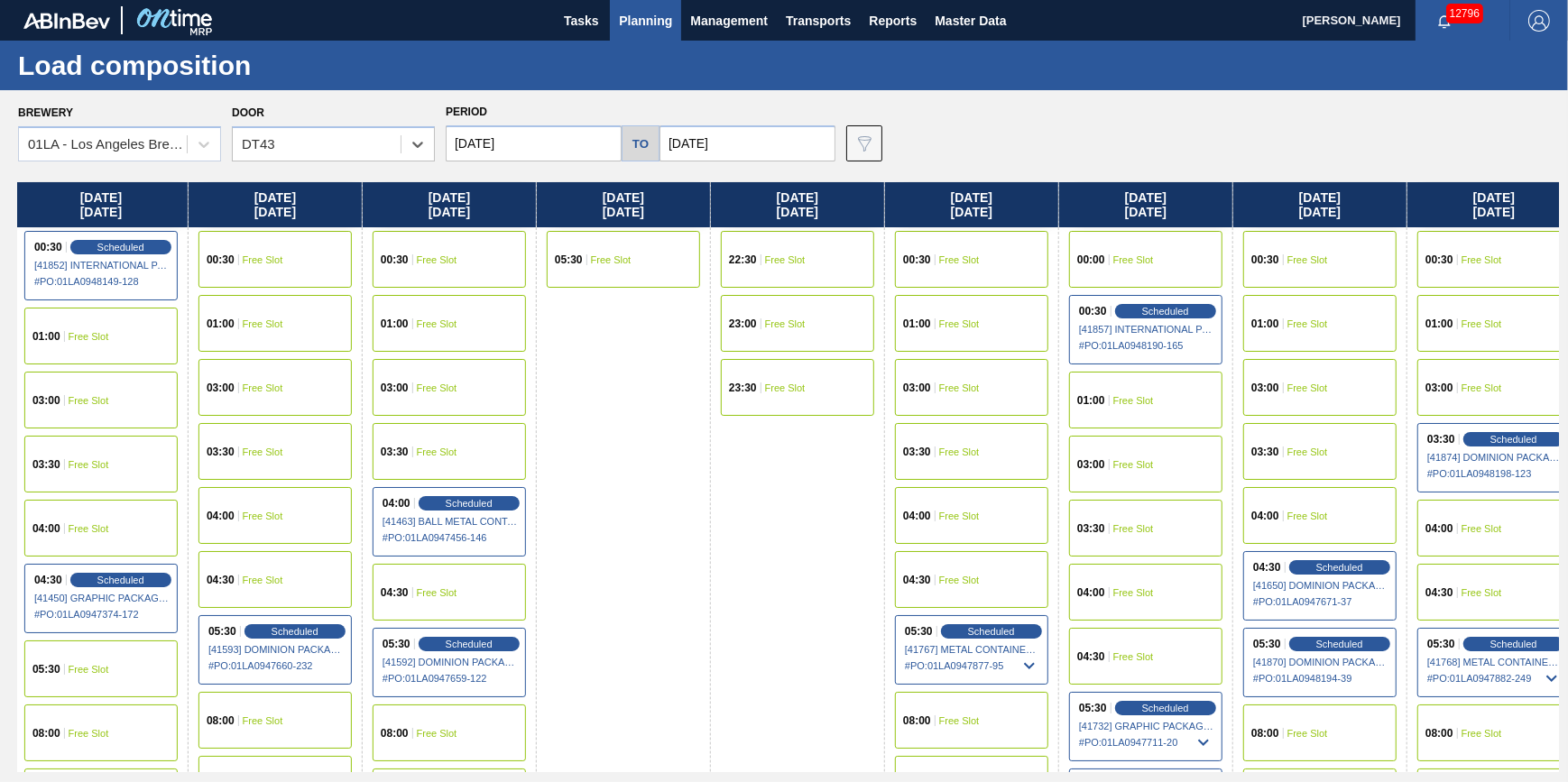
scroll to position [0, 970]
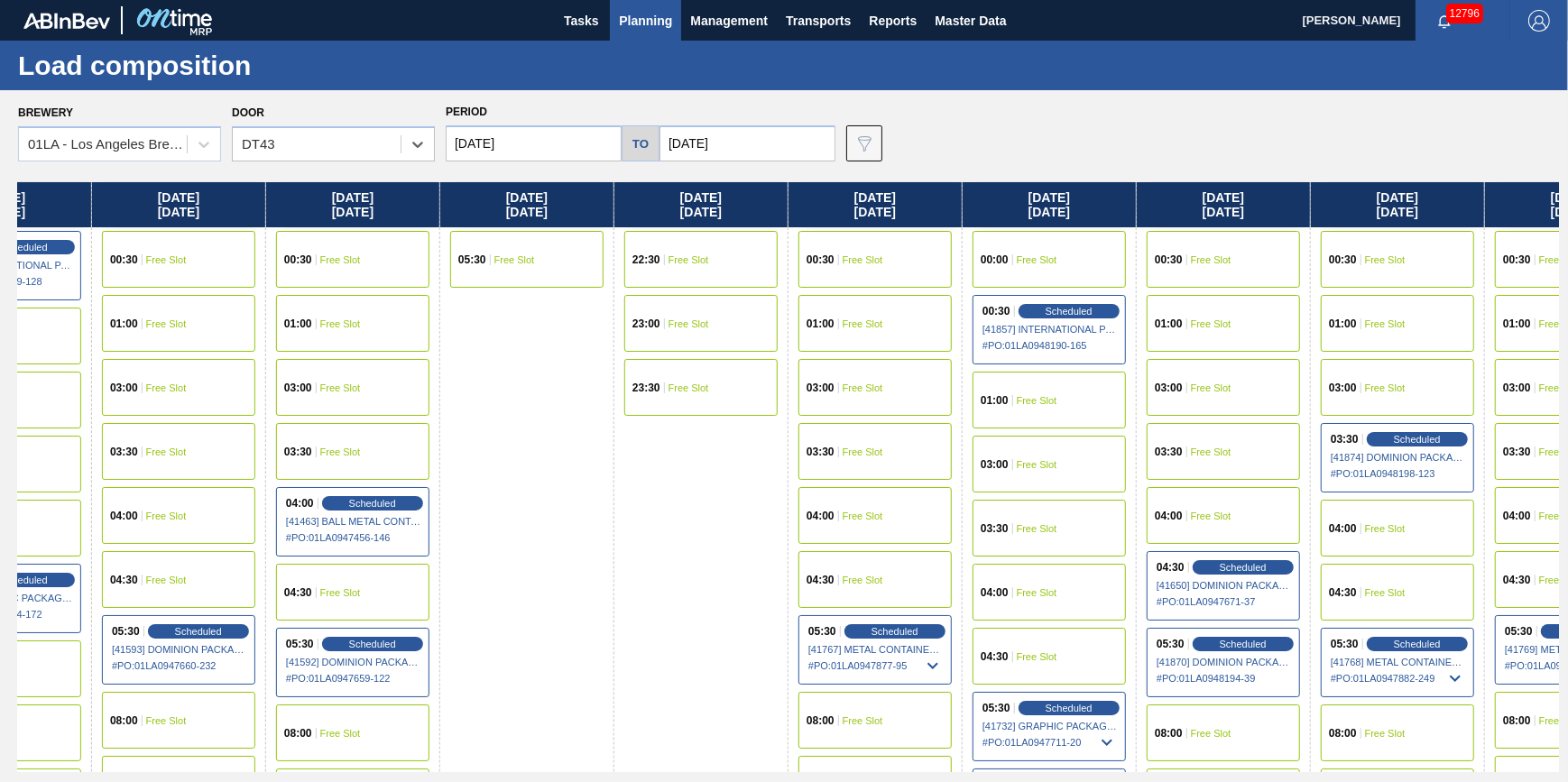
drag, startPoint x: 1120, startPoint y: 482, endPoint x: 773, endPoint y: 505, distance: 347.8
click at [773, 505] on div "[DATE] 01:00 Free Slot 03:00 Free Slot 03:30 Free Slot 04:00 Scheduled [41458] …" at bounding box center [788, 477] width 1541 height 590
click at [899, 629] on span "Scheduled" at bounding box center [894, 631] width 52 height 12
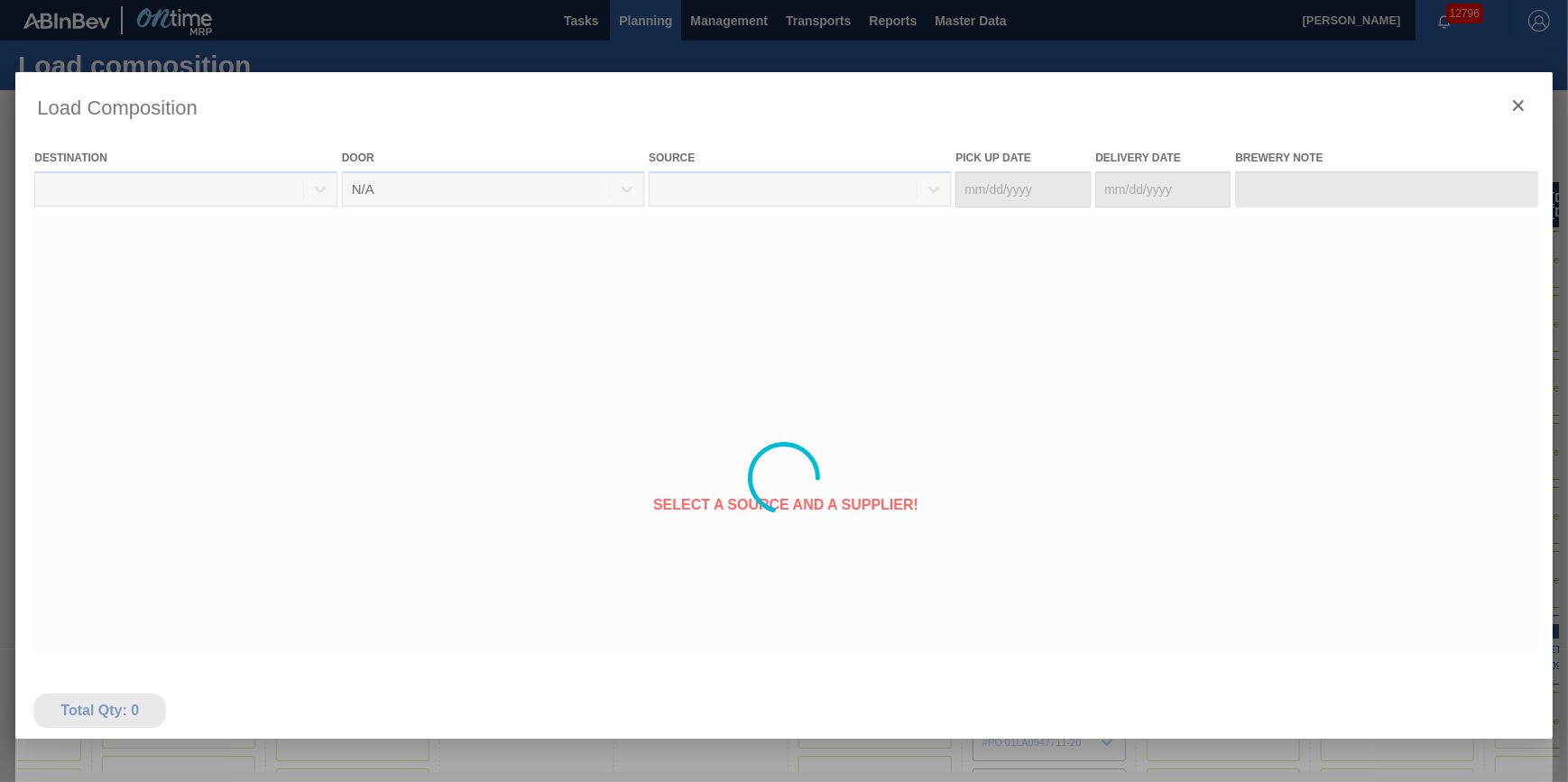
type Date "[DATE]"
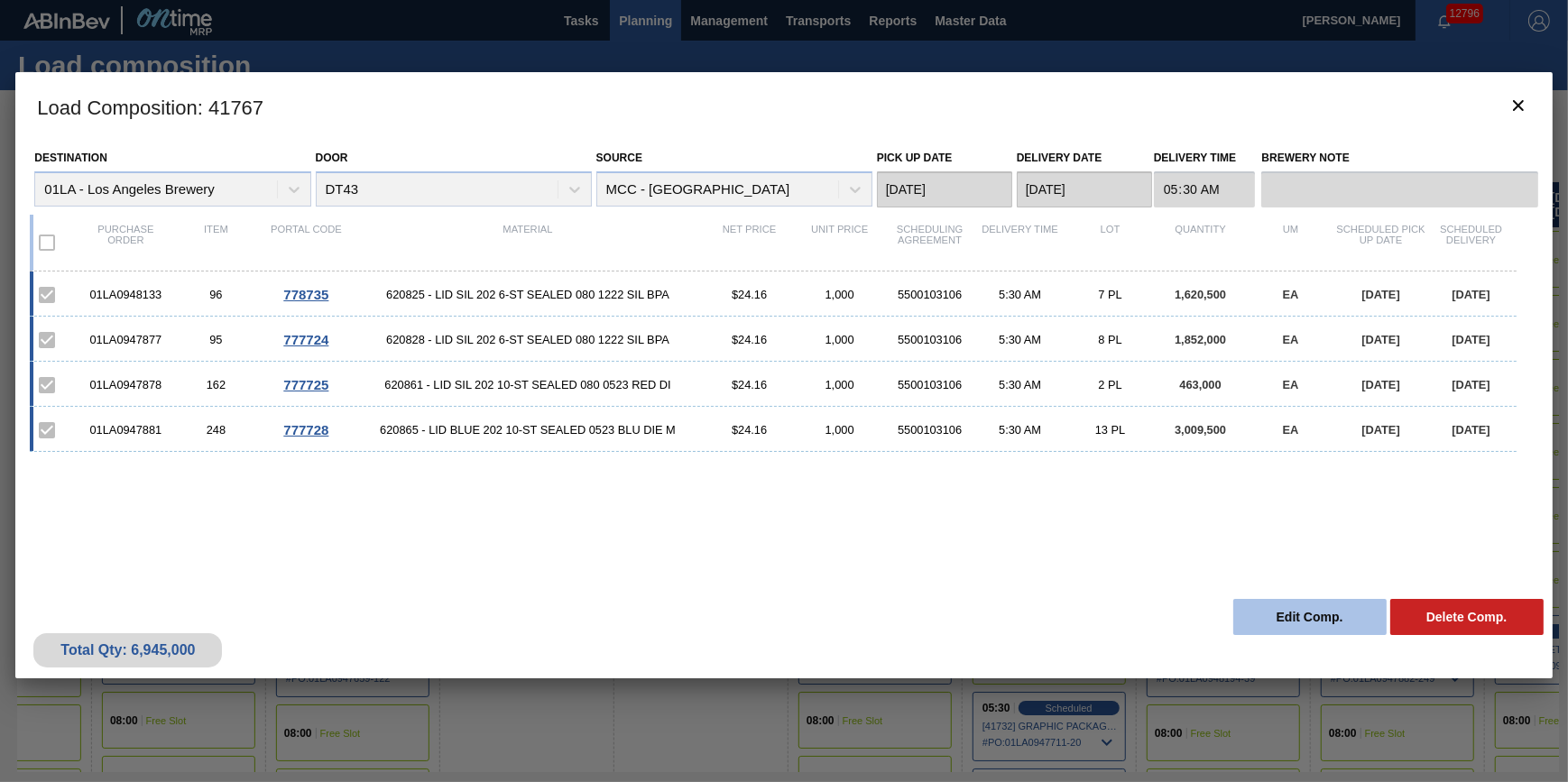
click at [1262, 609] on button "Edit Comp." at bounding box center [1309, 616] width 153 height 36
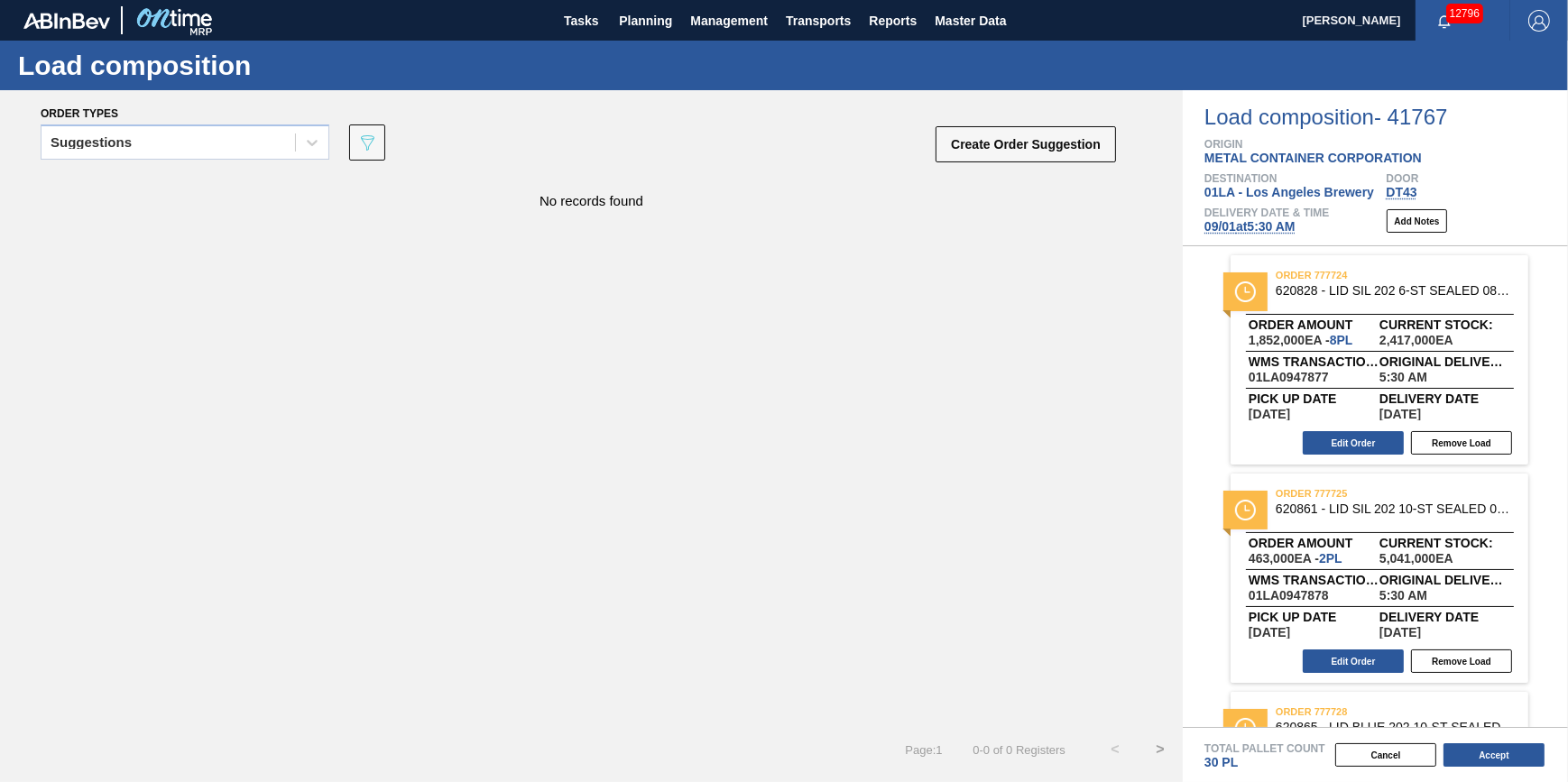
click at [1263, 230] on span "[DATE] 5:30 AM" at bounding box center [1249, 226] width 91 height 15
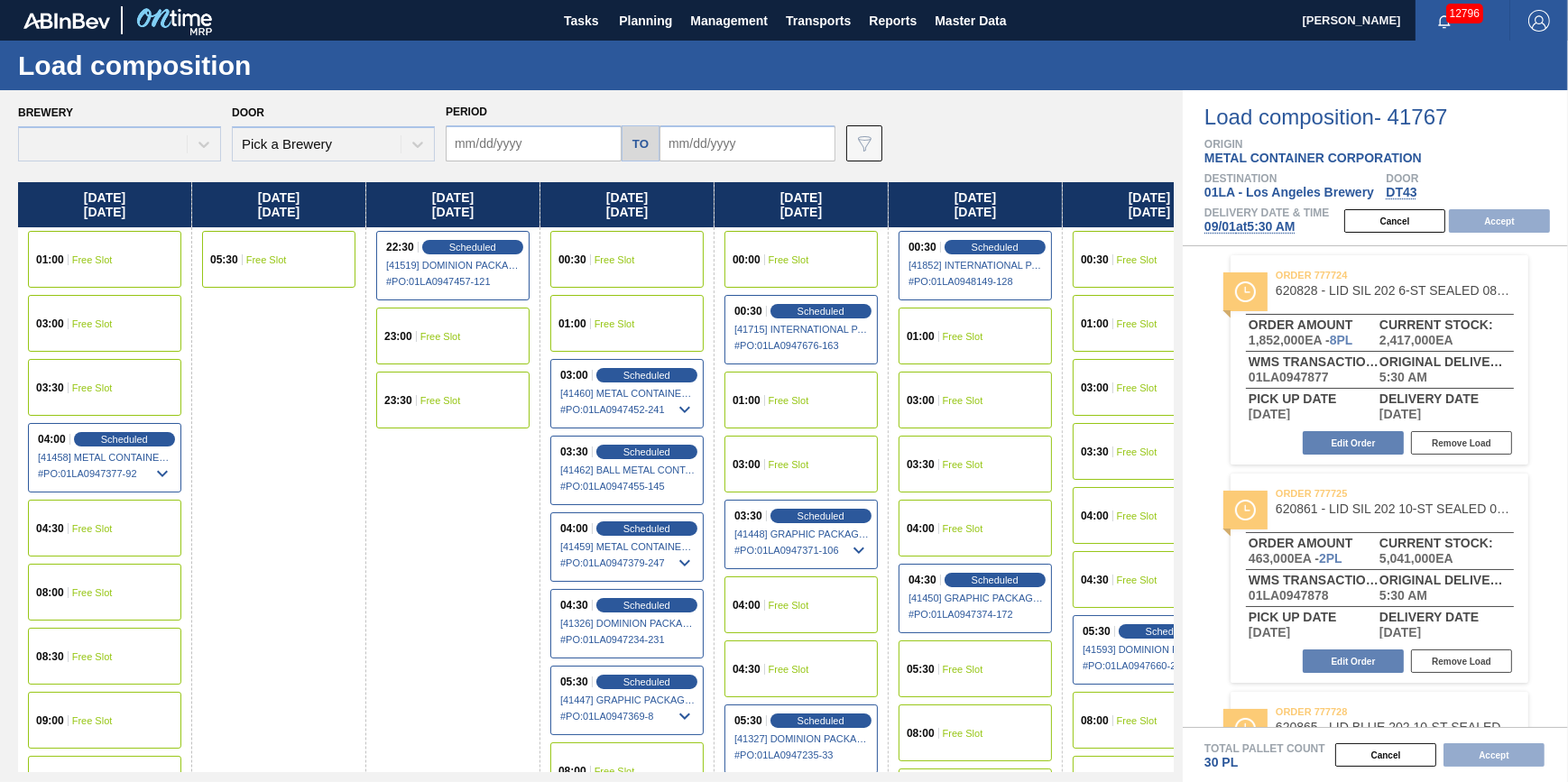
type input "[DATE]"
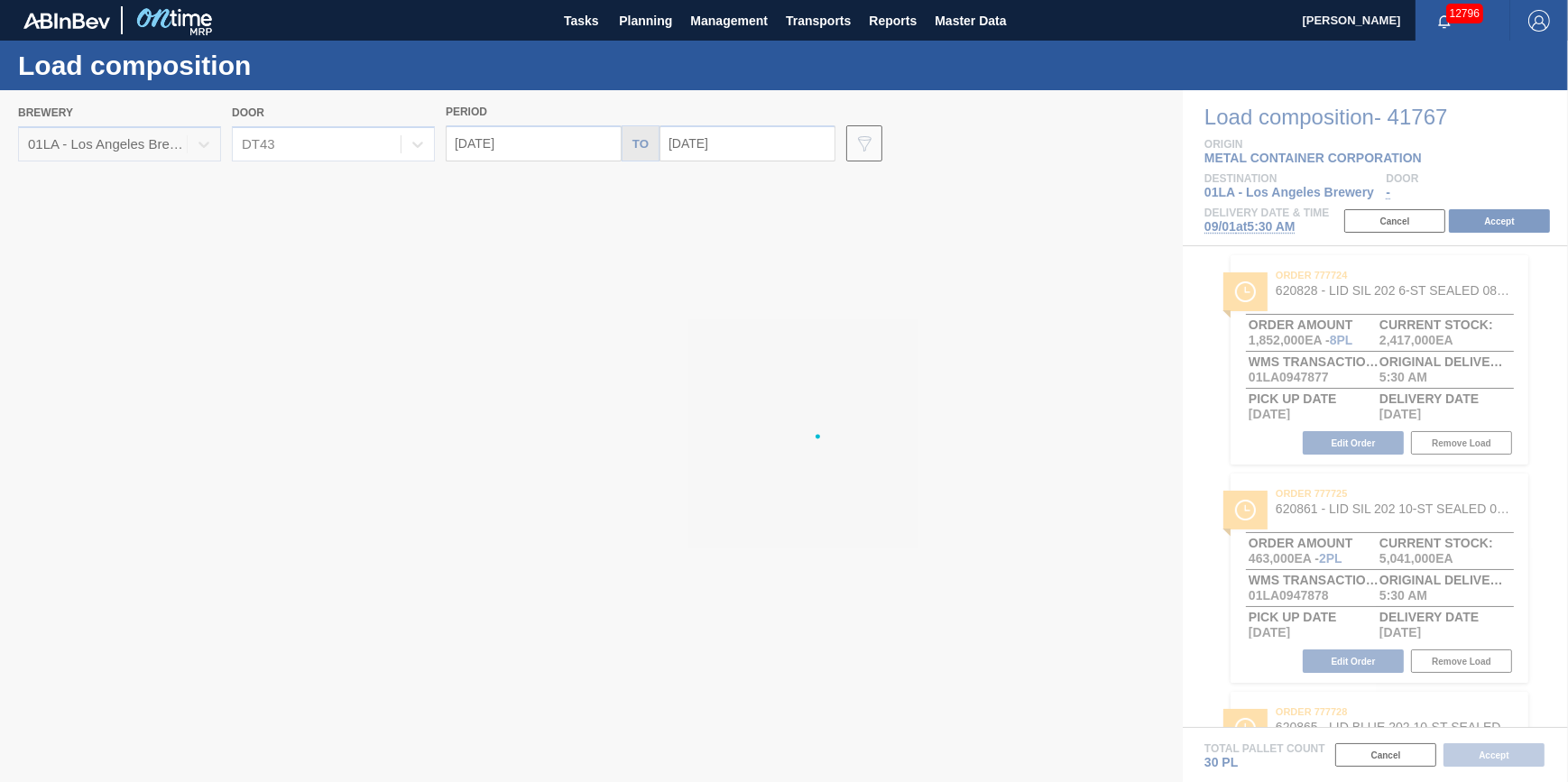
type input "[DATE]"
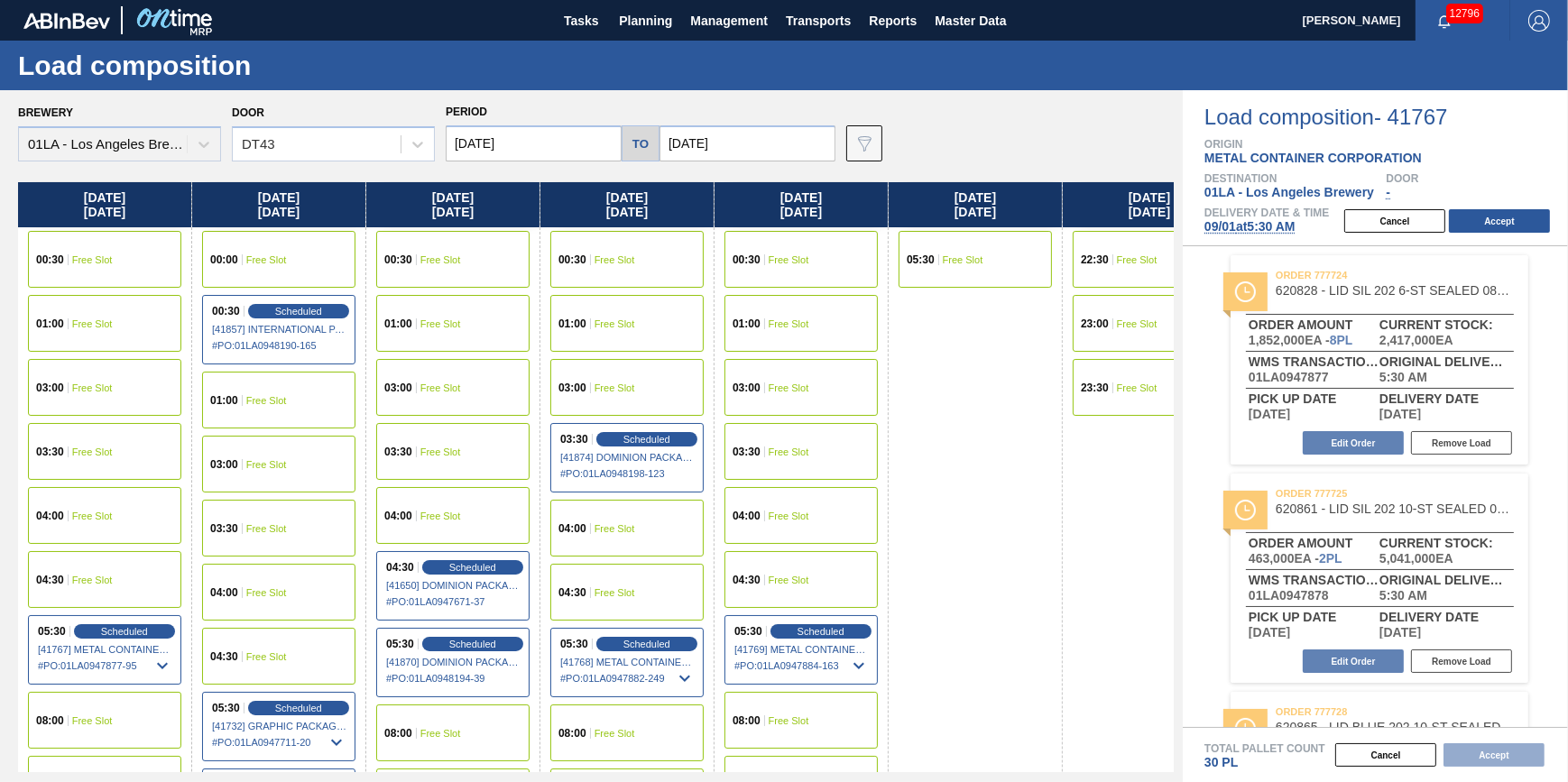
click at [528, 137] on input "[DATE]" at bounding box center [533, 143] width 176 height 36
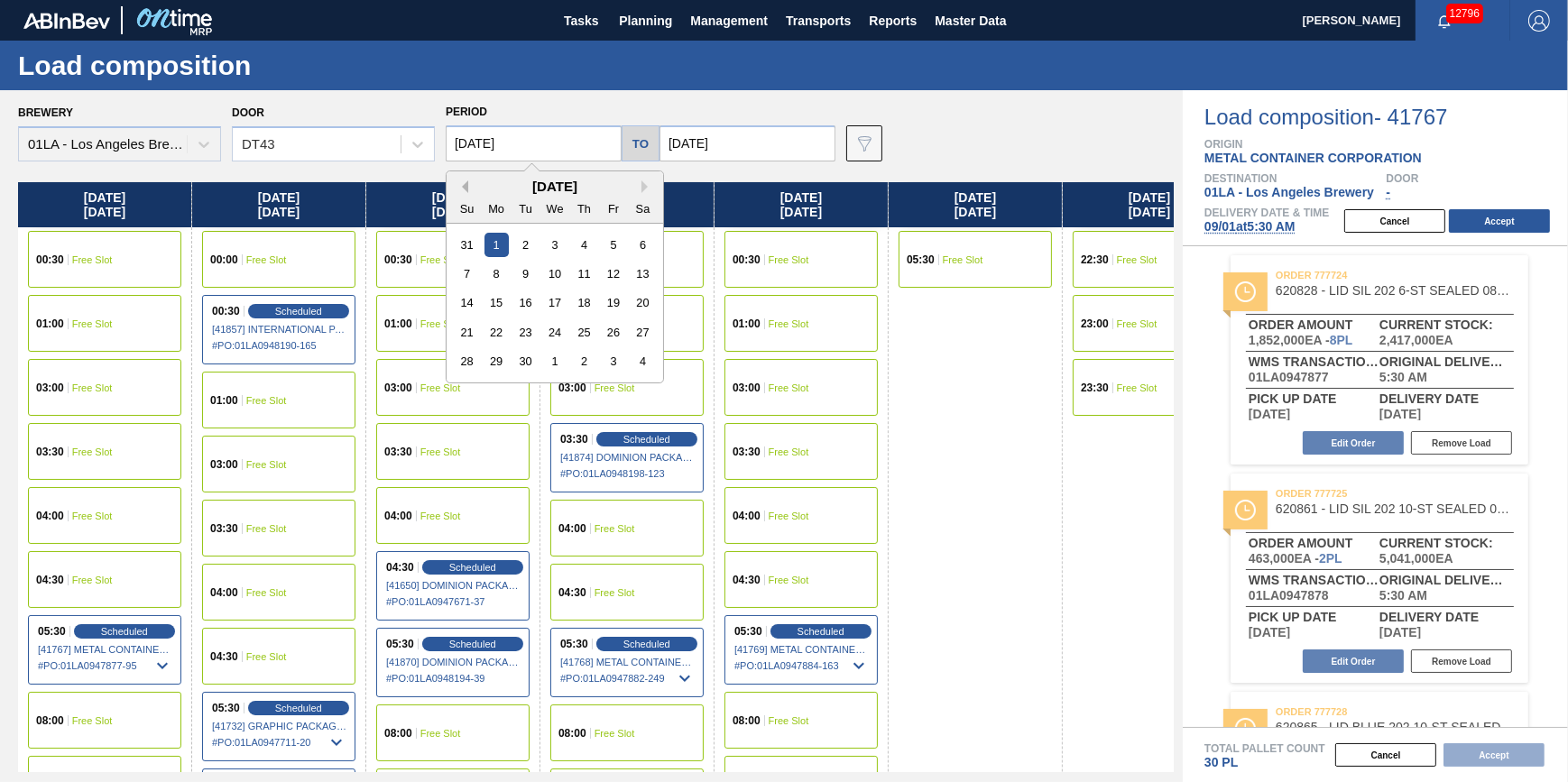
click at [464, 184] on button "Previous Month" at bounding box center [462, 186] width 13 height 13
click at [611, 363] on div "29" at bounding box center [612, 361] width 24 height 24
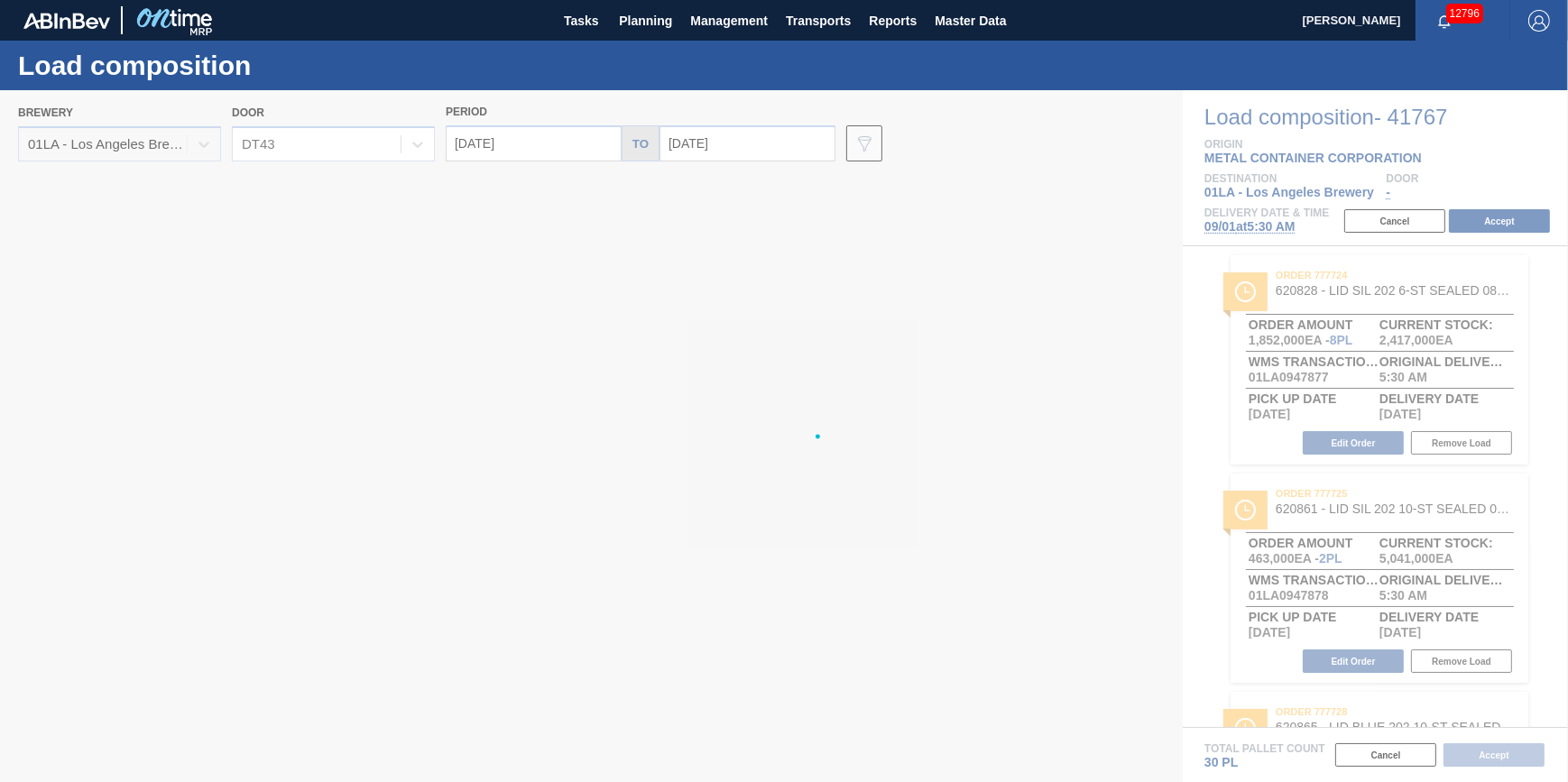
type input "[DATE]"
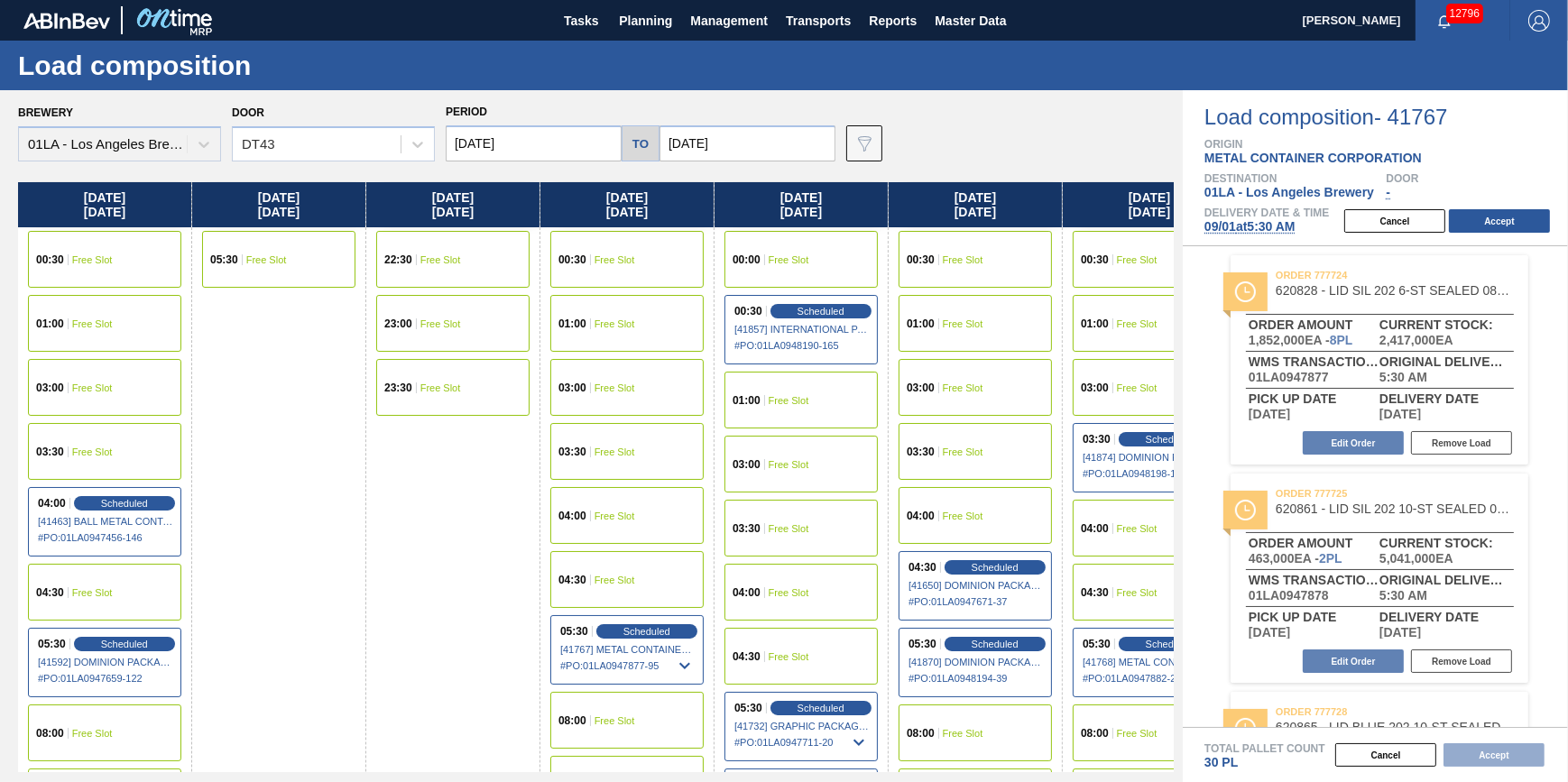
click at [137, 591] on div "04:30 Free Slot" at bounding box center [104, 592] width 153 height 57
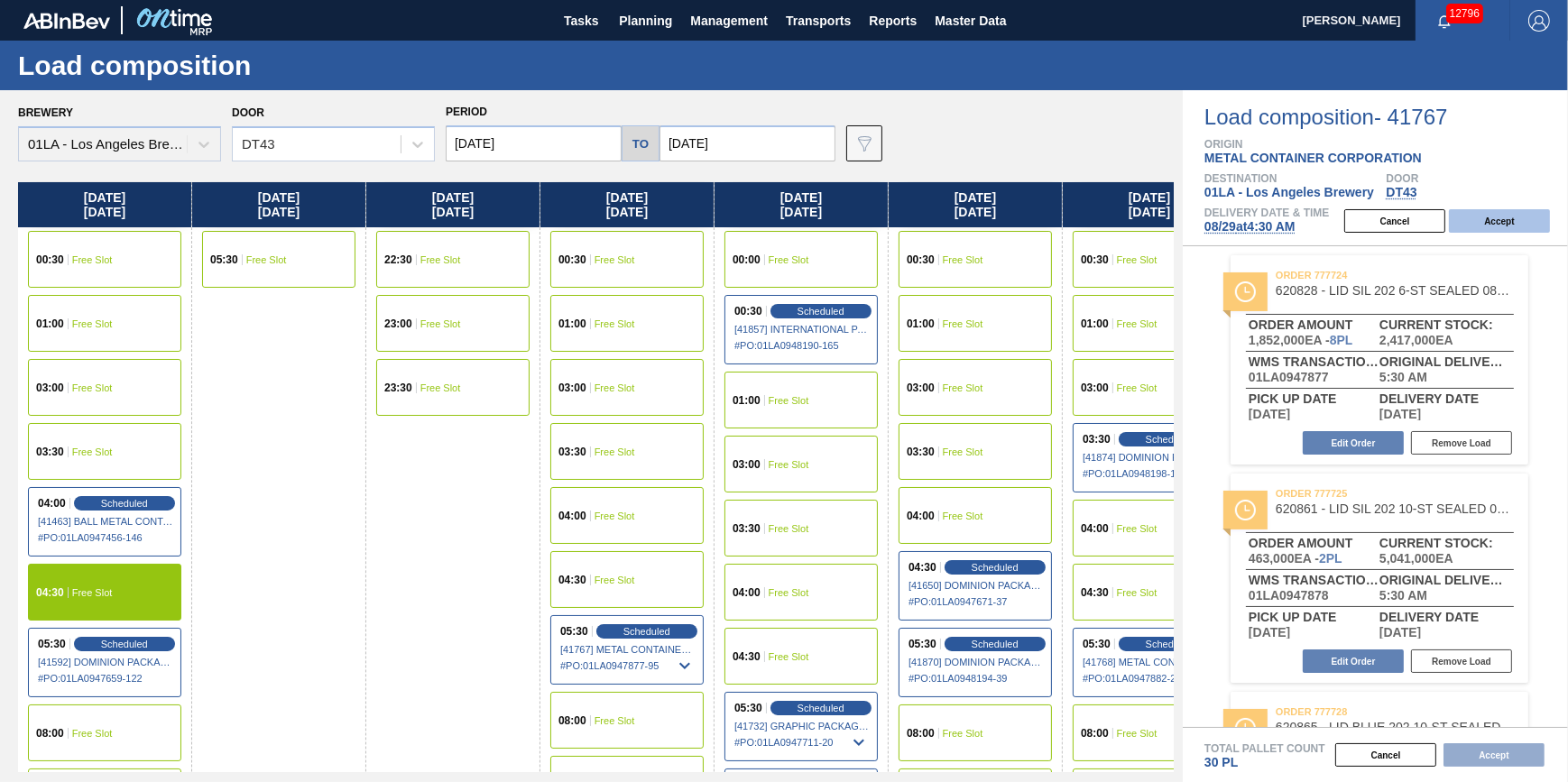
click at [1534, 220] on button "Accept" at bounding box center [1499, 221] width 101 height 23
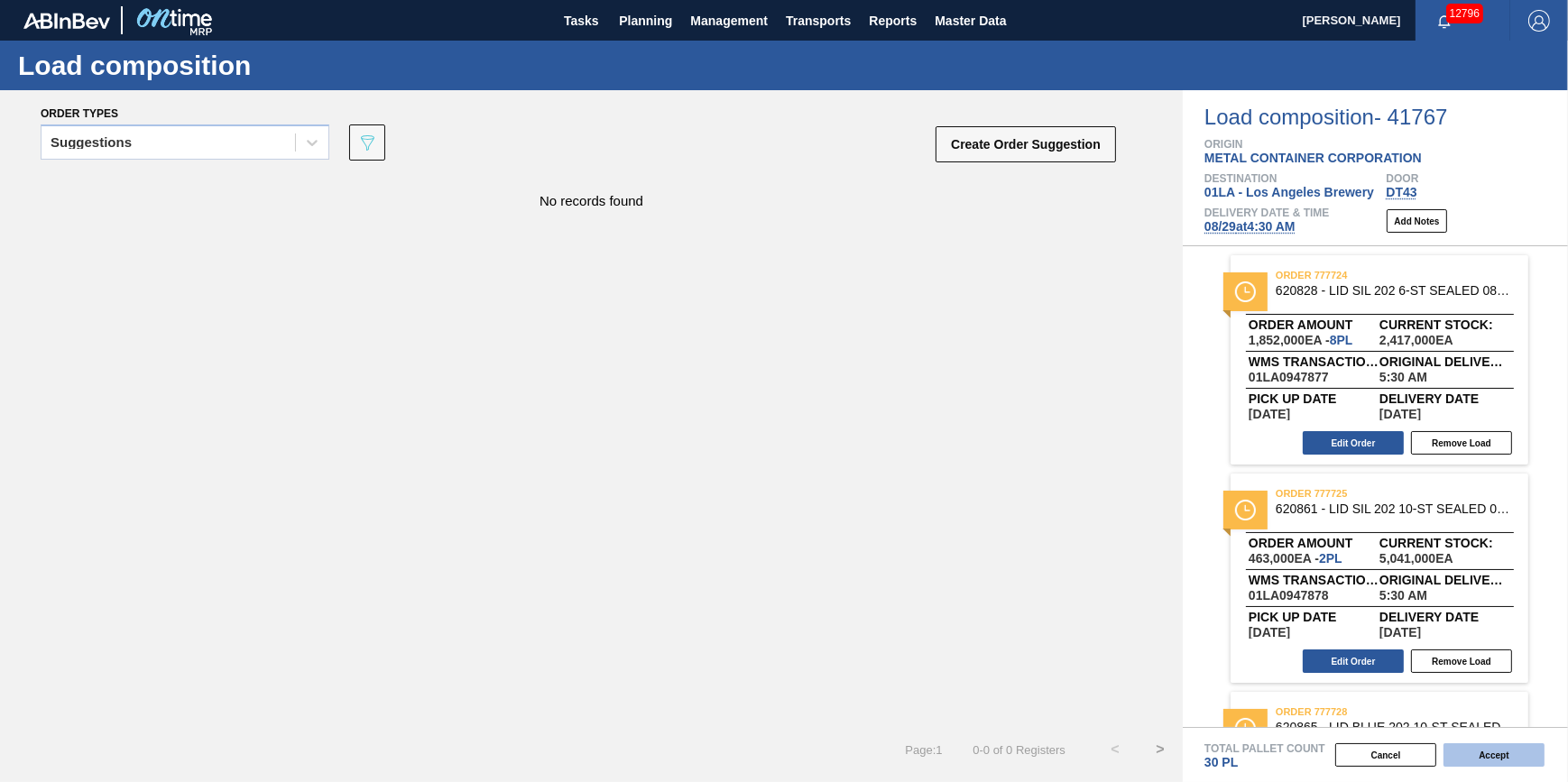
click at [1509, 760] on button "Accept" at bounding box center [1493, 755] width 101 height 23
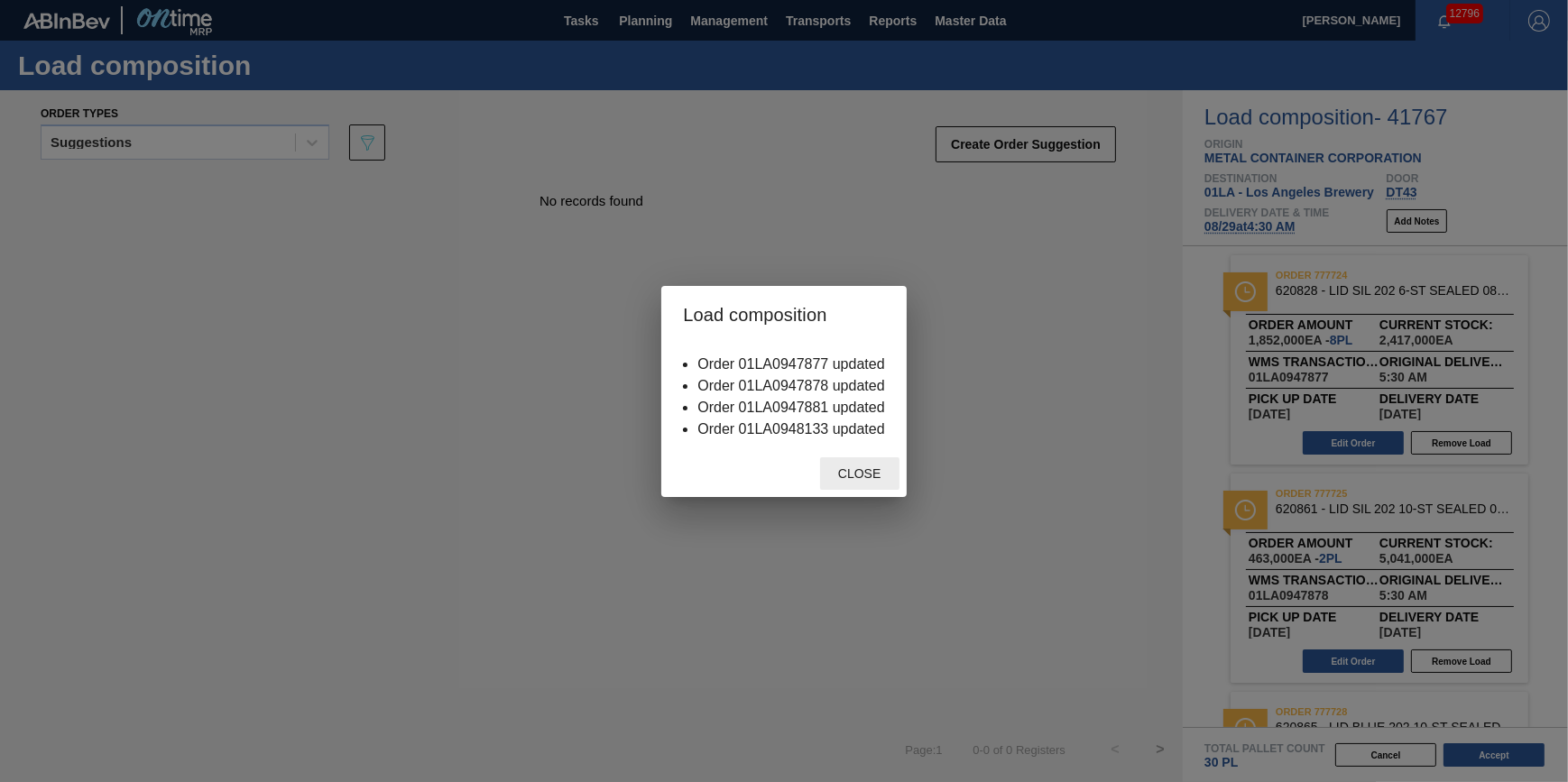
click at [836, 474] on span "Close" at bounding box center [858, 473] width 71 height 15
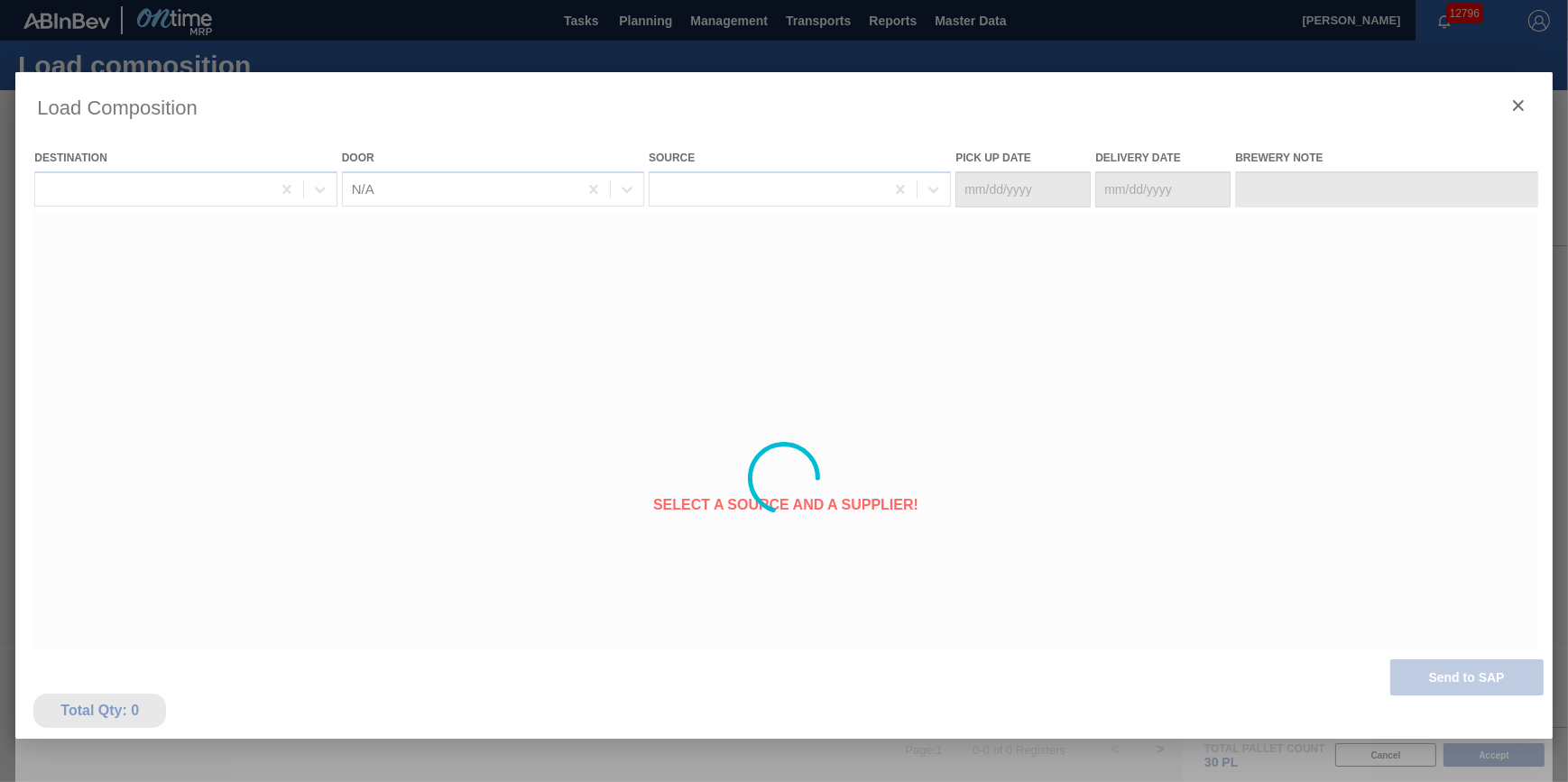
type Date "[DATE]"
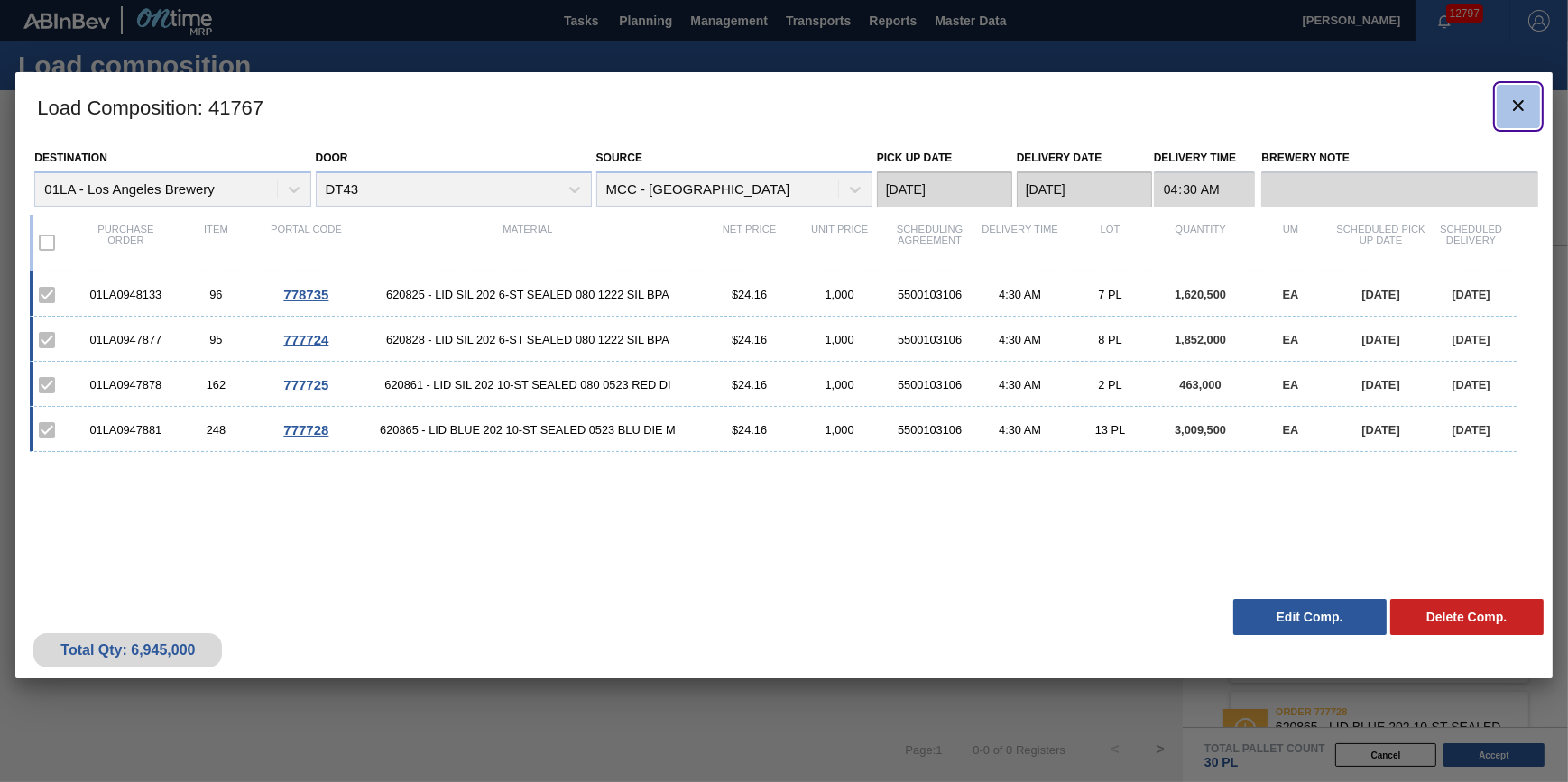
click at [1519, 104] on icon "botão de ícone" at bounding box center [1518, 105] width 21 height 21
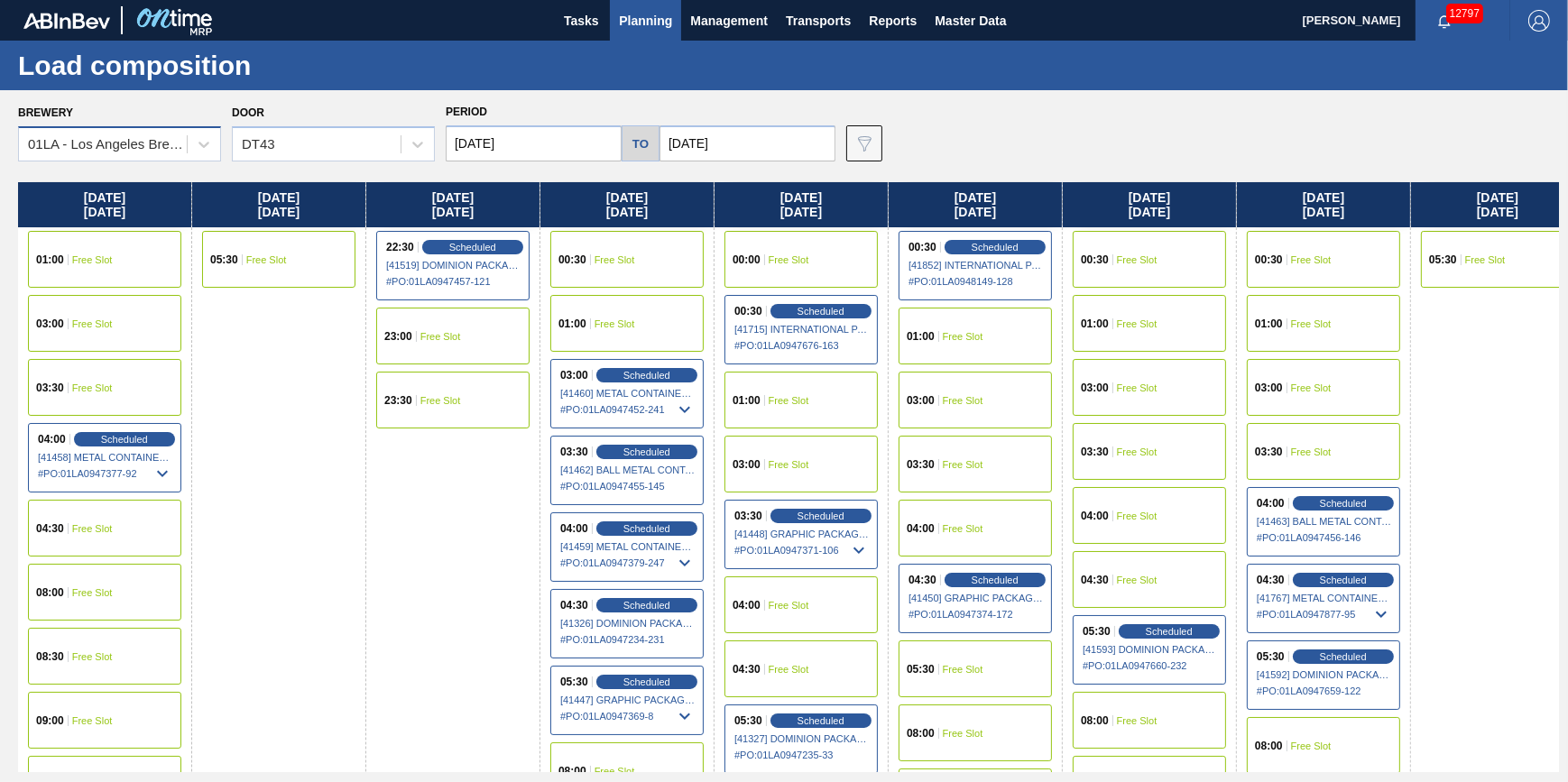
click at [145, 140] on div "01LA - Los Angeles Brewery" at bounding box center [108, 144] width 160 height 16
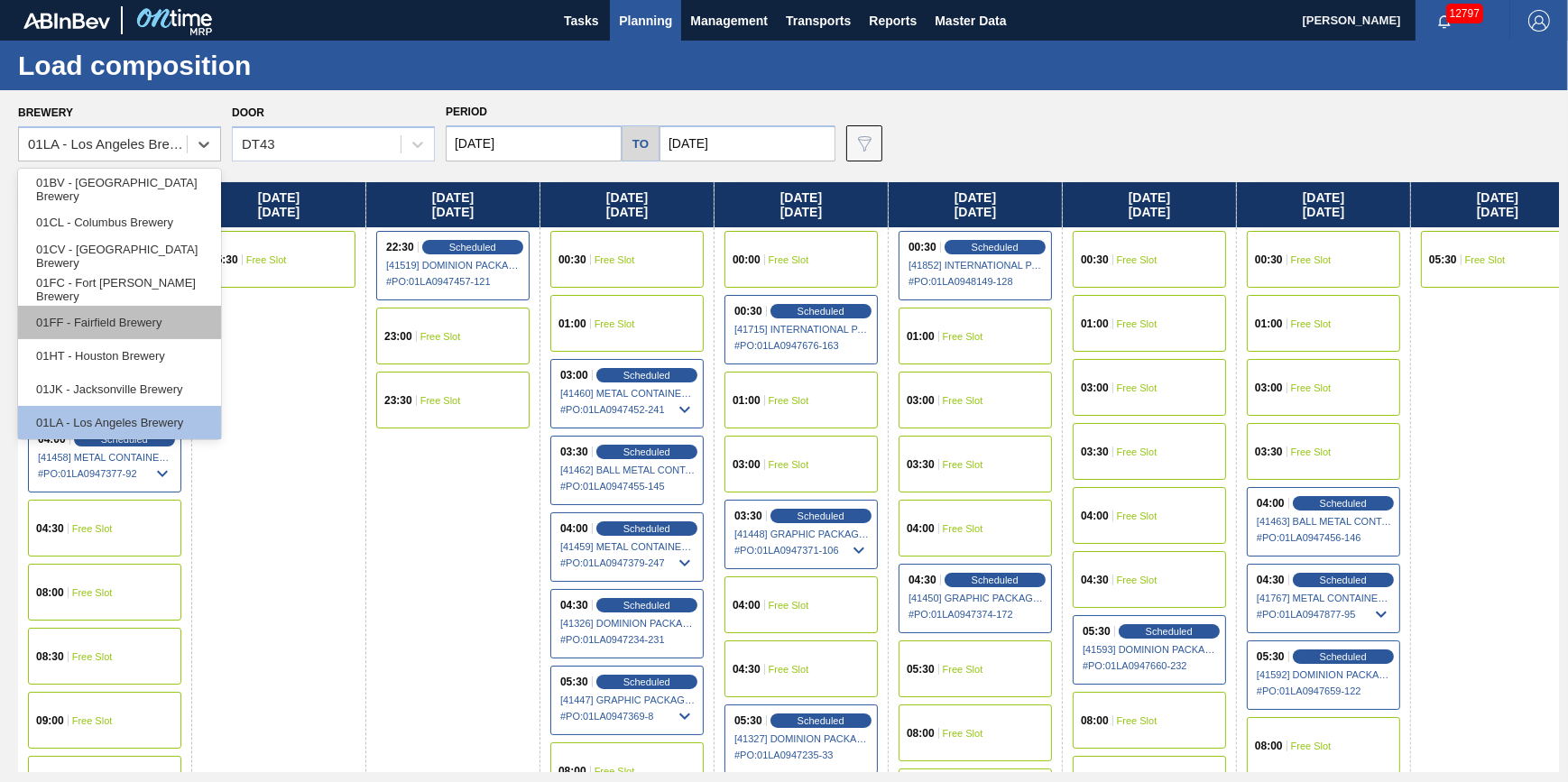
click at [155, 317] on div "01FF - Fairfield Brewery" at bounding box center [119, 322] width 203 height 33
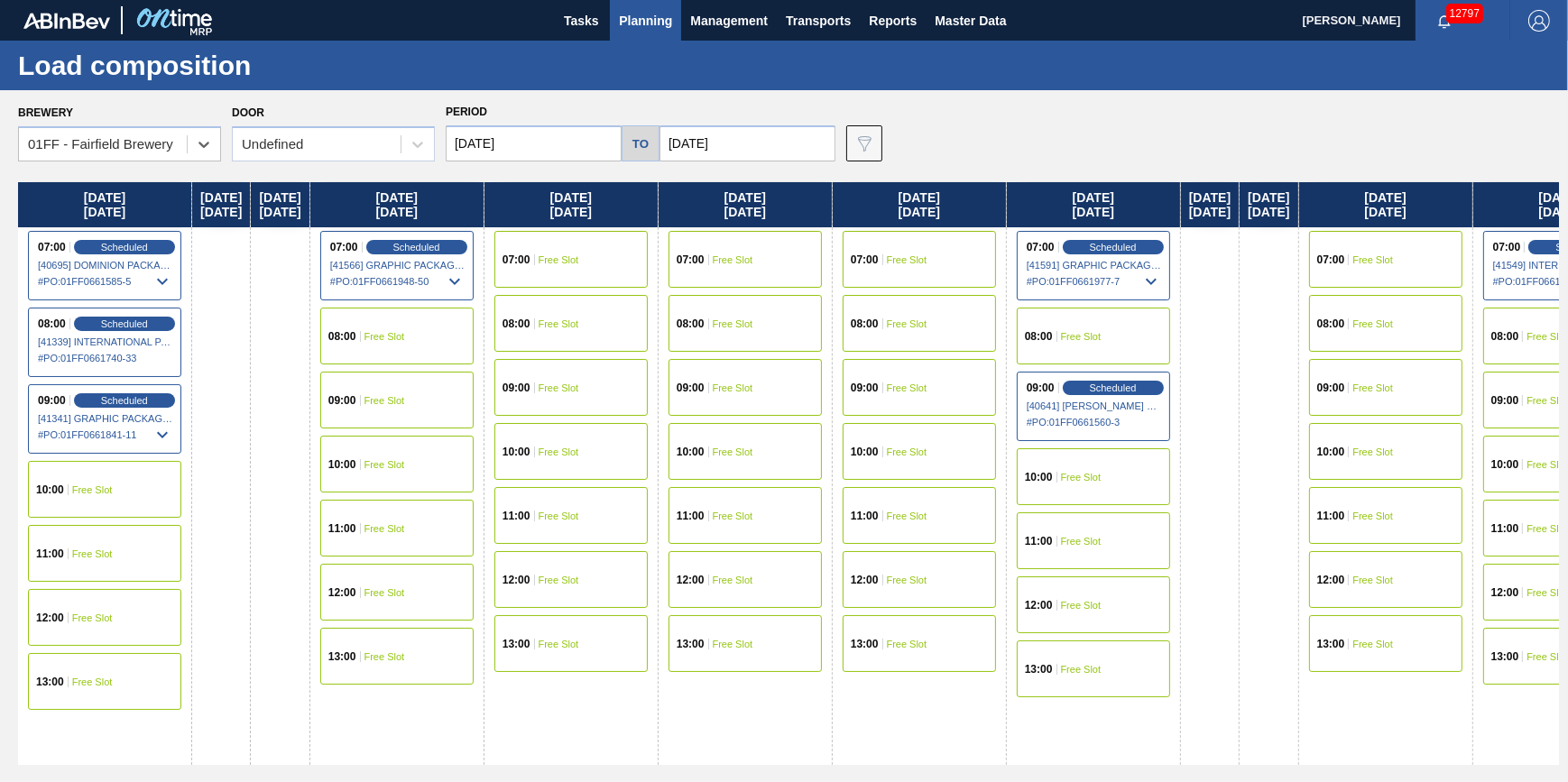
scroll to position [0, 774]
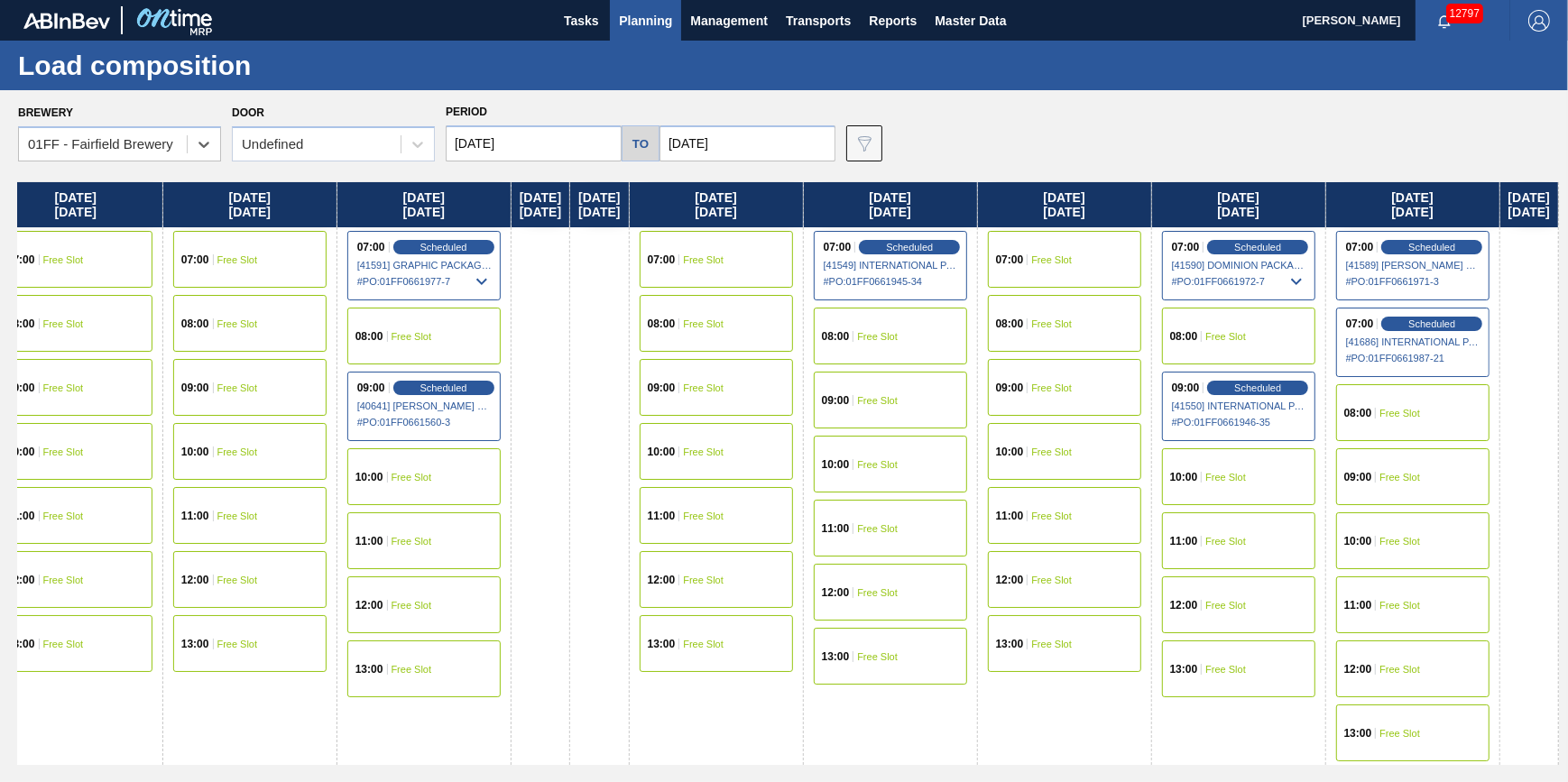
drag, startPoint x: 974, startPoint y: 423, endPoint x: 14, endPoint y: 499, distance: 963.0
click at [14, 499] on div "Brewery option 01FF - Fairfield Brewery, selected. Select is focused ,type to r…" at bounding box center [784, 435] width 1568 height 691
click at [826, 327] on div "08:00 Free Slot" at bounding box center [889, 336] width 153 height 57
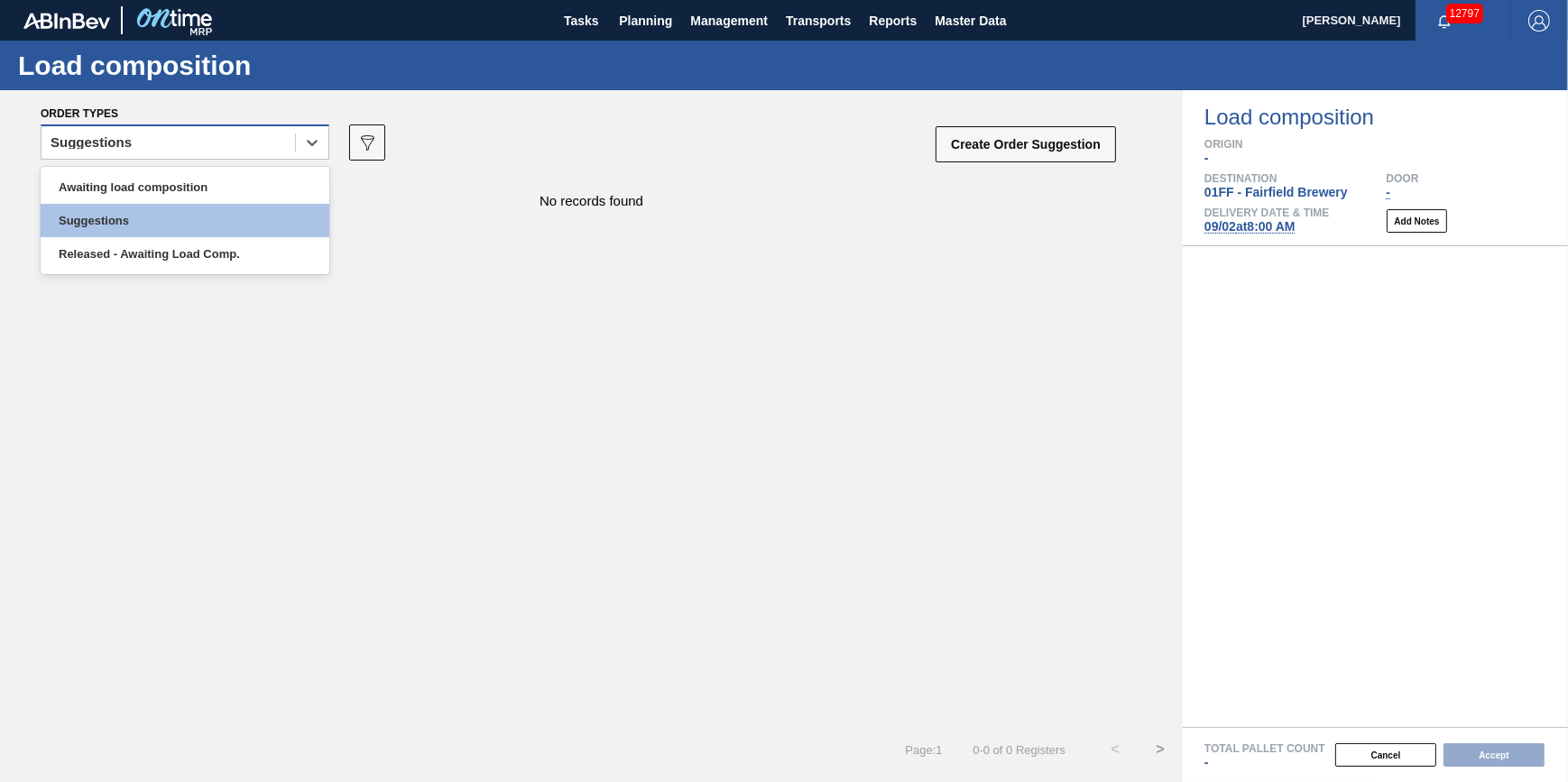
click at [264, 148] on div "Suggestions" at bounding box center [168, 143] width 254 height 26
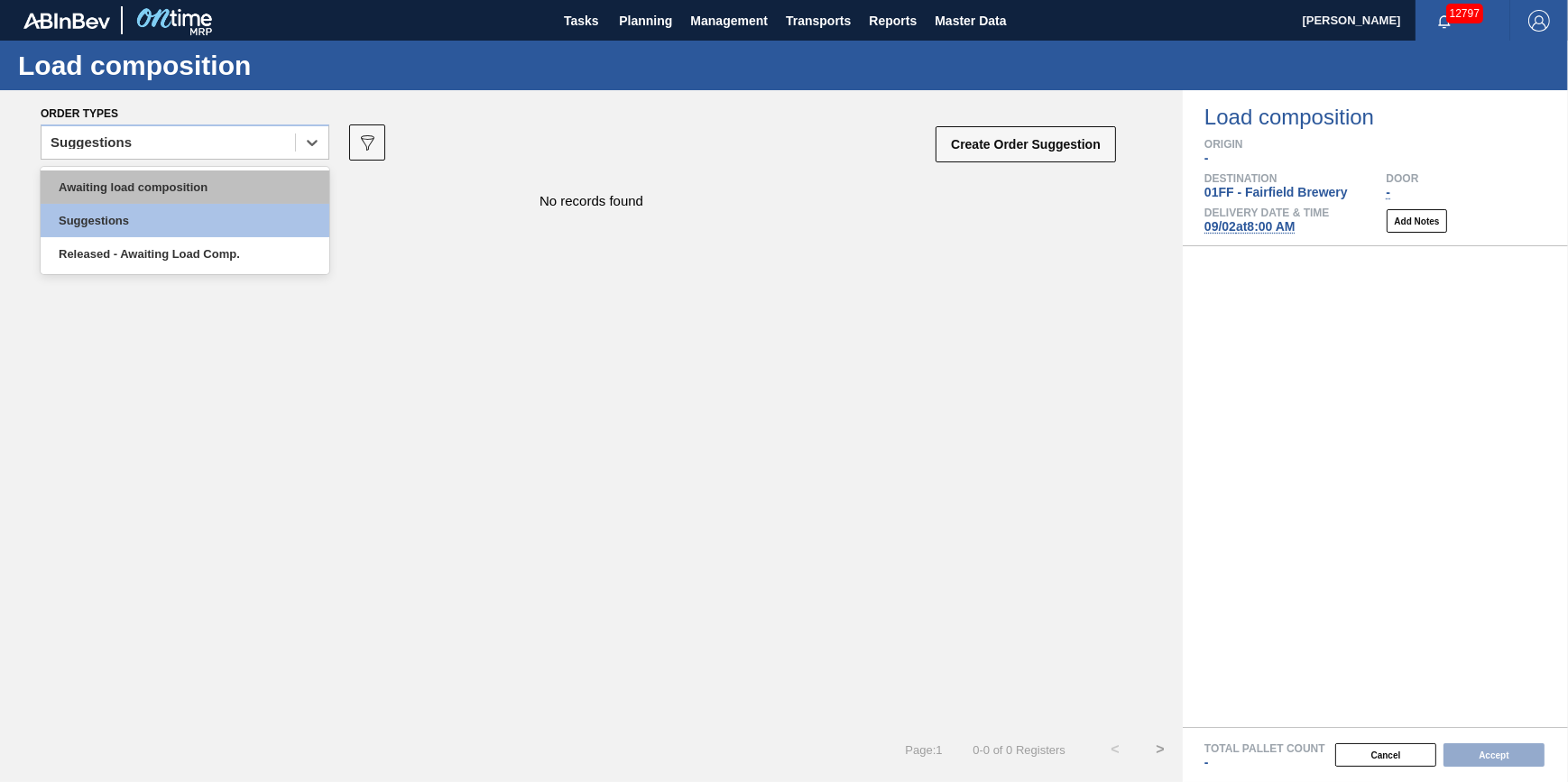
click at [253, 181] on div "Awaiting load composition" at bounding box center [186, 187] width 289 height 33
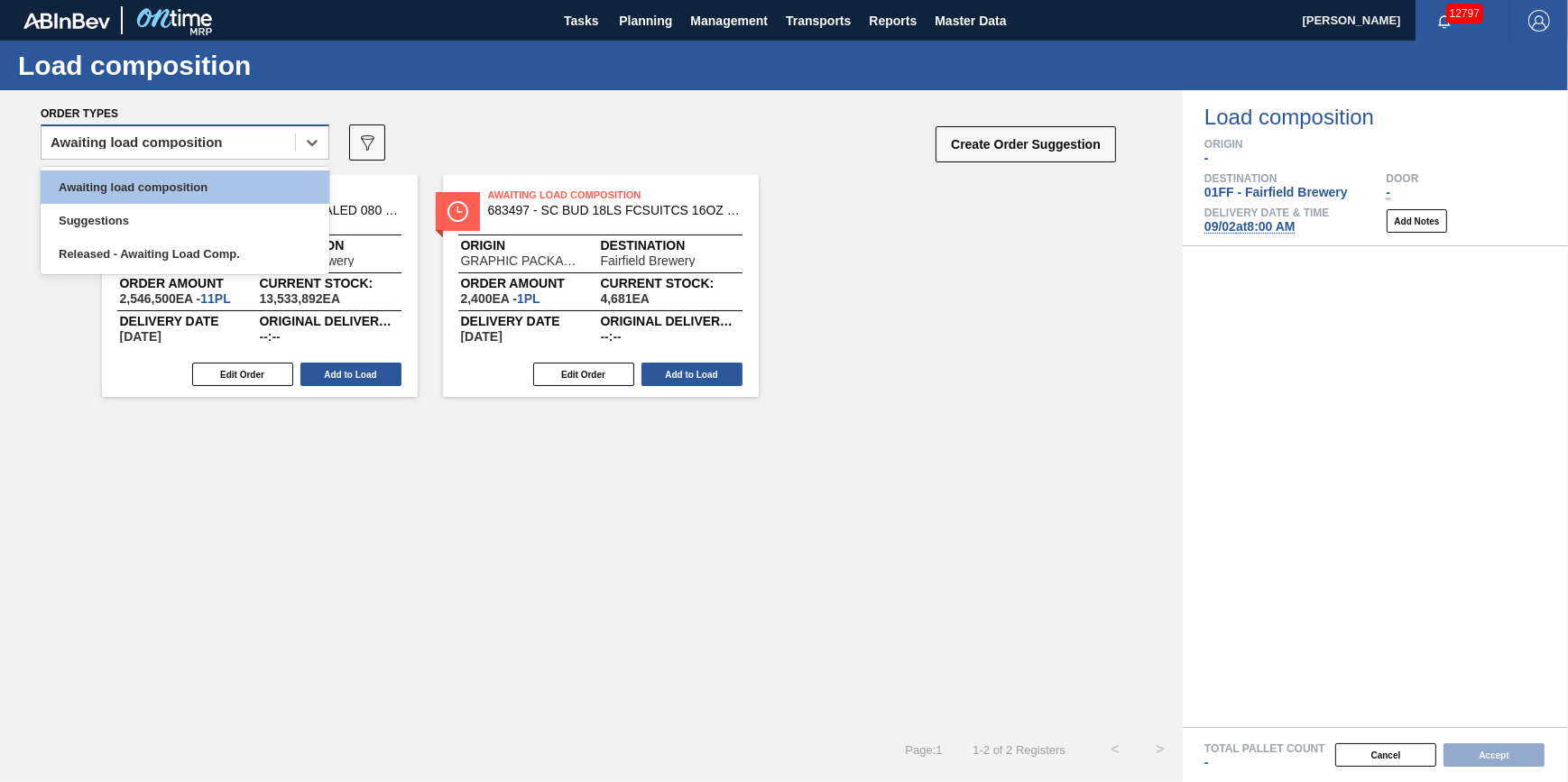
click at [287, 145] on div "Awaiting load composition" at bounding box center [168, 143] width 254 height 26
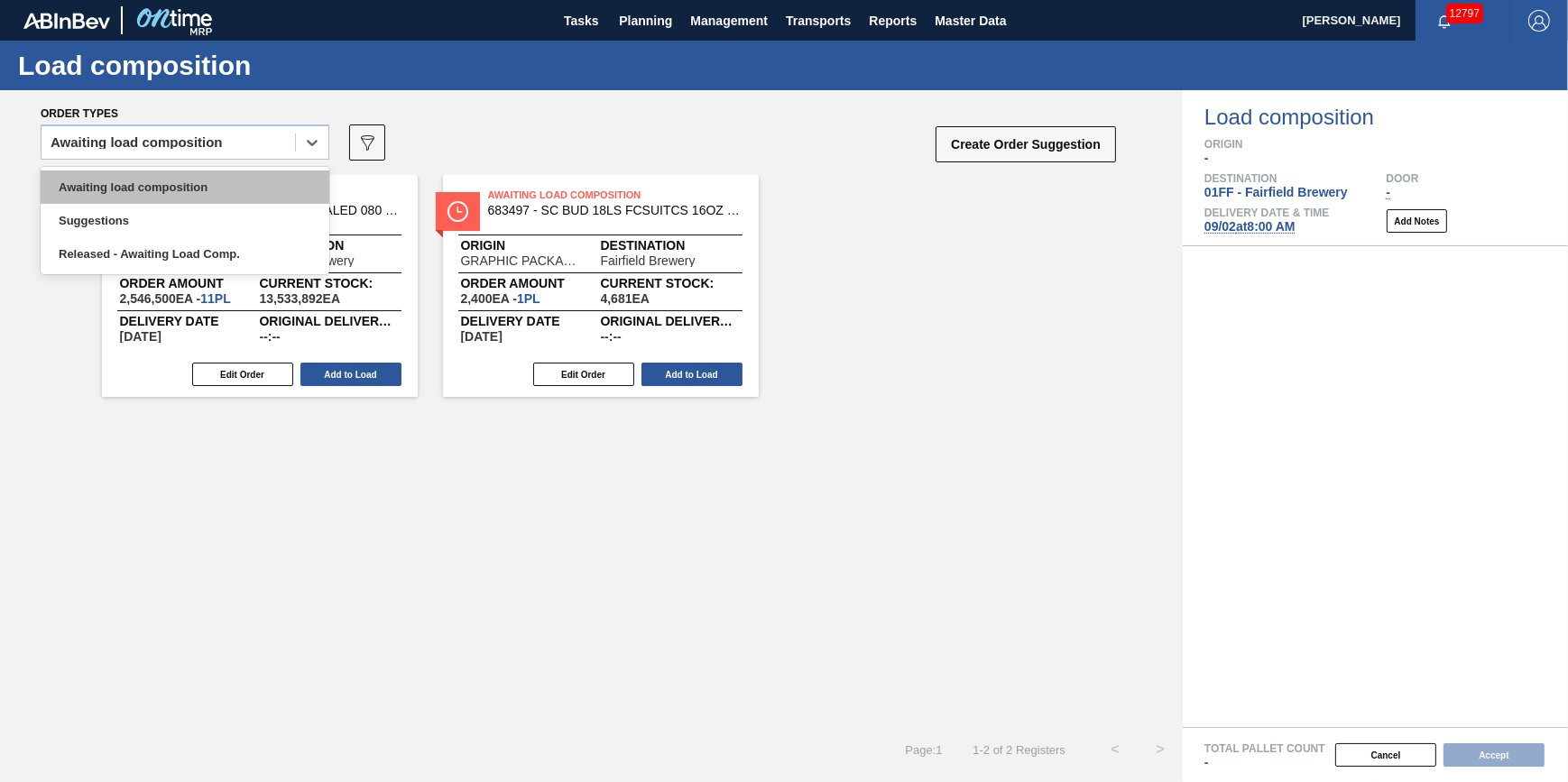
click at [268, 176] on div "Awaiting load composition" at bounding box center [186, 187] width 289 height 33
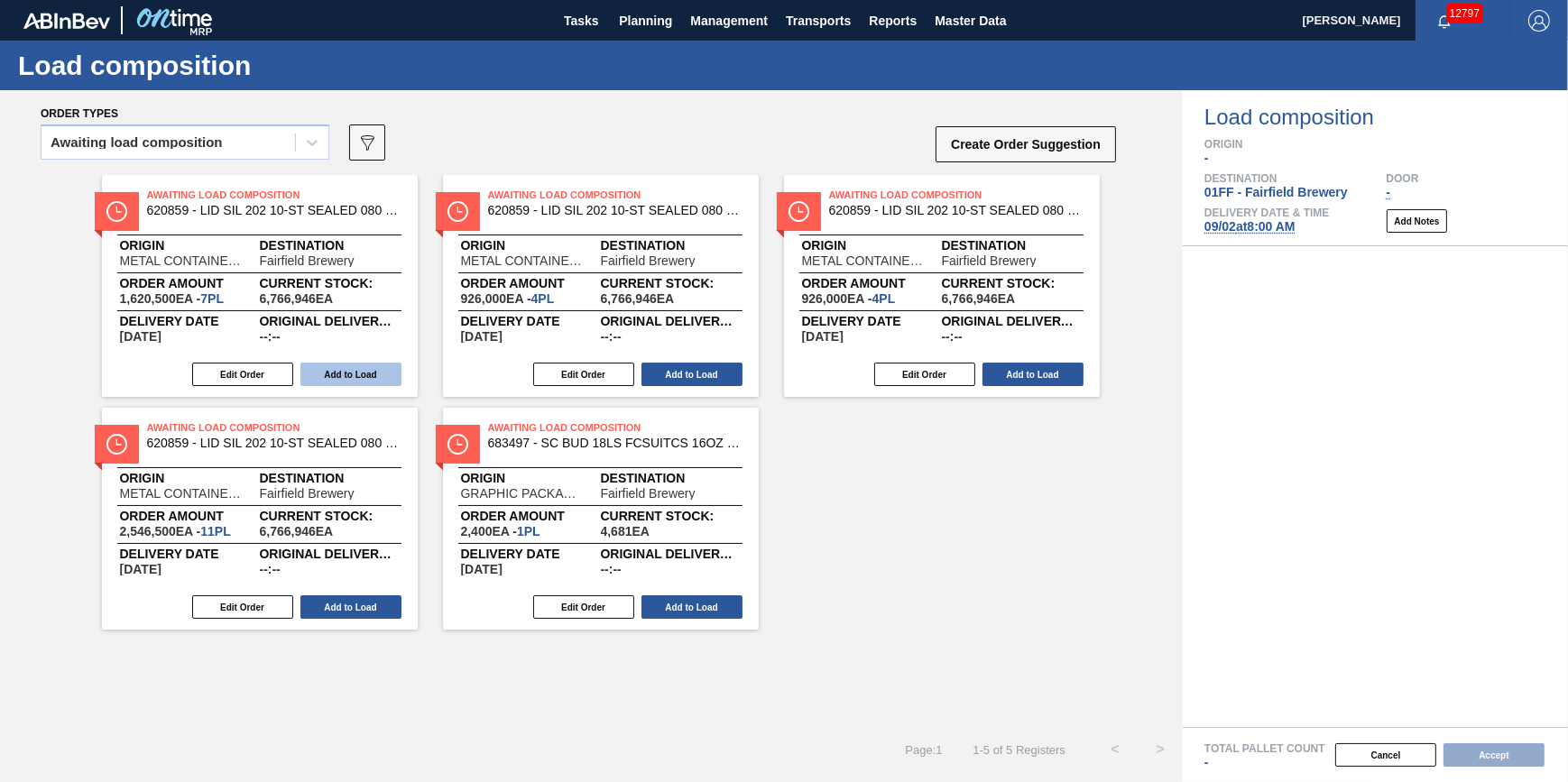
click at [349, 366] on button "Add to Load" at bounding box center [351, 374] width 101 height 23
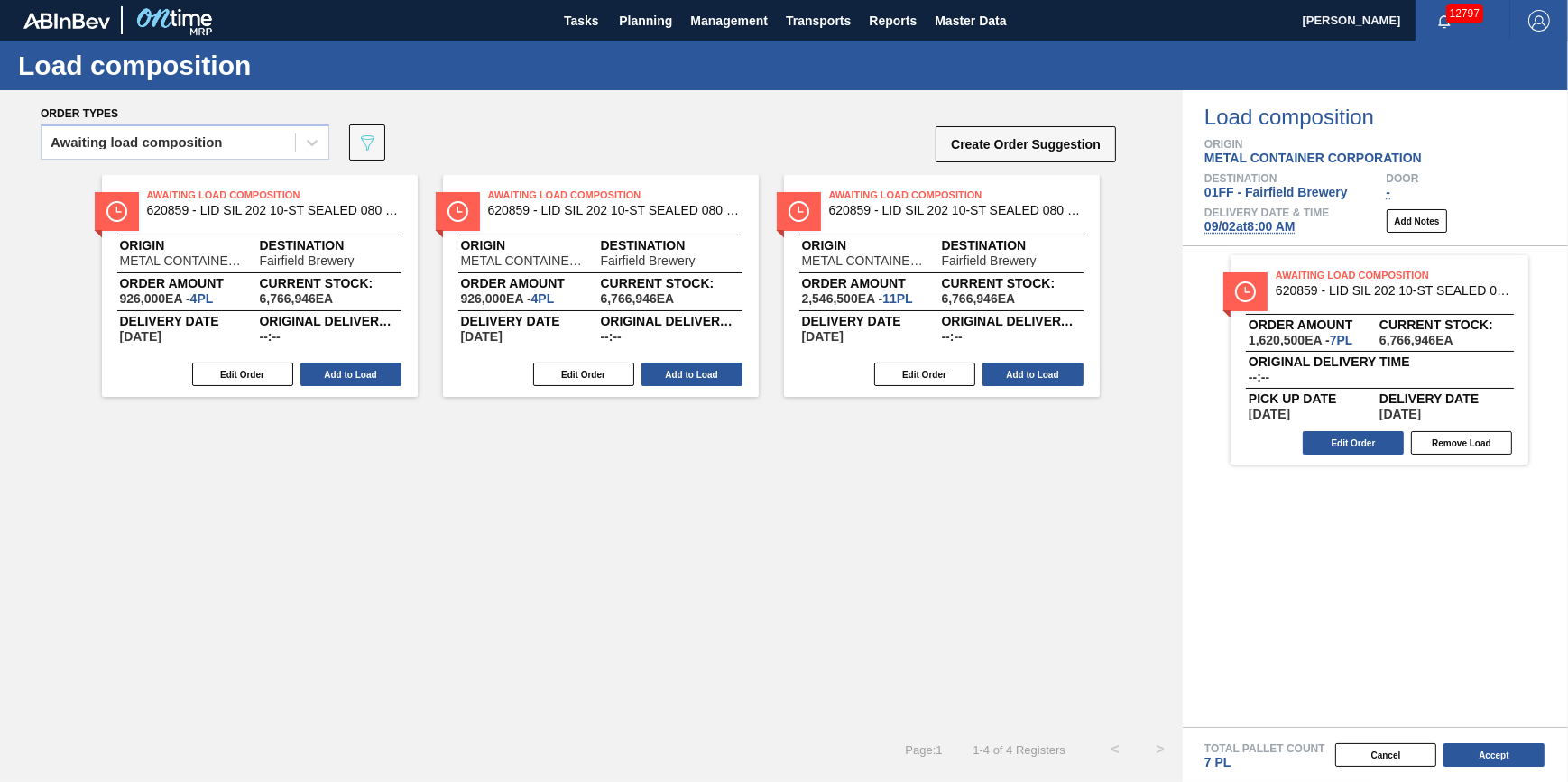
click at [349, 367] on button "Add to Load" at bounding box center [351, 374] width 101 height 23
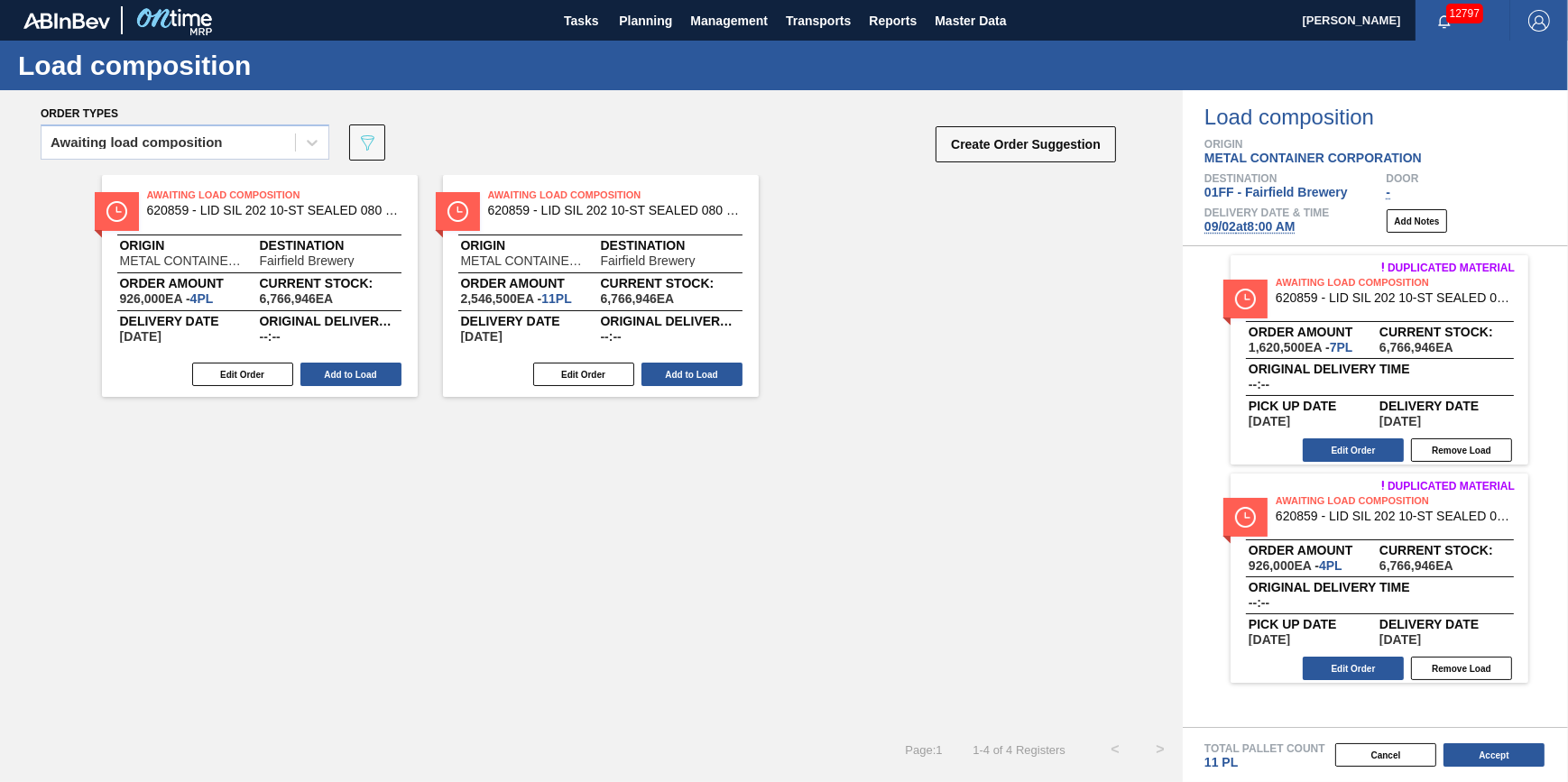
click at [349, 367] on button "Add to Load" at bounding box center [351, 374] width 101 height 23
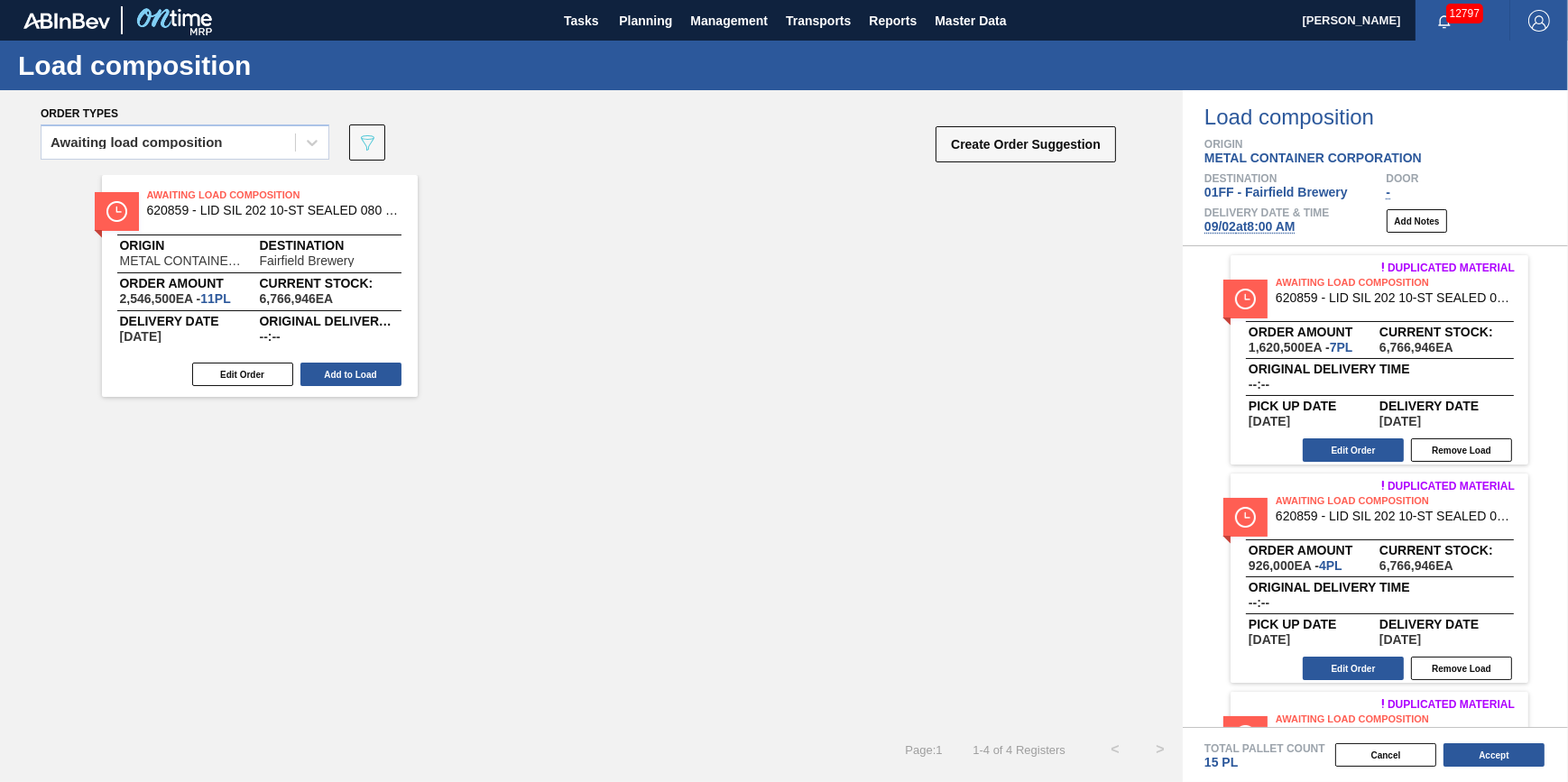
click at [349, 367] on button "Add to Load" at bounding box center [351, 374] width 101 height 23
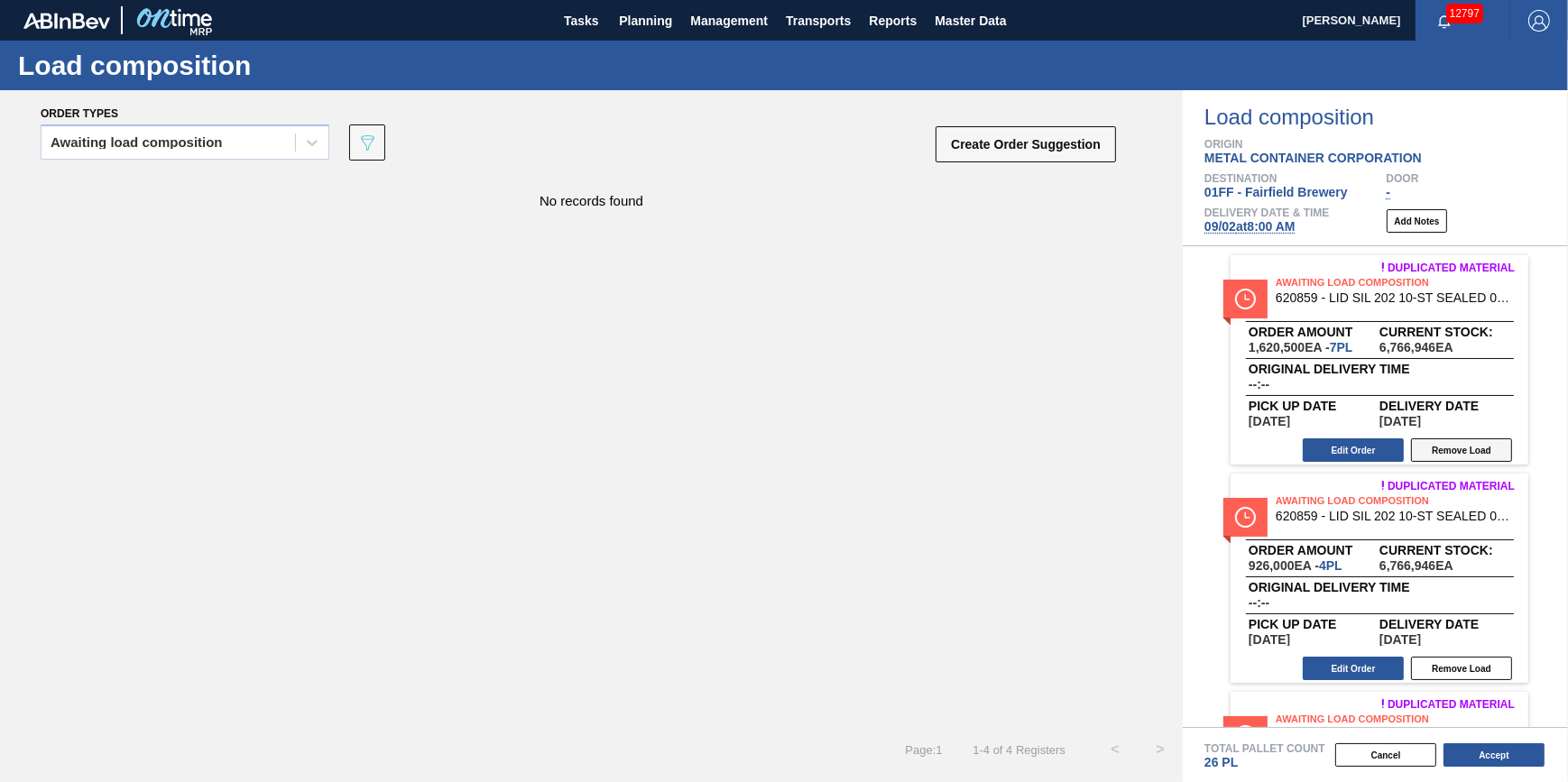
click at [1448, 452] on button "Remove Load" at bounding box center [1461, 450] width 101 height 23
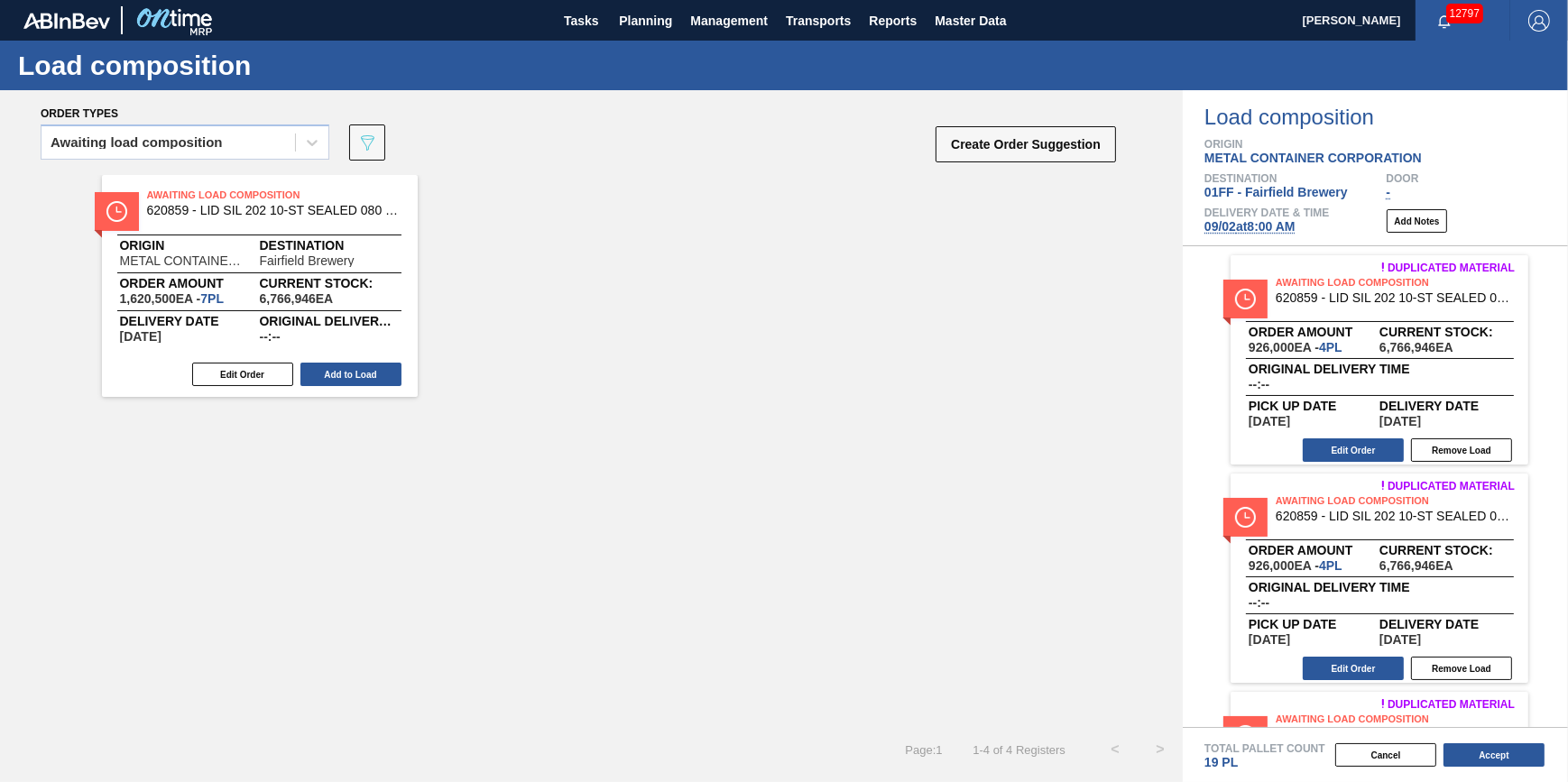
click at [1448, 452] on button "Remove Load" at bounding box center [1461, 450] width 101 height 23
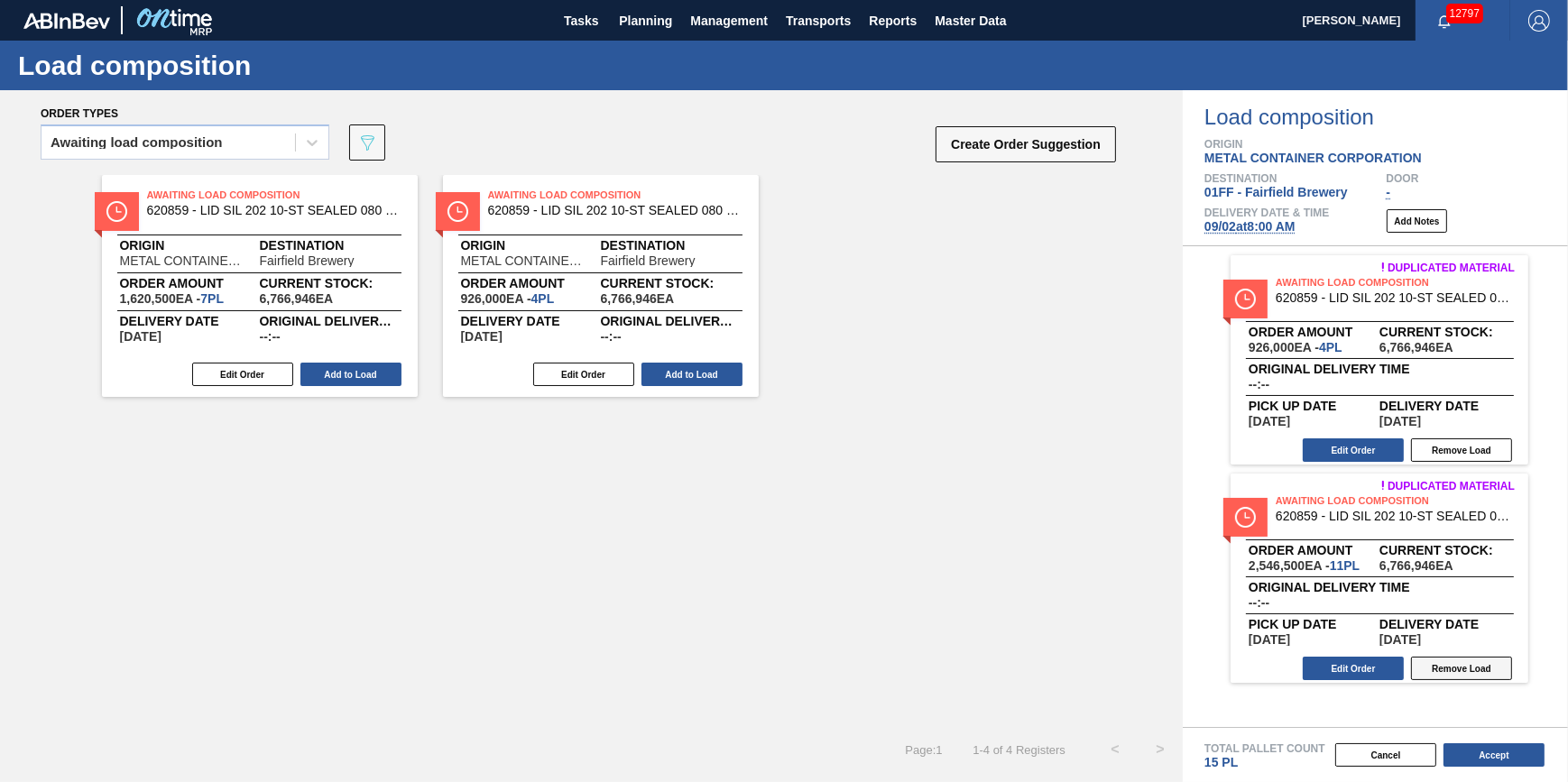
click at [1450, 452] on button "Remove Load" at bounding box center [1461, 450] width 101 height 23
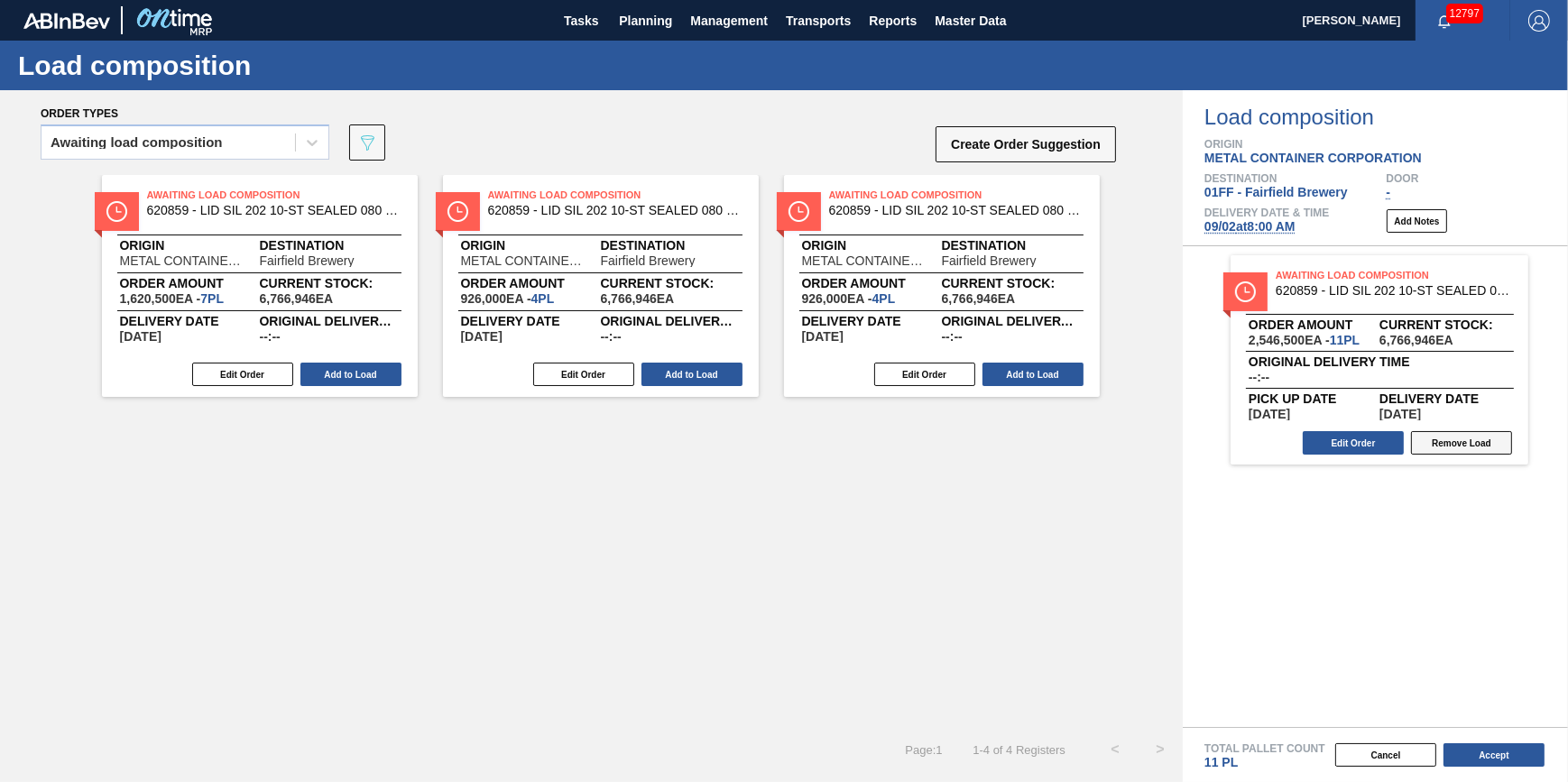
click at [1450, 452] on button "Remove Load" at bounding box center [1461, 443] width 101 height 23
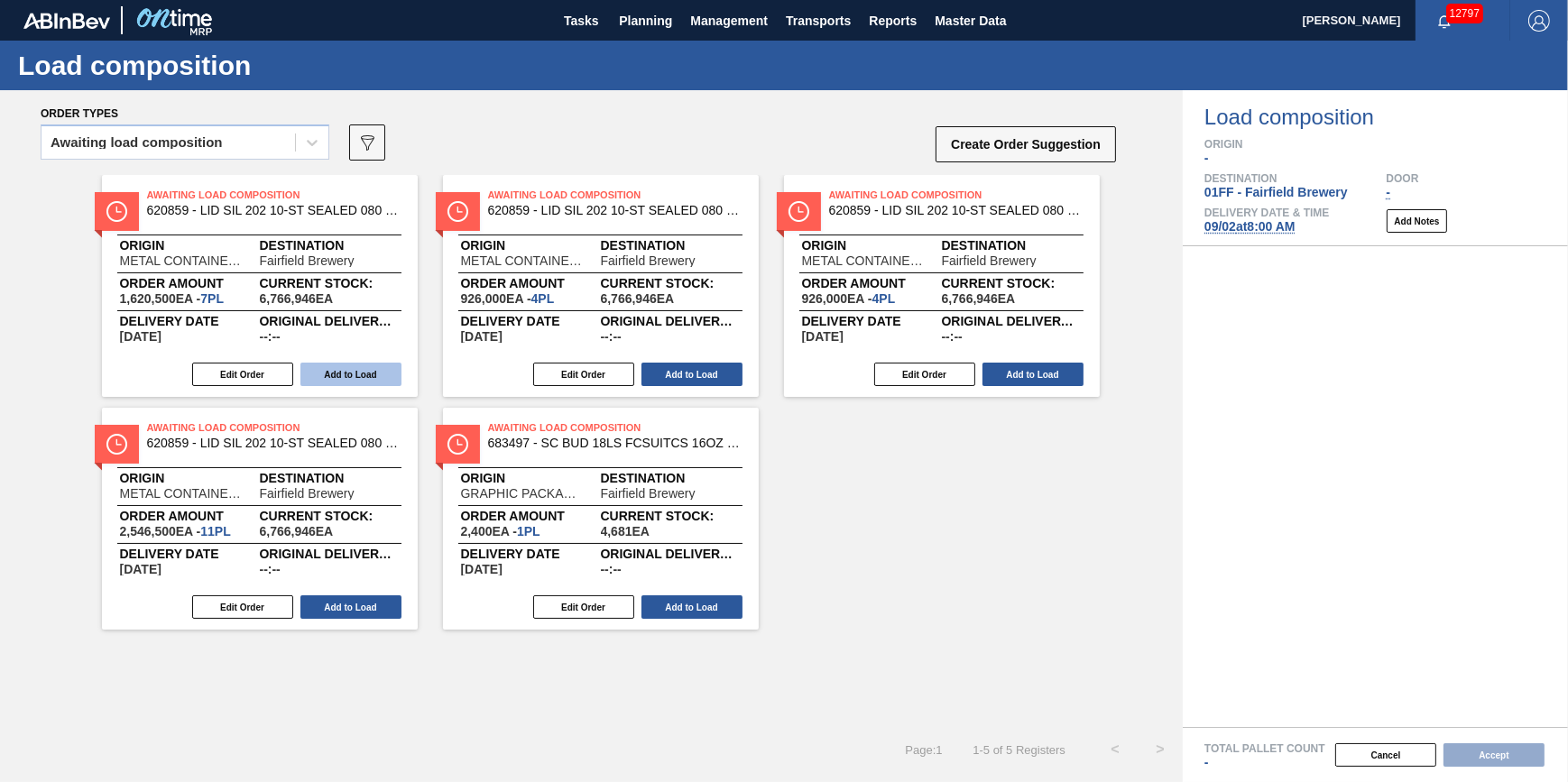
click at [369, 372] on button "Add to Load" at bounding box center [351, 374] width 101 height 23
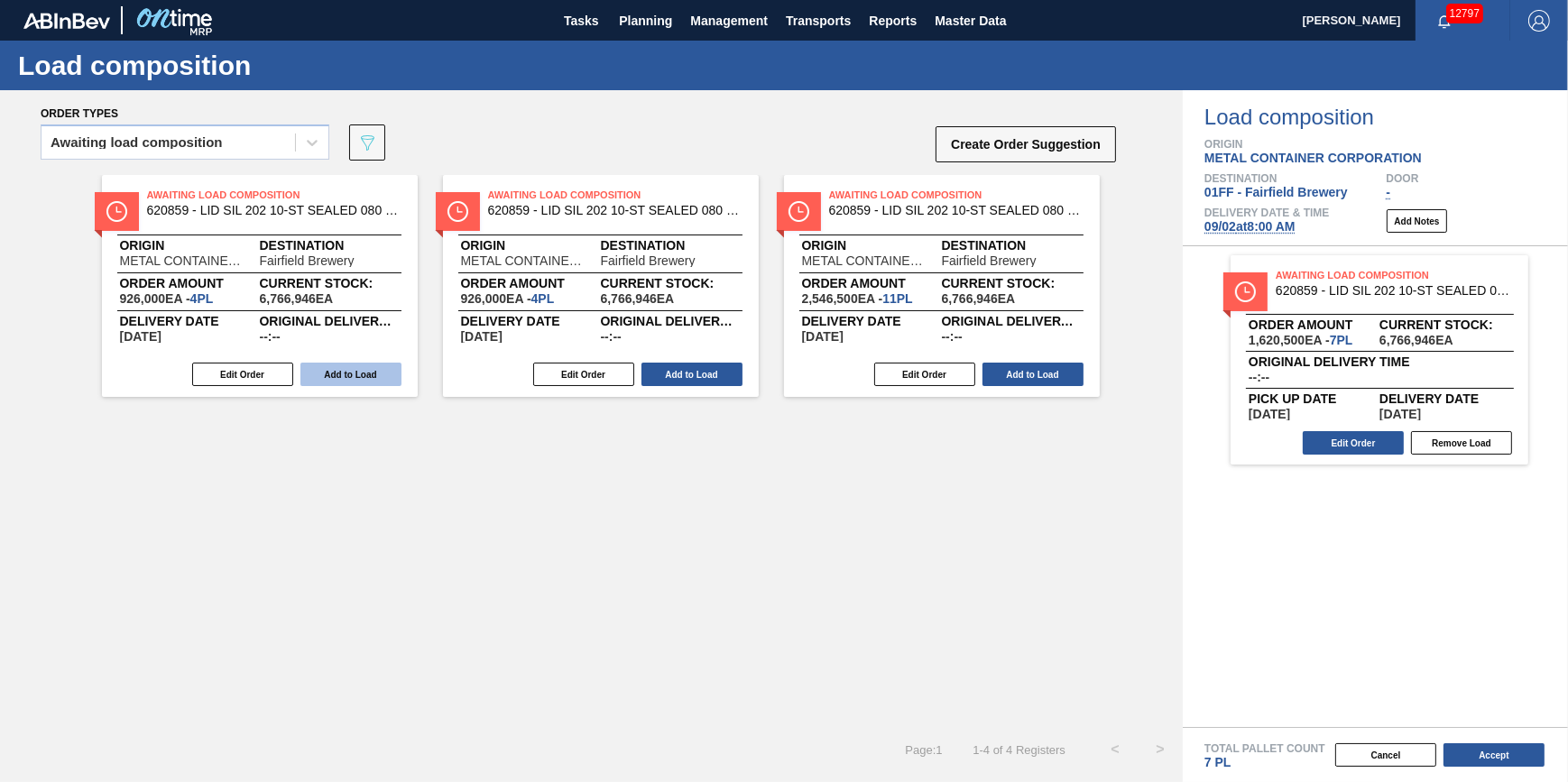
click at [369, 373] on button "Add to Load" at bounding box center [351, 374] width 101 height 23
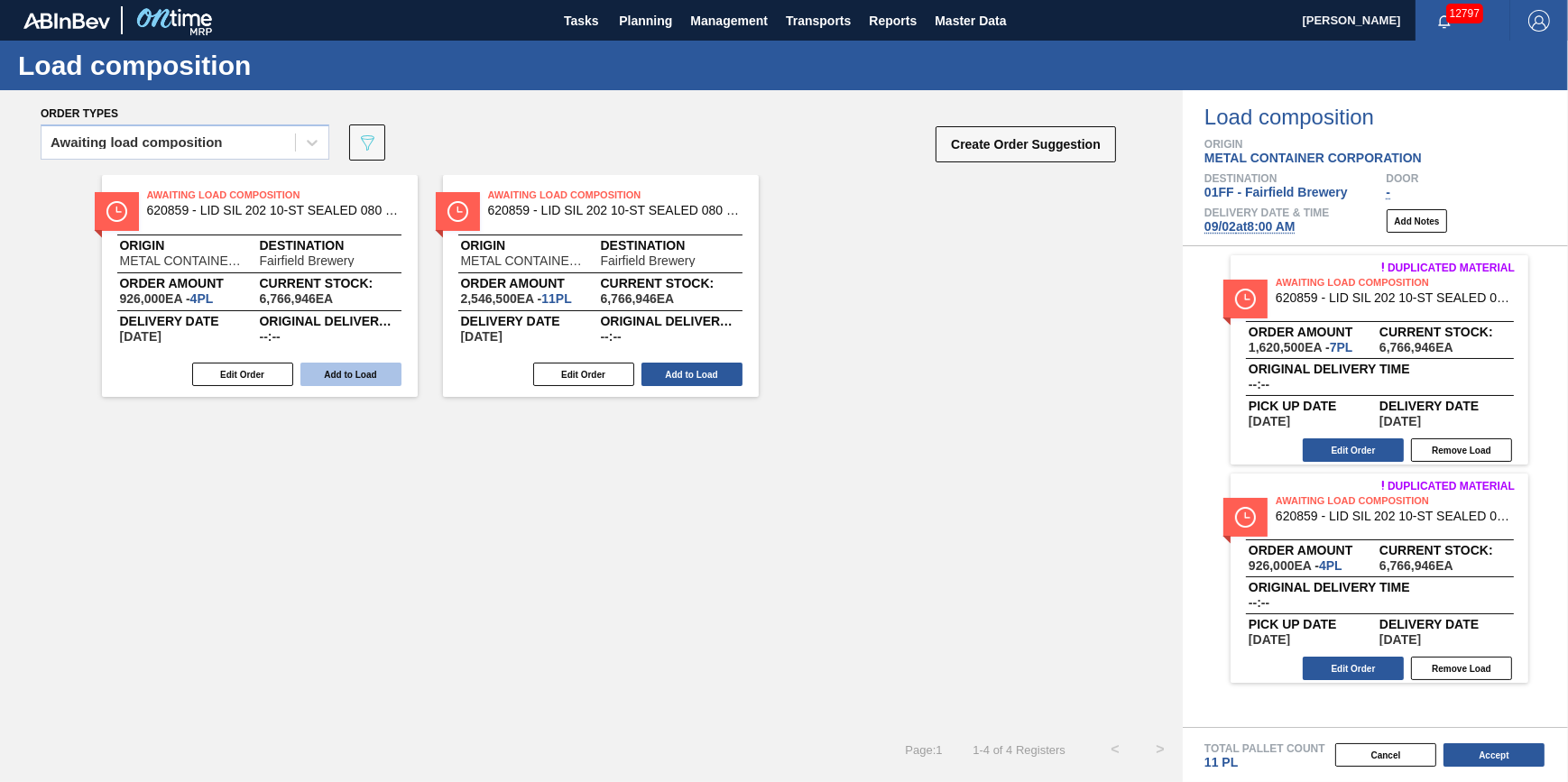
click at [370, 373] on button "Add to Load" at bounding box center [351, 374] width 101 height 23
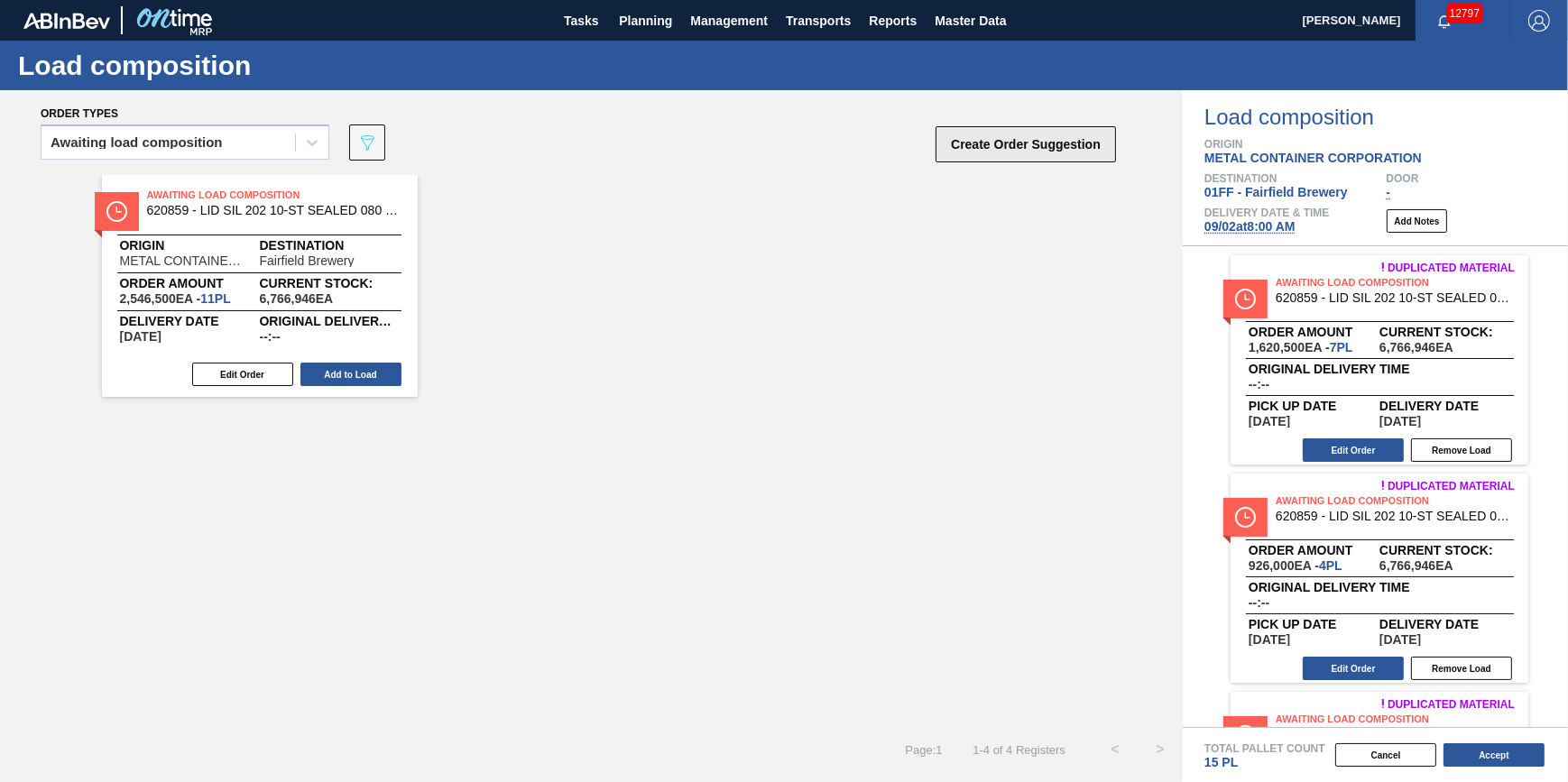
click at [970, 144] on button "Create Order Suggestion" at bounding box center [1025, 144] width 181 height 36
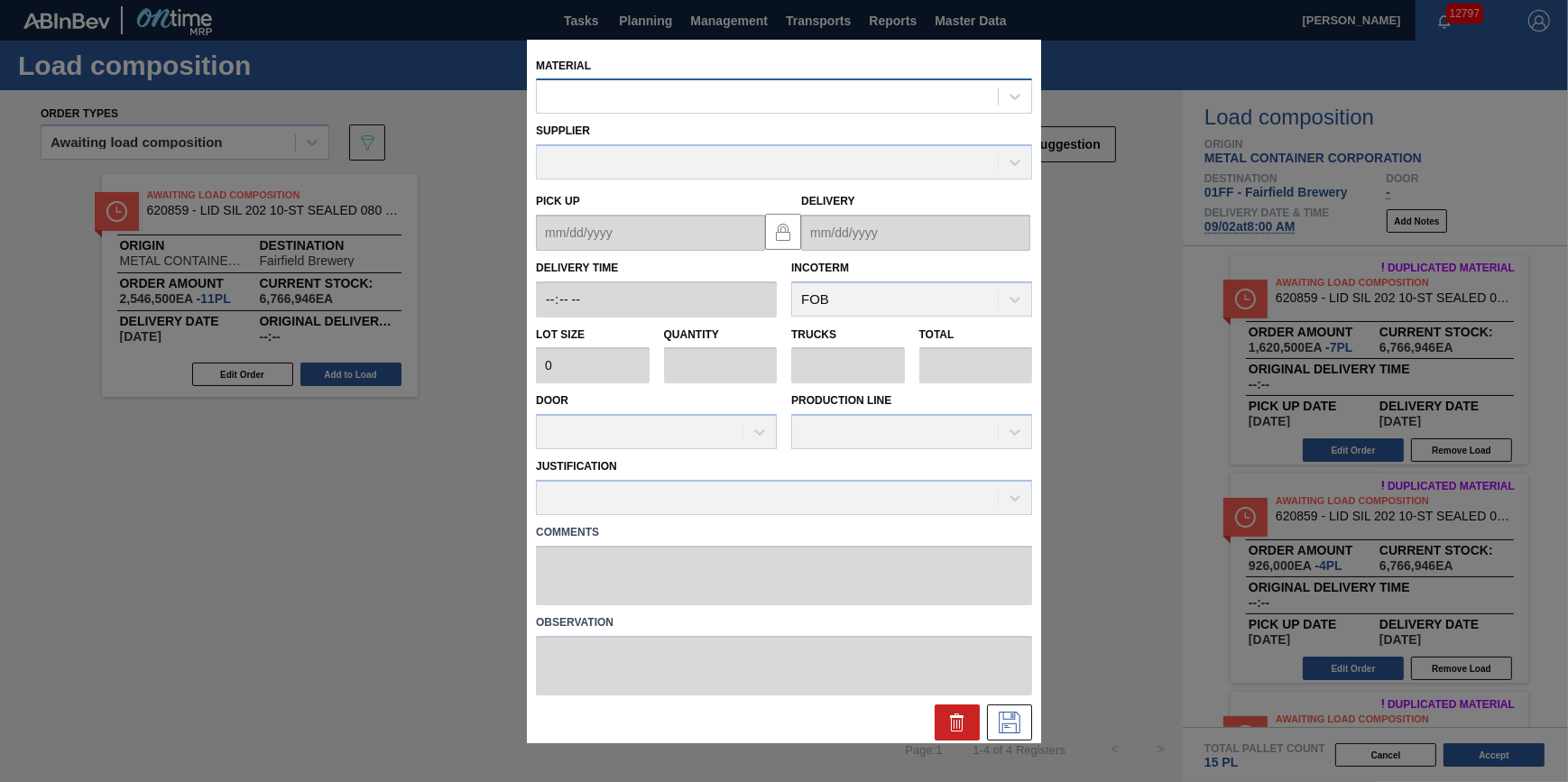
click at [851, 98] on div at bounding box center [767, 97] width 461 height 26
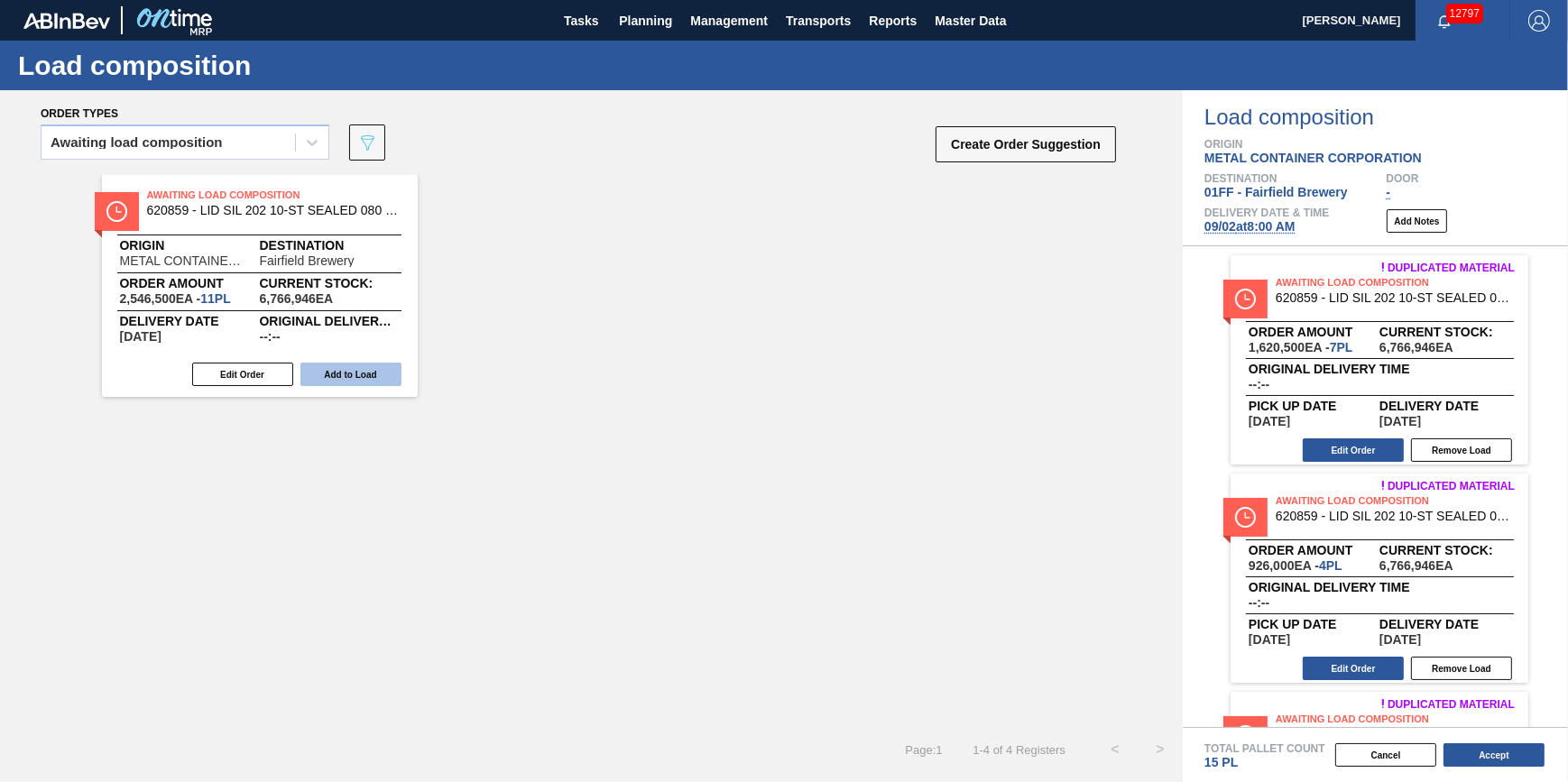
click at [379, 375] on button "Add to Load" at bounding box center [351, 374] width 101 height 23
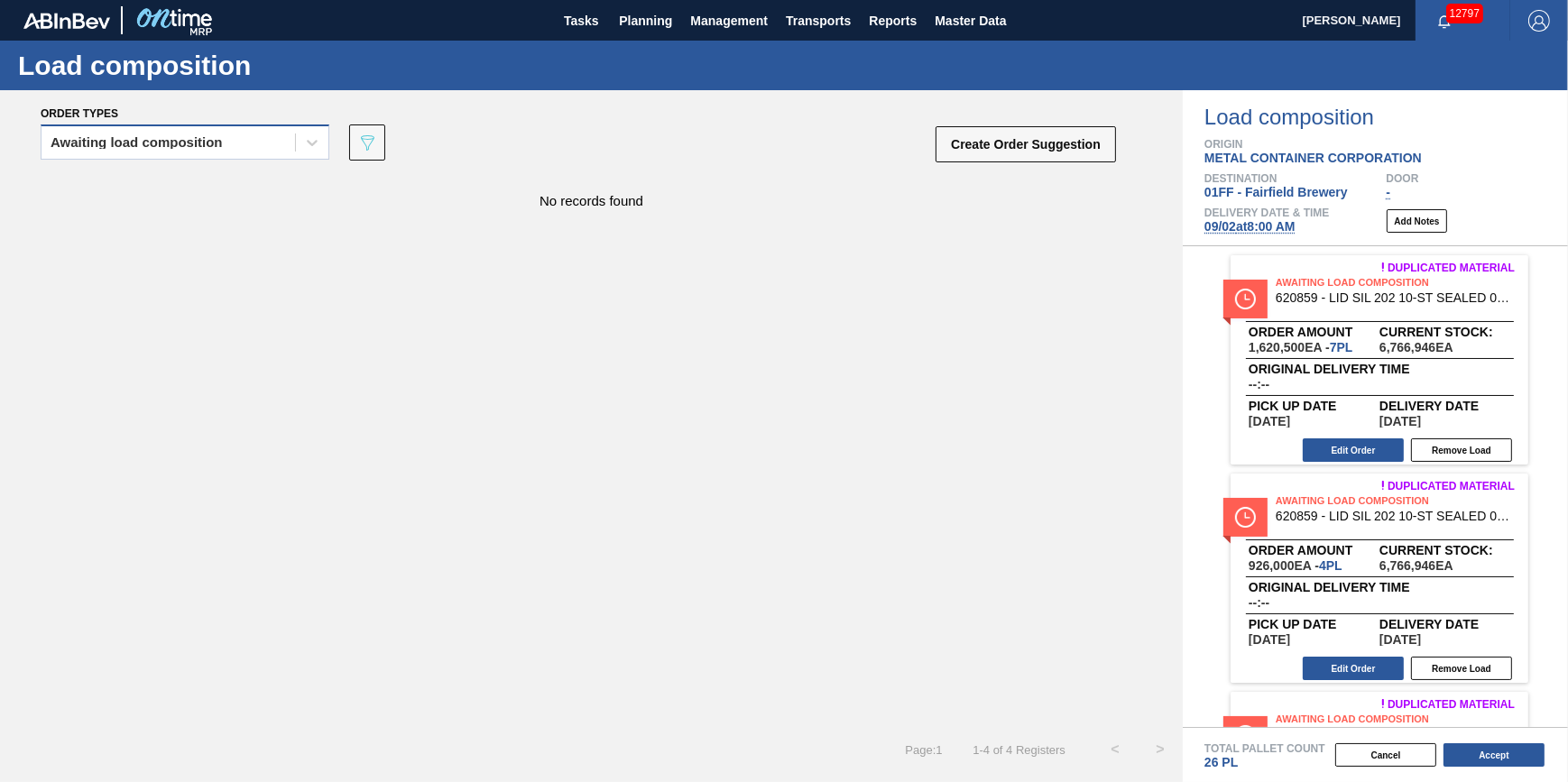
click at [261, 158] on div "Awaiting load composition" at bounding box center [186, 142] width 289 height 35
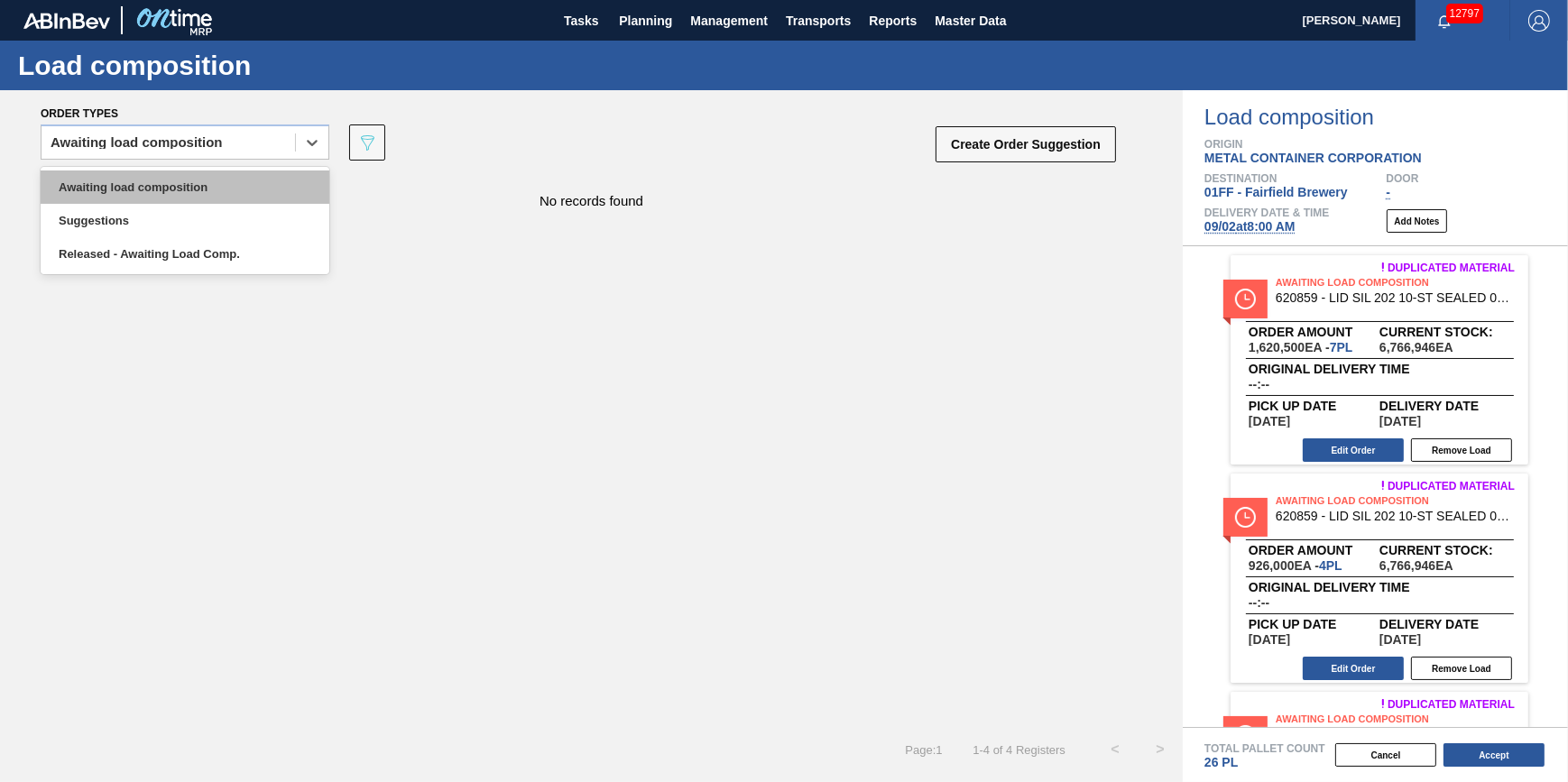
click at [260, 178] on div "Awaiting load composition" at bounding box center [186, 187] width 289 height 33
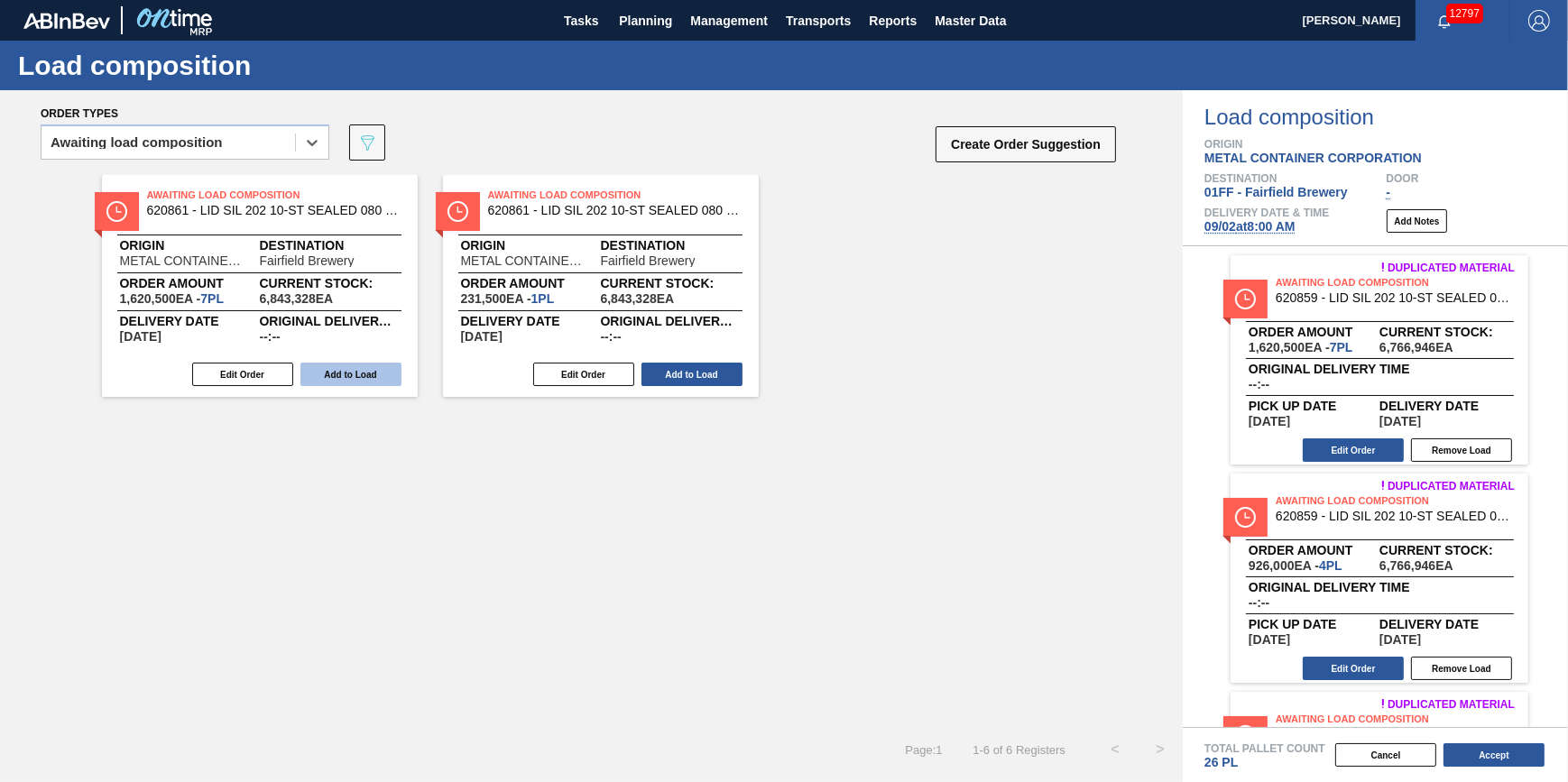
click at [367, 367] on button "Add to Load" at bounding box center [351, 374] width 101 height 23
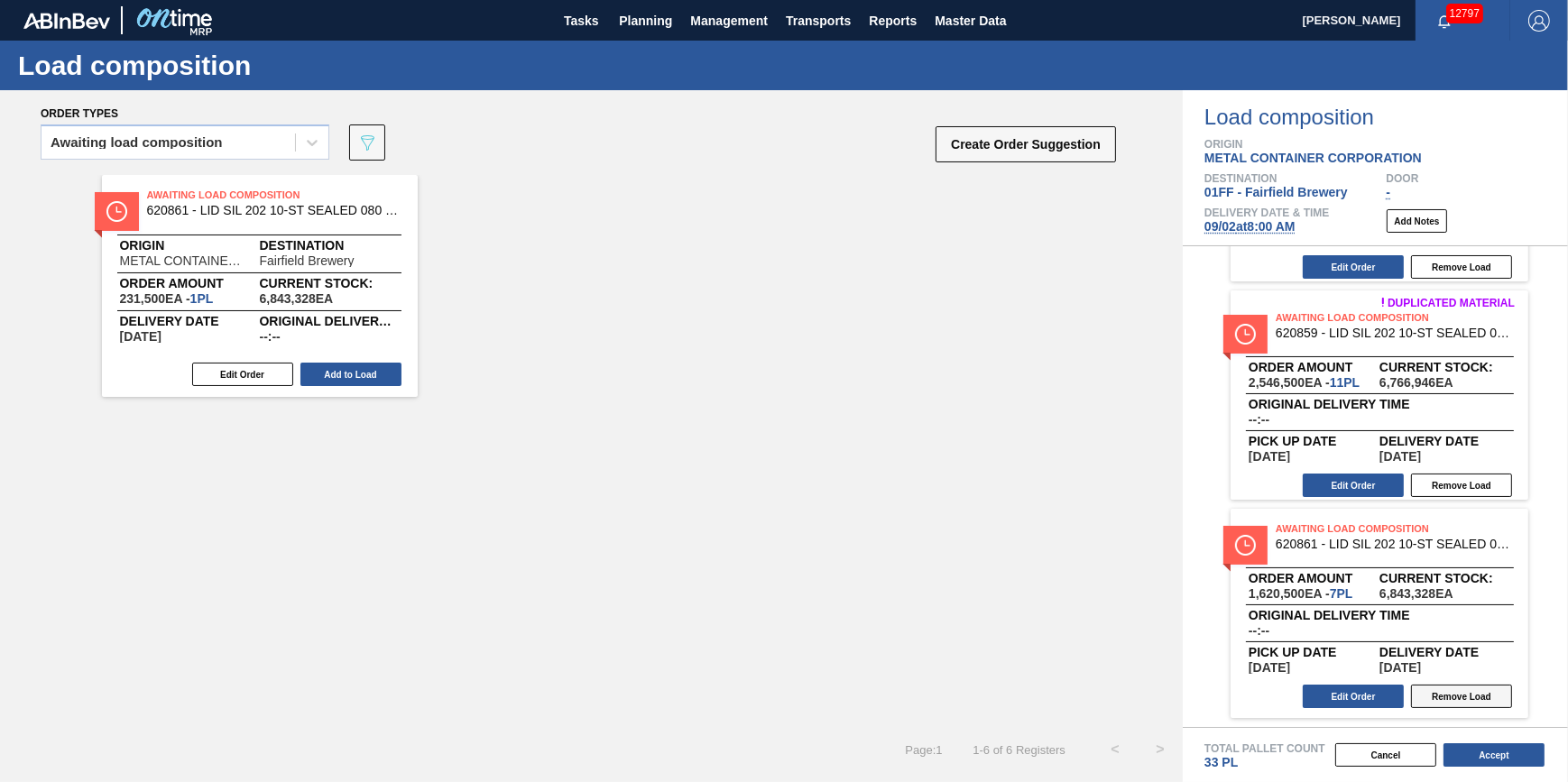
click at [1473, 689] on button "Remove Load" at bounding box center [1461, 696] width 101 height 23
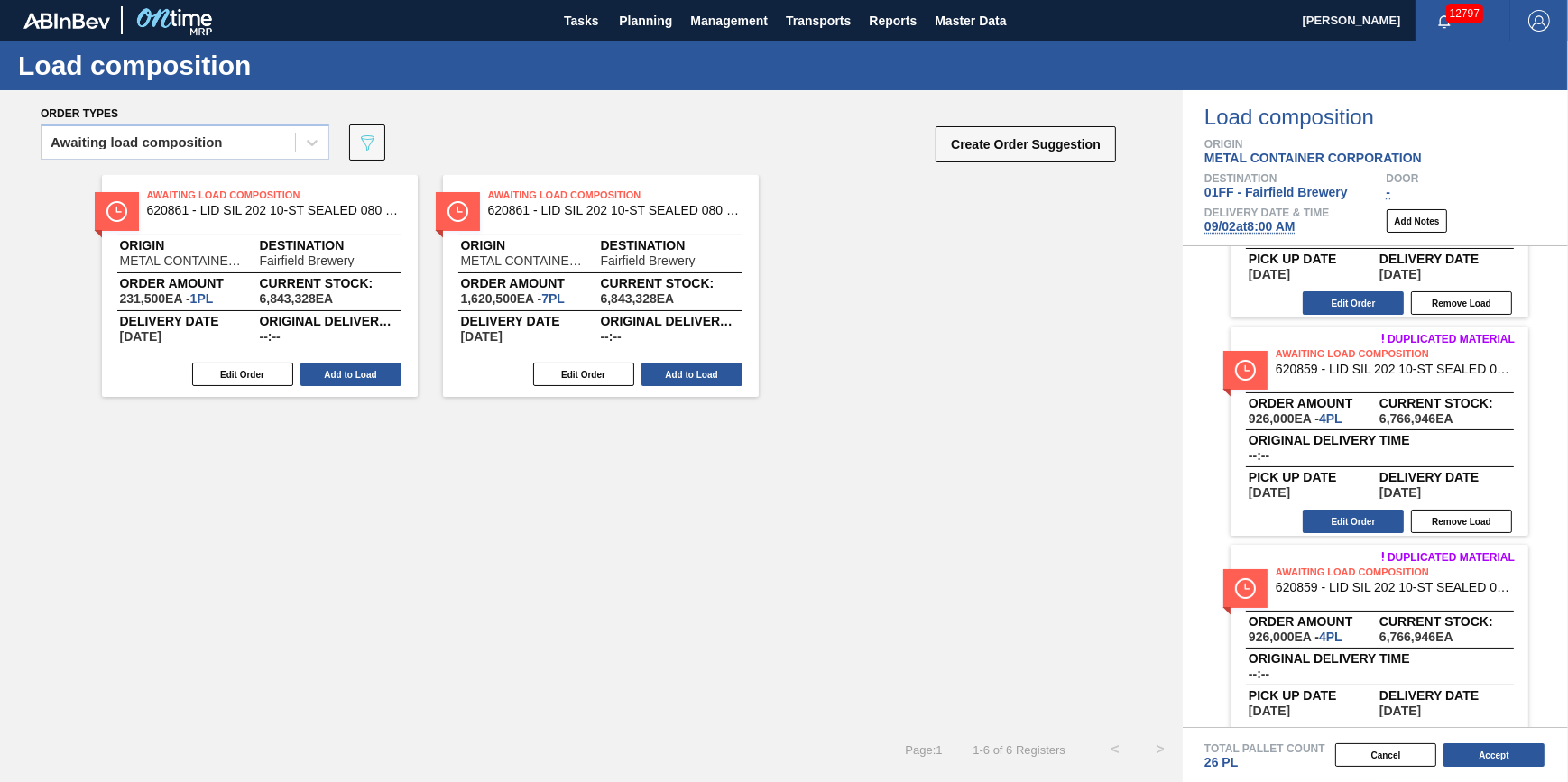
scroll to position [404, 0]
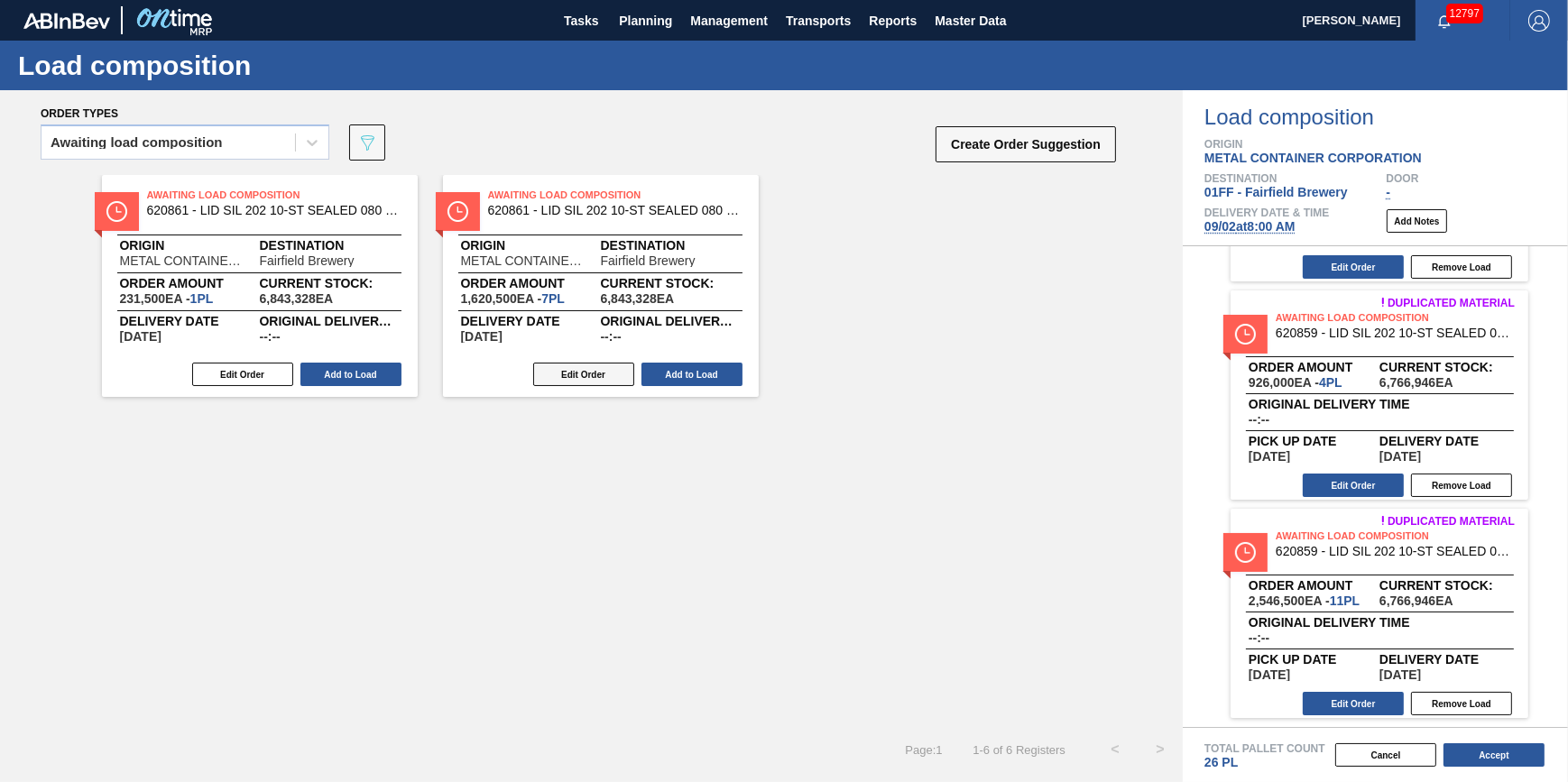
click at [577, 372] on button "Edit Order" at bounding box center [583, 374] width 101 height 23
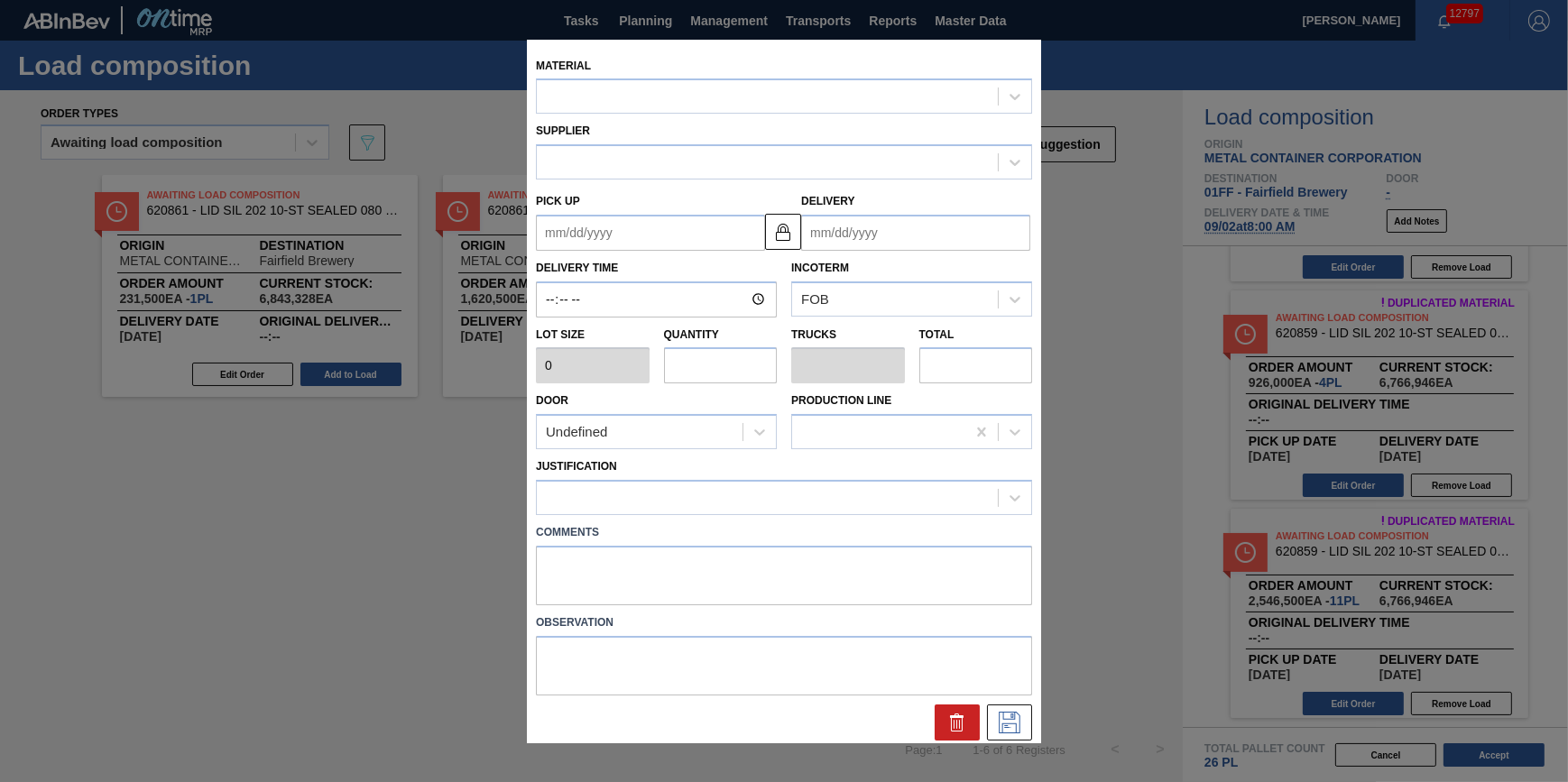
type input "231,500"
type input "7"
type input "0.233"
type input "1,620,500"
type up "[DATE]"
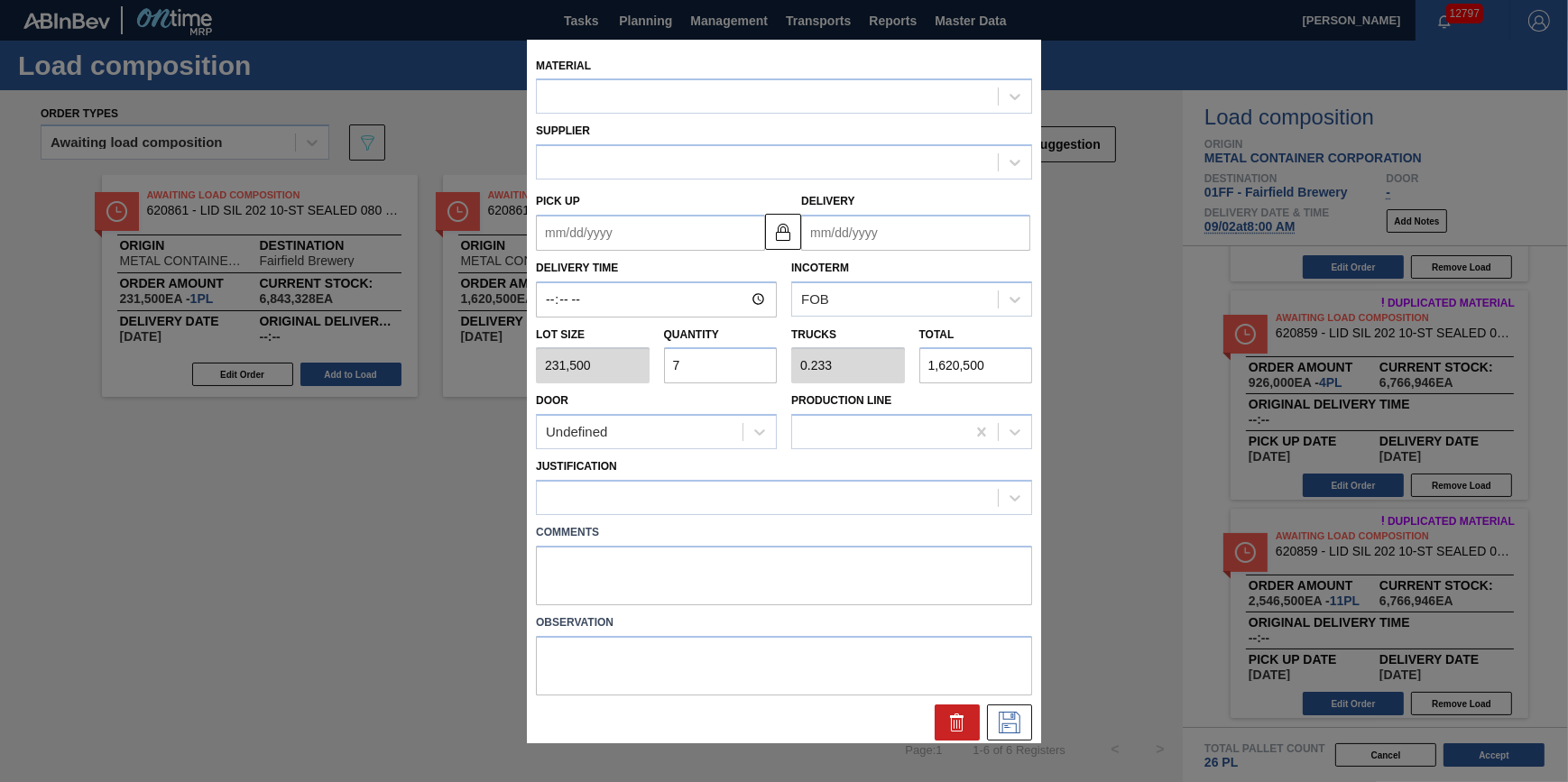
type input "[DATE]"
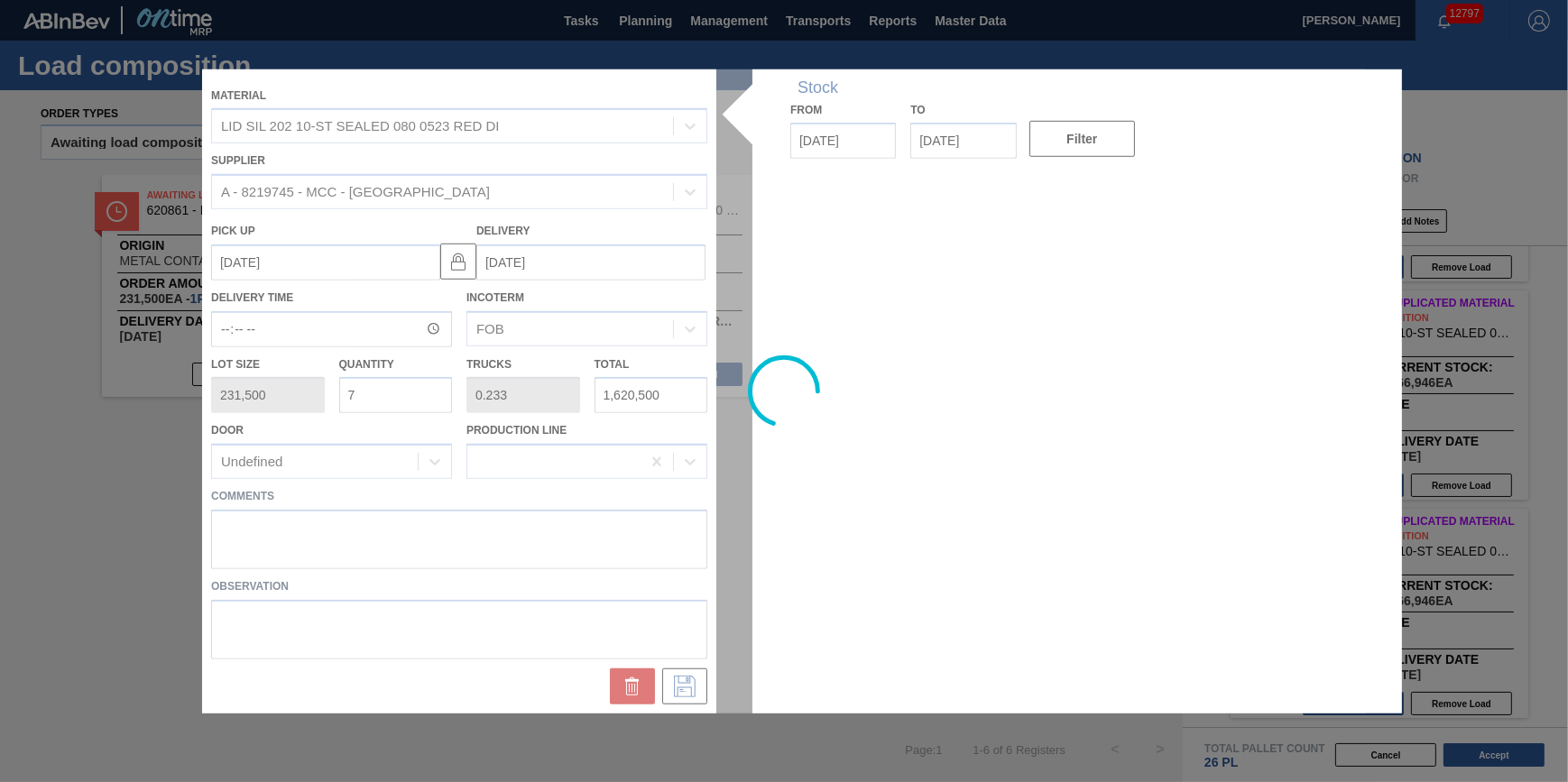
click at [448, 391] on div at bounding box center [784, 391] width 1164 height 644
click at [444, 398] on div at bounding box center [784, 391] width 1164 height 644
click at [420, 396] on div at bounding box center [784, 391] width 1164 height 644
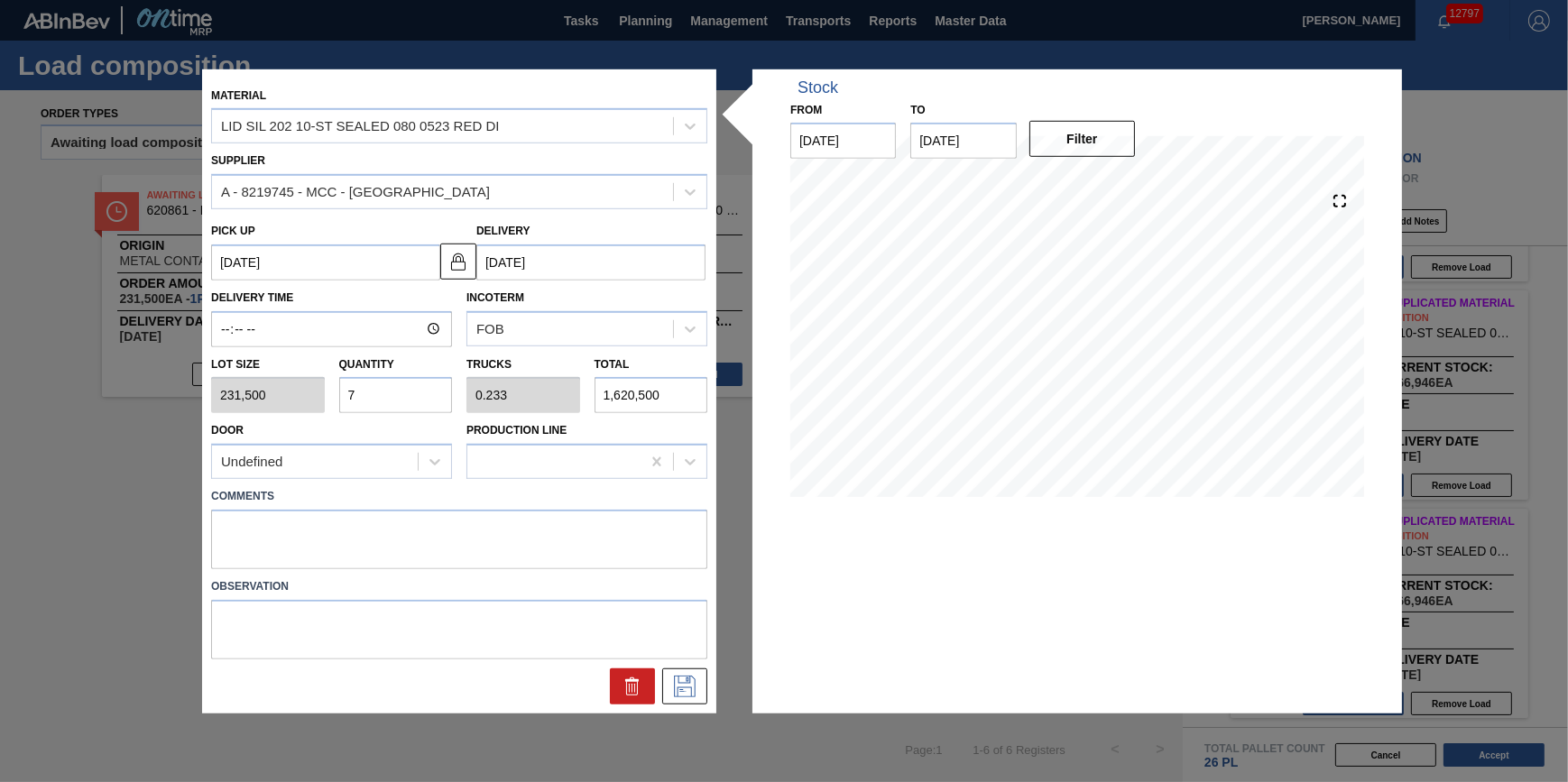
click at [412, 397] on input "7" at bounding box center [395, 394] width 113 height 36
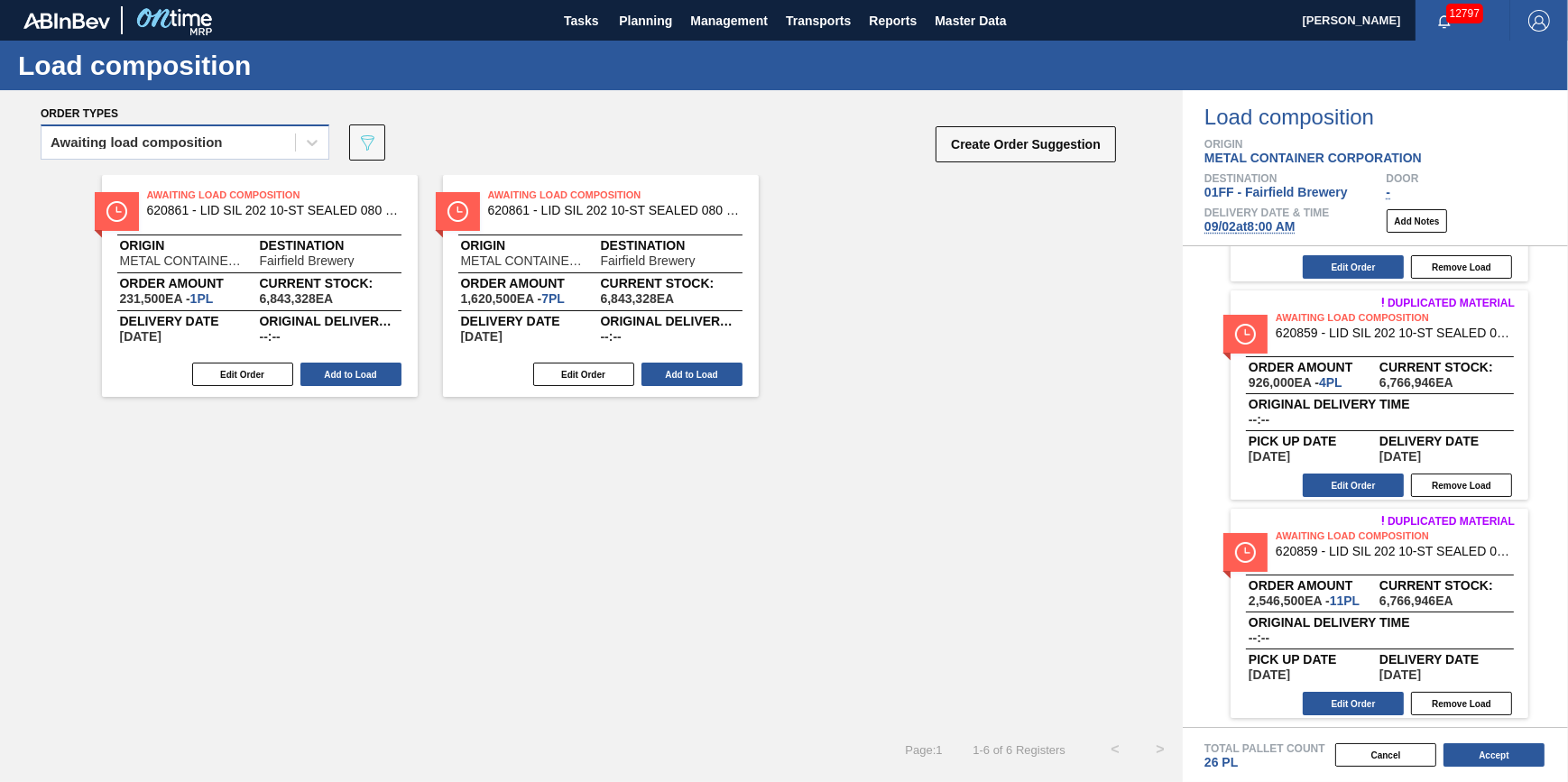
click at [268, 133] on div "Awaiting load composition" at bounding box center [168, 143] width 254 height 26
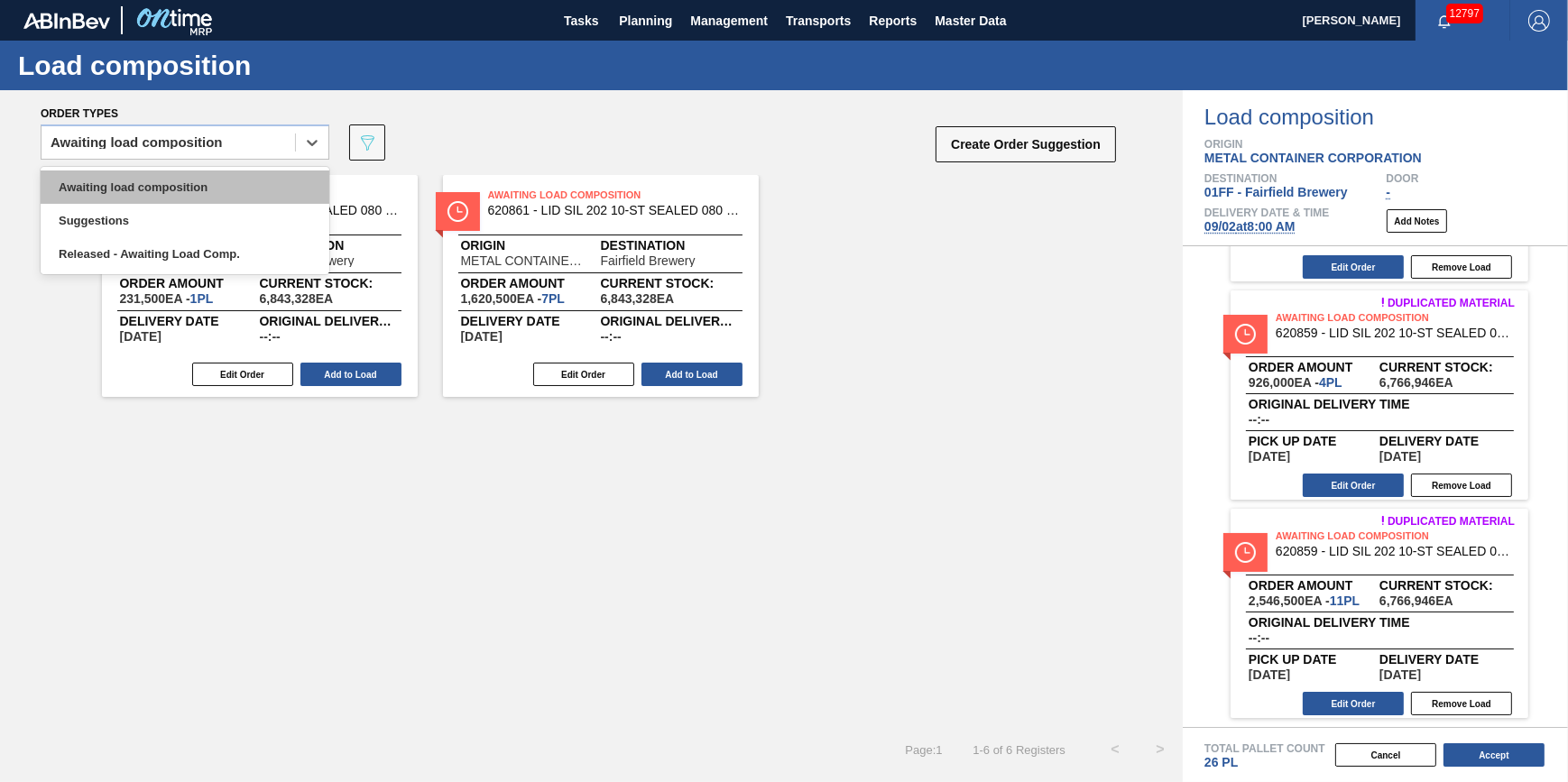
click at [254, 181] on div "Awaiting load composition" at bounding box center [186, 187] width 289 height 33
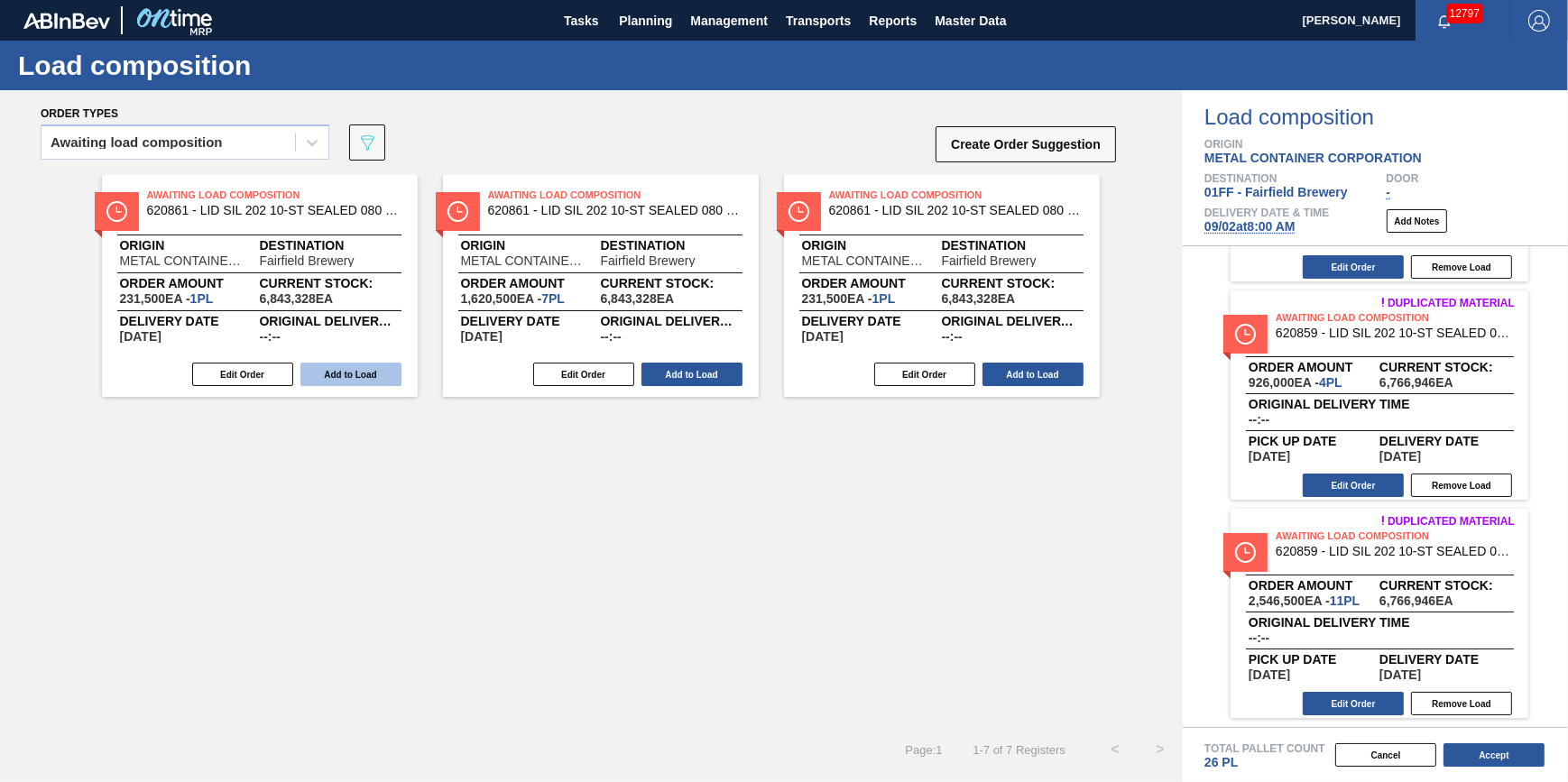
click at [326, 376] on button "Add to Load" at bounding box center [351, 374] width 101 height 23
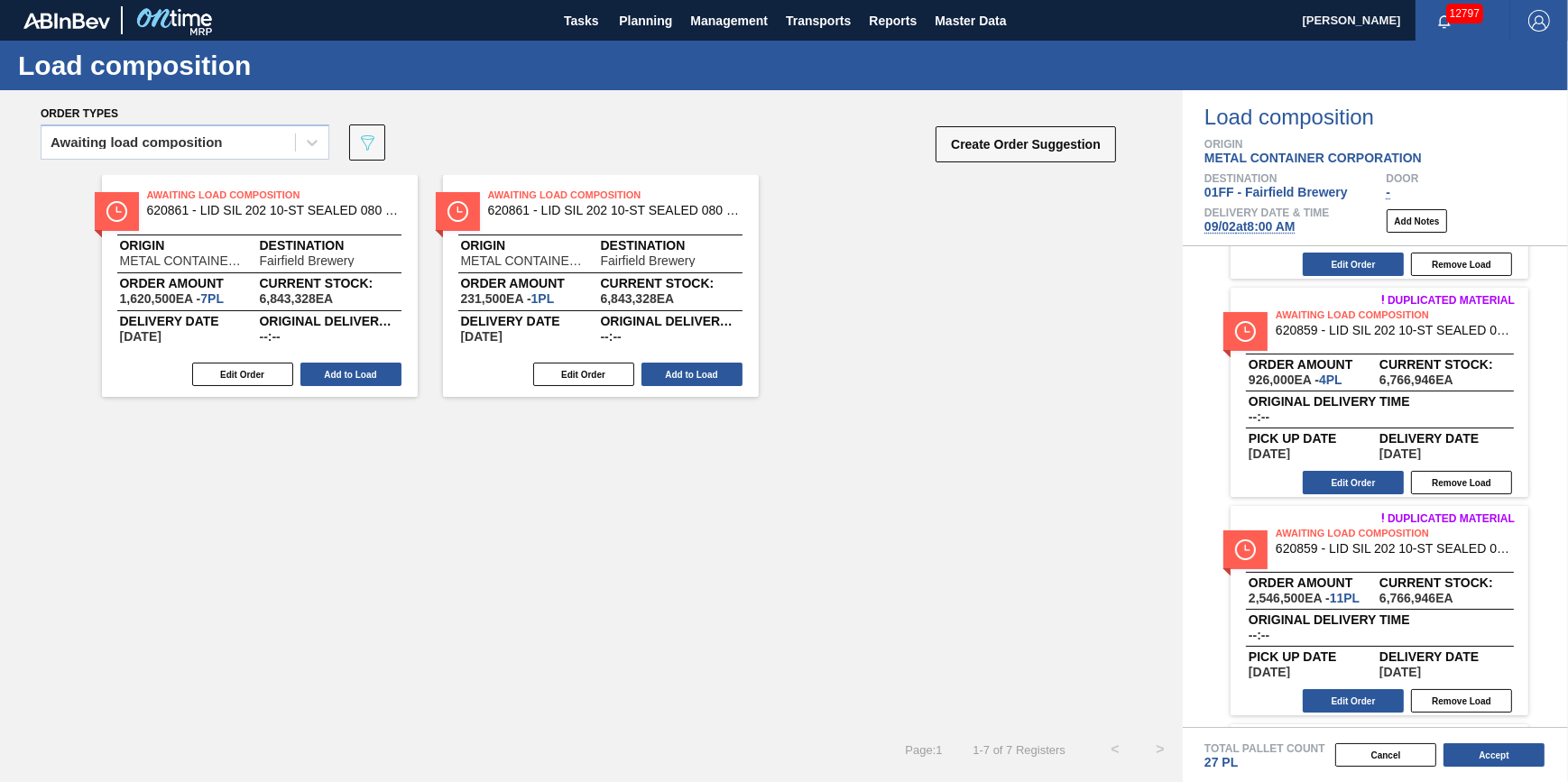
click at [326, 376] on button "Add to Load" at bounding box center [351, 374] width 101 height 23
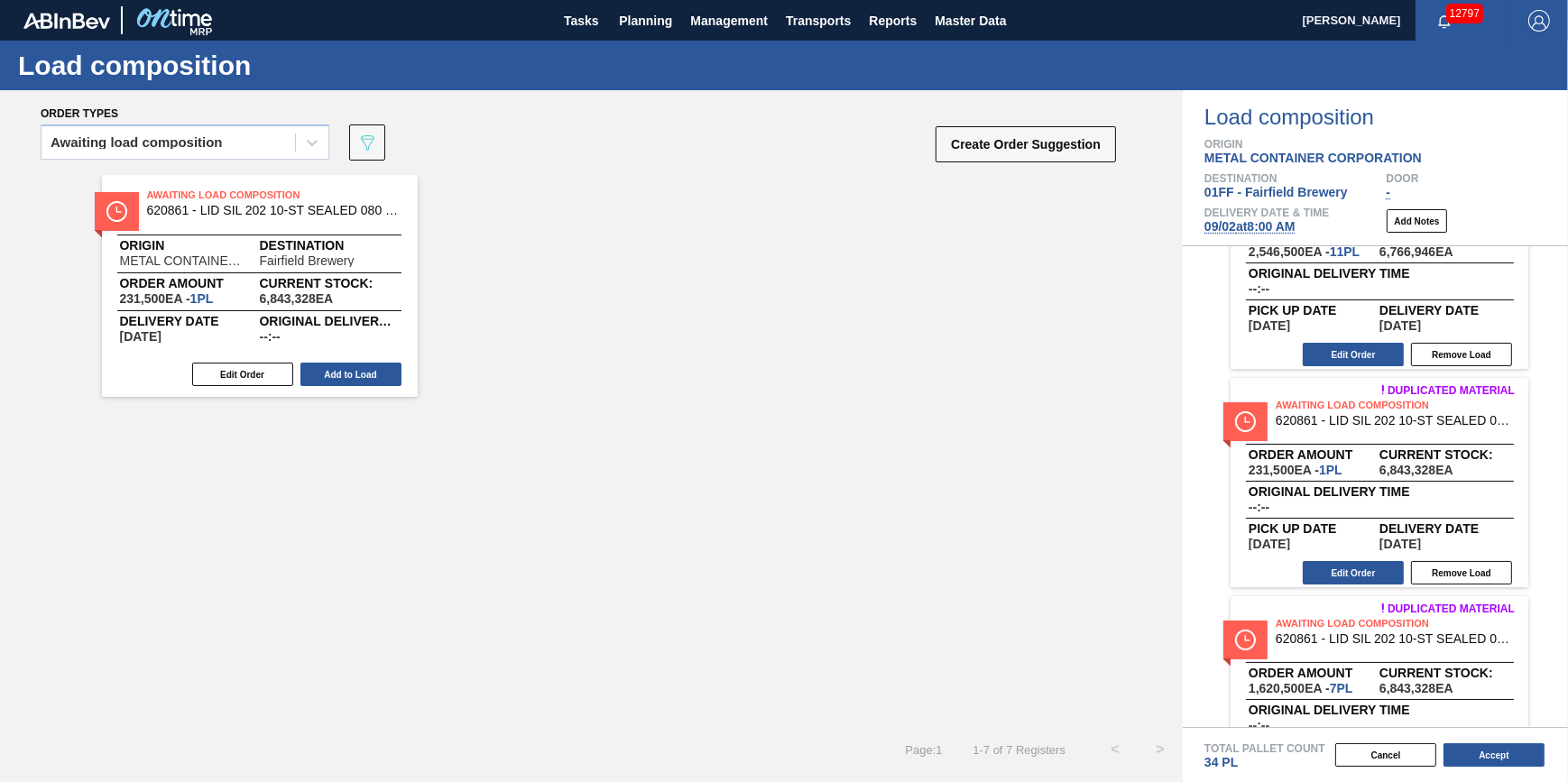
scroll to position [840, 0]
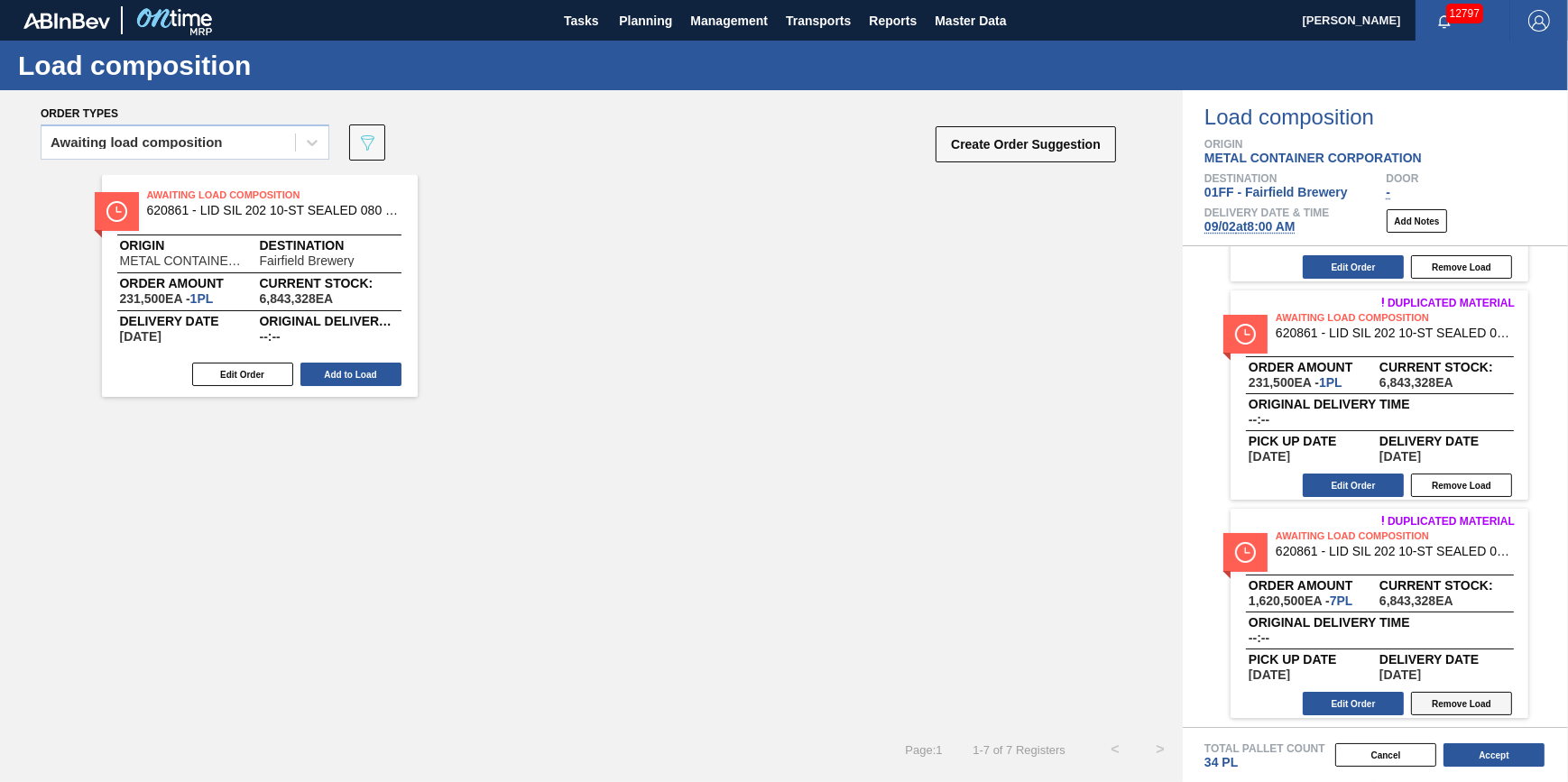
click at [1447, 694] on button "Remove Load" at bounding box center [1461, 704] width 101 height 23
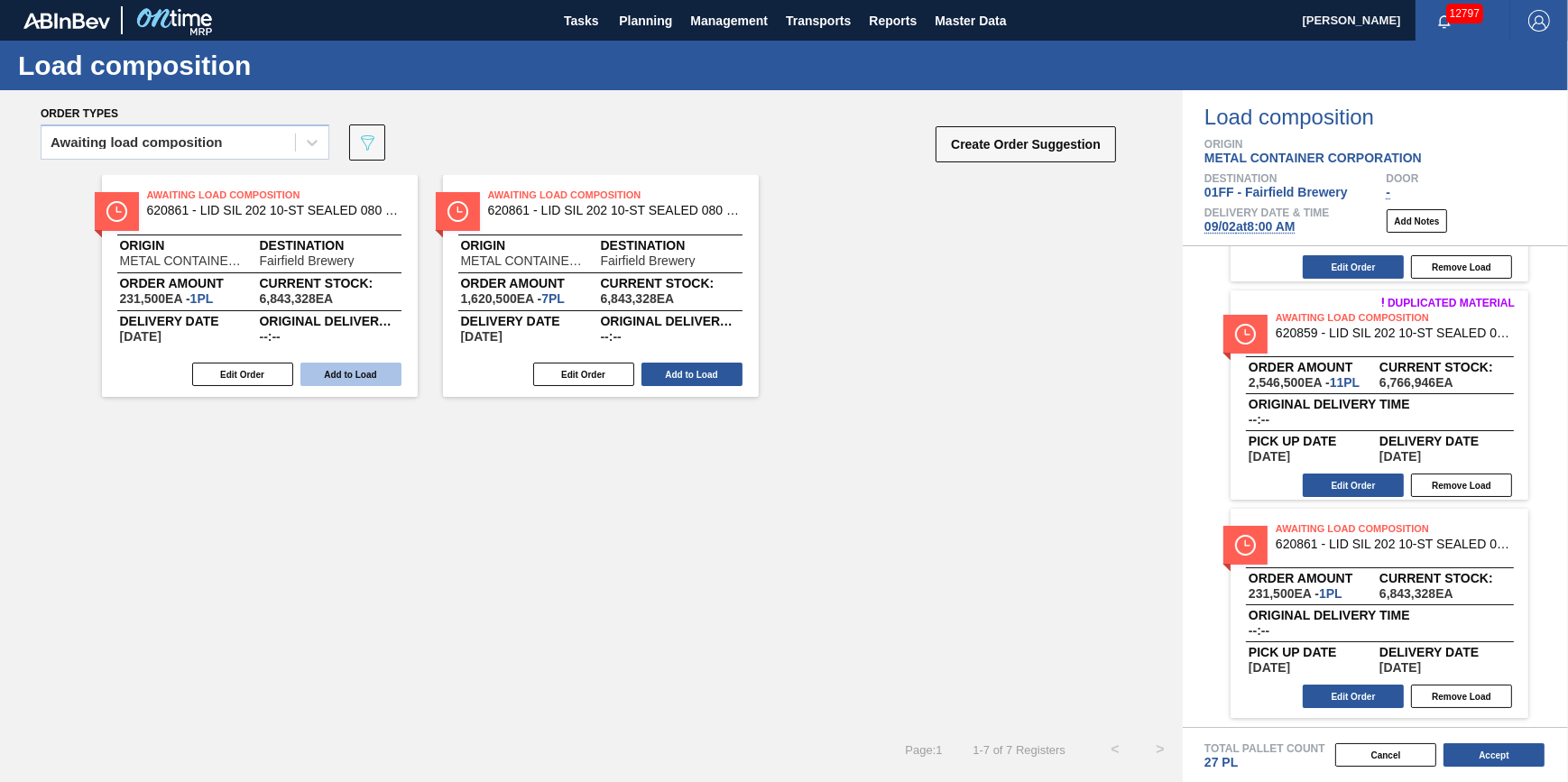
click at [373, 373] on button "Add to Load" at bounding box center [351, 374] width 101 height 23
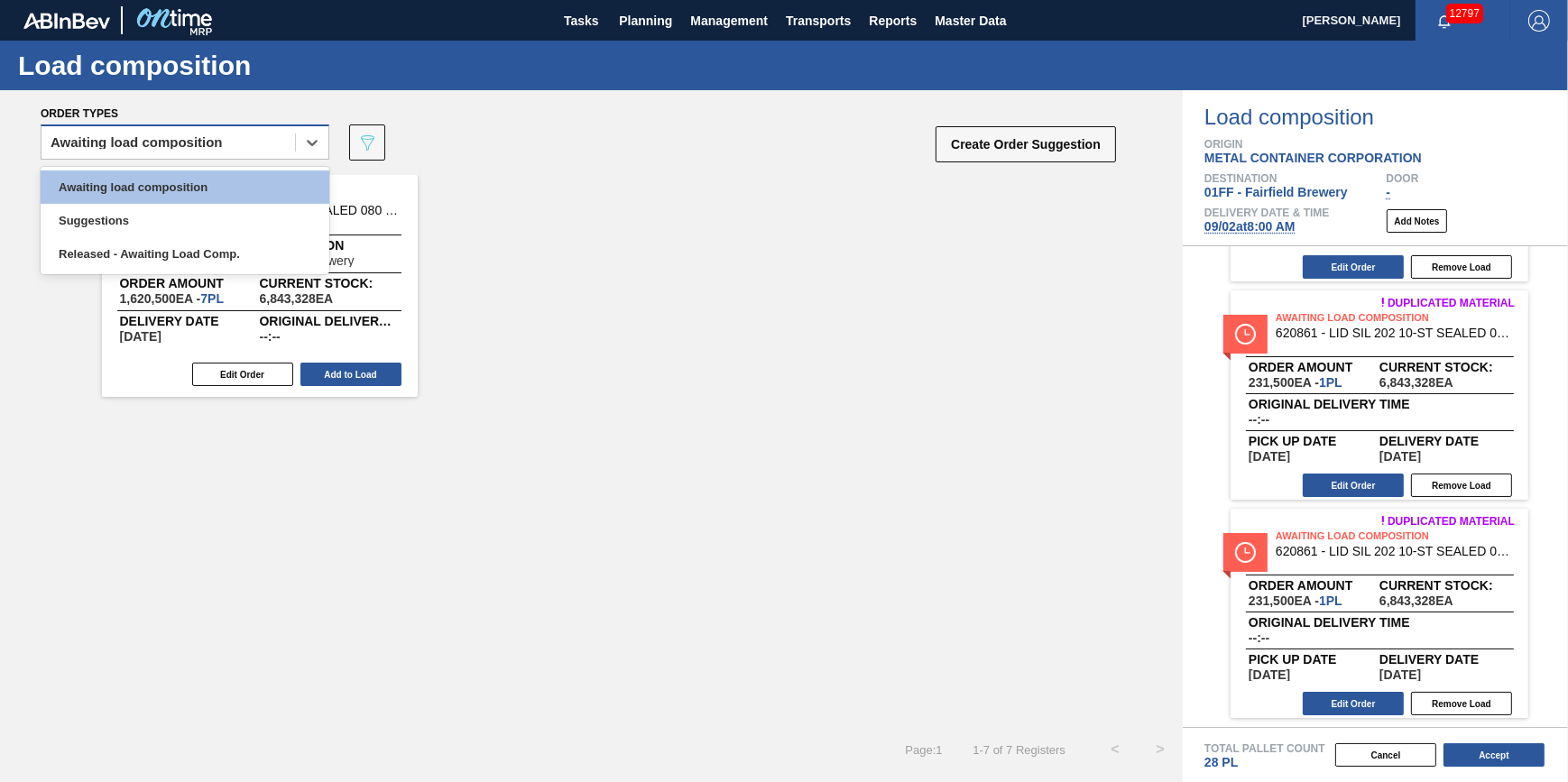
click at [225, 133] on div "Awaiting load composition" at bounding box center [168, 143] width 254 height 26
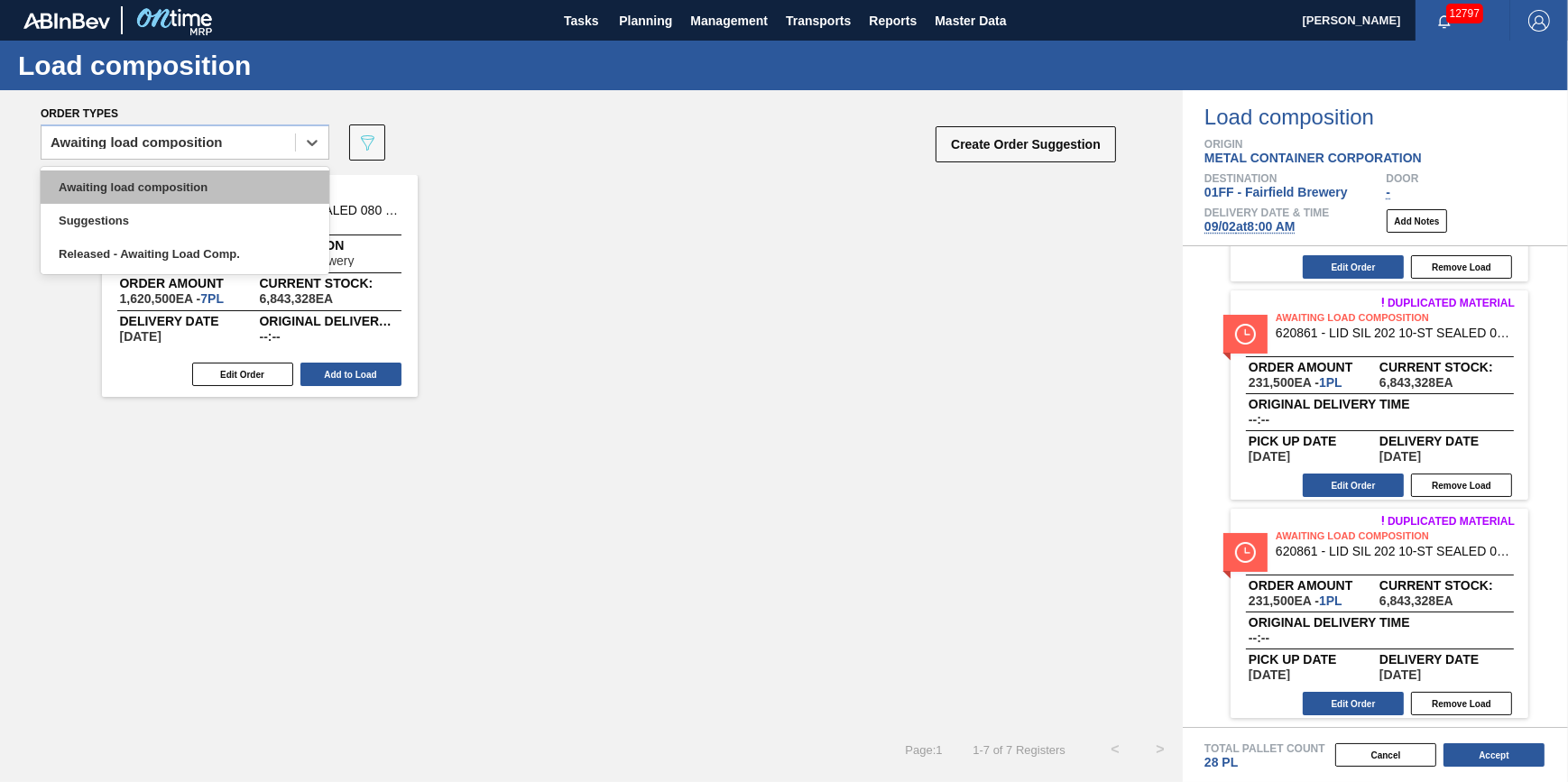
click at [216, 180] on div "Awaiting load composition" at bounding box center [186, 187] width 289 height 33
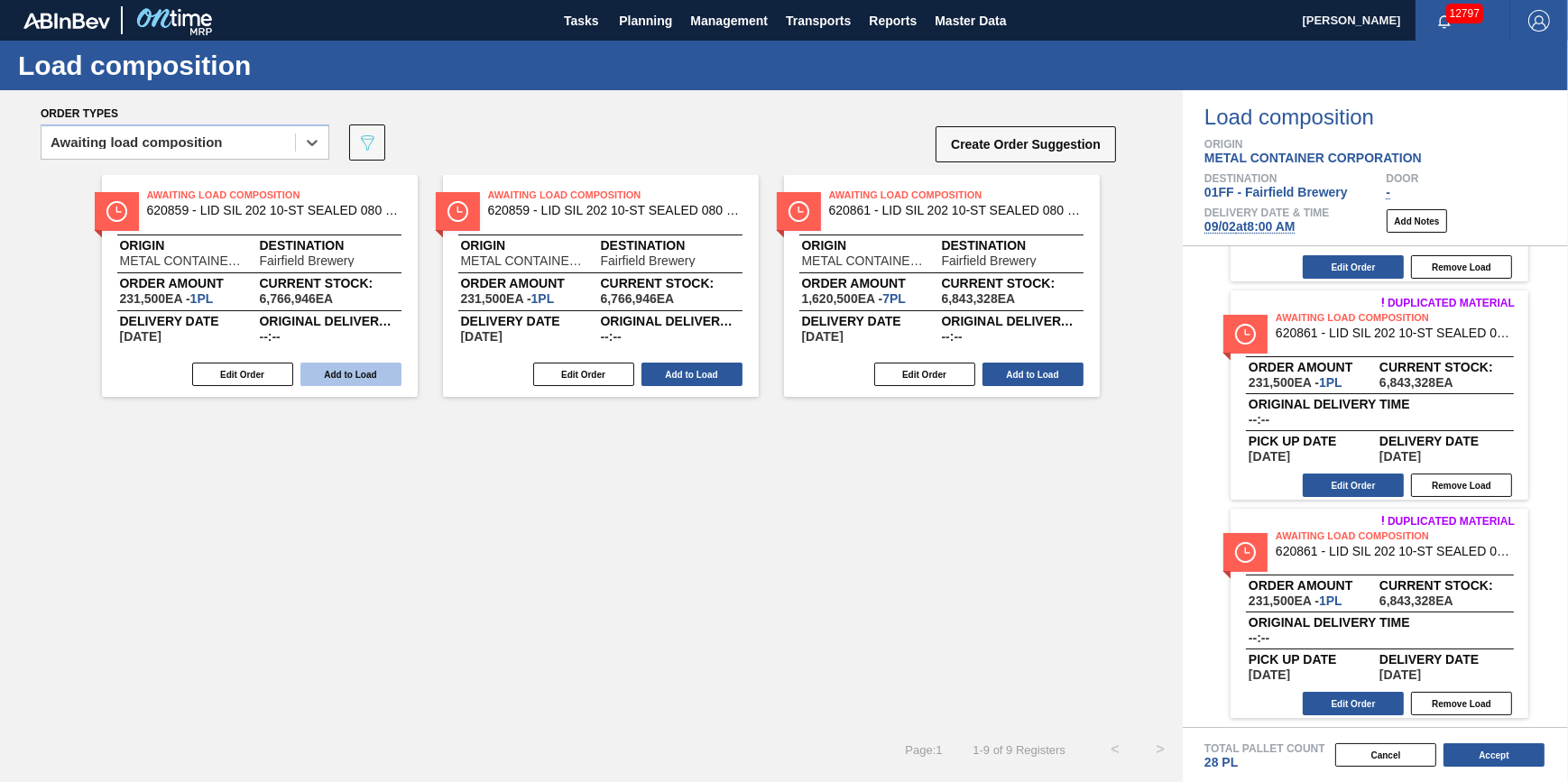
click at [366, 370] on button "Add to Load" at bounding box center [351, 374] width 101 height 23
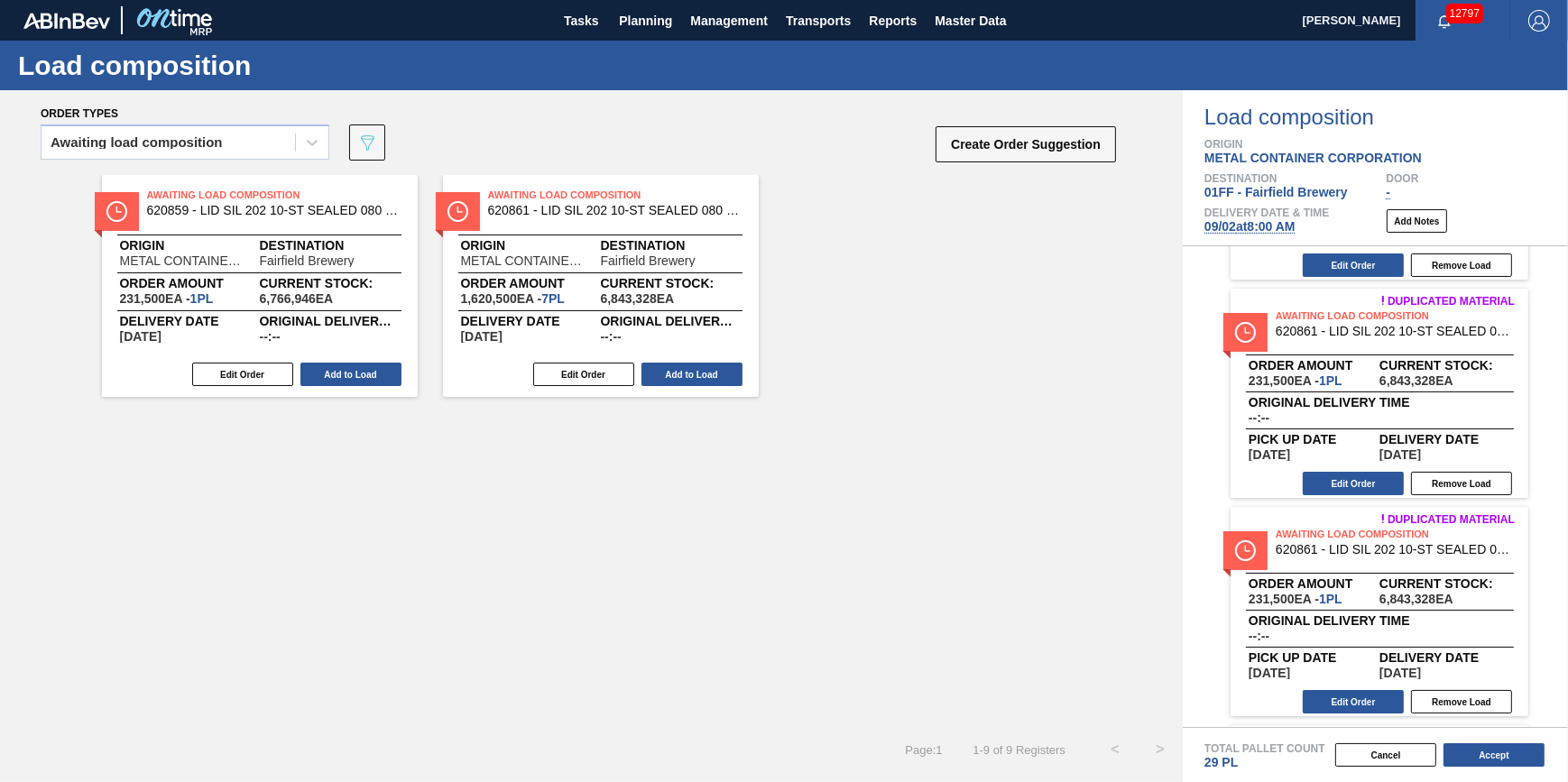
click at [366, 370] on button "Add to Load" at bounding box center [351, 374] width 101 height 23
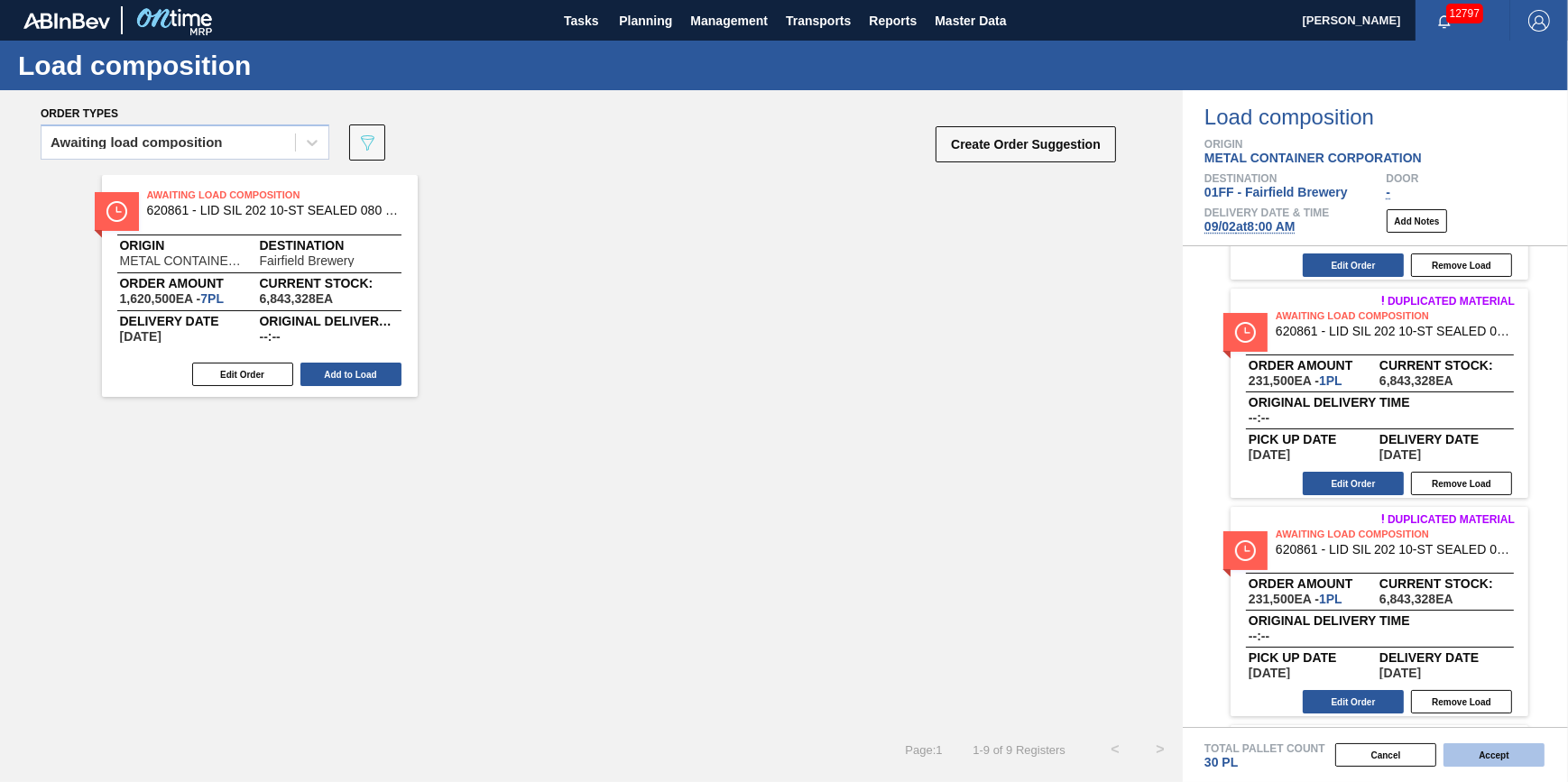
click at [1519, 754] on button "Accept" at bounding box center [1493, 755] width 101 height 23
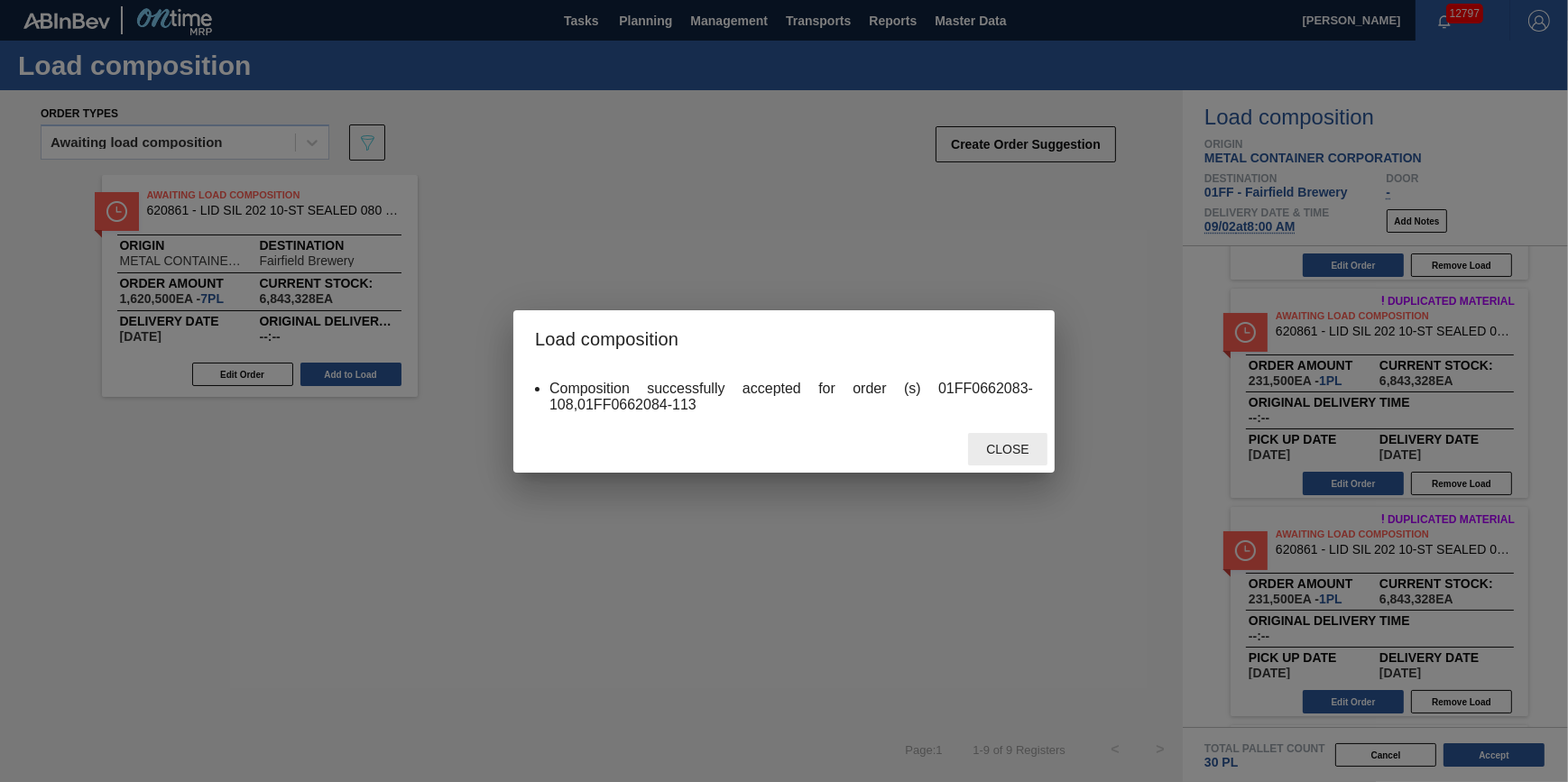
click at [1017, 459] on div "Close" at bounding box center [1007, 449] width 79 height 33
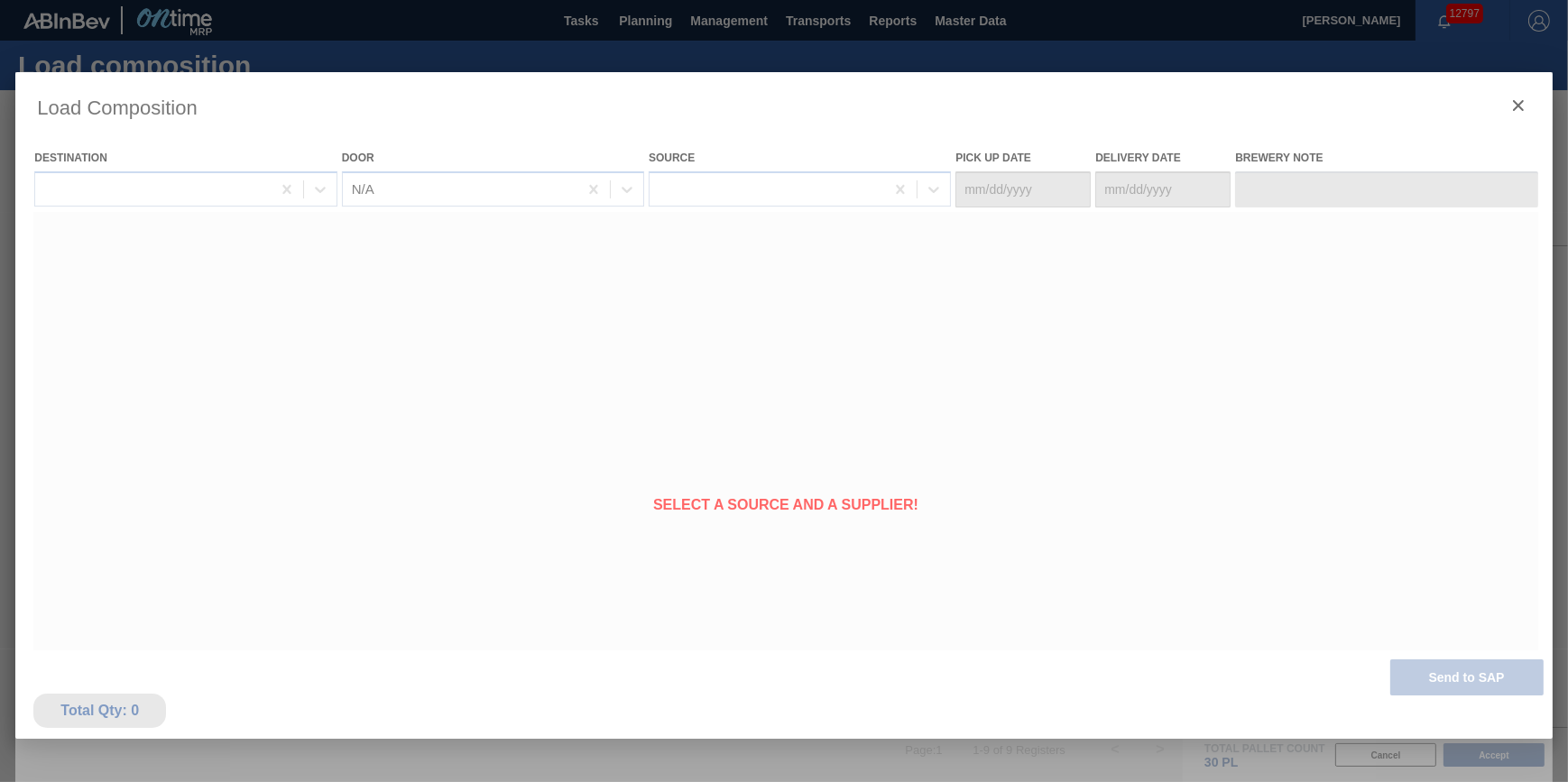
type Date "[DATE]"
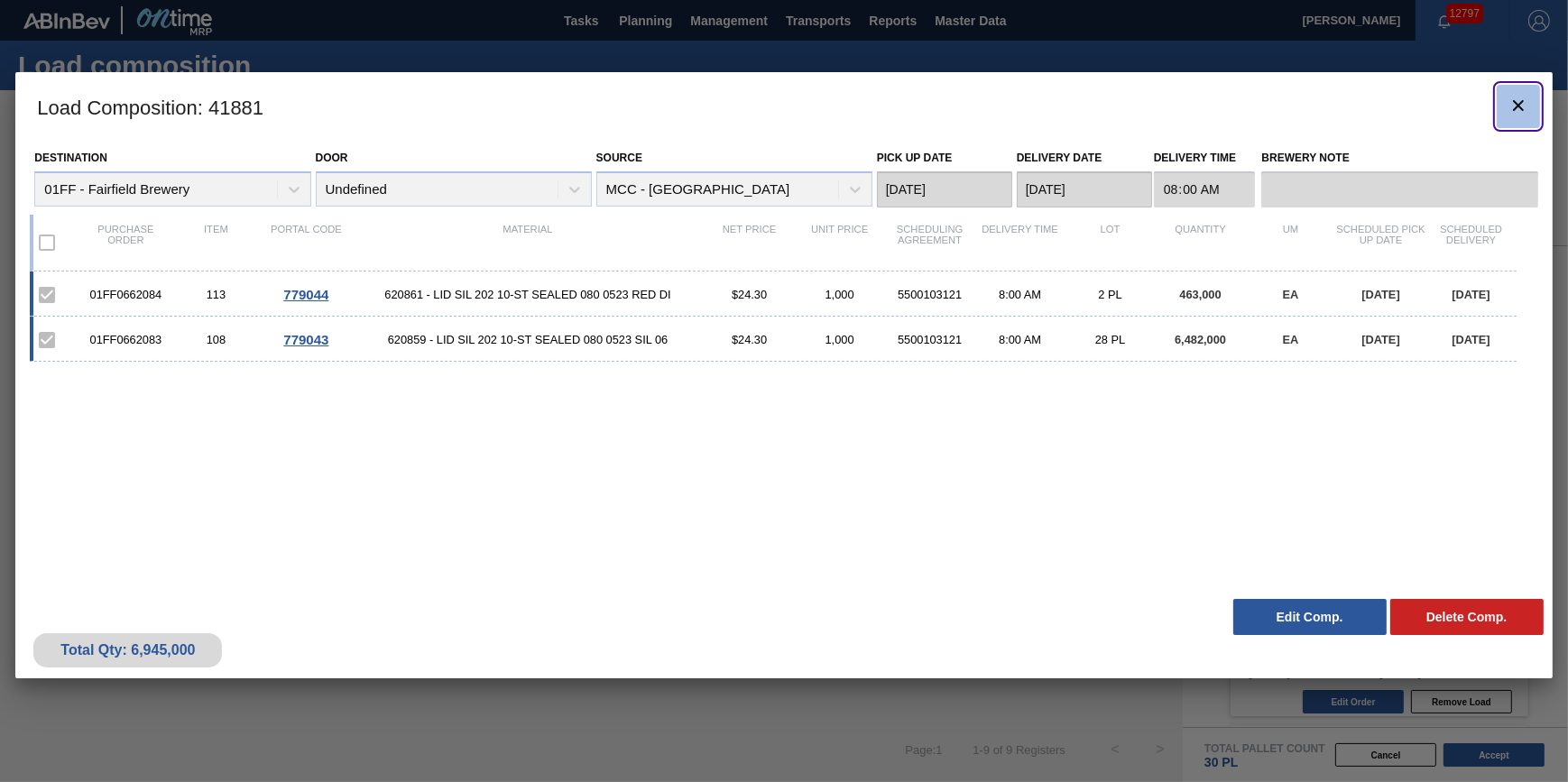
click at [1533, 115] on button "botão de ícone" at bounding box center [1518, 106] width 43 height 43
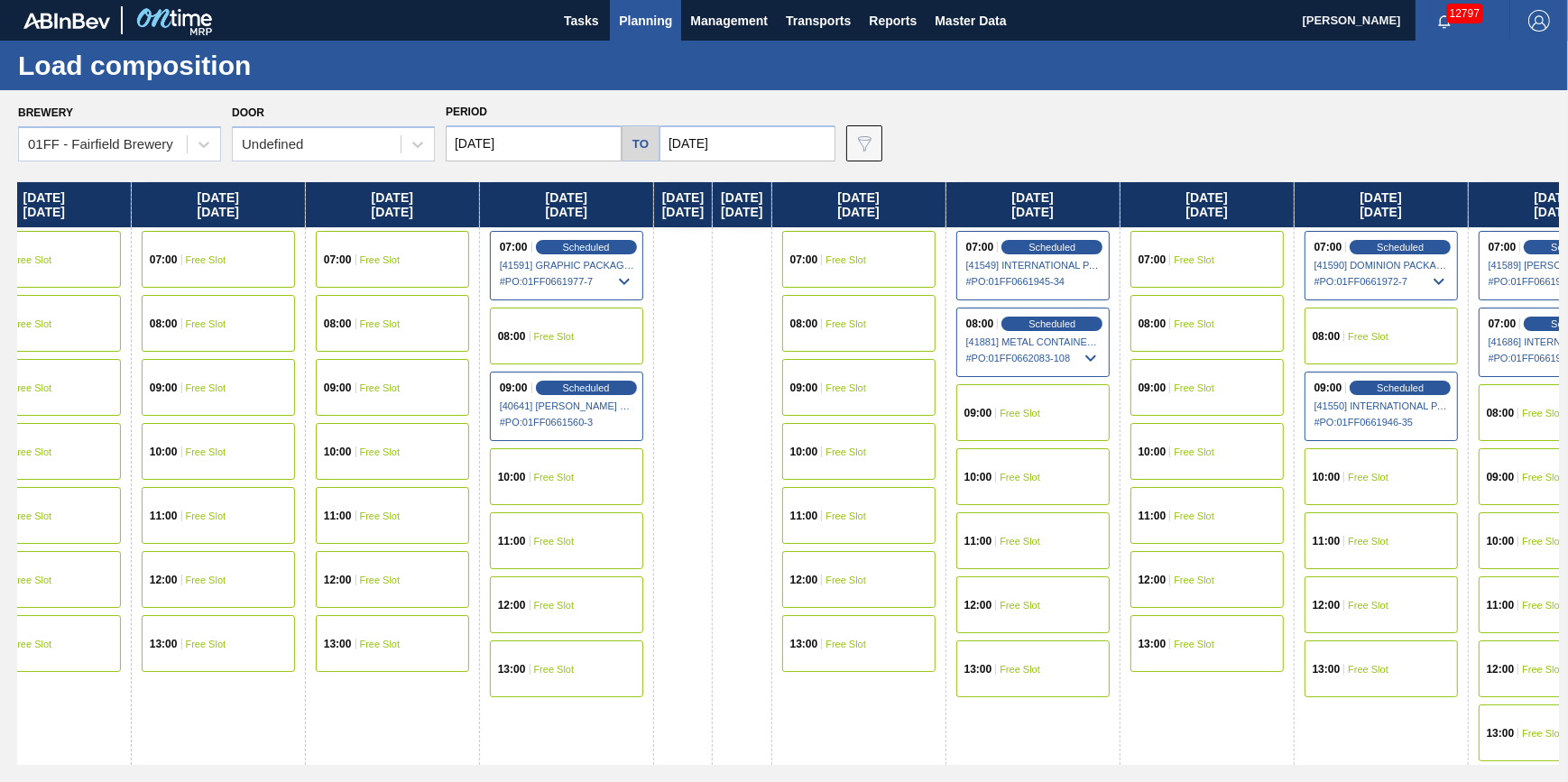
scroll to position [0, 774]
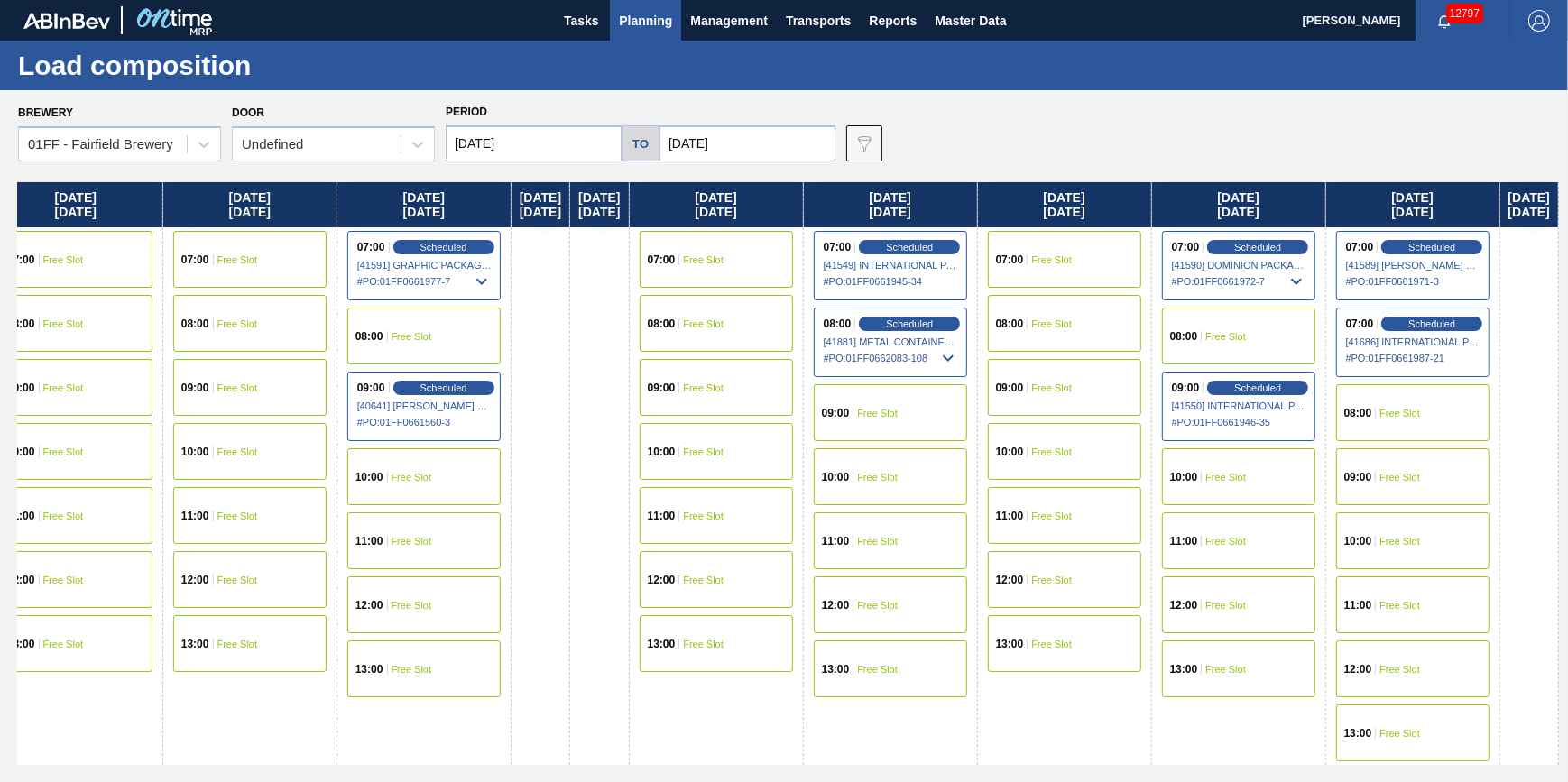
drag, startPoint x: 788, startPoint y: 450, endPoint x: -350, endPoint y: 517, distance: 1140.0
click at [0, 0] on html "Tasks Planning Management Transports Reports Master Data [PERSON_NAME] 12797 Ma…" at bounding box center [784, 0] width 1568 height 0
click at [1392, 416] on span "Free Slot" at bounding box center [1400, 413] width 41 height 11
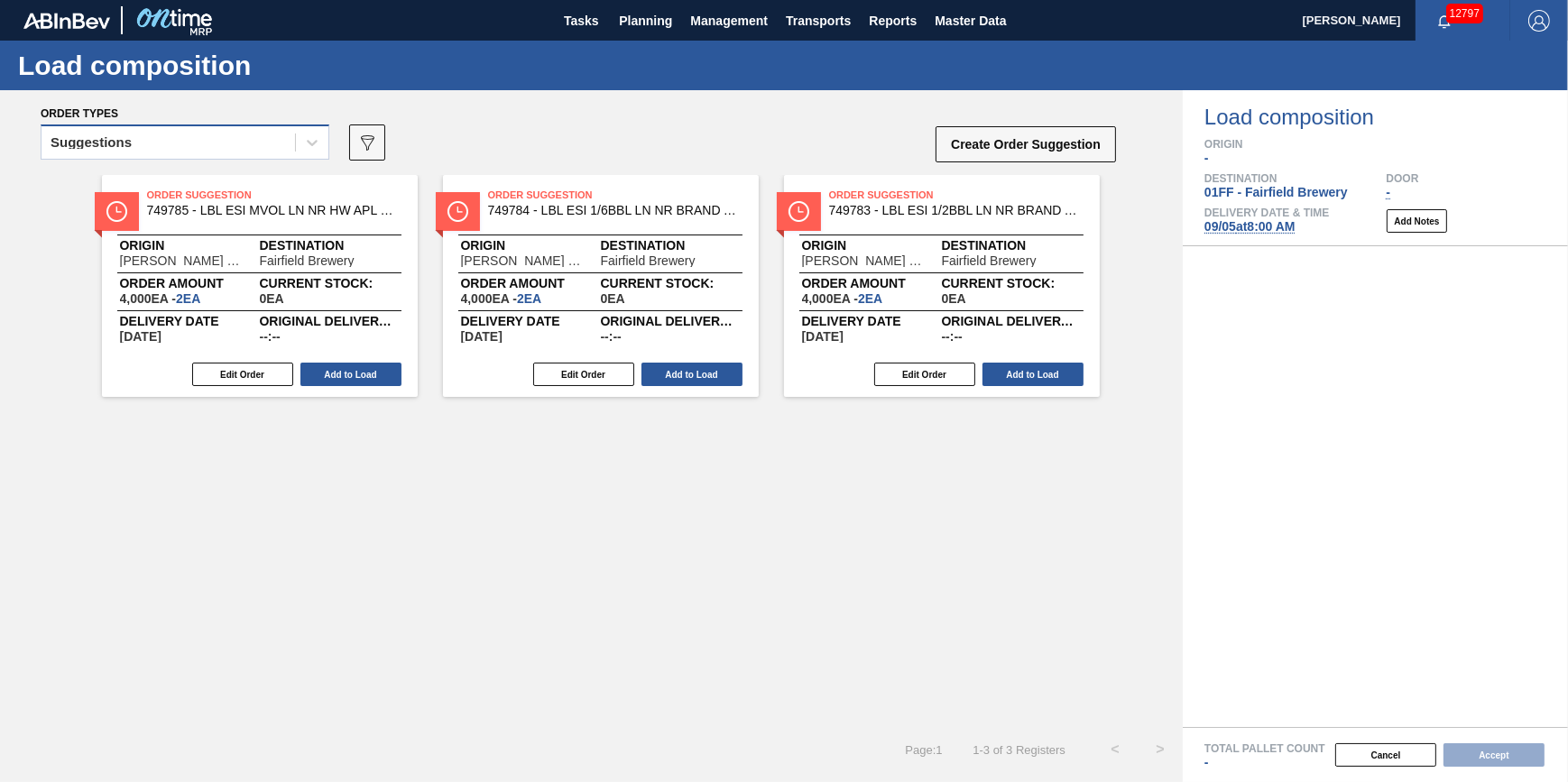
drag, startPoint x: 255, startPoint y: 126, endPoint x: 252, endPoint y: 141, distance: 15.3
click at [255, 128] on div "Suggestions" at bounding box center [186, 142] width 289 height 35
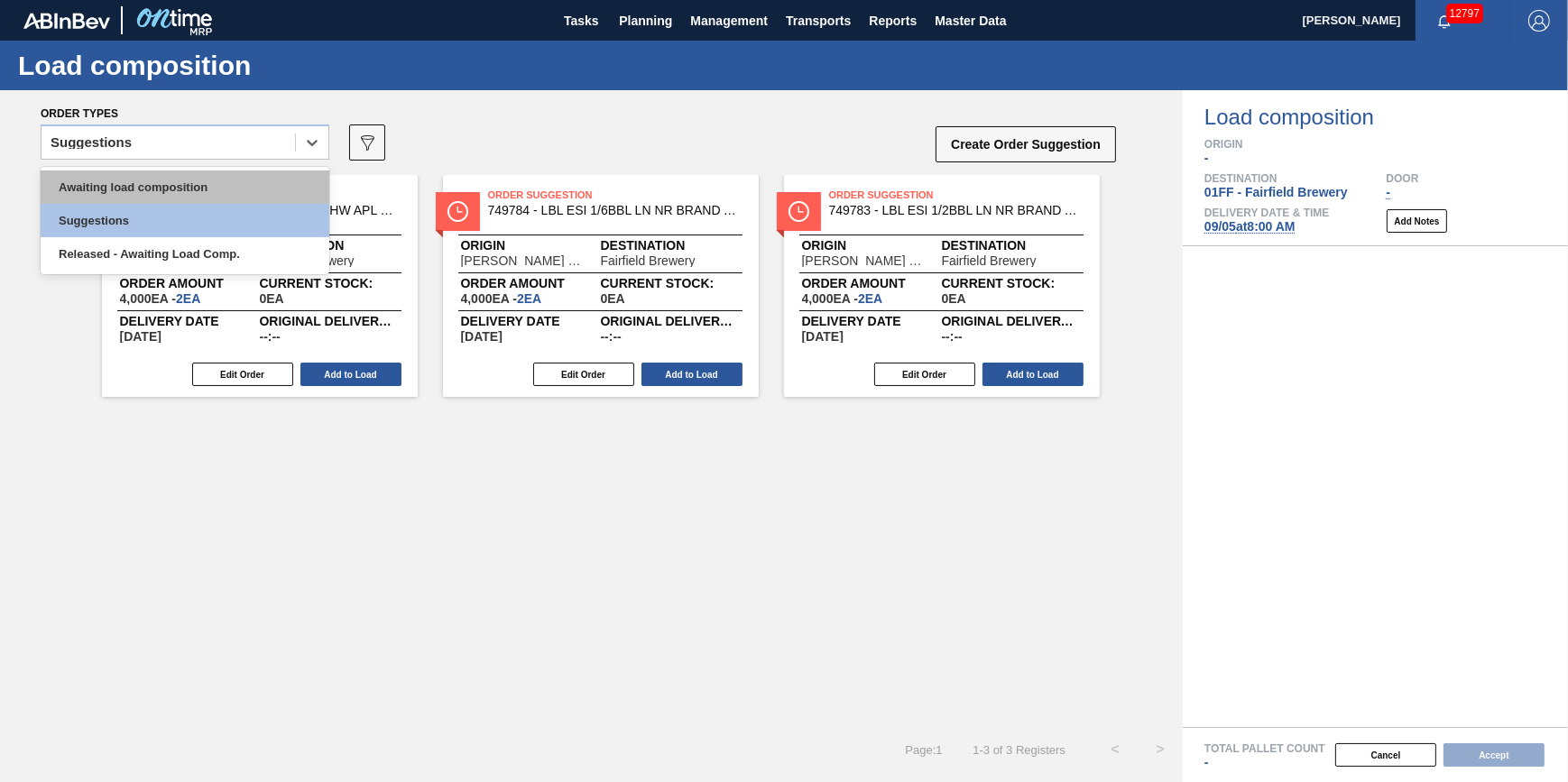
click at [248, 178] on div "Awaiting load composition" at bounding box center [186, 187] width 289 height 33
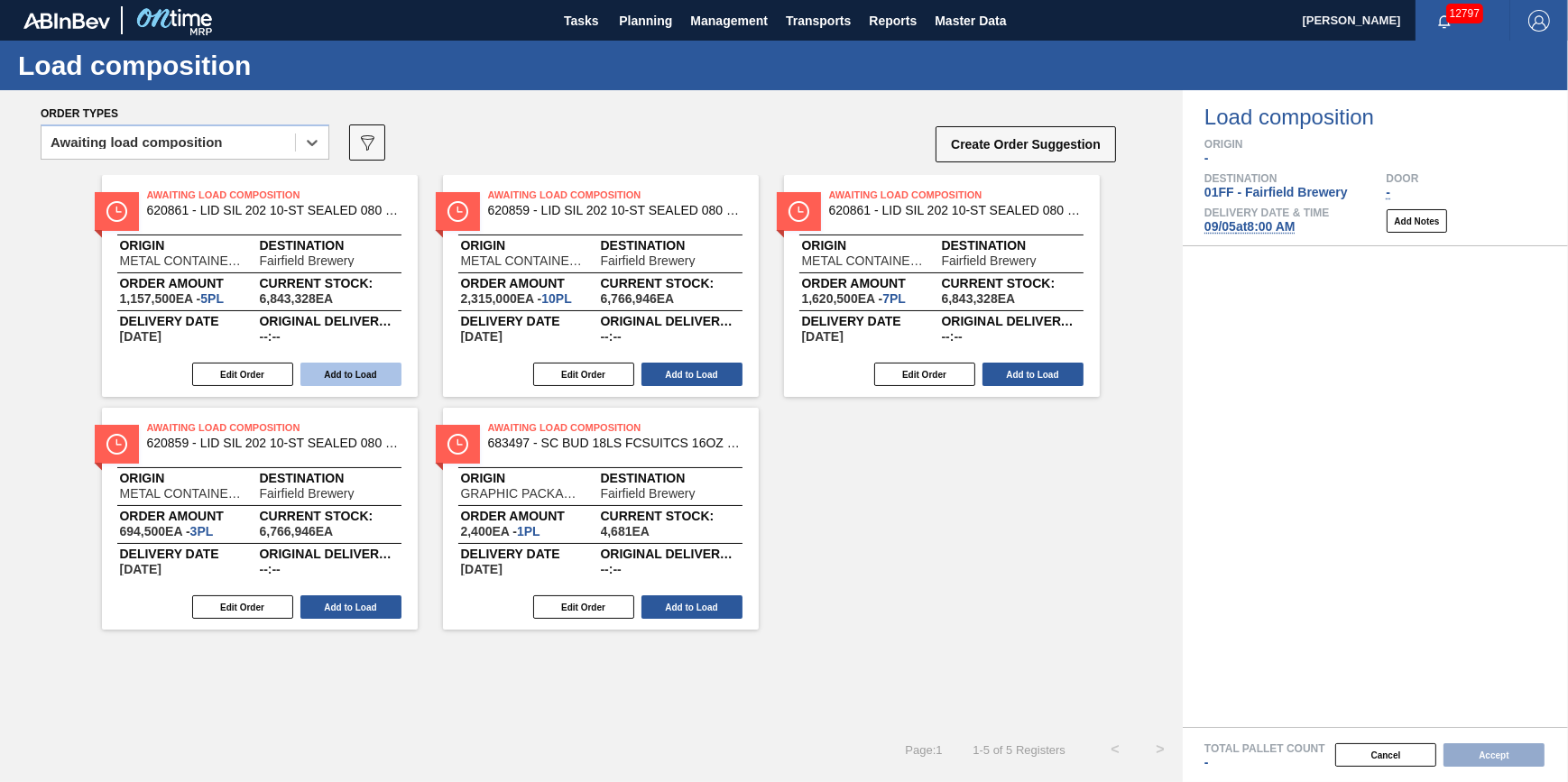
click at [366, 371] on button "Add to Load" at bounding box center [351, 374] width 101 height 23
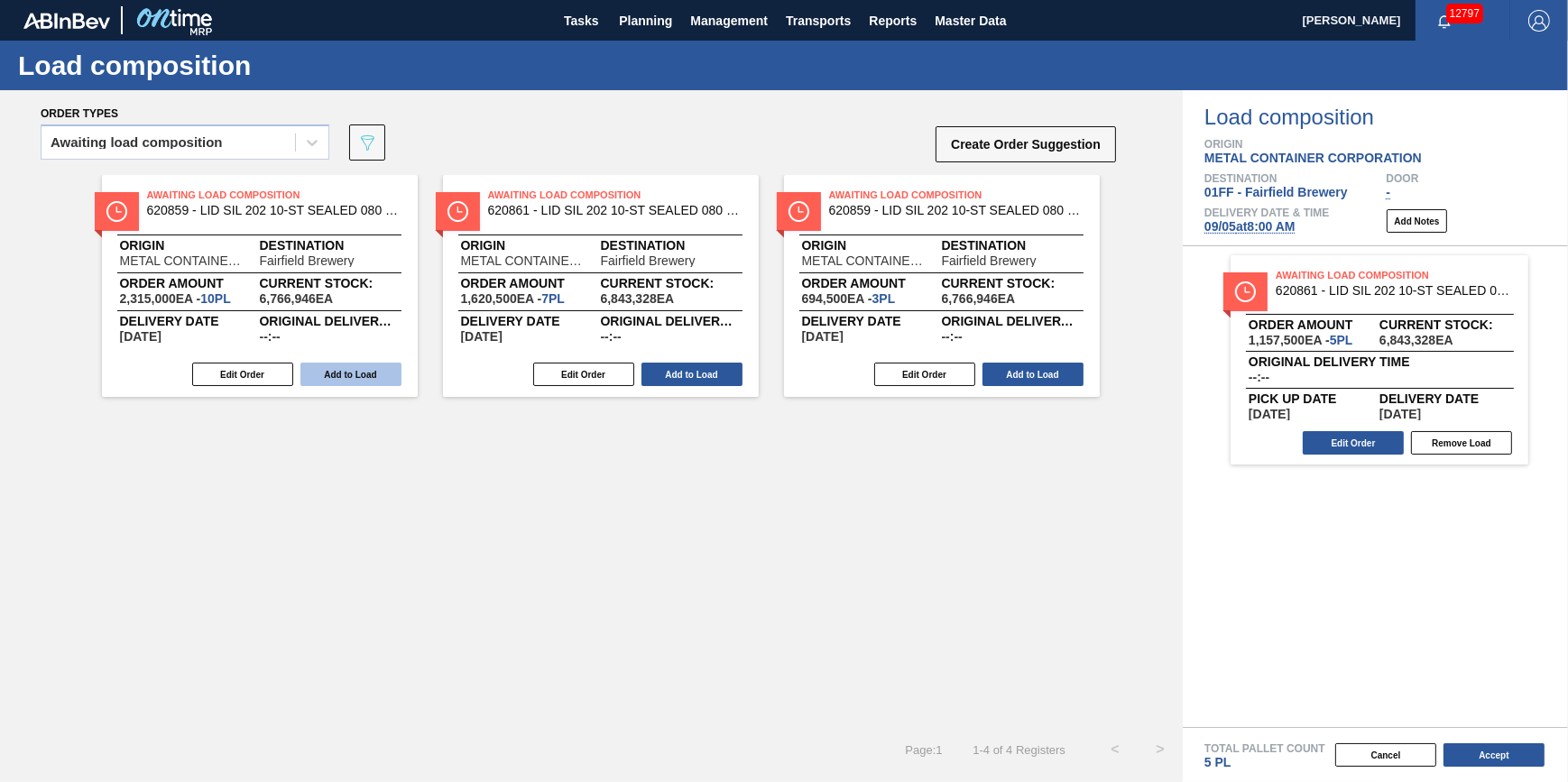
click at [364, 372] on button "Add to Load" at bounding box center [351, 374] width 101 height 23
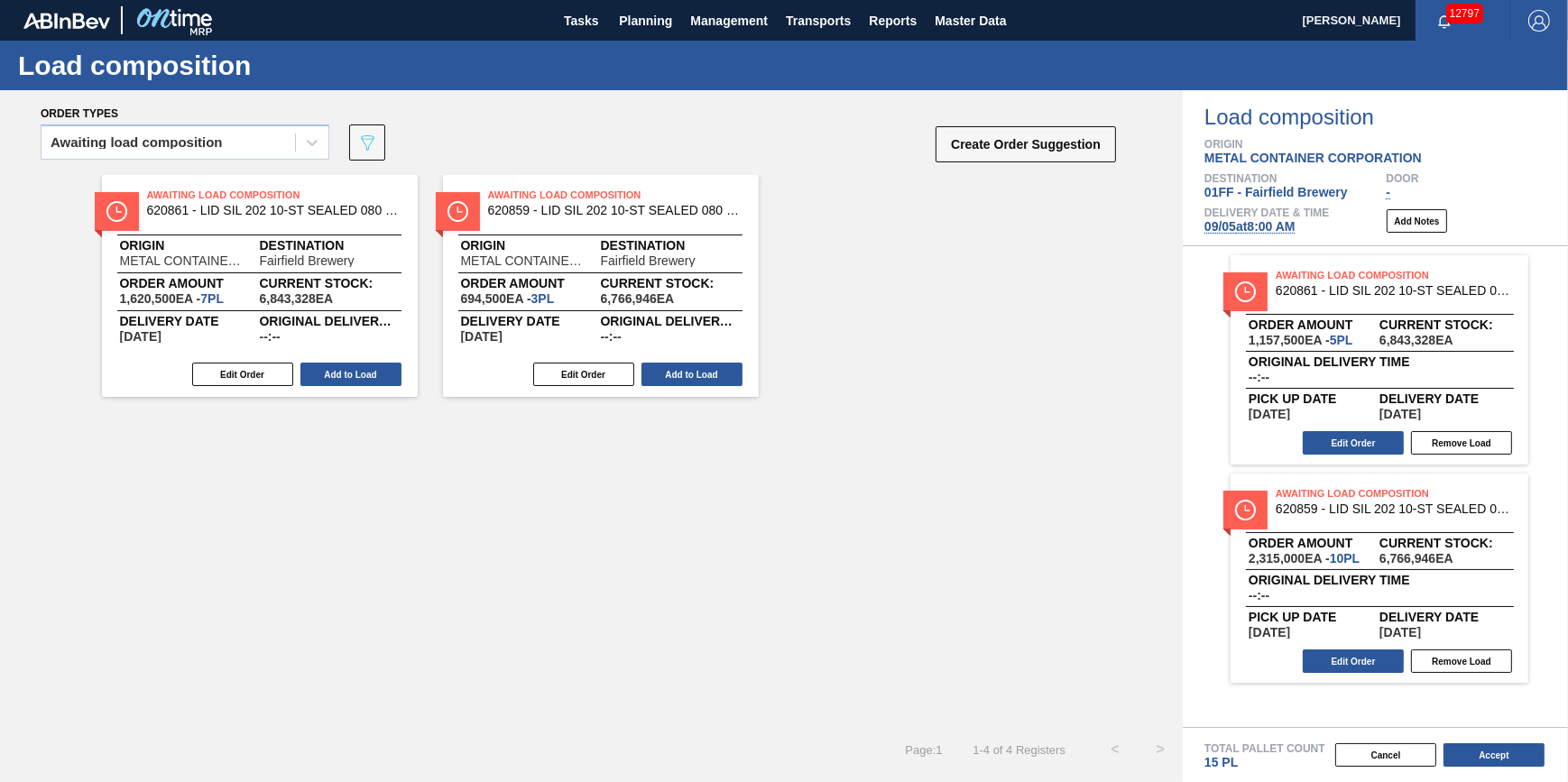
click at [364, 372] on button "Add to Load" at bounding box center [351, 374] width 101 height 23
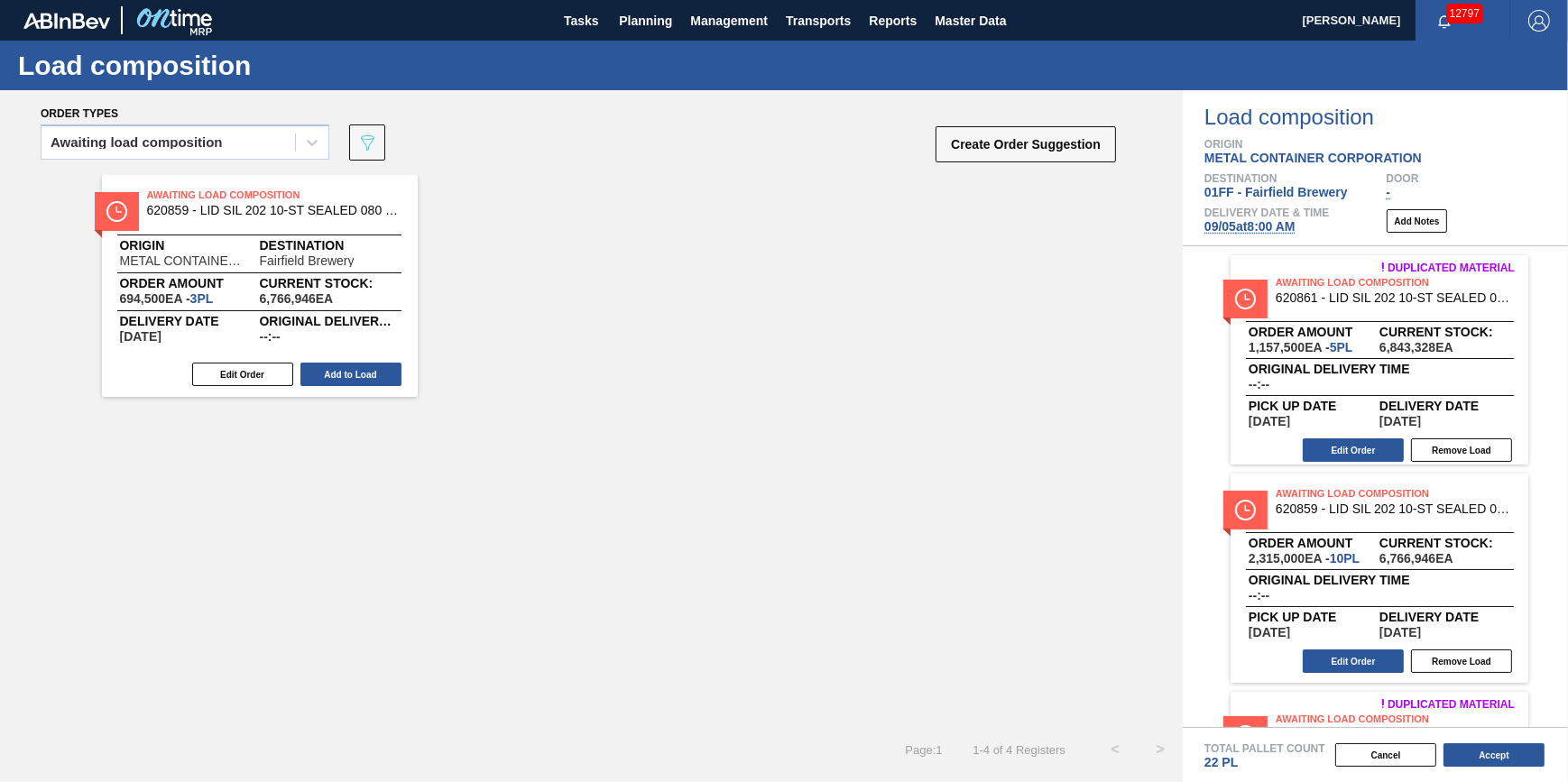
click at [364, 372] on button "Add to Load" at bounding box center [351, 374] width 101 height 23
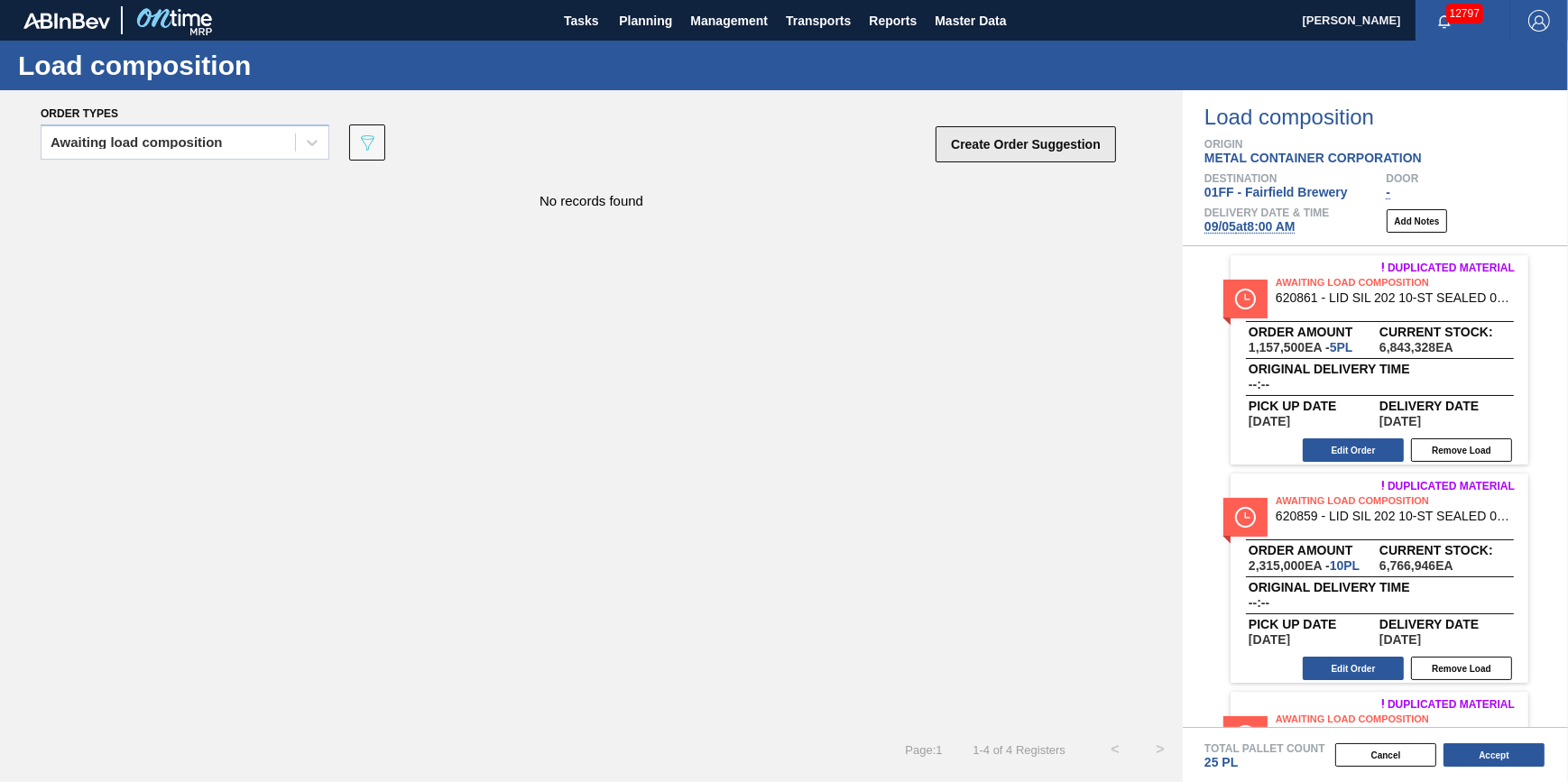
click at [1000, 151] on button "Create Order Suggestion" at bounding box center [1025, 144] width 181 height 36
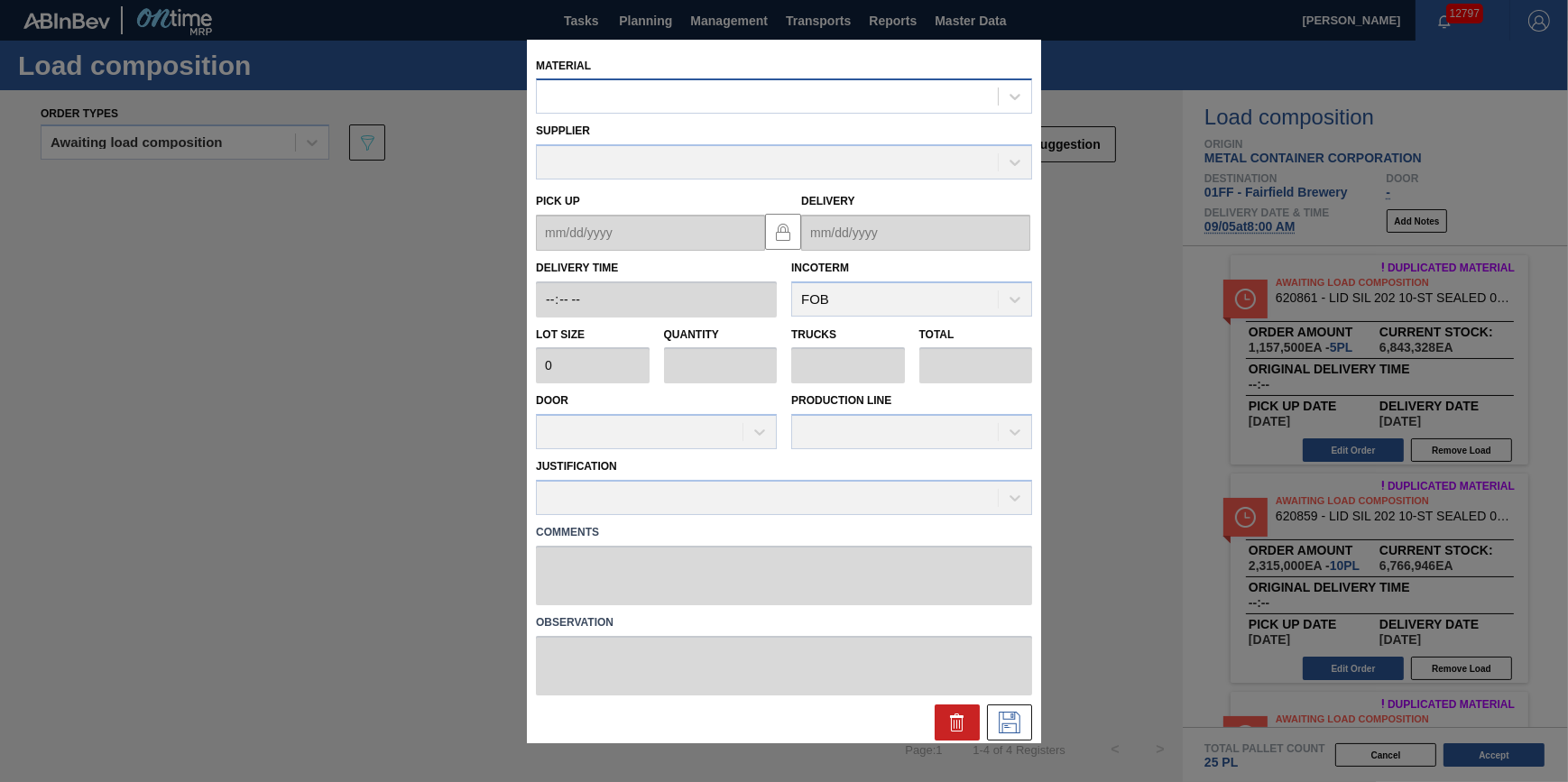
click at [905, 100] on div at bounding box center [767, 97] width 461 height 26
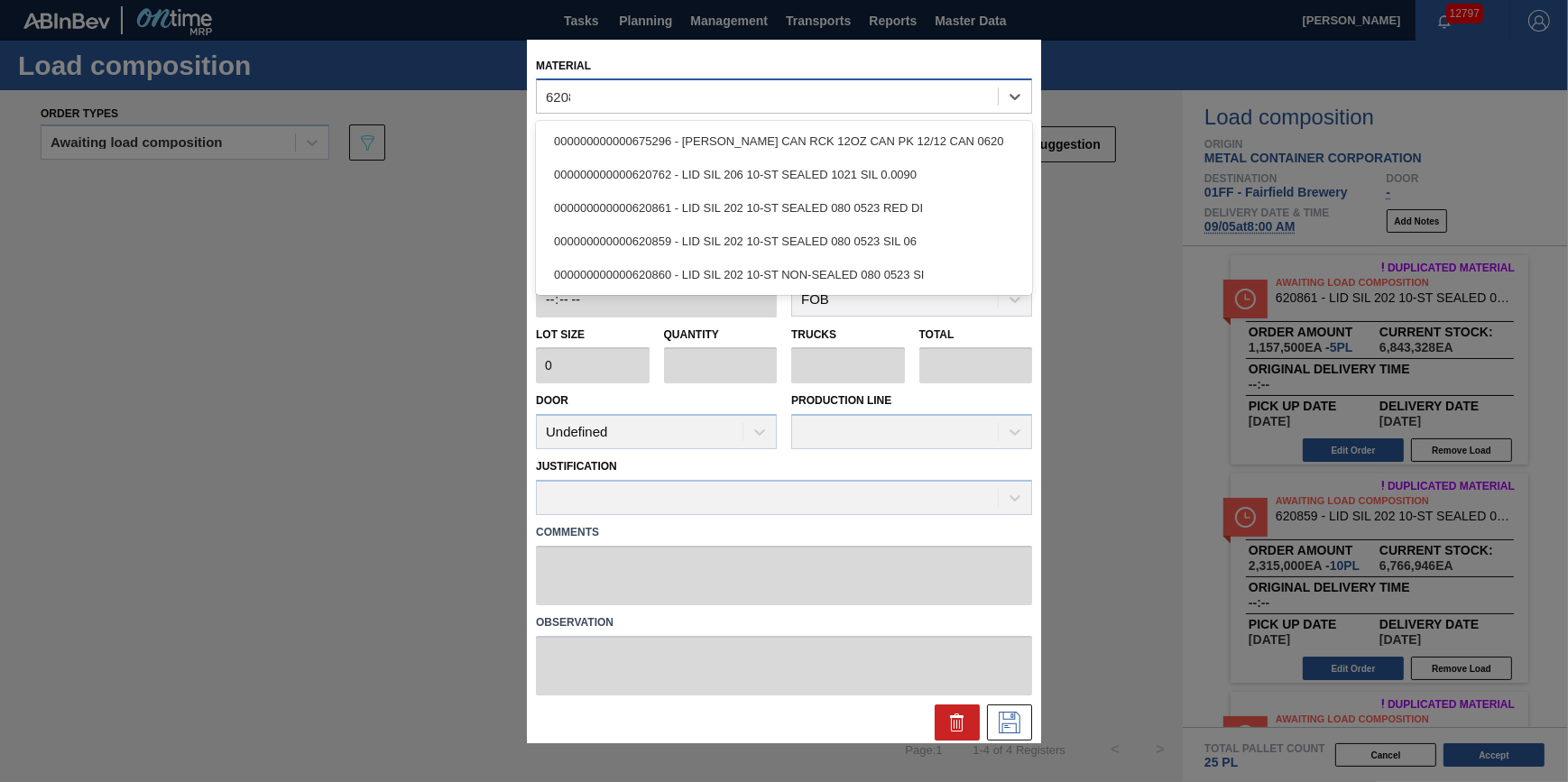
type input "620860"
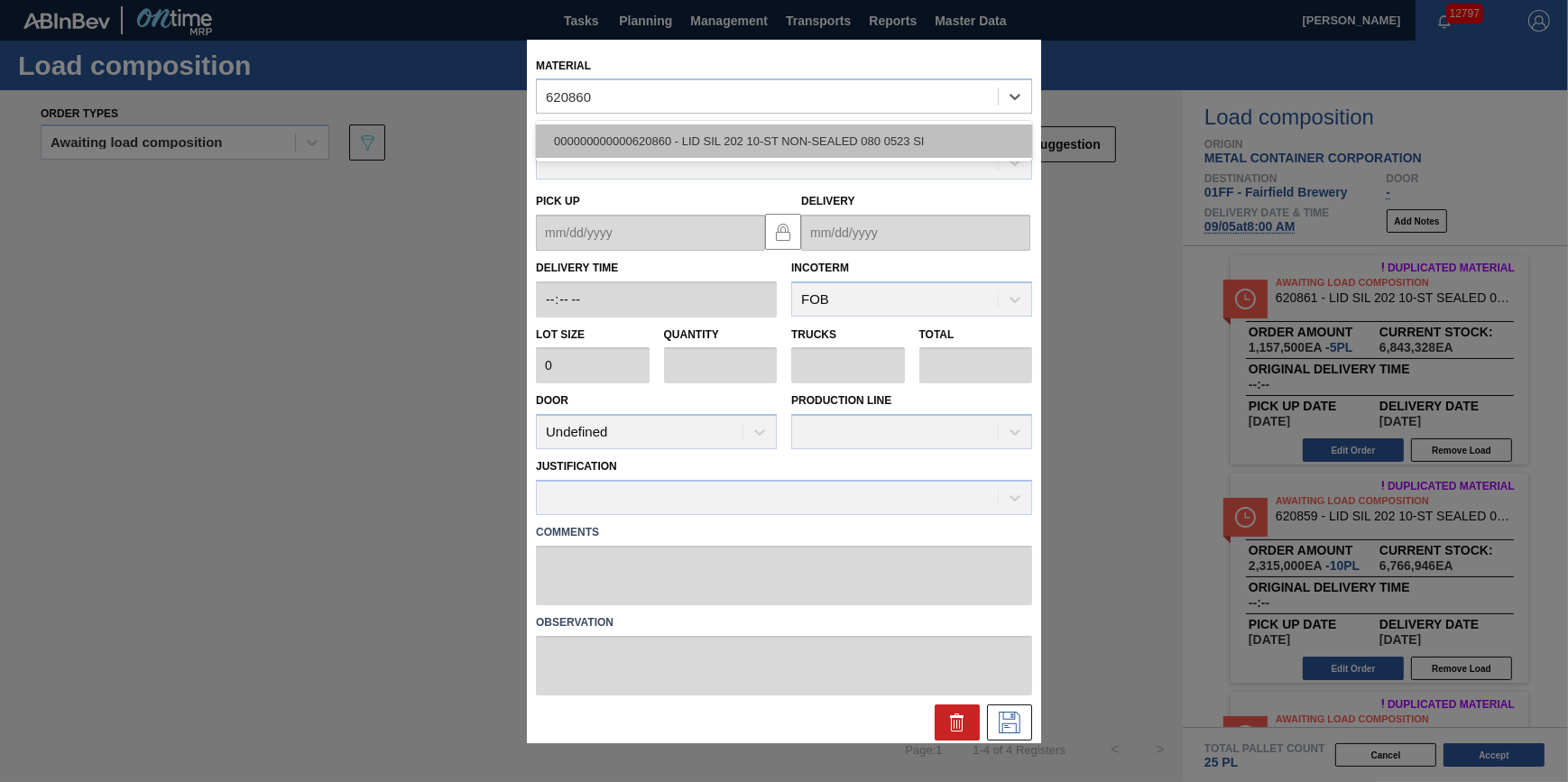
click at [871, 136] on div "000000000000620860 - LID SIL 202 10-ST NON-SEALED 080 0523 SI" at bounding box center [784, 141] width 496 height 33
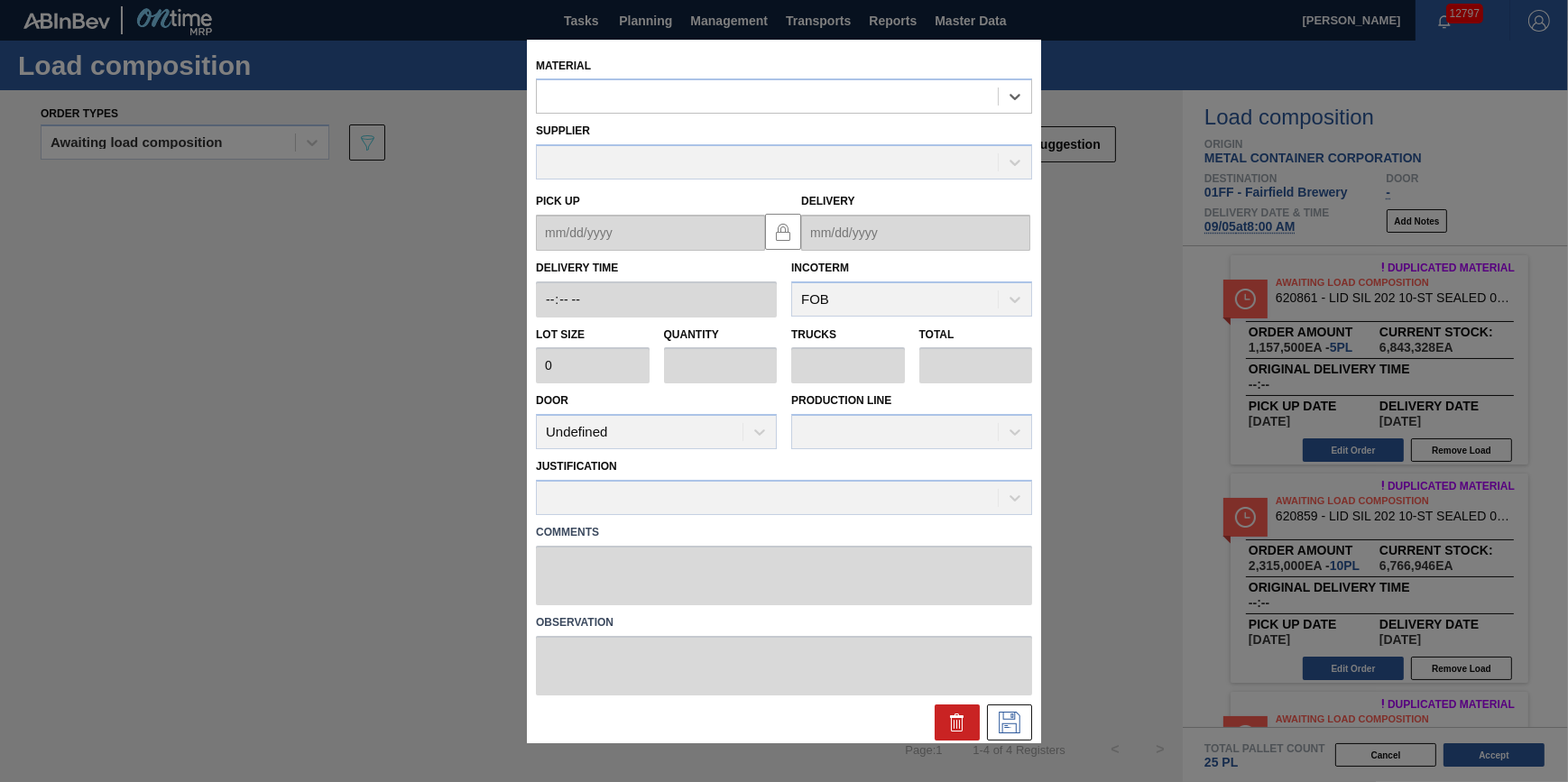
type input "231,500"
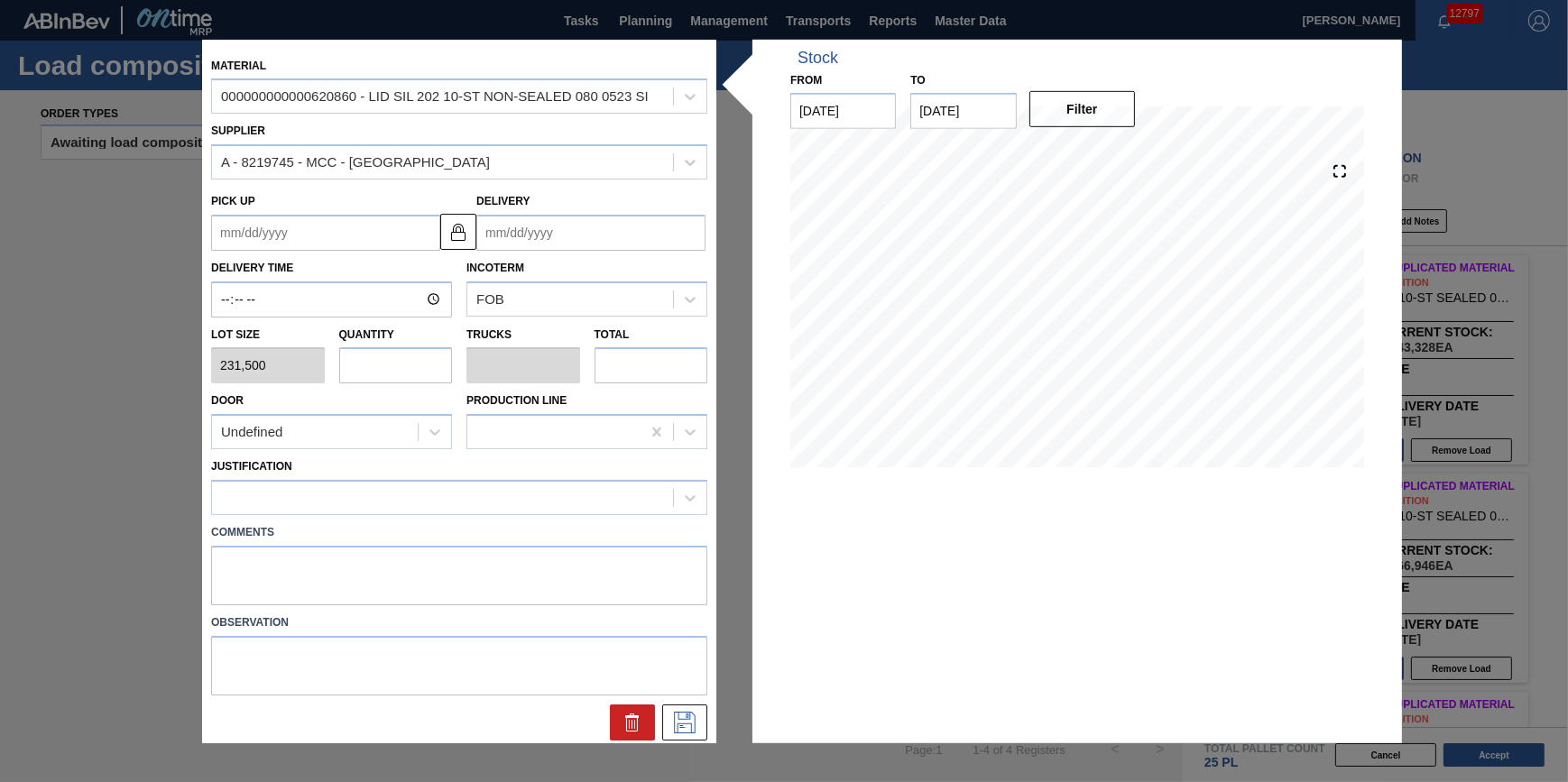
click at [410, 353] on input "text" at bounding box center [395, 365] width 113 height 36
type input "5"
type input "0.167"
type input "1,157,500"
type input "5"
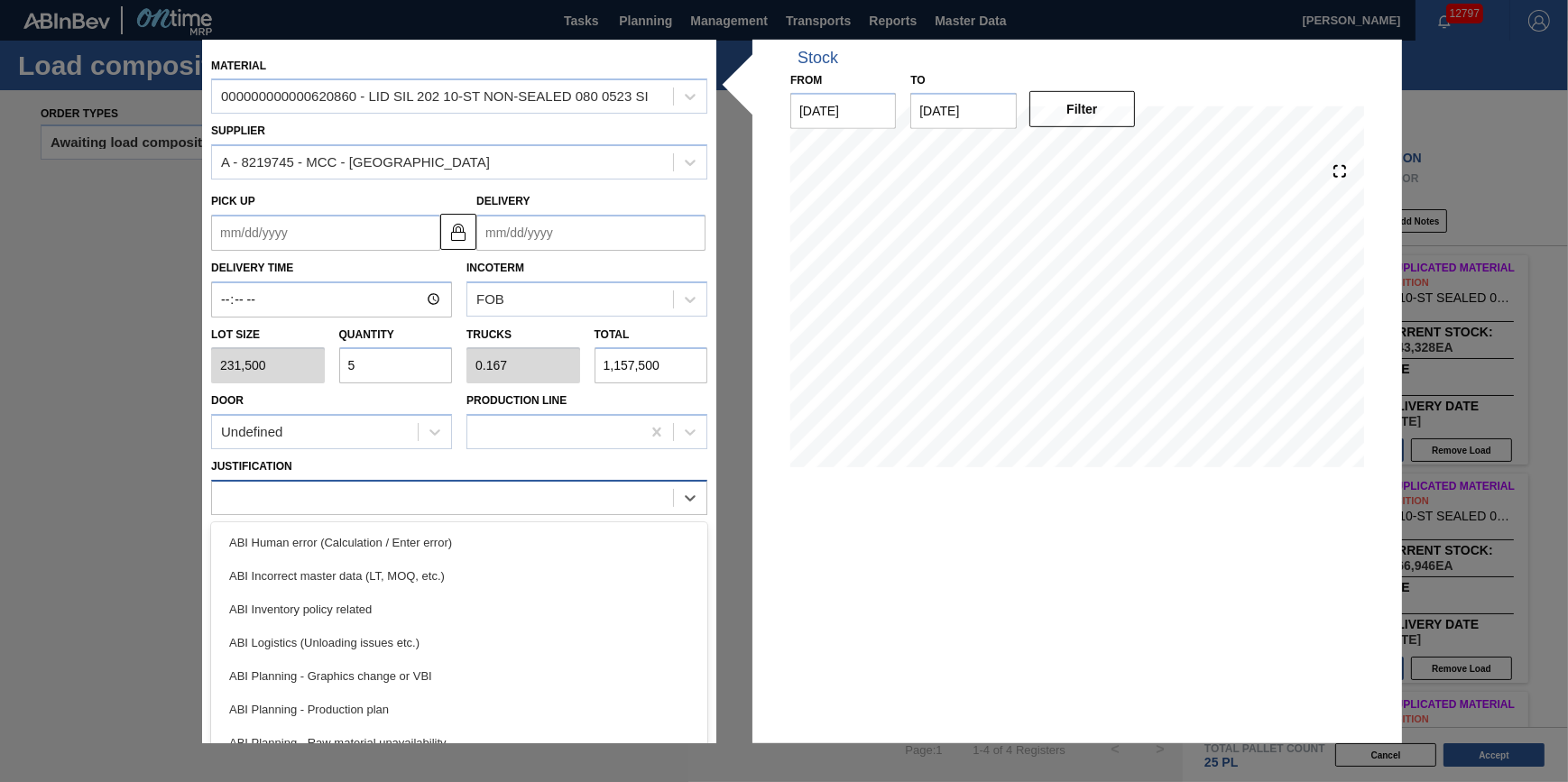
click at [454, 493] on div at bounding box center [442, 497] width 461 height 26
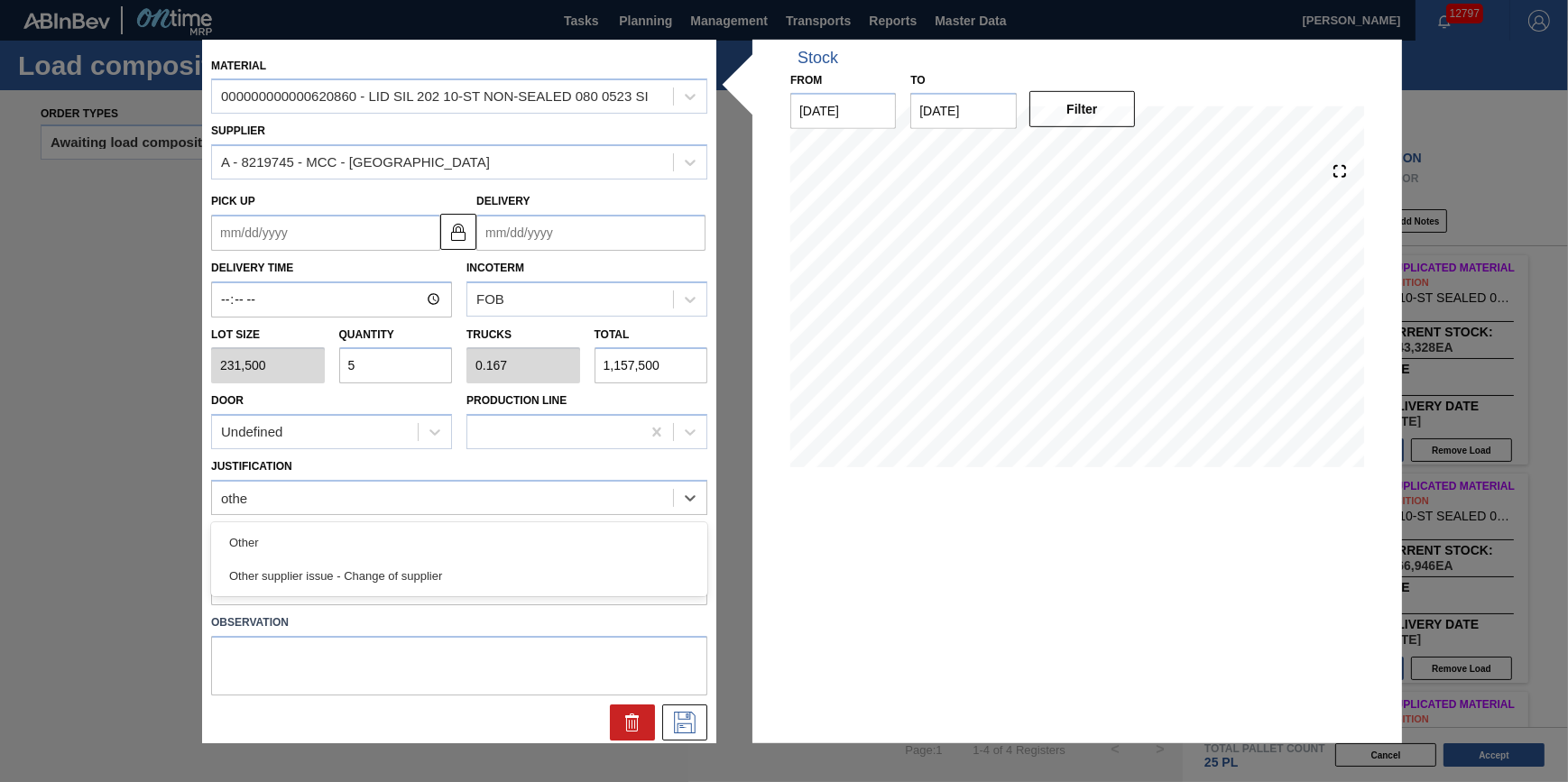
type input "other"
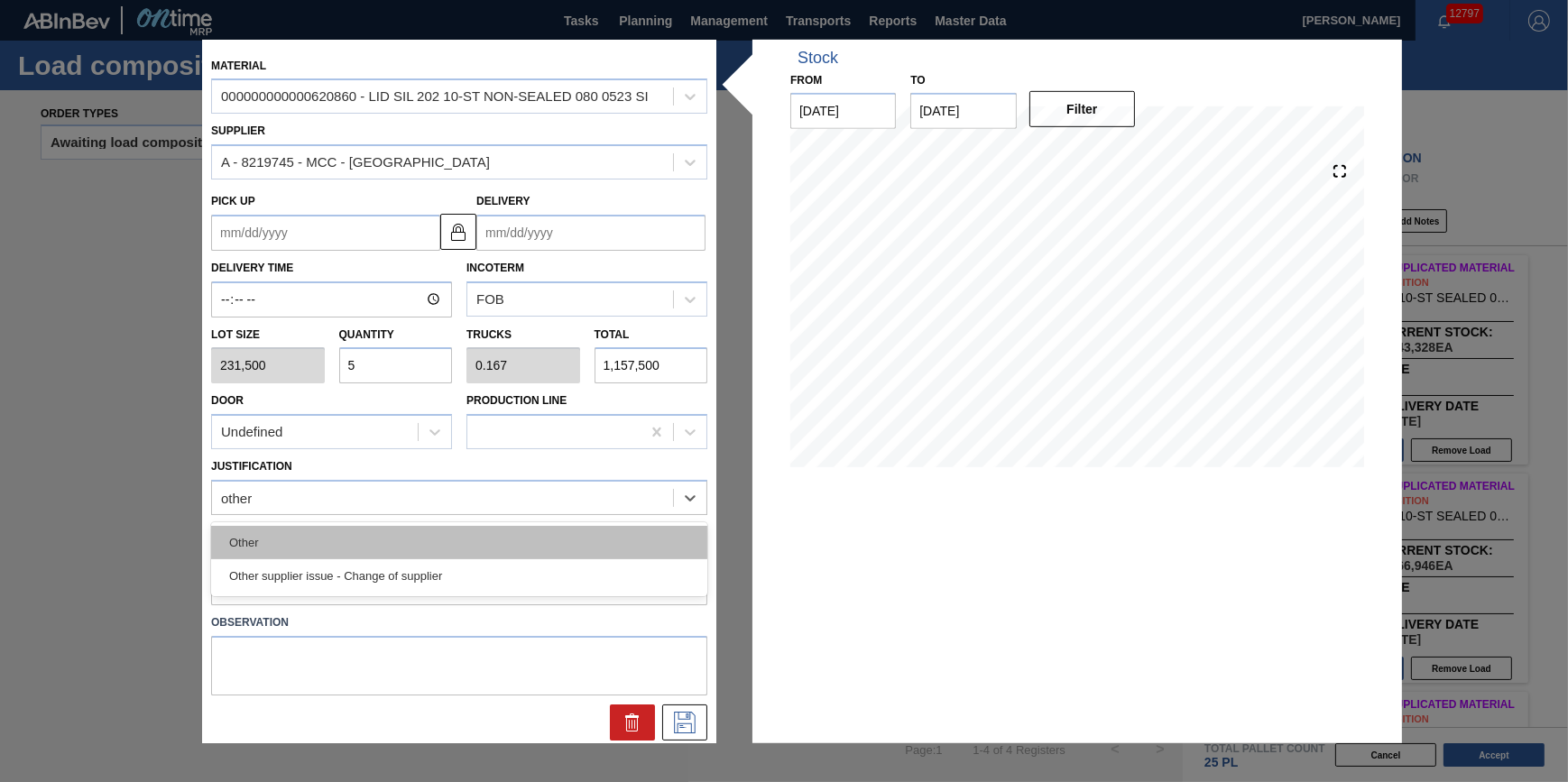
click at [463, 545] on div "Other" at bounding box center [459, 543] width 496 height 33
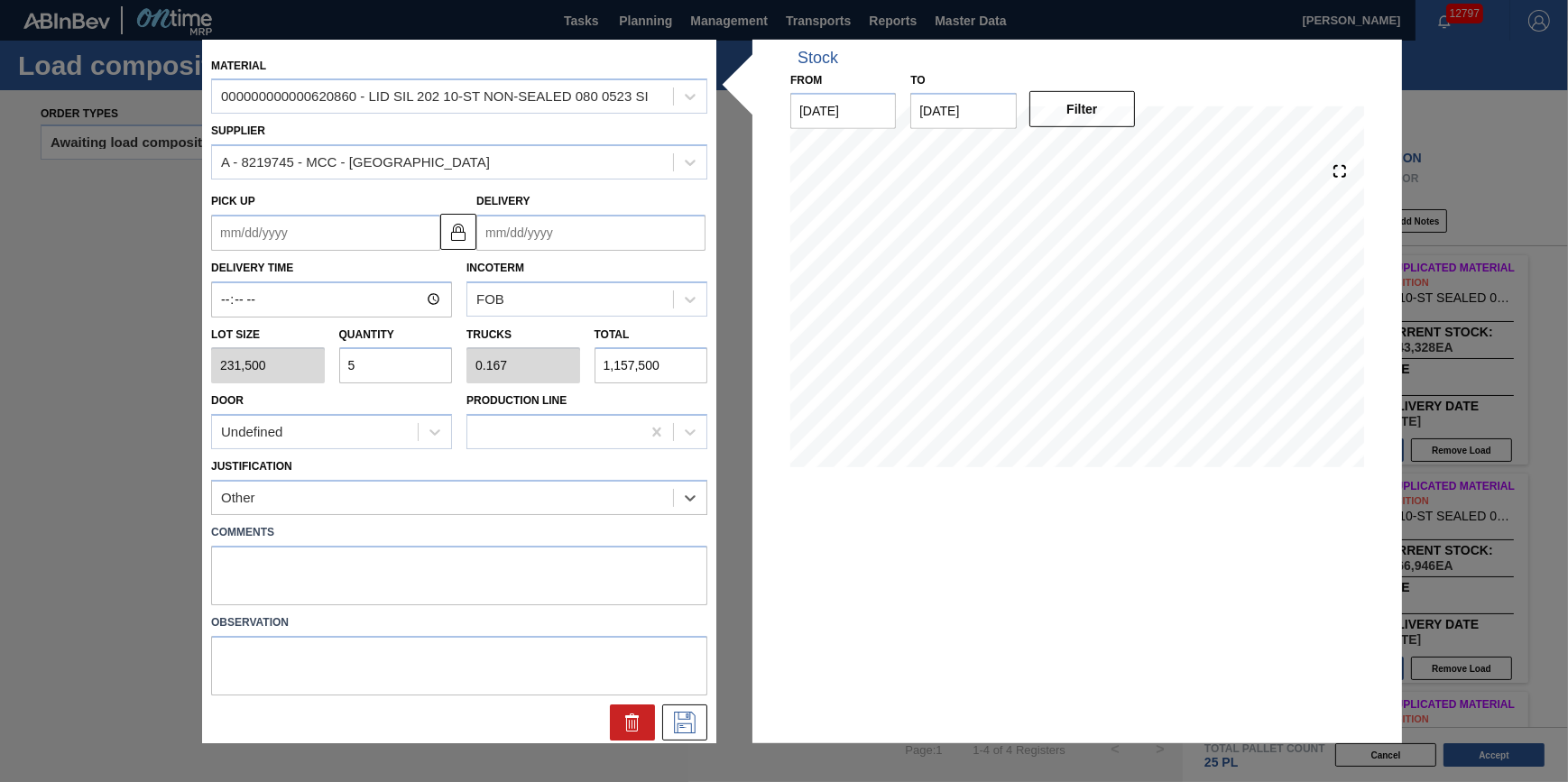
click at [580, 243] on input "Delivery" at bounding box center [591, 232] width 229 height 36
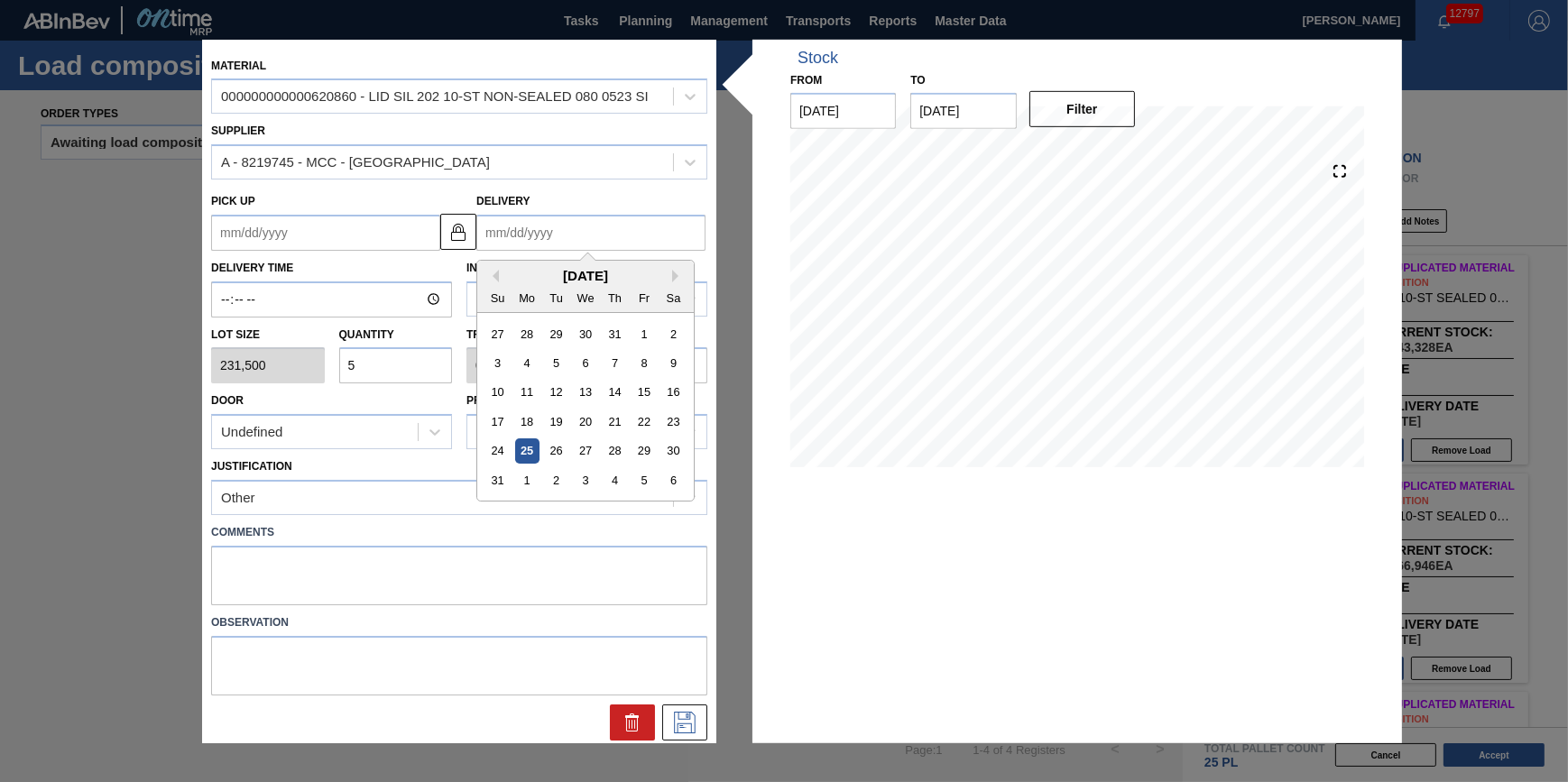
drag, startPoint x: 669, startPoint y: 473, endPoint x: 693, endPoint y: 557, distance: 87.4
click at [669, 473] on div "6" at bounding box center [673, 479] width 24 height 24
type up "[DATE]"
type input "[DATE]"
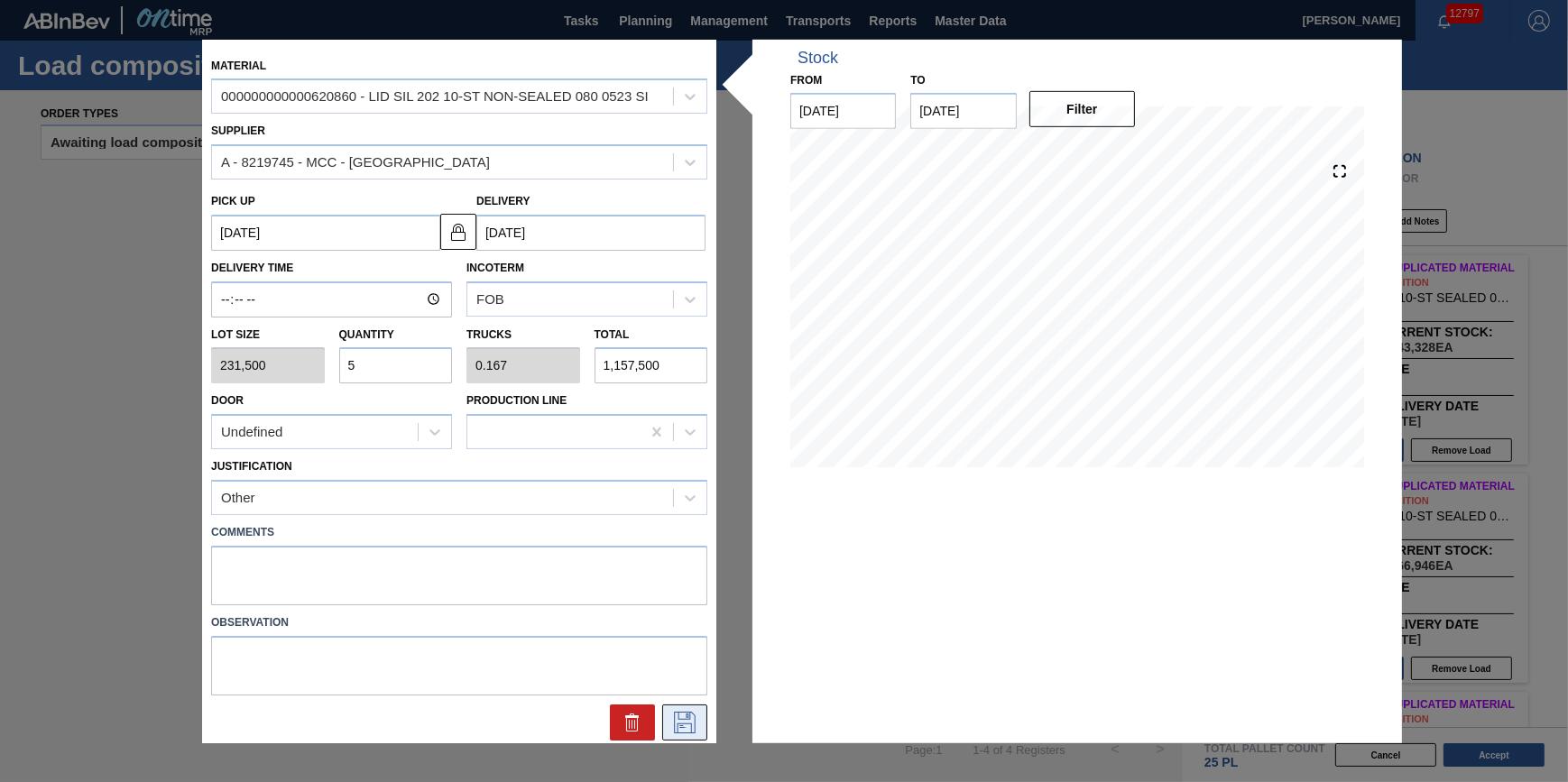
click at [686, 726] on icon at bounding box center [684, 722] width 29 height 21
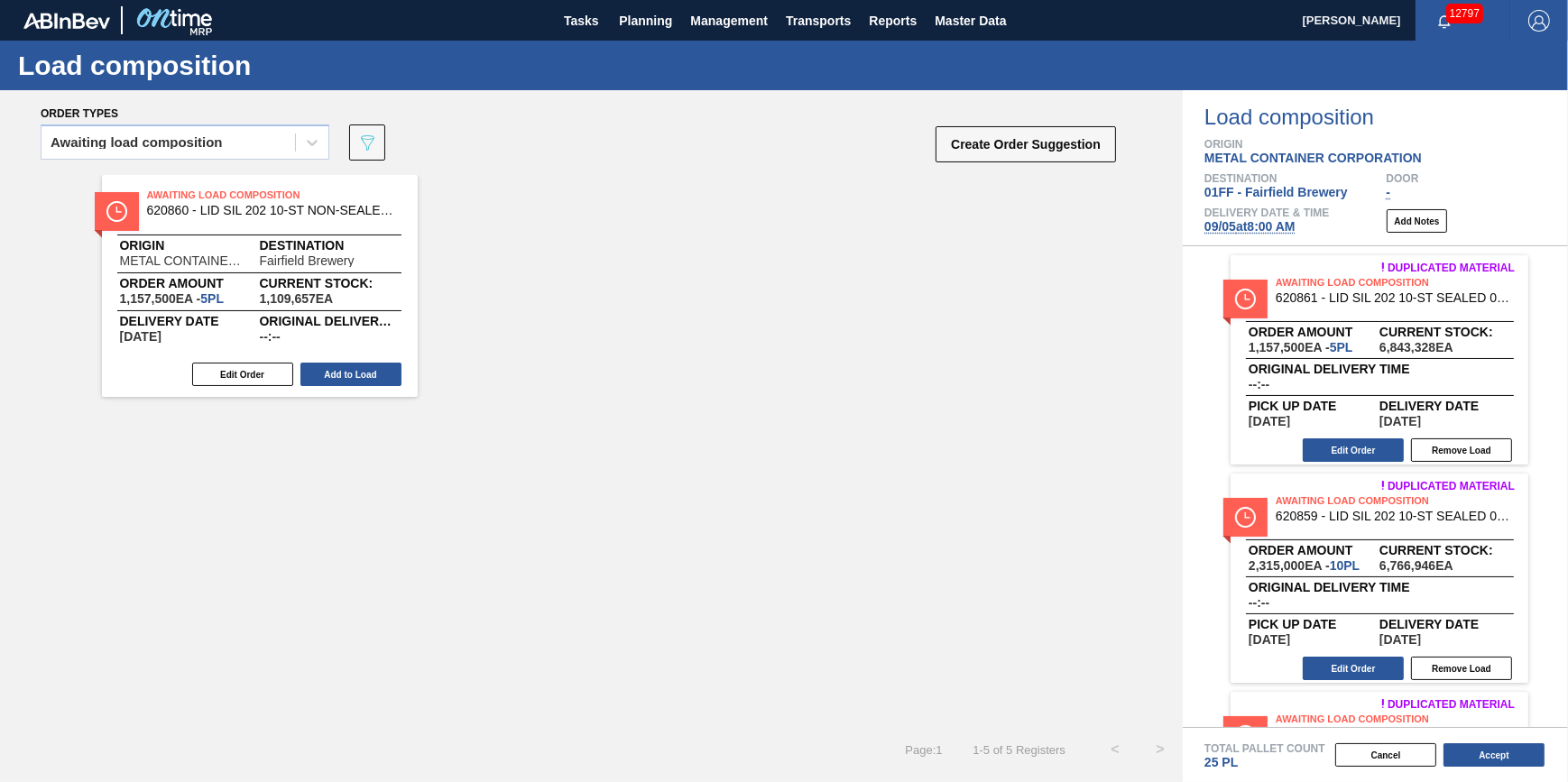
click at [406, 383] on div "Awaiting Load Composition 620860 - LID SIL 202 10-ST NON-SEALED 080 0523 SI Ori…" at bounding box center [259, 285] width 315 height 222
click at [380, 368] on button "Add to Load" at bounding box center [351, 374] width 101 height 23
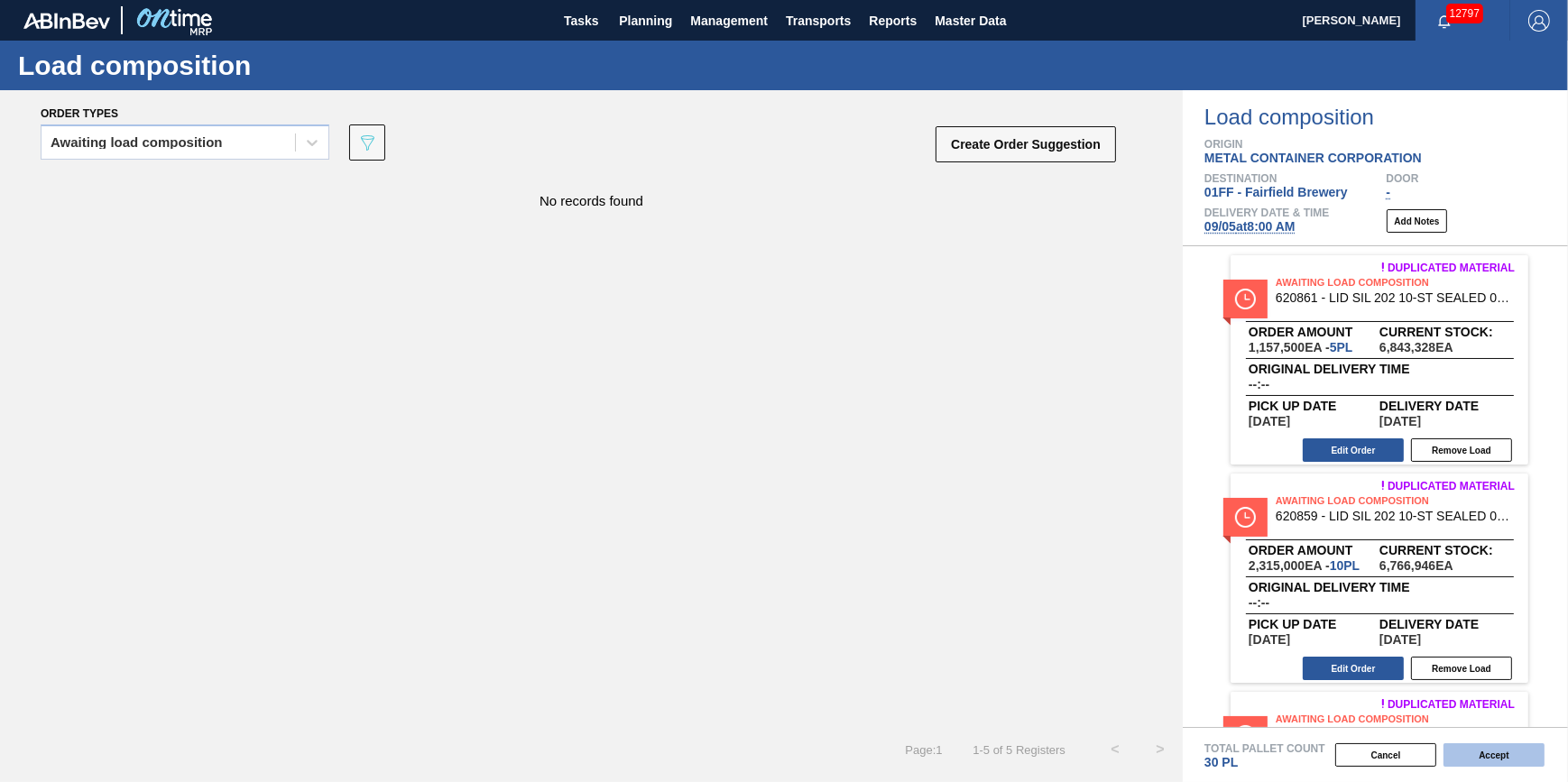
click at [1463, 757] on button "Accept" at bounding box center [1493, 755] width 101 height 23
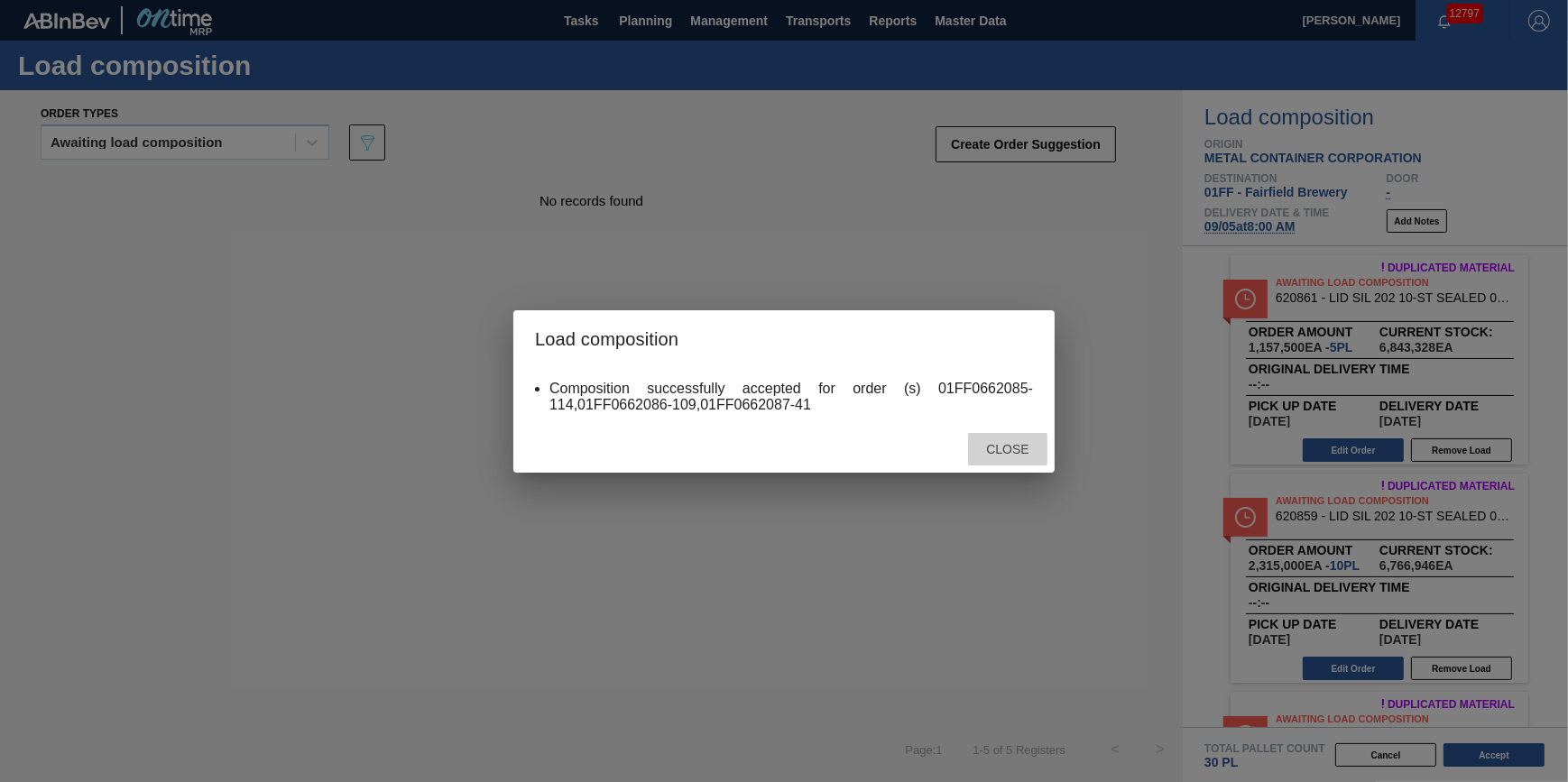
click at [1007, 458] on div "Close" at bounding box center [1007, 449] width 79 height 33
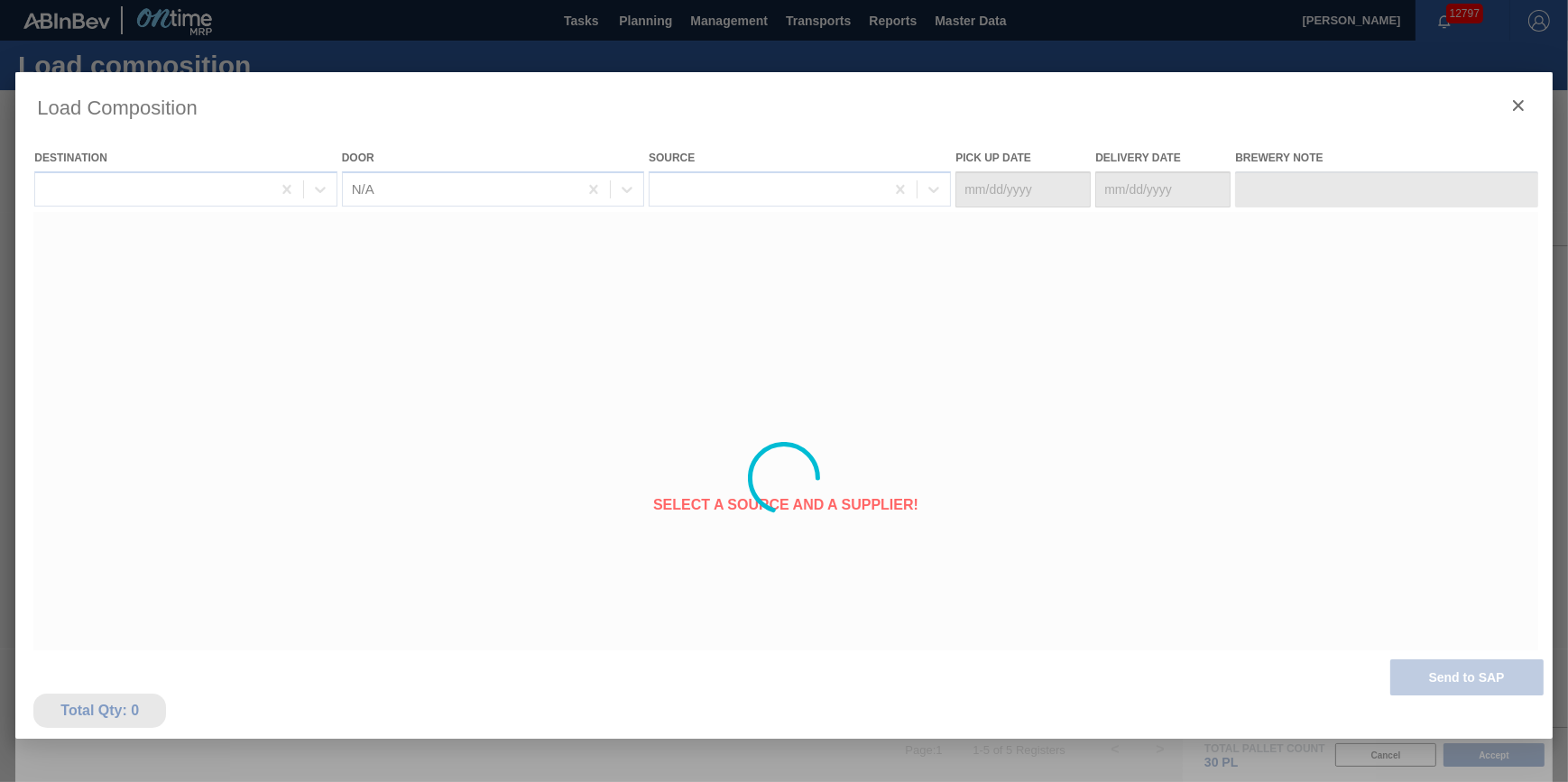
type Date "[DATE]"
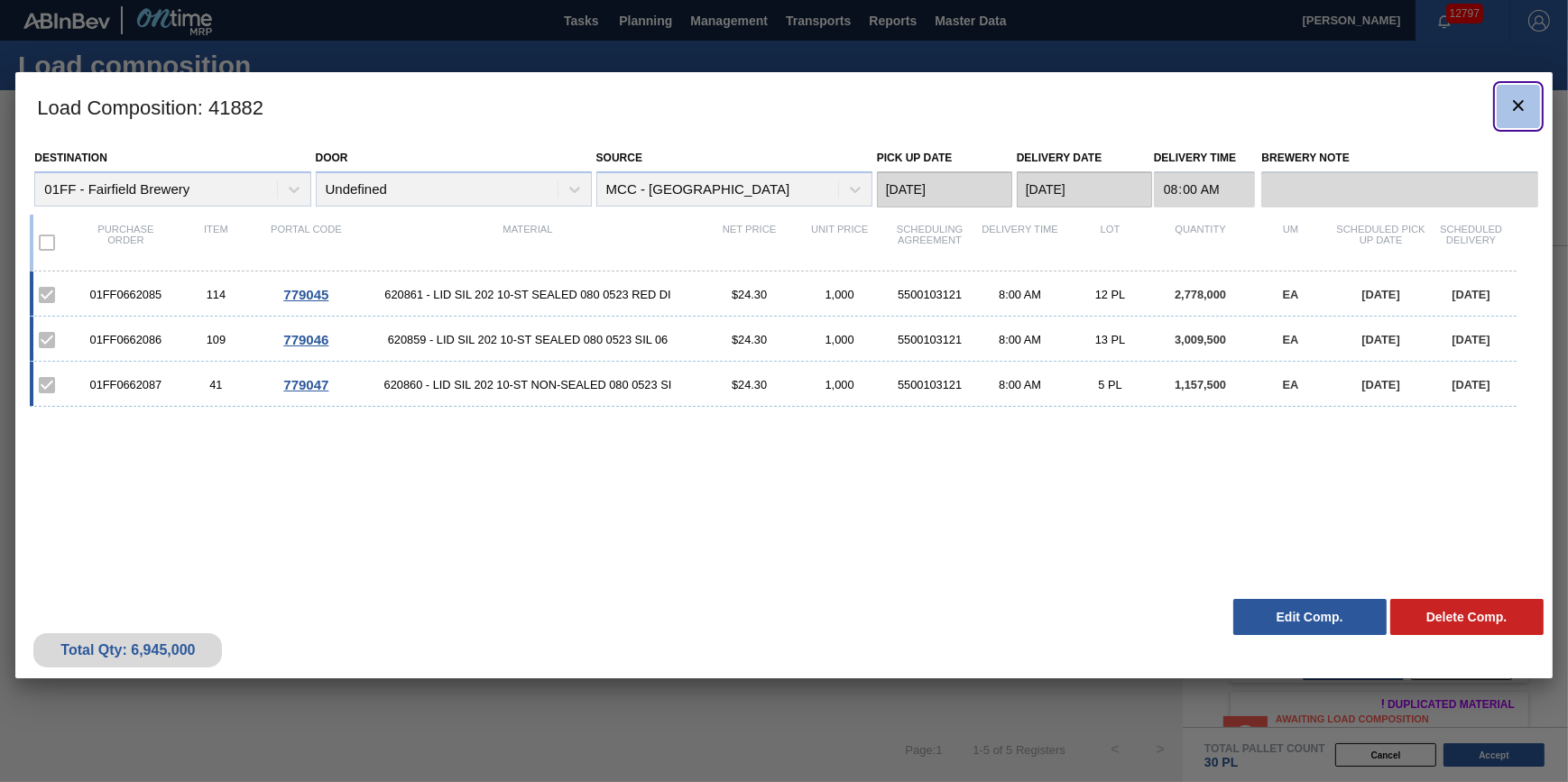
click at [1501, 106] on button "botão de ícone" at bounding box center [1518, 106] width 43 height 43
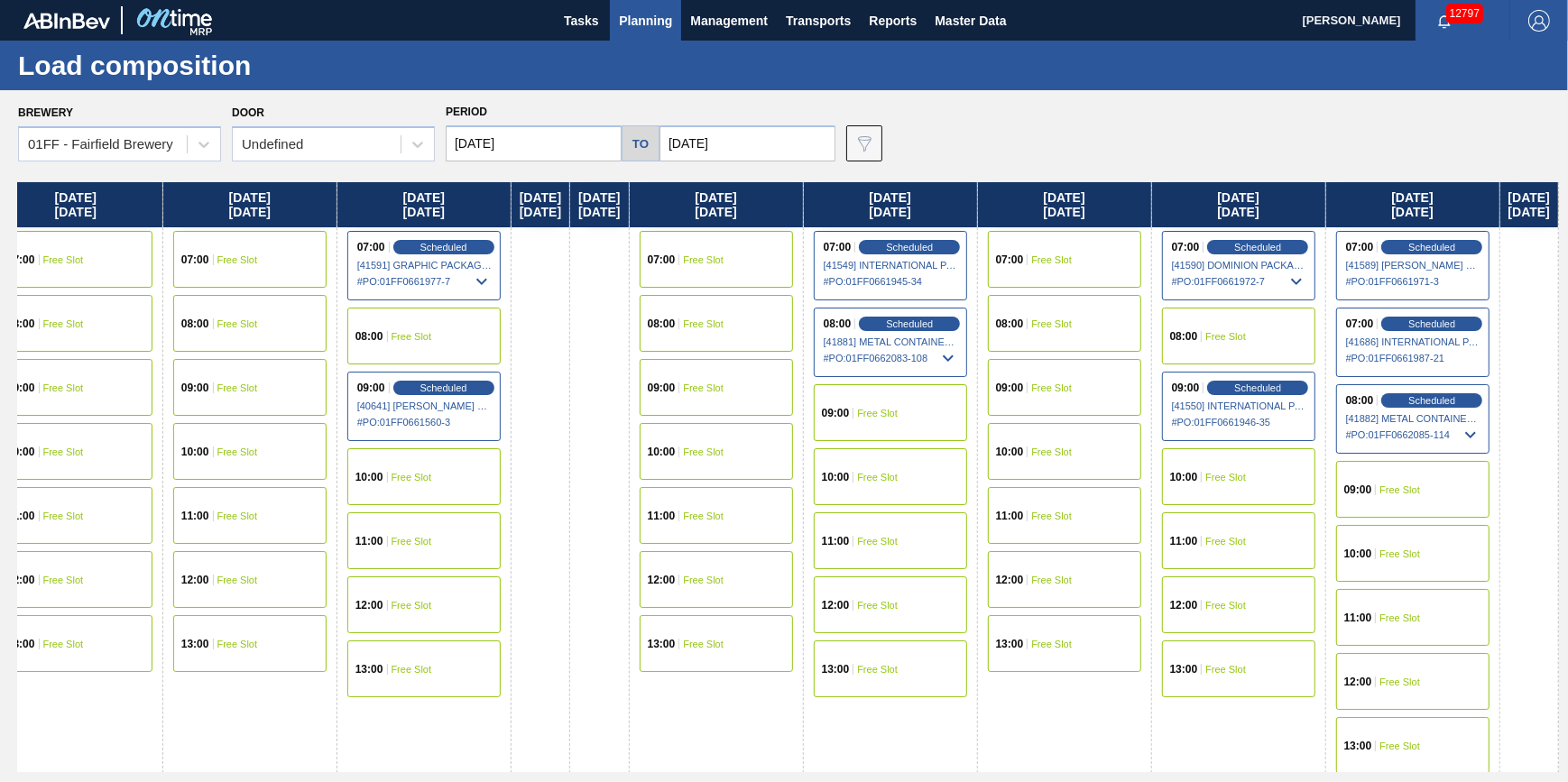
drag, startPoint x: 1169, startPoint y: 401, endPoint x: 428, endPoint y: 541, distance: 754.1
click at [428, 541] on div "[DATE] 07:00 Scheduled [40695] DOMINION PACKAGING, INC. - 0008325026 # PO : 01F…" at bounding box center [788, 477] width 1541 height 590
drag, startPoint x: 1357, startPoint y: 459, endPoint x: 923, endPoint y: 478, distance: 434.4
click at [923, 478] on div "[DATE] 07:00 Scheduled [40695] DOMINION PACKAGING, INC. - 0008325026 # PO : 01F…" at bounding box center [788, 477] width 1541 height 590
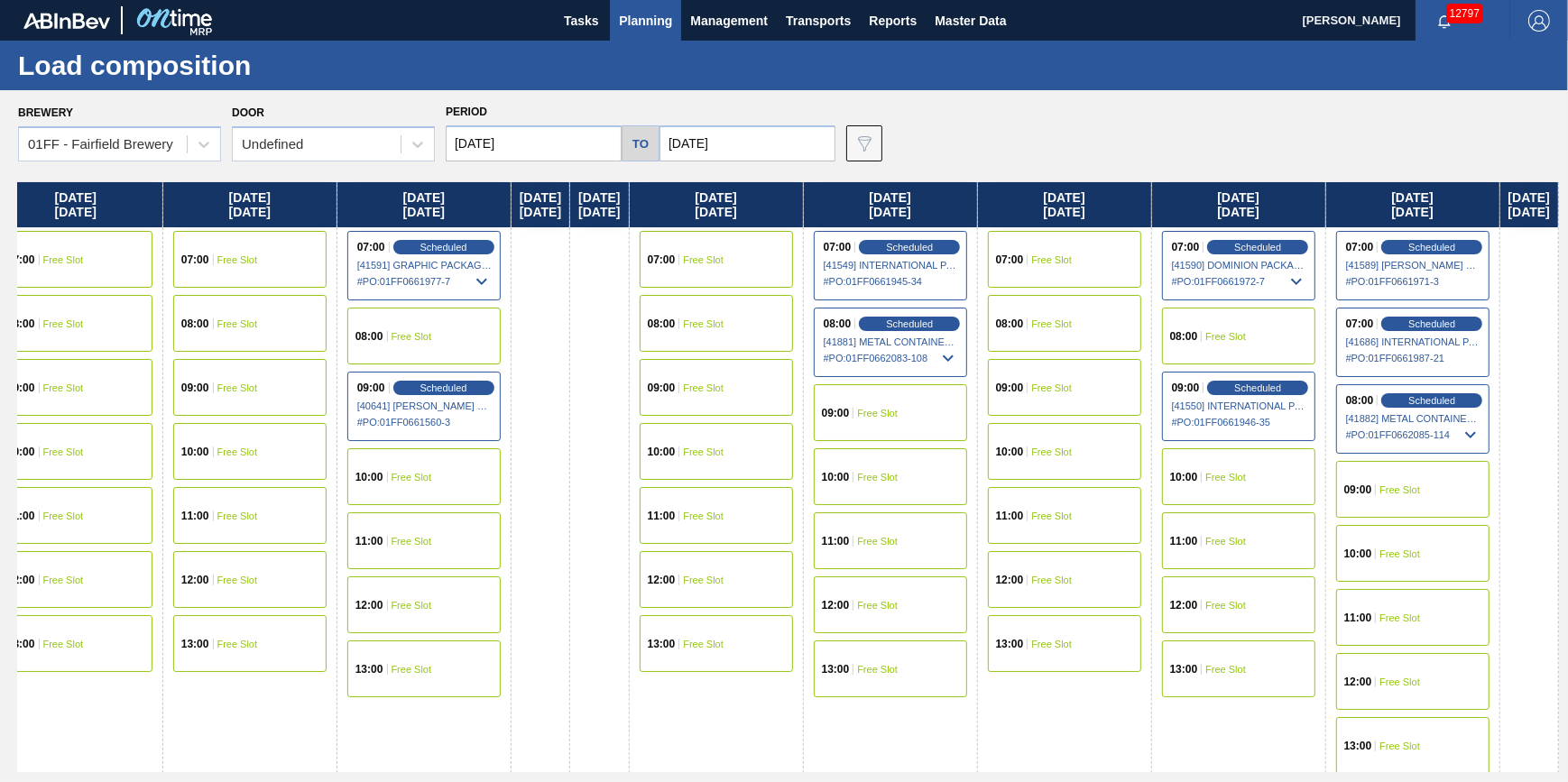
drag, startPoint x: 1209, startPoint y: 461, endPoint x: 325, endPoint y: 613, distance: 897.0
click at [325, 613] on div "[DATE] 07:00 Scheduled [40695] DOMINION PACKAGING, INC. - 0008325026 # PO : 01F…" at bounding box center [788, 477] width 1541 height 590
click at [1399, 480] on div "09:00 Free Slot" at bounding box center [1412, 489] width 153 height 57
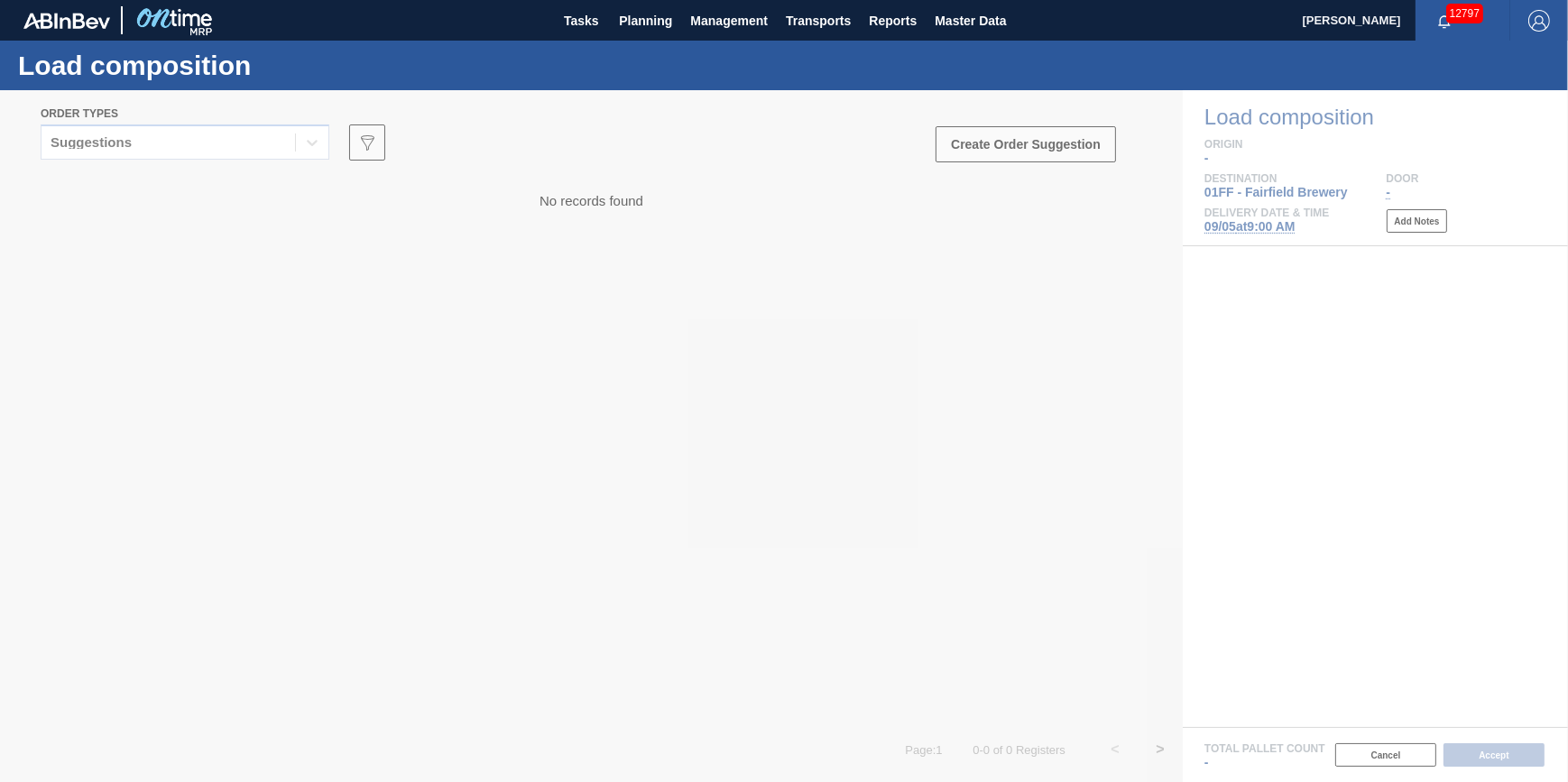
click at [267, 151] on div at bounding box center [784, 435] width 1568 height 692
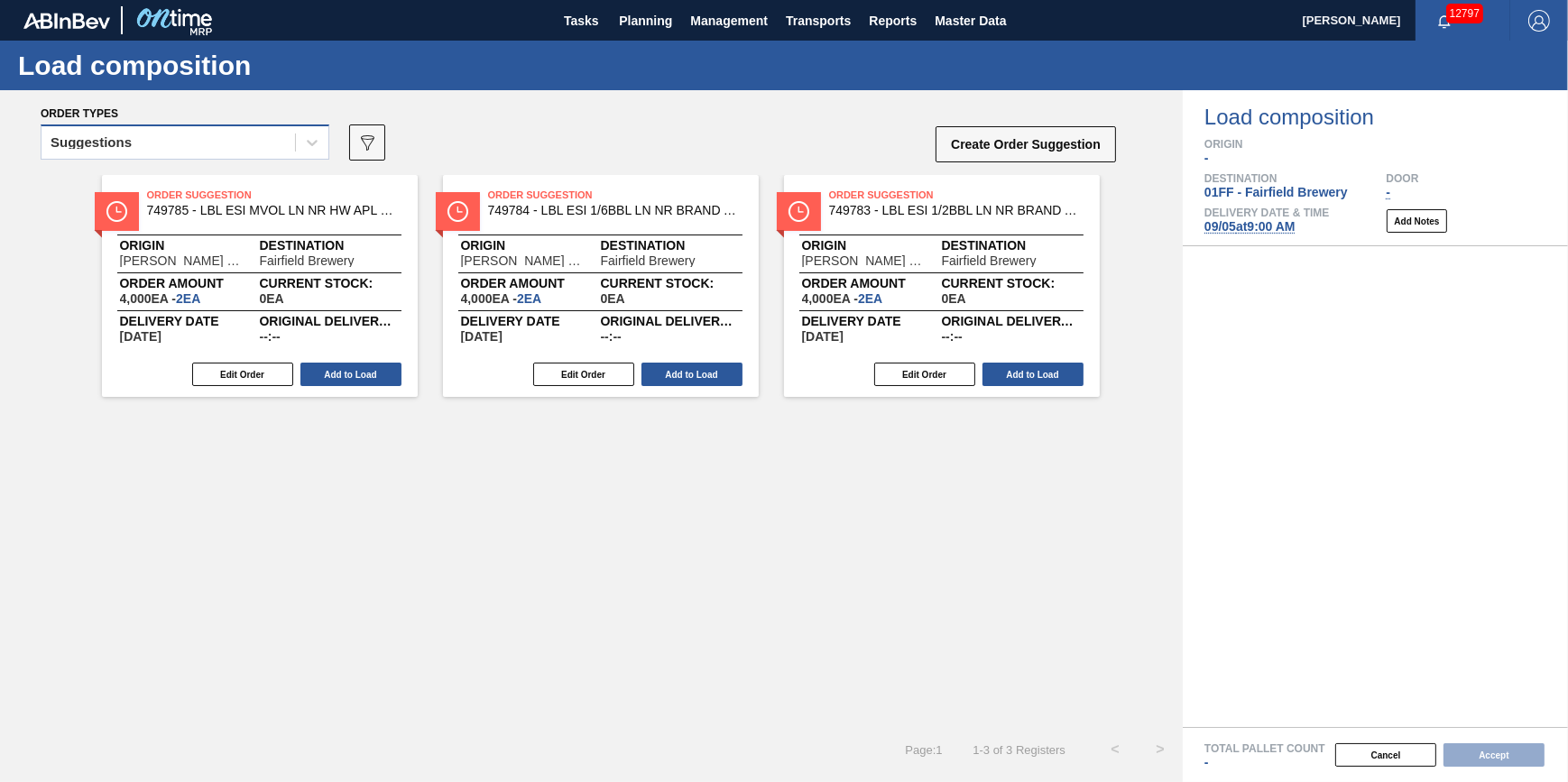
click at [268, 151] on div "Suggestions" at bounding box center [168, 143] width 254 height 26
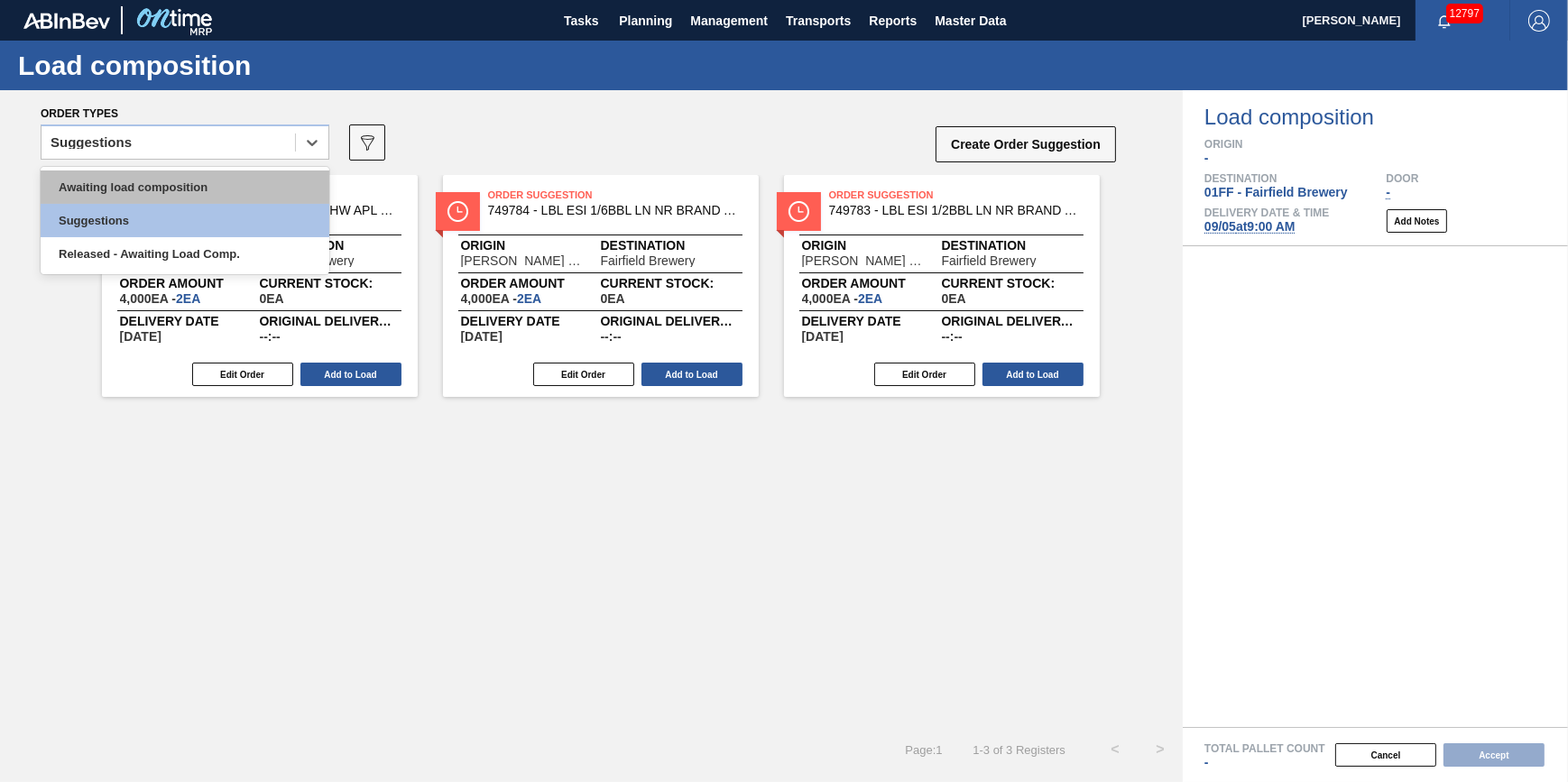
click at [267, 175] on div "Awaiting load composition" at bounding box center [186, 187] width 289 height 33
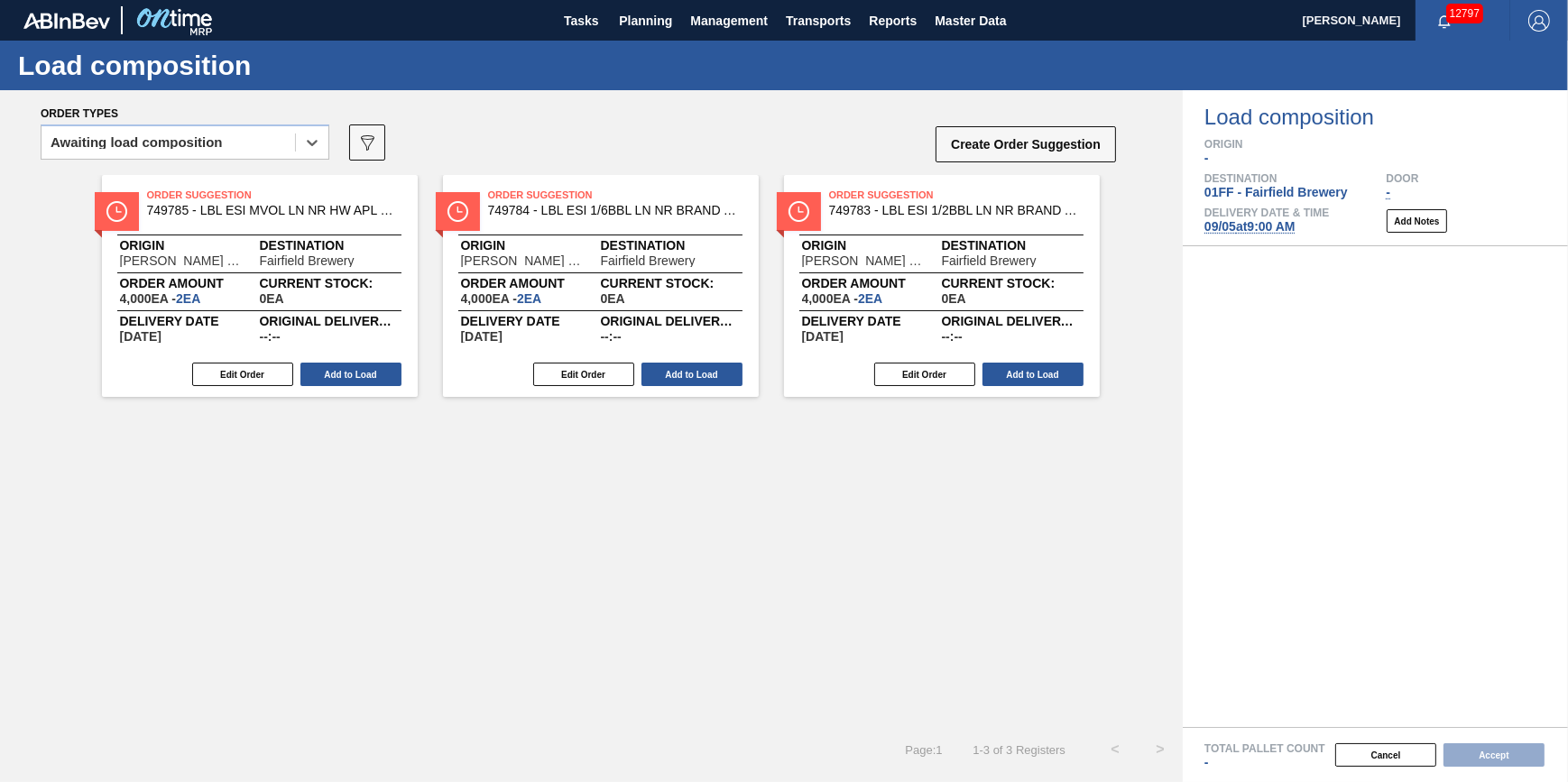
click at [293, 161] on div "option Awaiting load composition, selected. Select is focused ,type to refine l…" at bounding box center [186, 147] width 289 height 47
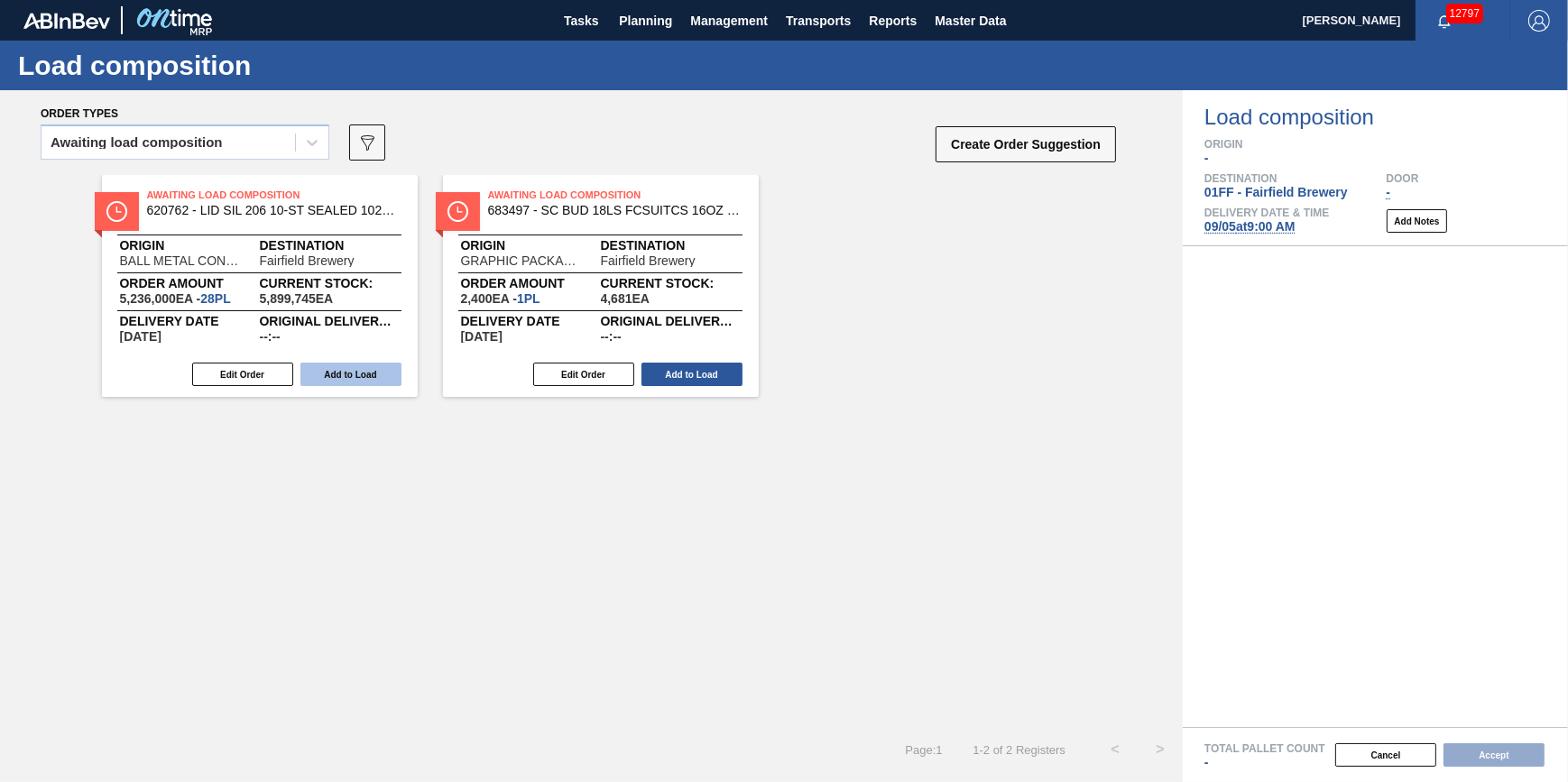
click at [373, 378] on button "Add to Load" at bounding box center [351, 374] width 101 height 23
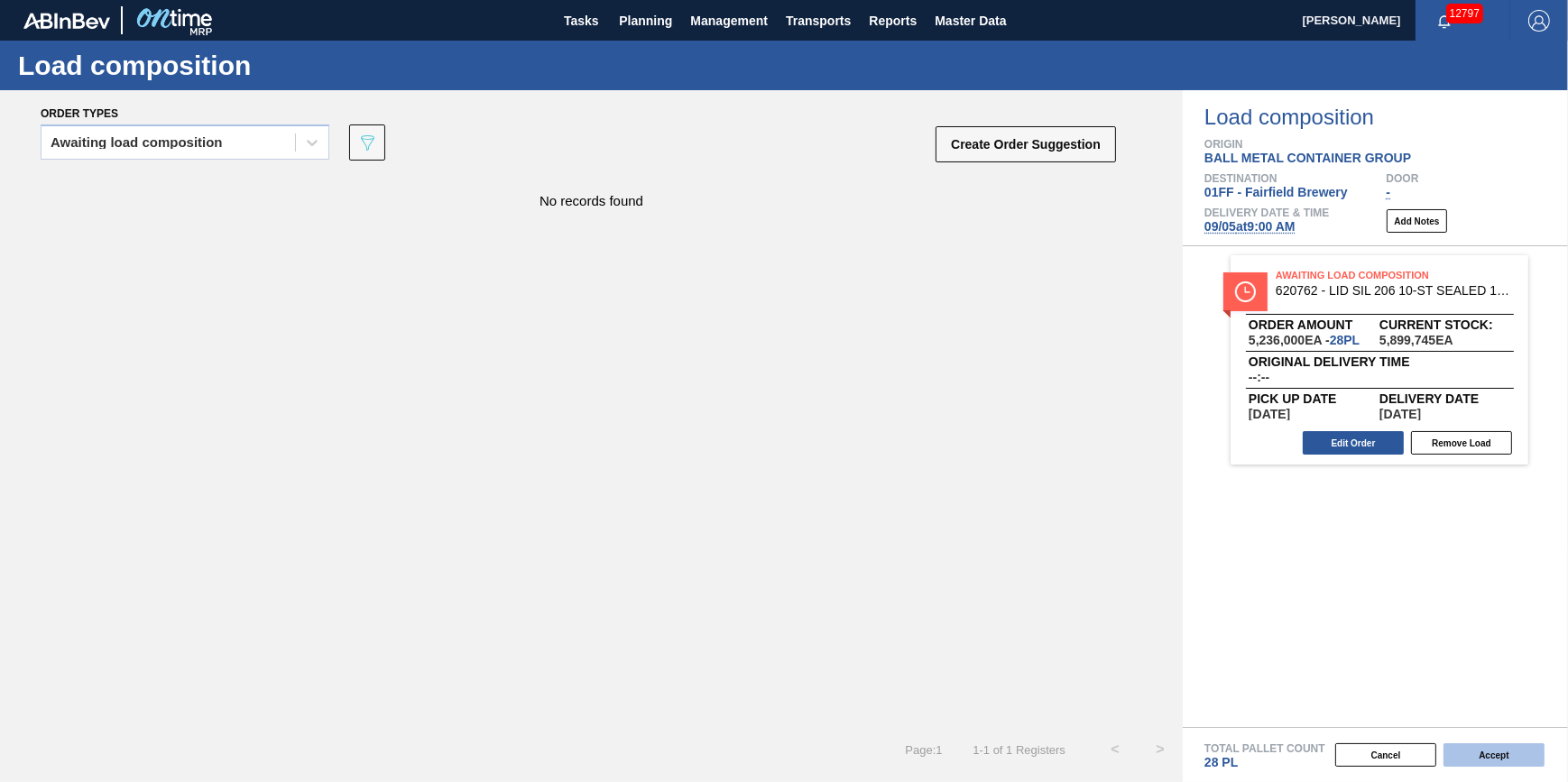
click at [1512, 766] on button "Accept" at bounding box center [1493, 755] width 101 height 23
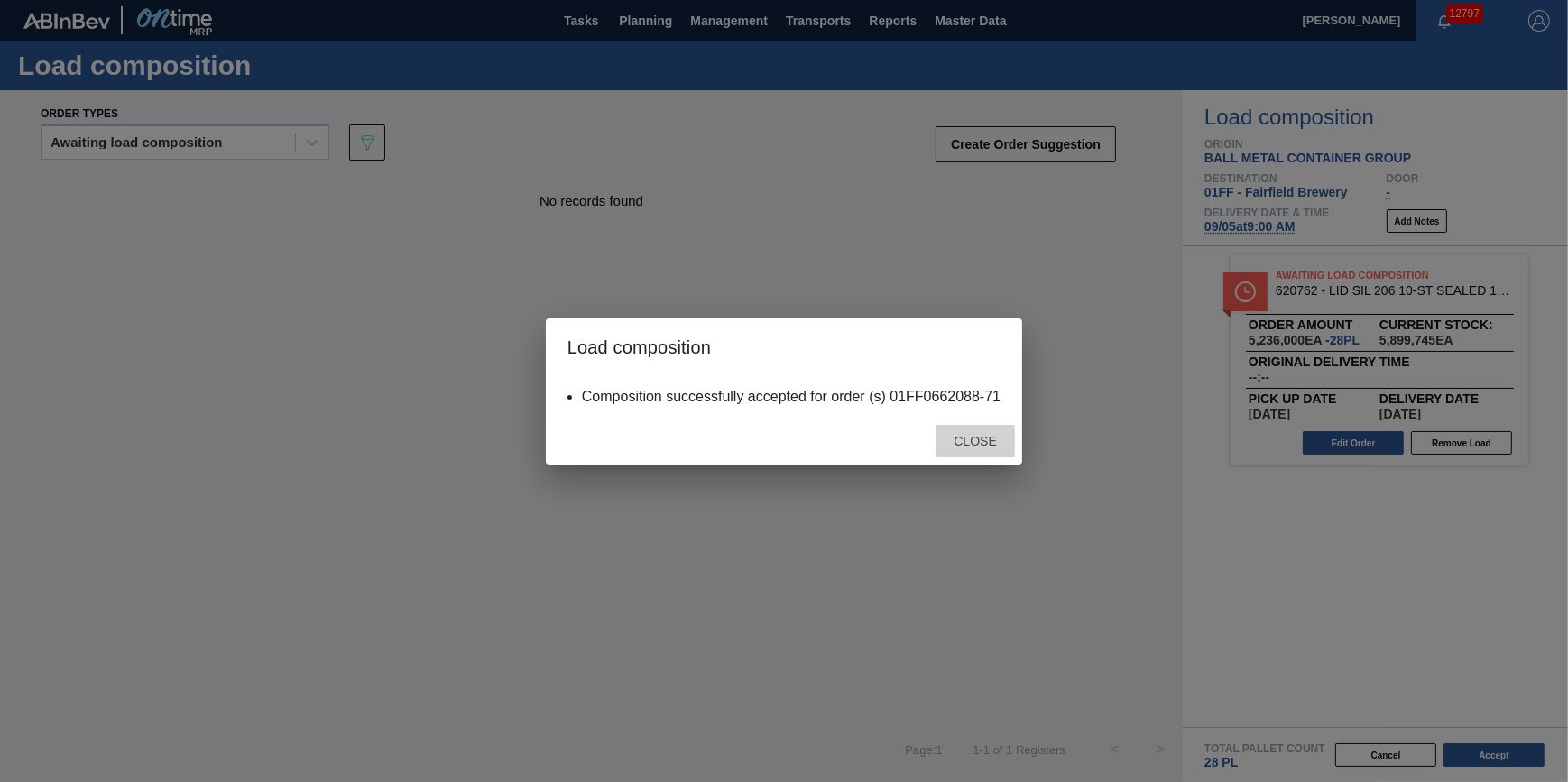
click at [974, 437] on span "Close" at bounding box center [974, 440] width 71 height 15
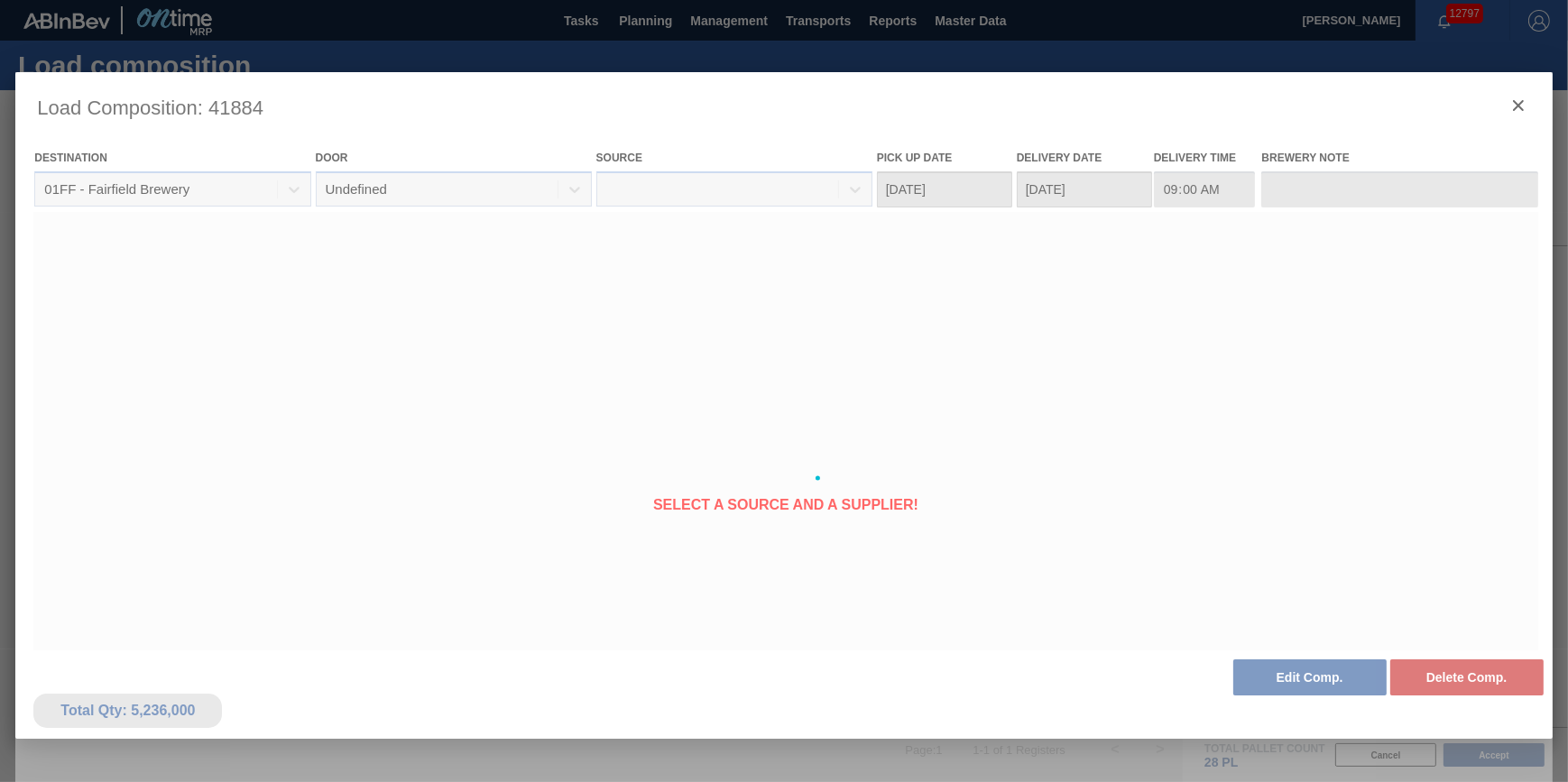
type Date "[DATE]"
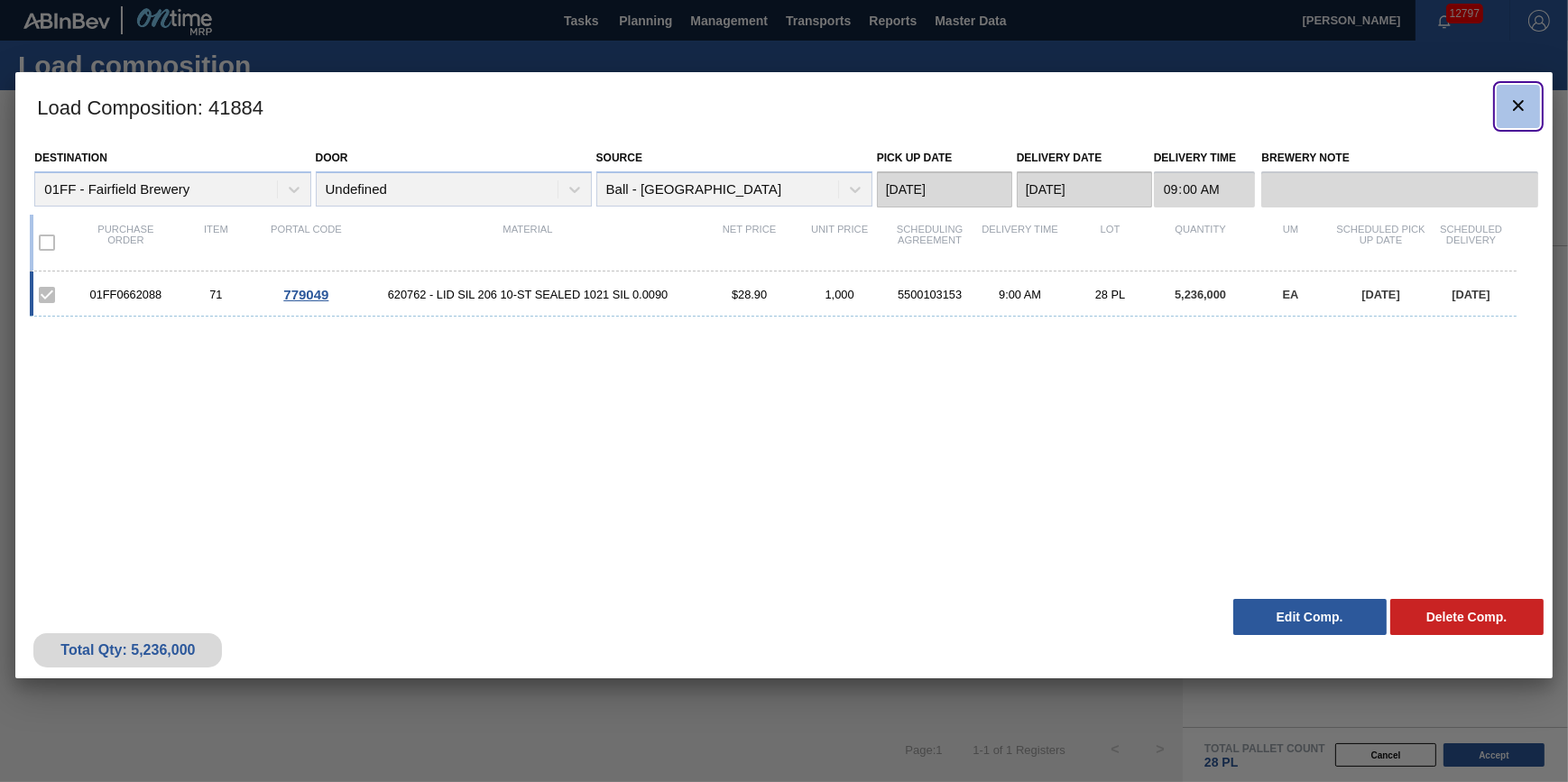
click at [1527, 98] on icon "botão de ícone" at bounding box center [1518, 105] width 21 height 21
